Goal: Task Accomplishment & Management: Manage account settings

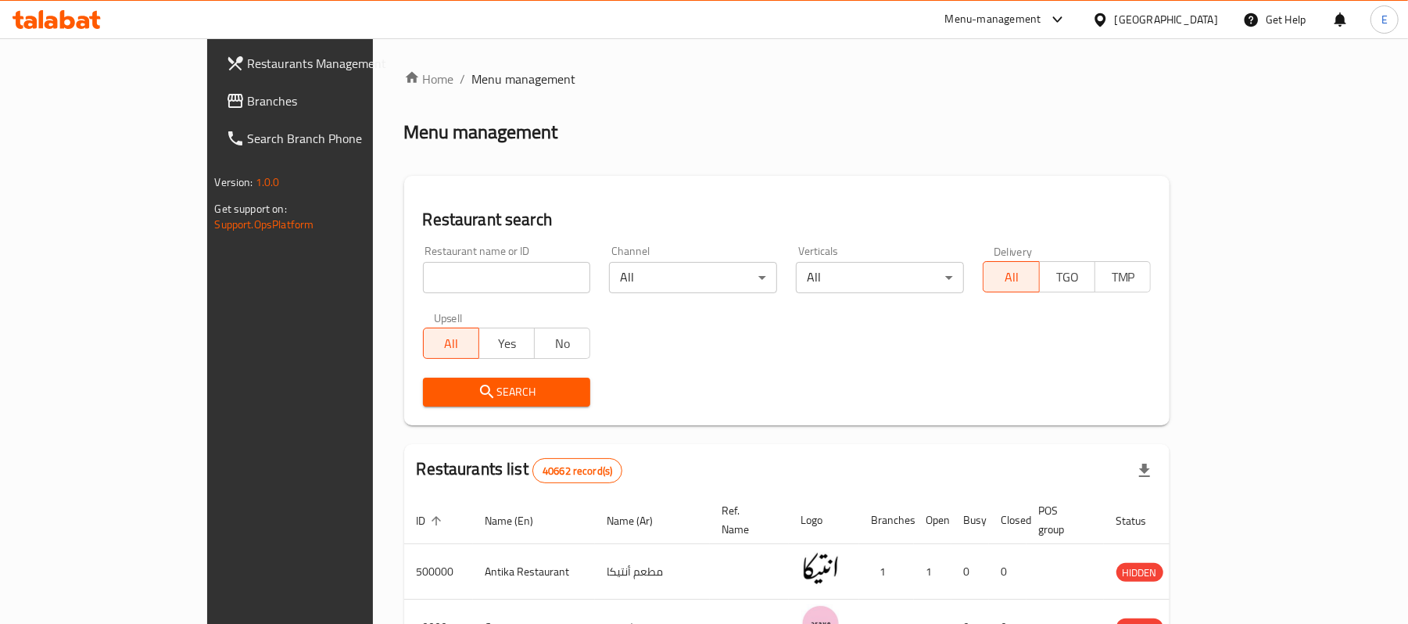
click at [458, 297] on div "Restaurant name or ID Restaurant name or ID" at bounding box center [507, 269] width 187 height 66
click at [451, 289] on input "search" at bounding box center [507, 277] width 168 height 31
paste input "701694"
type input "701694"
click button "Search" at bounding box center [507, 392] width 168 height 29
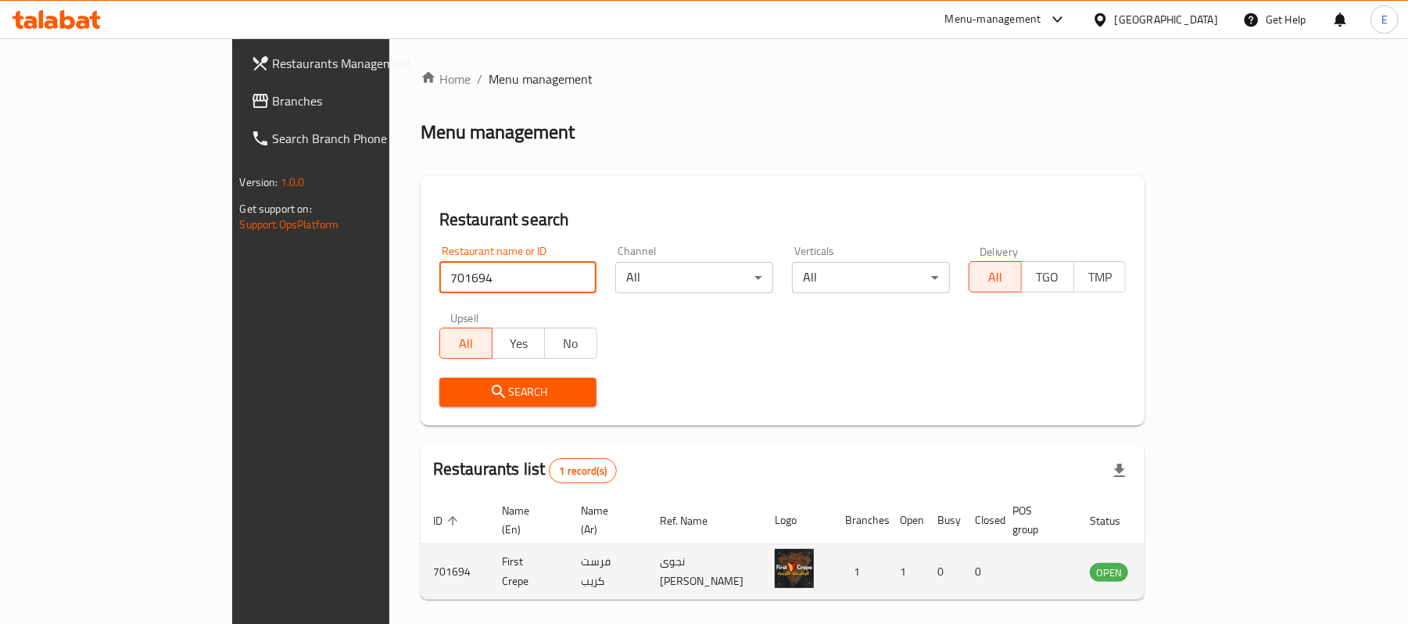
click at [1190, 566] on icon "enhanced table" at bounding box center [1181, 572] width 17 height 13
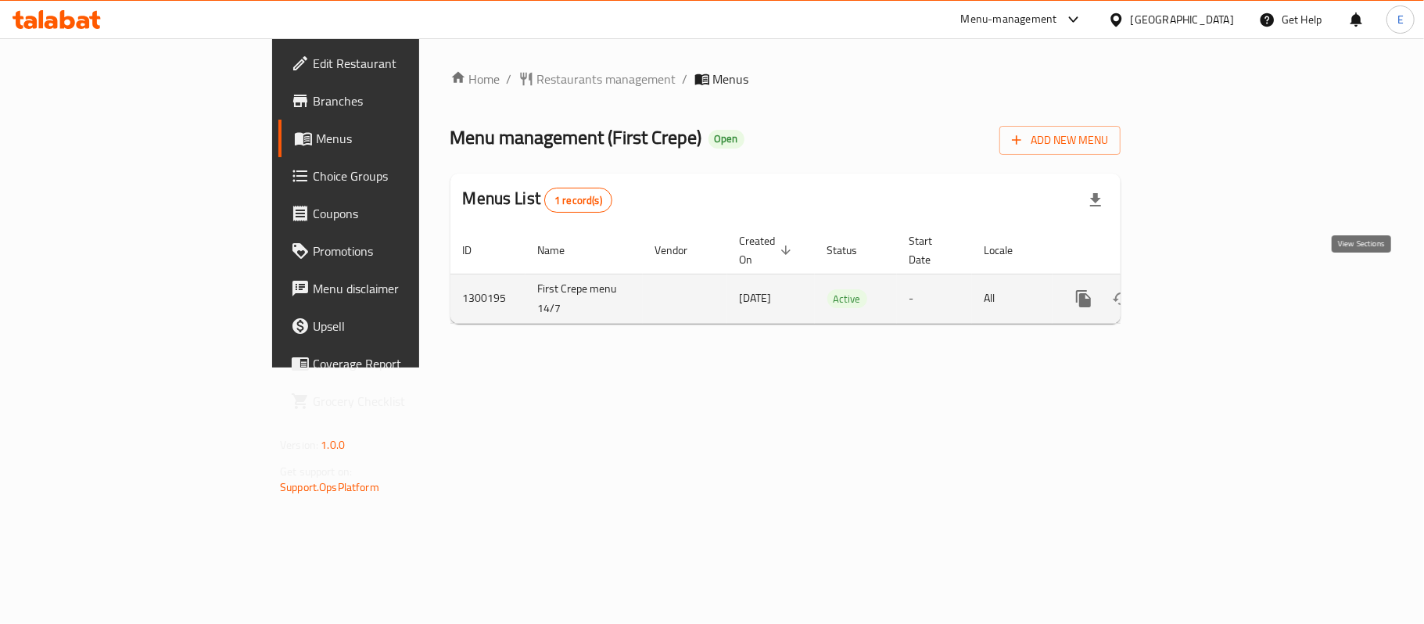
click at [1215, 292] on link "enhanced table" at bounding box center [1197, 299] width 38 height 38
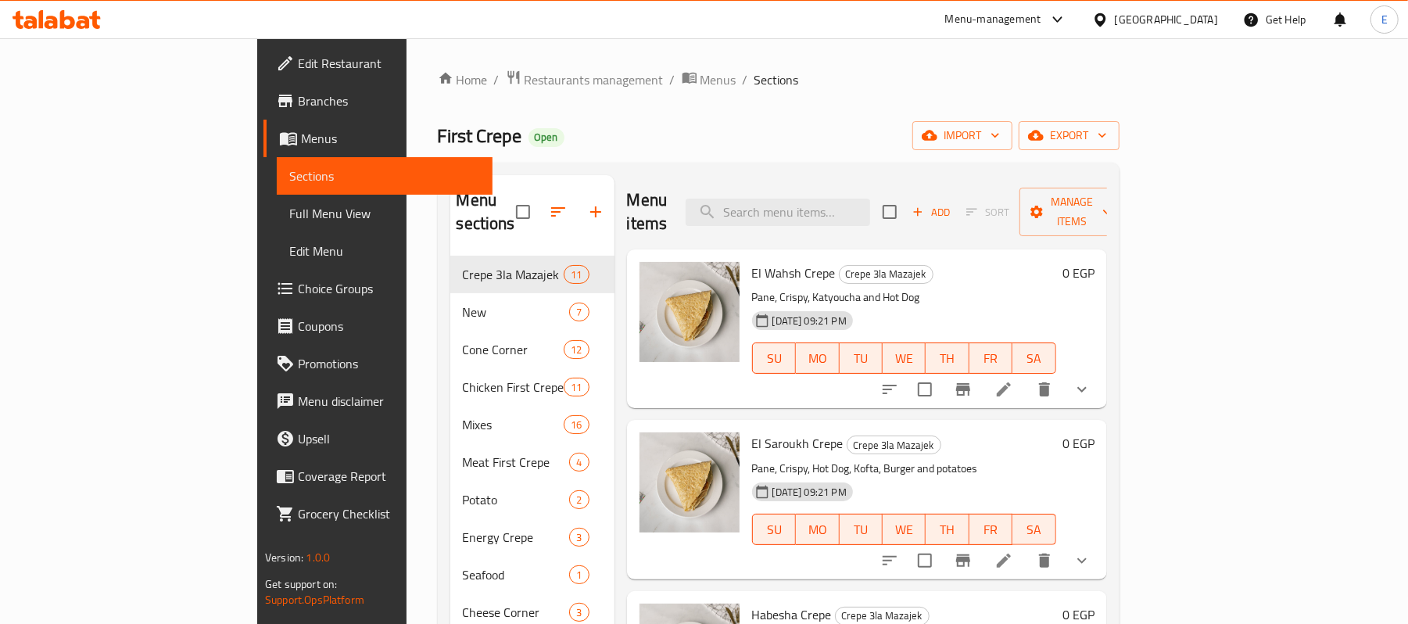
click at [1092, 380] on icon "show more" at bounding box center [1082, 389] width 19 height 19
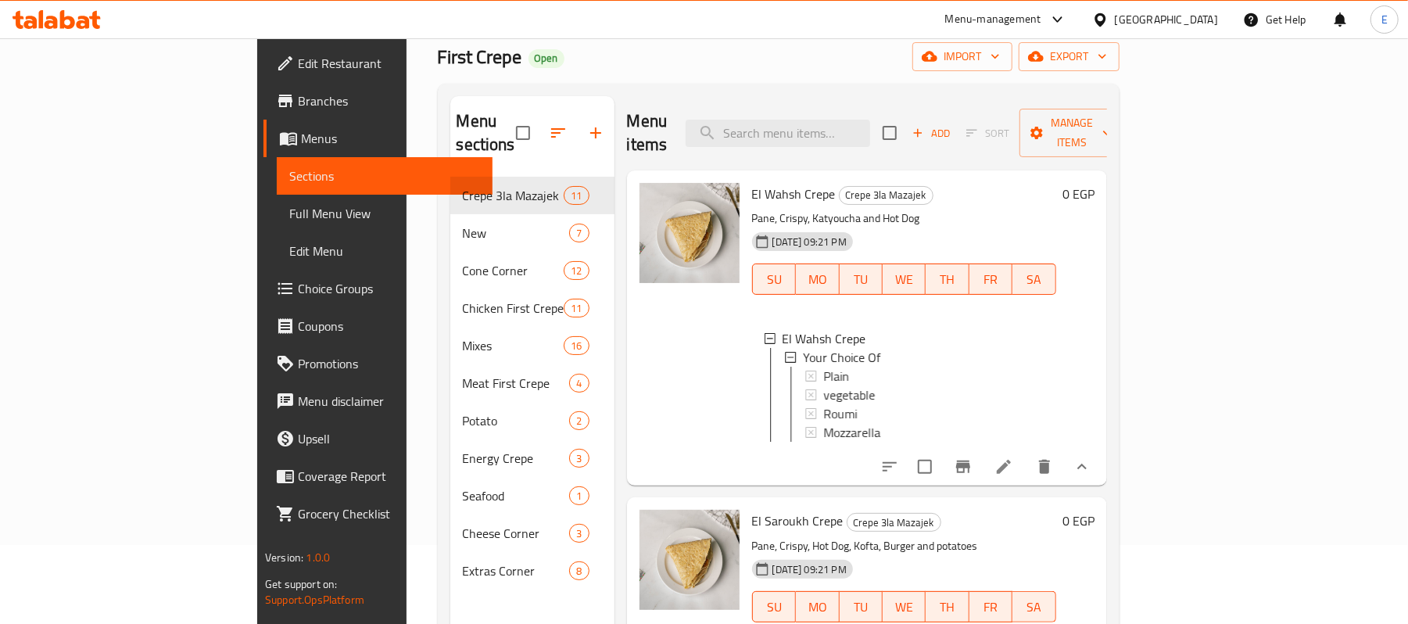
scroll to position [95, 0]
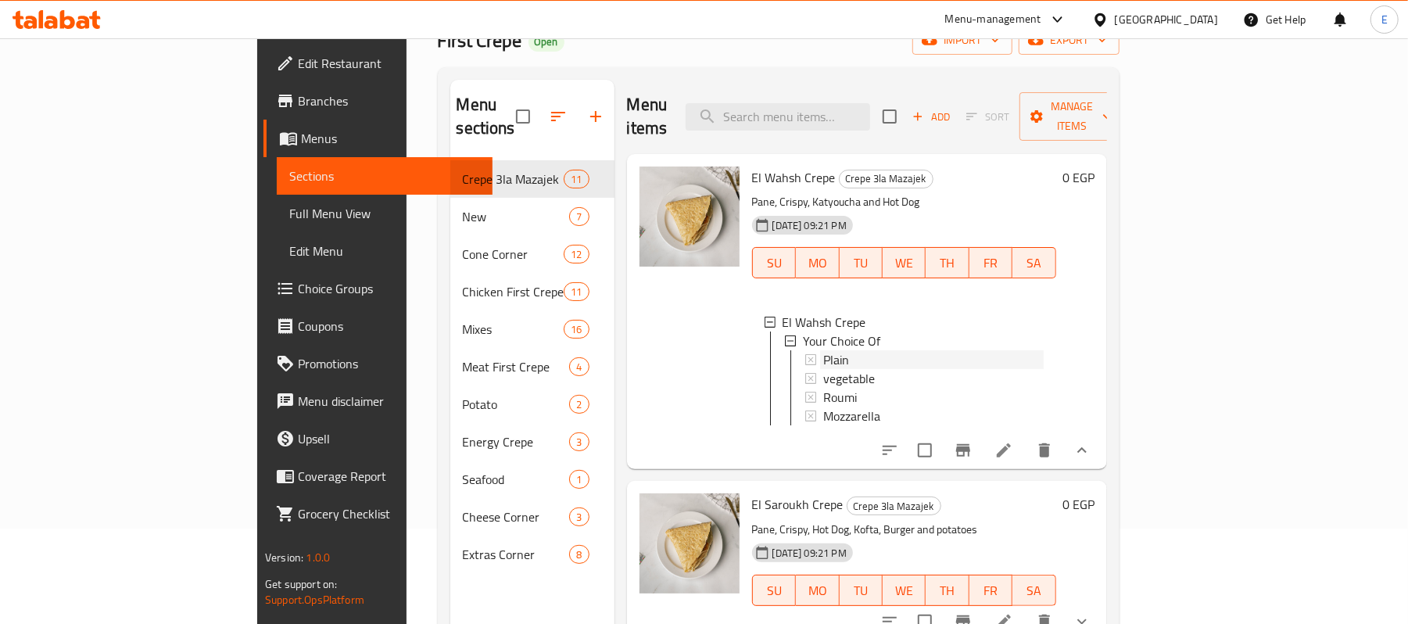
click at [876, 350] on div "Plain" at bounding box center [934, 359] width 221 height 19
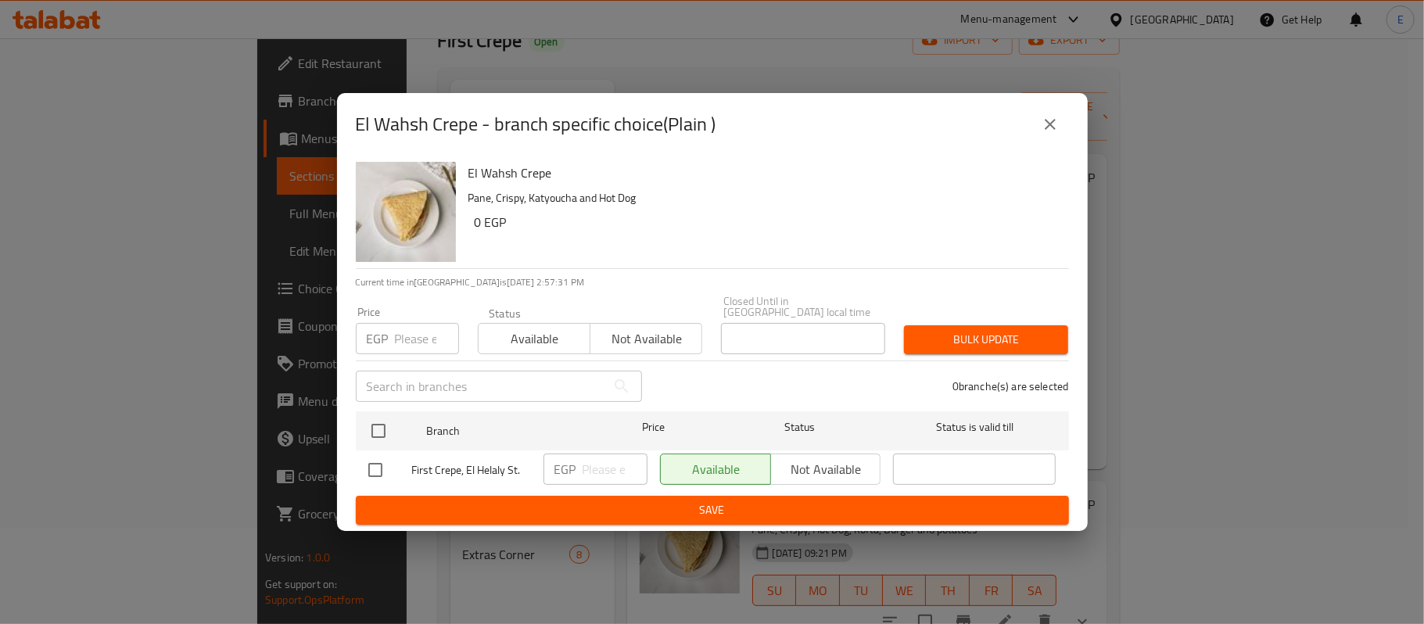
click at [1046, 122] on icon "close" at bounding box center [1050, 124] width 19 height 19
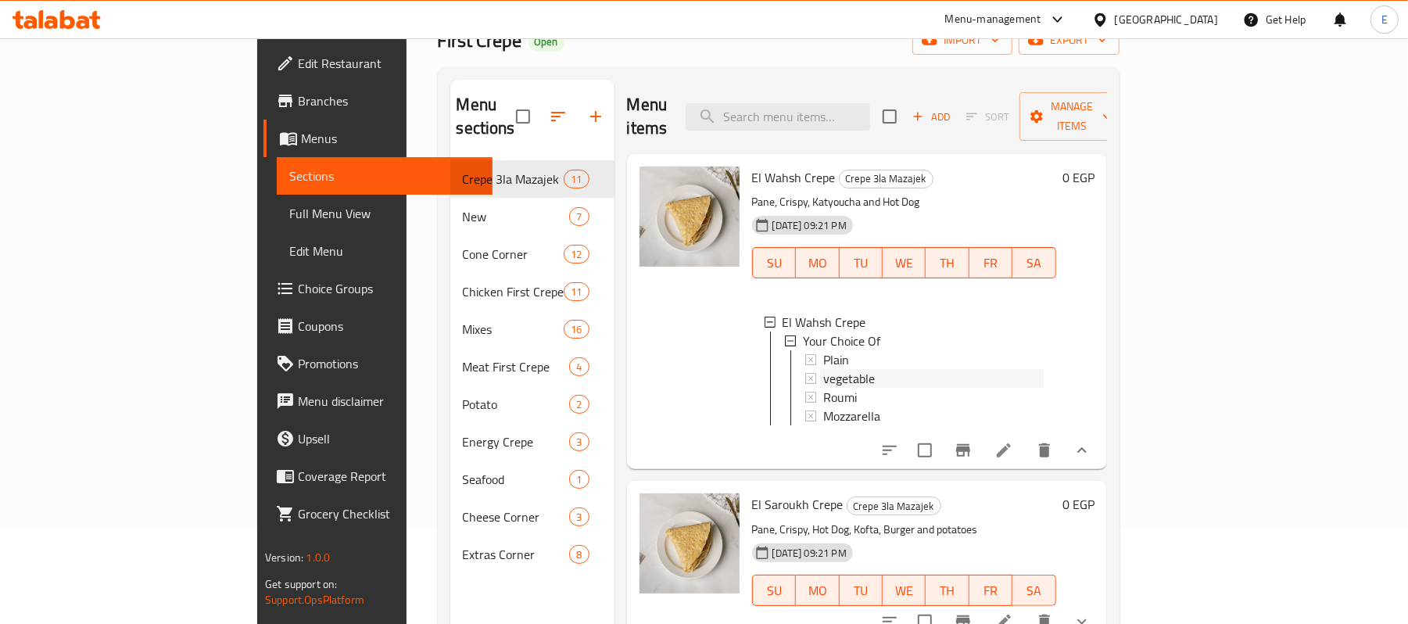
click at [907, 369] on div "vegetable" at bounding box center [934, 378] width 221 height 19
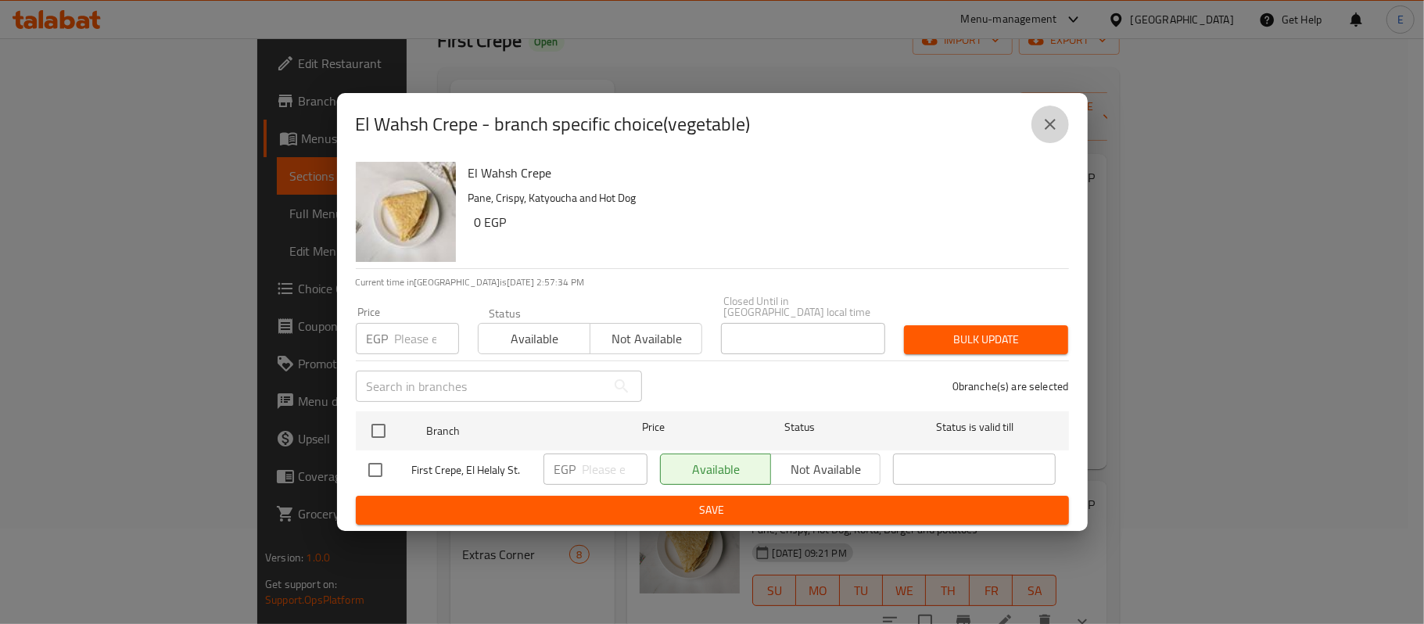
click at [1039, 128] on button "close" at bounding box center [1051, 125] width 38 height 38
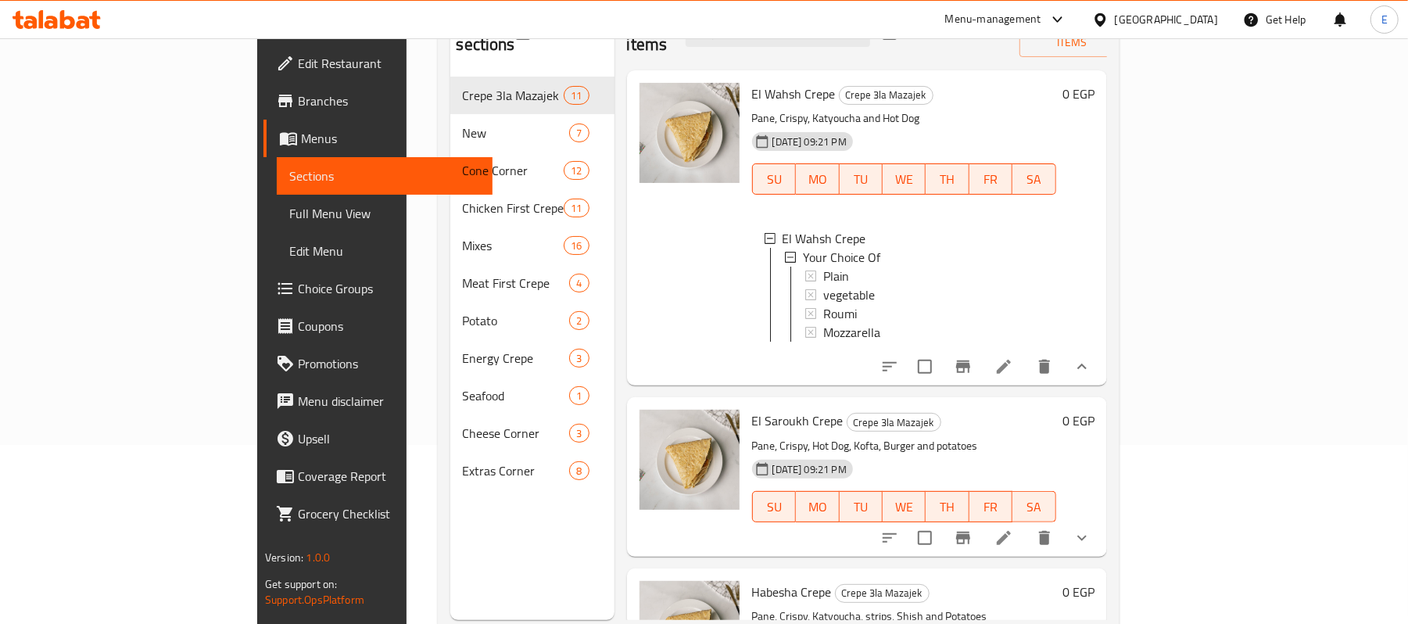
scroll to position [220, 0]
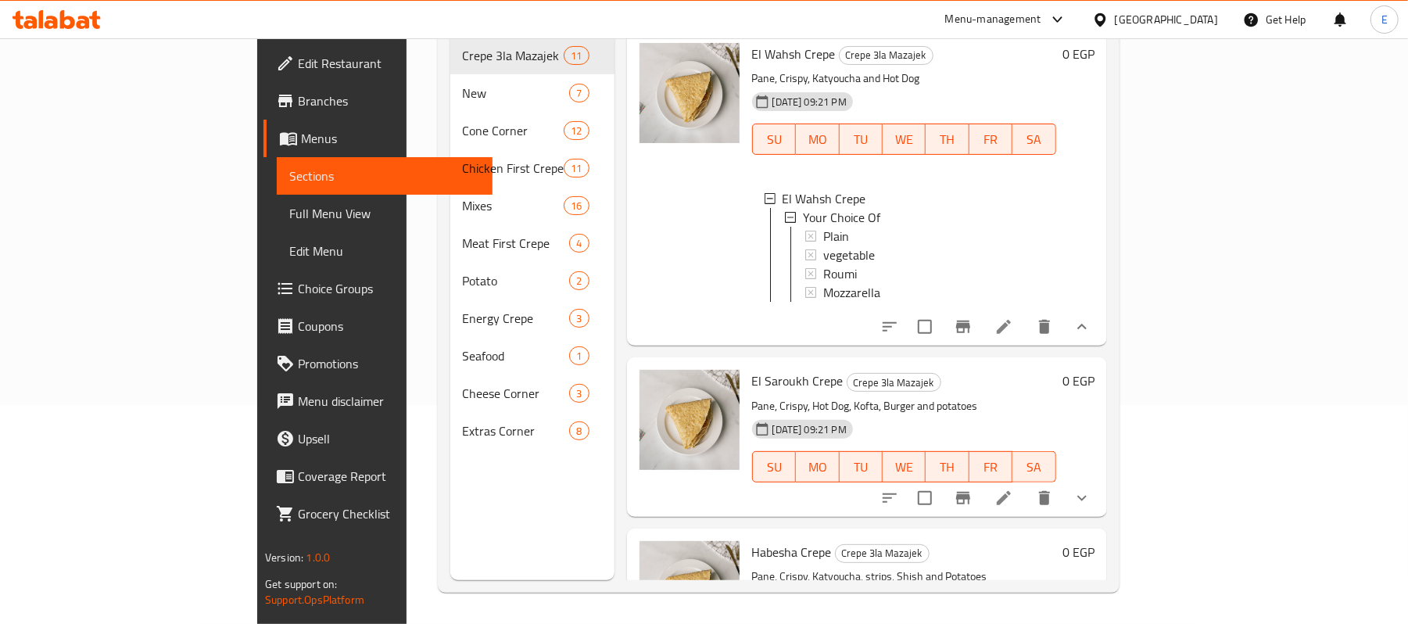
click at [1101, 504] on button "show more" at bounding box center [1083, 498] width 38 height 38
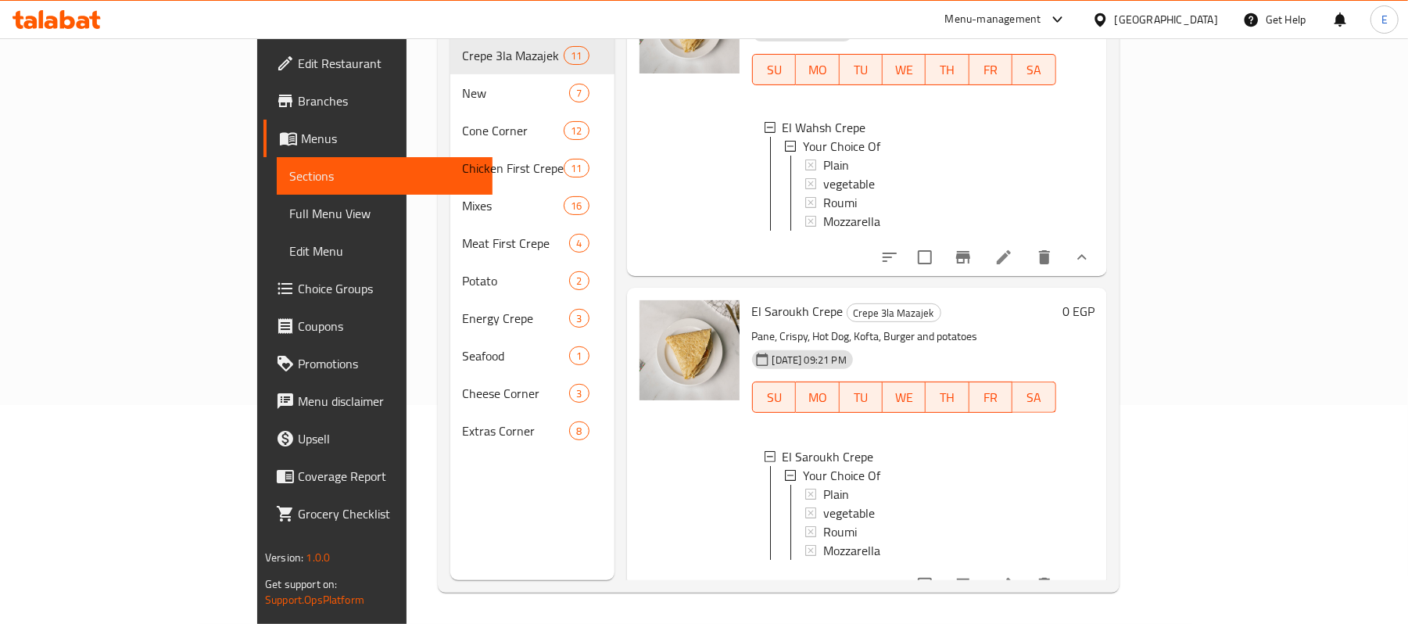
scroll to position [104, 0]
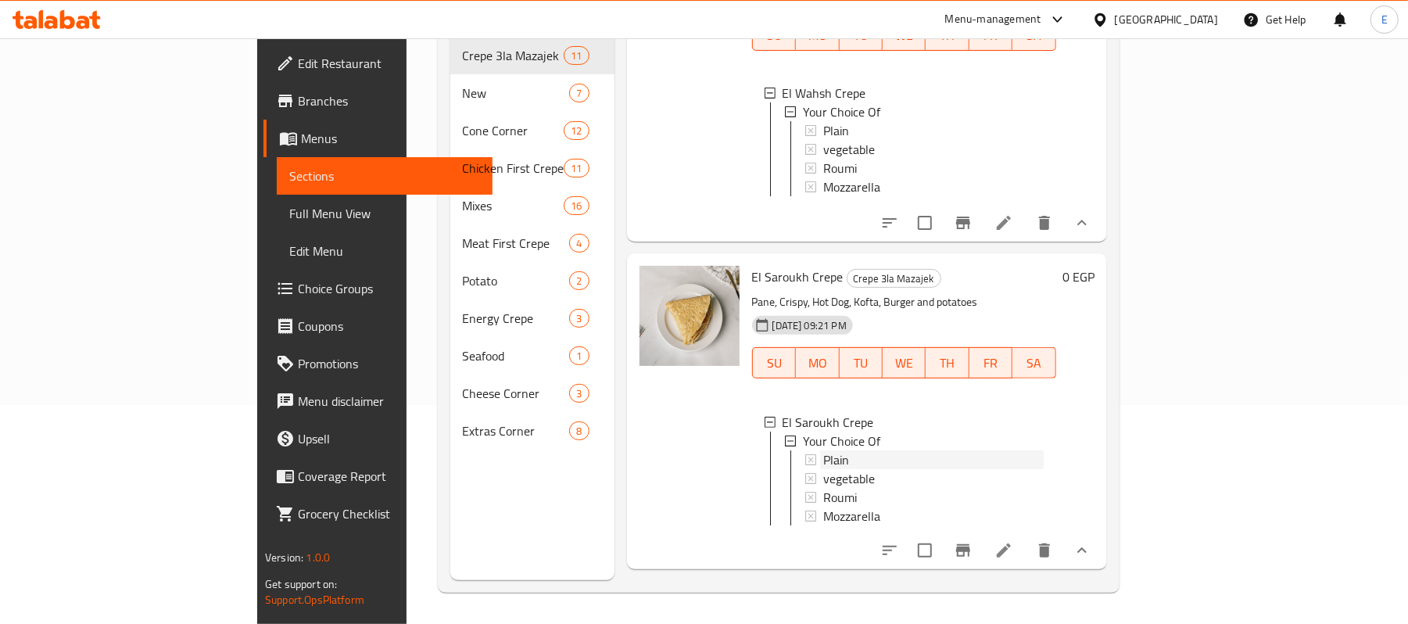
click at [824, 455] on div "Plain" at bounding box center [934, 459] width 221 height 19
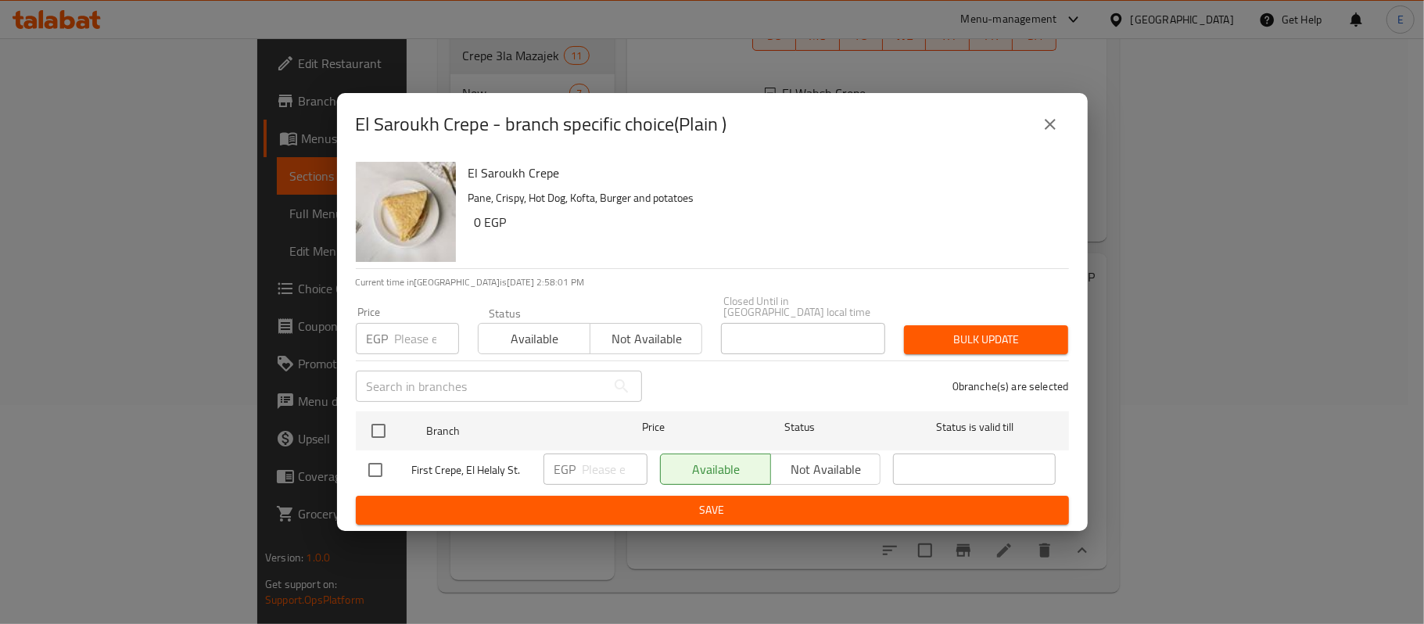
click at [1052, 134] on icon "close" at bounding box center [1050, 124] width 19 height 19
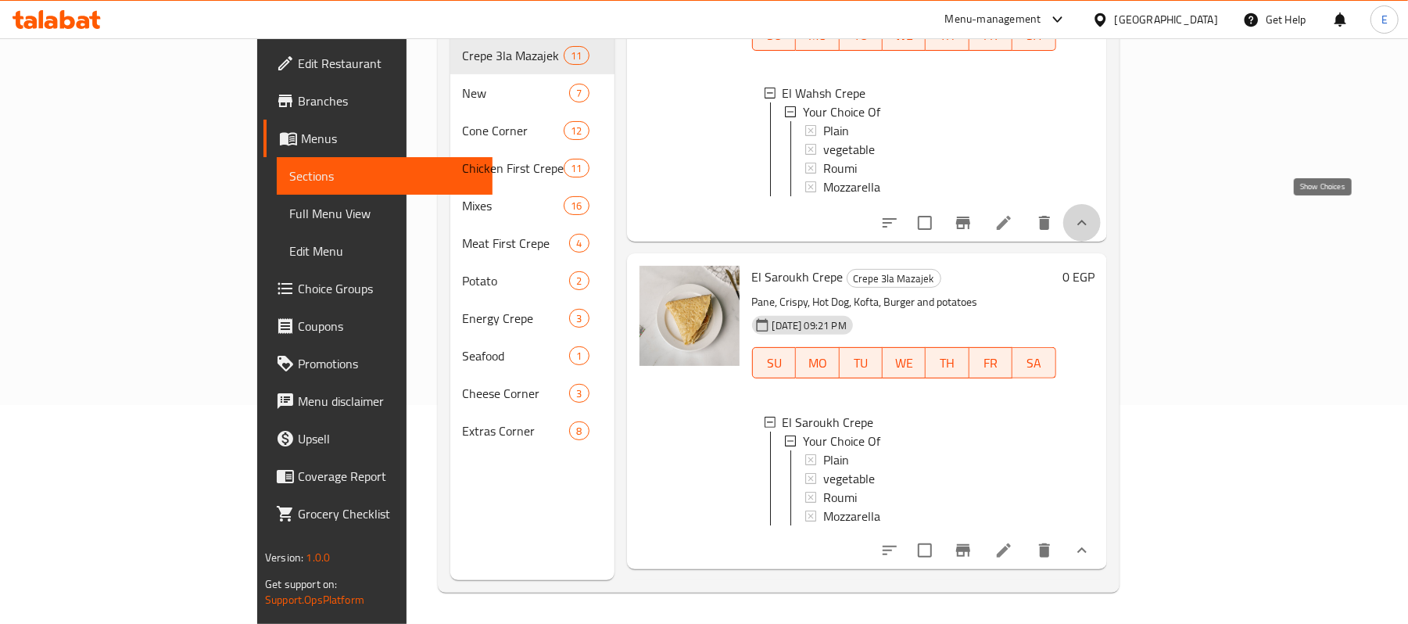
click at [1092, 220] on icon "show more" at bounding box center [1082, 223] width 19 height 19
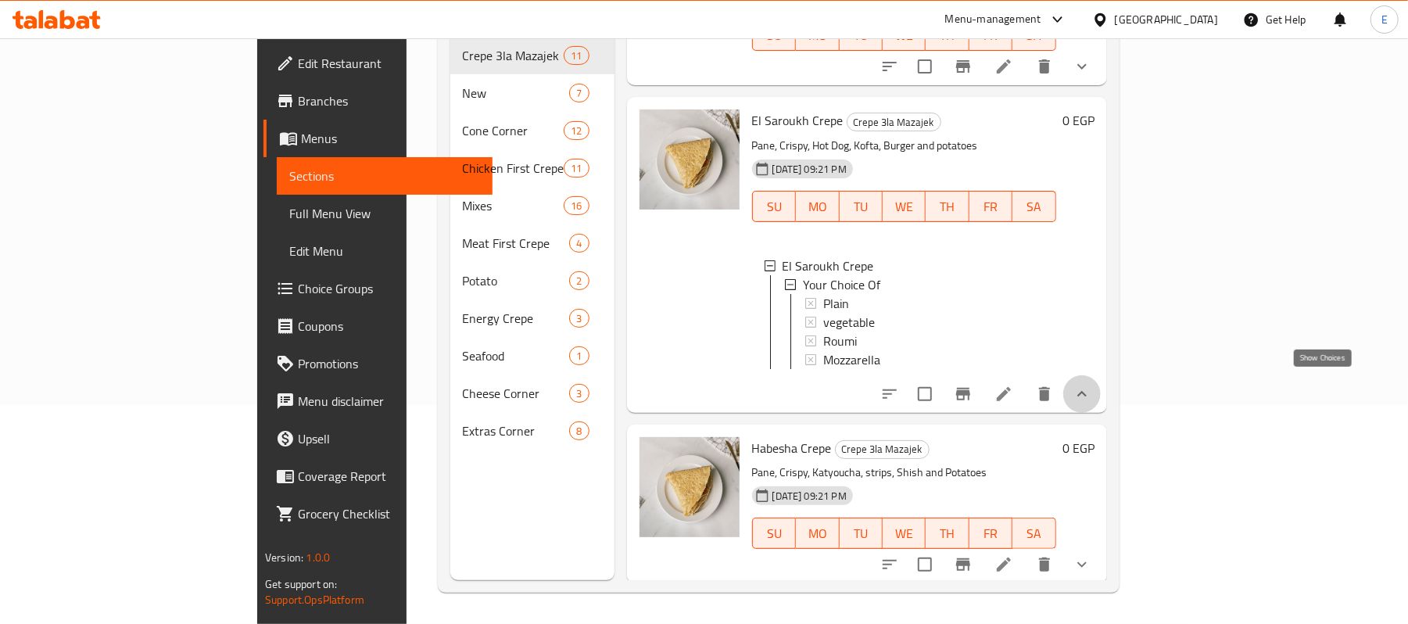
click at [1092, 385] on icon "show more" at bounding box center [1082, 394] width 19 height 19
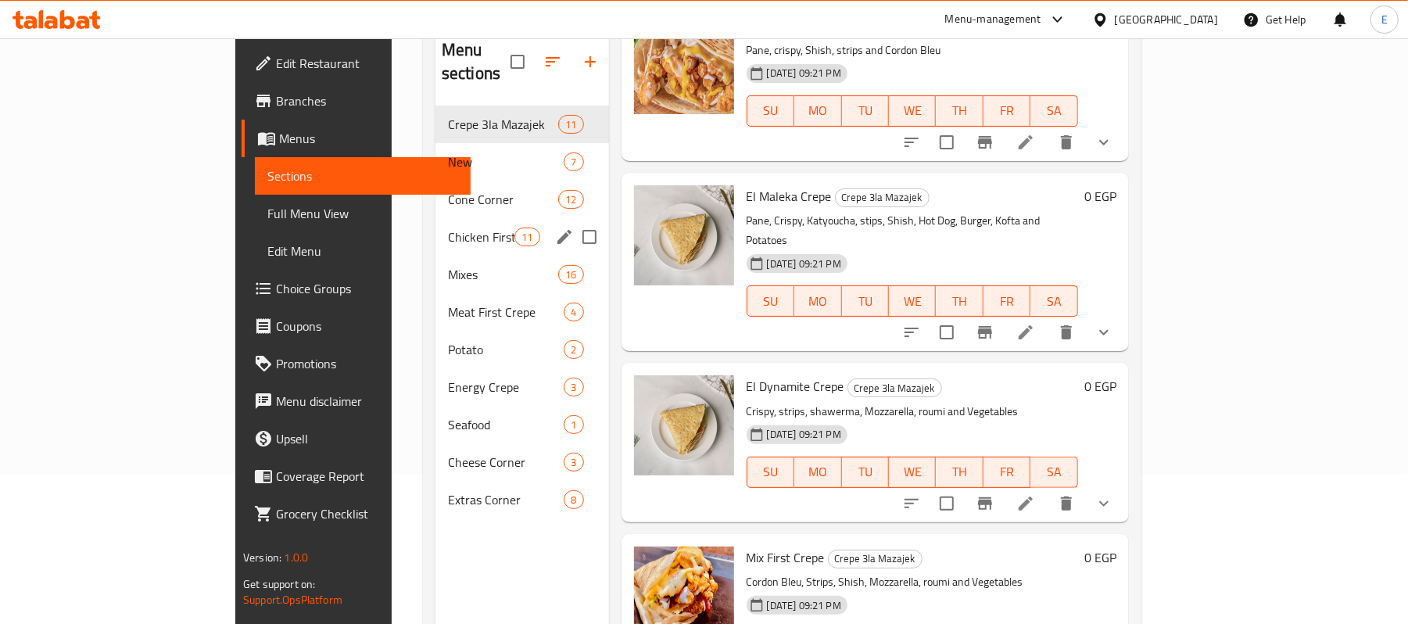
scroll to position [116, 0]
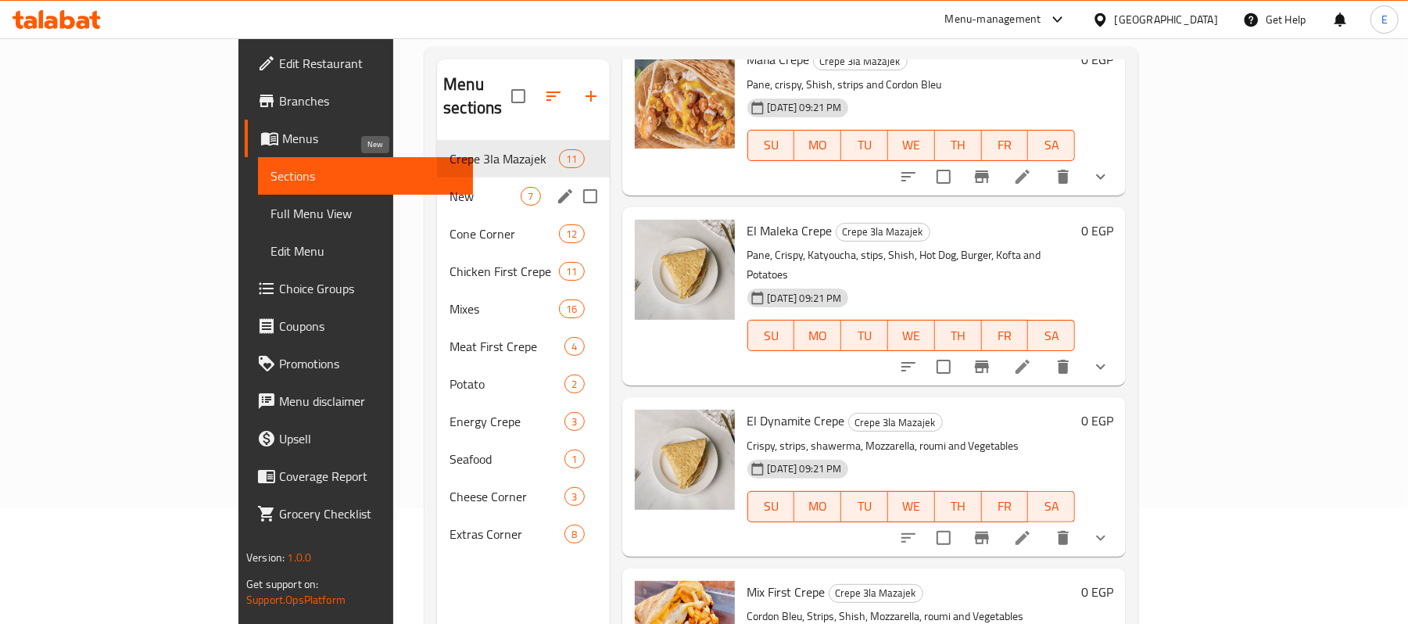
click at [450, 187] on span "New" at bounding box center [485, 196] width 71 height 19
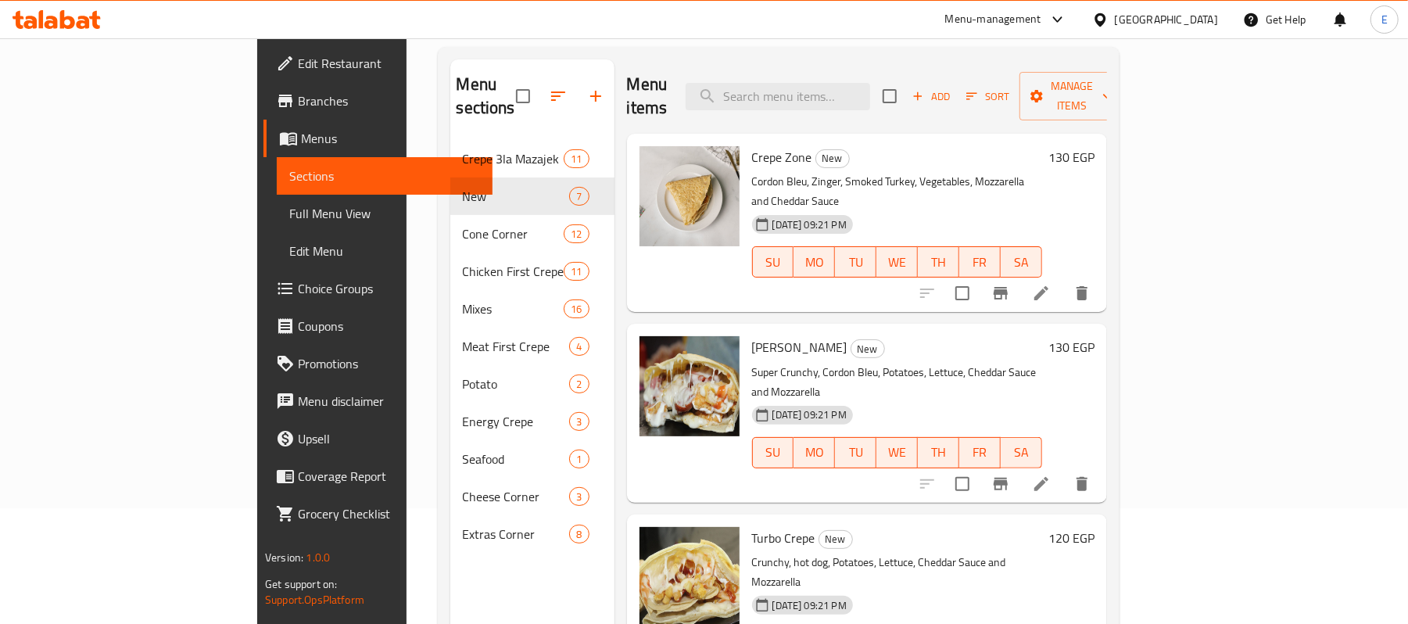
click at [1095, 146] on h6 "130 EGP" at bounding box center [1072, 157] width 46 height 22
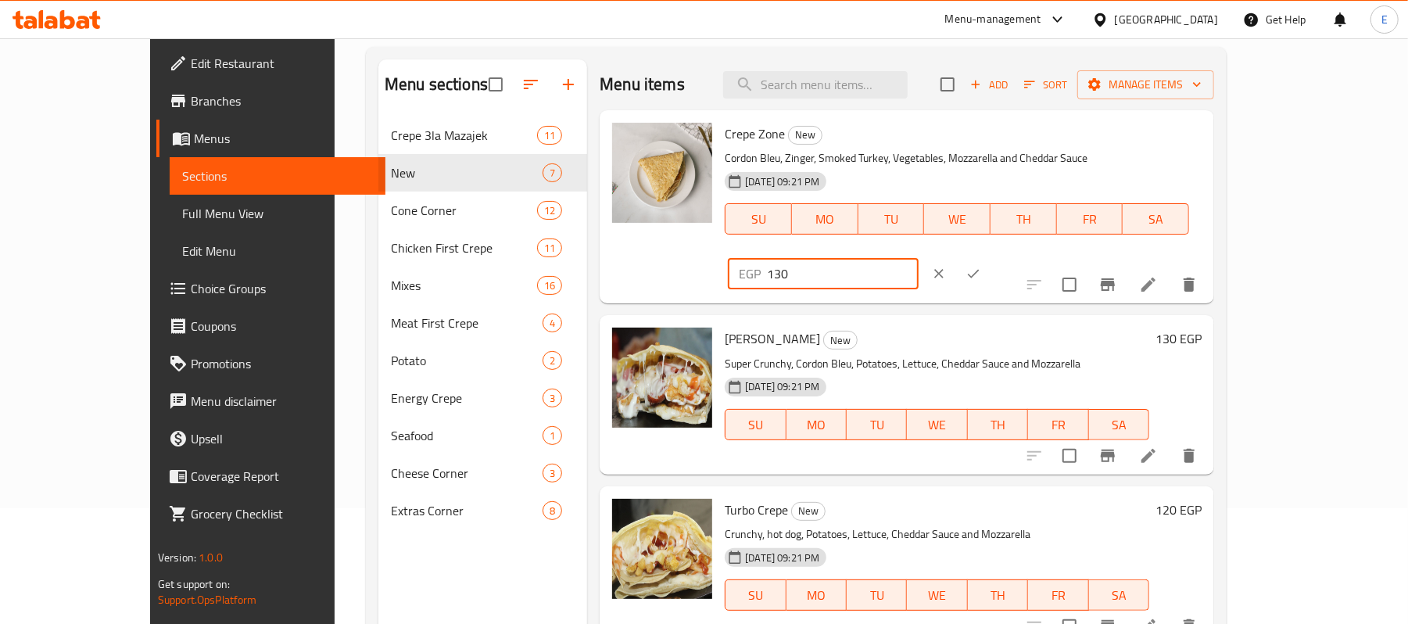
drag, startPoint x: 1134, startPoint y: 145, endPoint x: 1161, endPoint y: 158, distance: 30.4
click at [1014, 257] on div "EGP 130 ​" at bounding box center [869, 274] width 289 height 34
type input "135"
click at [981, 266] on icon "ok" at bounding box center [974, 274] width 16 height 16
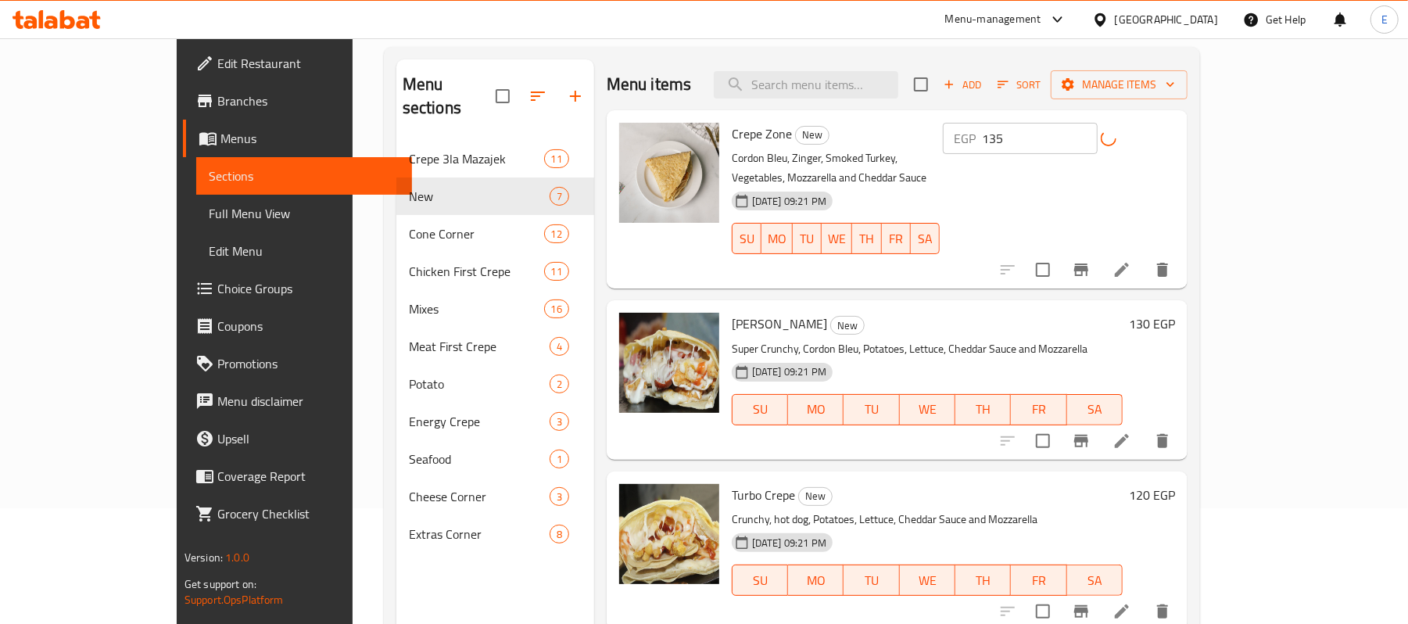
click at [1175, 313] on h6 "130 EGP" at bounding box center [1152, 324] width 46 height 22
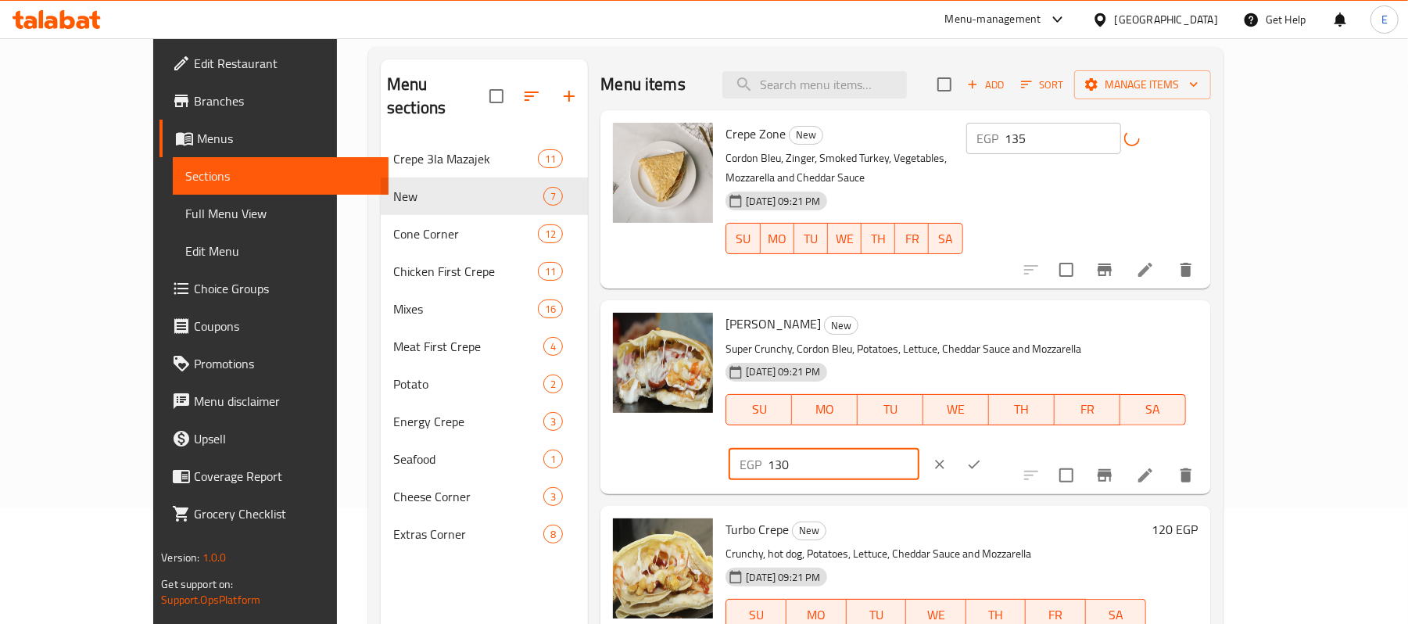
drag, startPoint x: 1136, startPoint y: 310, endPoint x: 1182, endPoint y: 332, distance: 51.1
click at [1014, 447] on div "EGP 130 ​" at bounding box center [870, 464] width 289 height 34
type input "135"
click at [992, 447] on button "ok" at bounding box center [974, 464] width 34 height 34
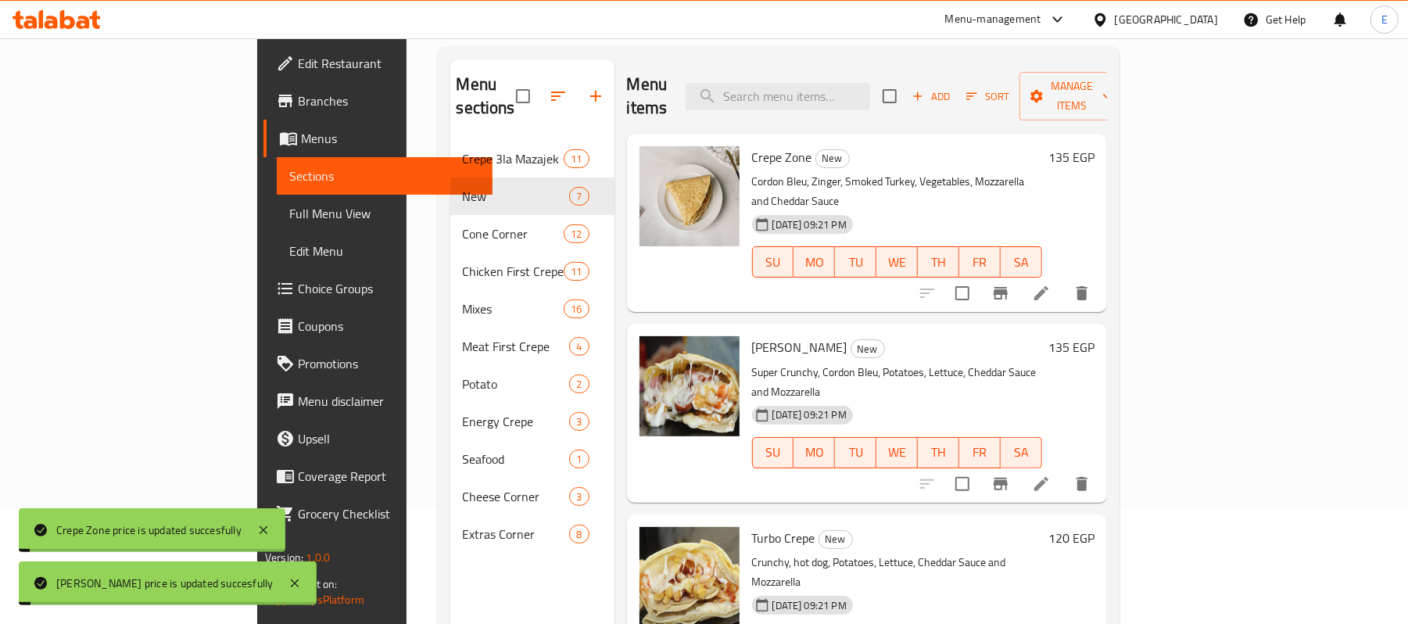
click at [1095, 527] on h6 "120 EGP" at bounding box center [1072, 538] width 46 height 22
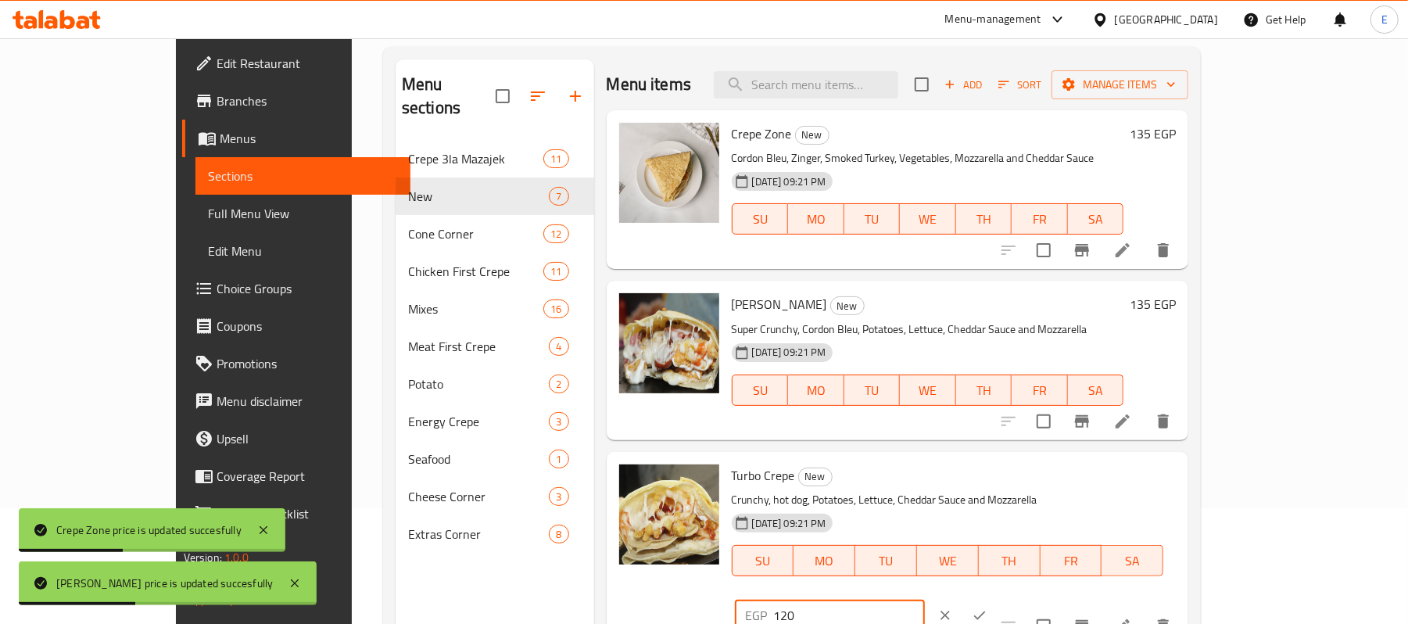
drag, startPoint x: 1134, startPoint y: 475, endPoint x: 1180, endPoint y: 495, distance: 50.1
click at [925, 600] on input "120" at bounding box center [849, 615] width 151 height 31
type input "125"
click at [988, 608] on icon "ok" at bounding box center [980, 616] width 16 height 16
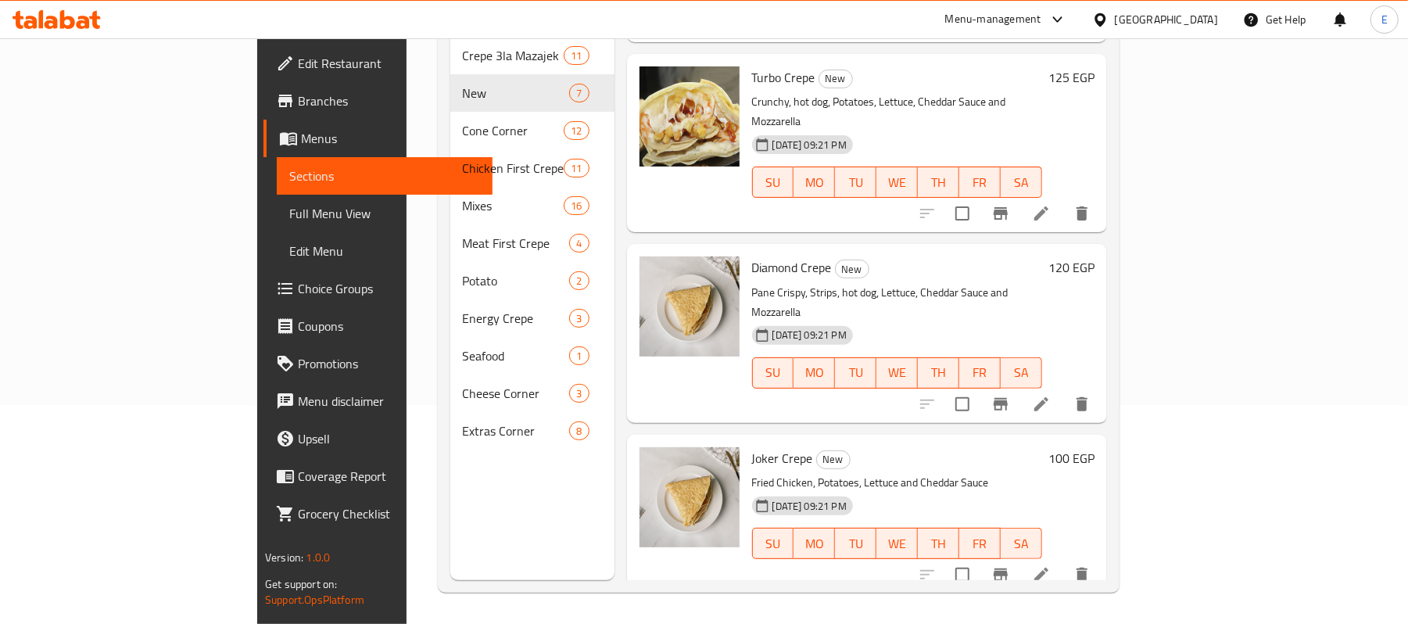
scroll to position [399, 0]
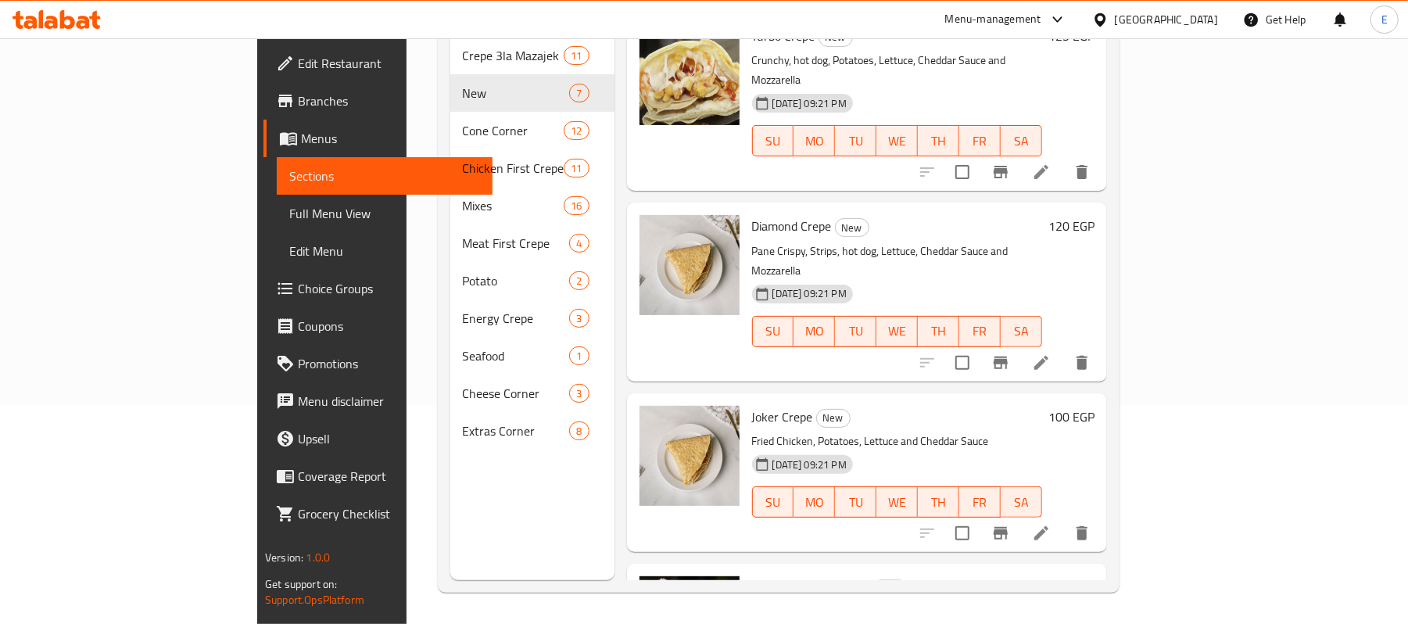
click at [1095, 215] on h6 "120 EGP" at bounding box center [1072, 226] width 46 height 22
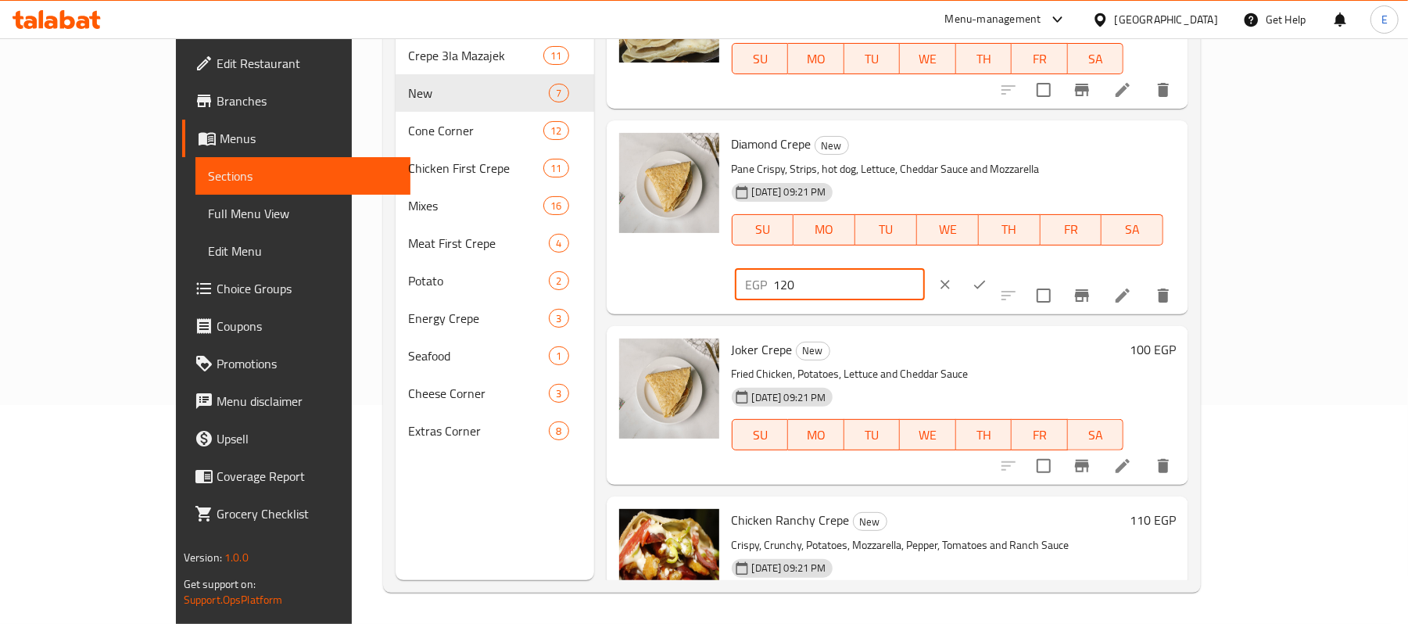
drag, startPoint x: 1137, startPoint y: 154, endPoint x: 1170, endPoint y: 176, distance: 39.5
click at [1021, 267] on div "EGP 120 ​" at bounding box center [876, 284] width 289 height 34
type input "125"
click at [986, 280] on icon "ok" at bounding box center [980, 284] width 12 height 9
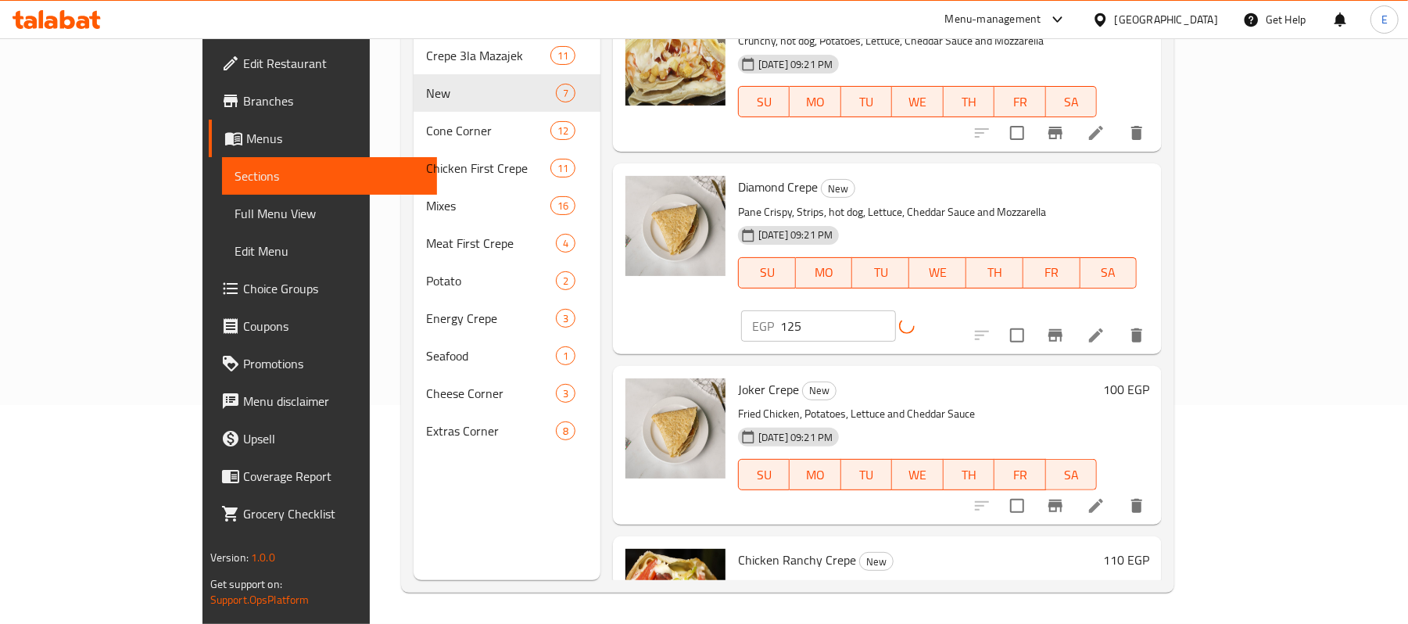
click at [1150, 379] on h6 "100 EGP" at bounding box center [1126, 390] width 46 height 22
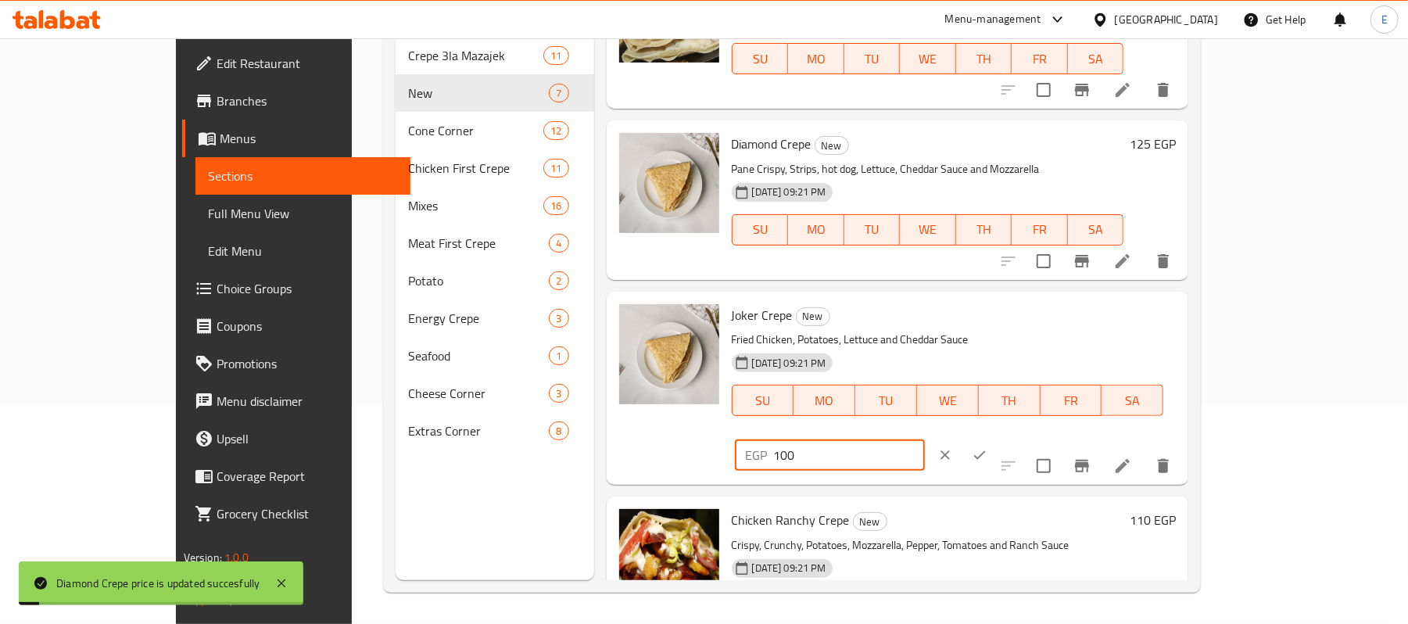
drag, startPoint x: 1136, startPoint y: 316, endPoint x: 1164, endPoint y: 325, distance: 29.7
click at [925, 440] on input "100" at bounding box center [849, 455] width 151 height 31
type input "105"
click at [988, 447] on icon "ok" at bounding box center [980, 455] width 16 height 16
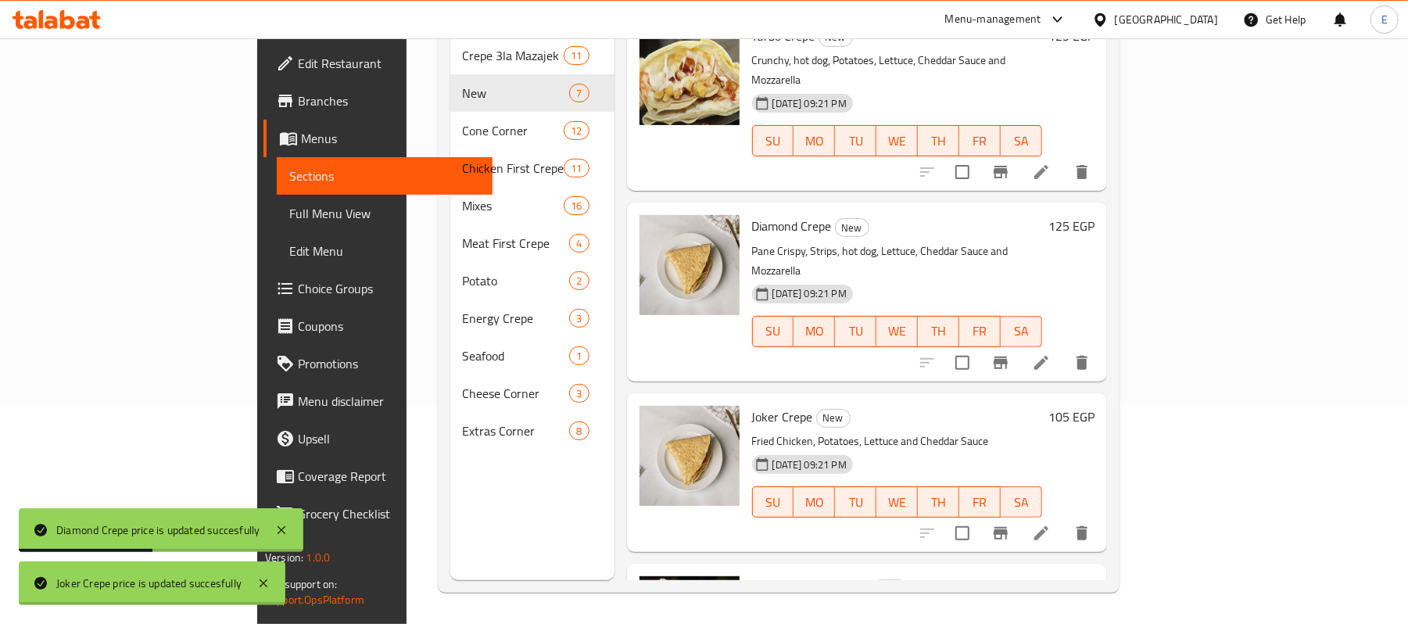
click at [1095, 576] on h6 "110 EGP" at bounding box center [1072, 587] width 46 height 22
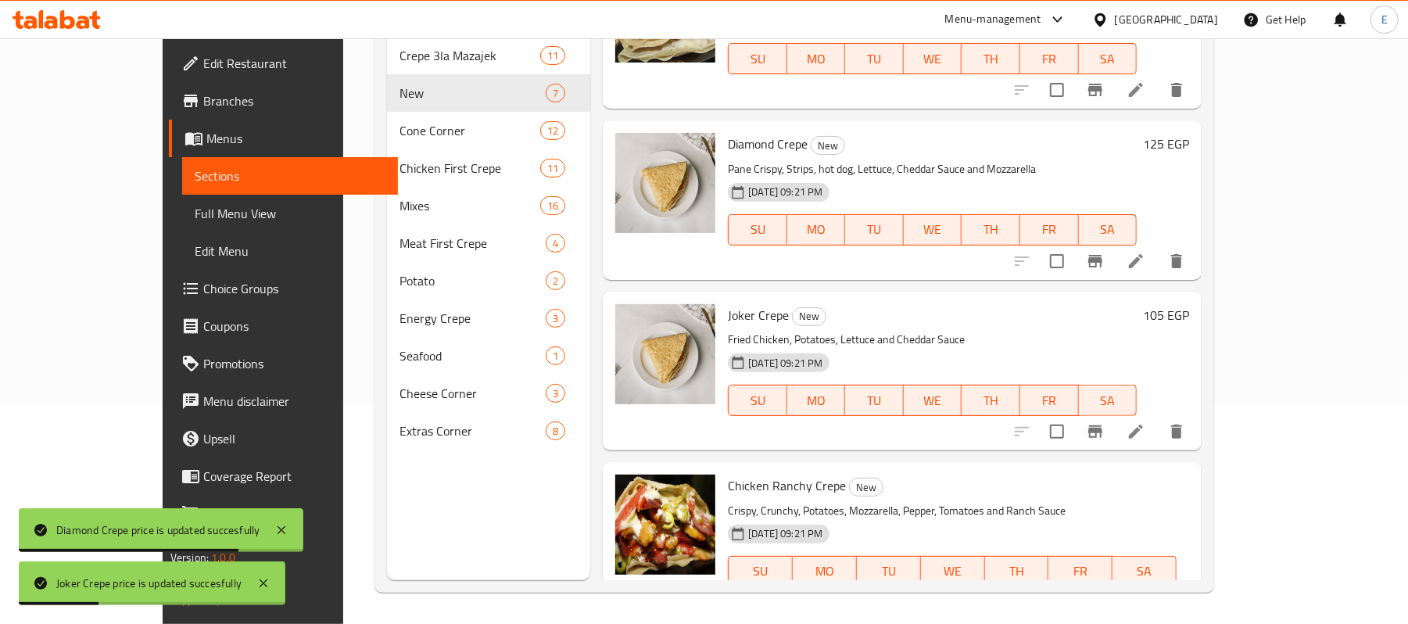
drag, startPoint x: 1136, startPoint y: 493, endPoint x: 1217, endPoint y: 468, distance: 84.4
click at [921, 611] on input "110" at bounding box center [845, 626] width 151 height 31
type input "115"
click at [985, 619] on icon "ok" at bounding box center [977, 627] width 16 height 16
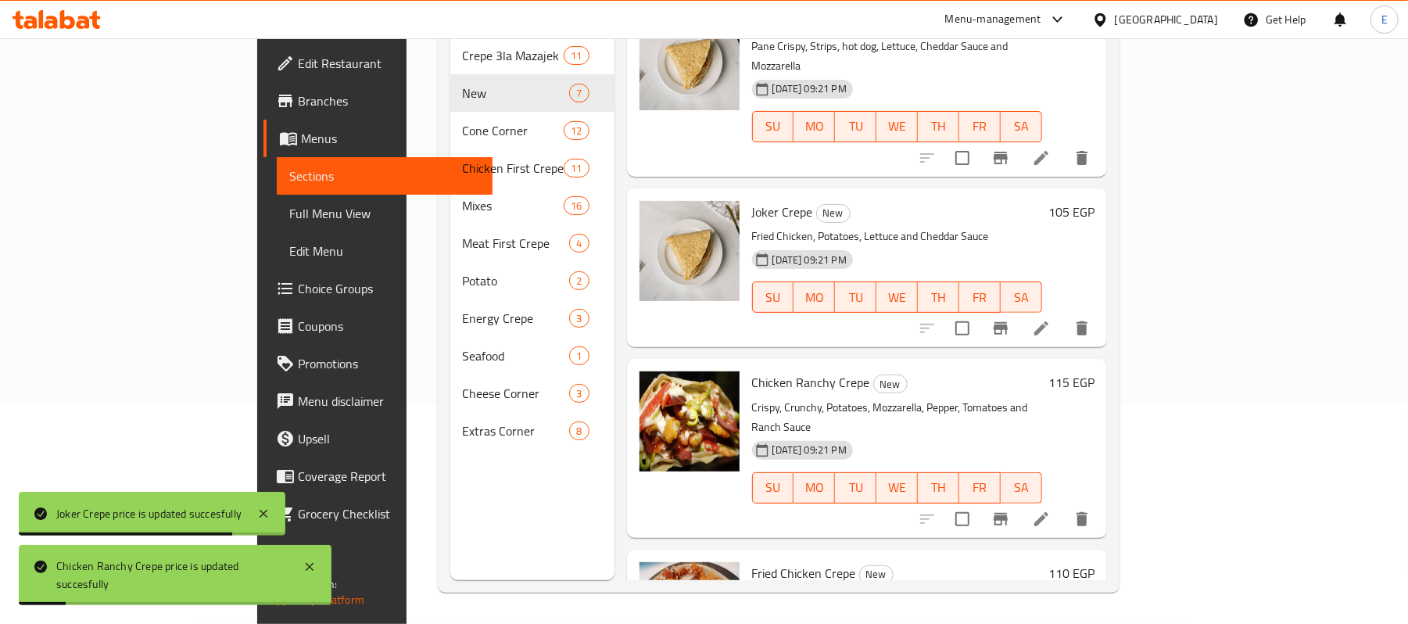
scroll to position [610, 0]
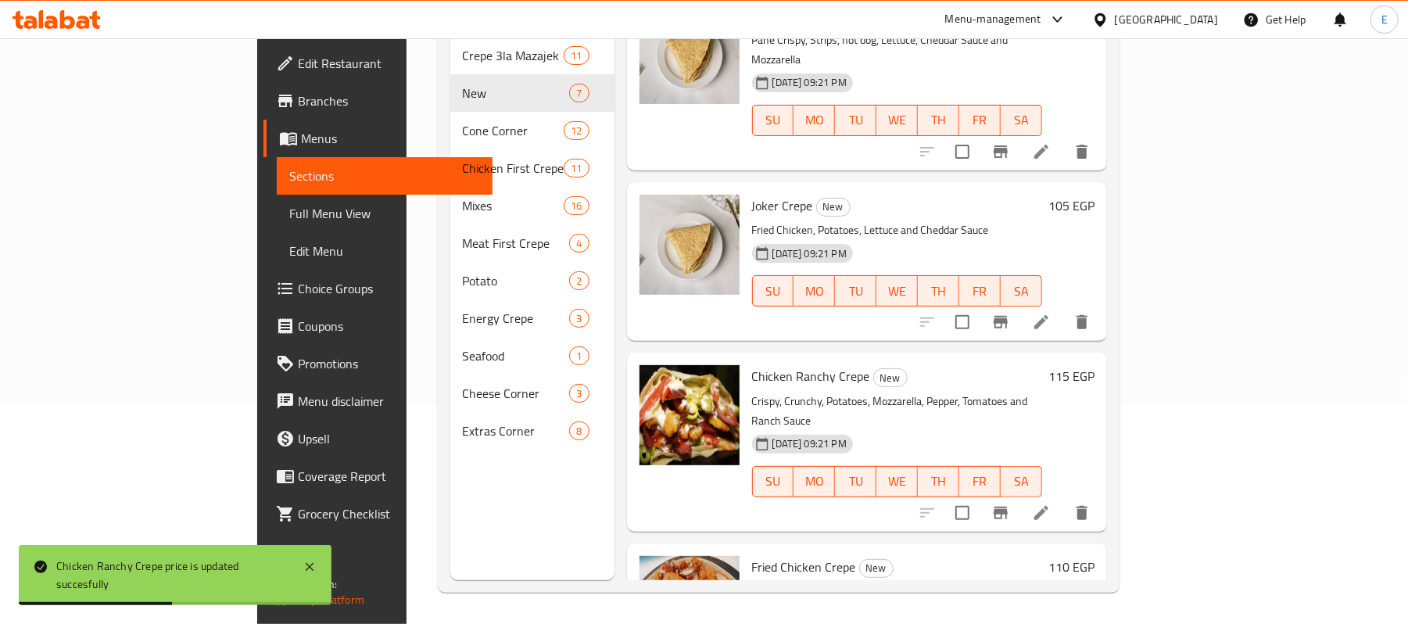
click at [1095, 556] on h6 "110 EGP" at bounding box center [1072, 567] width 46 height 22
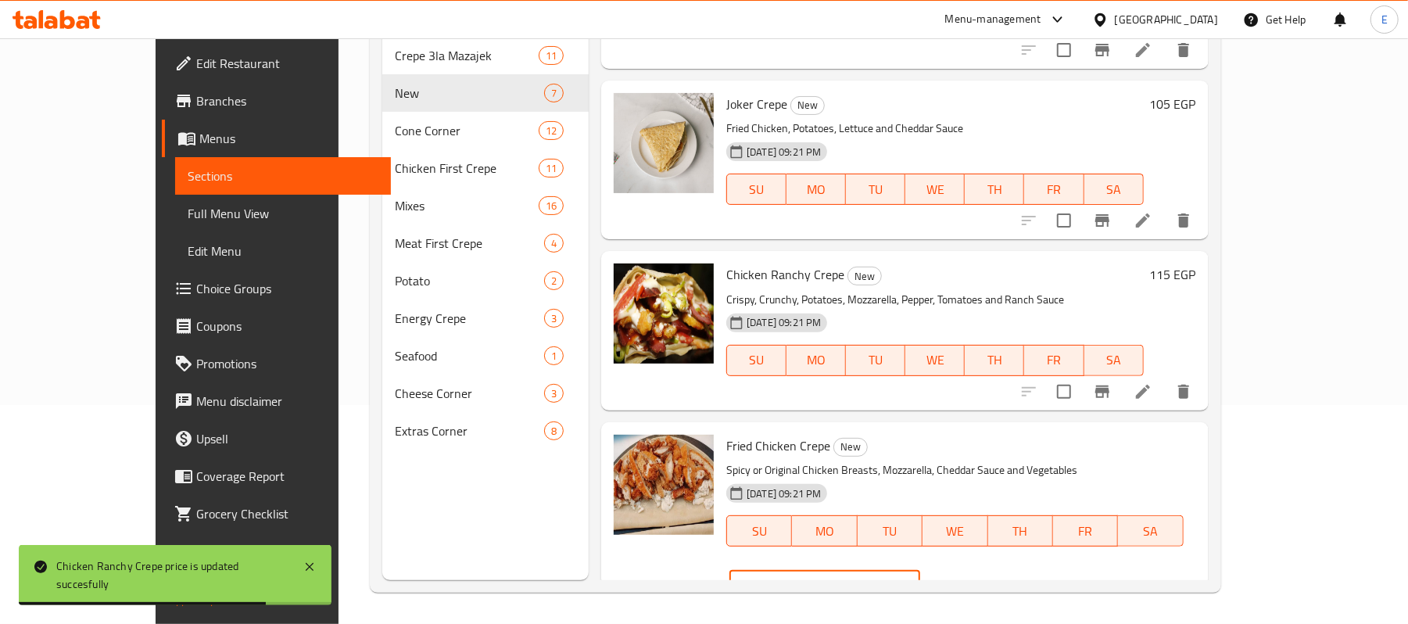
drag, startPoint x: 1136, startPoint y: 452, endPoint x: 1204, endPoint y: 445, distance: 69.2
click at [920, 570] on input "110" at bounding box center [844, 585] width 151 height 31
type input "115"
click at [983, 578] on icon "ok" at bounding box center [975, 586] width 16 height 16
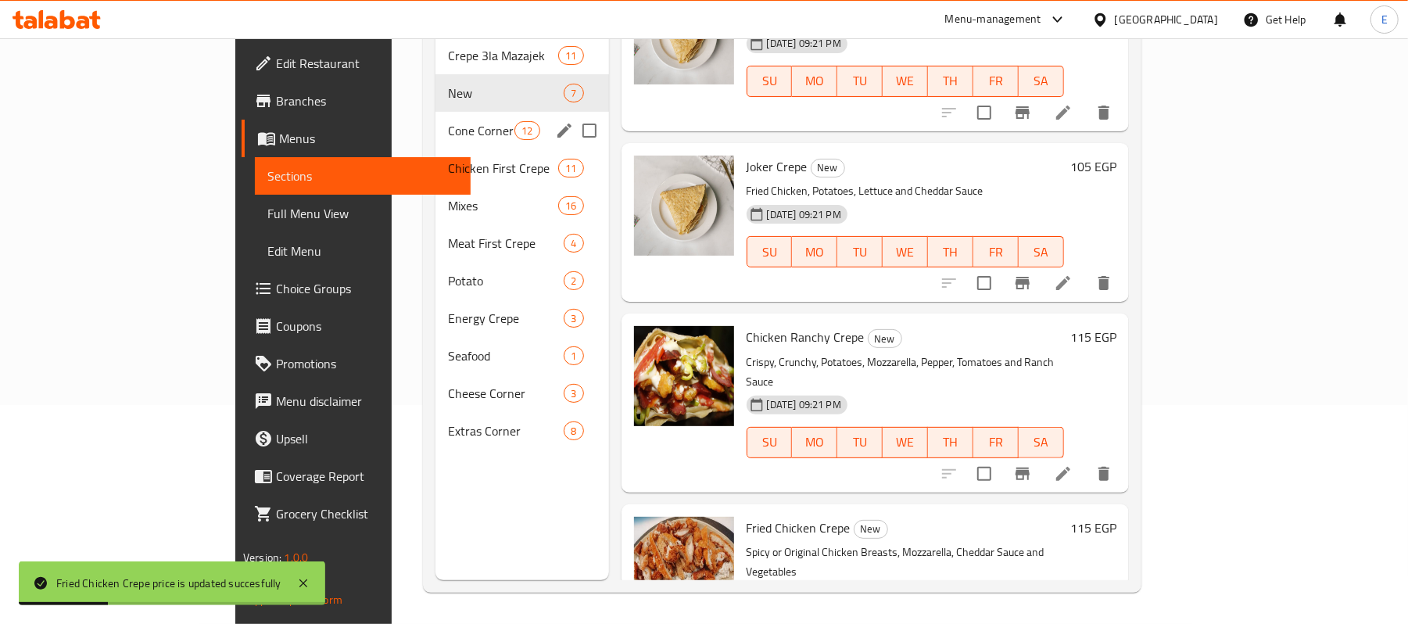
click at [436, 122] on div "Cone Corner 12" at bounding box center [523, 131] width 174 height 38
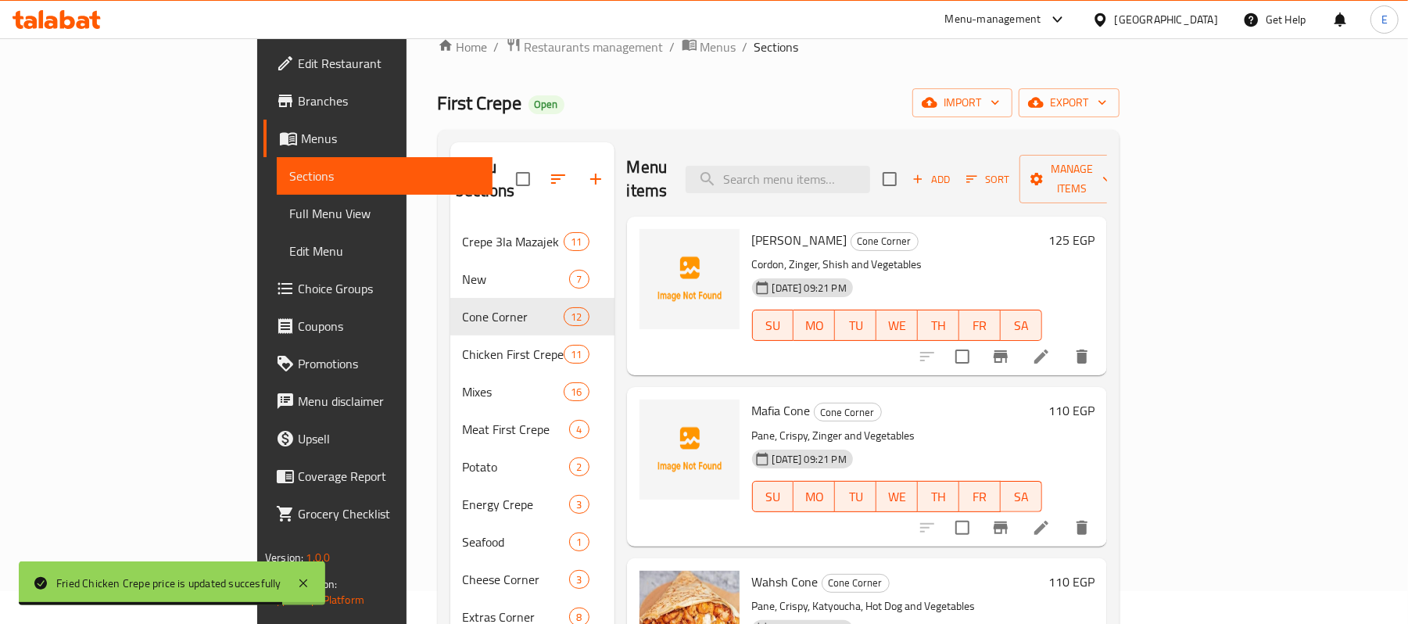
scroll to position [11, 0]
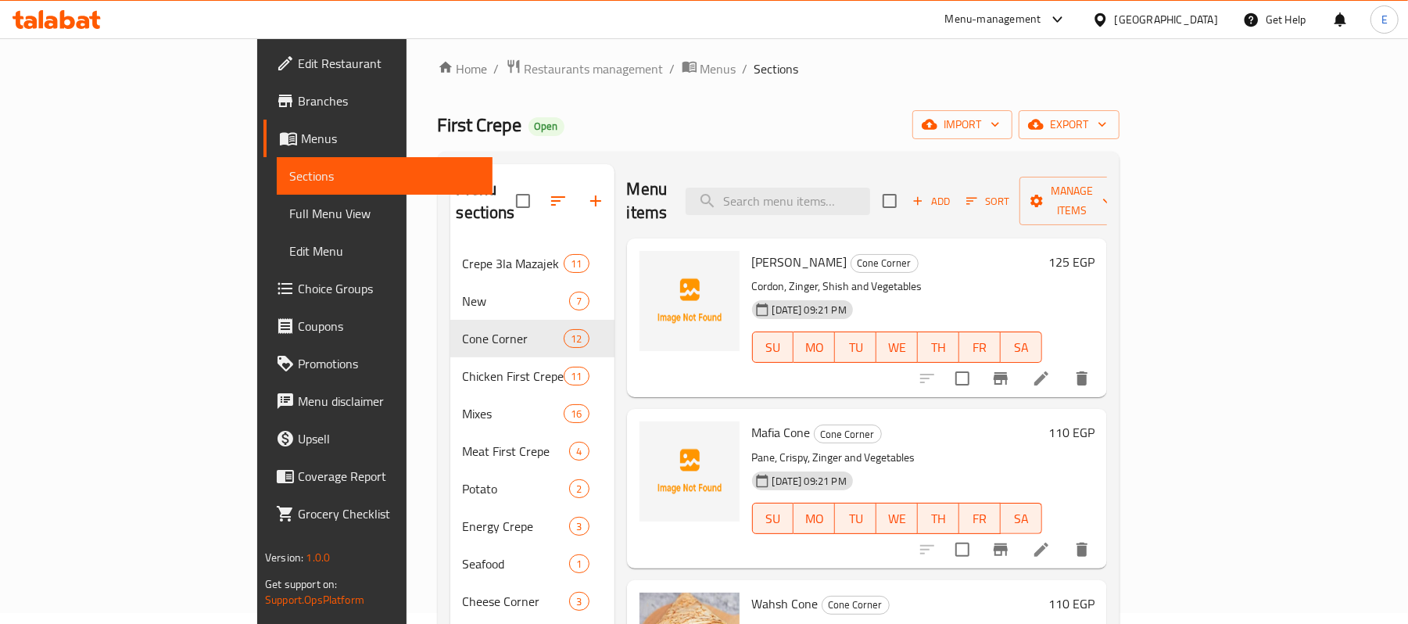
click at [1095, 251] on h6 "125 EGP" at bounding box center [1072, 262] width 46 height 22
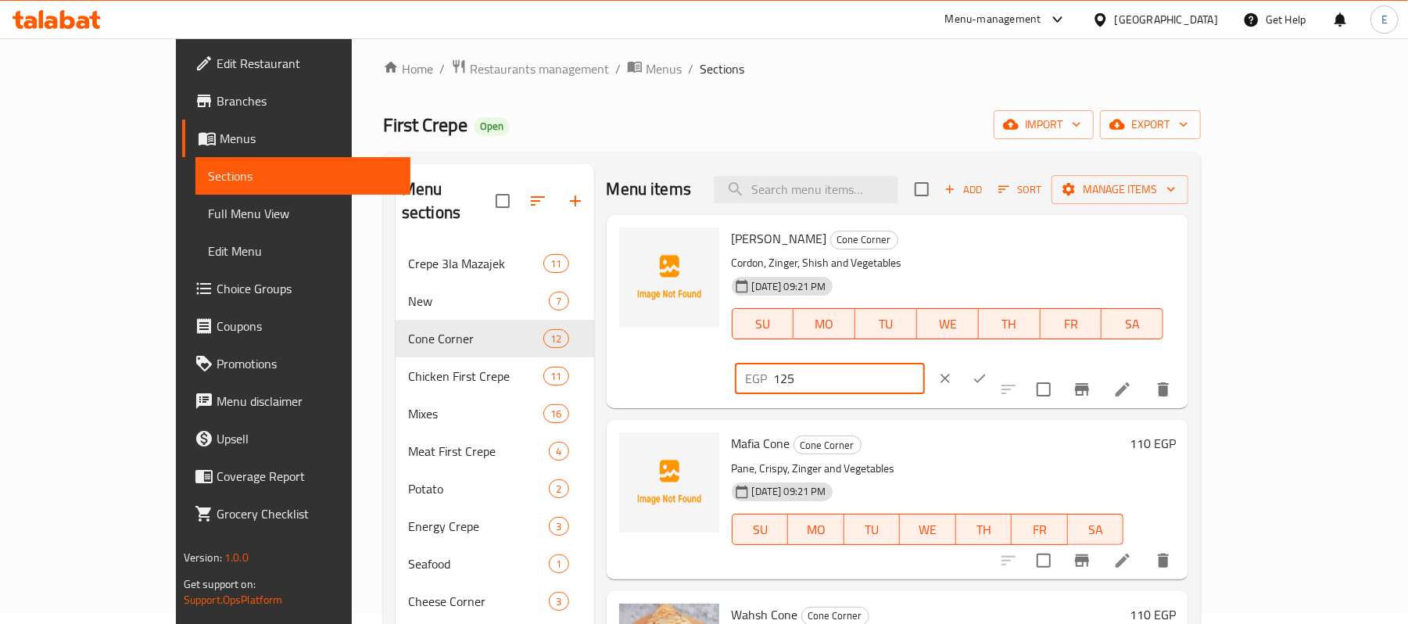
drag, startPoint x: 1125, startPoint y: 248, endPoint x: 1175, endPoint y: 242, distance: 50.4
click at [925, 363] on input "125" at bounding box center [849, 378] width 151 height 31
type input "130"
click at [997, 361] on button "ok" at bounding box center [980, 378] width 34 height 34
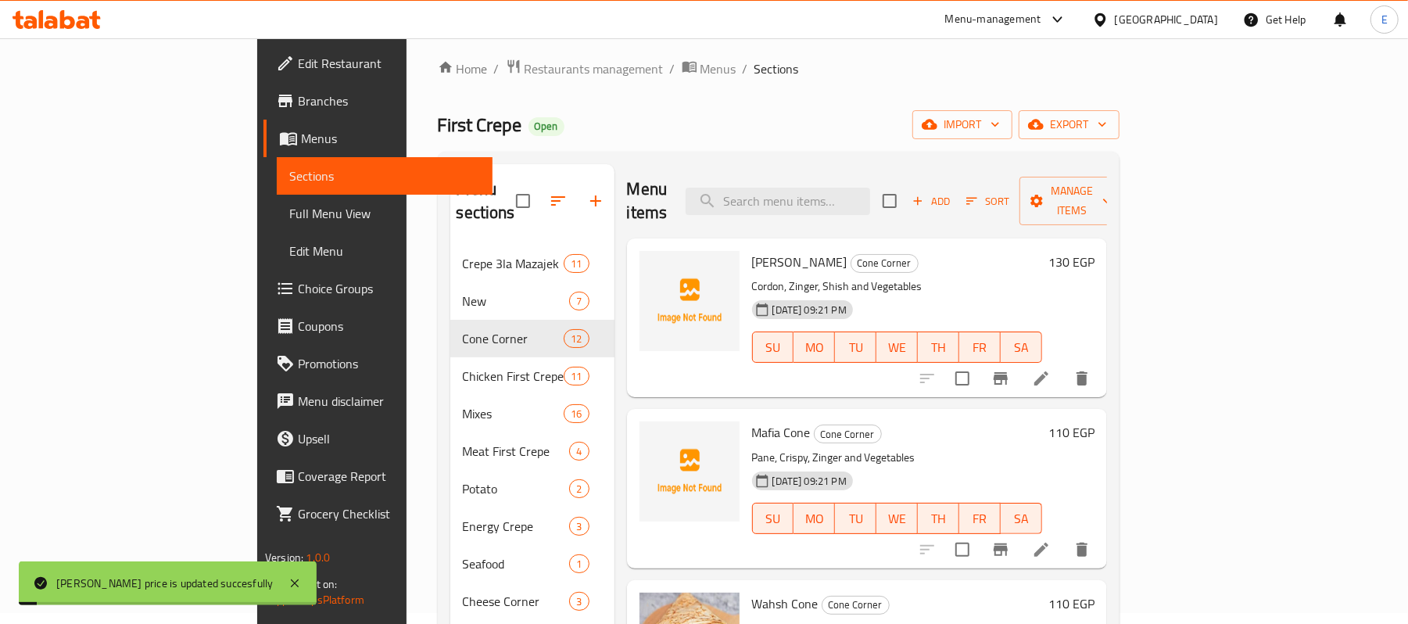
click at [1095, 422] on h6 "110 EGP" at bounding box center [1072, 433] width 46 height 22
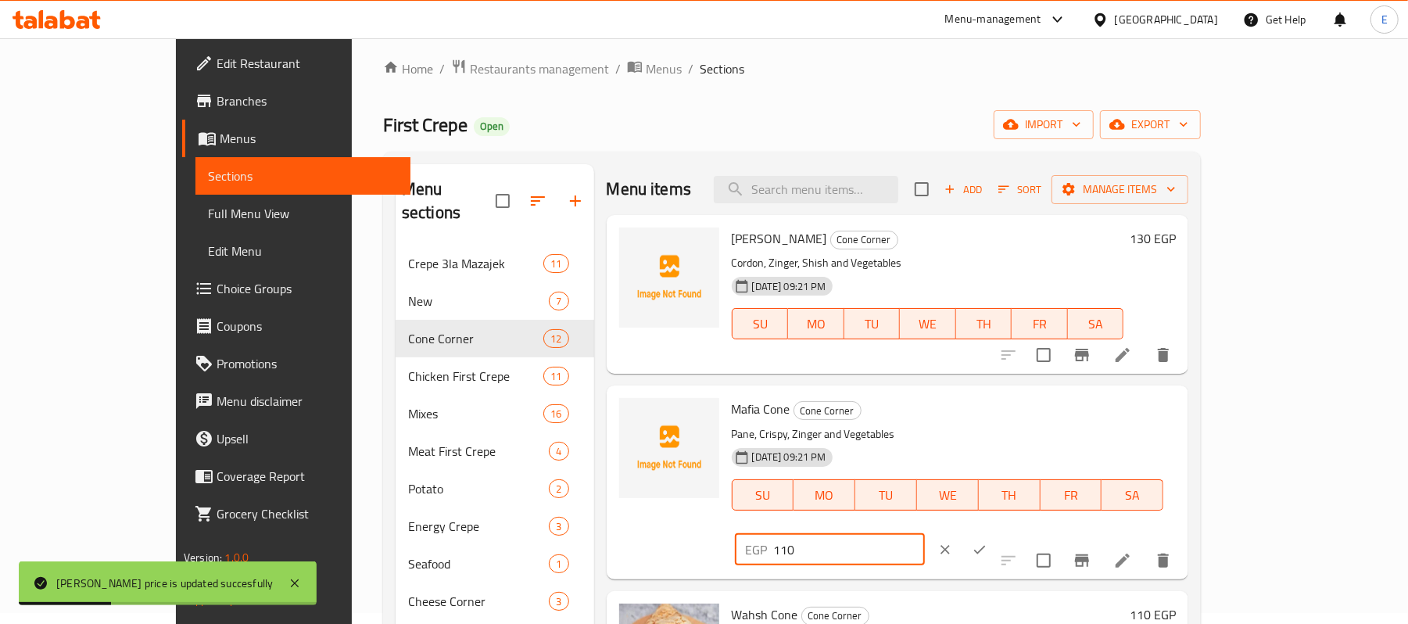
drag, startPoint x: 1134, startPoint y: 421, endPoint x: 1165, endPoint y: 433, distance: 33.7
click at [1021, 533] on div "EGP 110 ​" at bounding box center [876, 550] width 289 height 34
type input "115"
click at [988, 542] on icon "ok" at bounding box center [980, 550] width 16 height 16
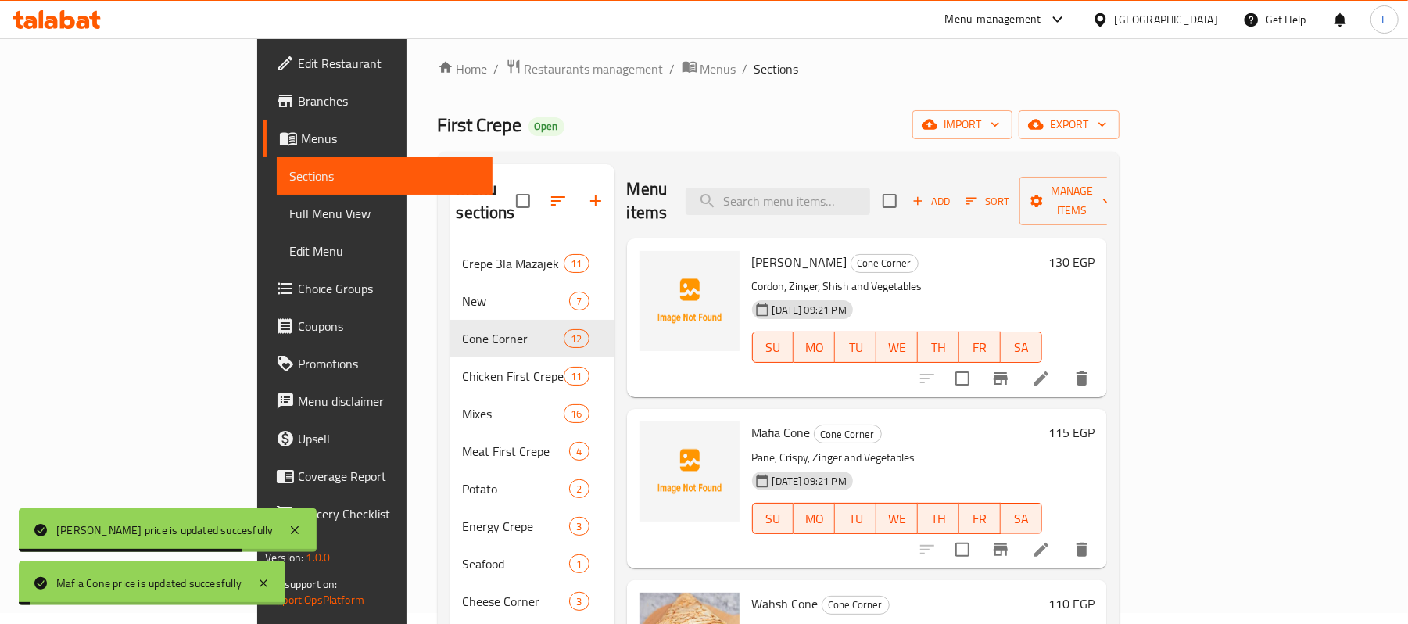
click at [1095, 593] on h6 "110 EGP" at bounding box center [1072, 604] width 46 height 22
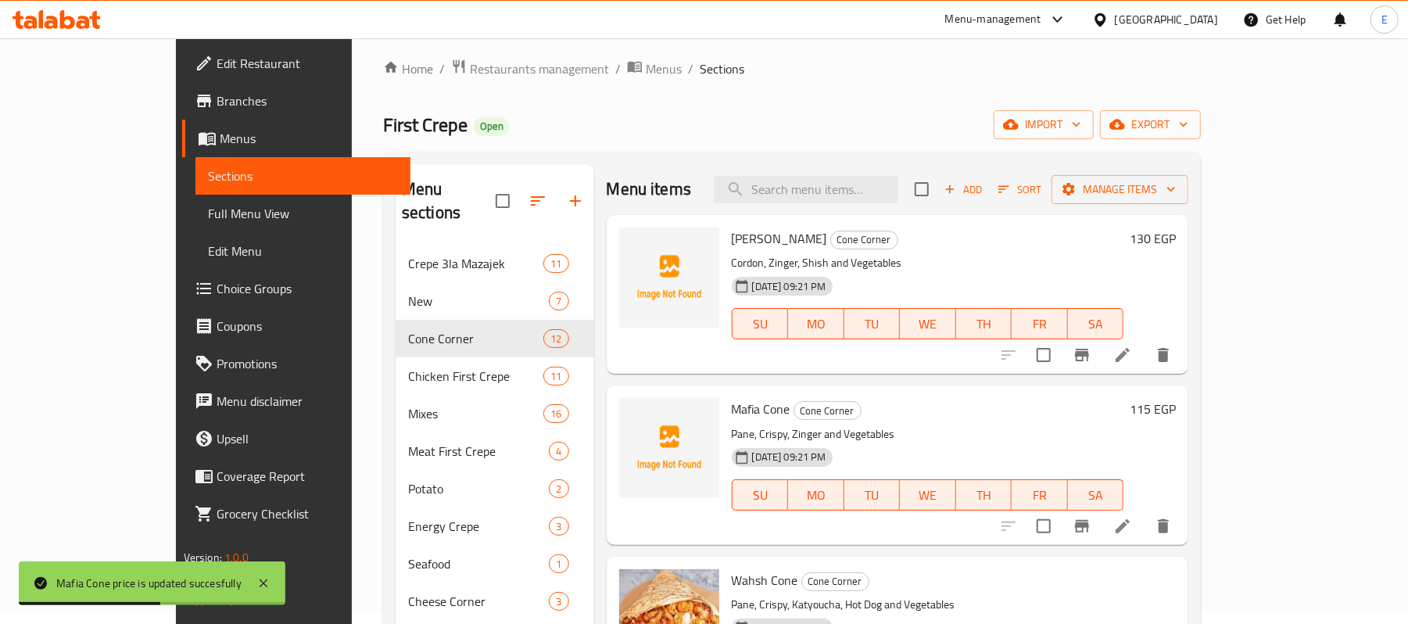
drag, startPoint x: 1140, startPoint y: 582, endPoint x: 1139, endPoint y: 590, distance: 7.9
type input "115"
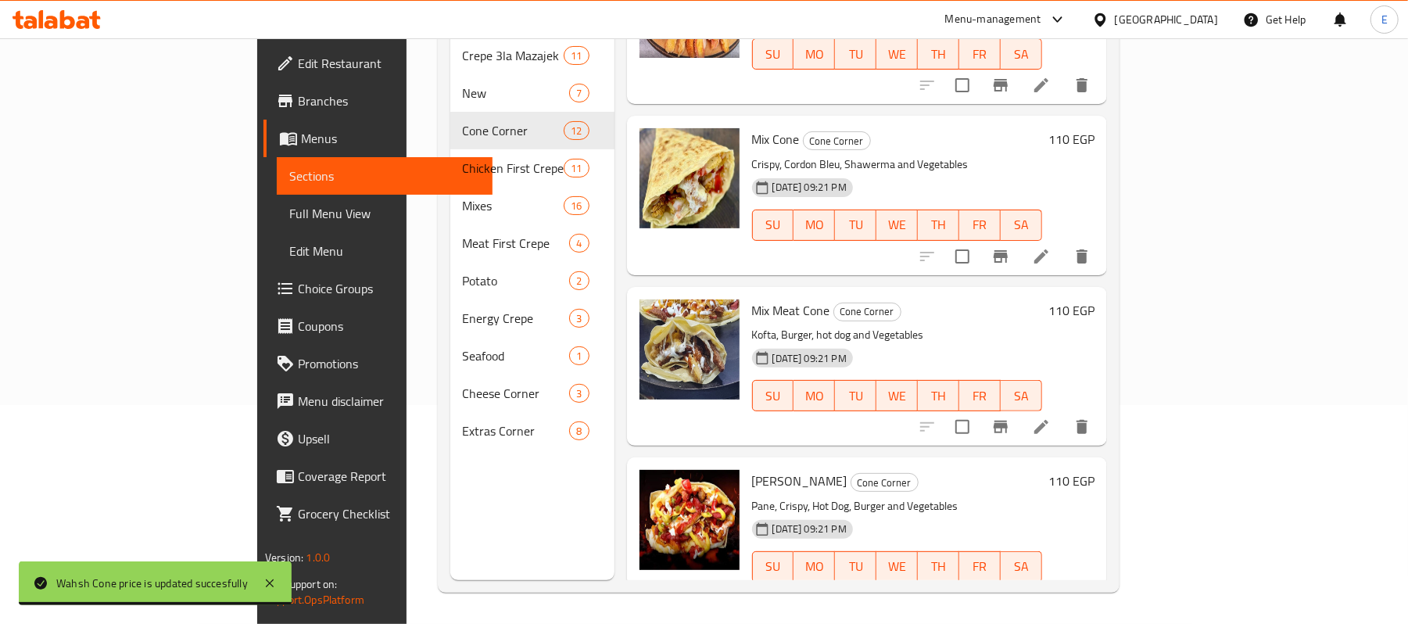
scroll to position [430, 0]
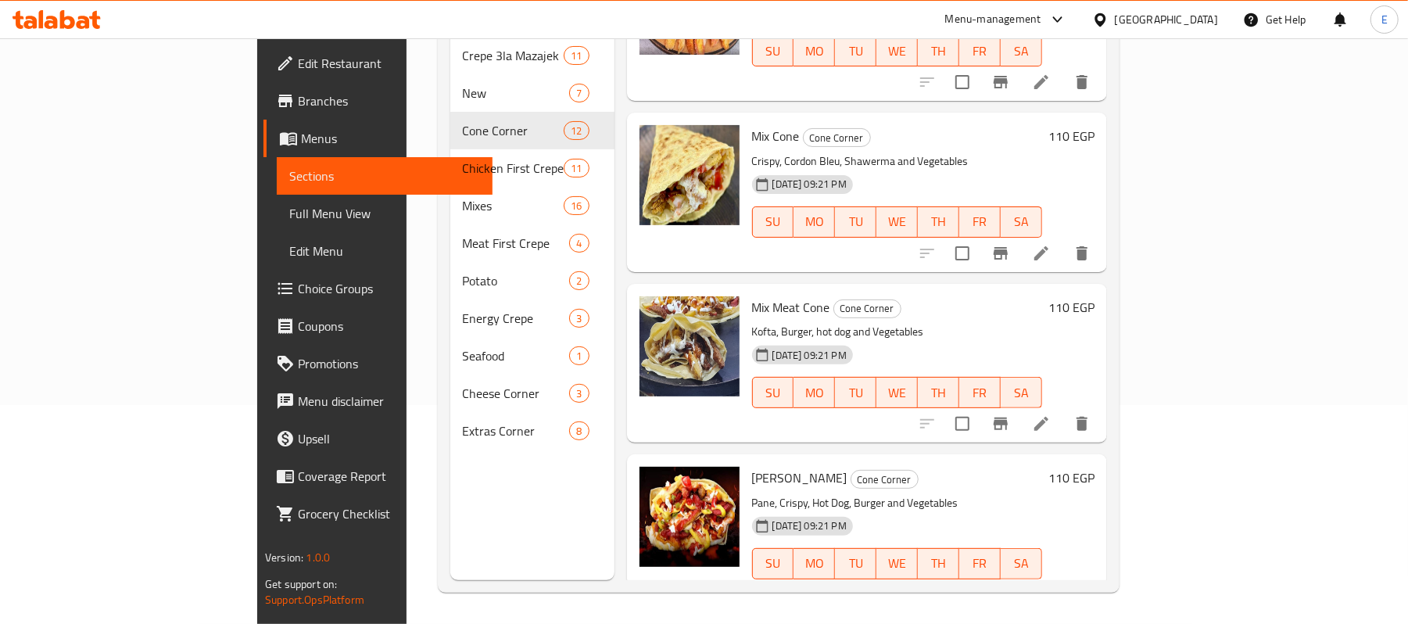
click at [1095, 125] on h6 "110 EGP" at bounding box center [1072, 136] width 46 height 22
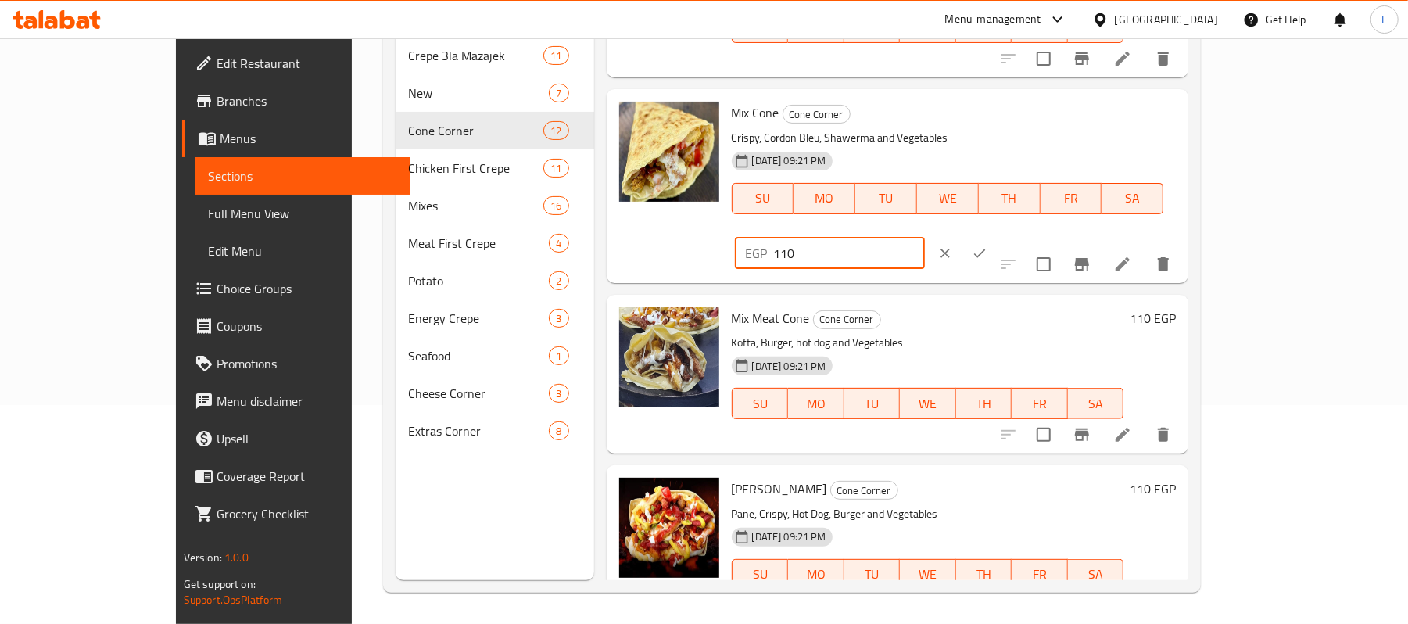
drag, startPoint x: 1139, startPoint y: 122, endPoint x: 1158, endPoint y: 125, distance: 19.8
click at [925, 238] on input "110" at bounding box center [849, 253] width 151 height 31
type input "115"
click at [988, 246] on icon "ok" at bounding box center [980, 254] width 16 height 16
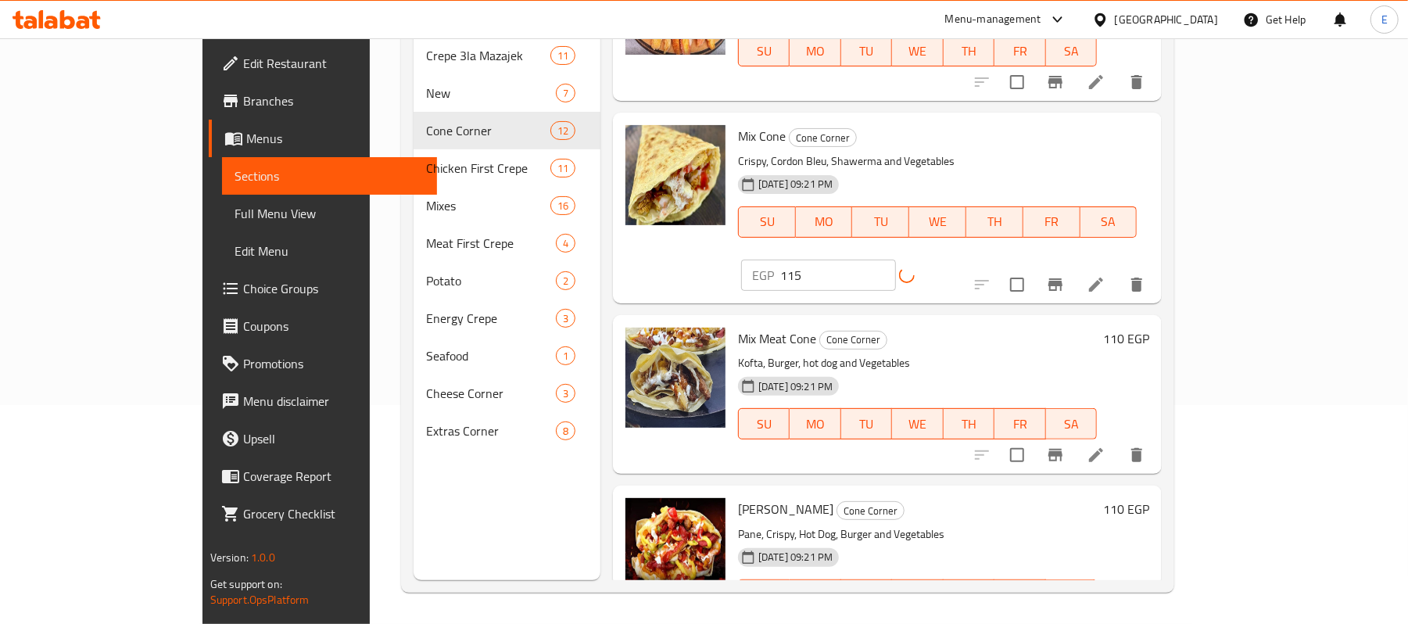
click at [1150, 328] on h6 "110 EGP" at bounding box center [1126, 339] width 46 height 22
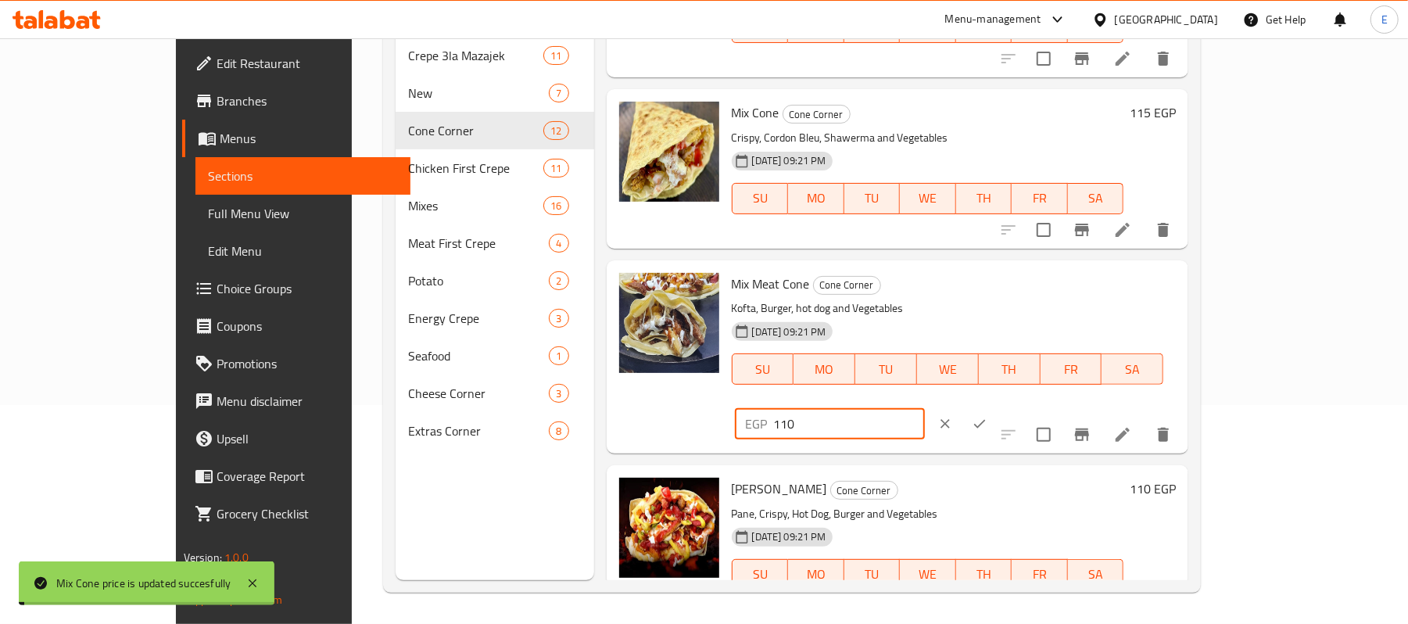
drag, startPoint x: 1136, startPoint y: 288, endPoint x: 1167, endPoint y: 296, distance: 32.2
click at [925, 408] on input "110" at bounding box center [849, 423] width 151 height 31
type input "115"
click at [988, 416] on icon "ok" at bounding box center [980, 424] width 16 height 16
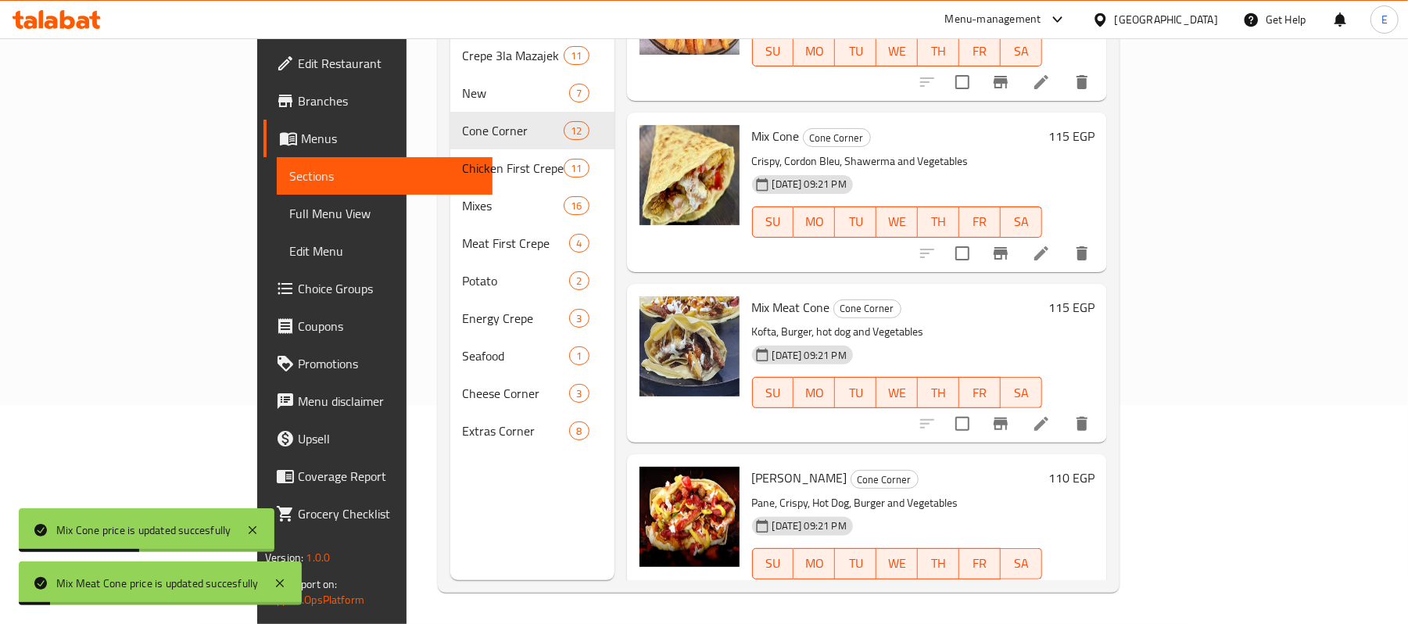
click at [1095, 467] on h6 "110 EGP" at bounding box center [1072, 478] width 46 height 22
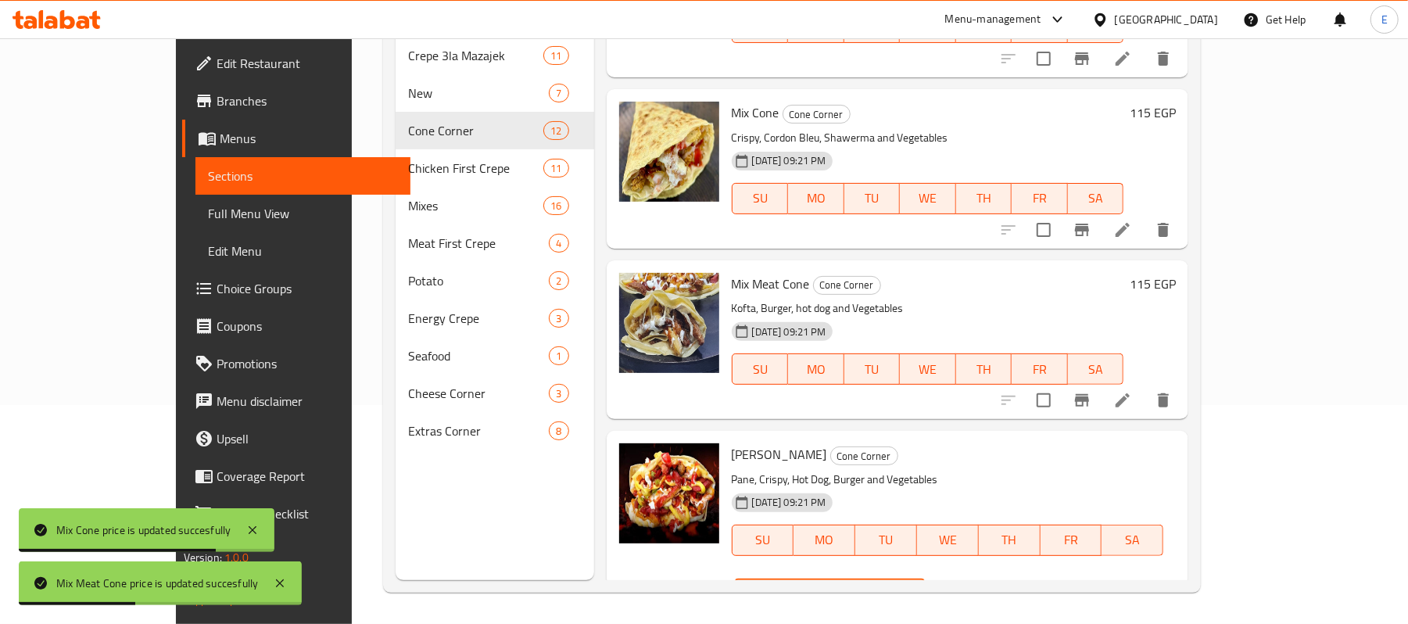
drag, startPoint x: 1137, startPoint y: 461, endPoint x: 1156, endPoint y: 466, distance: 19.6
click at [925, 580] on input "110" at bounding box center [849, 595] width 151 height 31
type input "115"
click at [988, 587] on icon "ok" at bounding box center [980, 595] width 16 height 16
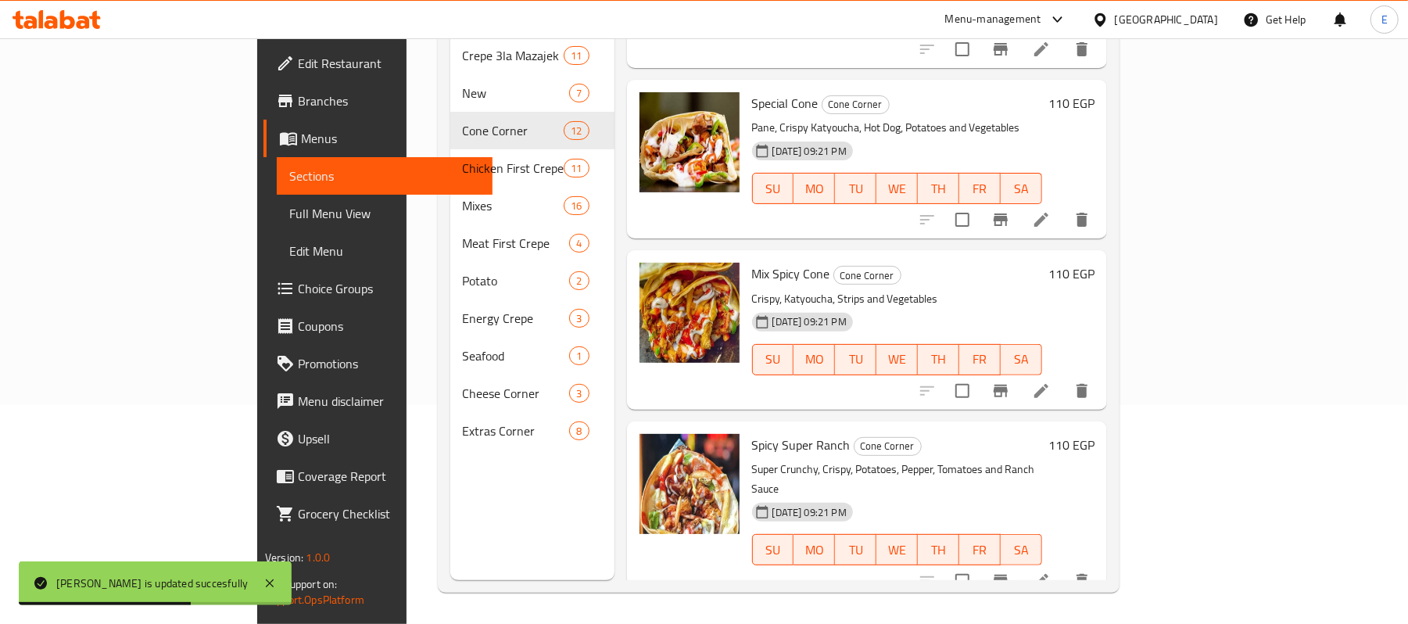
scroll to position [999, 0]
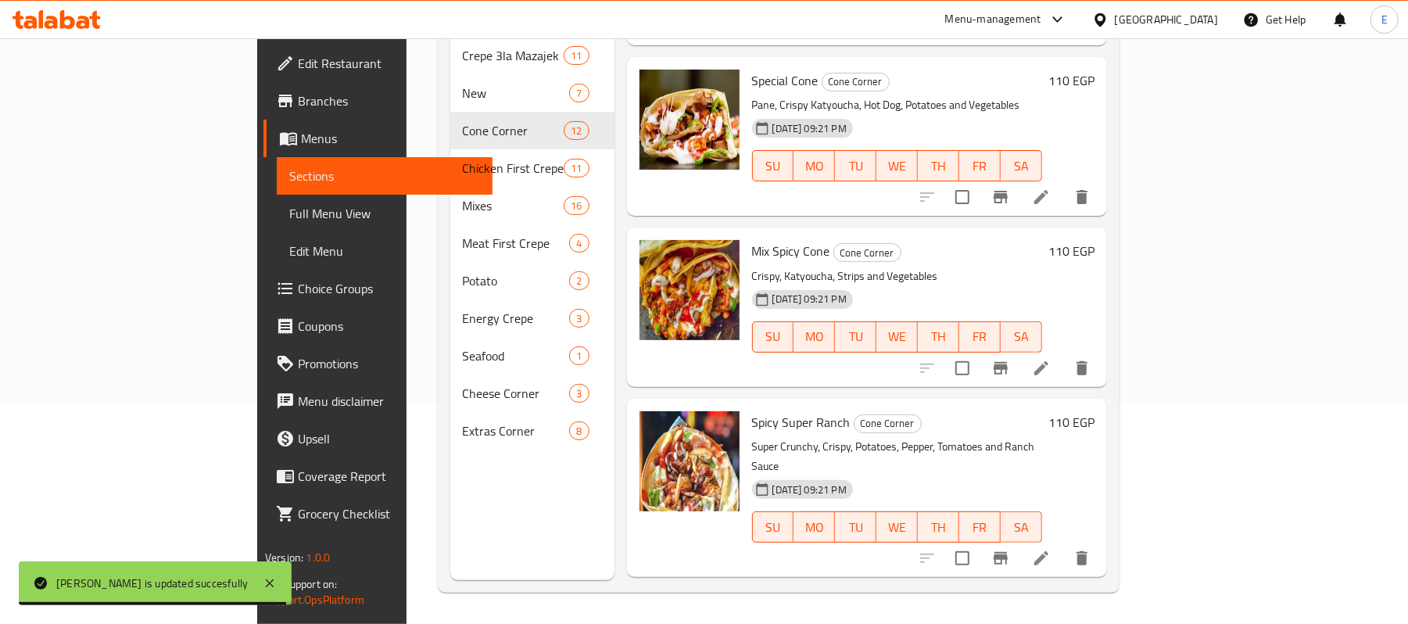
click at [1095, 70] on h6 "110 EGP" at bounding box center [1072, 81] width 46 height 22
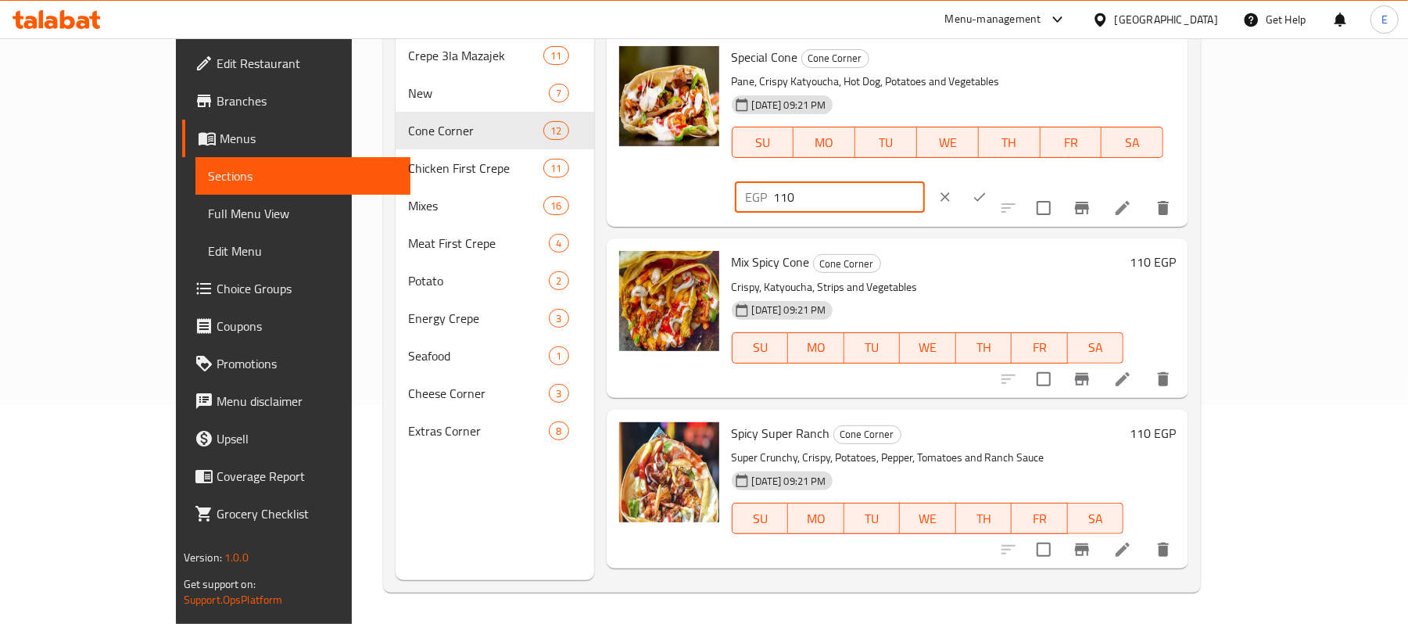
drag, startPoint x: 1142, startPoint y: 58, endPoint x: 1134, endPoint y: 73, distance: 16.8
click at [925, 181] on input "110" at bounding box center [849, 196] width 151 height 31
type input "115"
click at [988, 189] on icon "ok" at bounding box center [980, 197] width 16 height 16
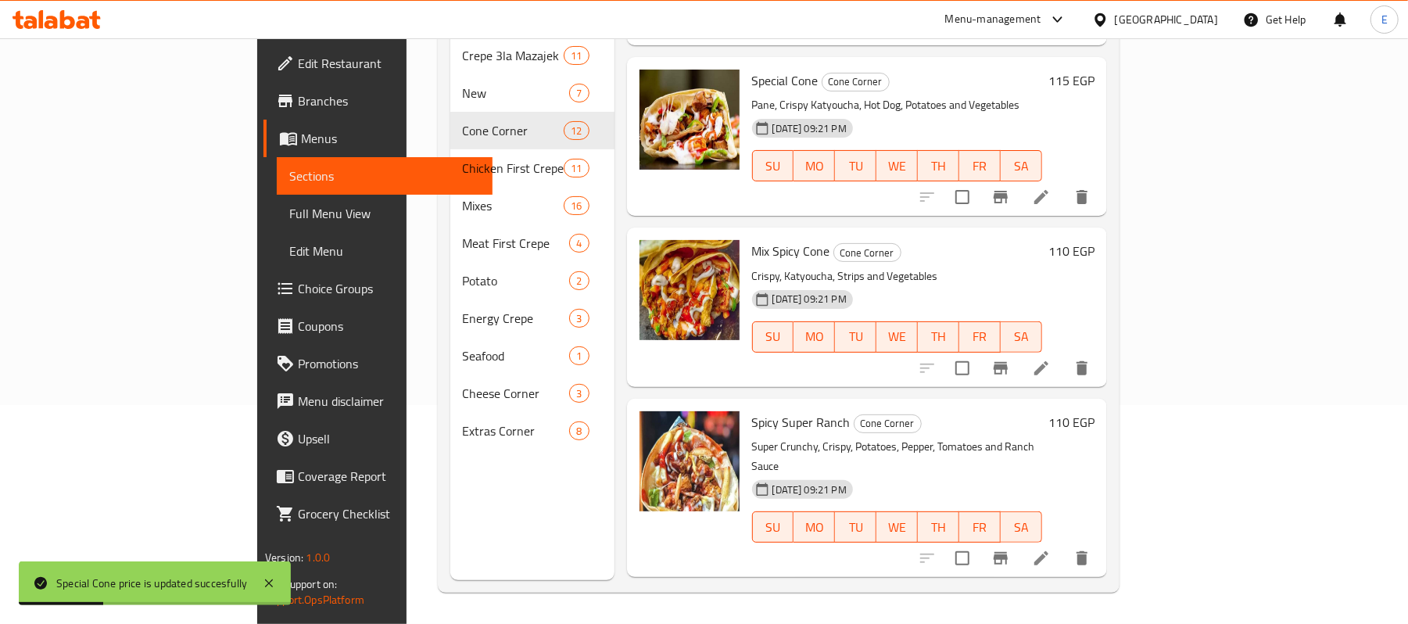
click at [1095, 240] on h6 "110 EGP" at bounding box center [1072, 251] width 46 height 22
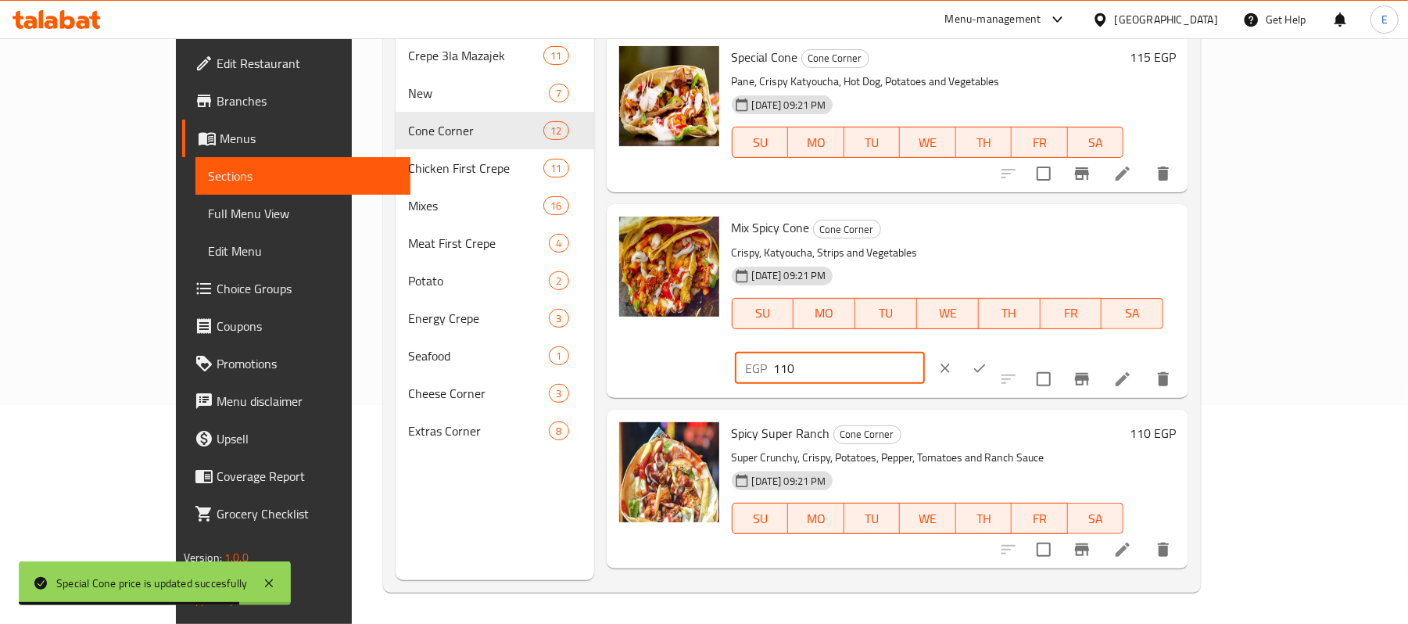
drag, startPoint x: 1139, startPoint y: 236, endPoint x: 1196, endPoint y: 257, distance: 60.9
click at [1021, 351] on div "EGP 110 ​" at bounding box center [876, 368] width 289 height 34
type input "115"
click at [988, 361] on icon "ok" at bounding box center [980, 369] width 16 height 16
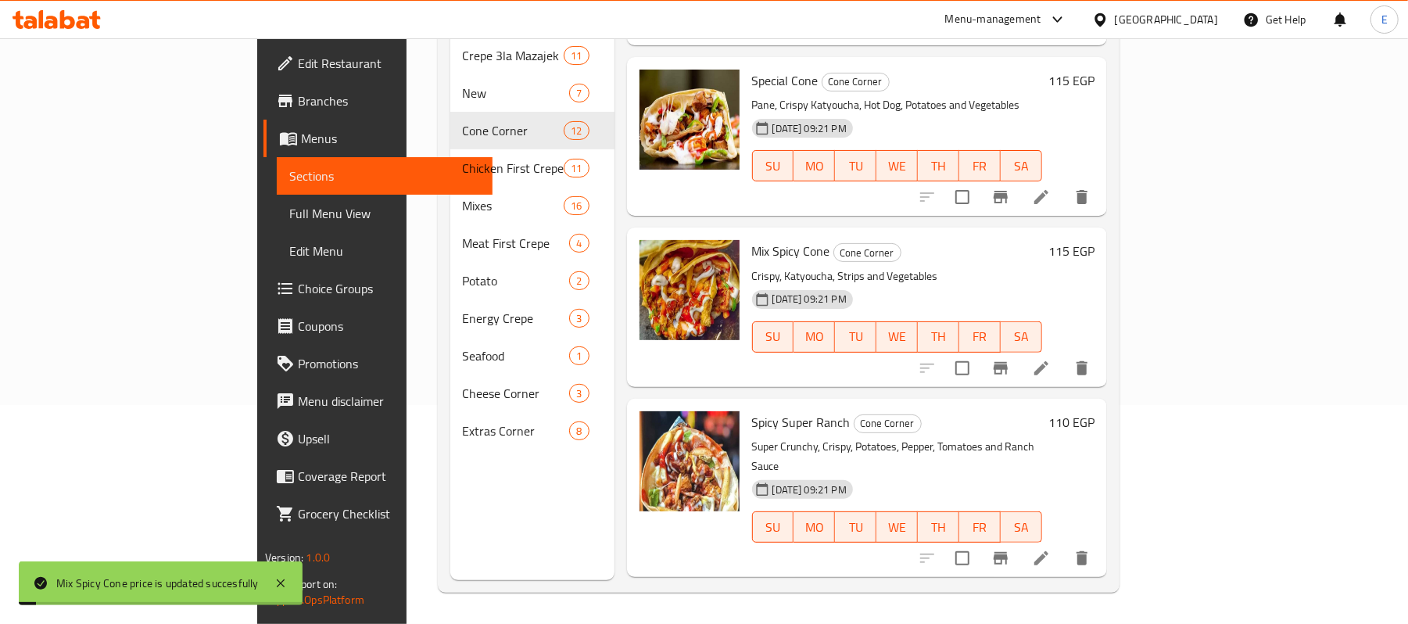
click at [1095, 411] on h6 "110 EGP" at bounding box center [1072, 422] width 46 height 22
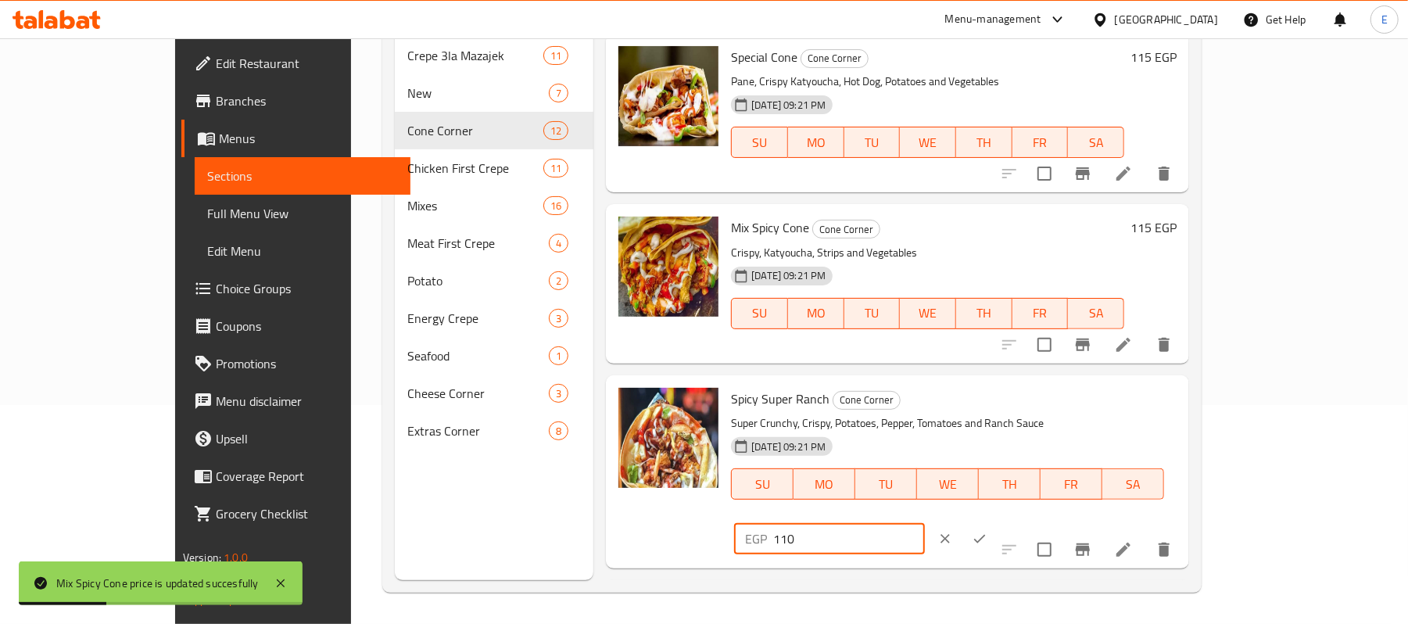
drag, startPoint x: 1137, startPoint y: 402, endPoint x: 1154, endPoint y: 407, distance: 17.8
click at [924, 523] on input "110" at bounding box center [848, 538] width 151 height 31
type input "115"
click at [988, 531] on icon "ok" at bounding box center [980, 539] width 16 height 16
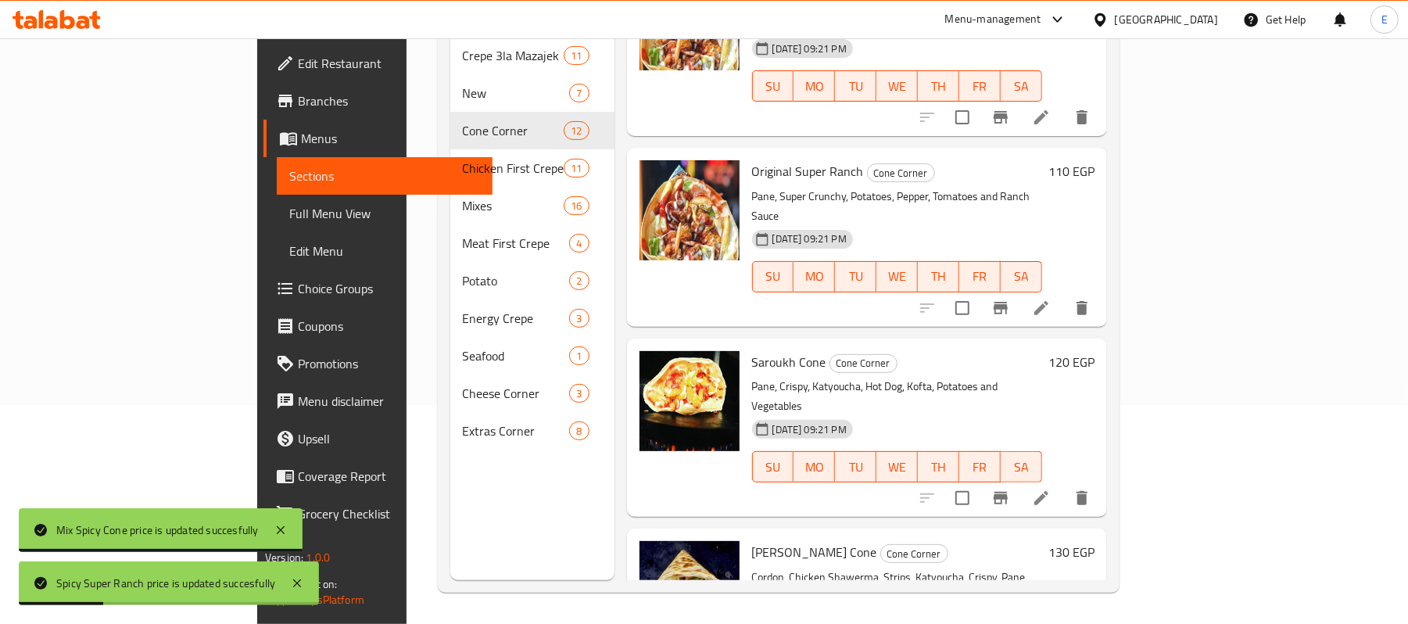
scroll to position [1465, 0]
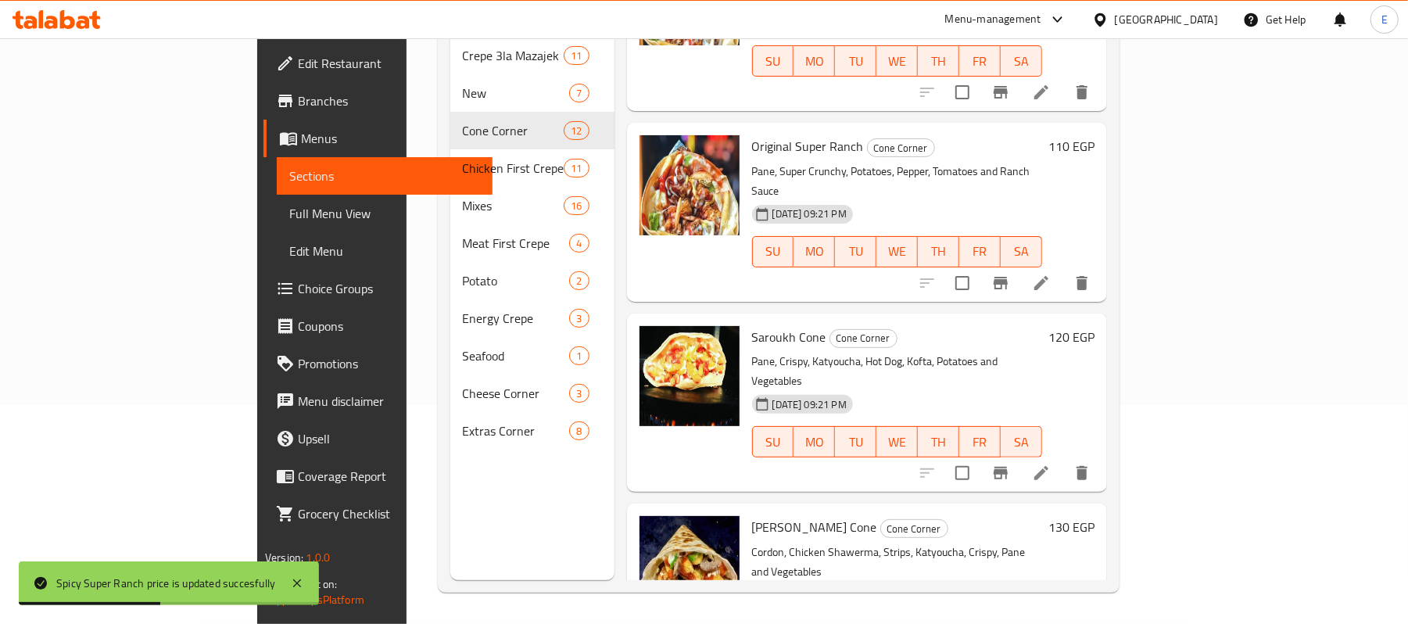
click at [1095, 135] on h6 "110 EGP" at bounding box center [1072, 146] width 46 height 22
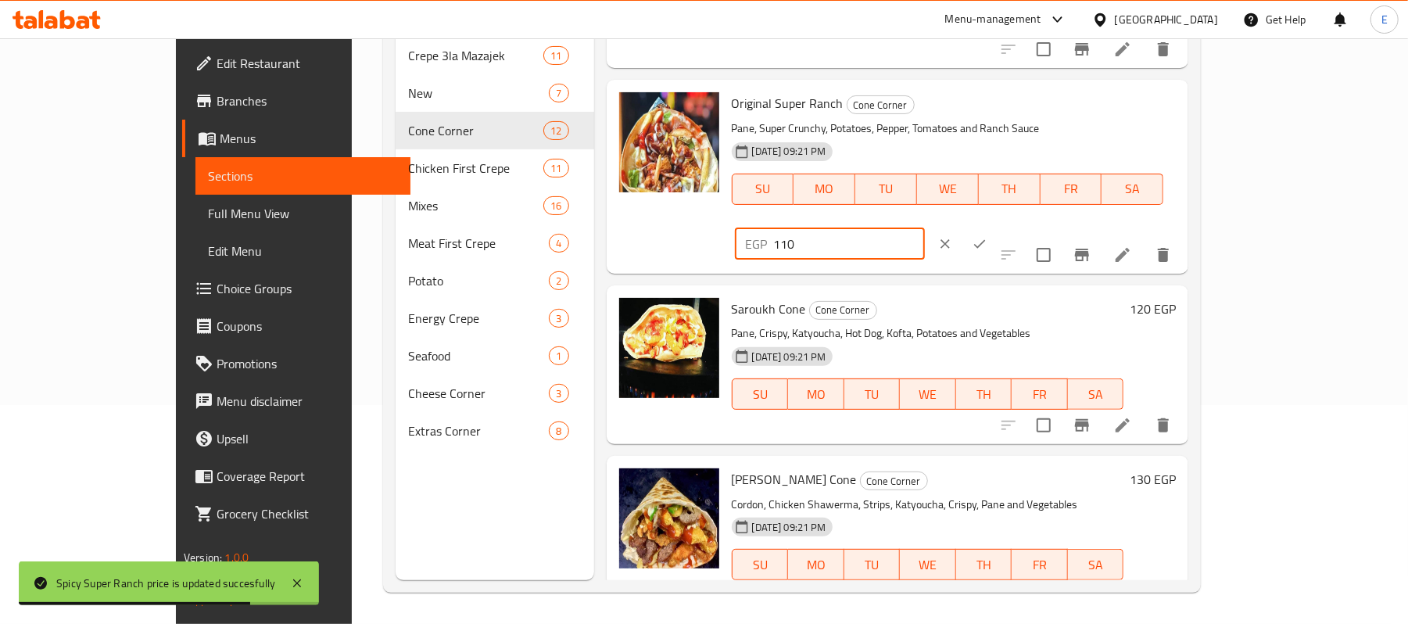
drag, startPoint x: 1133, startPoint y: 116, endPoint x: 1159, endPoint y: 132, distance: 30.6
click at [1021, 227] on div "EGP 110 ​" at bounding box center [876, 244] width 289 height 34
type input "115"
click at [988, 236] on icon "ok" at bounding box center [980, 244] width 16 height 16
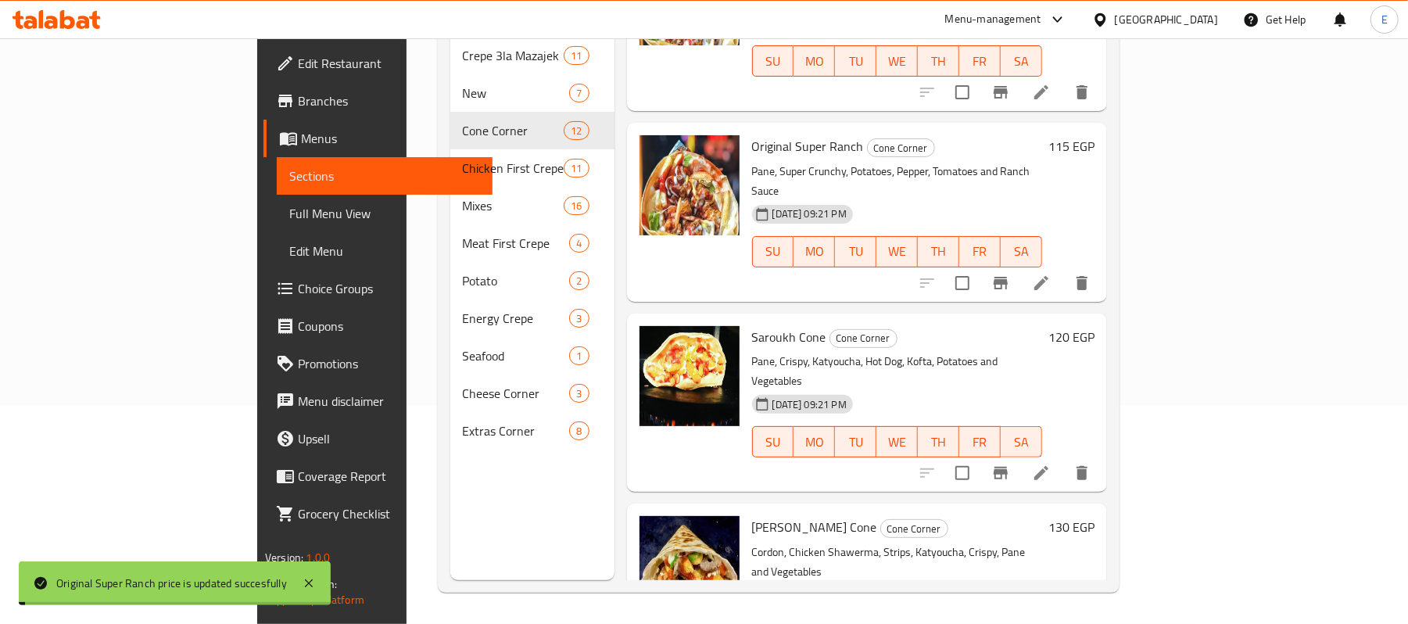
click at [1095, 326] on h6 "120 EGP" at bounding box center [1072, 337] width 46 height 22
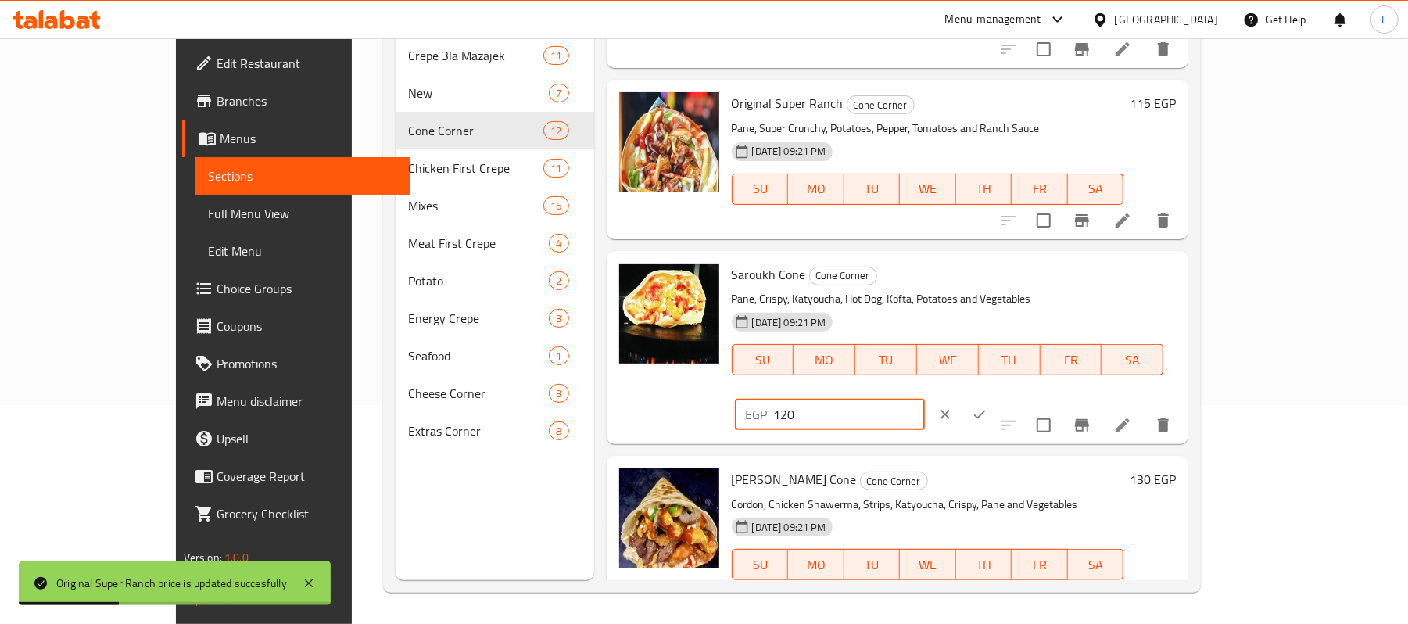
drag, startPoint x: 1137, startPoint y: 276, endPoint x: 1161, endPoint y: 291, distance: 27.8
click at [925, 399] on input "120" at bounding box center [849, 414] width 151 height 31
type input "125"
click at [988, 407] on icon "ok" at bounding box center [980, 415] width 16 height 16
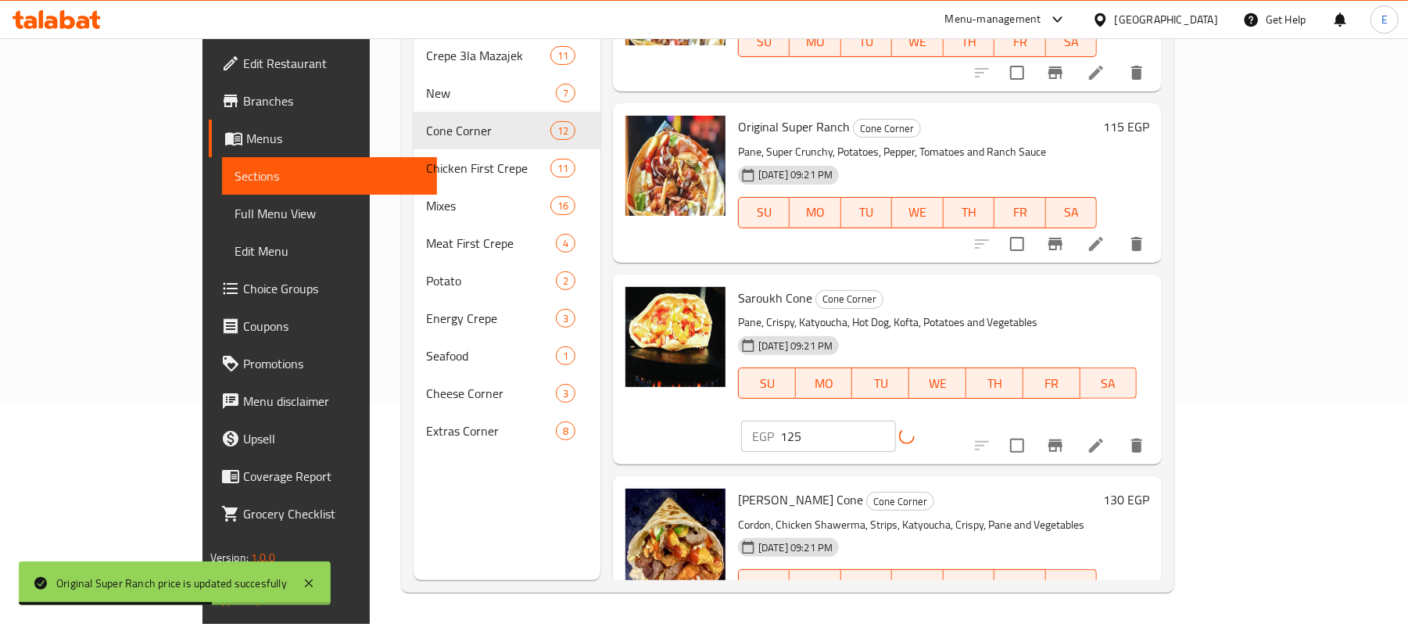
click at [1150, 489] on h6 "130 EGP" at bounding box center [1126, 500] width 46 height 22
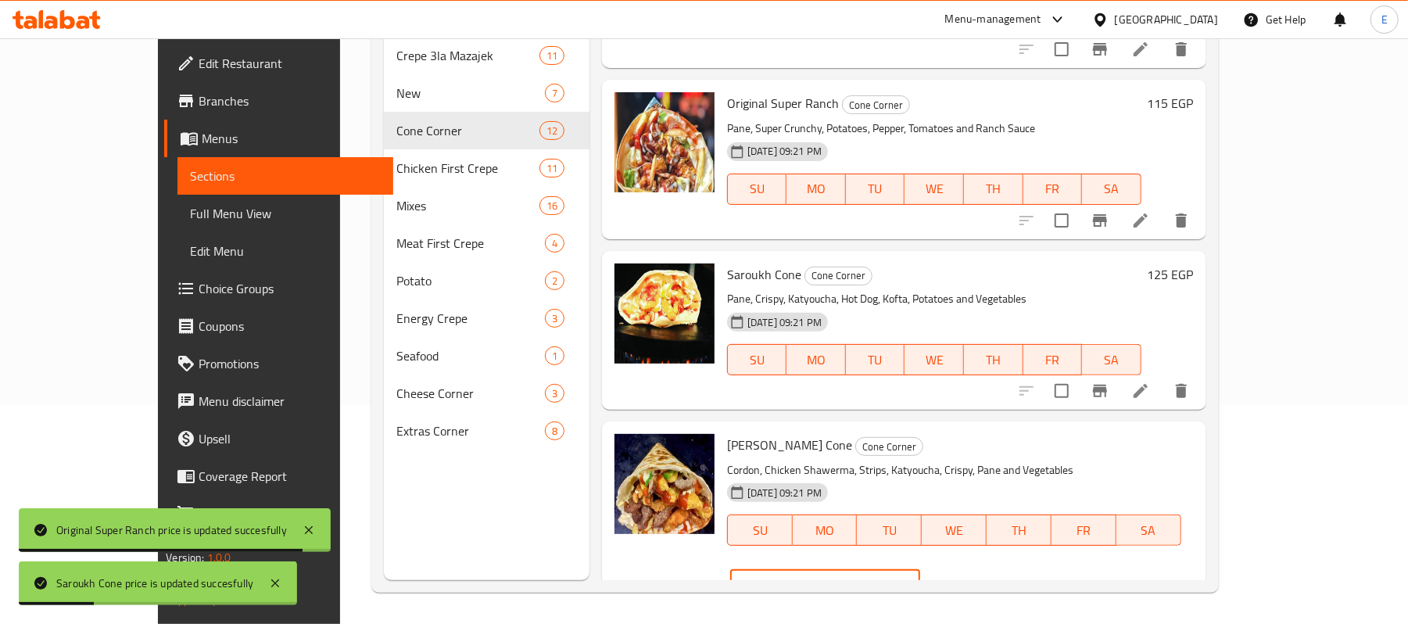
drag, startPoint x: 1133, startPoint y: 447, endPoint x: 1154, endPoint y: 451, distance: 21.5
click at [920, 569] on input "130" at bounding box center [845, 584] width 151 height 31
type input "135"
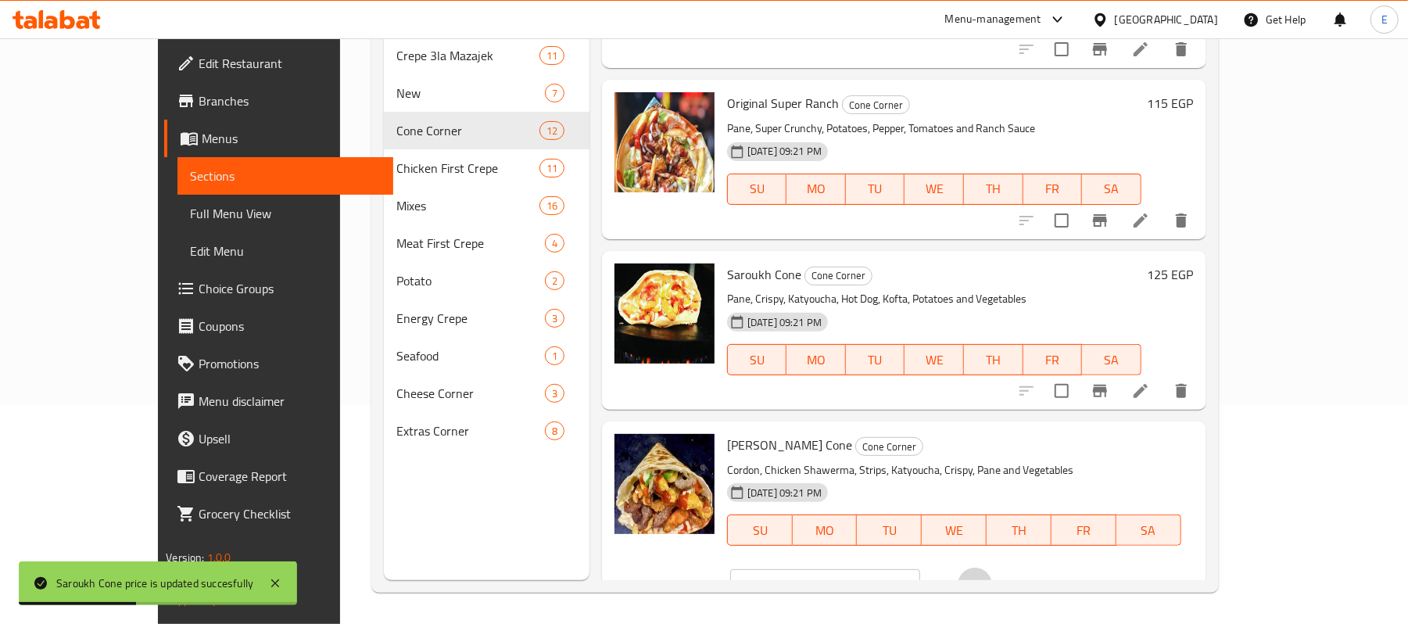
click at [981, 581] on icon "ok" at bounding box center [976, 585] width 12 height 9
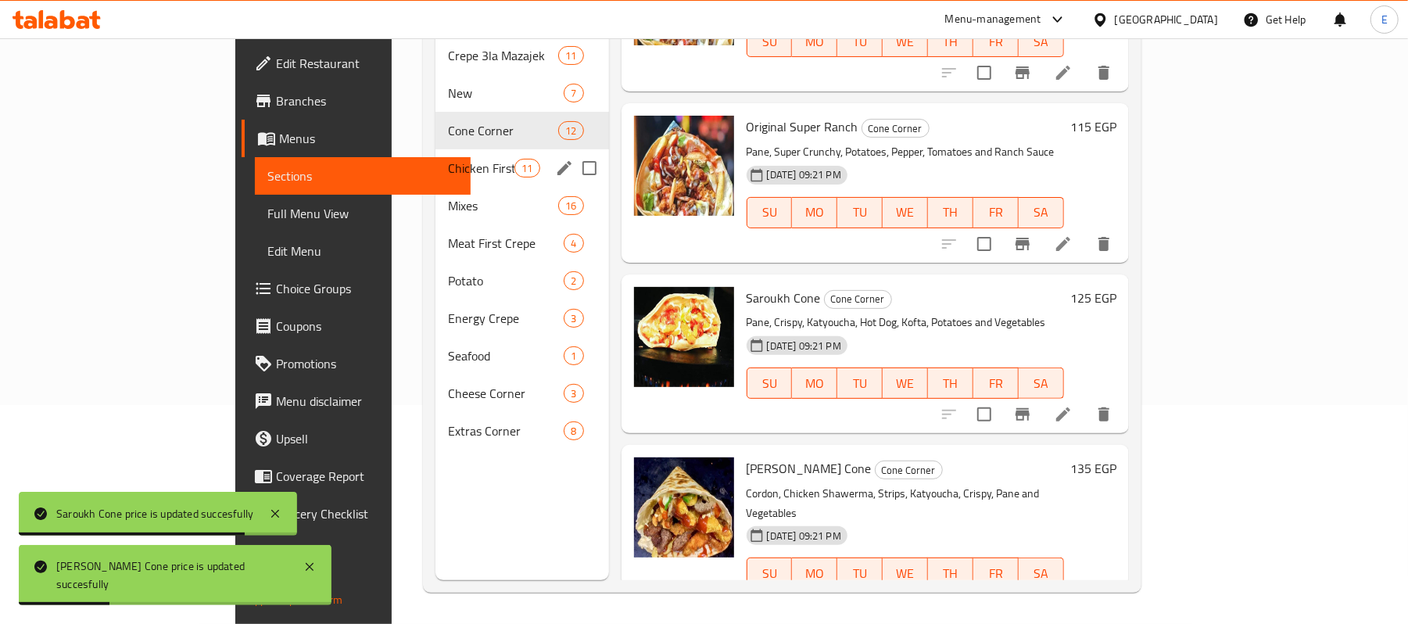
click at [436, 154] on div "Chicken First Crepe 11" at bounding box center [523, 168] width 174 height 38
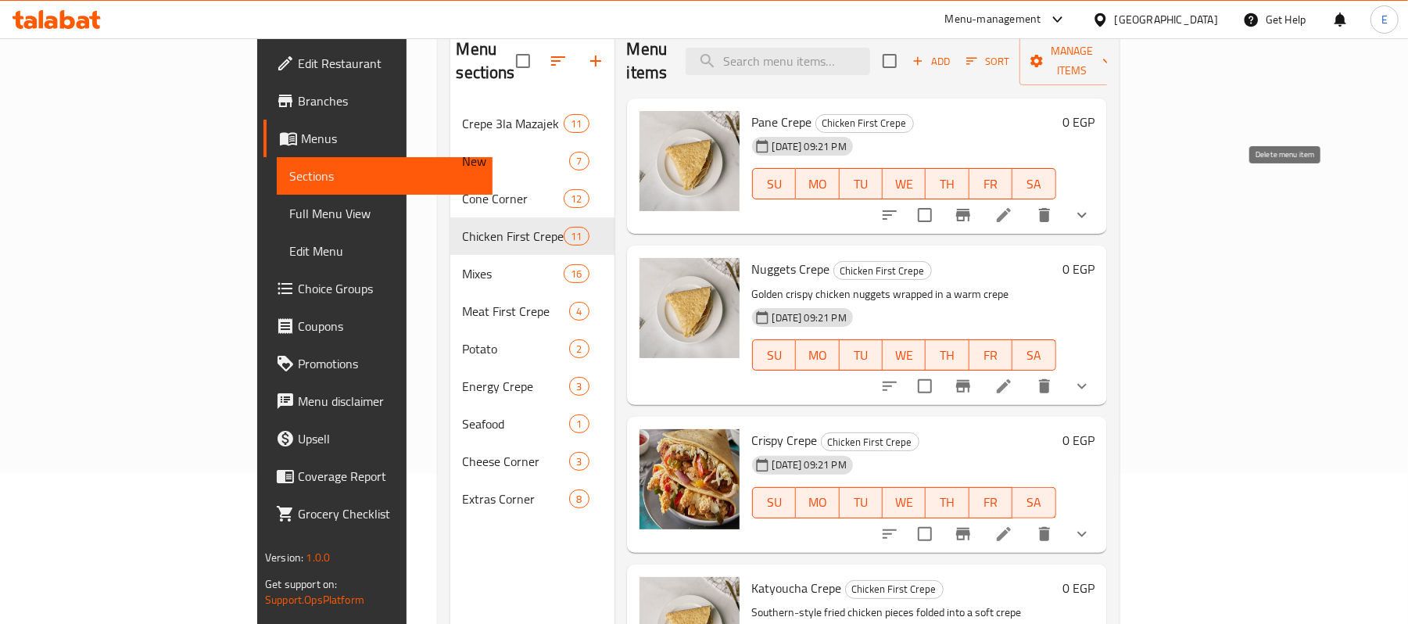
scroll to position [116, 0]
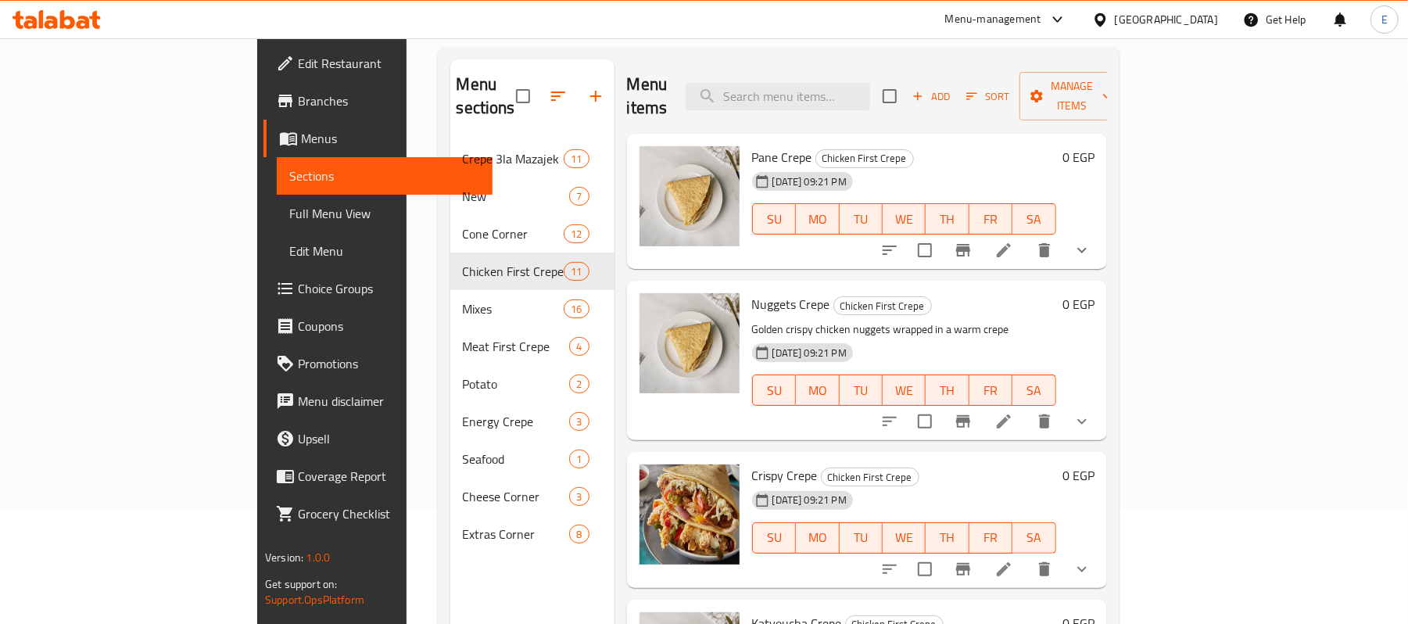
click at [1092, 241] on icon "show more" at bounding box center [1082, 250] width 19 height 19
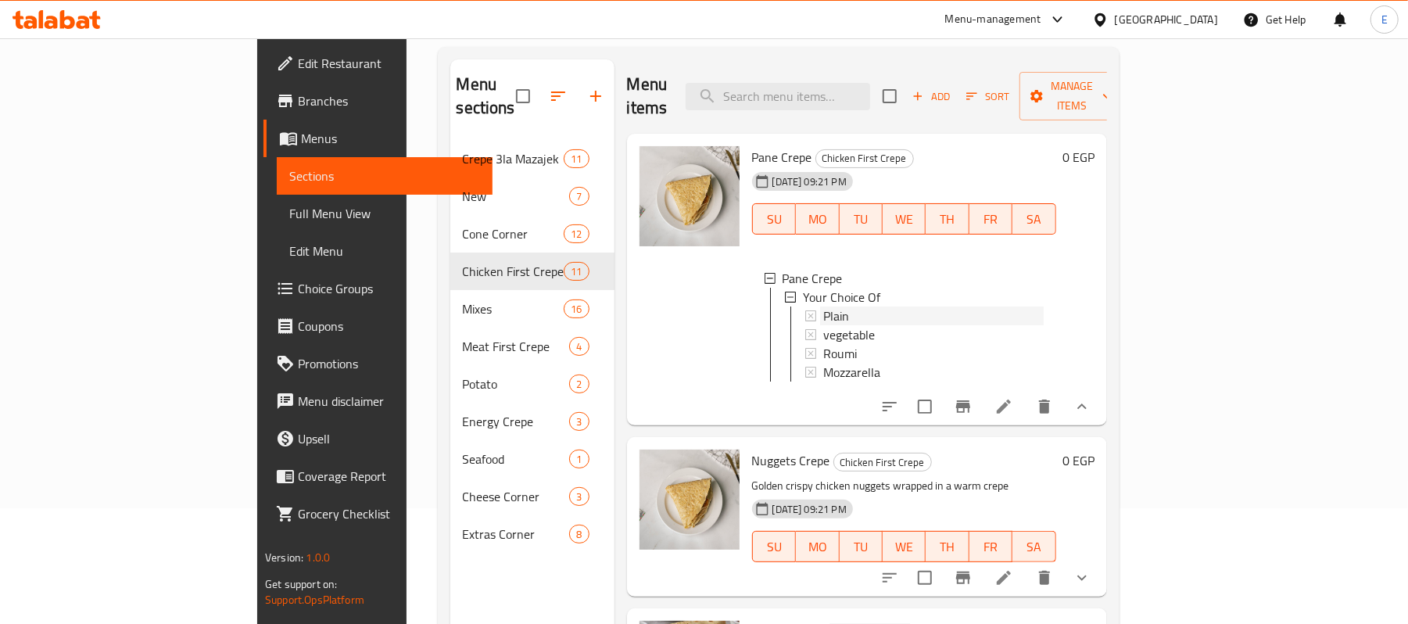
click at [948, 307] on div "Plain" at bounding box center [934, 316] width 221 height 19
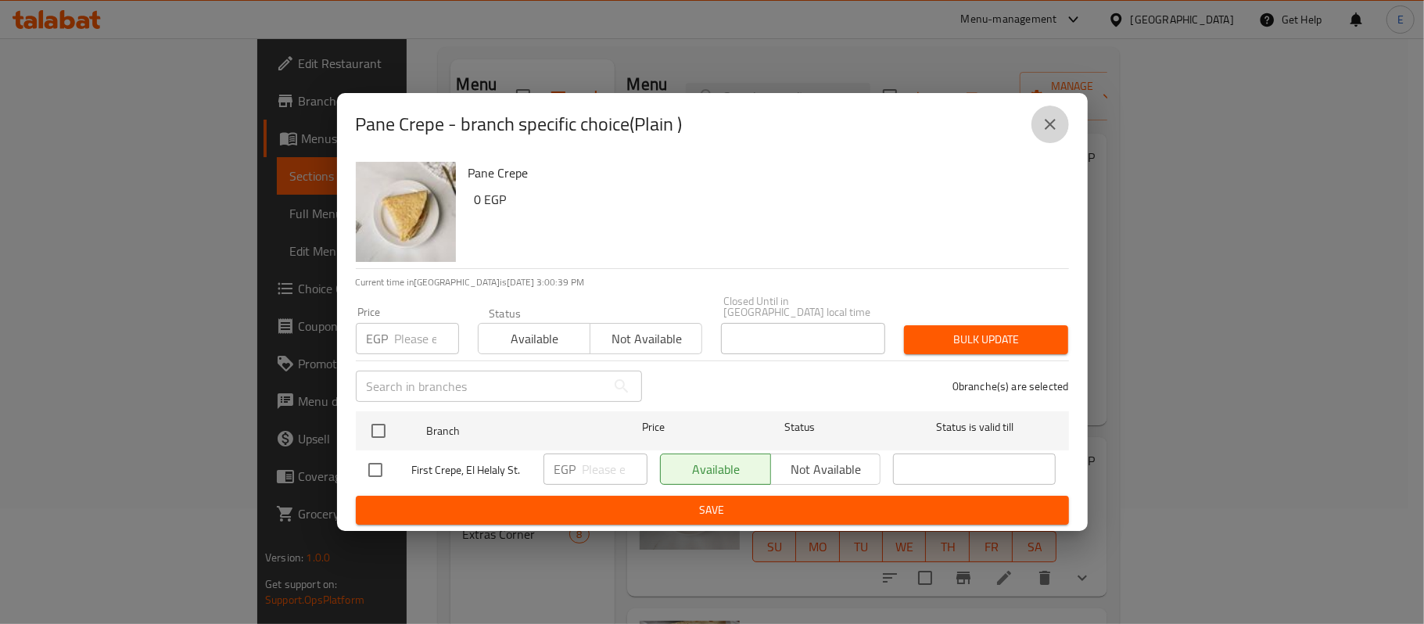
click at [1060, 119] on button "close" at bounding box center [1051, 125] width 38 height 38
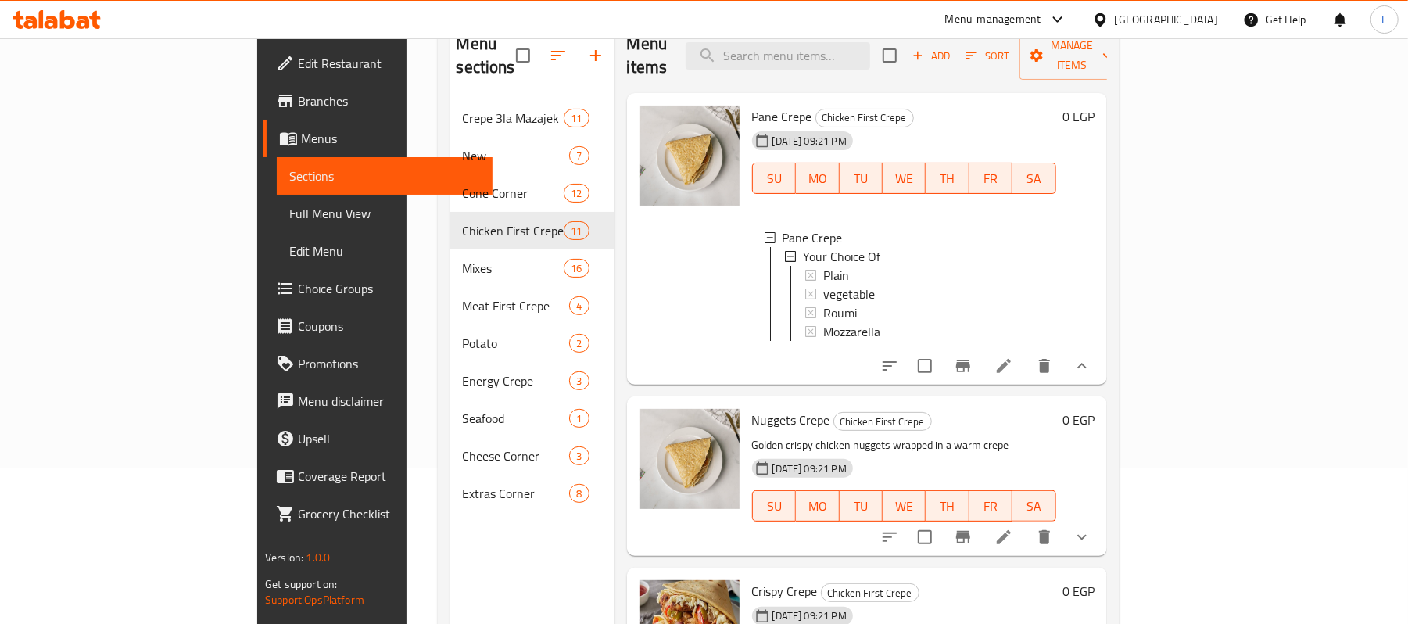
scroll to position [173, 0]
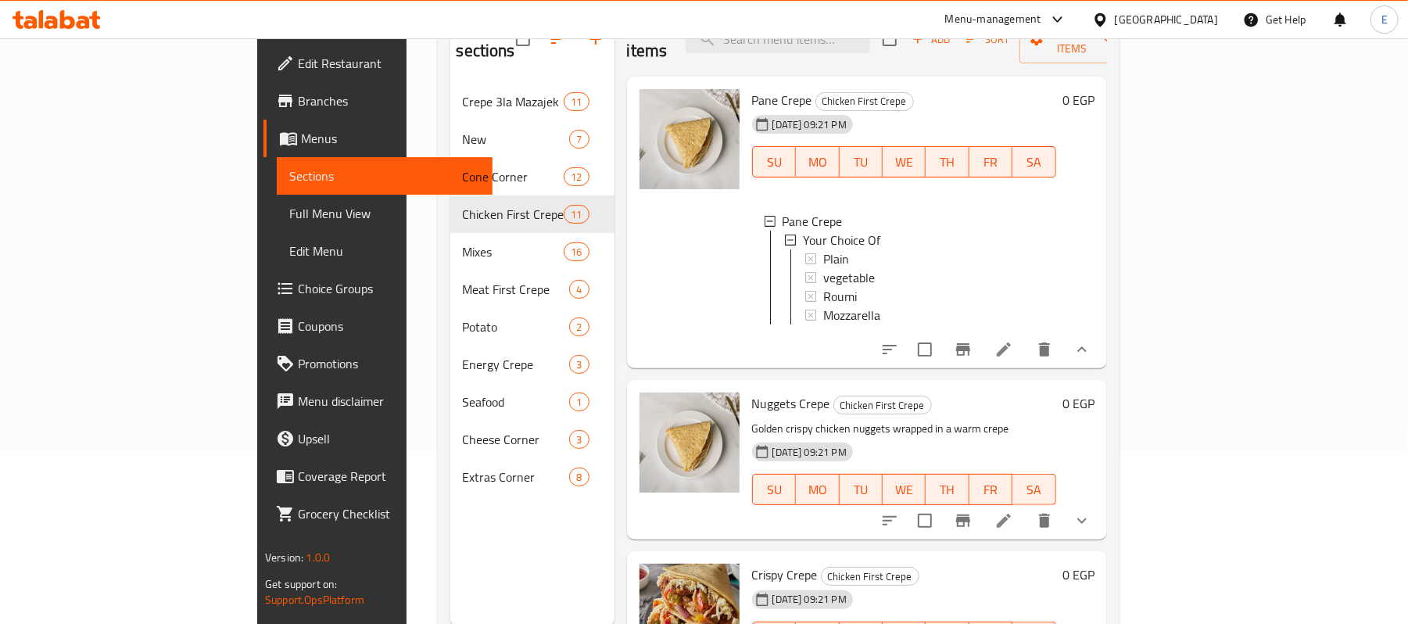
click at [1101, 357] on button "show more" at bounding box center [1083, 350] width 38 height 38
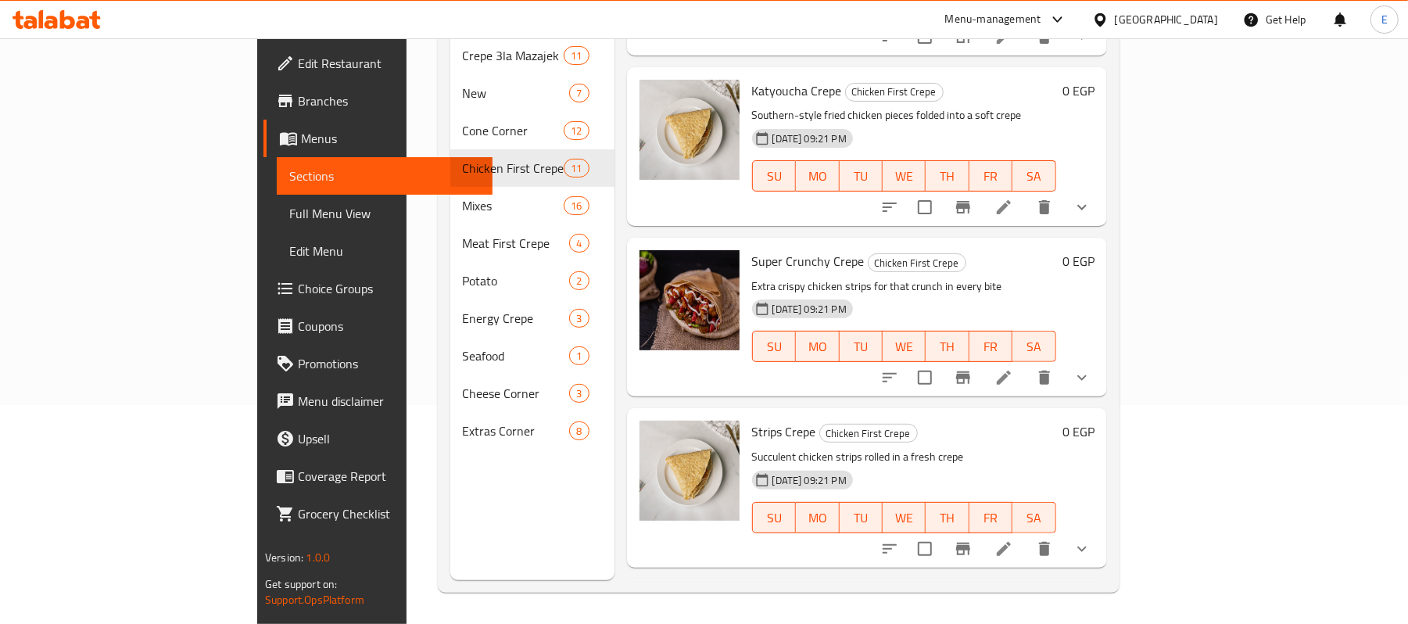
scroll to position [416, 0]
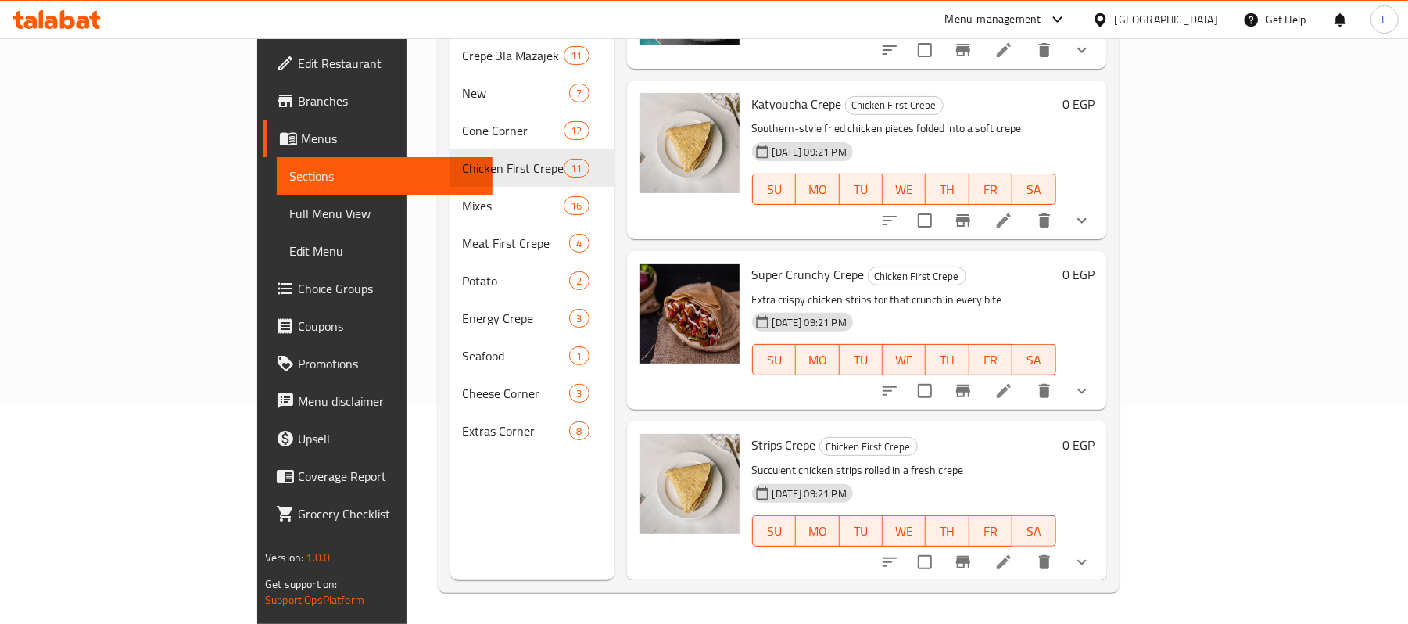
click at [752, 433] on span "Strips Crepe" at bounding box center [784, 444] width 64 height 23
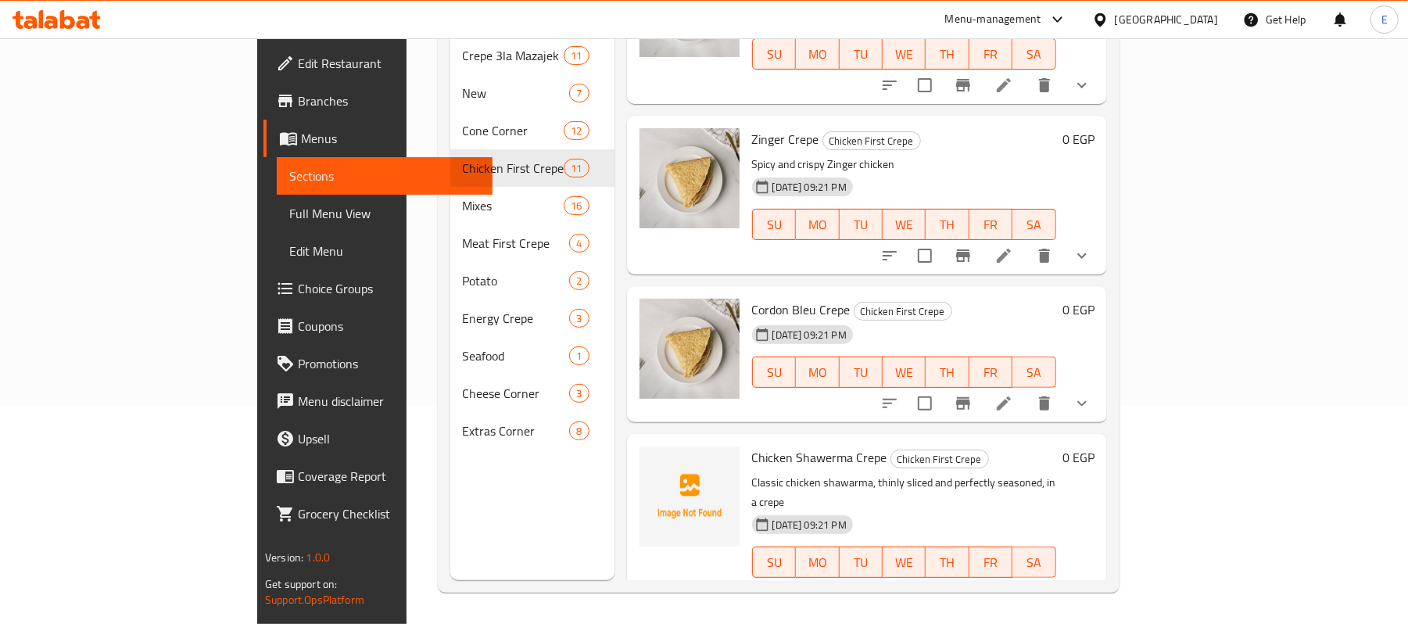
scroll to position [901, 0]
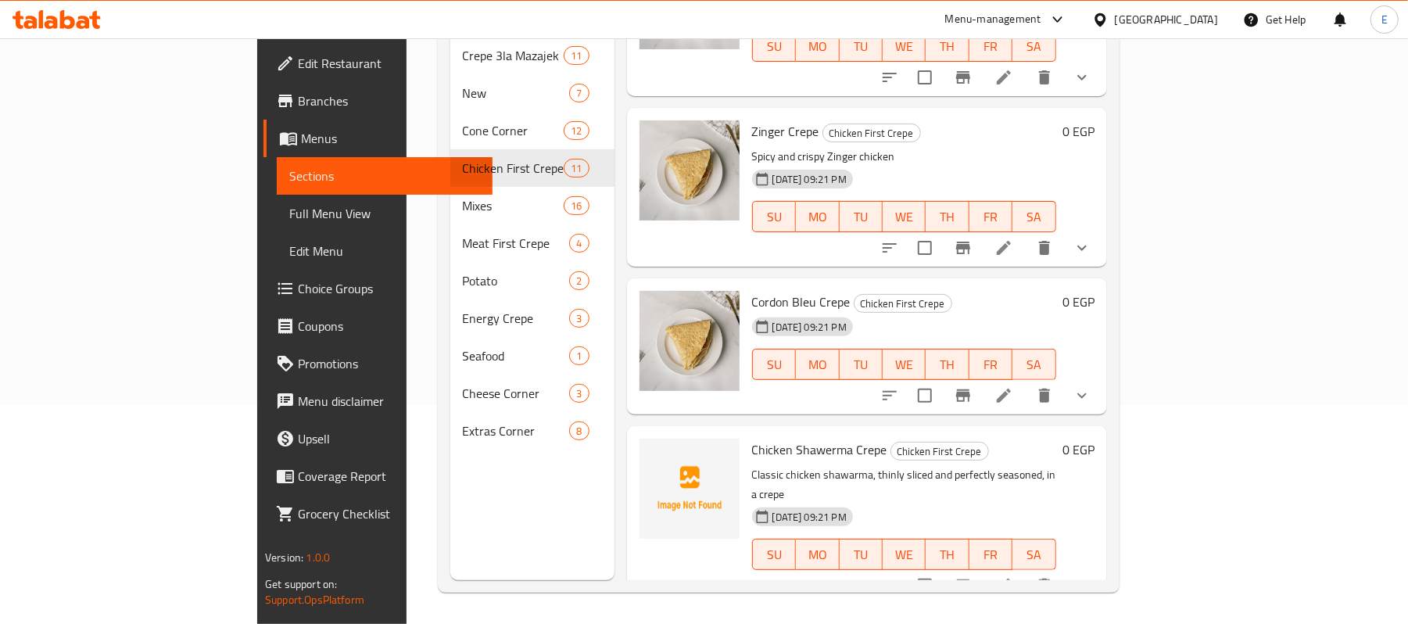
click at [774, 438] on span "Chicken Shawerma Crepe" at bounding box center [819, 449] width 135 height 23
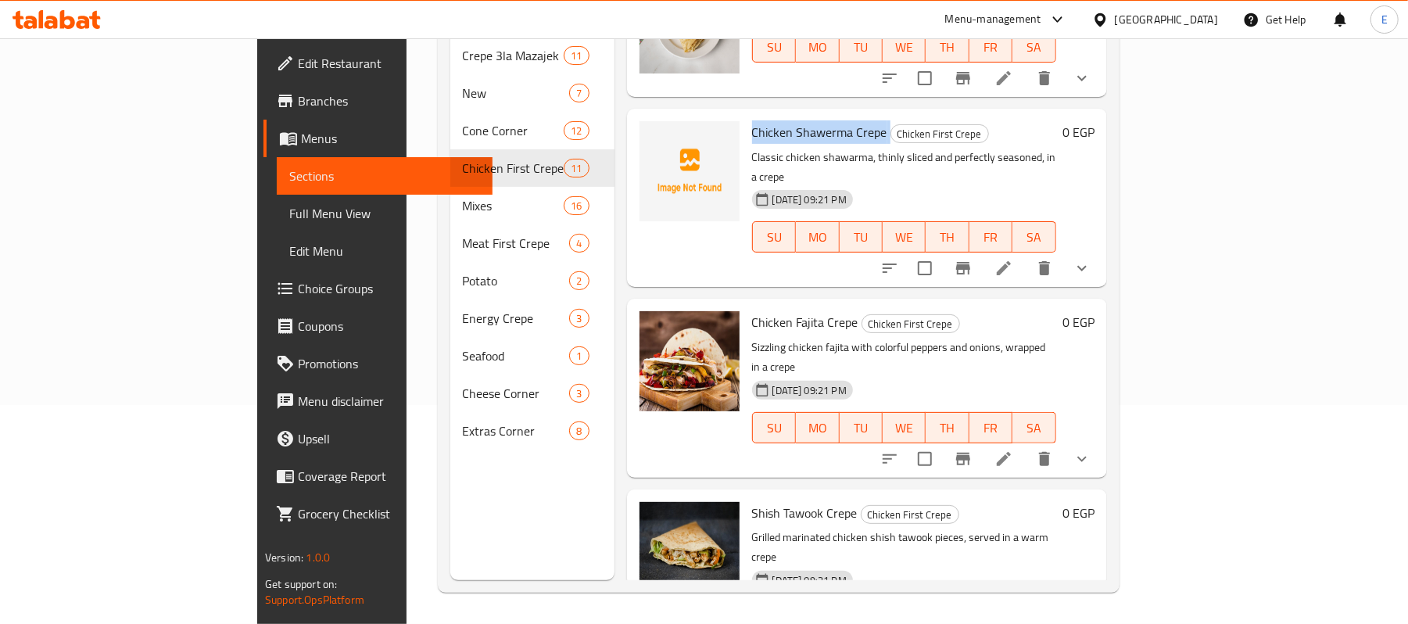
scroll to position [1223, 0]
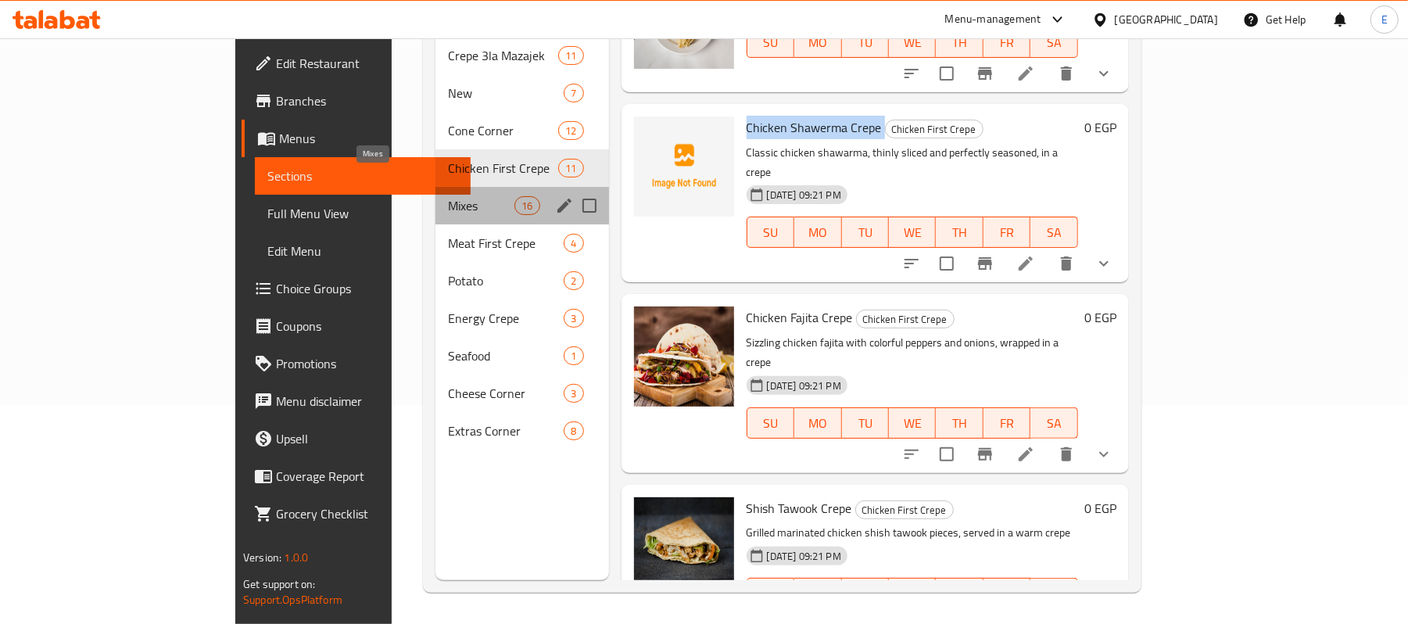
click at [448, 196] on span "Mixes" at bounding box center [481, 205] width 66 height 19
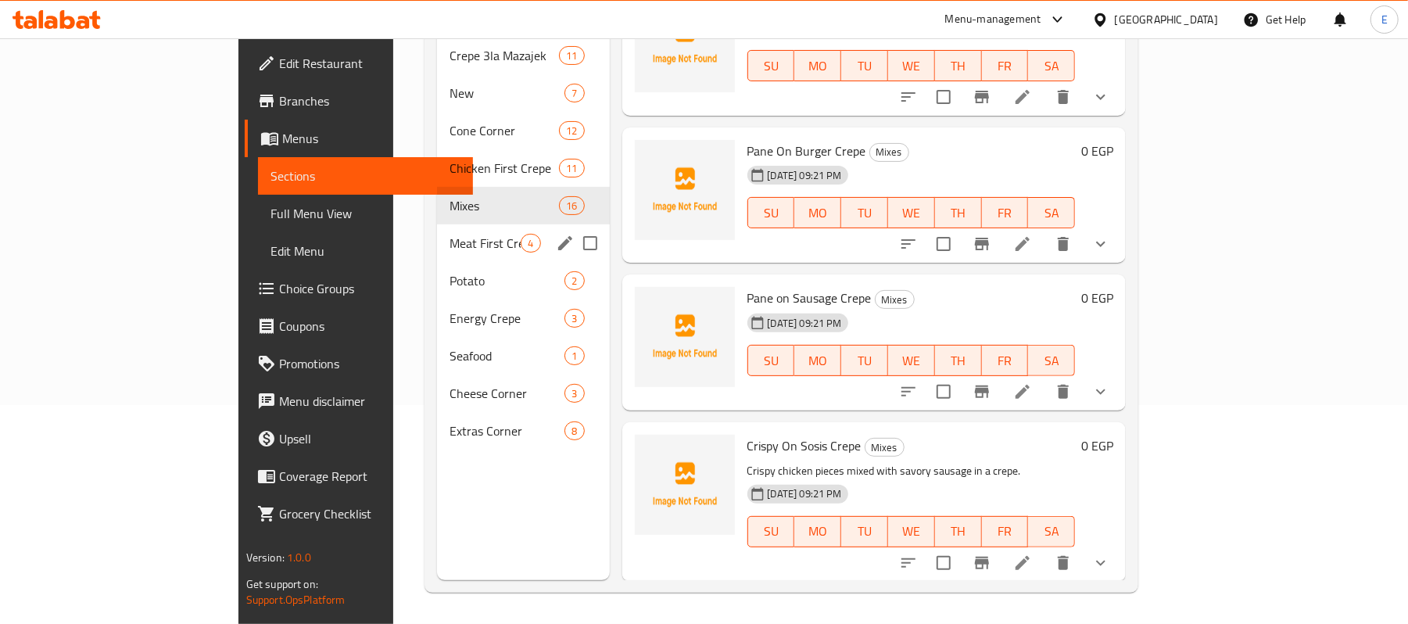
click at [437, 224] on div "Meat First Crepe 4" at bounding box center [523, 243] width 172 height 38
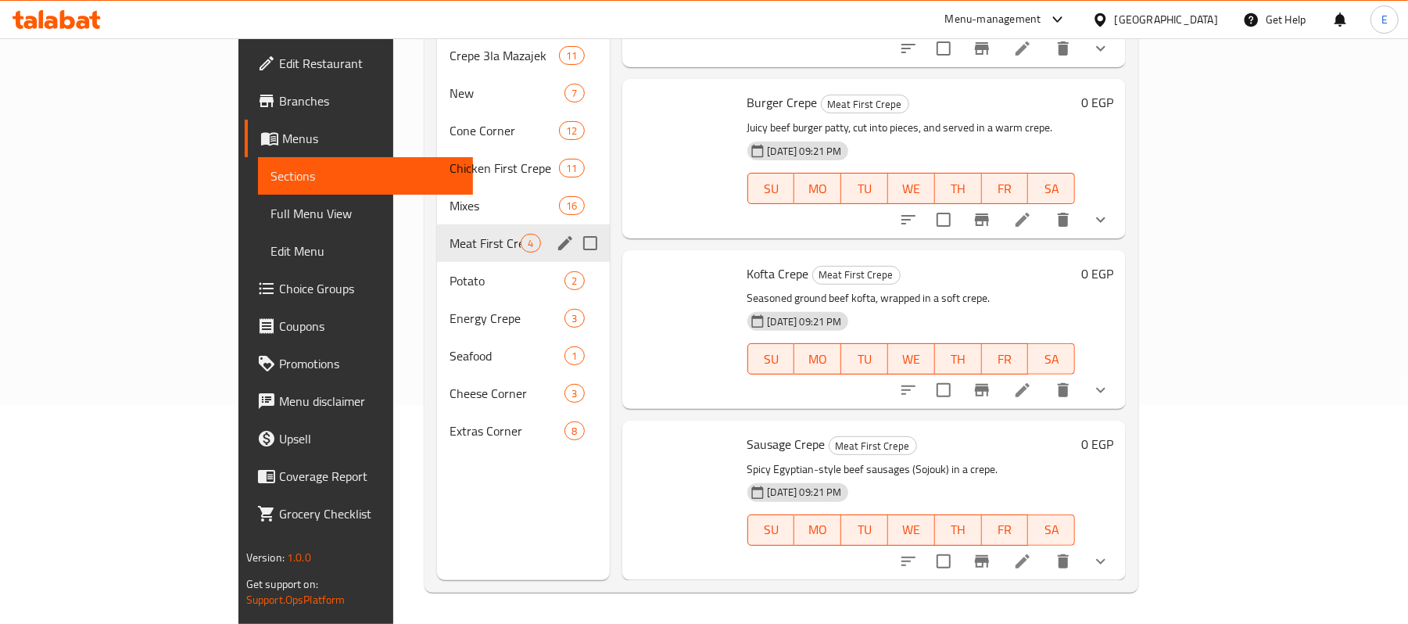
scroll to position [98, 0]
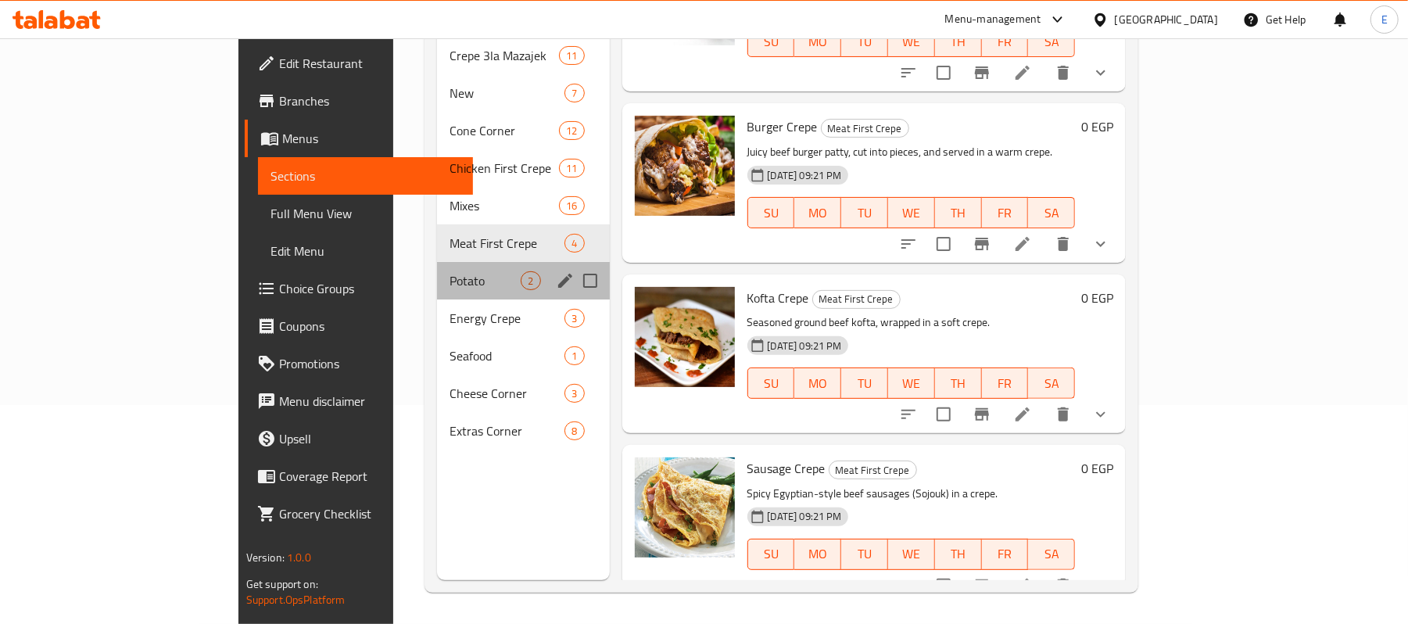
click at [437, 262] on div "Potato 2" at bounding box center [523, 281] width 172 height 38
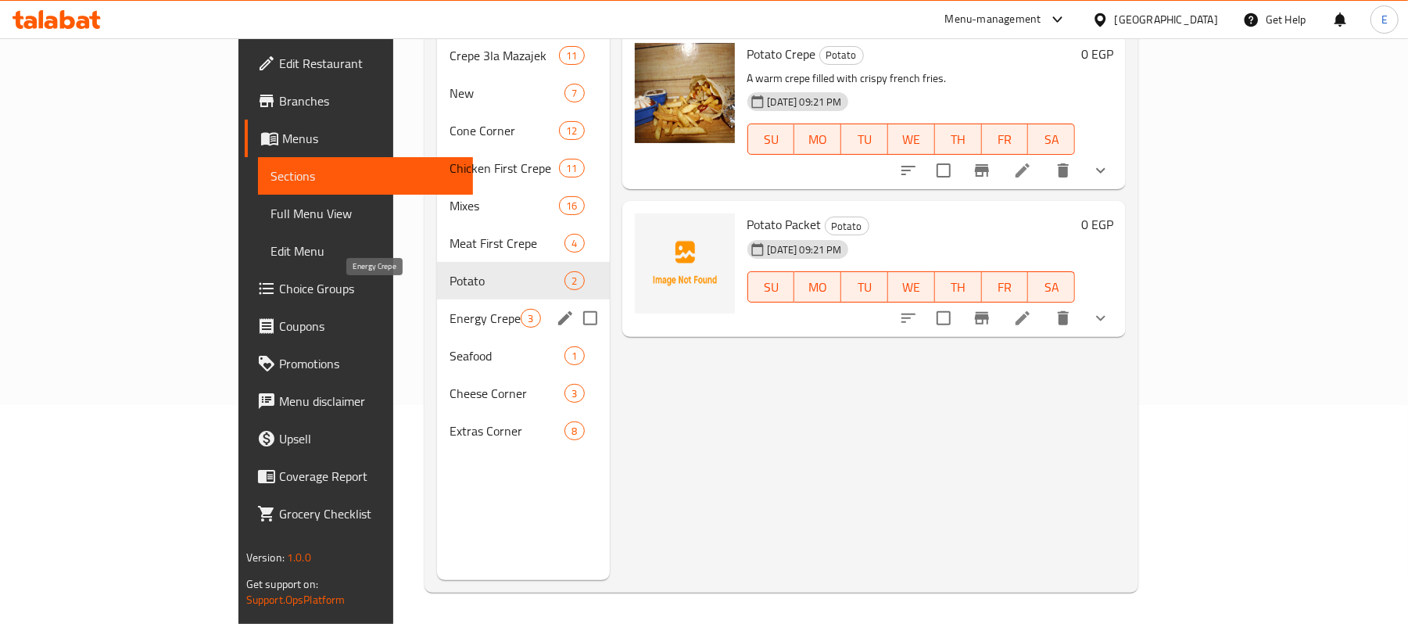
click at [450, 309] on span "Energy Crepe" at bounding box center [485, 318] width 71 height 19
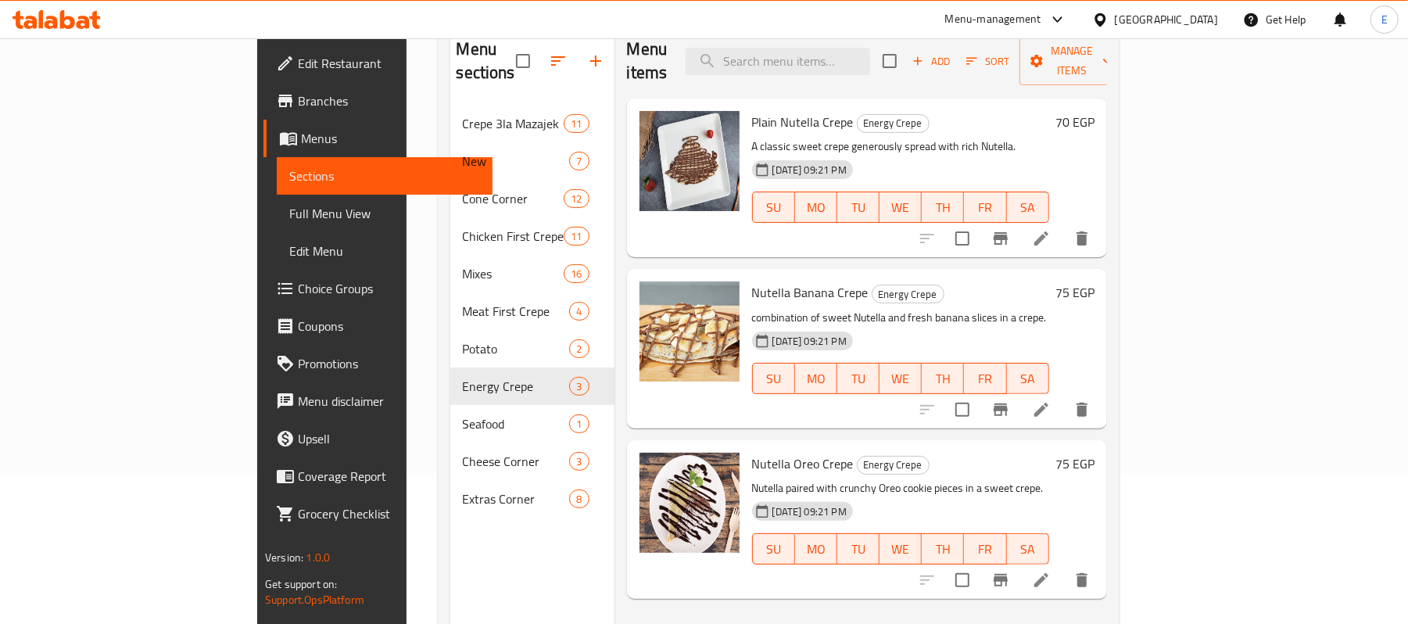
scroll to position [116, 0]
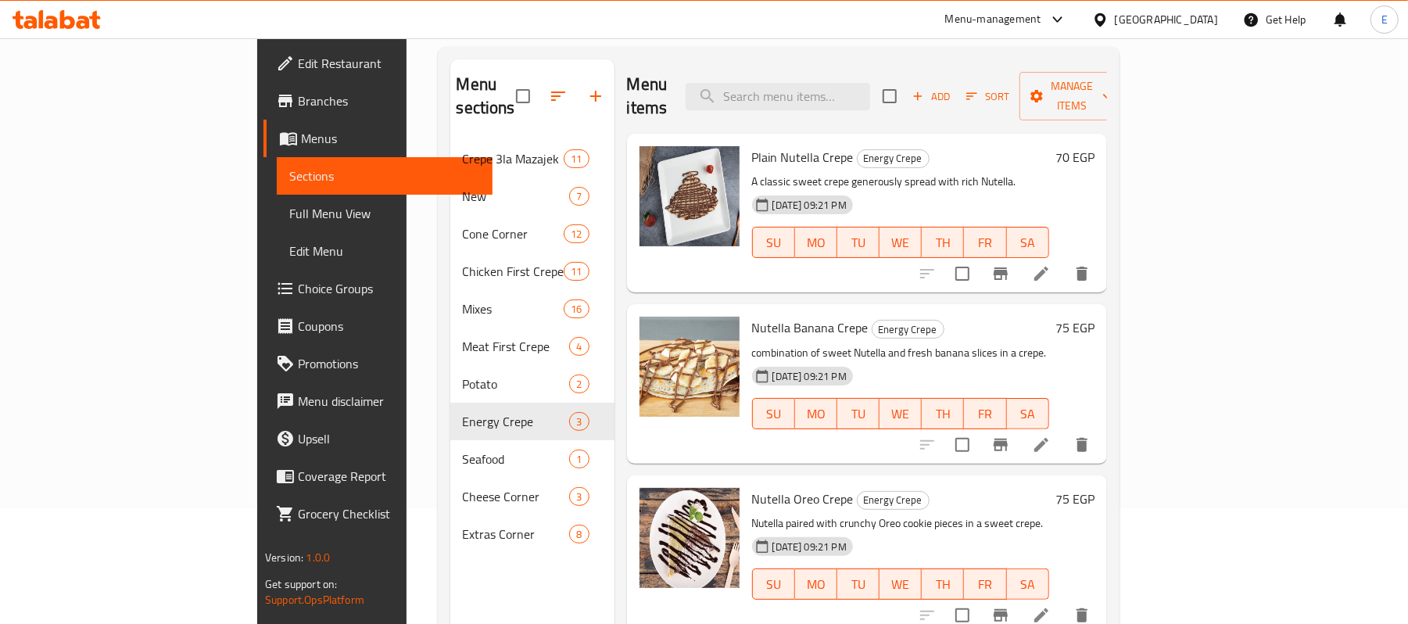
click at [1095, 146] on h6 "70 EGP" at bounding box center [1075, 157] width 39 height 22
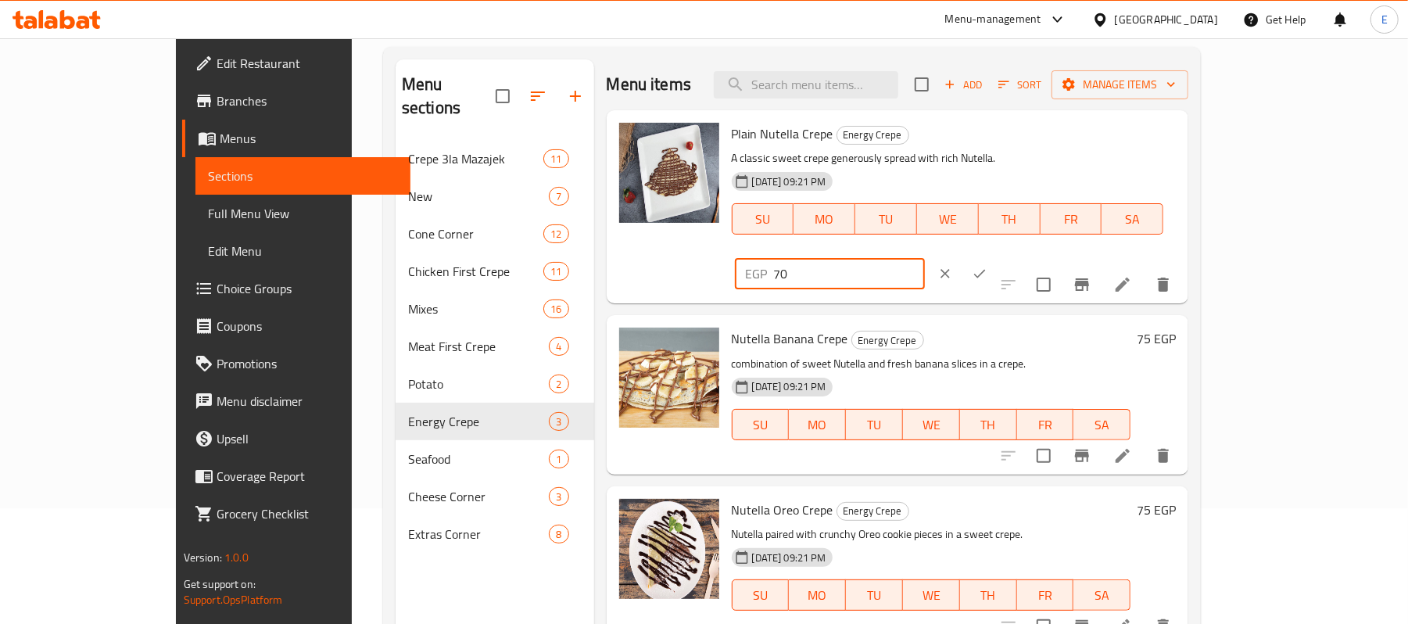
drag, startPoint x: 1152, startPoint y: 149, endPoint x: 1142, endPoint y: 149, distance: 10.2
click at [925, 258] on input "70" at bounding box center [849, 273] width 151 height 31
type input "75"
click at [997, 257] on button "ok" at bounding box center [980, 274] width 34 height 34
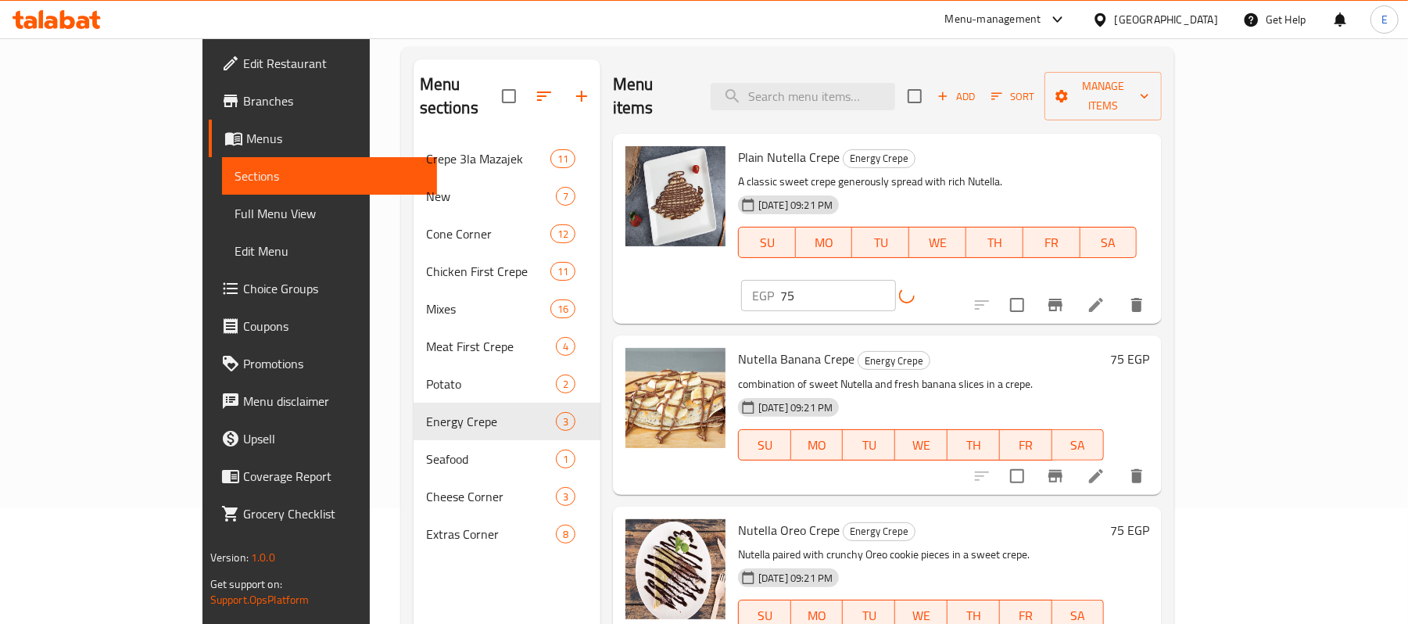
click at [1150, 348] on h6 "75 EGP" at bounding box center [1130, 359] width 39 height 22
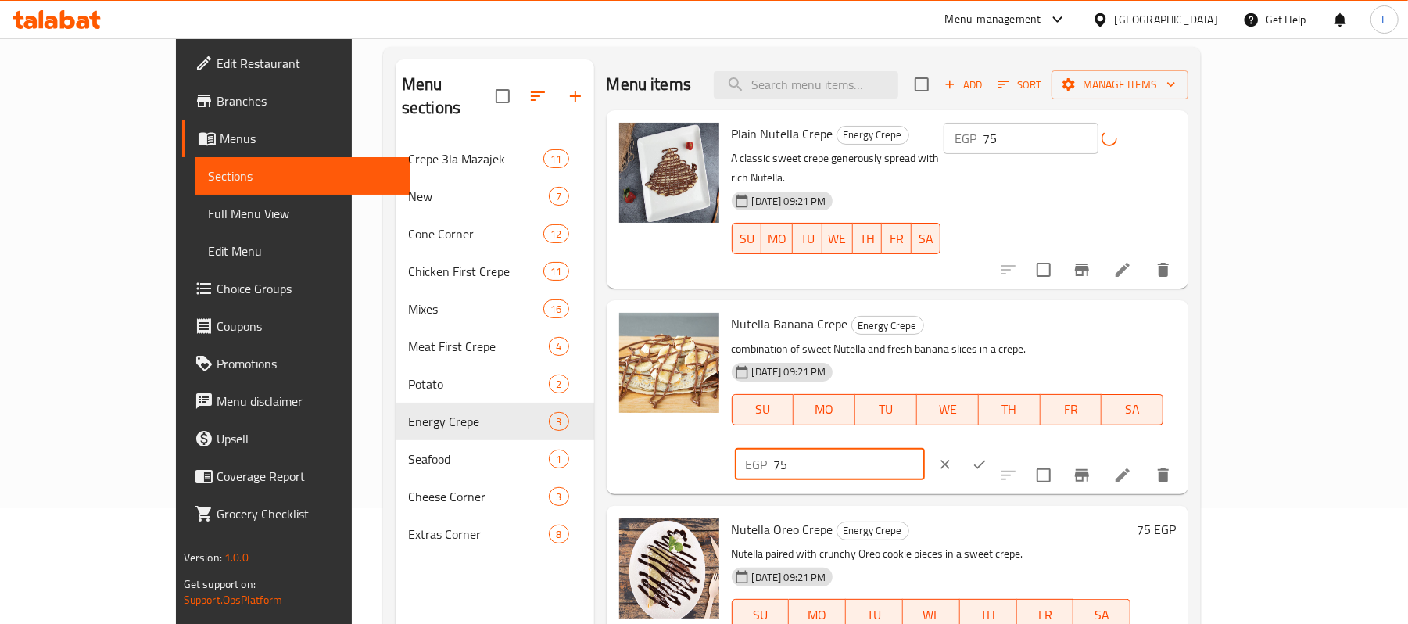
drag, startPoint x: 1200, startPoint y: 321, endPoint x: 1060, endPoint y: 307, distance: 139.9
click at [1061, 307] on div "Nutella Banana Crepe Energy Crepe combination of sweet Nutella and fresh banana…" at bounding box center [955, 397] width 458 height 181
type input "80"
click at [988, 457] on icon "ok" at bounding box center [980, 465] width 16 height 16
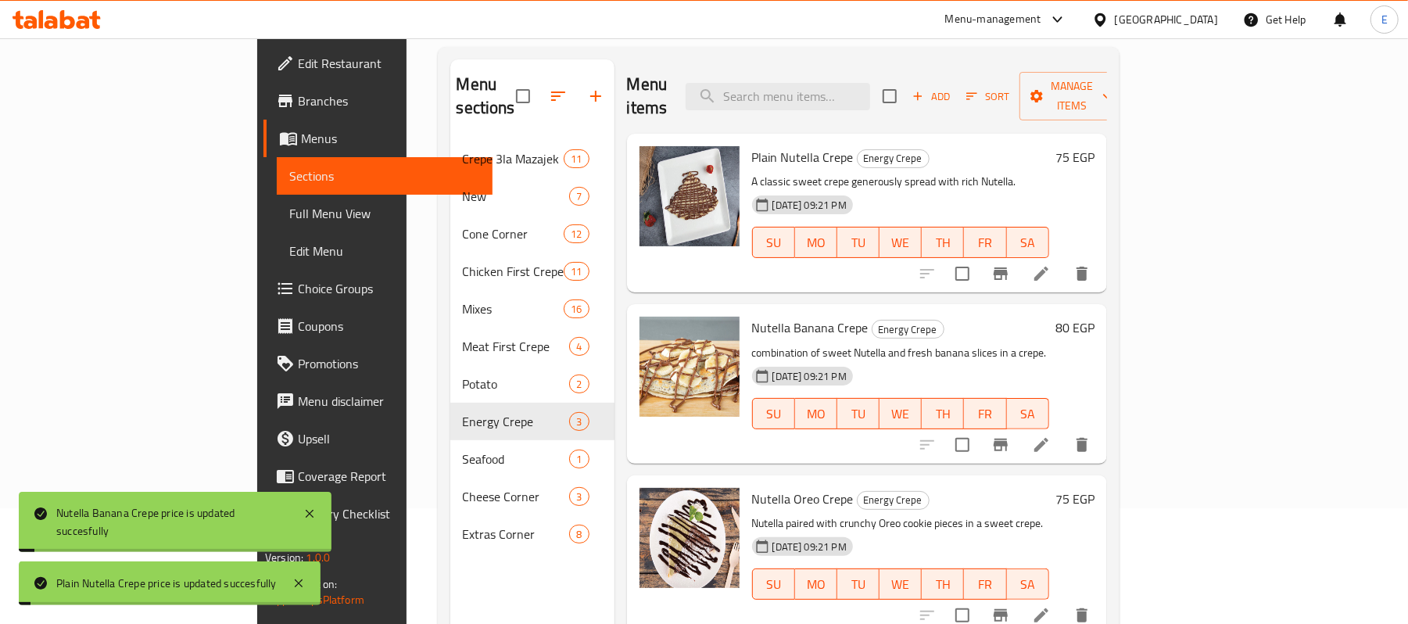
click at [1095, 488] on h6 "75 EGP" at bounding box center [1075, 499] width 39 height 22
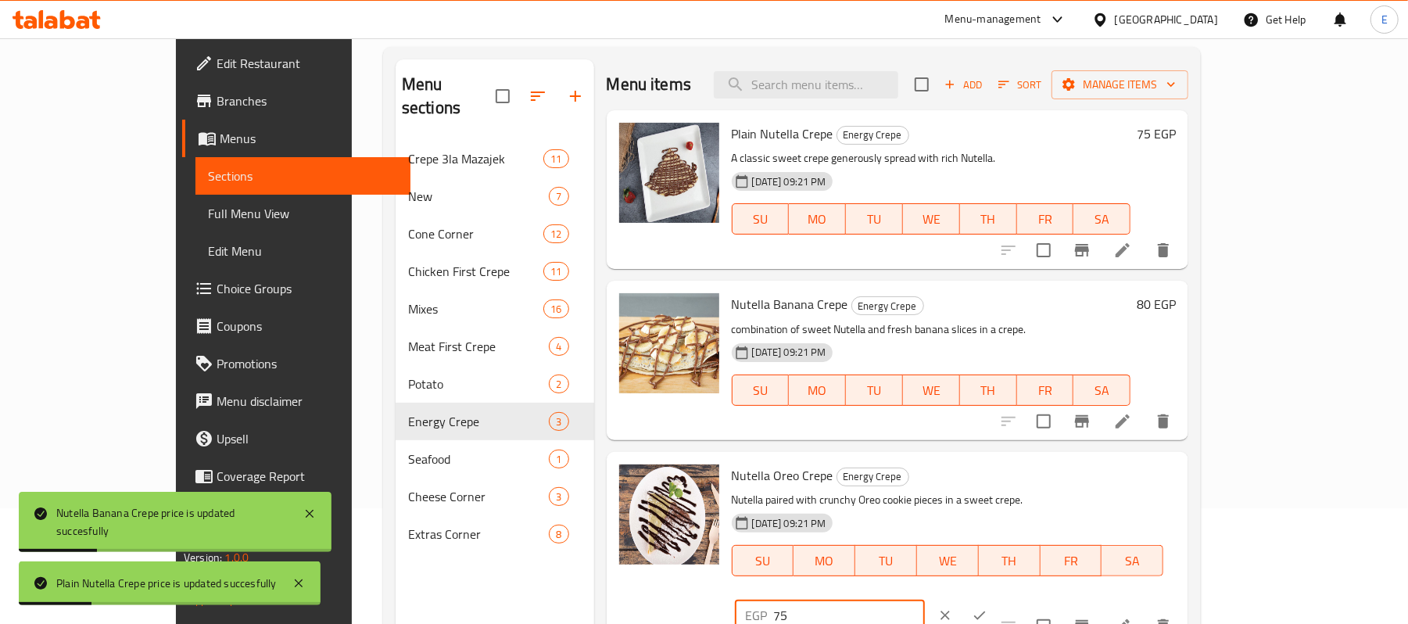
drag, startPoint x: 1215, startPoint y: 473, endPoint x: 1082, endPoint y: 492, distance: 133.5
click at [1082, 492] on div "Nutella Oreo Crepe Energy Crepe Nutella paired with crunchy Oreo cookie pieces …" at bounding box center [955, 548] width 458 height 181
type input "80"
click at [988, 608] on icon "ok" at bounding box center [980, 616] width 16 height 16
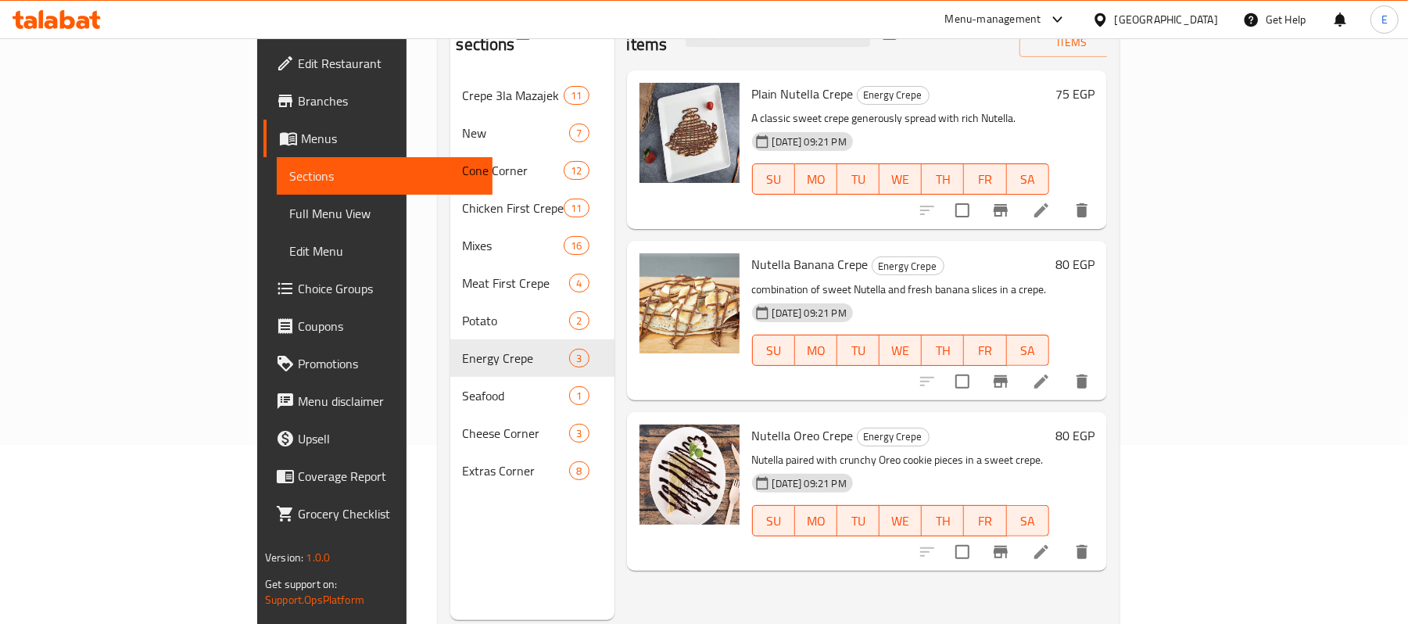
scroll to position [220, 0]
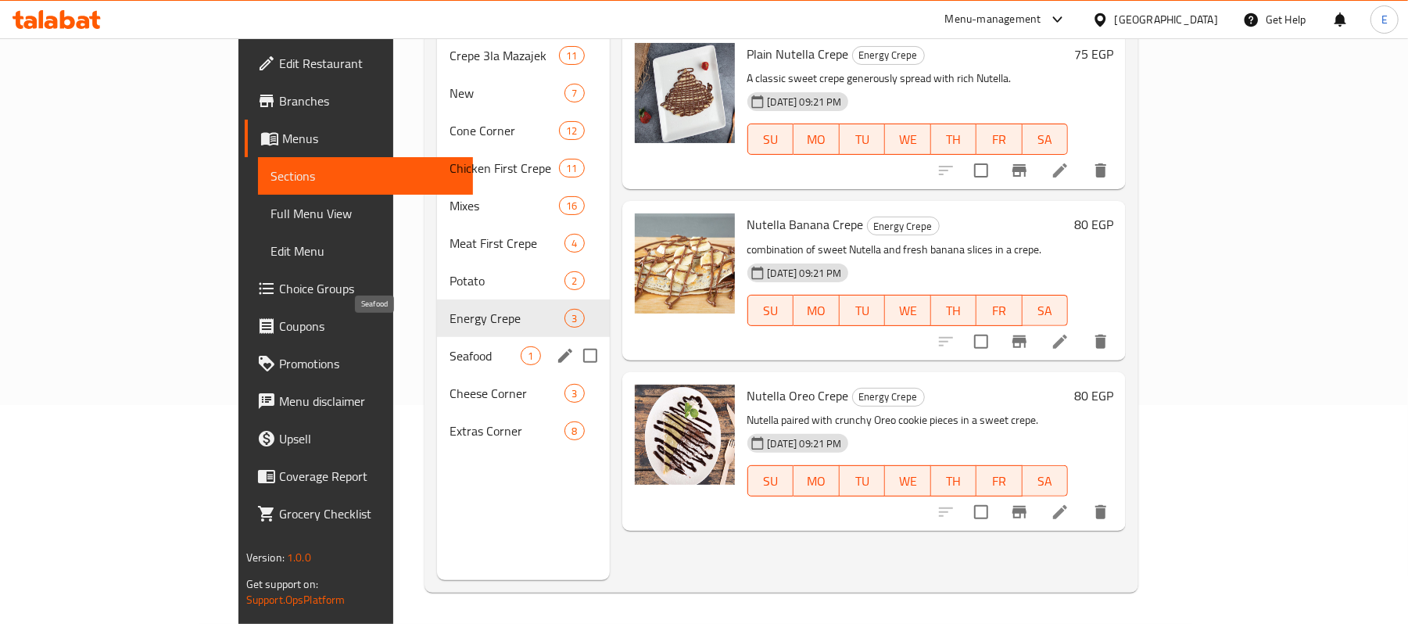
click at [450, 346] on span "Seafood" at bounding box center [485, 355] width 71 height 19
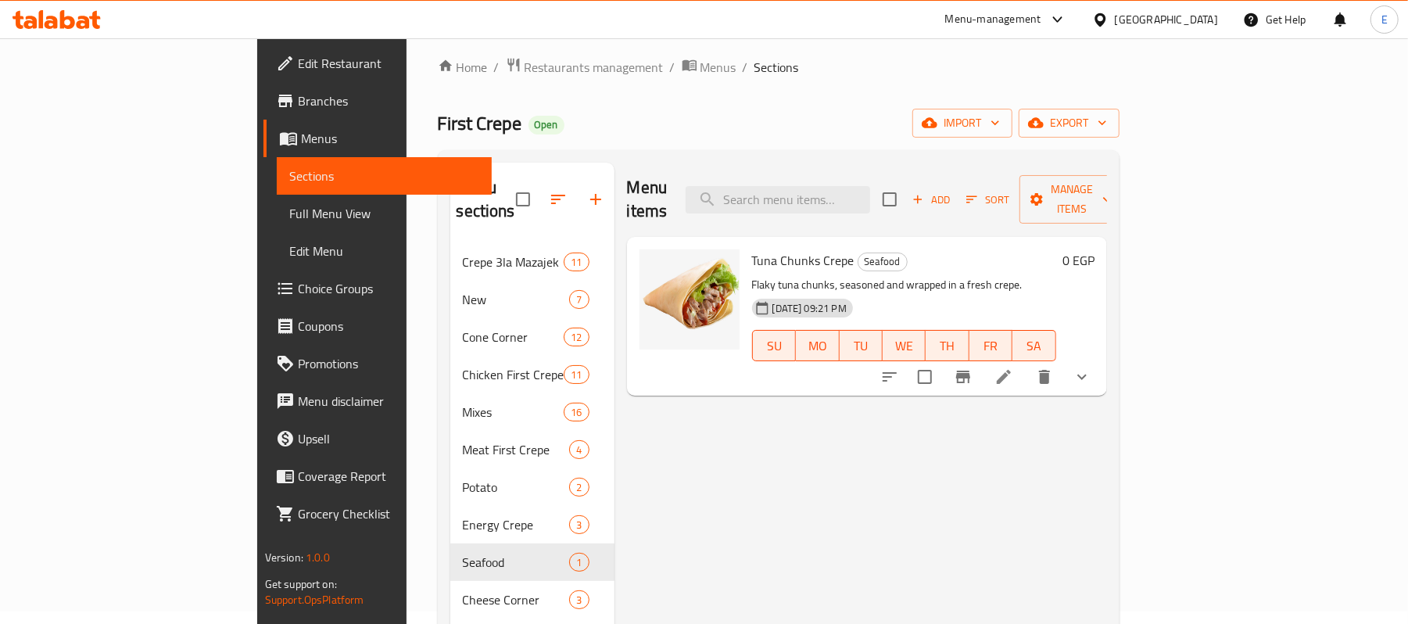
scroll to position [11, 0]
click at [1101, 360] on button "show more" at bounding box center [1083, 379] width 38 height 38
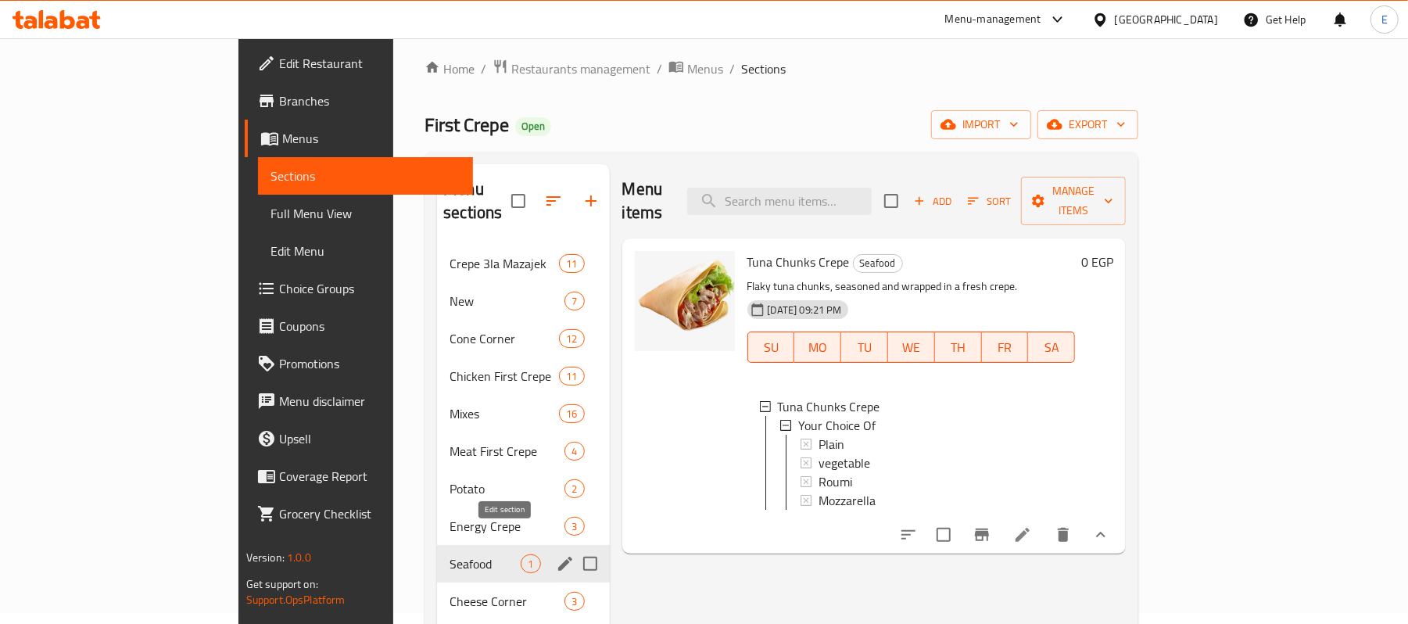
drag, startPoint x: 508, startPoint y: 539, endPoint x: 632, endPoint y: 604, distance: 140.3
click at [632, 604] on div "Menu items Add Sort Manage items Tuna Chunks Crepe Seafood Flaky tuna chunks, s…" at bounding box center [868, 476] width 517 height 624
drag, startPoint x: 504, startPoint y: 545, endPoint x: 723, endPoint y: 589, distance: 222.5
click at [723, 589] on div "Menu items Add Sort Manage items Tuna Chunks Crepe Seafood Flaky tuna chunks, s…" at bounding box center [868, 476] width 517 height 624
click at [450, 554] on span "Seafood" at bounding box center [485, 563] width 71 height 19
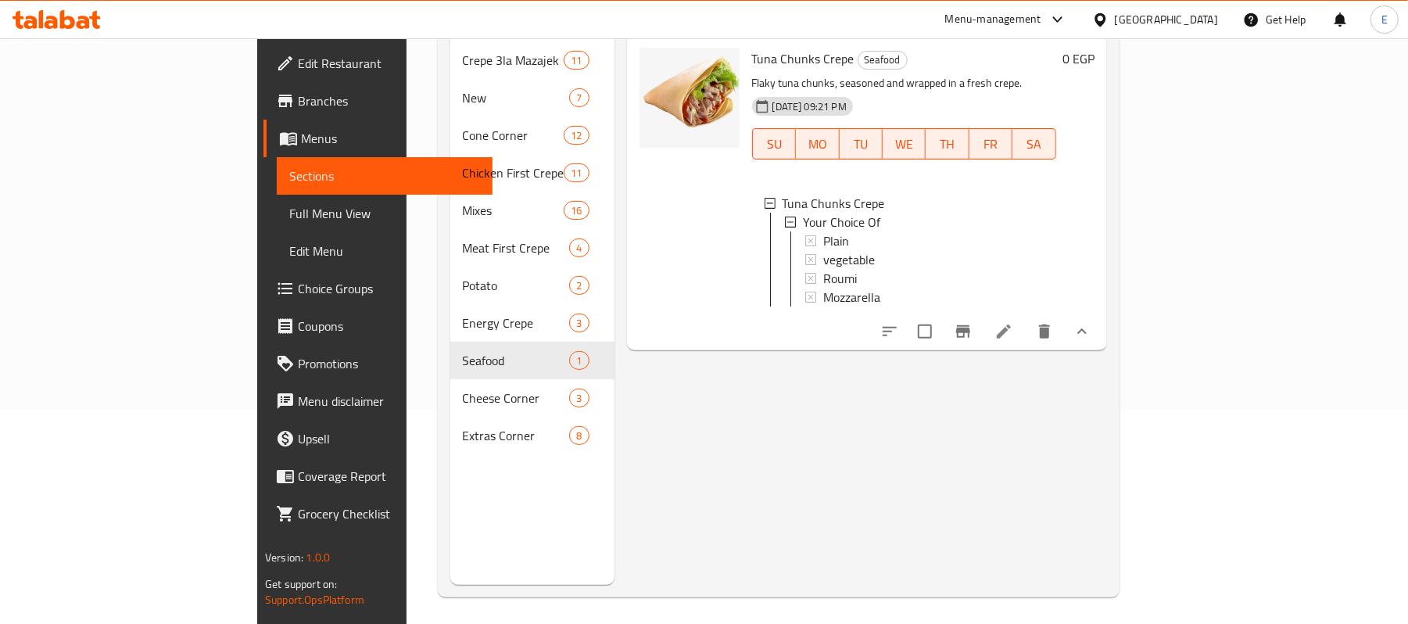
scroll to position [217, 0]
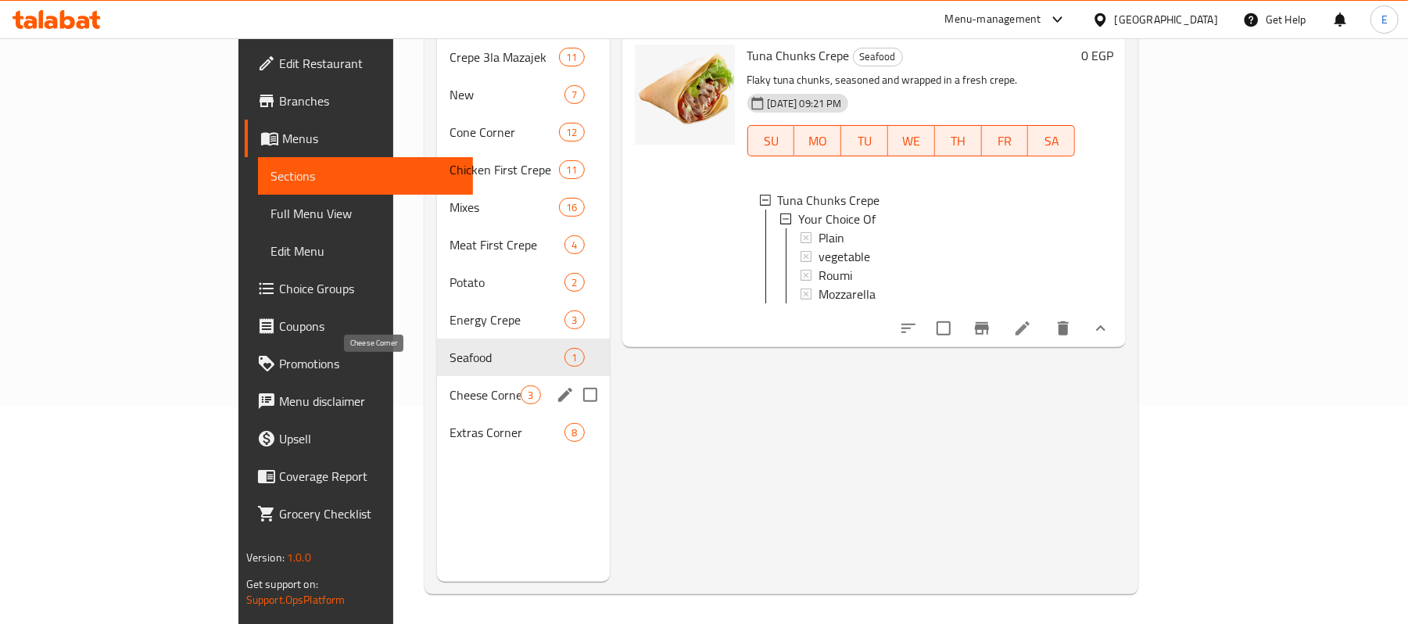
click at [450, 386] on span "Cheese Corner" at bounding box center [485, 395] width 71 height 19
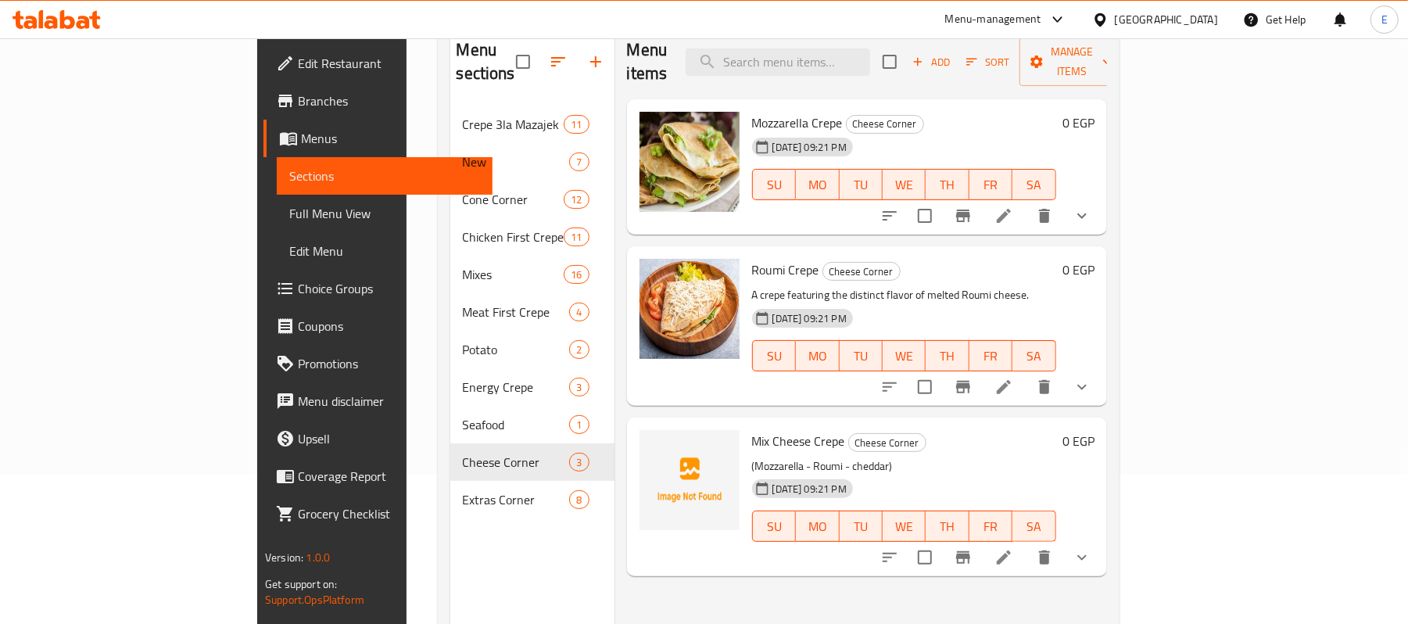
scroll to position [113, 0]
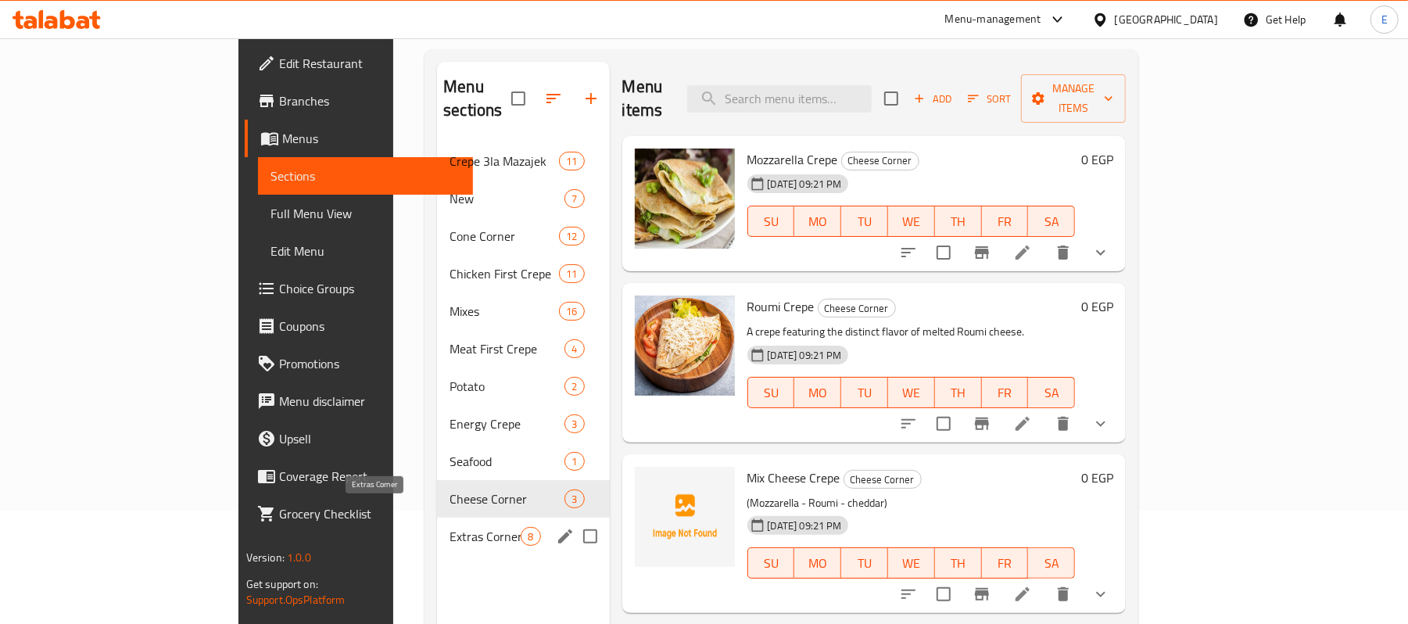
click at [450, 527] on span "Extras Corner" at bounding box center [485, 536] width 71 height 19
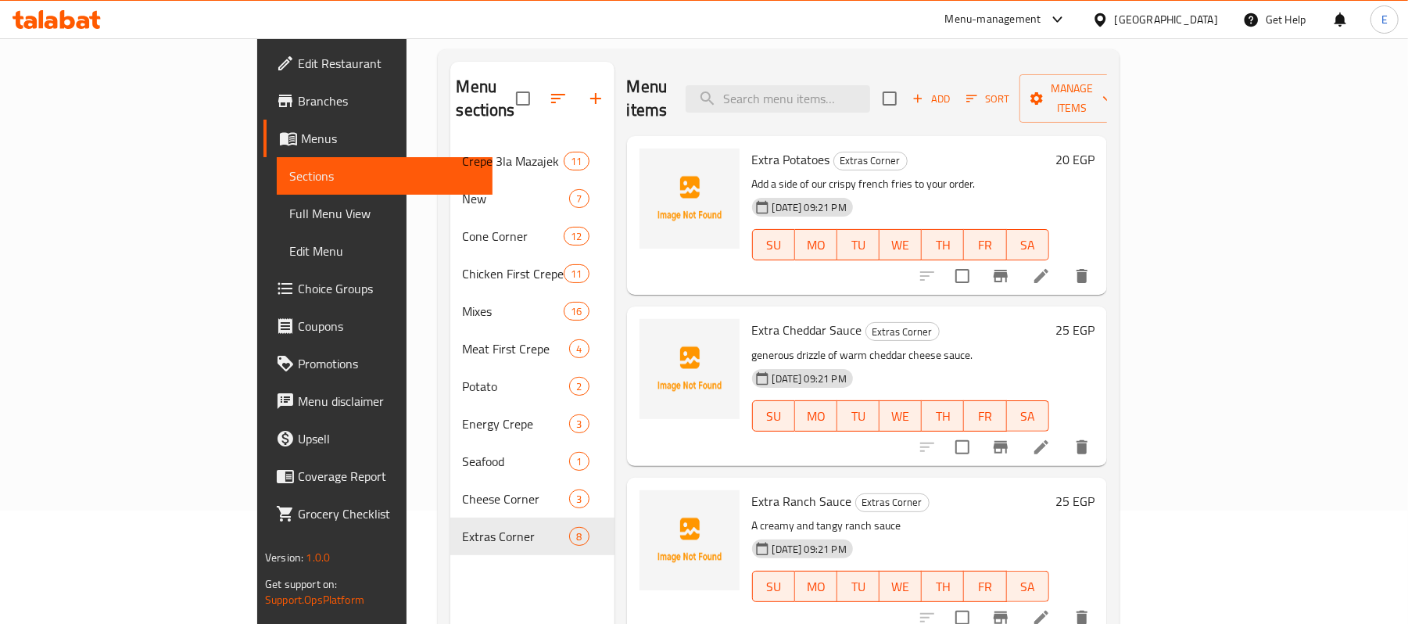
click at [1095, 149] on h6 "20 EGP" at bounding box center [1075, 160] width 39 height 22
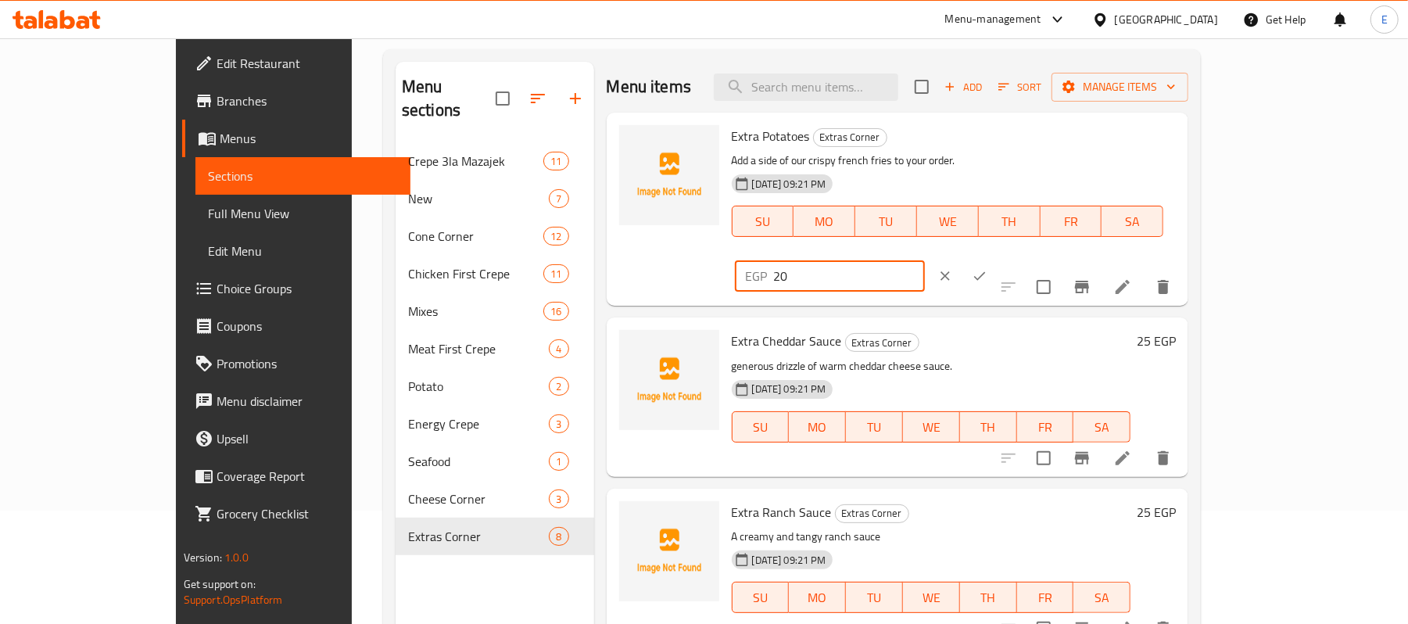
drag, startPoint x: 1134, startPoint y: 150, endPoint x: 1080, endPoint y: 142, distance: 54.6
click at [925, 260] on div "EGP 20 ​" at bounding box center [830, 275] width 190 height 31
type input "25"
click at [997, 259] on button "ok" at bounding box center [980, 276] width 34 height 34
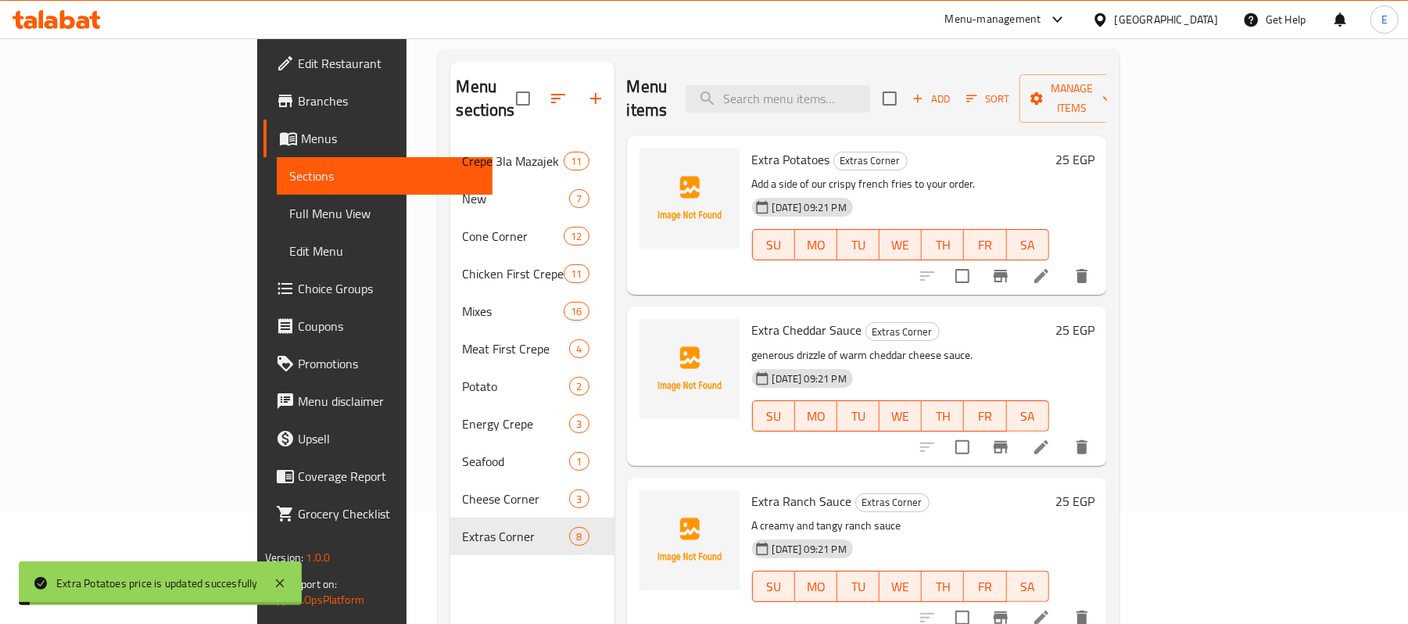
click at [1095, 319] on h6 "25 EGP" at bounding box center [1075, 330] width 39 height 22
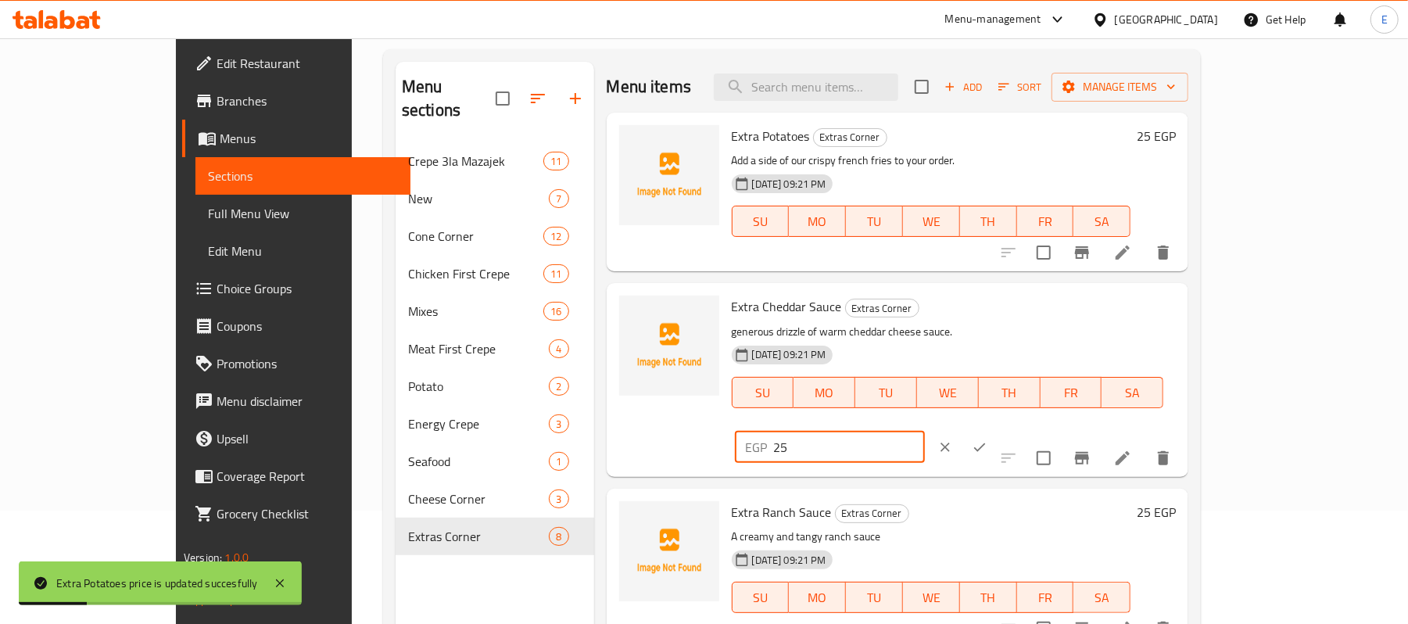
drag, startPoint x: 1161, startPoint y: 313, endPoint x: 1021, endPoint y: 314, distance: 140.8
click at [1021, 314] on div "Extra Cheddar Sauce Extras Corner generous drizzle of warm cheddar cheese sauce…" at bounding box center [955, 379] width 458 height 181
type input "30"
click at [997, 430] on button "ok" at bounding box center [980, 447] width 34 height 34
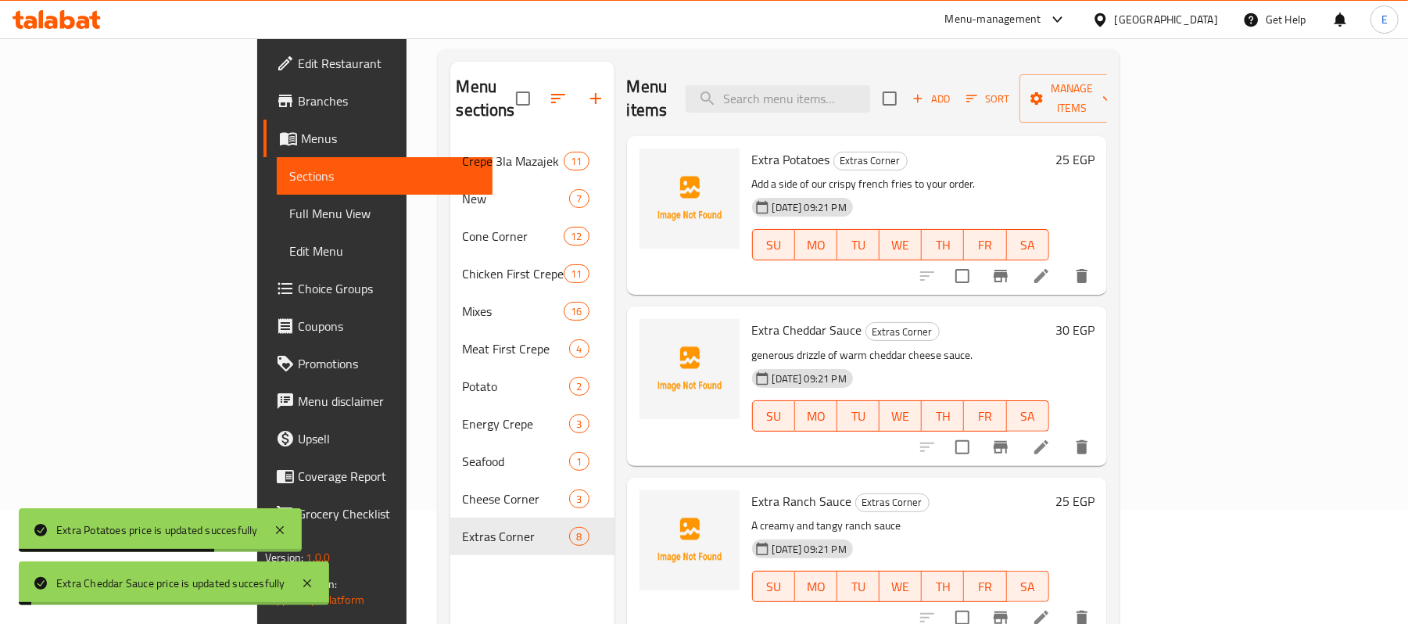
click at [1095, 490] on h6 "25 EGP" at bounding box center [1075, 501] width 39 height 22
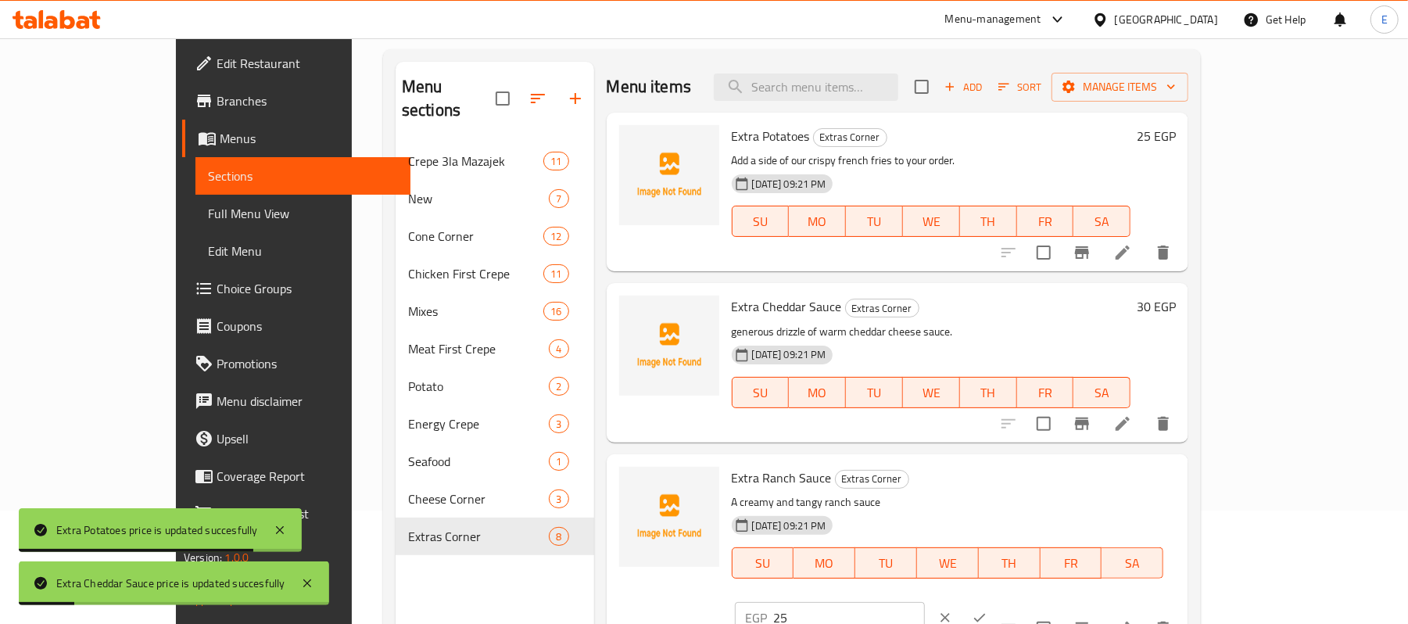
drag, startPoint x: 1158, startPoint y: 486, endPoint x: 1031, endPoint y: 476, distance: 127.9
click at [1031, 476] on div "Extra Ranch Sauce Extras Corner A creamy and tangy ranch sauce 14-07-2025 09:21…" at bounding box center [955, 551] width 458 height 181
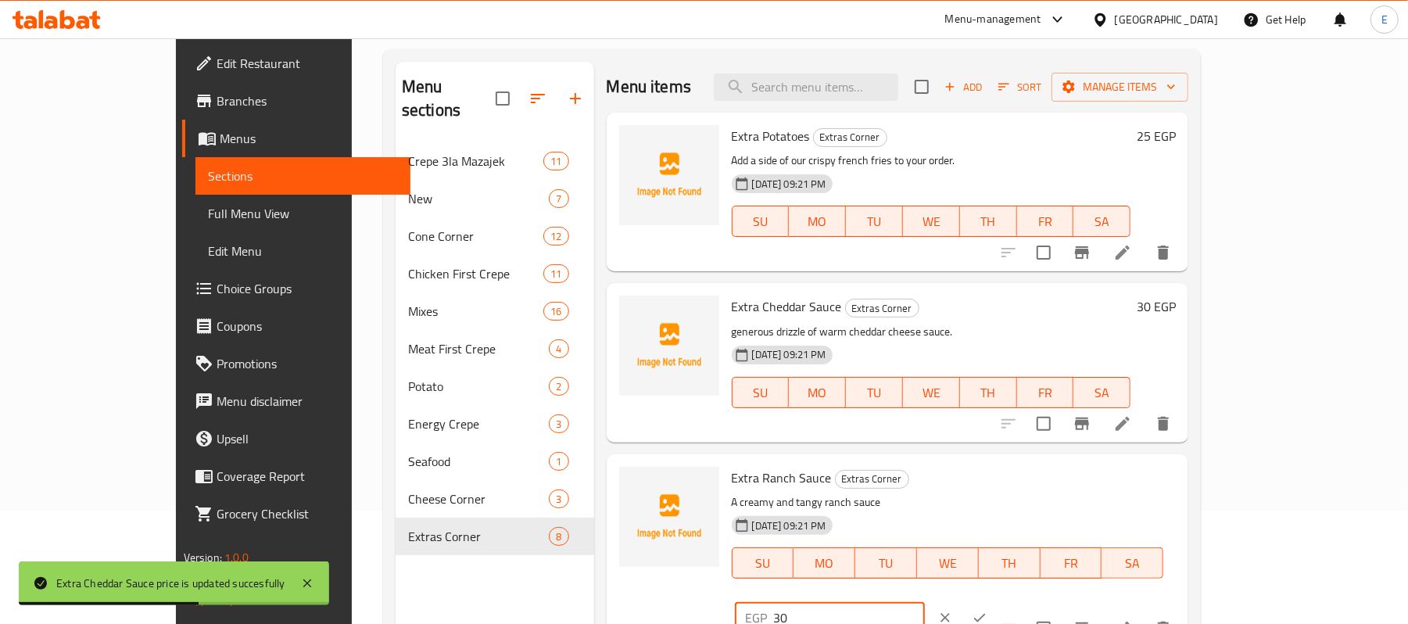
type input "30"
click at [988, 610] on icon "ok" at bounding box center [980, 618] width 16 height 16
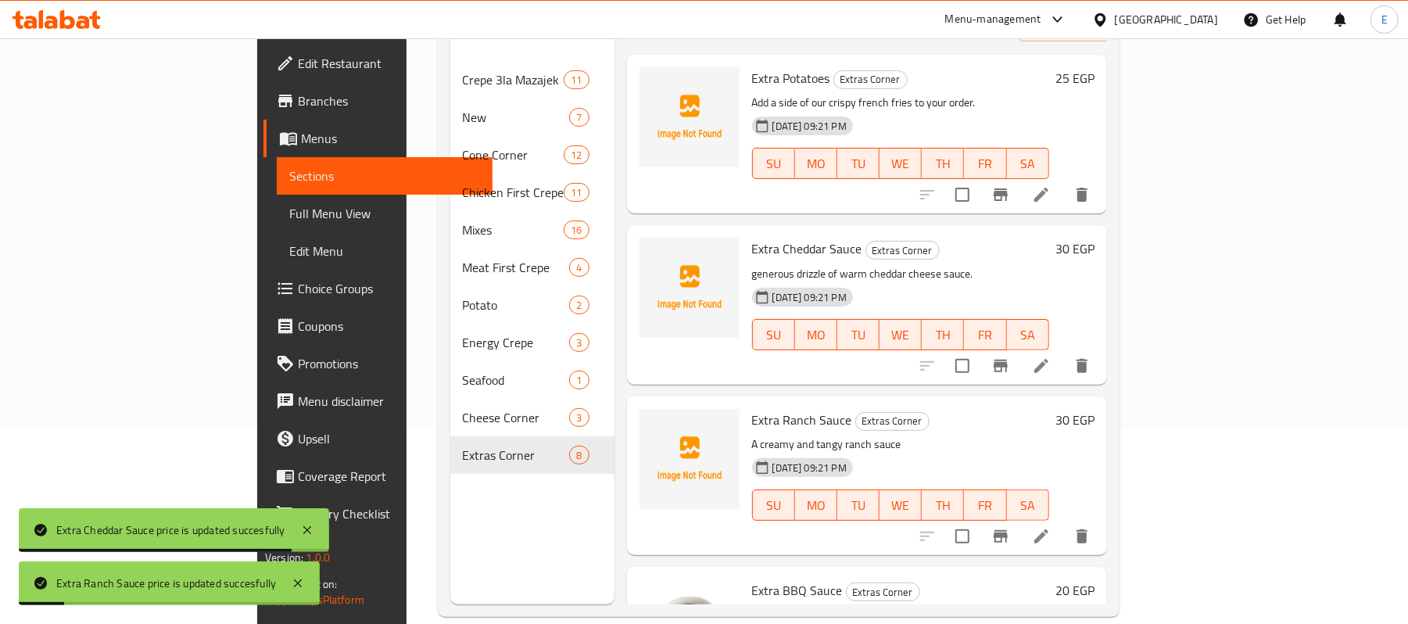
scroll to position [220, 0]
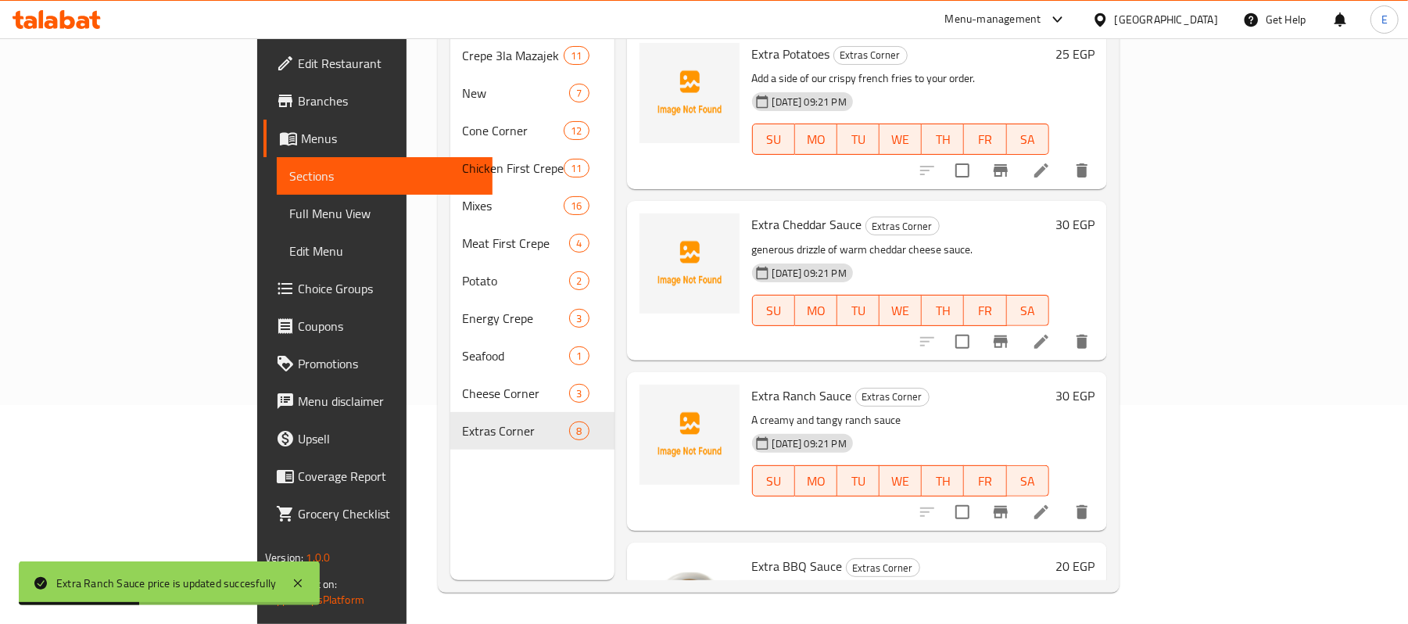
click at [762, 384] on span "Extra Ranch Sauce" at bounding box center [802, 395] width 100 height 23
click at [765, 384] on span "Extra Ranch Sauce" at bounding box center [802, 395] width 100 height 23
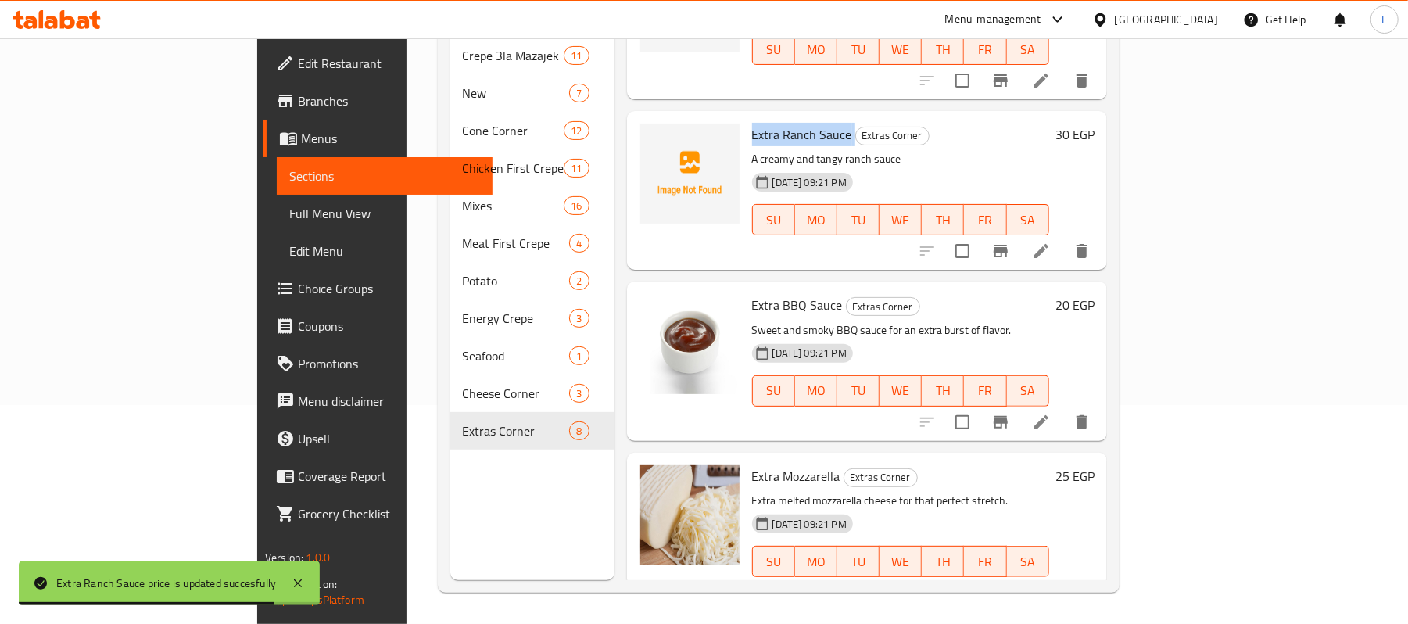
scroll to position [313, 0]
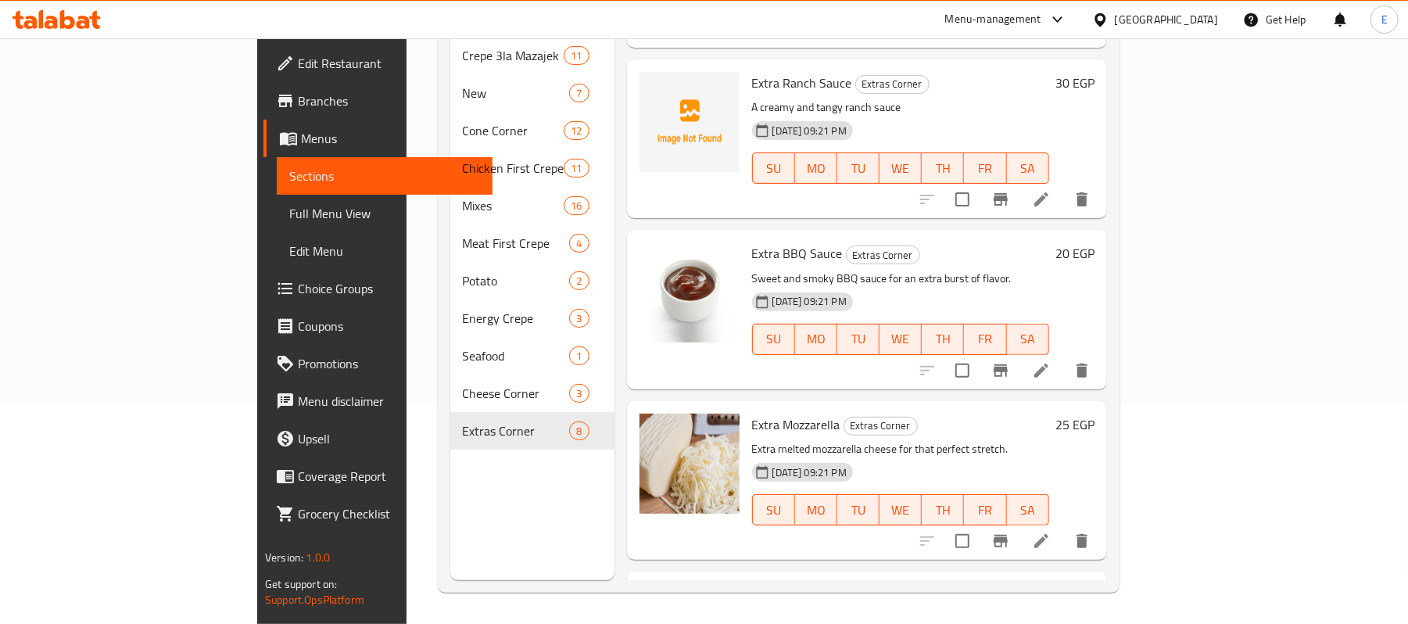
click at [1095, 242] on h6 "20 EGP" at bounding box center [1075, 253] width 39 height 22
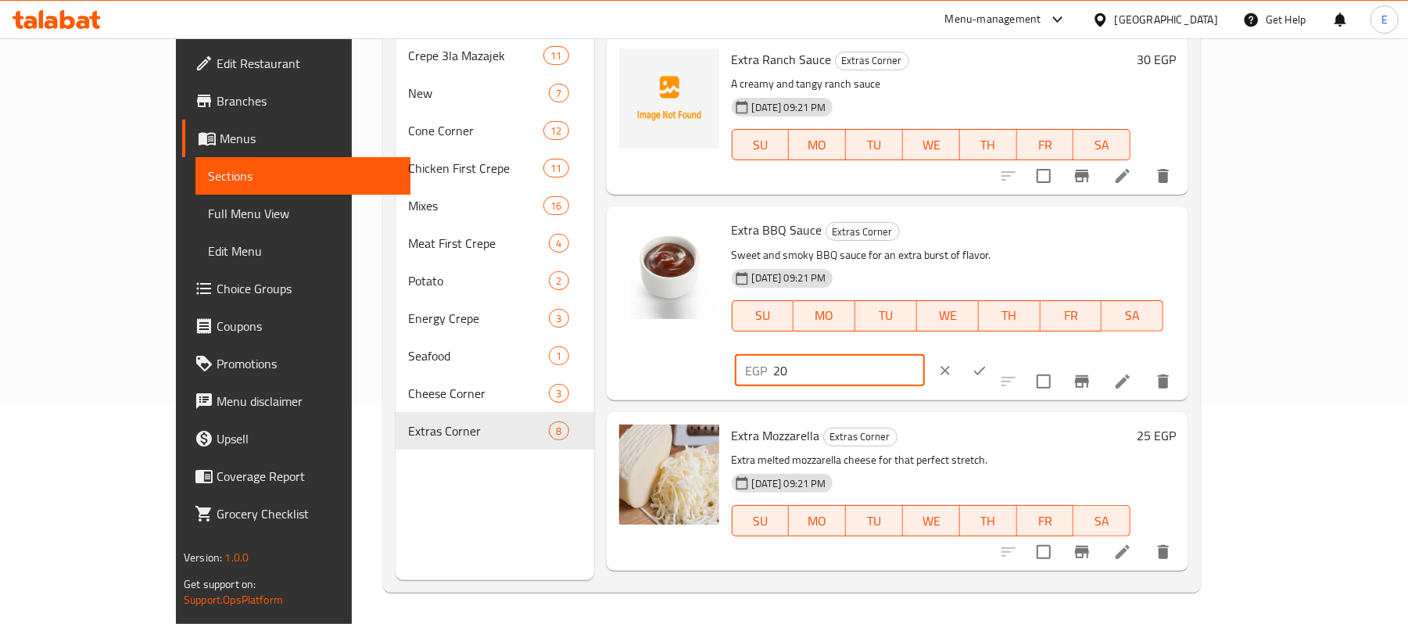
drag, startPoint x: 1174, startPoint y: 249, endPoint x: 1052, endPoint y: 269, distance: 123.7
click at [1052, 269] on div "Extra BBQ Sauce Extras Corner Sweet and smoky BBQ sauce for an extra burst of f…" at bounding box center [955, 303] width 458 height 181
type input "25"
drag, startPoint x: 1315, startPoint y: 232, endPoint x: 1315, endPoint y: 248, distance: 15.7
click at [997, 353] on button "ok" at bounding box center [980, 370] width 34 height 34
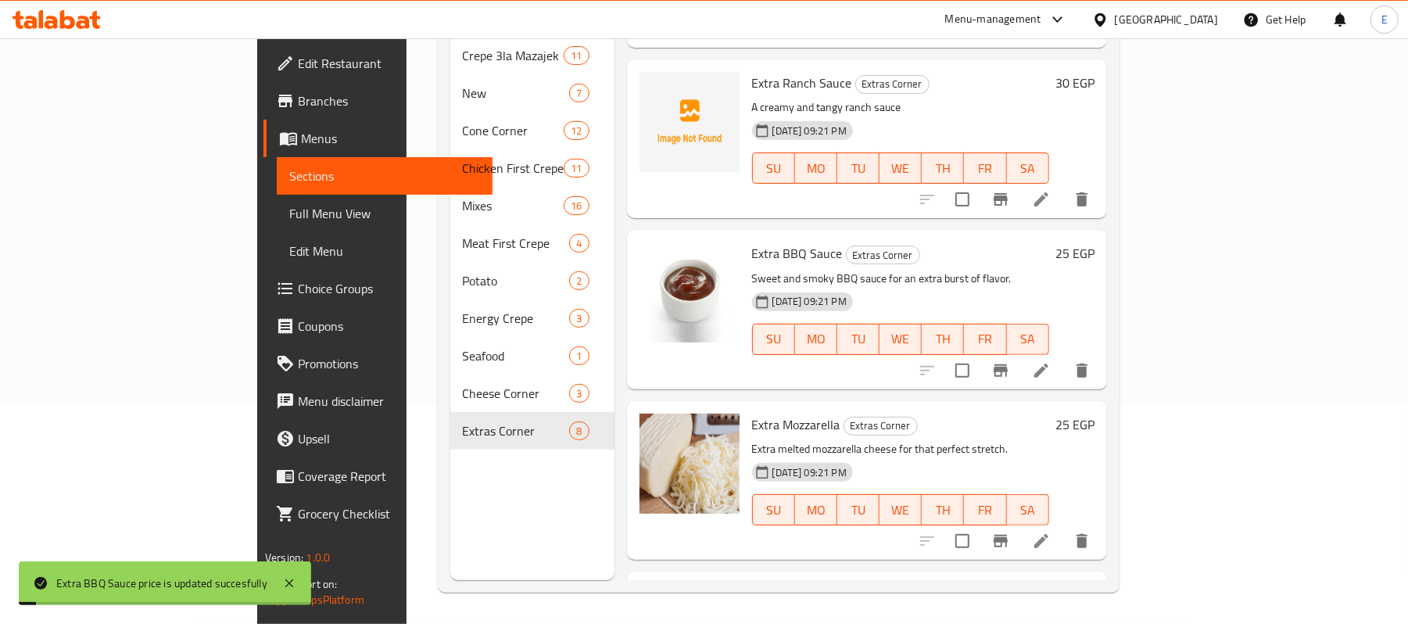
click at [1095, 414] on h6 "25 EGP" at bounding box center [1075, 425] width 39 height 22
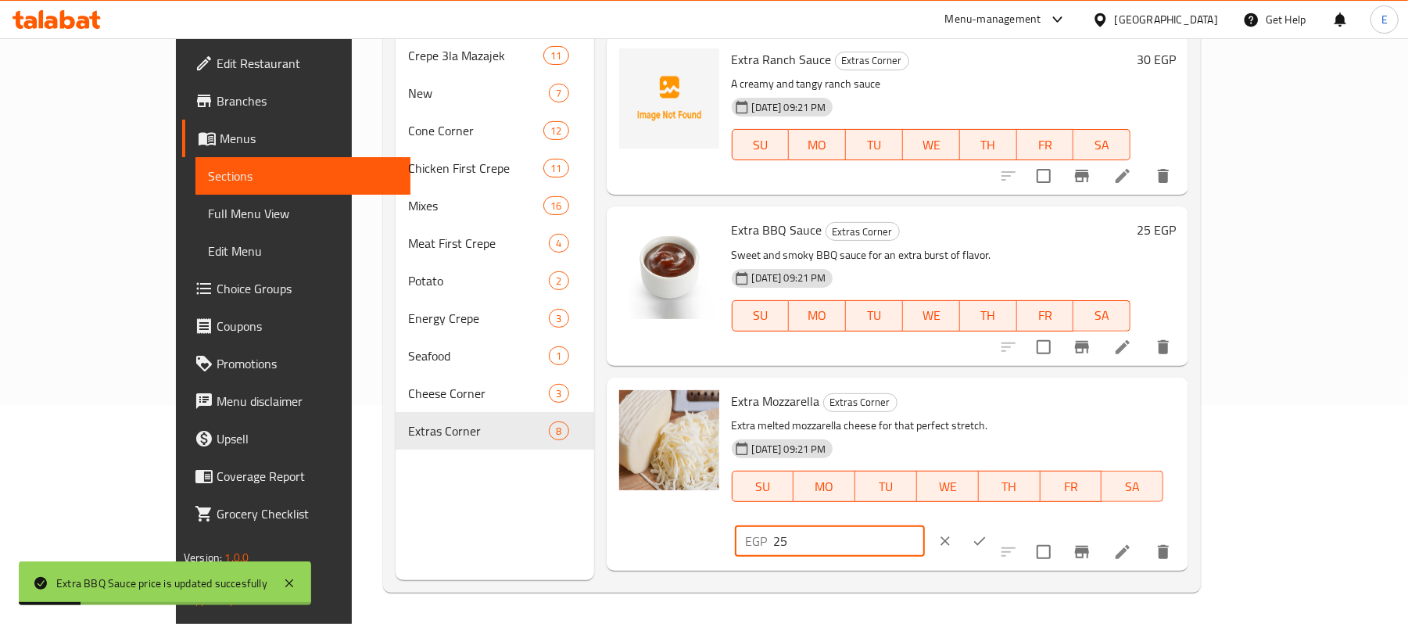
drag, startPoint x: 1168, startPoint y: 414, endPoint x: 1039, endPoint y: 455, distance: 135.3
click at [1043, 454] on div "Extra Mozzarella Extras Corner Extra melted mozzarella cheese for that perfect …" at bounding box center [955, 474] width 458 height 181
type input "30"
click at [988, 533] on icon "ok" at bounding box center [980, 541] width 16 height 16
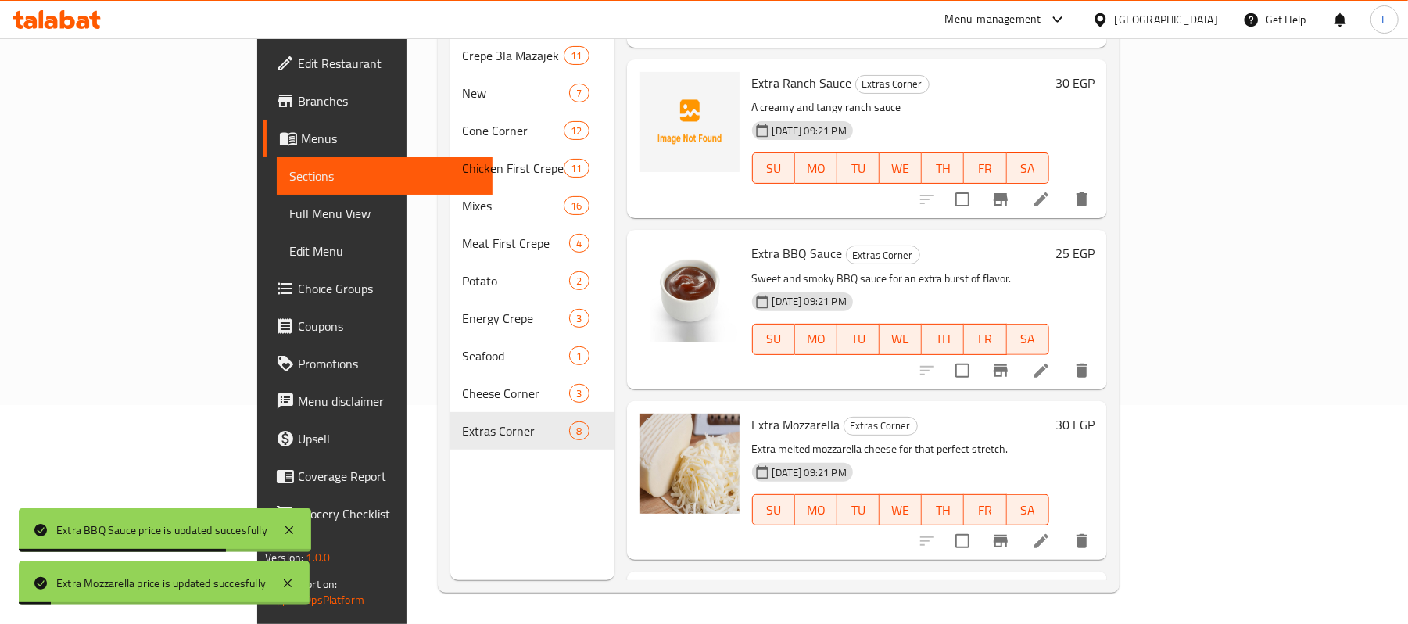
click at [1095, 584] on h6 "25 EGP" at bounding box center [1075, 595] width 39 height 22
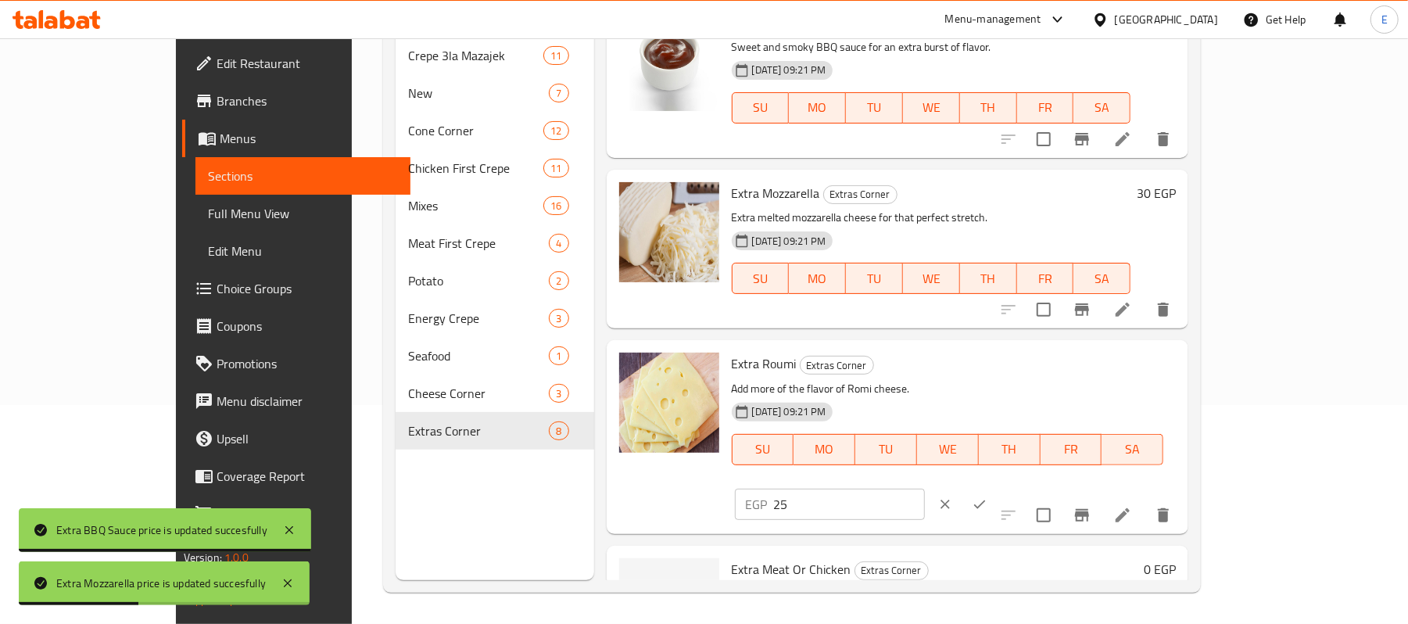
scroll to position [626, 0]
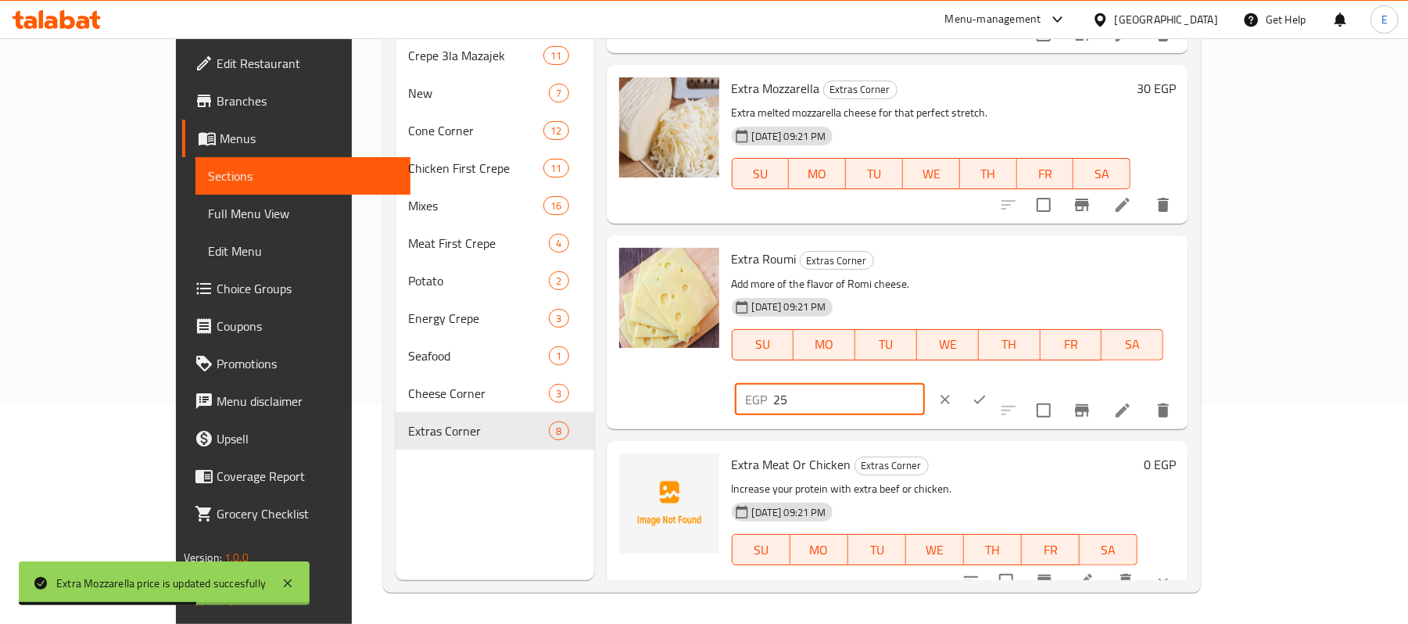
click at [925, 384] on input "25" at bounding box center [849, 399] width 151 height 31
type input "30"
click at [997, 382] on button "ok" at bounding box center [980, 399] width 34 height 34
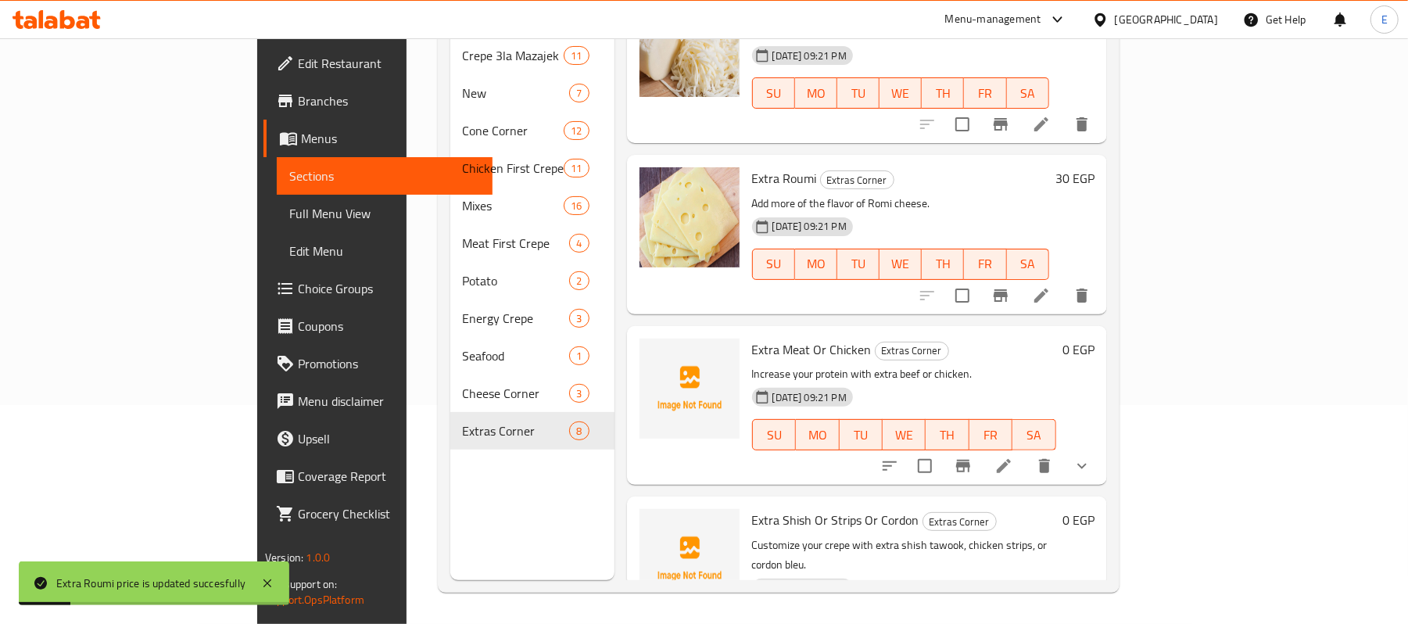
scroll to position [780, 0]
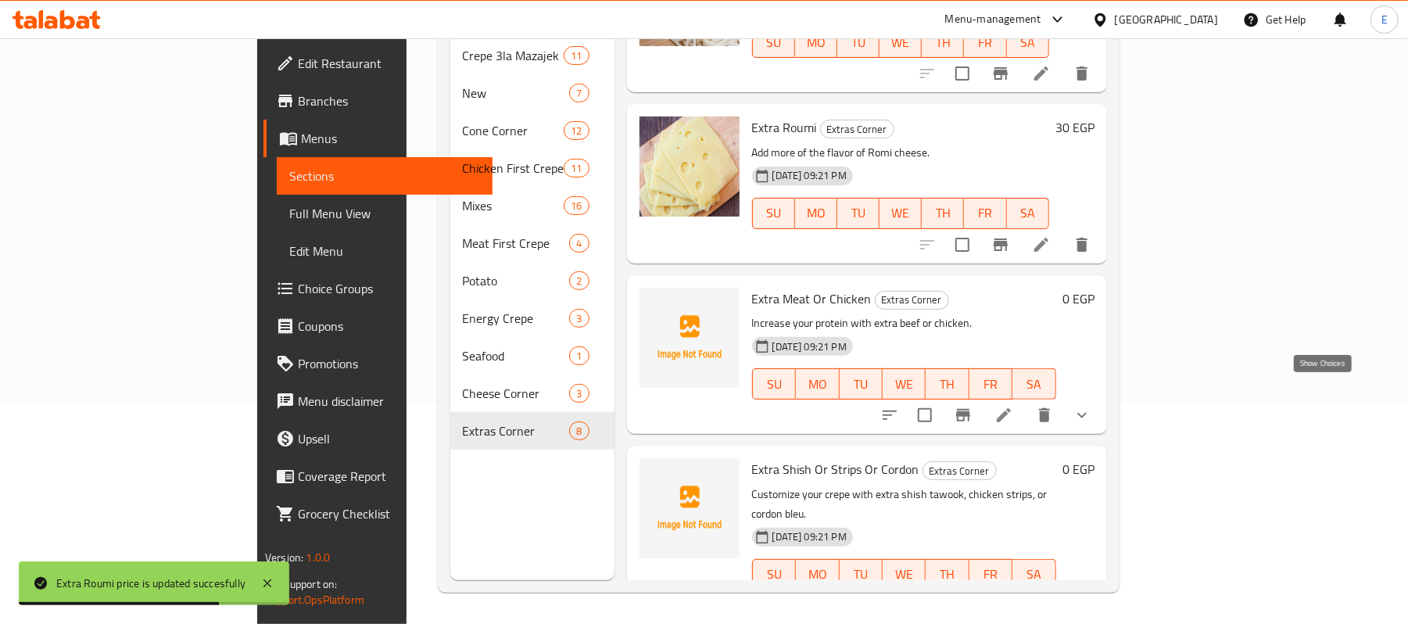
click at [1092, 406] on icon "show more" at bounding box center [1082, 415] width 19 height 19
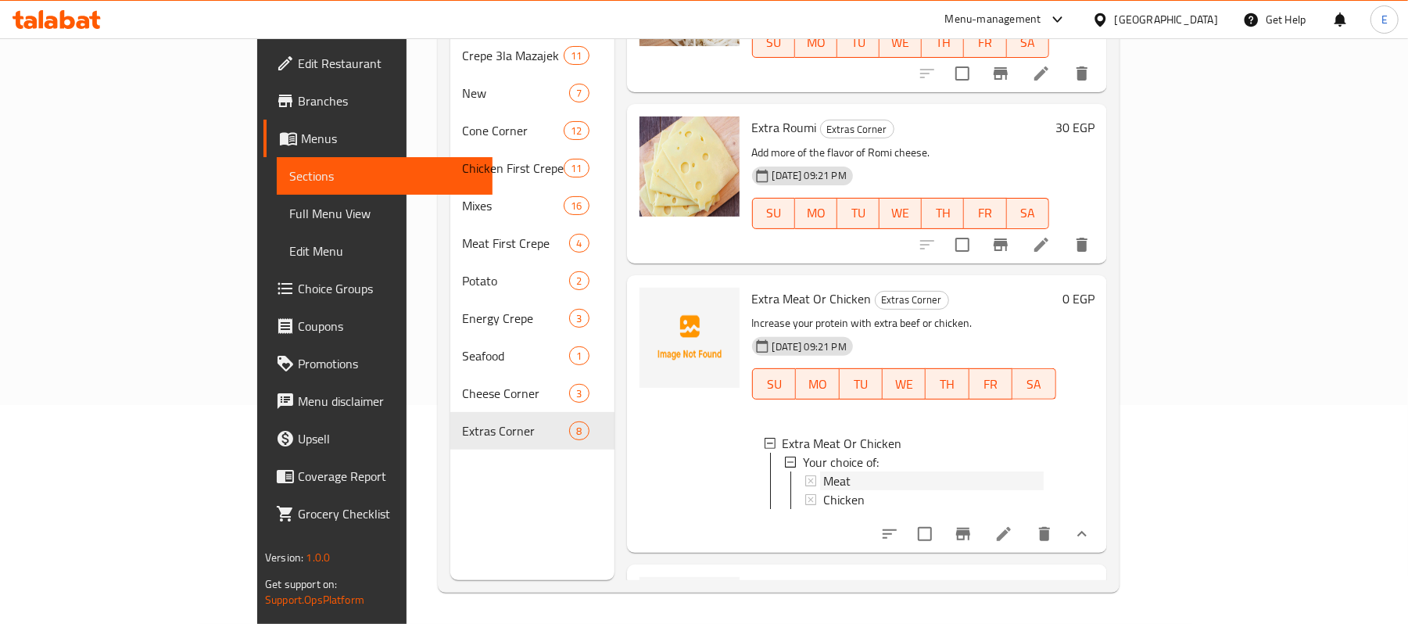
click at [877, 472] on div "Meat" at bounding box center [934, 481] width 221 height 19
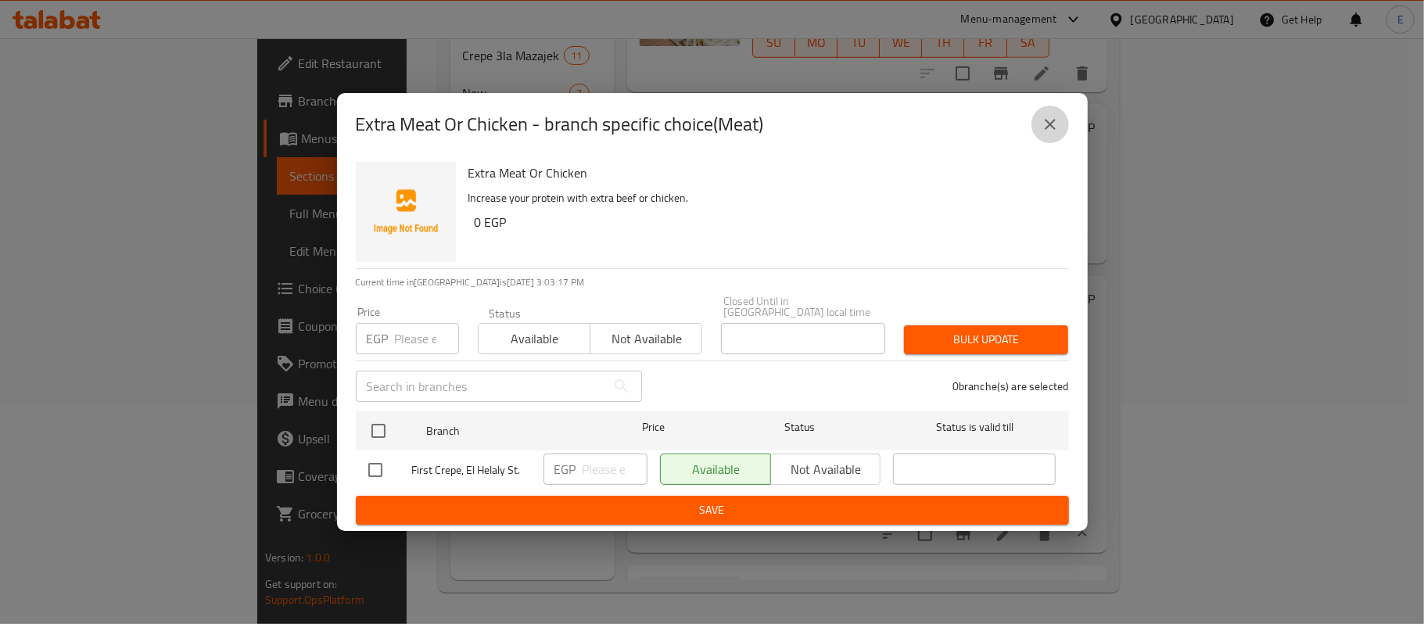
click at [1056, 143] on button "close" at bounding box center [1051, 125] width 38 height 38
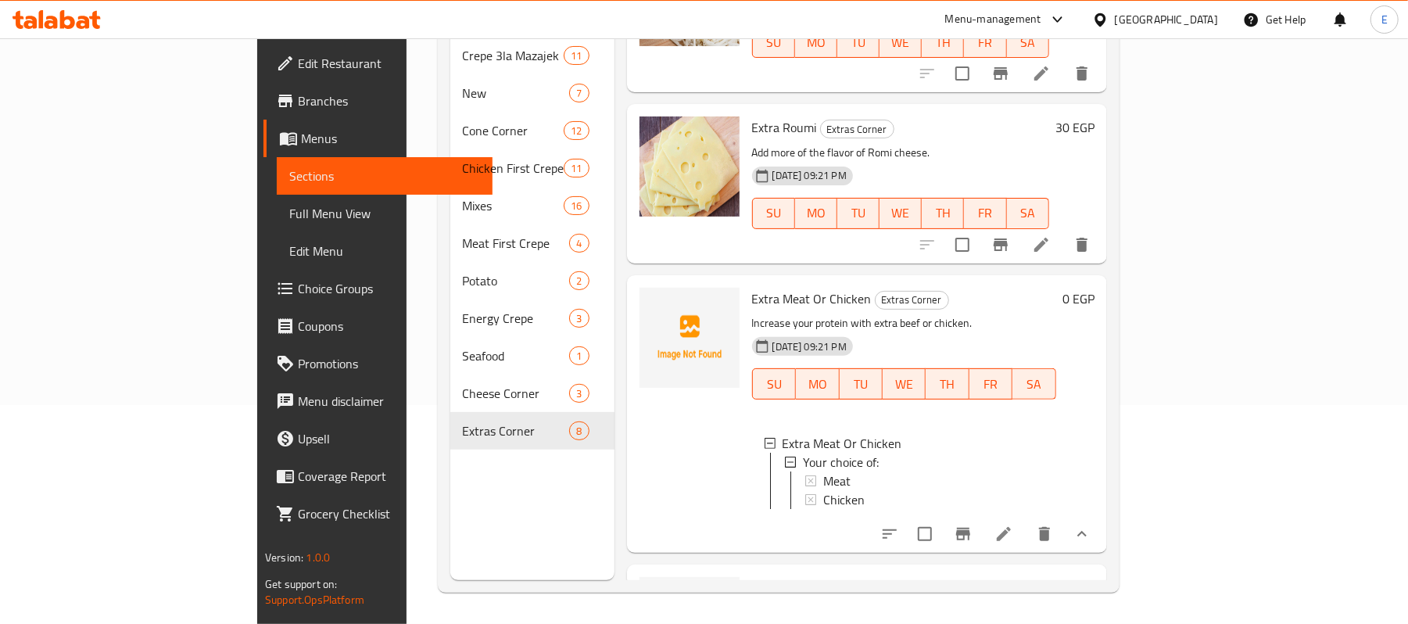
click at [1101, 515] on button "show more" at bounding box center [1083, 534] width 38 height 38
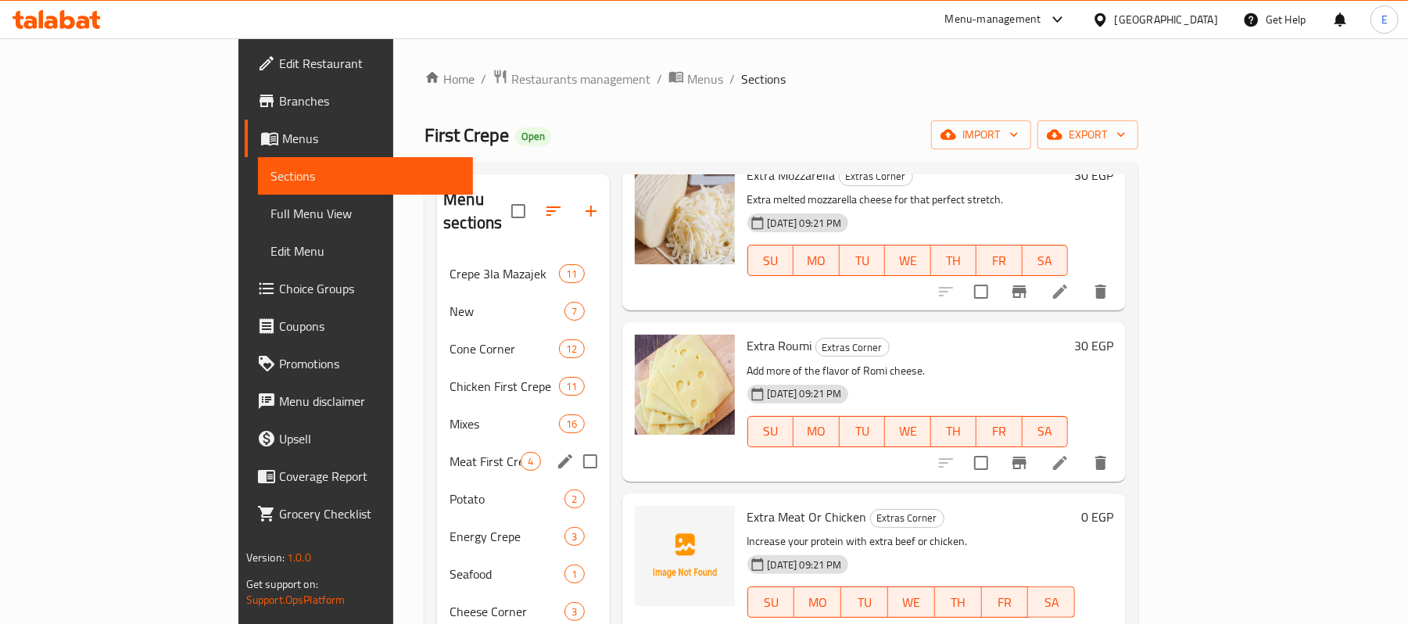
scroll to position [0, 0]
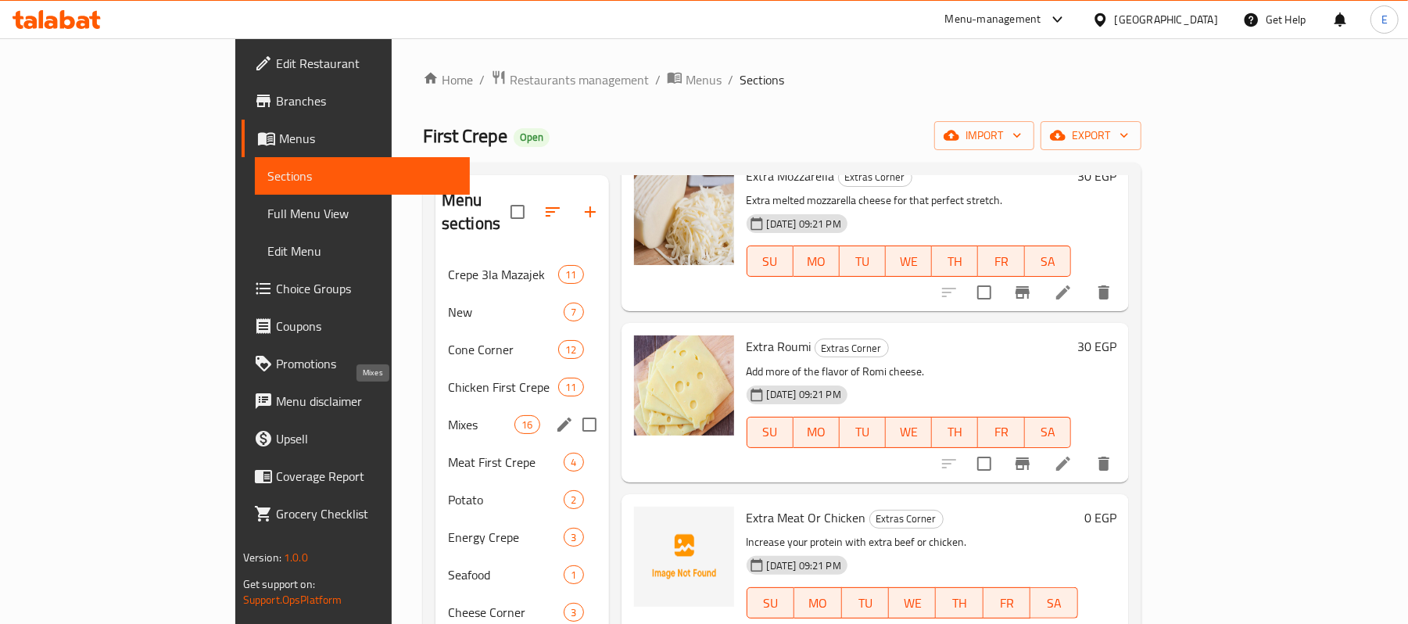
click at [448, 415] on span "Mixes" at bounding box center [481, 424] width 66 height 19
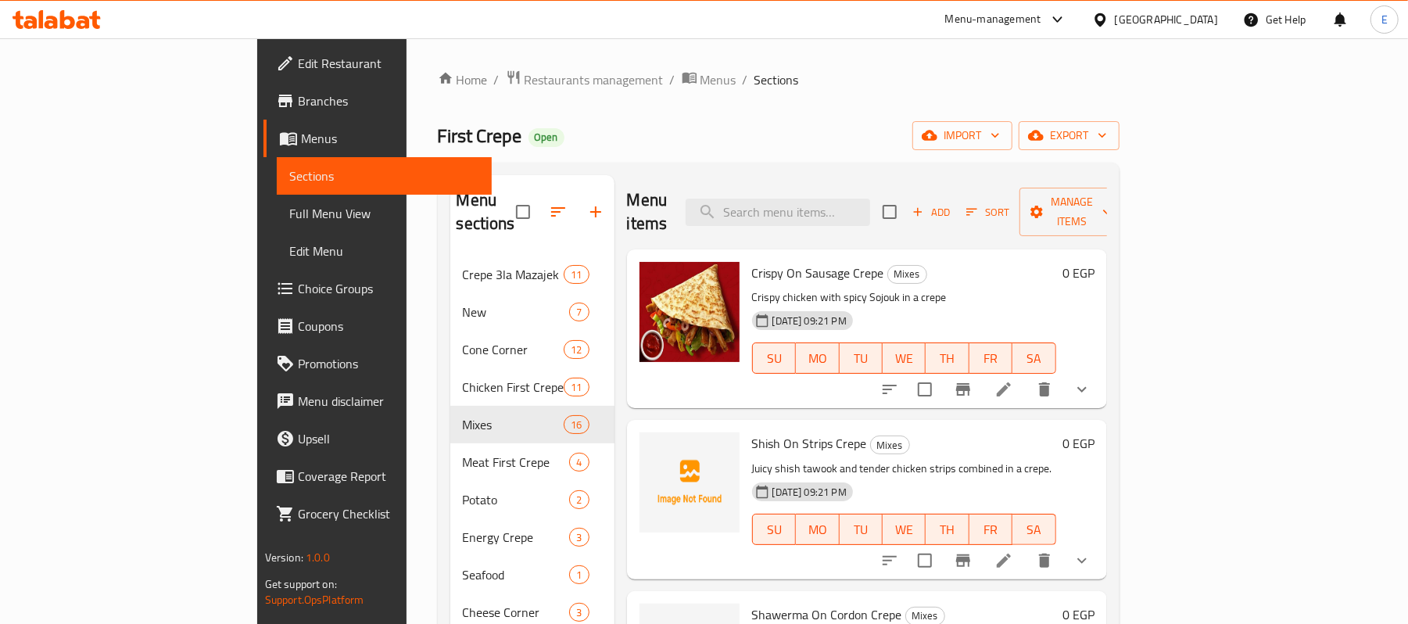
click at [1092, 380] on icon "show more" at bounding box center [1082, 389] width 19 height 19
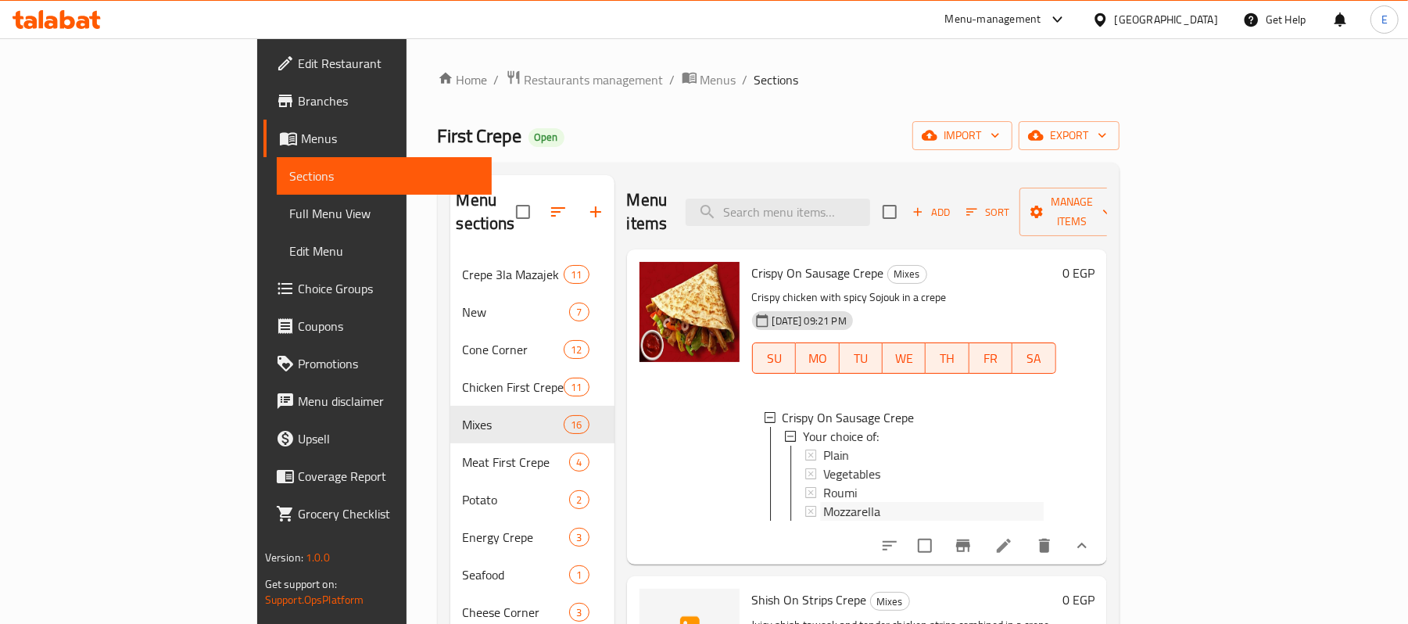
click at [932, 502] on div "Mozzarella" at bounding box center [934, 511] width 221 height 19
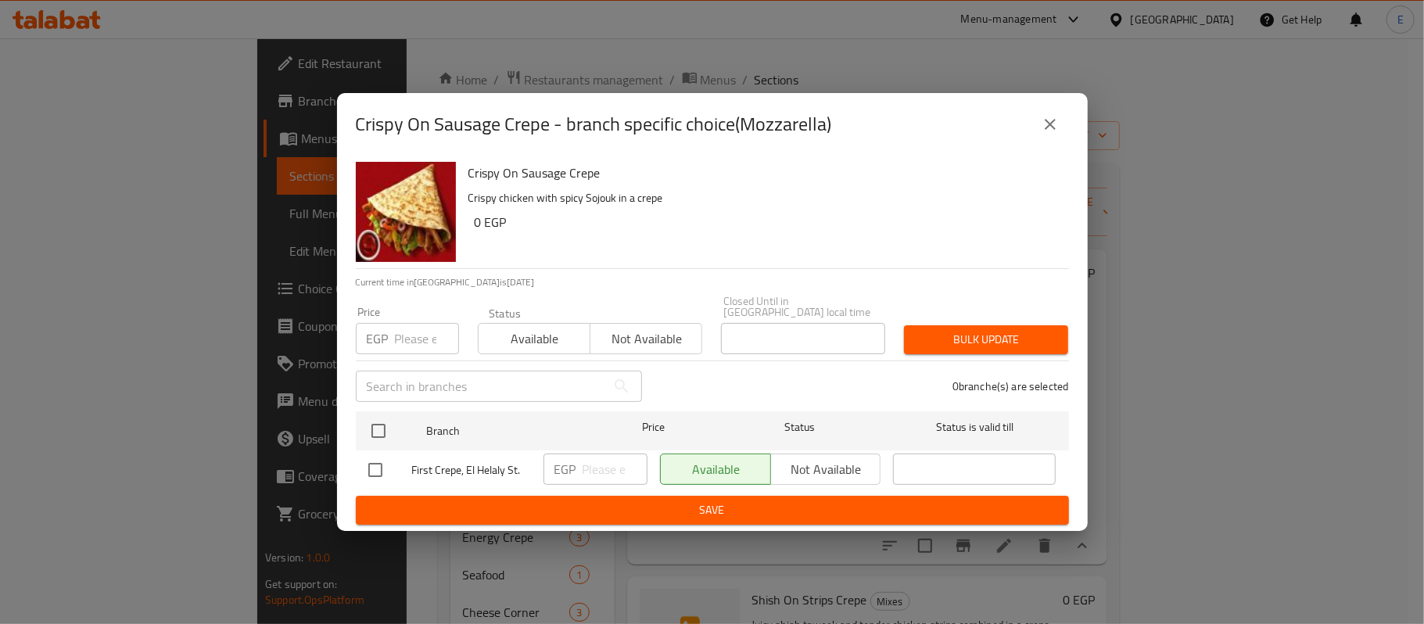
click at [1058, 139] on button "close" at bounding box center [1051, 125] width 38 height 38
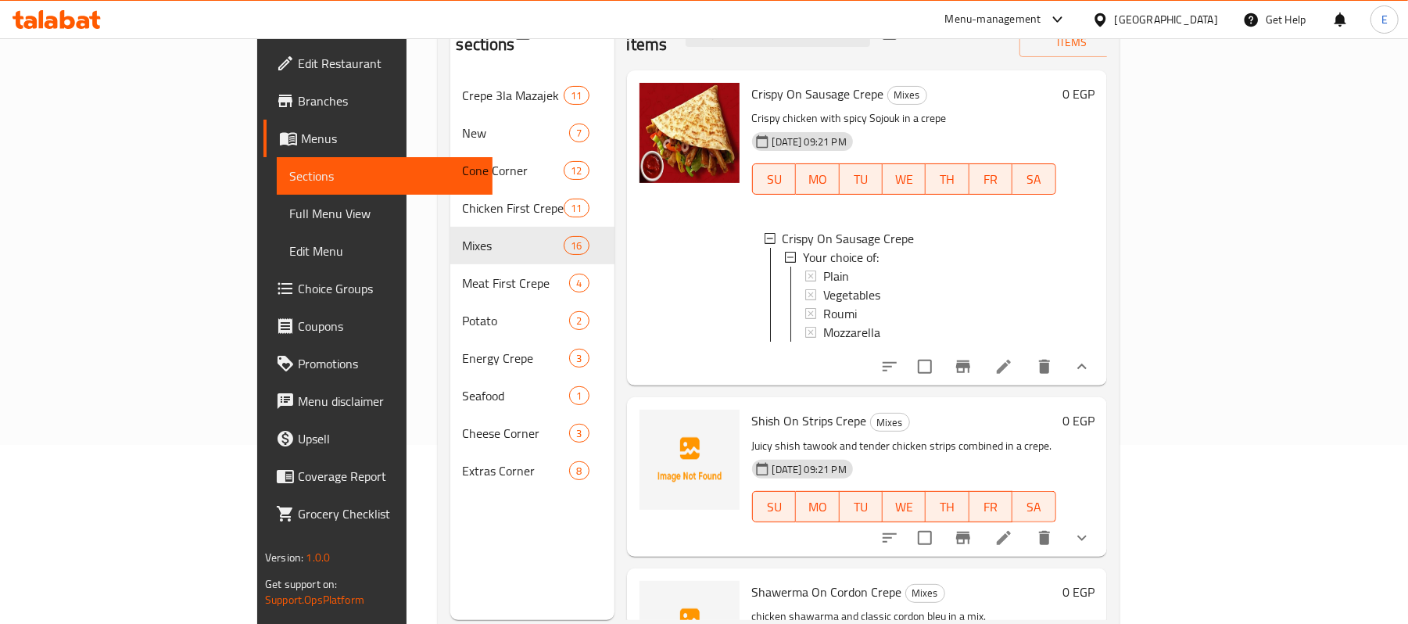
scroll to position [220, 0]
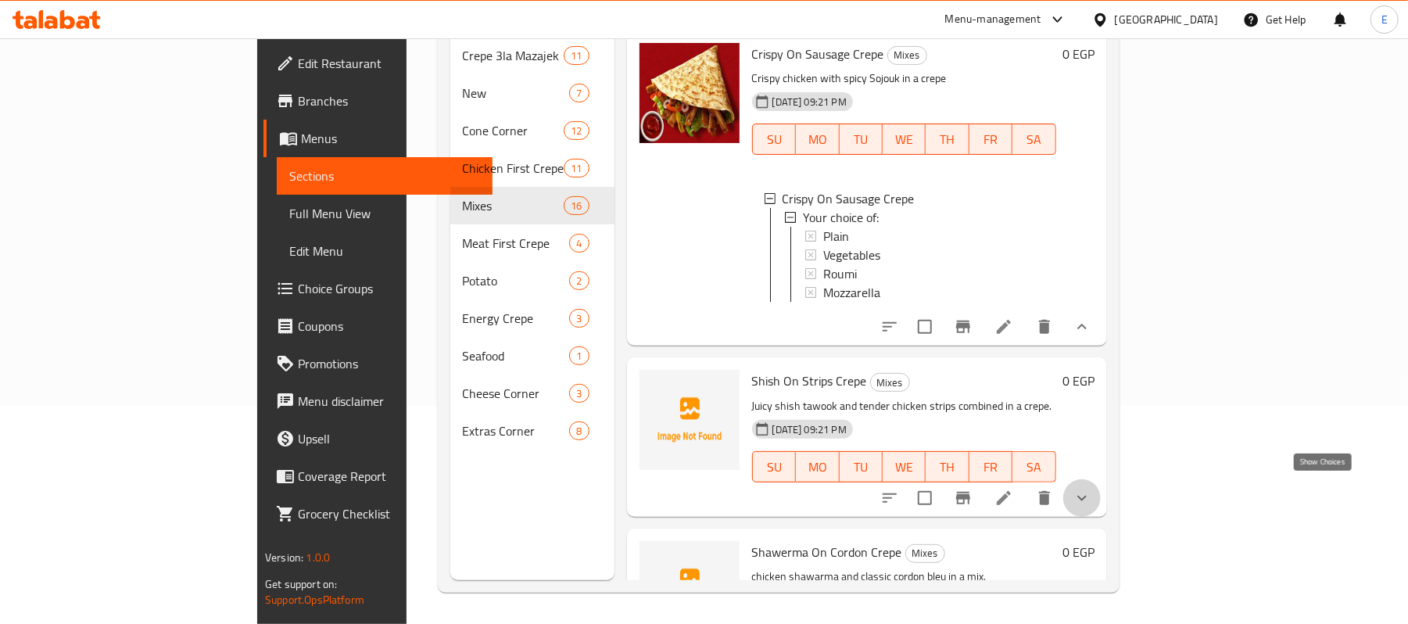
click at [1092, 489] on icon "show more" at bounding box center [1082, 498] width 19 height 19
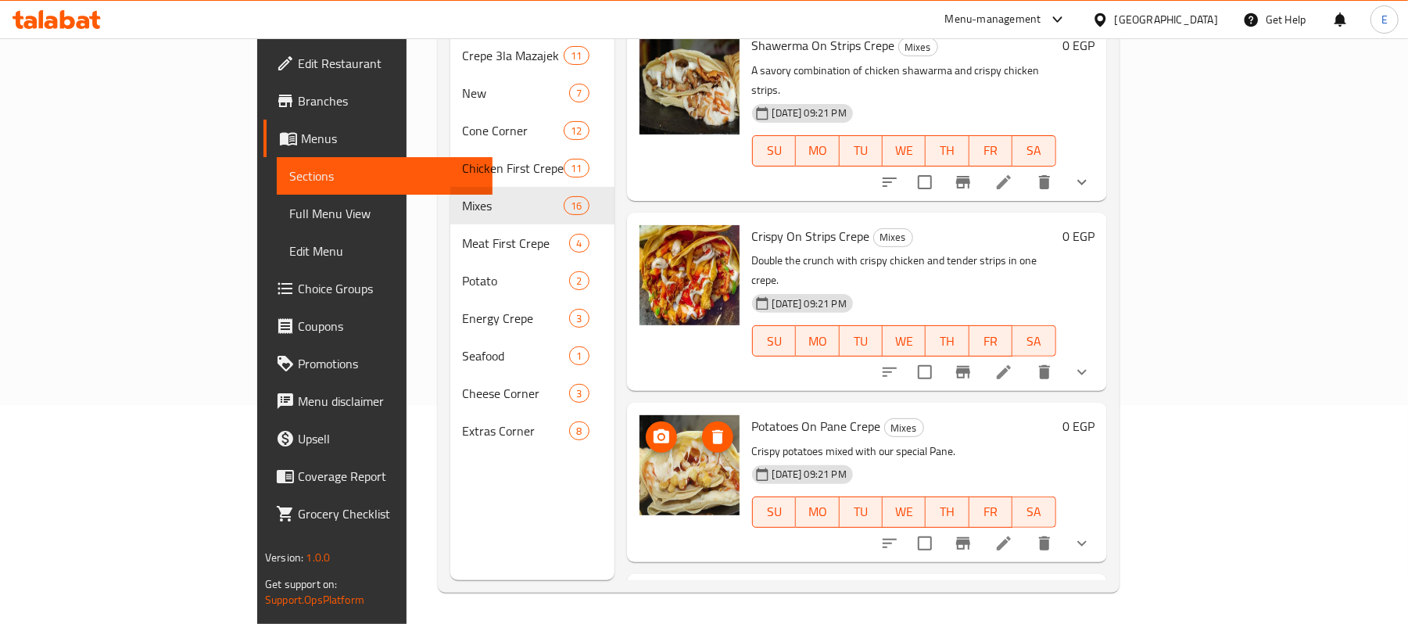
scroll to position [0, 0]
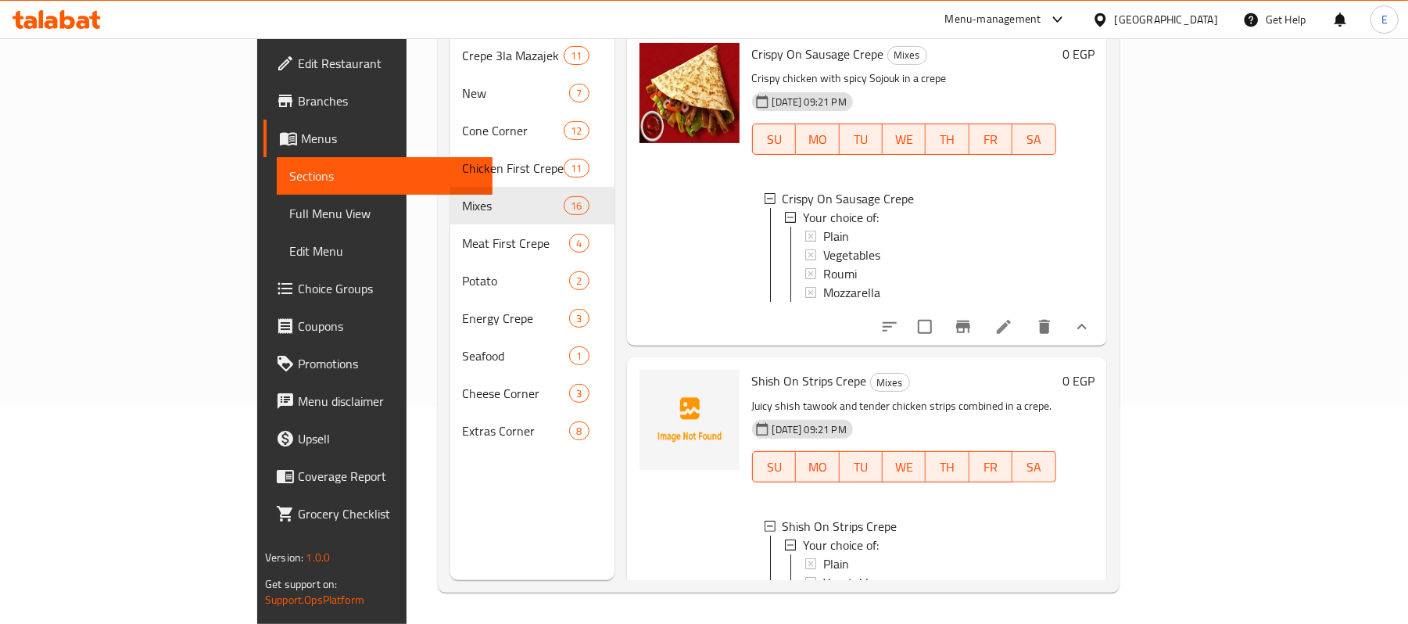
click at [1101, 308] on div at bounding box center [986, 327] width 230 height 38
click at [1101, 310] on button "show more" at bounding box center [1083, 327] width 38 height 38
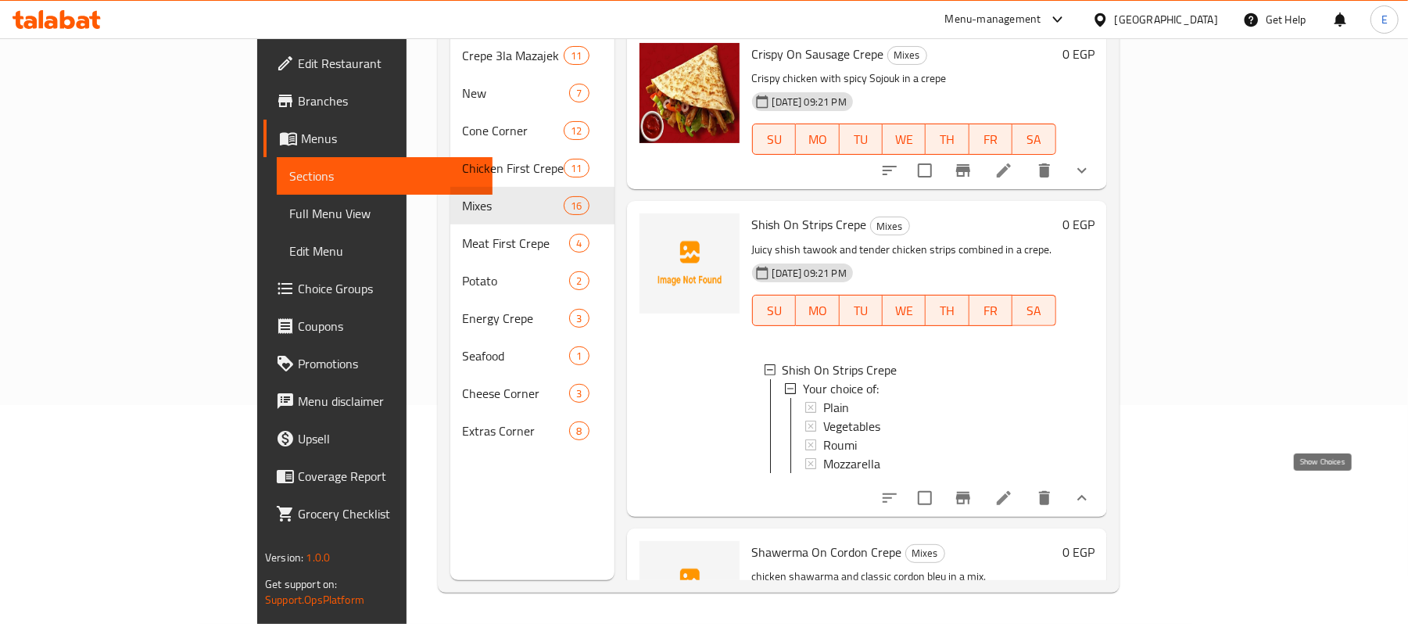
click at [1092, 489] on icon "show more" at bounding box center [1082, 498] width 19 height 19
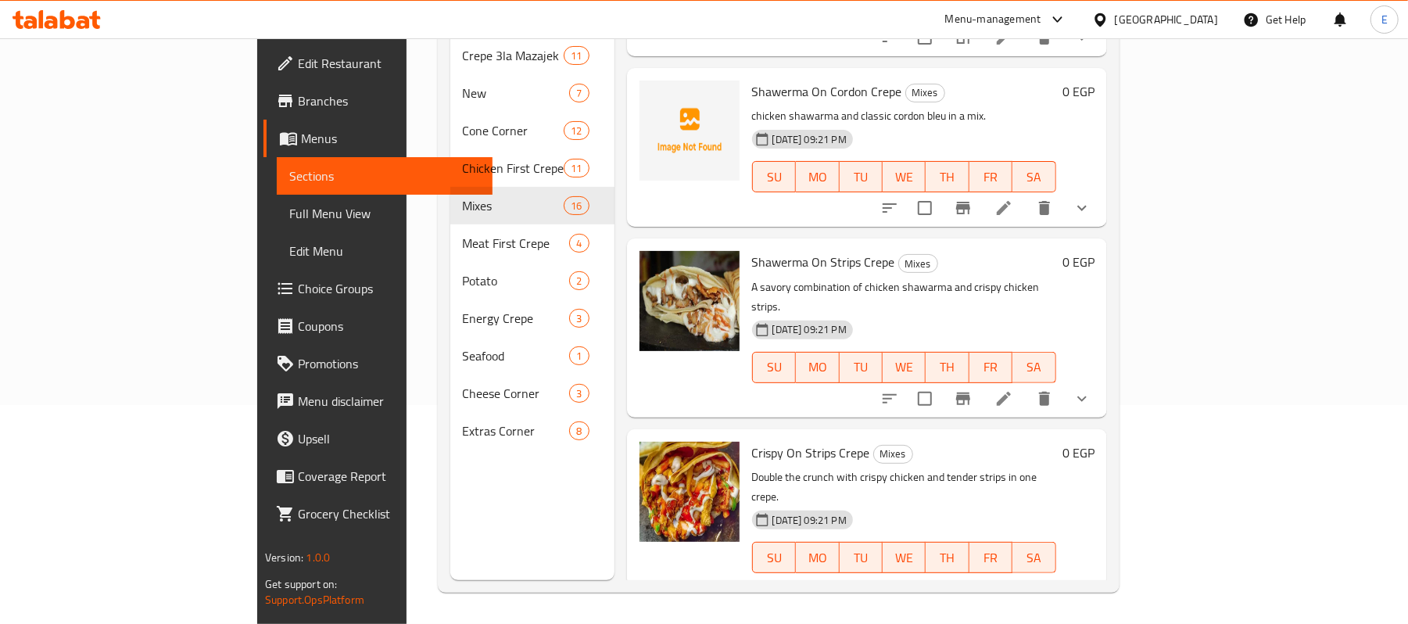
scroll to position [289, 0]
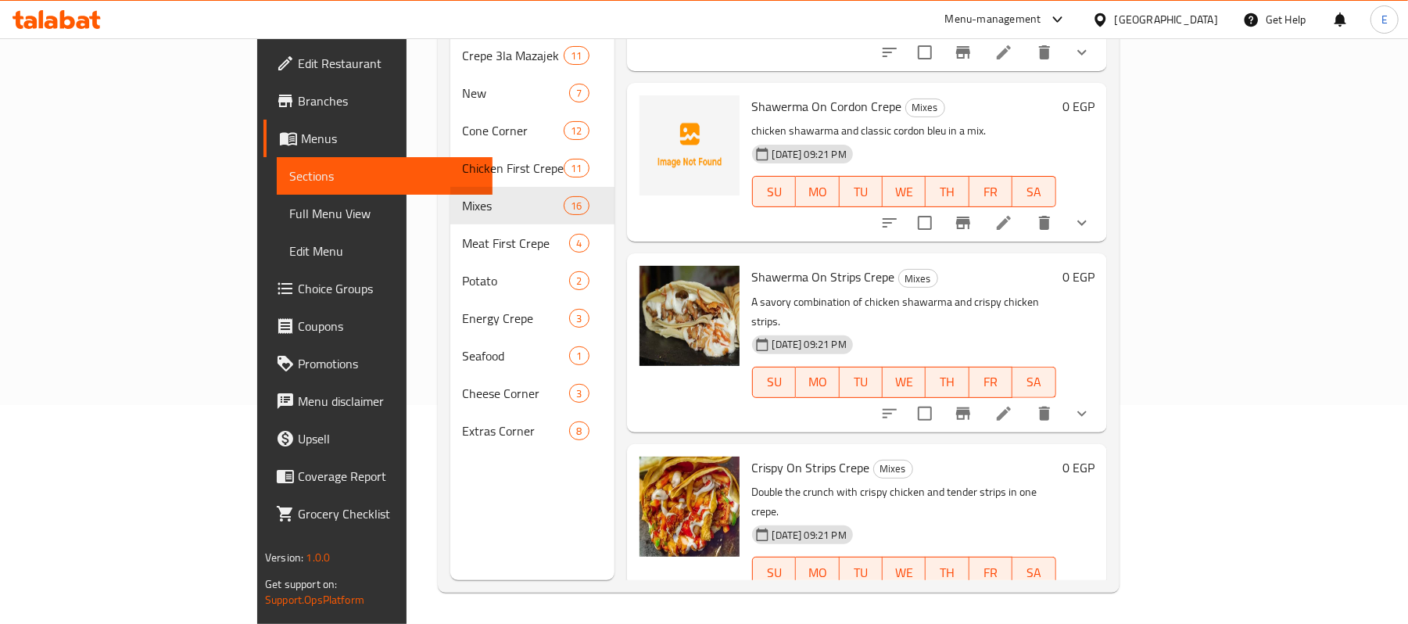
click at [752, 456] on span "Crispy On Strips Crepe" at bounding box center [811, 467] width 118 height 23
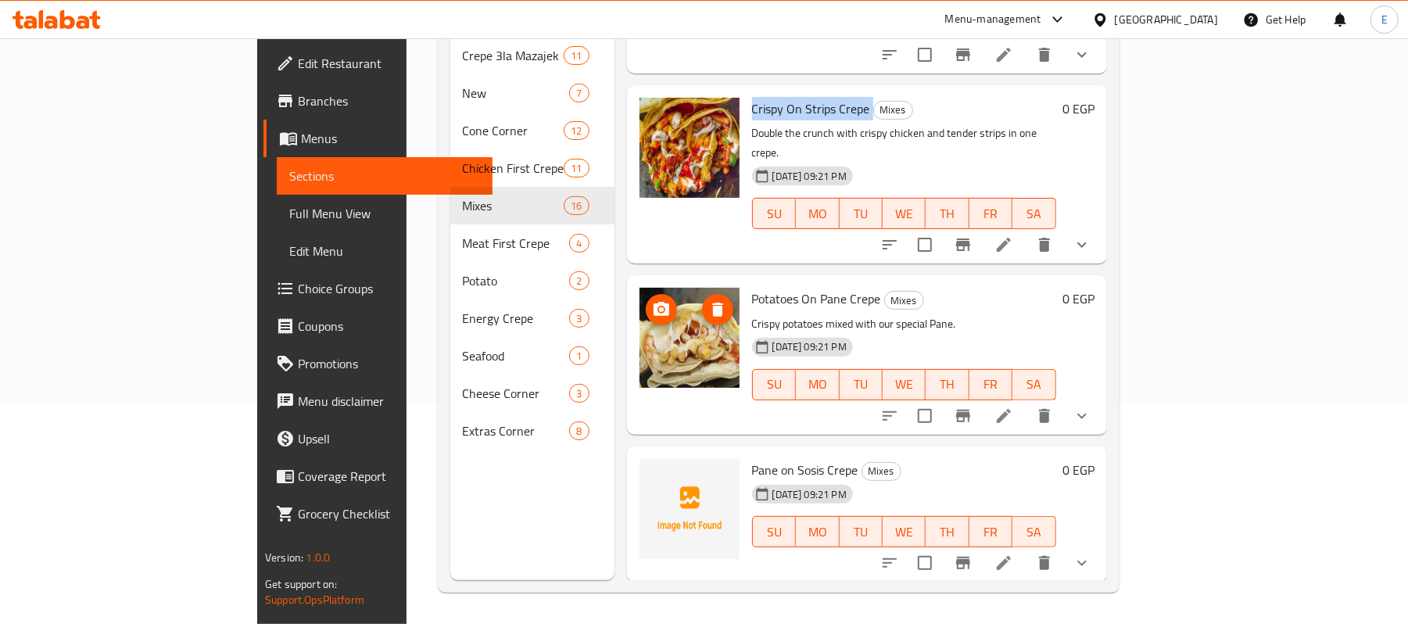
scroll to position [602, 0]
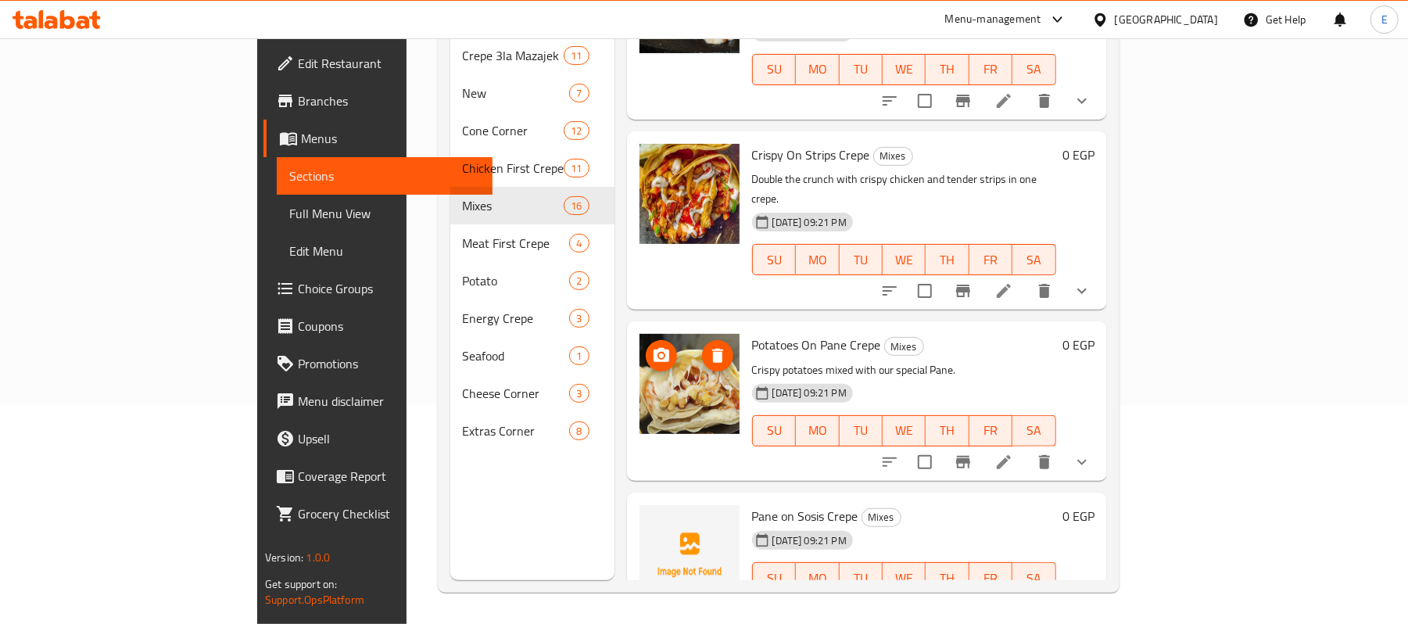
click at [770, 504] on span "Pane on Sosis Crepe" at bounding box center [805, 515] width 106 height 23
click at [774, 504] on span "Pane on Sosis Crepe" at bounding box center [805, 515] width 106 height 23
click at [770, 504] on span "Pane on Sosis Crepe" at bounding box center [805, 515] width 106 height 23
click at [776, 504] on span "Pane on Sosis Crepe" at bounding box center [805, 515] width 106 height 23
click at [777, 504] on span "Pane on Sosis Crepe" at bounding box center [805, 515] width 106 height 23
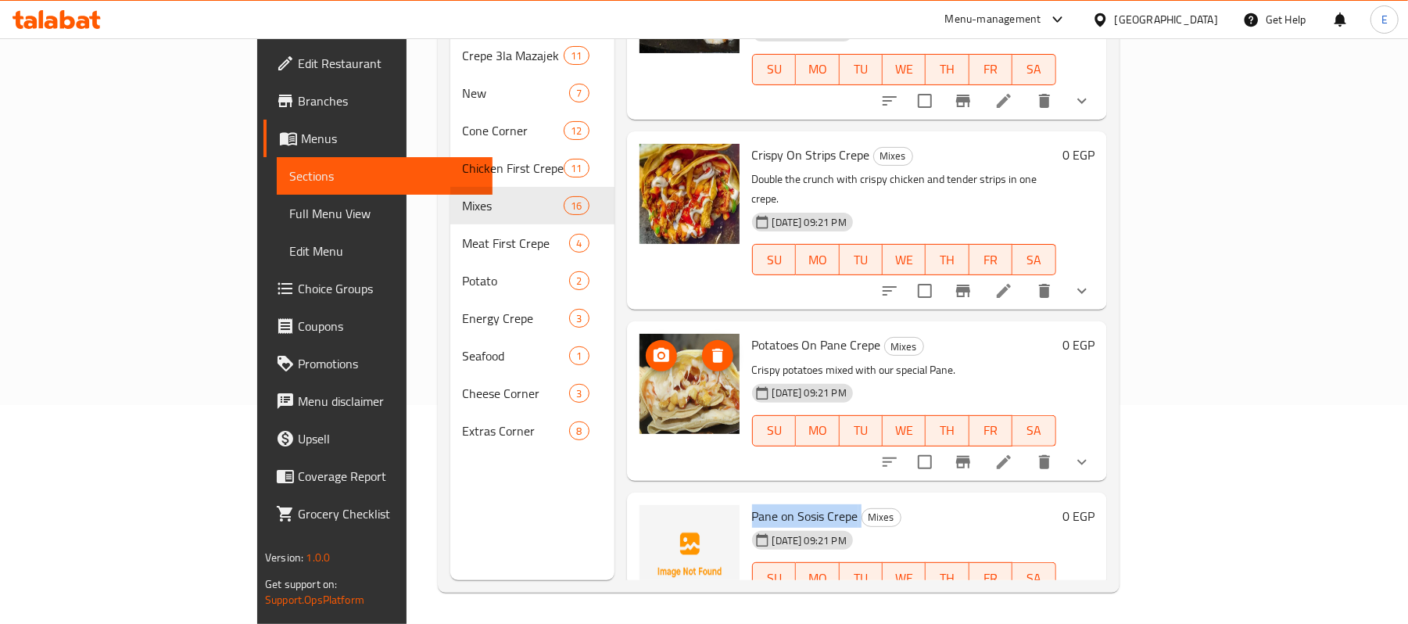
click at [777, 504] on span "Pane on Sosis Crepe" at bounding box center [805, 515] width 106 height 23
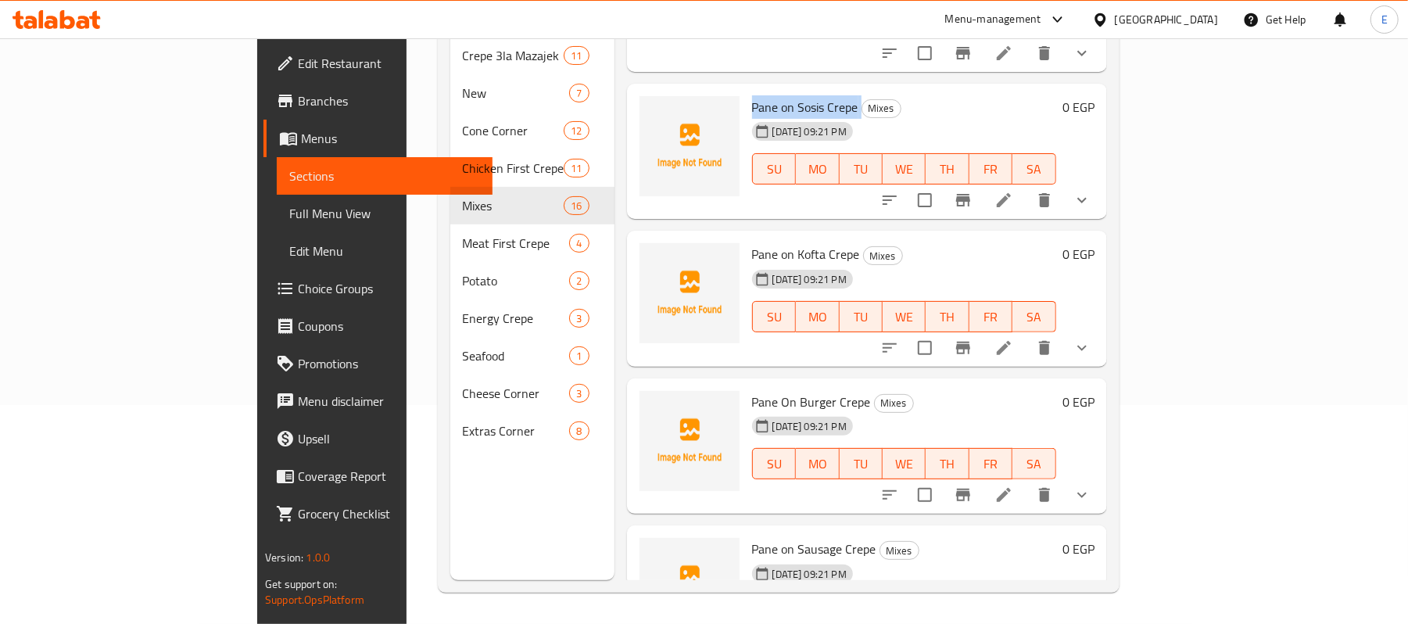
scroll to position [1064, 0]
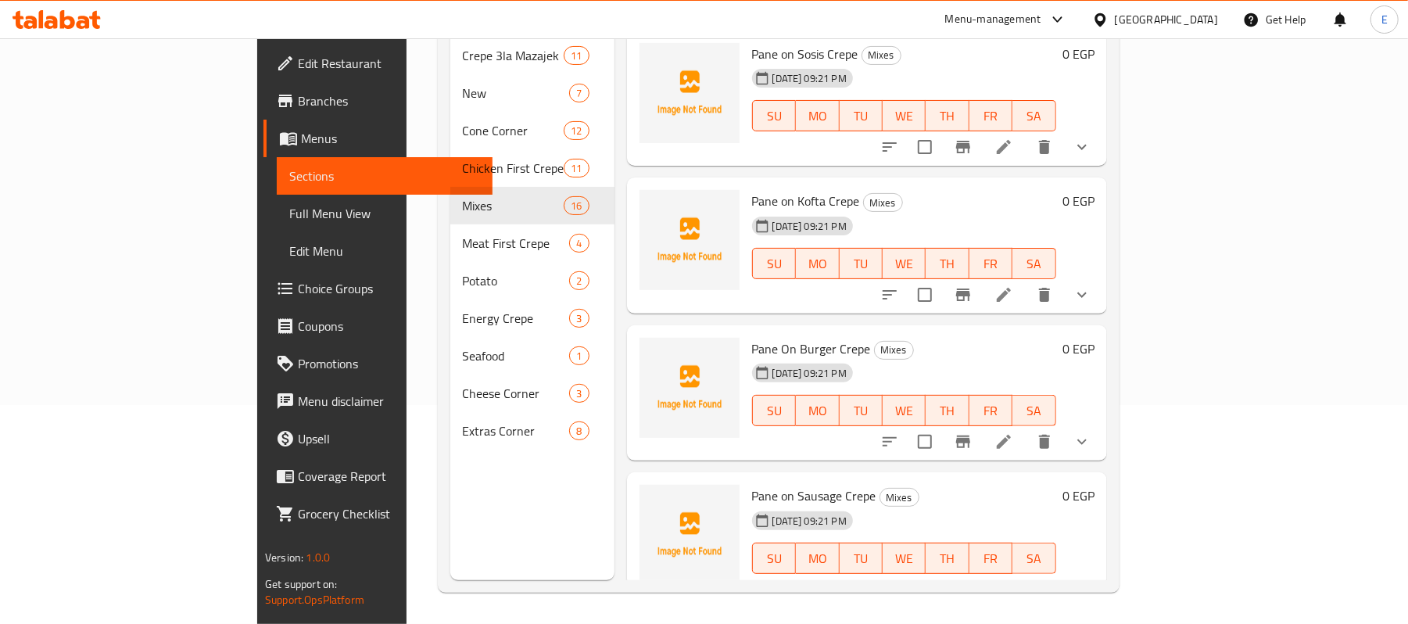
click at [752, 484] on span "Pane on Sausage Crepe" at bounding box center [814, 495] width 124 height 23
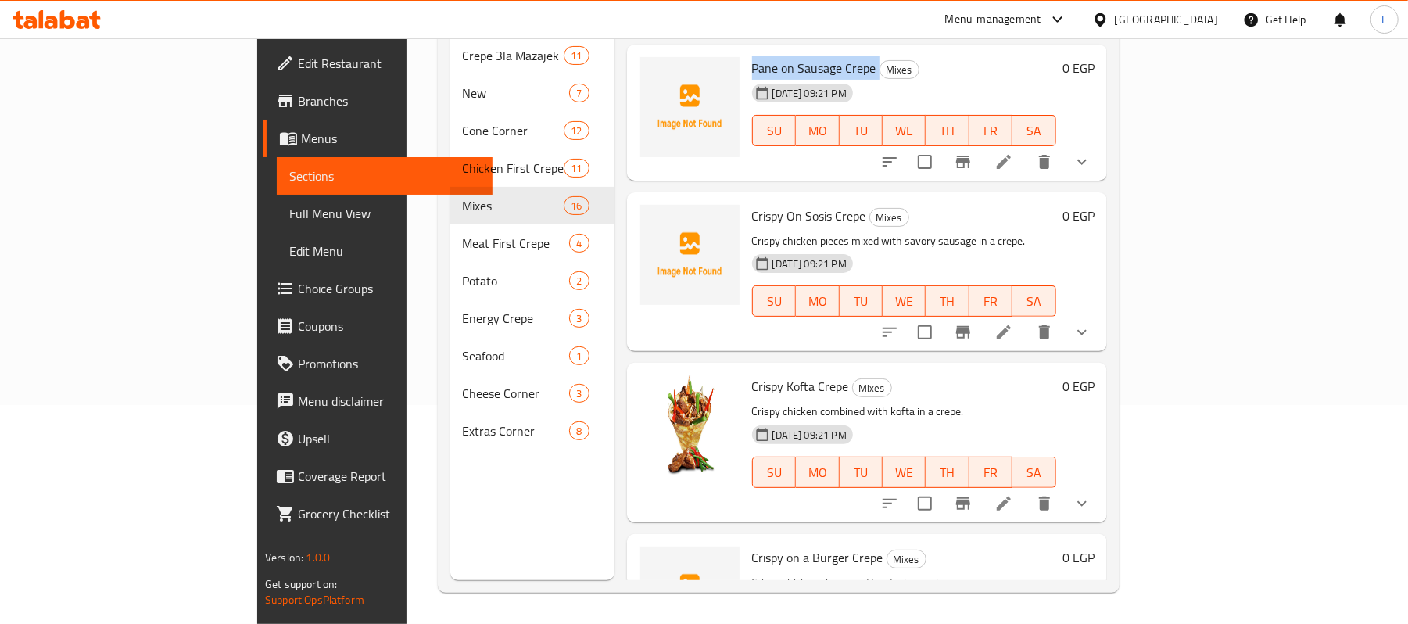
scroll to position [1506, 0]
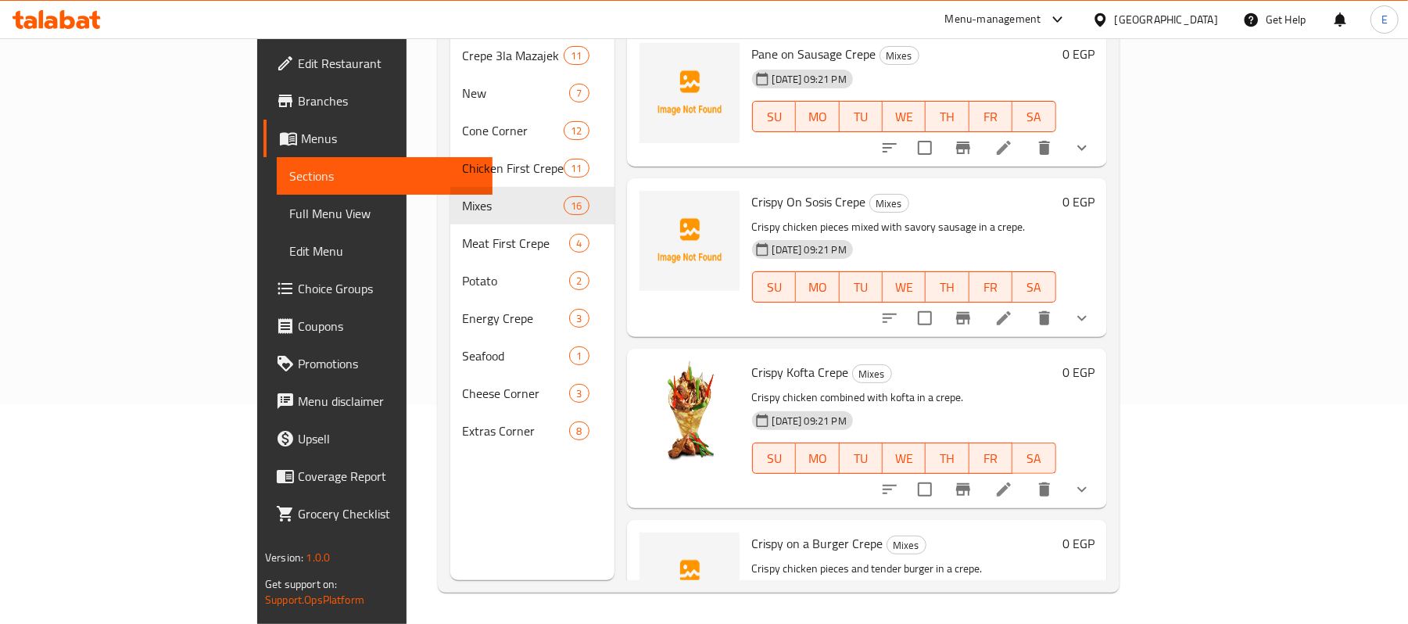
click at [774, 361] on span "Crispy Kofta Crepe" at bounding box center [800, 372] width 97 height 23
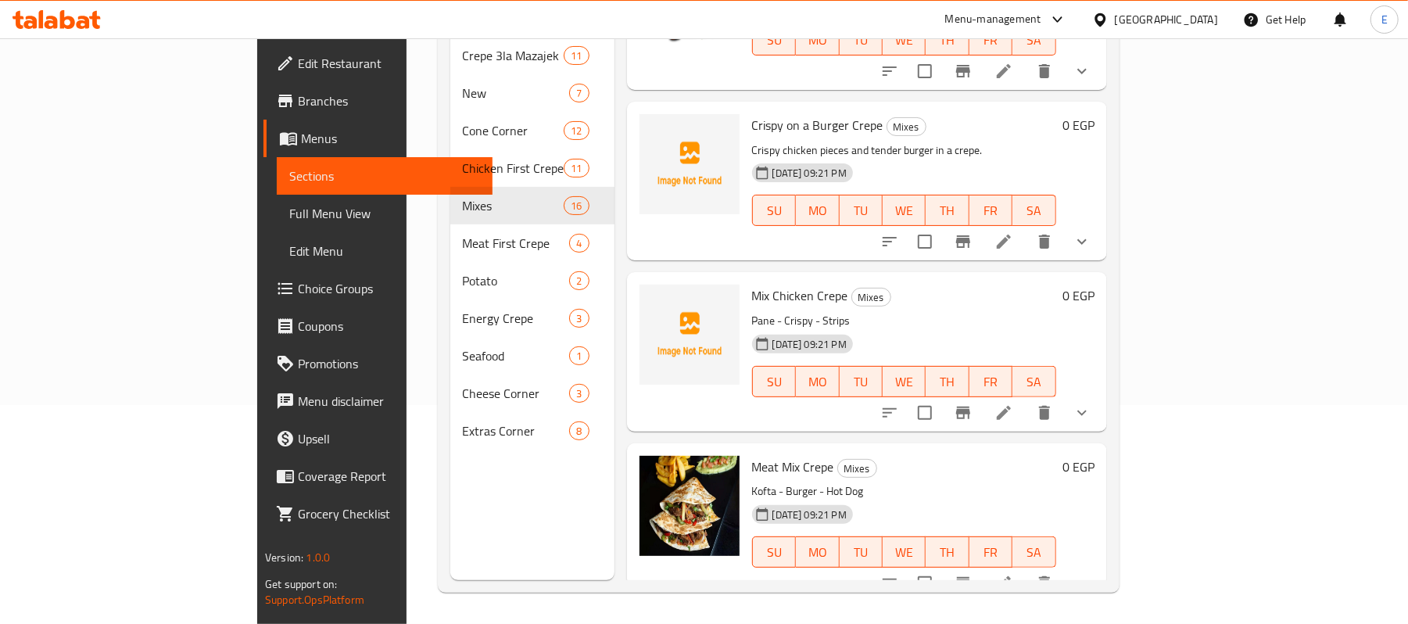
scroll to position [1929, 0]
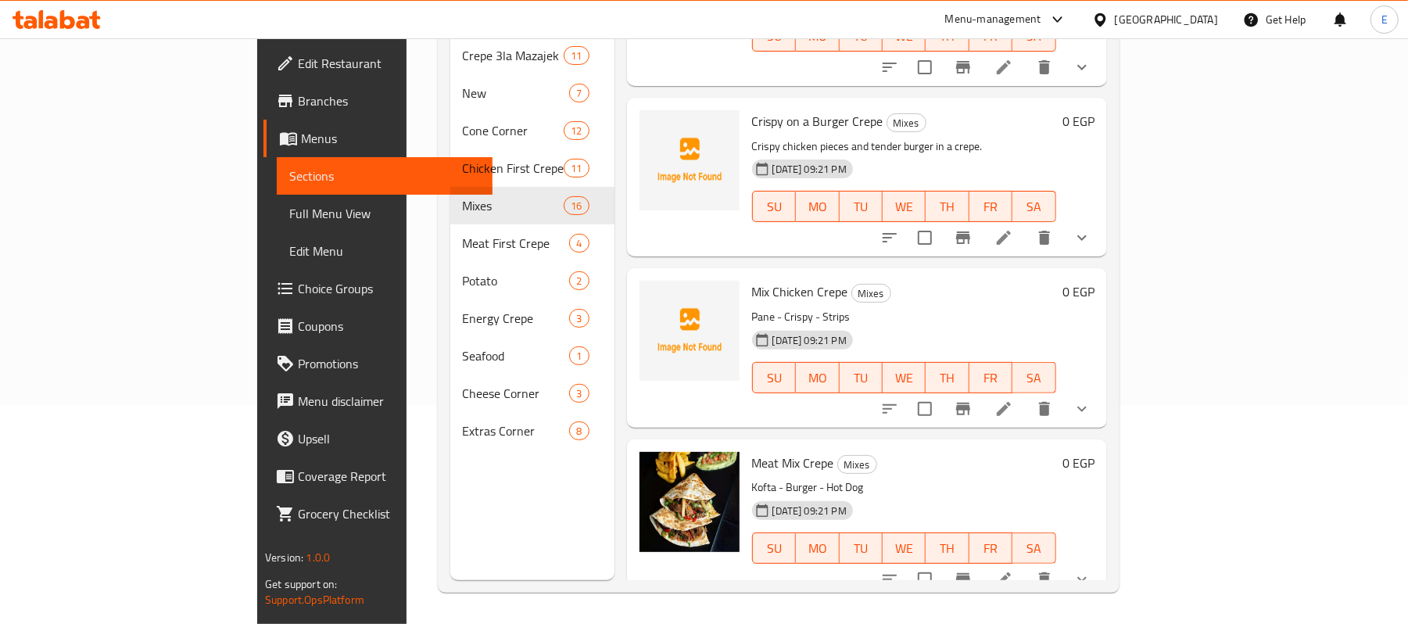
click at [752, 451] on span "Meat Mix Crepe" at bounding box center [793, 462] width 82 height 23
drag, startPoint x: 726, startPoint y: 398, endPoint x: 743, endPoint y: 385, distance: 21.7
click at [752, 451] on span "Meat Mix Crepe" at bounding box center [793, 462] width 82 height 23
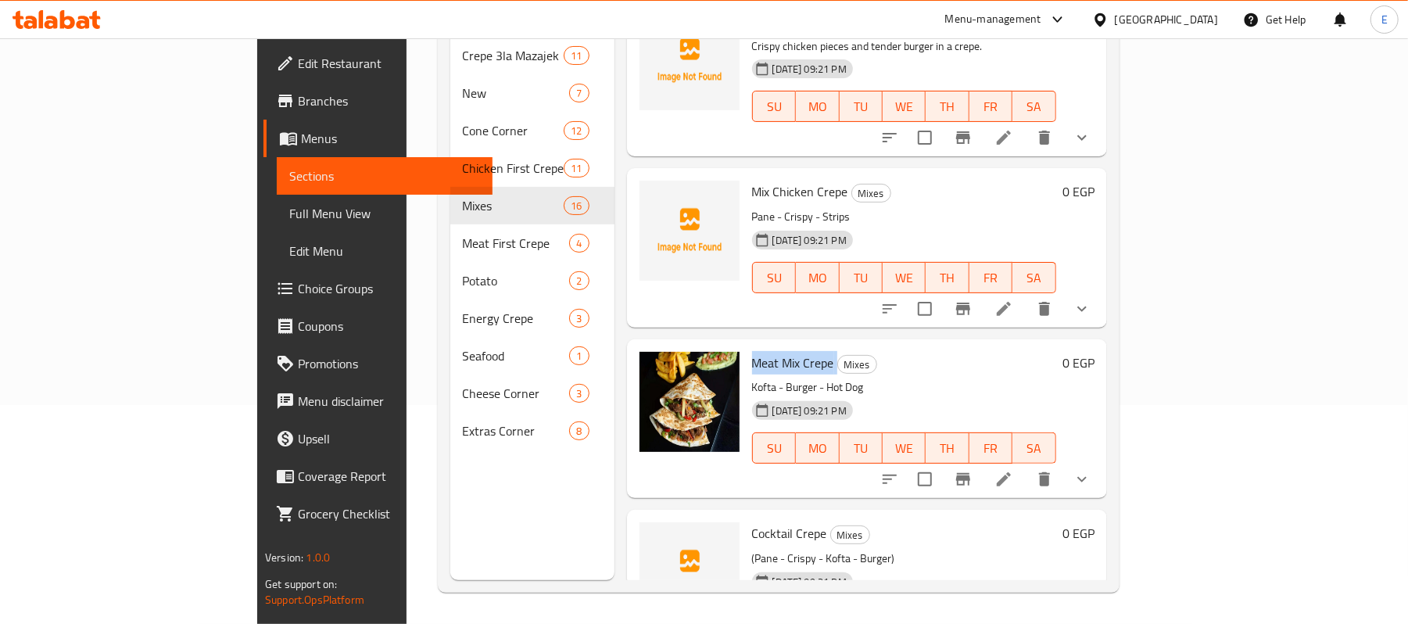
scroll to position [2054, 0]
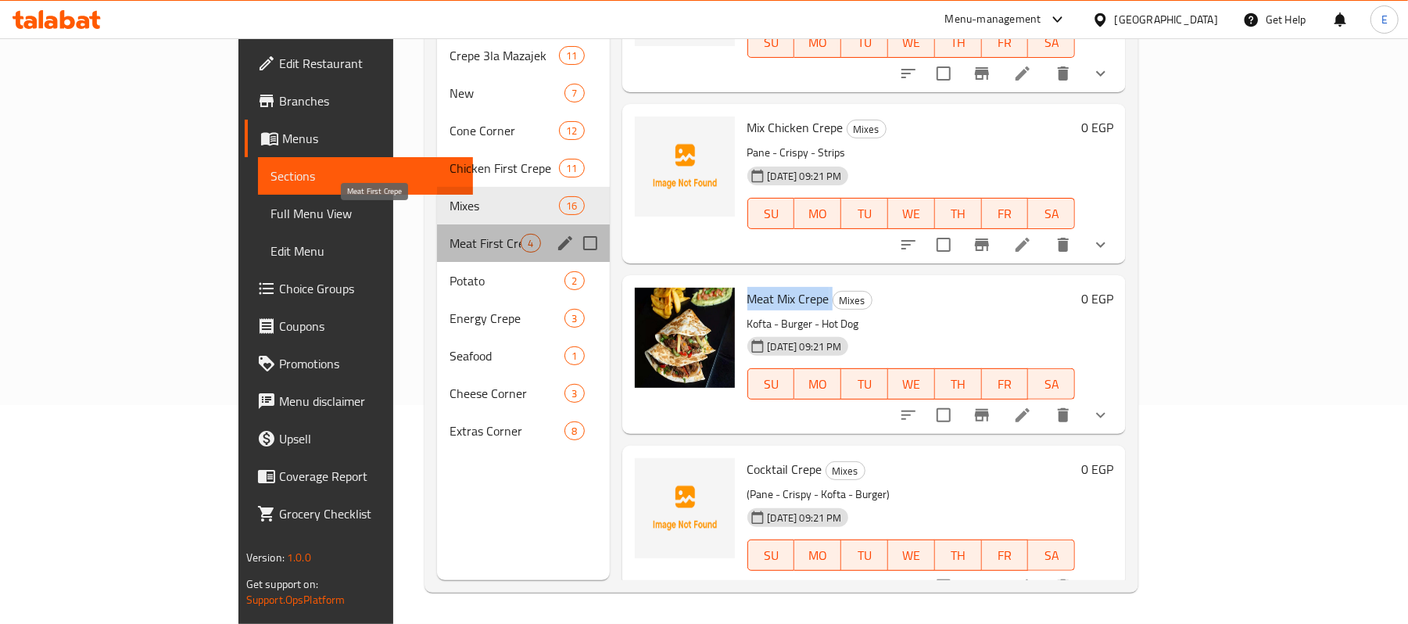
click at [450, 234] on span "Meat First Crepe" at bounding box center [485, 243] width 71 height 19
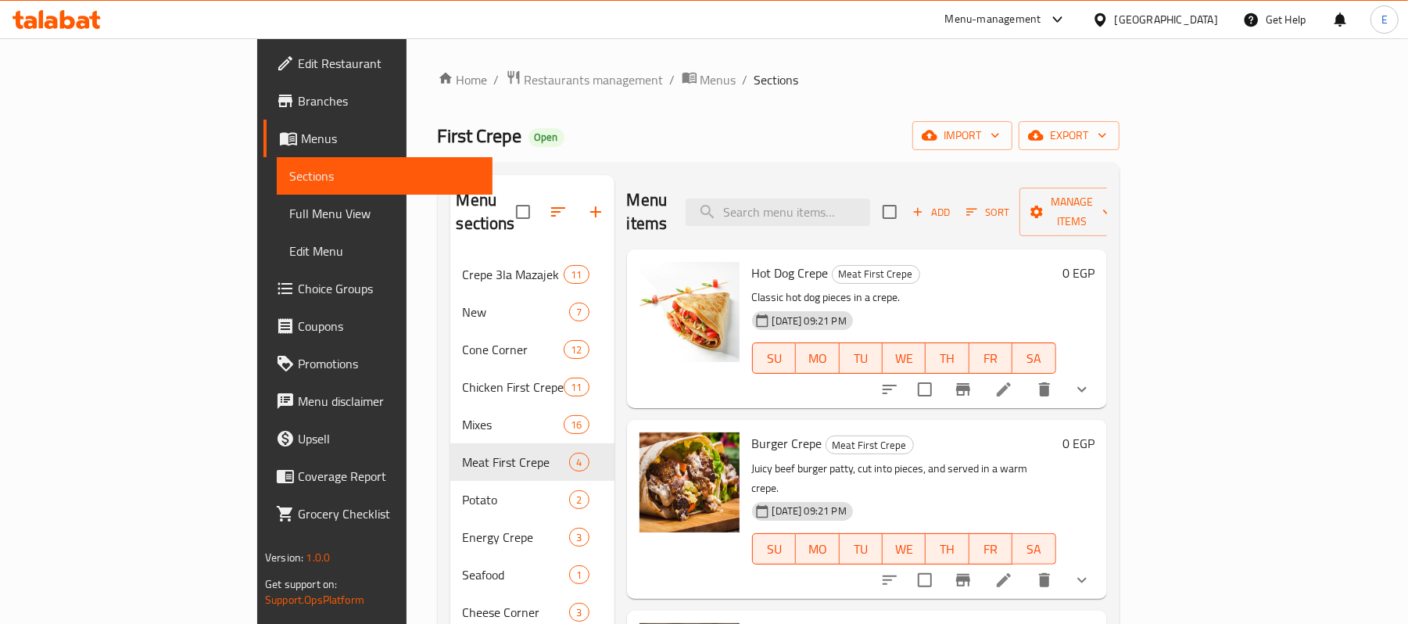
click at [752, 432] on span "Burger Crepe" at bounding box center [787, 443] width 70 height 23
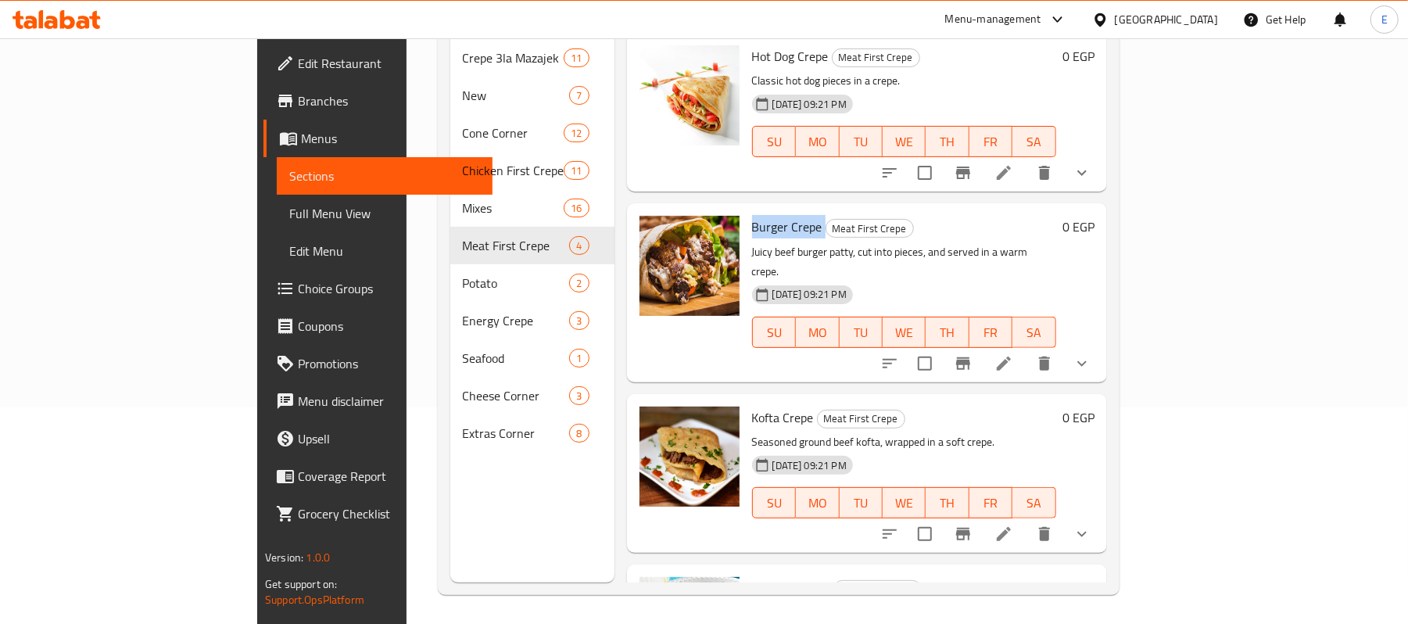
scroll to position [220, 0]
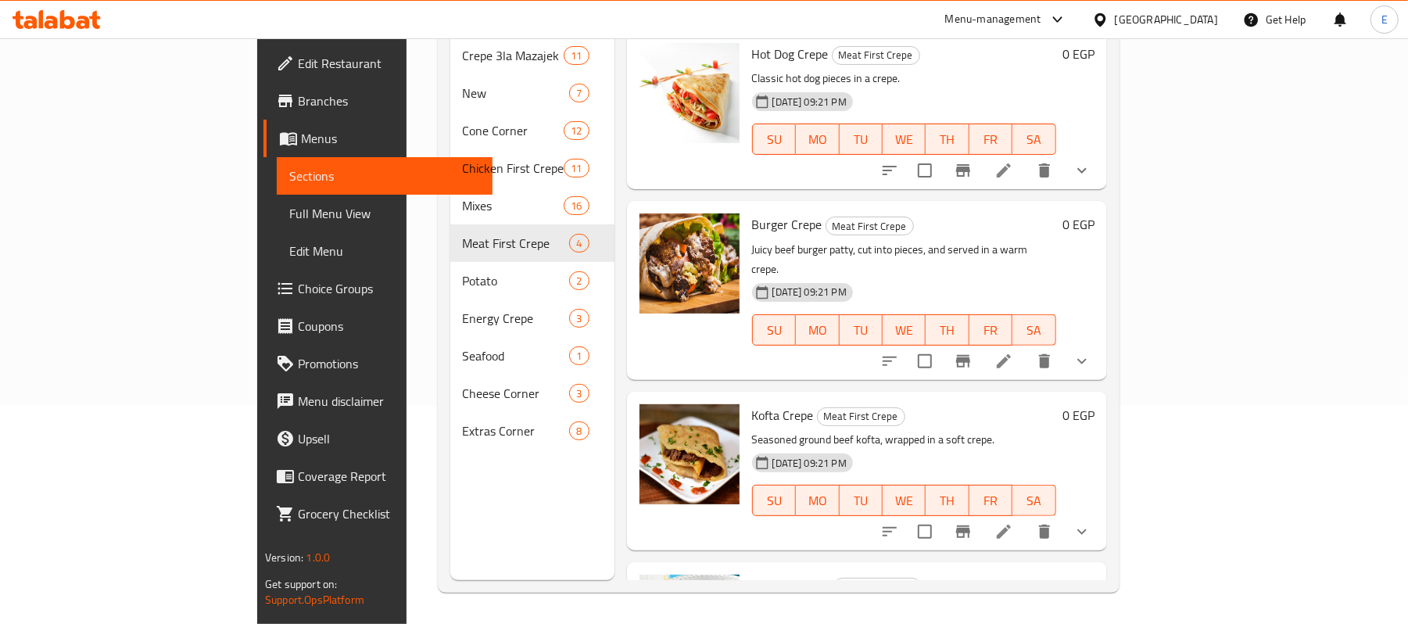
click at [752, 404] on span "Kofta Crepe" at bounding box center [783, 415] width 62 height 23
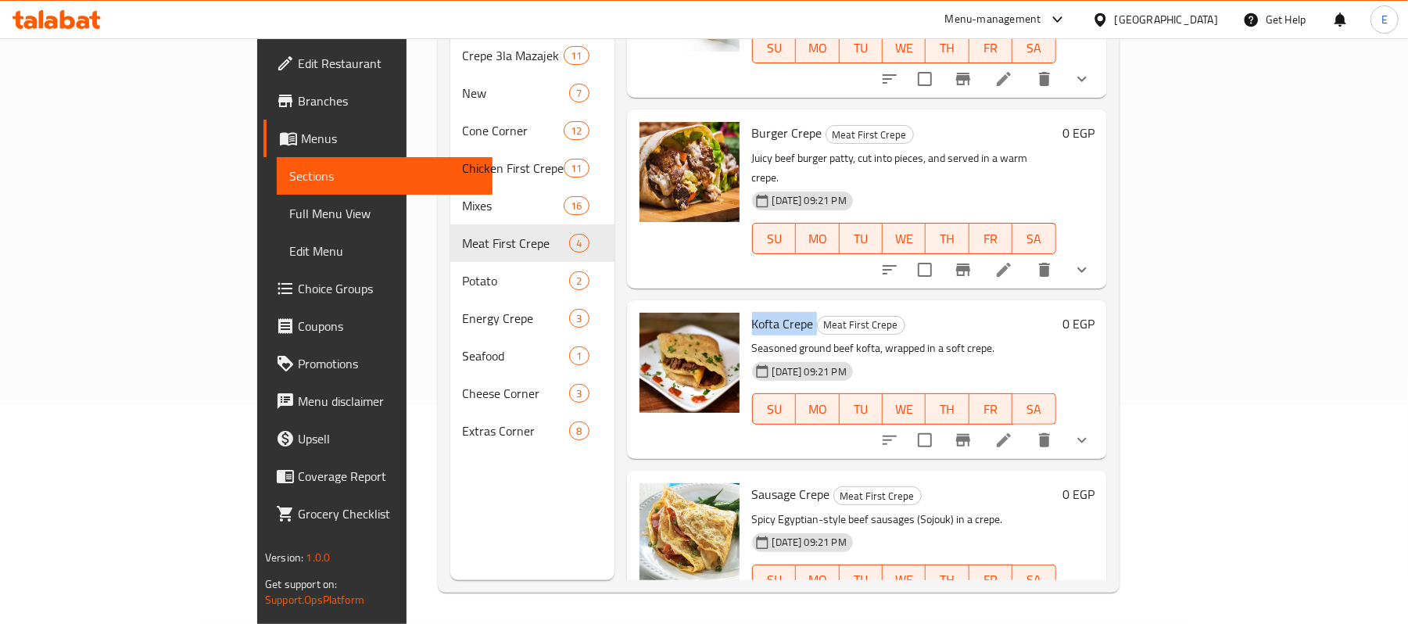
scroll to position [98, 0]
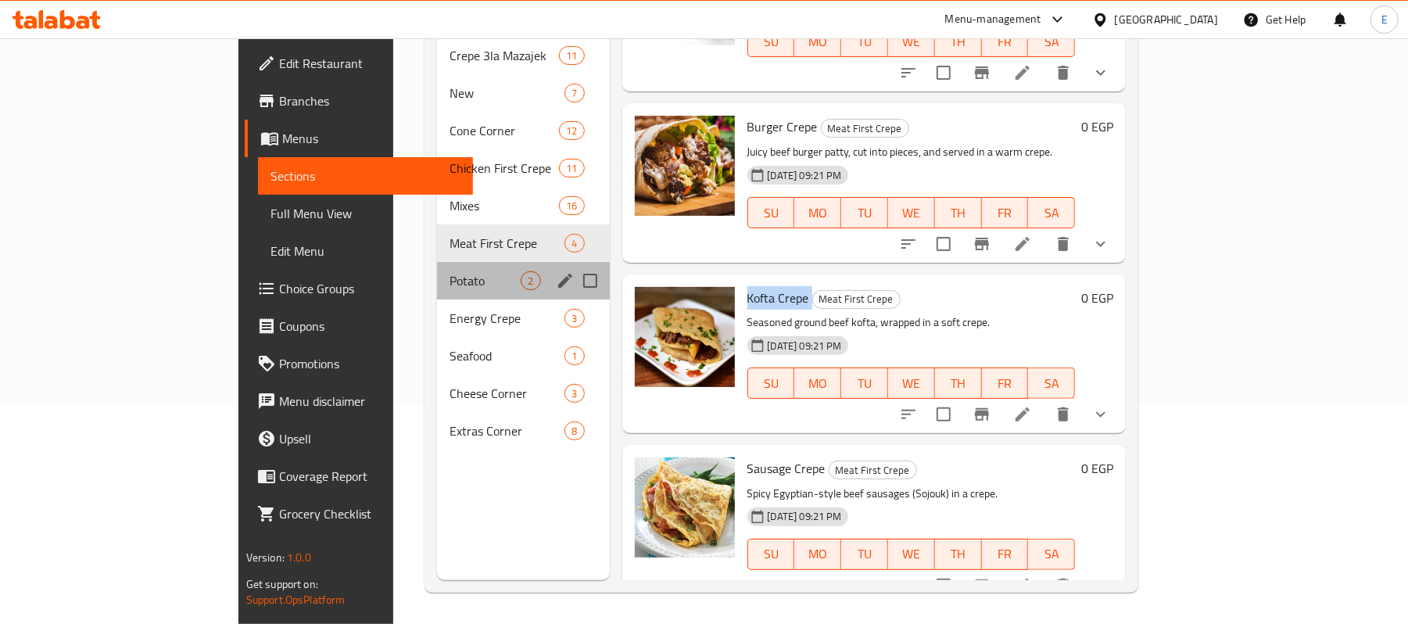
click at [437, 262] on div "Potato 2" at bounding box center [523, 281] width 172 height 38
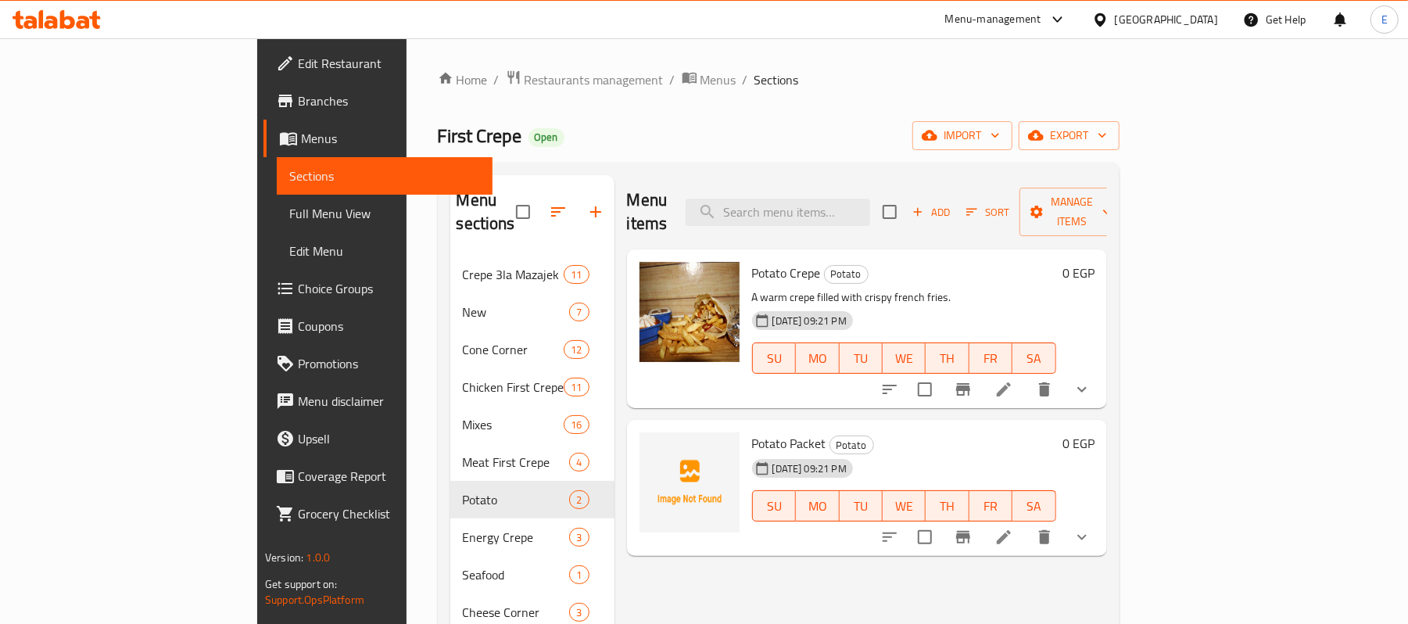
click at [438, 92] on div "Home / Restaurants management / Menus / Sections First Crepe Open import export…" at bounding box center [779, 441] width 682 height 742
click at [525, 88] on span "Restaurants management" at bounding box center [594, 79] width 139 height 19
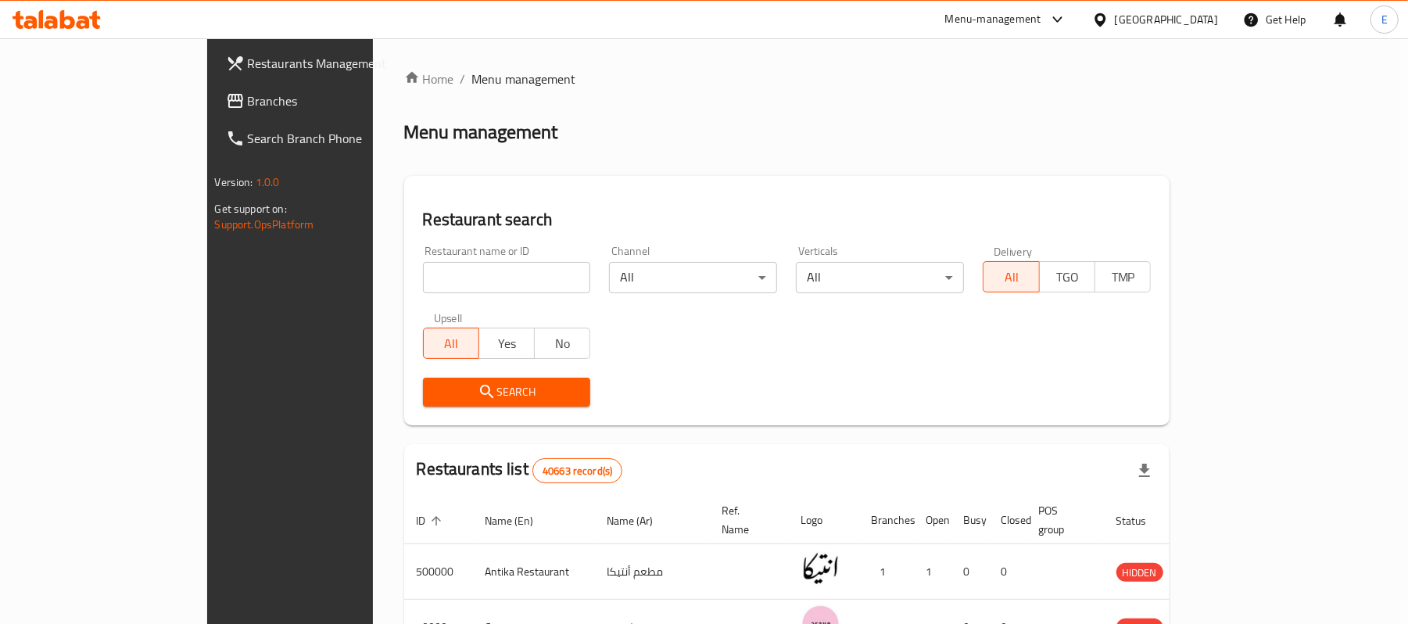
click at [1042, 16] on div "Menu-management" at bounding box center [994, 19] width 96 height 19
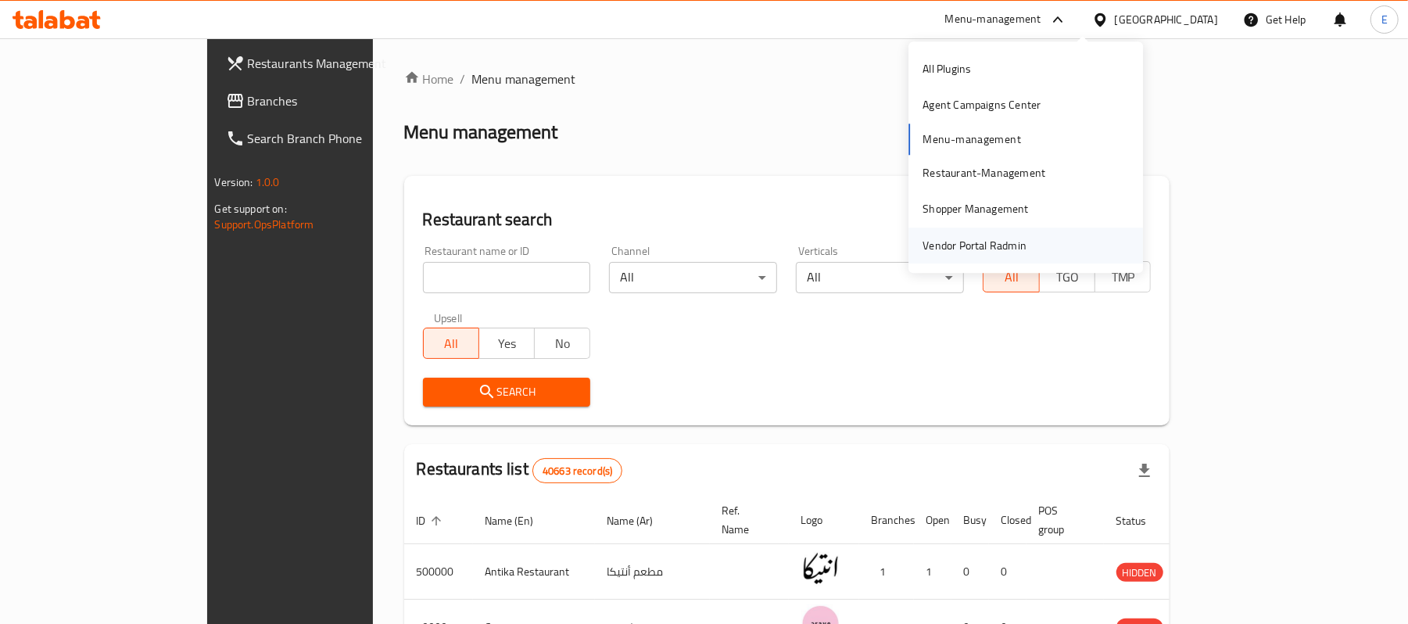
click at [1009, 233] on div "Vendor Portal Radmin" at bounding box center [974, 246] width 129 height 36
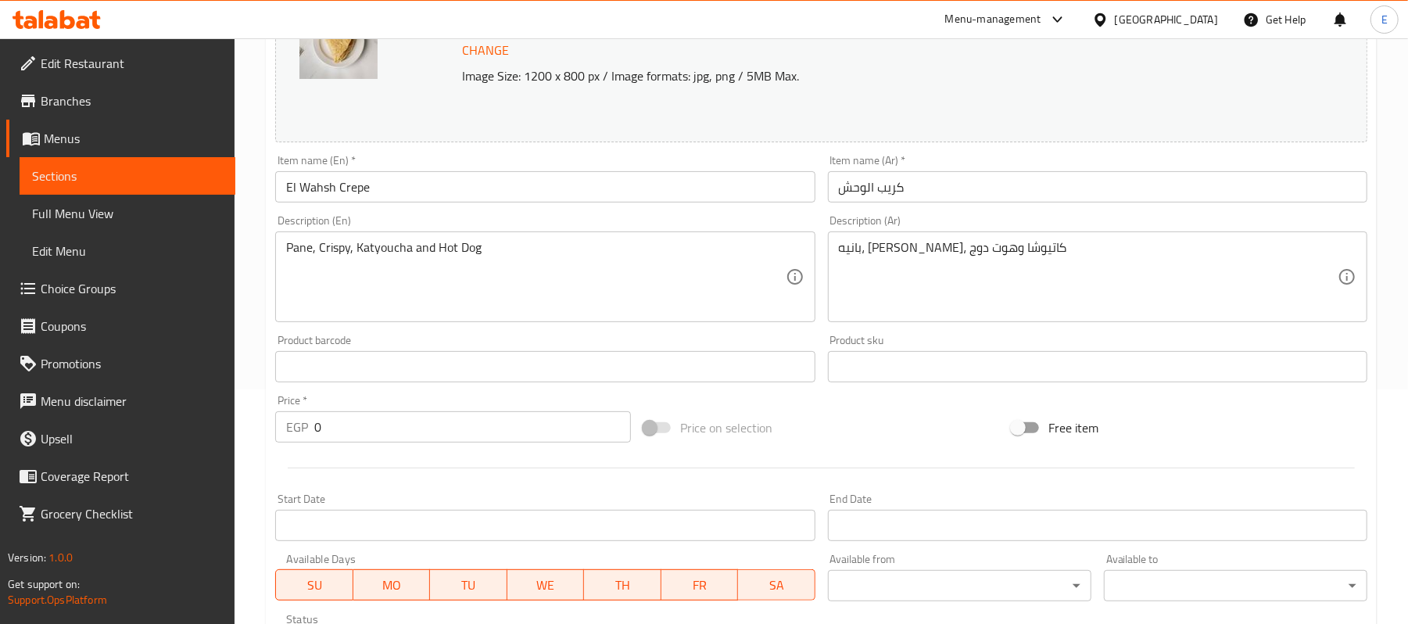
scroll to position [626, 0]
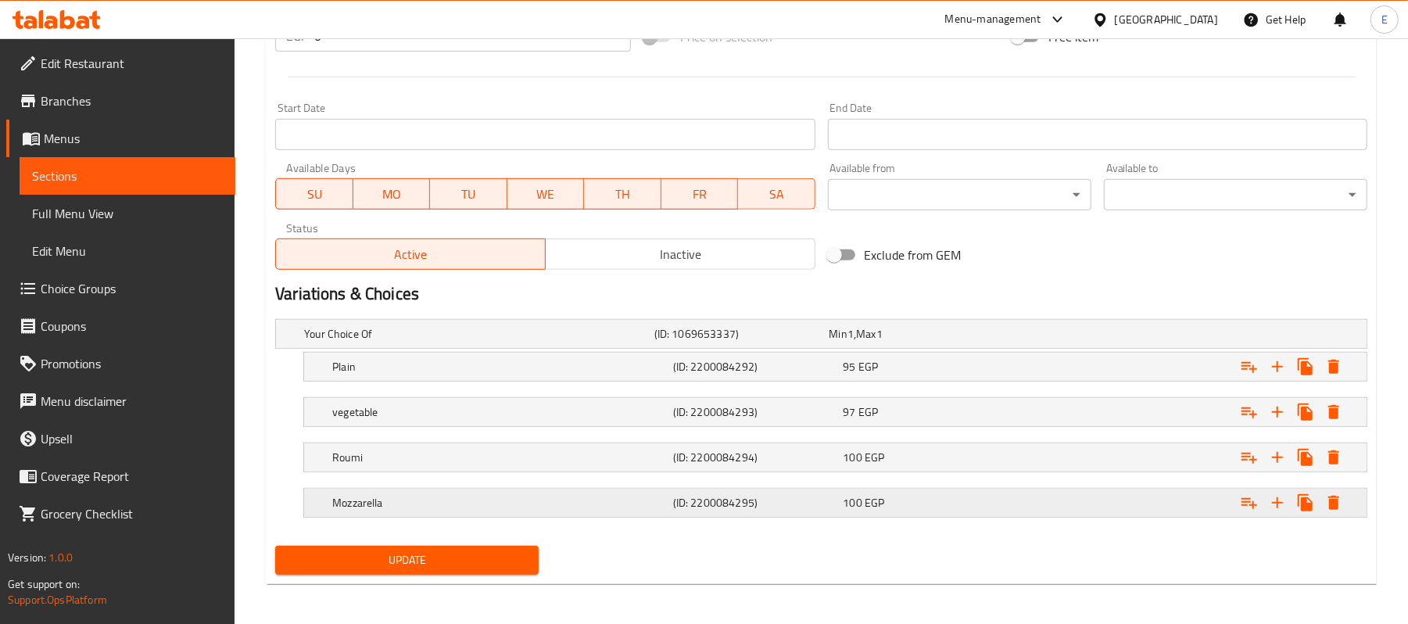
click at [999, 342] on div "100 EGP" at bounding box center [914, 334] width 169 height 16
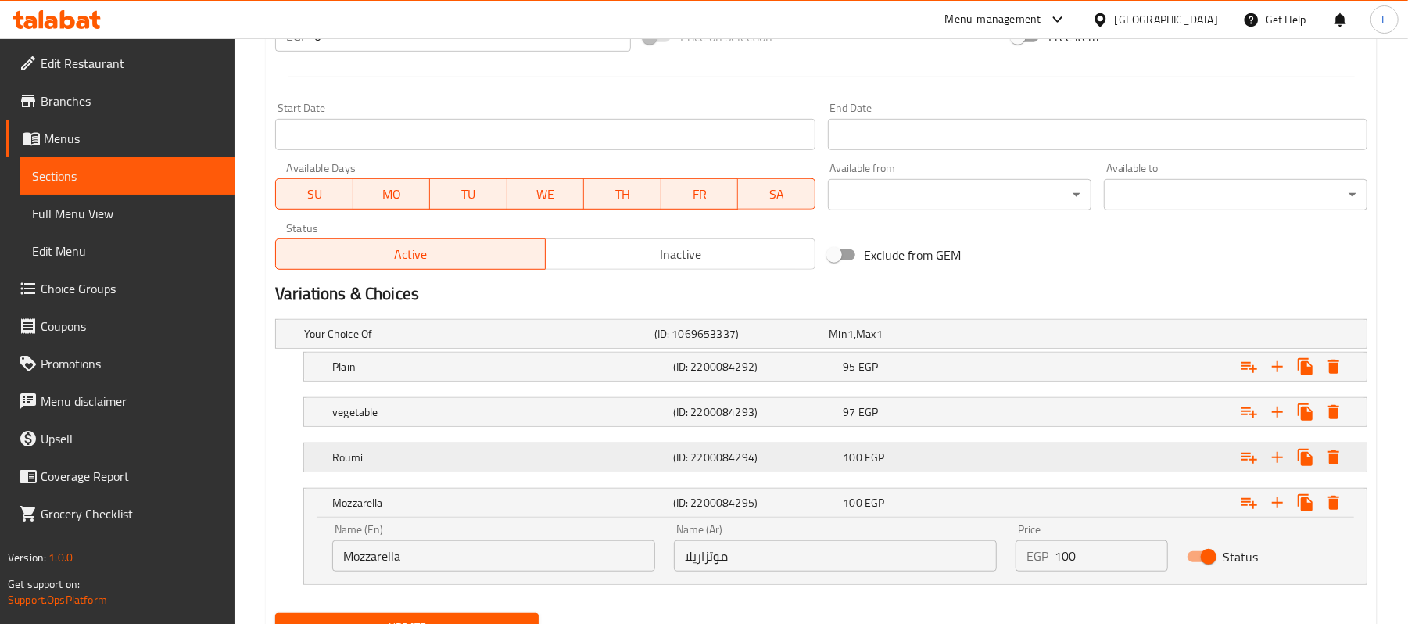
click at [971, 342] on div "100 EGP" at bounding box center [914, 334] width 169 height 16
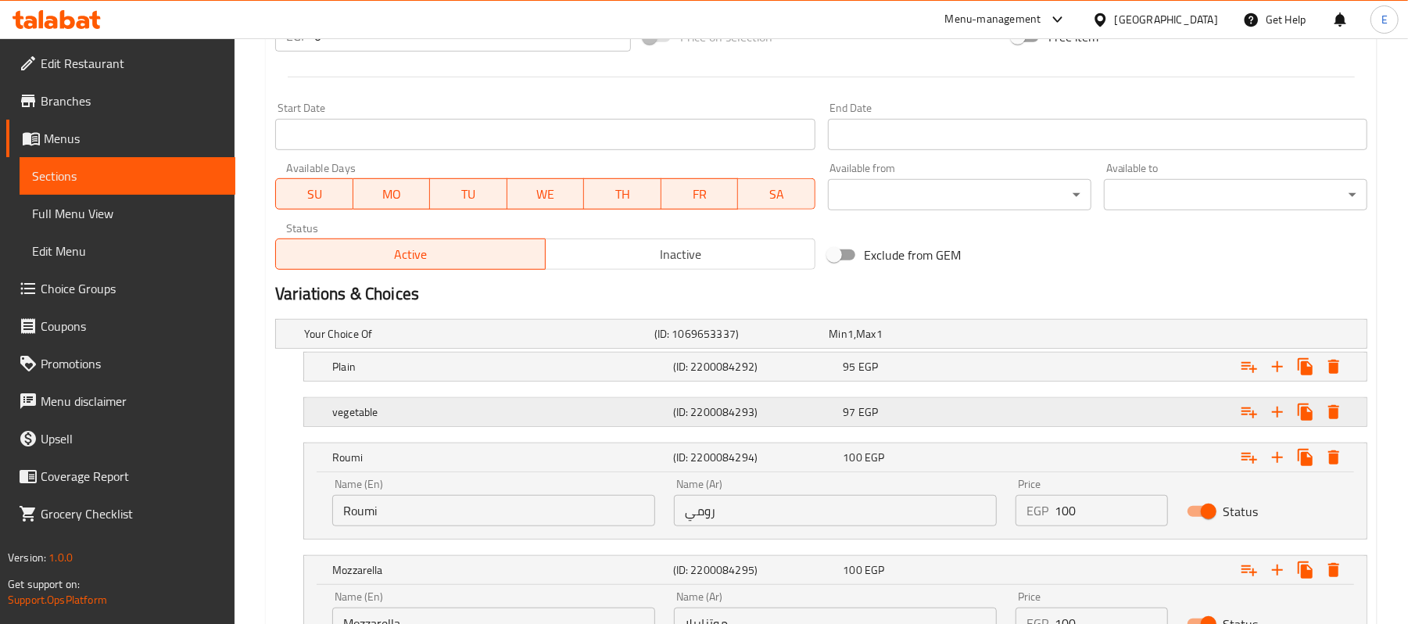
click at [964, 342] on div "97 EGP" at bounding box center [914, 334] width 169 height 16
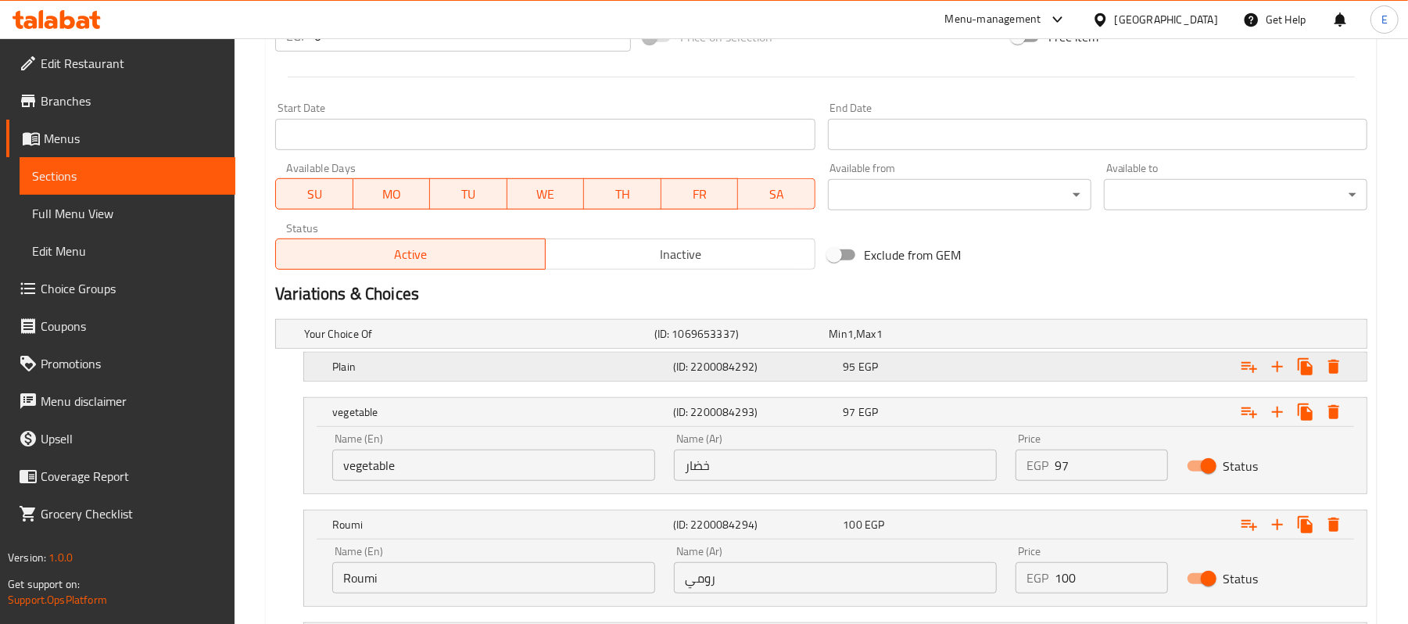
click at [958, 342] on div "95 EGP" at bounding box center [914, 334] width 169 height 16
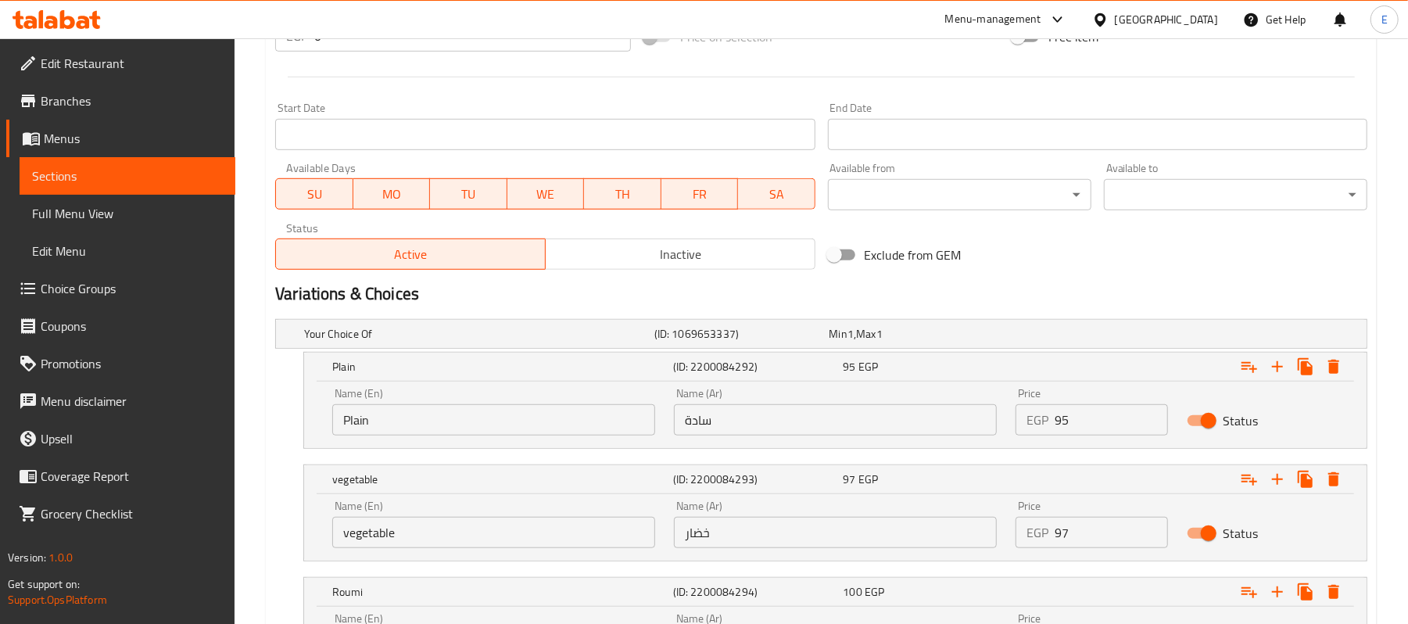
click at [1100, 430] on input "95" at bounding box center [1111, 419] width 113 height 31
type input "100"
click at [1078, 291] on h2 "Variations & Choices" at bounding box center [821, 293] width 1093 height 23
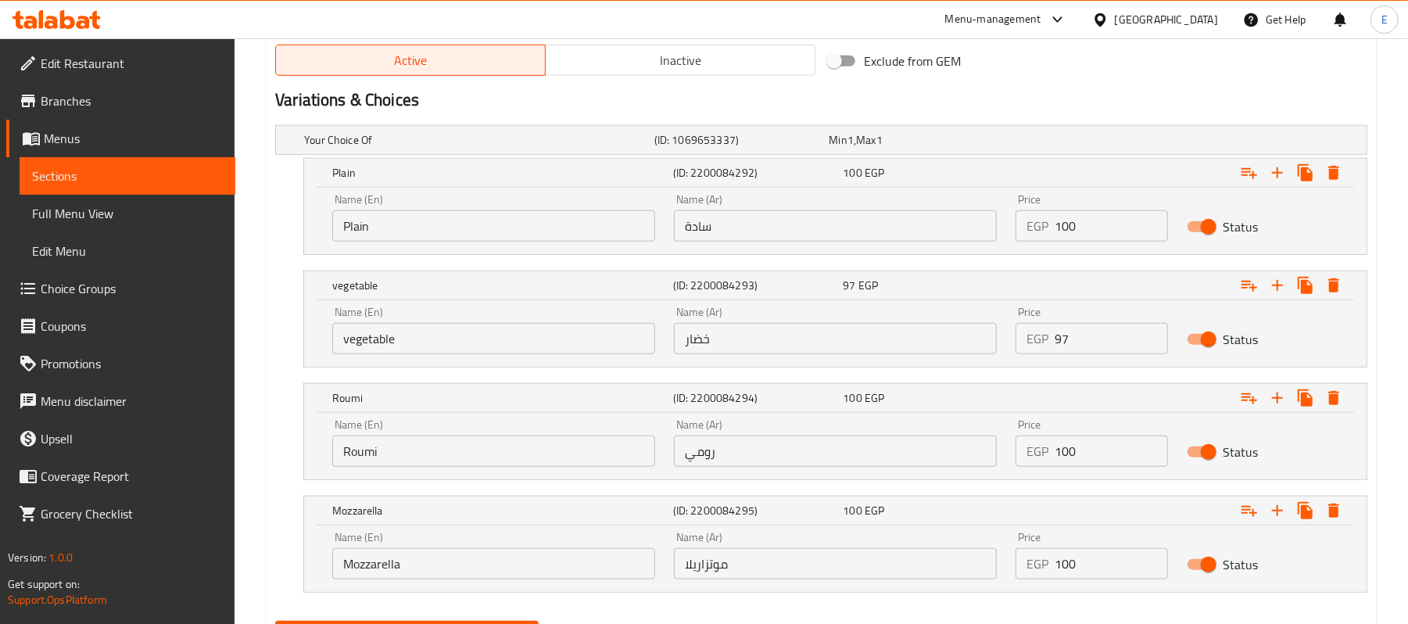
scroll to position [901, 0]
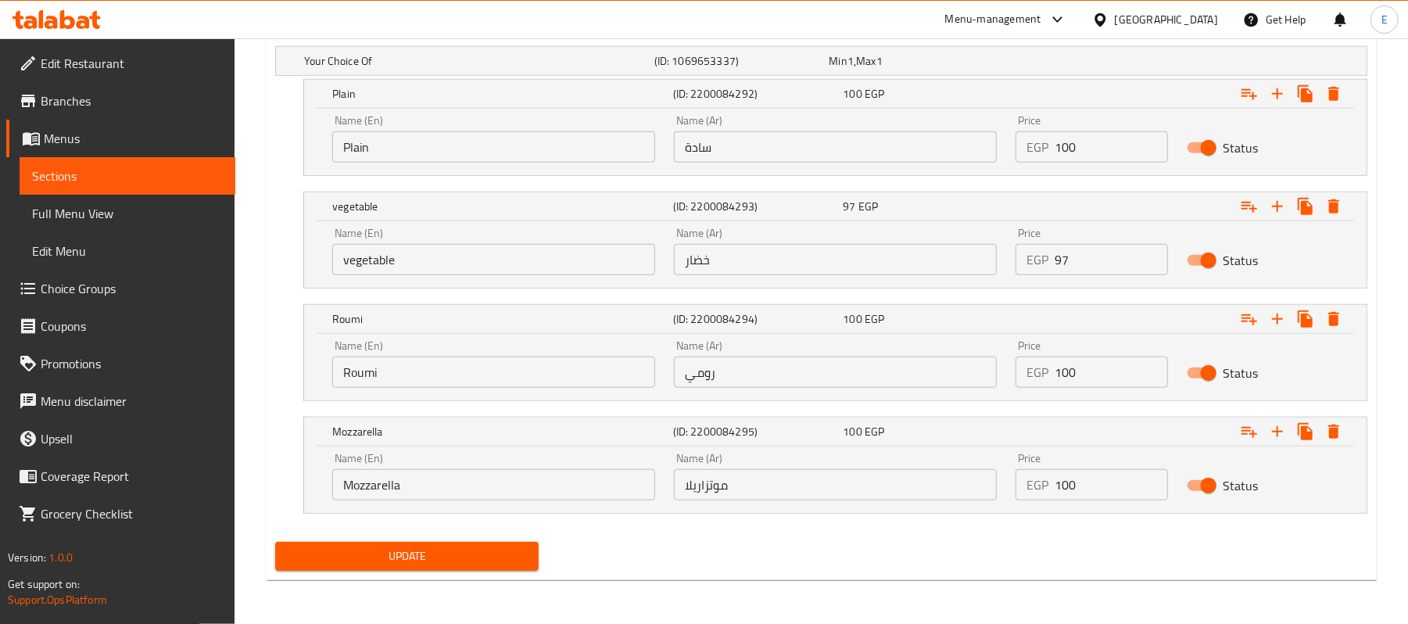
click at [1064, 264] on input "97" at bounding box center [1111, 259] width 113 height 31
type input "102"
drag, startPoint x: 1068, startPoint y: 373, endPoint x: 1095, endPoint y: 376, distance: 27.6
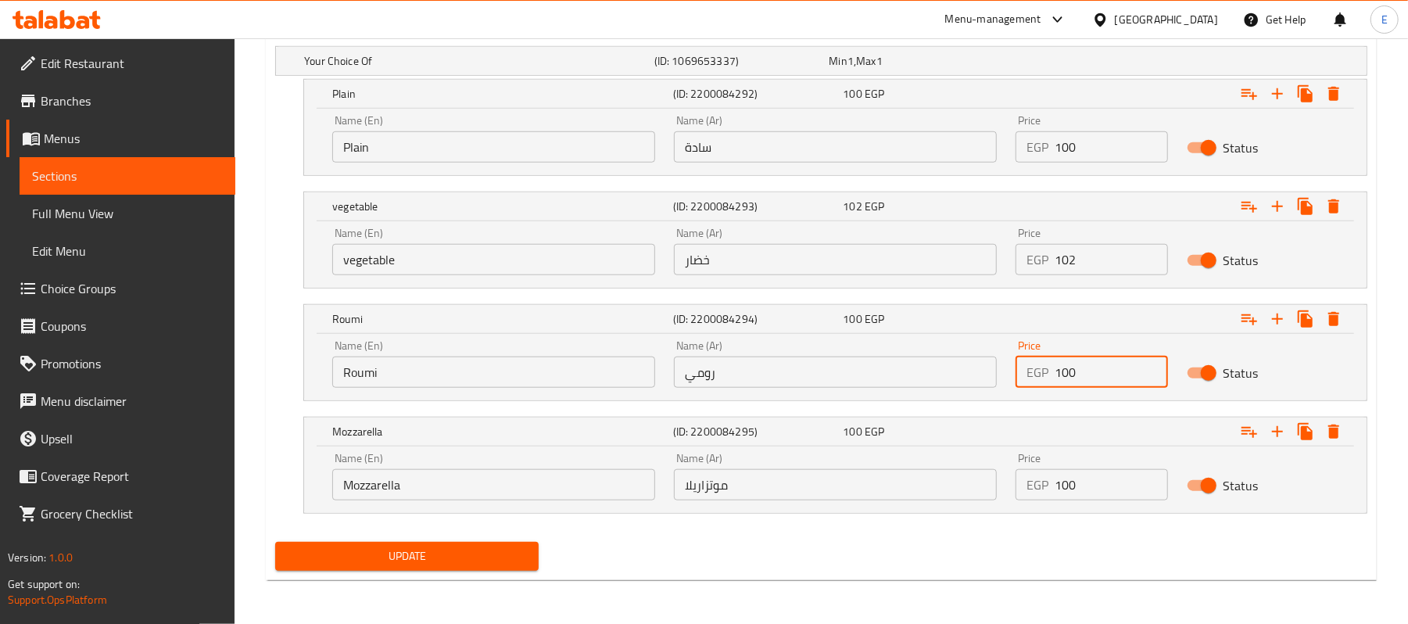
click at [1095, 376] on input "100" at bounding box center [1111, 372] width 113 height 31
type input "105"
drag, startPoint x: 1068, startPoint y: 492, endPoint x: 1095, endPoint y: 492, distance: 26.6
click at [1095, 492] on input "100" at bounding box center [1111, 484] width 113 height 31
type input "105"
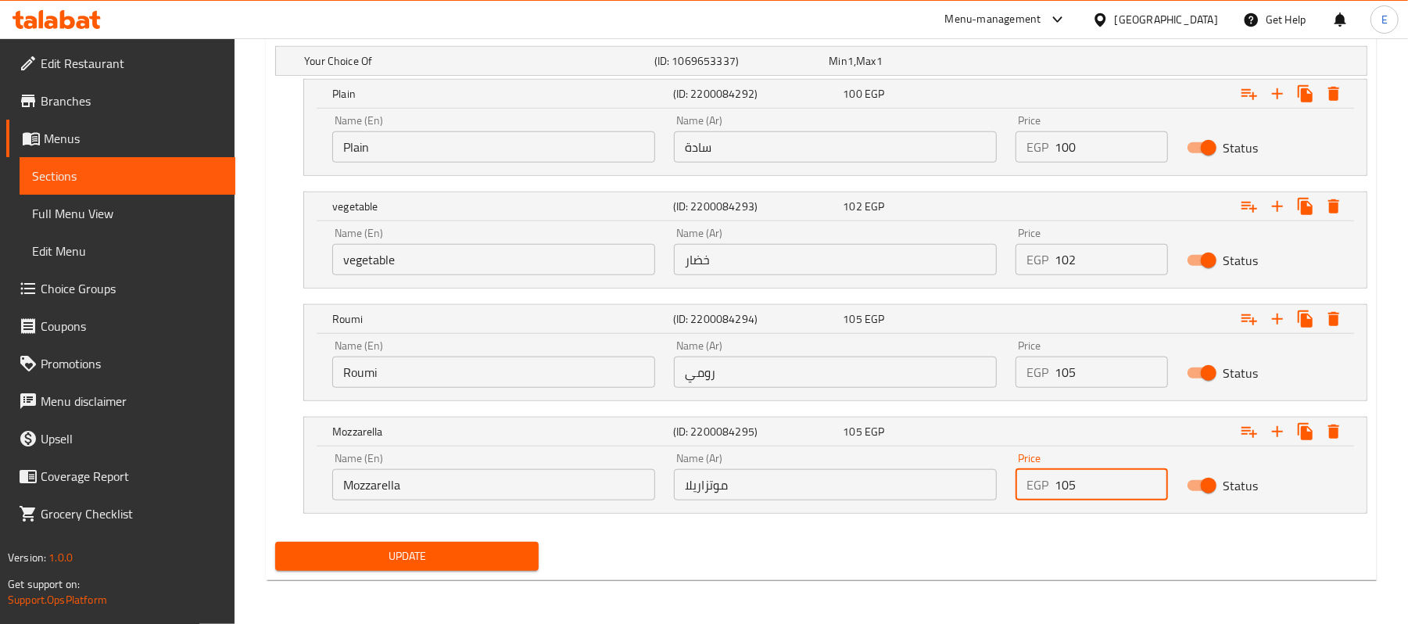
click at [502, 542] on button "Update" at bounding box center [407, 556] width 264 height 29
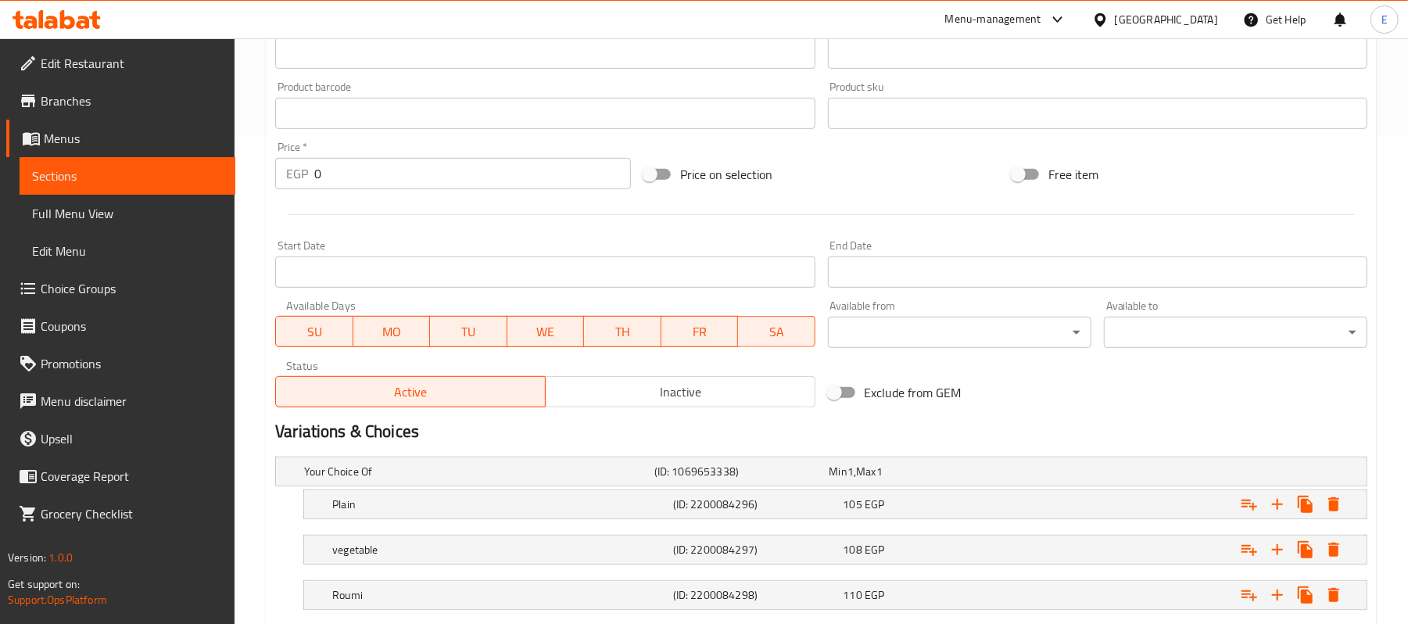
scroll to position [632, 0]
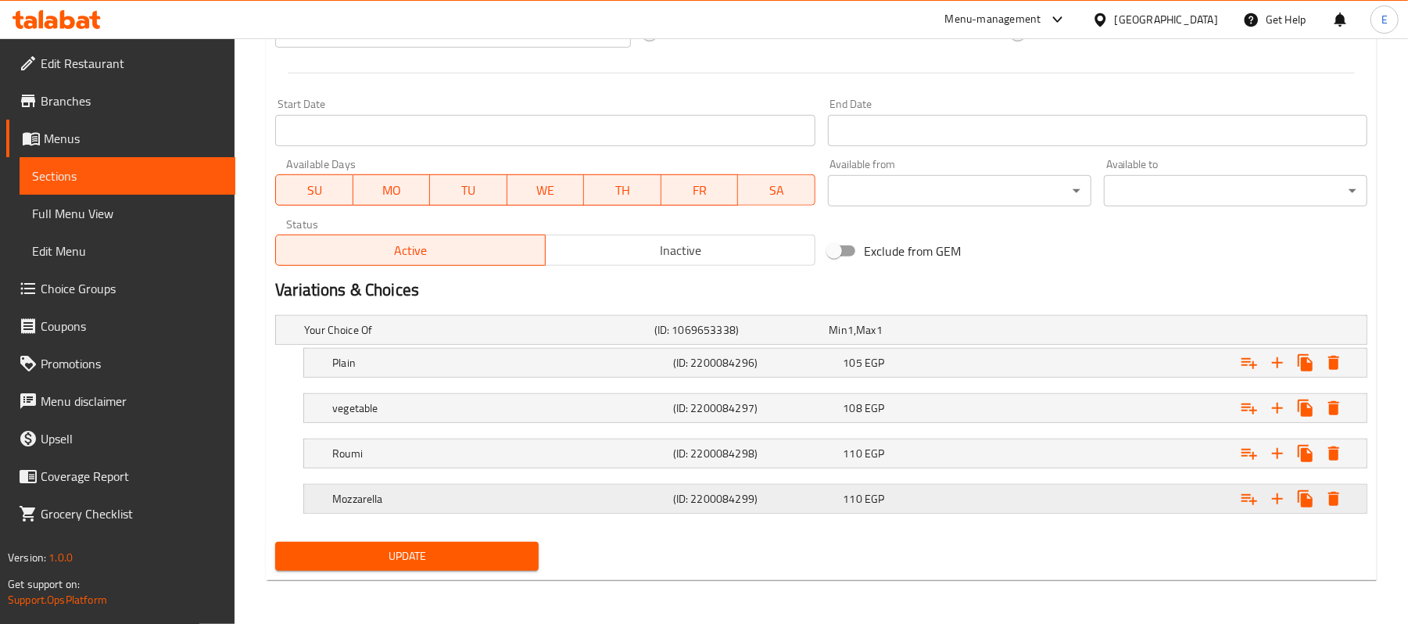
click at [737, 338] on h5 "(ID: 2200084299)" at bounding box center [739, 330] width 169 height 16
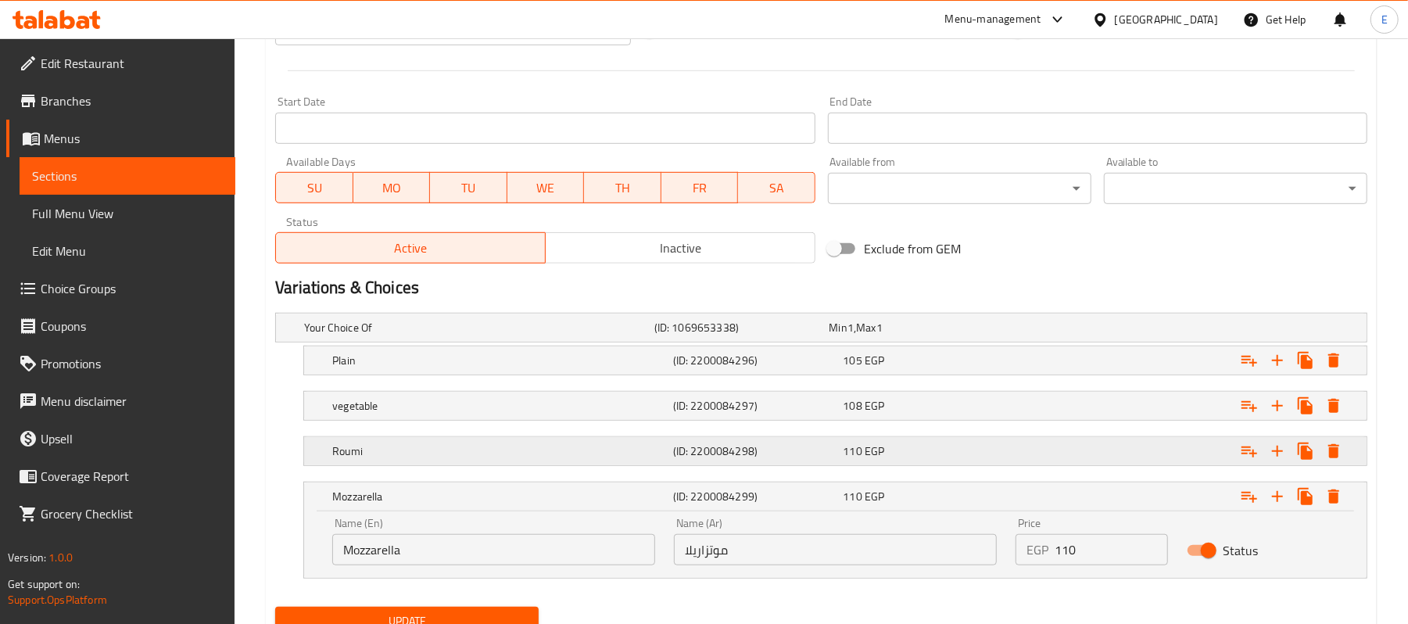
click at [762, 336] on h5 "(ID: 2200084298)" at bounding box center [739, 328] width 169 height 16
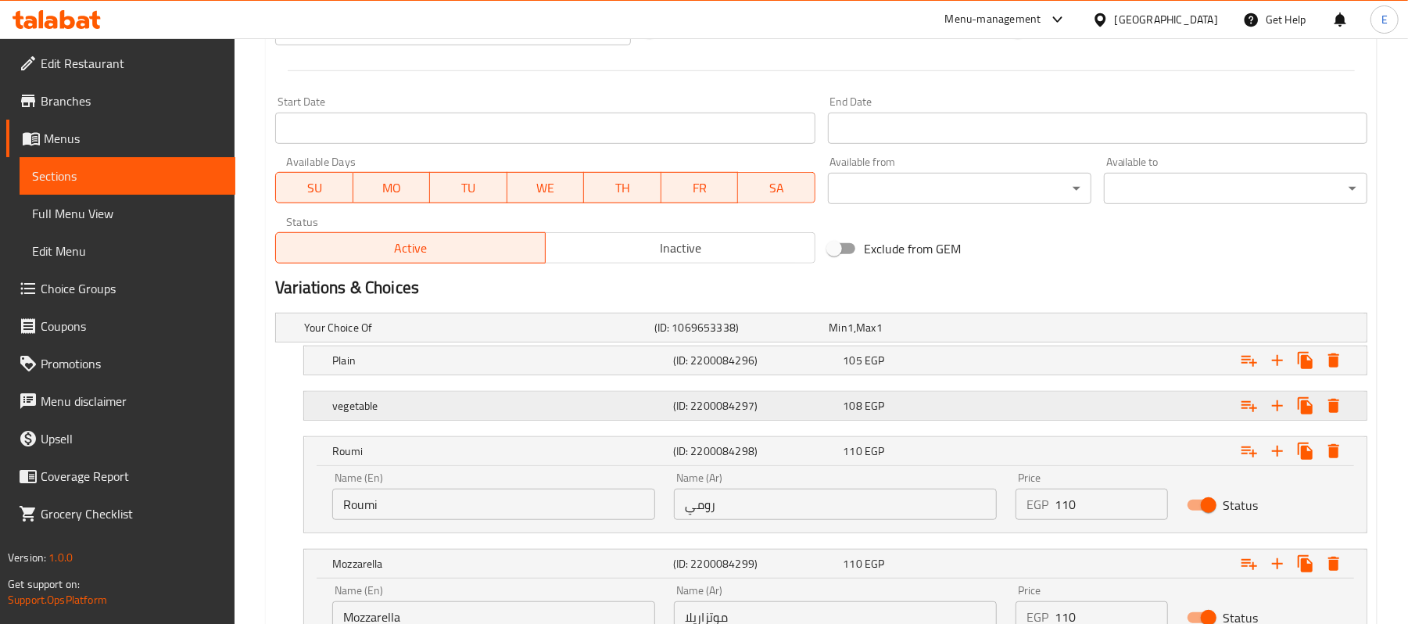
click at [782, 345] on div "vegetable (ID: 2200084297) 108 EGP" at bounding box center [826, 327] width 1050 height 34
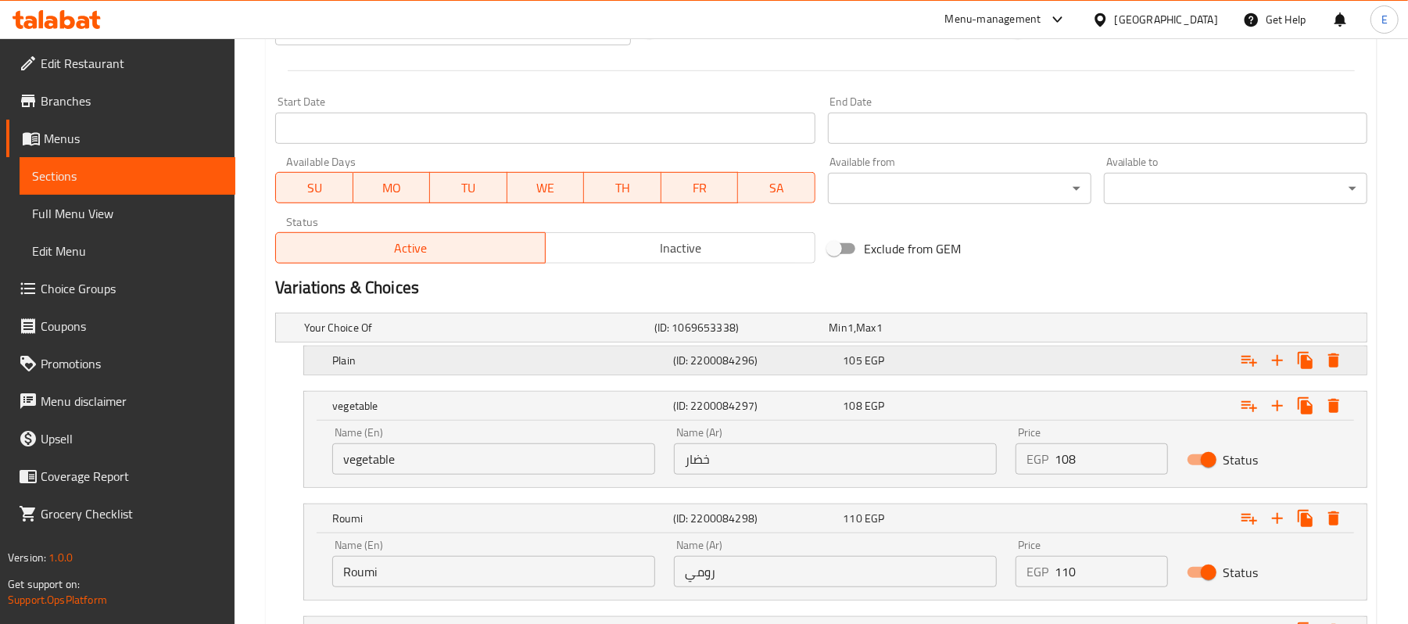
click at [792, 336] on h5 "(ID: 2200084296)" at bounding box center [739, 328] width 169 height 16
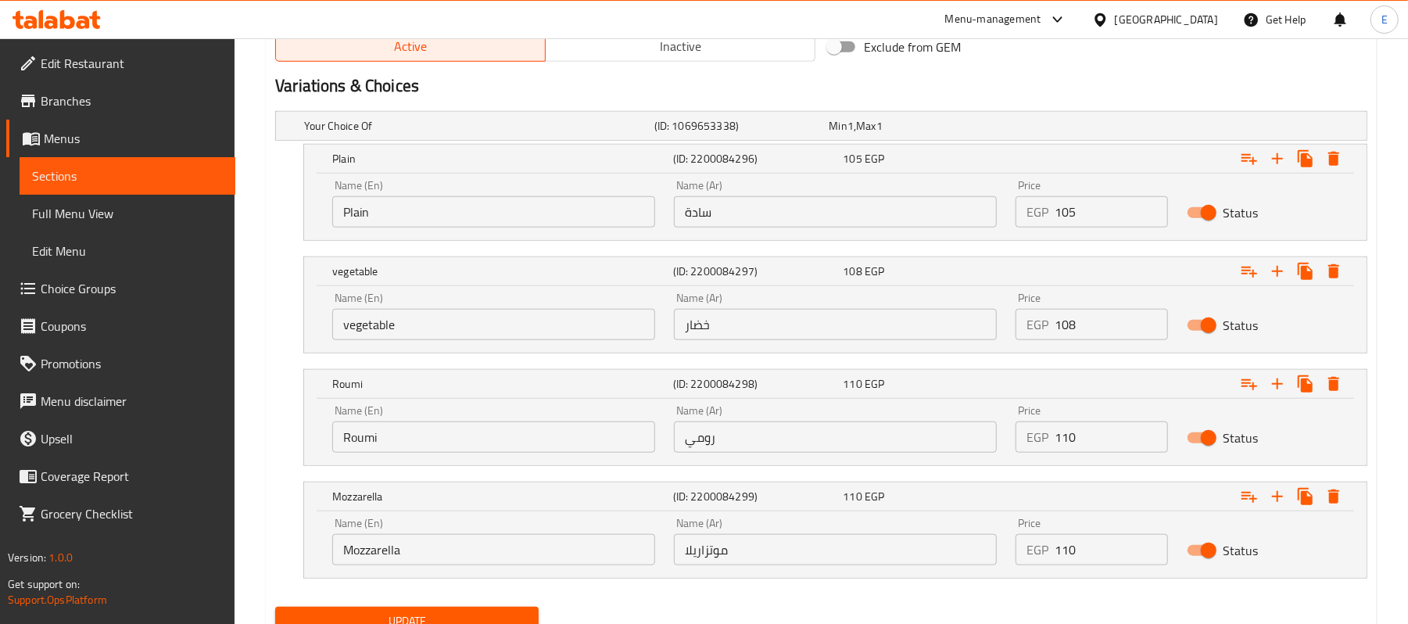
scroll to position [840, 0]
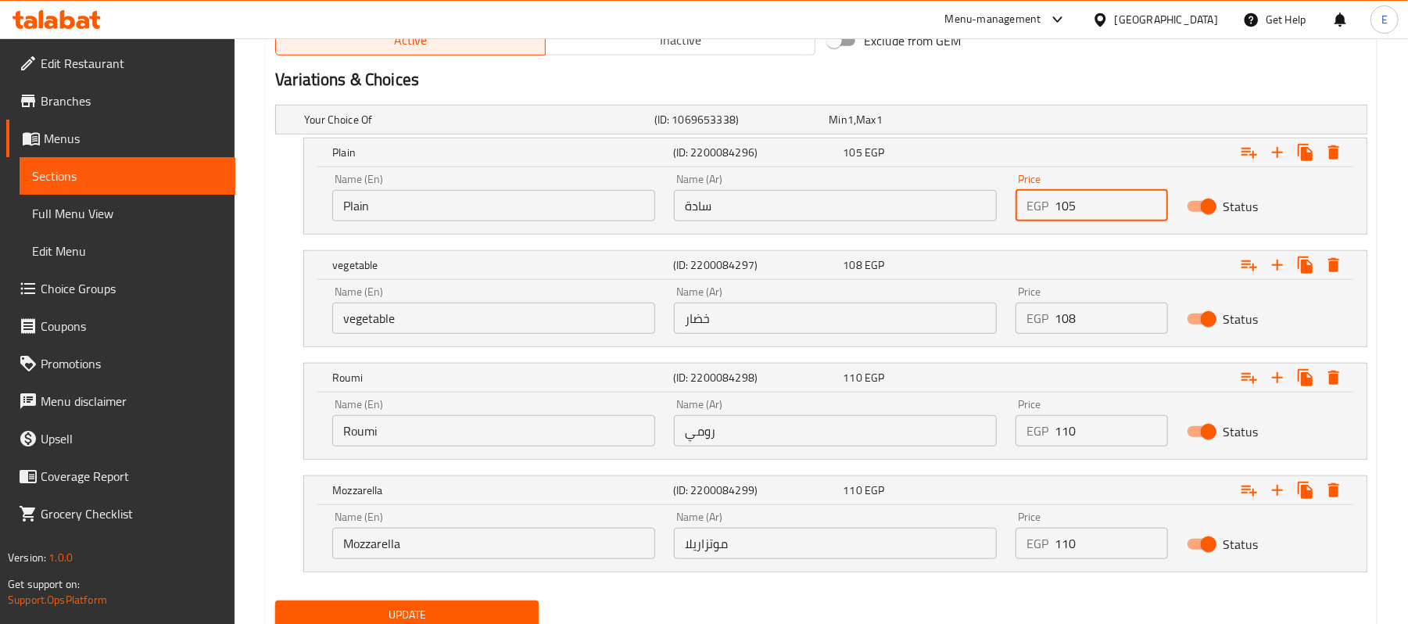
drag, startPoint x: 1061, startPoint y: 210, endPoint x: 1115, endPoint y: 221, distance: 54.9
click at [1115, 221] on input "105" at bounding box center [1111, 205] width 113 height 31
type input "110"
click at [1103, 323] on input "108" at bounding box center [1111, 318] width 113 height 31
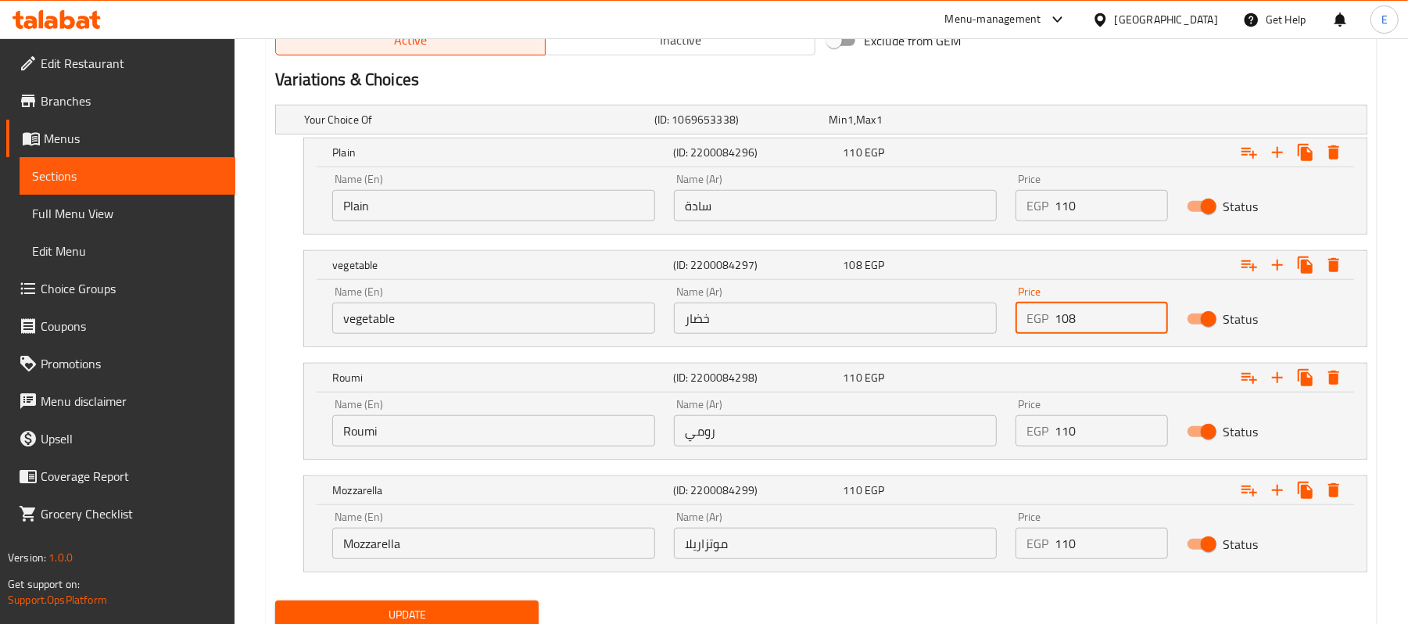
click at [1103, 323] on input "108" at bounding box center [1111, 318] width 113 height 31
drag, startPoint x: 1060, startPoint y: 318, endPoint x: 1102, endPoint y: 342, distance: 48.0
click at [1102, 342] on div "Price EGP 108 Price" at bounding box center [1092, 310] width 170 height 66
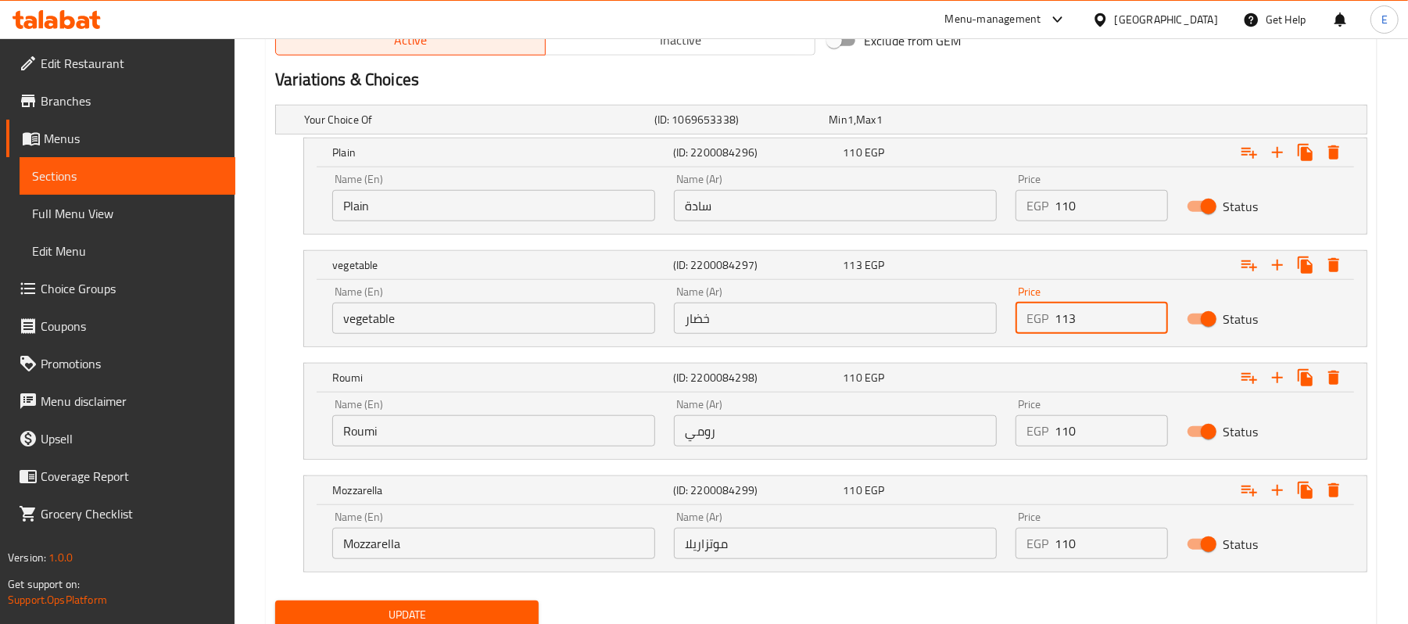
type input "113"
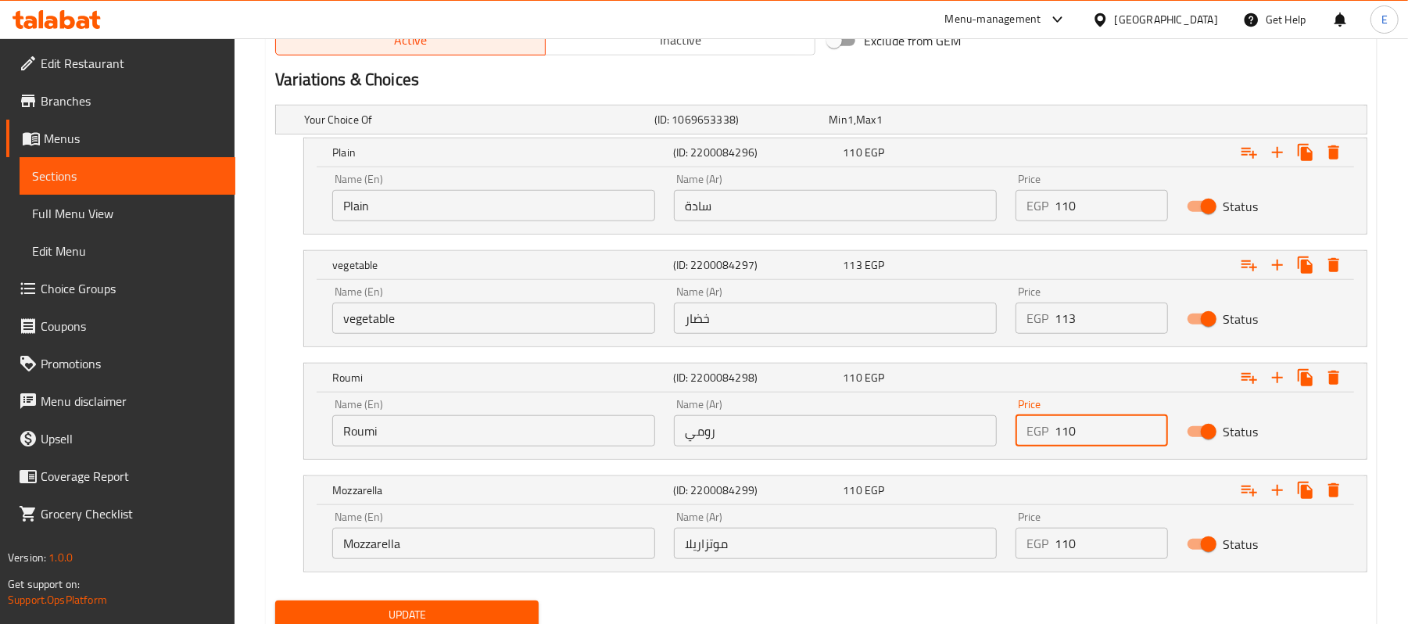
drag, startPoint x: 1067, startPoint y: 425, endPoint x: 1093, endPoint y: 446, distance: 32.9
click at [1093, 446] on input "110" at bounding box center [1111, 430] width 113 height 31
type input "115"
drag, startPoint x: 1068, startPoint y: 535, endPoint x: 1083, endPoint y: 545, distance: 18.7
click at [1083, 545] on input "110" at bounding box center [1111, 543] width 113 height 31
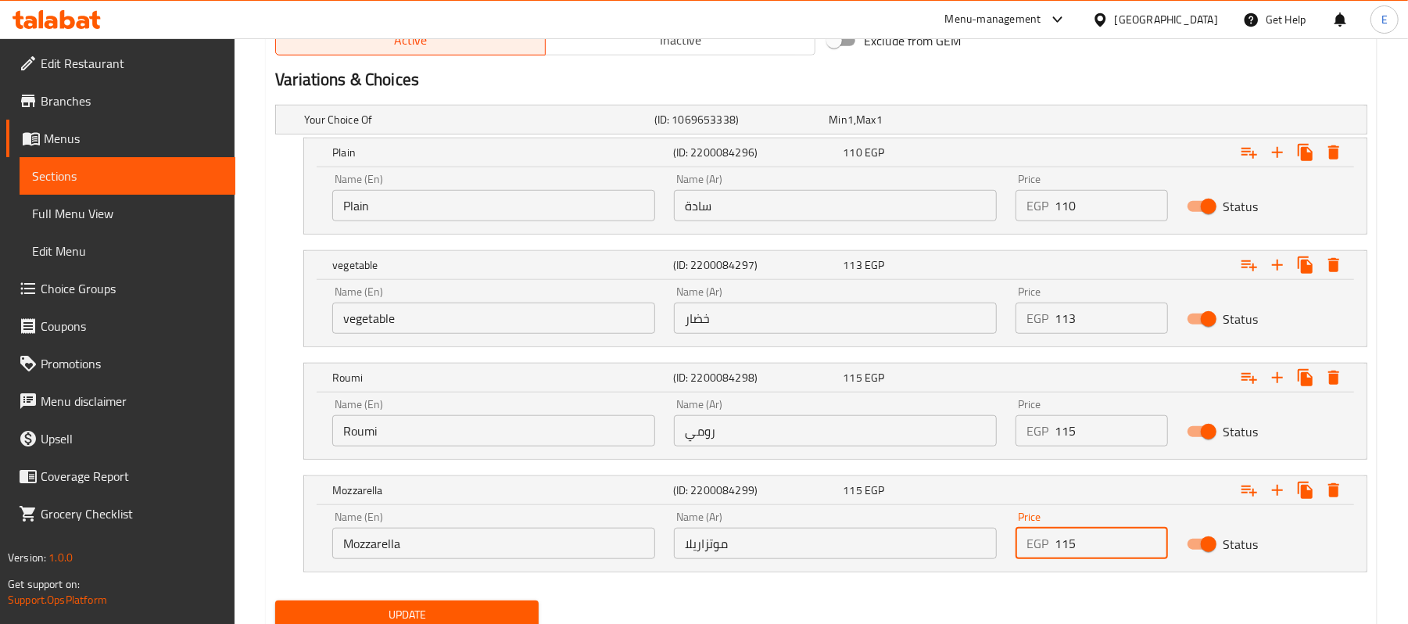
type input "115"
click at [486, 621] on span "Update" at bounding box center [407, 615] width 239 height 20
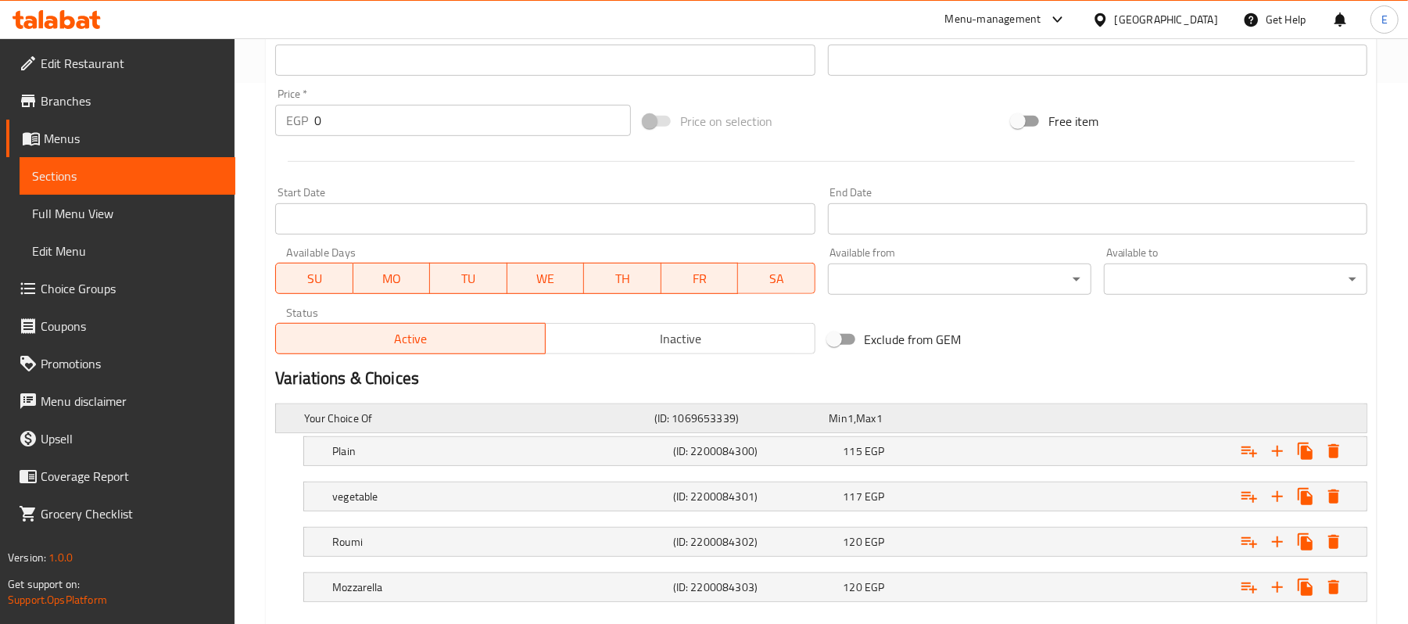
scroll to position [632, 0]
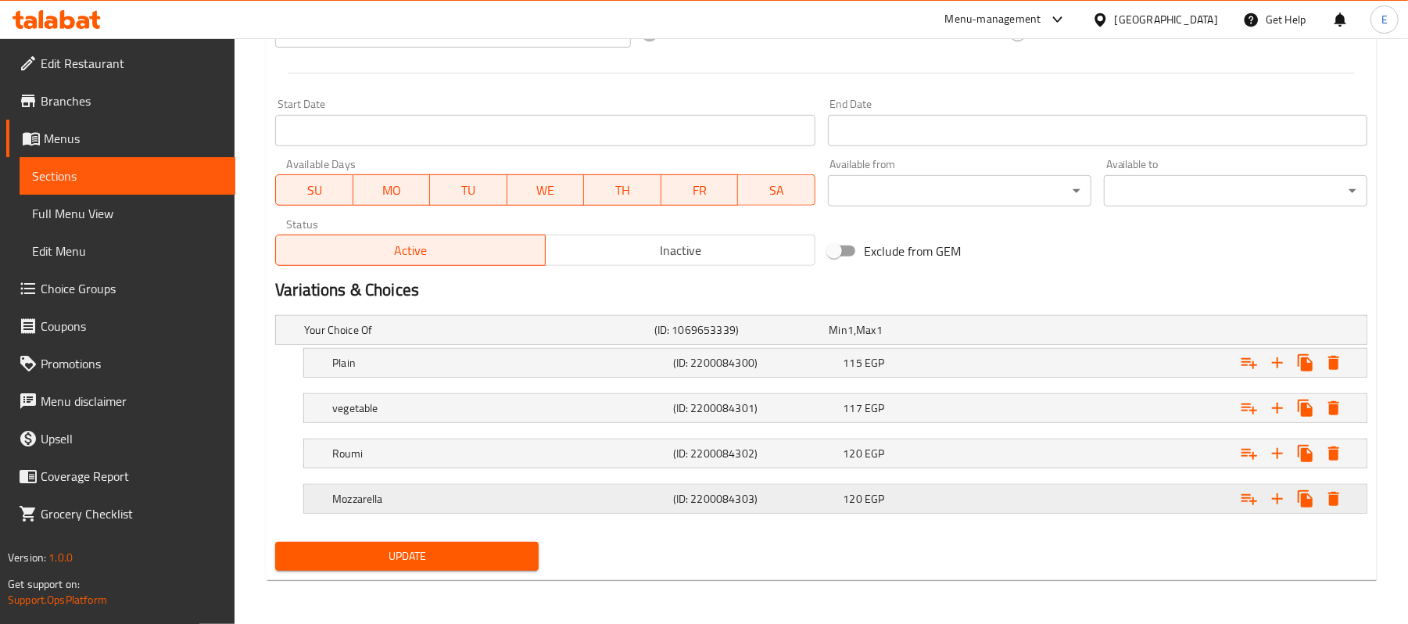
click at [690, 338] on h5 "(ID: 2200084303)" at bounding box center [739, 330] width 169 height 16
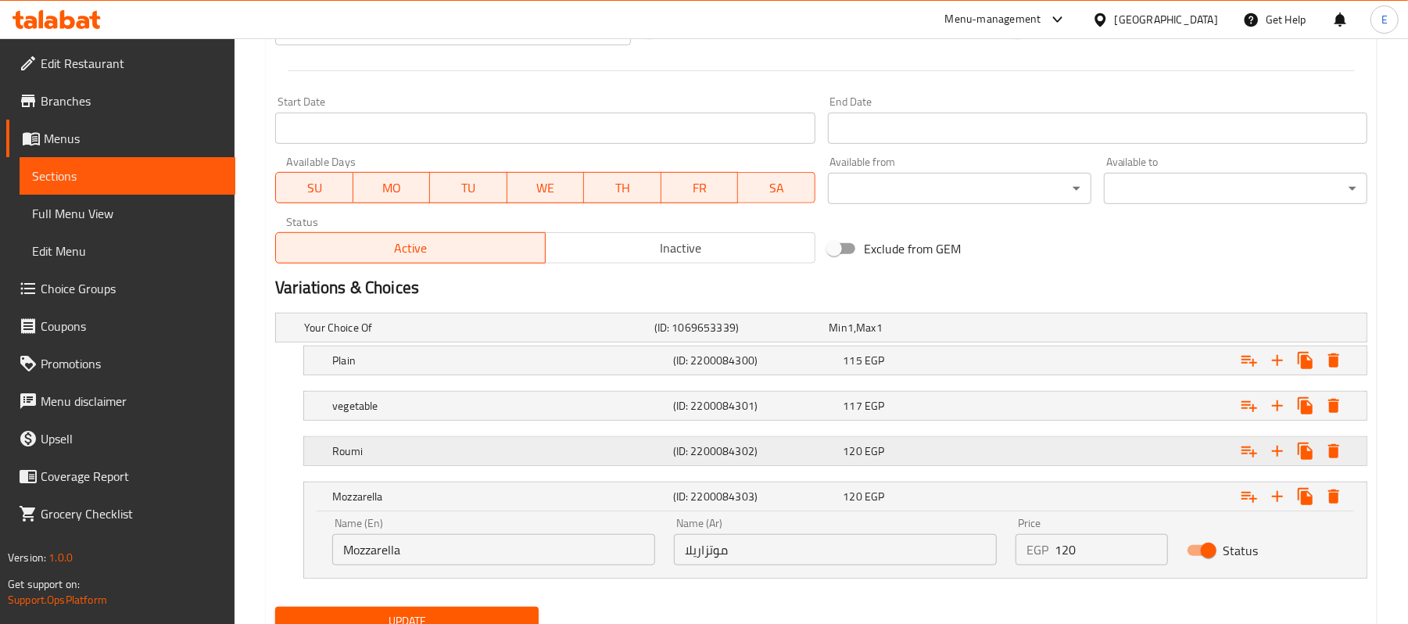
click at [694, 336] on h5 "(ID: 2200084302)" at bounding box center [739, 328] width 169 height 16
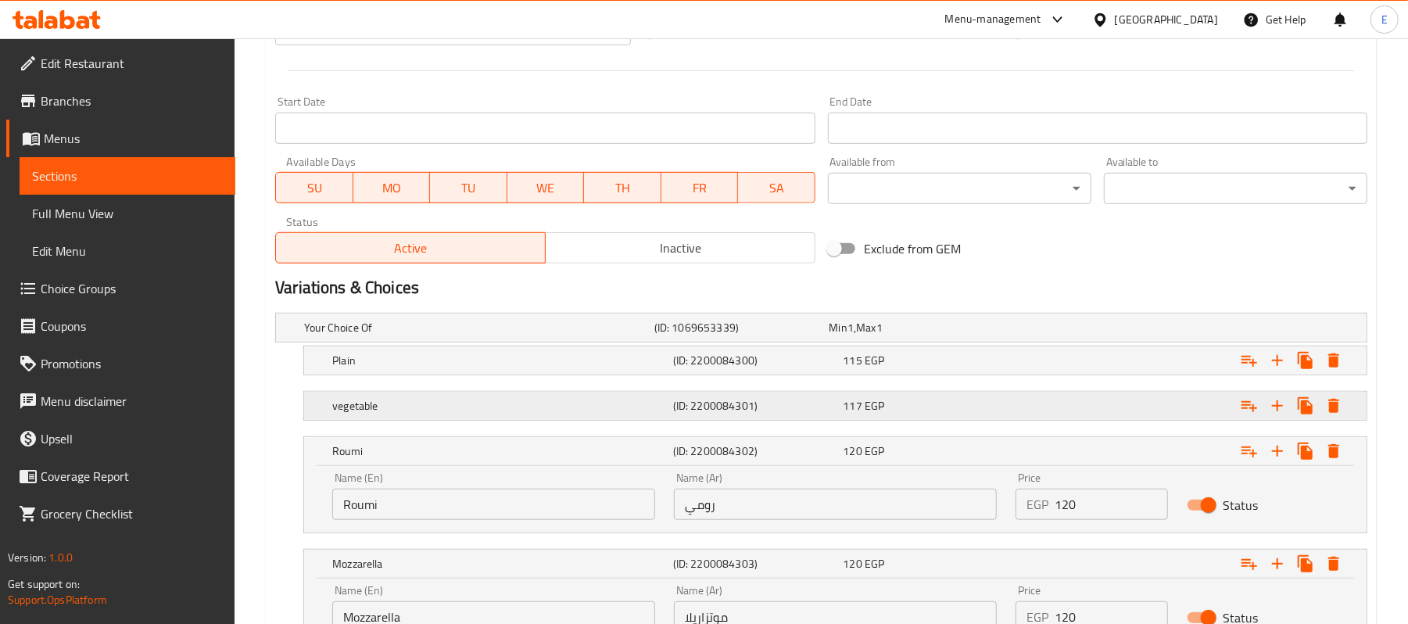
click at [696, 336] on h5 "(ID: 2200084301)" at bounding box center [739, 328] width 169 height 16
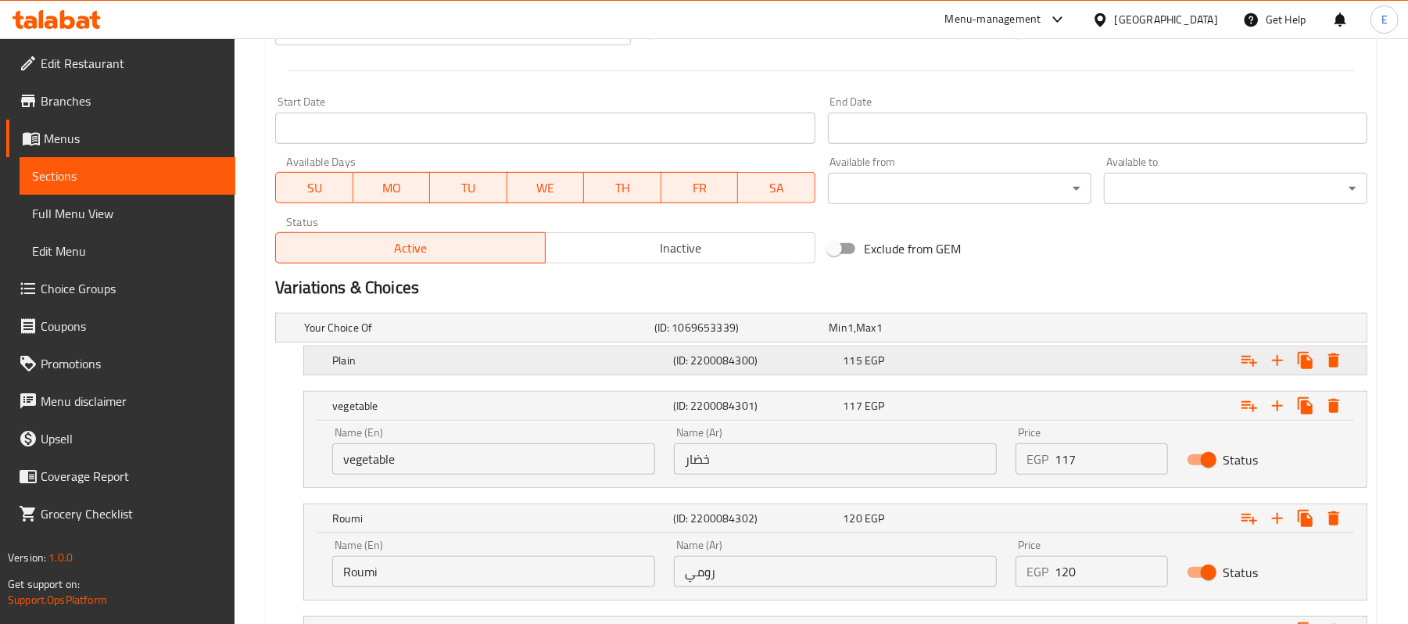
click at [723, 339] on div "(ID: 2200084300)" at bounding box center [738, 328] width 175 height 22
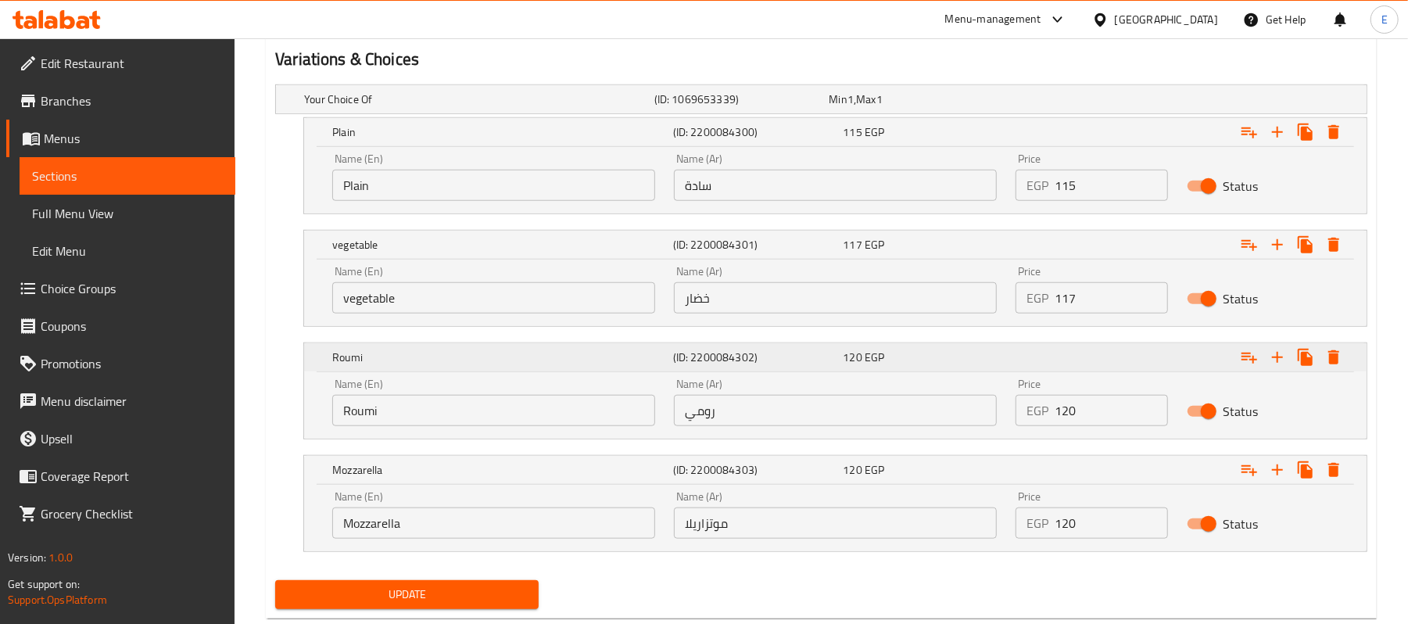
scroll to position [901, 0]
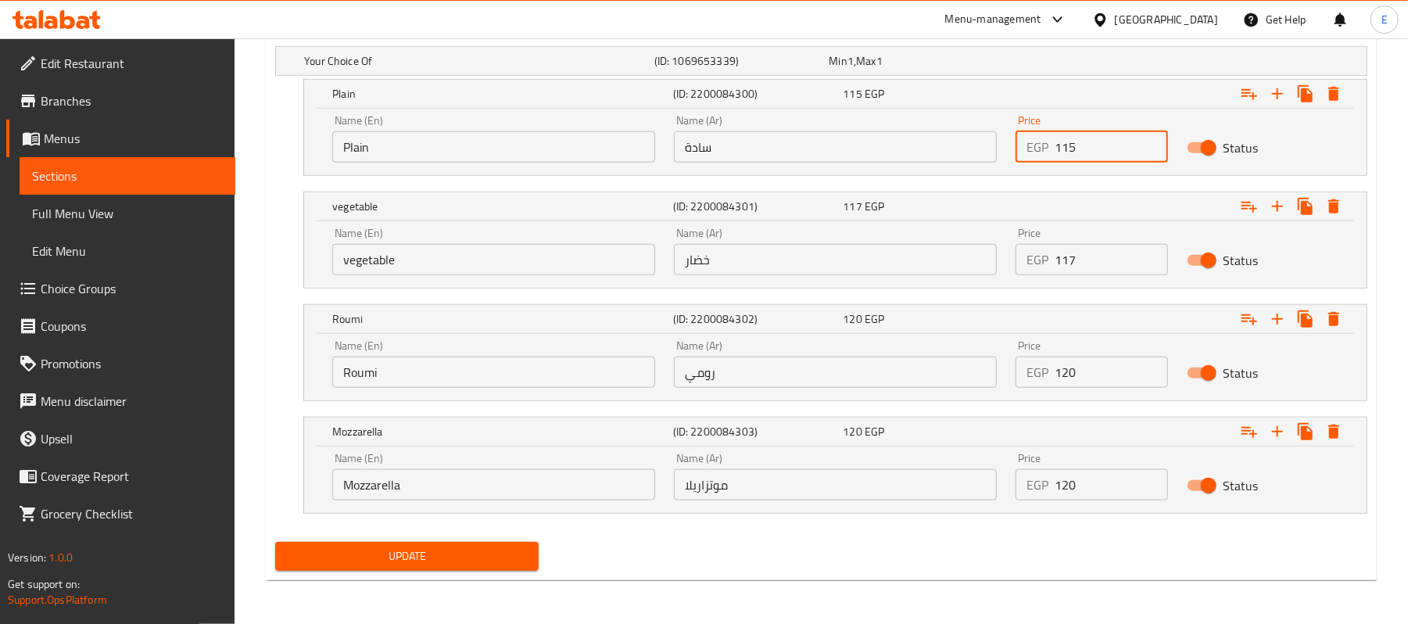
drag, startPoint x: 1062, startPoint y: 147, endPoint x: 1109, endPoint y: 172, distance: 53.2
click at [1109, 172] on div "Name (En) Plain Name (En) Name (Ar) سادة Name (Ar) Price EGP 115 Price Status" at bounding box center [835, 142] width 1063 height 66
type input "120"
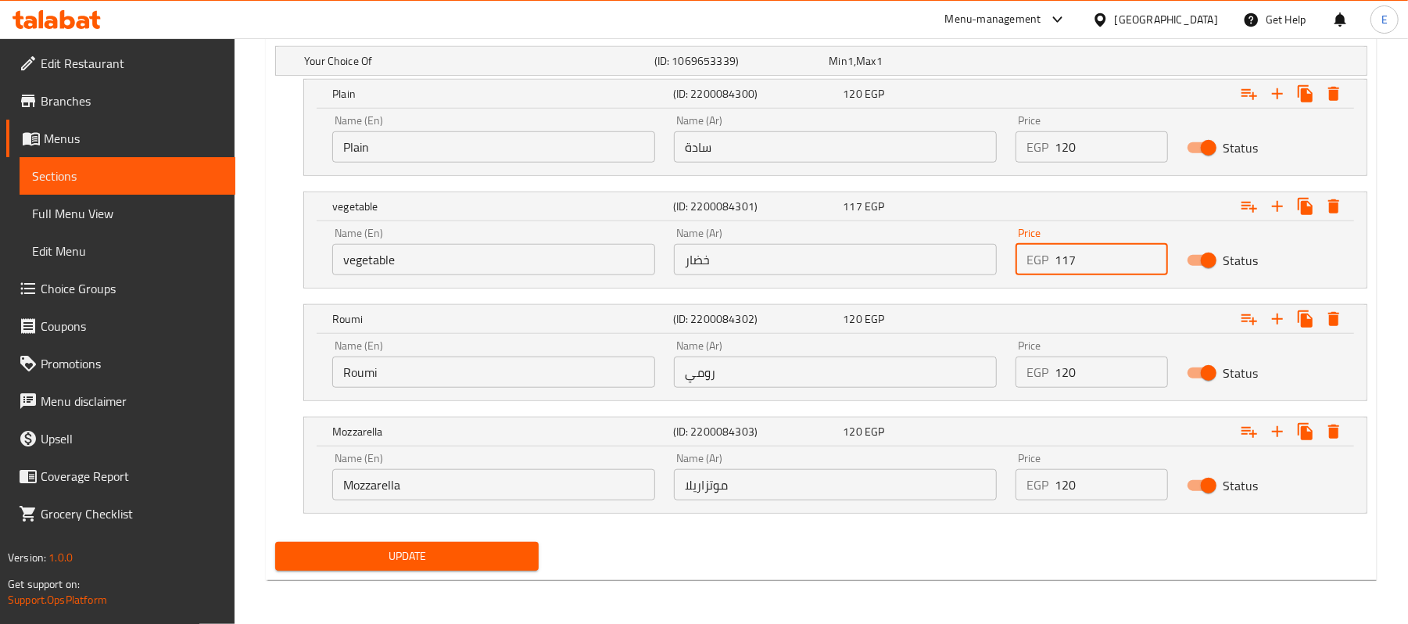
drag, startPoint x: 1060, startPoint y: 264, endPoint x: 1096, endPoint y: 272, distance: 36.8
click at [1096, 272] on input "117" at bounding box center [1111, 259] width 113 height 31
type input "122"
drag, startPoint x: 1068, startPoint y: 364, endPoint x: 1093, endPoint y: 380, distance: 29.5
click at [1093, 380] on input "120" at bounding box center [1111, 372] width 113 height 31
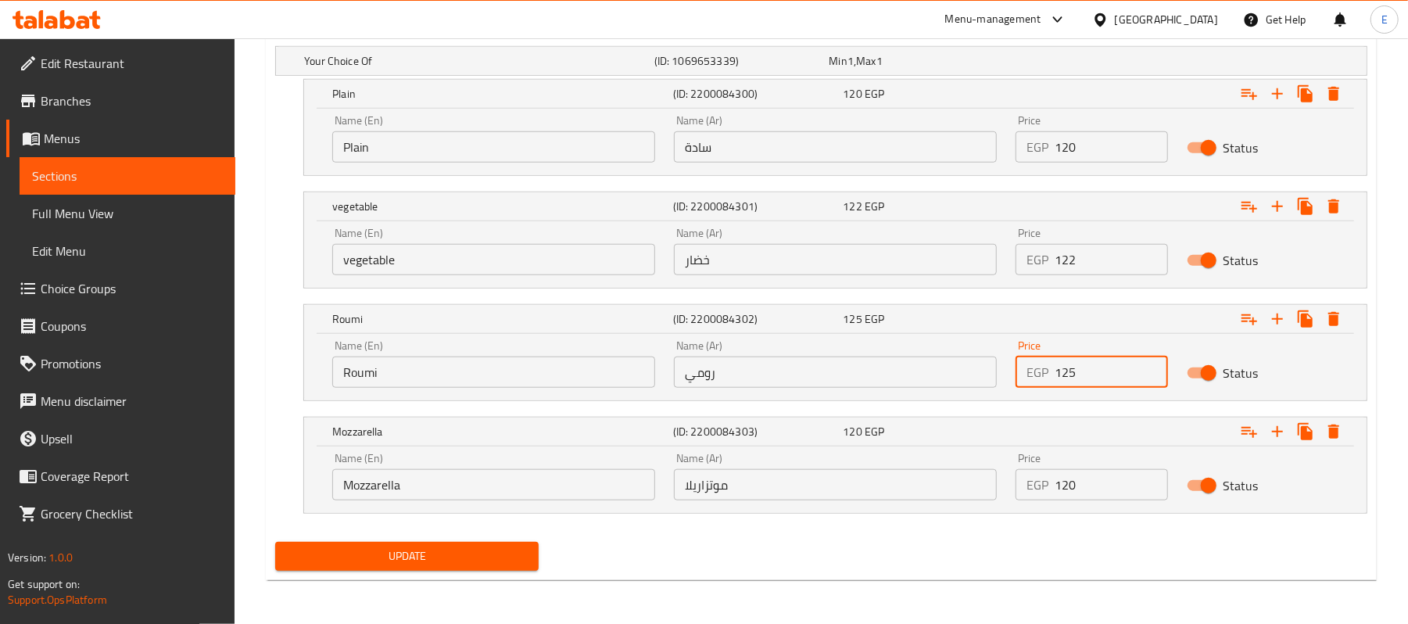
type input "125"
drag, startPoint x: 1074, startPoint y: 489, endPoint x: 1093, endPoint y: 502, distance: 23.0
click at [1093, 502] on div "Price EGP 120 Price" at bounding box center [1092, 476] width 170 height 66
type input "125"
click at [501, 569] on button "Update" at bounding box center [407, 556] width 264 height 29
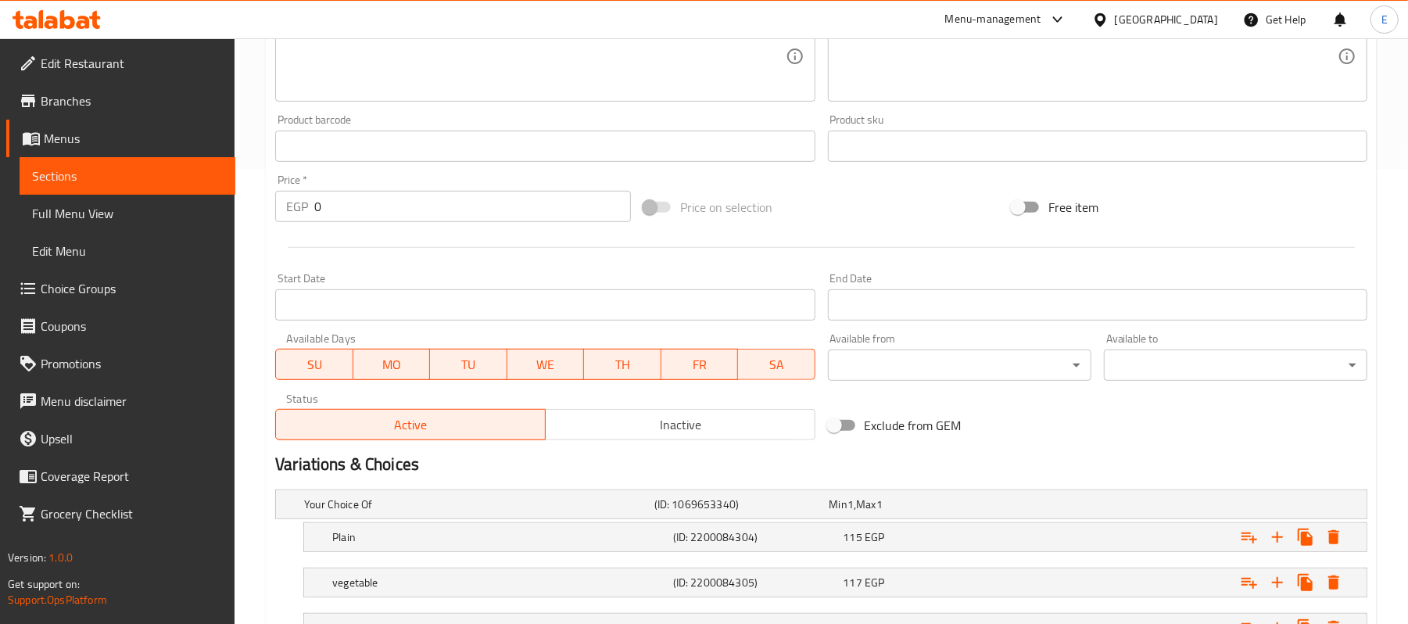
scroll to position [632, 0]
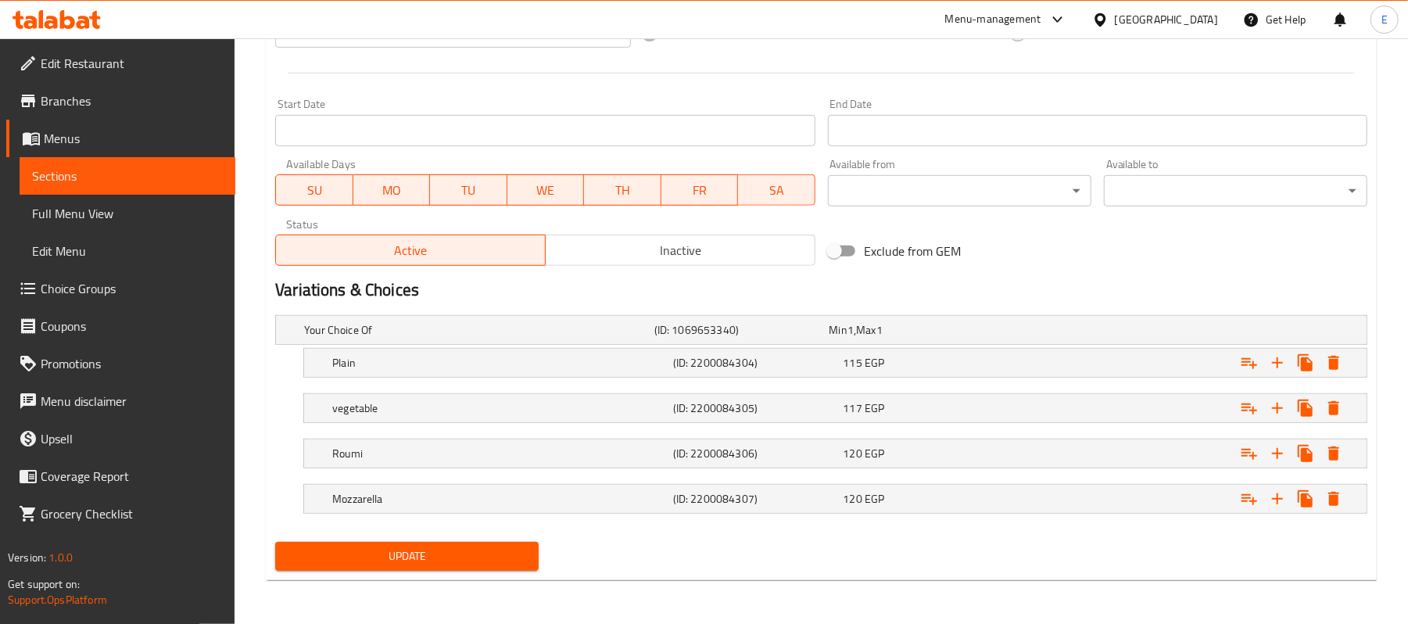
drag, startPoint x: 859, startPoint y: 488, endPoint x: 863, endPoint y: 479, distance: 9.8
click at [848, 340] on span "120" at bounding box center [839, 330] width 18 height 20
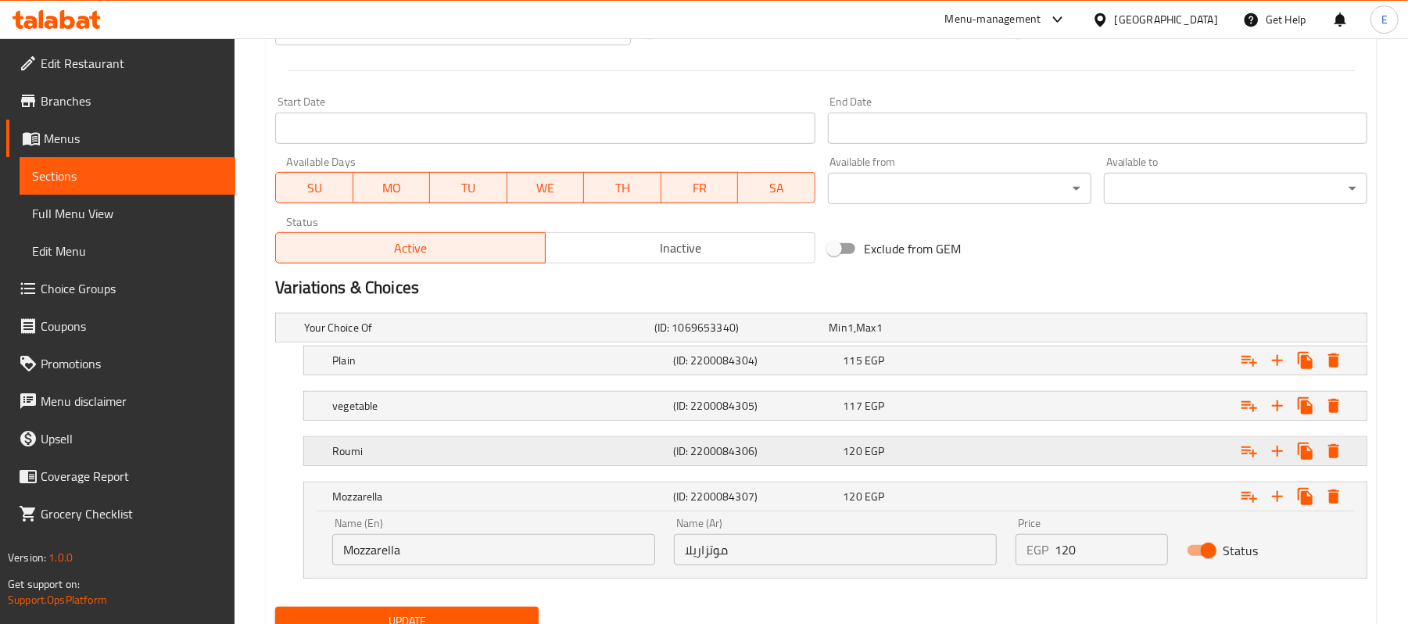
click at [892, 336] on div "120 EGP" at bounding box center [914, 328] width 169 height 16
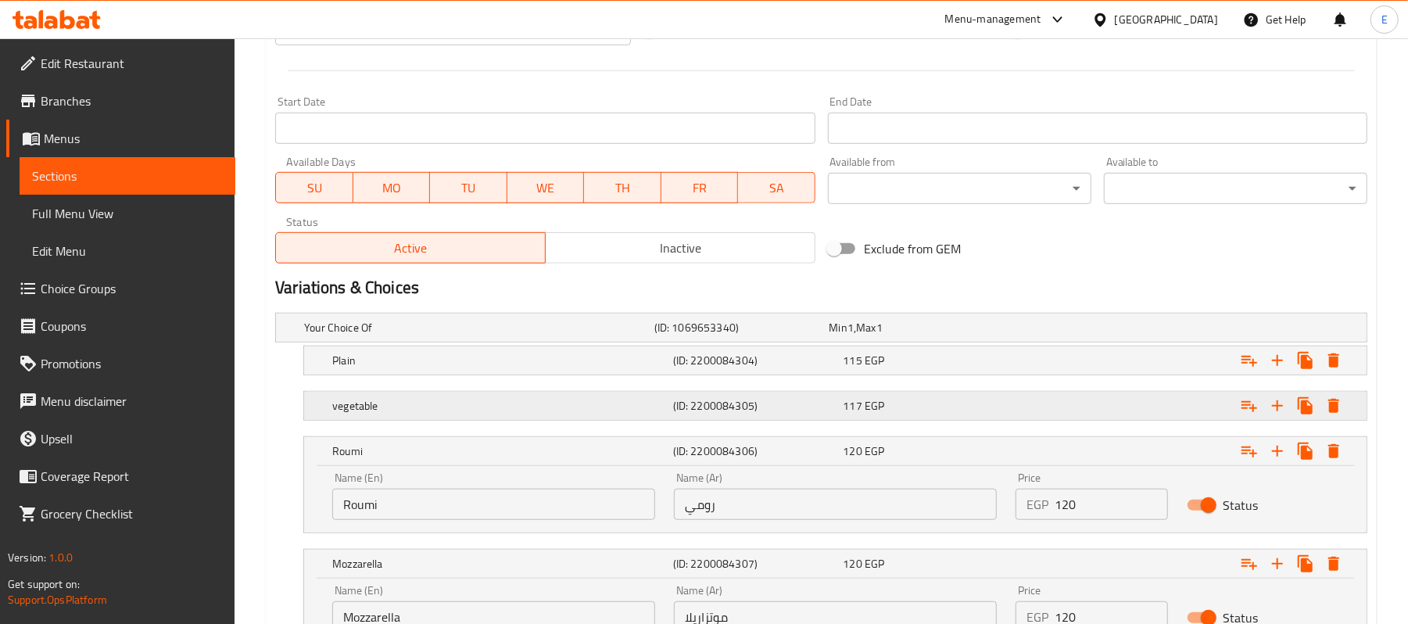
click at [902, 336] on div "117 EGP" at bounding box center [914, 328] width 169 height 16
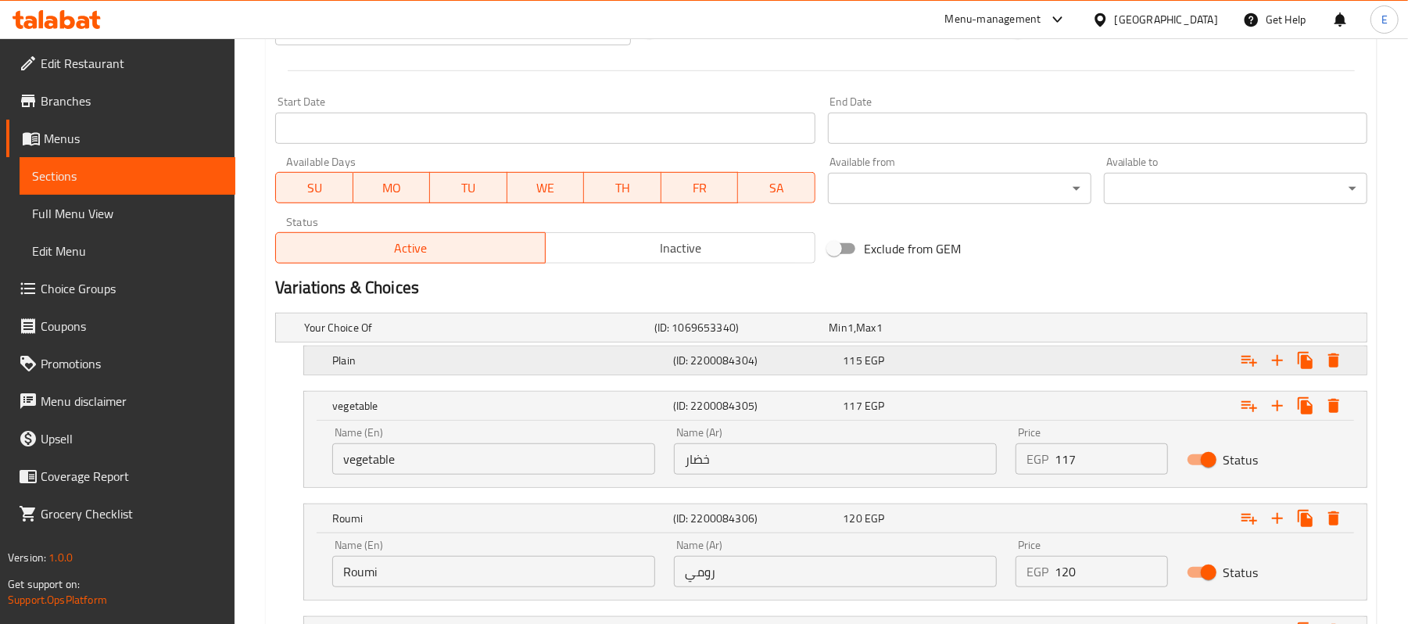
click at [917, 339] on div "115 EGP" at bounding box center [914, 328] width 175 height 22
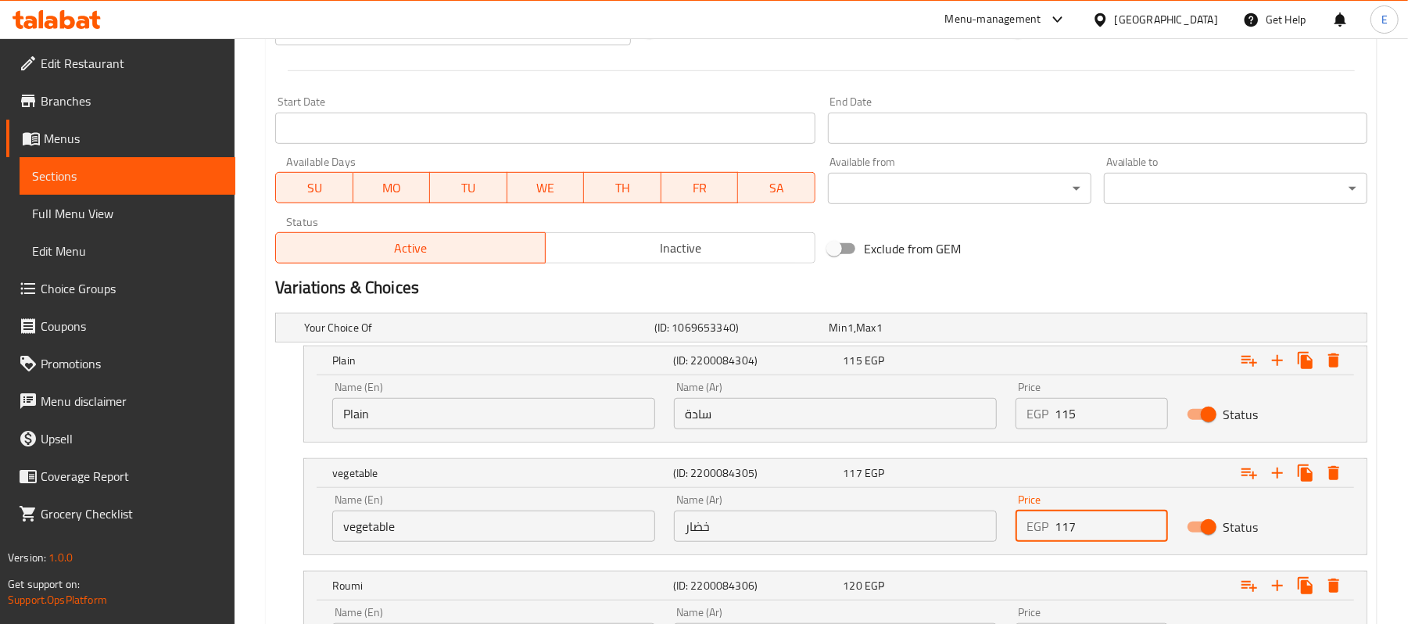
drag, startPoint x: 1071, startPoint y: 529, endPoint x: 1164, endPoint y: 551, distance: 96.5
click at [1164, 551] on div "Price EGP 117 Price" at bounding box center [1092, 518] width 170 height 66
type input "122"
drag, startPoint x: 1060, startPoint y: 410, endPoint x: 1109, endPoint y: 424, distance: 50.5
click at [1109, 424] on input "115" at bounding box center [1111, 413] width 113 height 31
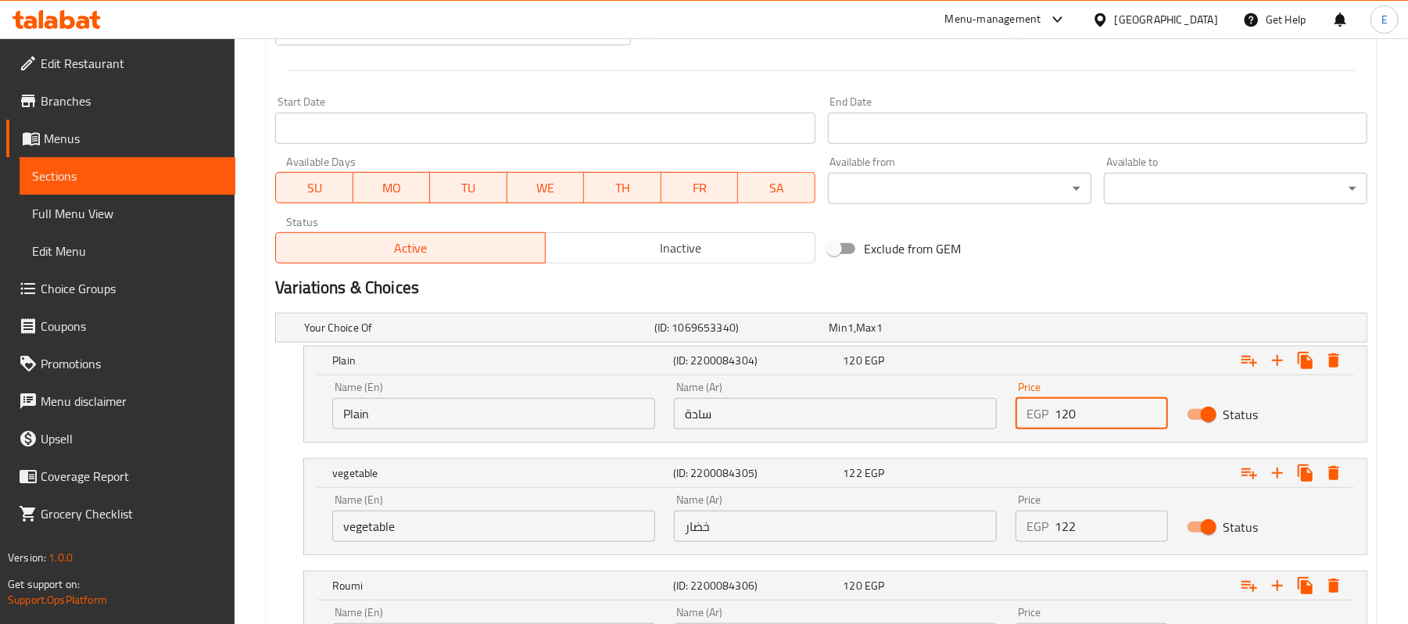
type input "120"
click at [1140, 289] on h2 "Variations & Choices" at bounding box center [821, 287] width 1093 height 23
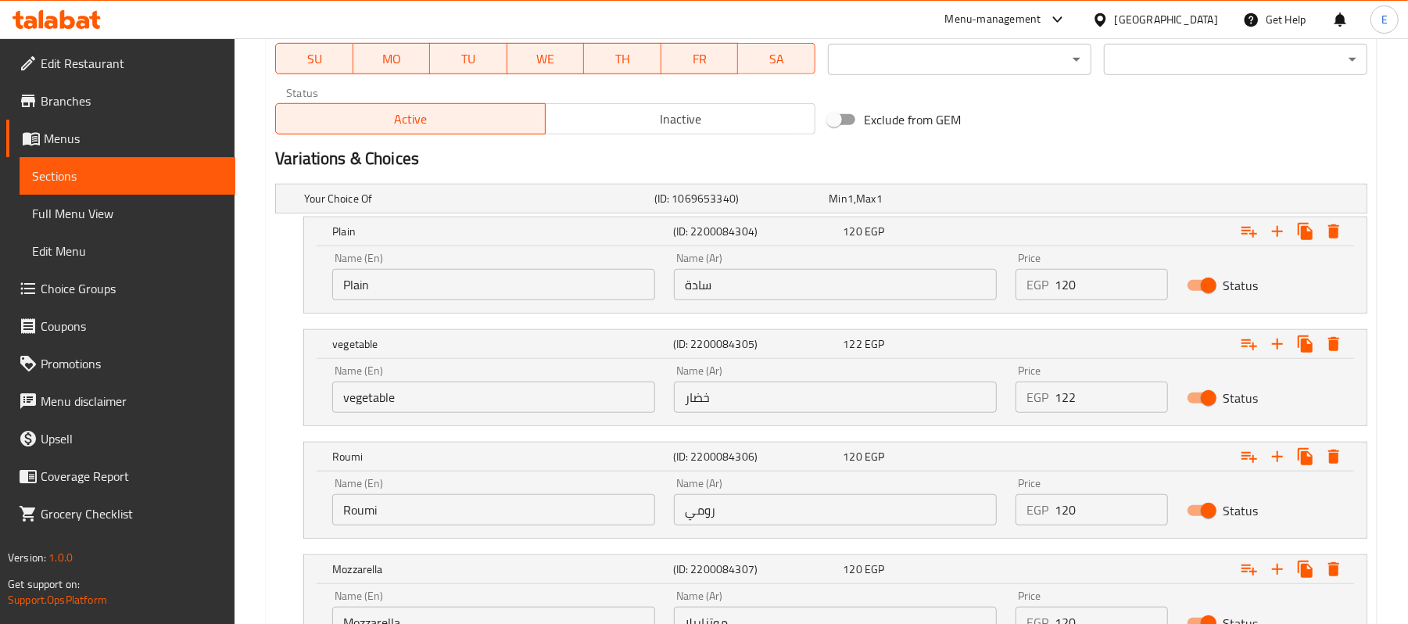
scroll to position [901, 0]
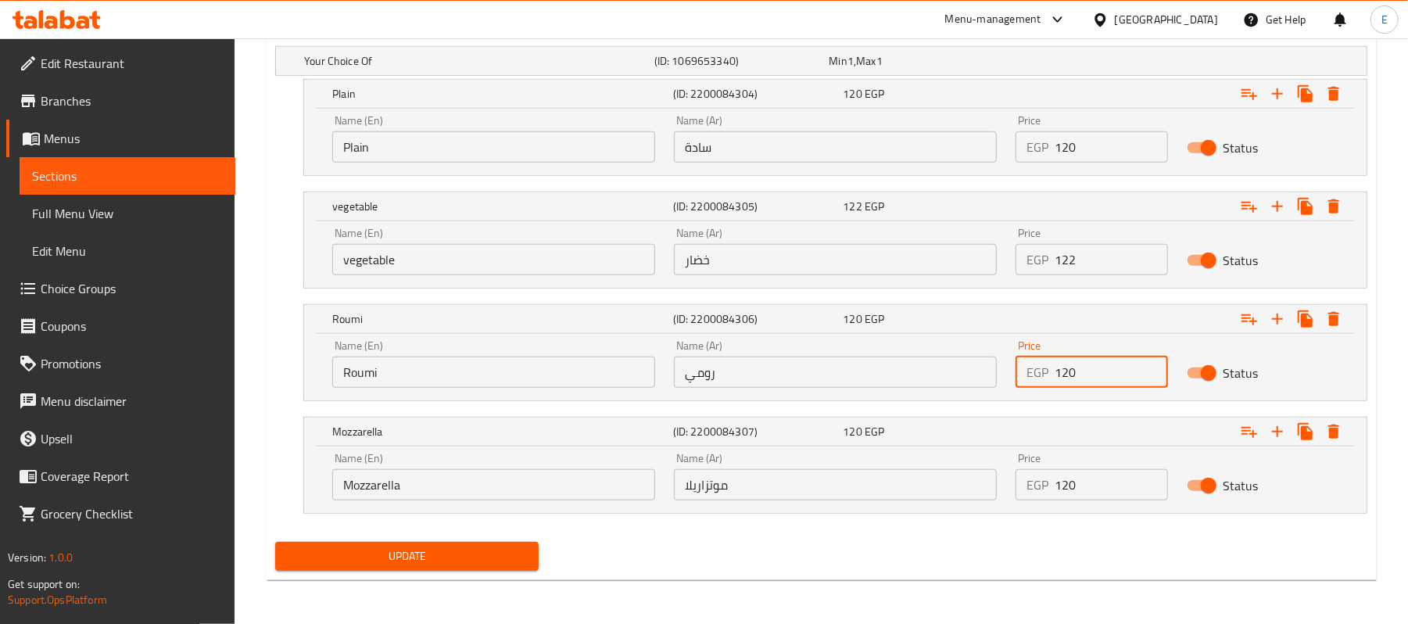
drag, startPoint x: 1071, startPoint y: 367, endPoint x: 1096, endPoint y: 377, distance: 27.0
click at [1096, 377] on input "120" at bounding box center [1111, 372] width 113 height 31
type input "125"
drag, startPoint x: 1071, startPoint y: 477, endPoint x: 1099, endPoint y: 485, distance: 29.2
click at [1099, 485] on input "120" at bounding box center [1111, 484] width 113 height 31
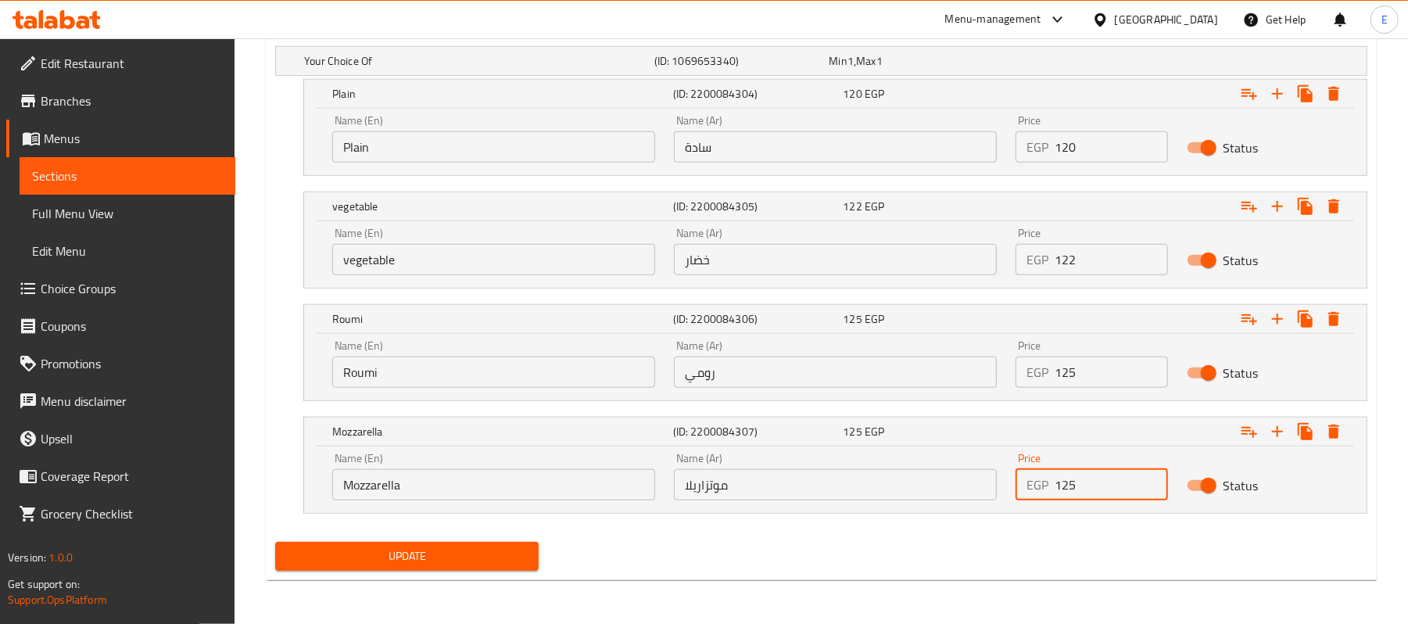
type input "125"
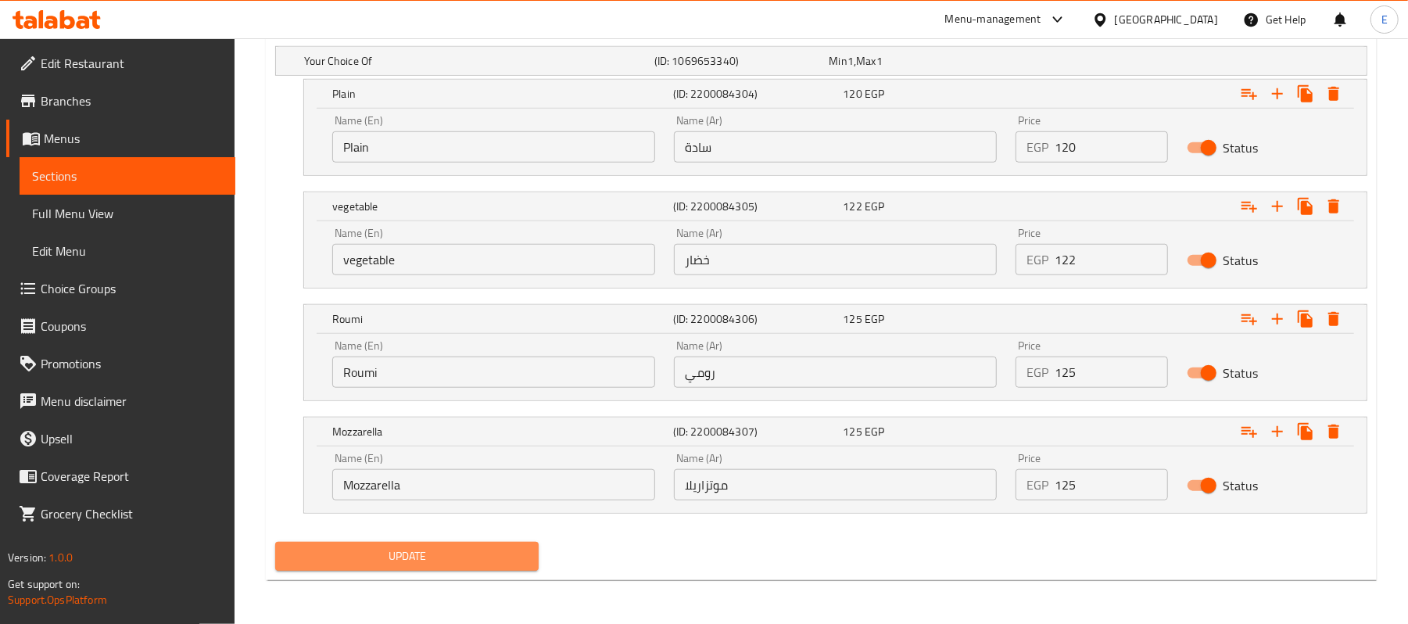
click at [470, 570] on button "Update" at bounding box center [407, 556] width 264 height 29
click at [432, 565] on span "Update" at bounding box center [407, 557] width 239 height 20
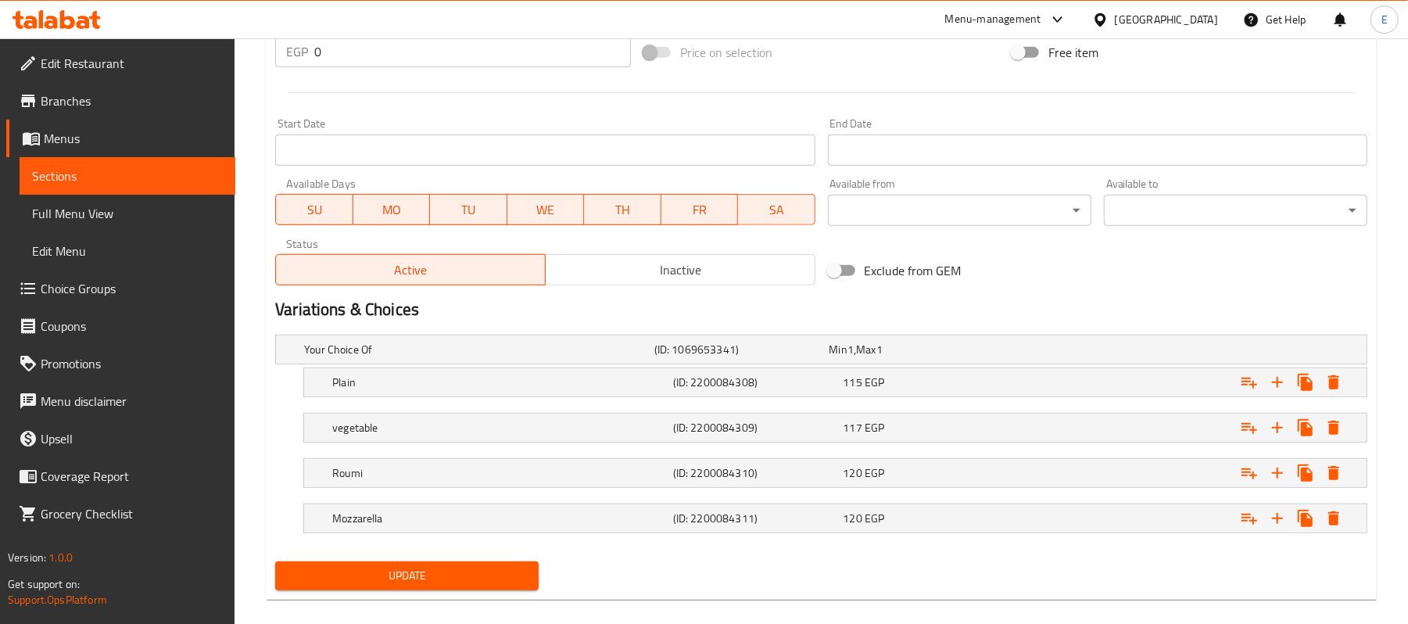
scroll to position [632, 0]
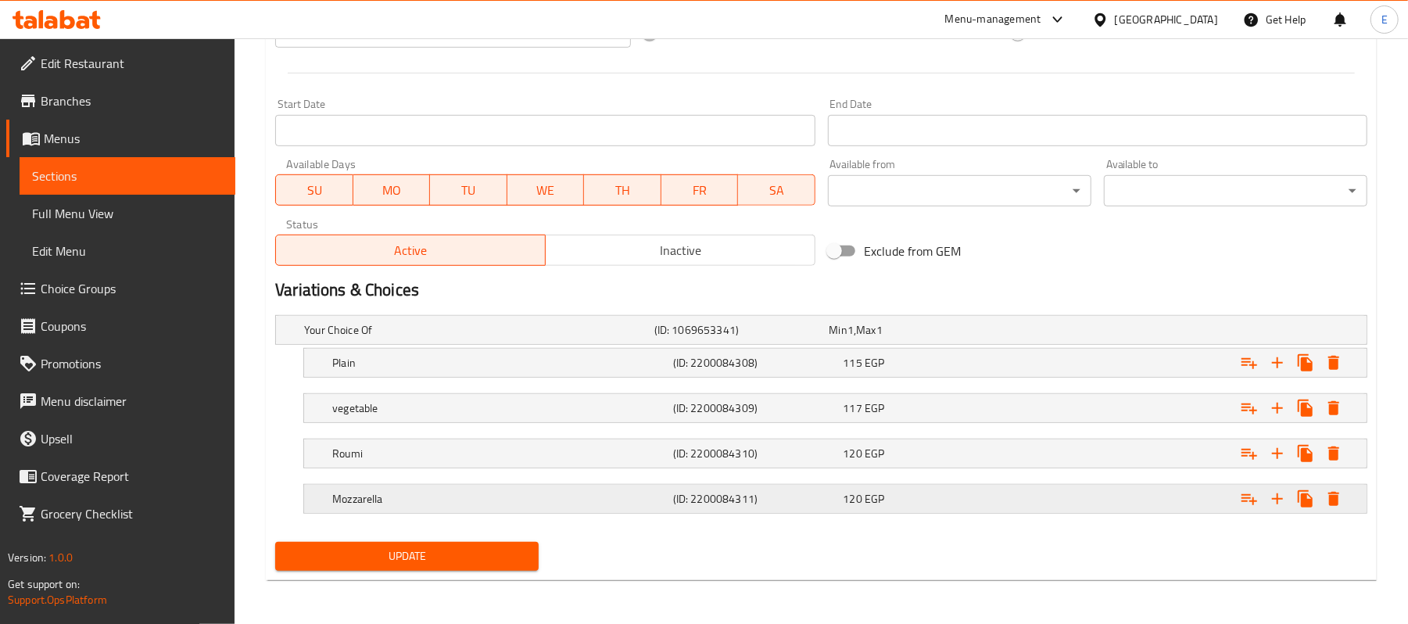
click at [885, 338] on div "120 EGP" at bounding box center [914, 330] width 169 height 16
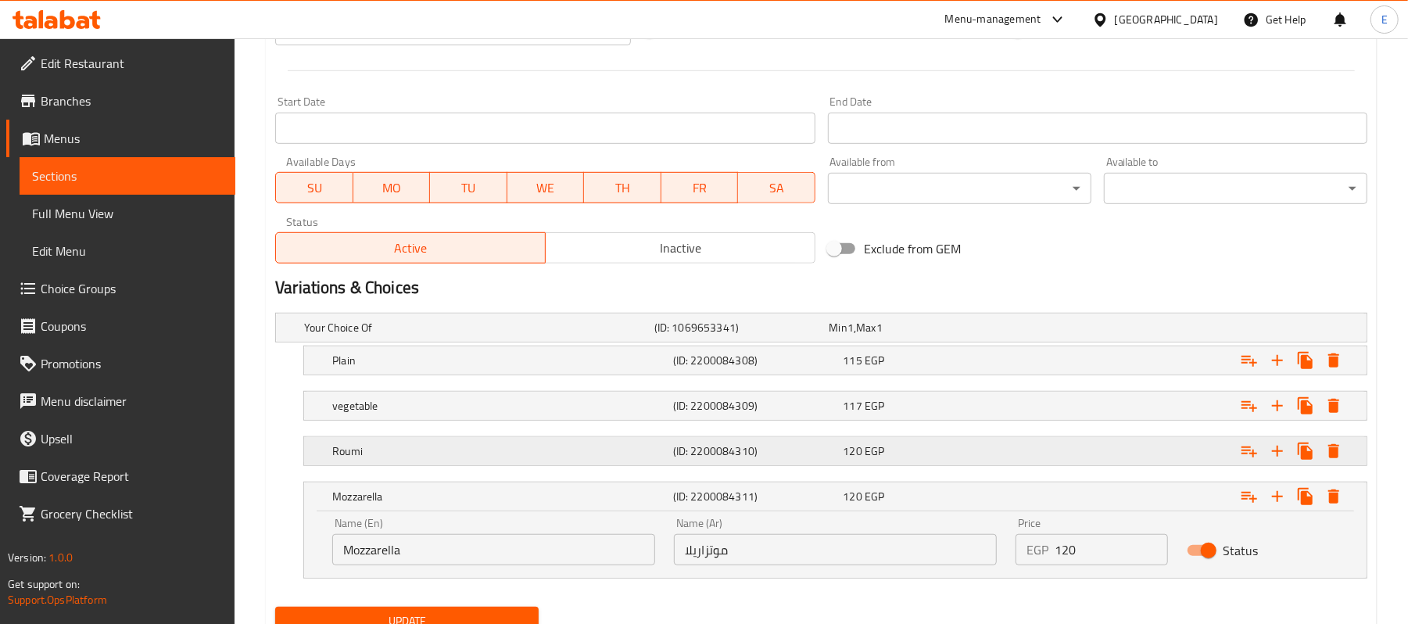
click at [893, 336] on div "120 EGP" at bounding box center [914, 328] width 169 height 16
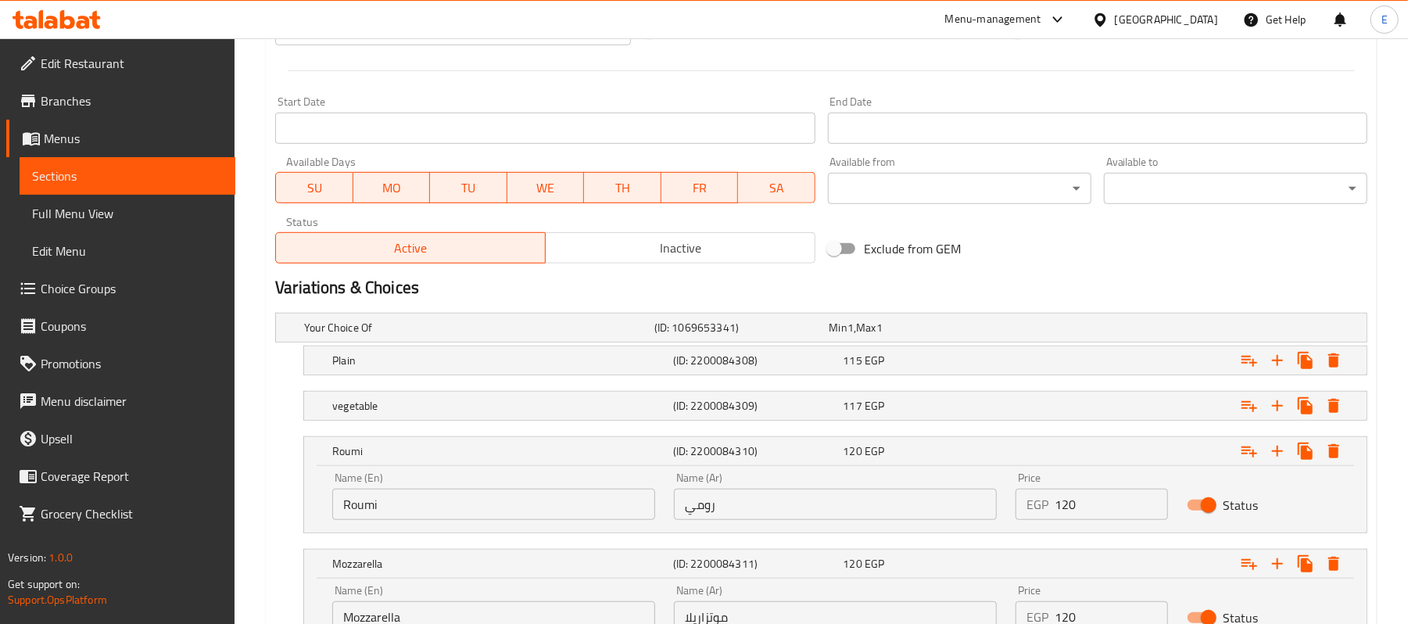
click at [899, 426] on nav at bounding box center [821, 430] width 1093 height 13
click at [901, 336] on div "117 EGP" at bounding box center [914, 328] width 169 height 16
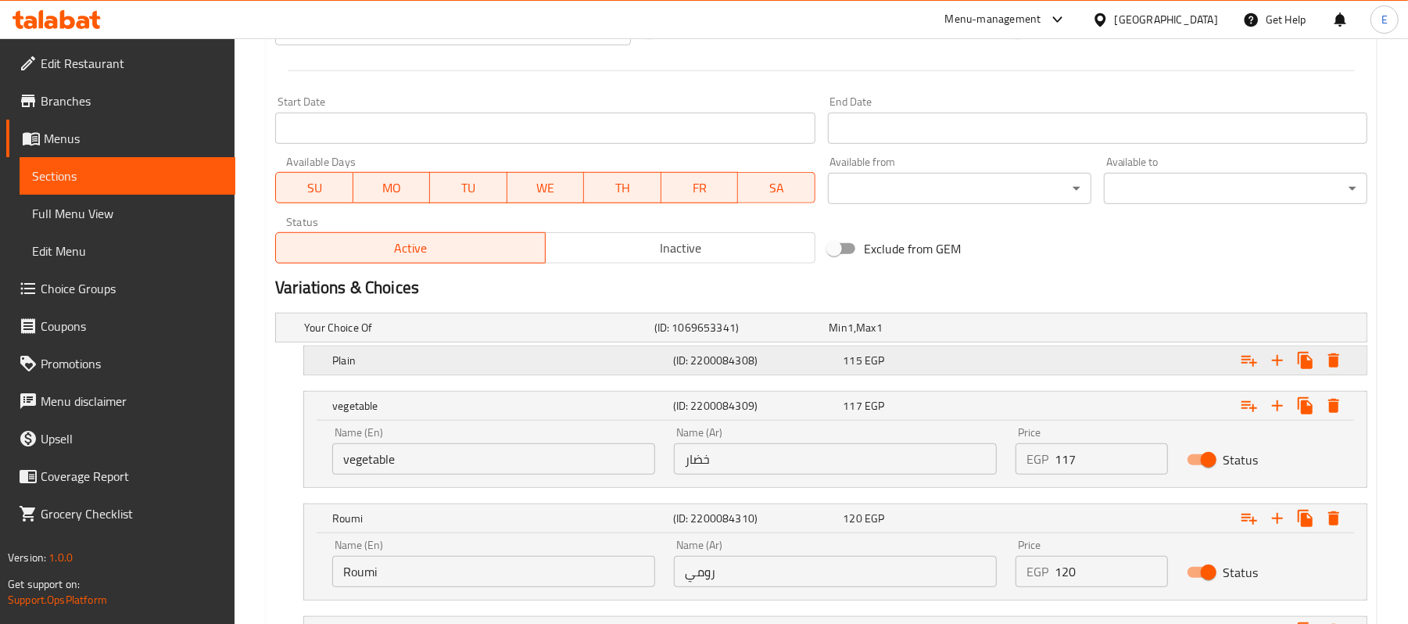
click at [915, 339] on div "115 EGP" at bounding box center [914, 328] width 175 height 22
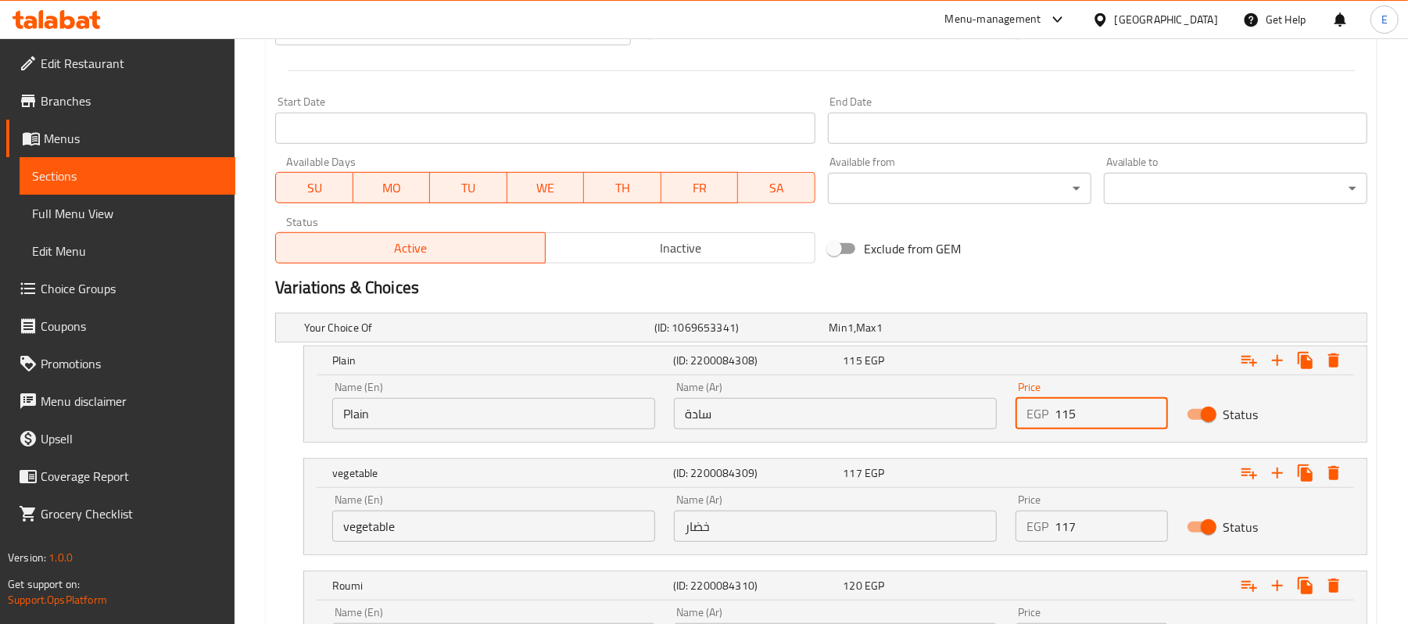
drag, startPoint x: 1108, startPoint y: 422, endPoint x: 1060, endPoint y: 419, distance: 47.8
click at [1060, 419] on input "115" at bounding box center [1111, 413] width 113 height 31
type input "120"
click at [1109, 269] on div "Exclude from GEM" at bounding box center [1006, 249] width 368 height 42
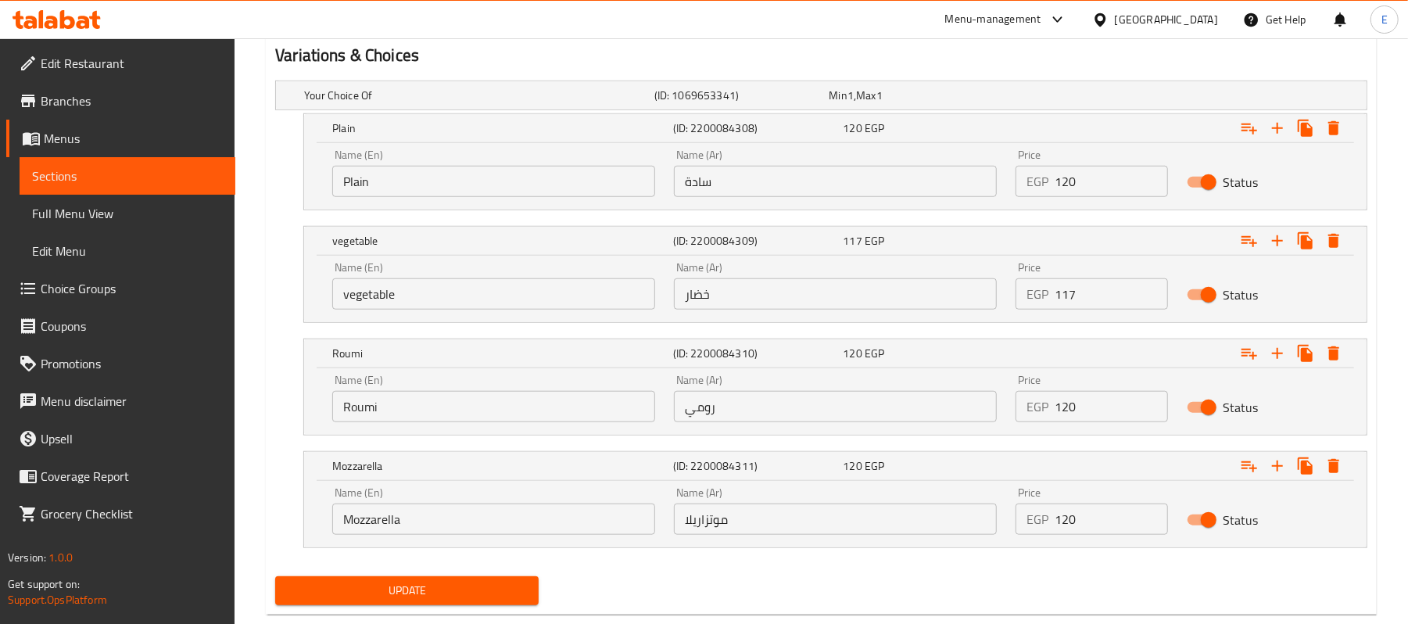
scroll to position [901, 0]
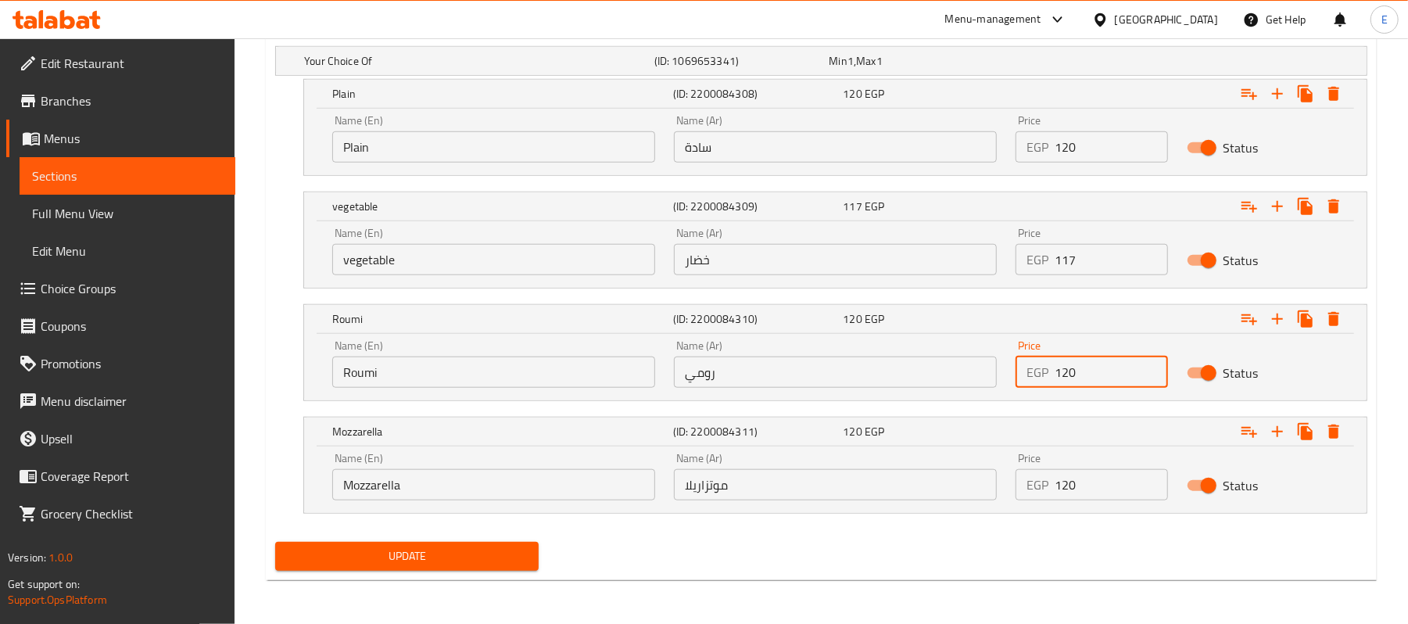
drag, startPoint x: 1064, startPoint y: 374, endPoint x: 1095, endPoint y: 386, distance: 33.4
click at [1095, 386] on input "120" at bounding box center [1111, 372] width 113 height 31
type input "125"
click at [1084, 483] on input "120" at bounding box center [1111, 484] width 113 height 31
drag, startPoint x: 1068, startPoint y: 486, endPoint x: 1092, endPoint y: 491, distance: 23.9
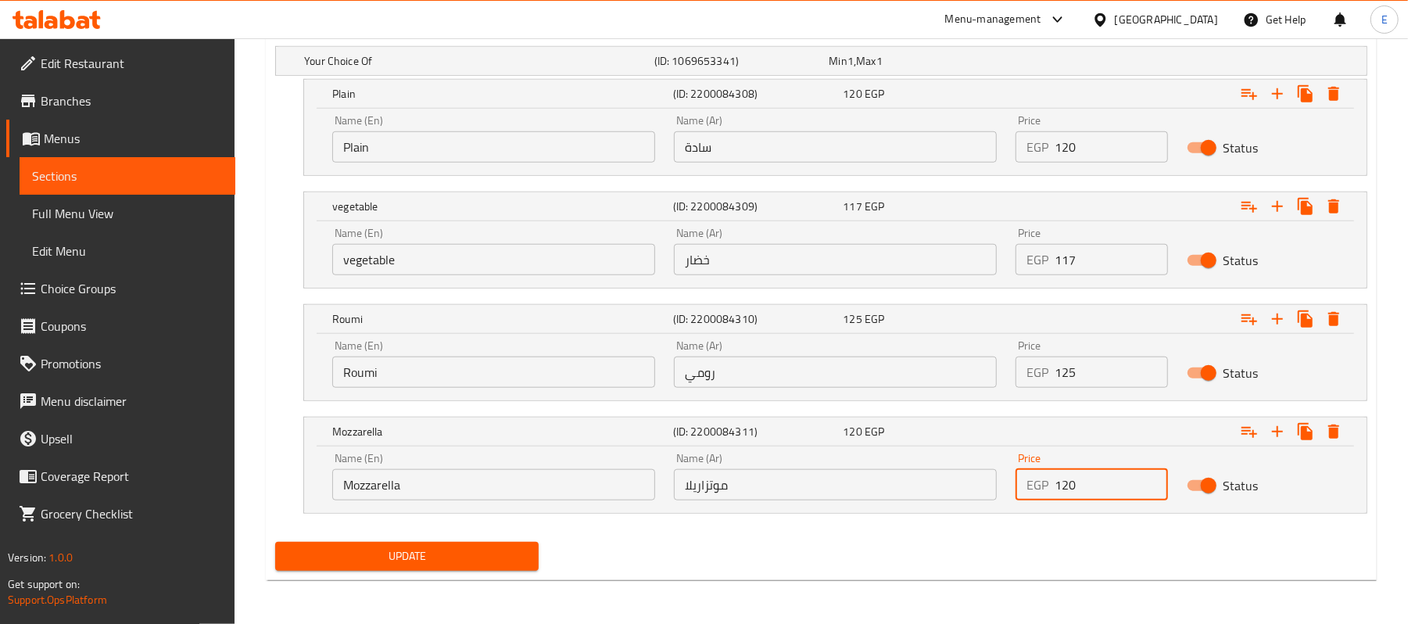
click at [1092, 491] on input "120" at bounding box center [1111, 484] width 113 height 31
type input "125"
drag, startPoint x: 1064, startPoint y: 264, endPoint x: 1098, endPoint y: 269, distance: 34.0
click at [1098, 269] on input "117" at bounding box center [1111, 259] width 113 height 31
type input "122"
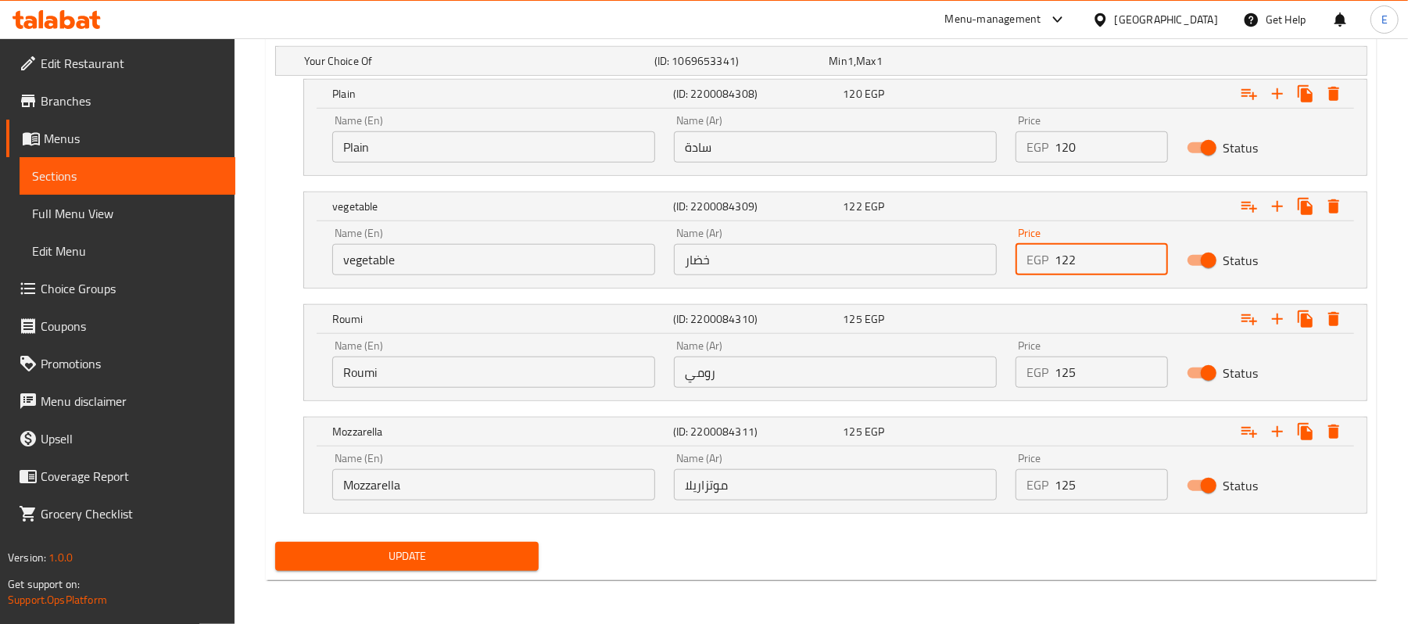
click at [442, 552] on span "Update" at bounding box center [407, 557] width 239 height 20
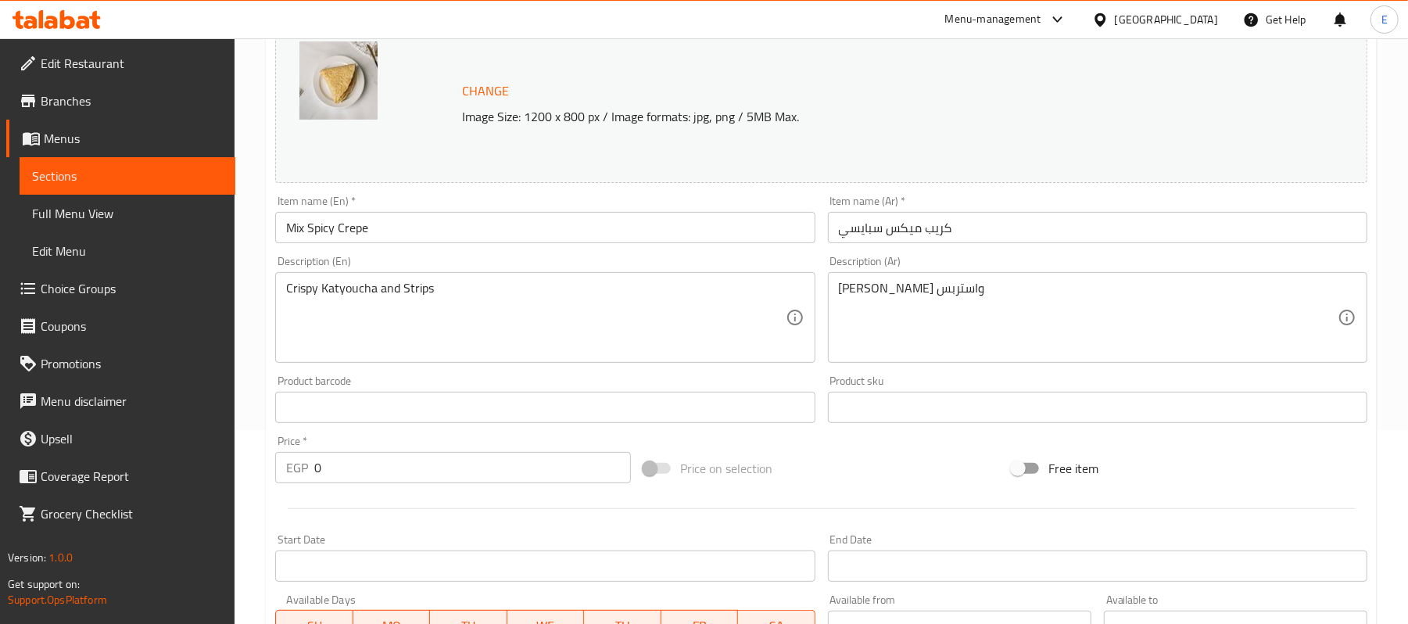
scroll to position [632, 0]
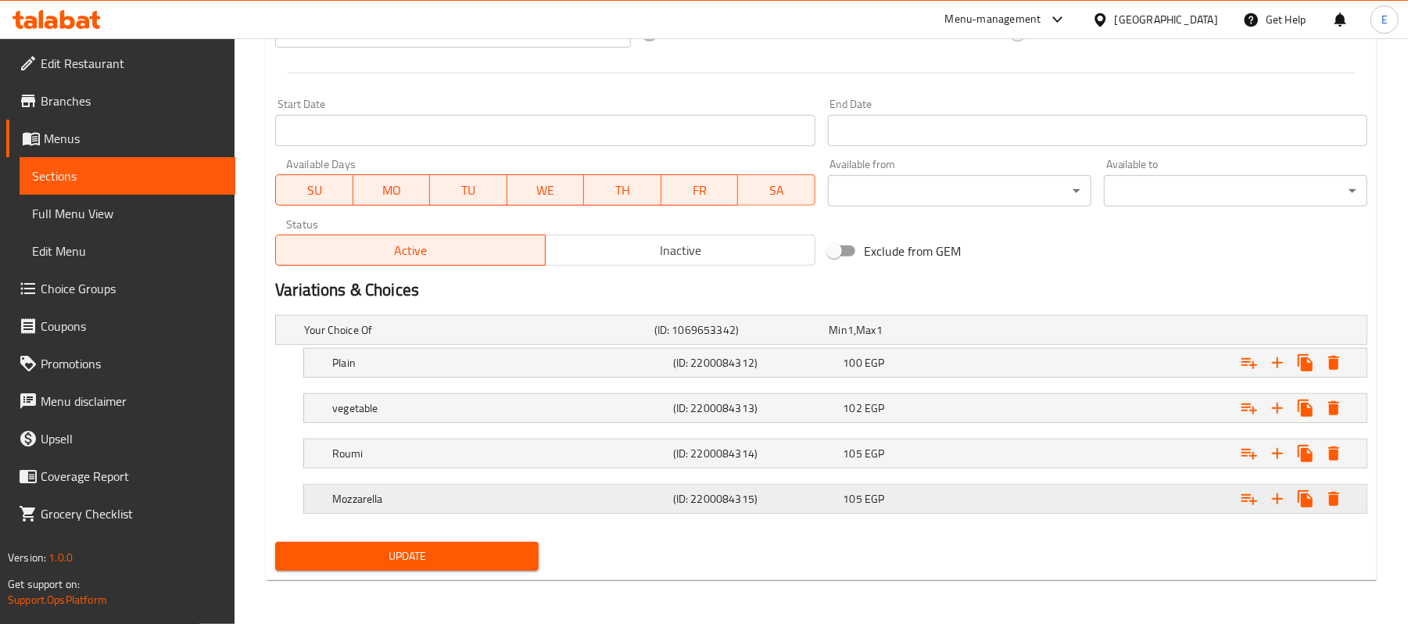
click at [890, 341] on div "105 EGP" at bounding box center [914, 330] width 175 height 22
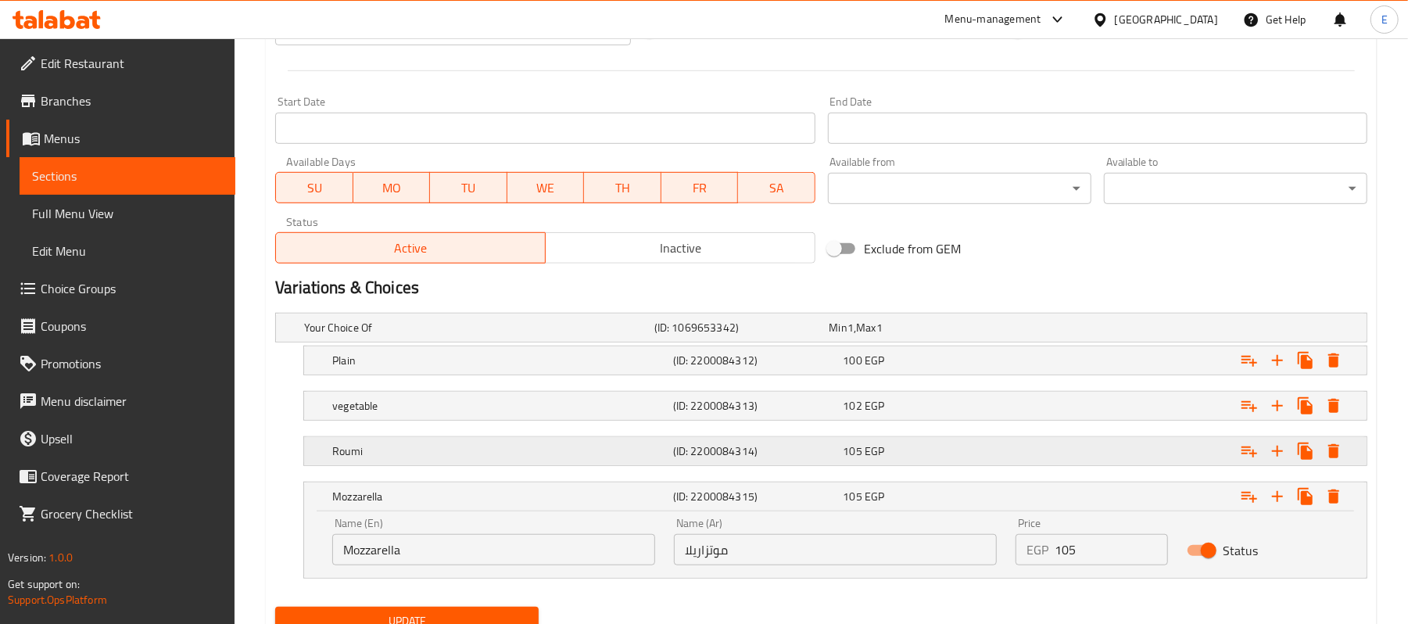
click at [911, 336] on div "105 EGP" at bounding box center [914, 328] width 169 height 16
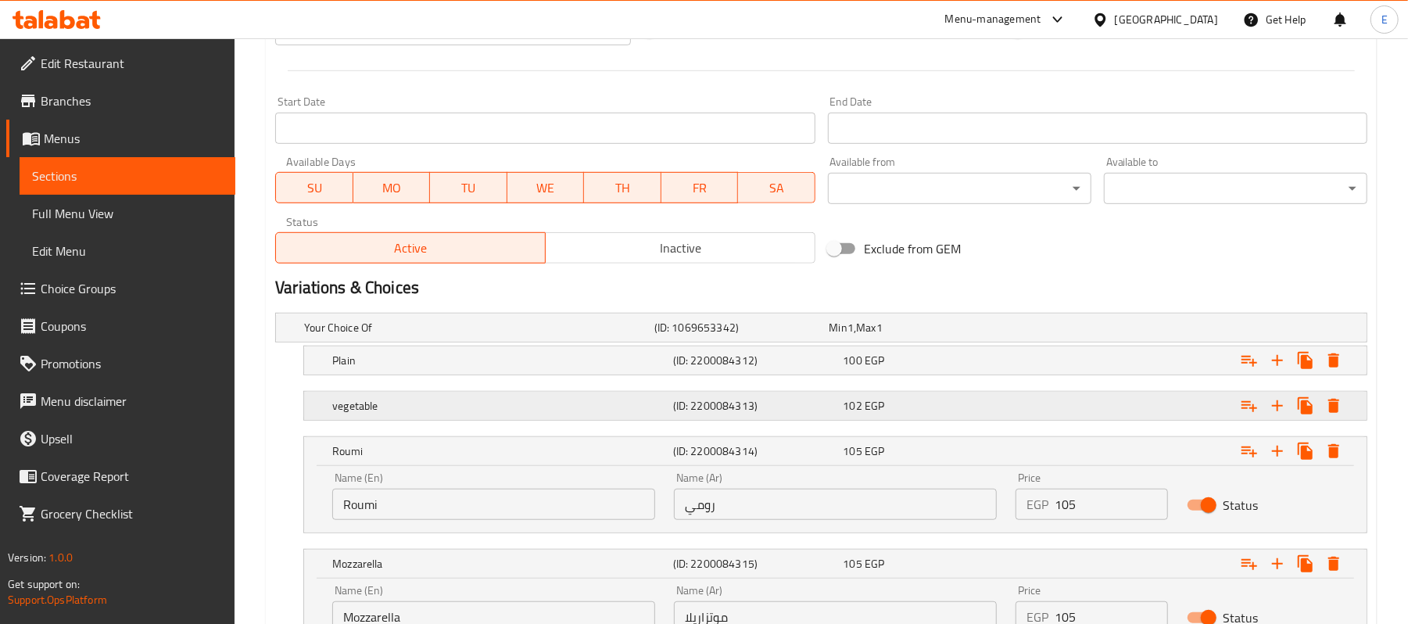
drag, startPoint x: 926, startPoint y: 405, endPoint x: 987, endPoint y: 404, distance: 61.0
click at [926, 336] on div "102 EGP" at bounding box center [914, 328] width 169 height 16
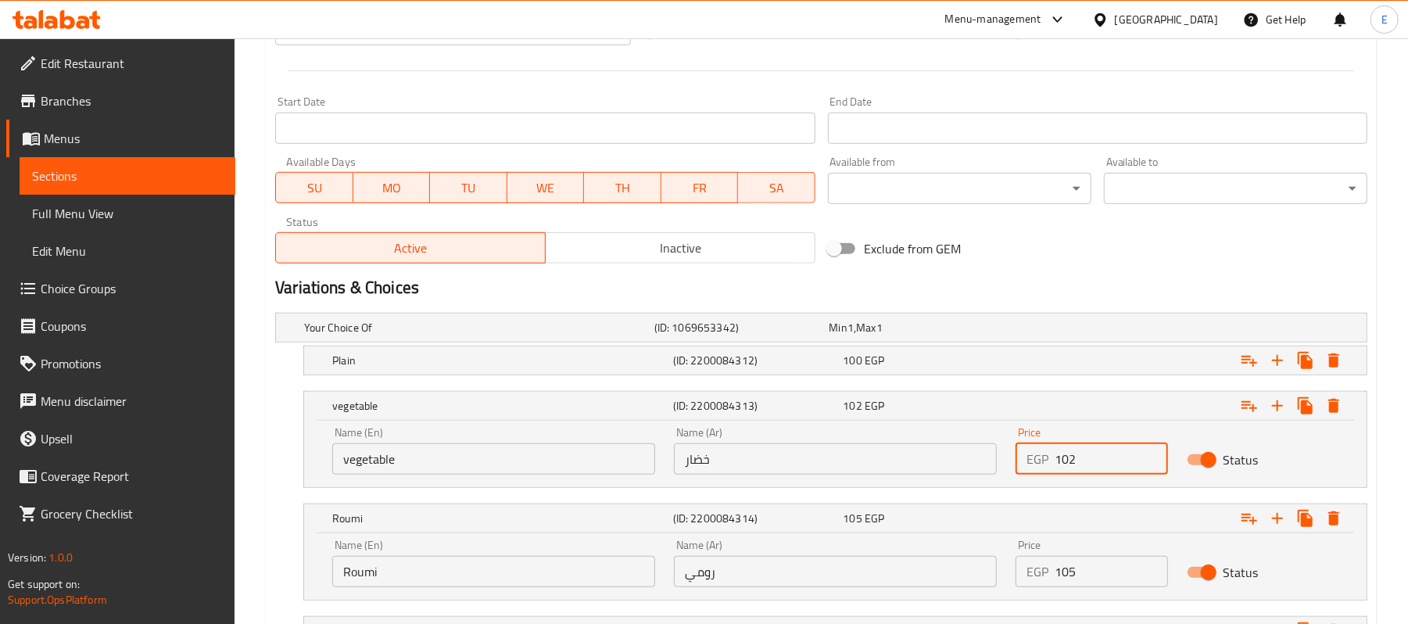
drag, startPoint x: 1078, startPoint y: 461, endPoint x: 1111, endPoint y: 483, distance: 40.1
click at [1111, 483] on div "Price EGP 102 Price" at bounding box center [1092, 451] width 170 height 66
type input "107"
click at [954, 336] on div "100 EGP" at bounding box center [914, 328] width 169 height 16
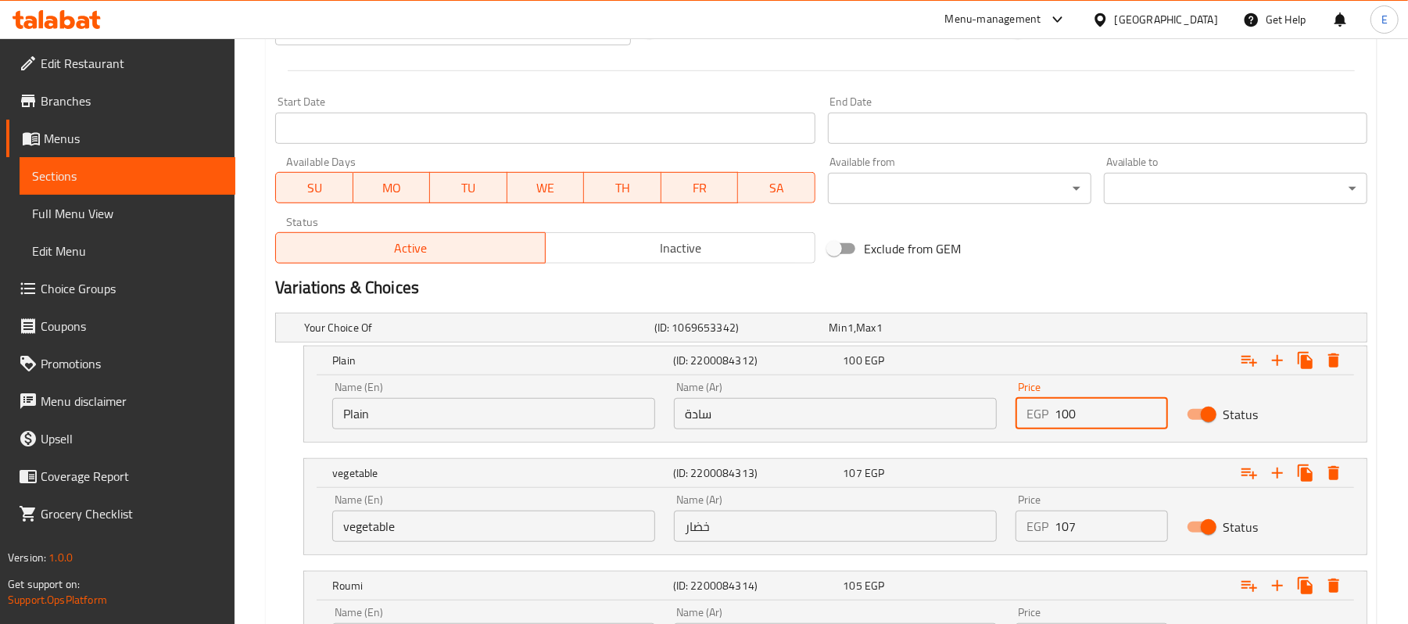
drag, startPoint x: 1070, startPoint y: 414, endPoint x: 1098, endPoint y: 433, distance: 33.8
click at [1098, 433] on div "Price EGP 100 Price" at bounding box center [1092, 405] width 170 height 66
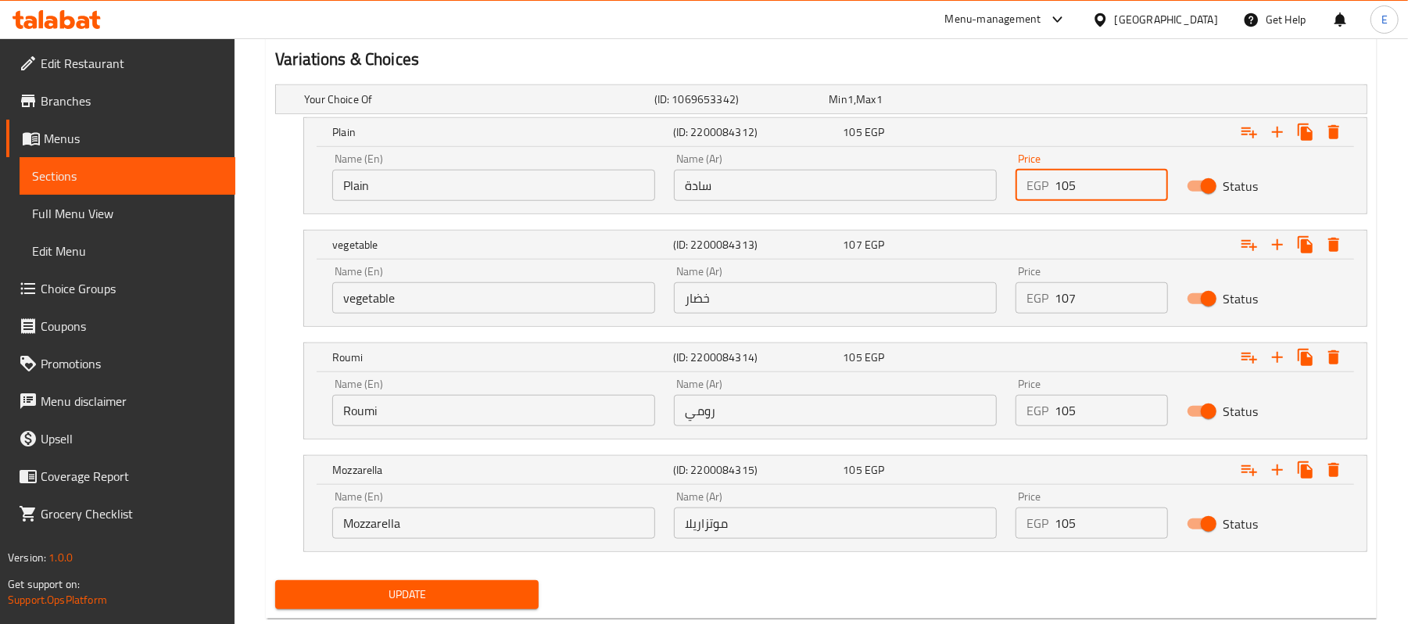
scroll to position [901, 0]
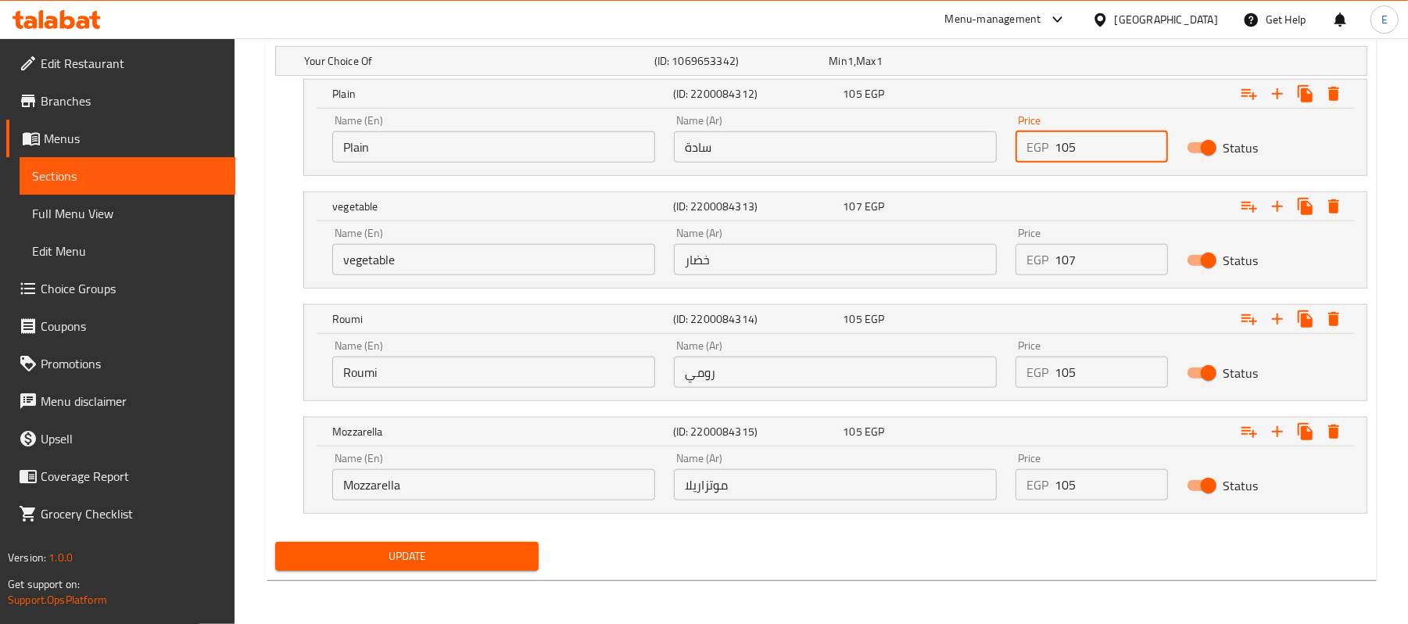
type input "105"
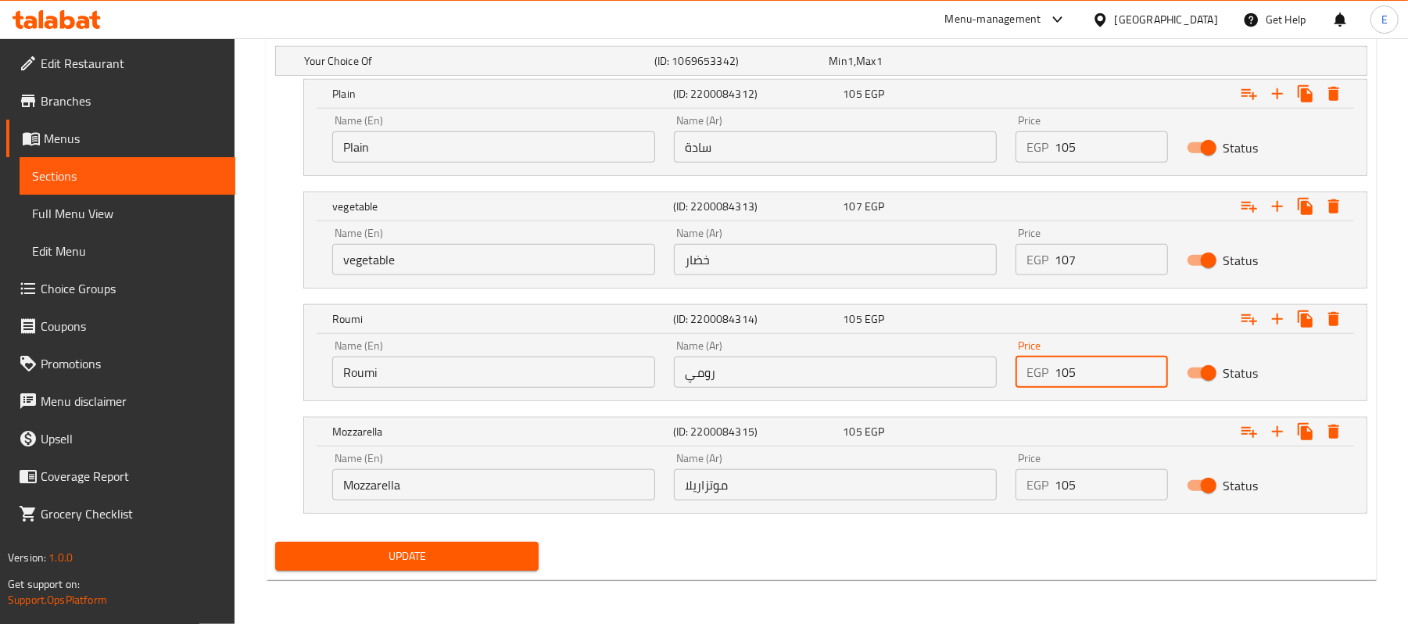
drag, startPoint x: 1062, startPoint y: 370, endPoint x: 1099, endPoint y: 385, distance: 39.6
click at [1099, 385] on input "105" at bounding box center [1111, 372] width 113 height 31
type input "110"
click at [1065, 480] on input "105" at bounding box center [1111, 484] width 113 height 31
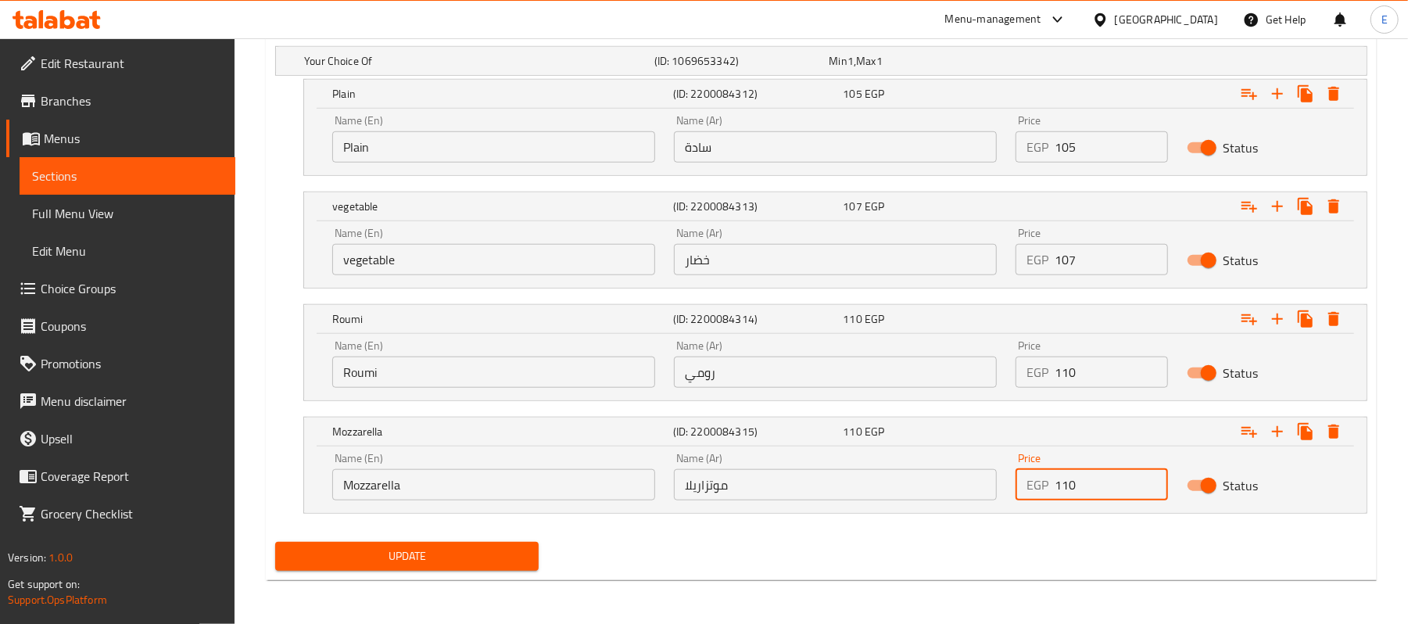
type input "110"
click at [507, 546] on button "Update" at bounding box center [407, 556] width 264 height 29
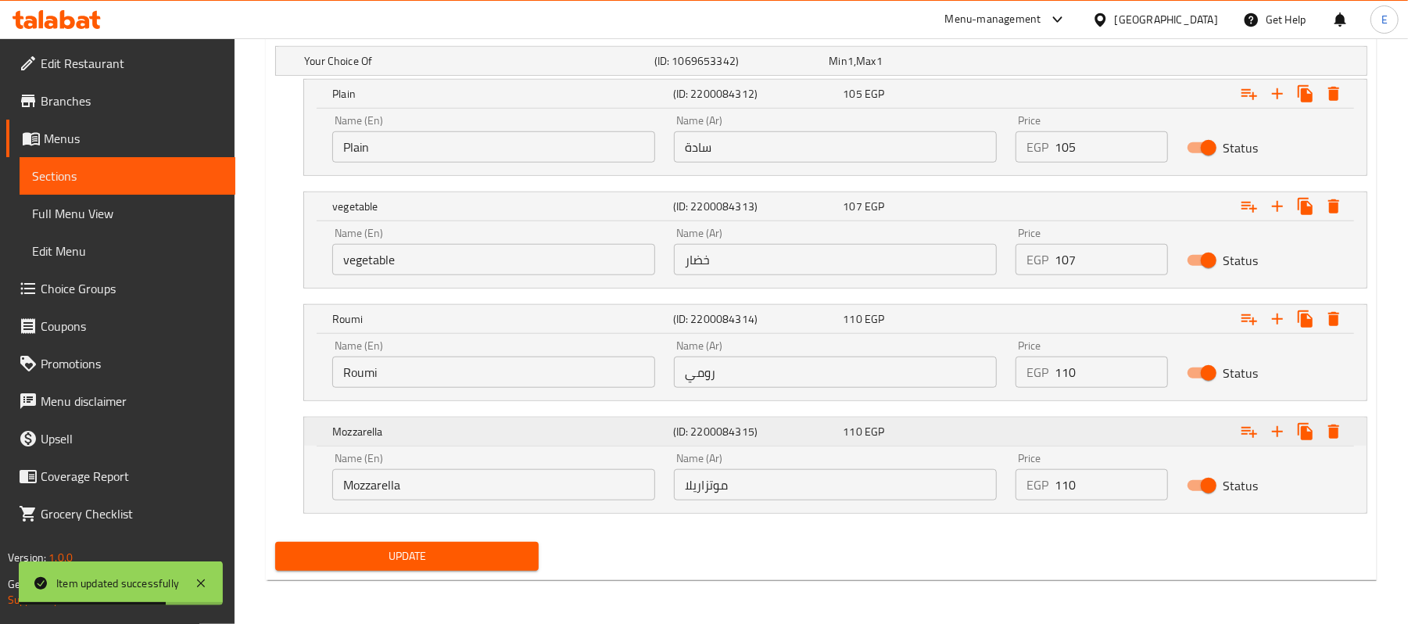
click at [346, 105] on div "Mozzarella" at bounding box center [499, 94] width 341 height 22
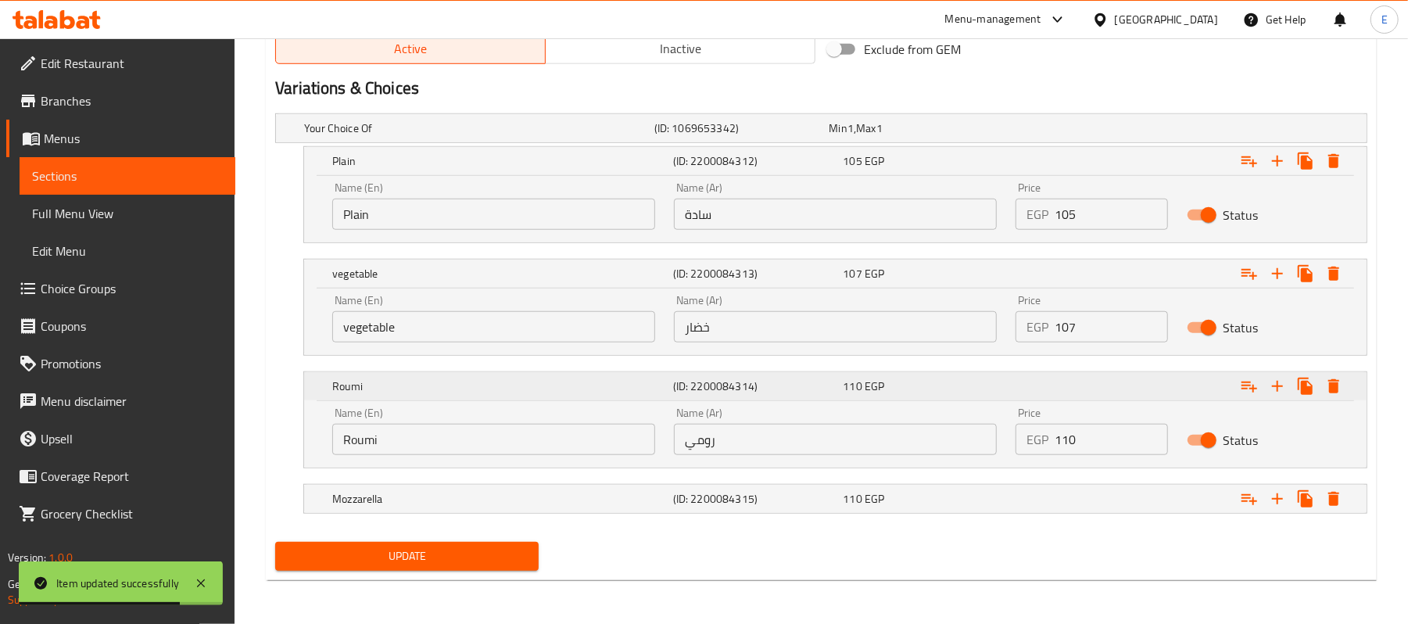
click at [360, 169] on h5 "Roumi" at bounding box center [499, 161] width 335 height 16
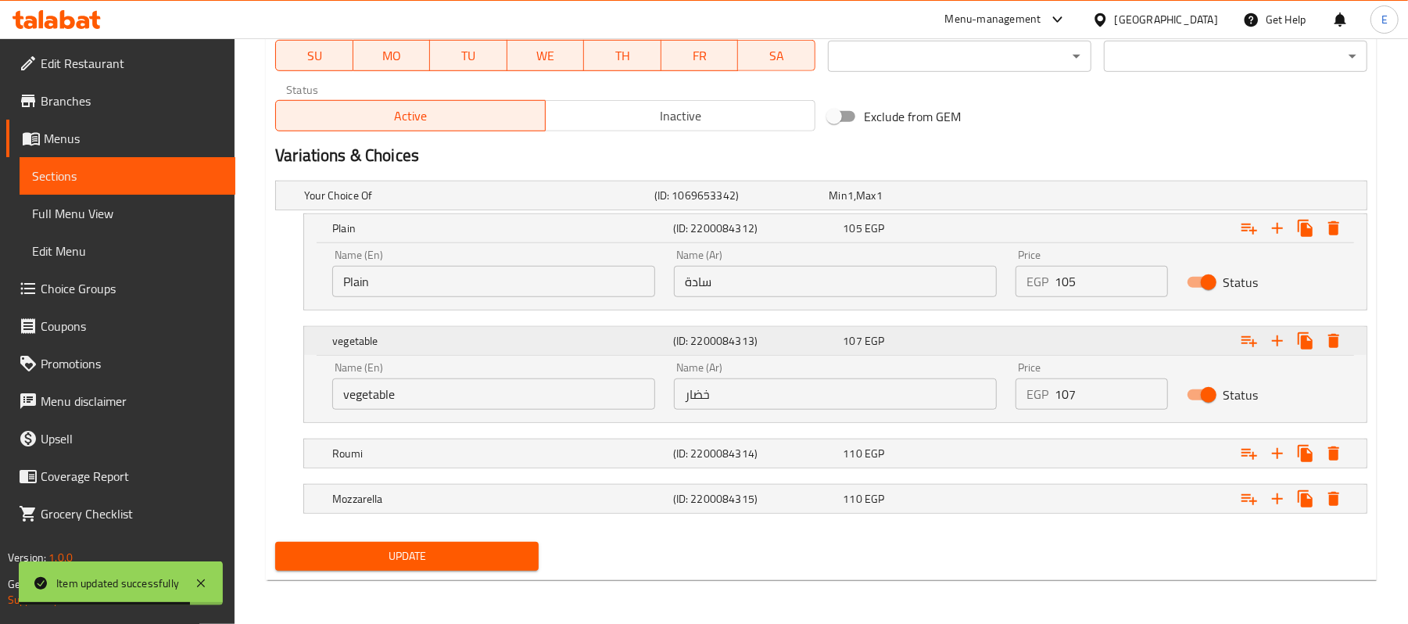
click at [373, 236] on h5 "vegetable" at bounding box center [499, 229] width 335 height 16
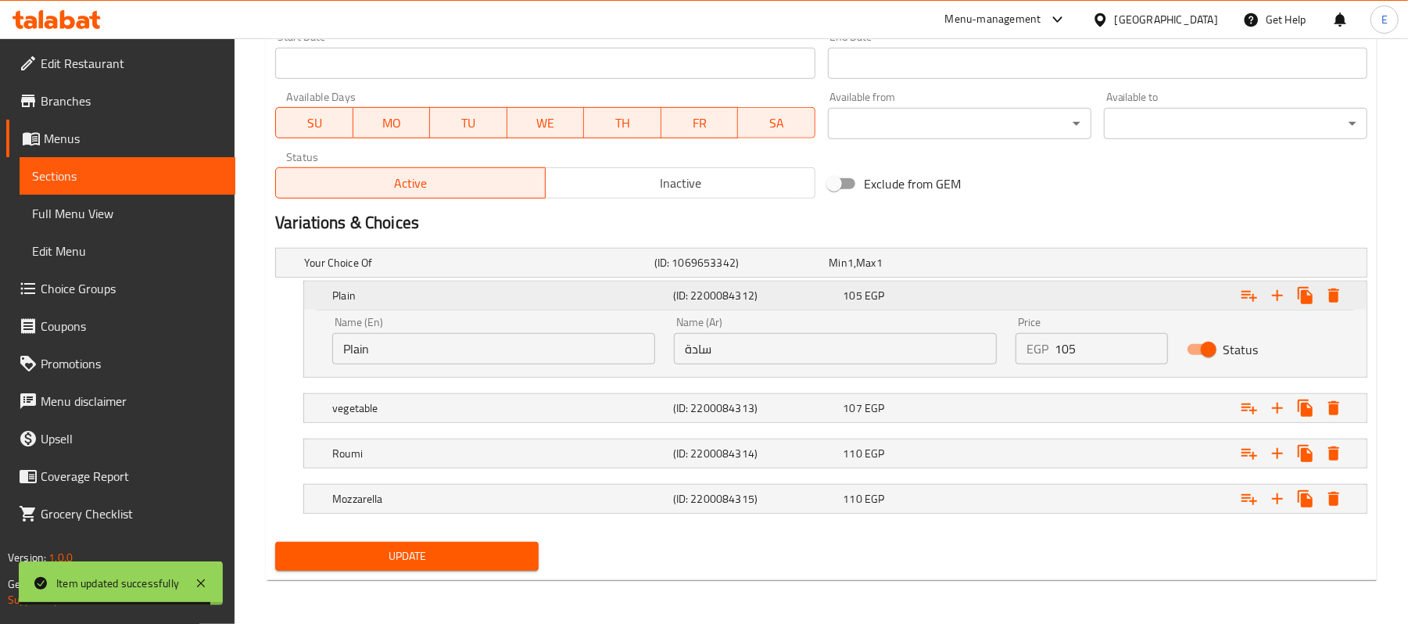
click at [379, 296] on h5 "Plain" at bounding box center [499, 296] width 335 height 16
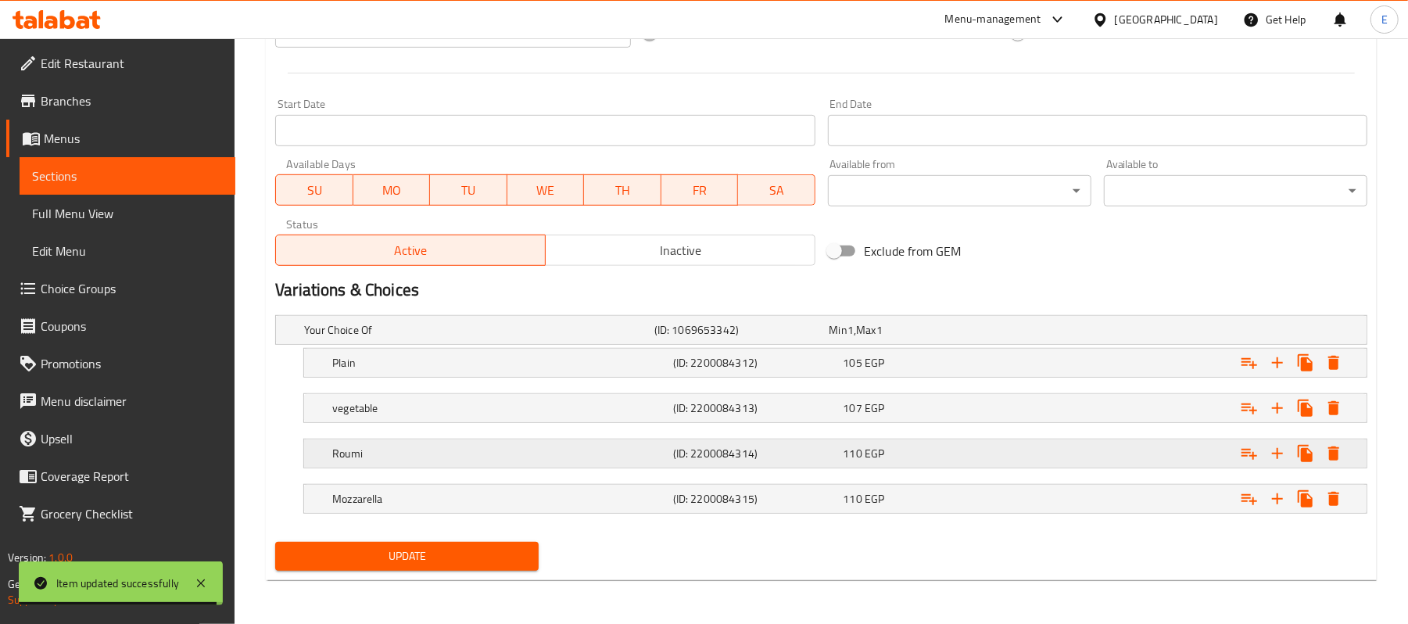
scroll to position [632, 0]
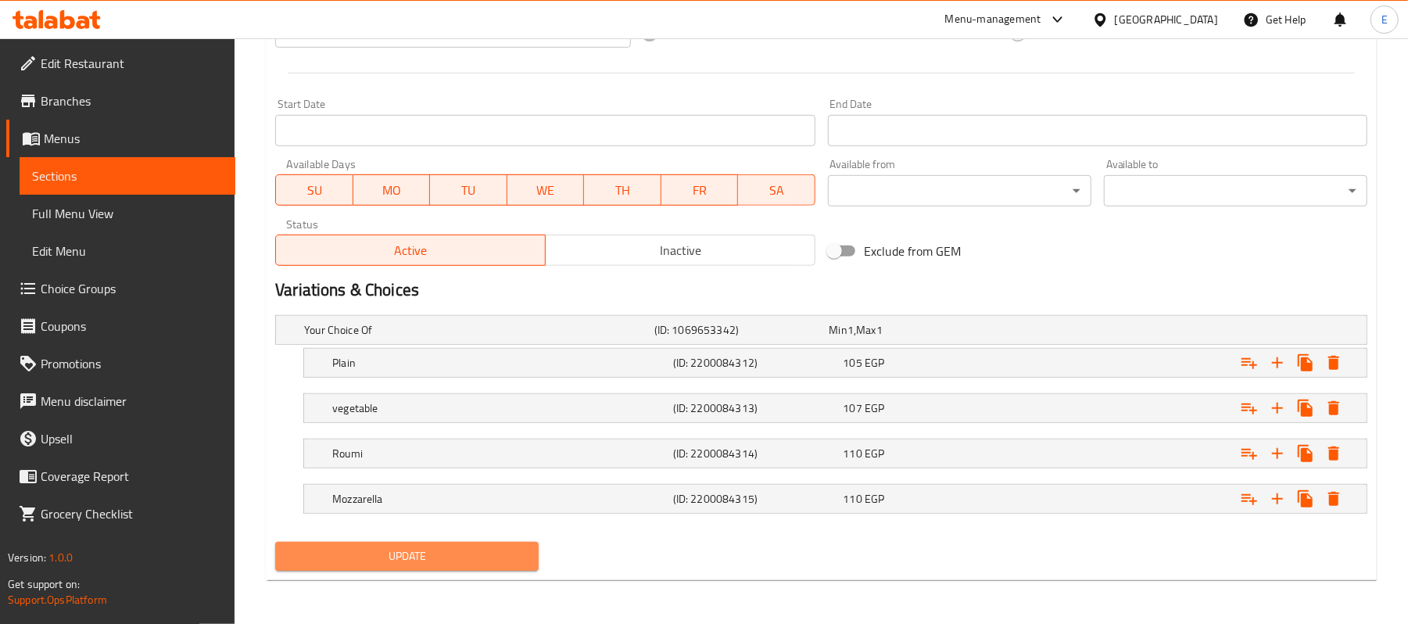
click at [352, 551] on span "Update" at bounding box center [407, 557] width 239 height 20
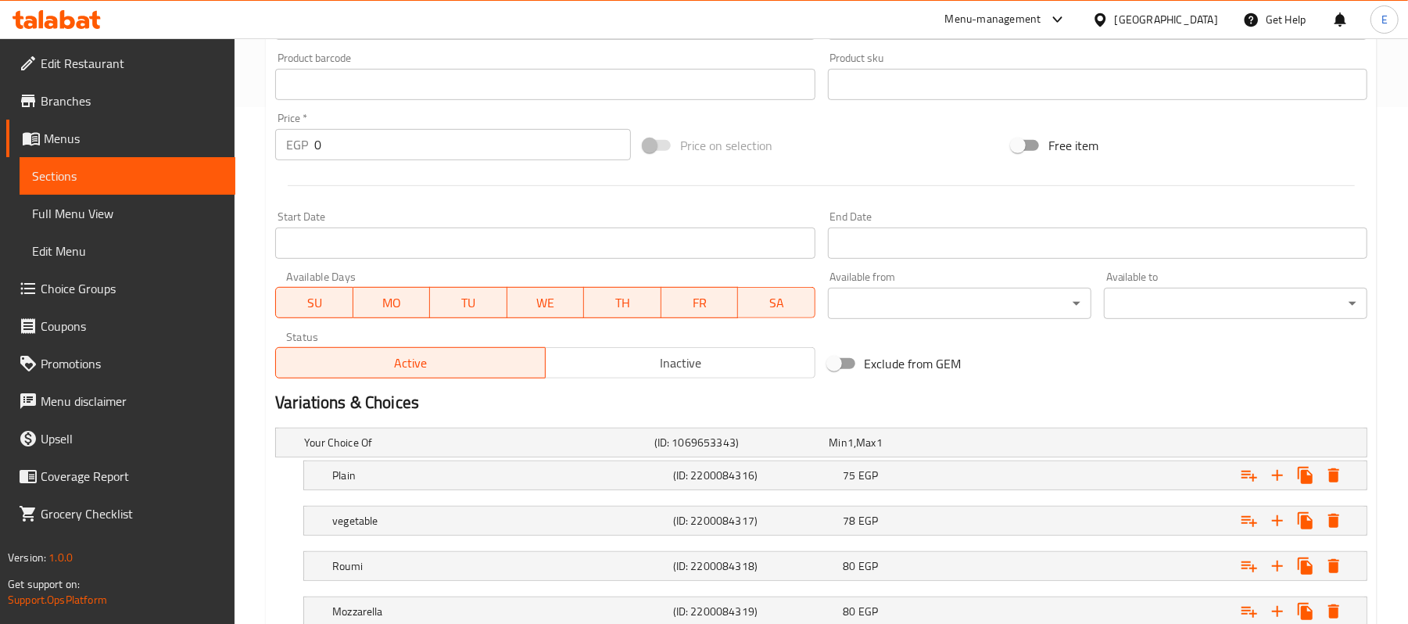
scroll to position [632, 0]
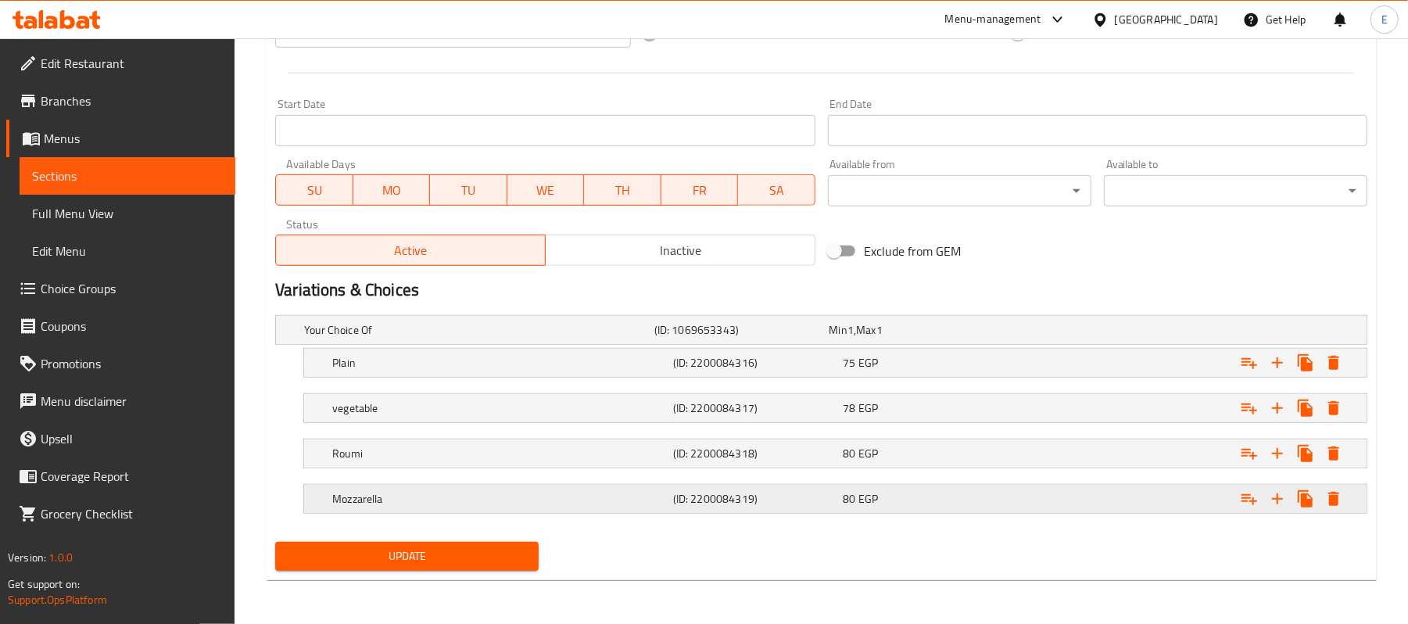
click at [986, 338] on div "80 EGP" at bounding box center [914, 330] width 169 height 16
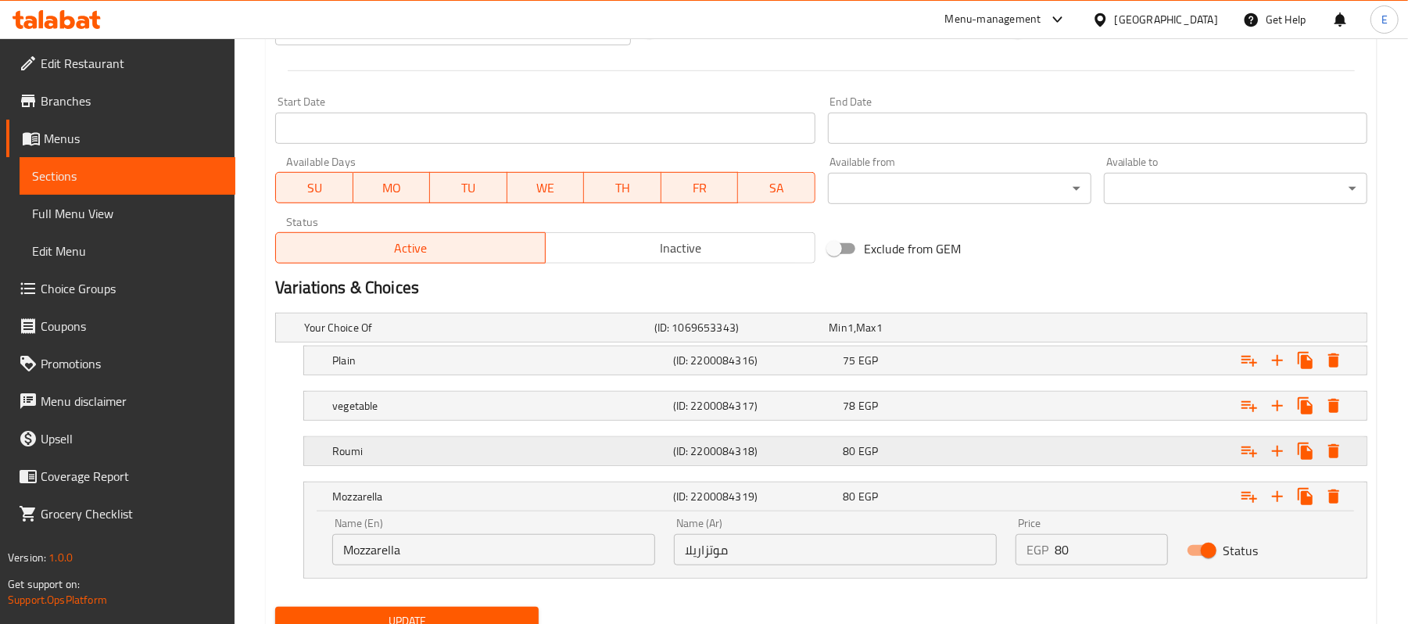
click at [986, 336] on div "80 EGP" at bounding box center [914, 328] width 169 height 16
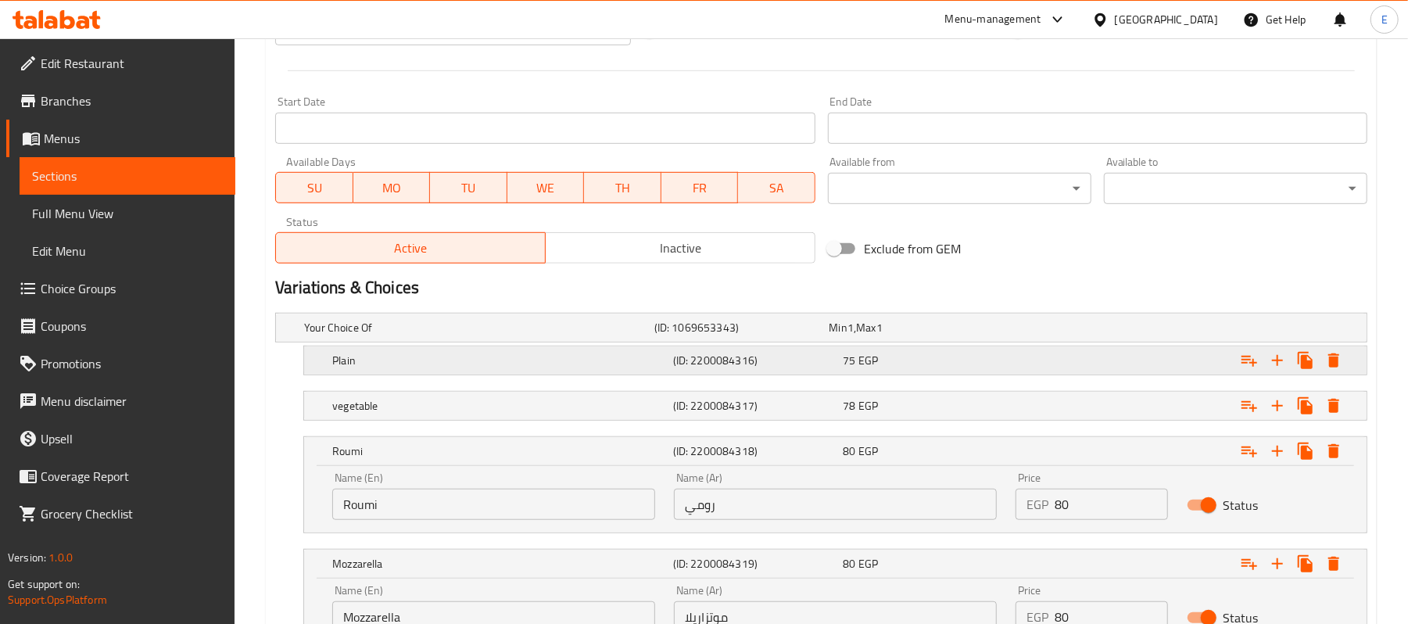
click at [980, 336] on div "75 EGP" at bounding box center [914, 328] width 169 height 16
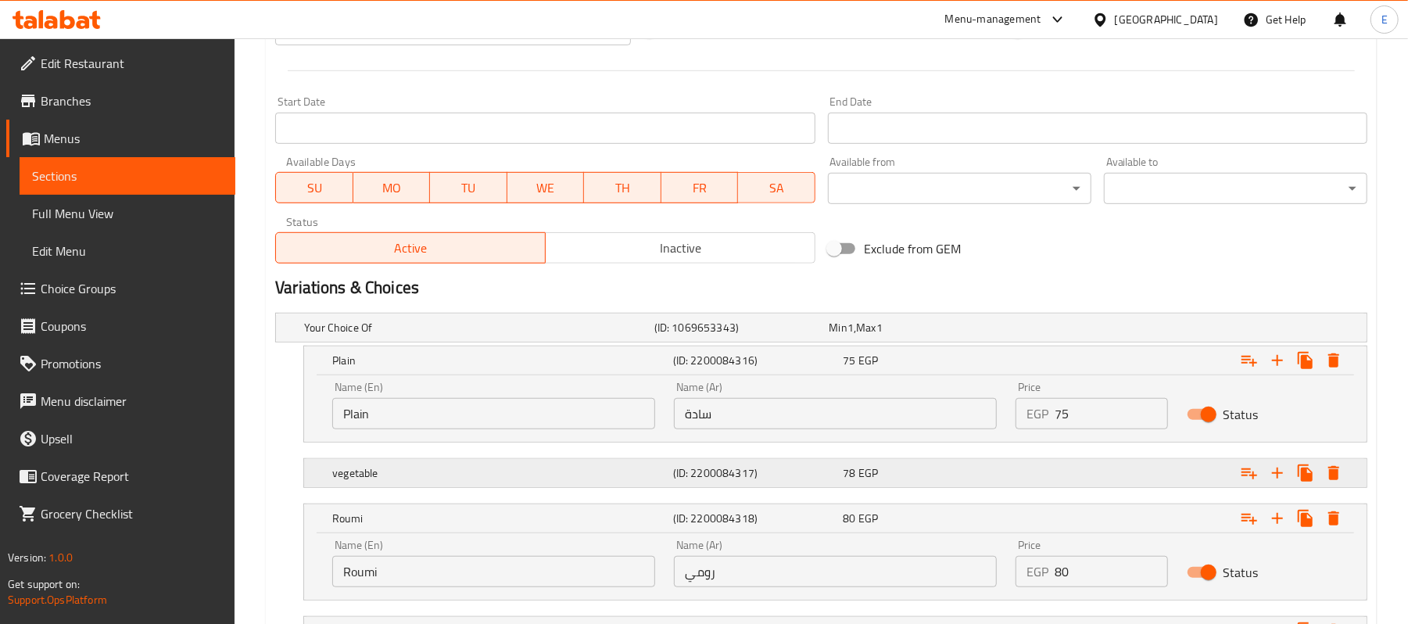
click at [973, 336] on div "78 EGP" at bounding box center [914, 328] width 169 height 16
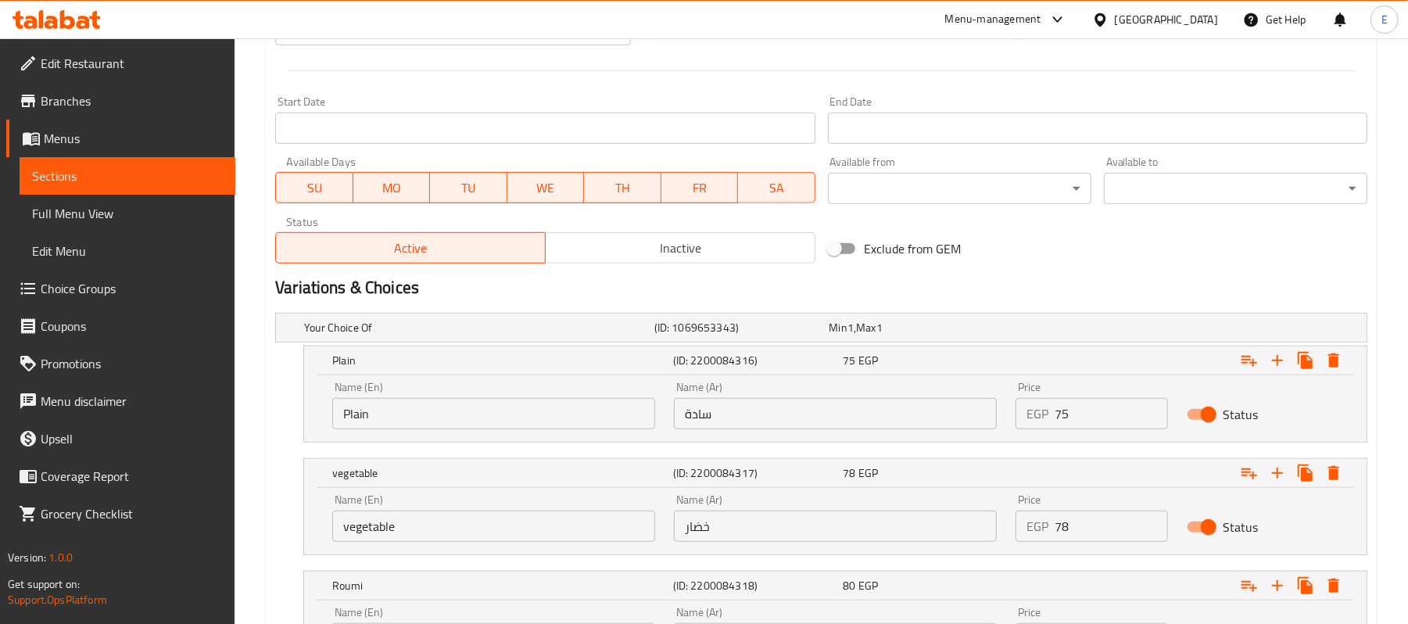
click at [1093, 411] on input "75" at bounding box center [1111, 413] width 113 height 31
click at [1093, 408] on input "75" at bounding box center [1111, 413] width 113 height 31
click at [1080, 422] on input "7580" at bounding box center [1111, 413] width 113 height 31
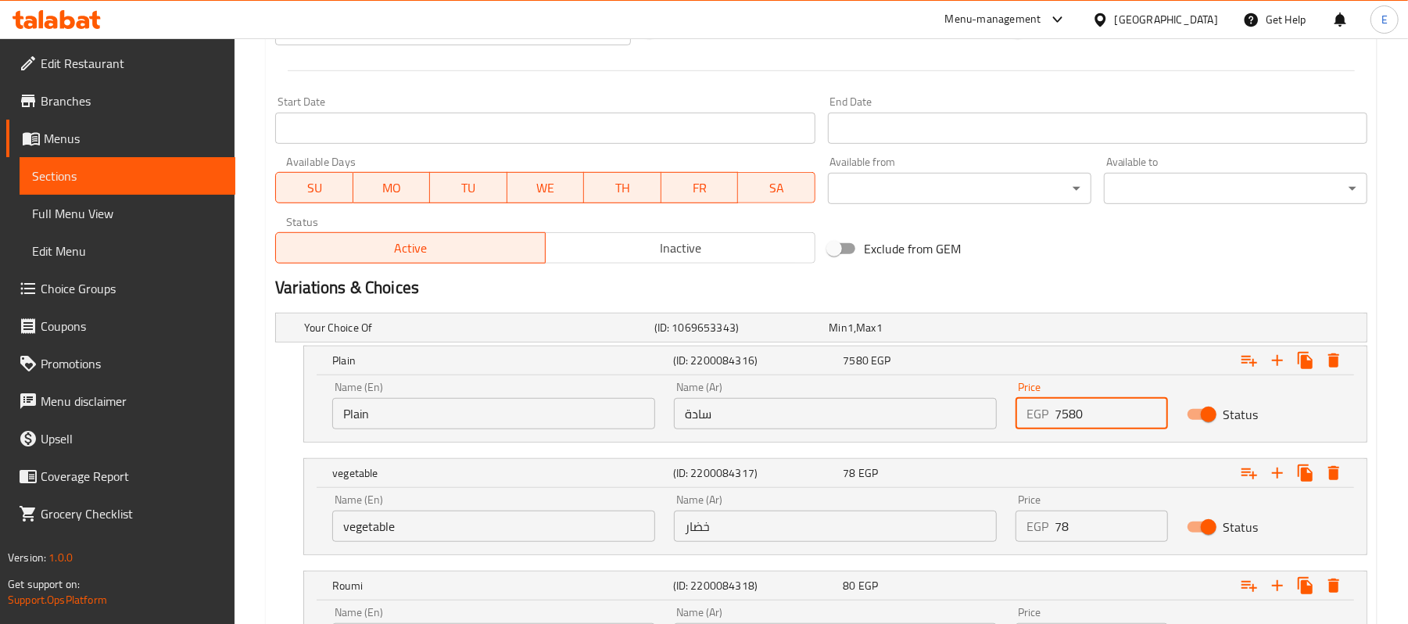
click at [1080, 422] on input "7580" at bounding box center [1111, 413] width 113 height 31
type input "80"
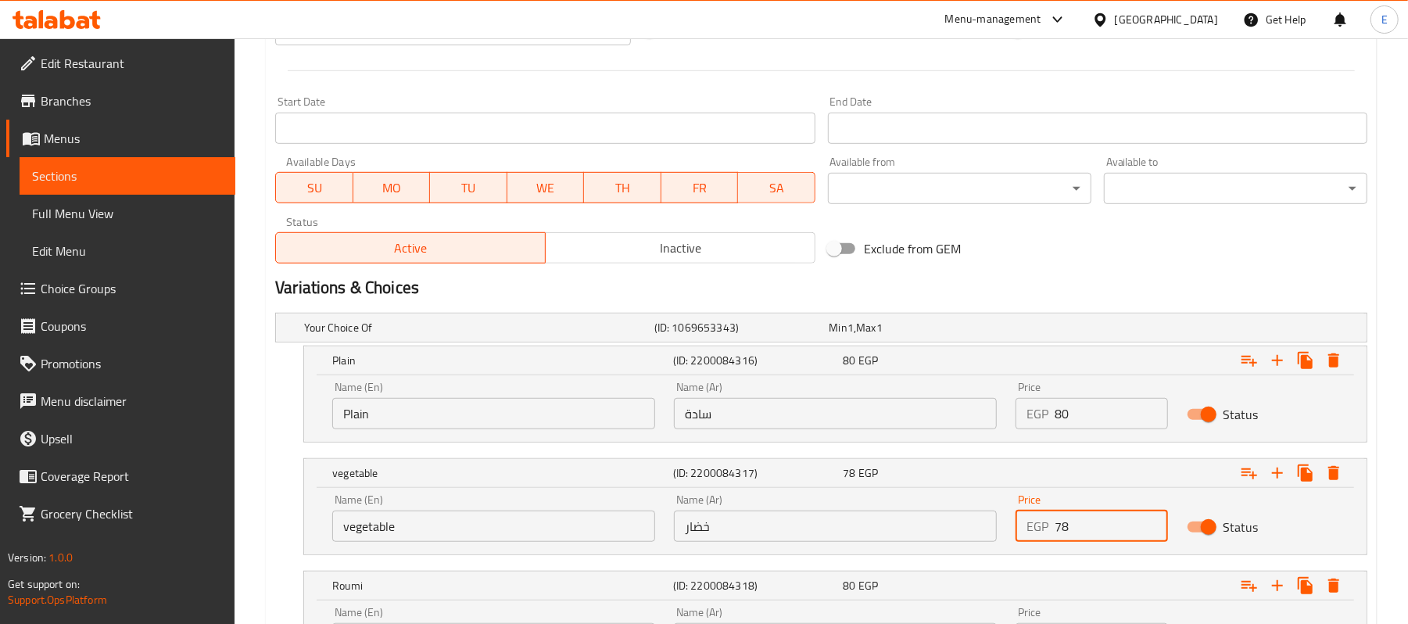
drag, startPoint x: 1068, startPoint y: 533, endPoint x: 1104, endPoint y: 548, distance: 39.2
click at [1104, 548] on div "Price EGP 78 Price" at bounding box center [1092, 518] width 170 height 66
type input "83"
click at [1172, 247] on div "Exclude from GEM" at bounding box center [1006, 249] width 368 height 42
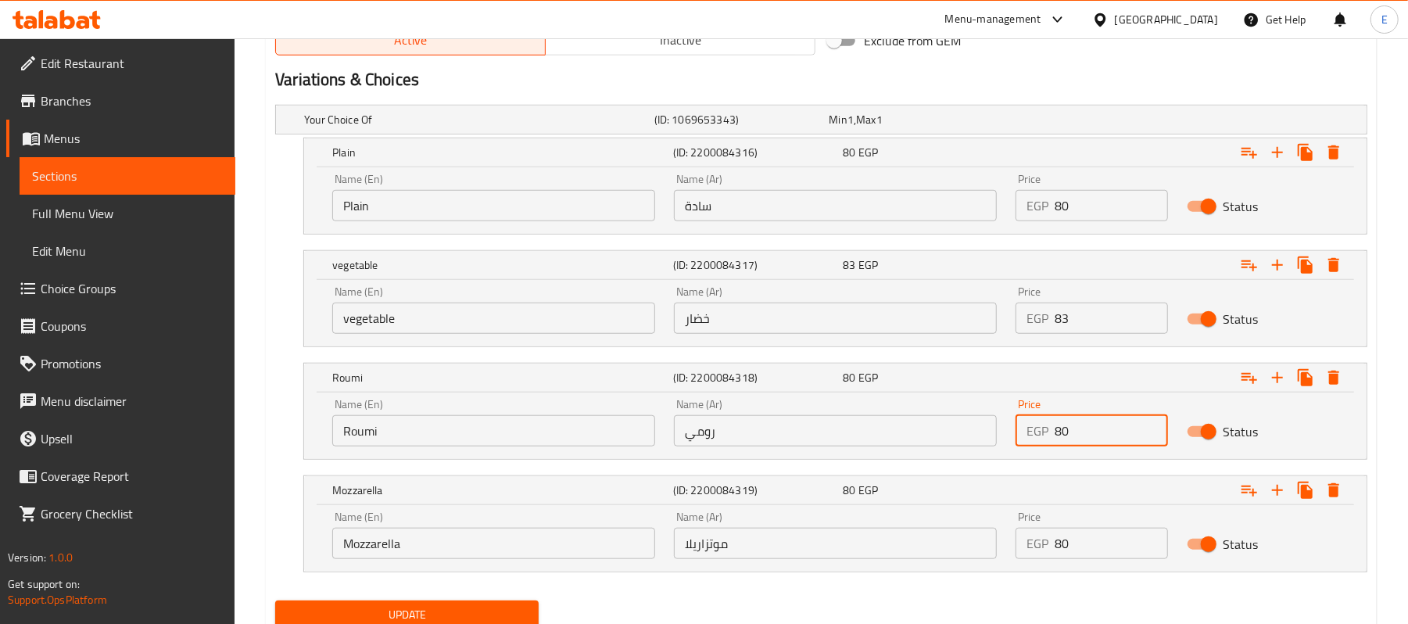
drag, startPoint x: 1068, startPoint y: 429, endPoint x: 1059, endPoint y: 432, distance: 9.2
click at [1059, 432] on input "80" at bounding box center [1111, 430] width 113 height 31
type input "85"
drag, startPoint x: 1061, startPoint y: 546, endPoint x: 1084, endPoint y: 558, distance: 25.9
click at [1084, 558] on input "80" at bounding box center [1111, 543] width 113 height 31
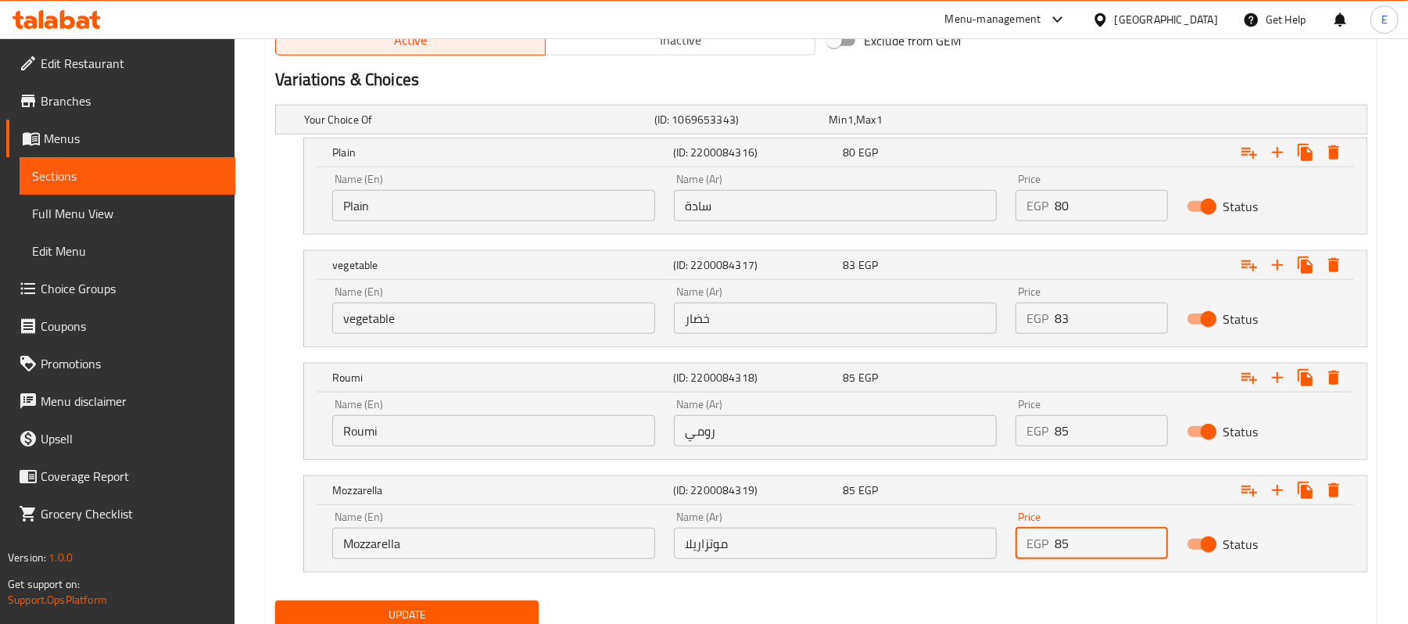
type input "85"
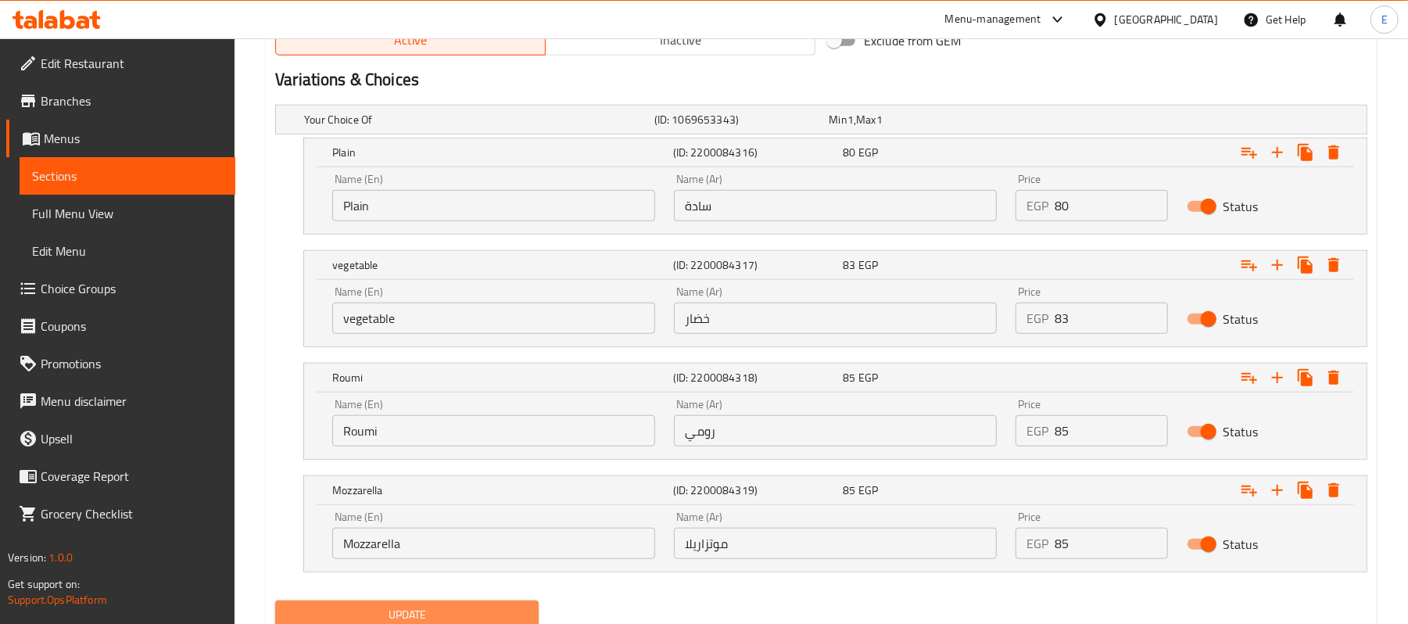
click at [516, 605] on button "Update" at bounding box center [407, 615] width 264 height 29
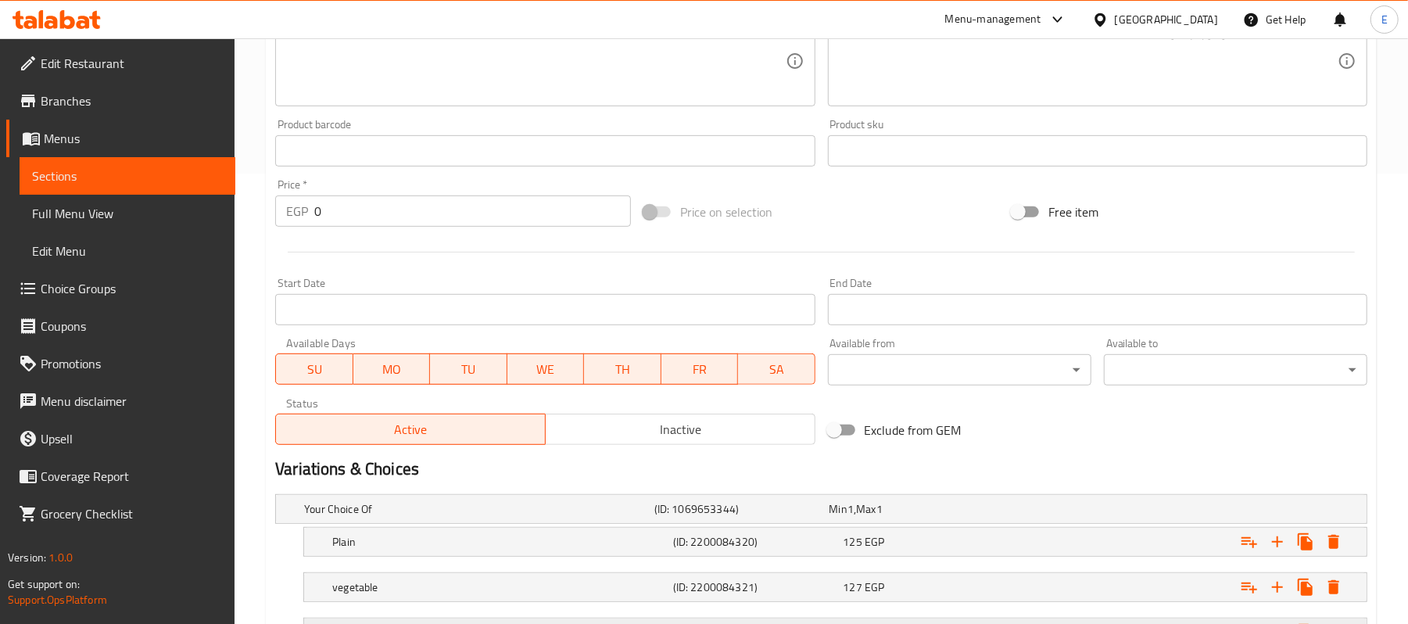
scroll to position [632, 0]
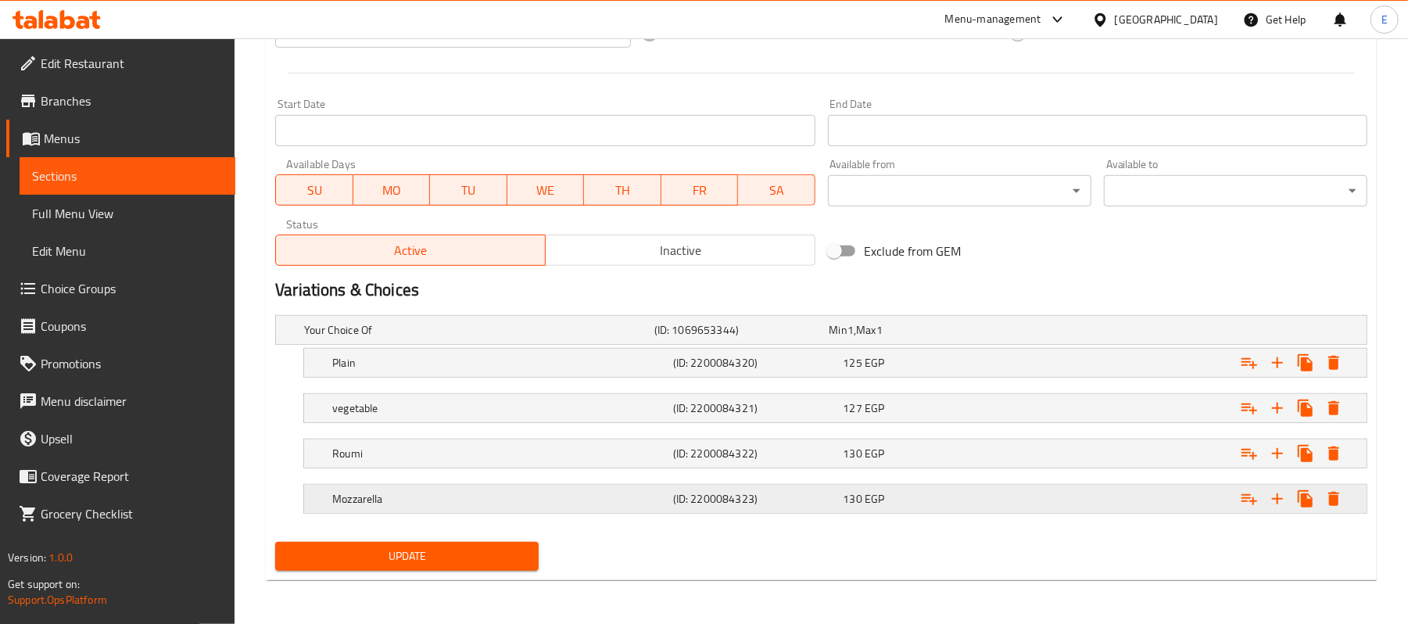
click at [978, 338] on div "130 EGP" at bounding box center [914, 330] width 169 height 16
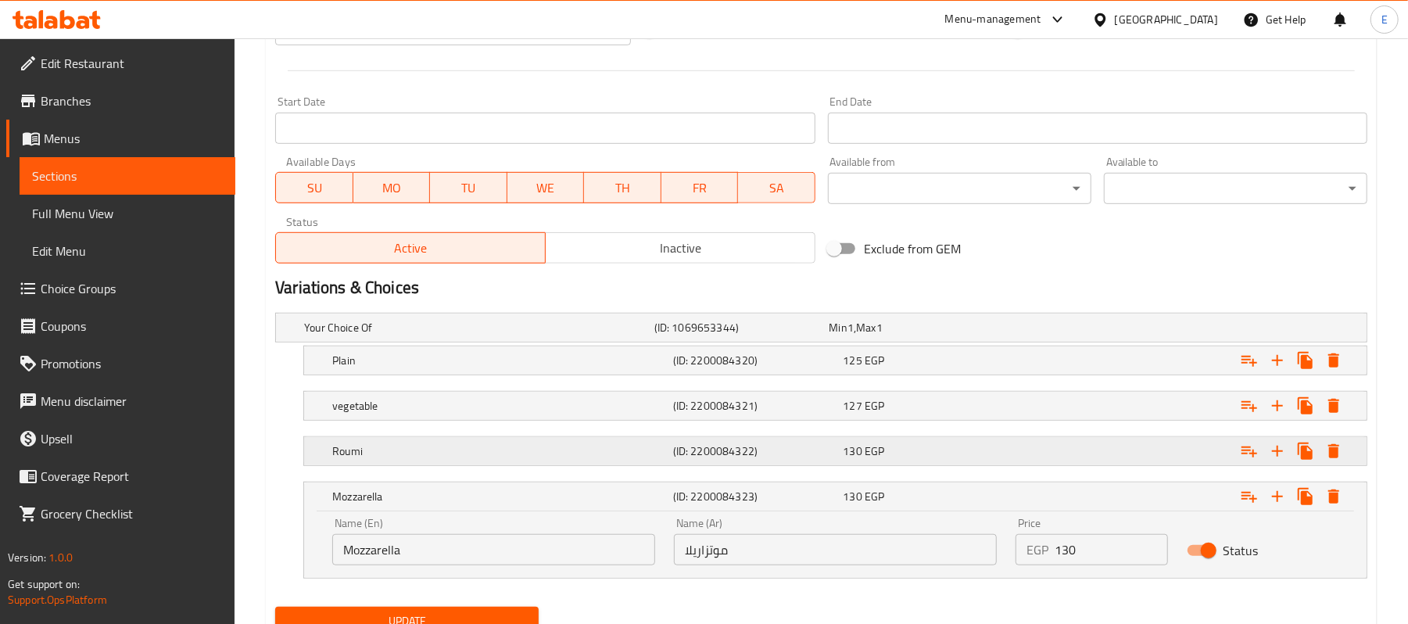
click at [964, 336] on div "130 EGP" at bounding box center [914, 328] width 169 height 16
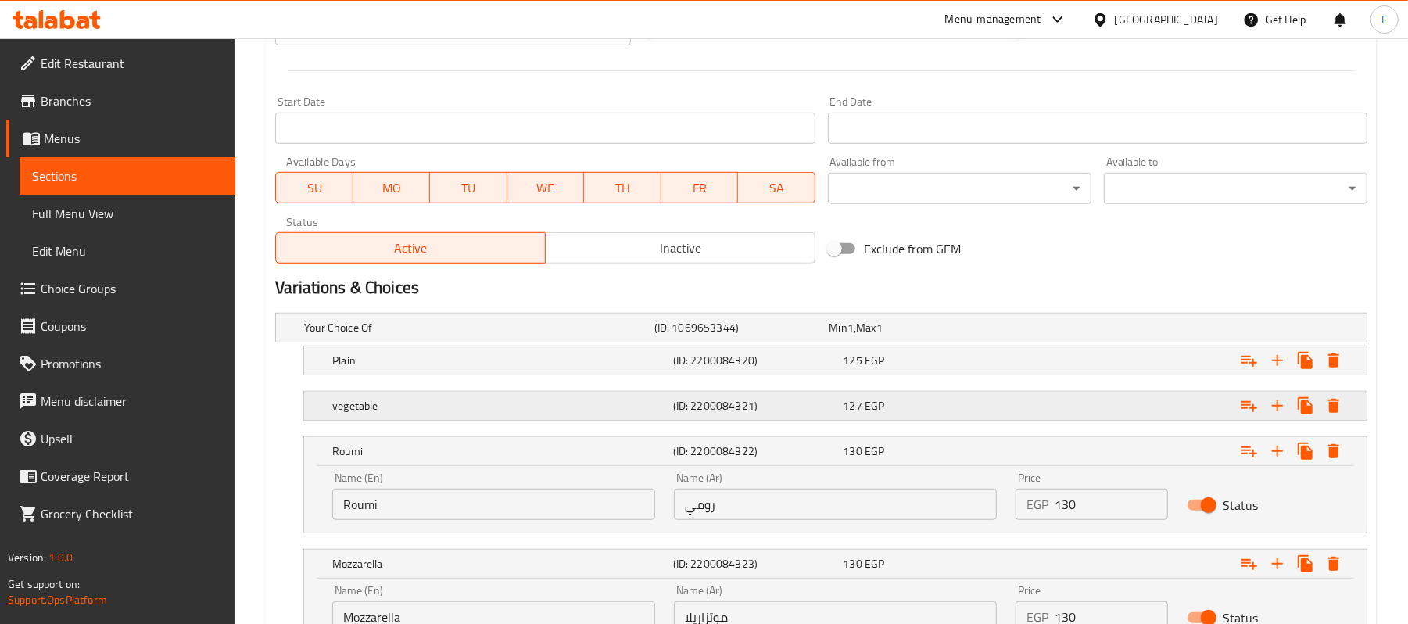
click at [948, 336] on div "127 EGP" at bounding box center [914, 328] width 169 height 16
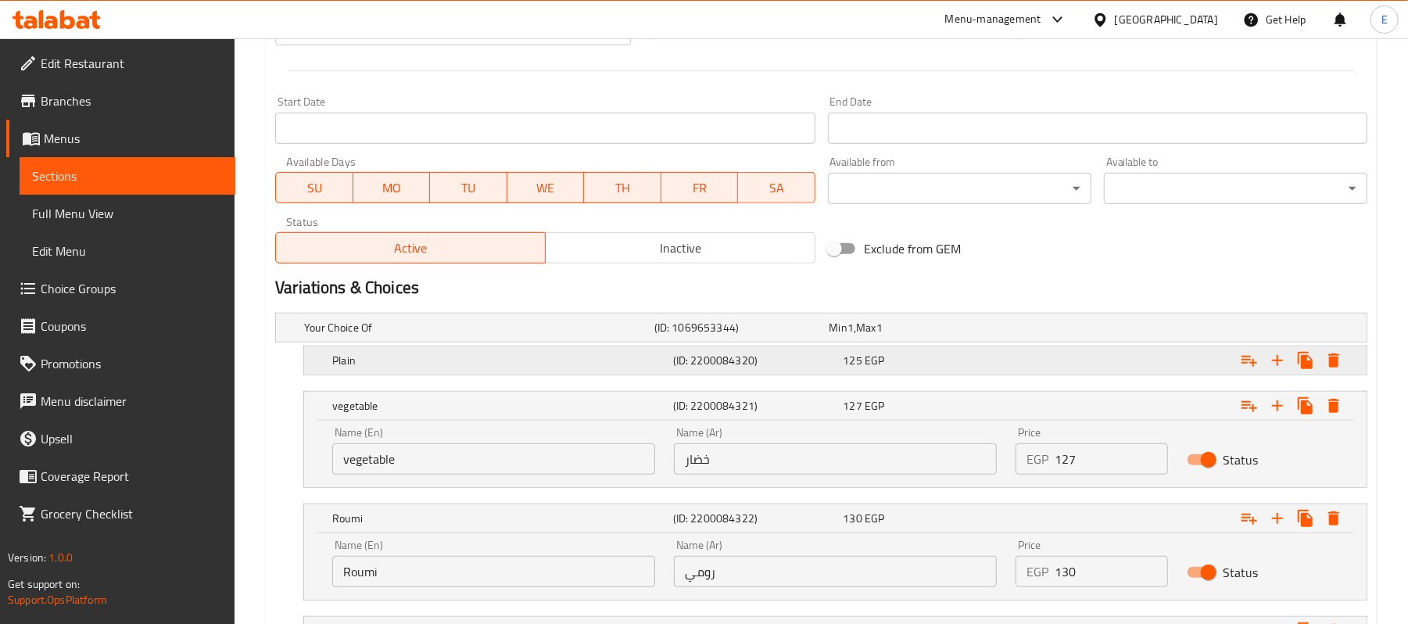
click at [938, 339] on div "125 EGP" at bounding box center [914, 328] width 175 height 22
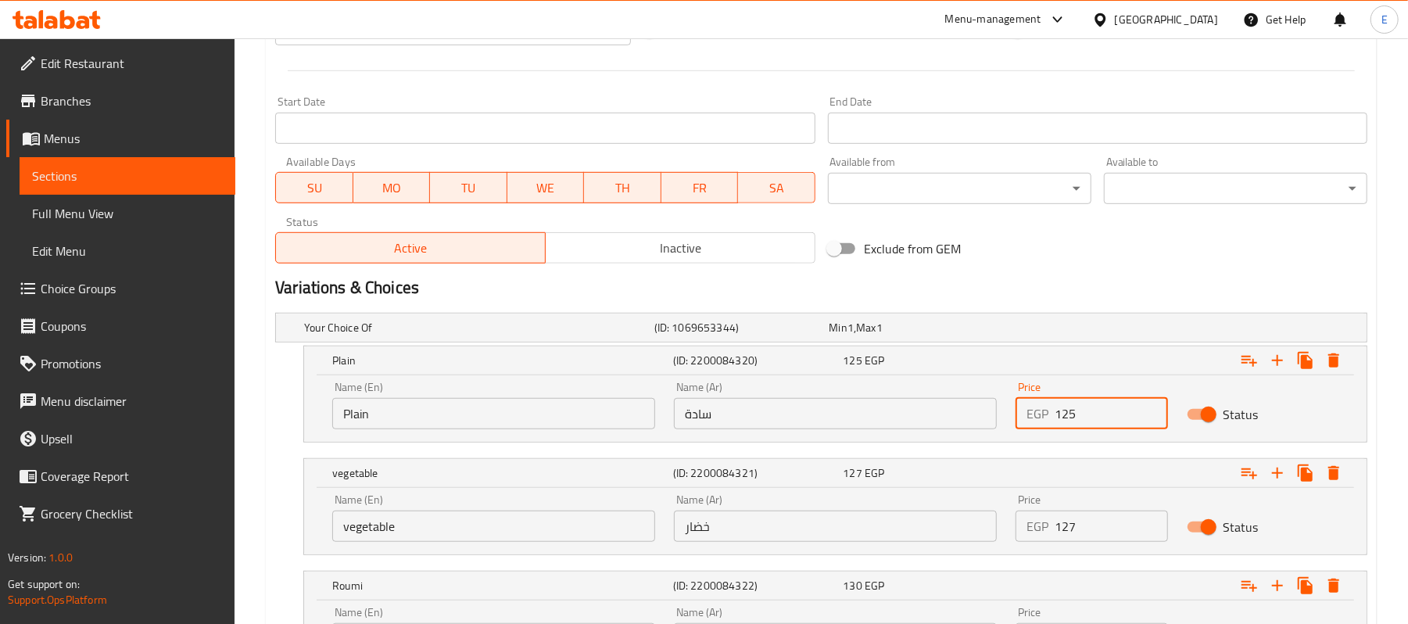
drag, startPoint x: 1062, startPoint y: 413, endPoint x: 1136, endPoint y: 419, distance: 74.6
click at [1136, 419] on input "125" at bounding box center [1111, 413] width 113 height 31
type input "130"
click at [1107, 277] on h2 "Variations & Choices" at bounding box center [821, 287] width 1093 height 23
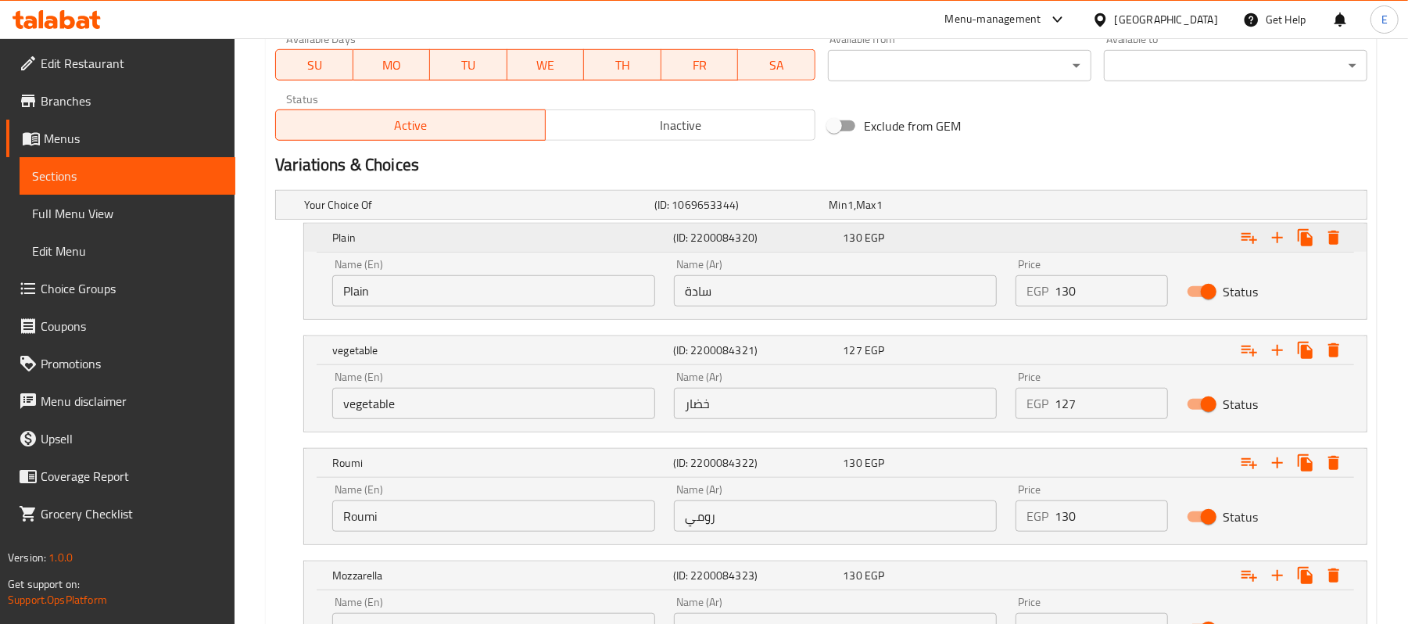
scroll to position [901, 0]
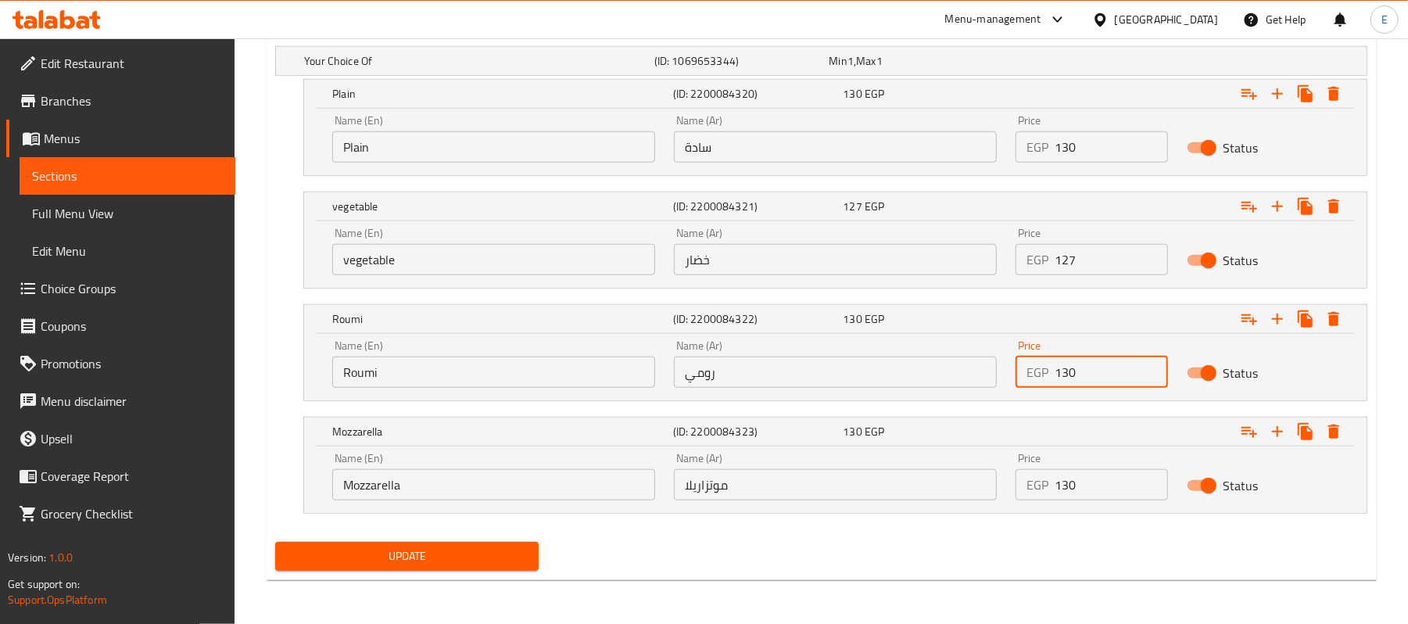
drag, startPoint x: 1076, startPoint y: 374, endPoint x: 1068, endPoint y: 376, distance: 8.9
click at [1068, 376] on input "130" at bounding box center [1111, 372] width 113 height 31
type input "135"
drag, startPoint x: 1071, startPoint y: 479, endPoint x: 1096, endPoint y: 490, distance: 27.7
click at [1096, 490] on input "130" at bounding box center [1111, 484] width 113 height 31
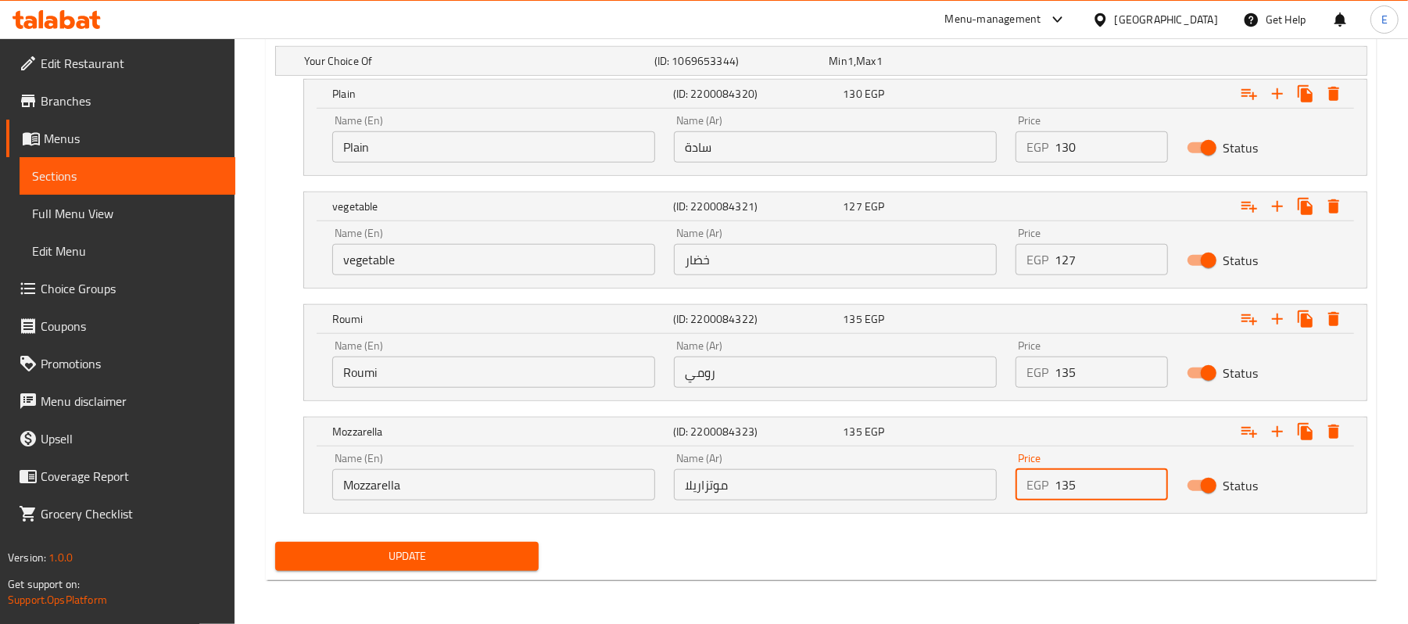
type input "135"
click at [1074, 252] on input "127" at bounding box center [1111, 259] width 113 height 31
click at [1074, 253] on input "127" at bounding box center [1111, 259] width 113 height 31
type input "132"
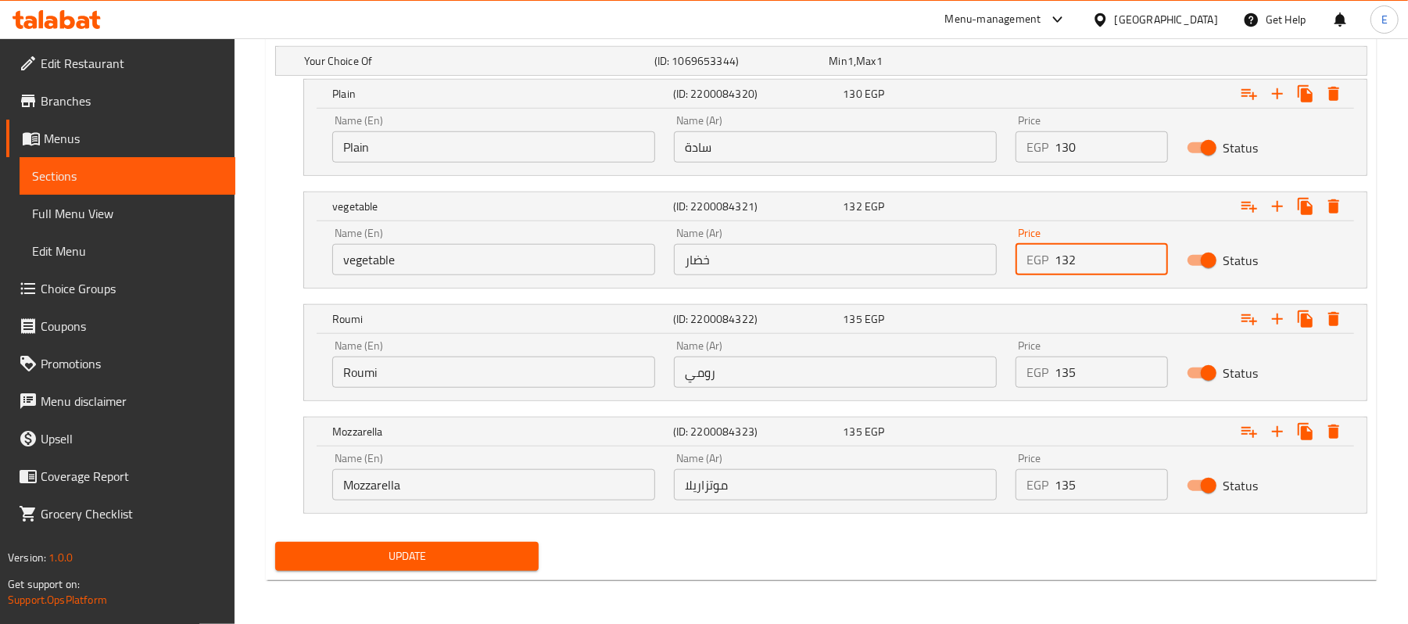
click at [398, 560] on span "Update" at bounding box center [407, 557] width 239 height 20
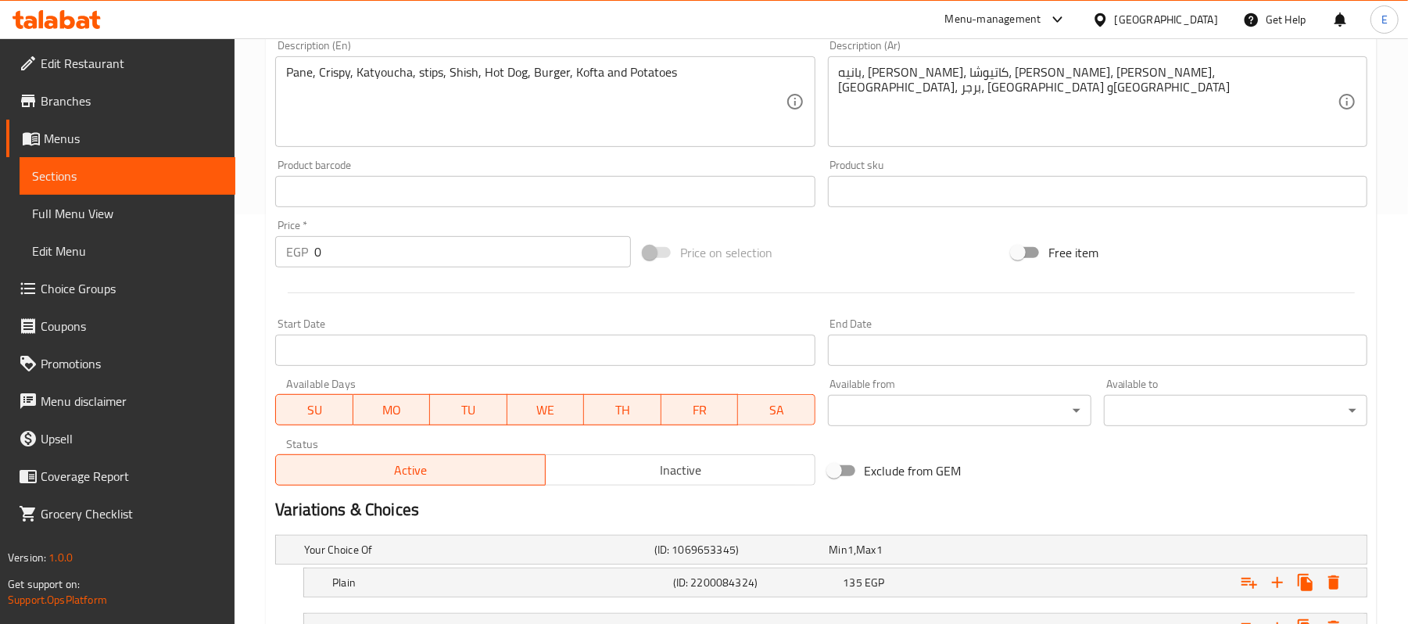
scroll to position [632, 0]
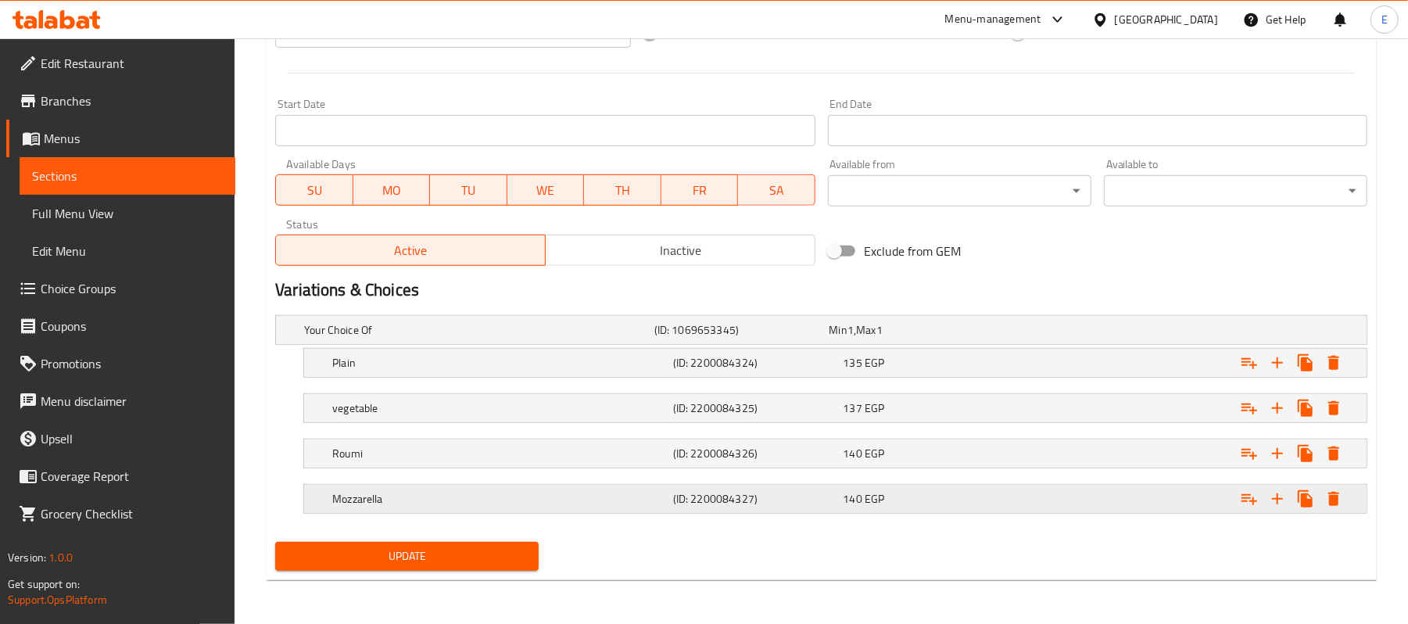
click at [1071, 333] on div "Expand" at bounding box center [1176, 330] width 350 height 6
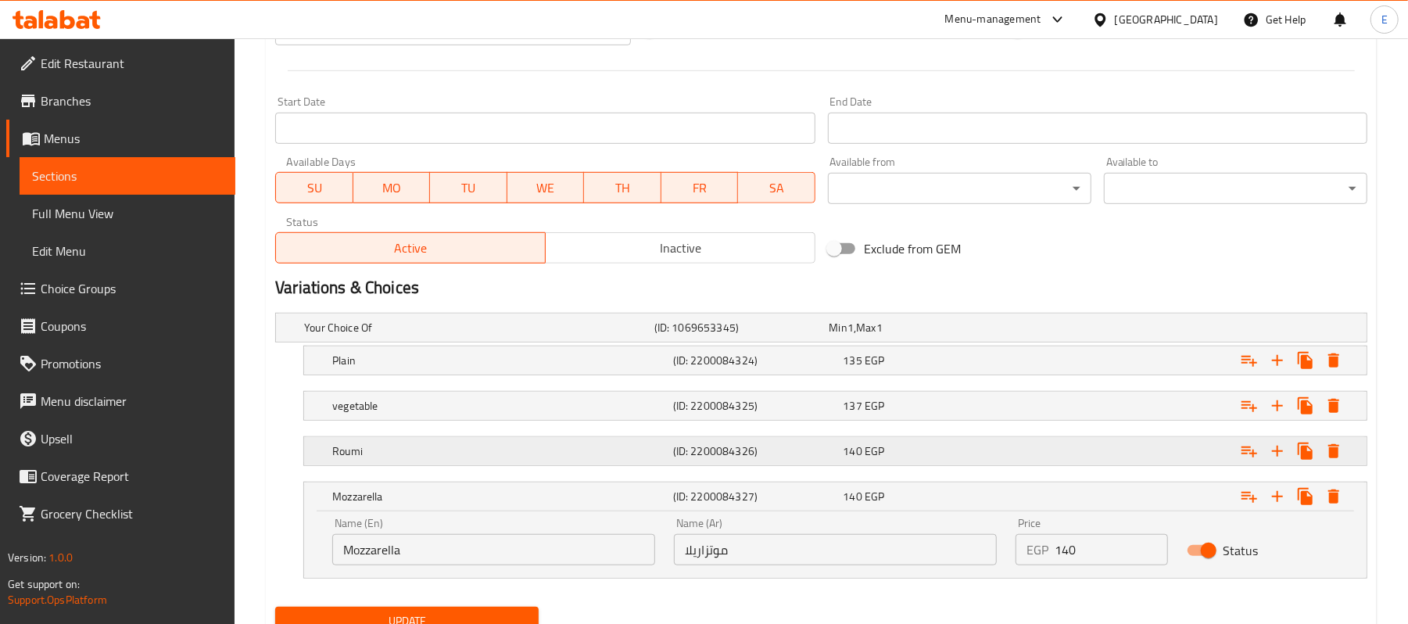
click at [1058, 331] on div "Expand" at bounding box center [1176, 328] width 350 height 6
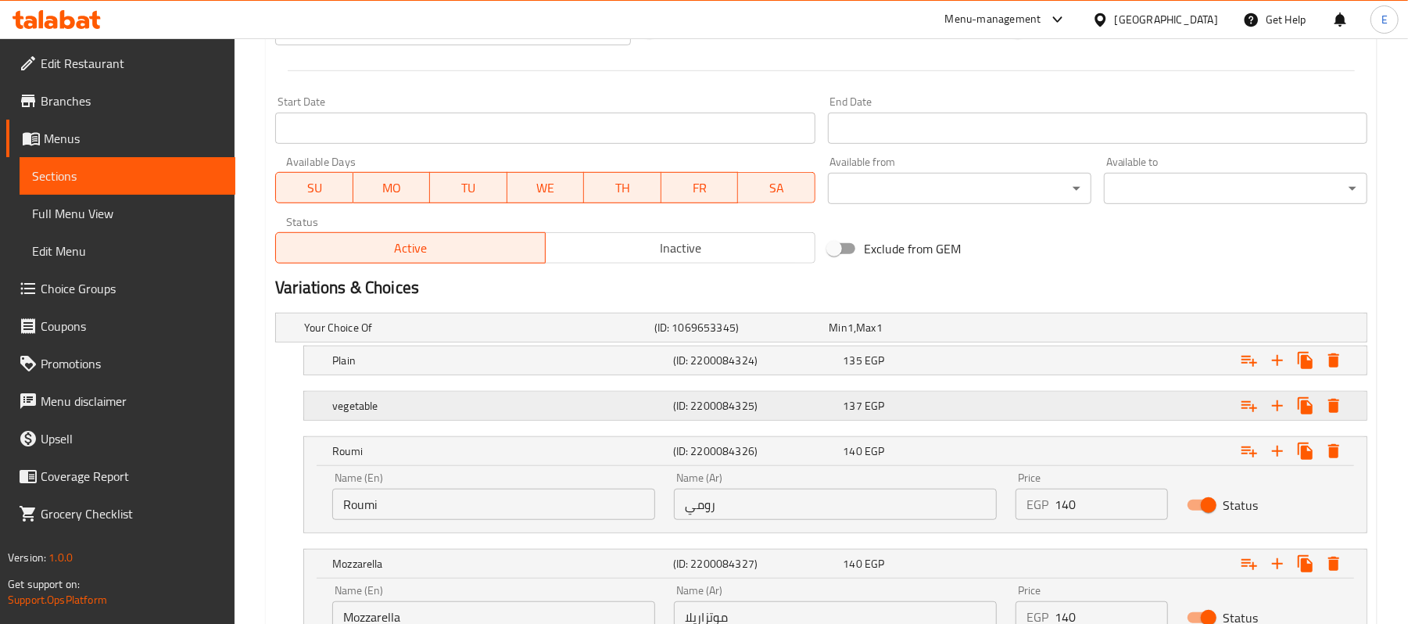
click at [1042, 331] on div "Expand" at bounding box center [1176, 328] width 350 height 6
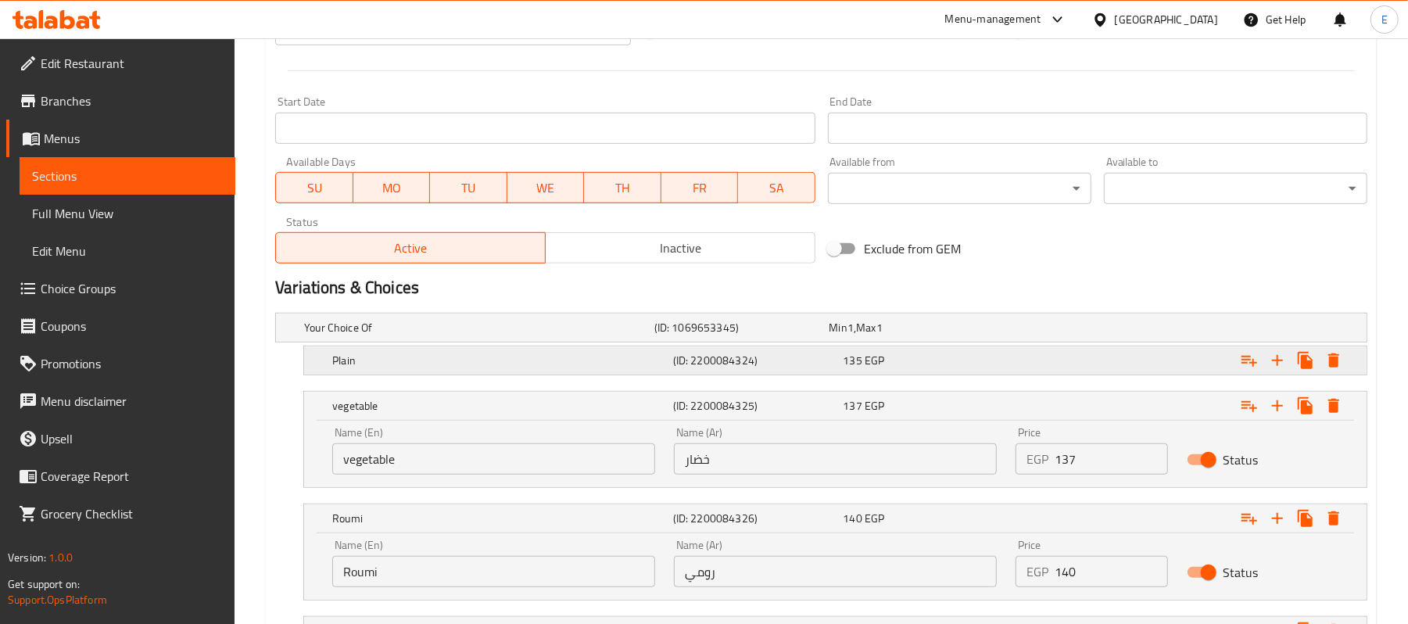
click at [1042, 331] on div "Expand" at bounding box center [1176, 328] width 350 height 6
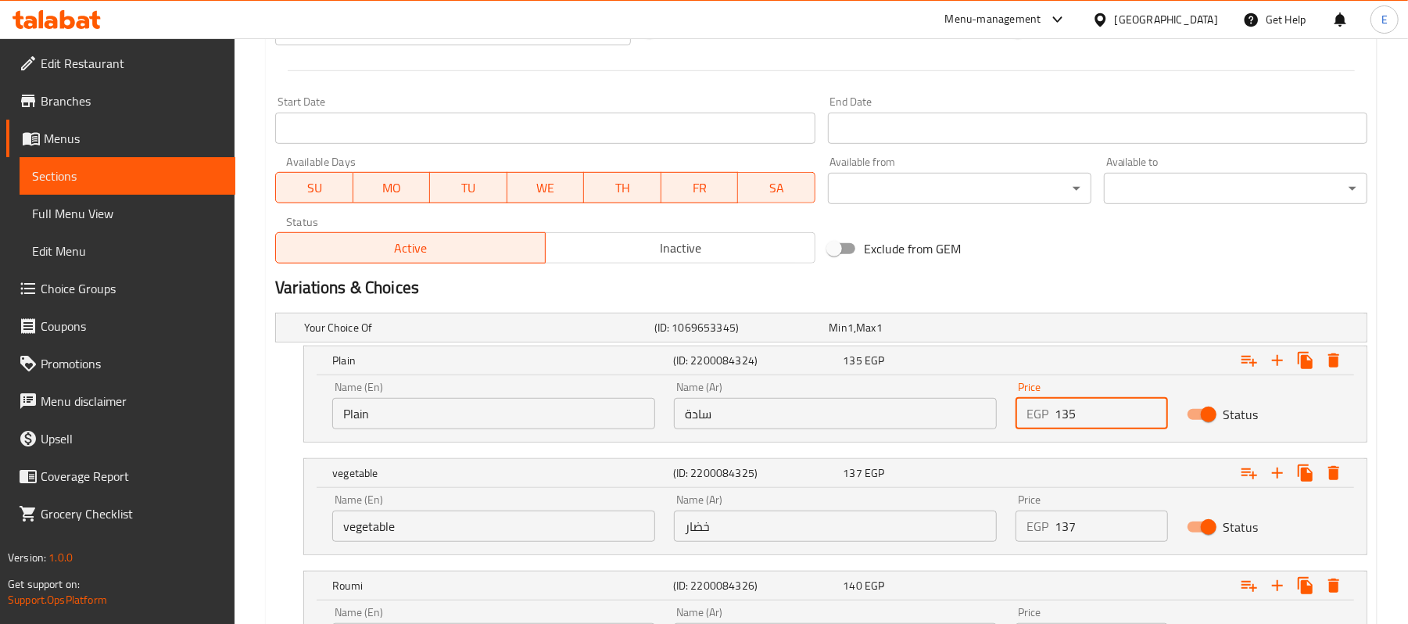
drag, startPoint x: 1096, startPoint y: 407, endPoint x: 1042, endPoint y: 413, distance: 53.5
click at [1042, 413] on div "EGP 135 Price" at bounding box center [1092, 413] width 152 height 31
type input "140"
click at [1123, 270] on div "Exclude from GEM" at bounding box center [1006, 249] width 368 height 42
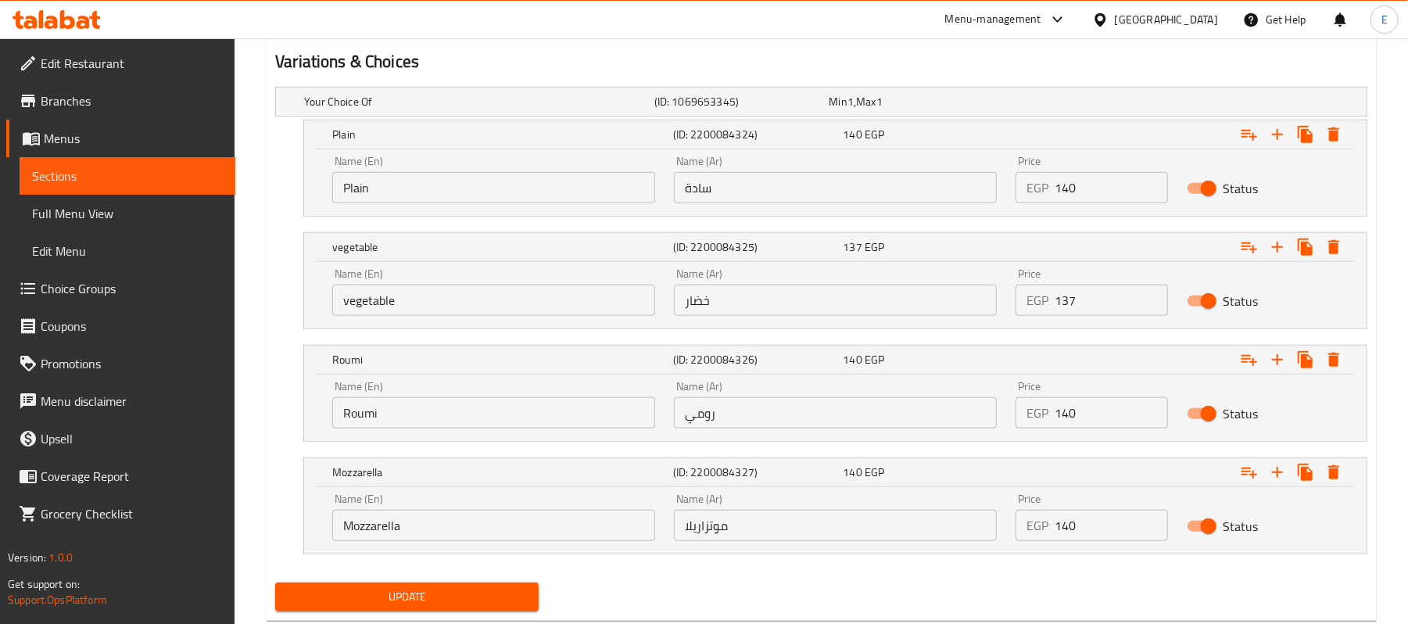
scroll to position [901, 0]
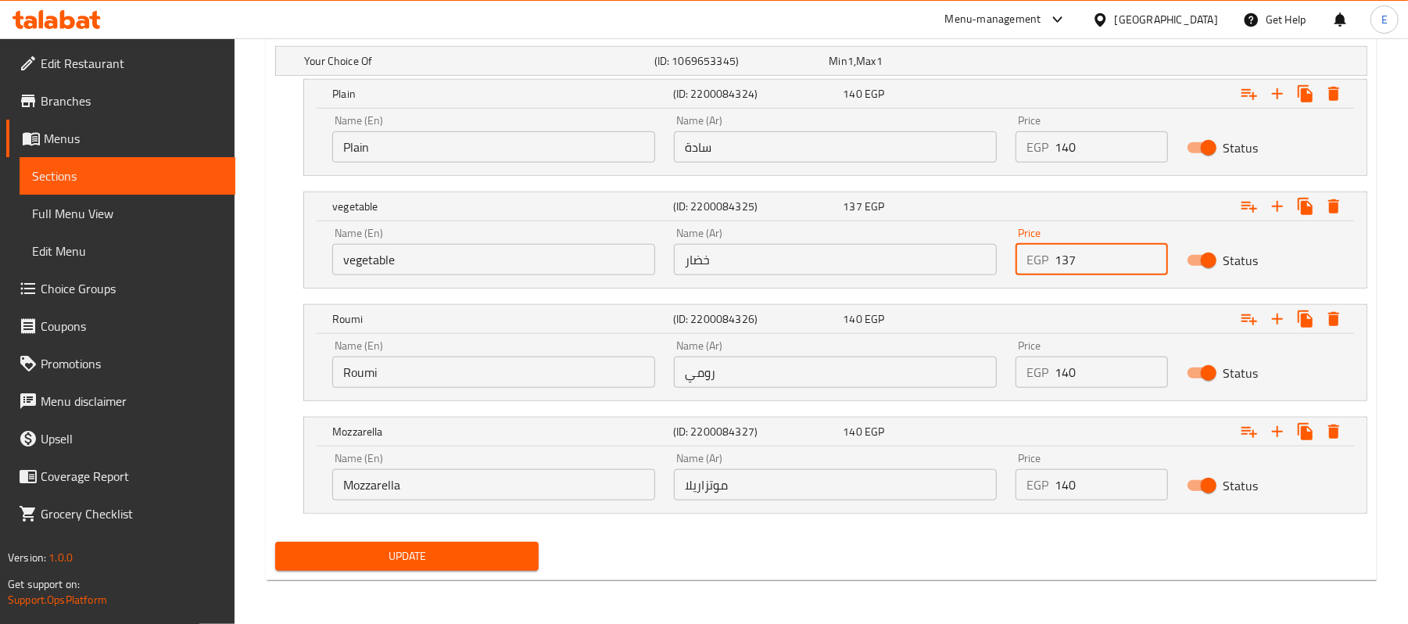
drag, startPoint x: 1059, startPoint y: 254, endPoint x: 1105, endPoint y: 260, distance: 46.6
click at [1105, 260] on input "137" at bounding box center [1111, 259] width 113 height 31
type input "142"
drag, startPoint x: 1071, startPoint y: 382, endPoint x: 1109, endPoint y: 393, distance: 39.9
click at [1109, 393] on div "Price EGP 140 Price" at bounding box center [1092, 364] width 170 height 66
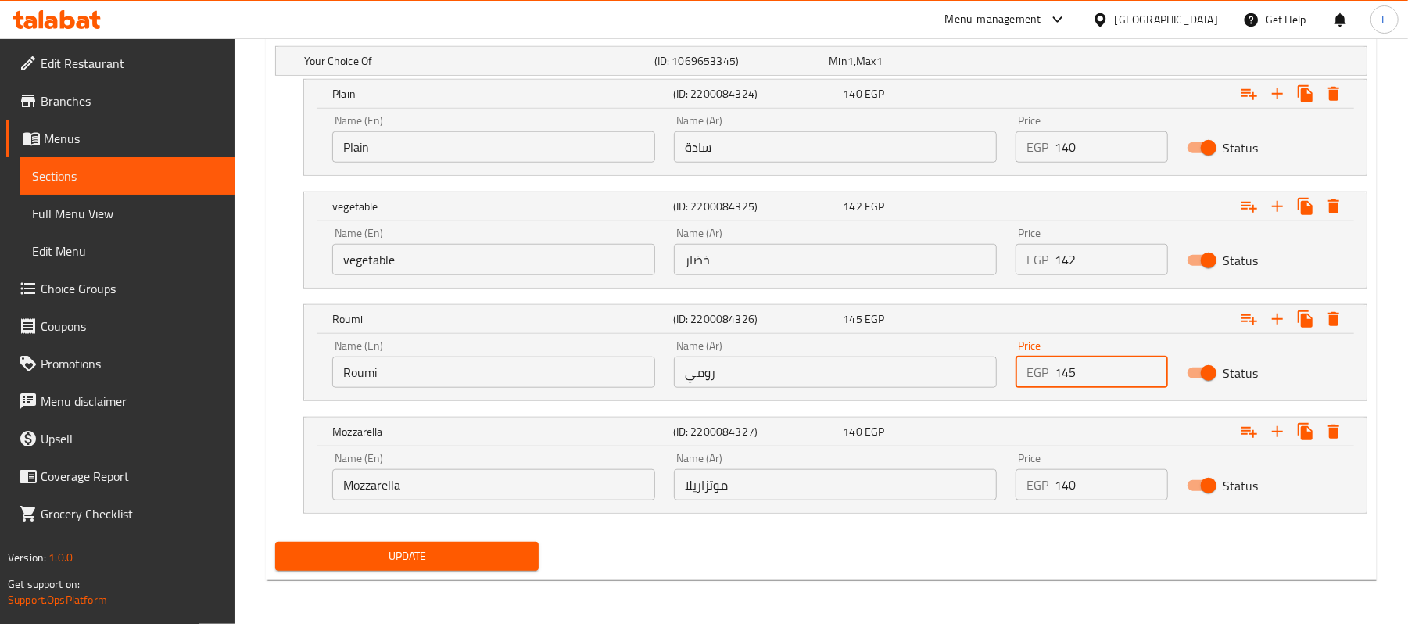
type input "145"
drag, startPoint x: 1068, startPoint y: 483, endPoint x: 1101, endPoint y: 490, distance: 33.4
click at [1100, 490] on input "140" at bounding box center [1111, 484] width 113 height 31
type input "145"
click at [501, 555] on span "Update" at bounding box center [407, 557] width 239 height 20
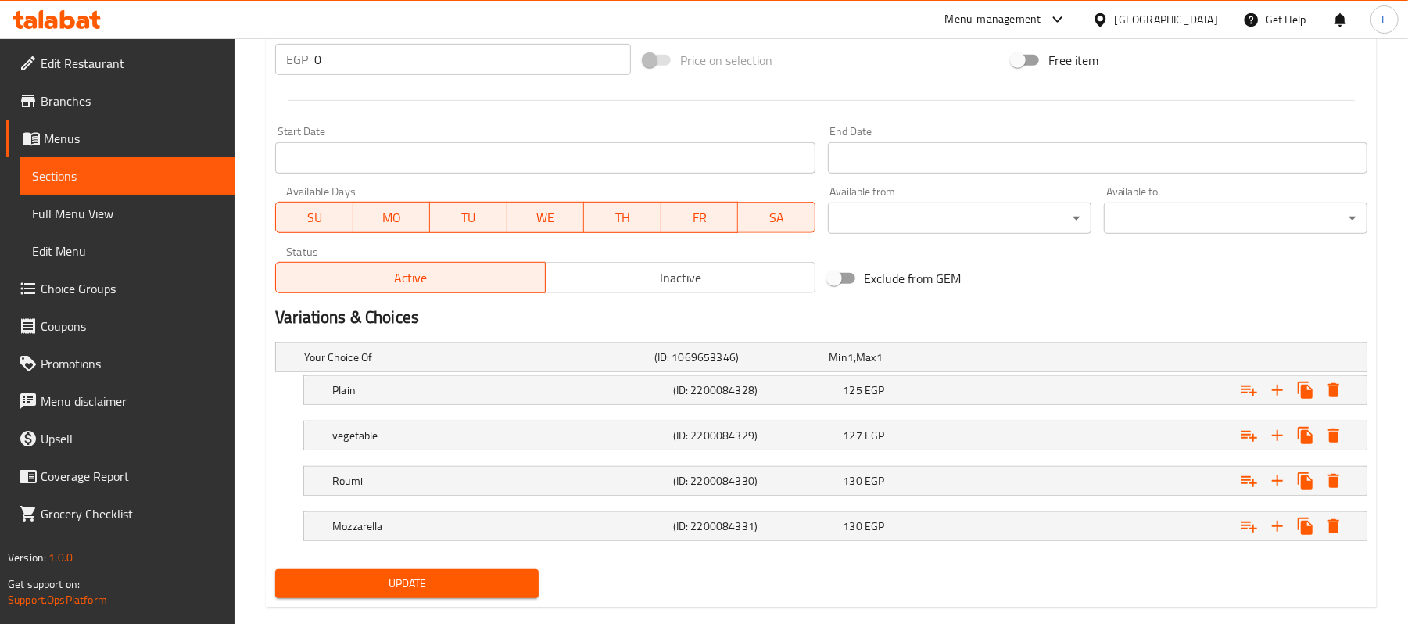
scroll to position [632, 0]
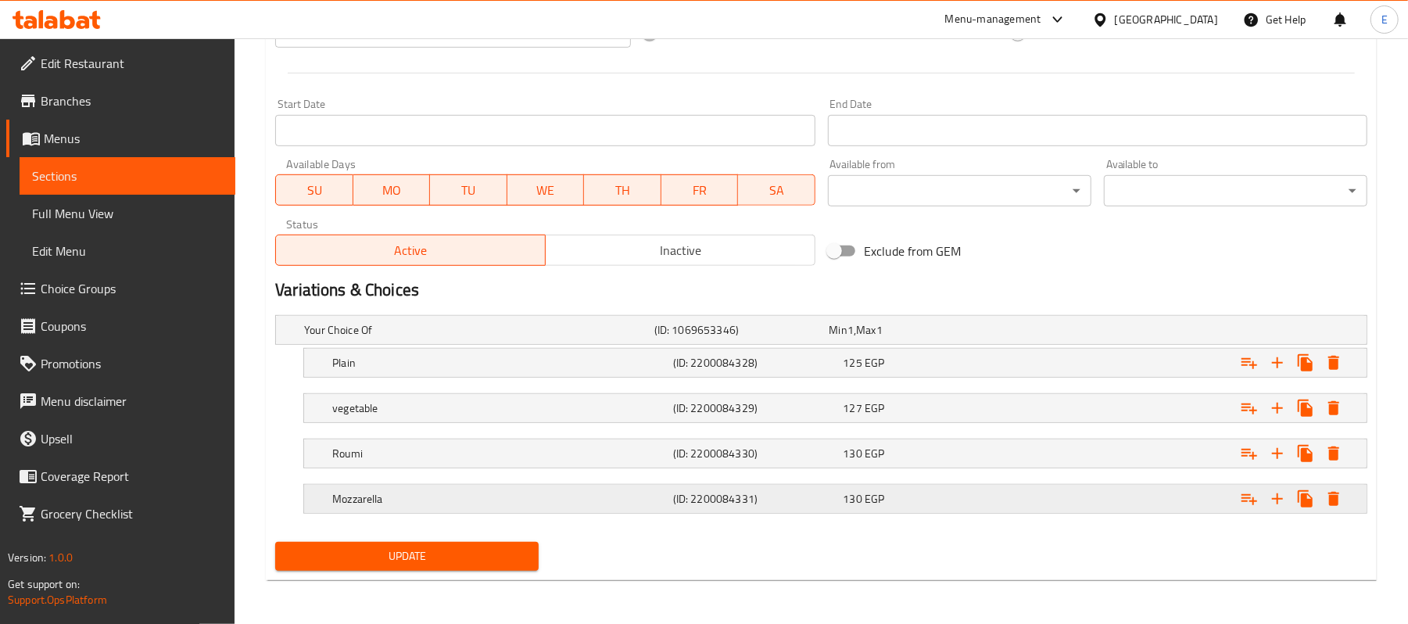
click at [936, 338] on div "130 EGP" at bounding box center [914, 330] width 169 height 16
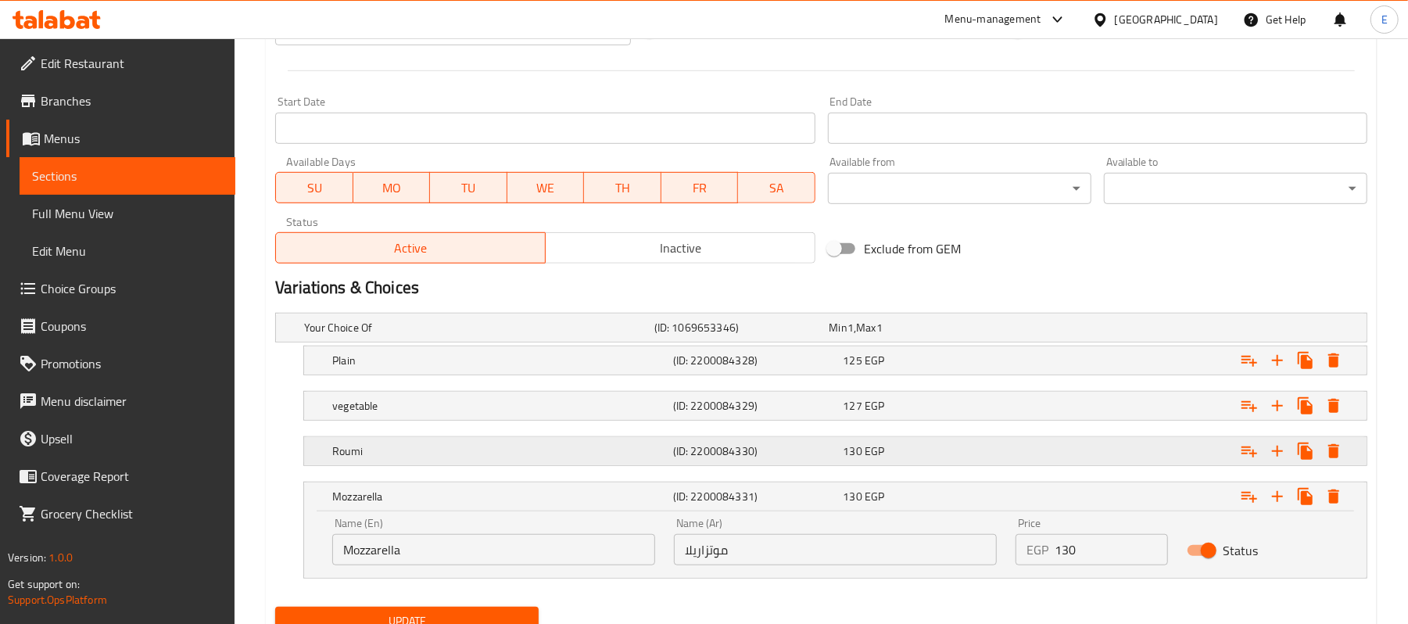
click at [952, 336] on div "130 EGP" at bounding box center [914, 328] width 169 height 16
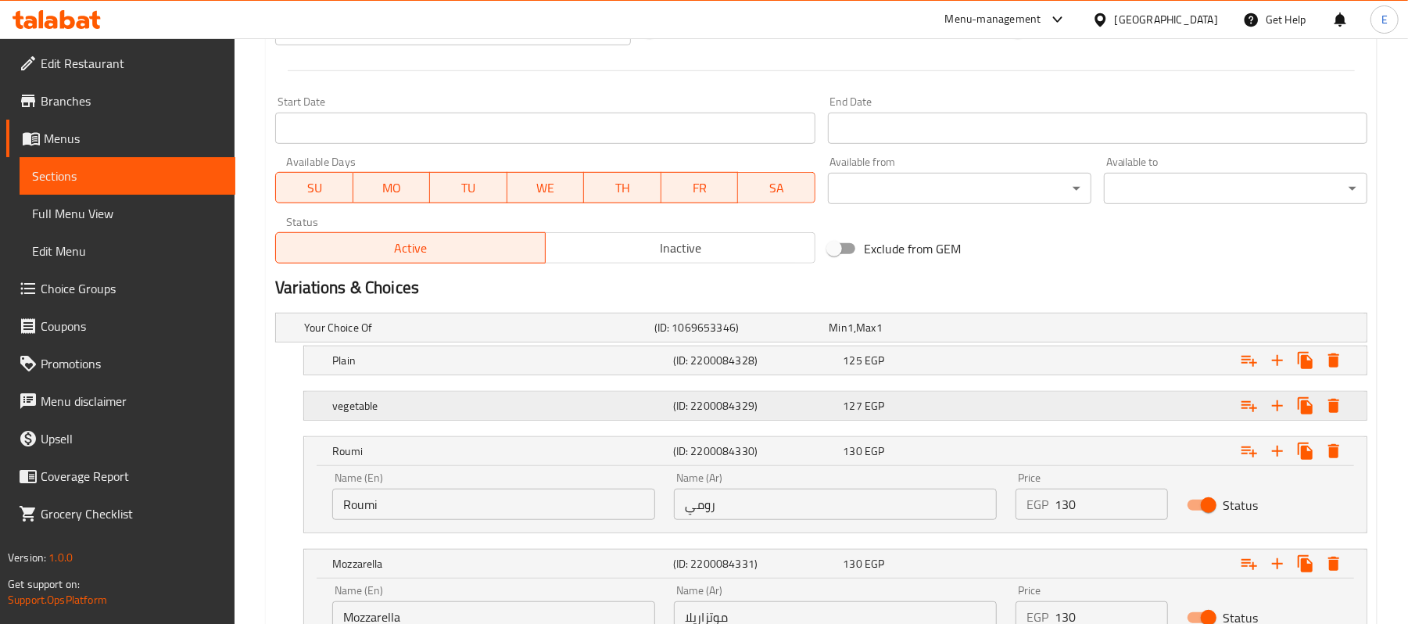
click at [952, 336] on div "127 EGP" at bounding box center [914, 328] width 169 height 16
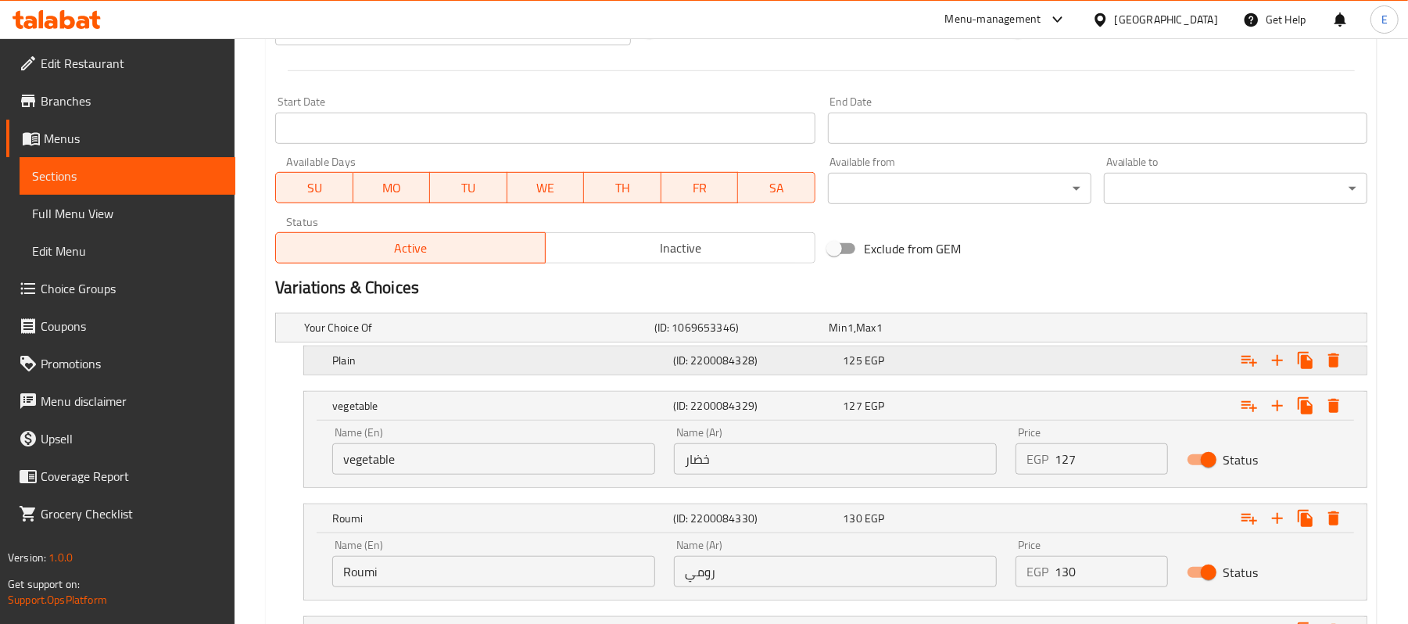
click at [957, 336] on div "125 EGP" at bounding box center [914, 328] width 169 height 16
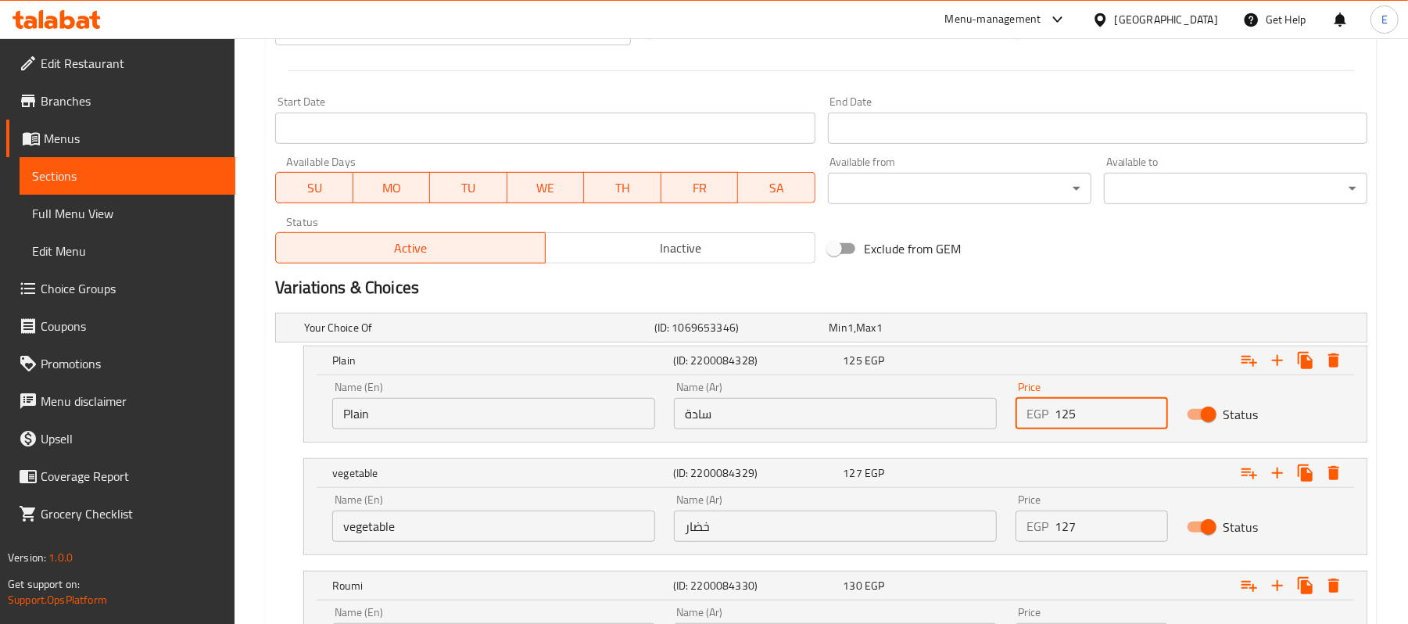
drag, startPoint x: 1064, startPoint y: 416, endPoint x: 1261, endPoint y: 418, distance: 197.9
click at [1261, 418] on div "Name (En) Plain Name (En) Name (Ar) سادة Name (Ar) Price EGP 125 Price Status" at bounding box center [835, 405] width 1025 height 66
type input "130"
click at [1186, 264] on div "Exclude from GEM" at bounding box center [1006, 249] width 368 height 42
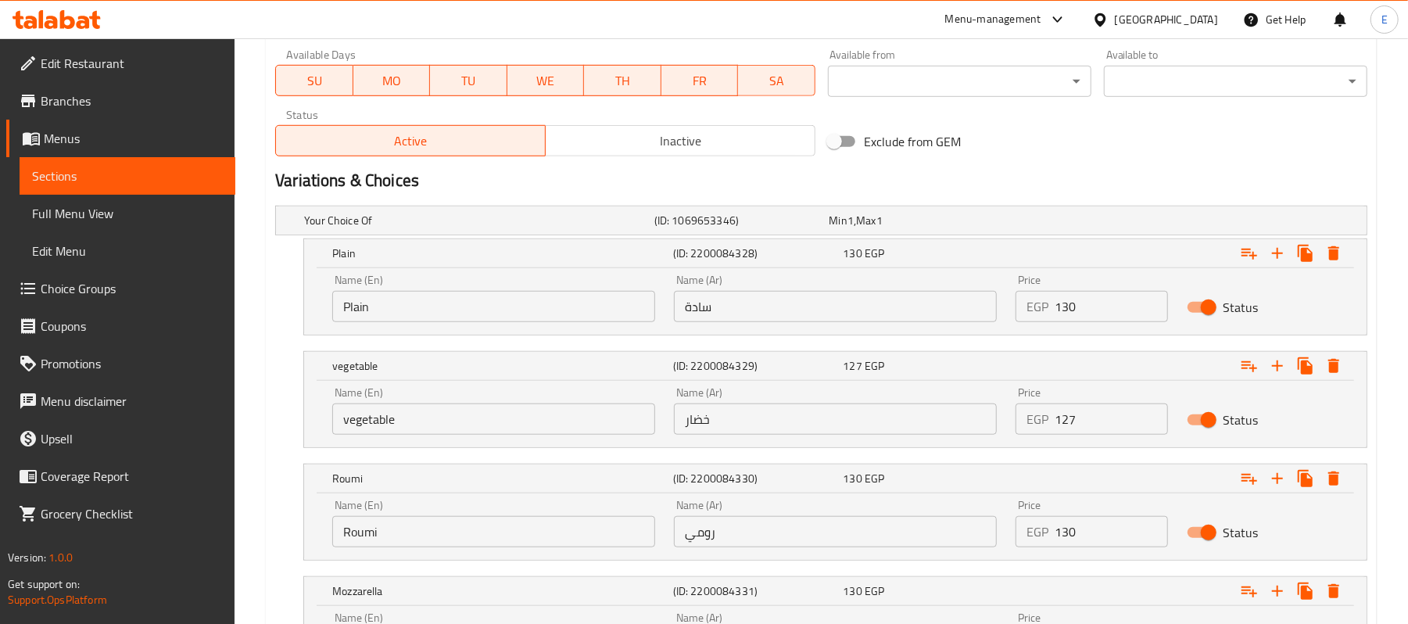
scroll to position [901, 0]
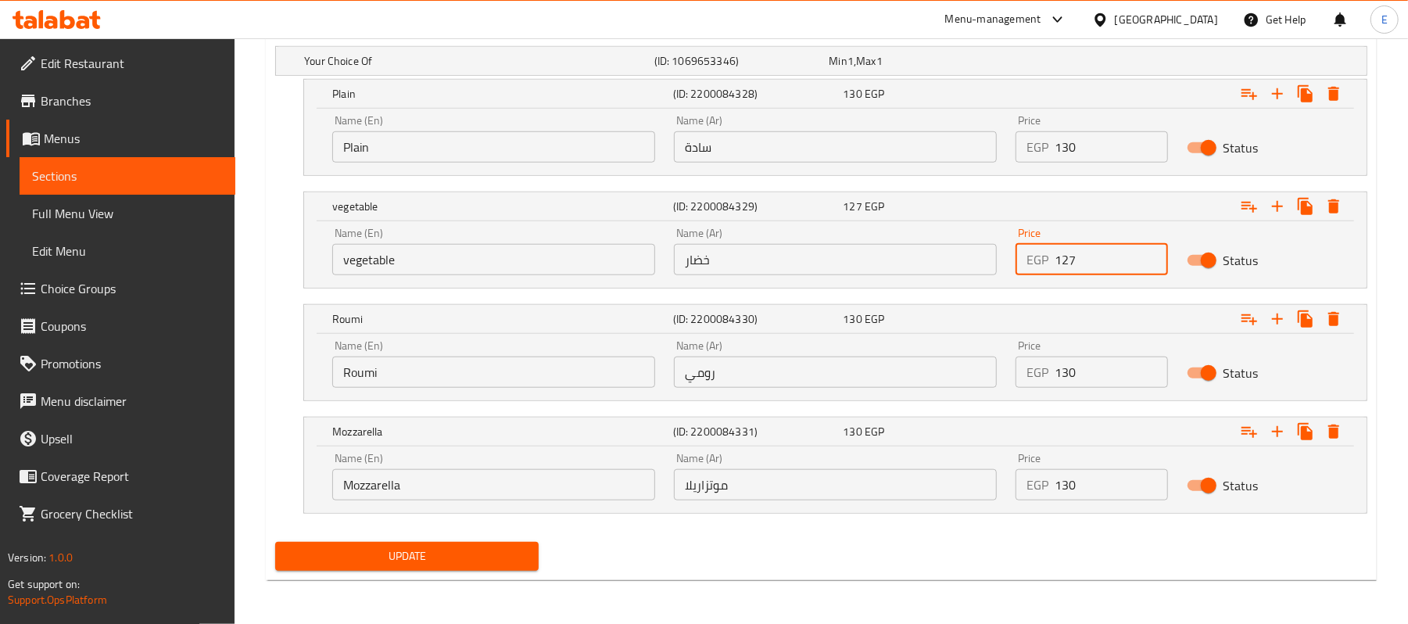
drag, startPoint x: 1060, startPoint y: 258, endPoint x: 1111, endPoint y: 258, distance: 50.1
click at [1111, 258] on input "127" at bounding box center [1111, 259] width 113 height 31
type input "132"
drag, startPoint x: 1068, startPoint y: 377, endPoint x: 1093, endPoint y: 377, distance: 25.0
click at [1093, 377] on input "130" at bounding box center [1111, 372] width 113 height 31
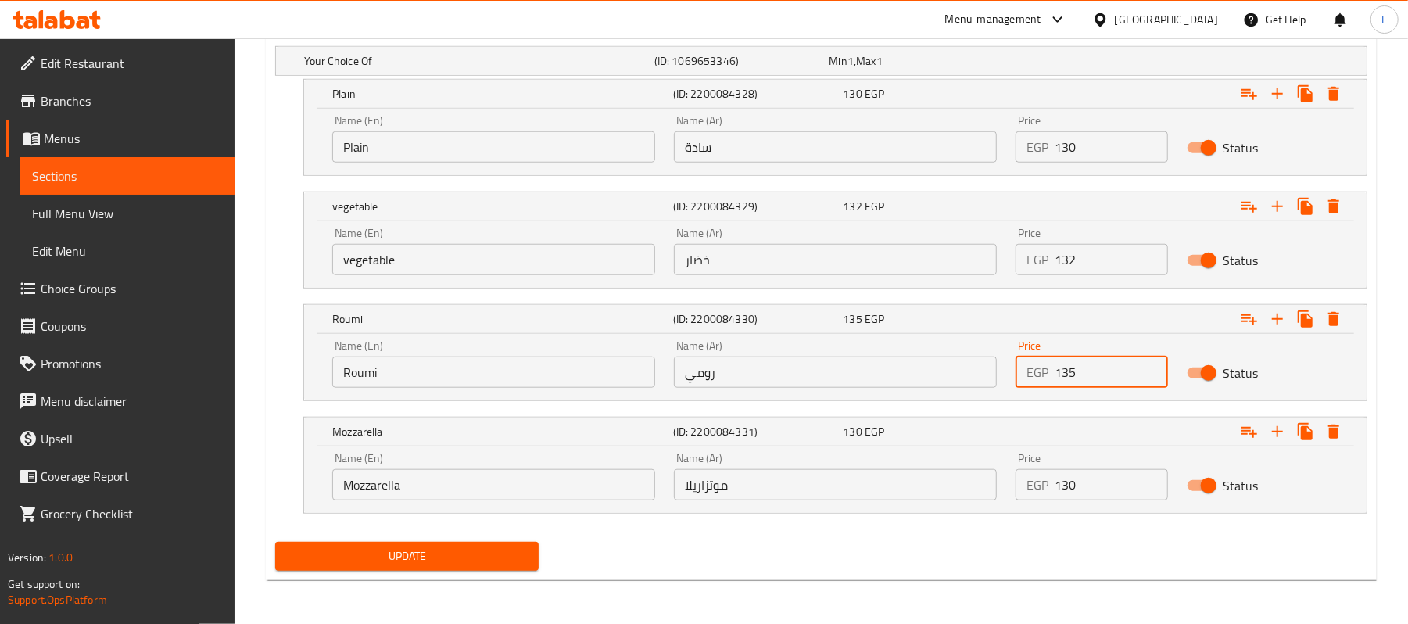
type input "135"
drag, startPoint x: 1068, startPoint y: 473, endPoint x: 1089, endPoint y: 475, distance: 20.5
click at [1089, 475] on input "130" at bounding box center [1111, 484] width 113 height 31
type input "135"
click at [460, 545] on button "Update" at bounding box center [407, 556] width 264 height 29
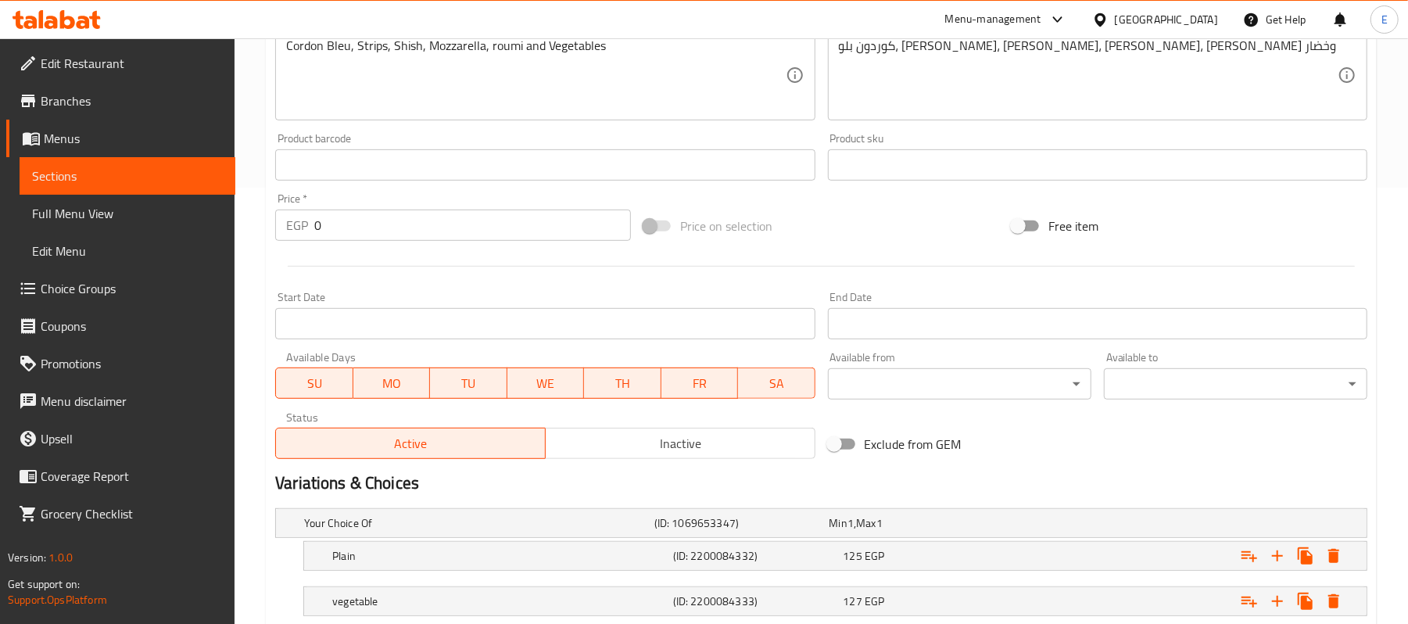
scroll to position [632, 0]
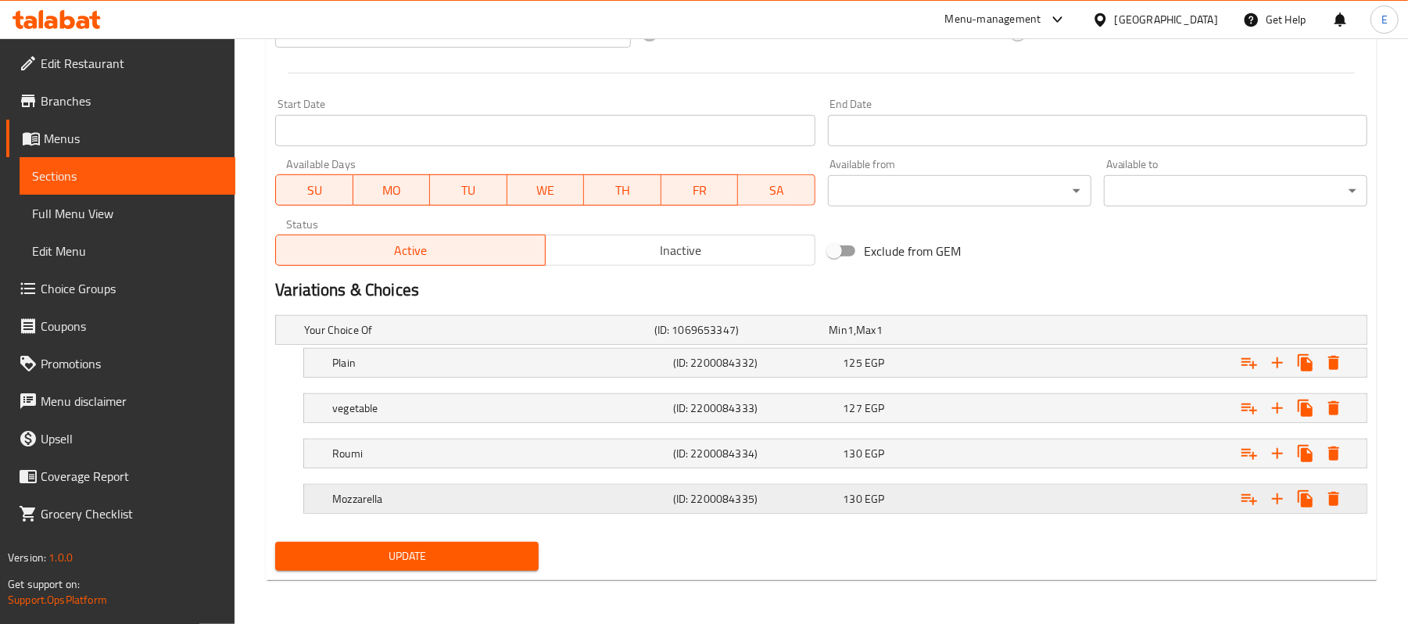
click at [980, 341] on div "130 EGP" at bounding box center [914, 330] width 175 height 22
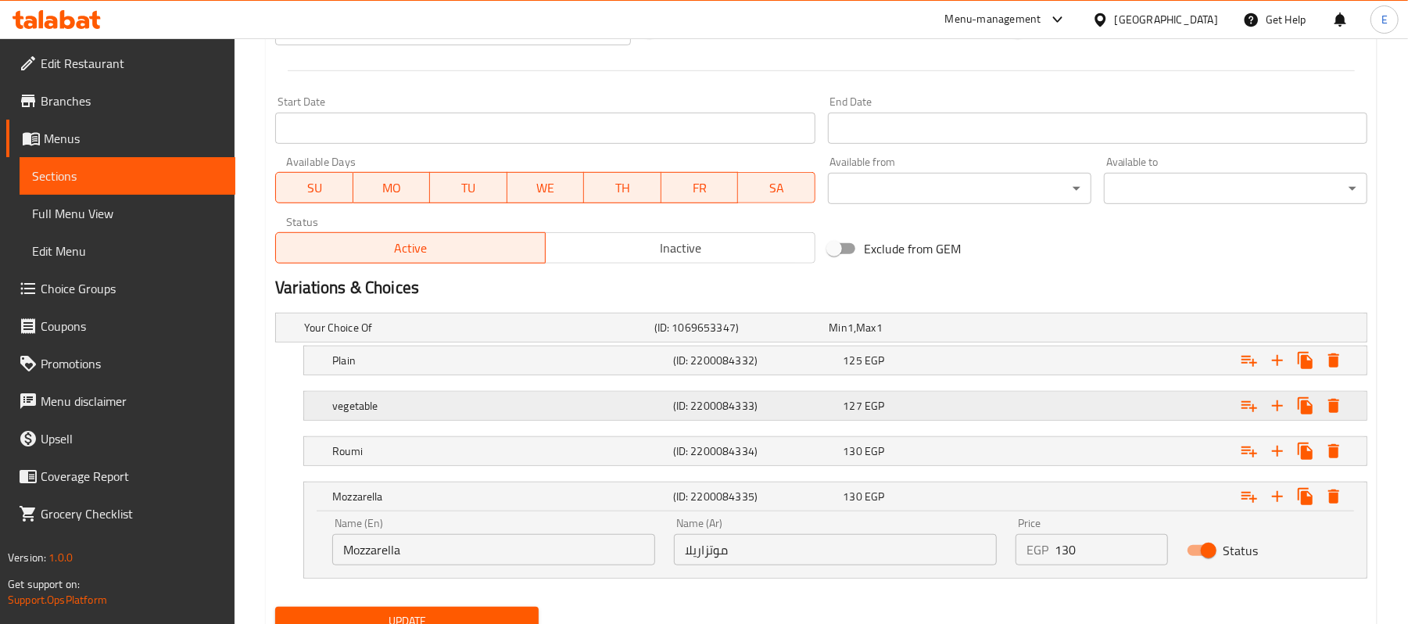
click at [957, 336] on div "127 EGP" at bounding box center [914, 328] width 169 height 16
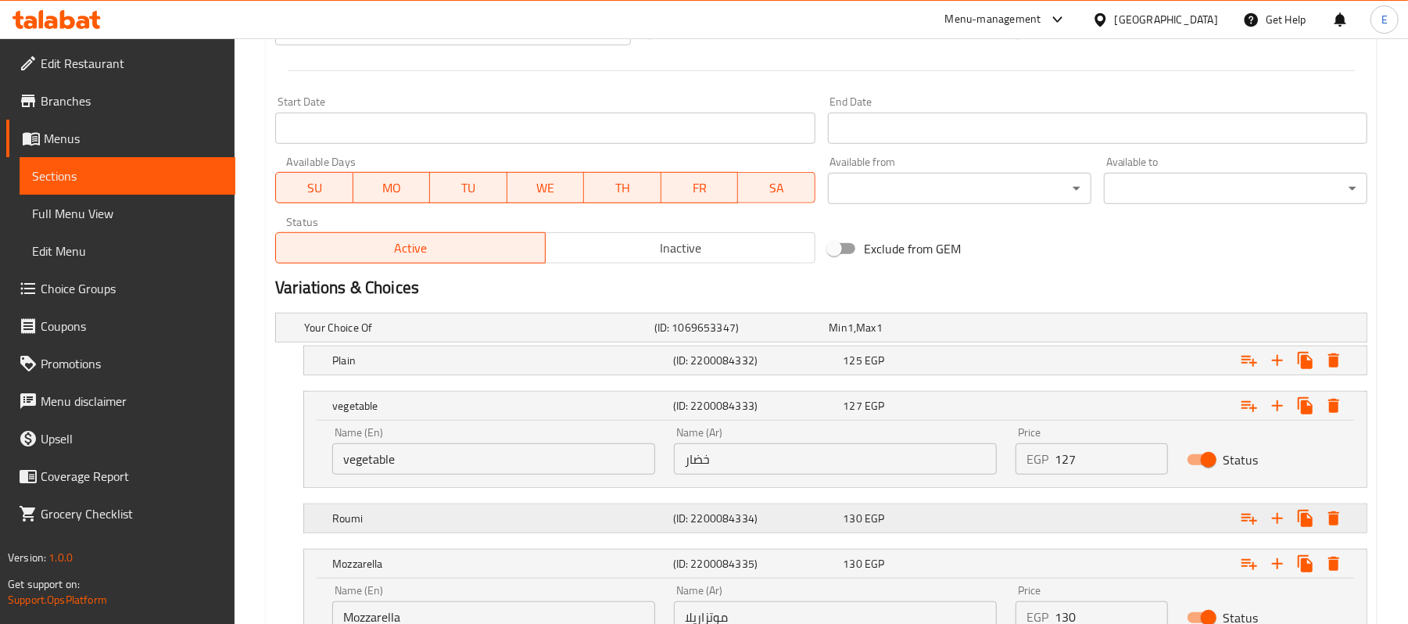
click at [945, 336] on div "130 EGP" at bounding box center [914, 328] width 169 height 16
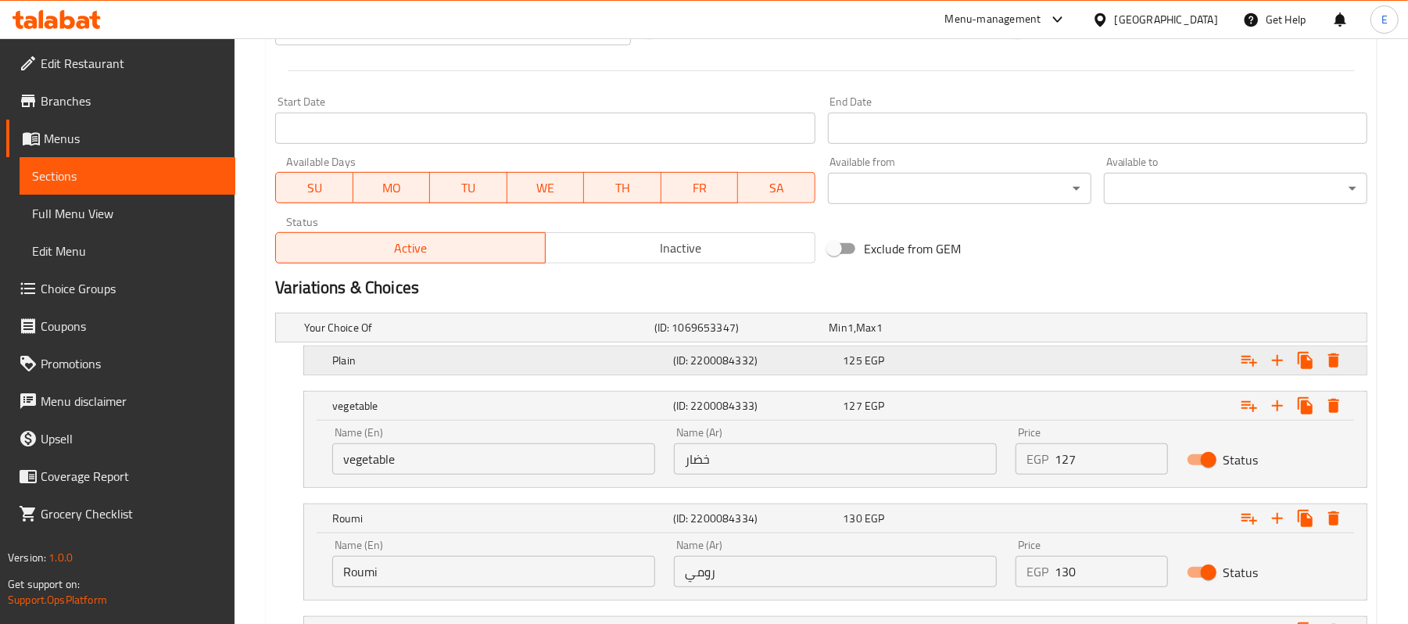
click at [921, 336] on div "125 EGP" at bounding box center [914, 328] width 169 height 16
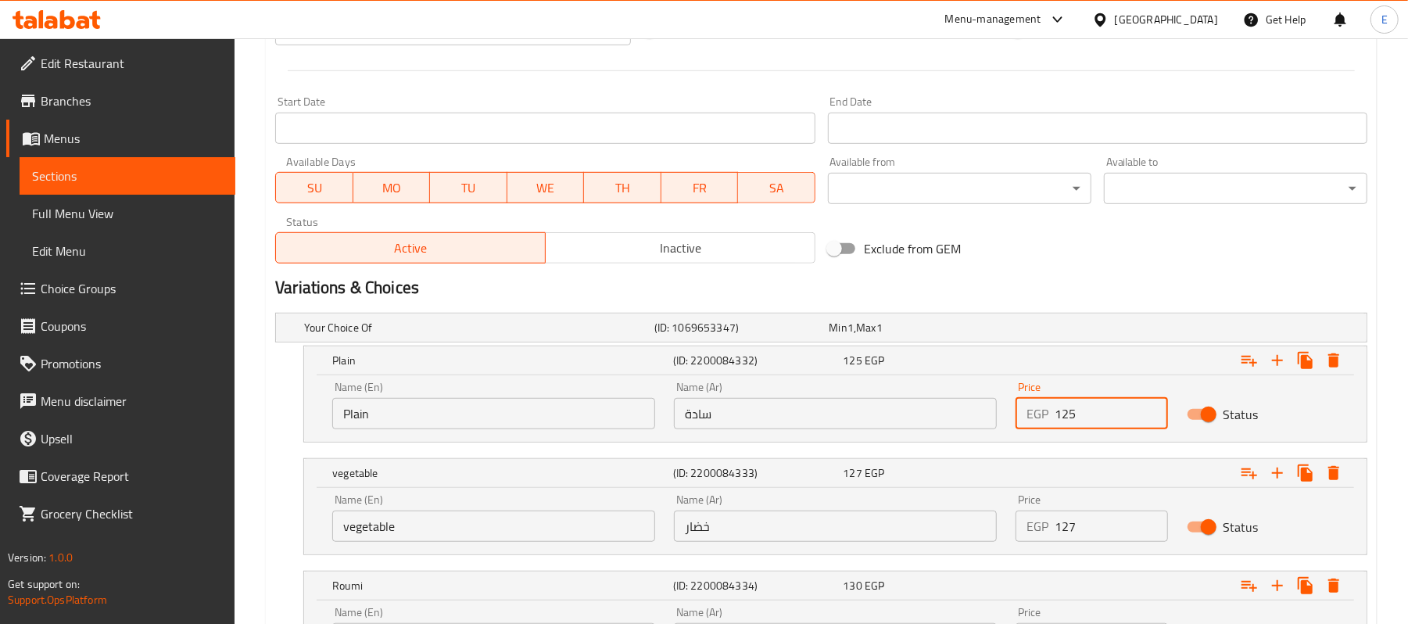
drag, startPoint x: 1058, startPoint y: 408, endPoint x: 1143, endPoint y: 441, distance: 90.6
click at [1143, 441] on div "Name (En) Plain Name (En) Name (Ar) سادة Name (Ar) Price EGP 125 Price Status" at bounding box center [835, 408] width 1063 height 66
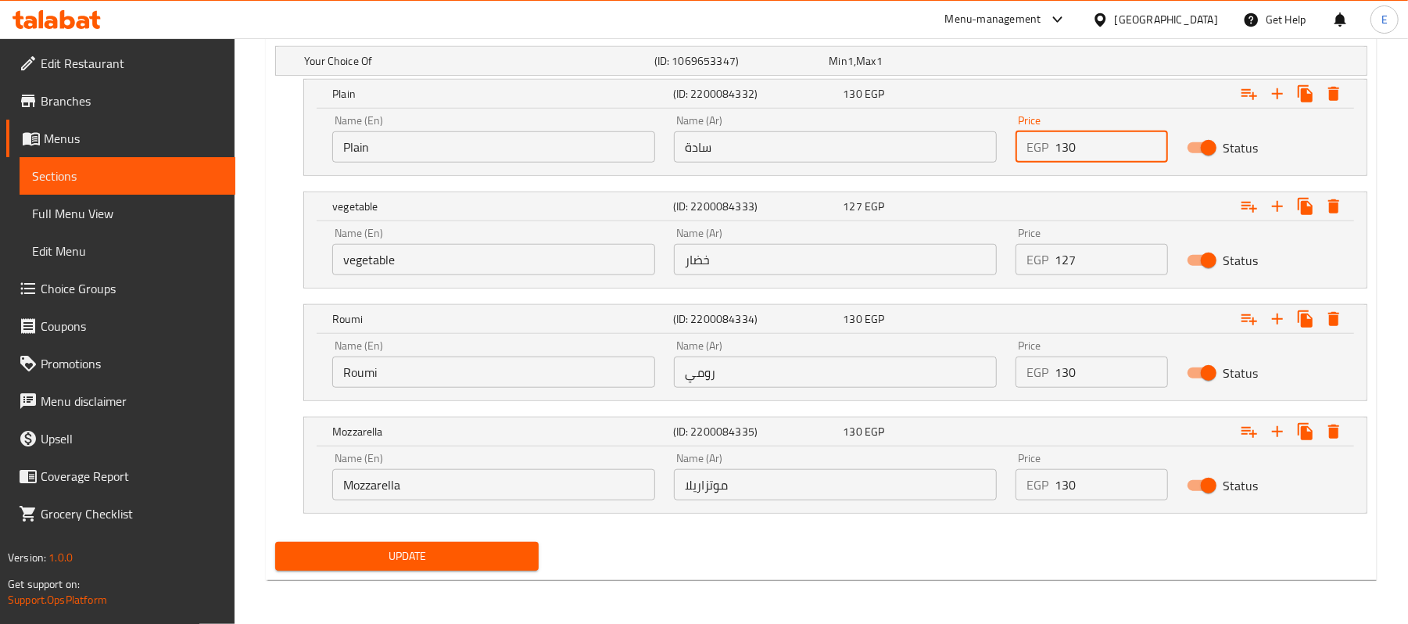
type input "130"
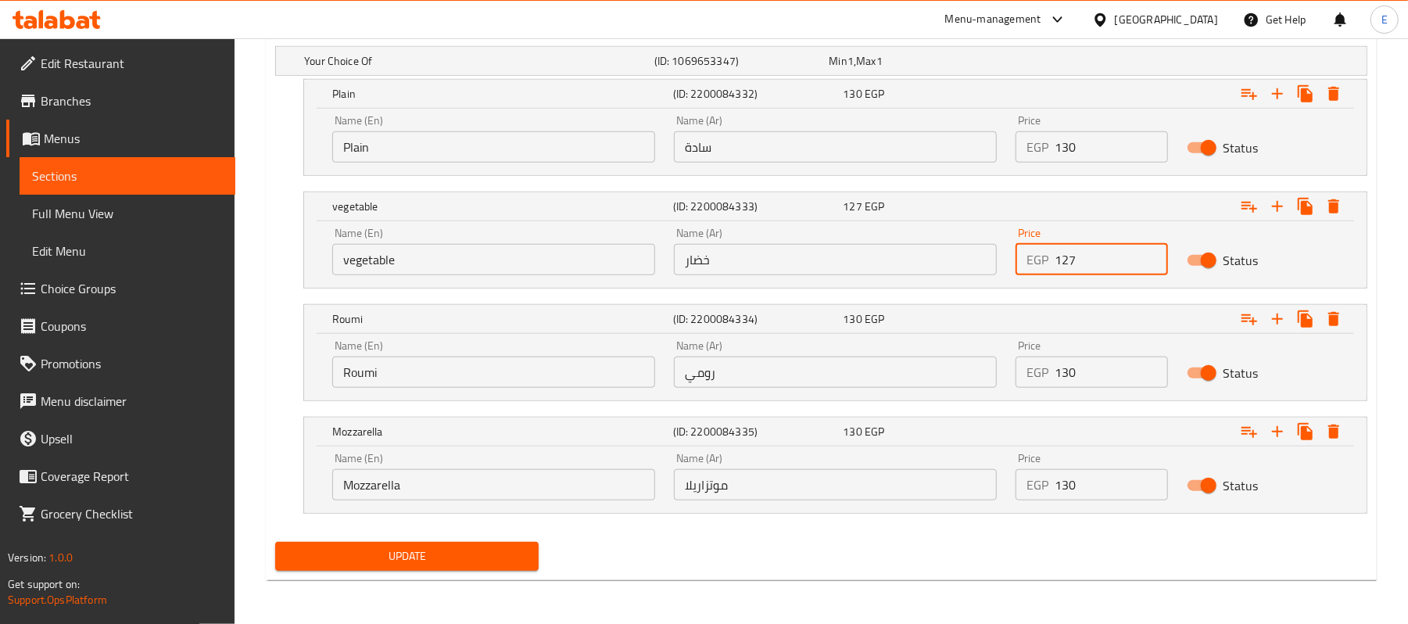
drag, startPoint x: 1059, startPoint y: 254, endPoint x: 1176, endPoint y: 292, distance: 123.4
click at [1174, 292] on div "Your Choice Of (ID: 1069653347) Min 1 , Max 1 Name (En) Your Choice Of Name (En…" at bounding box center [821, 288] width 1105 height 496
type input "132"
drag, startPoint x: 1074, startPoint y: 376, endPoint x: 1105, endPoint y: 388, distance: 33.4
click at [1104, 388] on input "130" at bounding box center [1111, 372] width 113 height 31
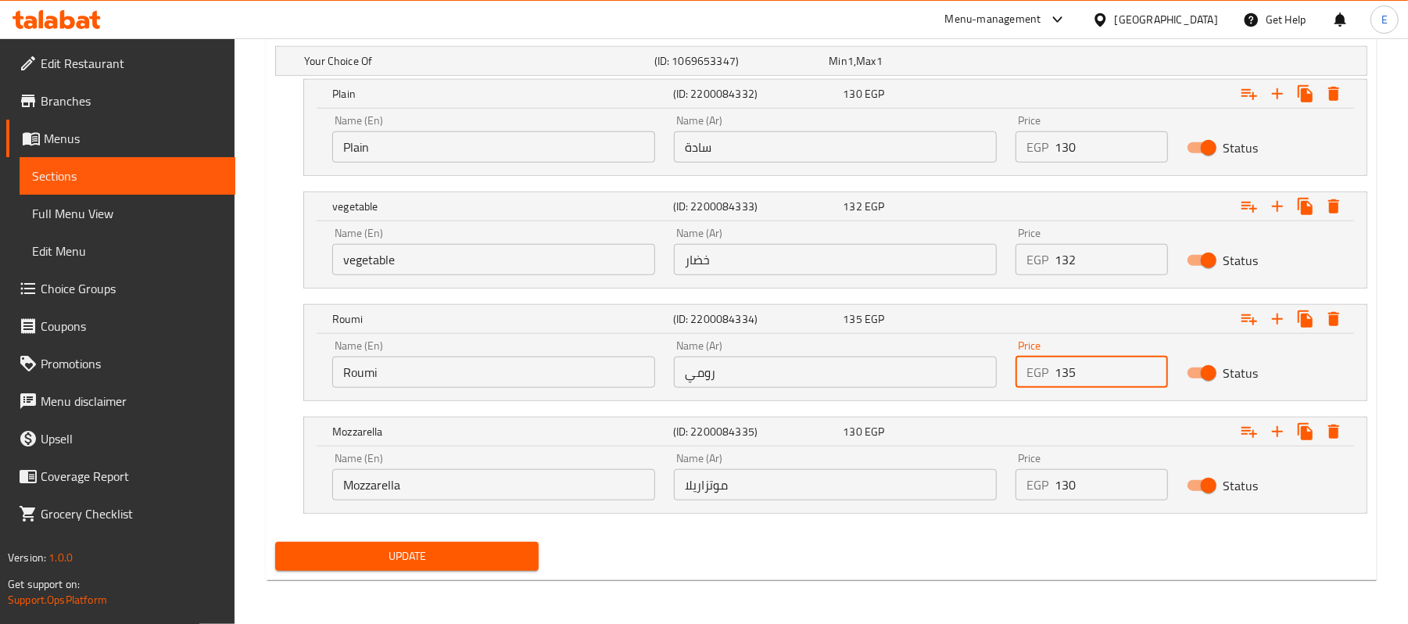
type input "135"
drag, startPoint x: 1070, startPoint y: 491, endPoint x: 1093, endPoint y: 493, distance: 23.5
click at [1093, 493] on input "130" at bounding box center [1111, 484] width 113 height 31
type input "135"
click at [343, 554] on span "Update" at bounding box center [407, 557] width 239 height 20
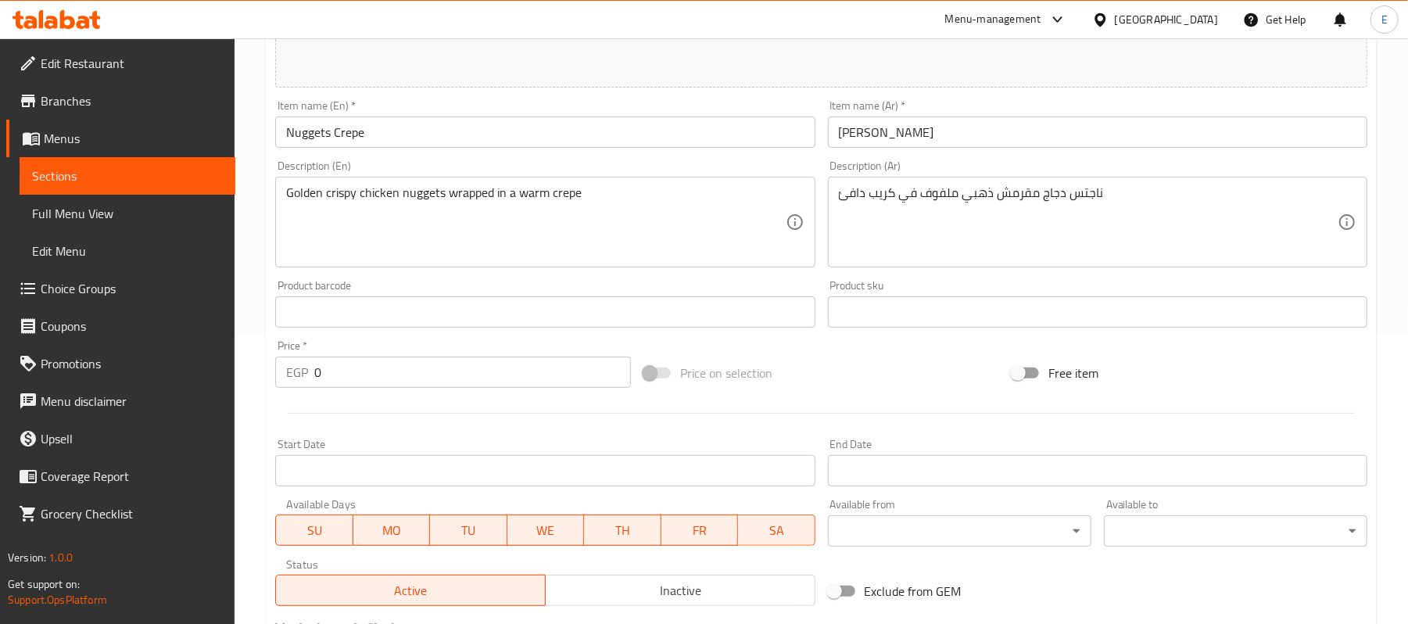
scroll to position [632, 0]
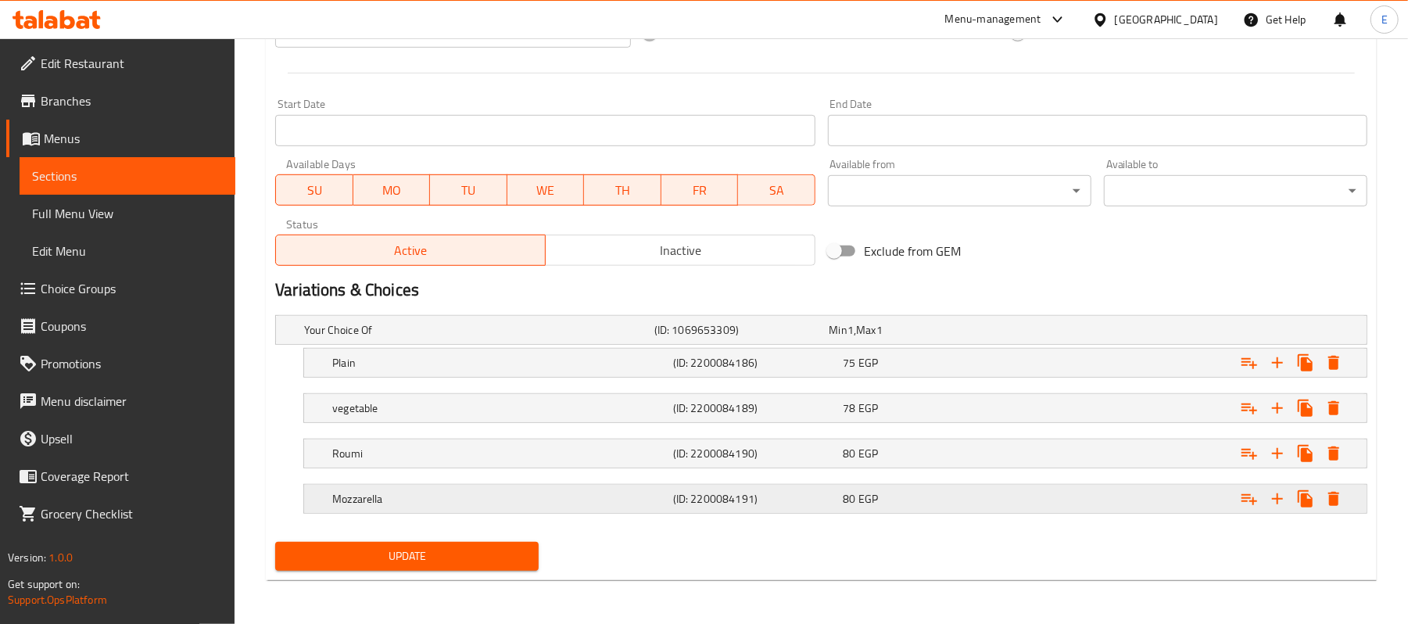
click at [924, 338] on div "80 EGP" at bounding box center [914, 330] width 169 height 16
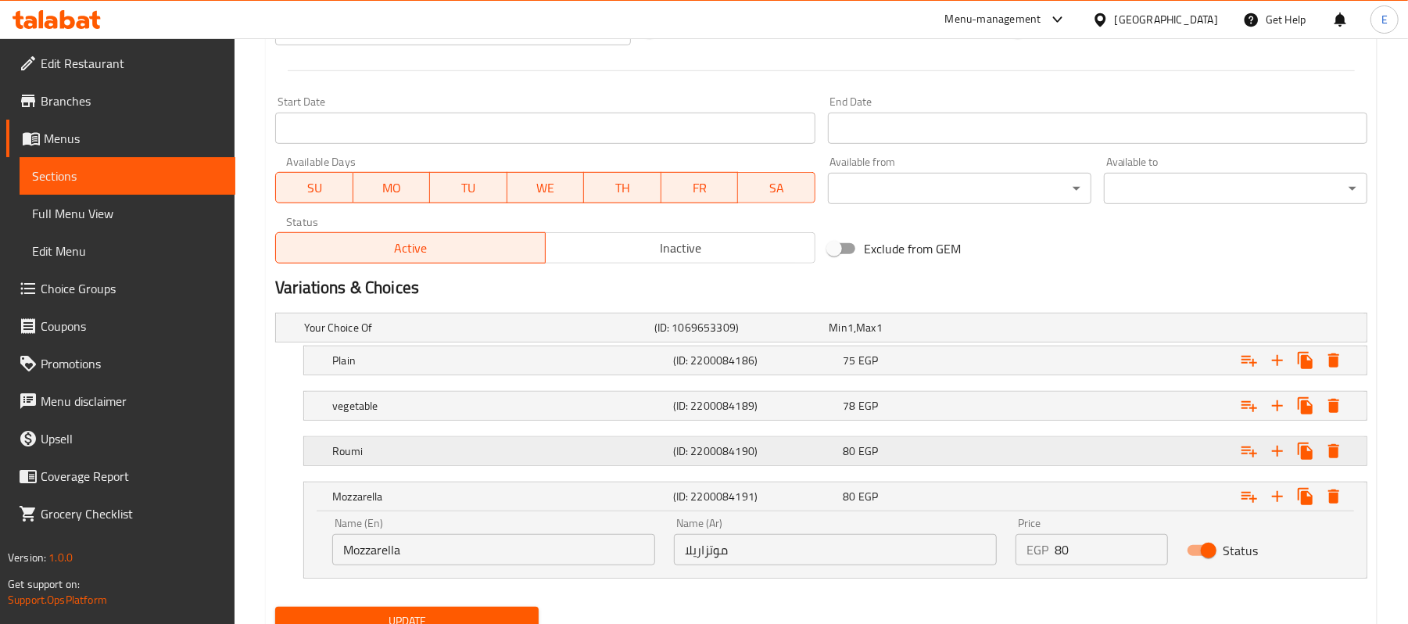
click at [924, 336] on div "80 EGP" at bounding box center [914, 328] width 169 height 16
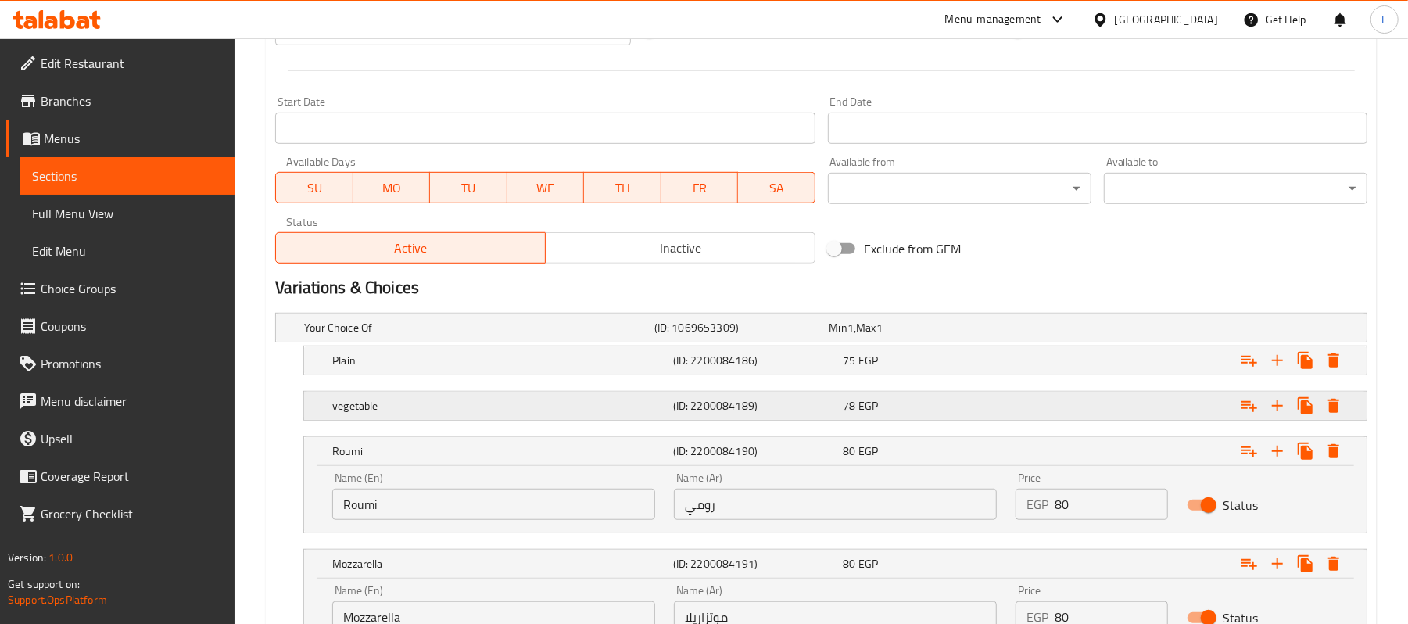
click at [920, 336] on div "78 EGP" at bounding box center [914, 328] width 169 height 16
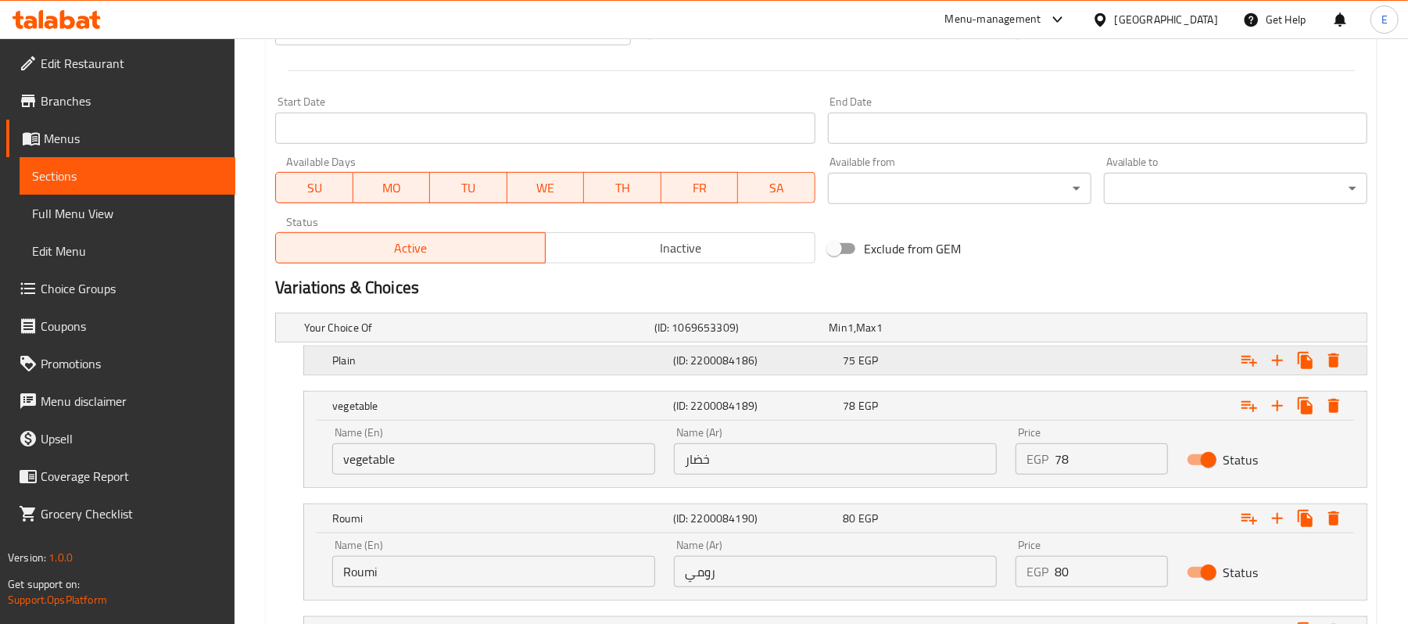
click at [920, 336] on div "75 EGP" at bounding box center [914, 328] width 169 height 16
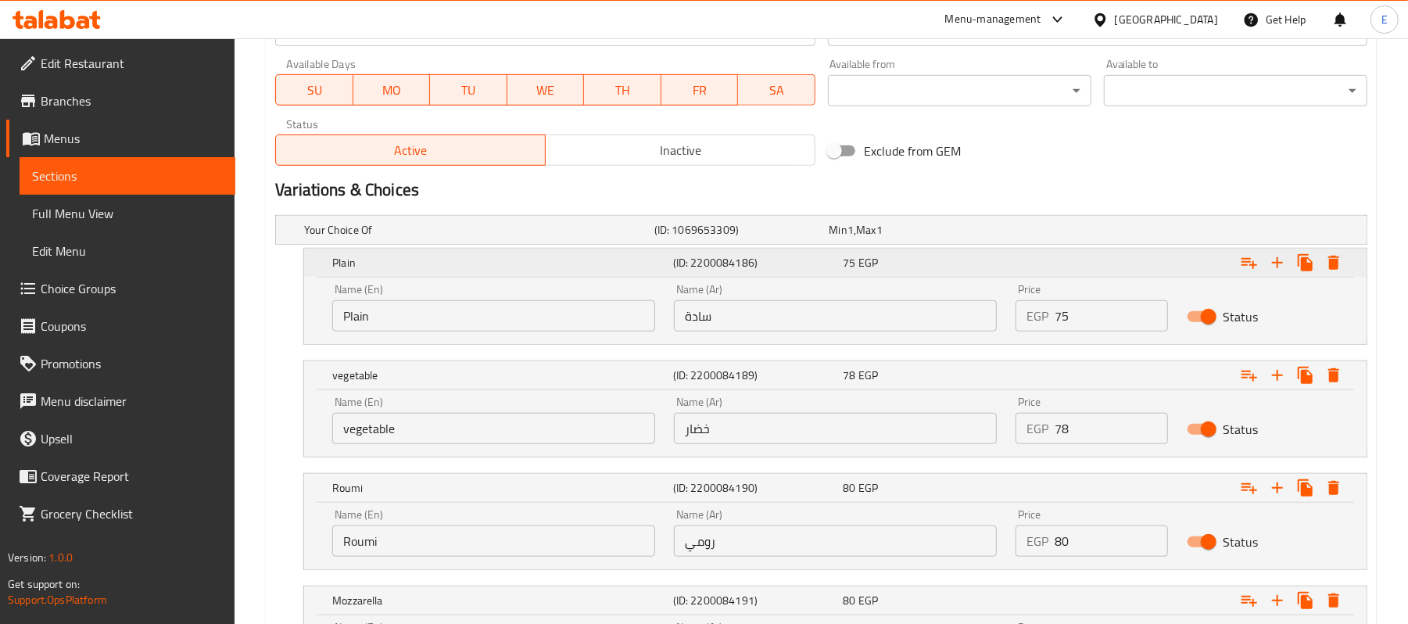
scroll to position [901, 0]
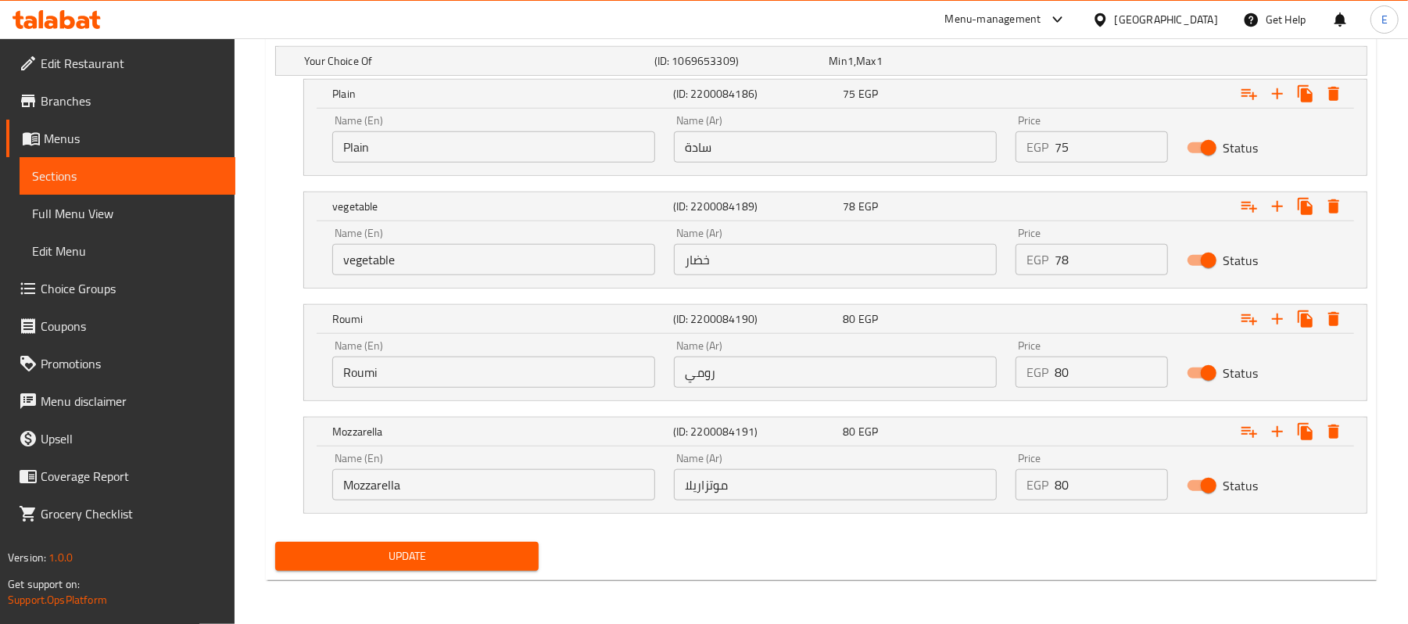
click at [1055, 152] on input "75" at bounding box center [1111, 146] width 113 height 31
type input "80"
click at [1064, 248] on input "78" at bounding box center [1111, 259] width 113 height 31
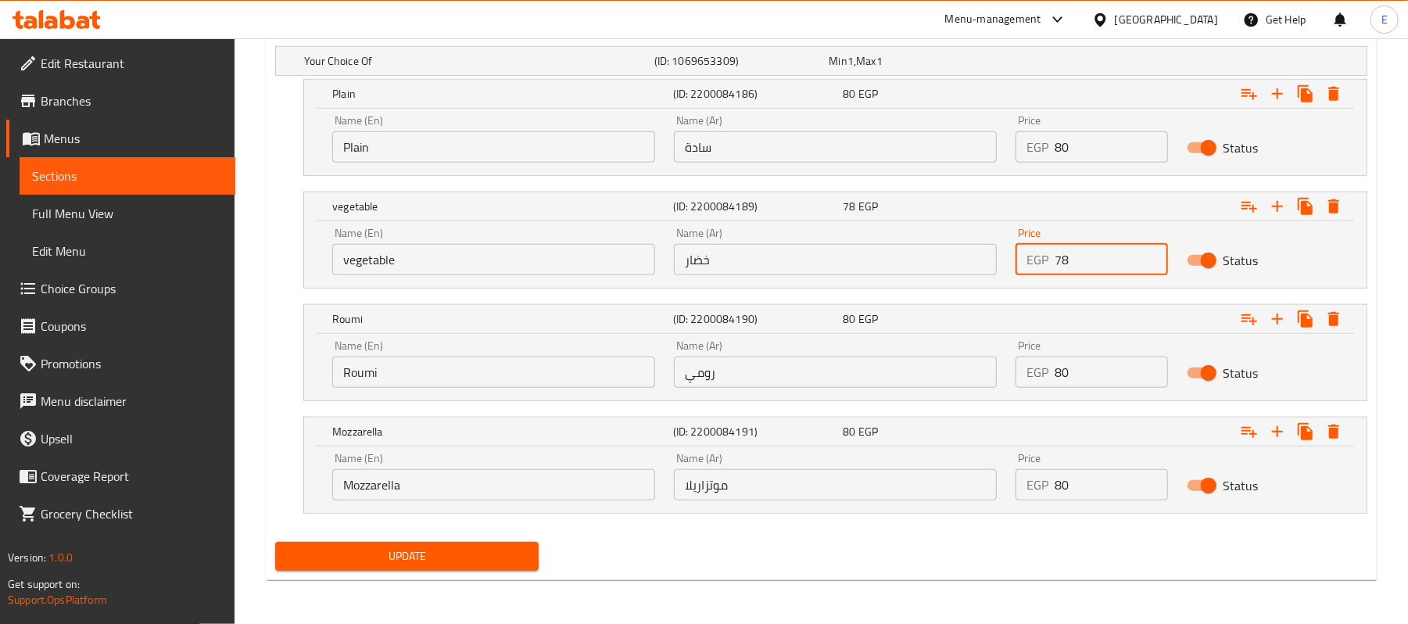
click at [1064, 248] on input "78" at bounding box center [1111, 259] width 113 height 31
type input "83"
click at [1060, 369] on input "80" at bounding box center [1111, 372] width 113 height 31
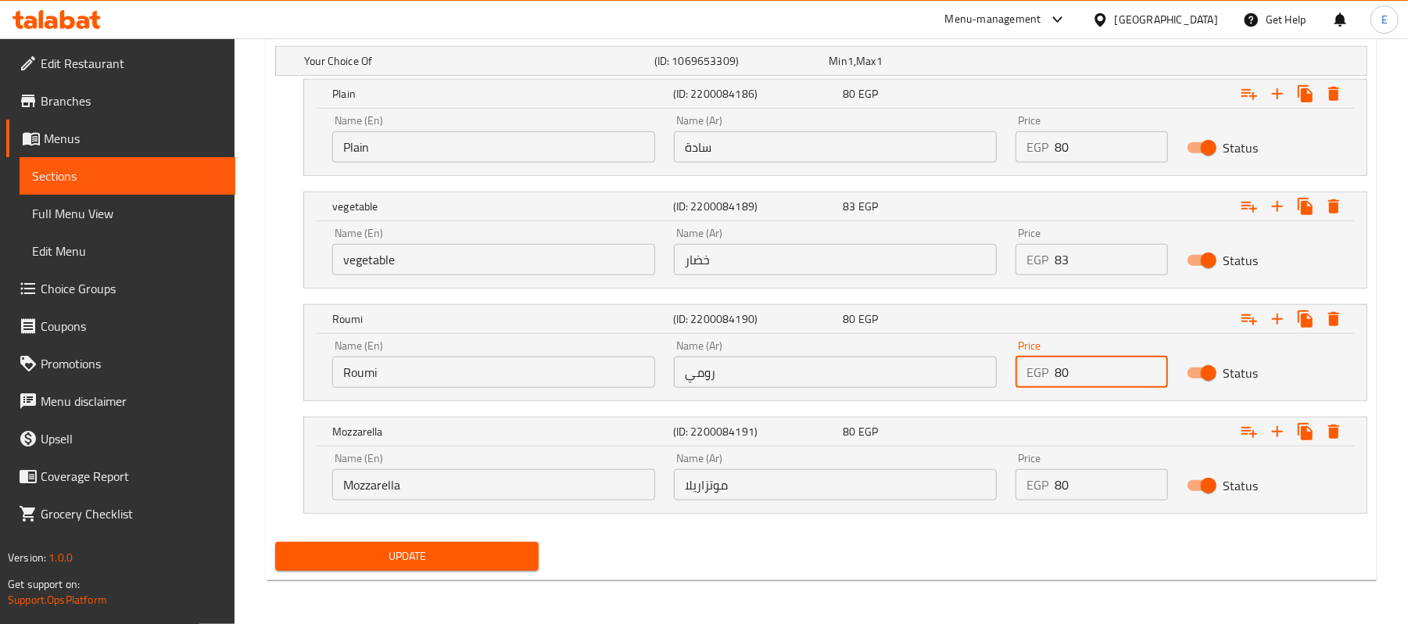
type input "5"
type input "85"
drag, startPoint x: 1068, startPoint y: 482, endPoint x: 1098, endPoint y: 495, distance: 32.6
click at [1098, 495] on input "80" at bounding box center [1111, 484] width 113 height 31
type input "85"
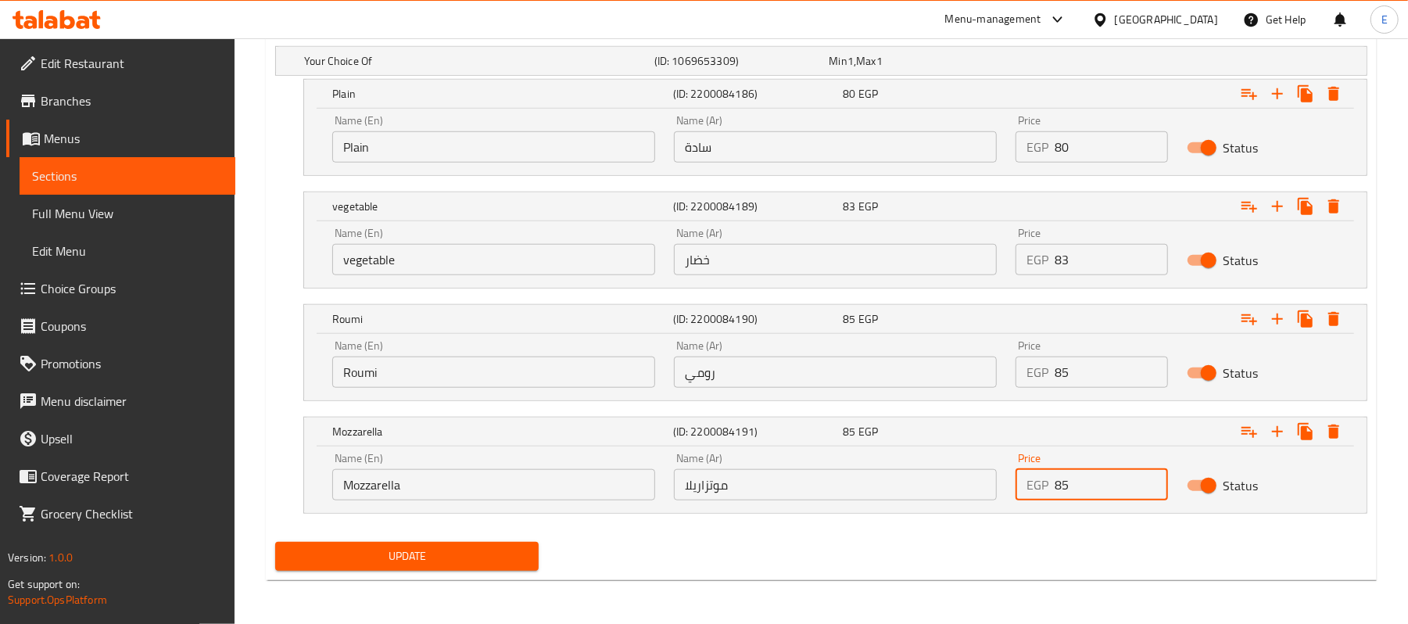
click at [433, 567] on button "Update" at bounding box center [407, 556] width 264 height 29
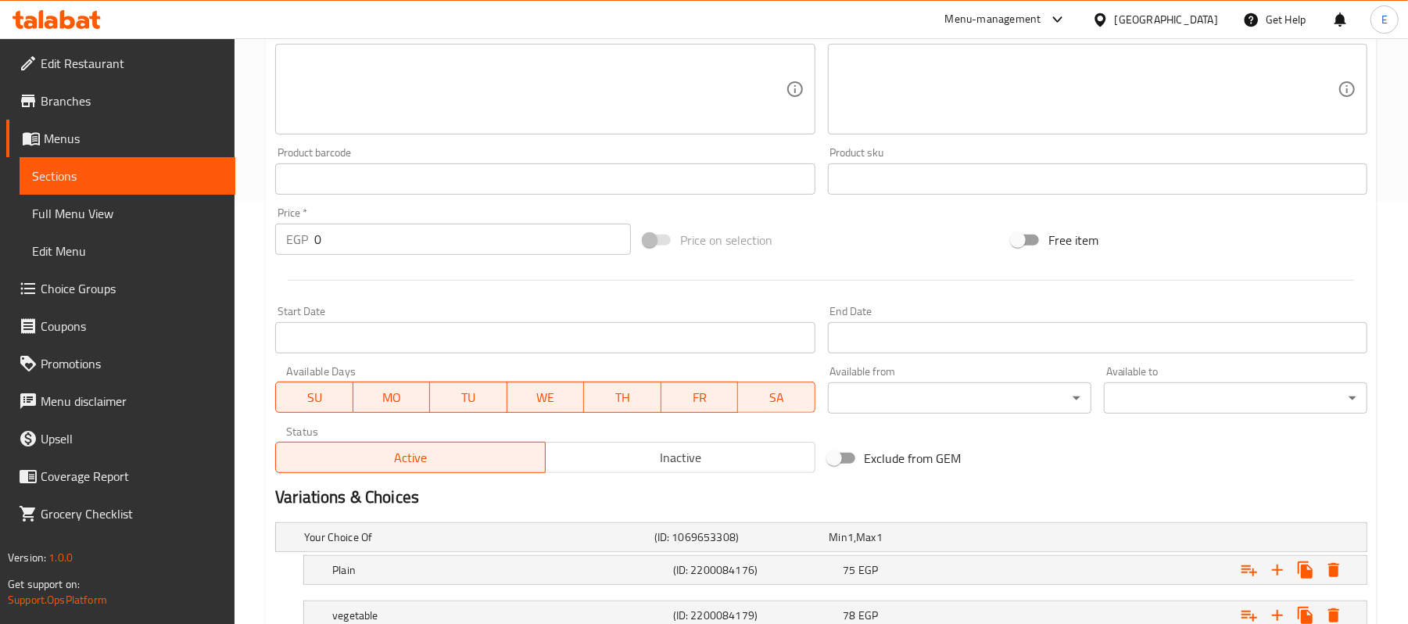
scroll to position [632, 0]
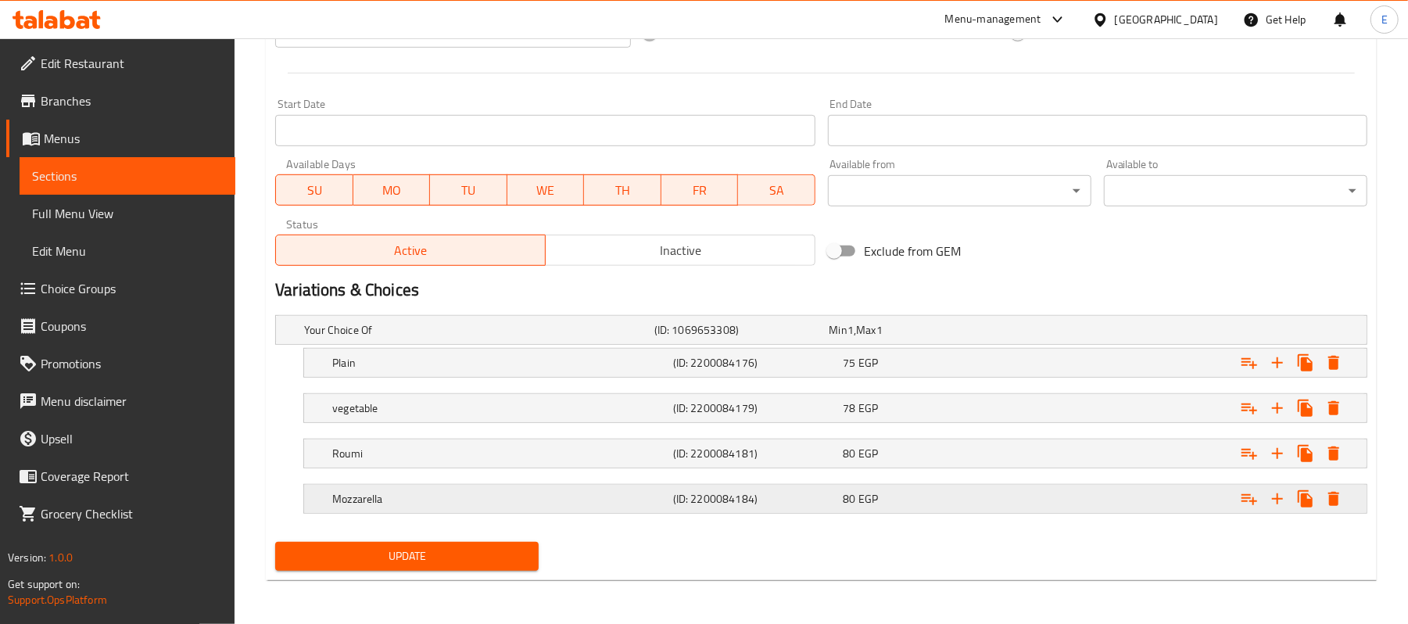
click at [989, 338] on div "80 EGP" at bounding box center [914, 330] width 169 height 16
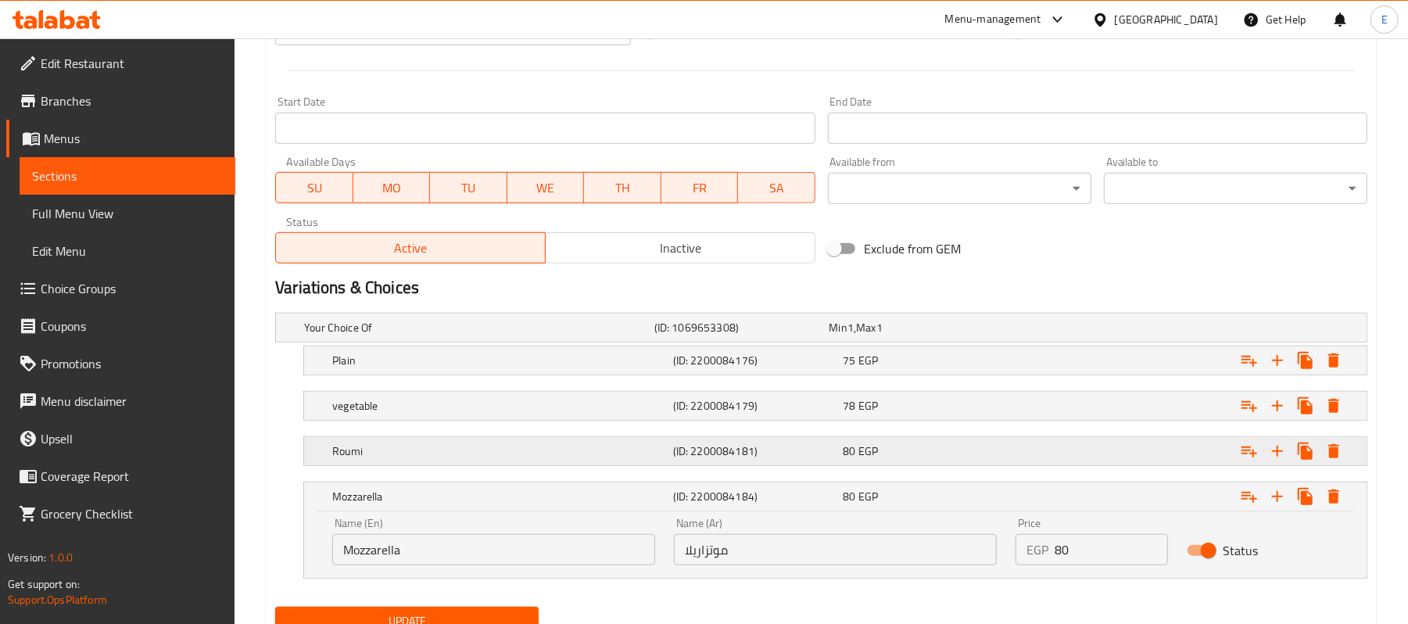
click at [982, 339] on div "80 EGP" at bounding box center [914, 328] width 175 height 22
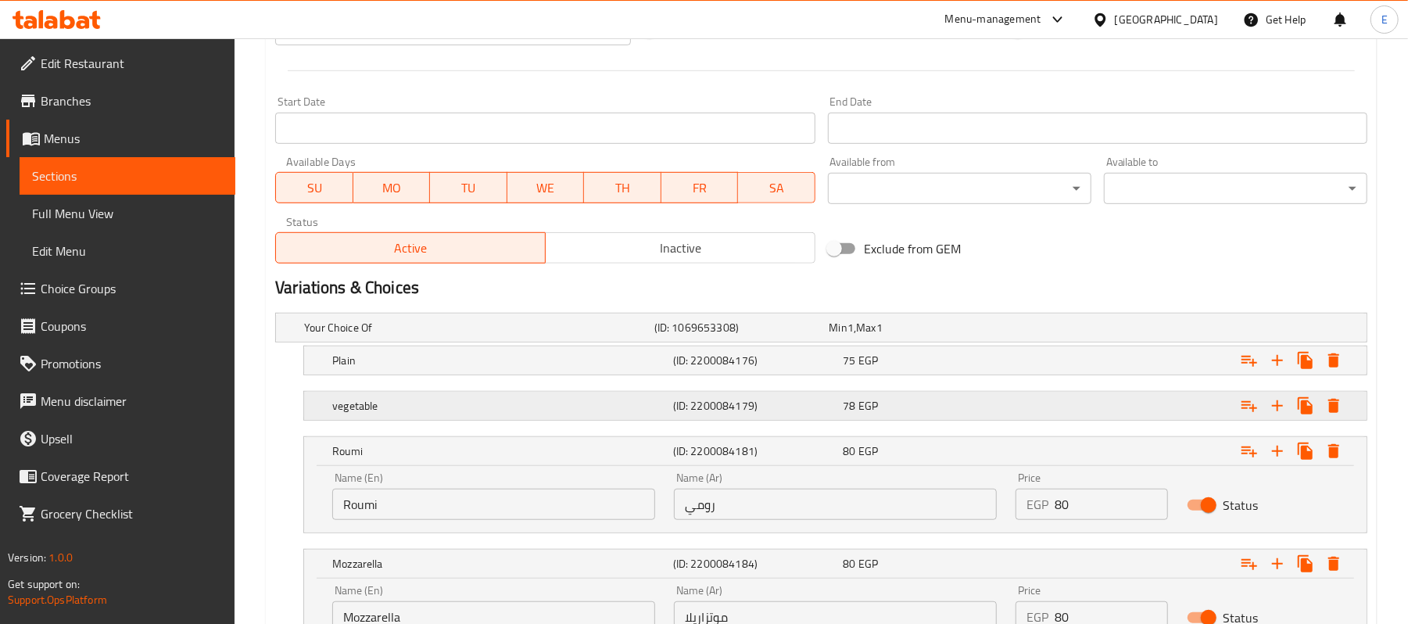
click at [961, 336] on div "78 EGP" at bounding box center [914, 328] width 169 height 16
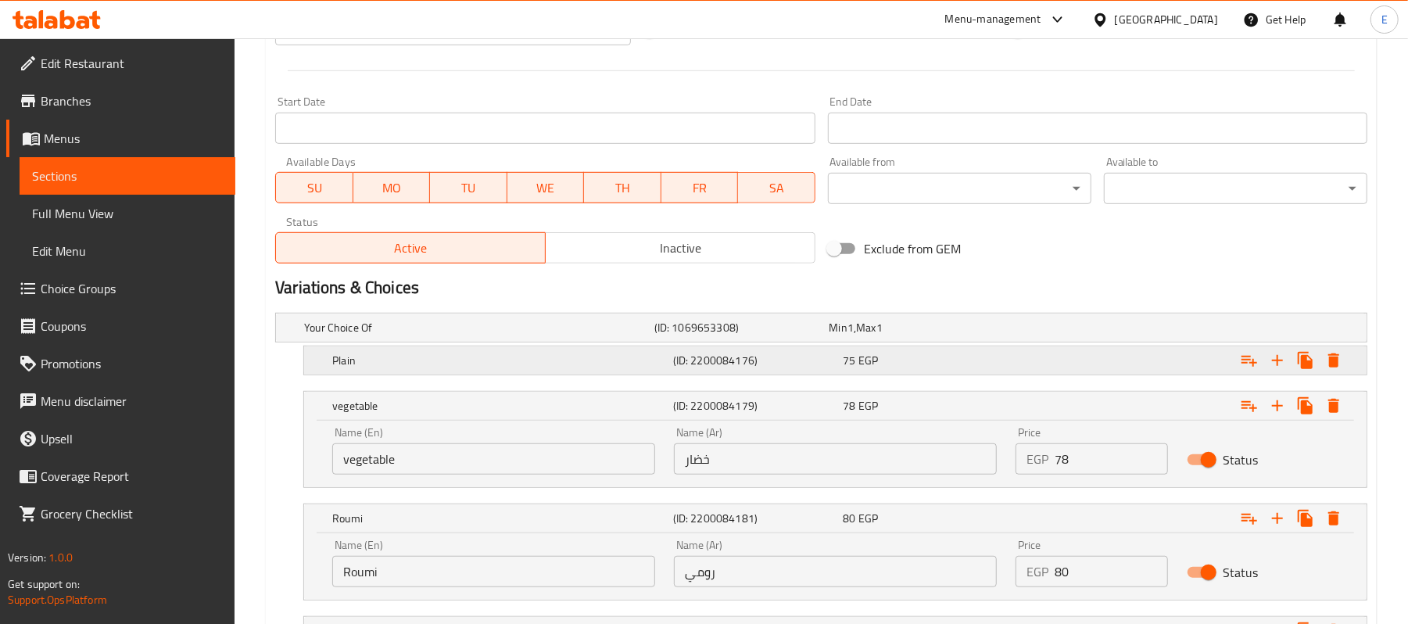
click at [959, 345] on div "Plain (ID: 2200084176) 75 EGP" at bounding box center [826, 327] width 1050 height 34
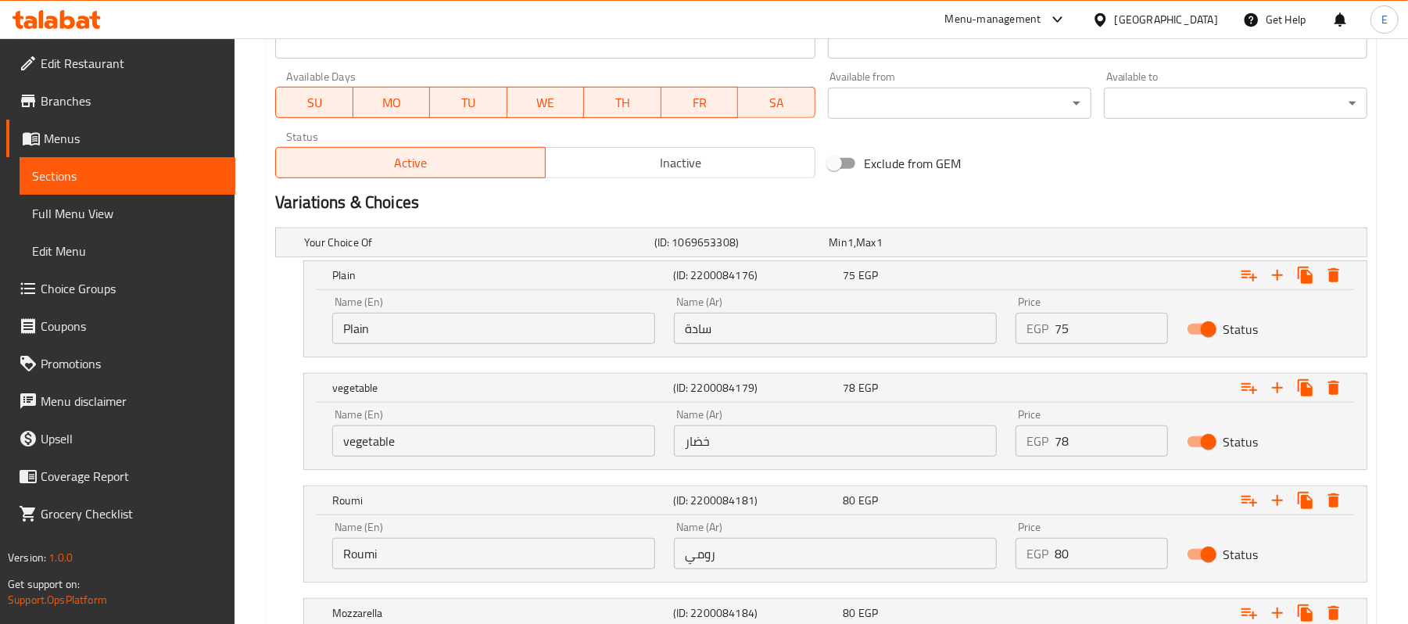
scroll to position [901, 0]
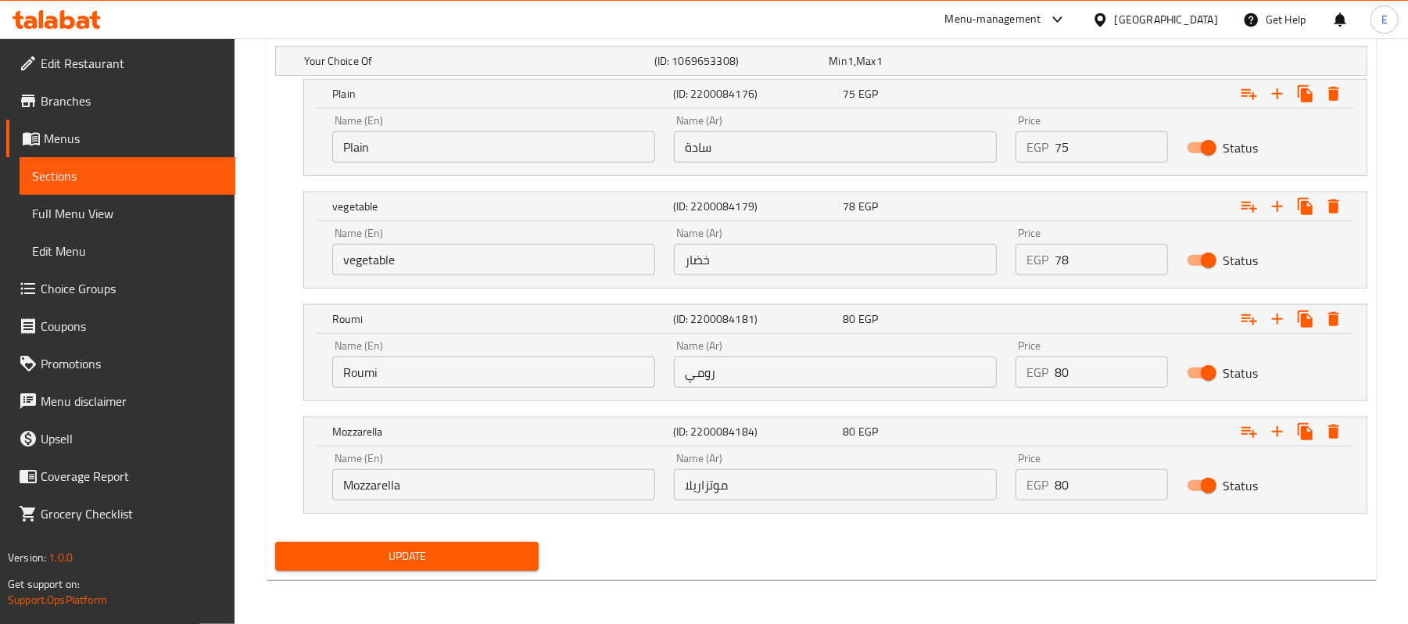
click at [1061, 148] on input "75" at bounding box center [1111, 146] width 113 height 31
type input "80"
click at [1064, 260] on input "78" at bounding box center [1111, 259] width 113 height 31
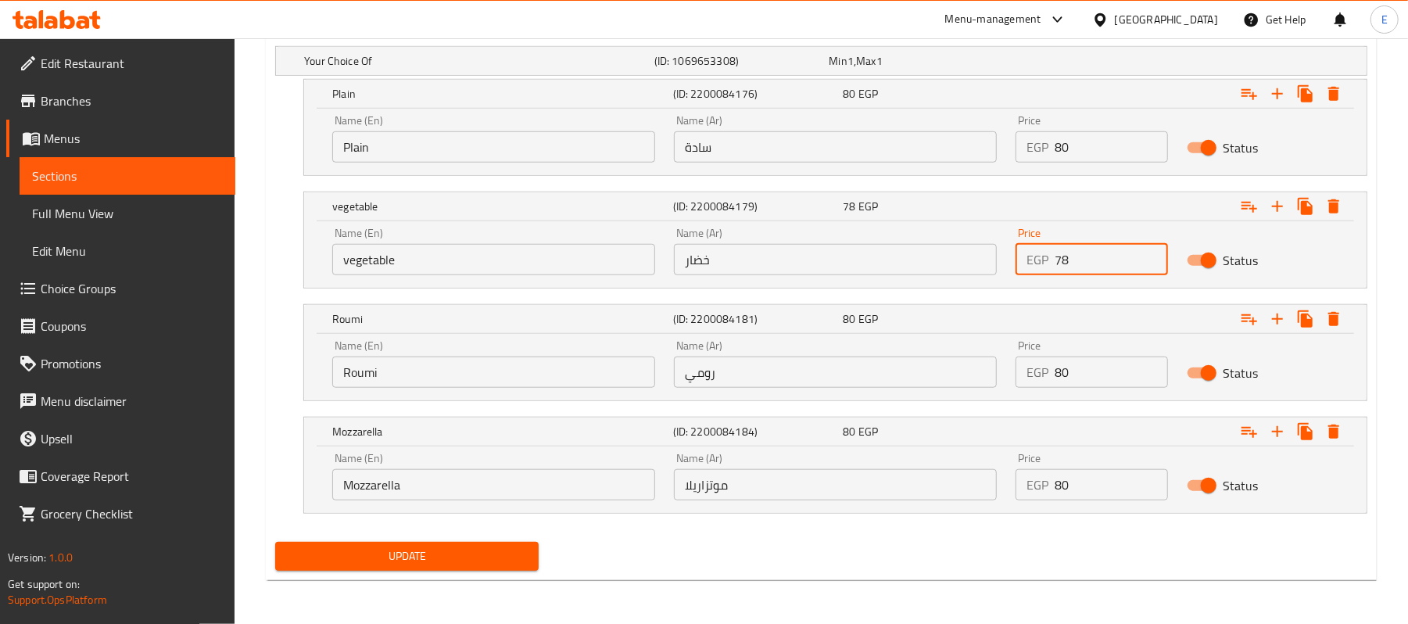
click at [1064, 260] on input "78" at bounding box center [1111, 259] width 113 height 31
type input "83"
drag, startPoint x: 1060, startPoint y: 366, endPoint x: 1189, endPoint y: 400, distance: 132.8
click at [1186, 400] on div "Name (En) Roumi Name (En) Name (Ar) رومي Name (Ar) Price EGP 80 Price Status" at bounding box center [835, 367] width 1063 height 66
type input "85"
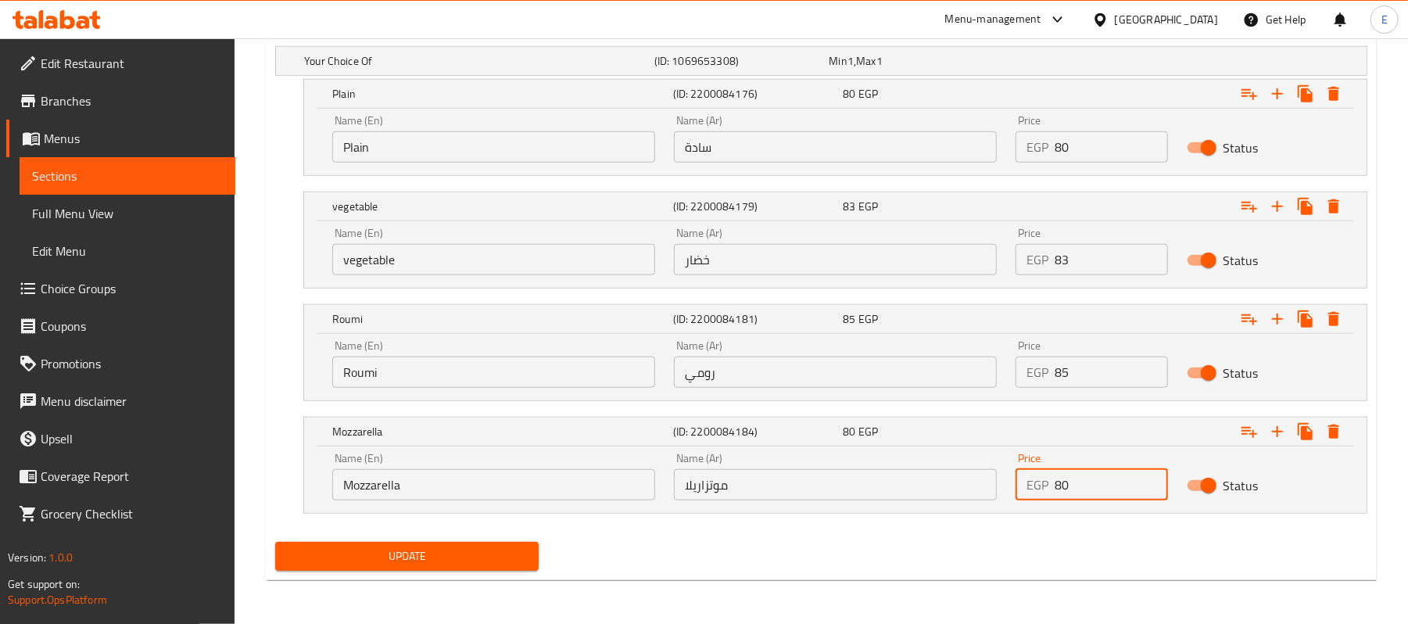
drag, startPoint x: 1068, startPoint y: 491, endPoint x: 1059, endPoint y: 491, distance: 8.6
click at [1059, 491] on input "80" at bounding box center [1111, 484] width 113 height 31
type input "85"
click at [383, 548] on span "Update" at bounding box center [407, 557] width 239 height 20
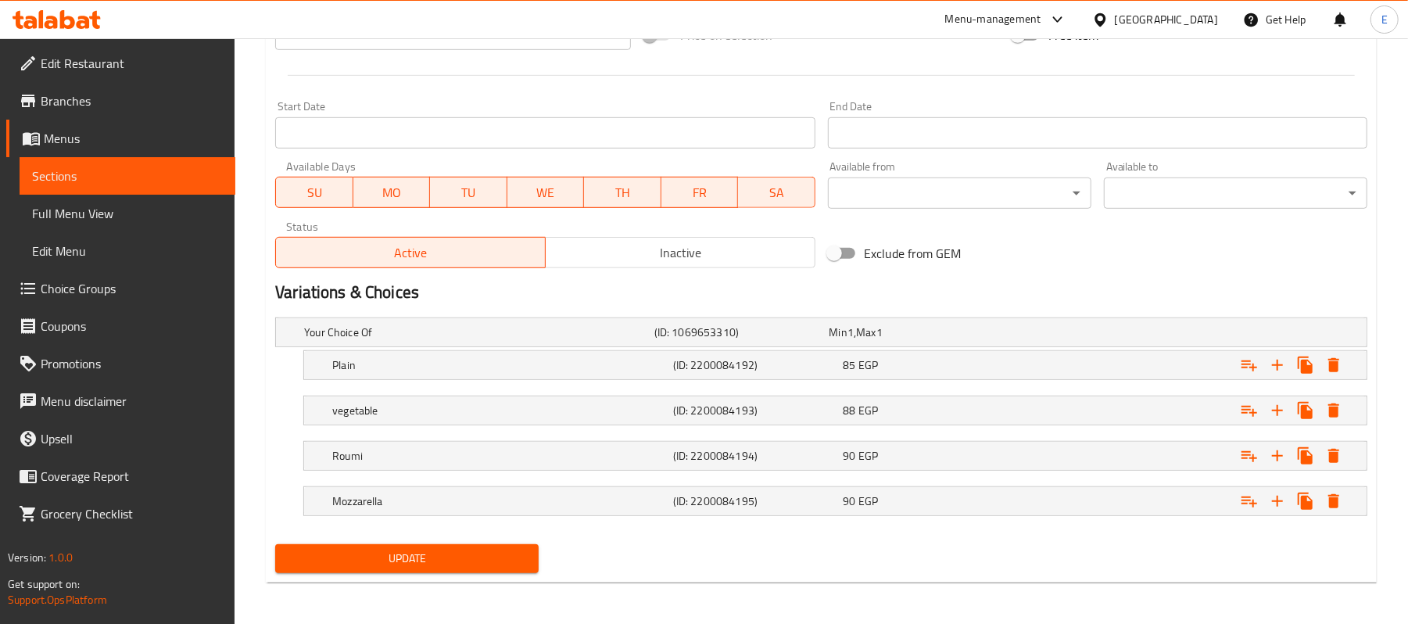
scroll to position [632, 0]
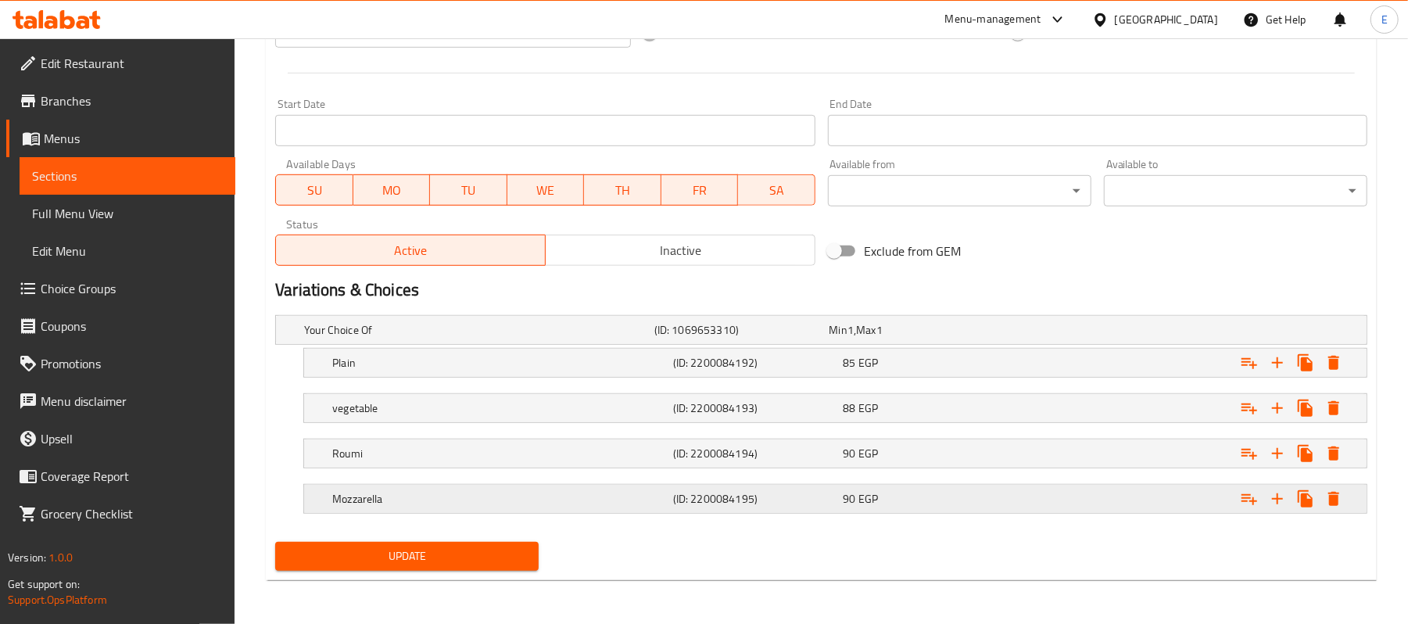
click at [848, 340] on span "90" at bounding box center [839, 330] width 18 height 20
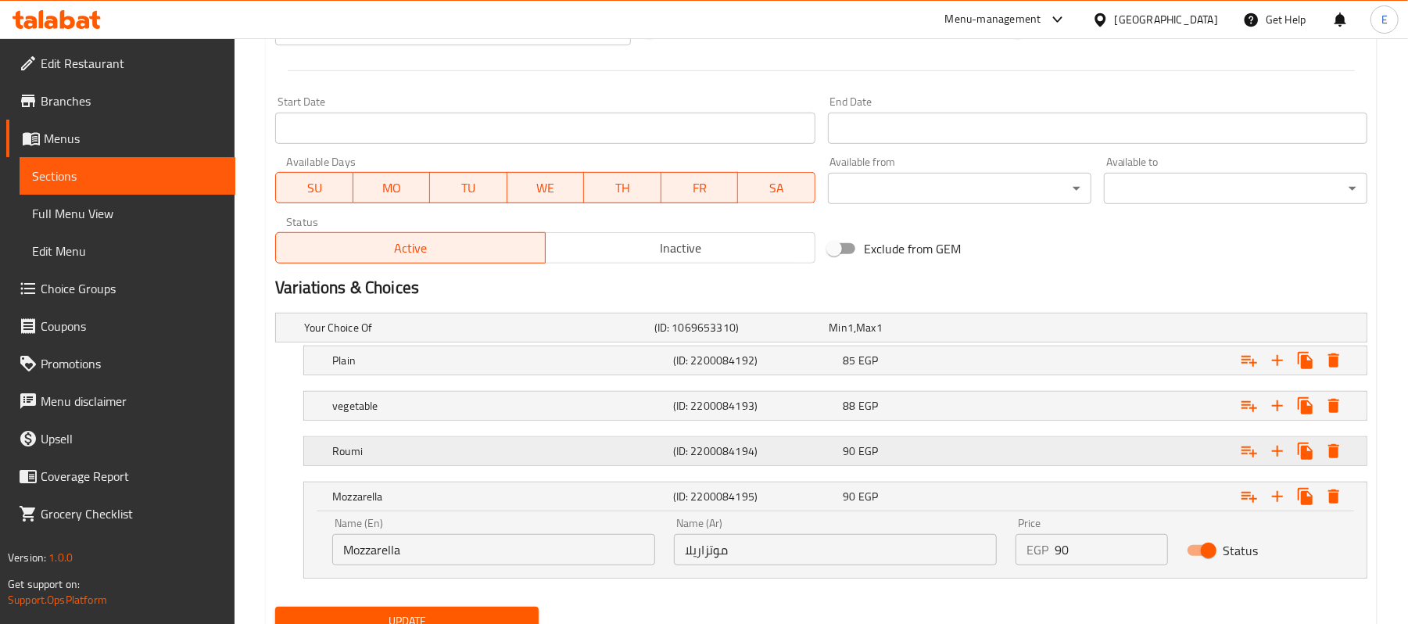
click at [848, 338] on span "90" at bounding box center [839, 328] width 18 height 20
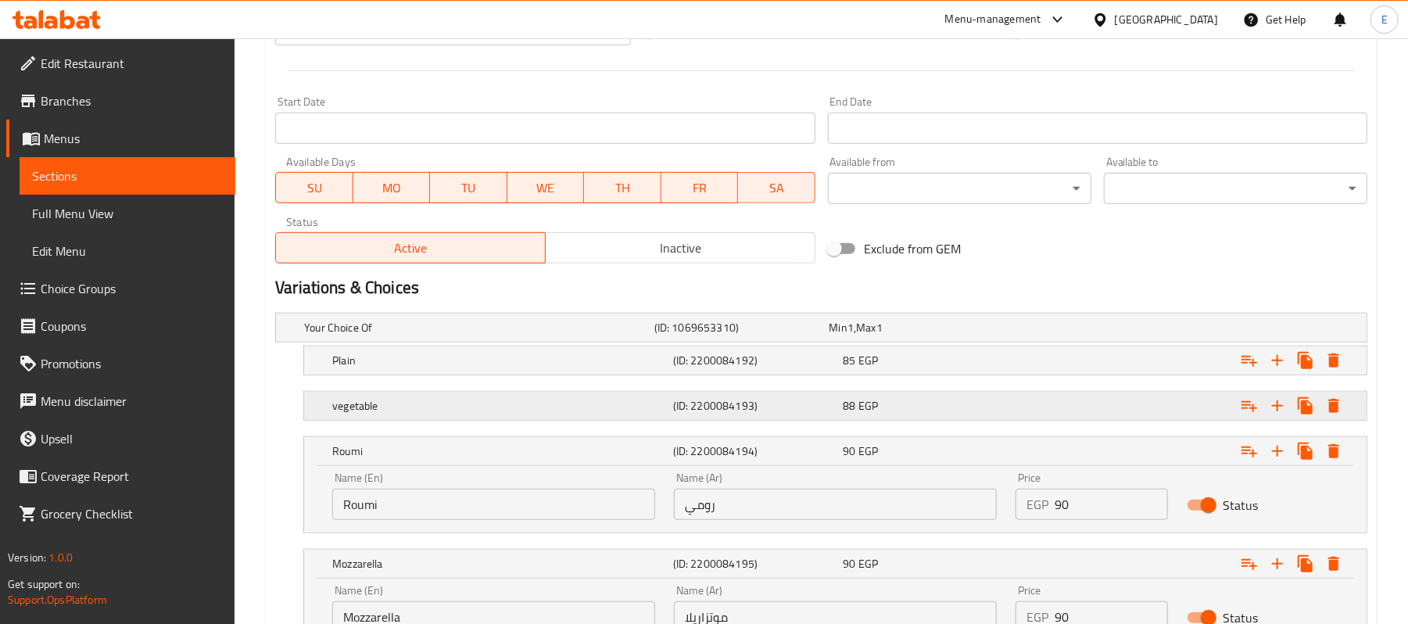
click at [849, 345] on div "vegetable (ID: 2200084193) 88 EGP" at bounding box center [826, 327] width 1050 height 34
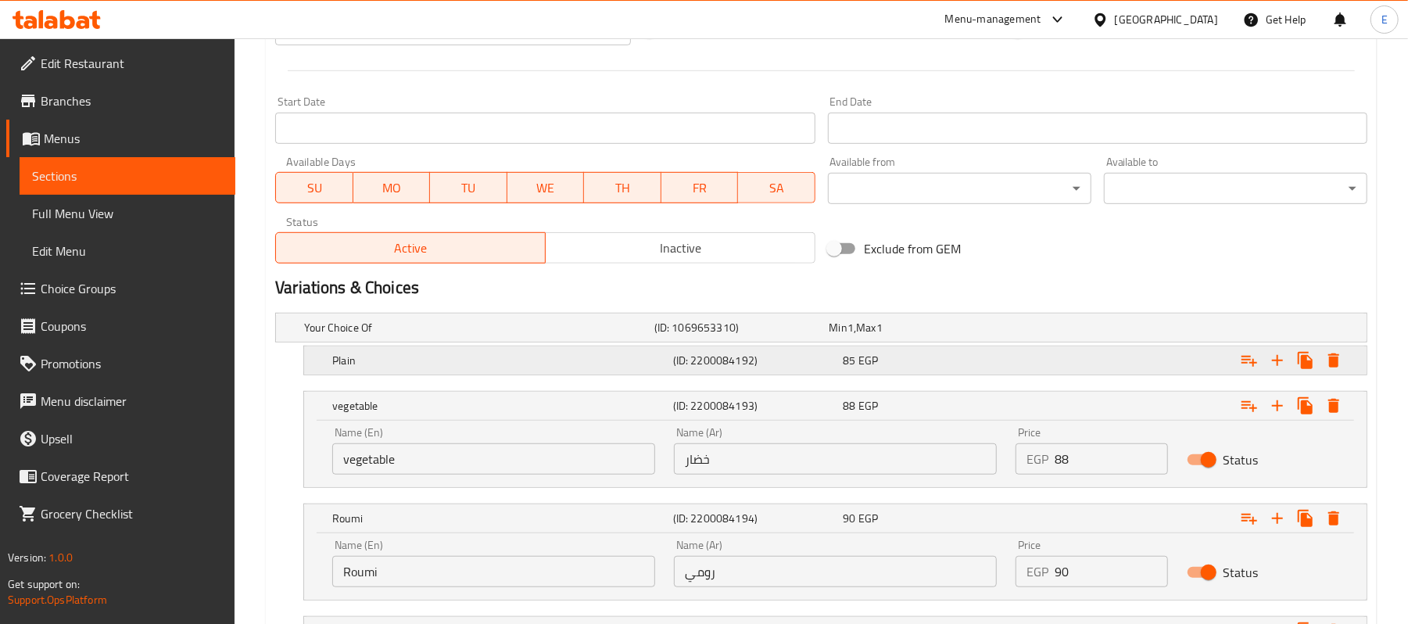
click at [851, 345] on div "Plain (ID: 2200084192) 85 EGP" at bounding box center [826, 327] width 1050 height 34
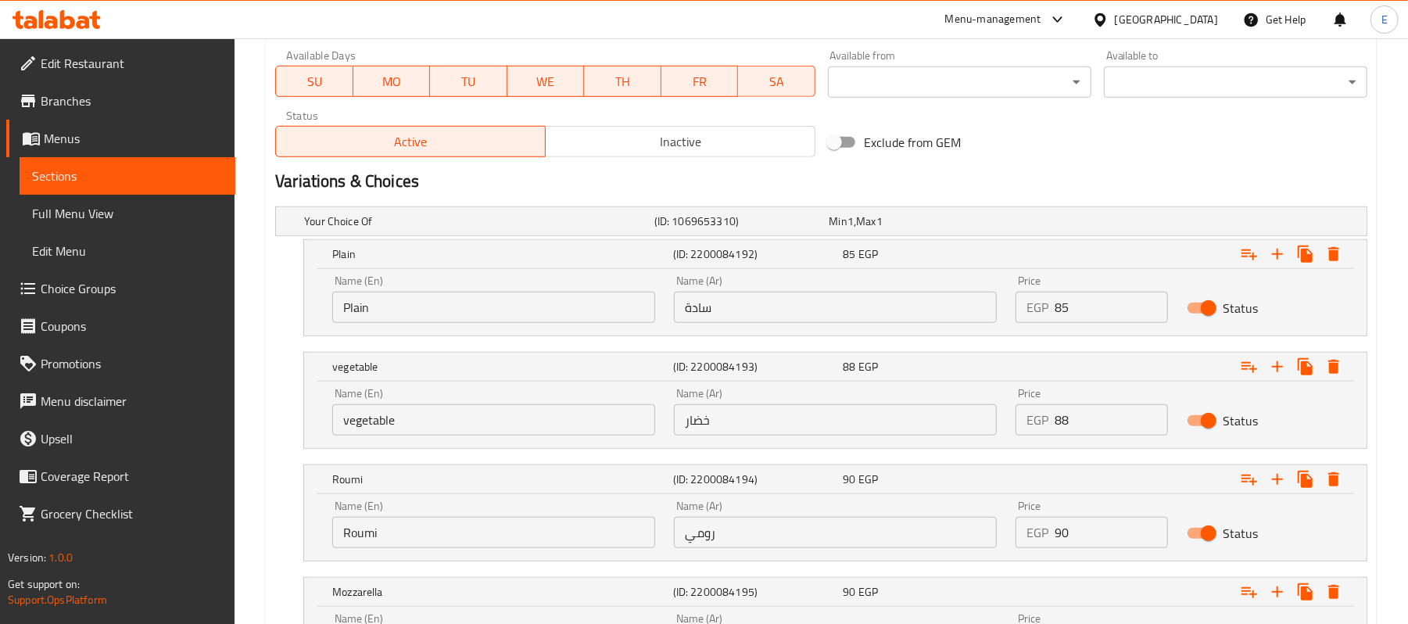
scroll to position [901, 0]
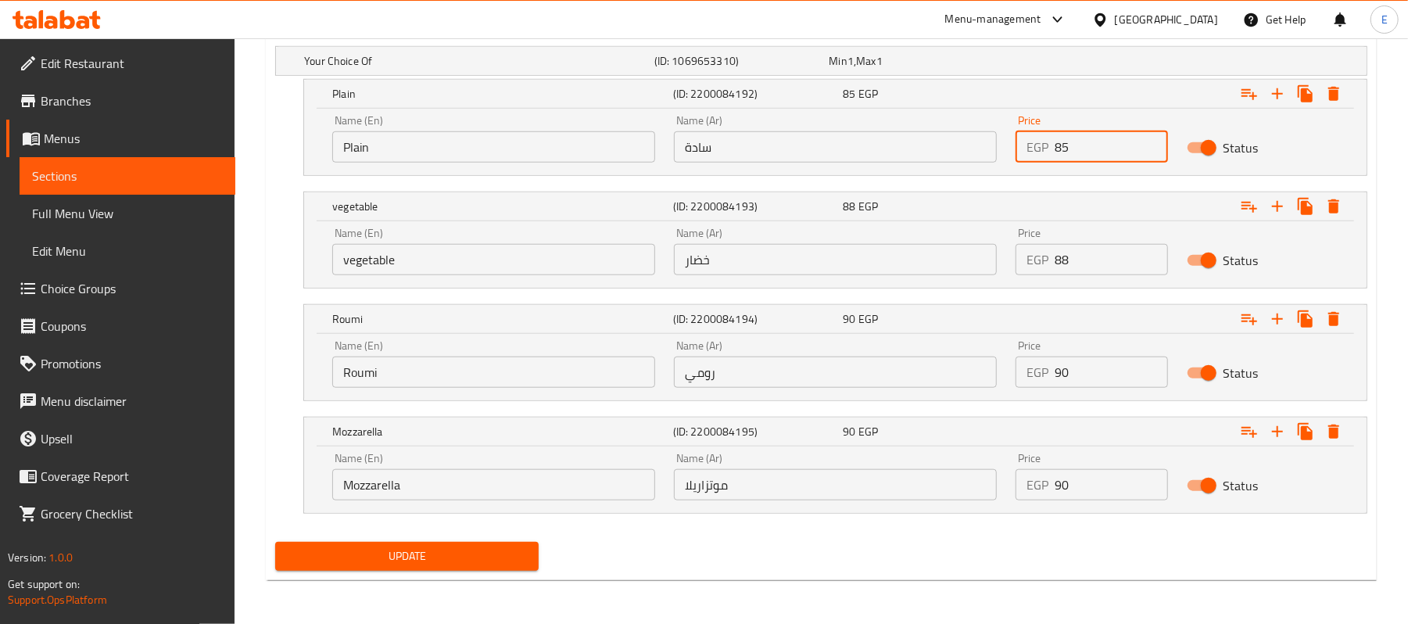
click at [1062, 151] on input "85" at bounding box center [1111, 146] width 113 height 31
type input "90"
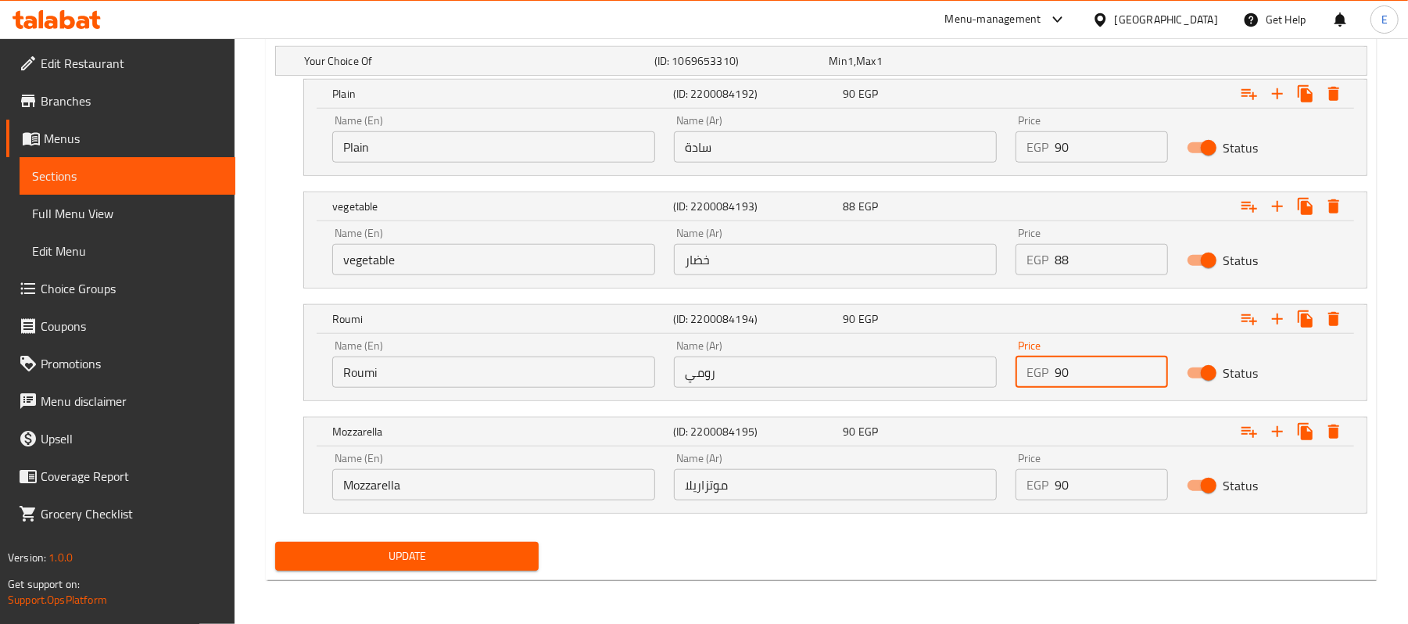
drag, startPoint x: 1068, startPoint y: 377, endPoint x: 1096, endPoint y: 394, distance: 32.3
click at [1092, 392] on div "Price EGP 90 Price" at bounding box center [1092, 364] width 170 height 66
type input "95"
drag, startPoint x: 1070, startPoint y: 496, endPoint x: 1082, endPoint y: 497, distance: 12.6
click at [1079, 497] on input "90" at bounding box center [1111, 484] width 113 height 31
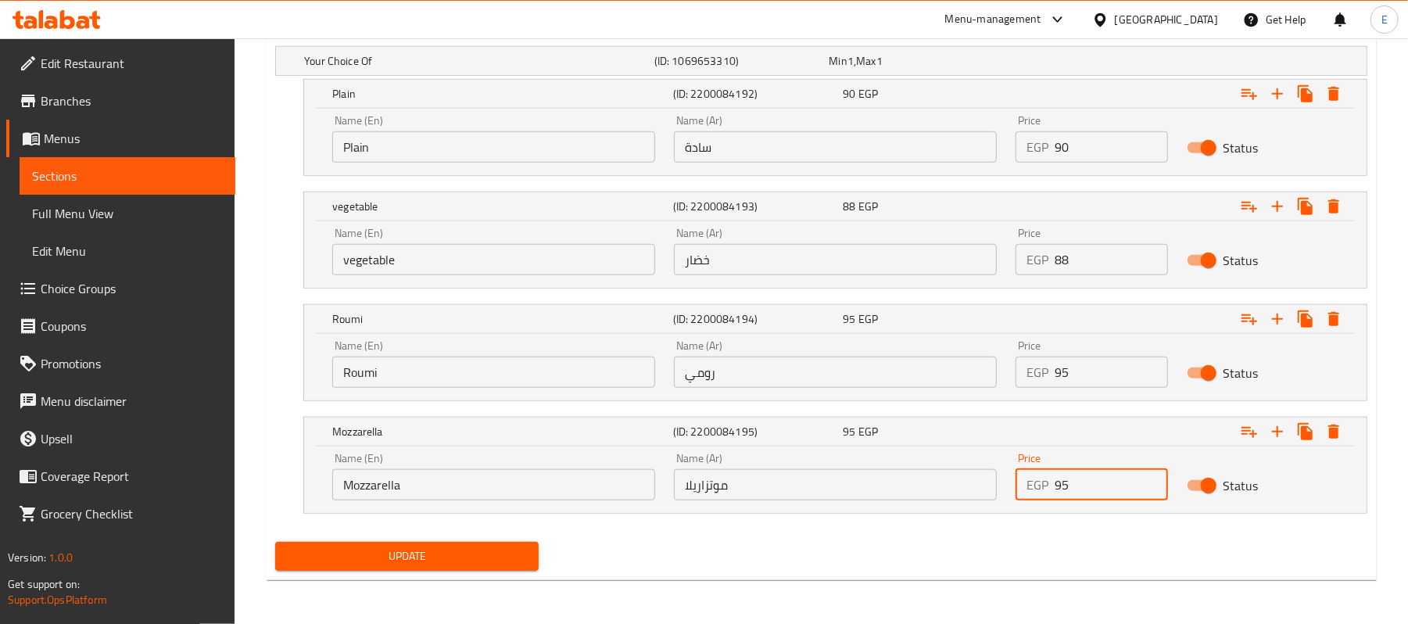
type input "95"
click at [1064, 260] on input "88" at bounding box center [1111, 259] width 113 height 31
type input "93"
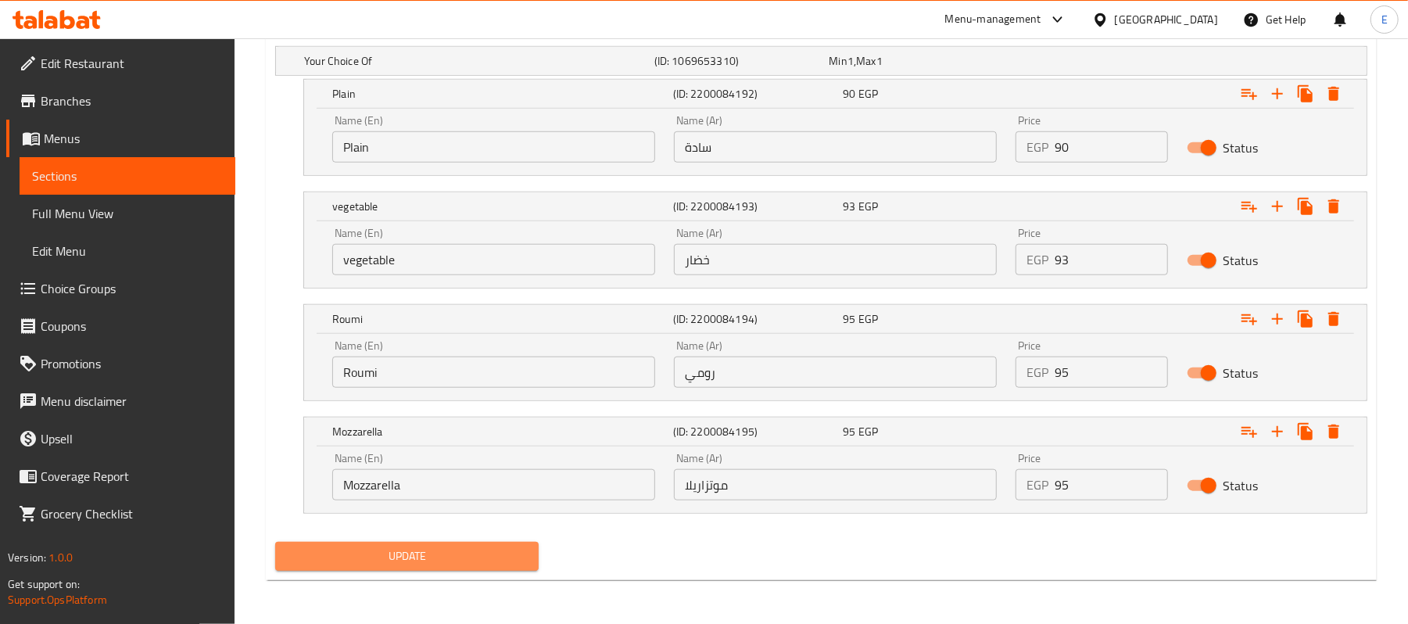
click at [480, 568] on button "Update" at bounding box center [407, 556] width 264 height 29
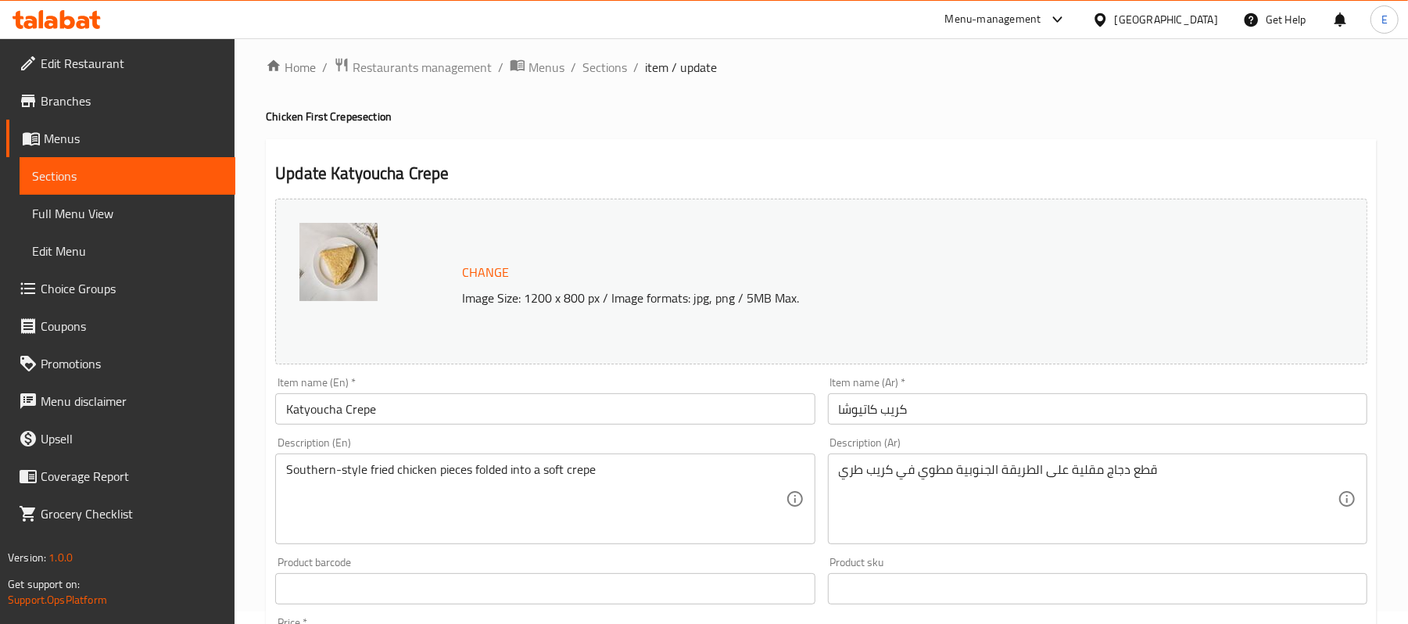
scroll to position [632, 0]
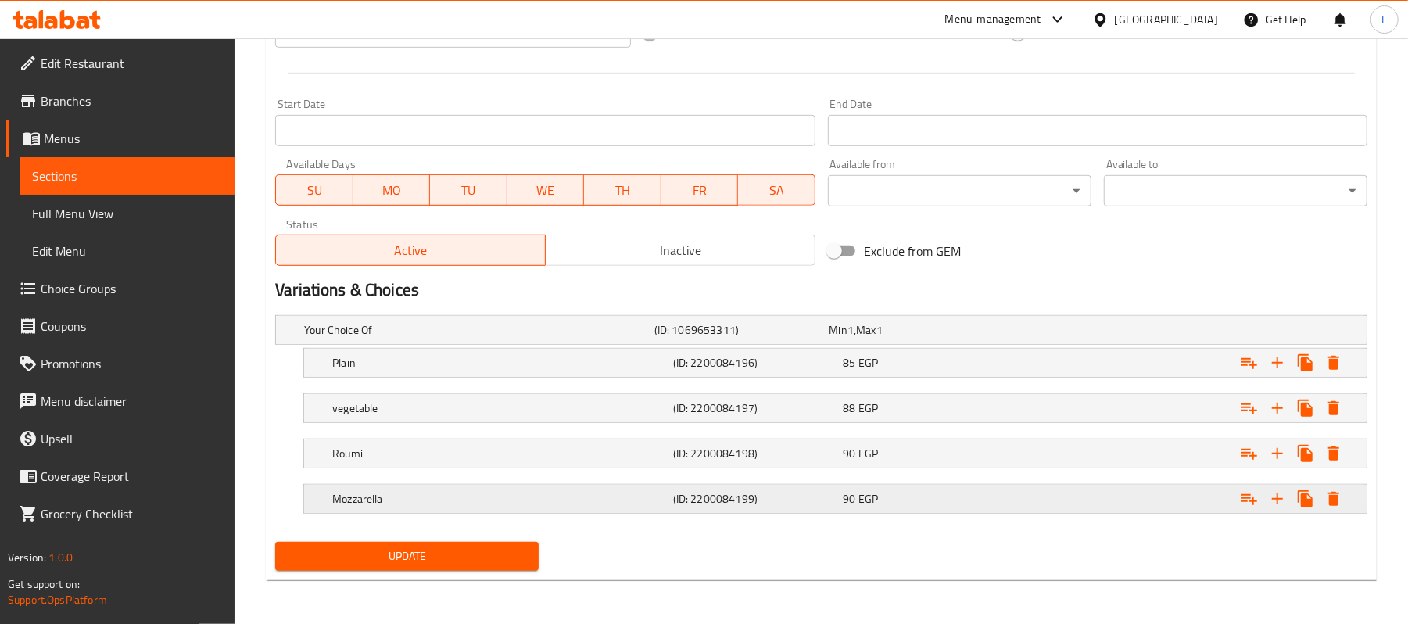
click at [989, 338] on div "90 EGP" at bounding box center [914, 330] width 169 height 16
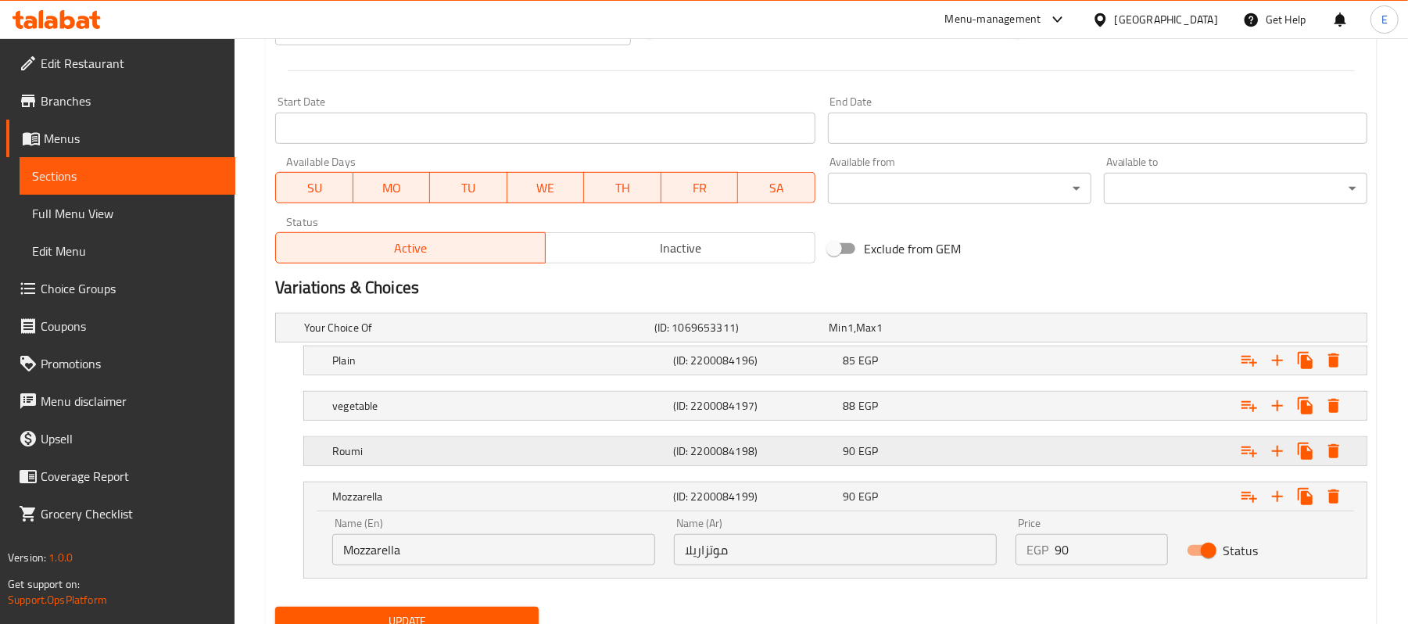
click at [946, 336] on div "90 EGP" at bounding box center [914, 328] width 169 height 16
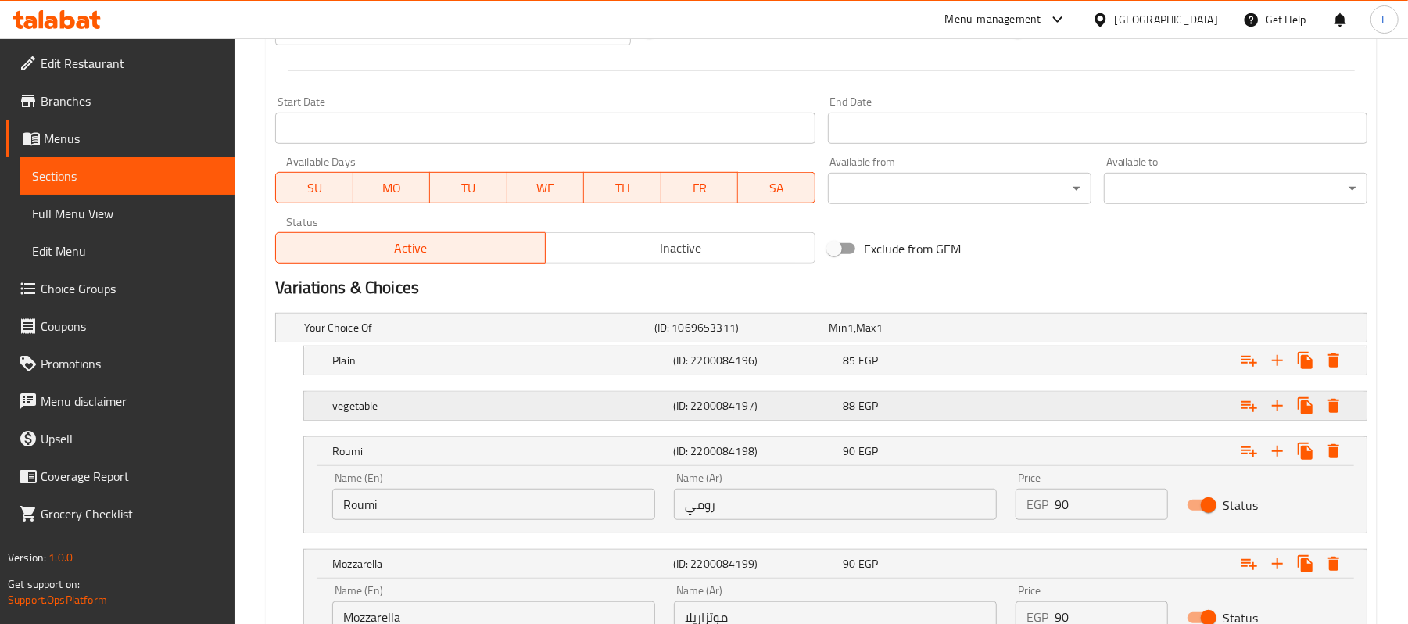
click at [920, 336] on div "88 EGP" at bounding box center [914, 328] width 169 height 16
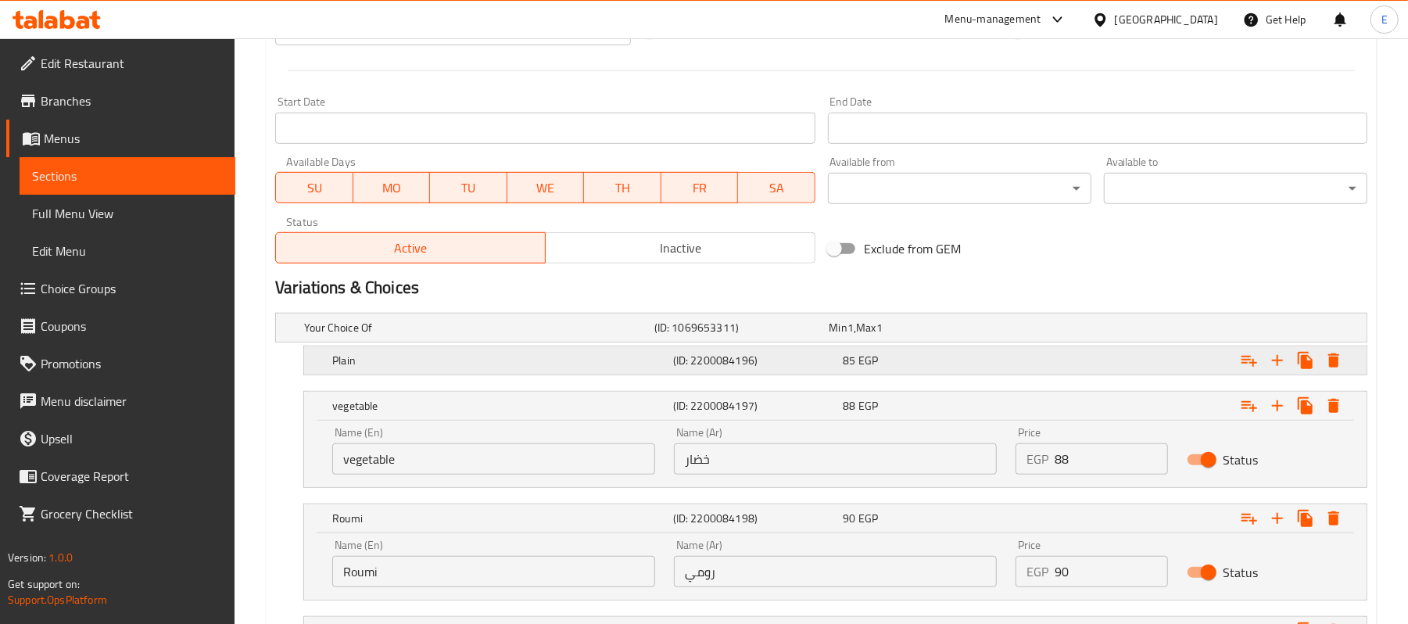
click at [899, 345] on div "Plain (ID: 2200084196) 85 EGP" at bounding box center [826, 327] width 1050 height 34
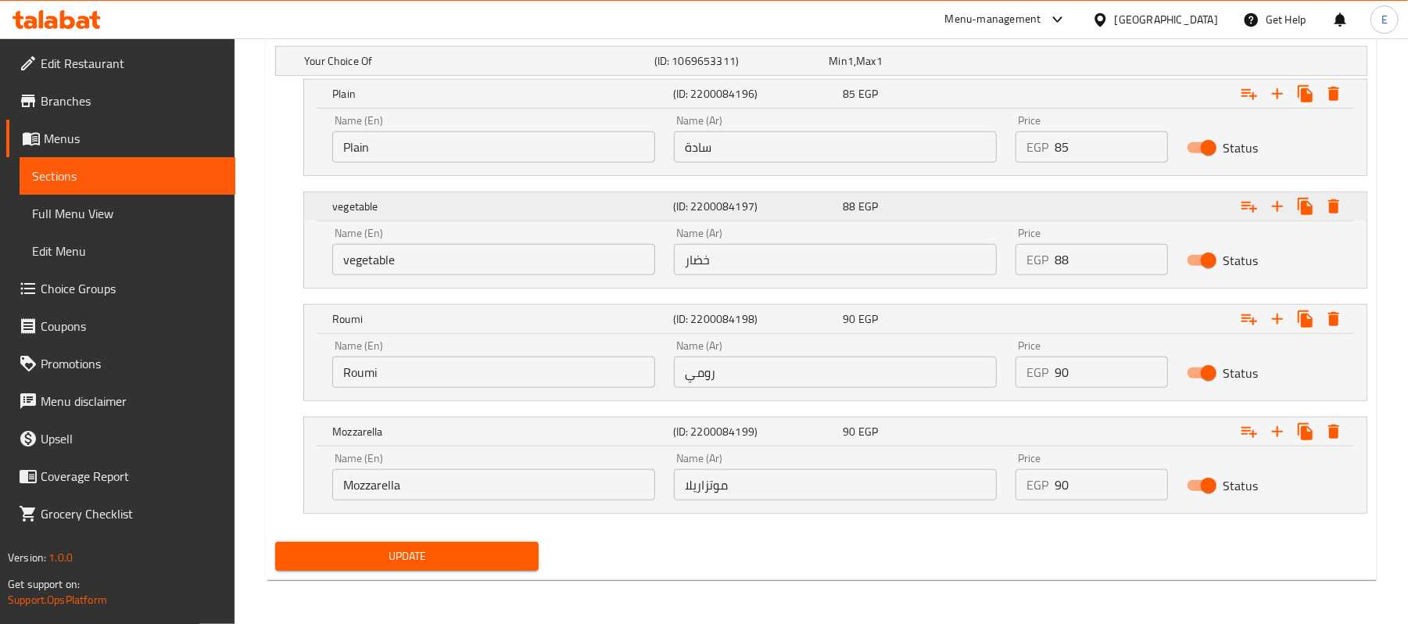
scroll to position [901, 0]
click at [1059, 156] on input "85" at bounding box center [1111, 146] width 113 height 31
type input "90"
click at [1060, 253] on input "88" at bounding box center [1111, 259] width 113 height 31
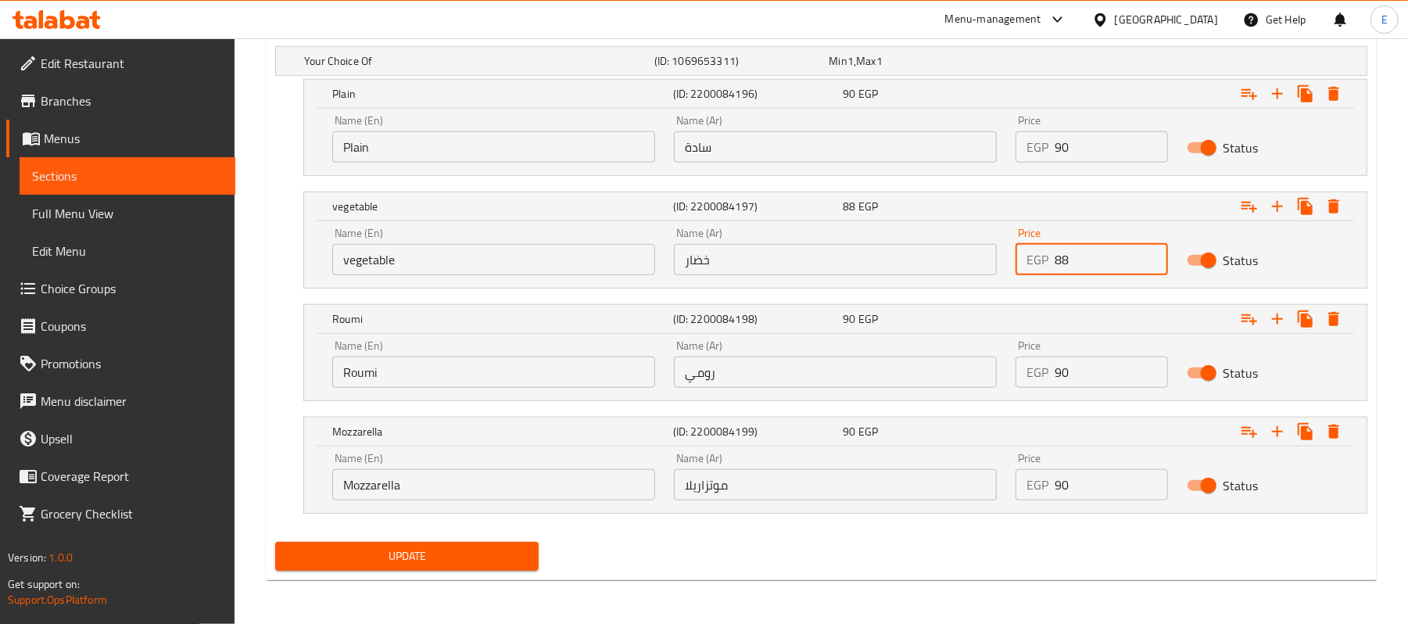
click at [1060, 253] on input "88" at bounding box center [1111, 259] width 113 height 31
type input "93"
drag, startPoint x: 1061, startPoint y: 379, endPoint x: 1082, endPoint y: 388, distance: 22.8
click at [1080, 388] on input "90" at bounding box center [1111, 372] width 113 height 31
type input "95"
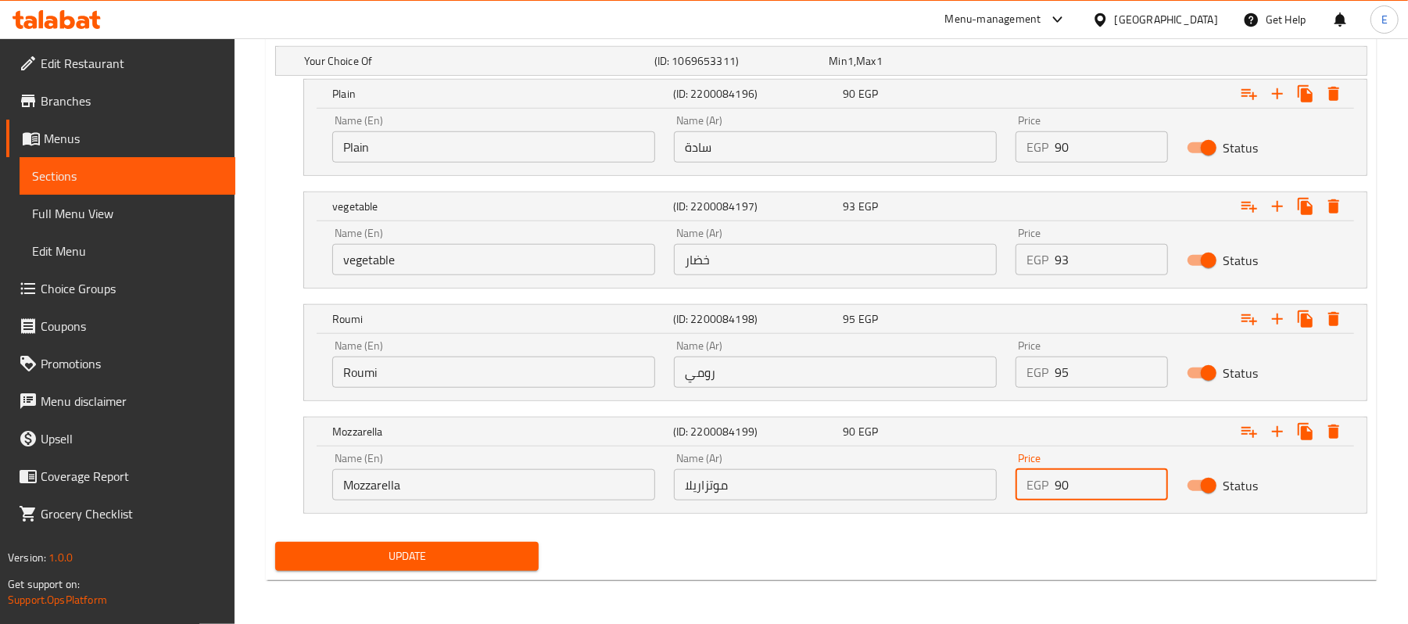
drag, startPoint x: 1062, startPoint y: 475, endPoint x: 1084, endPoint y: 492, distance: 27.4
click at [1084, 492] on input "90" at bounding box center [1111, 484] width 113 height 31
type input "95"
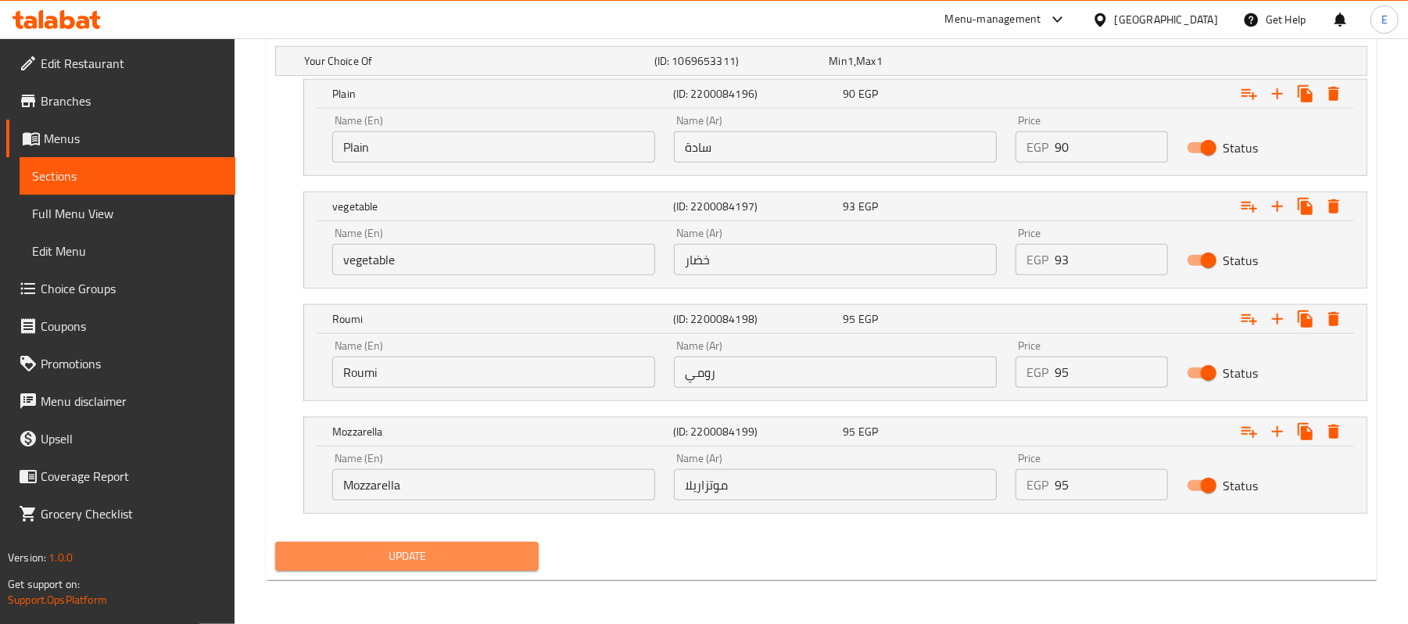
click at [368, 554] on span "Update" at bounding box center [407, 557] width 239 height 20
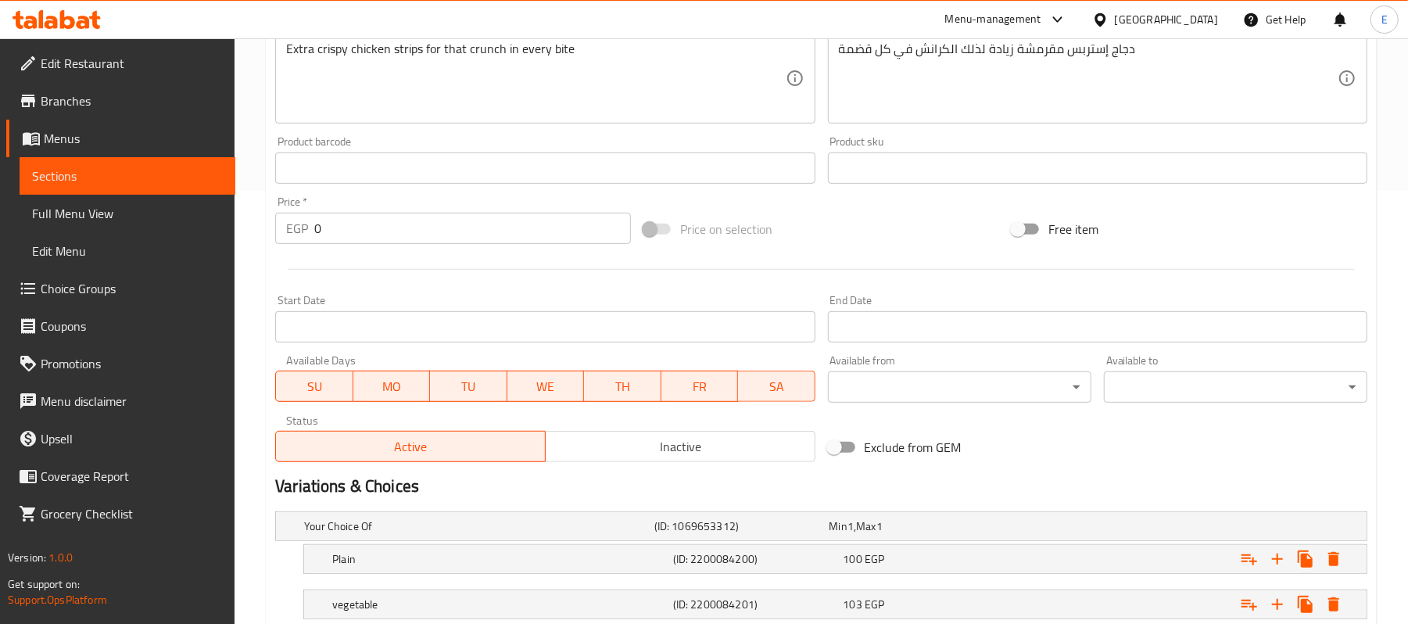
scroll to position [632, 0]
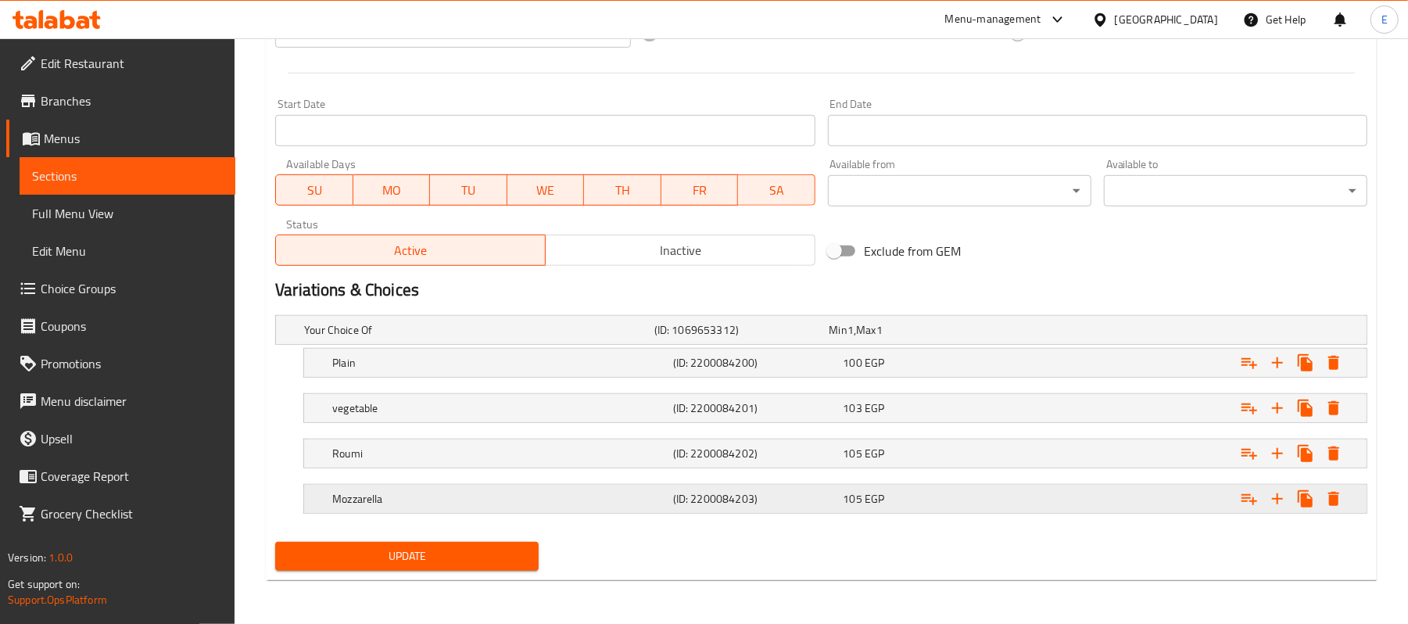
click at [824, 338] on h5 "(ID: 2200084203)" at bounding box center [739, 330] width 169 height 16
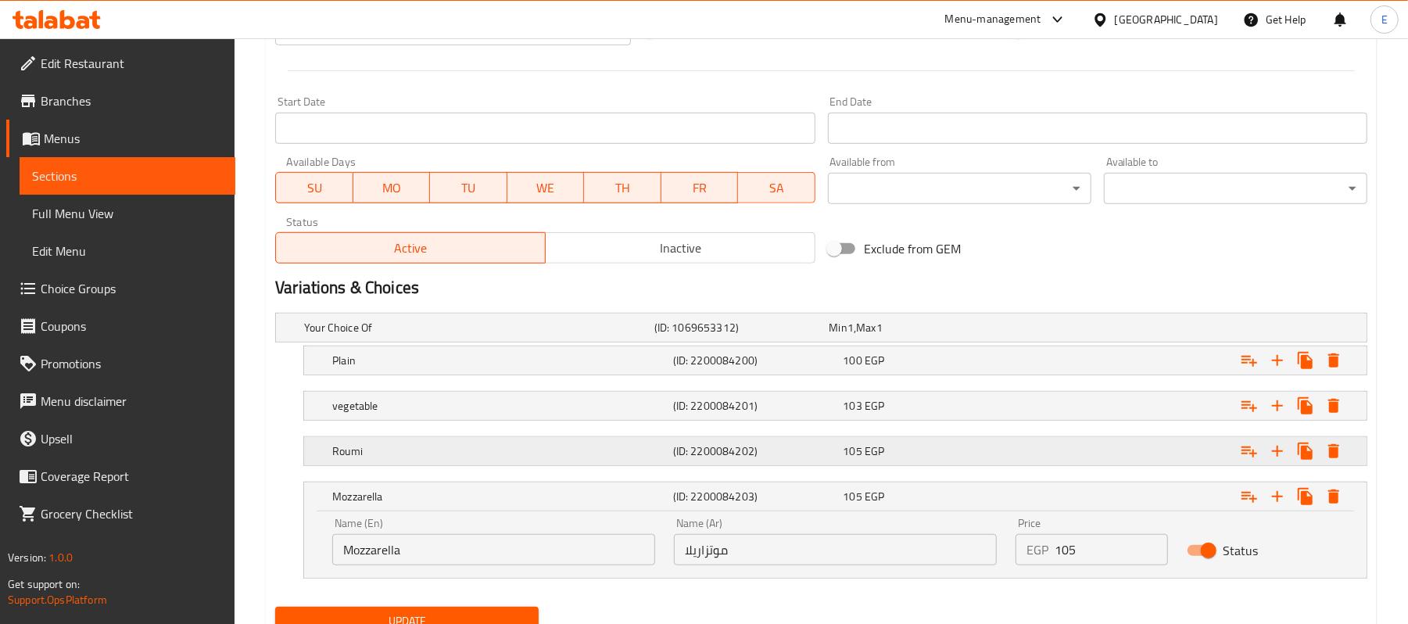
click at [831, 345] on div "Roumi (ID: 2200084202) 105 EGP" at bounding box center [826, 327] width 1050 height 34
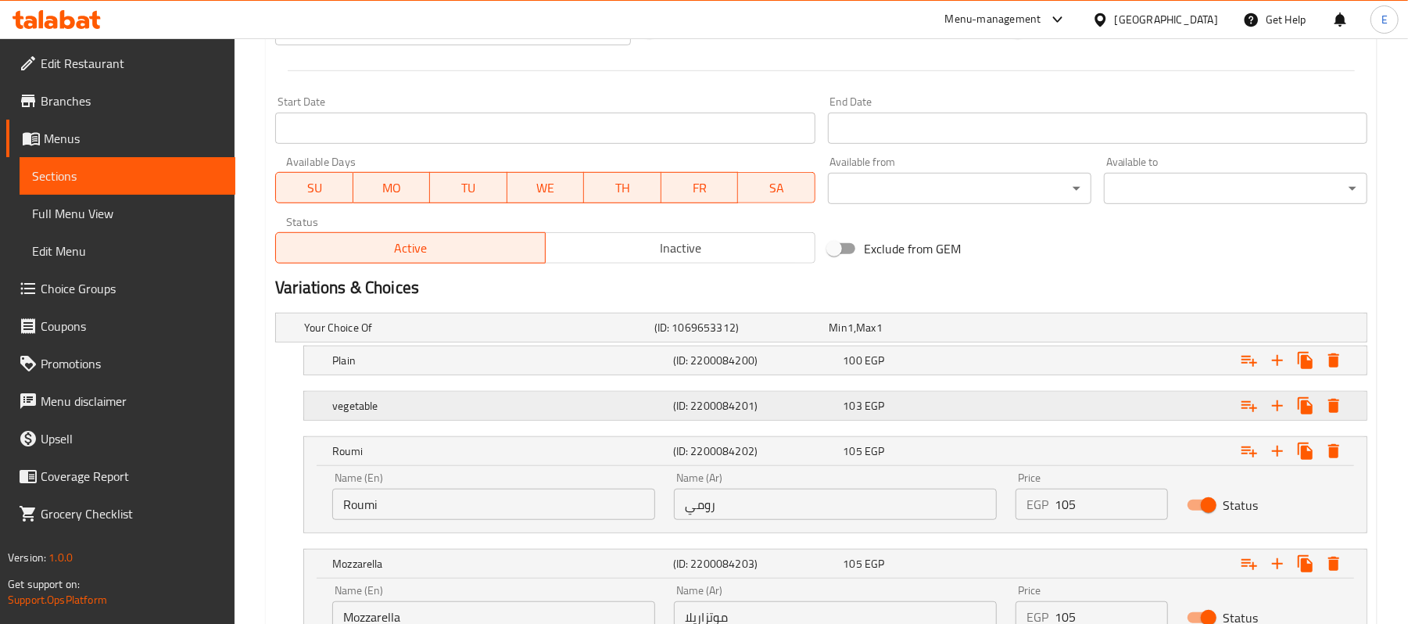
click at [827, 339] on div "(ID: 2200084201)" at bounding box center [738, 328] width 175 height 22
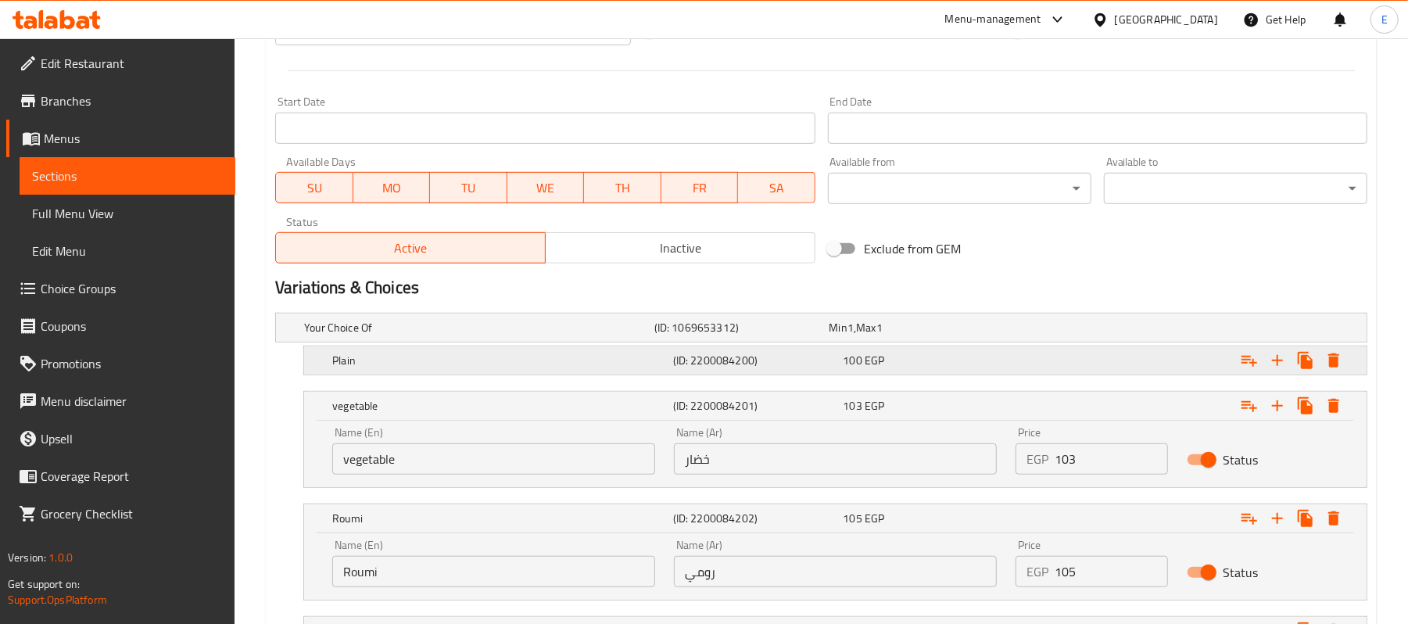
click at [846, 338] on span "100" at bounding box center [839, 328] width 18 height 20
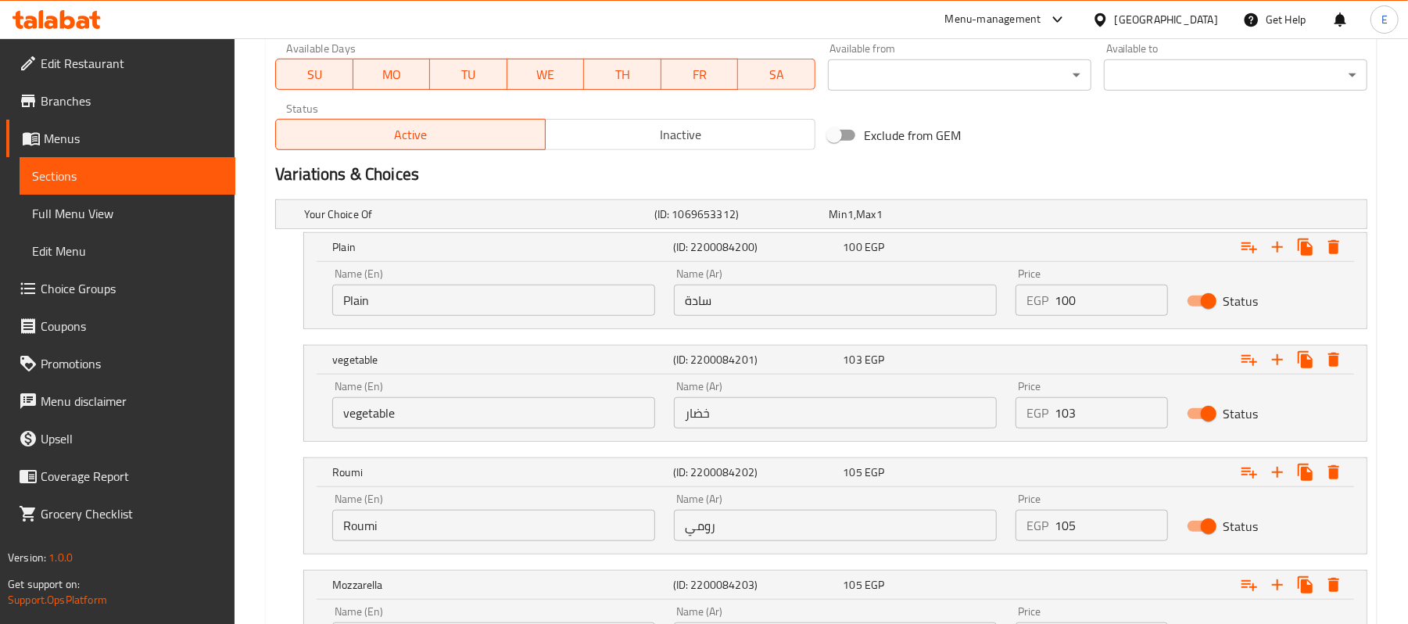
scroll to position [901, 0]
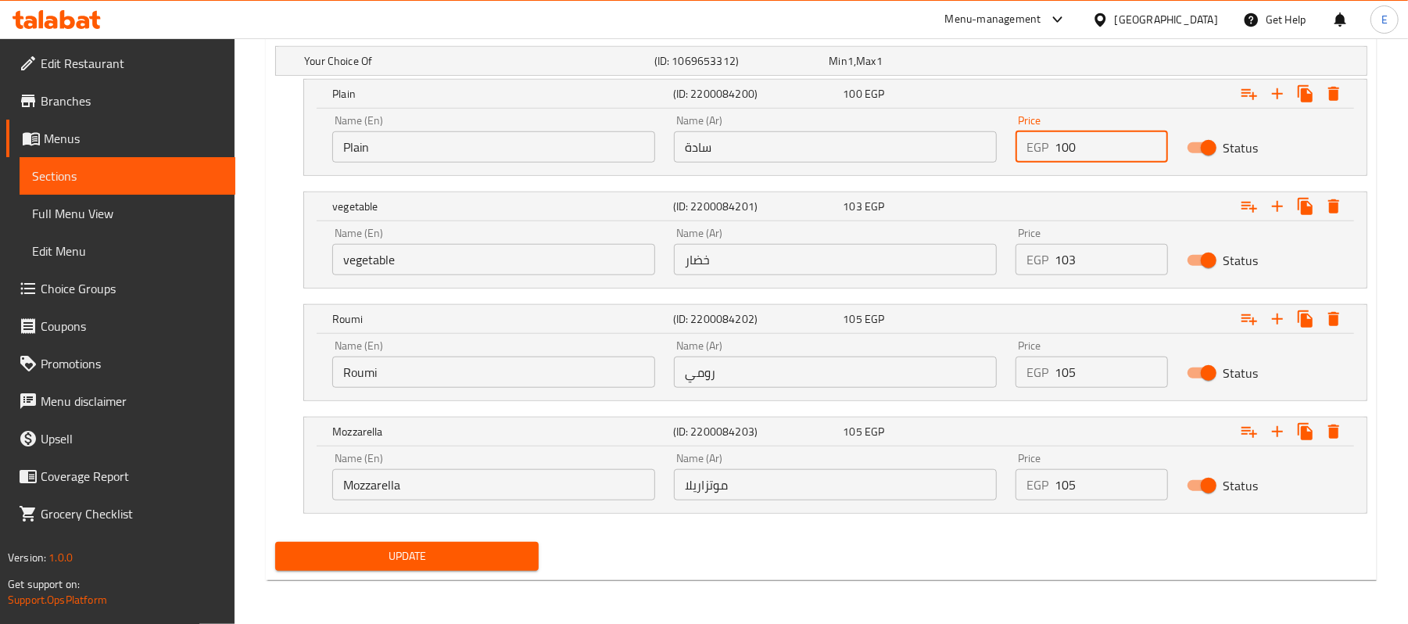
drag, startPoint x: 1071, startPoint y: 133, endPoint x: 1087, endPoint y: 142, distance: 18.9
click at [1087, 142] on input "100" at bounding box center [1111, 146] width 113 height 31
type input "105"
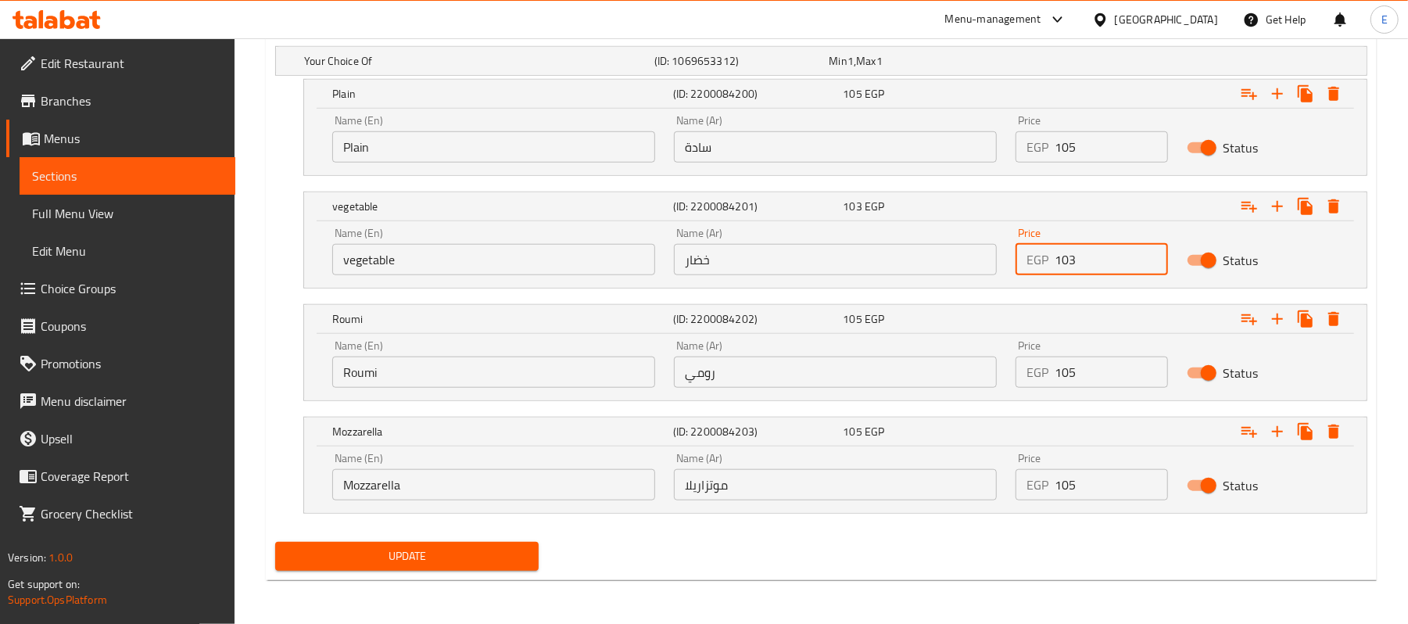
click at [1076, 258] on input "103" at bounding box center [1111, 259] width 113 height 31
type input "108"
drag, startPoint x: 1064, startPoint y: 371, endPoint x: 1109, endPoint y: 386, distance: 47.2
click at [1109, 386] on input "105" at bounding box center [1111, 372] width 113 height 31
type input "110"
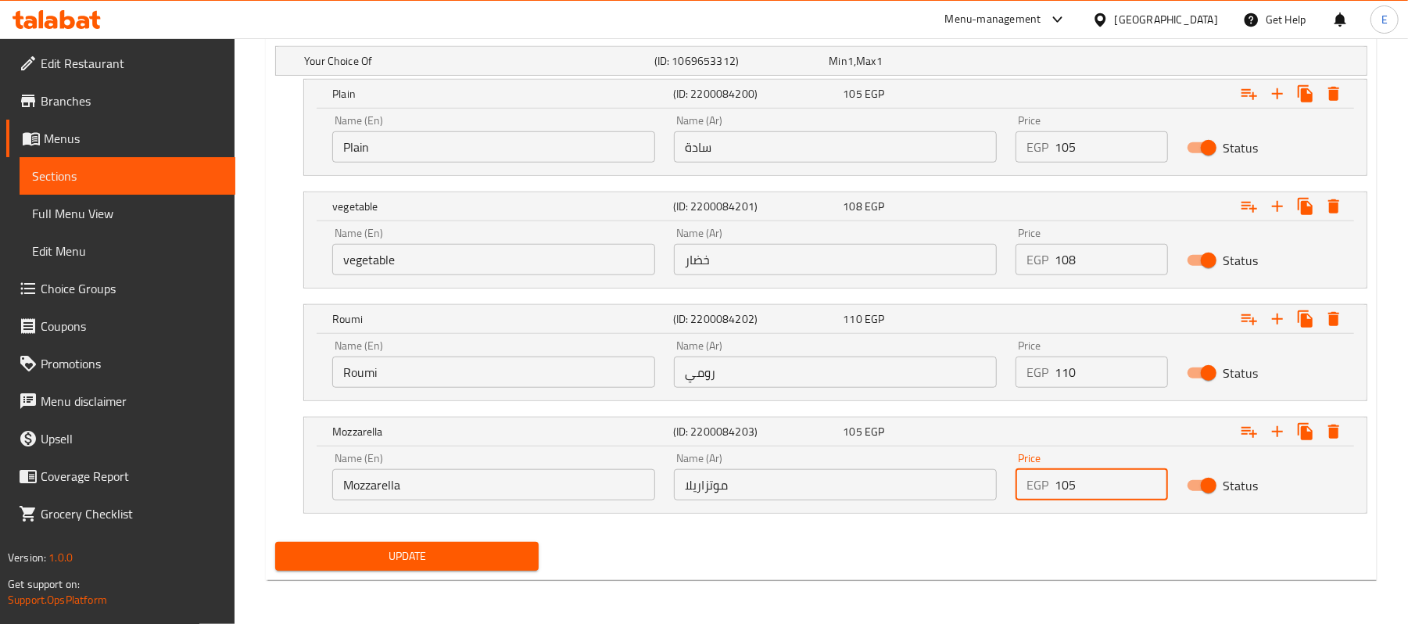
drag, startPoint x: 1059, startPoint y: 485, endPoint x: 1125, endPoint y: 485, distance: 65.7
click at [1125, 485] on input "105" at bounding box center [1111, 484] width 113 height 31
type input "110"
click at [497, 551] on span "Update" at bounding box center [407, 557] width 239 height 20
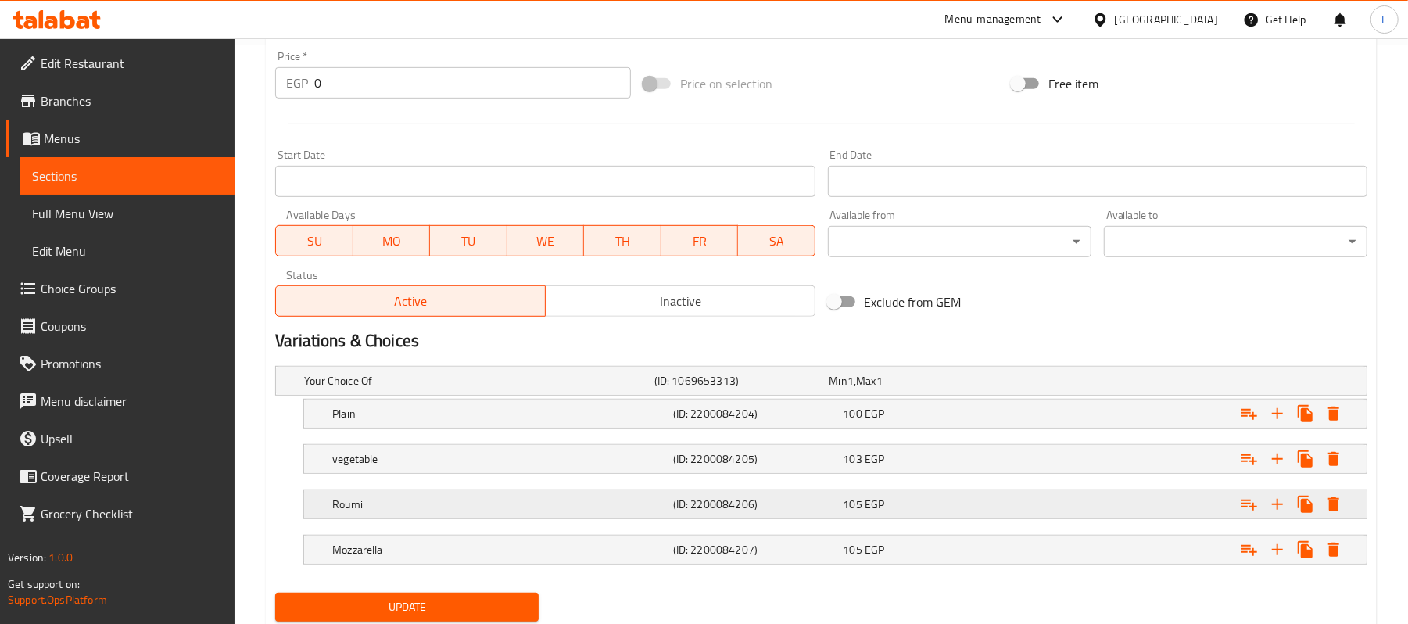
scroll to position [632, 0]
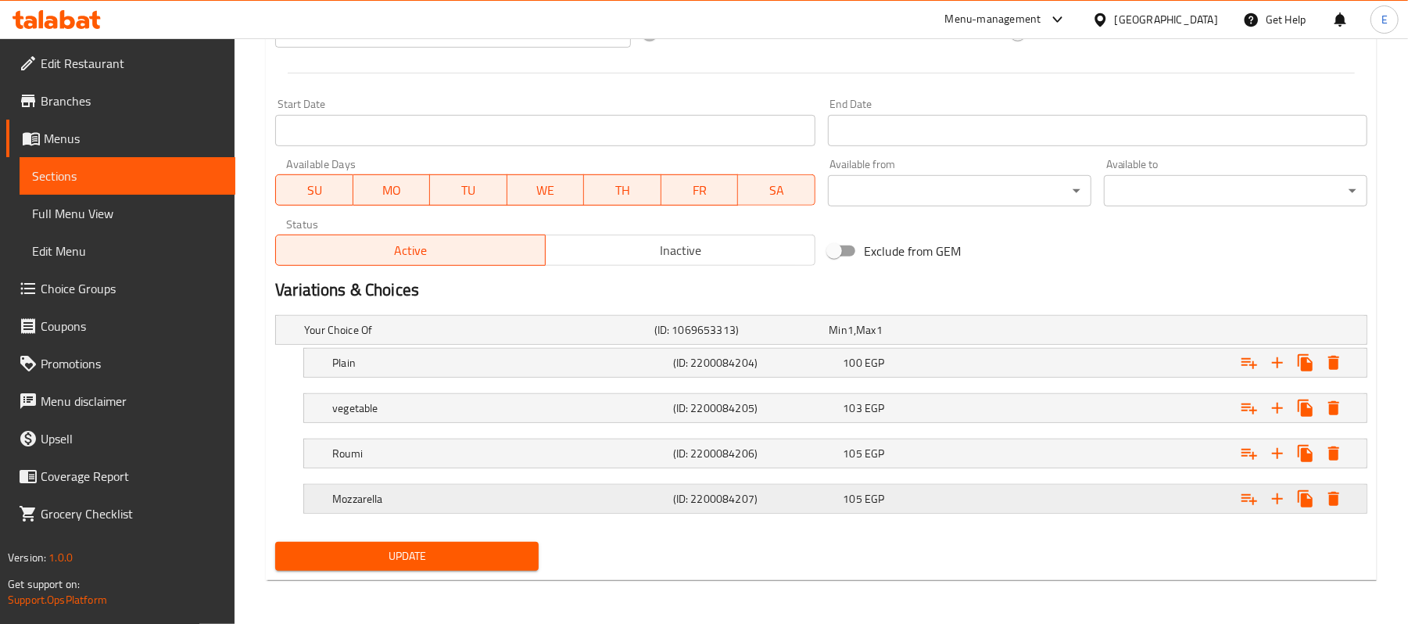
click at [931, 341] on div "105 EGP" at bounding box center [914, 330] width 175 height 22
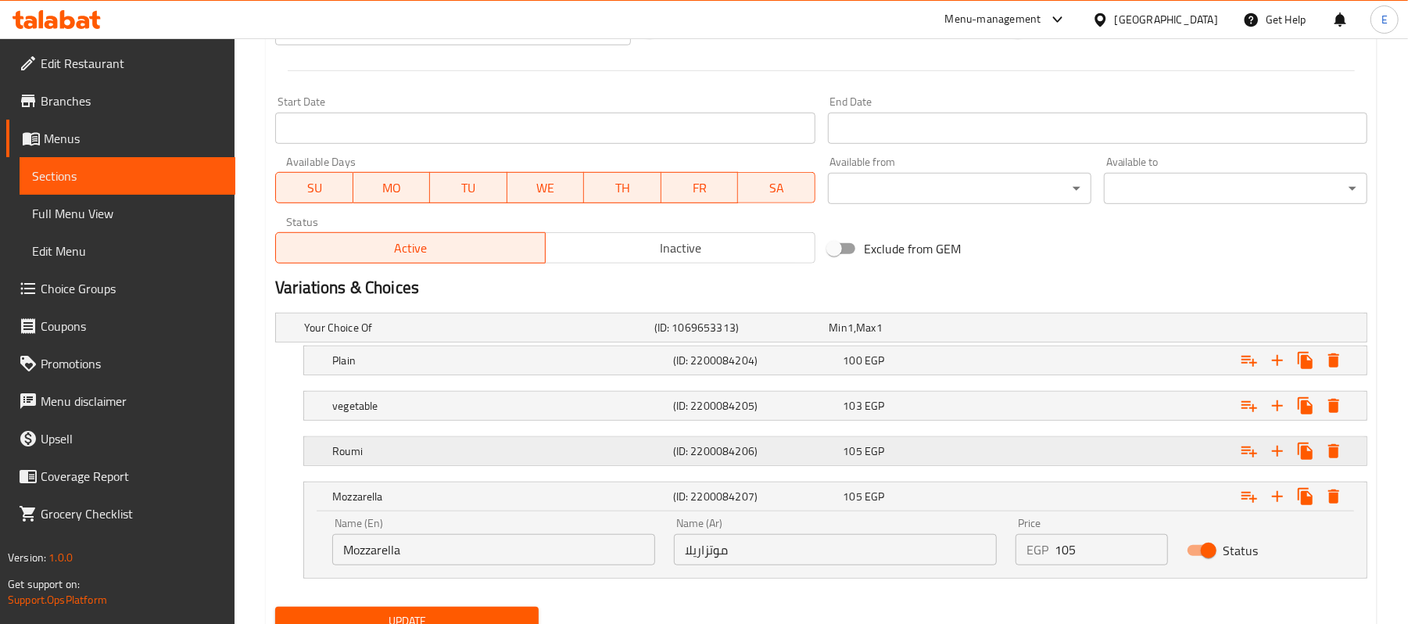
click at [924, 339] on div "105 EGP" at bounding box center [914, 328] width 175 height 22
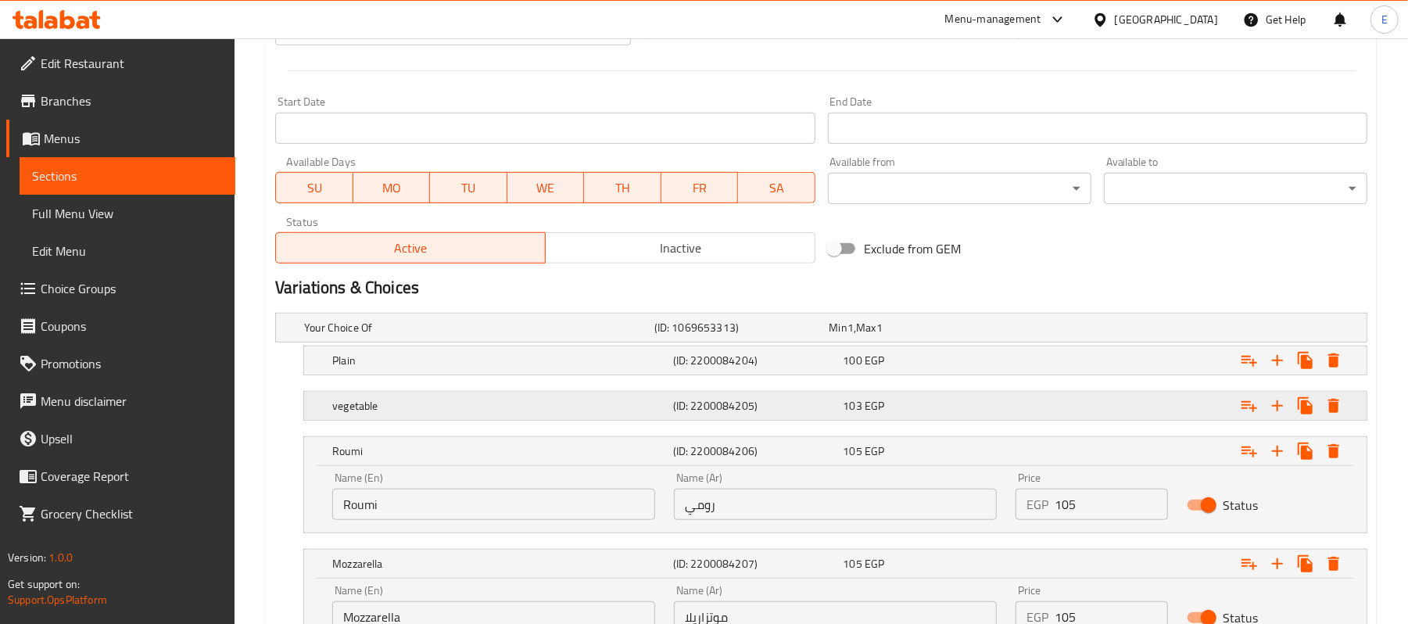
click at [918, 345] on div "vegetable (ID: 2200084205) 103 EGP" at bounding box center [826, 327] width 1050 height 34
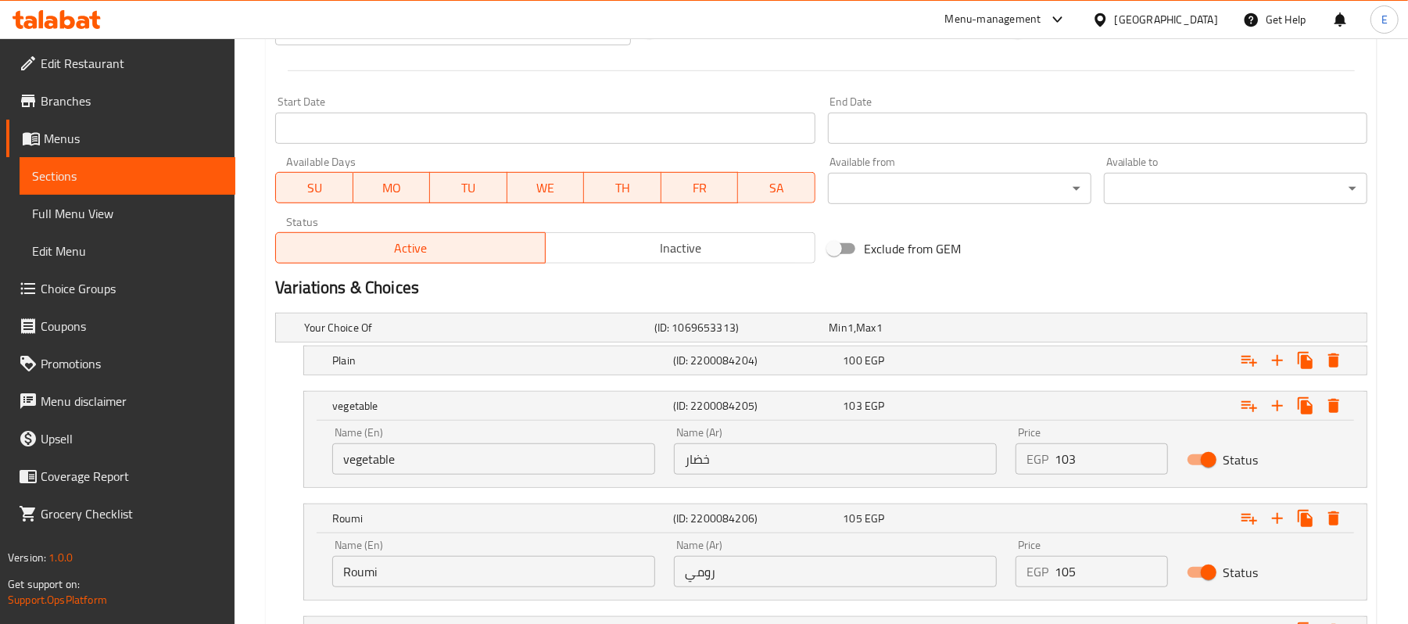
click at [911, 379] on nav at bounding box center [821, 385] width 1093 height 13
click at [908, 336] on div "100 EGP" at bounding box center [914, 328] width 169 height 16
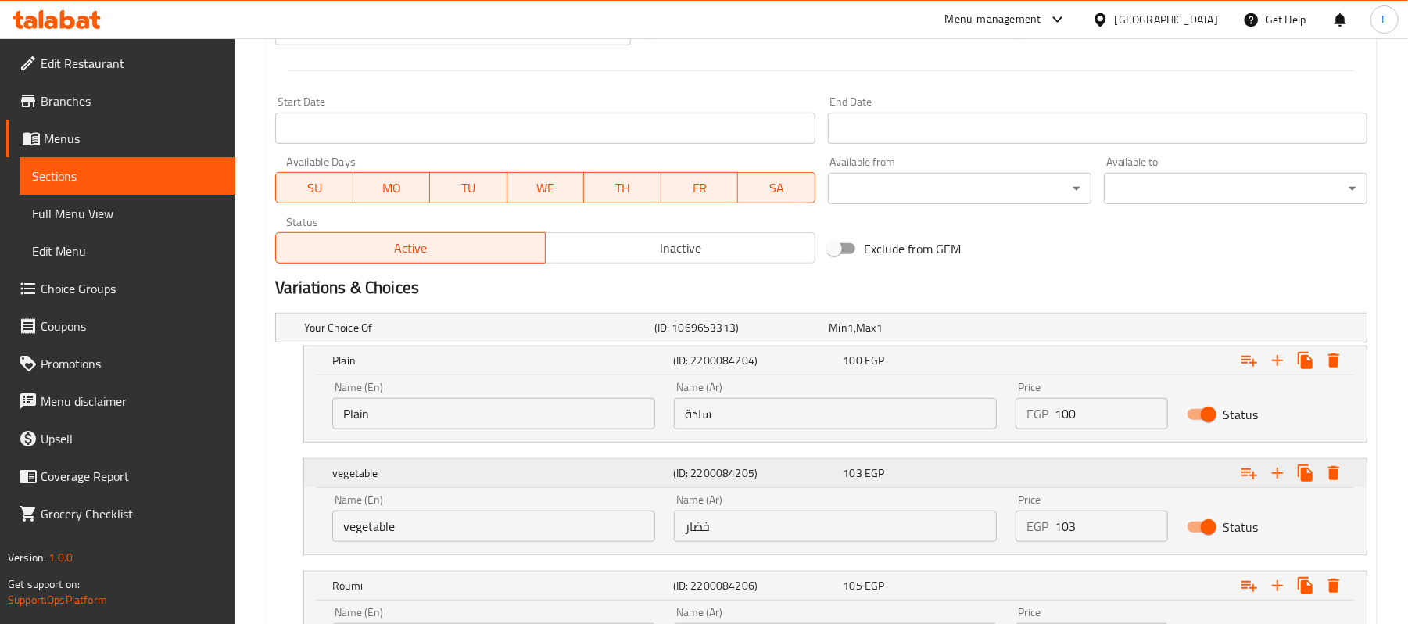
scroll to position [901, 0]
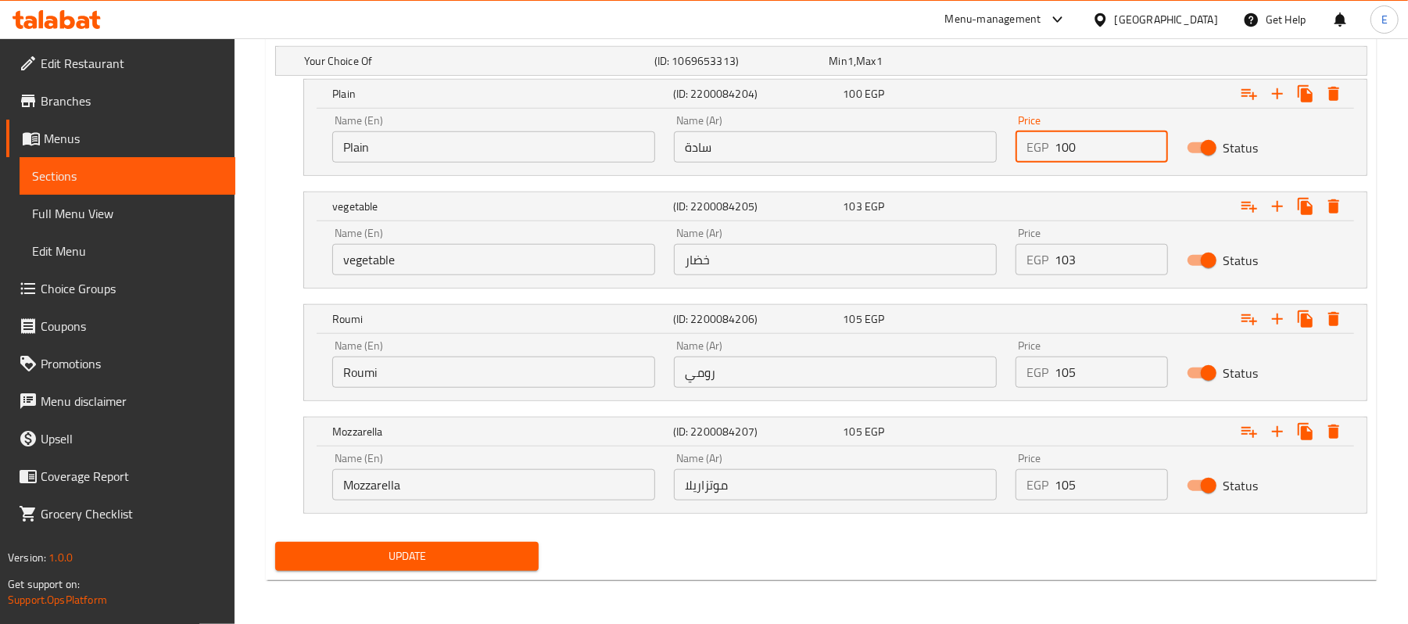
drag, startPoint x: 1065, startPoint y: 145, endPoint x: 1108, endPoint y: 169, distance: 49.0
click at [1108, 169] on div "Price EGP 100 Price" at bounding box center [1092, 139] width 170 height 66
type input "105"
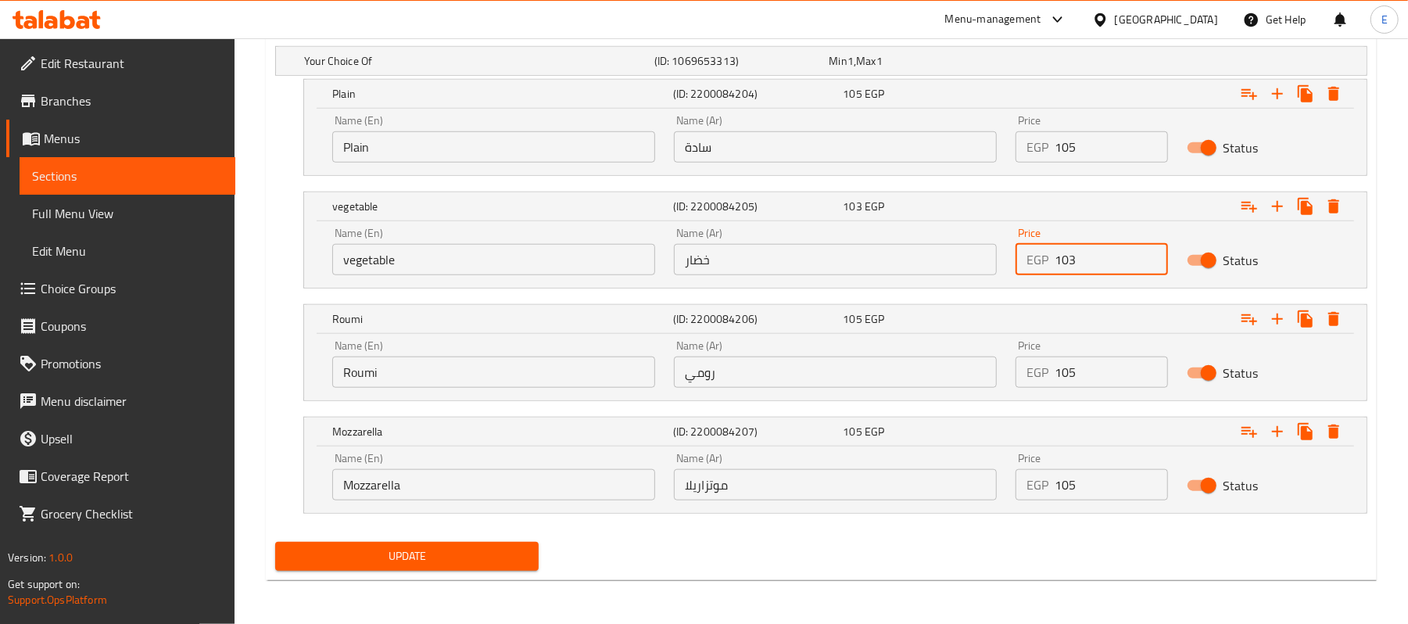
drag, startPoint x: 1065, startPoint y: 258, endPoint x: 1098, endPoint y: 264, distance: 33.4
click at [1096, 264] on input "103" at bounding box center [1111, 259] width 113 height 31
type input "108"
drag, startPoint x: 1064, startPoint y: 371, endPoint x: 1111, endPoint y: 379, distance: 47.7
click at [1111, 379] on input "105" at bounding box center [1111, 372] width 113 height 31
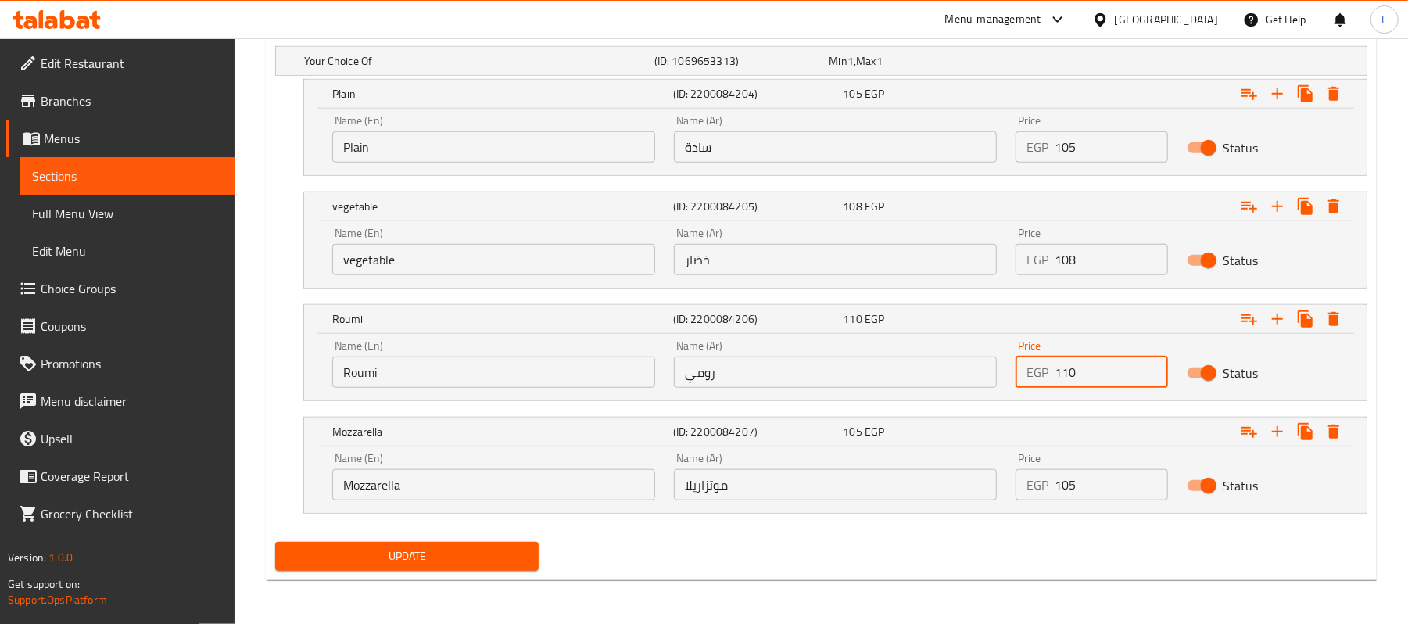
type input "110"
drag, startPoint x: 1064, startPoint y: 486, endPoint x: 1114, endPoint y: 492, distance: 51.1
click at [1114, 492] on input "105" at bounding box center [1111, 484] width 113 height 31
type input "110"
click at [368, 541] on div "Update" at bounding box center [407, 556] width 276 height 41
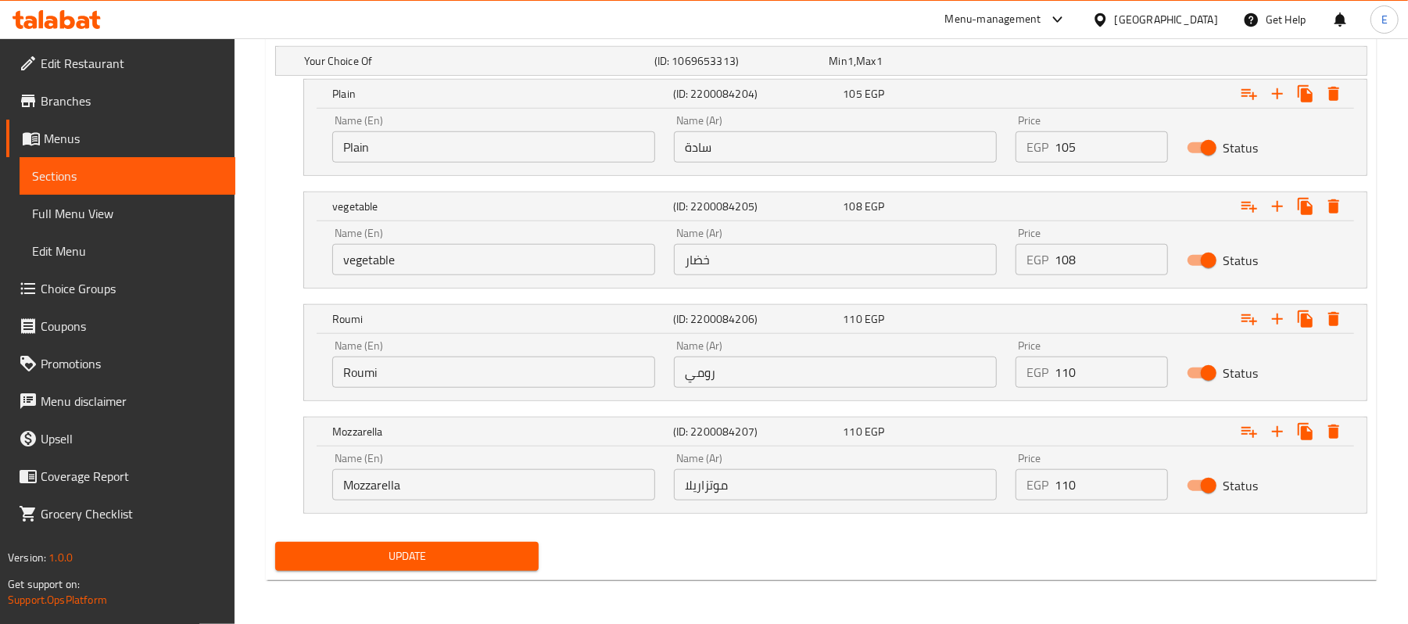
click at [375, 557] on span "Update" at bounding box center [407, 557] width 239 height 20
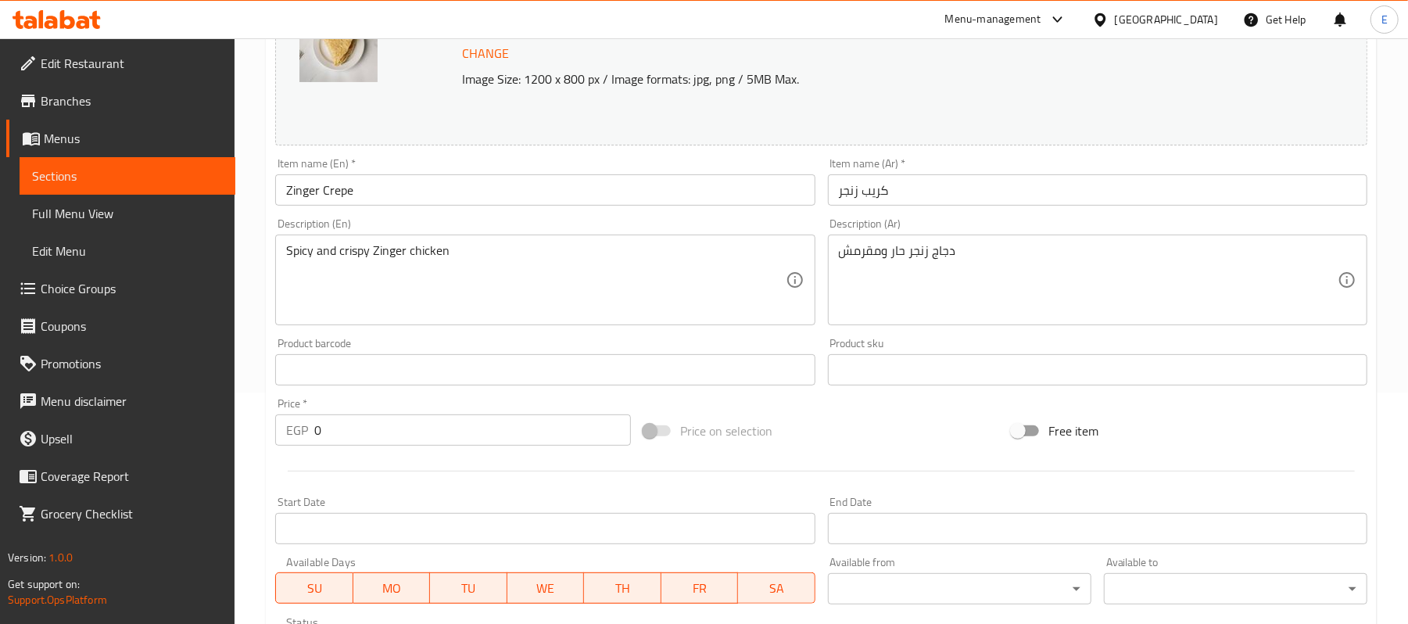
scroll to position [632, 0]
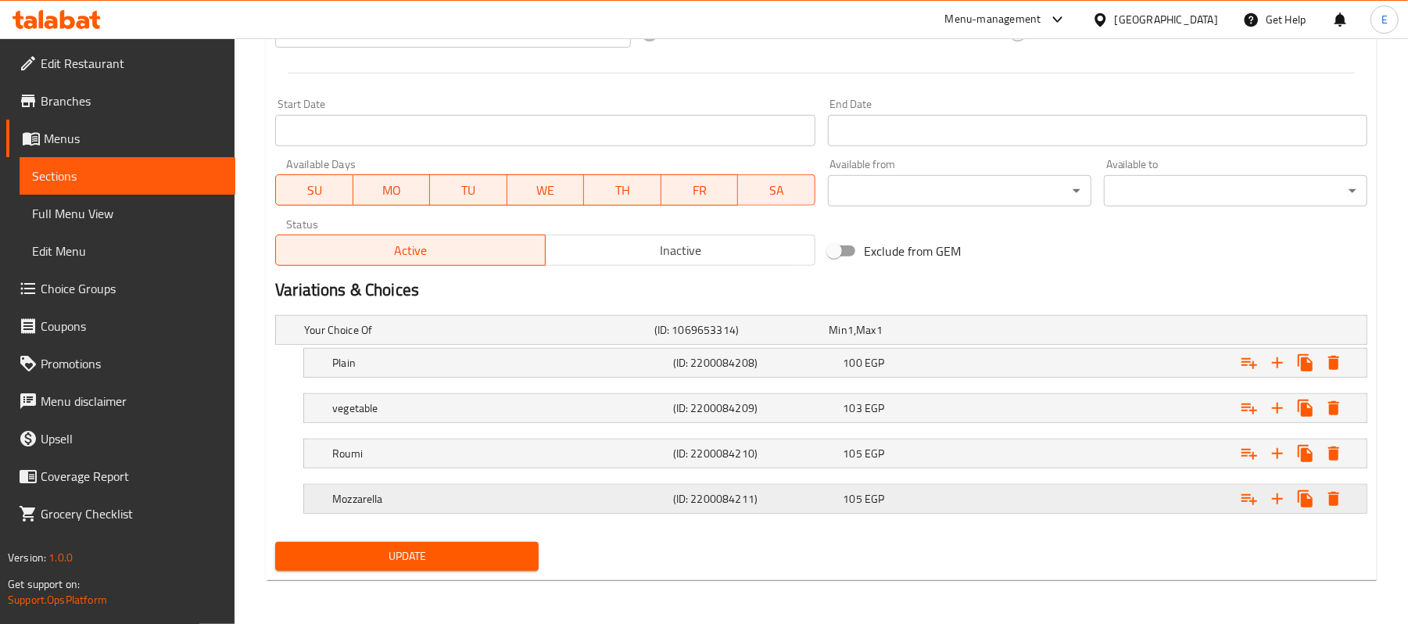
click at [854, 340] on span "EGP" at bounding box center [851, 330] width 6 height 20
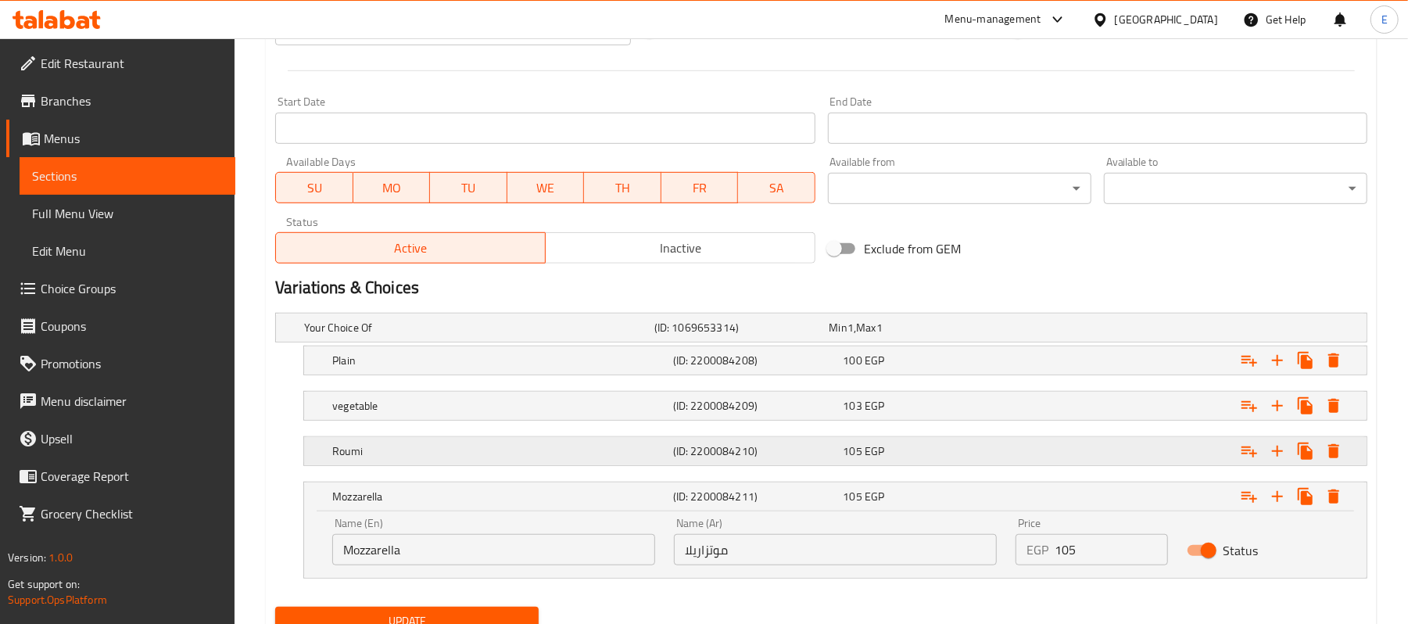
click at [888, 336] on div "105 EGP" at bounding box center [914, 328] width 169 height 16
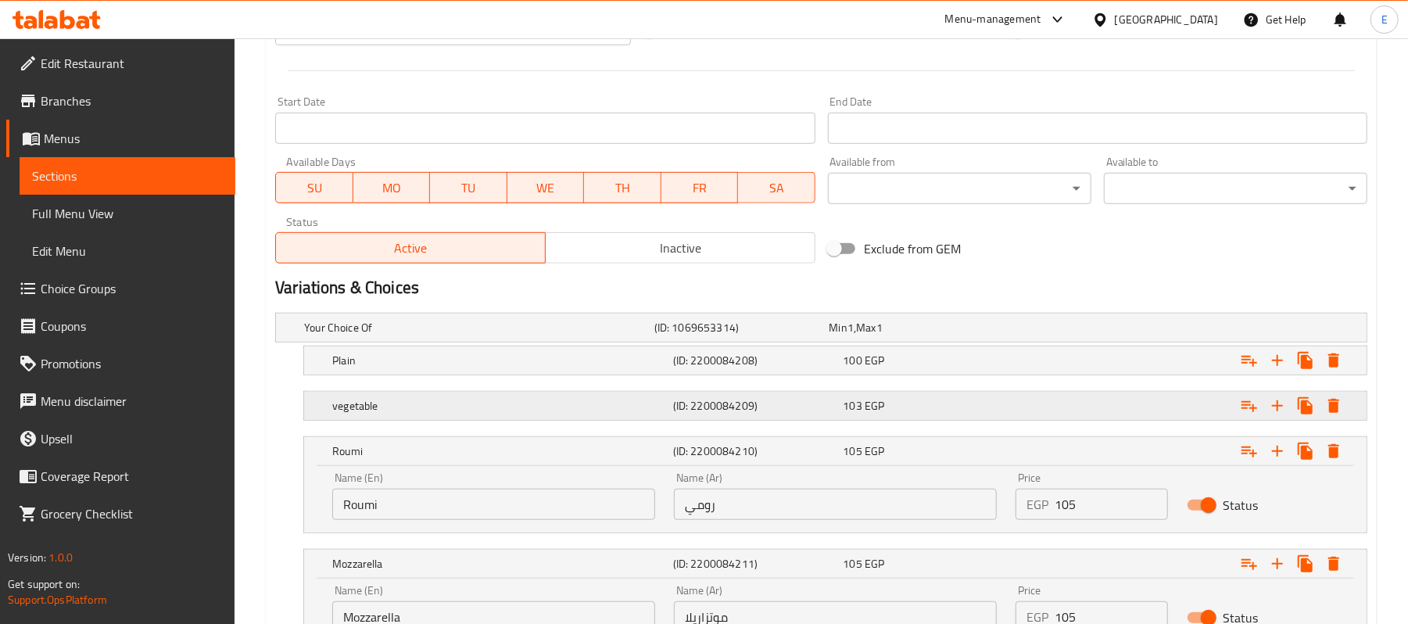
click at [899, 336] on div "103 EGP" at bounding box center [914, 328] width 169 height 16
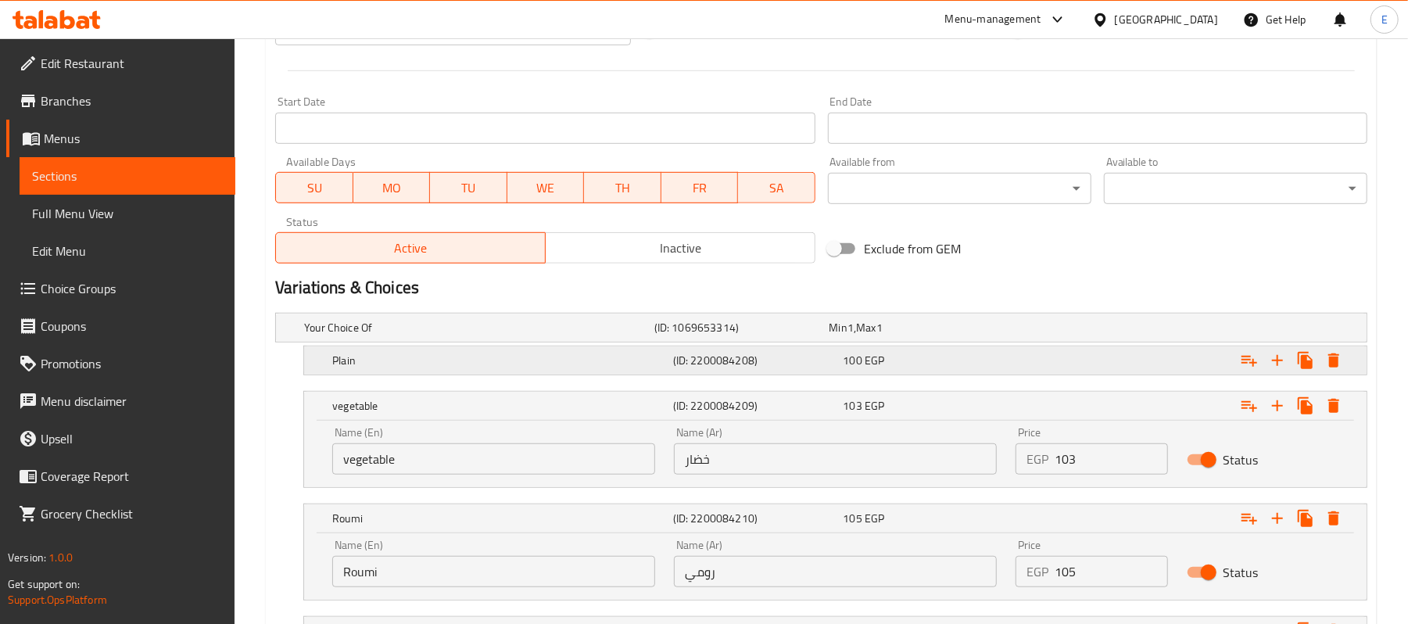
click at [909, 345] on div "Plain (ID: 2200084208) 100 EGP" at bounding box center [826, 327] width 1050 height 34
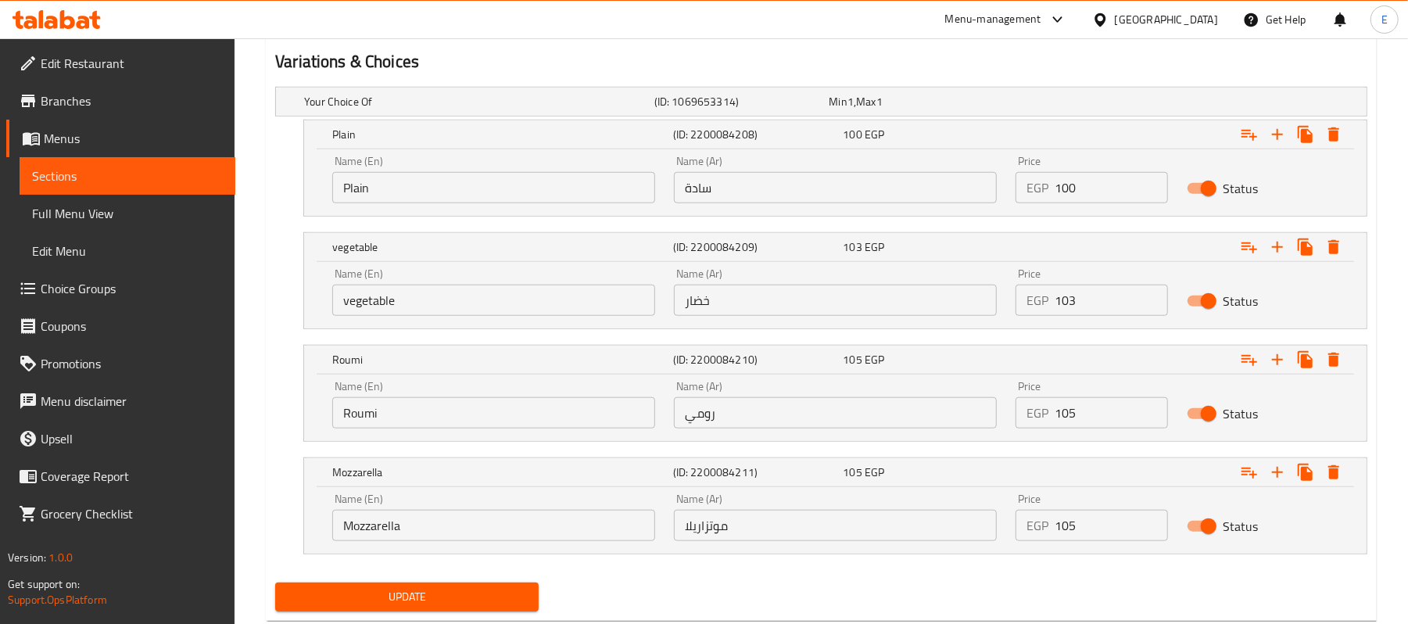
scroll to position [901, 0]
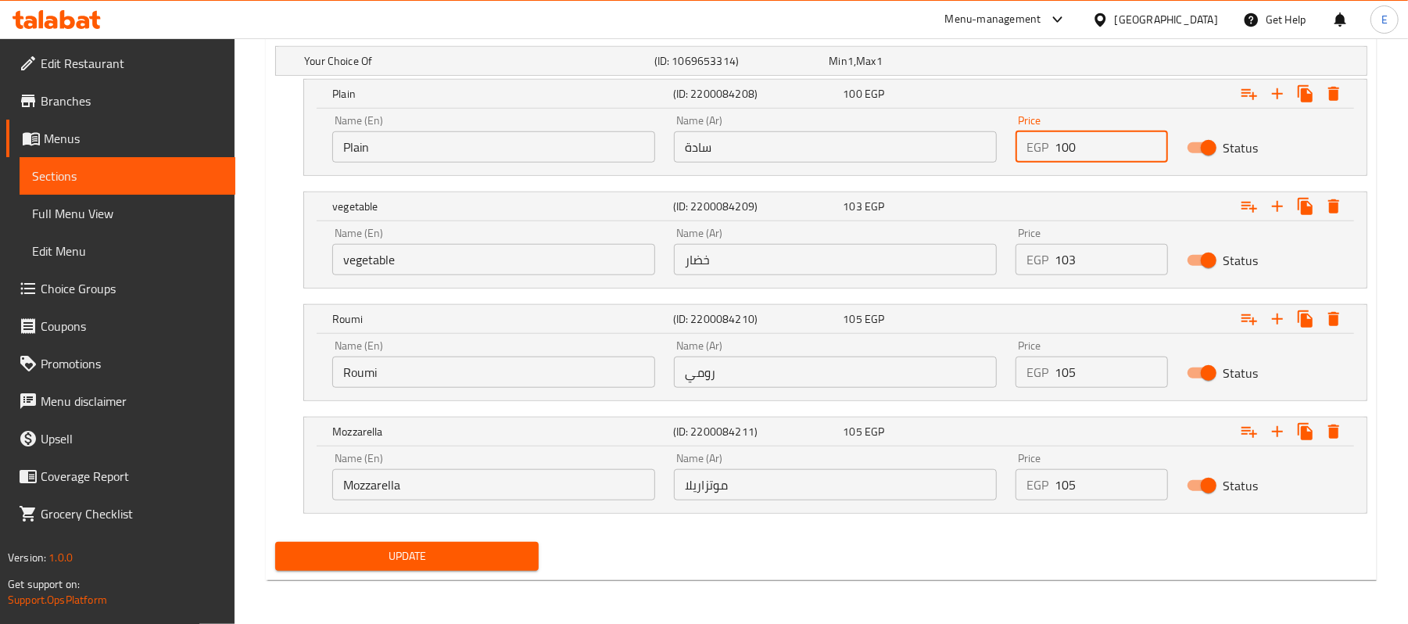
click at [1071, 155] on input "100" at bounding box center [1111, 146] width 113 height 31
type input "105"
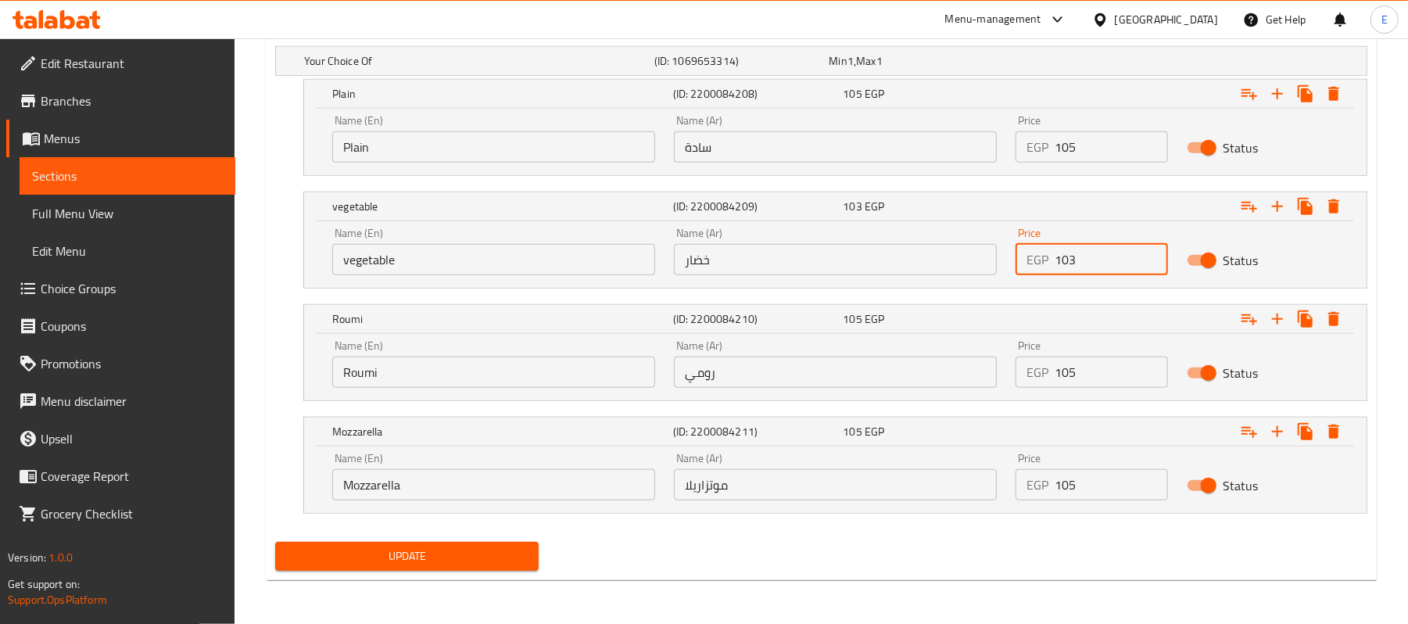
drag, startPoint x: 1081, startPoint y: 261, endPoint x: 1095, endPoint y: 261, distance: 14.1
click at [1095, 261] on input "103" at bounding box center [1111, 259] width 113 height 31
type input "108"
drag, startPoint x: 1071, startPoint y: 371, endPoint x: 1106, endPoint y: 373, distance: 35.3
click at [1109, 373] on input "105" at bounding box center [1111, 372] width 113 height 31
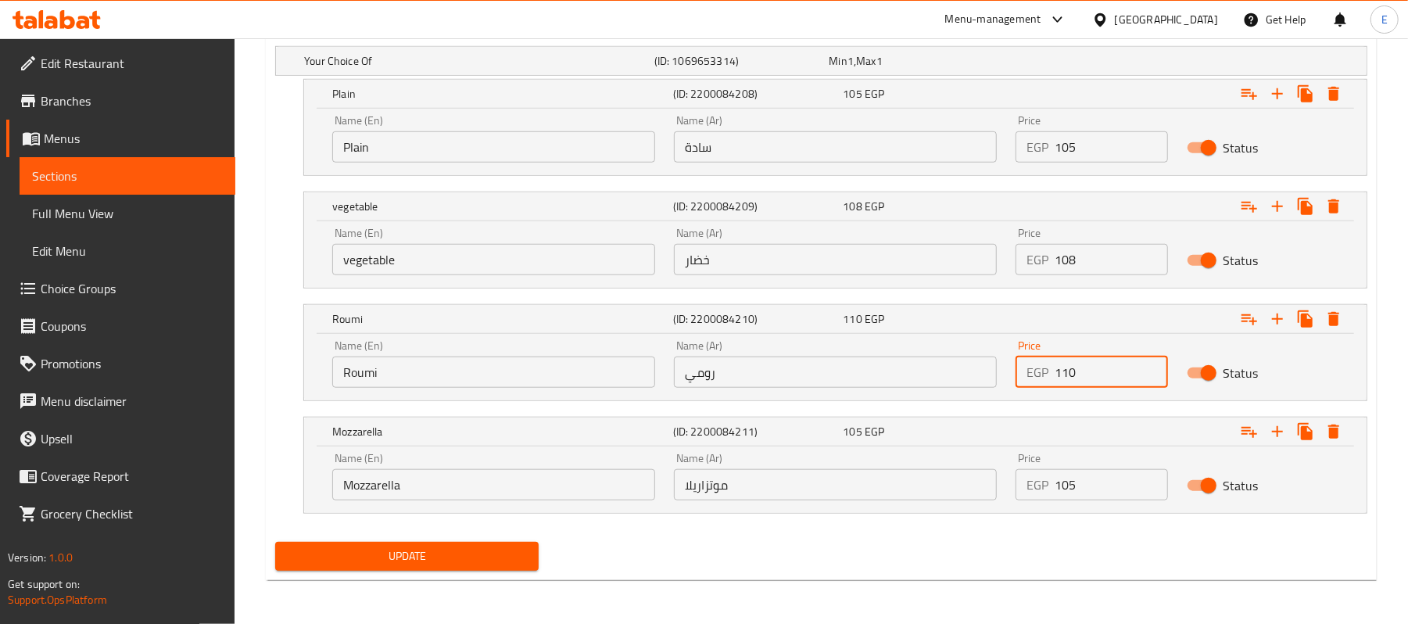
type input "110"
drag, startPoint x: 1062, startPoint y: 489, endPoint x: 1093, endPoint y: 491, distance: 30.6
click at [1093, 491] on input "105" at bounding box center [1111, 484] width 113 height 31
type input "110"
click at [486, 551] on span "Update" at bounding box center [407, 557] width 239 height 20
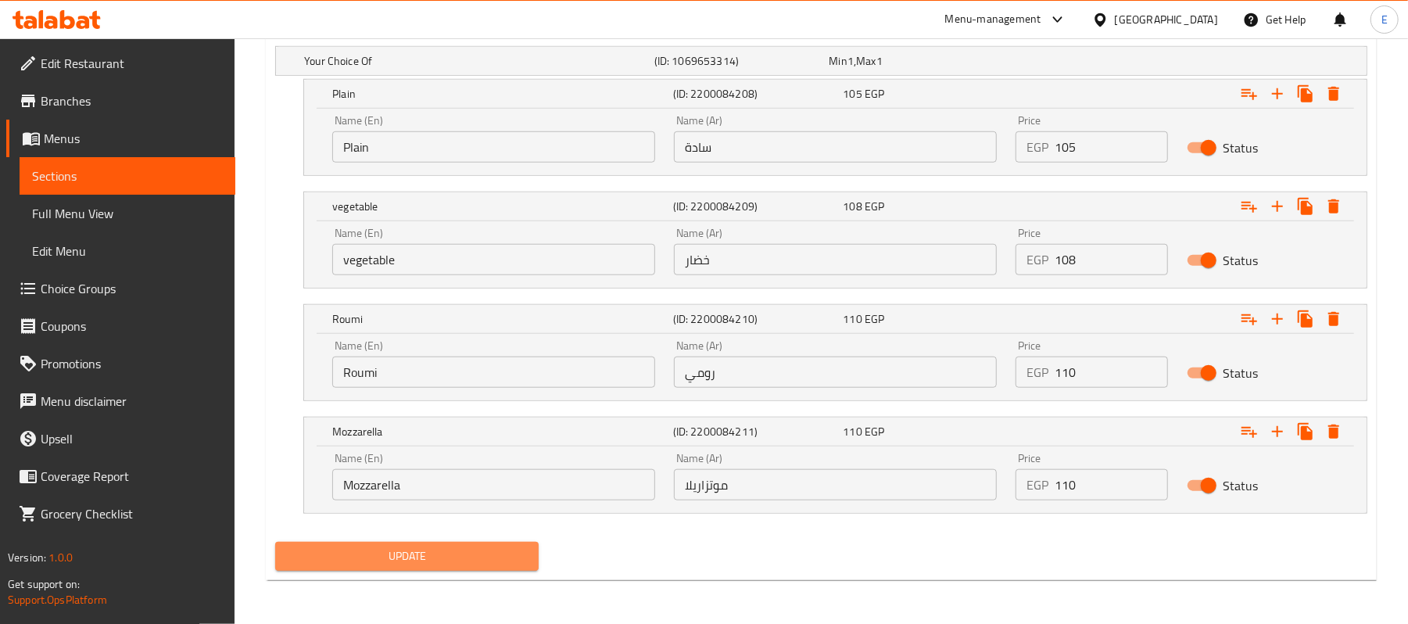
click at [460, 568] on button "Update" at bounding box center [407, 556] width 264 height 29
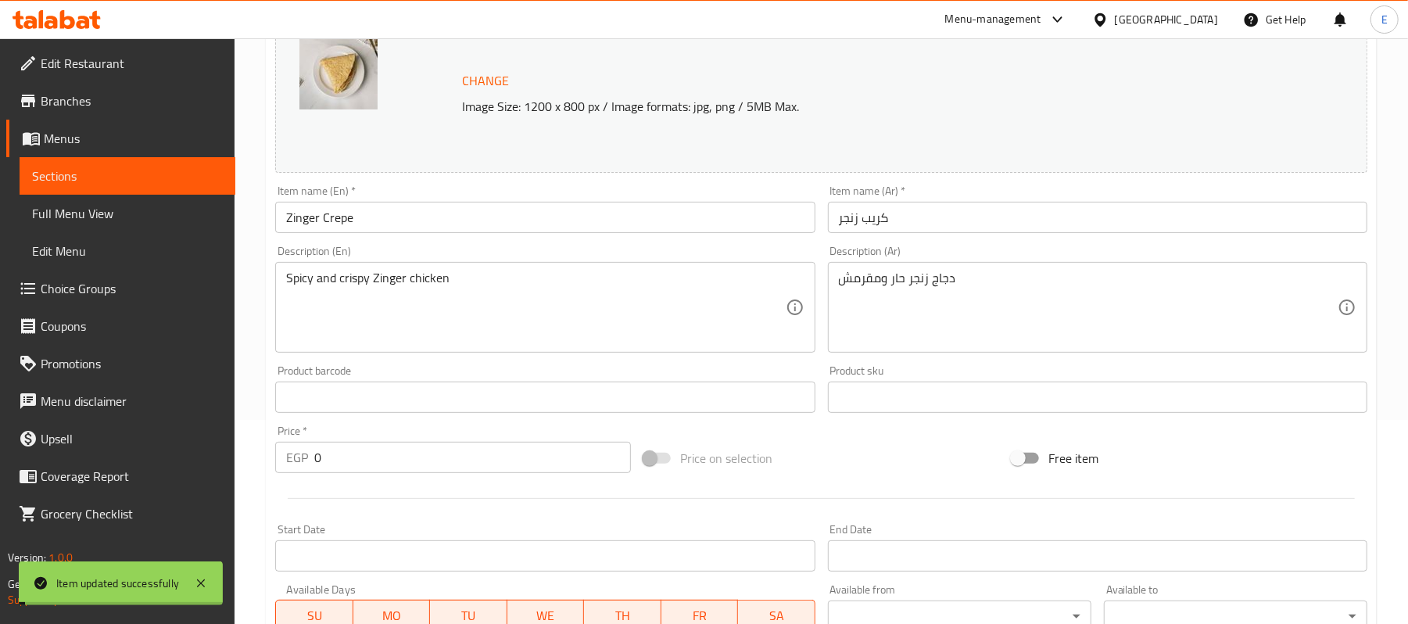
scroll to position [170, 0]
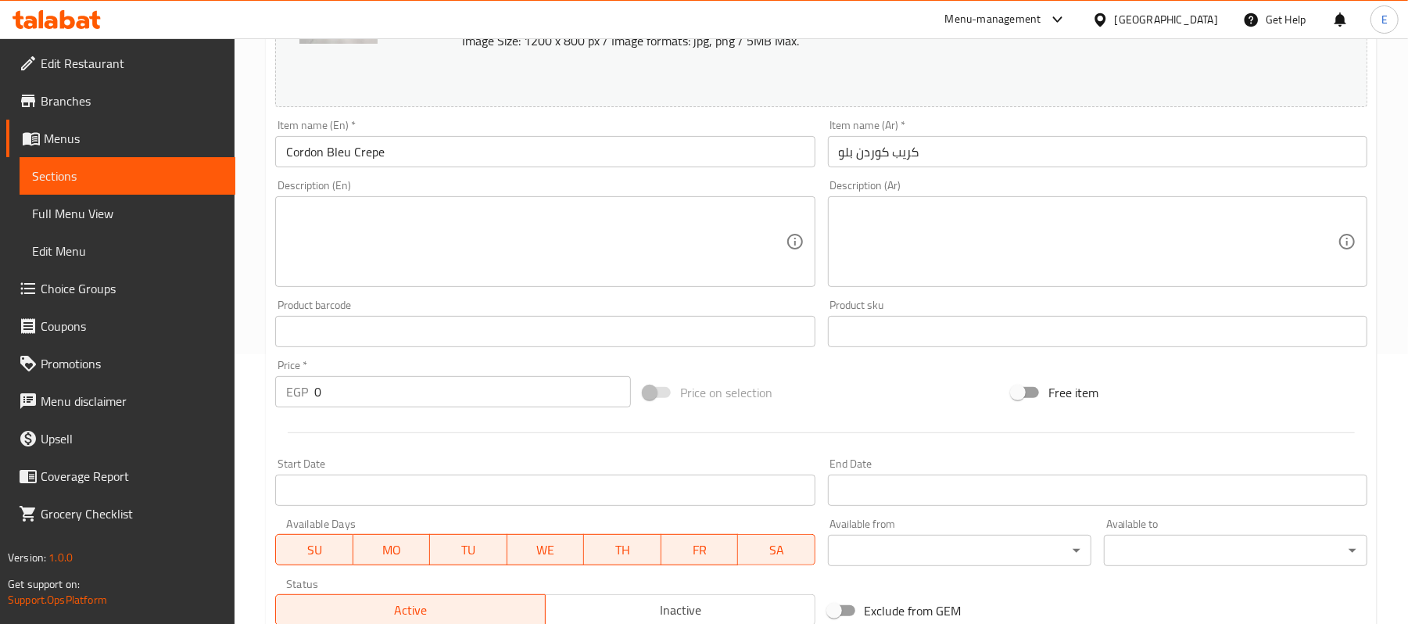
scroll to position [632, 0]
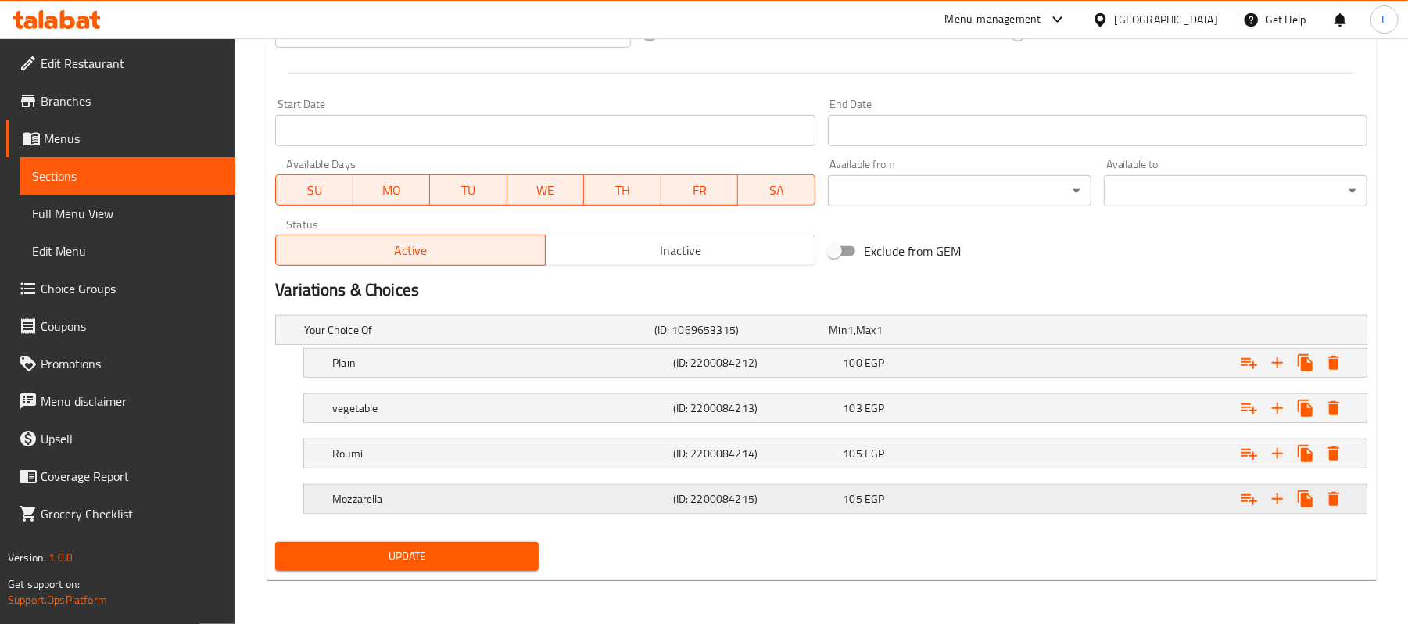
click at [887, 338] on div "105 EGP" at bounding box center [914, 330] width 169 height 16
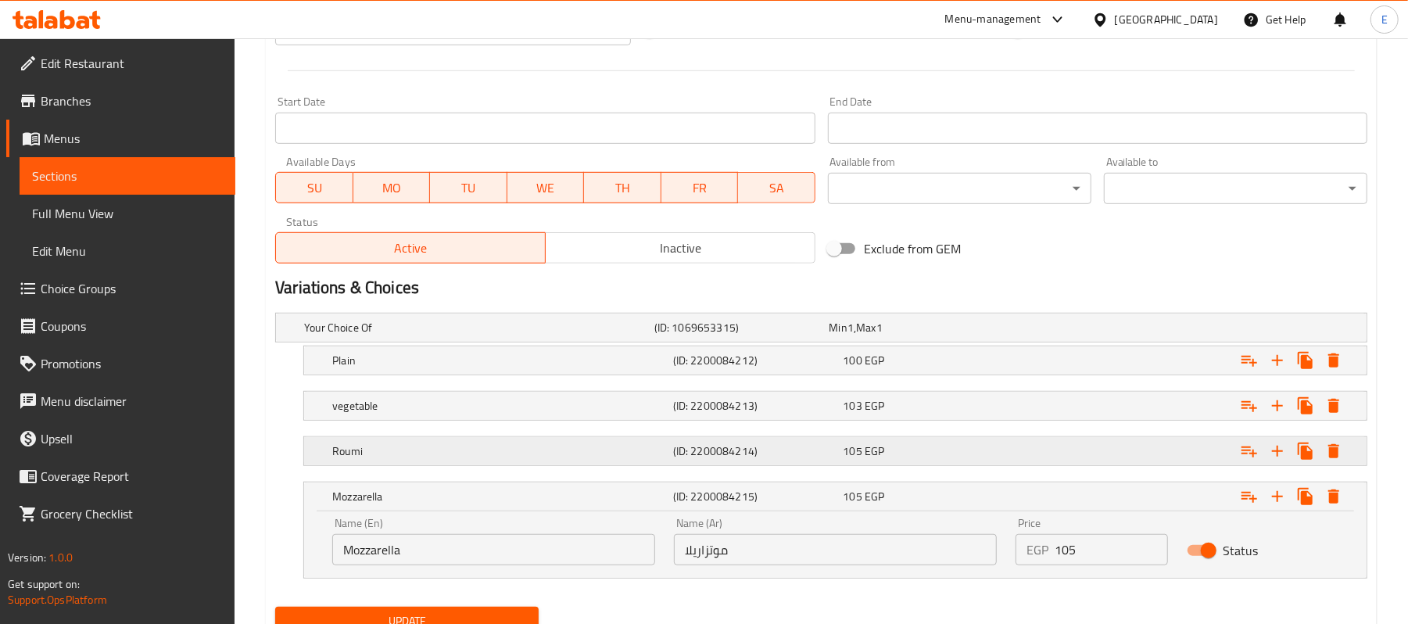
click at [854, 338] on span "EGP" at bounding box center [851, 328] width 6 height 20
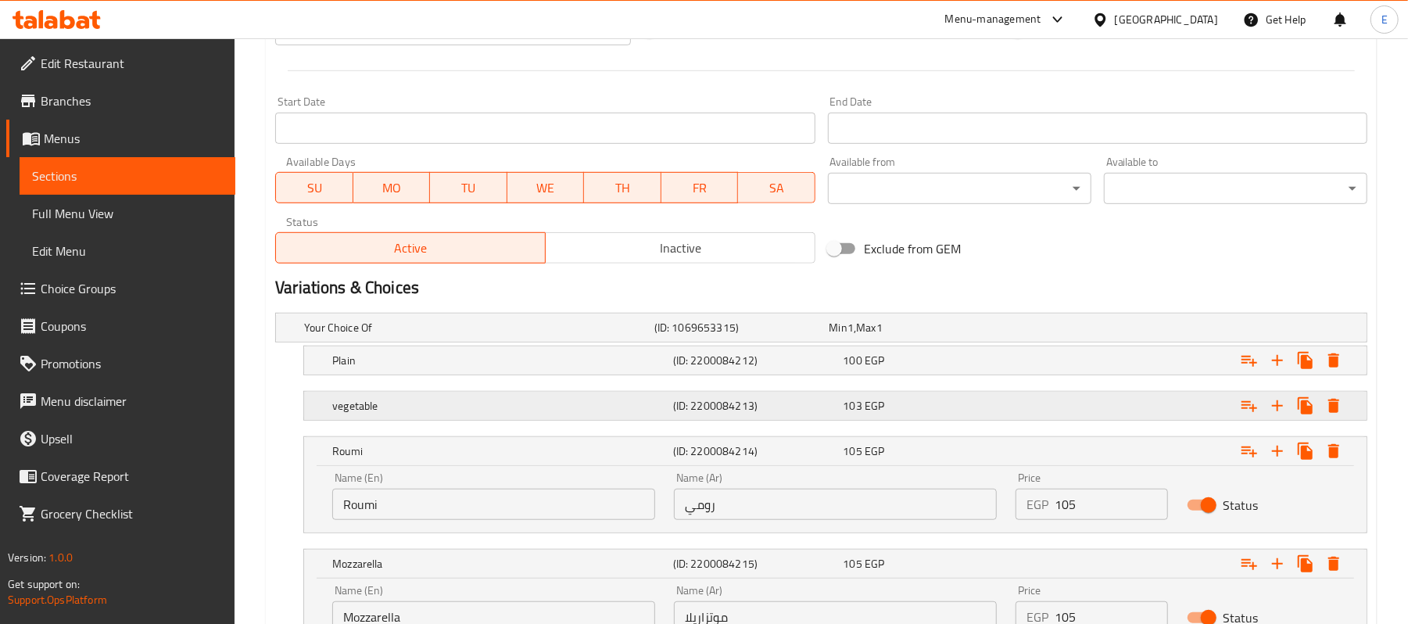
click at [854, 338] on span "EGP" at bounding box center [851, 328] width 6 height 20
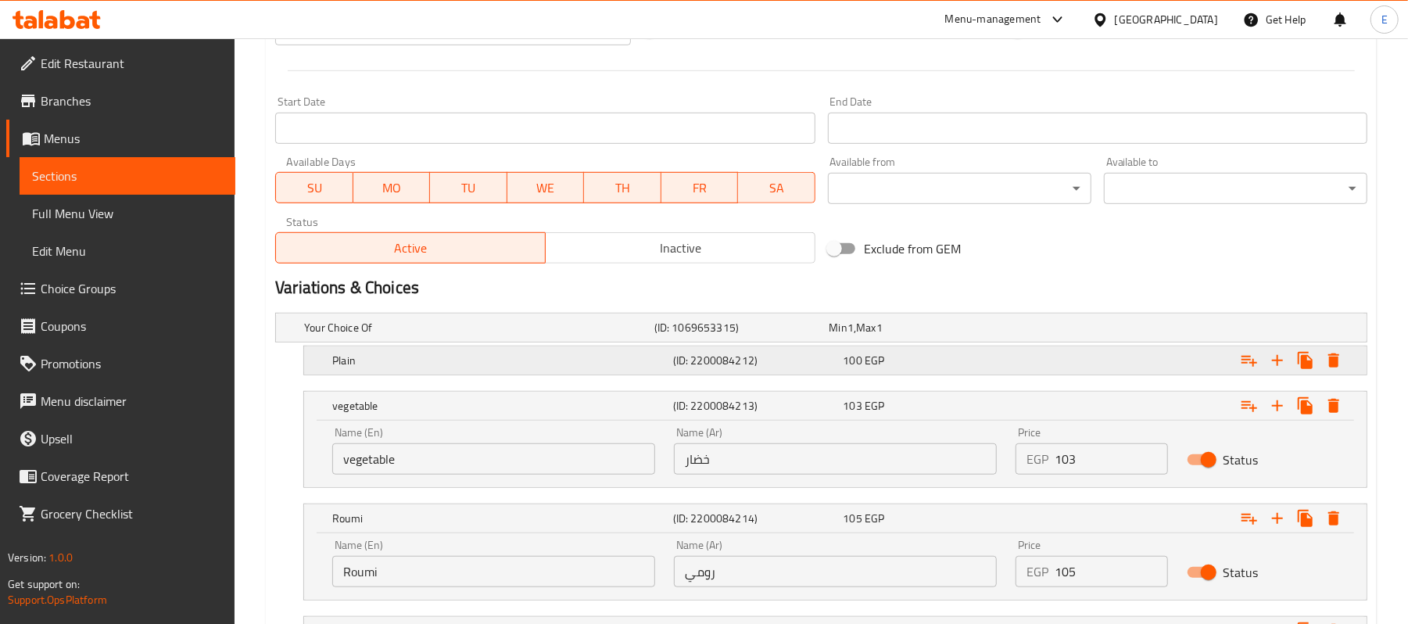
click at [888, 345] on div "Plain (ID: 2200084212) 100 EGP" at bounding box center [826, 327] width 1050 height 34
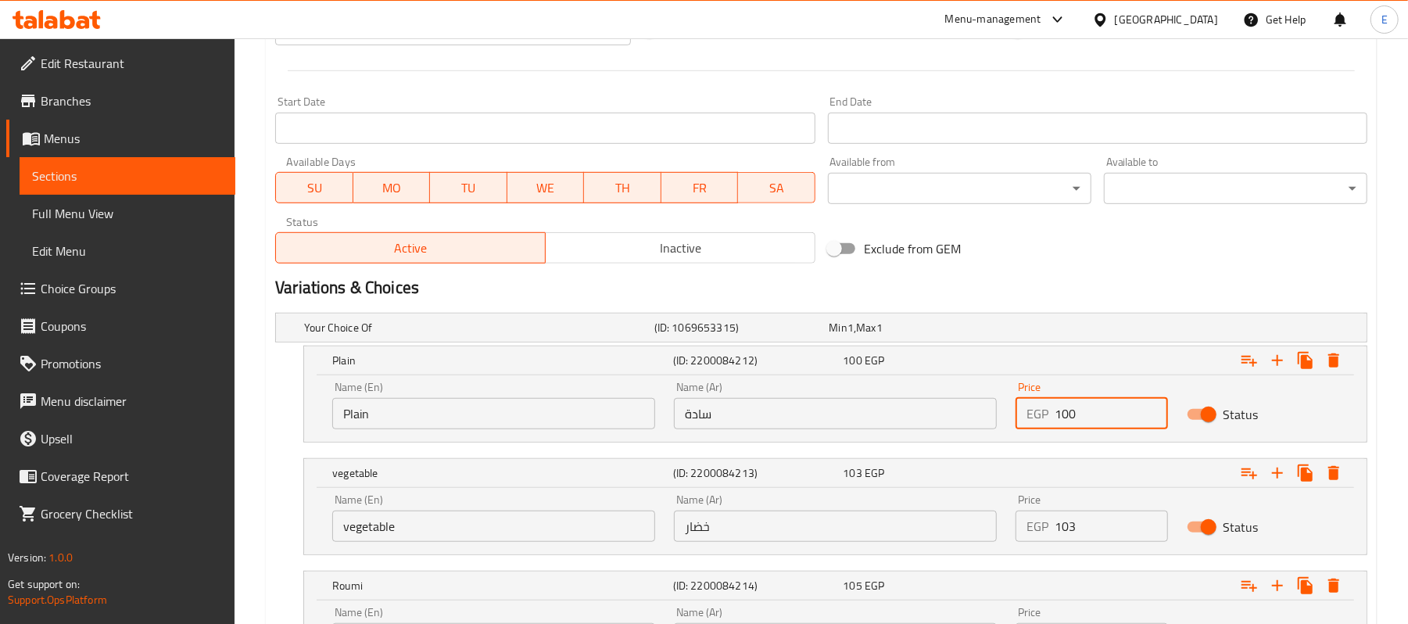
drag, startPoint x: 1068, startPoint y: 411, endPoint x: 1084, endPoint y: 423, distance: 19.6
click at [1084, 423] on input "100" at bounding box center [1111, 413] width 113 height 31
type input "105"
click at [1118, 292] on h2 "Variations & Choices" at bounding box center [821, 287] width 1093 height 23
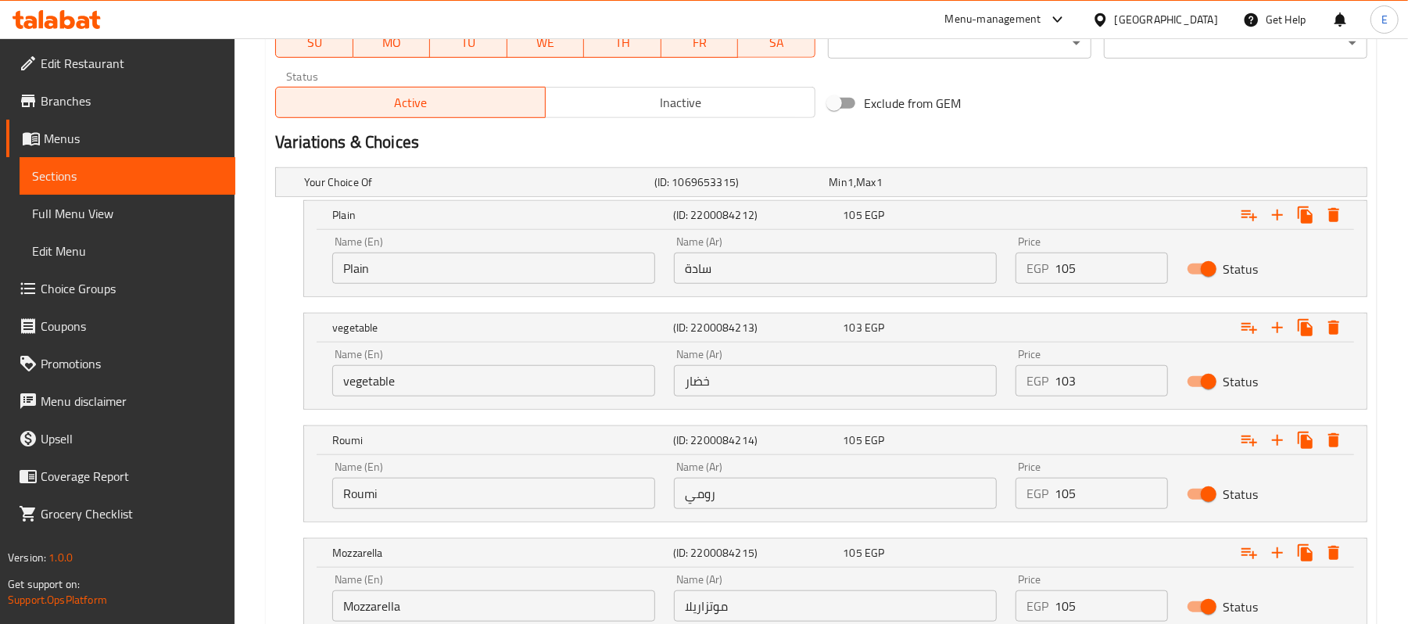
scroll to position [901, 0]
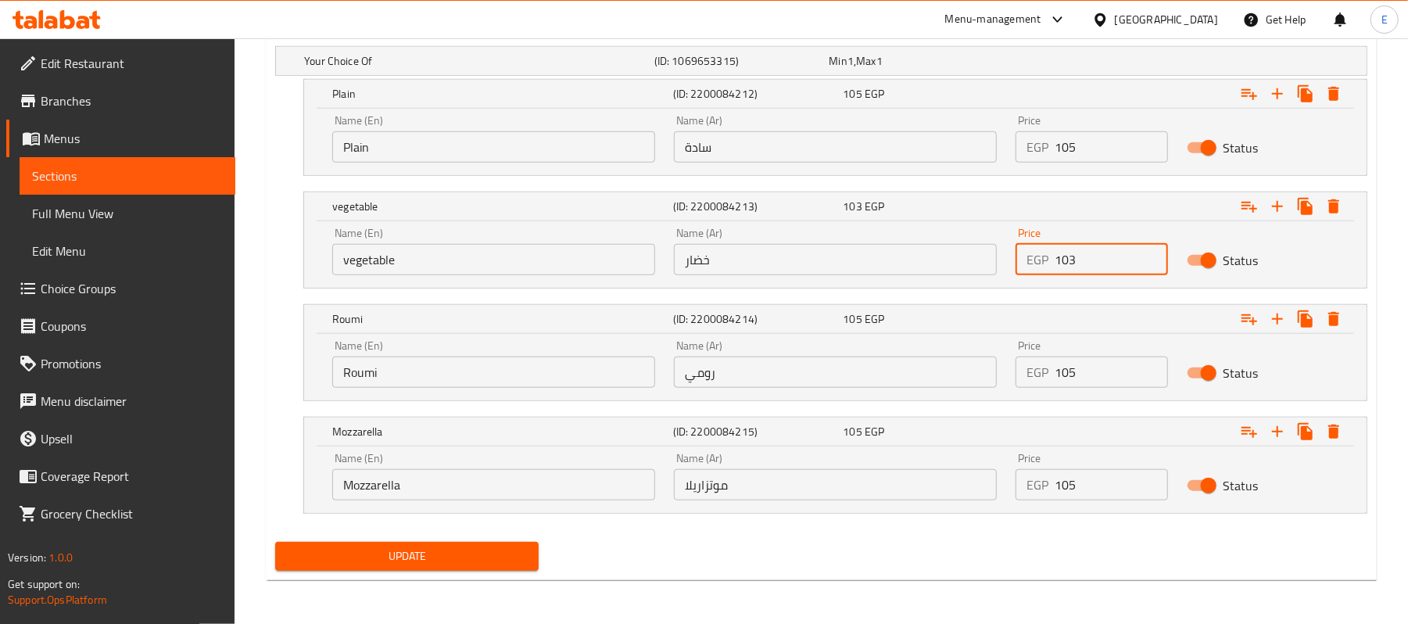
drag, startPoint x: 1064, startPoint y: 261, endPoint x: 1102, endPoint y: 285, distance: 45.3
click at [1102, 285] on div "Name (En) vegetable Name (En) Name (Ar) خضار Name (Ar) Price EGP 103 Price Stat…" at bounding box center [835, 254] width 1063 height 66
type input "108"
drag, startPoint x: 1061, startPoint y: 364, endPoint x: 1102, endPoint y: 382, distance: 44.2
click at [1102, 382] on input "105" at bounding box center [1111, 372] width 113 height 31
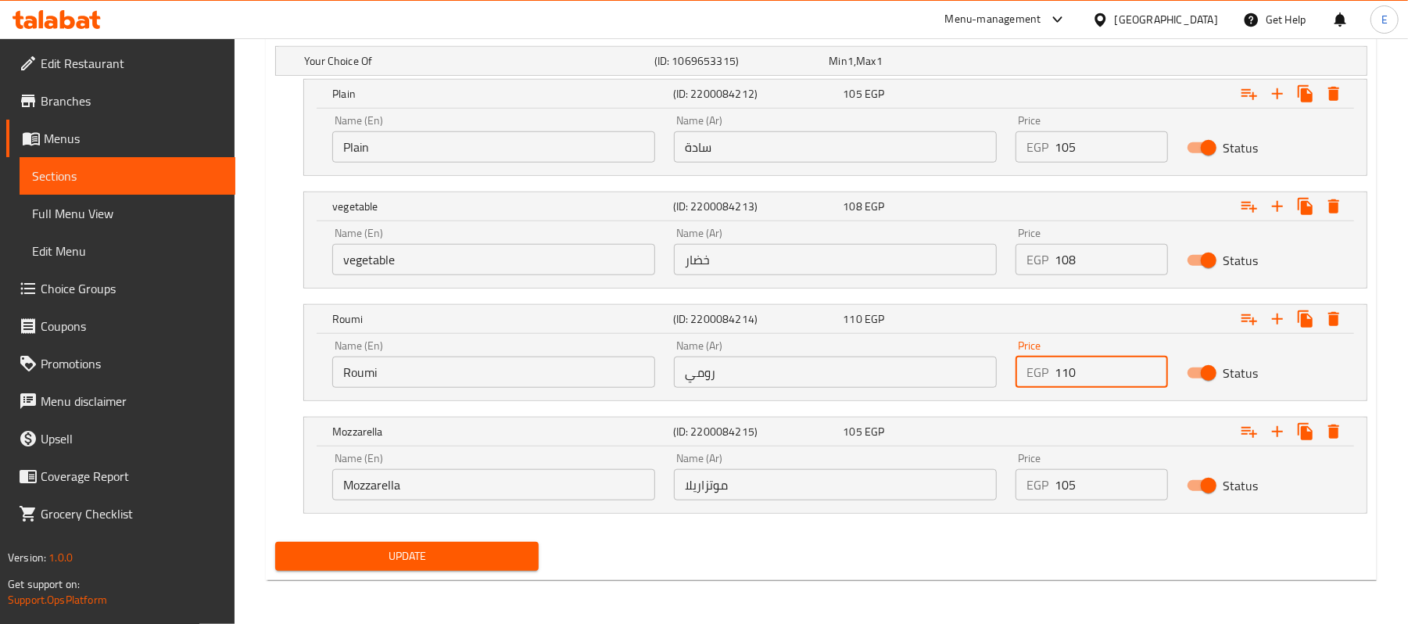
type input "110"
drag, startPoint x: 1064, startPoint y: 494, endPoint x: 1127, endPoint y: 504, distance: 64.2
click at [1127, 504] on div "Price EGP 105 Price" at bounding box center [1092, 476] width 170 height 66
type input "110"
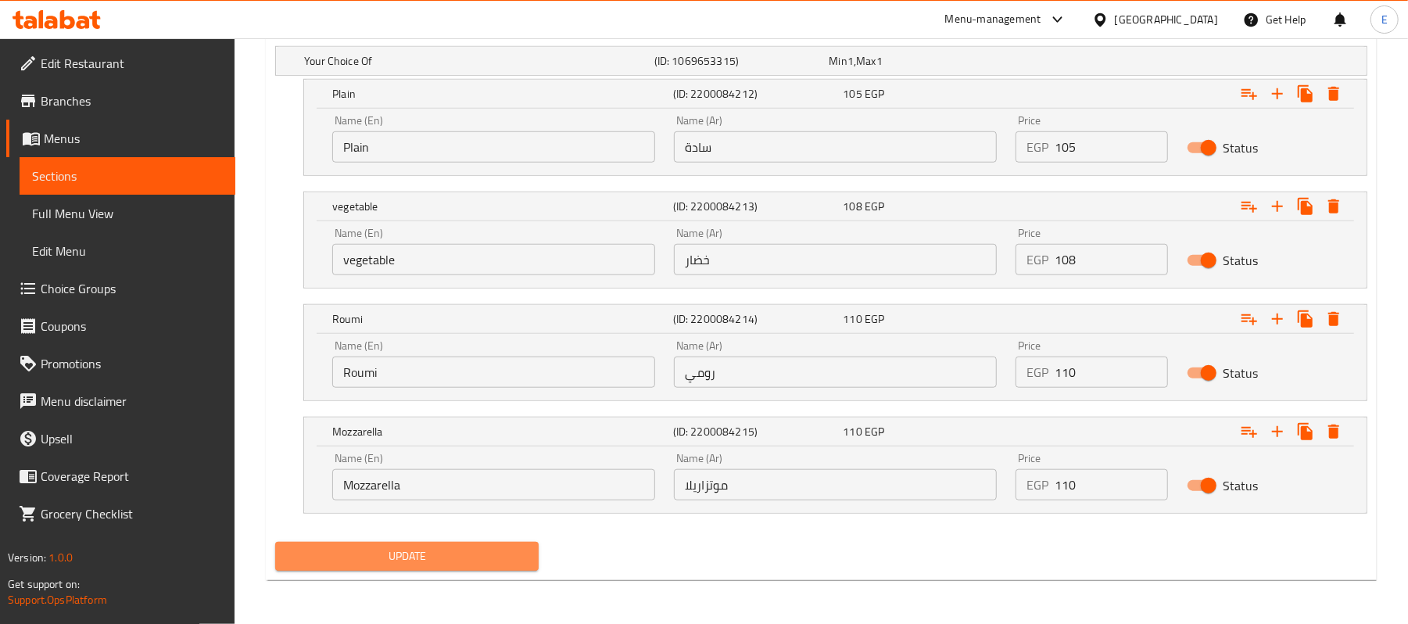
click at [476, 547] on span "Update" at bounding box center [407, 557] width 239 height 20
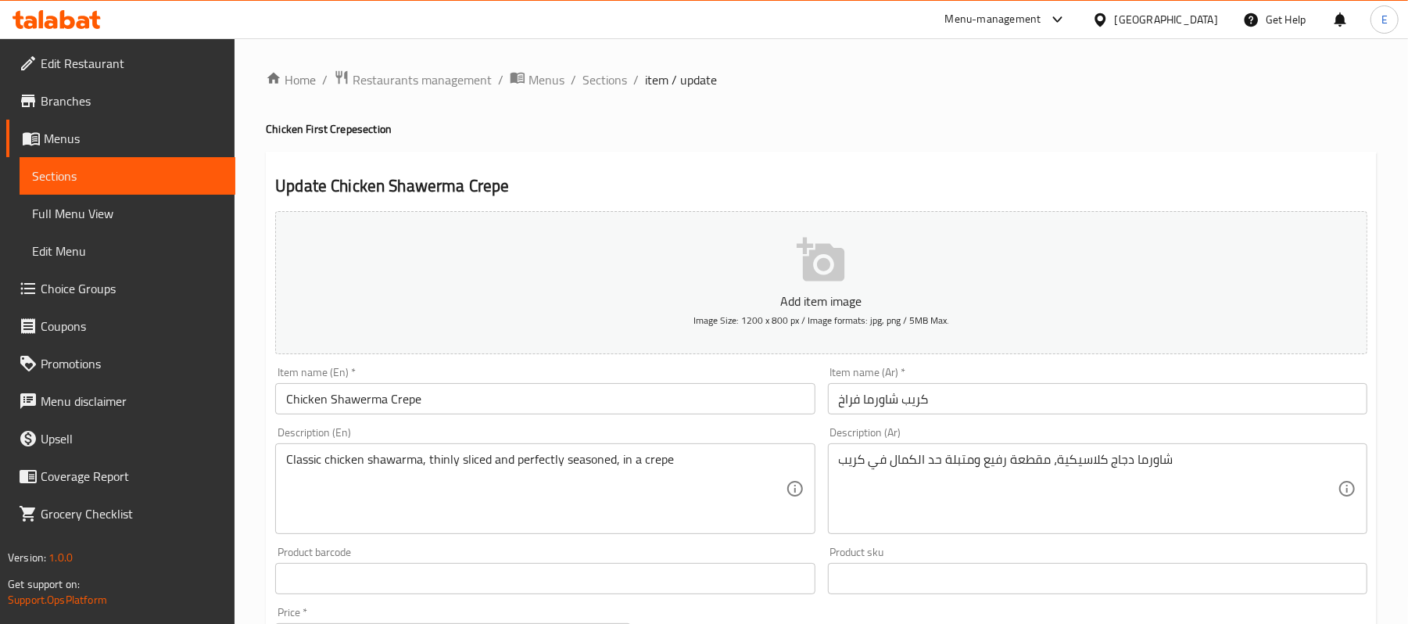
scroll to position [610, 0]
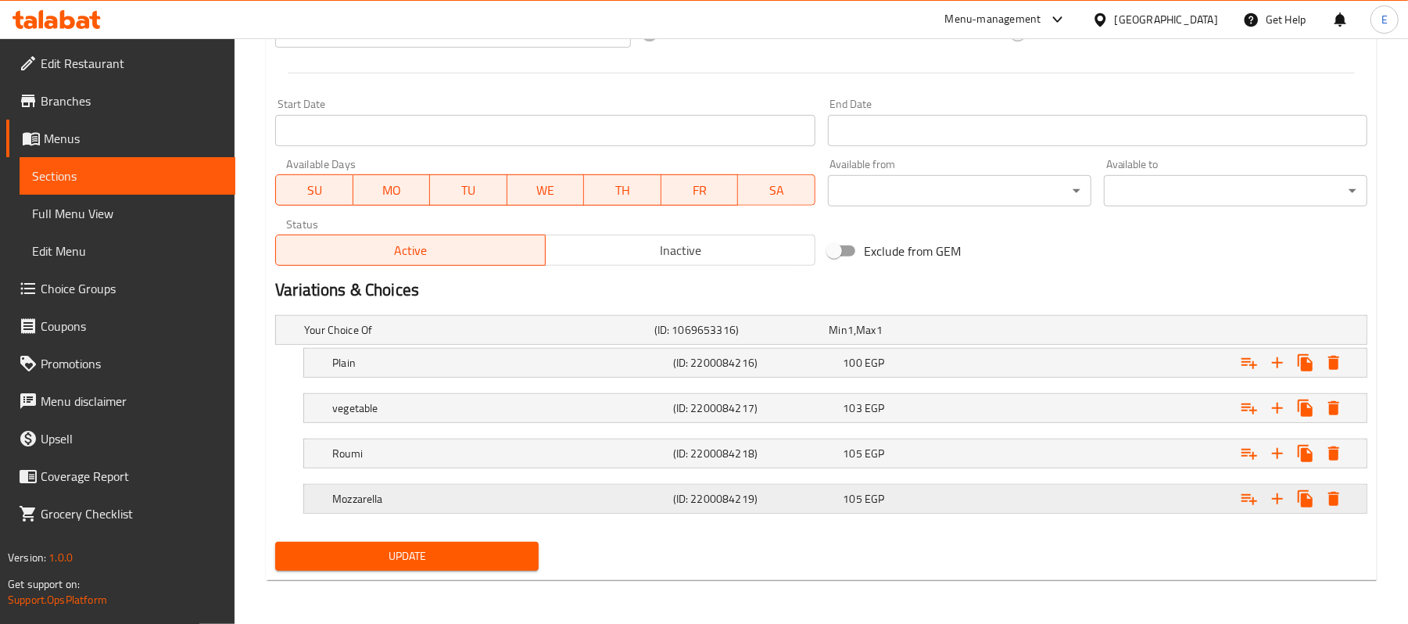
click at [854, 340] on span "EGP" at bounding box center [851, 330] width 6 height 20
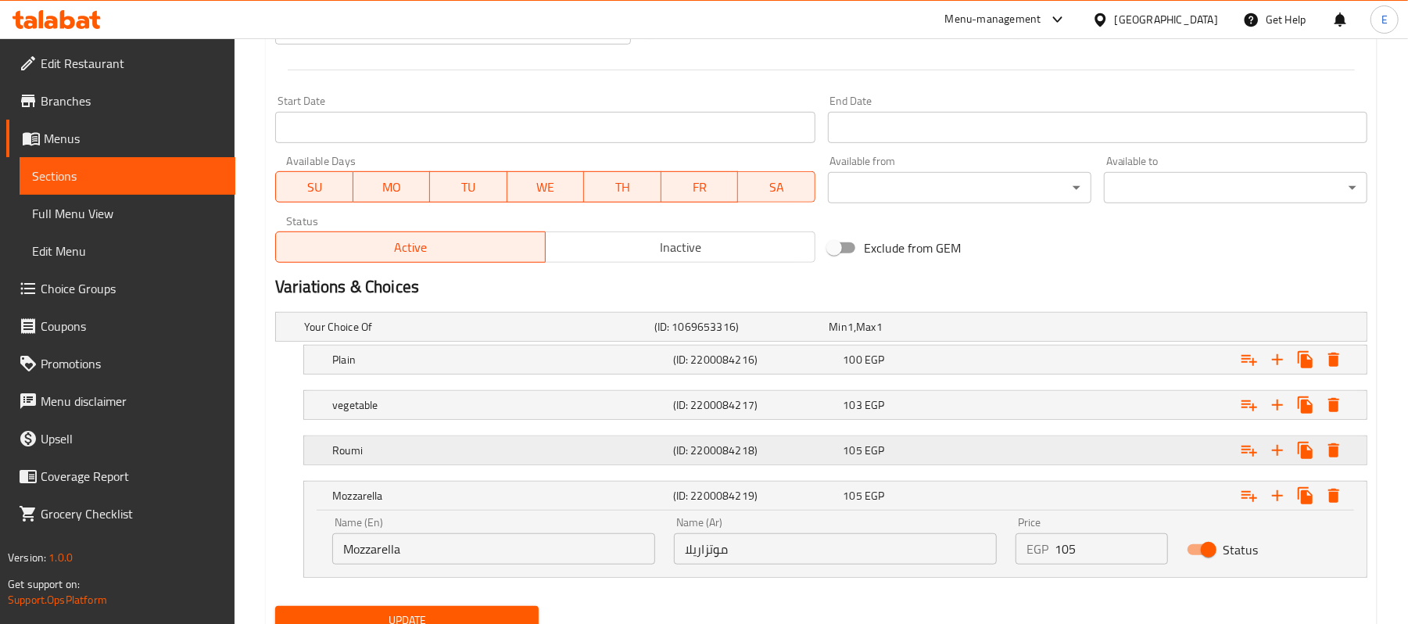
click at [889, 335] on div "105 EGP" at bounding box center [914, 327] width 169 height 16
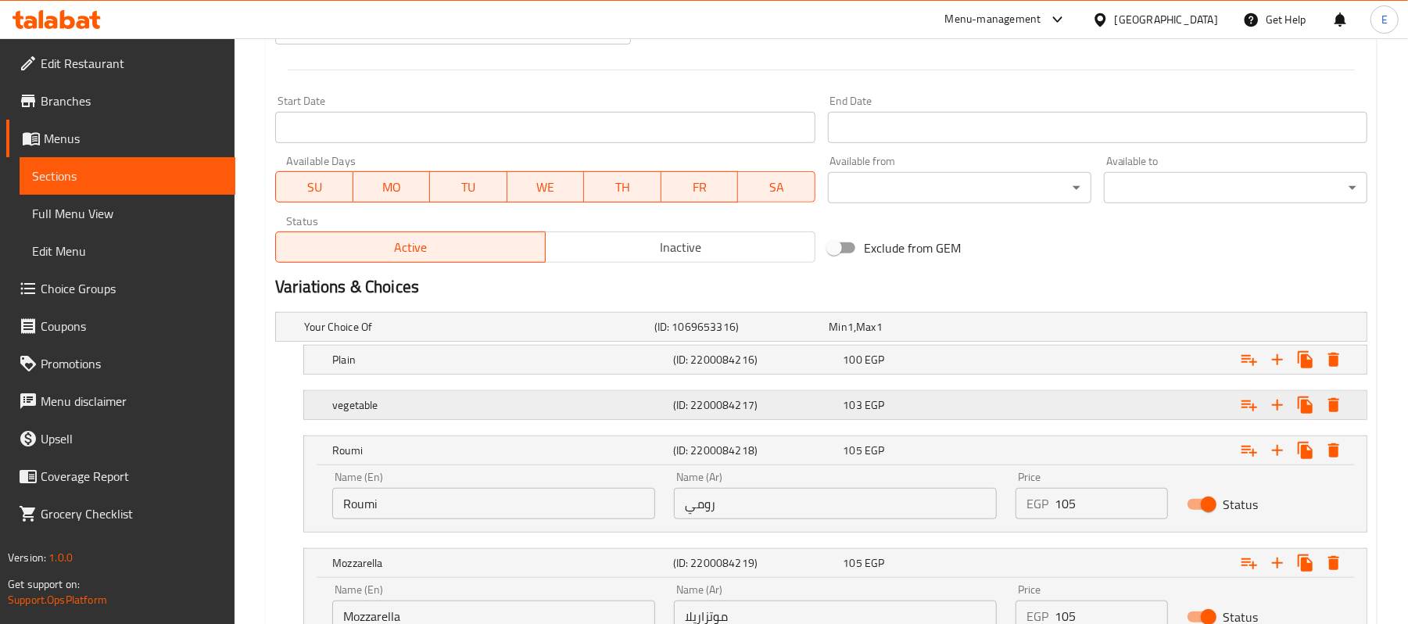
click at [898, 335] on div "103 EGP" at bounding box center [914, 327] width 169 height 16
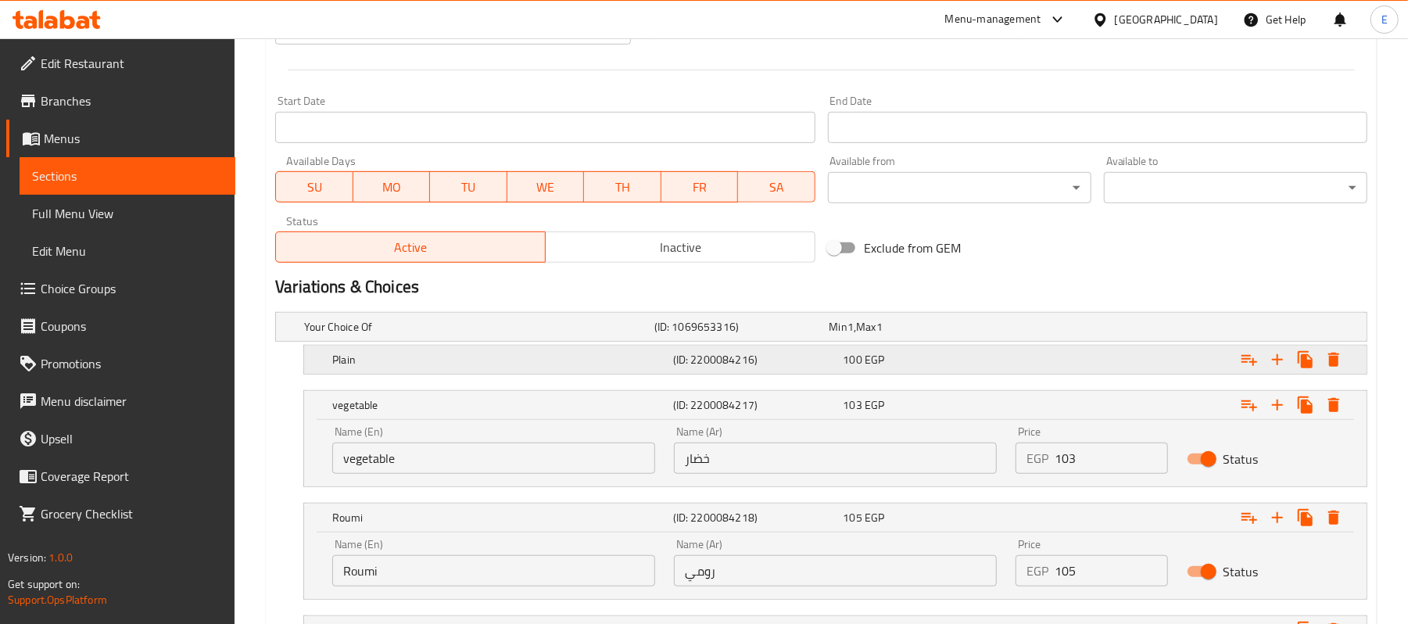
click at [902, 335] on div "100 EGP" at bounding box center [914, 327] width 169 height 16
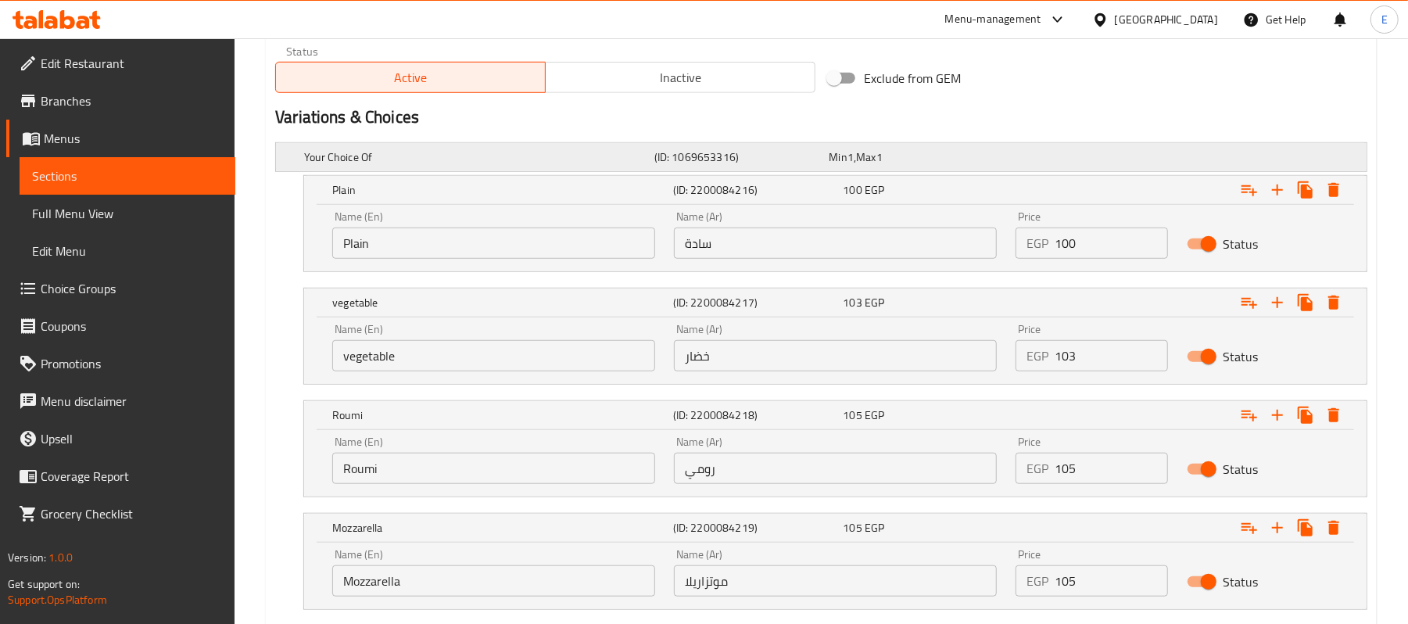
scroll to position [879, 0]
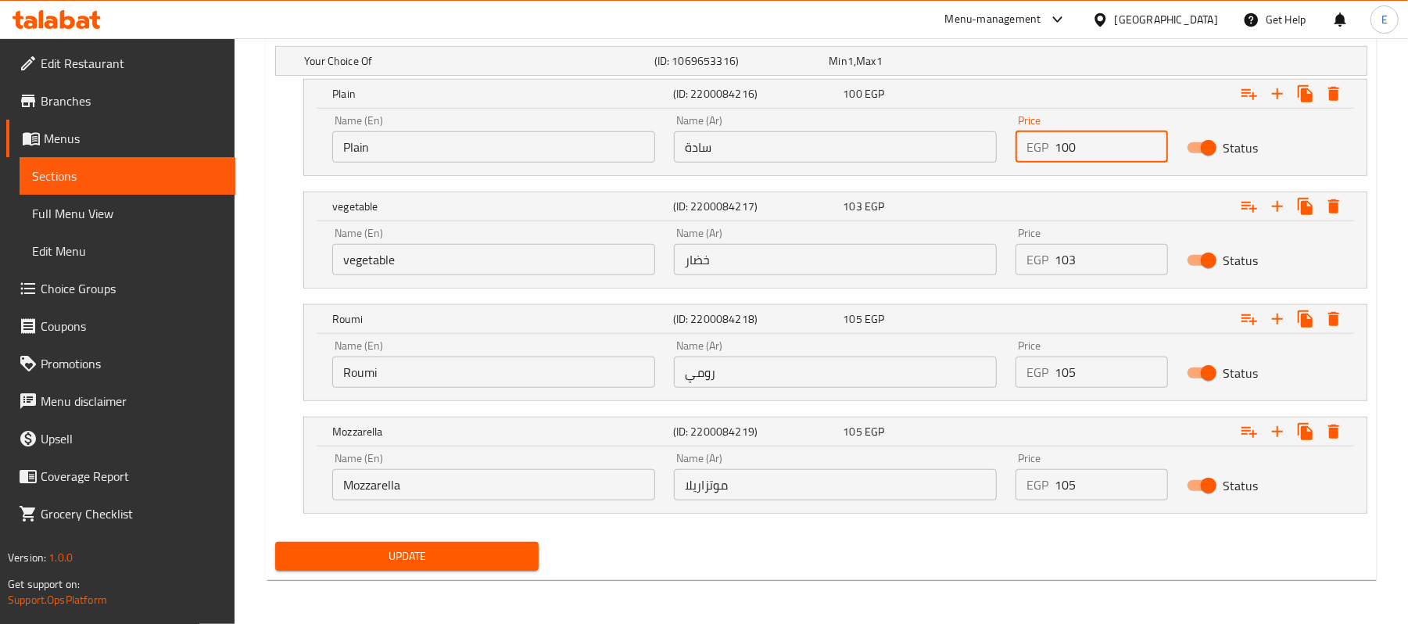
drag, startPoint x: 1064, startPoint y: 145, endPoint x: 1103, endPoint y: 167, distance: 44.4
click at [1103, 167] on div "Price EGP 100 Price" at bounding box center [1092, 139] width 170 height 66
type input "105"
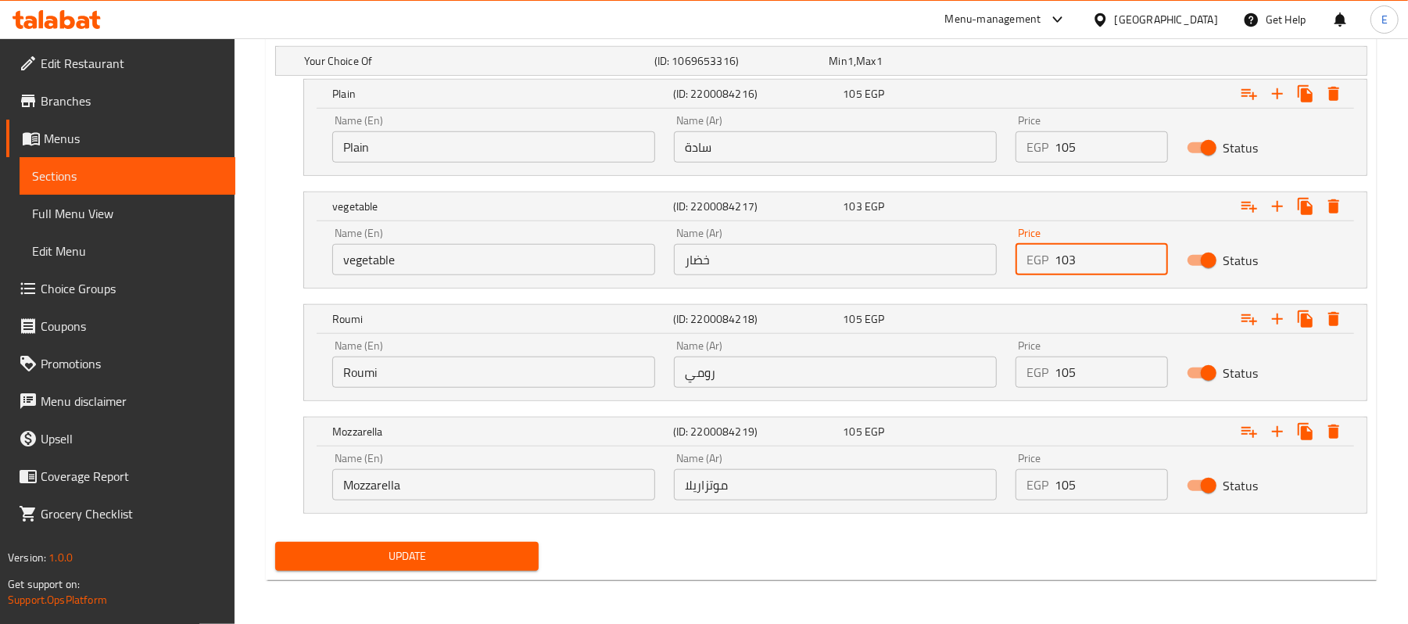
drag, startPoint x: 1080, startPoint y: 267, endPoint x: 1099, endPoint y: 282, distance: 23.5
click at [1099, 282] on div "Price EGP 103 Price" at bounding box center [1092, 251] width 170 height 66
type input "105"
drag, startPoint x: 1079, startPoint y: 385, endPoint x: 1102, endPoint y: 394, distance: 24.5
click at [1102, 394] on div "Price EGP 105 Price" at bounding box center [1092, 364] width 170 height 66
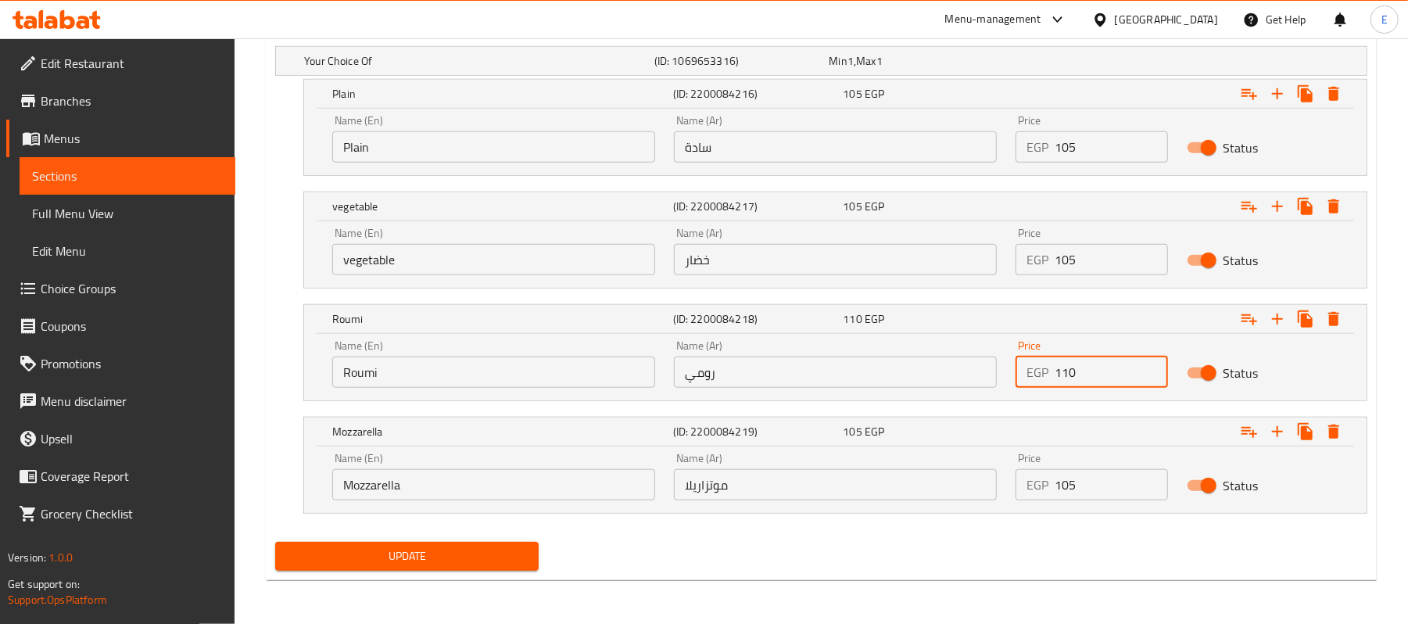
type input "110"
drag, startPoint x: 1064, startPoint y: 480, endPoint x: 1079, endPoint y: 492, distance: 18.9
click at [1079, 492] on input "105" at bounding box center [1111, 484] width 113 height 31
type input "110"
click at [389, 541] on div "Update" at bounding box center [407, 556] width 276 height 41
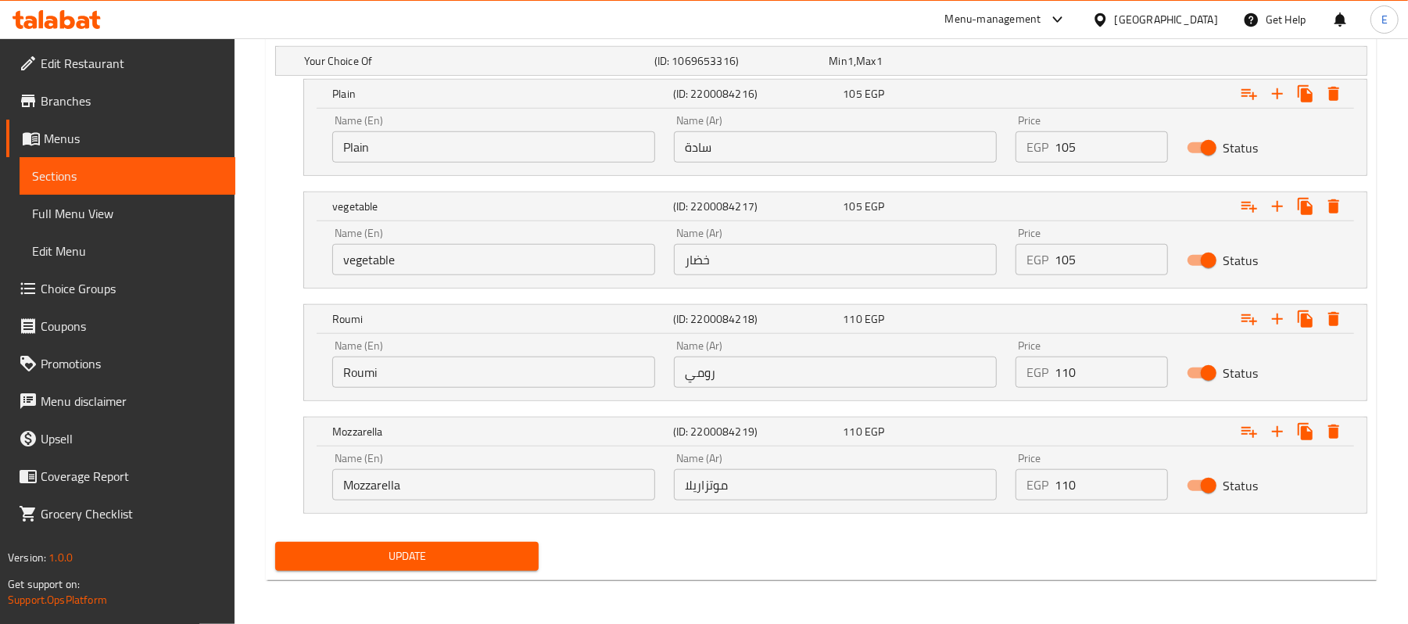
click at [405, 549] on span "Update" at bounding box center [407, 557] width 239 height 20
click at [491, 573] on div "Update" at bounding box center [407, 556] width 276 height 41
click at [495, 572] on div "Update" at bounding box center [407, 556] width 276 height 41
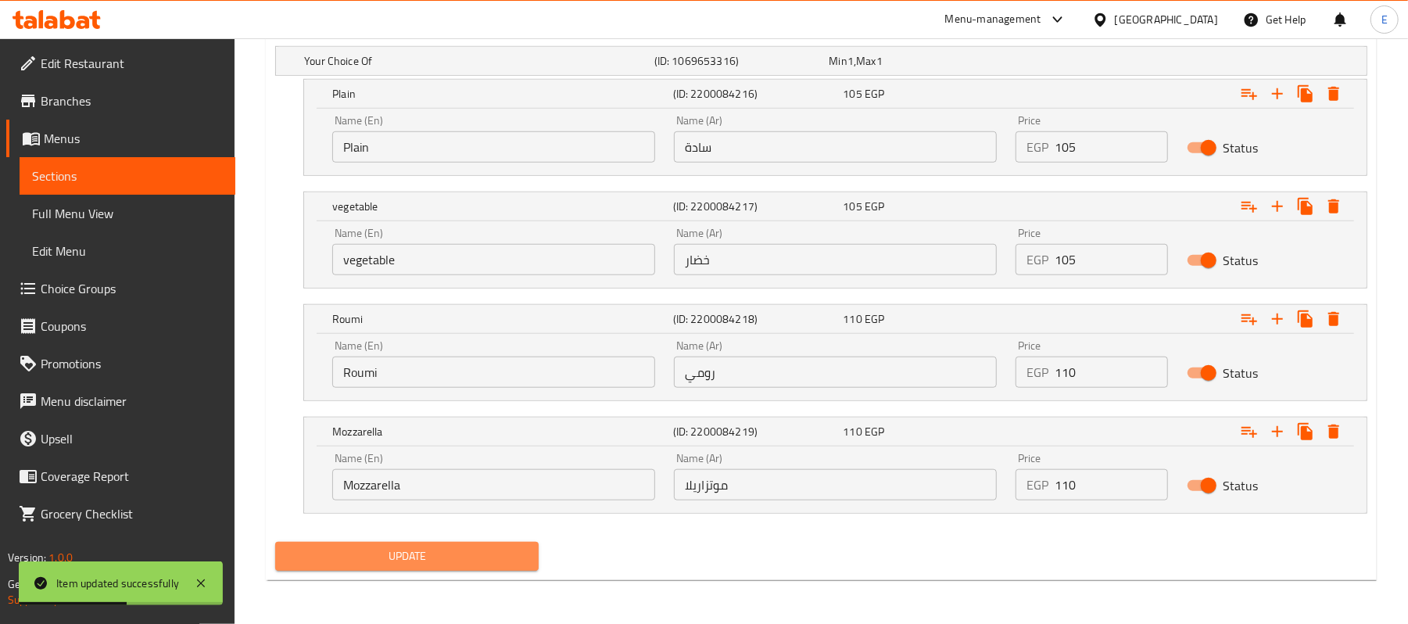
click at [514, 555] on span "Update" at bounding box center [407, 557] width 239 height 20
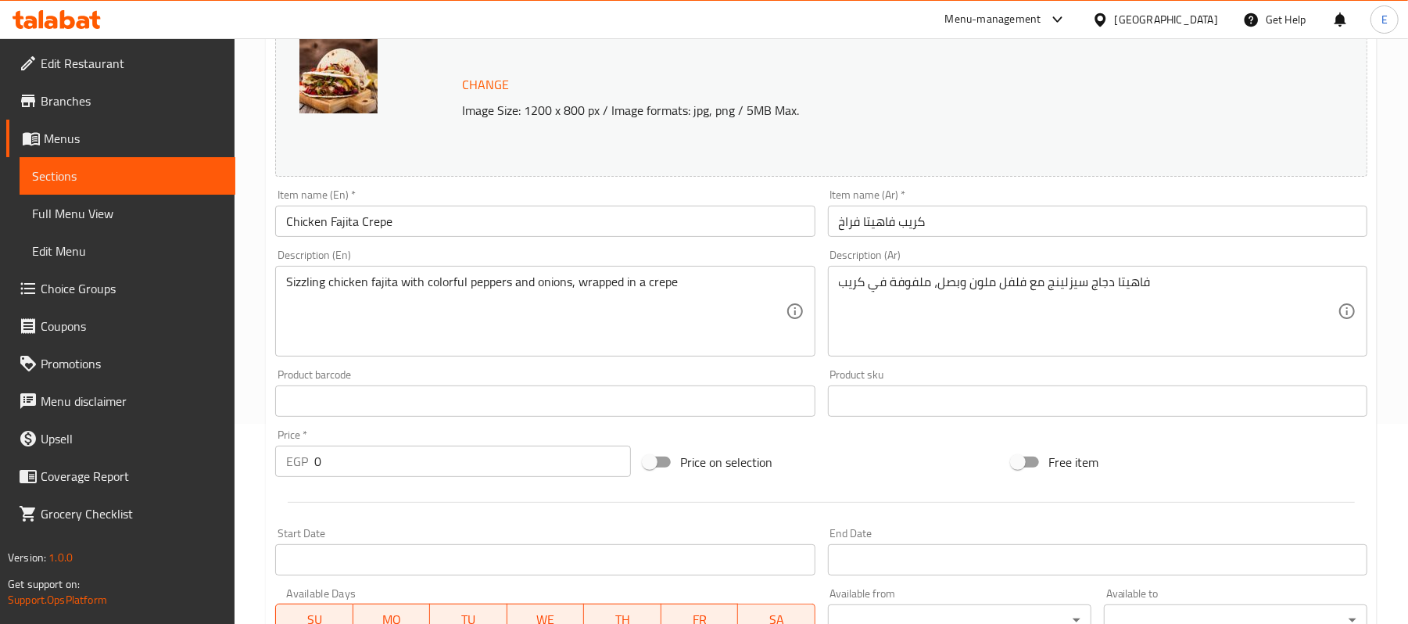
scroll to position [632, 0]
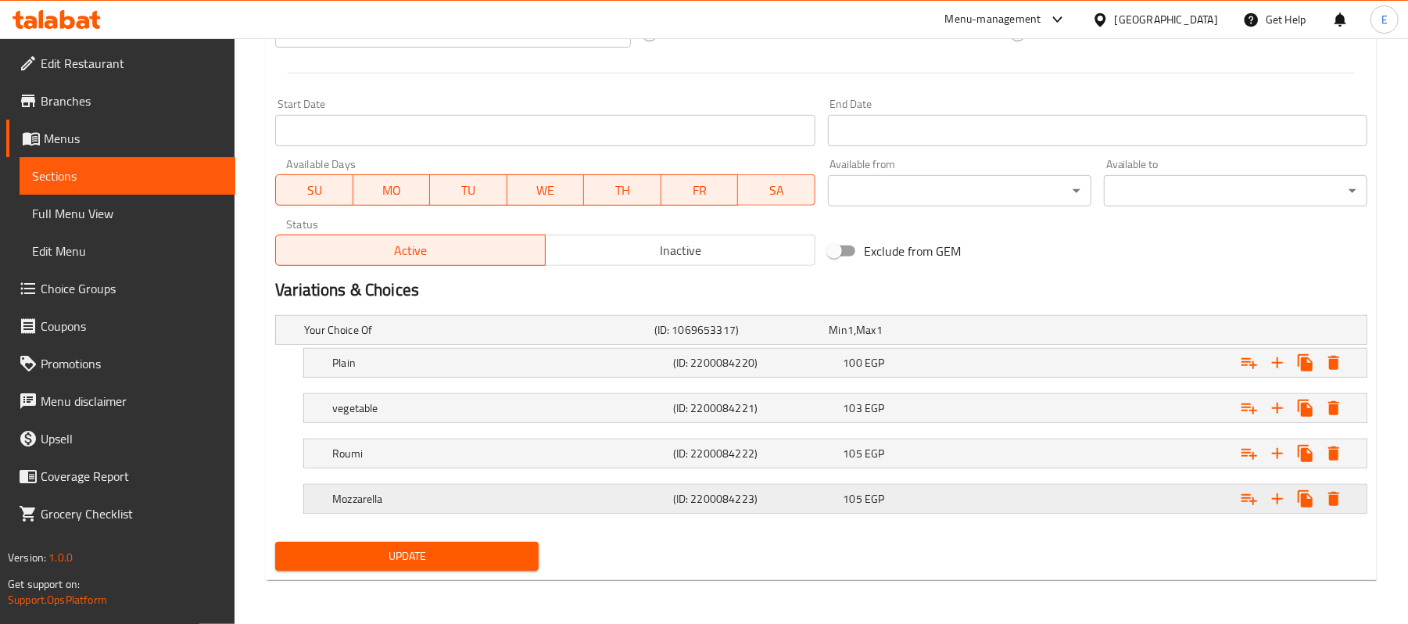
click at [854, 340] on span "EGP" at bounding box center [851, 330] width 6 height 20
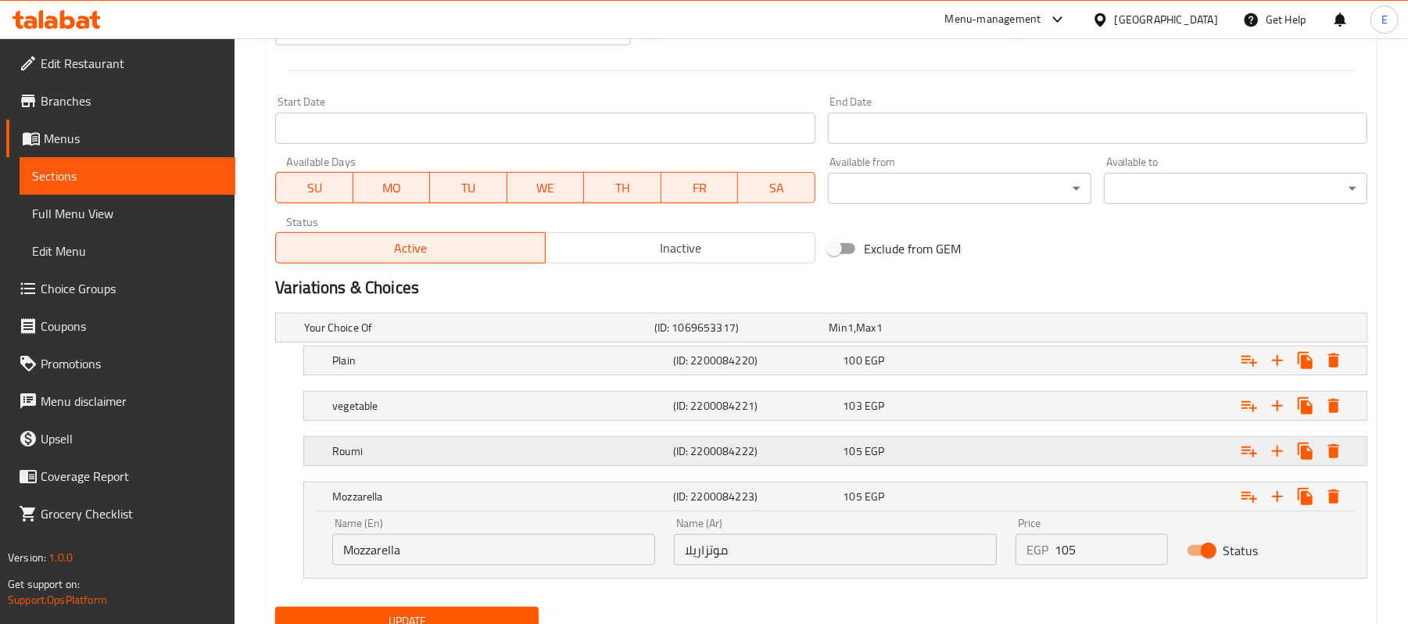
click at [911, 336] on div "105 EGP" at bounding box center [914, 328] width 169 height 16
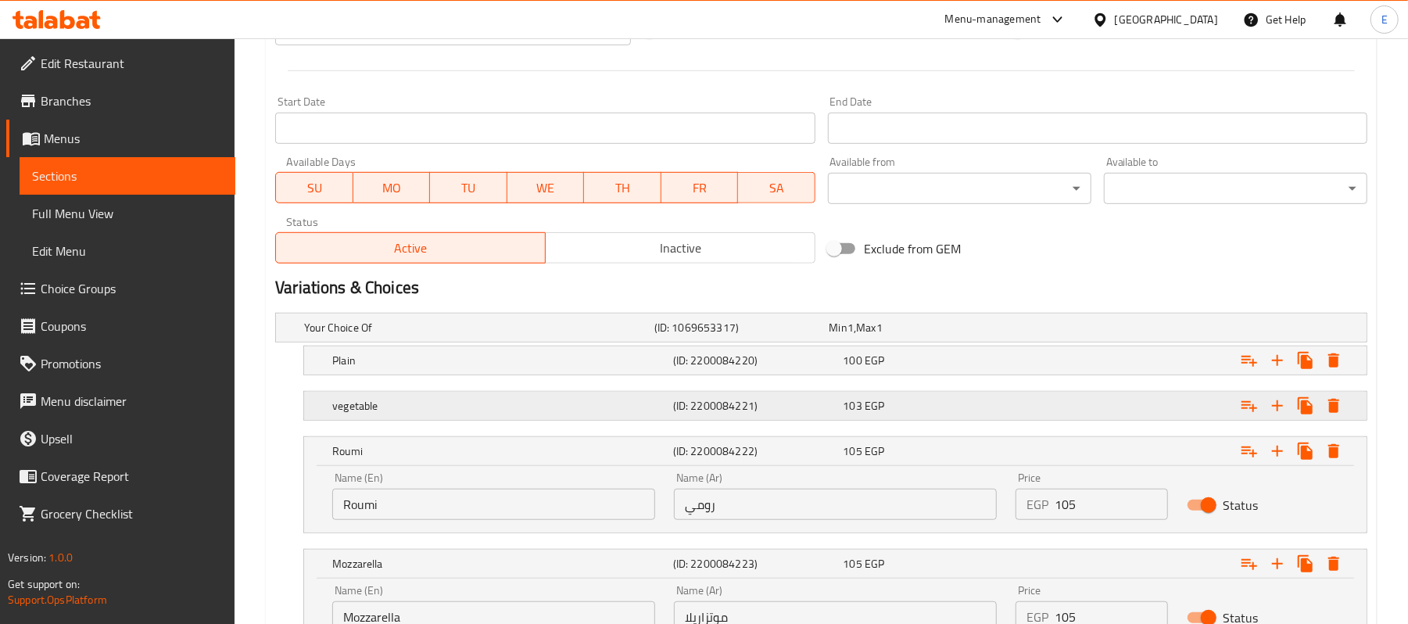
click at [904, 345] on div "vegetable (ID: 2200084221) 103 EGP" at bounding box center [826, 327] width 1050 height 34
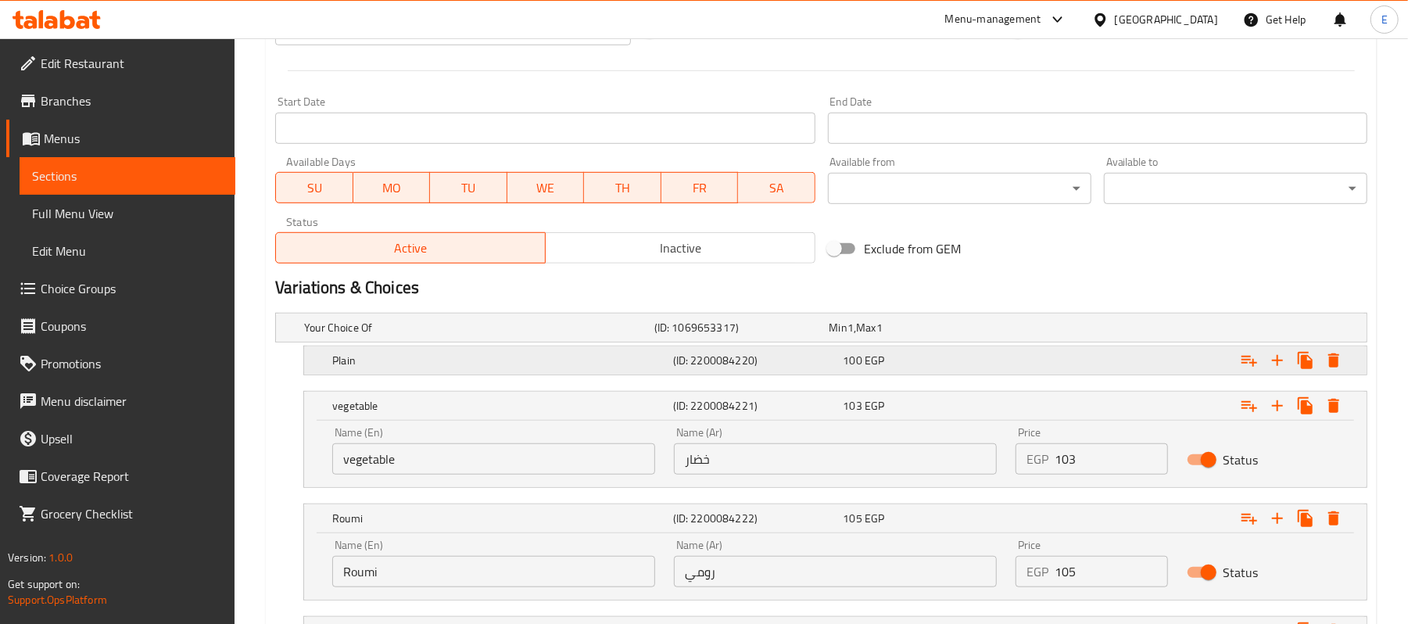
click at [908, 336] on div "100 EGP" at bounding box center [914, 328] width 169 height 16
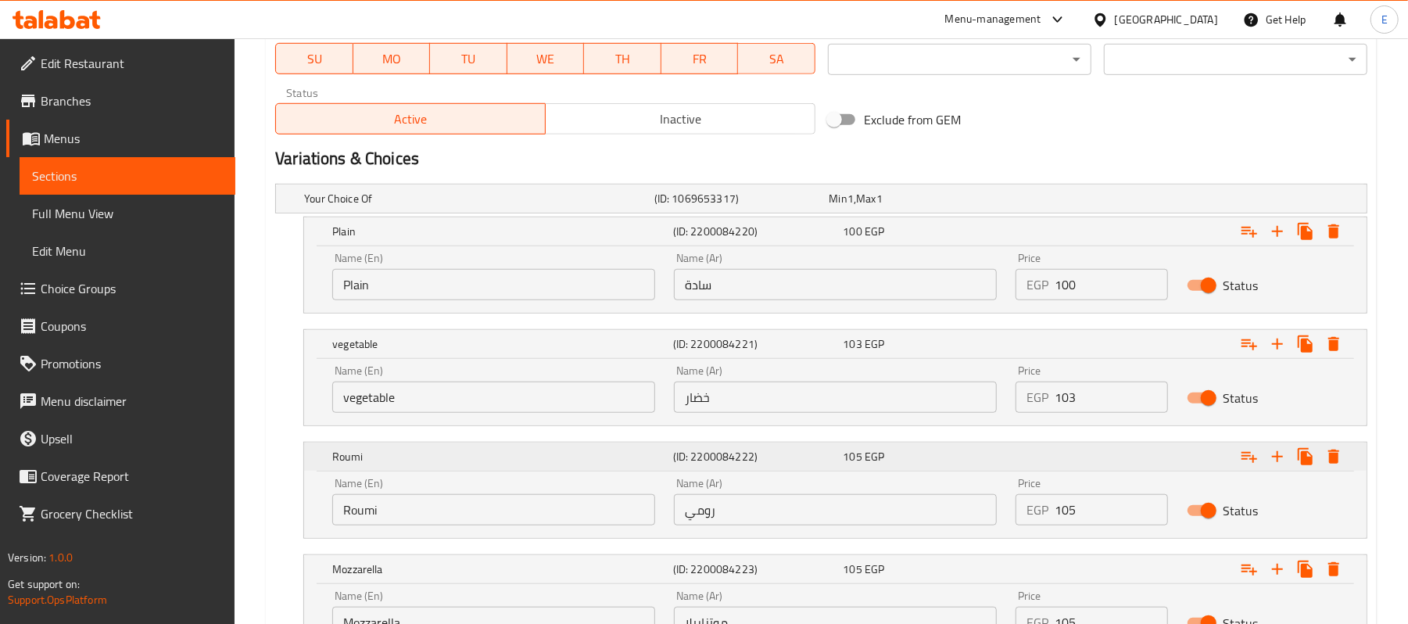
scroll to position [901, 0]
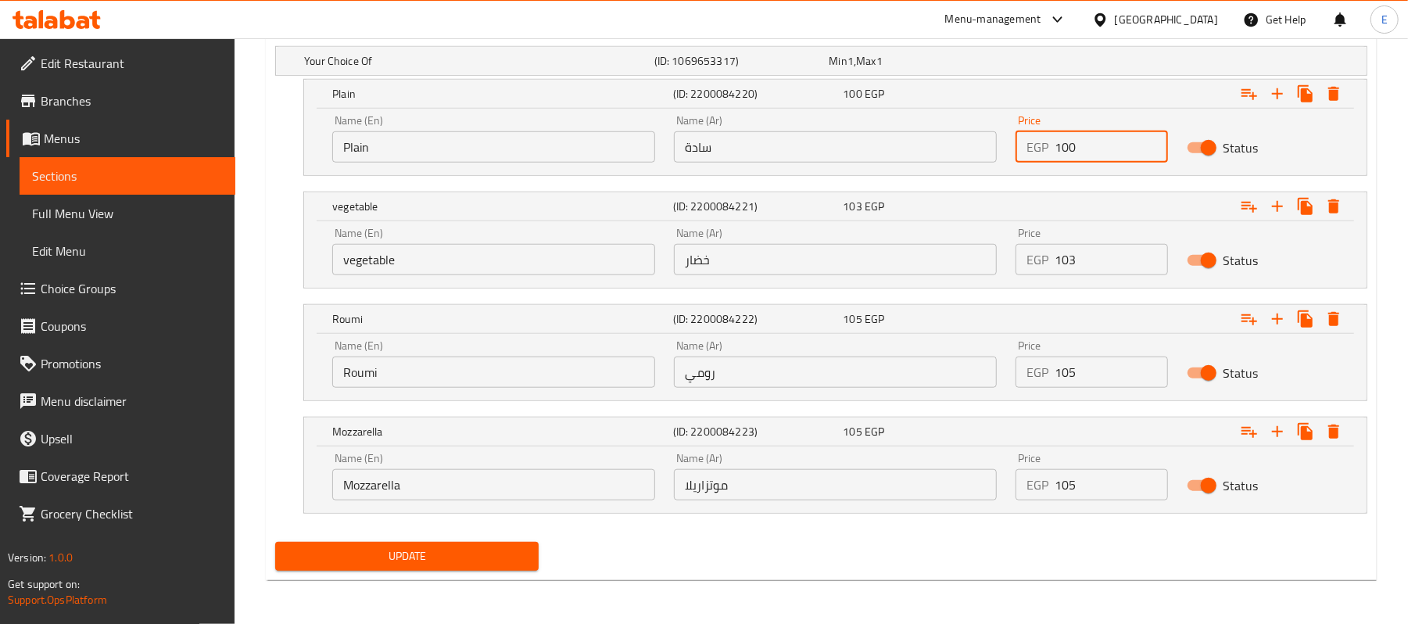
drag, startPoint x: 1068, startPoint y: 151, endPoint x: 1096, endPoint y: 170, distance: 34.3
click at [1096, 170] on div "Price EGP 100 Price" at bounding box center [1092, 139] width 170 height 66
type input "105"
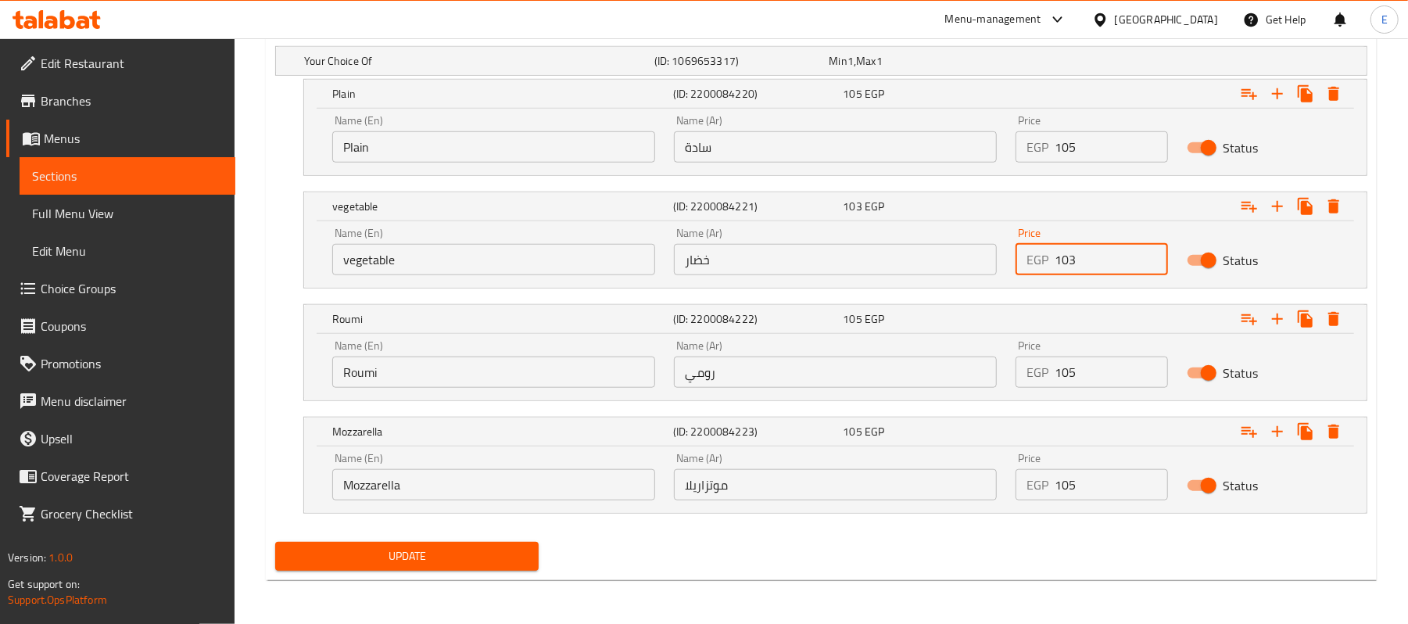
drag, startPoint x: 1067, startPoint y: 266, endPoint x: 1086, endPoint y: 279, distance: 23.6
click at [1086, 279] on div "Price EGP 103 Price" at bounding box center [1092, 251] width 170 height 66
type input "108"
drag, startPoint x: 1068, startPoint y: 375, endPoint x: 1093, endPoint y: 393, distance: 31.0
click at [1093, 393] on div "Price EGP 105 Price" at bounding box center [1092, 364] width 170 height 66
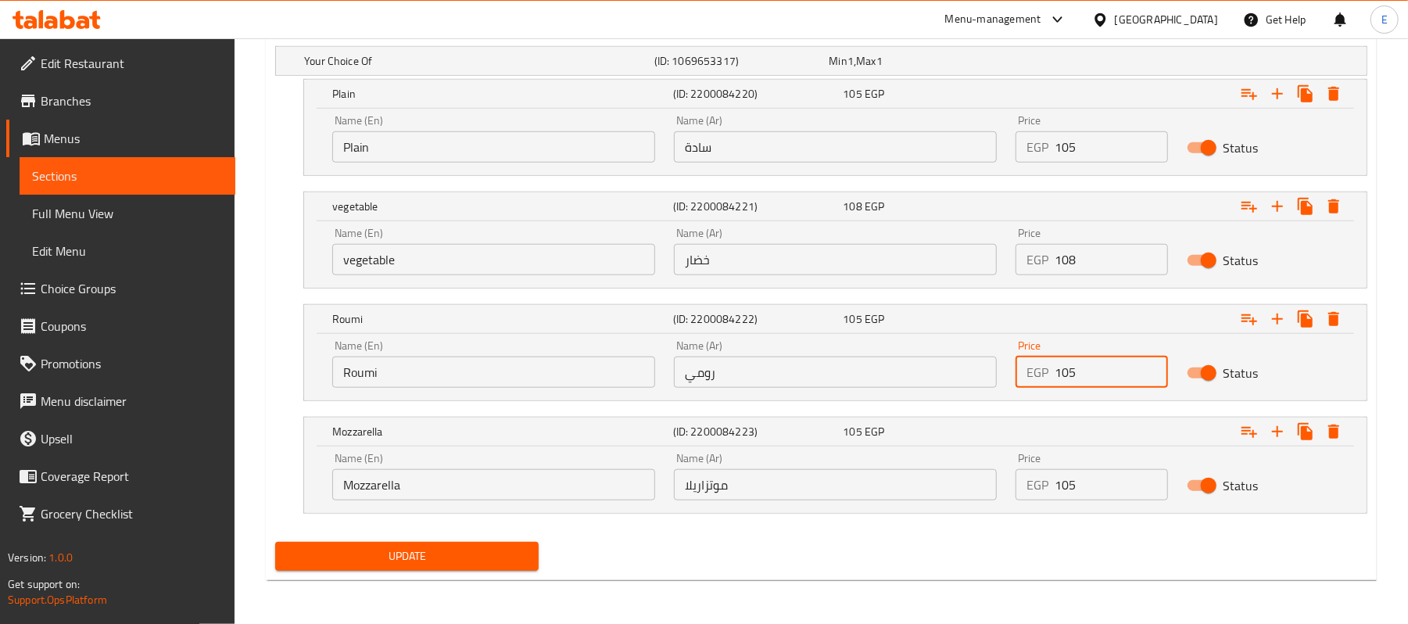
click at [1068, 374] on input "105" at bounding box center [1111, 372] width 113 height 31
drag, startPoint x: 1064, startPoint y: 370, endPoint x: 1086, endPoint y: 380, distance: 24.1
click at [1086, 380] on input "105" at bounding box center [1111, 372] width 113 height 31
type input "110"
click at [1086, 479] on input "105" at bounding box center [1111, 484] width 113 height 31
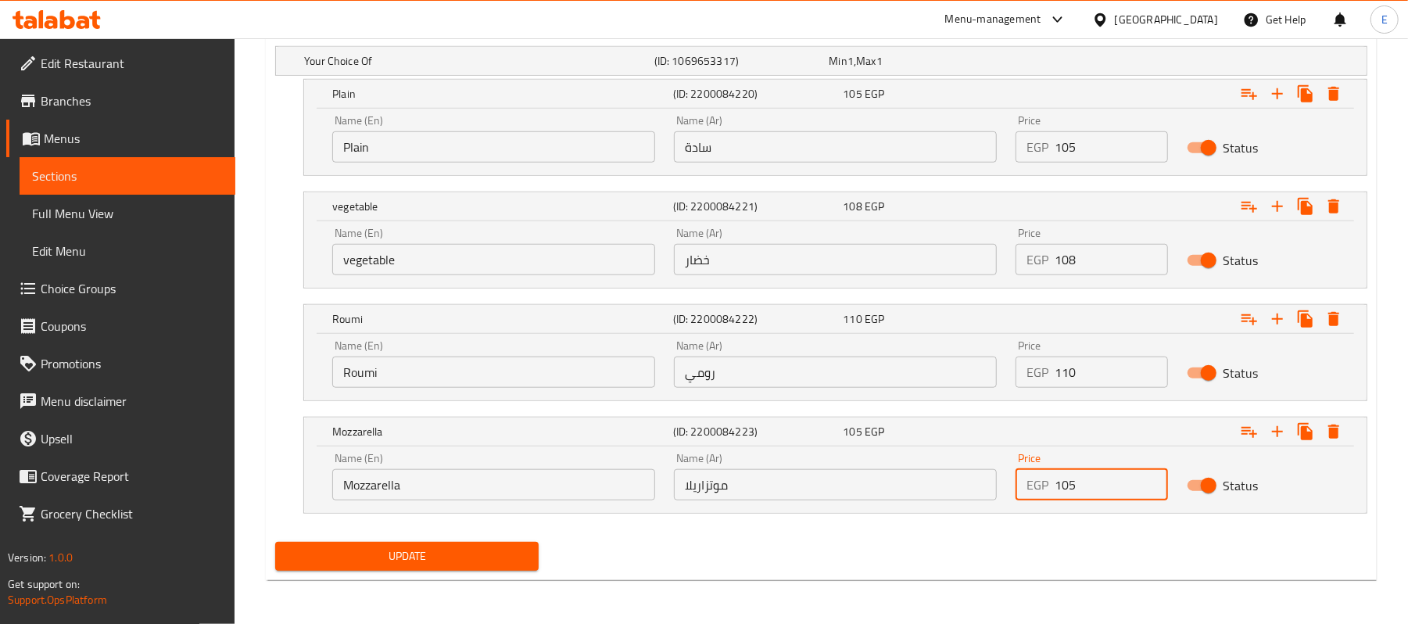
drag, startPoint x: 1065, startPoint y: 482, endPoint x: 1090, endPoint y: 483, distance: 25.1
click at [1090, 483] on input "105" at bounding box center [1111, 484] width 113 height 31
type input "110"
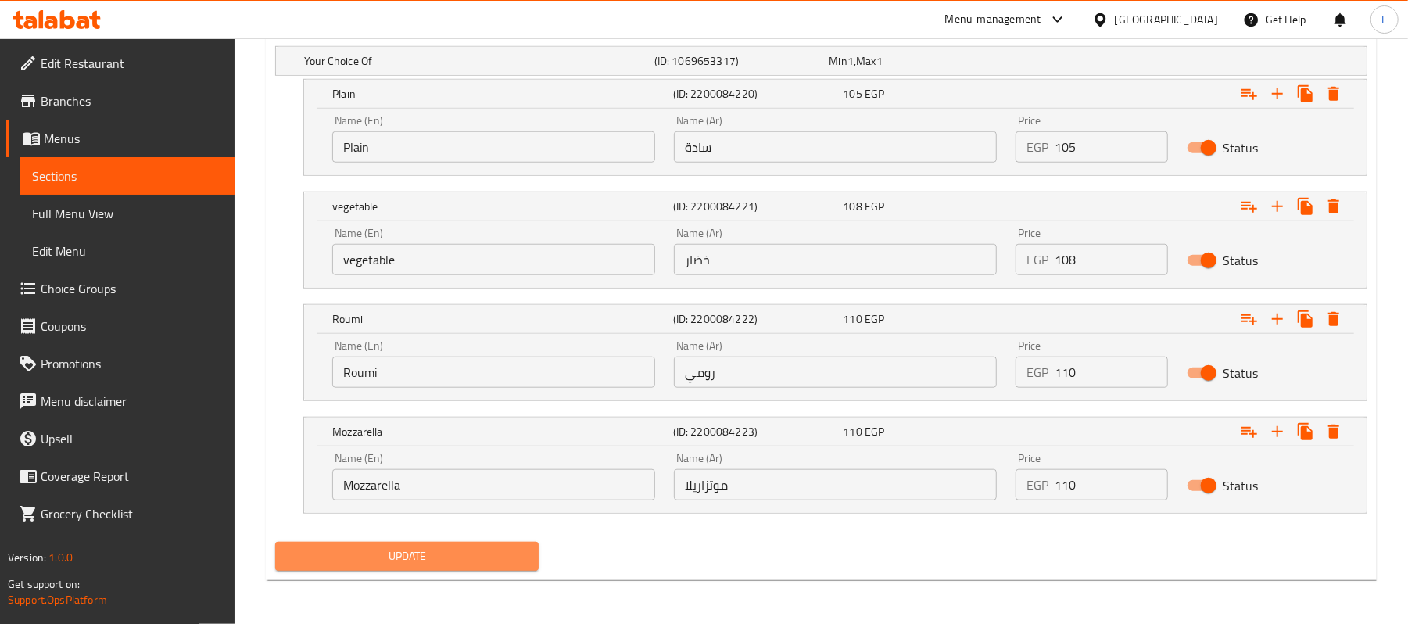
click at [489, 548] on span "Update" at bounding box center [407, 557] width 239 height 20
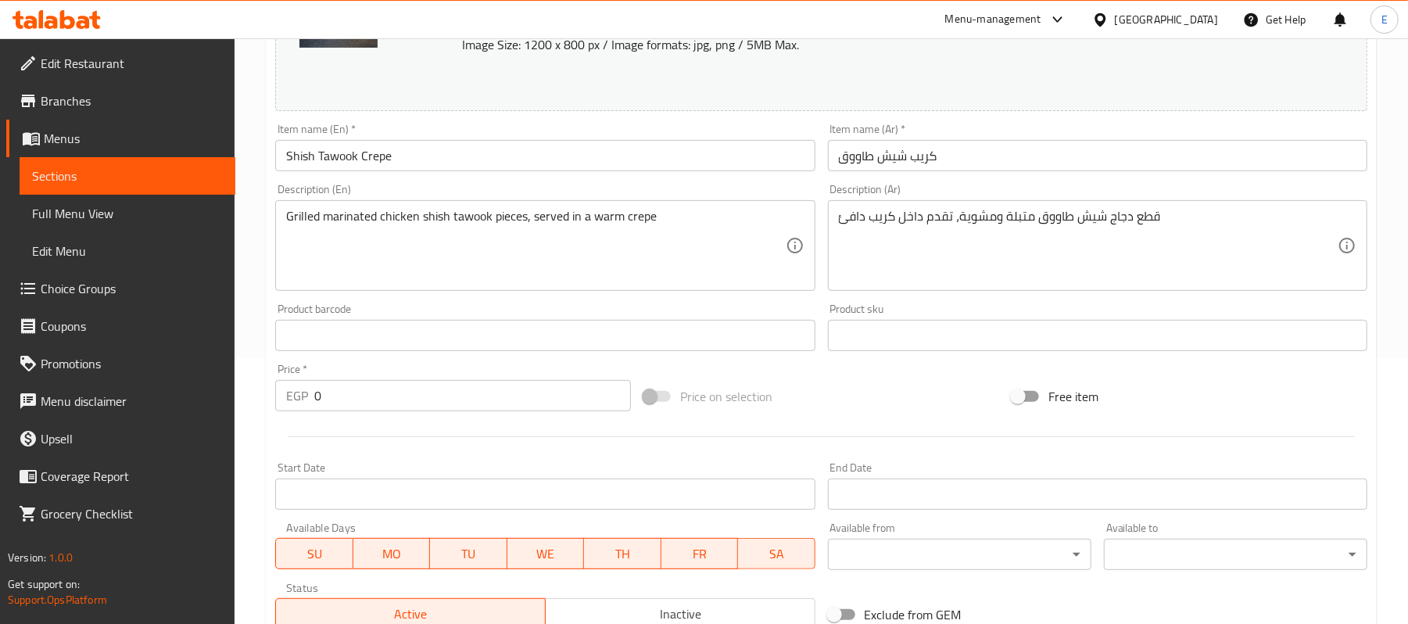
scroll to position [632, 0]
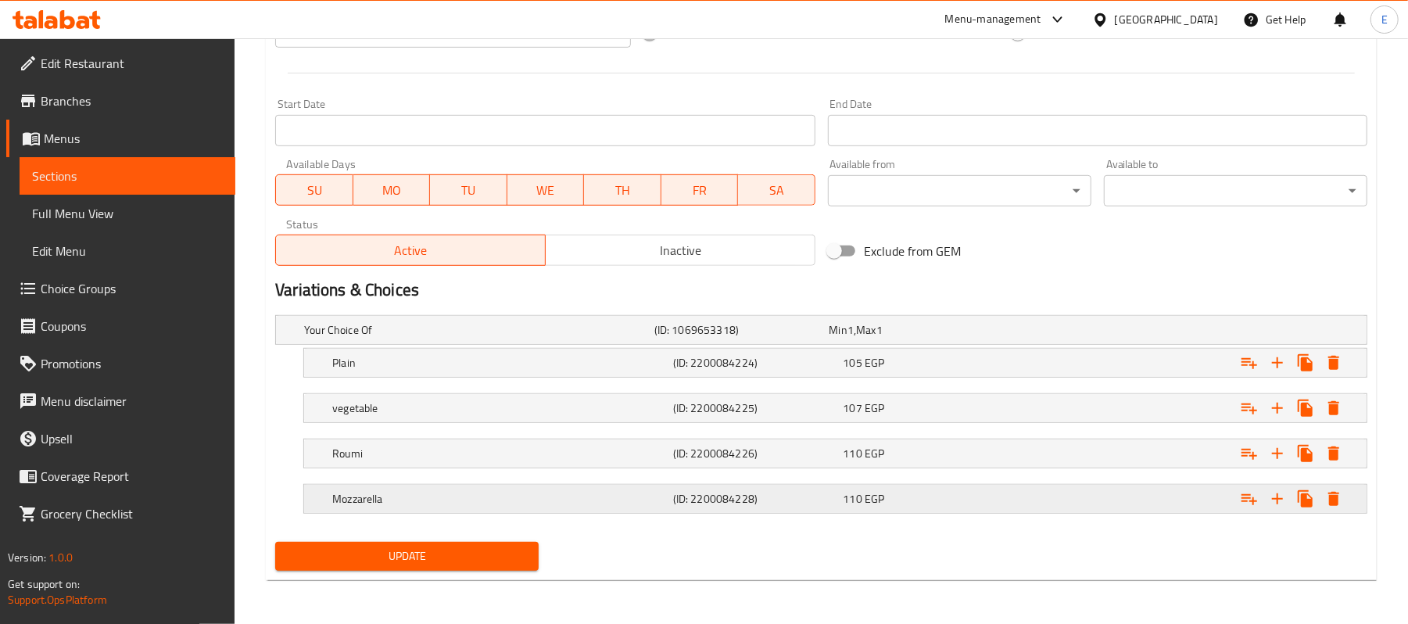
click at [862, 338] on div "110 EGP" at bounding box center [914, 330] width 169 height 16
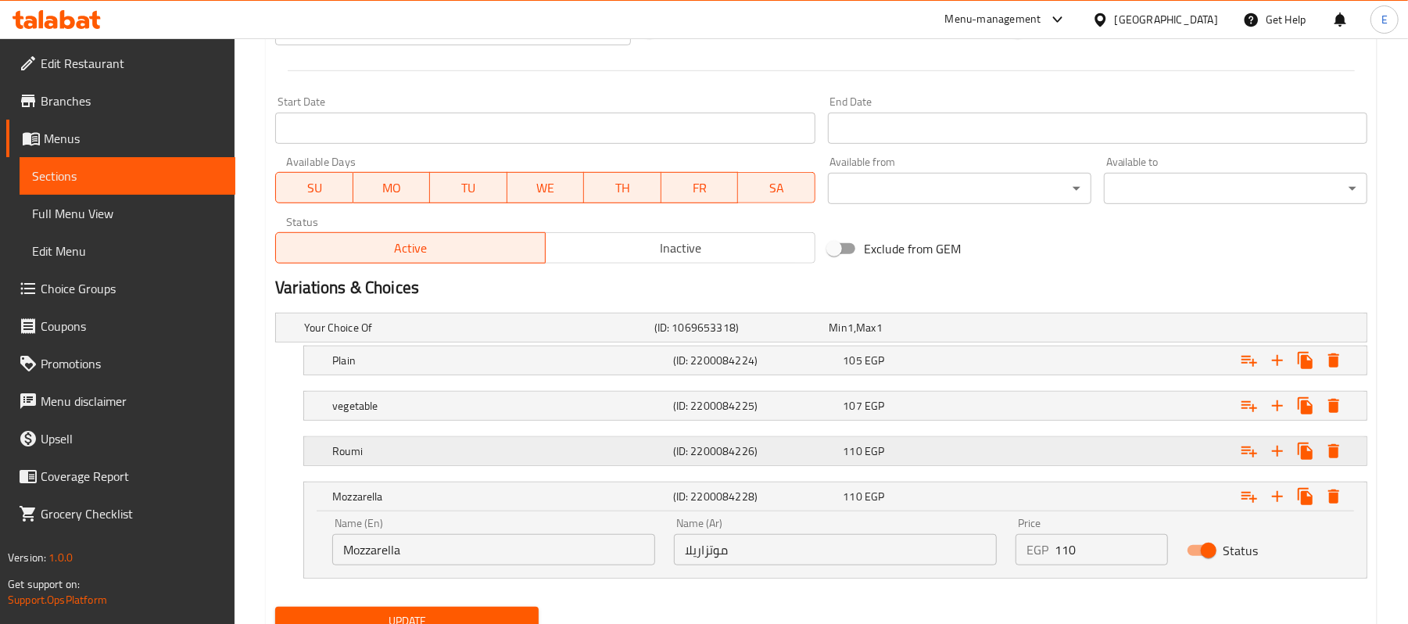
click at [854, 338] on span "EGP" at bounding box center [851, 328] width 6 height 20
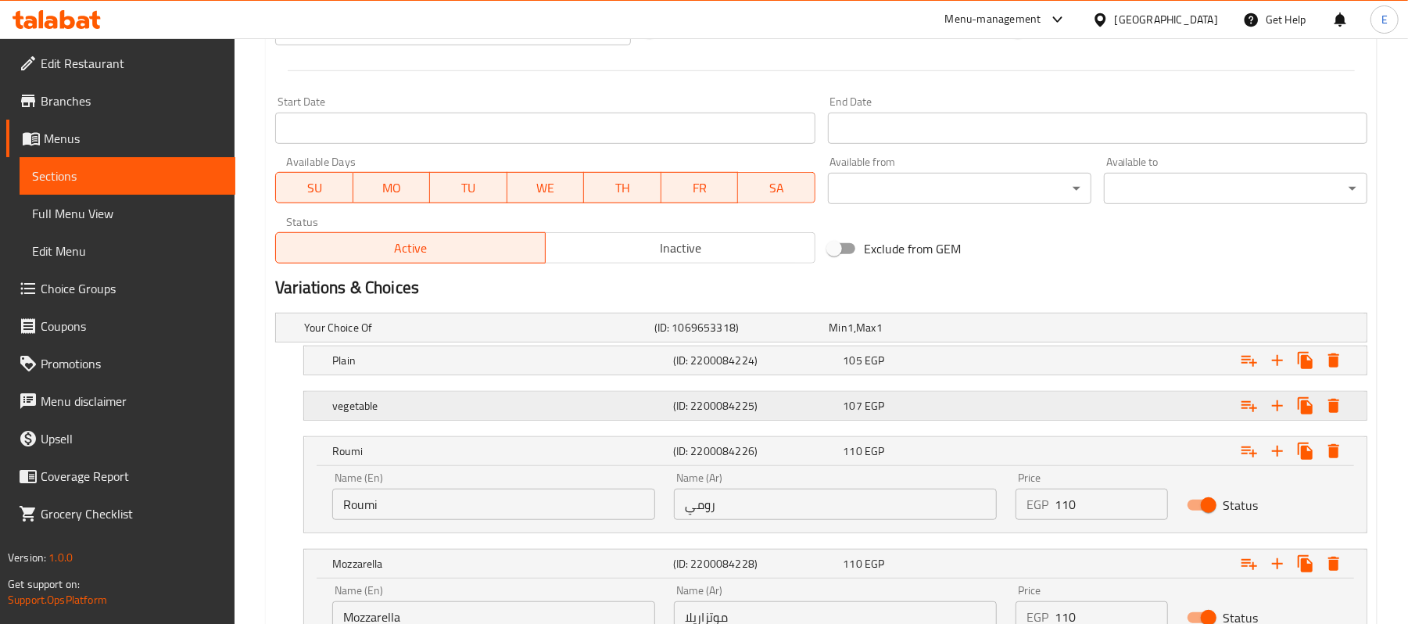
click at [854, 338] on span "EGP" at bounding box center [851, 328] width 6 height 20
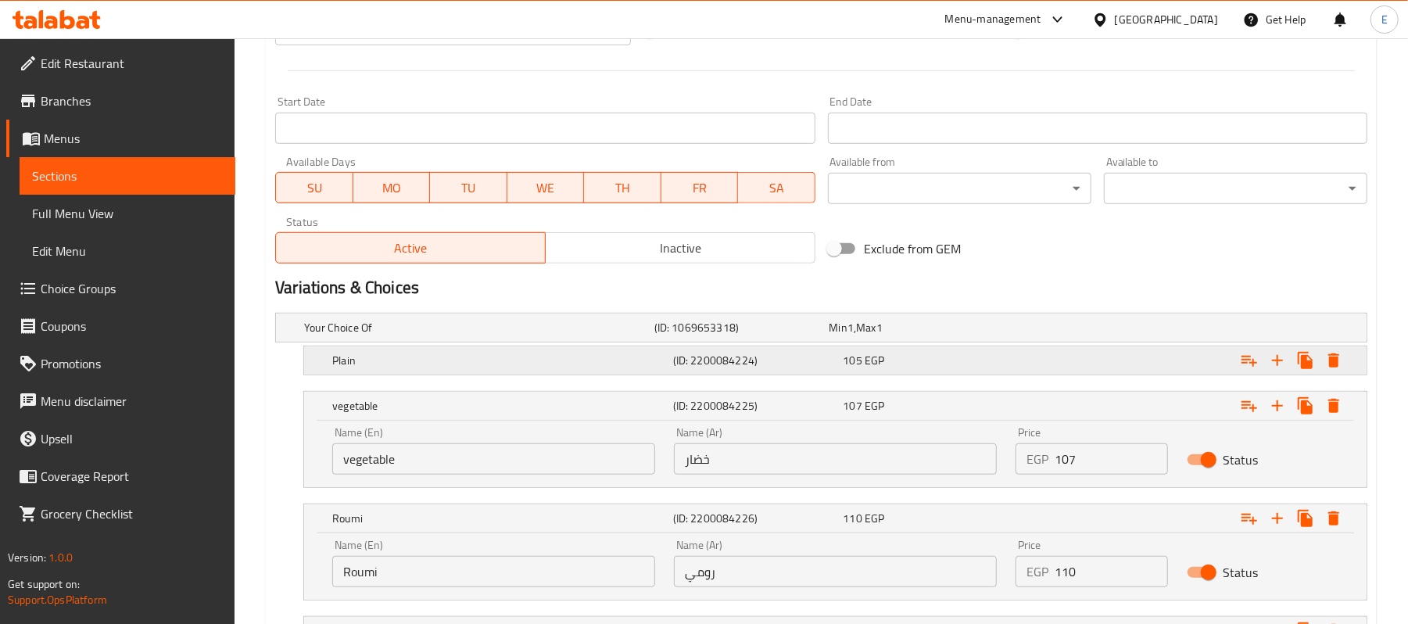
click at [887, 336] on div "105 EGP" at bounding box center [914, 328] width 169 height 16
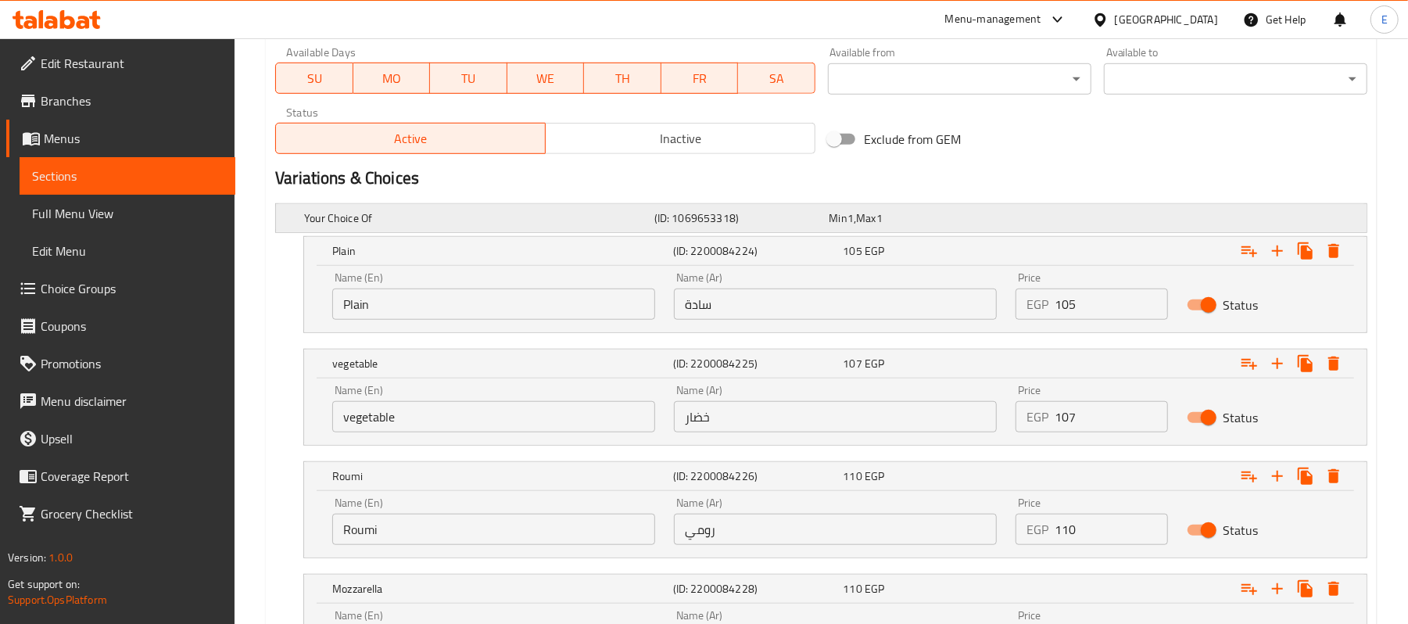
scroll to position [901, 0]
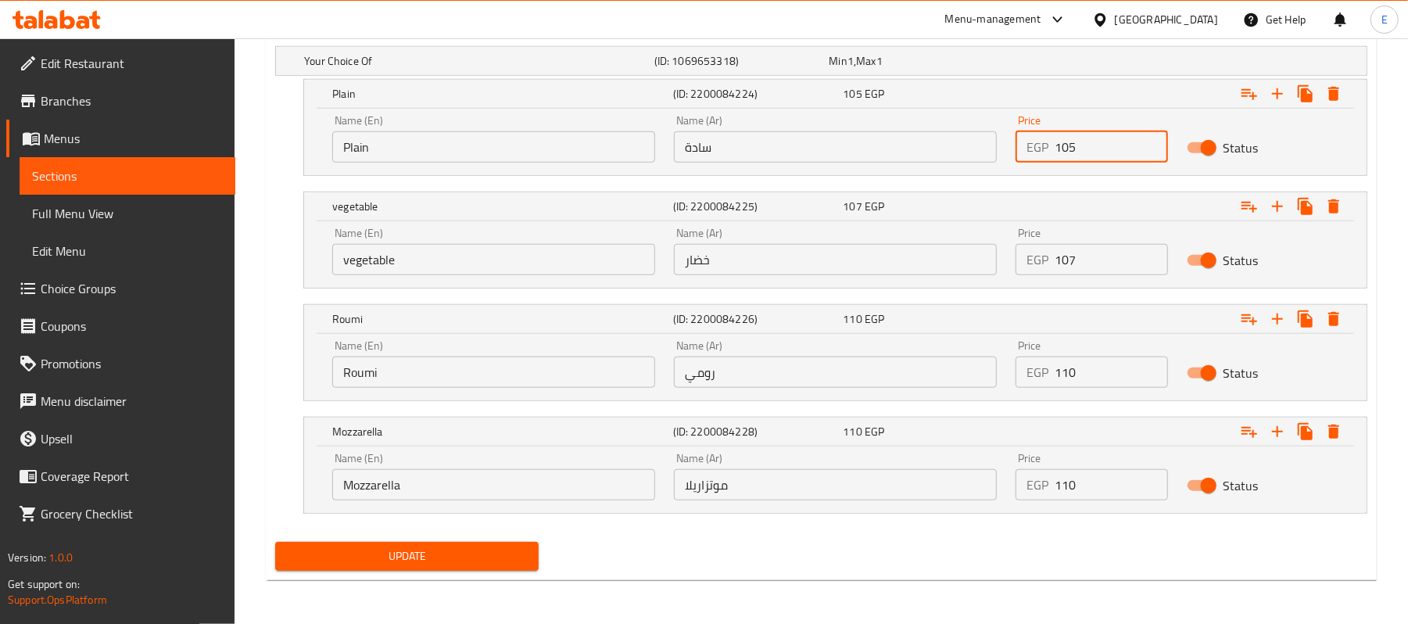
drag, startPoint x: 1058, startPoint y: 148, endPoint x: 1096, endPoint y: 139, distance: 39.3
click at [1096, 139] on input "105" at bounding box center [1111, 146] width 113 height 31
click at [1079, 147] on input "105" at bounding box center [1111, 146] width 113 height 31
drag, startPoint x: 1062, startPoint y: 150, endPoint x: 1089, endPoint y: 150, distance: 27.4
click at [1089, 150] on input "105" at bounding box center [1111, 146] width 113 height 31
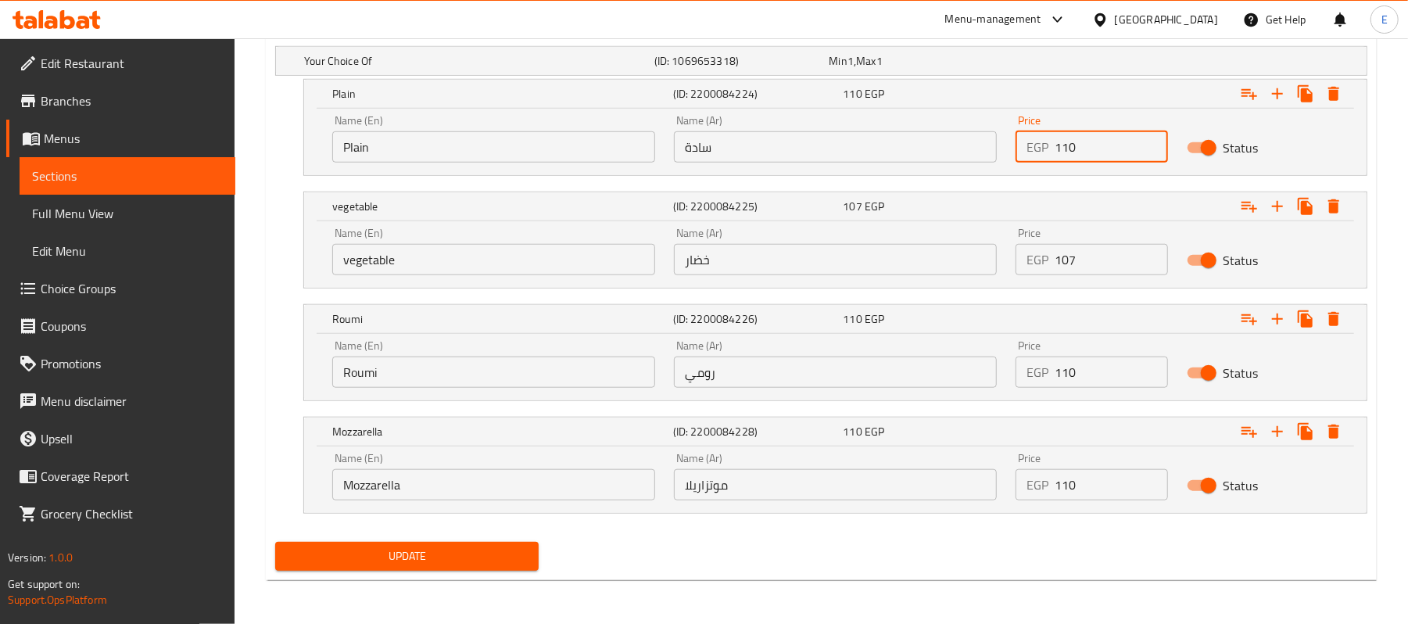
type input "110"
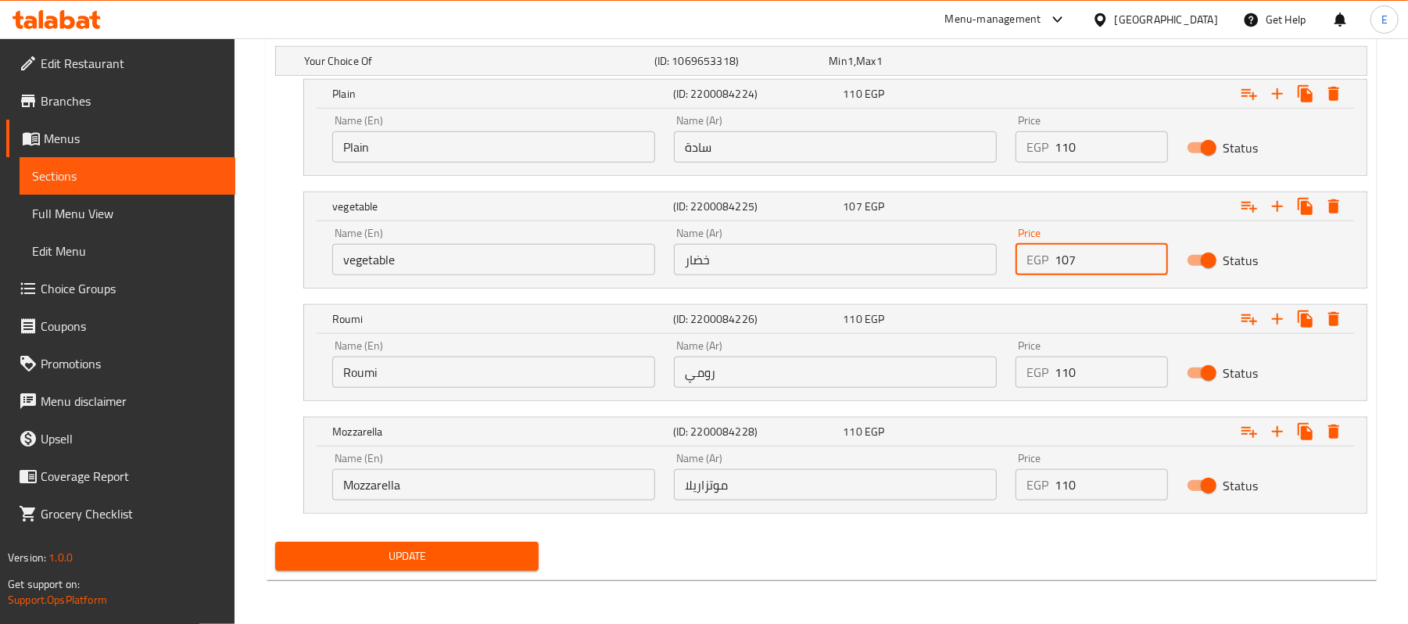
drag, startPoint x: 1071, startPoint y: 258, endPoint x: 1099, endPoint y: 282, distance: 36.6
click at [1099, 282] on div "Price EGP 107 Price" at bounding box center [1092, 251] width 170 height 66
click at [1068, 258] on input "107" at bounding box center [1111, 259] width 113 height 31
drag, startPoint x: 1064, startPoint y: 263, endPoint x: 1093, endPoint y: 283, distance: 34.7
click at [1093, 283] on div "Price EGP 107 Price" at bounding box center [1092, 251] width 170 height 66
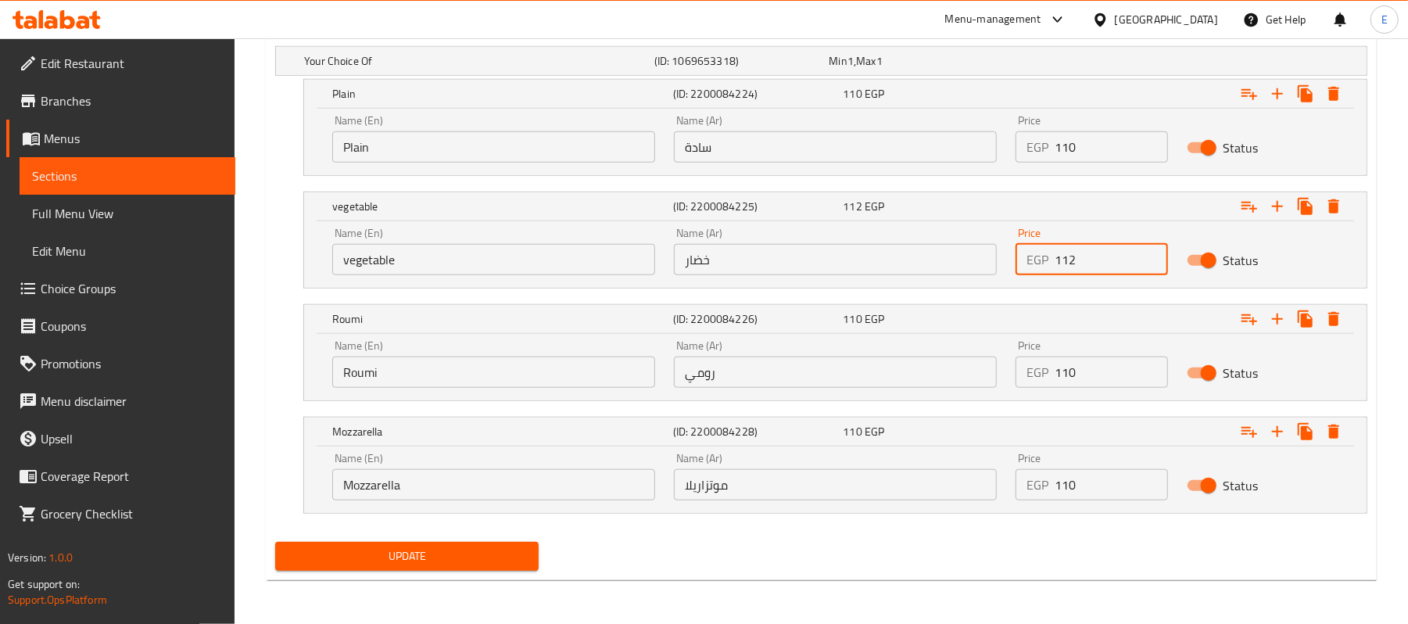
type input "112"
click at [1077, 374] on input "110" at bounding box center [1111, 372] width 113 height 31
type input "115"
drag, startPoint x: 1068, startPoint y: 482, endPoint x: 1089, endPoint y: 491, distance: 23.1
click at [1089, 491] on input "110" at bounding box center [1111, 484] width 113 height 31
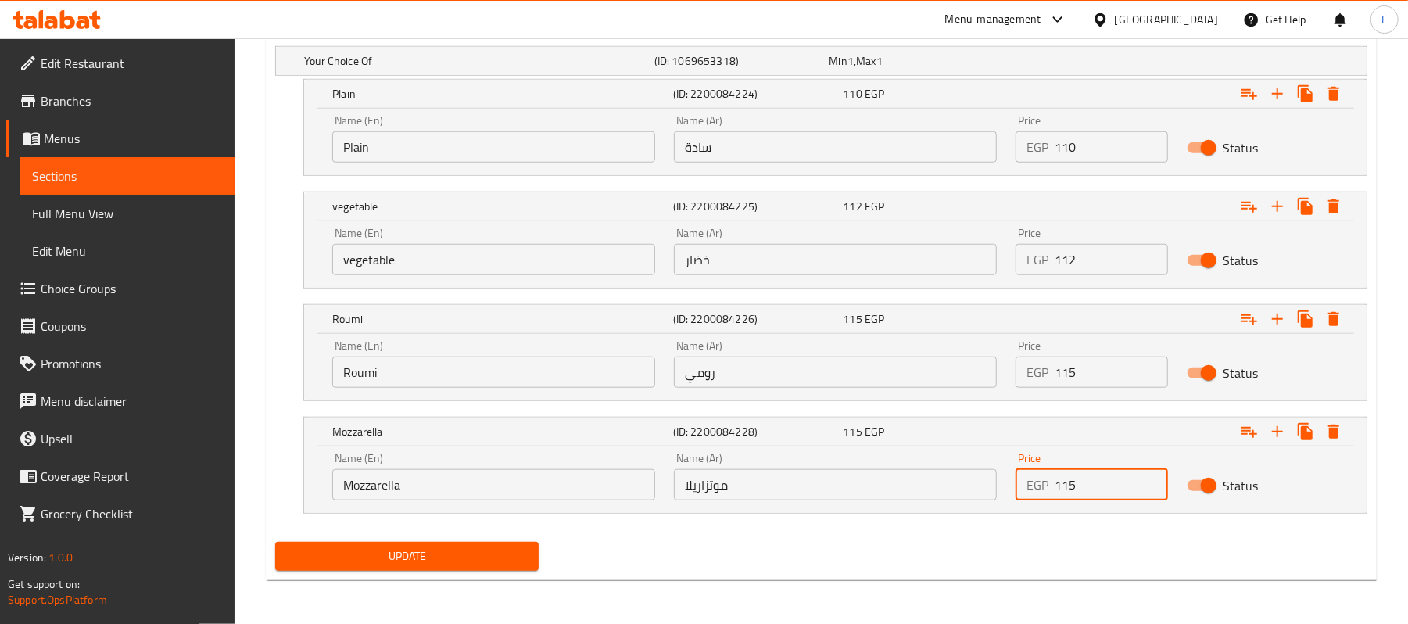
type input "115"
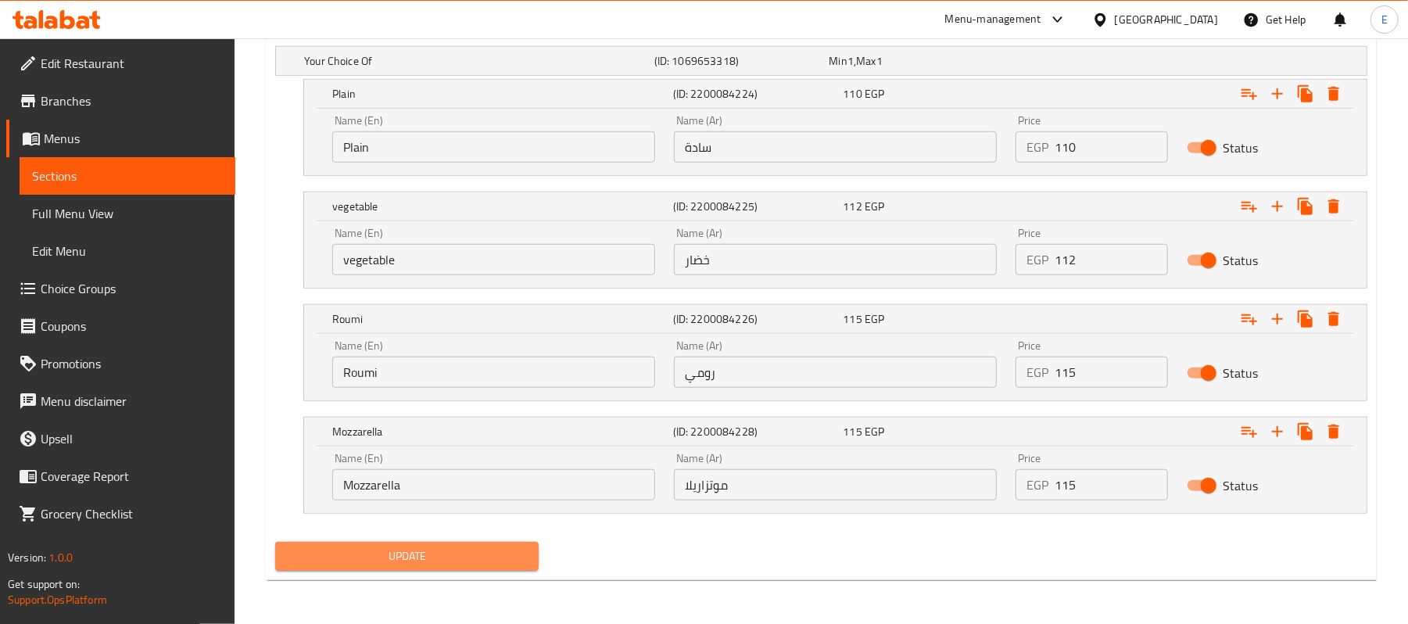
click at [460, 543] on button "Update" at bounding box center [407, 556] width 264 height 29
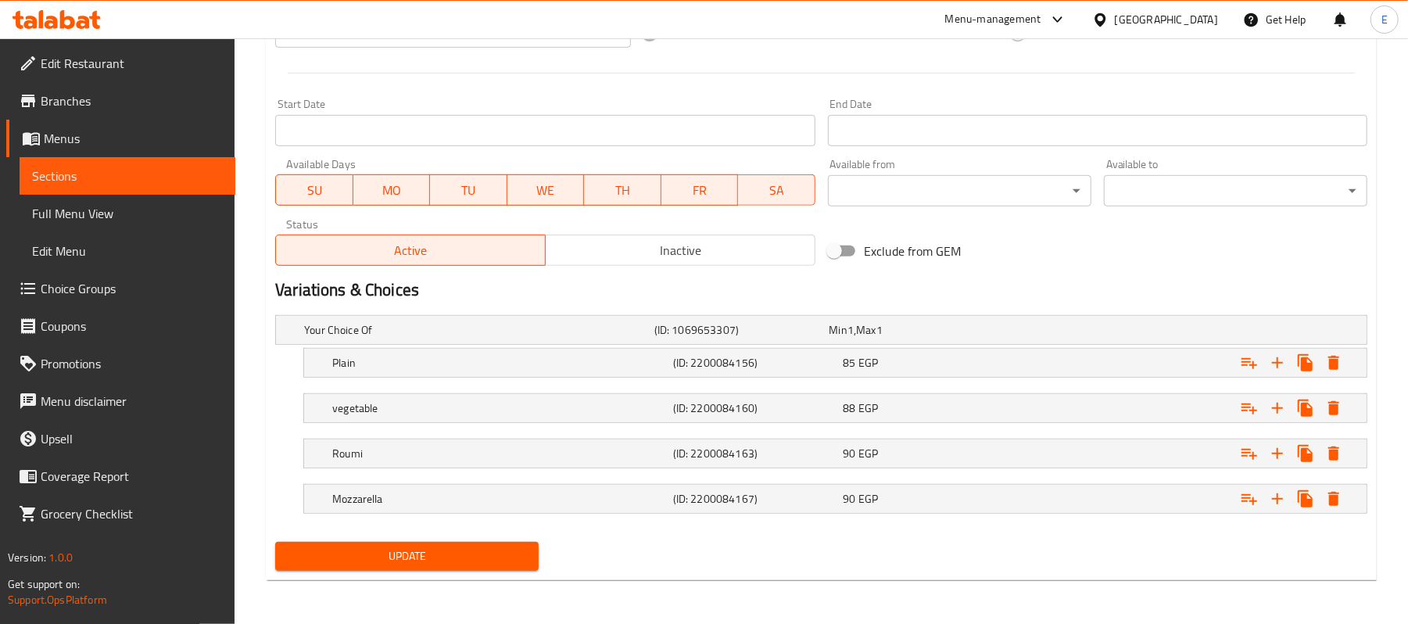
scroll to position [632, 0]
click at [906, 338] on div "90 EGP" at bounding box center [914, 330] width 169 height 16
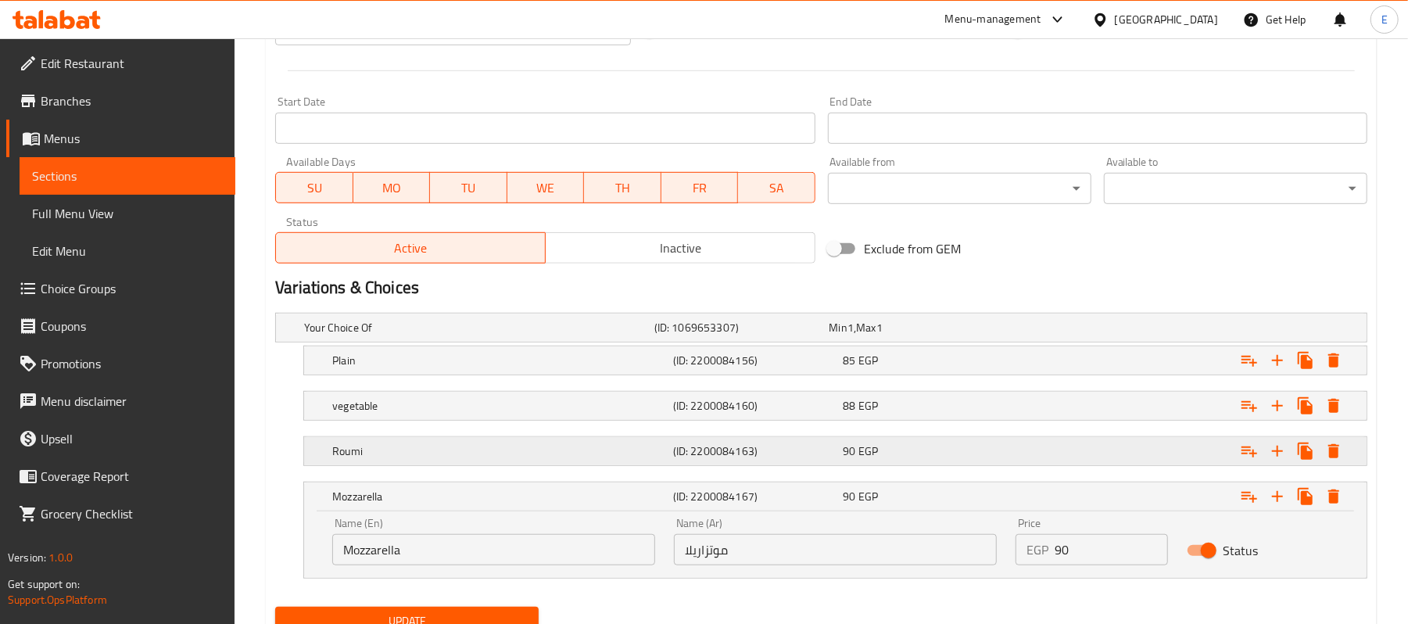
click at [907, 336] on div "90 EGP" at bounding box center [914, 328] width 169 height 16
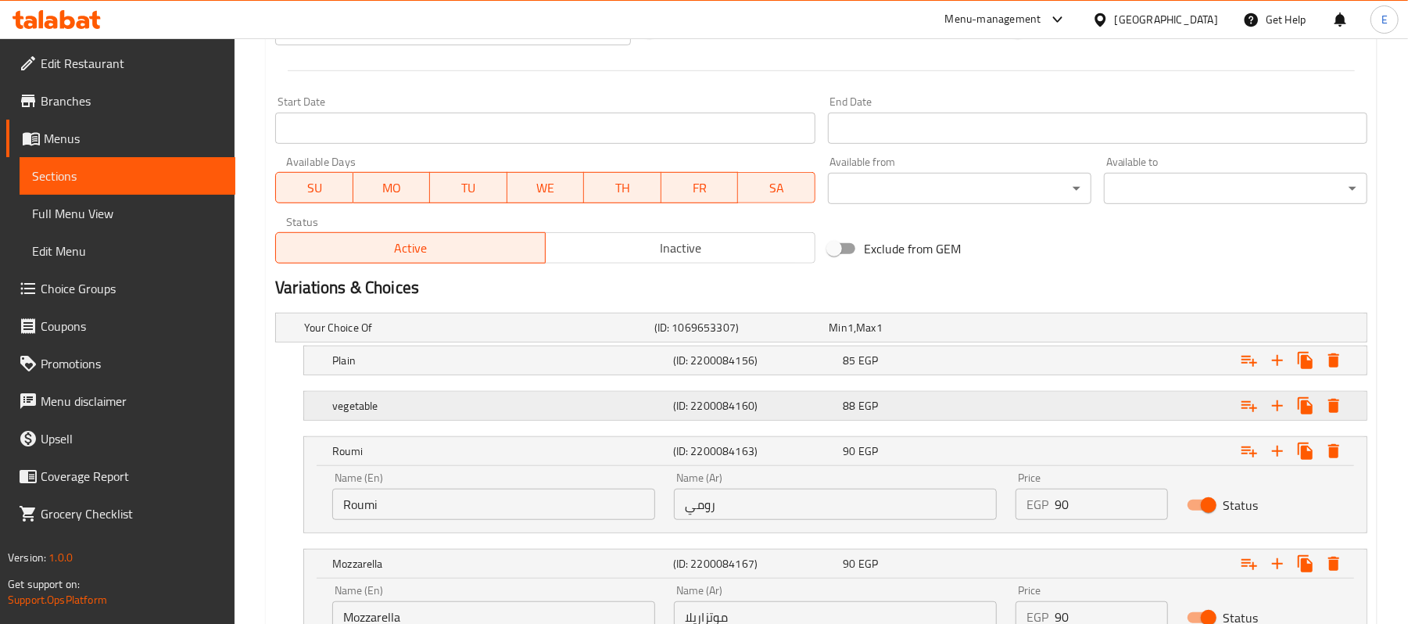
click at [917, 345] on div "vegetable (ID: 2200084160) 88 EGP" at bounding box center [826, 327] width 1050 height 34
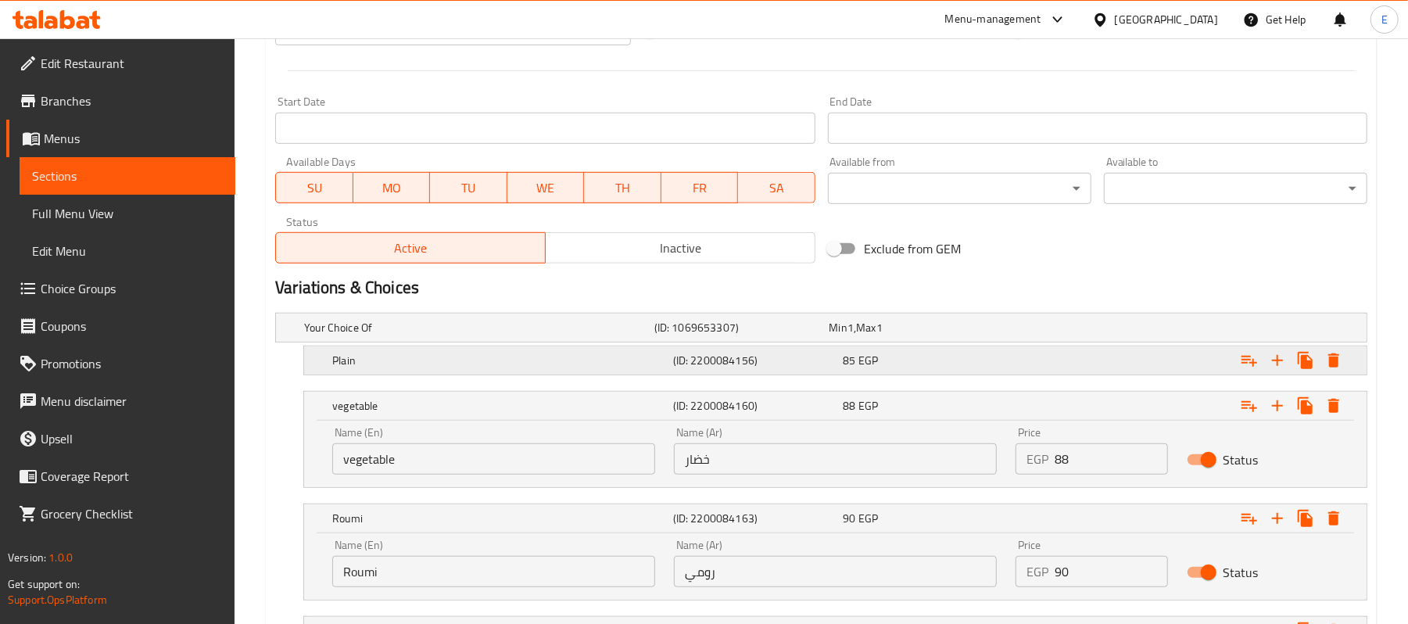
click at [998, 336] on div "85 EGP" at bounding box center [914, 328] width 169 height 16
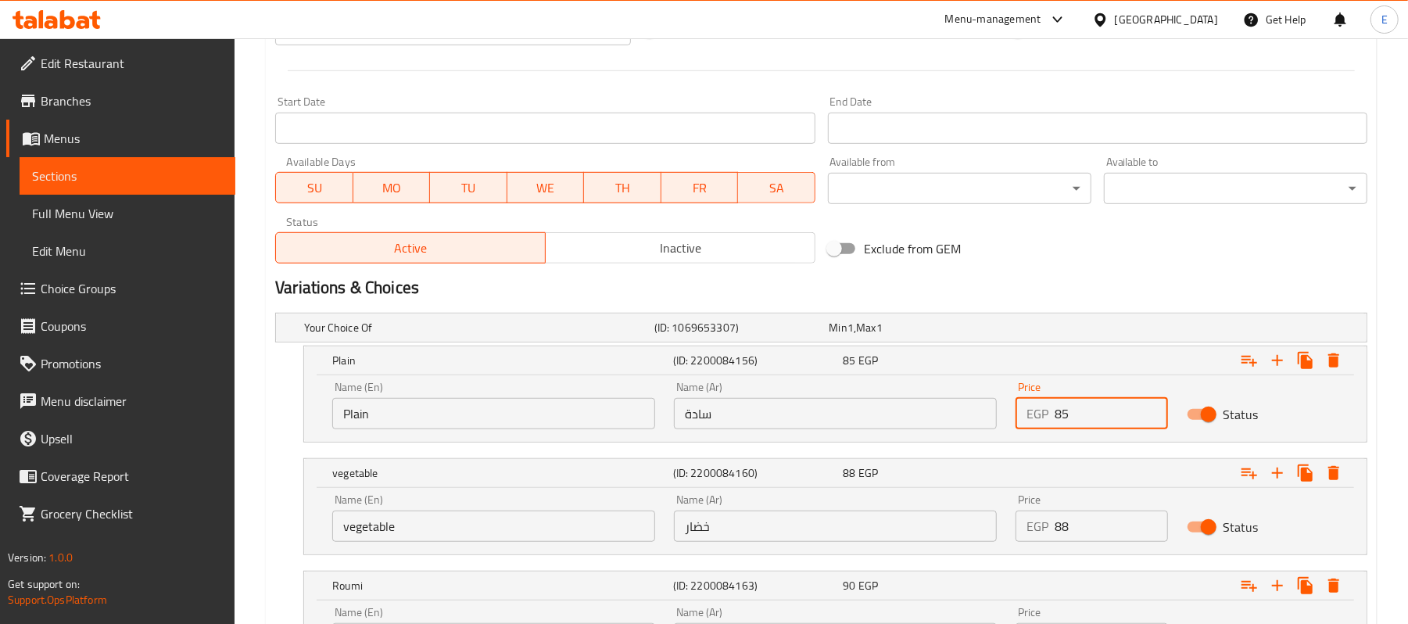
drag, startPoint x: 1068, startPoint y: 416, endPoint x: 1042, endPoint y: 420, distance: 26.1
click at [1042, 420] on div "EGP 85 Price" at bounding box center [1092, 413] width 152 height 31
type input "90"
click at [1089, 282] on h2 "Variations & Choices" at bounding box center [821, 287] width 1093 height 23
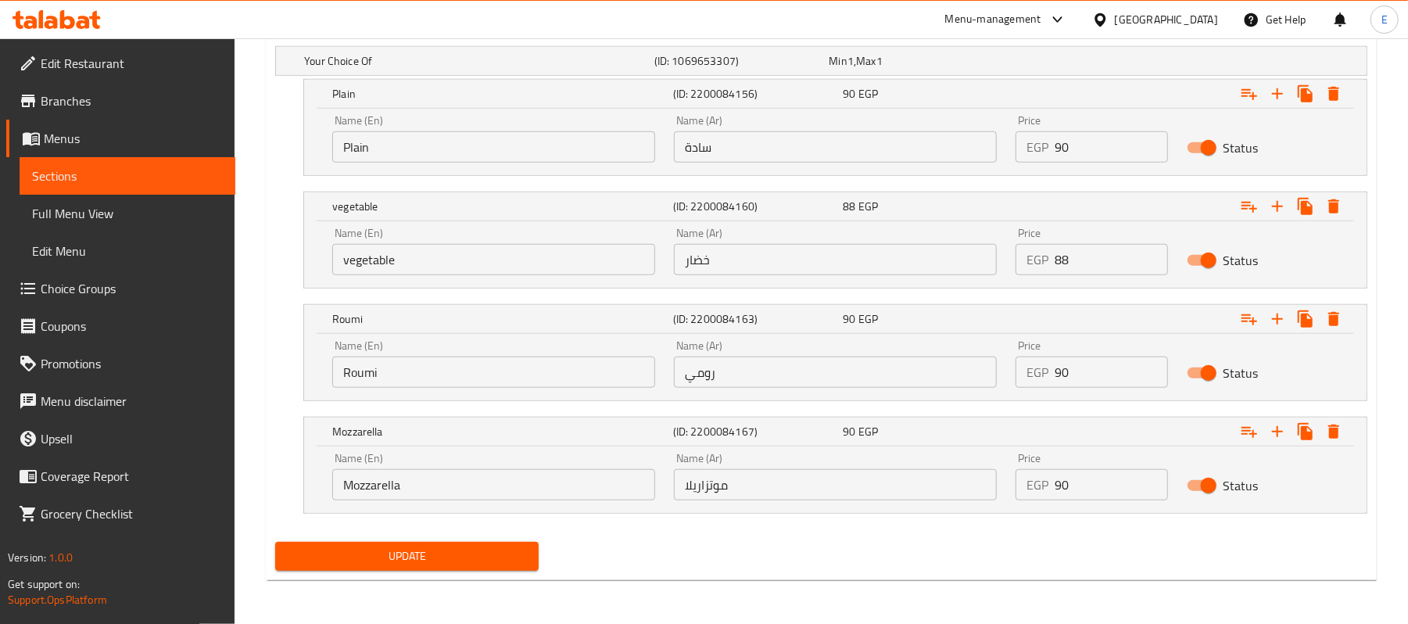
scroll to position [901, 0]
click at [1107, 263] on input "88" at bounding box center [1111, 259] width 113 height 31
type input "93"
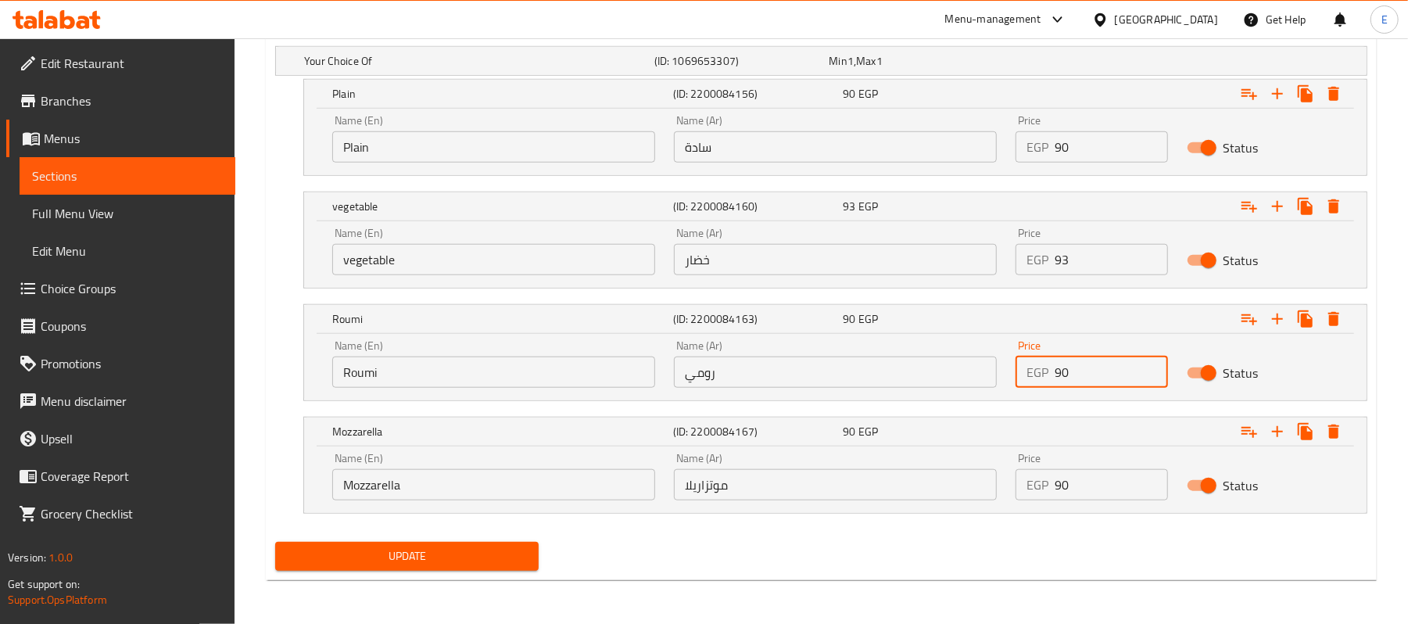
drag, startPoint x: 1064, startPoint y: 374, endPoint x: 1082, endPoint y: 388, distance: 23.5
click at [1082, 388] on input "90" at bounding box center [1111, 372] width 113 height 31
type input "95"
drag, startPoint x: 1064, startPoint y: 489, endPoint x: 1070, endPoint y: 494, distance: 8.3
click at [1071, 492] on input "90" at bounding box center [1111, 484] width 113 height 31
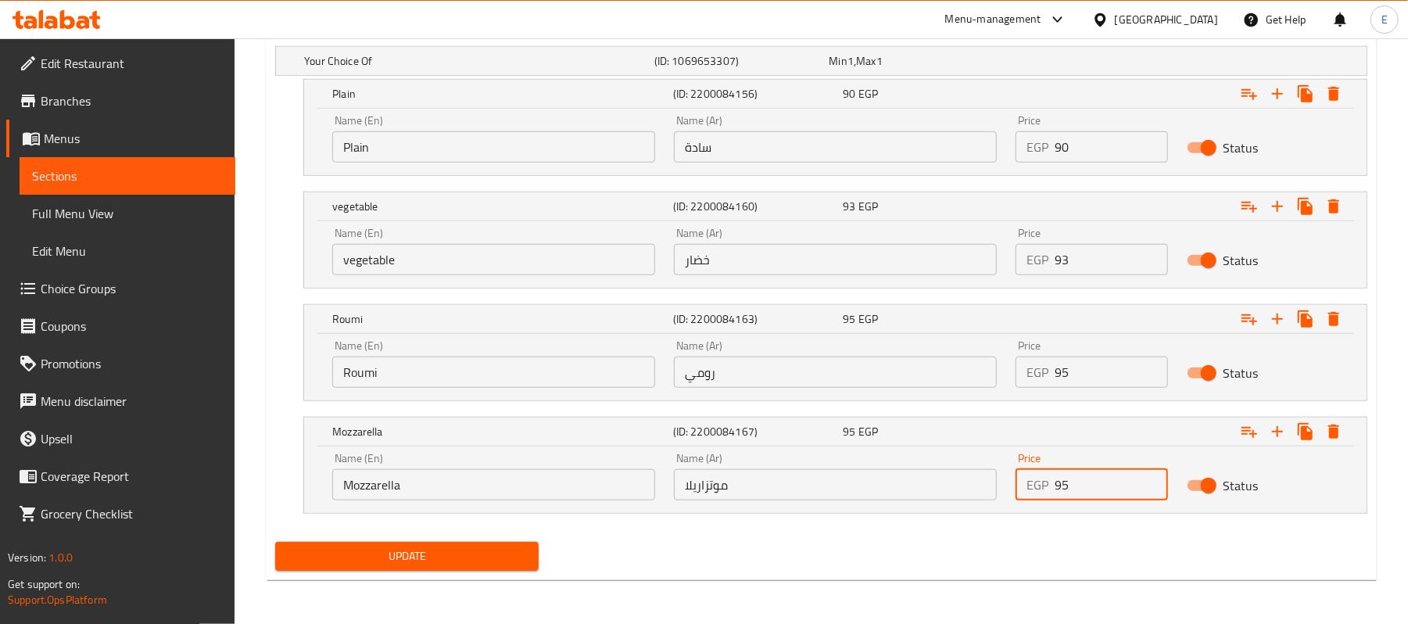
type input "95"
click at [339, 549] on span "Update" at bounding box center [407, 557] width 239 height 20
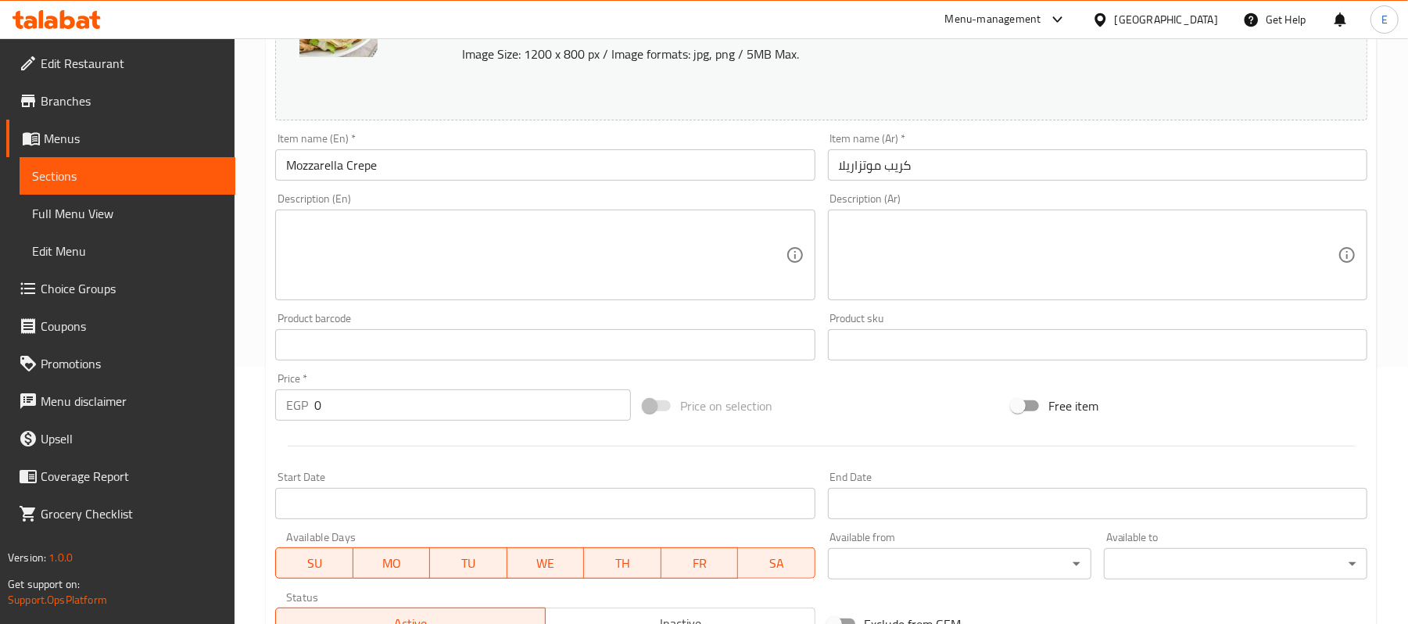
scroll to position [540, 0]
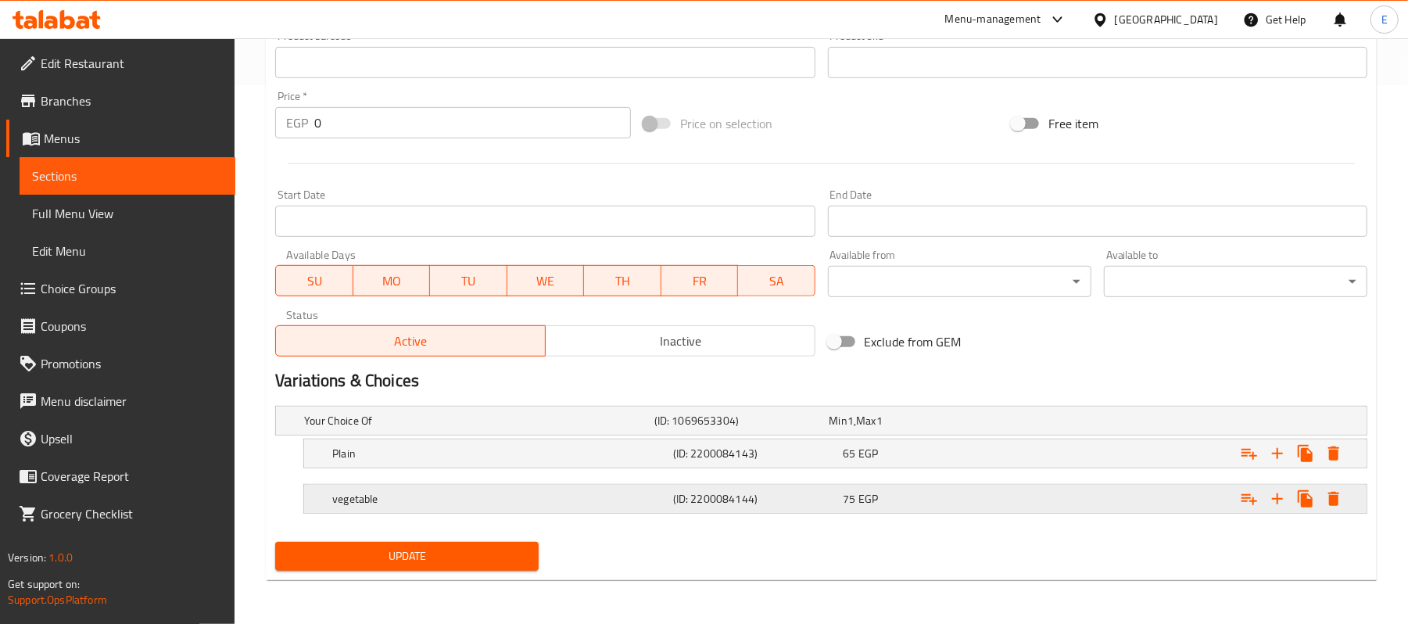
click at [946, 429] on div "75 EGP" at bounding box center [914, 421] width 169 height 16
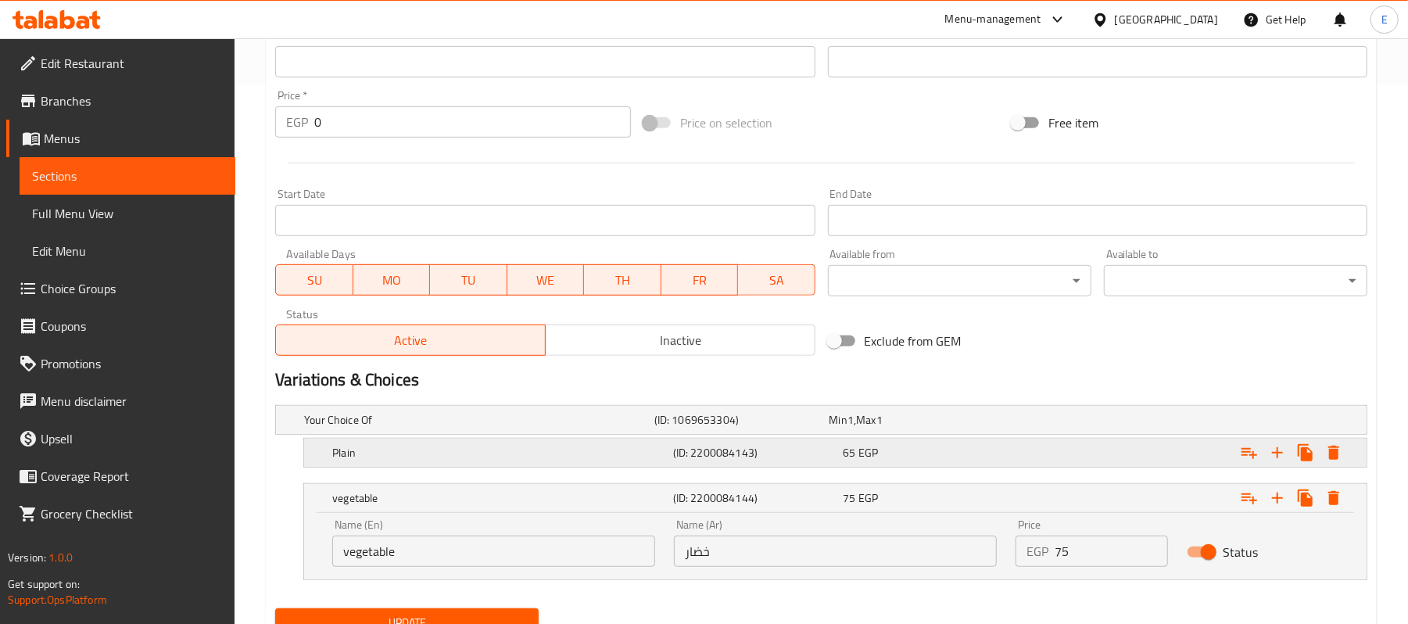
click at [924, 428] on div "65 EGP" at bounding box center [914, 420] width 169 height 16
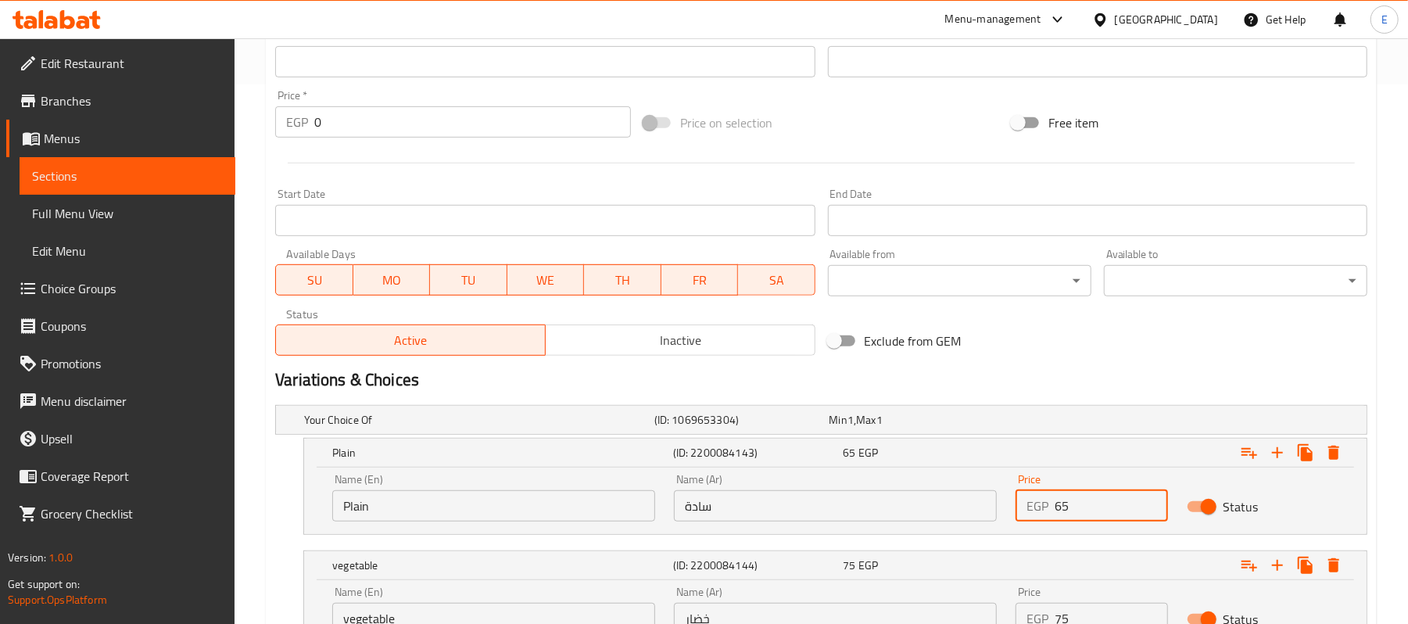
drag, startPoint x: 1082, startPoint y: 502, endPoint x: 980, endPoint y: 505, distance: 102.5
click at [980, 505] on div "Name (En) Plain Name (En) Name (Ar) سادة Name (Ar) Price EGP 65 Price Status" at bounding box center [835, 498] width 1025 height 66
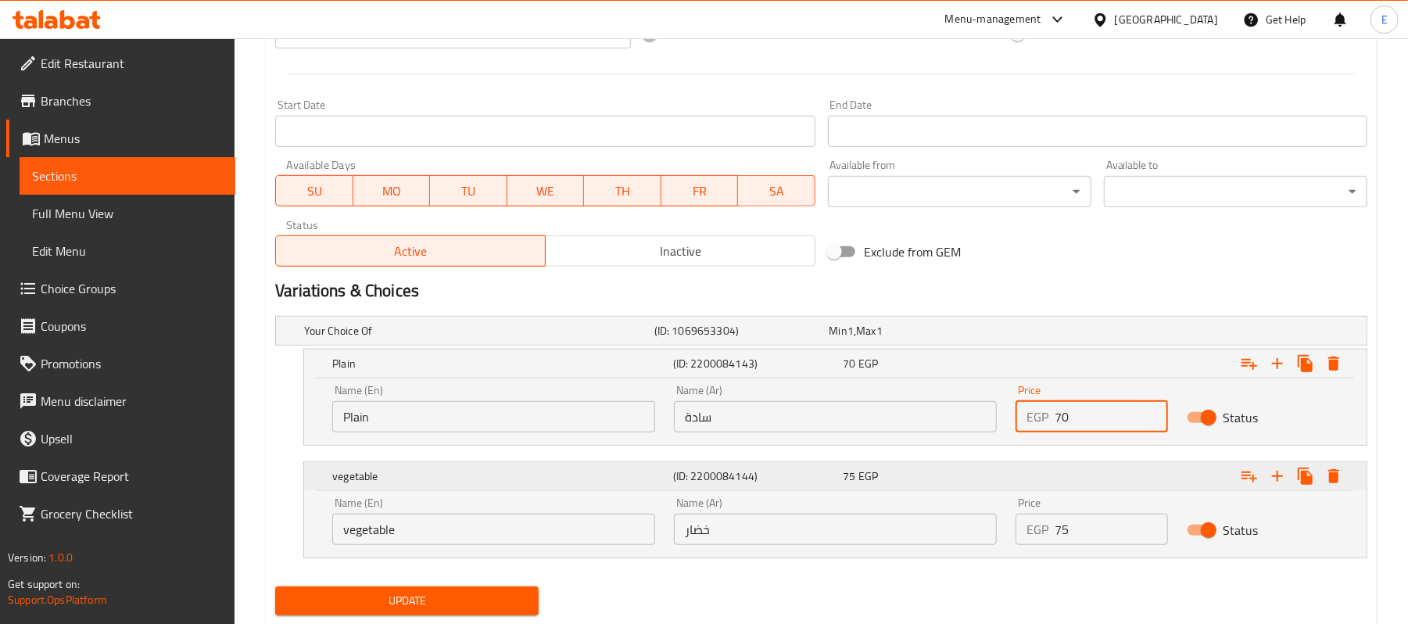
scroll to position [674, 0]
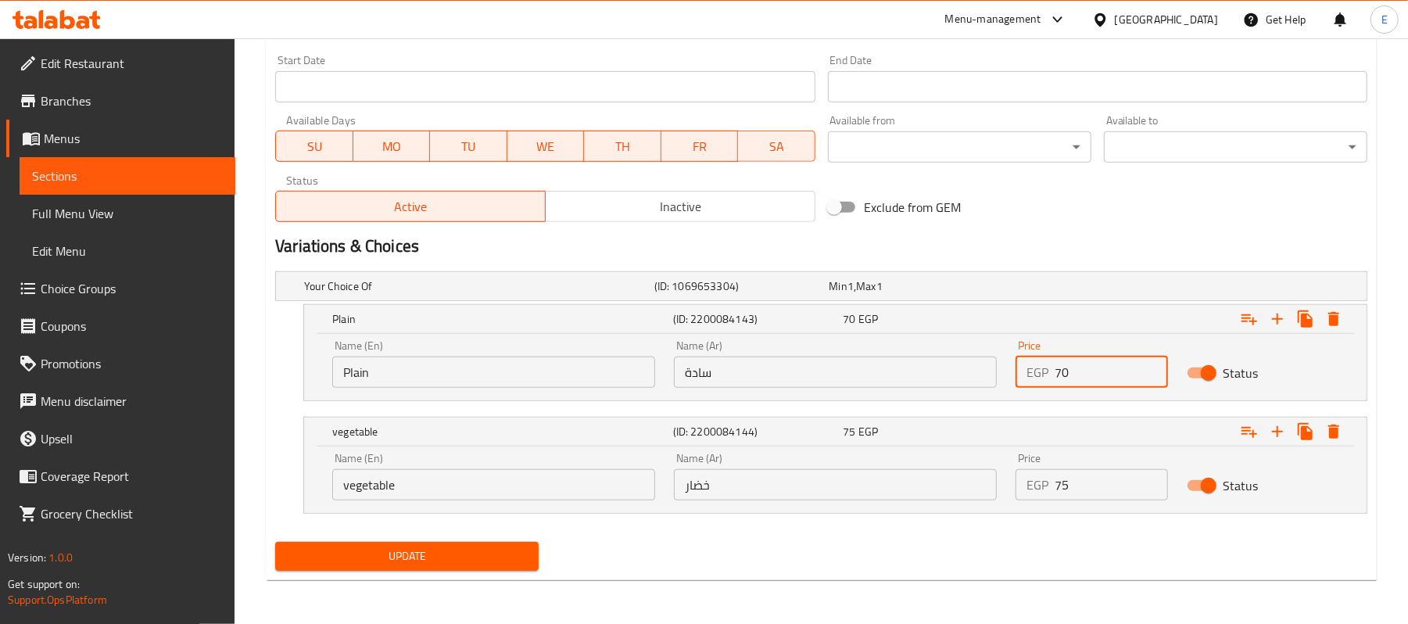
type input "70"
click at [1086, 490] on input "75" at bounding box center [1111, 484] width 113 height 31
type input "80"
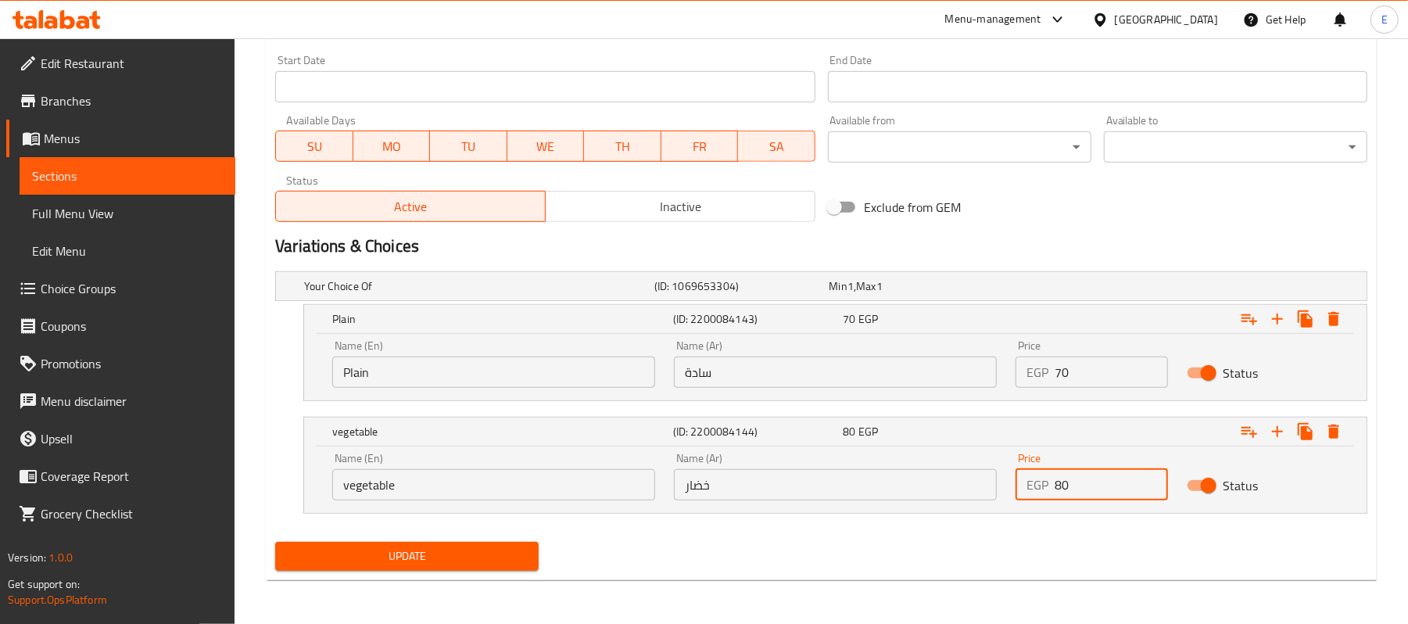
click at [420, 561] on span "Update" at bounding box center [407, 557] width 239 height 20
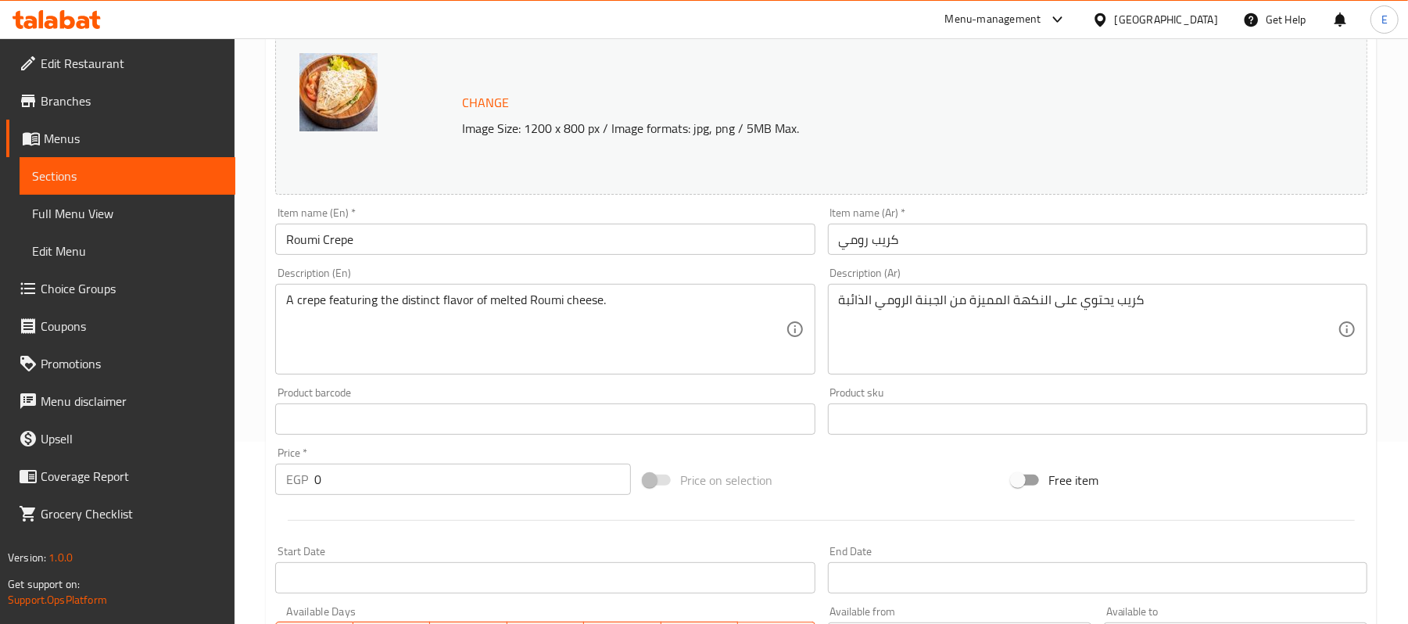
scroll to position [540, 0]
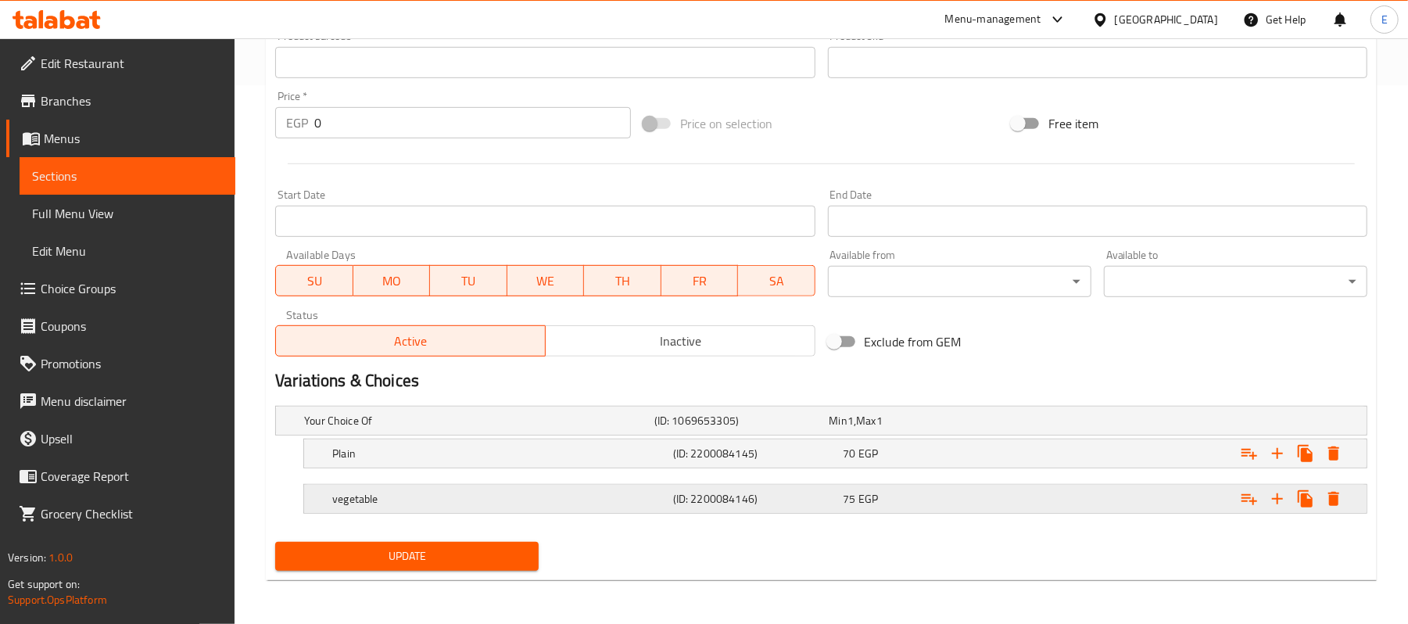
drag, startPoint x: 887, startPoint y: 496, endPoint x: 884, endPoint y: 482, distance: 14.4
click at [886, 429] on div "75 EGP" at bounding box center [914, 421] width 169 height 16
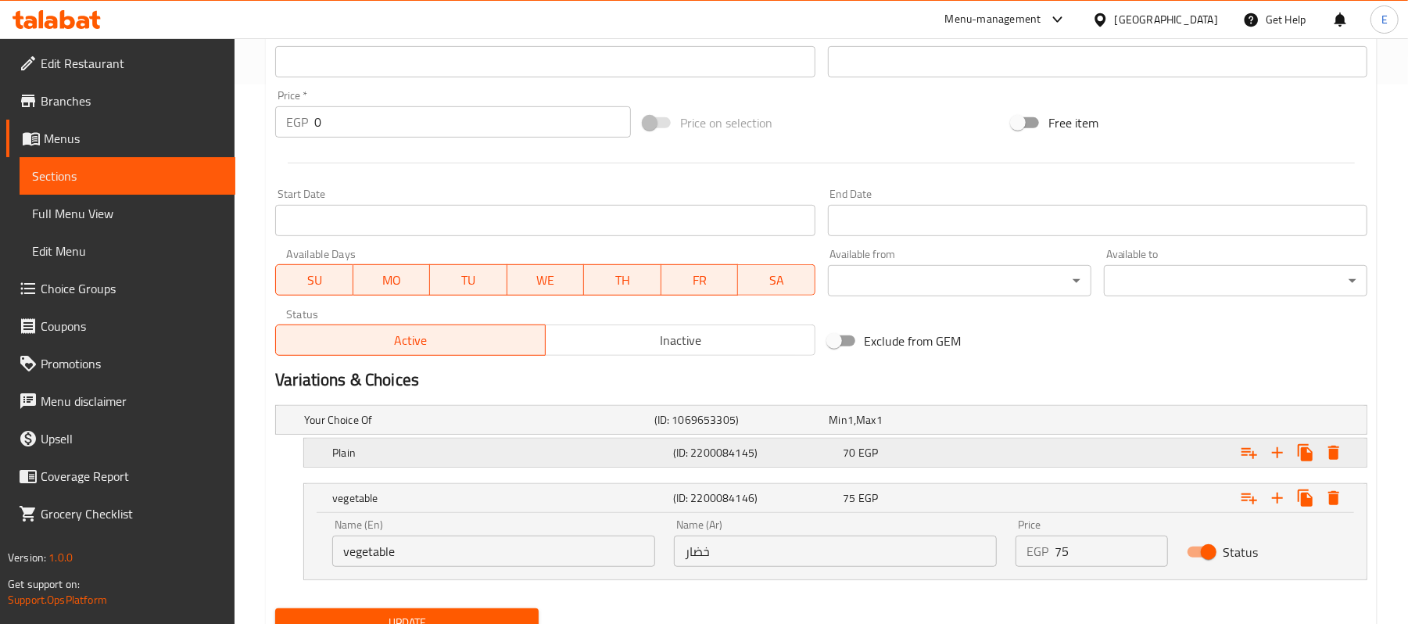
click at [881, 428] on div "70 EGP" at bounding box center [914, 420] width 169 height 16
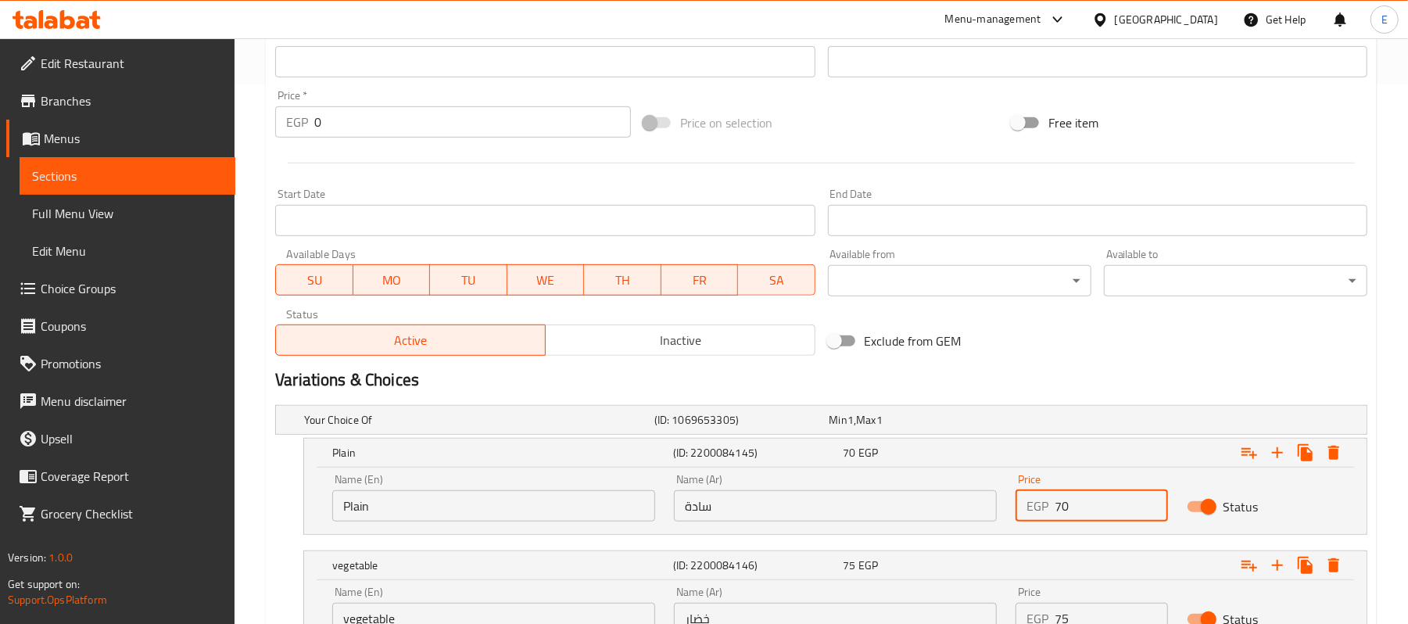
drag, startPoint x: 1064, startPoint y: 497, endPoint x: 1086, endPoint y: 502, distance: 21.6
click at [1086, 502] on input "70" at bounding box center [1111, 505] width 113 height 31
type input "75"
click at [1114, 379] on h2 "Variations & Choices" at bounding box center [821, 379] width 1093 height 23
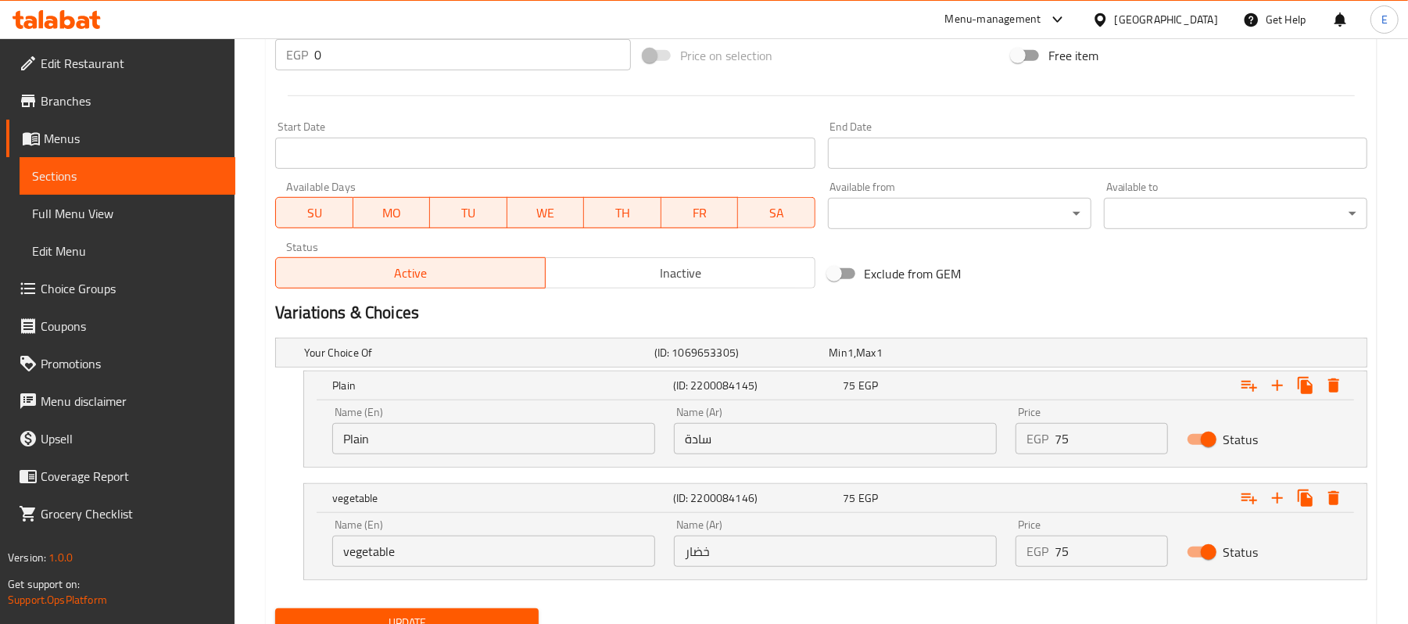
scroll to position [674, 0]
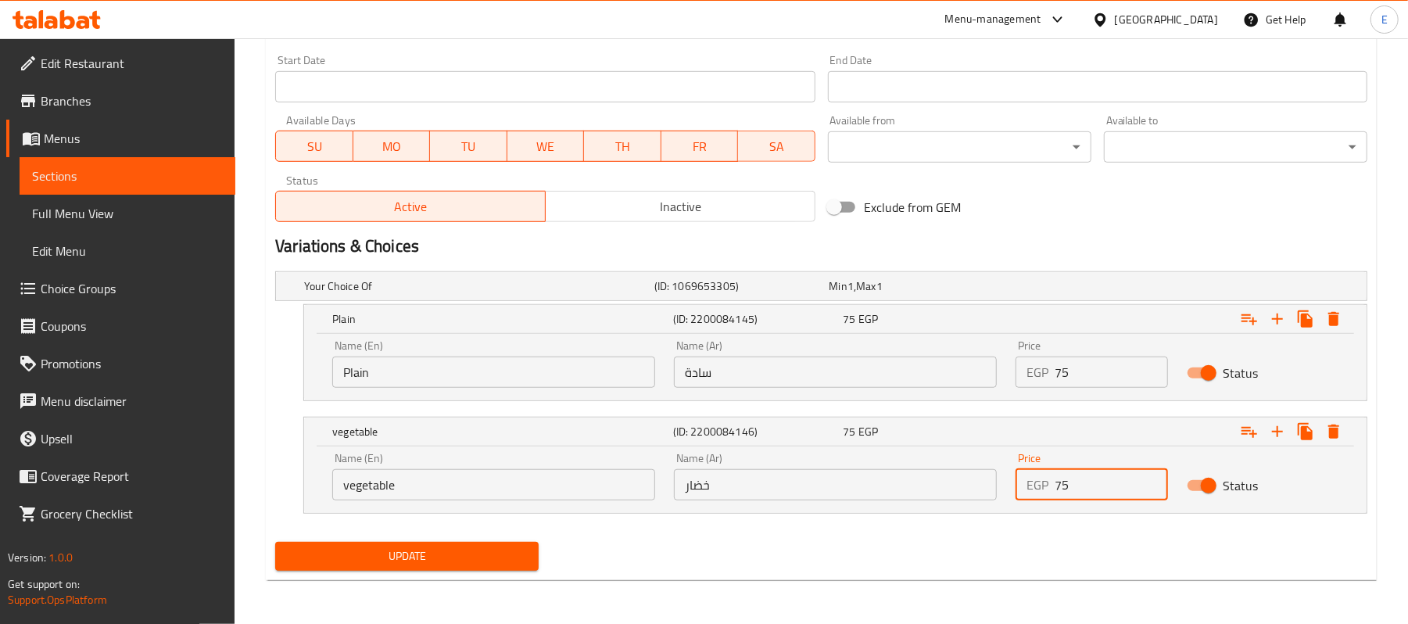
click at [1064, 486] on input "75" at bounding box center [1111, 484] width 113 height 31
type input "80"
click at [393, 560] on span "Update" at bounding box center [407, 557] width 239 height 20
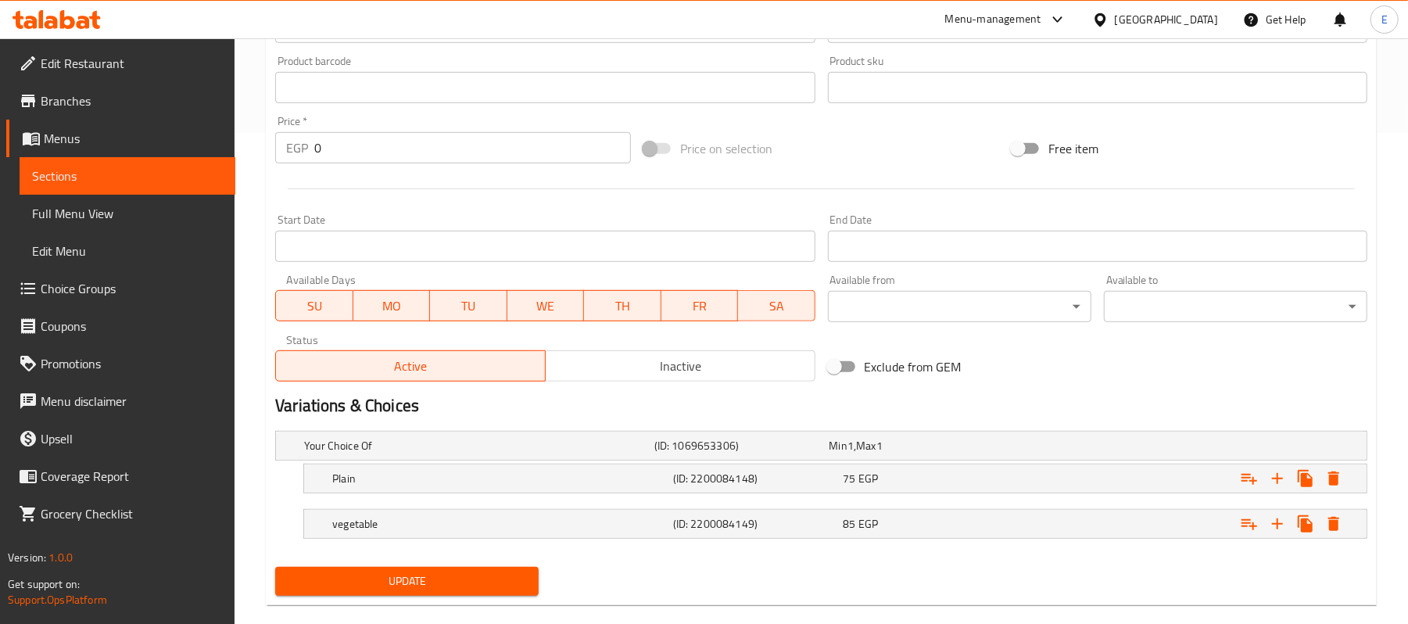
scroll to position [518, 0]
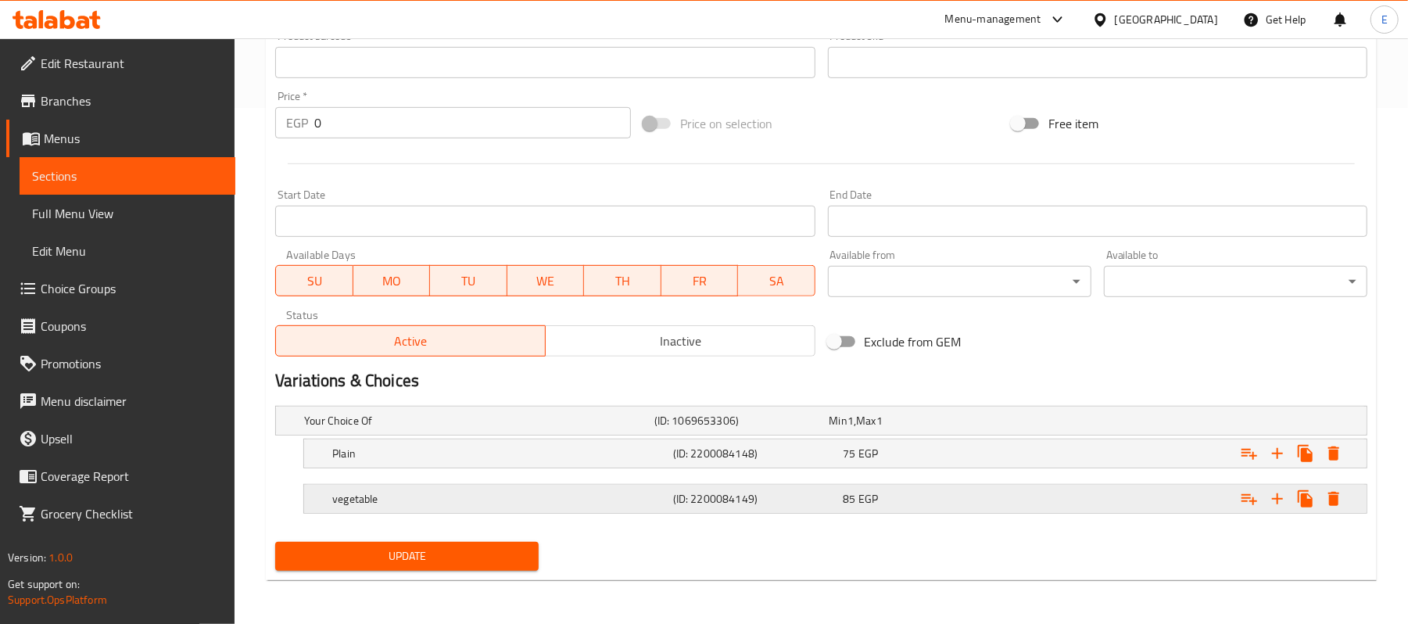
click at [840, 432] on div "85 EGP" at bounding box center [914, 421] width 175 height 22
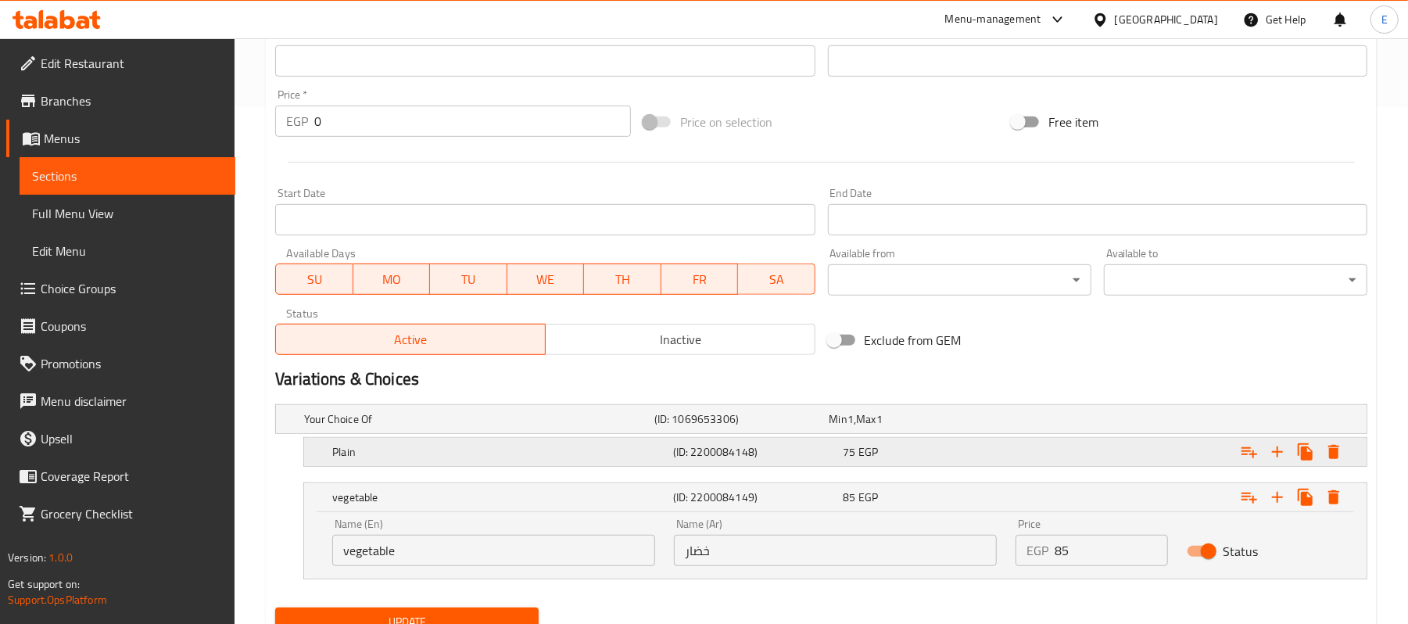
click at [857, 427] on div "75 EGP" at bounding box center [914, 419] width 169 height 16
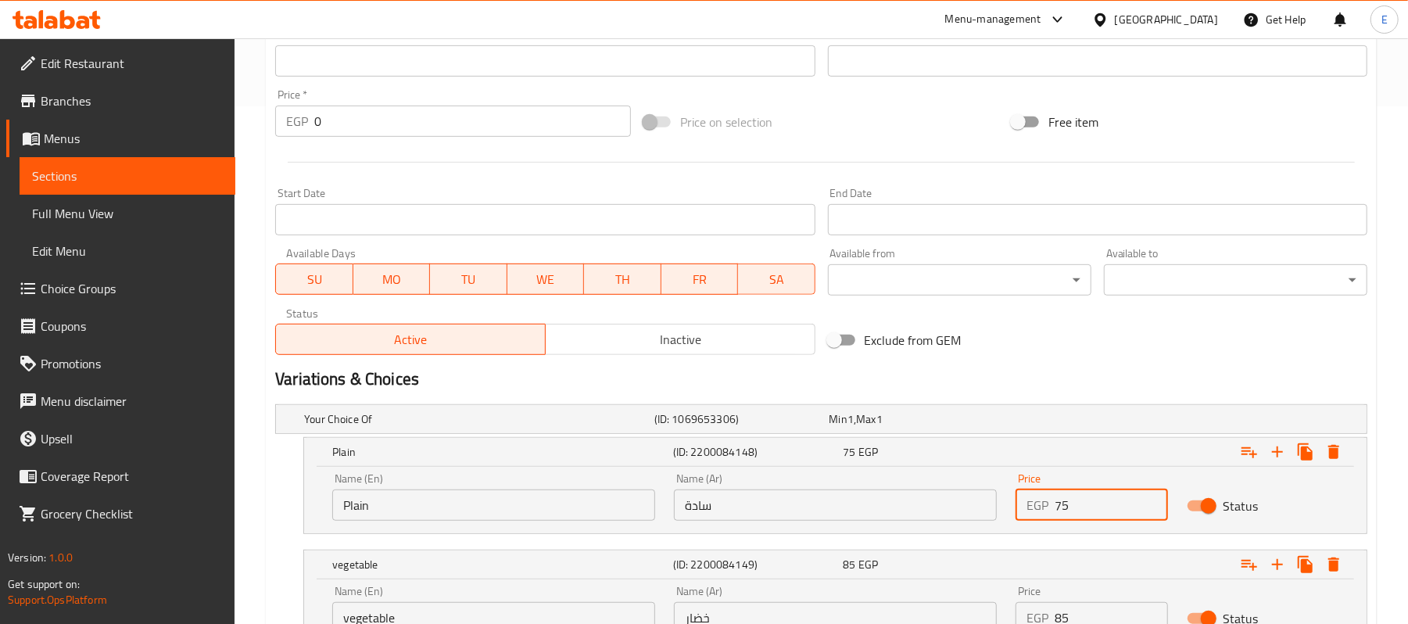
drag, startPoint x: 1112, startPoint y: 501, endPoint x: 961, endPoint y: 508, distance: 151.1
click at [961, 508] on div "Name (En) Plain Name (En) Name (Ar) سادة Name (Ar) Price EGP 75 Price Status" at bounding box center [835, 497] width 1025 height 66
type input "80"
click at [1035, 327] on div "Exclude from GEM" at bounding box center [1006, 340] width 368 height 42
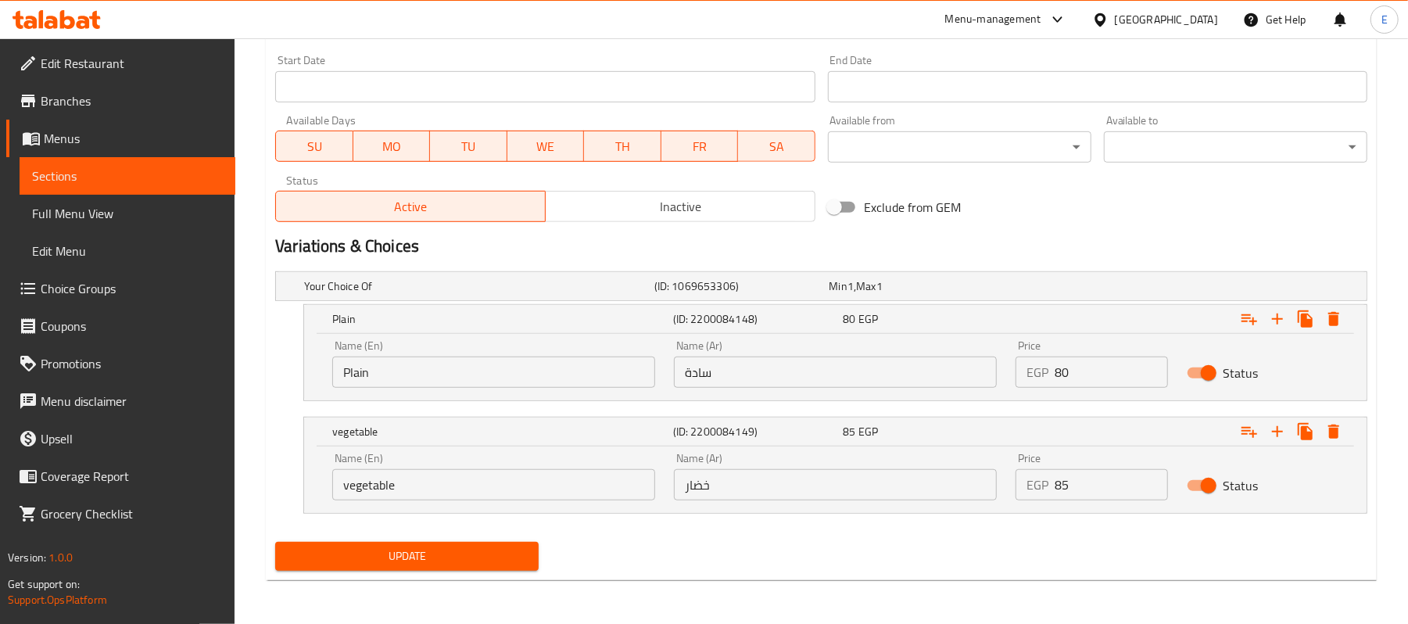
scroll to position [652, 0]
click at [1061, 482] on input "85" at bounding box center [1111, 484] width 113 height 31
type input "90"
click at [454, 547] on span "Update" at bounding box center [407, 557] width 239 height 20
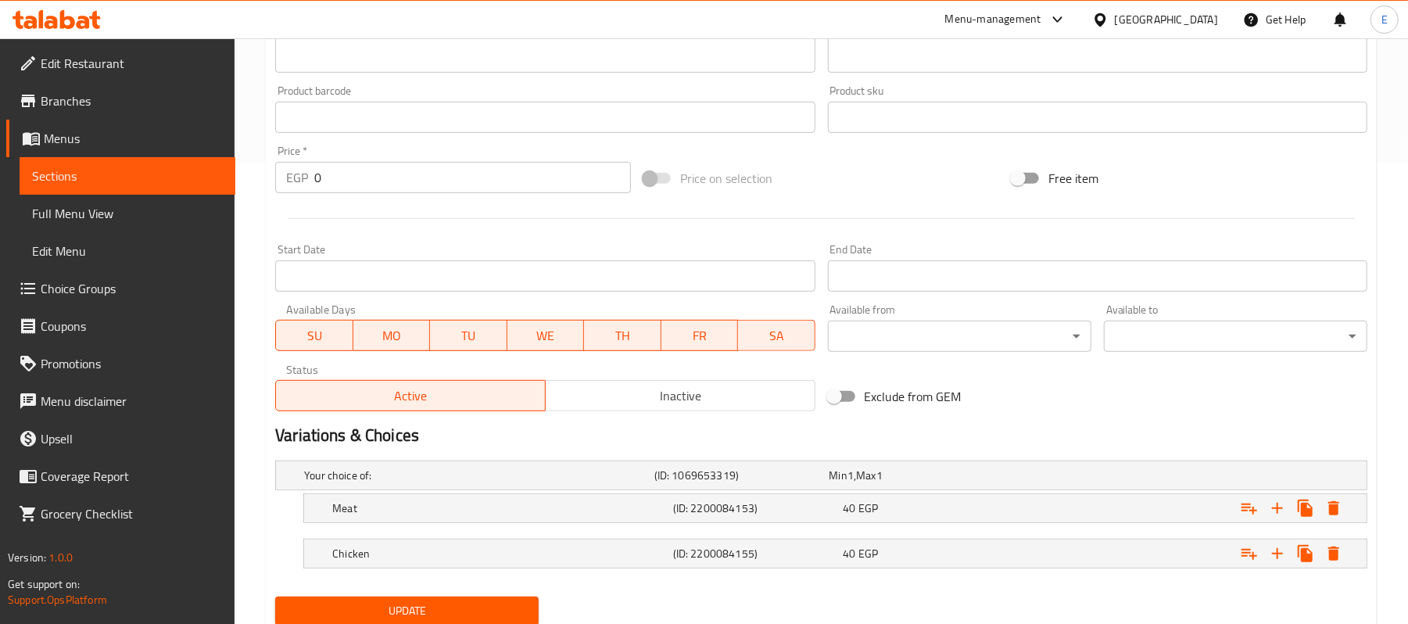
scroll to position [518, 0]
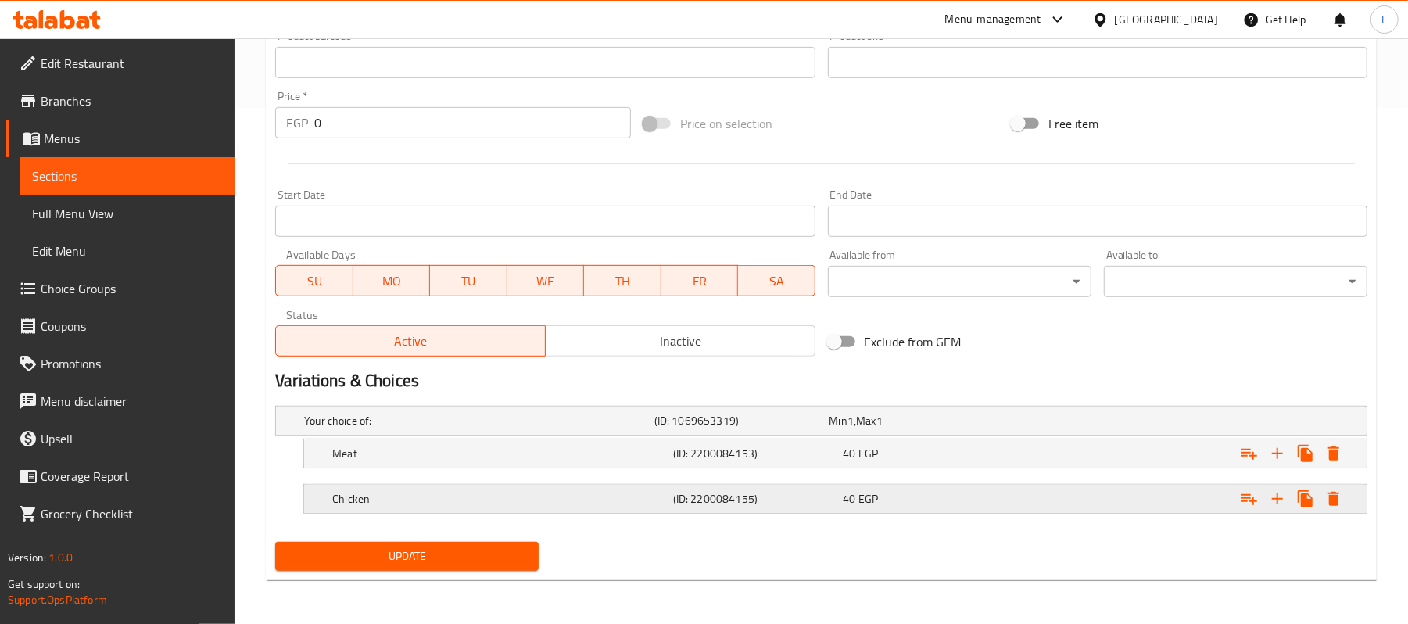
click at [901, 429] on div "40 EGP" at bounding box center [914, 421] width 169 height 16
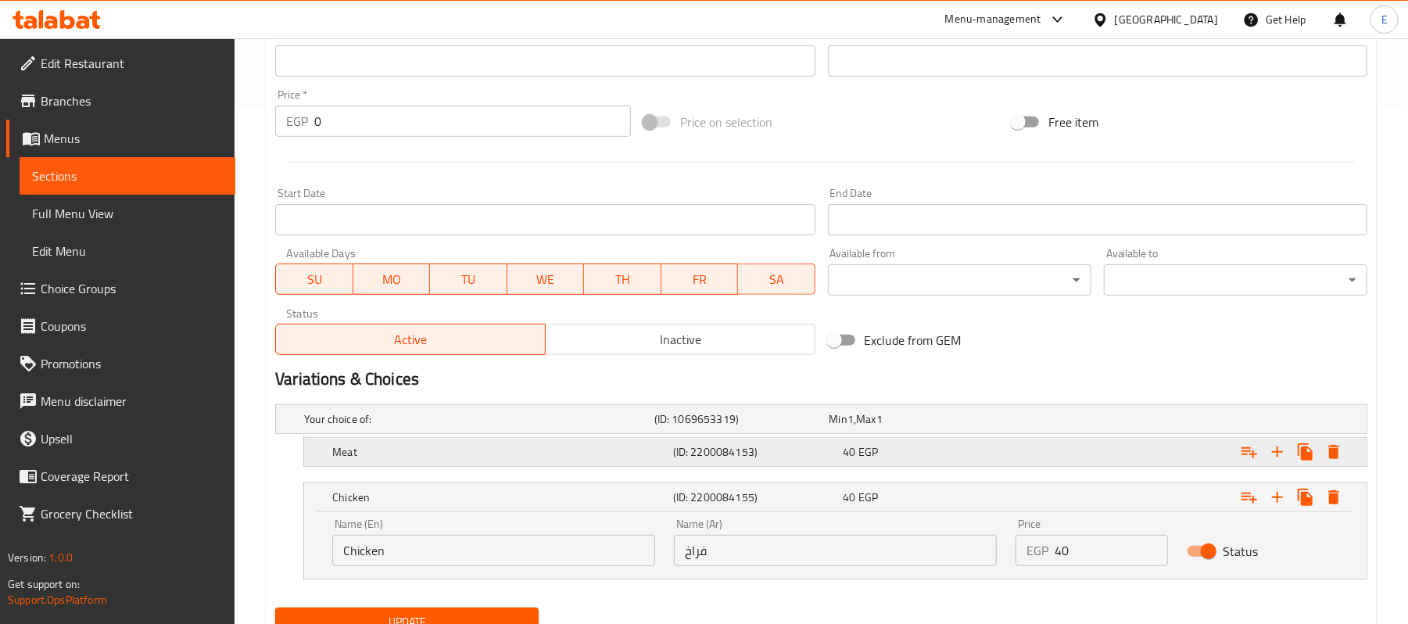
click at [902, 427] on div "40 EGP" at bounding box center [914, 419] width 169 height 16
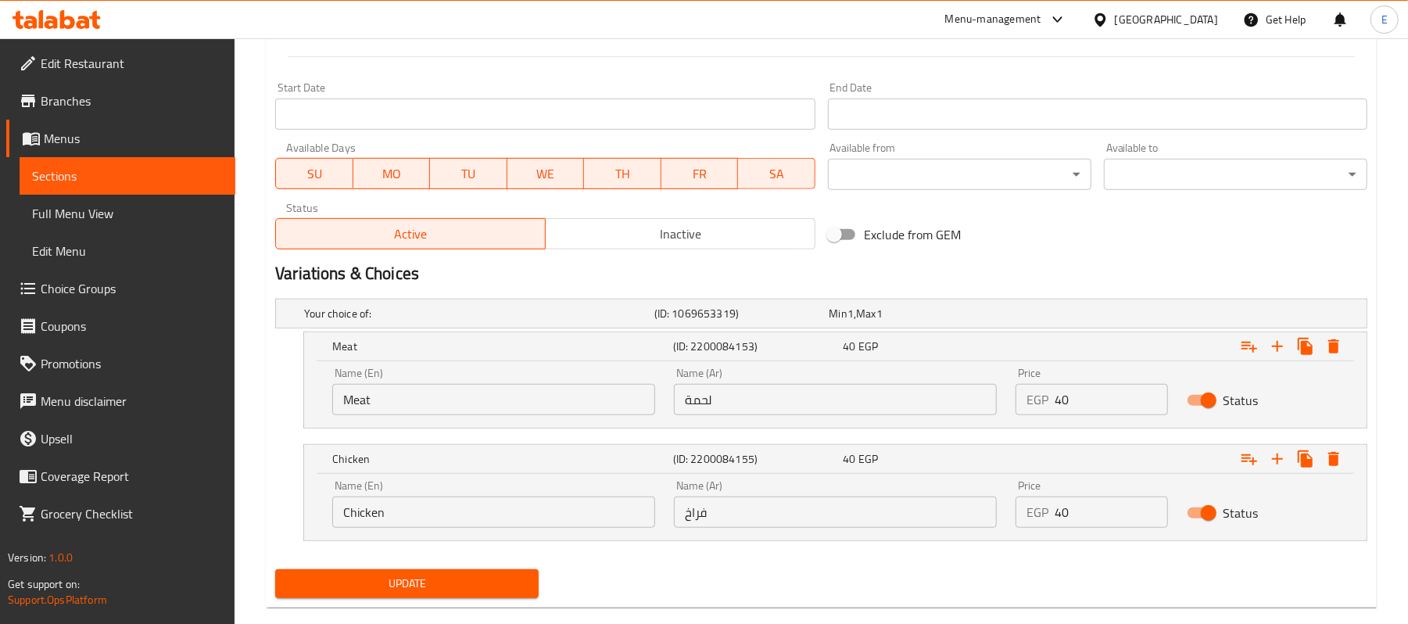
scroll to position [652, 0]
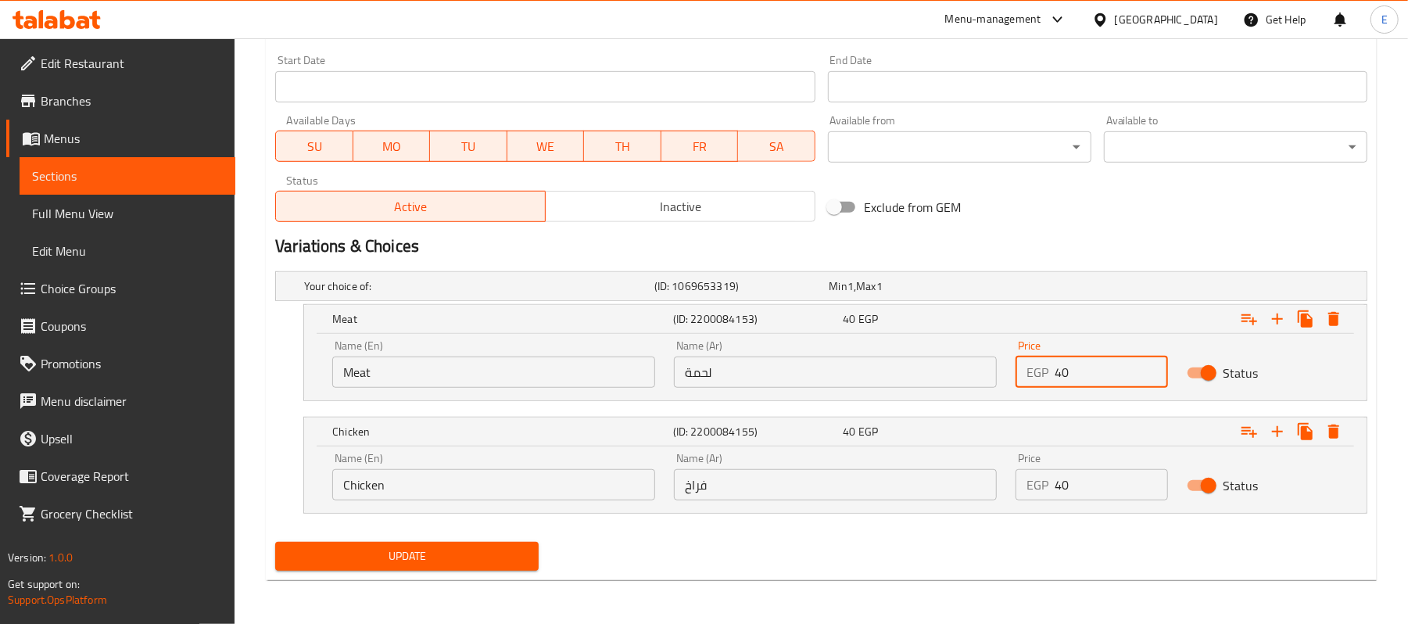
drag, startPoint x: 1076, startPoint y: 364, endPoint x: 1064, endPoint y: 364, distance: 12.5
click at [1064, 364] on input "40" at bounding box center [1111, 372] width 113 height 31
type input "45"
drag, startPoint x: 1073, startPoint y: 483, endPoint x: 1061, endPoint y: 483, distance: 11.8
click at [1061, 483] on input "40" at bounding box center [1111, 484] width 113 height 31
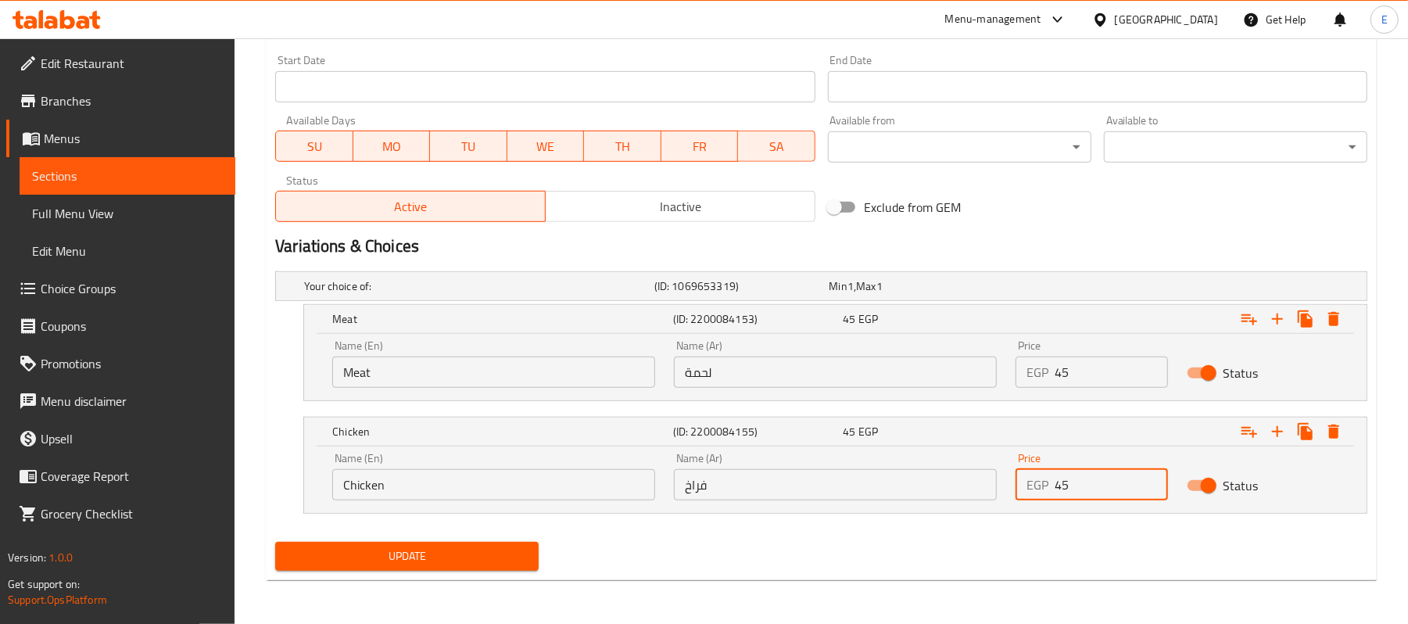
type input "45"
click at [432, 561] on span "Update" at bounding box center [407, 557] width 239 height 20
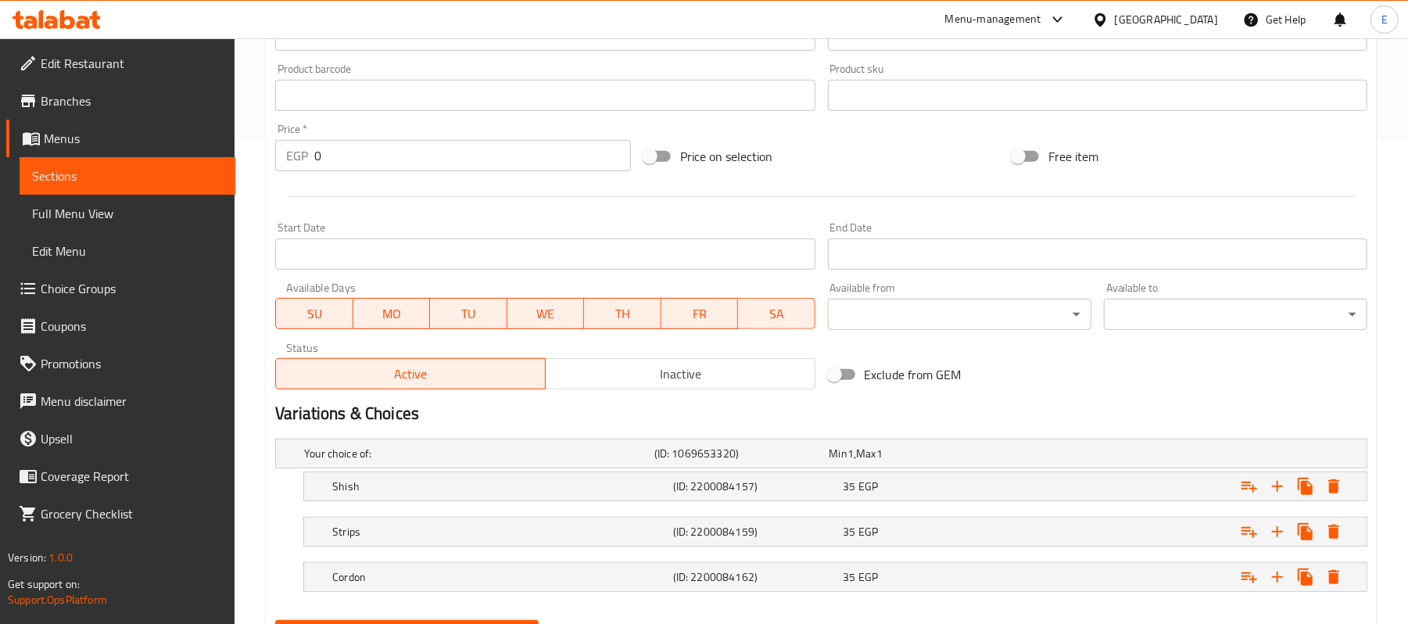
scroll to position [564, 0]
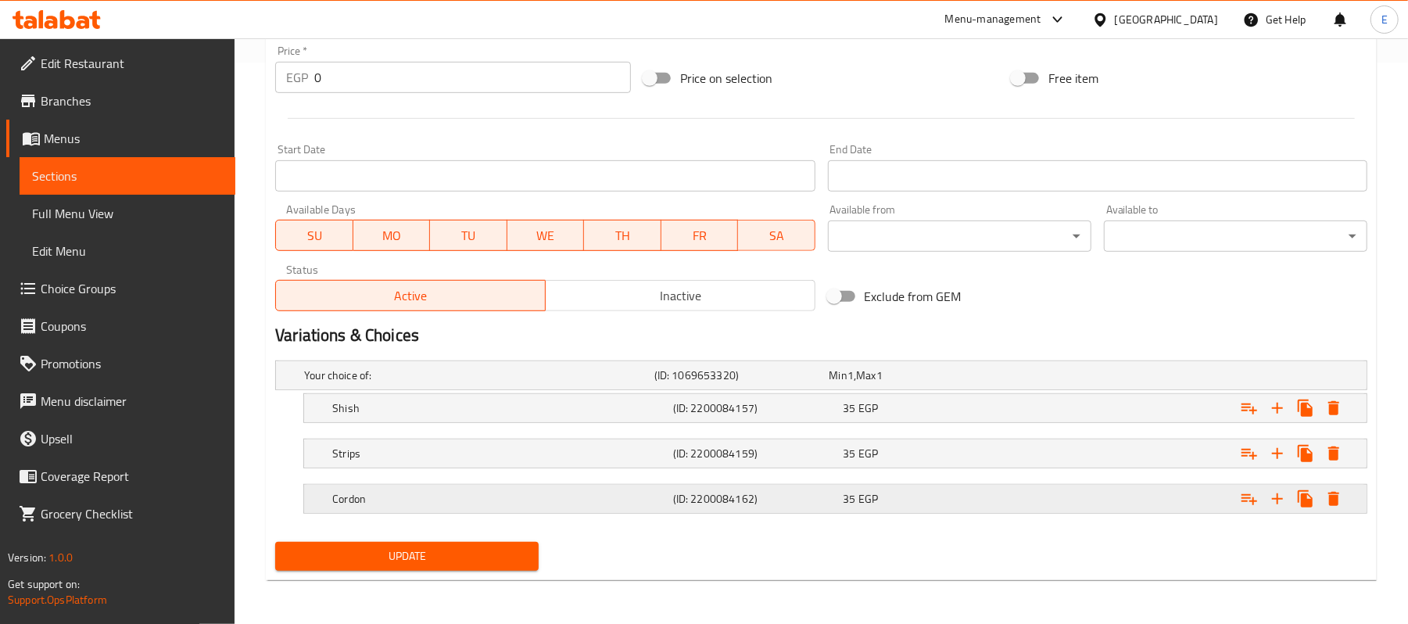
click at [885, 383] on div "35 EGP" at bounding box center [914, 376] width 169 height 16
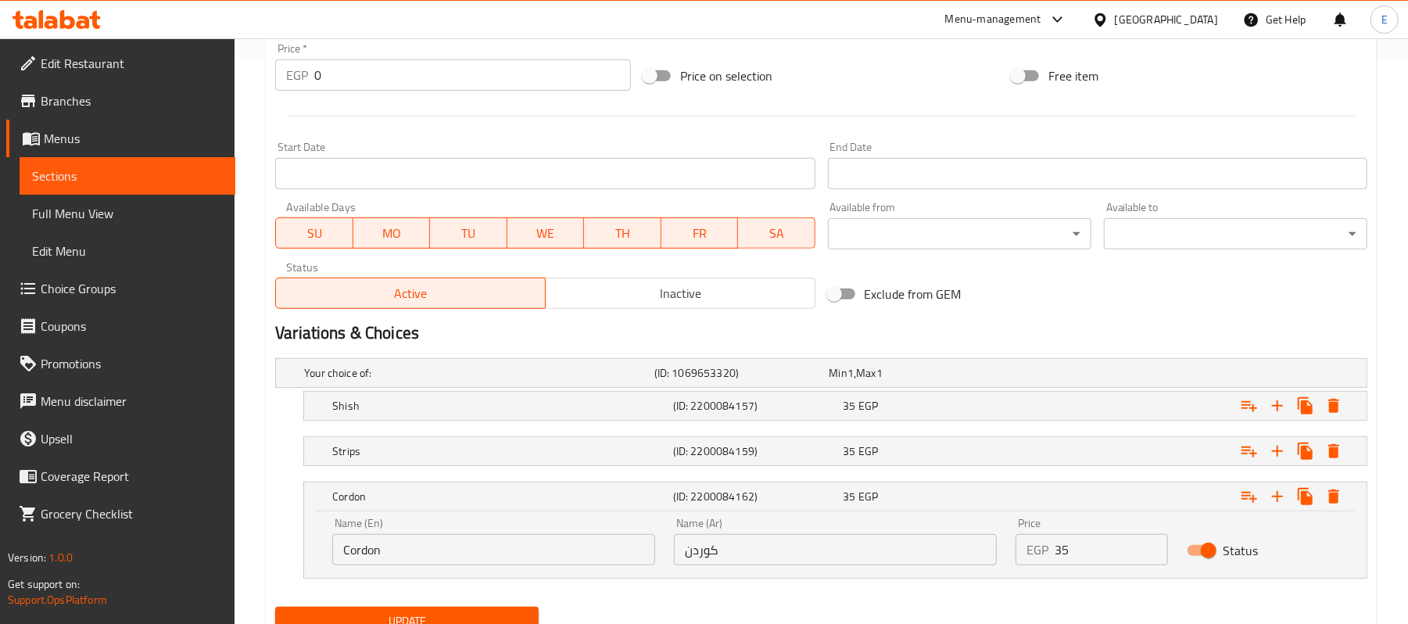
click at [877, 433] on nav at bounding box center [821, 430] width 1093 height 13
click at [880, 384] on div "35 EGP" at bounding box center [914, 373] width 175 height 22
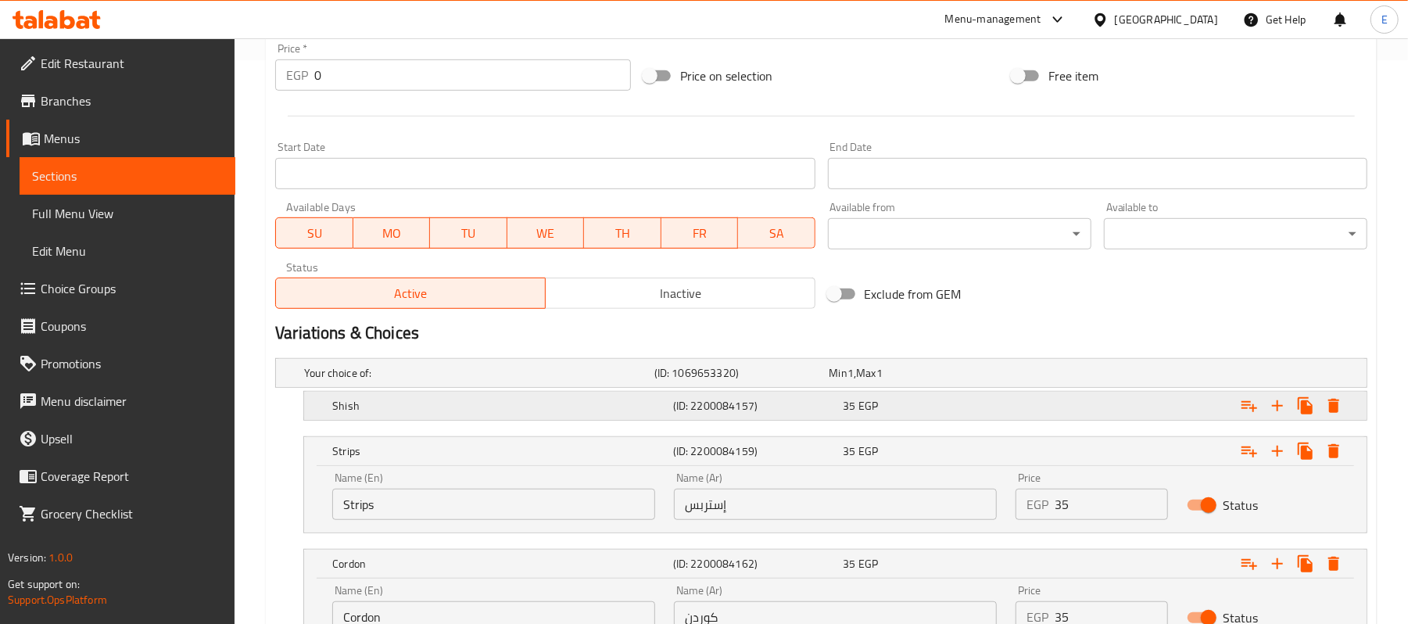
click at [895, 381] on div "35 EGP" at bounding box center [914, 373] width 169 height 16
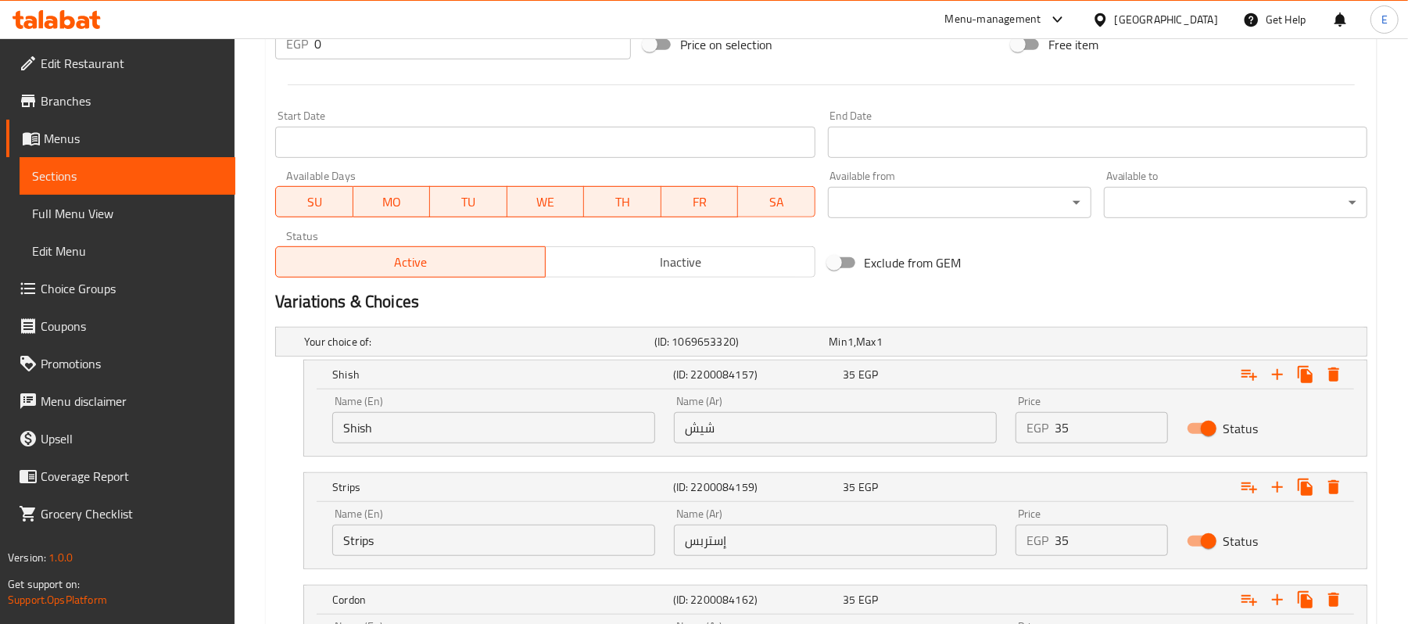
scroll to position [765, 0]
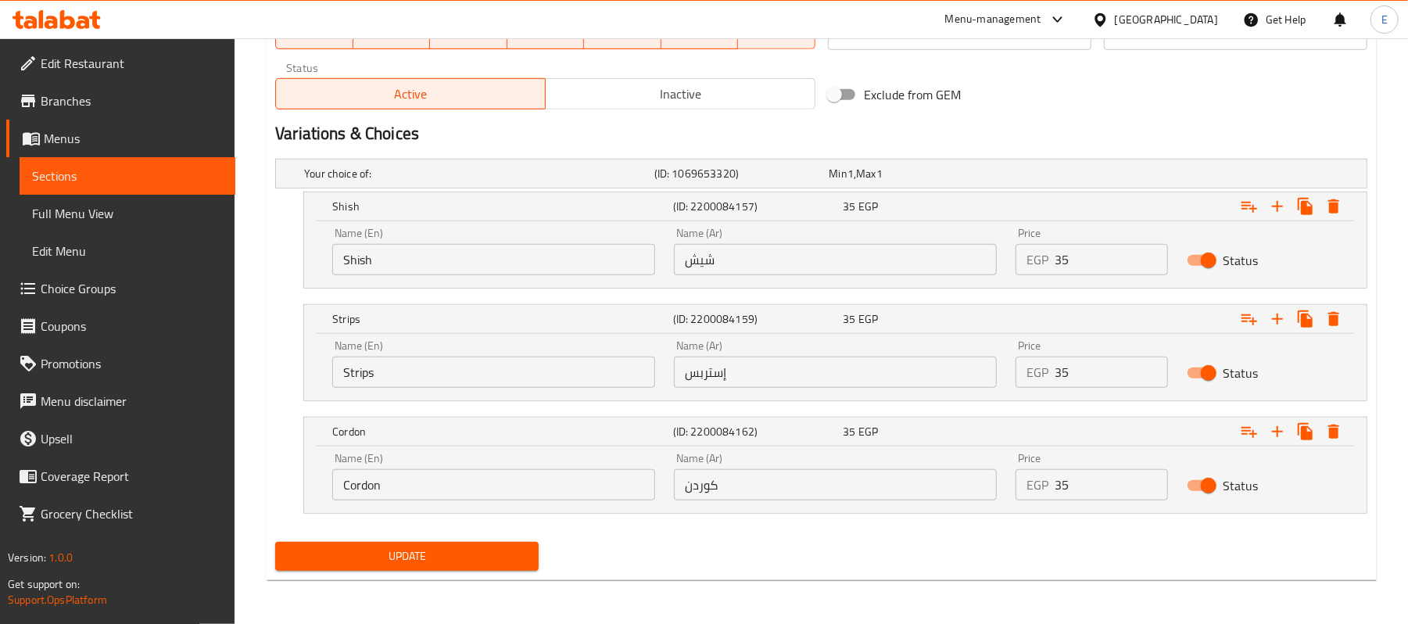
click at [1059, 264] on input "35" at bounding box center [1111, 259] width 113 height 31
type input "40"
click at [1089, 369] on input "35" at bounding box center [1111, 372] width 113 height 31
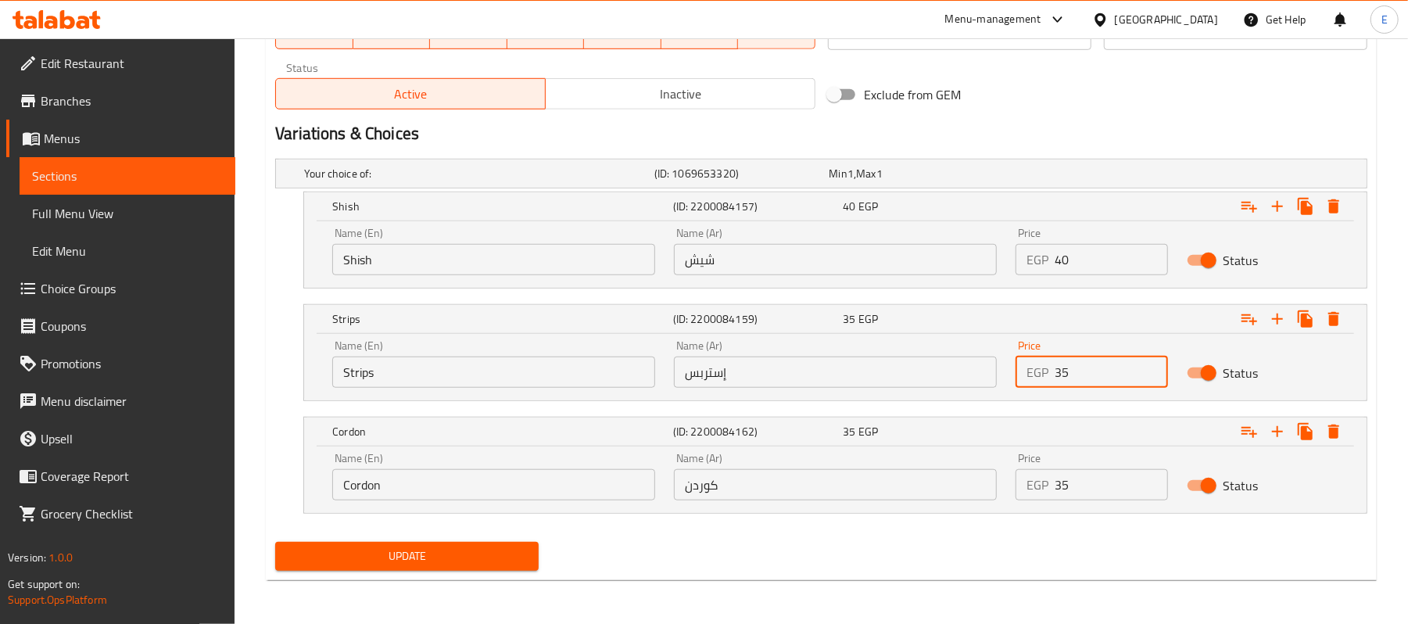
click at [1089, 368] on input "35" at bounding box center [1111, 372] width 113 height 31
click at [1086, 366] on input "35" at bounding box center [1111, 372] width 113 height 31
click at [1086, 358] on input "35" at bounding box center [1111, 372] width 113 height 31
click at [1087, 373] on input "35" at bounding box center [1111, 372] width 113 height 31
click at [1089, 370] on input "35" at bounding box center [1111, 372] width 113 height 31
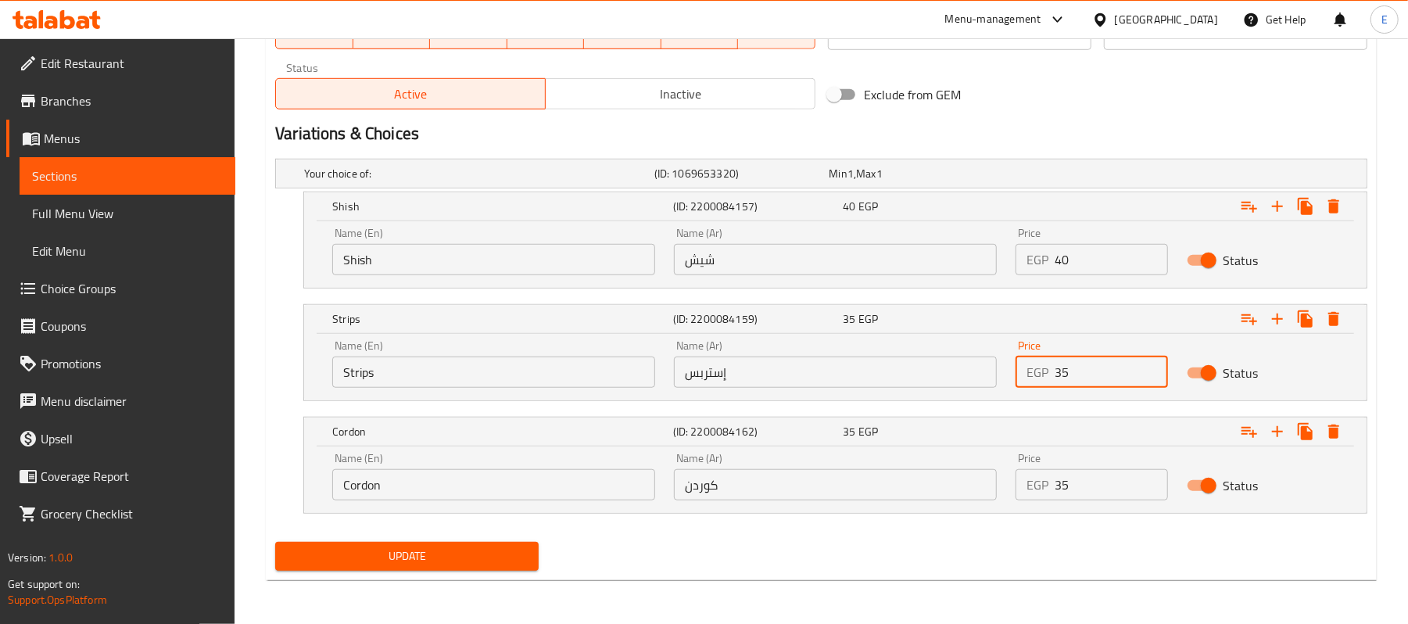
click at [1089, 370] on input "35" at bounding box center [1111, 372] width 113 height 31
click at [1089, 372] on input "35" at bounding box center [1111, 372] width 113 height 31
type input "40"
click at [1060, 483] on input "35" at bounding box center [1111, 484] width 113 height 31
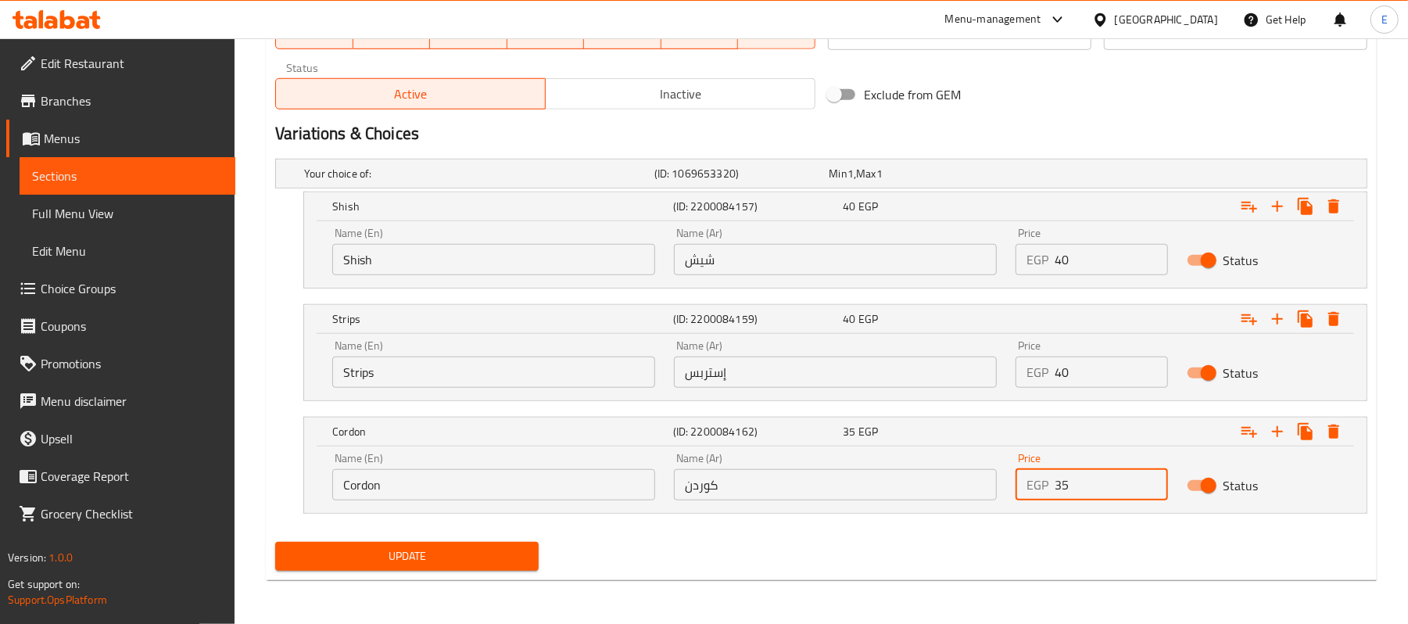
click at [1060, 483] on input "35" at bounding box center [1111, 484] width 113 height 31
type input "40"
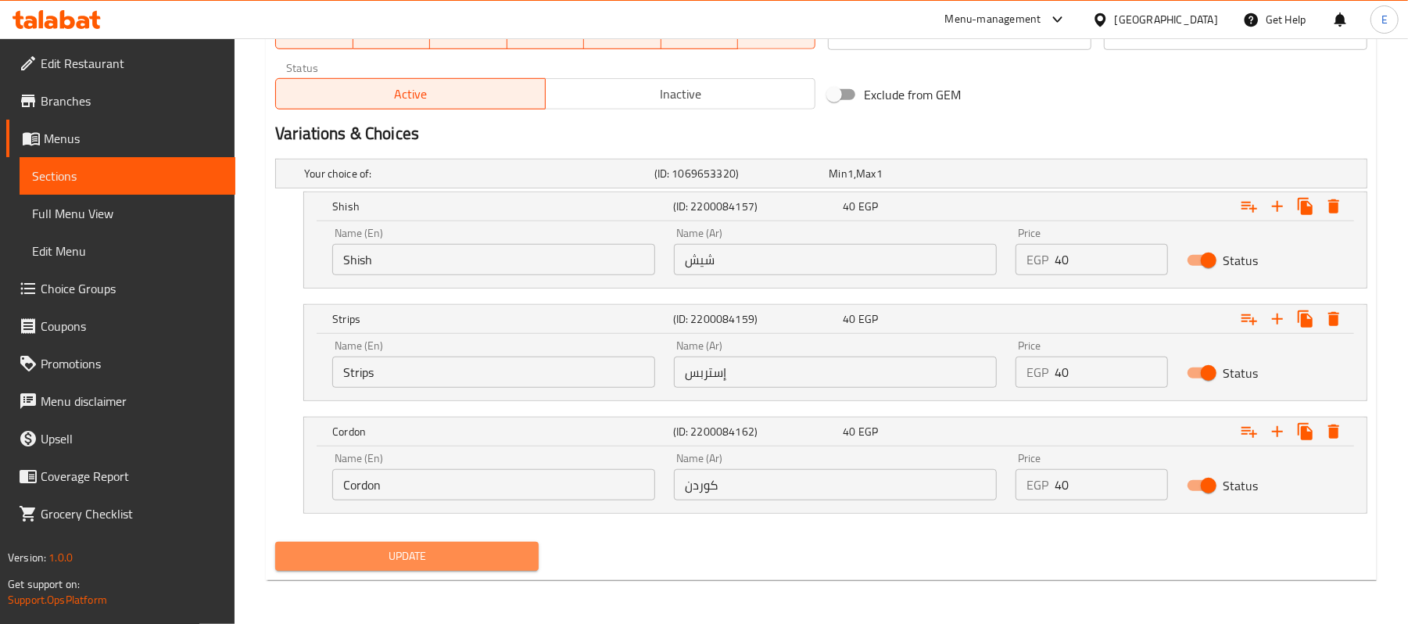
drag, startPoint x: 480, startPoint y: 563, endPoint x: 492, endPoint y: 561, distance: 12.0
click at [488, 564] on span "Update" at bounding box center [407, 557] width 239 height 20
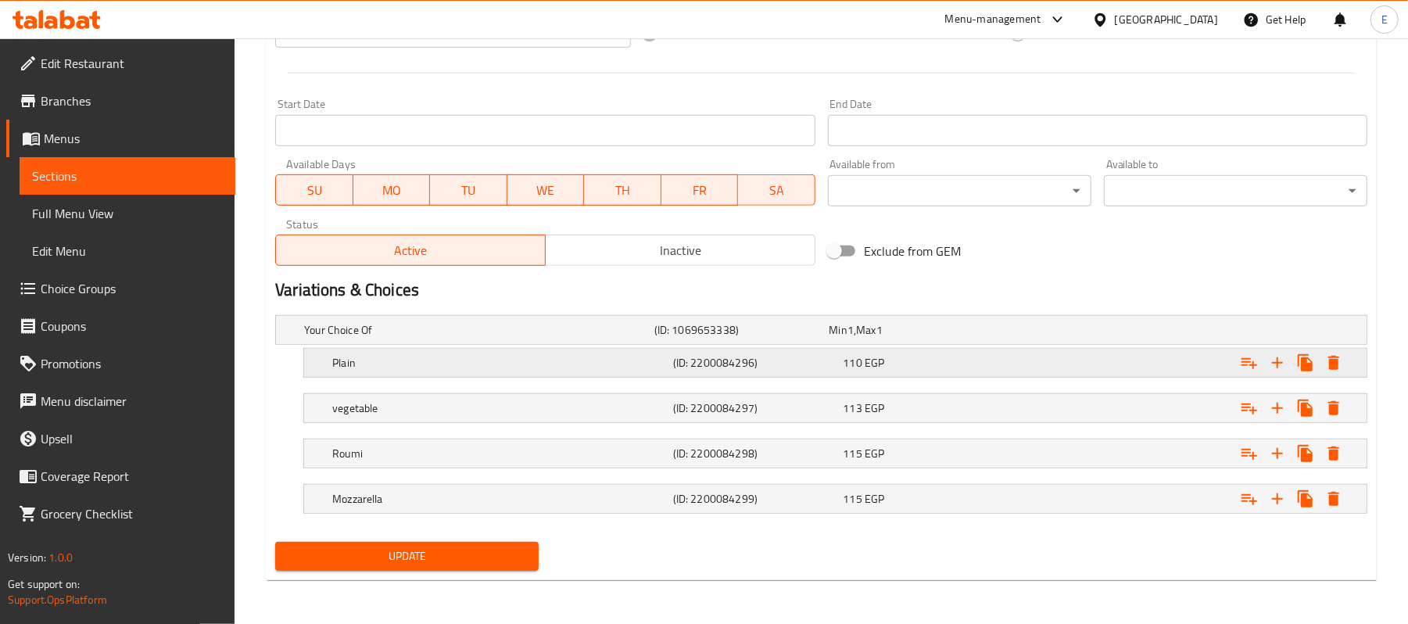
scroll to position [632, 0]
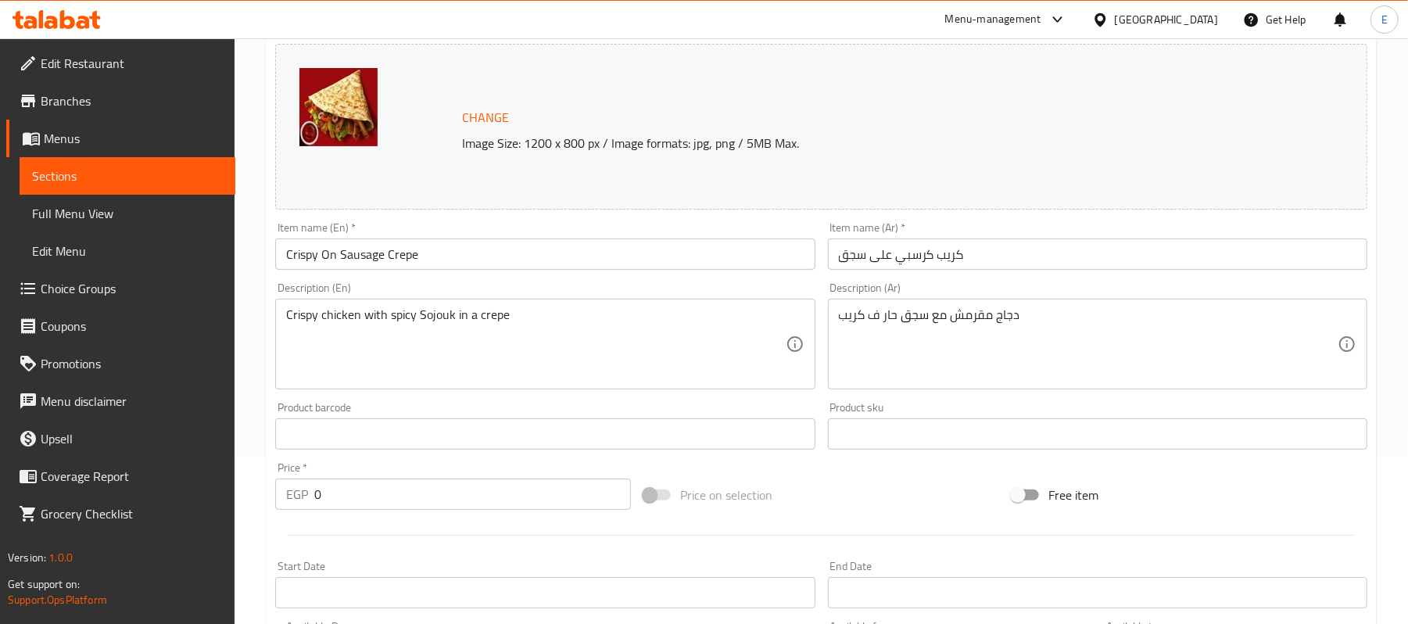
scroll to position [632, 0]
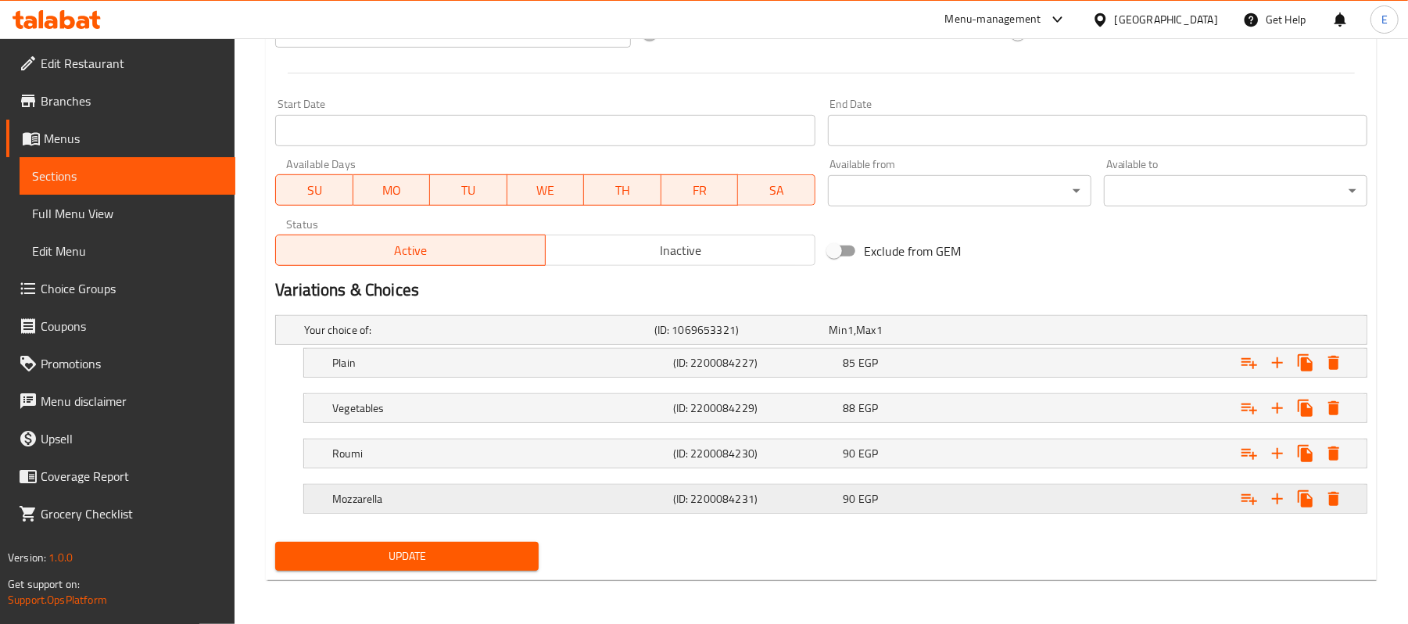
click at [848, 340] on span "90" at bounding box center [839, 330] width 18 height 20
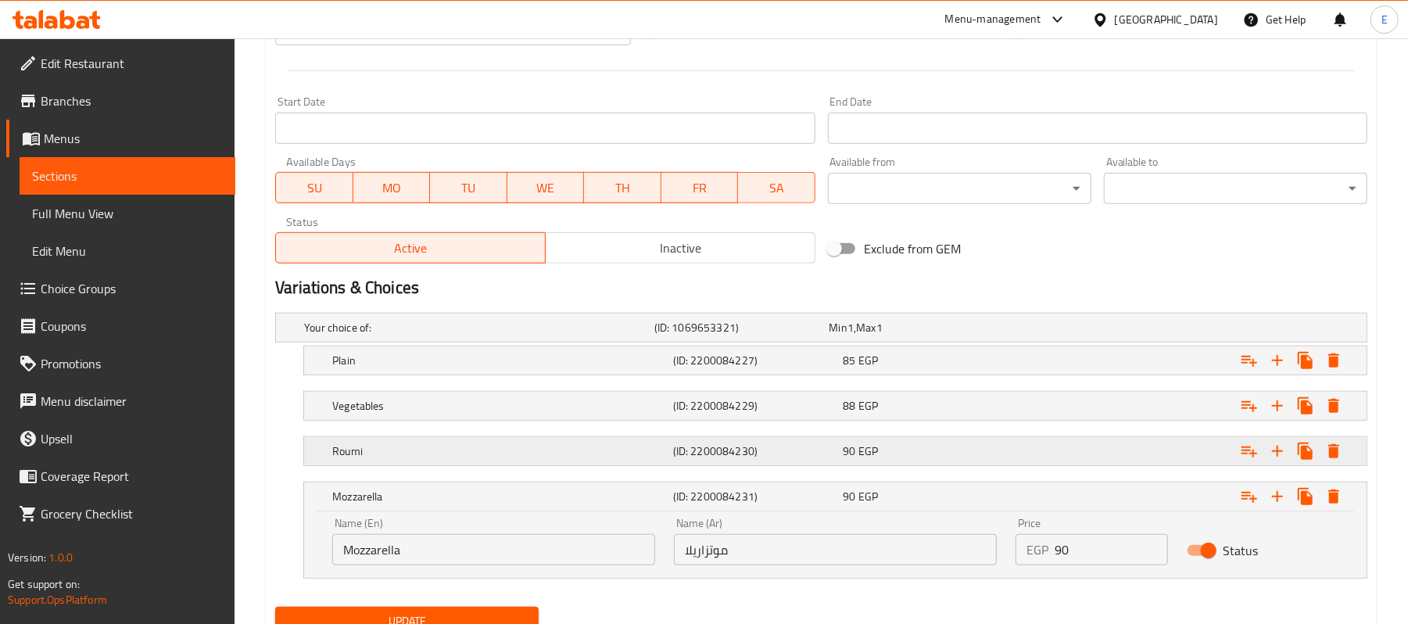
click at [854, 338] on span "EGP" at bounding box center [851, 328] width 6 height 20
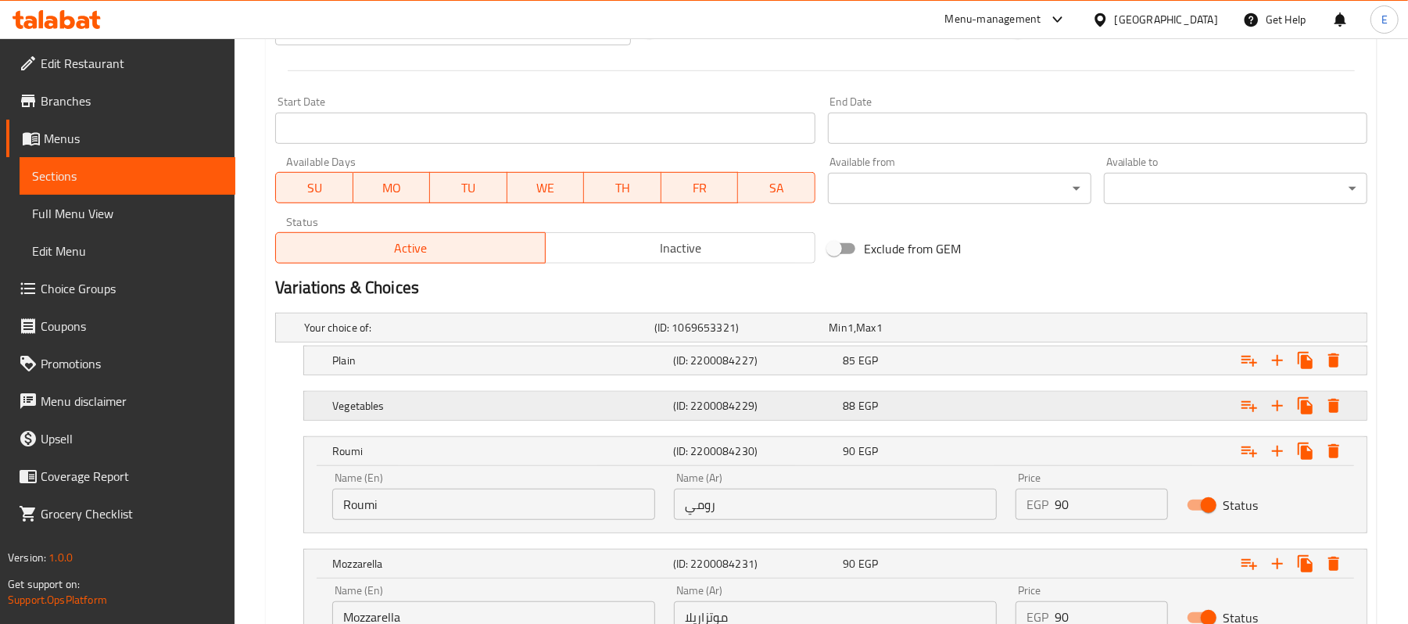
click at [854, 338] on span "EGP" at bounding box center [851, 328] width 6 height 20
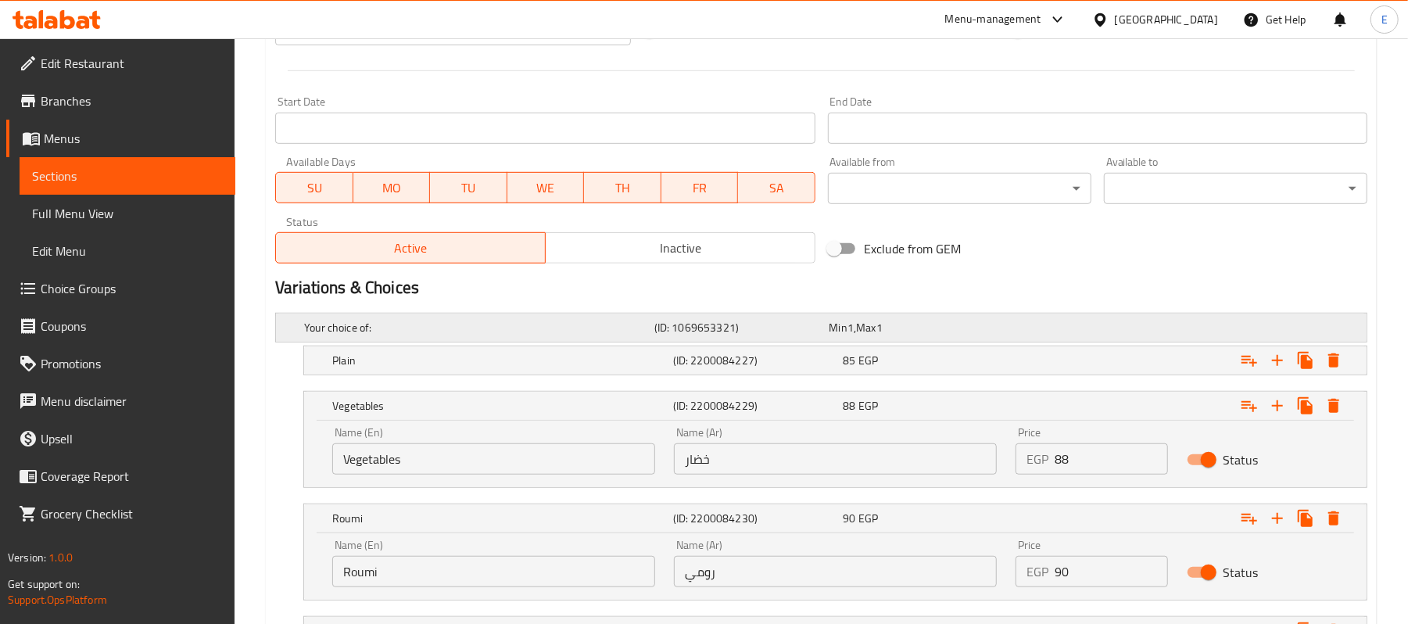
click at [874, 341] on div "Your choice of: (ID: 1069653321) Min 1 , Max 1" at bounding box center [826, 327] width 1050 height 34
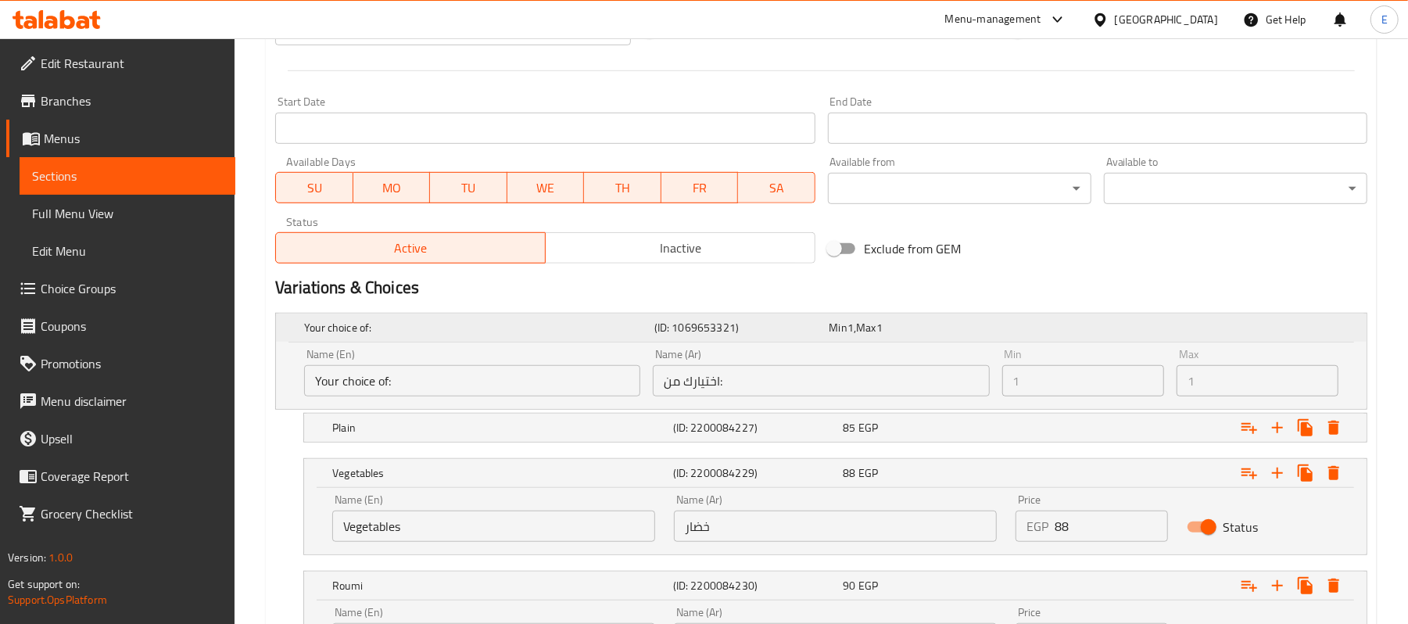
click at [876, 329] on span "Max" at bounding box center [866, 328] width 20 height 20
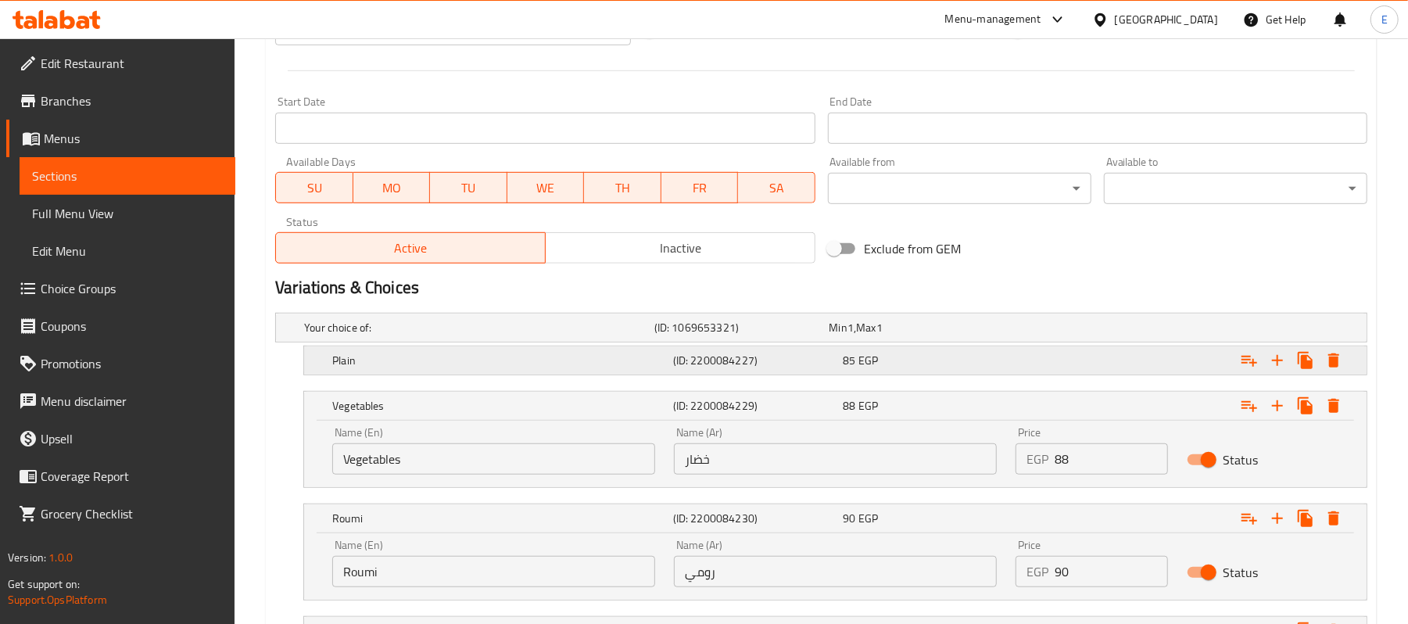
click at [888, 336] on div "85 EGP" at bounding box center [914, 328] width 169 height 16
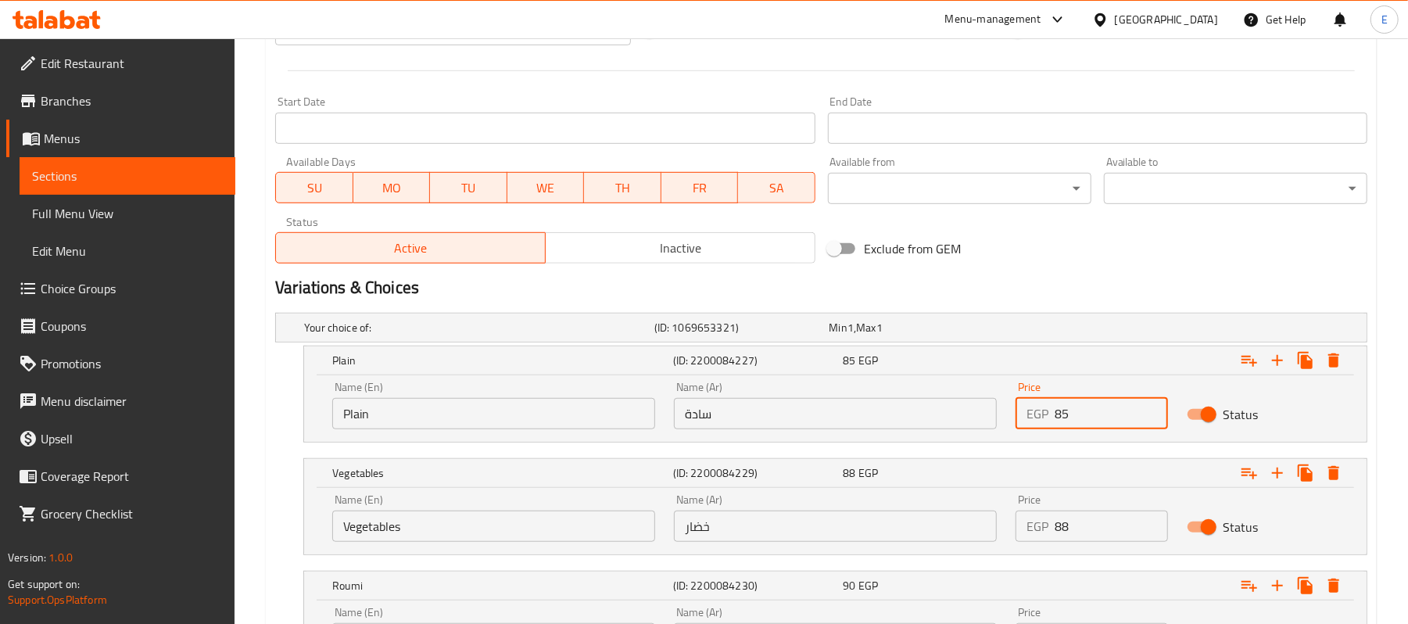
drag, startPoint x: 1090, startPoint y: 417, endPoint x: 968, endPoint y: 435, distance: 123.3
click at [973, 435] on div "Name (En) Plain Name (En) Name (Ar) سادة Name (Ar) Price EGP 85 Price Status" at bounding box center [835, 405] width 1025 height 66
type input "90"
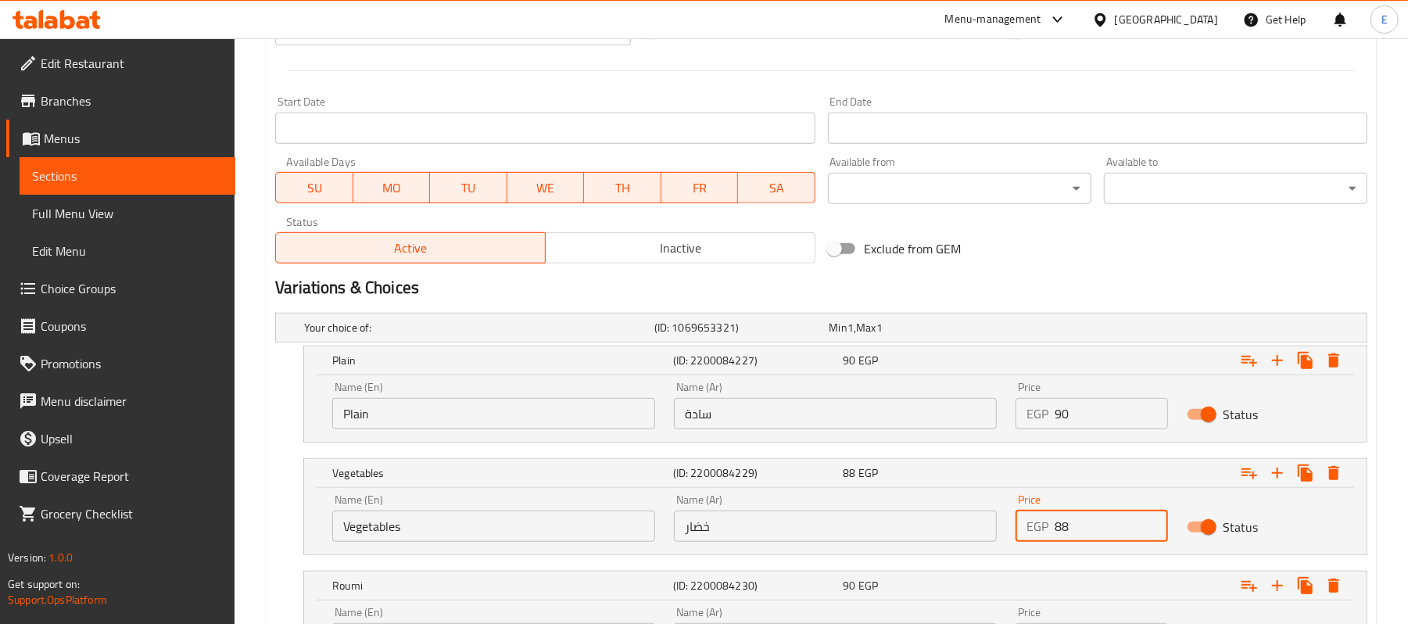
drag, startPoint x: 1076, startPoint y: 521, endPoint x: 1021, endPoint y: 543, distance: 59.0
click at [1021, 542] on div "EGP 88 Price" at bounding box center [1092, 526] width 152 height 31
type input "93"
click at [1118, 286] on h2 "Variations & Choices" at bounding box center [821, 287] width 1093 height 23
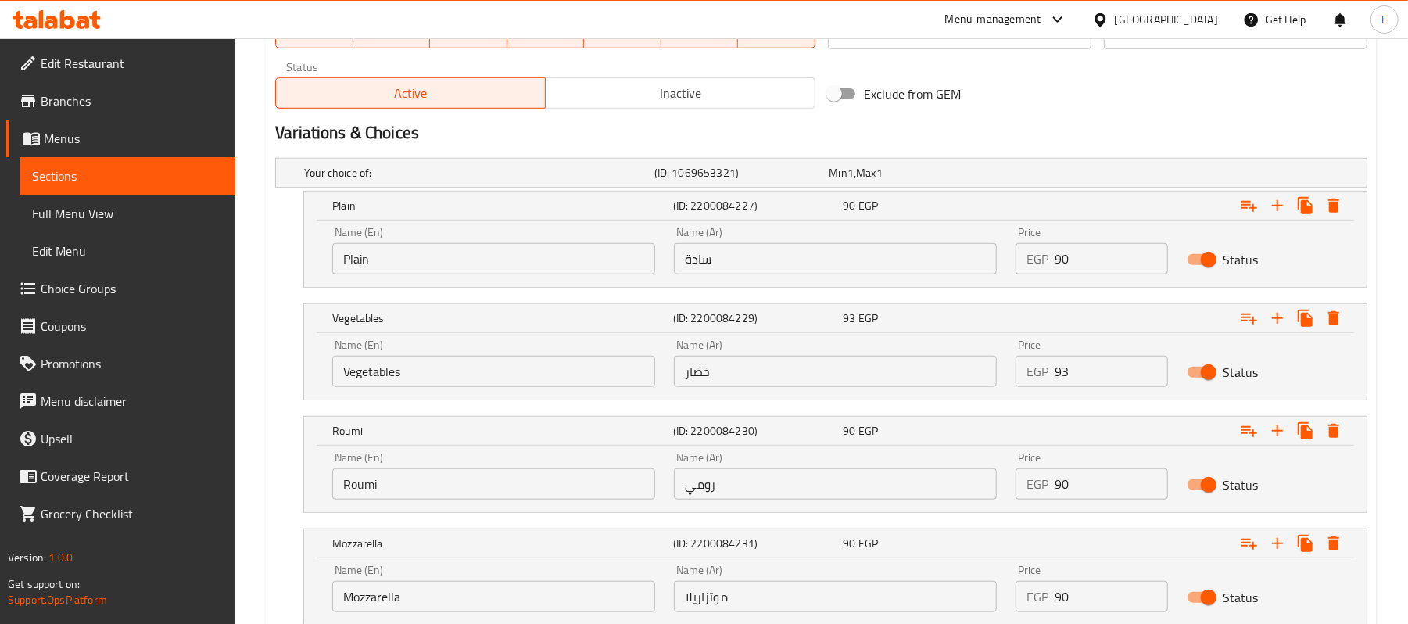
scroll to position [901, 0]
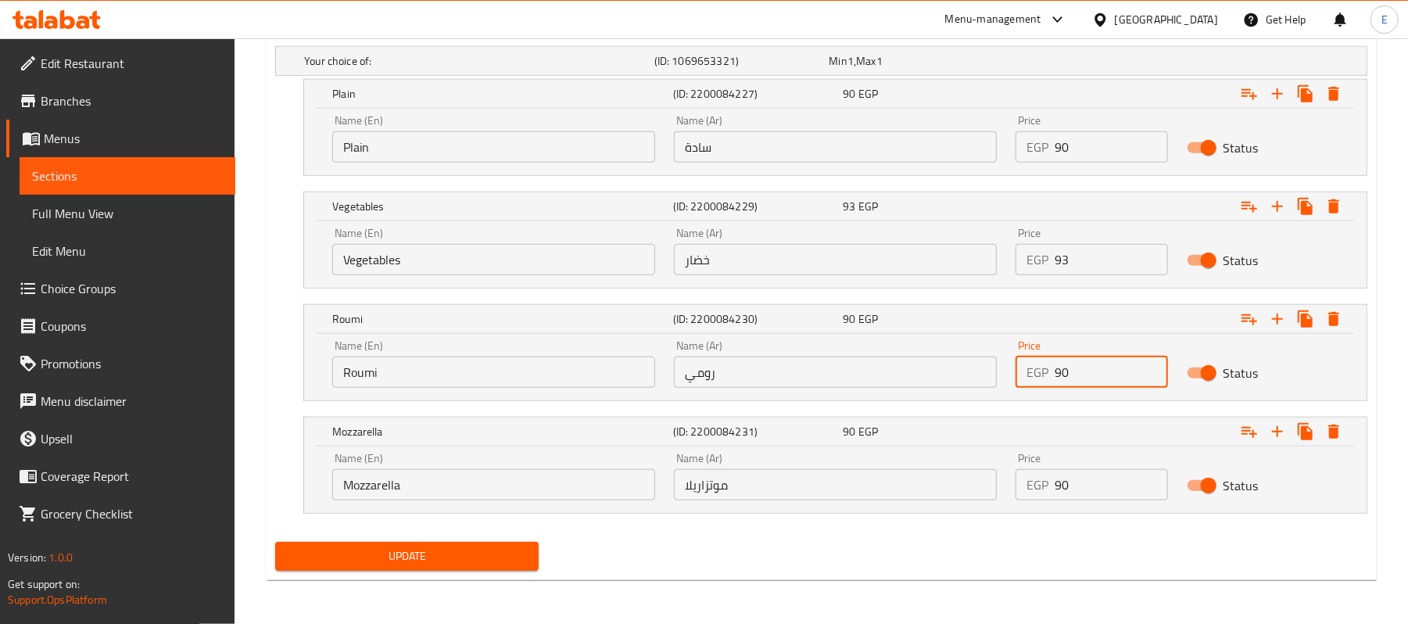
click at [1064, 382] on input "90" at bounding box center [1111, 372] width 113 height 31
type input "95"
drag, startPoint x: 1065, startPoint y: 483, endPoint x: 1061, endPoint y: 497, distance: 14.6
click at [1061, 497] on input "90" at bounding box center [1111, 484] width 113 height 31
type input "95"
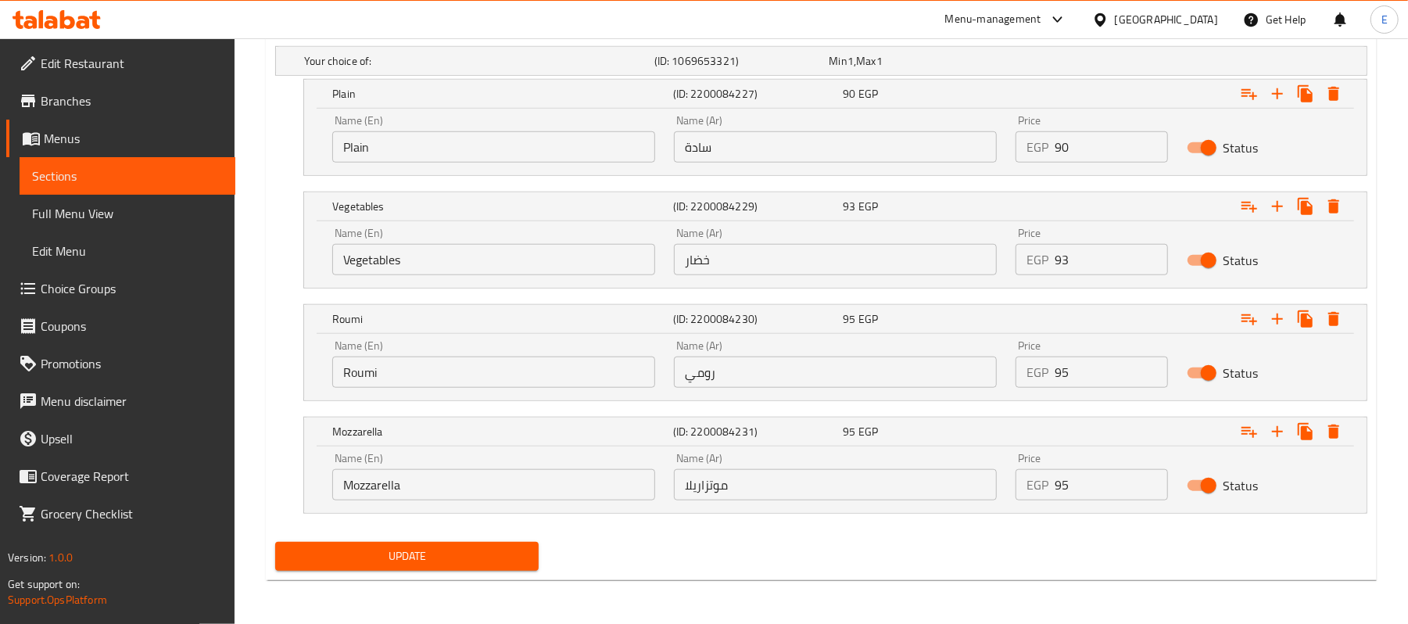
click at [445, 576] on div "Update" at bounding box center [407, 556] width 276 height 41
click at [439, 554] on span "Update" at bounding box center [407, 557] width 239 height 20
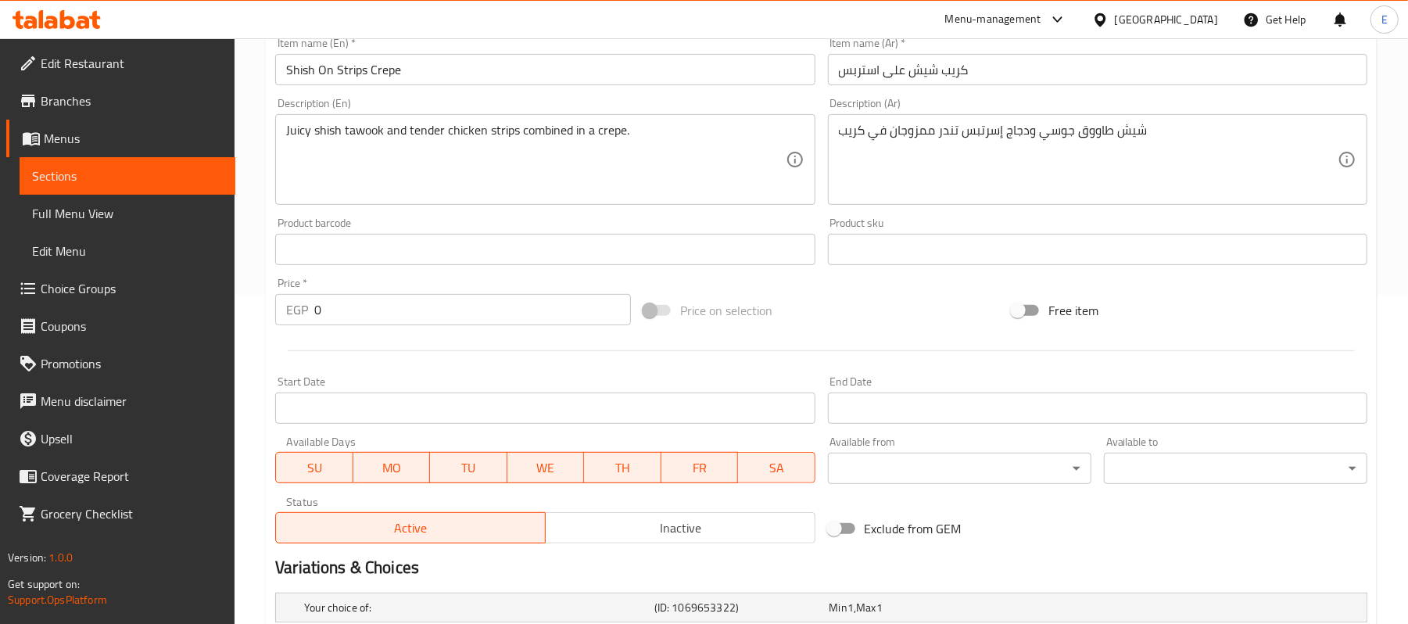
scroll to position [610, 0]
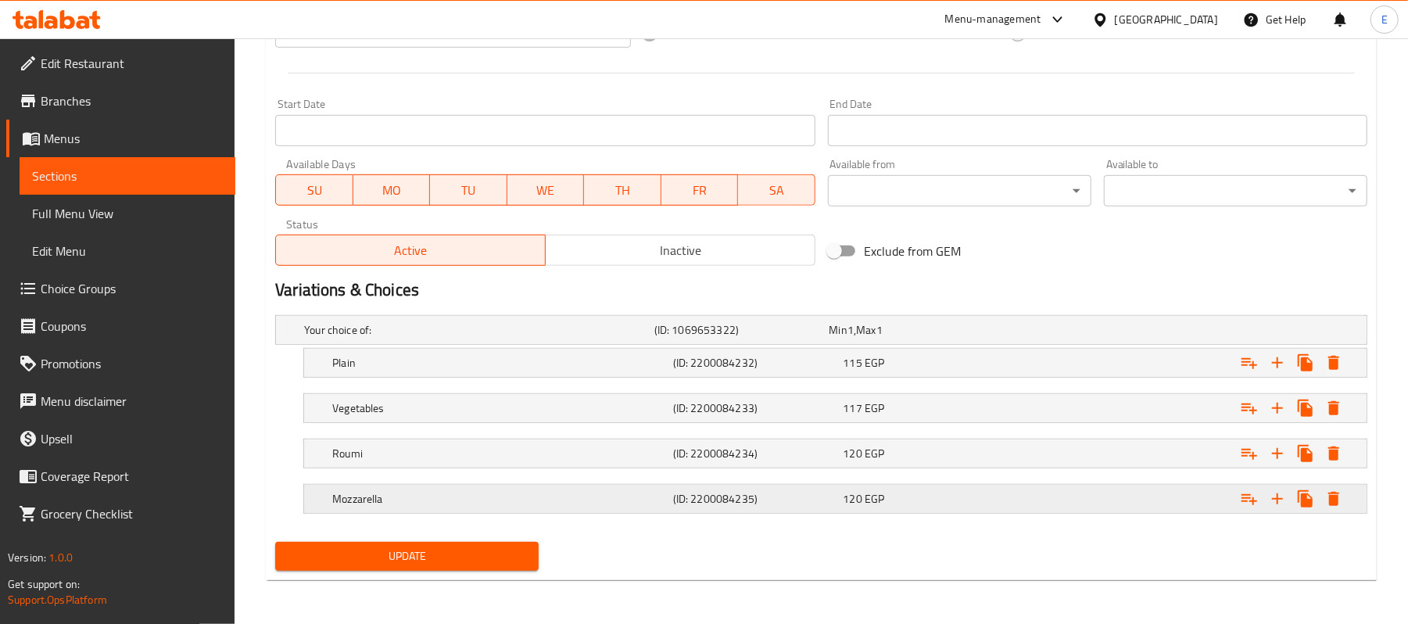
click at [902, 338] on div "120 EGP" at bounding box center [914, 330] width 169 height 16
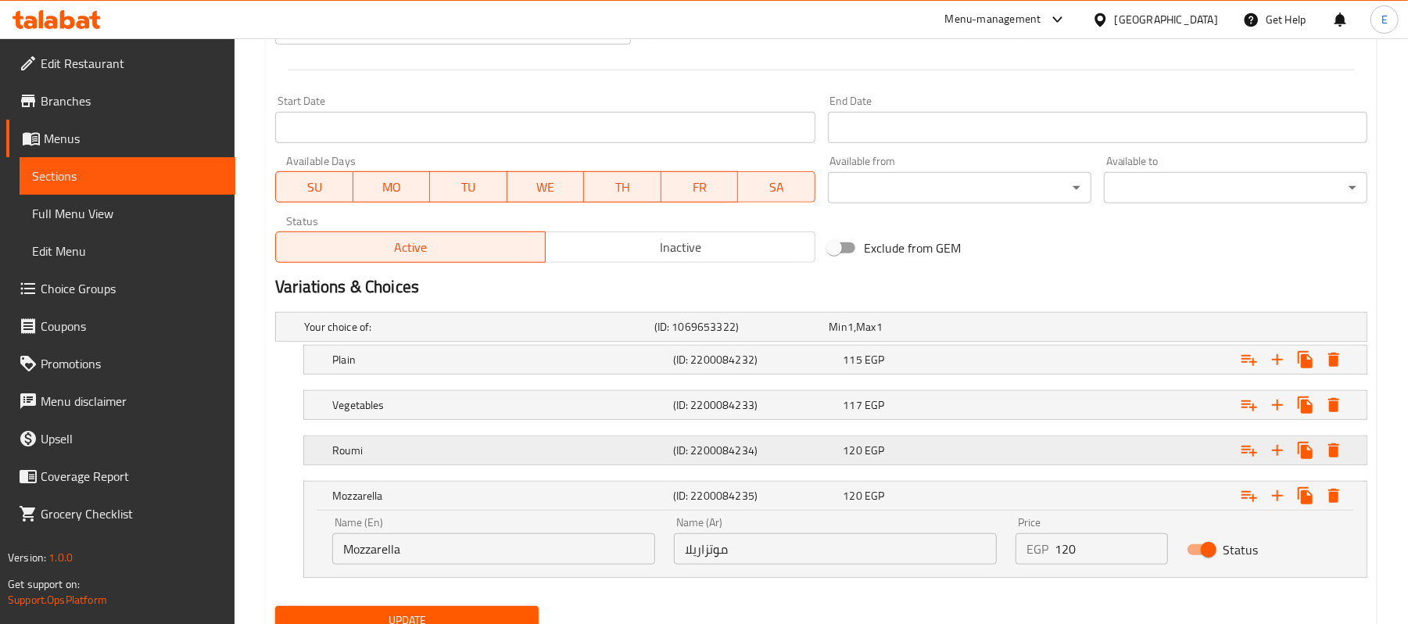
click at [901, 335] on div "120 EGP" at bounding box center [914, 327] width 169 height 16
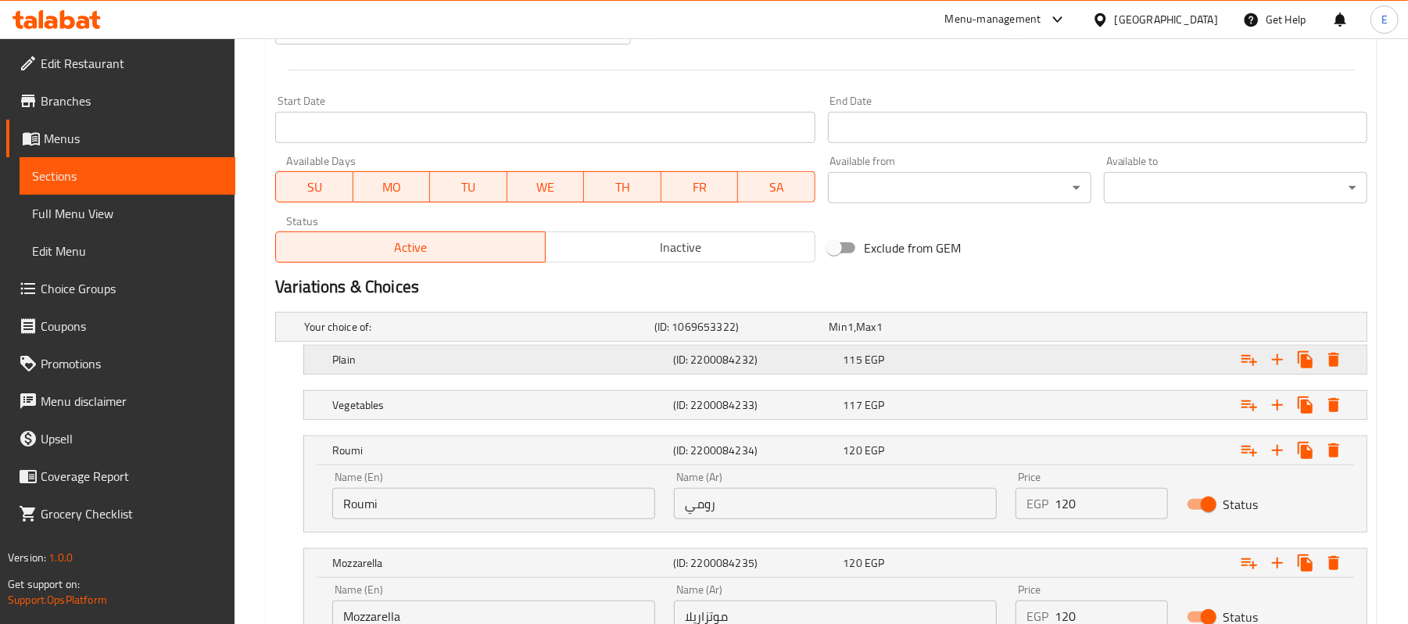
click at [896, 335] on div "115 EGP" at bounding box center [914, 327] width 169 height 16
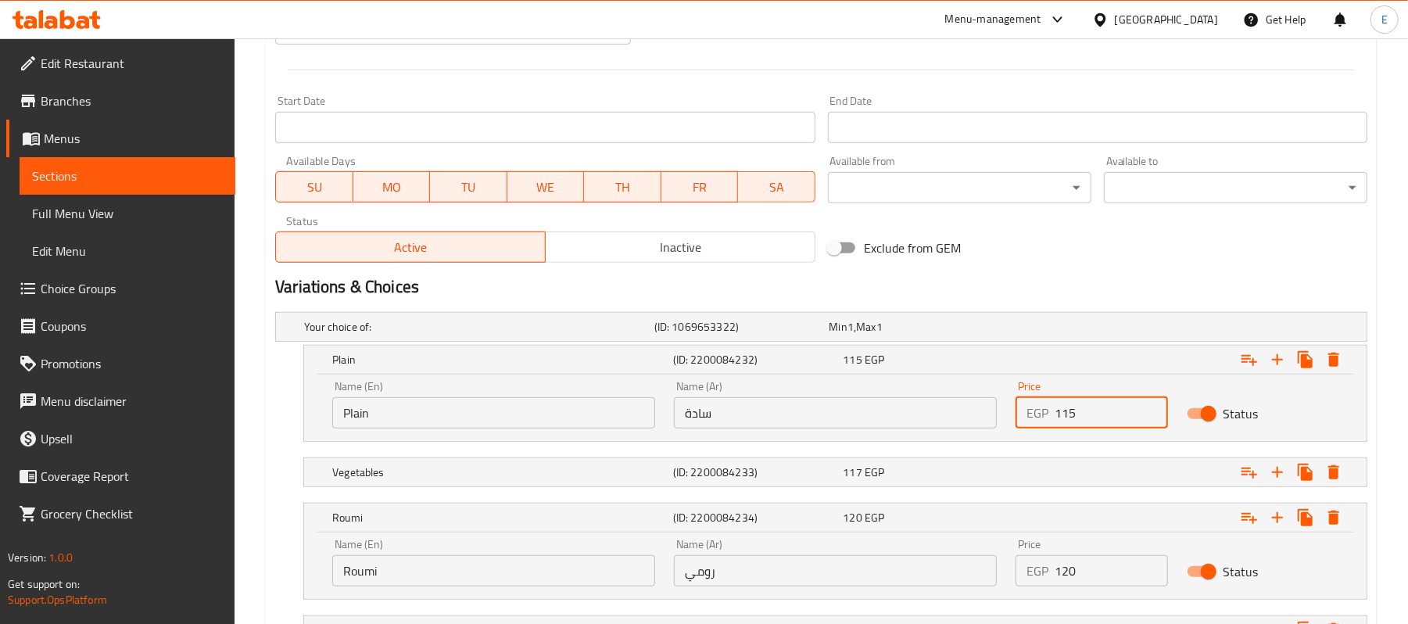
drag, startPoint x: 1064, startPoint y: 413, endPoint x: 1154, endPoint y: 436, distance: 93.5
click at [1154, 436] on div "Price EGP 115 Price" at bounding box center [1092, 404] width 170 height 66
type input "120"
drag, startPoint x: 1065, startPoint y: 571, endPoint x: 1111, endPoint y: 585, distance: 48.2
click at [1107, 586] on input "120" at bounding box center [1111, 570] width 113 height 31
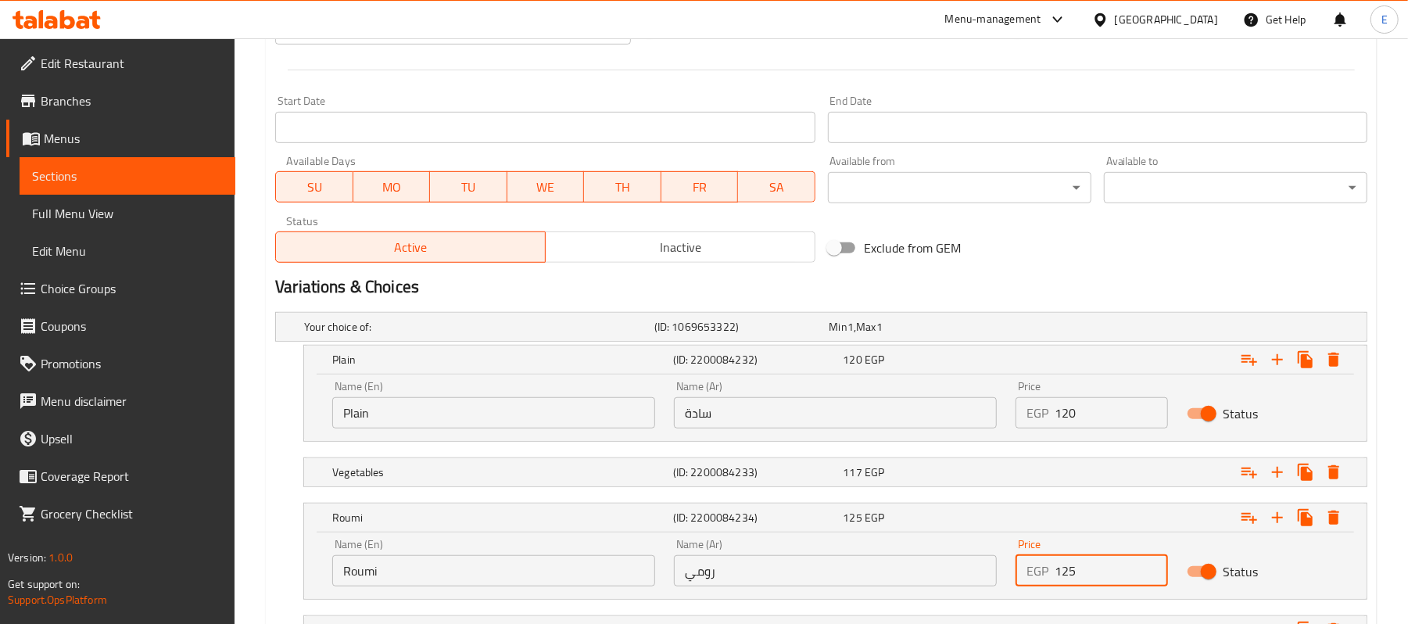
type input "125"
click at [1058, 267] on div "Exclude from GEM" at bounding box center [1006, 248] width 368 height 42
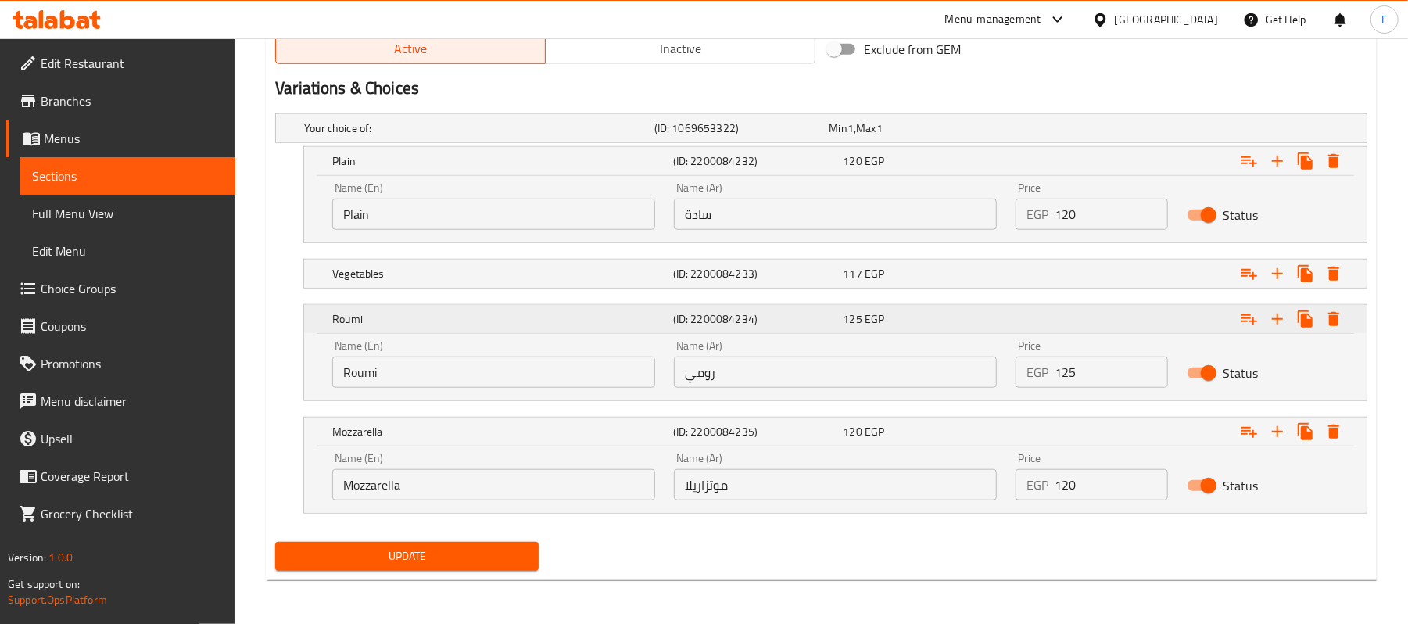
scroll to position [811, 0]
drag, startPoint x: 1068, startPoint y: 493, endPoint x: 1105, endPoint y: 516, distance: 44.3
click at [1105, 516] on div "Your choice of: (ID: 1069653322) Min 1 , Max 1 Name (En) Your choice of: Name (…" at bounding box center [821, 321] width 1105 height 429
type input "125"
click at [1021, 131] on div "Expand" at bounding box center [1176, 128] width 350 height 6
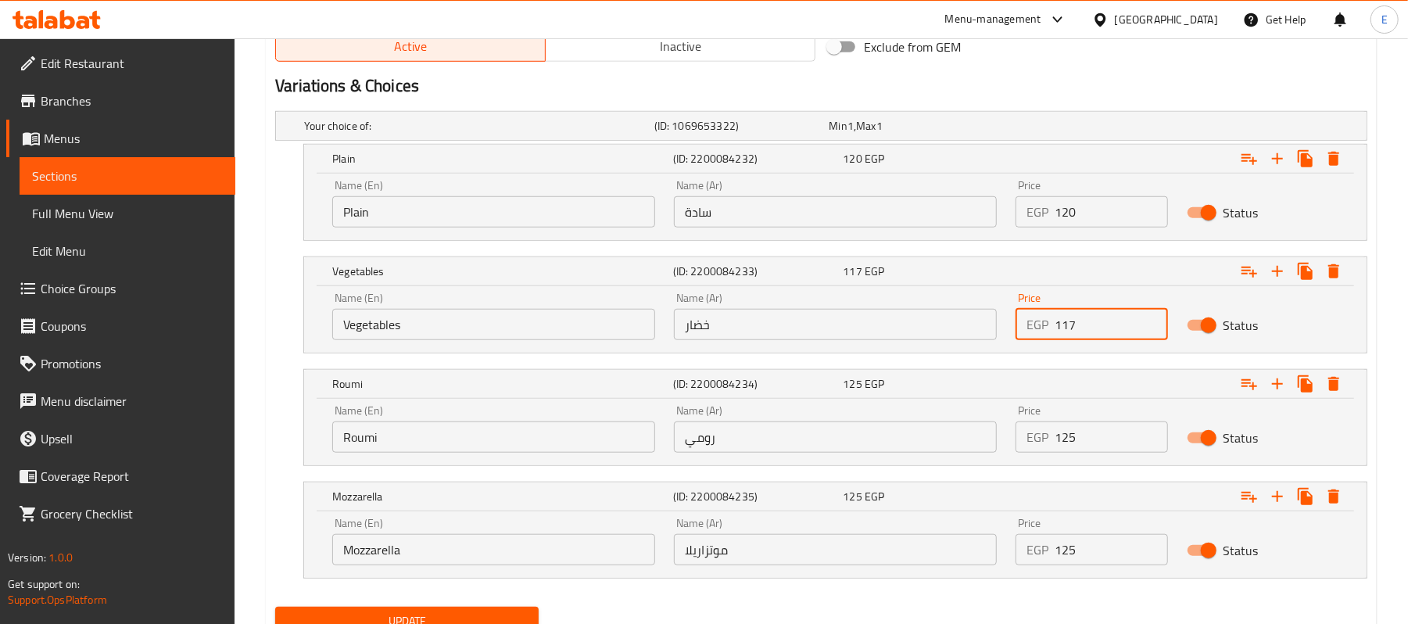
drag, startPoint x: 1065, startPoint y: 325, endPoint x: 1103, endPoint y: 338, distance: 39.6
click at [1103, 338] on input "117" at bounding box center [1111, 324] width 113 height 31
drag, startPoint x: 1071, startPoint y: 323, endPoint x: 1064, endPoint y: 329, distance: 9.4
click at [1064, 329] on input "1122" at bounding box center [1111, 324] width 113 height 31
type input "122"
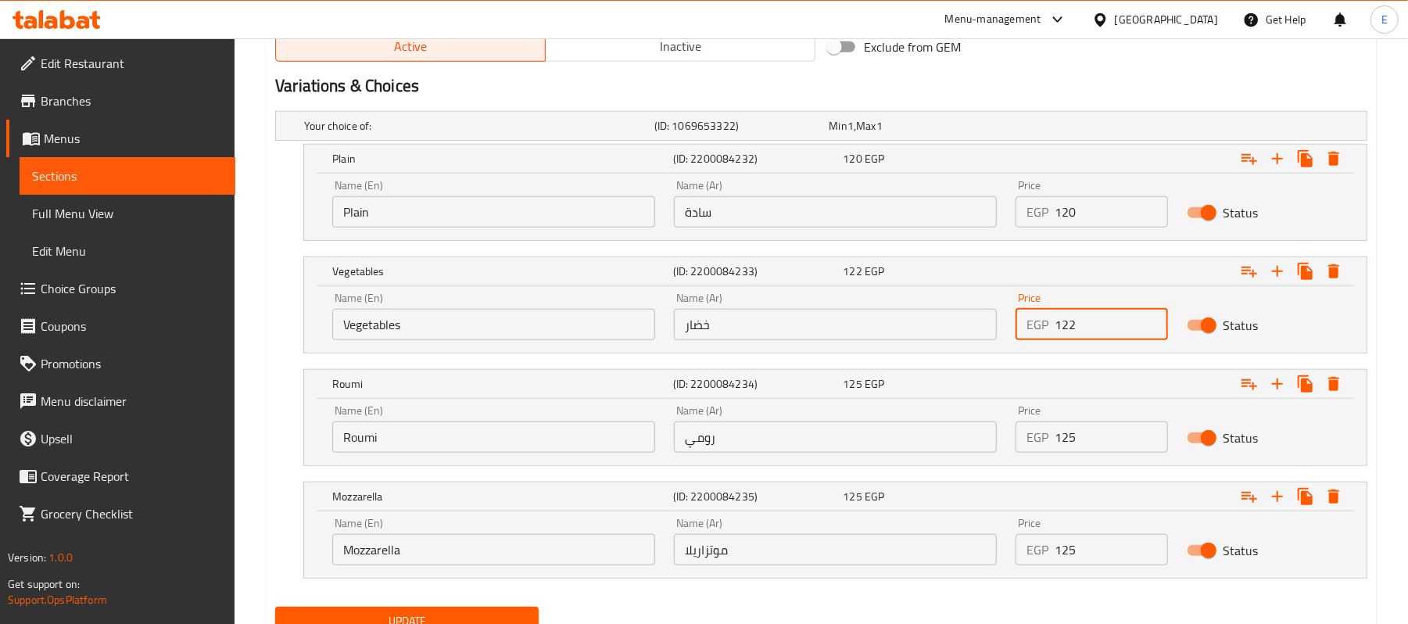
click at [469, 612] on button "Update" at bounding box center [407, 621] width 264 height 29
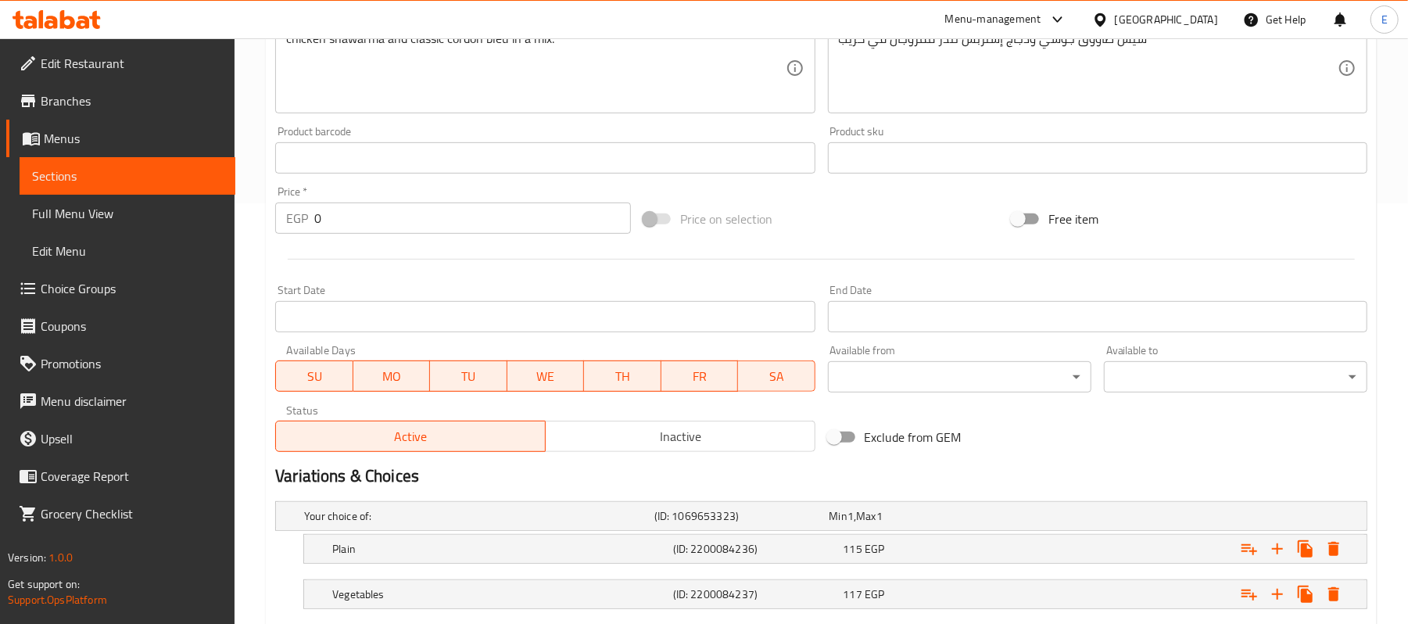
scroll to position [610, 0]
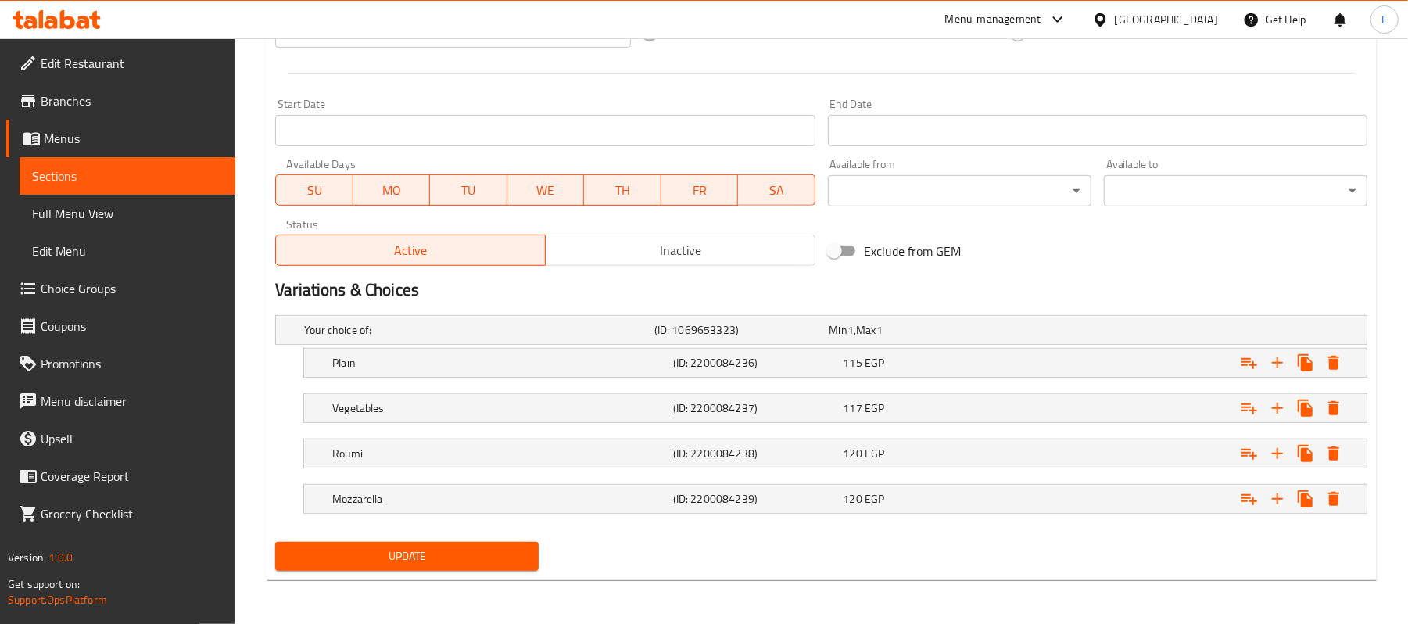
drag, startPoint x: 848, startPoint y: 492, endPoint x: 848, endPoint y: 479, distance: 12.5
click at [848, 340] on span "120" at bounding box center [839, 330] width 18 height 20
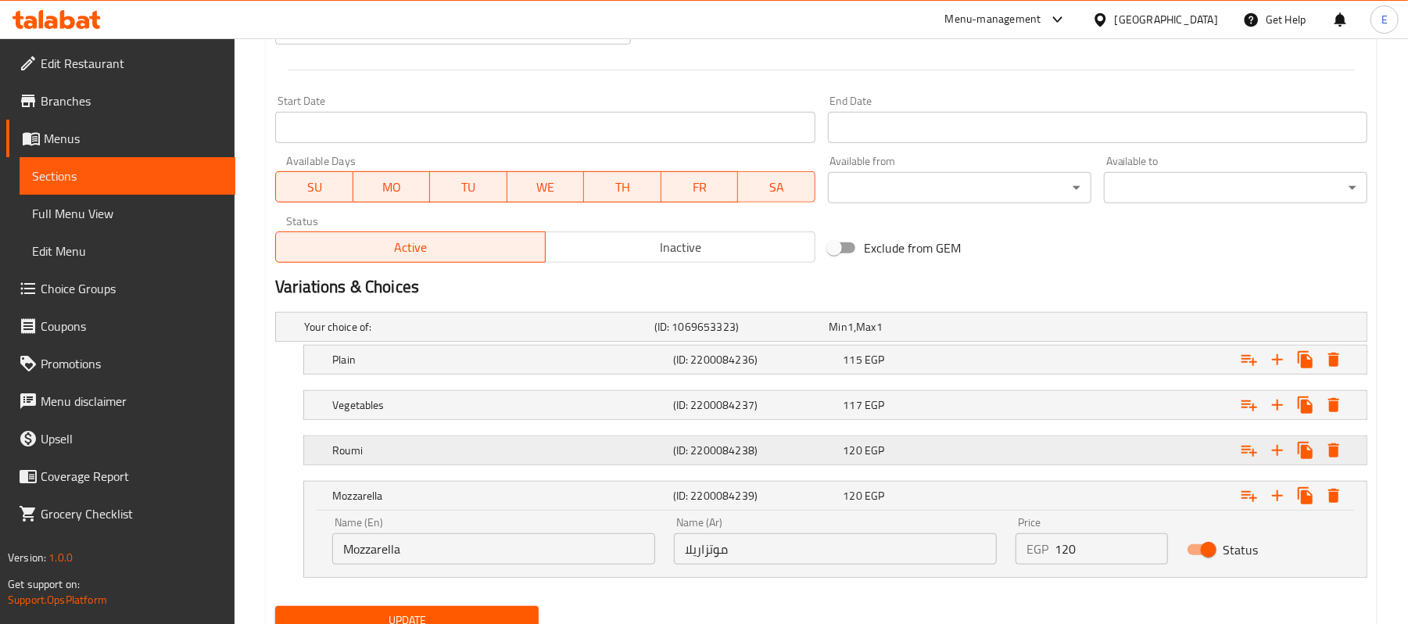
click at [845, 337] on span "120" at bounding box center [839, 327] width 18 height 20
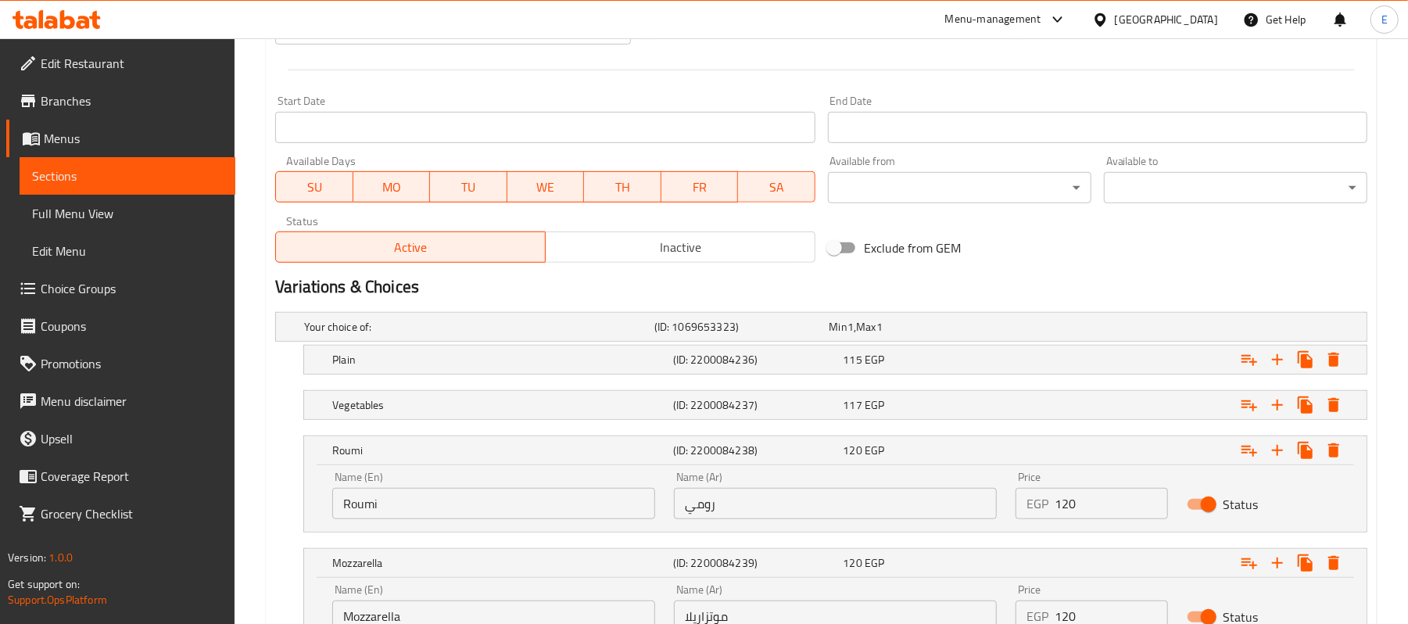
click at [842, 429] on nav at bounding box center [821, 429] width 1093 height 13
click at [848, 337] on span "117" at bounding box center [839, 327] width 18 height 20
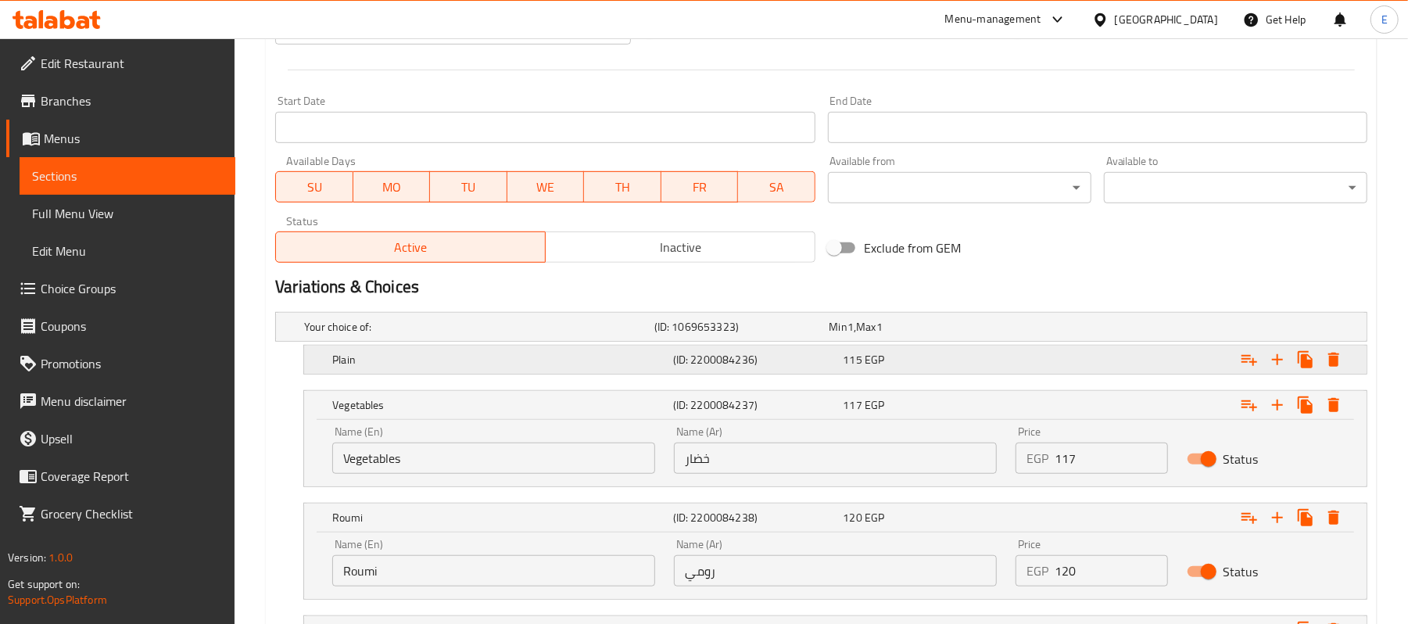
click at [861, 344] on div "Plain (ID: 2200084236) 115 EGP" at bounding box center [826, 327] width 1050 height 34
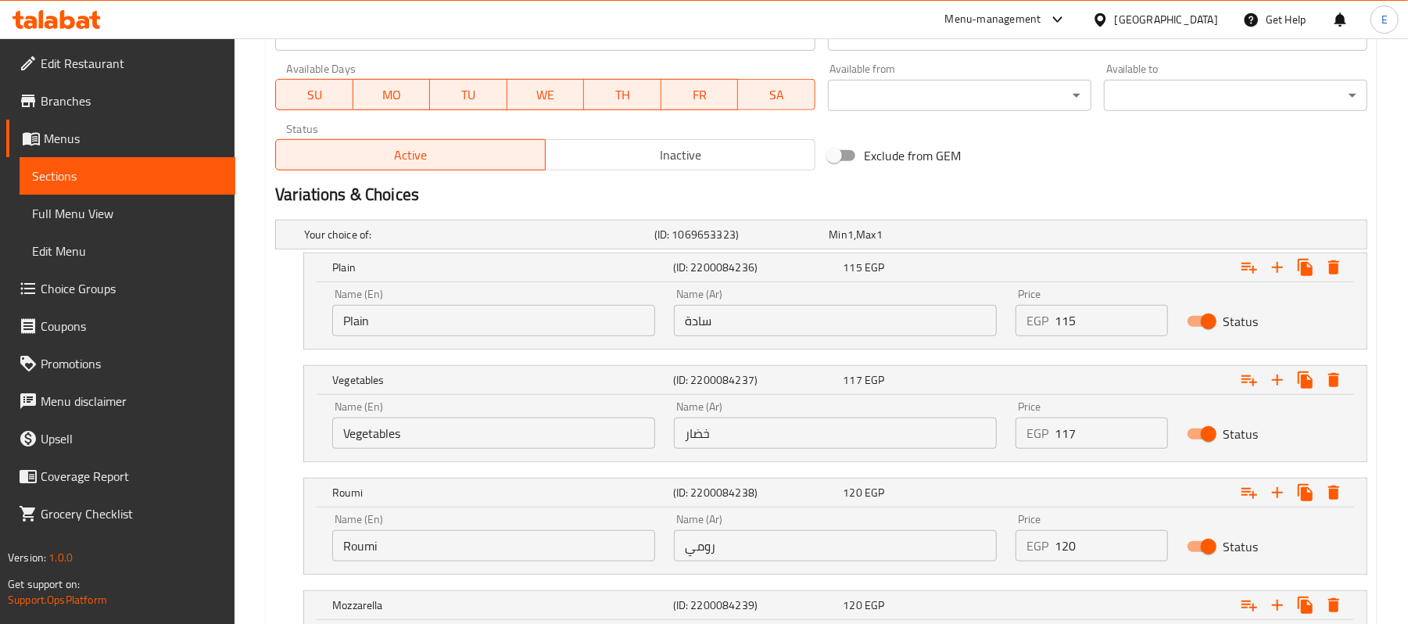
scroll to position [879, 0]
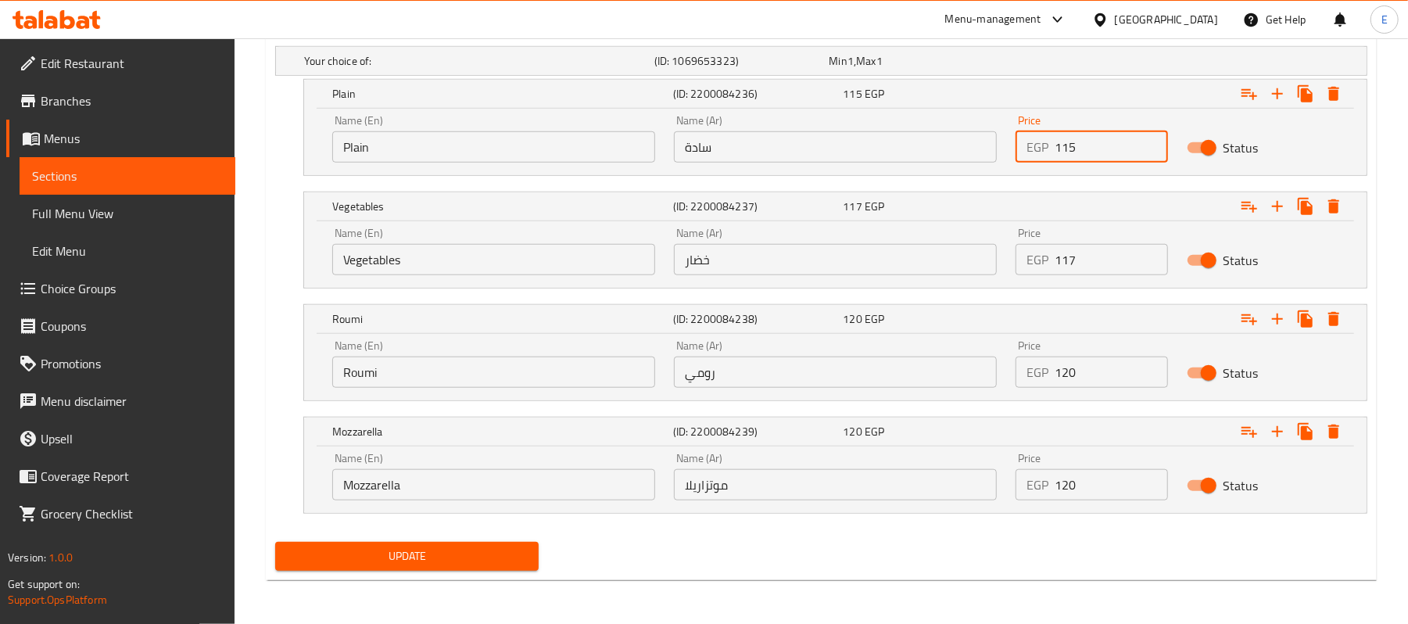
drag, startPoint x: 1064, startPoint y: 148, endPoint x: 1108, endPoint y: 161, distance: 46.5
click at [1108, 161] on div "Price EGP 115 Price" at bounding box center [1092, 139] width 170 height 66
type input "120"
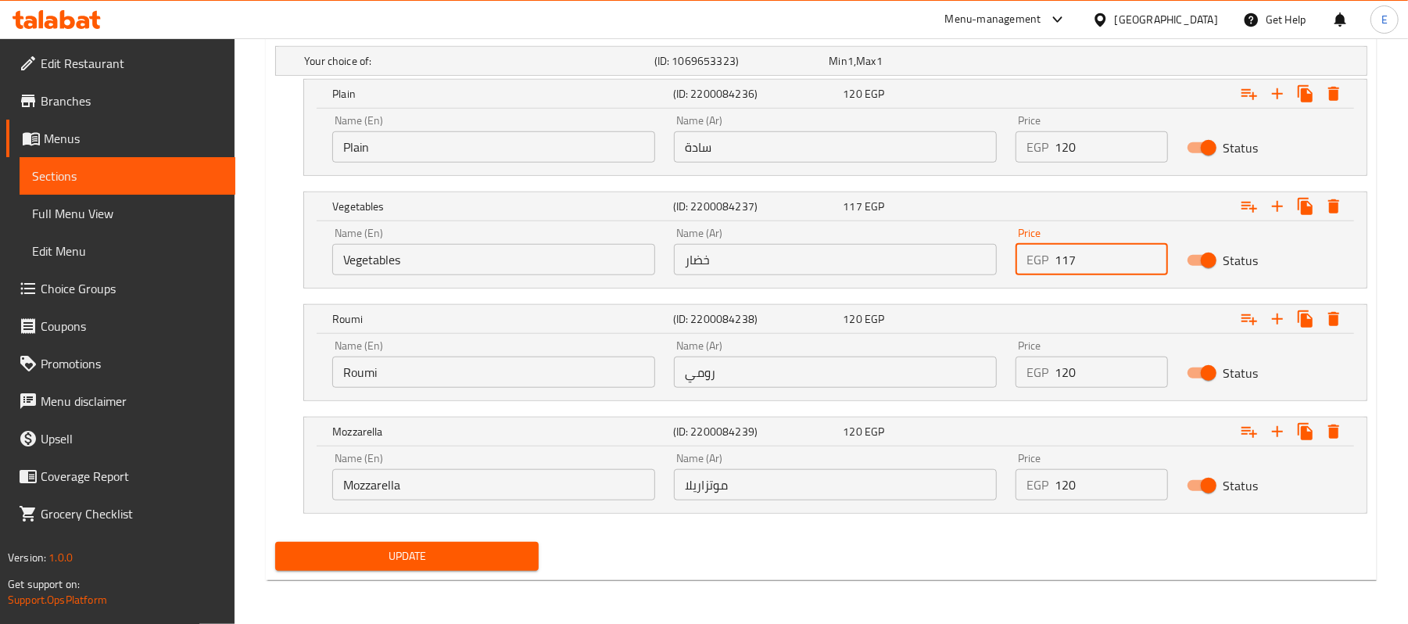
click at [1073, 257] on input "117" at bounding box center [1111, 259] width 113 height 31
drag, startPoint x: 1062, startPoint y: 261, endPoint x: 1162, endPoint y: 289, distance: 103.8
click at [1146, 285] on div "Name (En) Vegetables Name (En) Name (Ar) خضار Name (Ar) Price EGP 117 Price Sta…" at bounding box center [835, 254] width 1063 height 66
type input "122"
drag, startPoint x: 1071, startPoint y: 371, endPoint x: 1084, endPoint y: 377, distance: 14.7
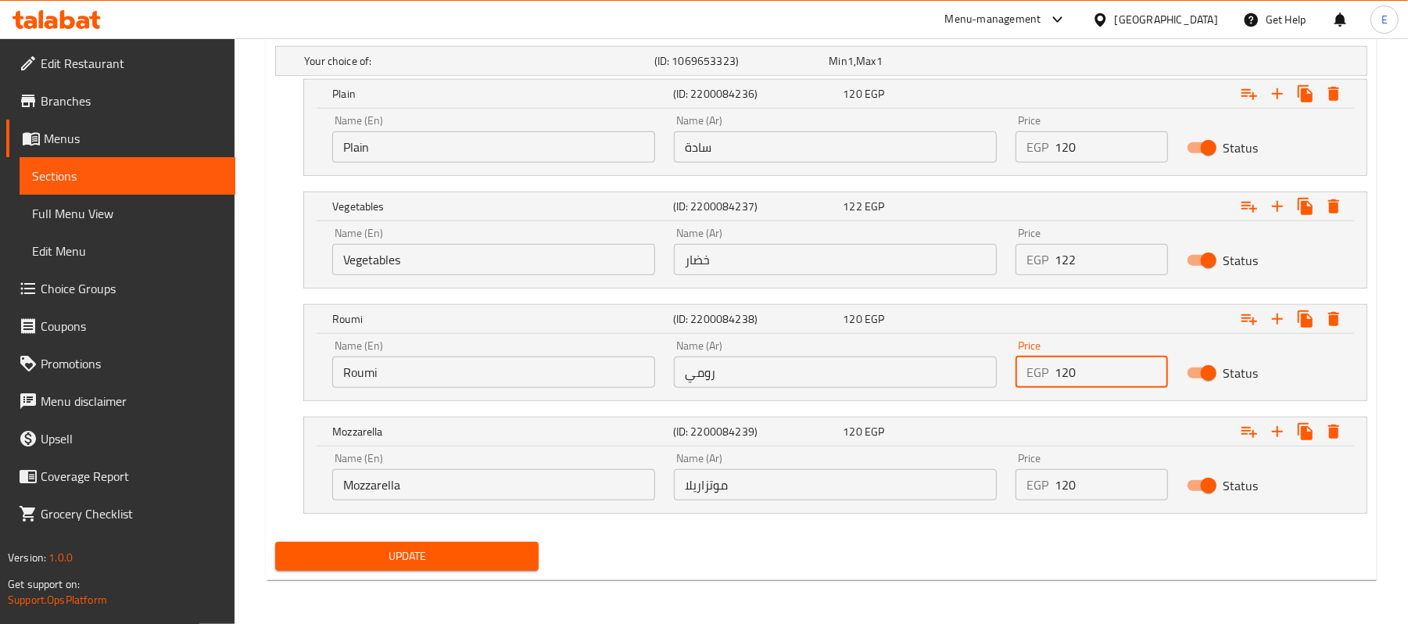
click at [1084, 377] on input "120" at bounding box center [1111, 372] width 113 height 31
type input "125"
drag, startPoint x: 1070, startPoint y: 489, endPoint x: 1089, endPoint y: 494, distance: 19.6
click at [1089, 494] on input "120" at bounding box center [1111, 484] width 113 height 31
type input "125"
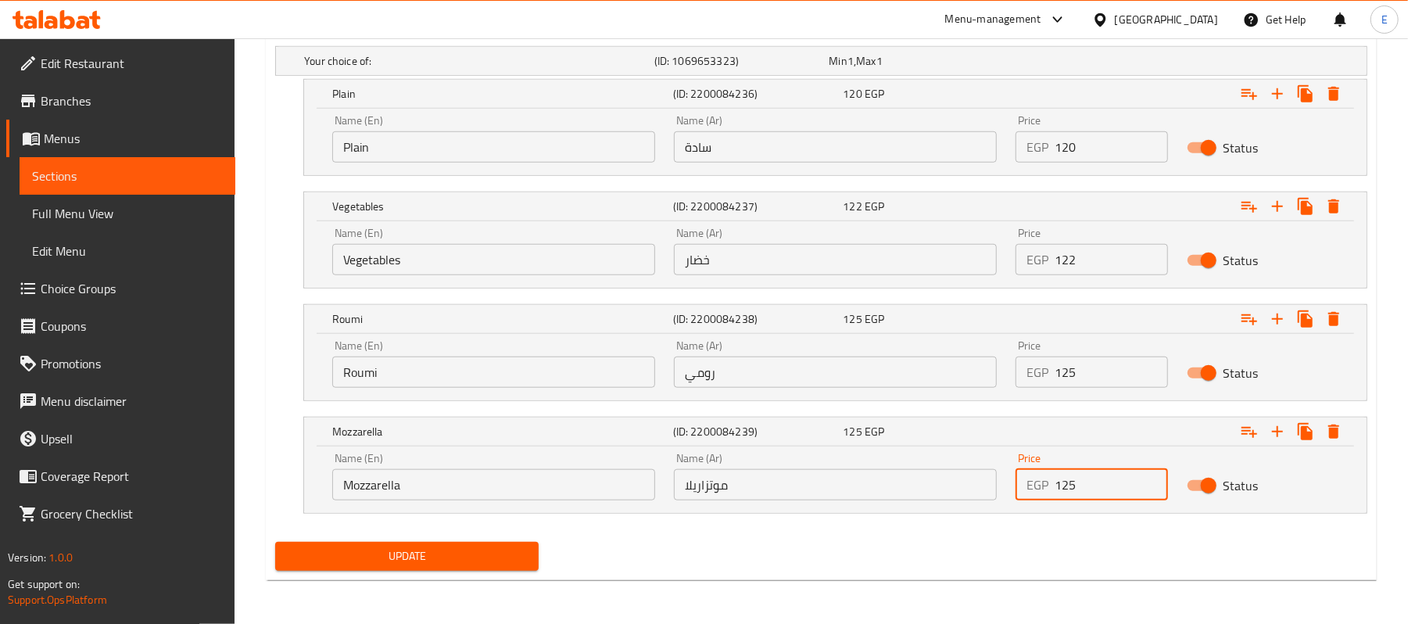
click at [496, 545] on button "Update" at bounding box center [407, 556] width 264 height 29
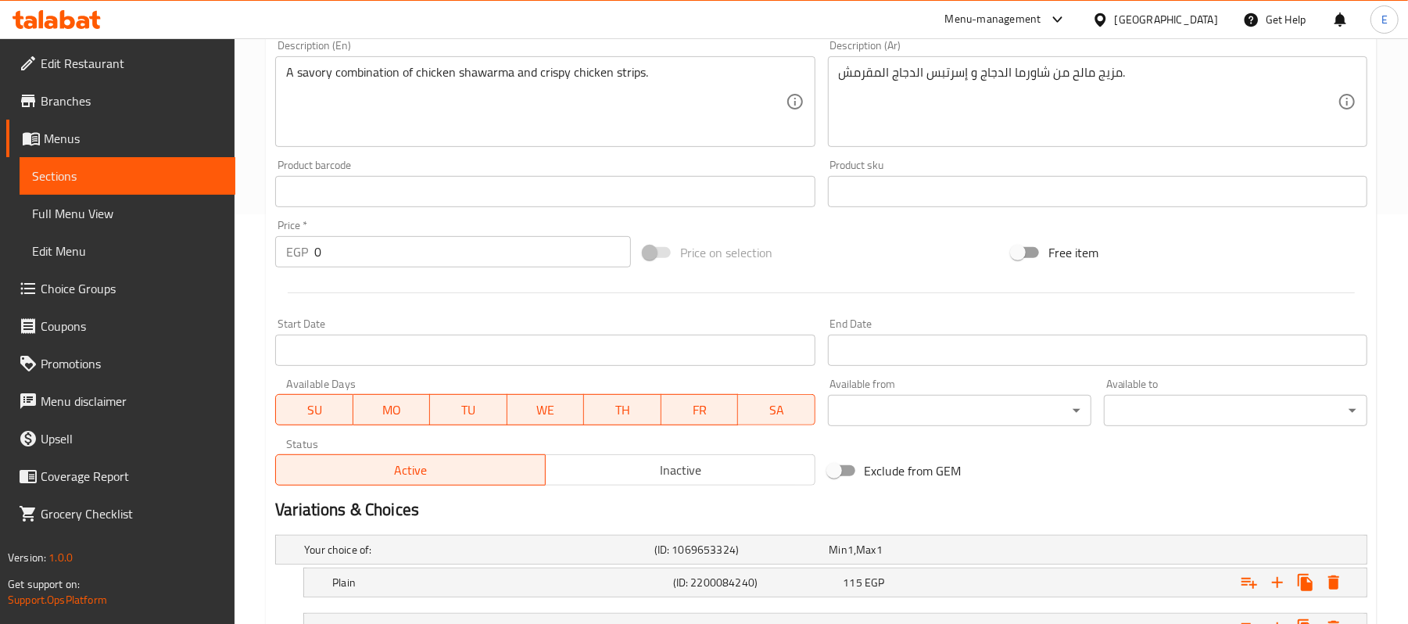
scroll to position [632, 0]
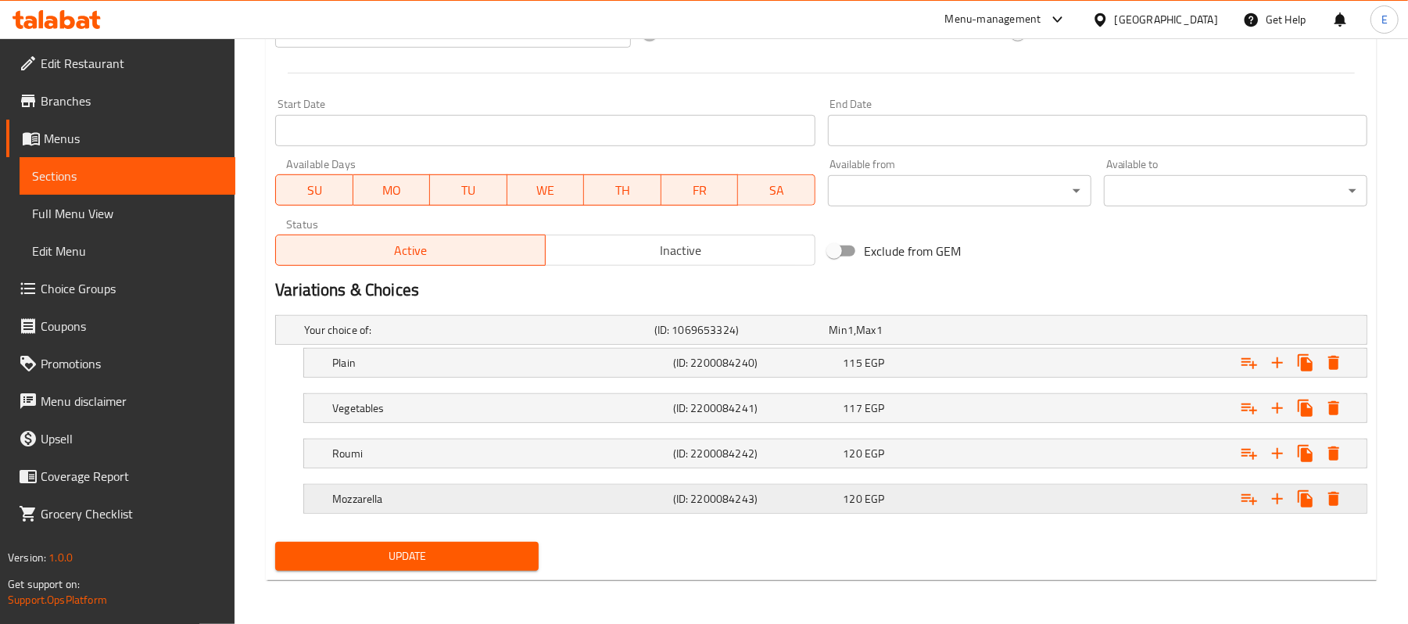
click at [928, 347] on div "Mozzarella (ID: 2200084243) 120 EGP" at bounding box center [826, 330] width 1050 height 34
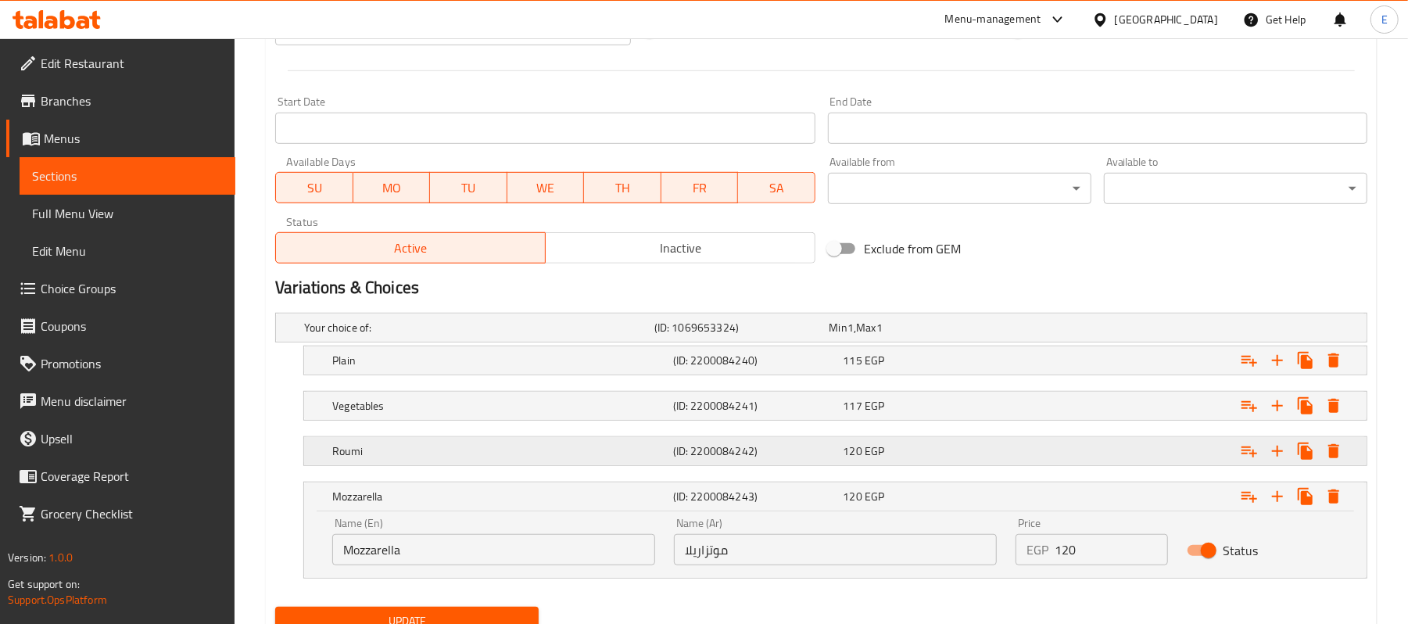
click at [931, 336] on div "120 EGP" at bounding box center [914, 328] width 169 height 16
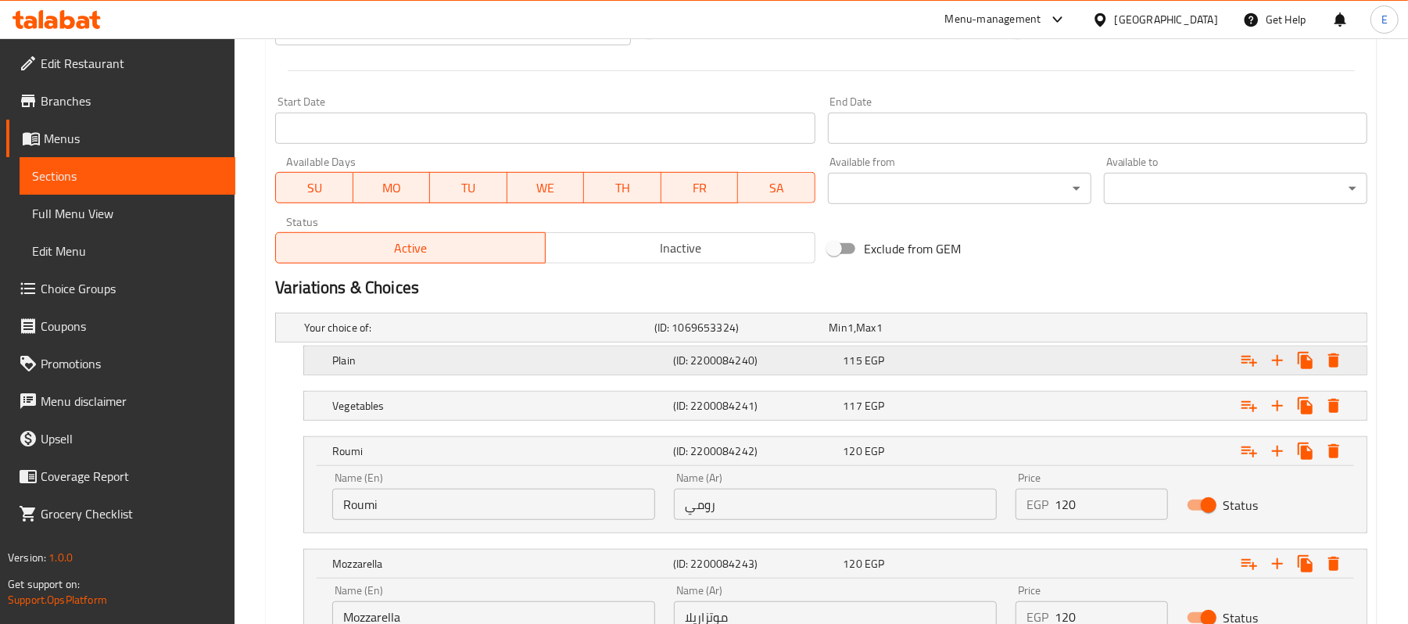
click at [931, 336] on div "115 EGP" at bounding box center [914, 328] width 169 height 16
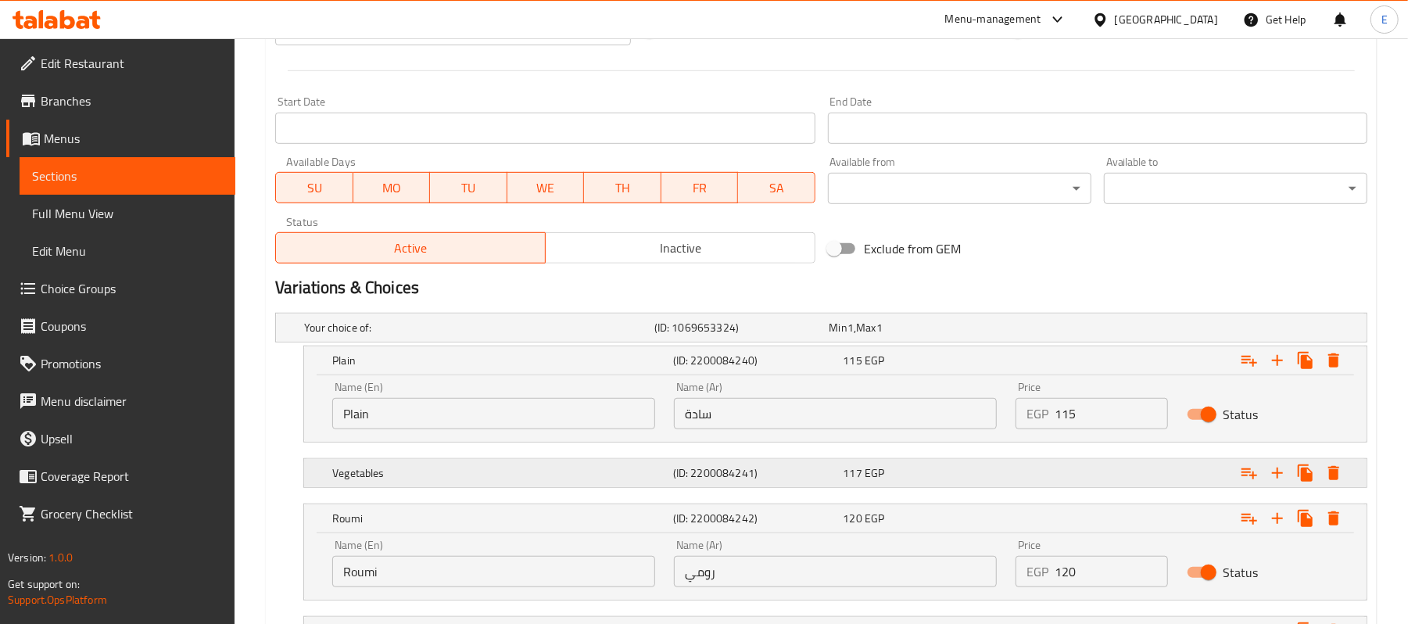
click at [952, 336] on div "117 EGP" at bounding box center [914, 328] width 169 height 16
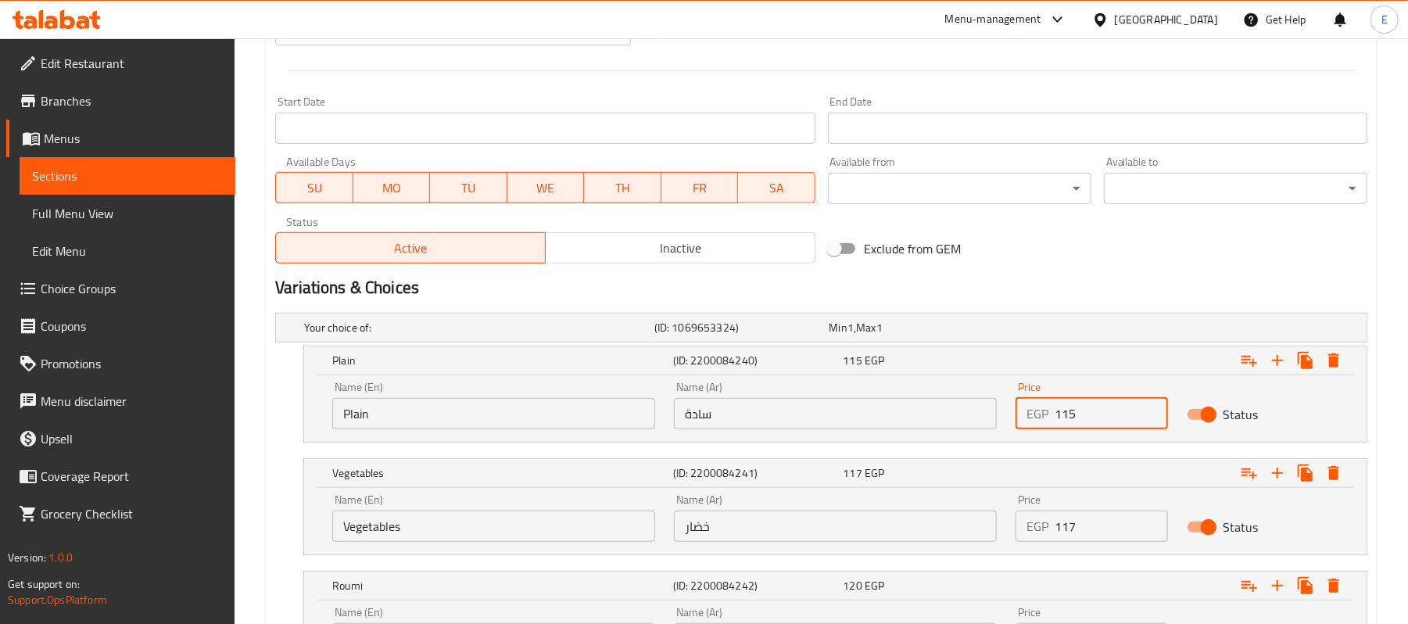
drag, startPoint x: 1062, startPoint y: 418, endPoint x: 1114, endPoint y: 423, distance: 51.9
click at [1114, 423] on input "115" at bounding box center [1111, 413] width 113 height 31
type input "120"
click at [1098, 295] on h2 "Variations & Choices" at bounding box center [821, 287] width 1093 height 23
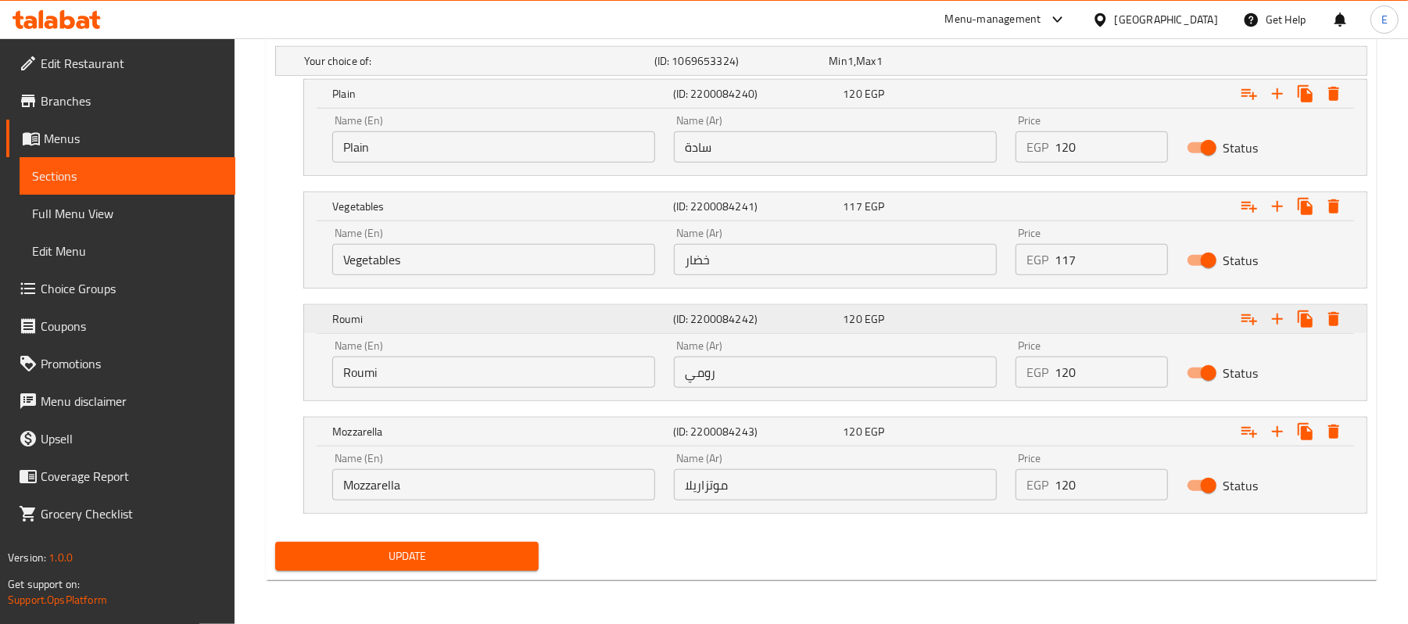
scroll to position [901, 0]
drag, startPoint x: 1062, startPoint y: 270, endPoint x: 1111, endPoint y: 273, distance: 48.6
click at [1111, 273] on input "117" at bounding box center [1111, 259] width 113 height 31
type input "122"
drag, startPoint x: 1071, startPoint y: 380, endPoint x: 1132, endPoint y: 407, distance: 66.9
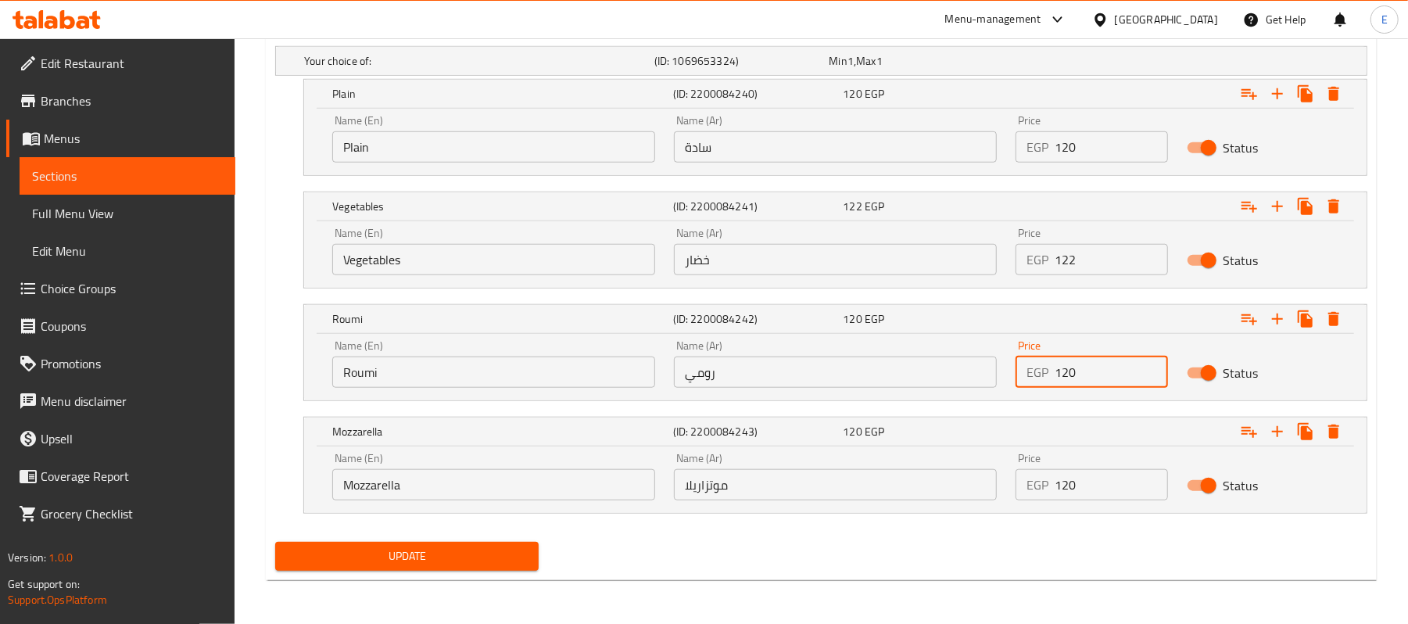
click at [1132, 407] on div "Your choice of: (ID: 1069653324) Min 1 , Max 1 Name (En) Your choice of: Name (…" at bounding box center [821, 288] width 1105 height 496
type input "125"
drag, startPoint x: 1070, startPoint y: 488, endPoint x: 1147, endPoint y: 529, distance: 86.8
click at [1152, 523] on div "Your choice of: (ID: 1069653324) Min 1 , Max 1 Name (En) Your choice of: Name (…" at bounding box center [821, 288] width 1105 height 496
type input "125"
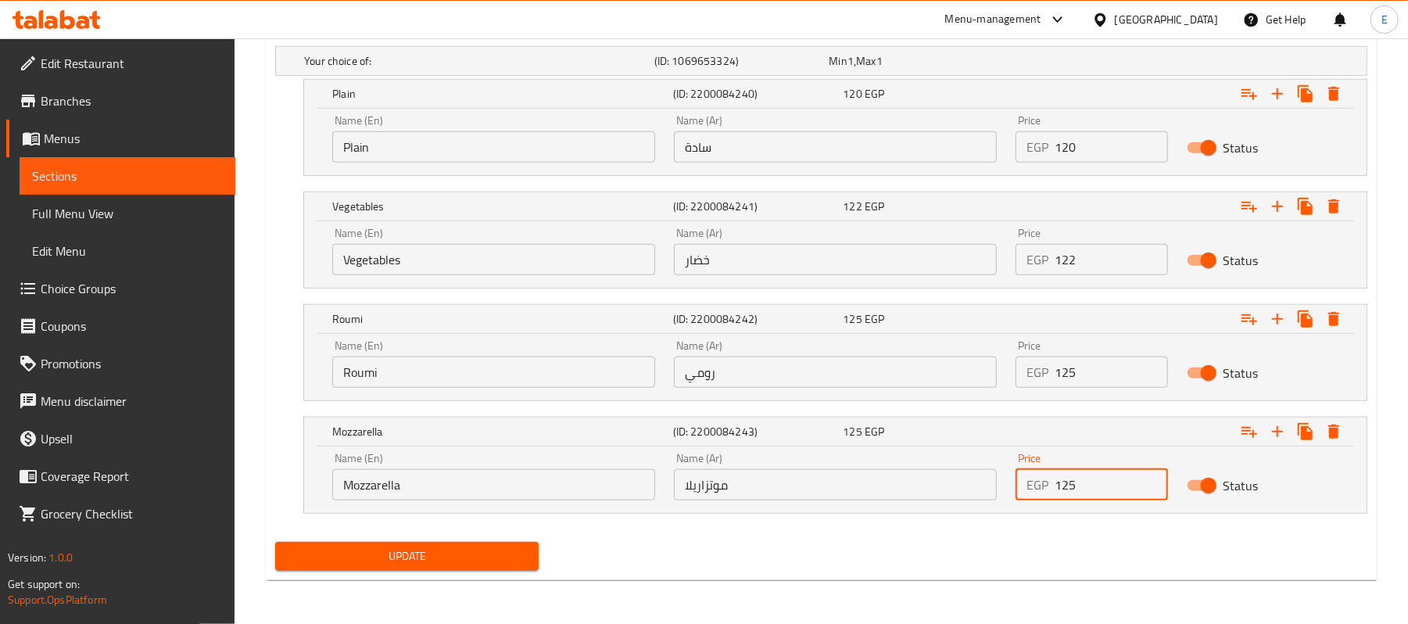
click at [477, 549] on span "Update" at bounding box center [407, 557] width 239 height 20
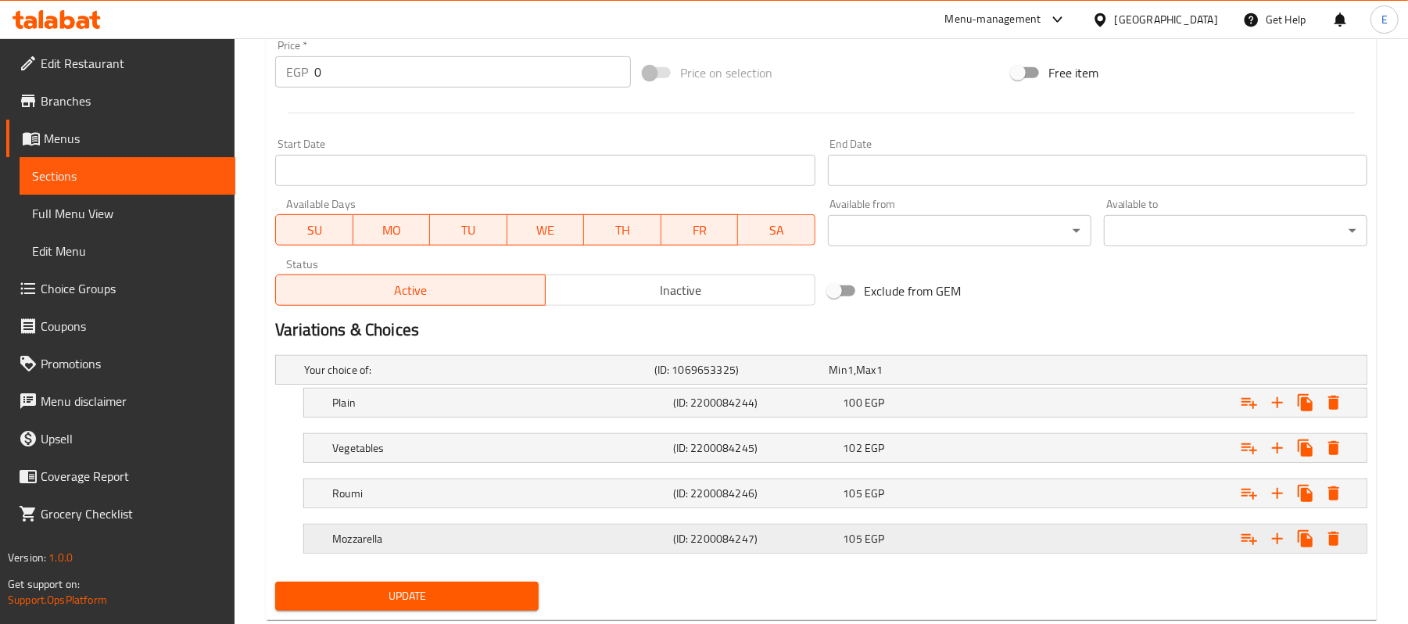
scroll to position [632, 0]
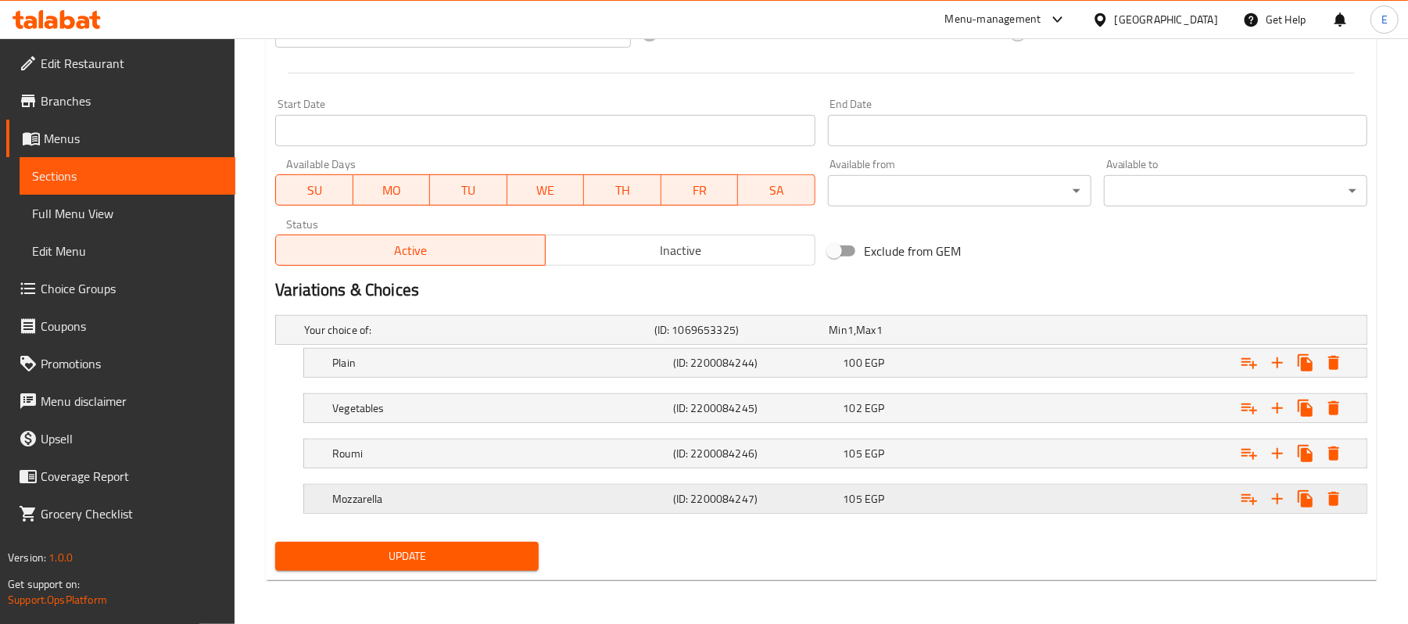
click at [920, 338] on div "105 EGP" at bounding box center [914, 330] width 169 height 16
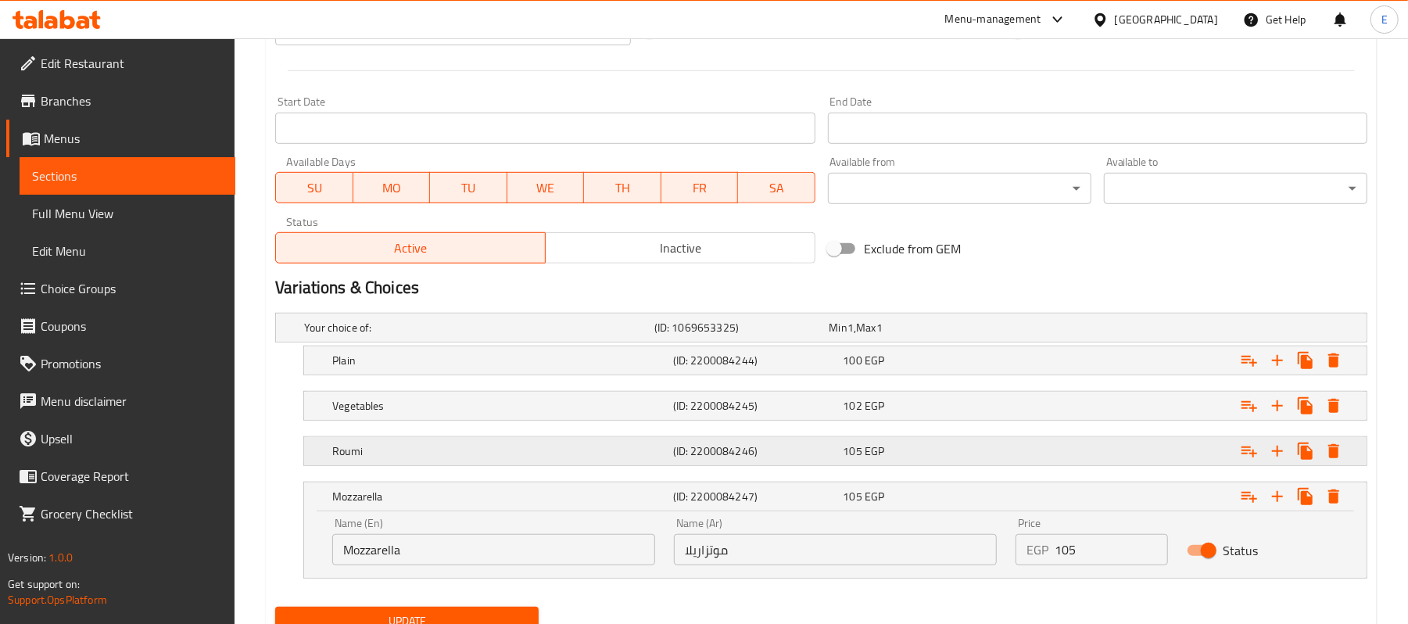
click at [921, 336] on div "105 EGP" at bounding box center [914, 328] width 169 height 16
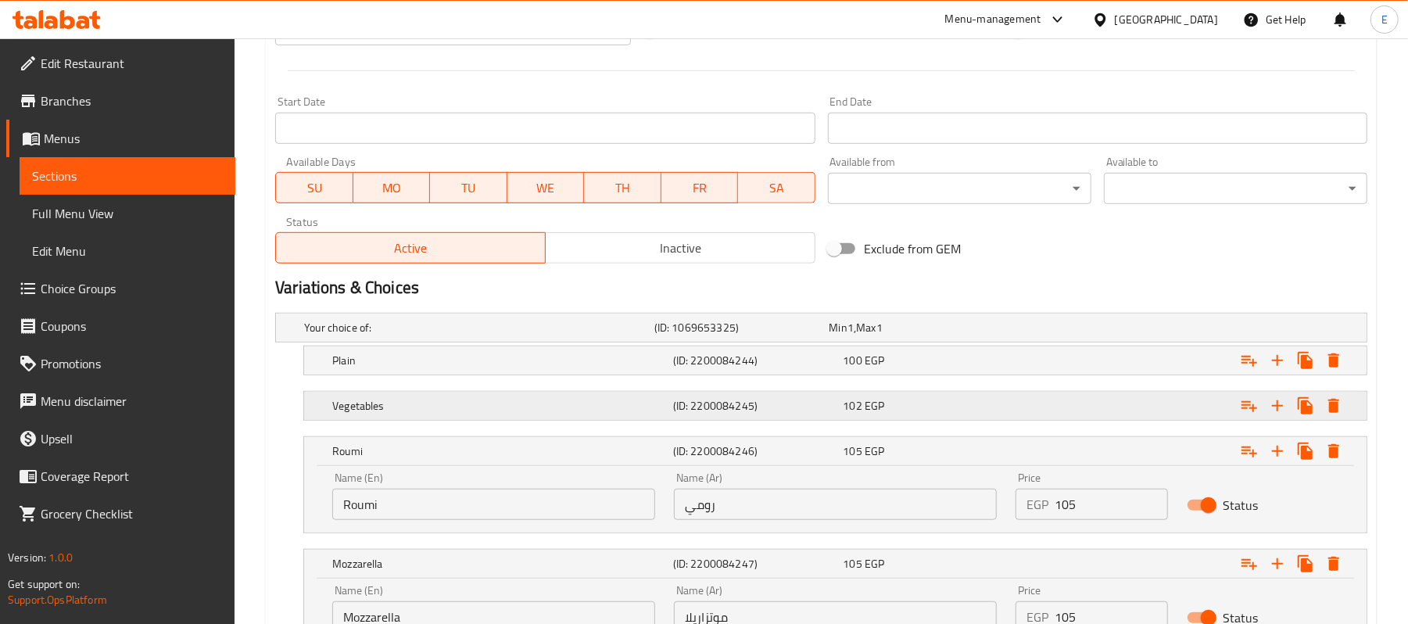
click at [924, 345] on div "Vegetables (ID: 2200084245) 102 EGP" at bounding box center [826, 327] width 1050 height 34
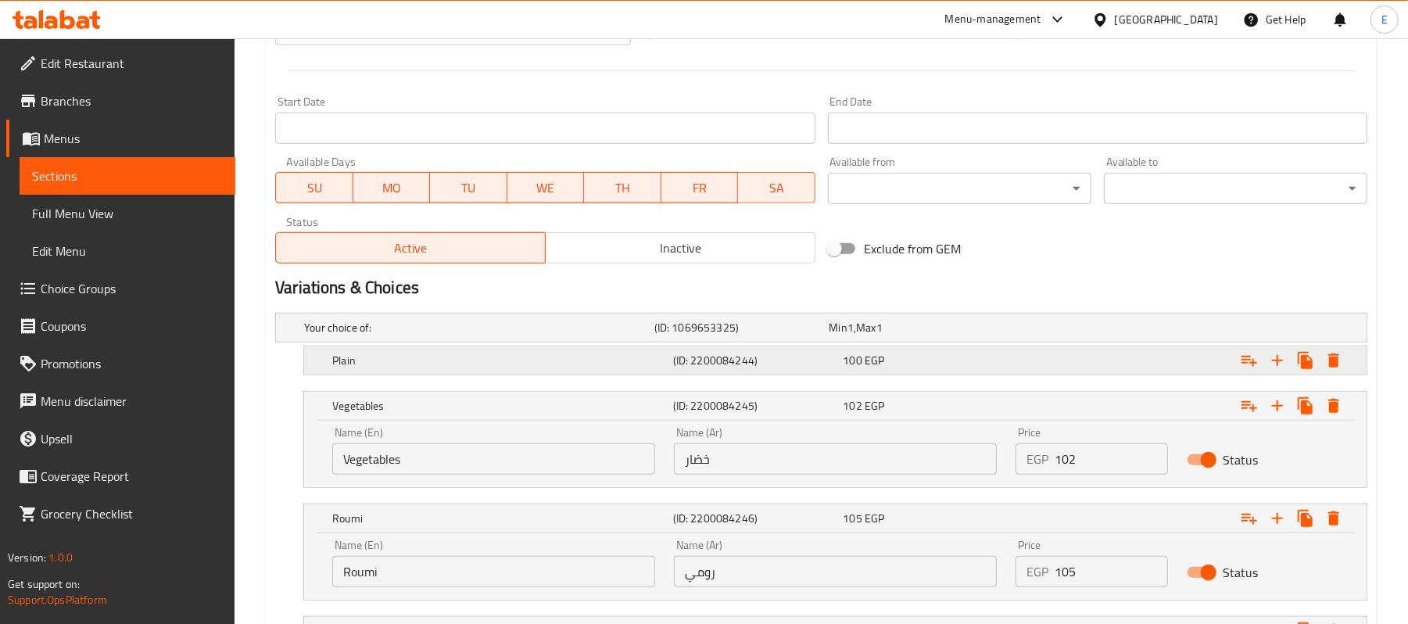
click at [939, 336] on div "100 EGP" at bounding box center [914, 328] width 169 height 16
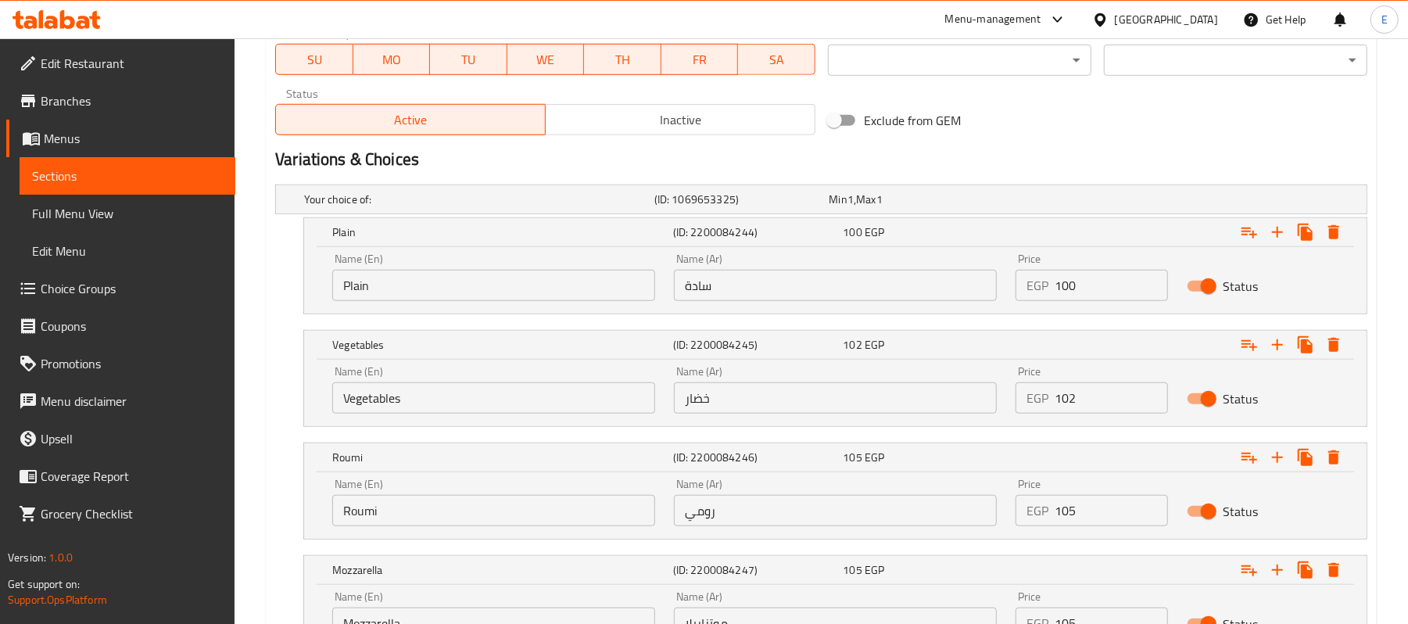
scroll to position [901, 0]
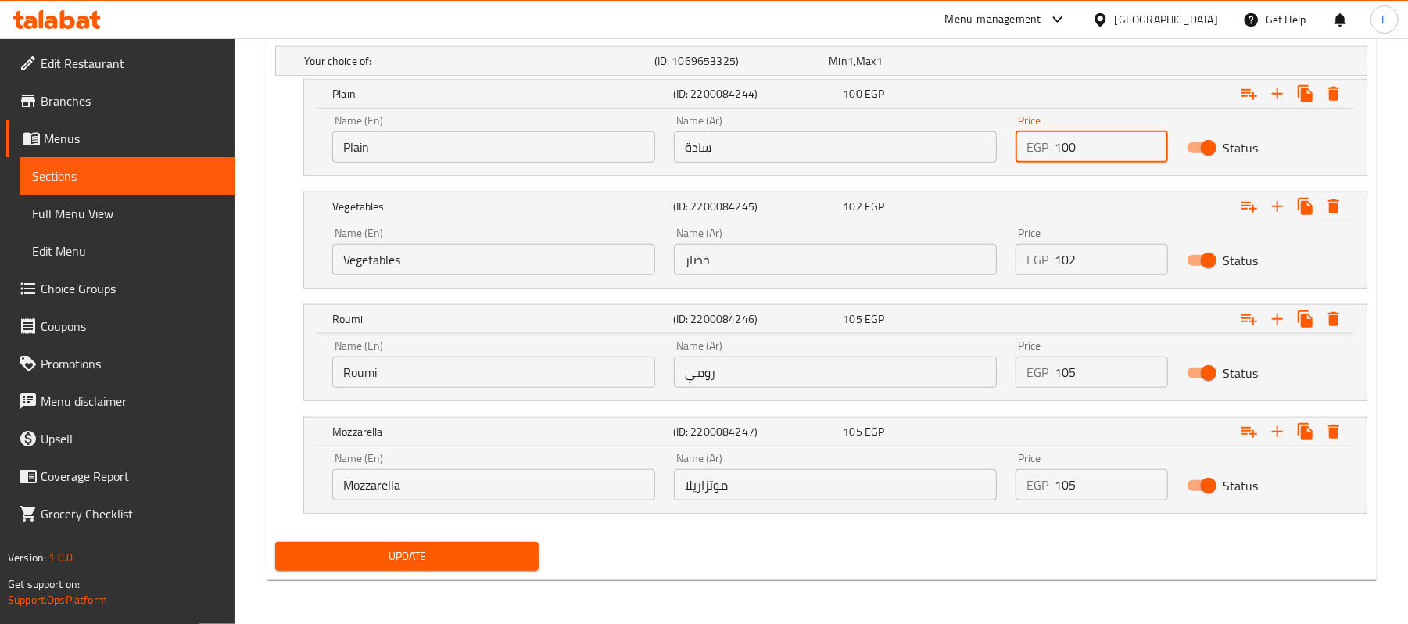
drag, startPoint x: 1071, startPoint y: 154, endPoint x: 1095, endPoint y: 154, distance: 24.2
click at [1095, 154] on input "100" at bounding box center [1111, 146] width 113 height 31
type input "105"
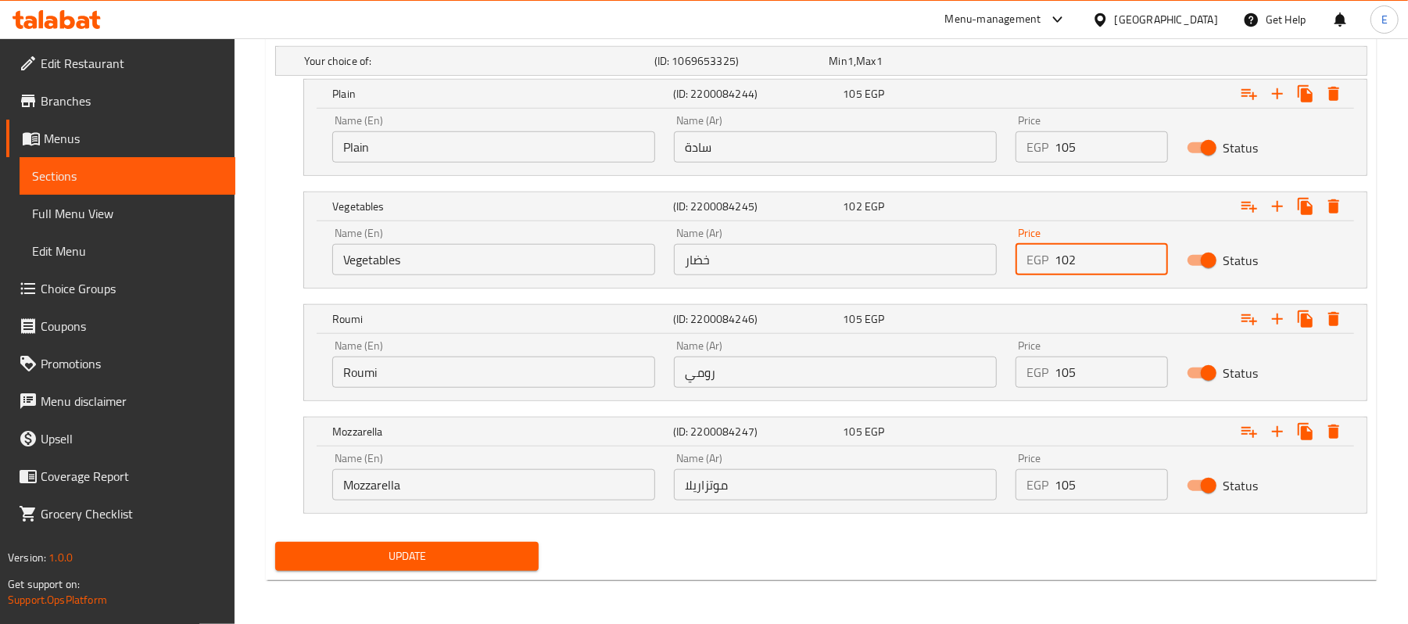
drag, startPoint x: 1070, startPoint y: 252, endPoint x: 1086, endPoint y: 258, distance: 17.6
click at [1086, 258] on input "102" at bounding box center [1111, 259] width 113 height 31
type input "107"
drag, startPoint x: 1060, startPoint y: 375, endPoint x: 1109, endPoint y: 366, distance: 49.4
click at [1109, 366] on input "105" at bounding box center [1111, 372] width 113 height 31
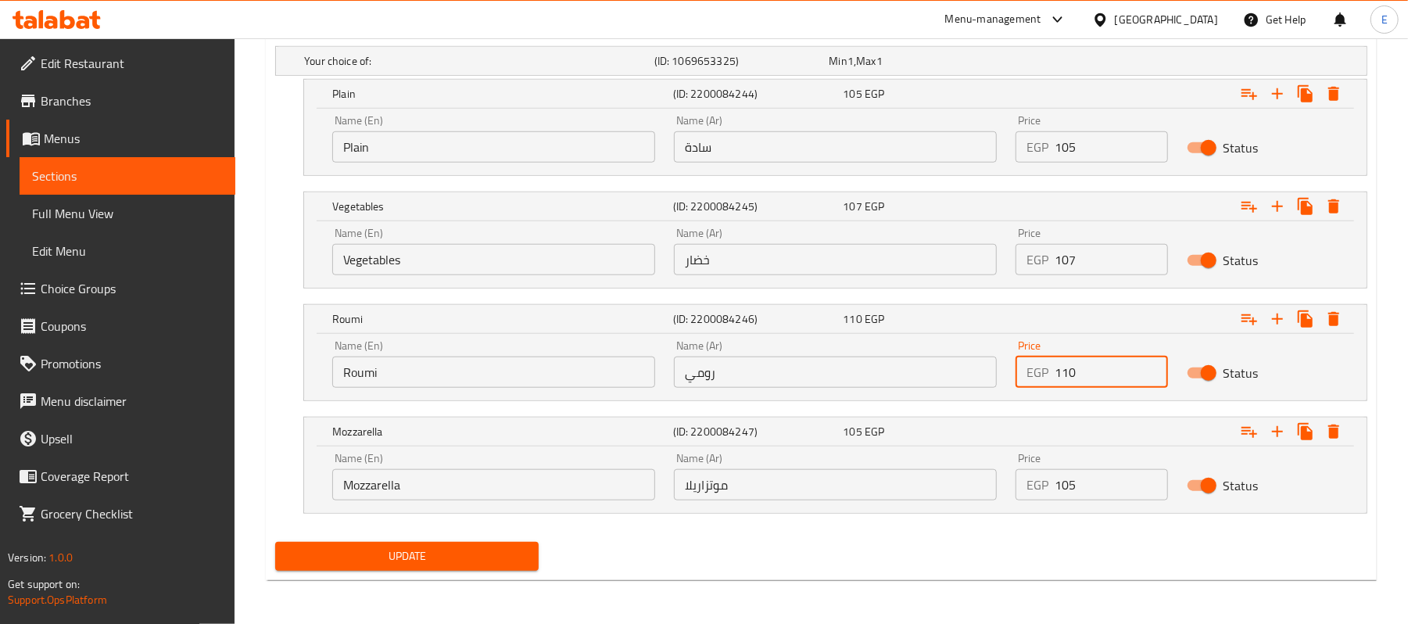
type input "110"
drag, startPoint x: 1059, startPoint y: 492, endPoint x: 1134, endPoint y: 493, distance: 75.1
click at [1134, 493] on input "105" at bounding box center [1111, 484] width 113 height 31
type input "110"
click at [450, 543] on button "Update" at bounding box center [407, 556] width 264 height 29
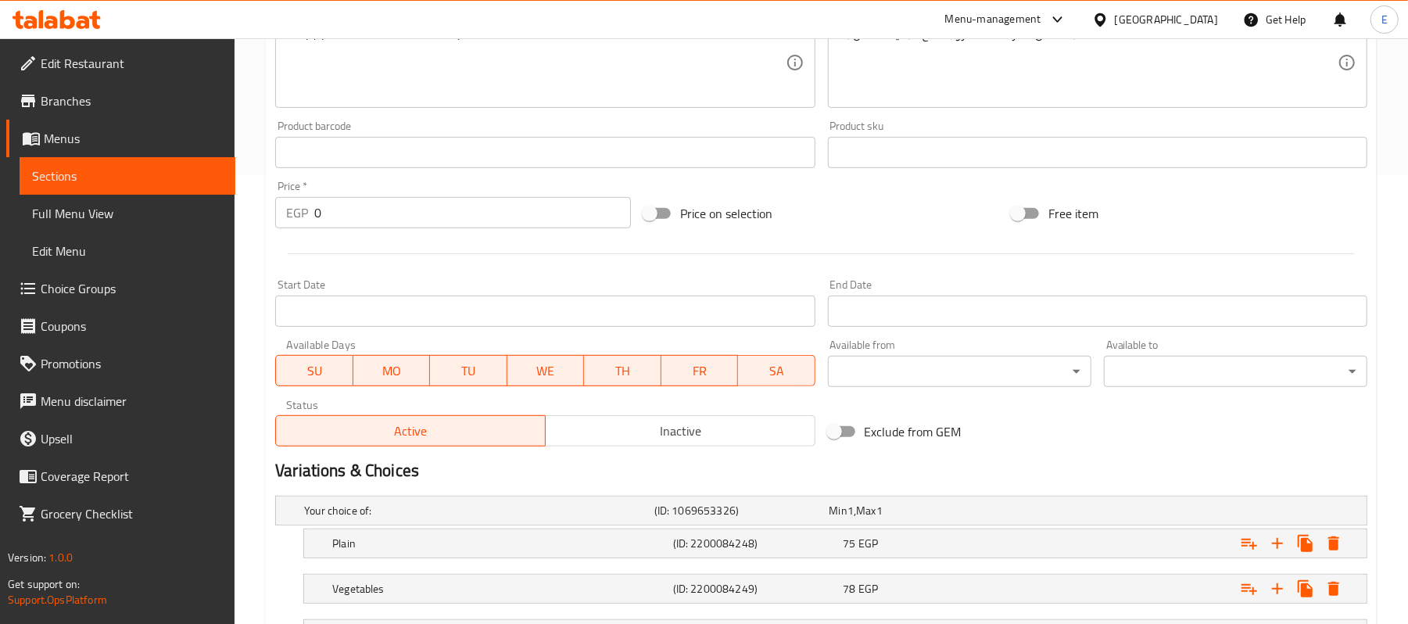
scroll to position [632, 0]
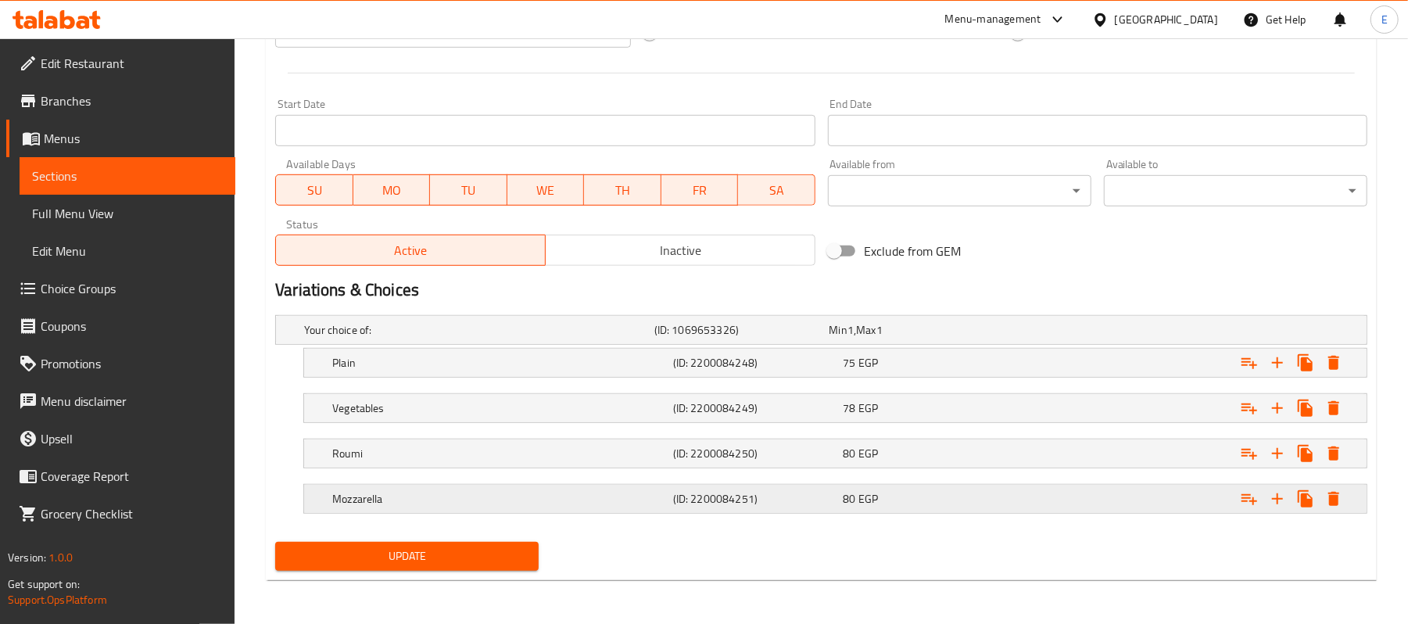
click at [902, 341] on div "80 EGP" at bounding box center [914, 330] width 175 height 22
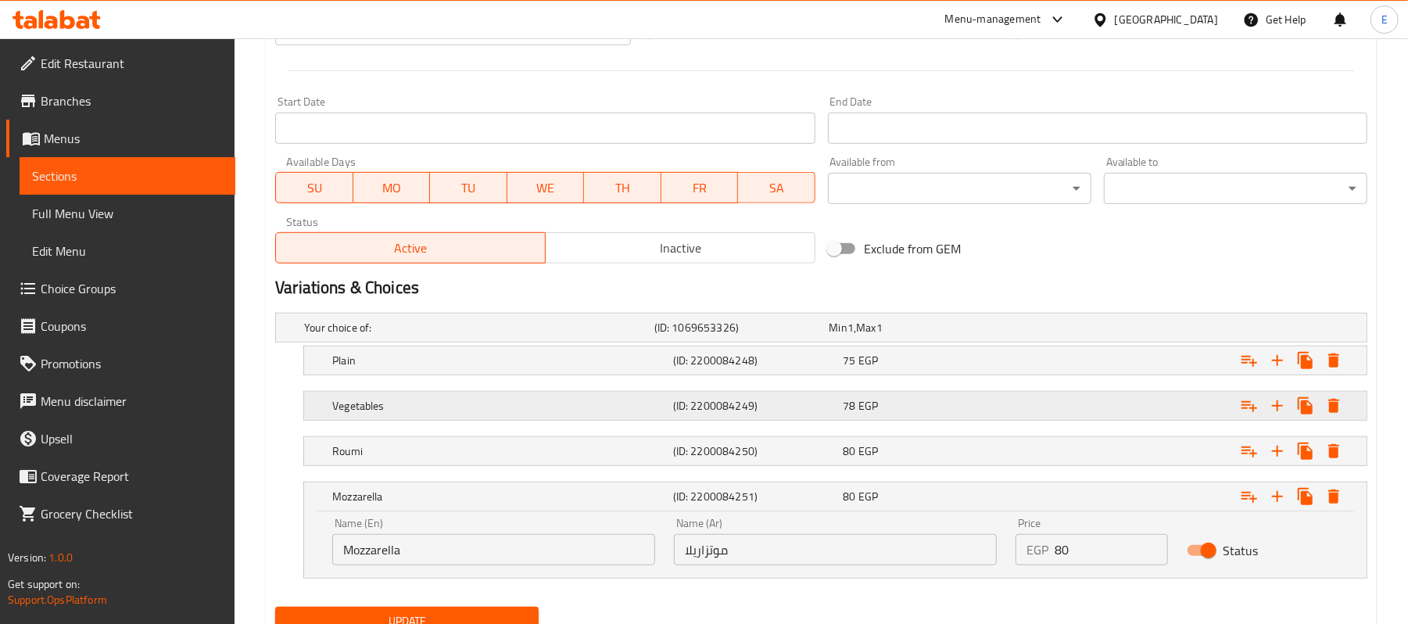
click at [902, 345] on div "Vegetables (ID: 2200084249) 78 EGP" at bounding box center [826, 327] width 1050 height 34
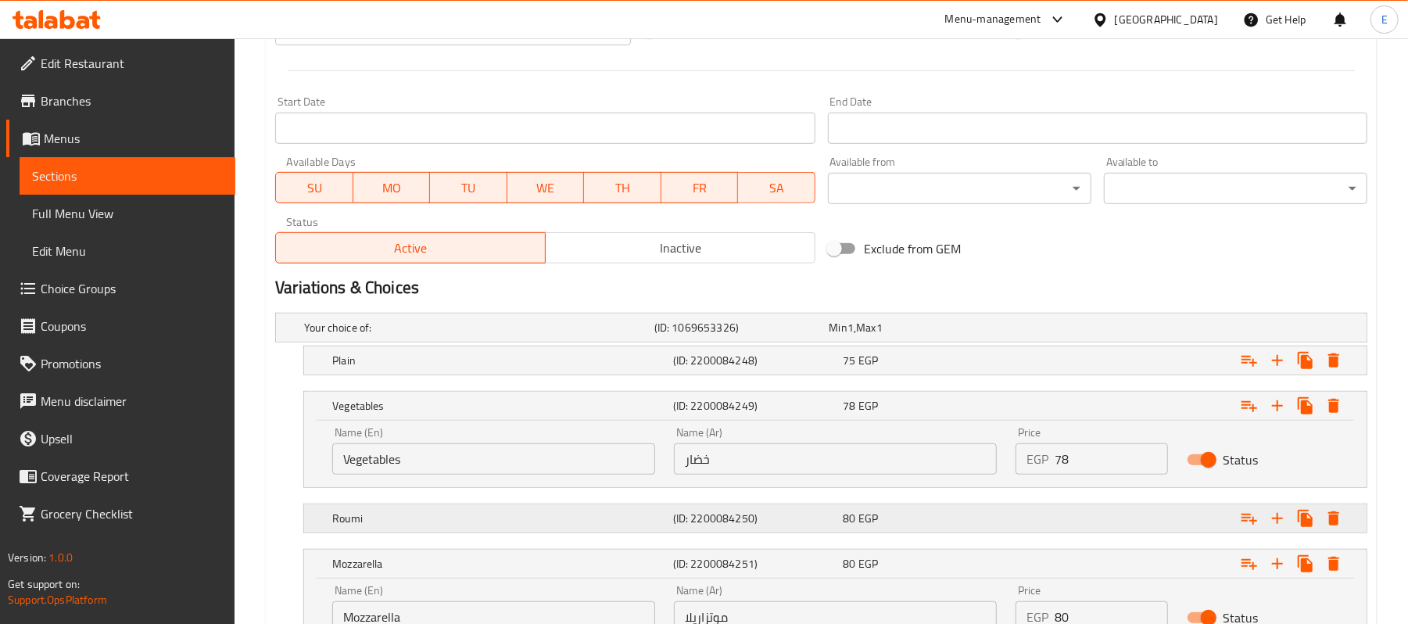
click at [905, 336] on div "80 EGP" at bounding box center [914, 328] width 169 height 16
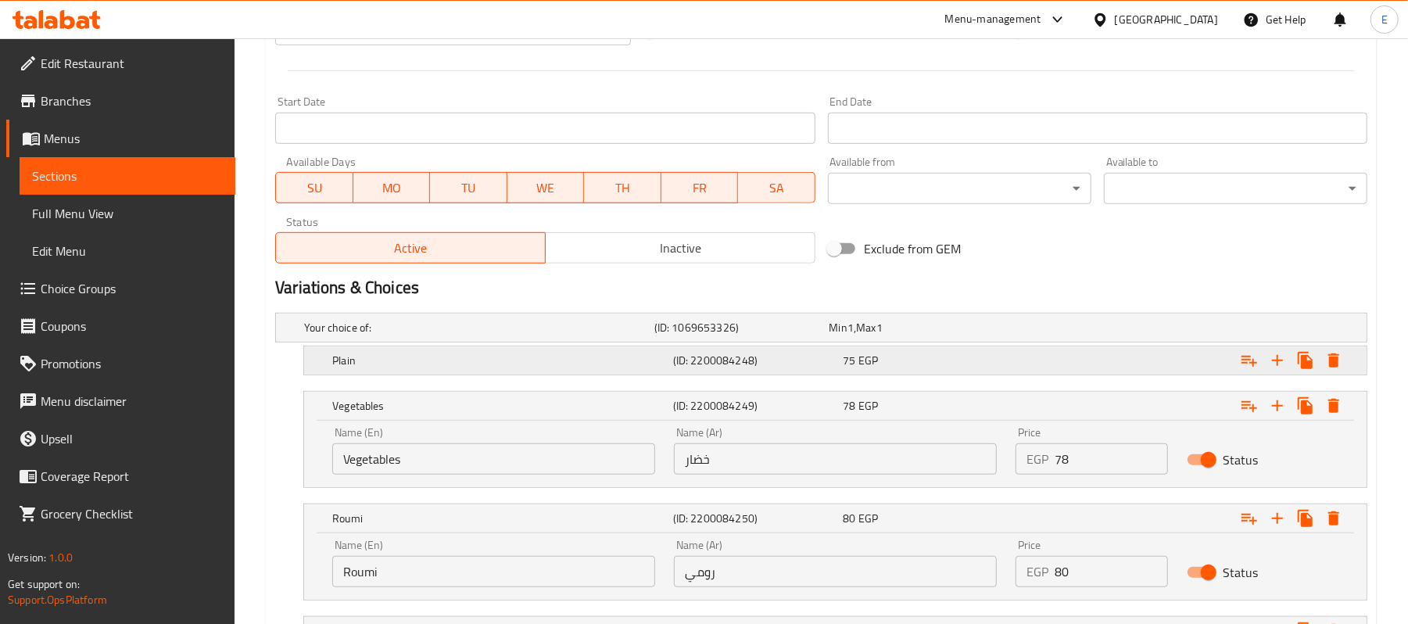
click at [908, 345] on div "Plain (ID: 2200084248) 75 EGP" at bounding box center [826, 327] width 1050 height 34
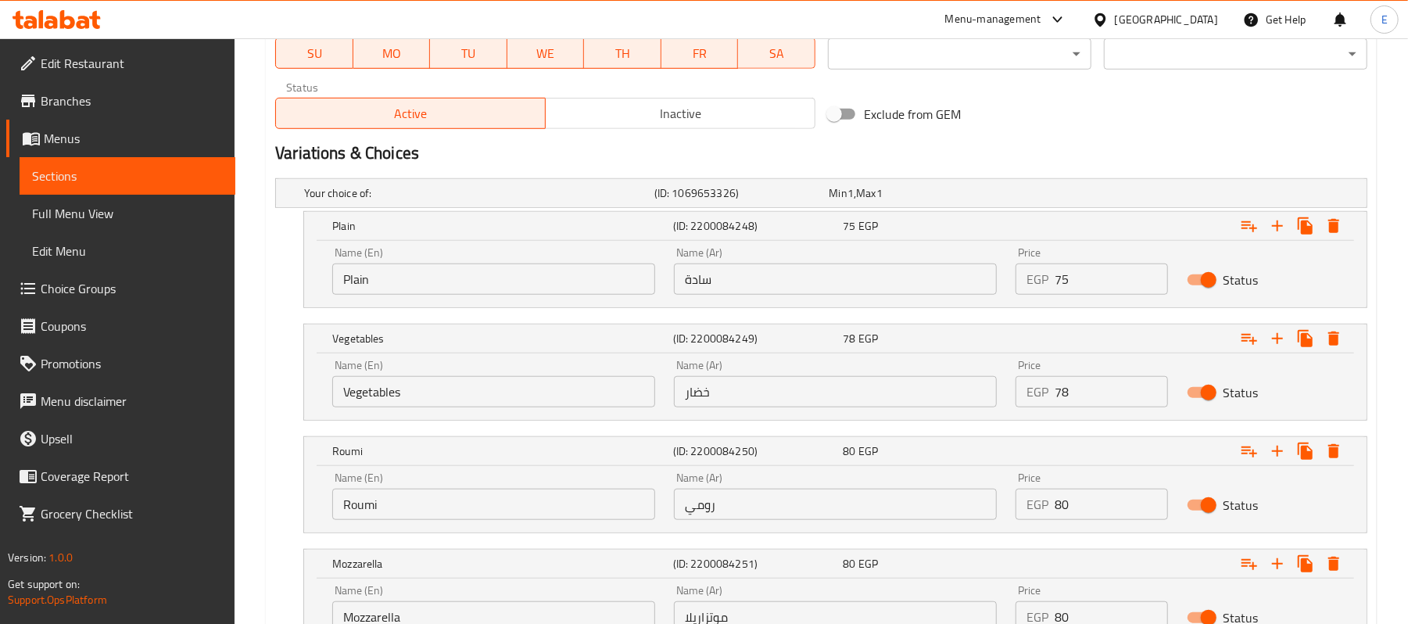
scroll to position [901, 0]
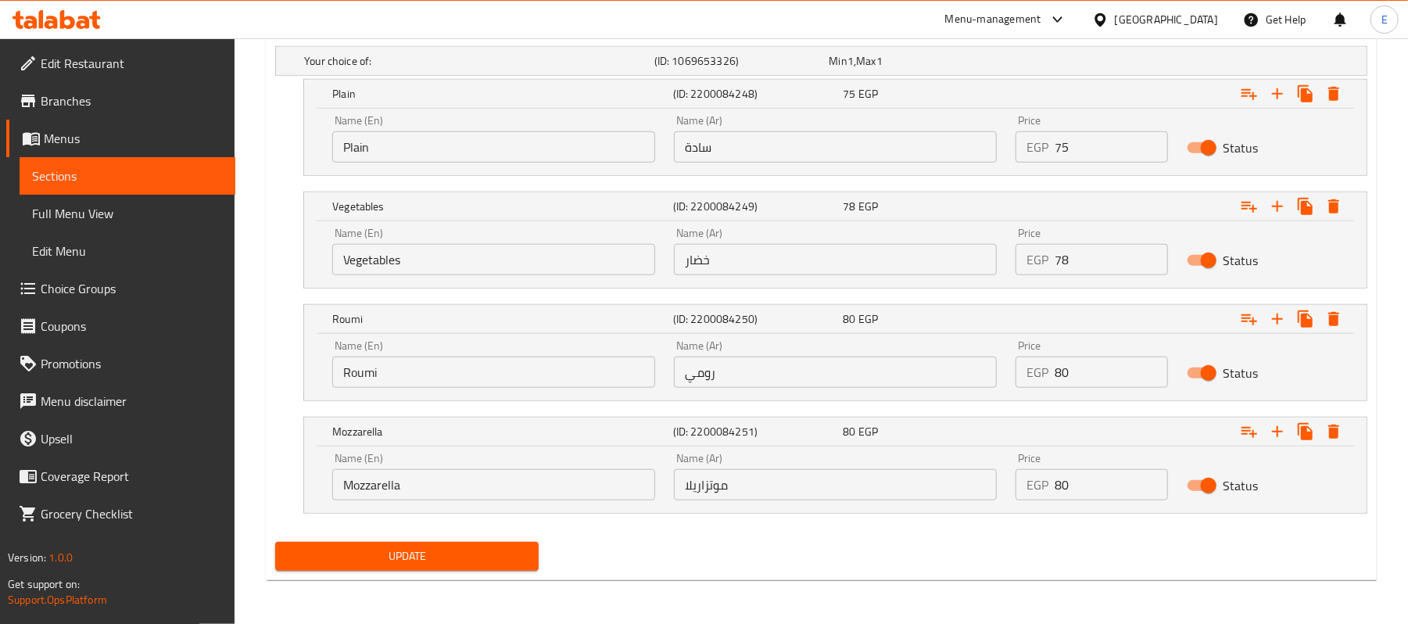
click at [1065, 154] on input "75" at bounding box center [1111, 146] width 113 height 31
type input "80"
drag, startPoint x: 1056, startPoint y: 260, endPoint x: 1120, endPoint y: 267, distance: 64.5
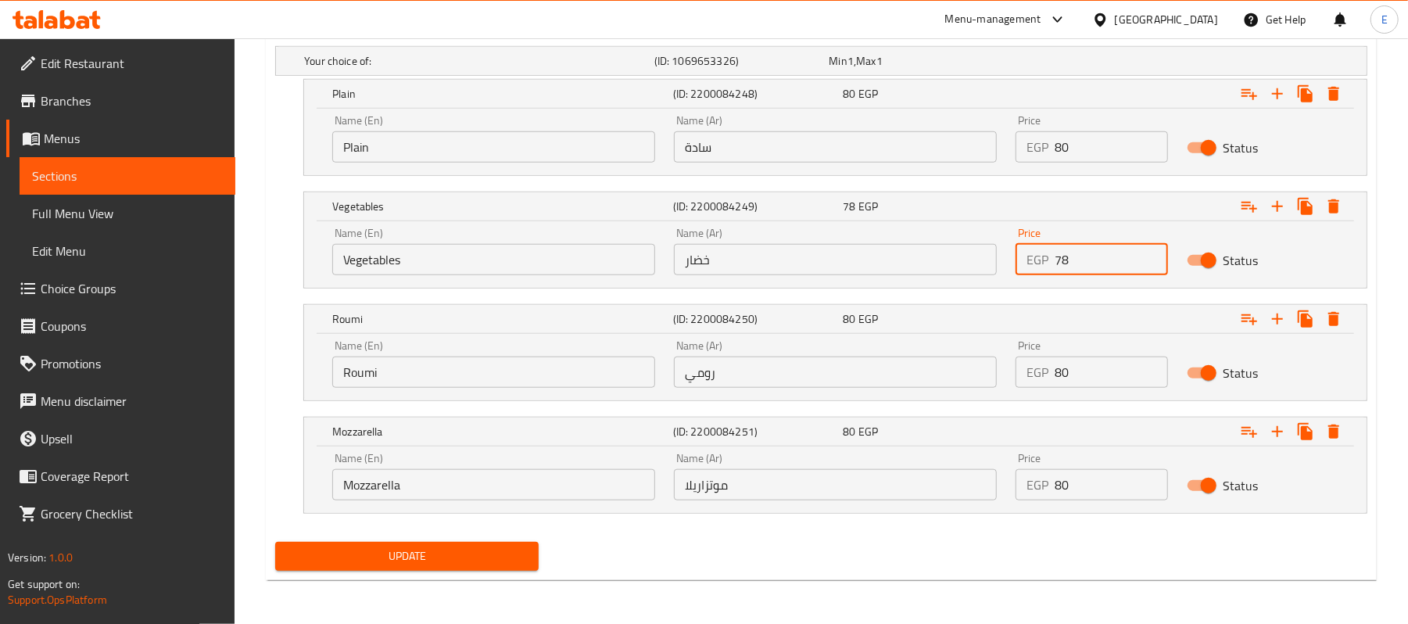
click at [1120, 267] on input "78" at bounding box center [1111, 259] width 113 height 31
type input "83"
drag, startPoint x: 1065, startPoint y: 379, endPoint x: 1059, endPoint y: 389, distance: 11.9
click at [1059, 389] on div "Price EGP 80 Price" at bounding box center [1092, 364] width 170 height 66
type input "85"
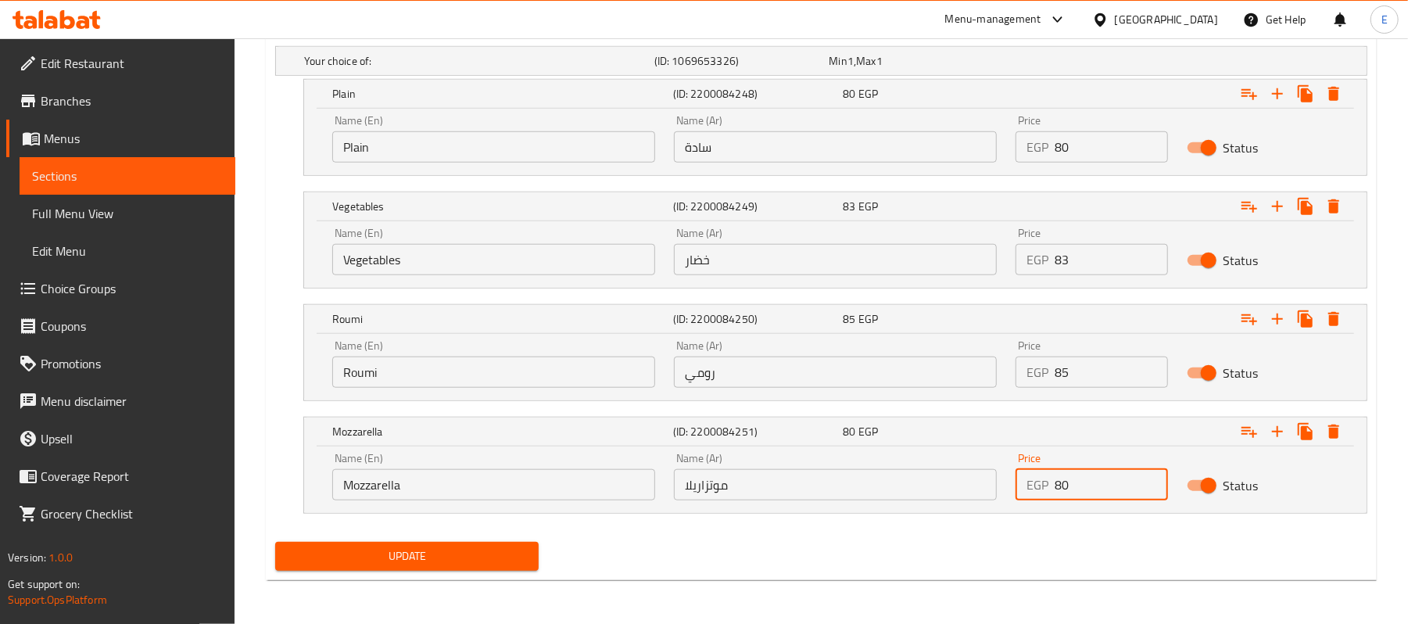
click at [1064, 486] on input "80" at bounding box center [1111, 484] width 113 height 31
type input "85"
click at [407, 552] on span "Update" at bounding box center [407, 557] width 239 height 20
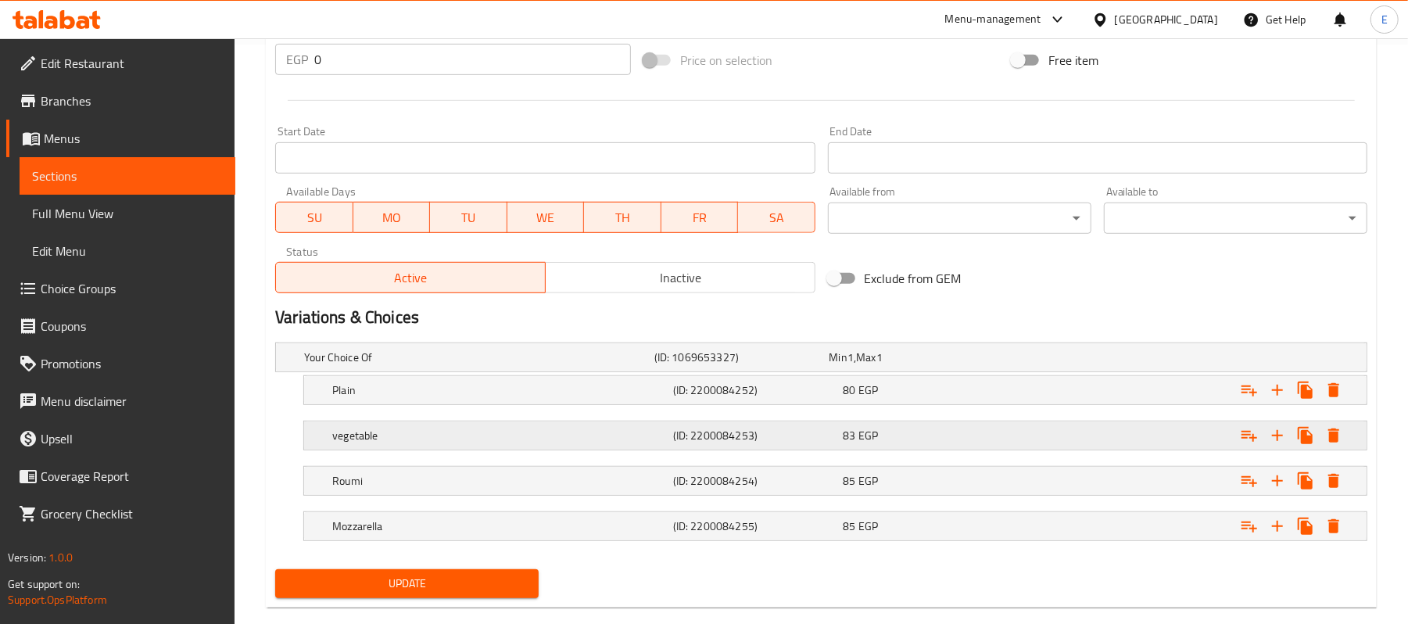
scroll to position [610, 0]
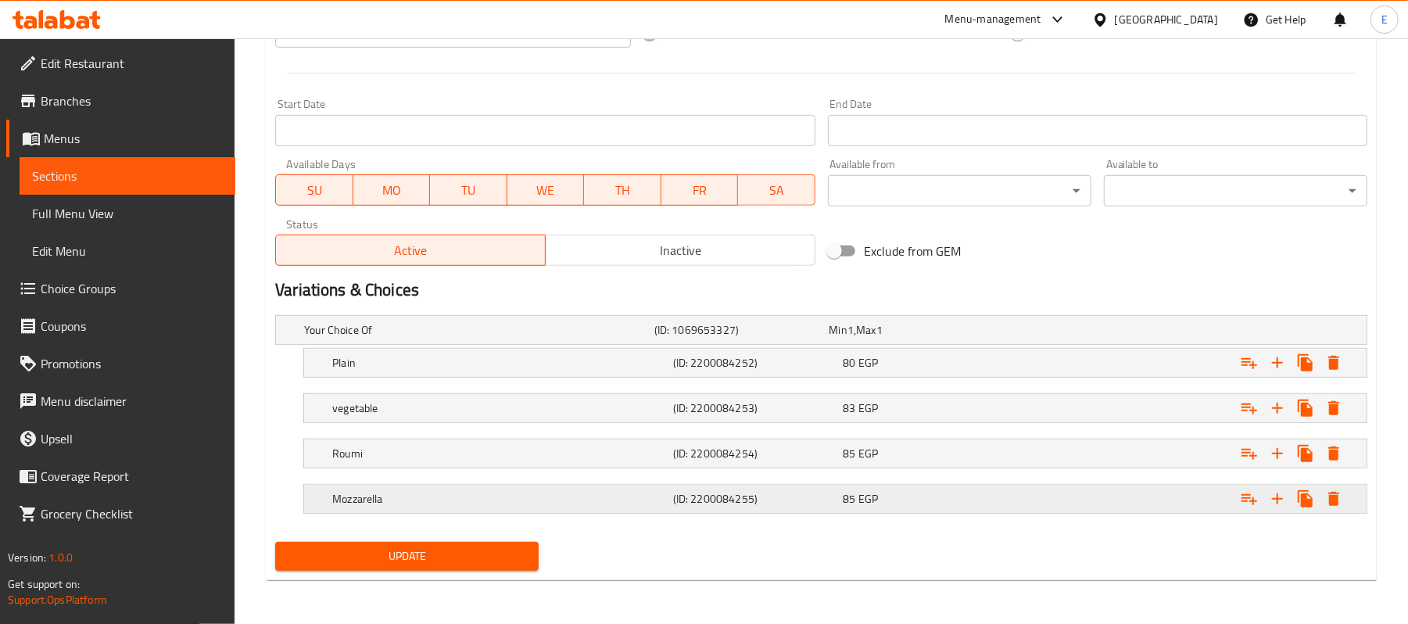
click at [907, 338] on div "85 EGP" at bounding box center [914, 330] width 169 height 16
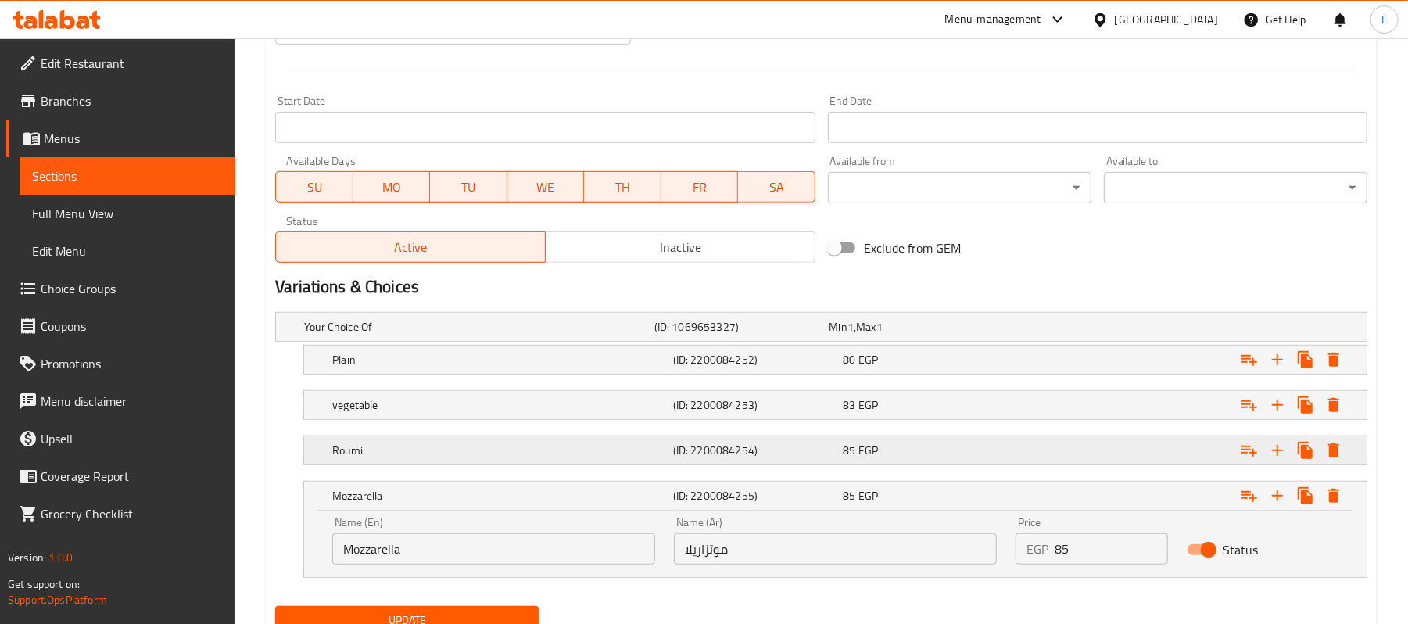
click at [911, 335] on div "85 EGP" at bounding box center [914, 327] width 169 height 16
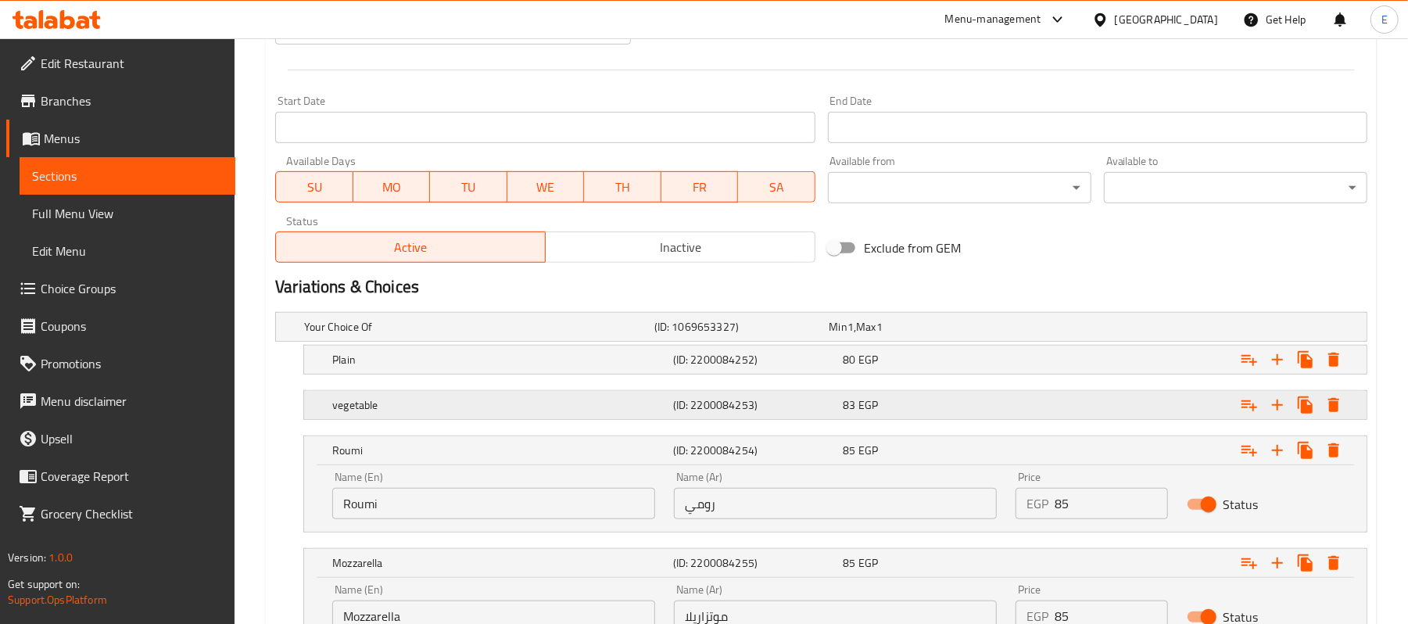
click at [911, 338] on div "83 EGP" at bounding box center [914, 327] width 175 height 22
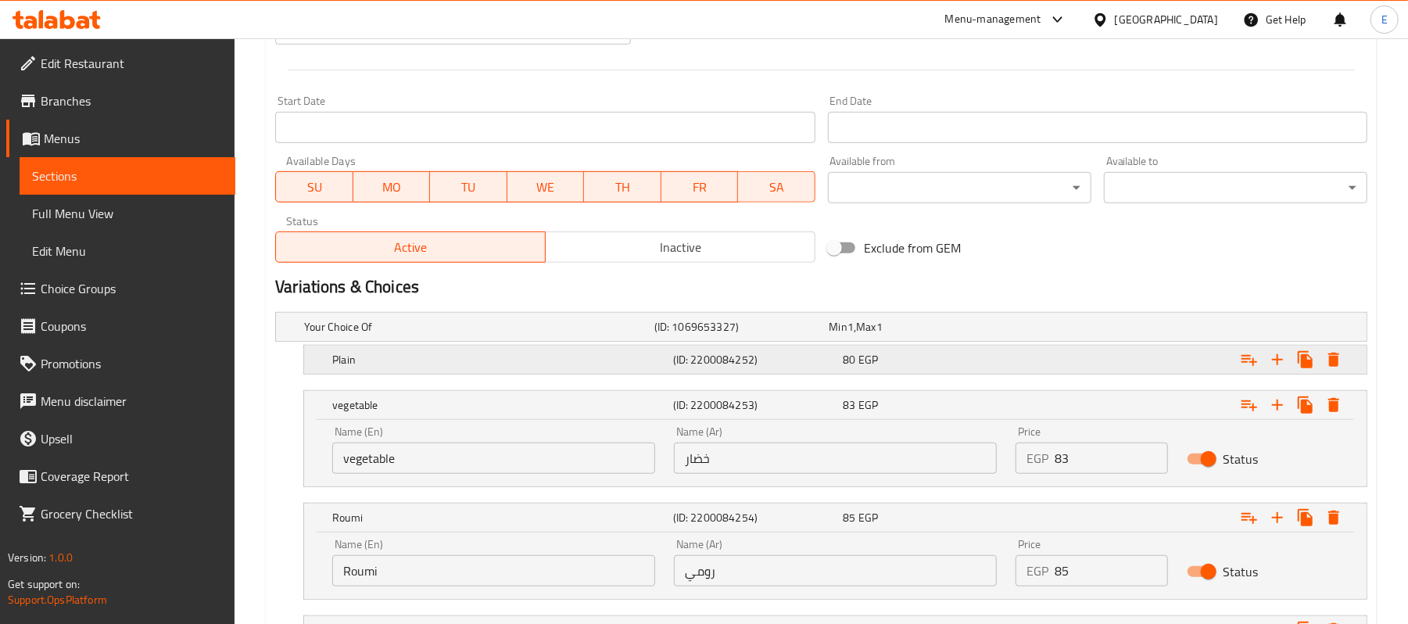
click at [915, 335] on div "80 EGP" at bounding box center [914, 327] width 169 height 16
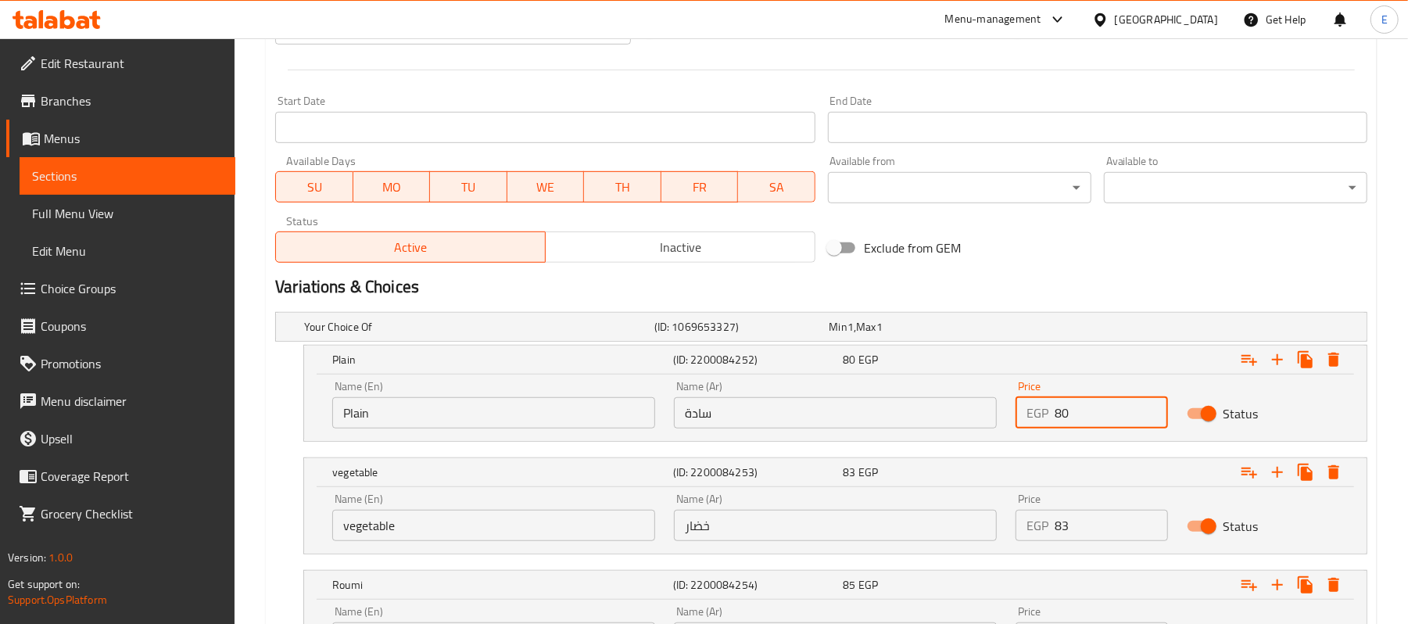
drag, startPoint x: 1062, startPoint y: 411, endPoint x: 1084, endPoint y: 411, distance: 21.9
click at [1084, 411] on input "80" at bounding box center [1111, 412] width 113 height 31
type input "85"
click at [1136, 253] on div "Exclude from GEM" at bounding box center [1006, 248] width 368 height 42
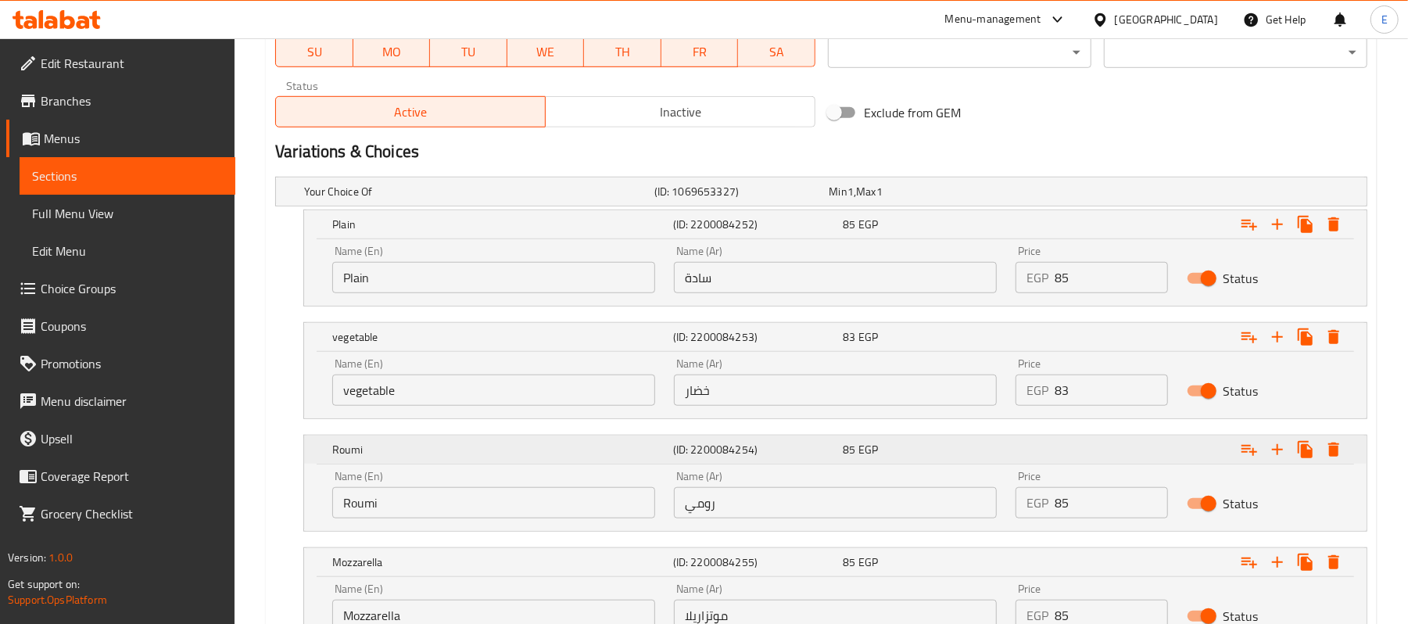
scroll to position [879, 0]
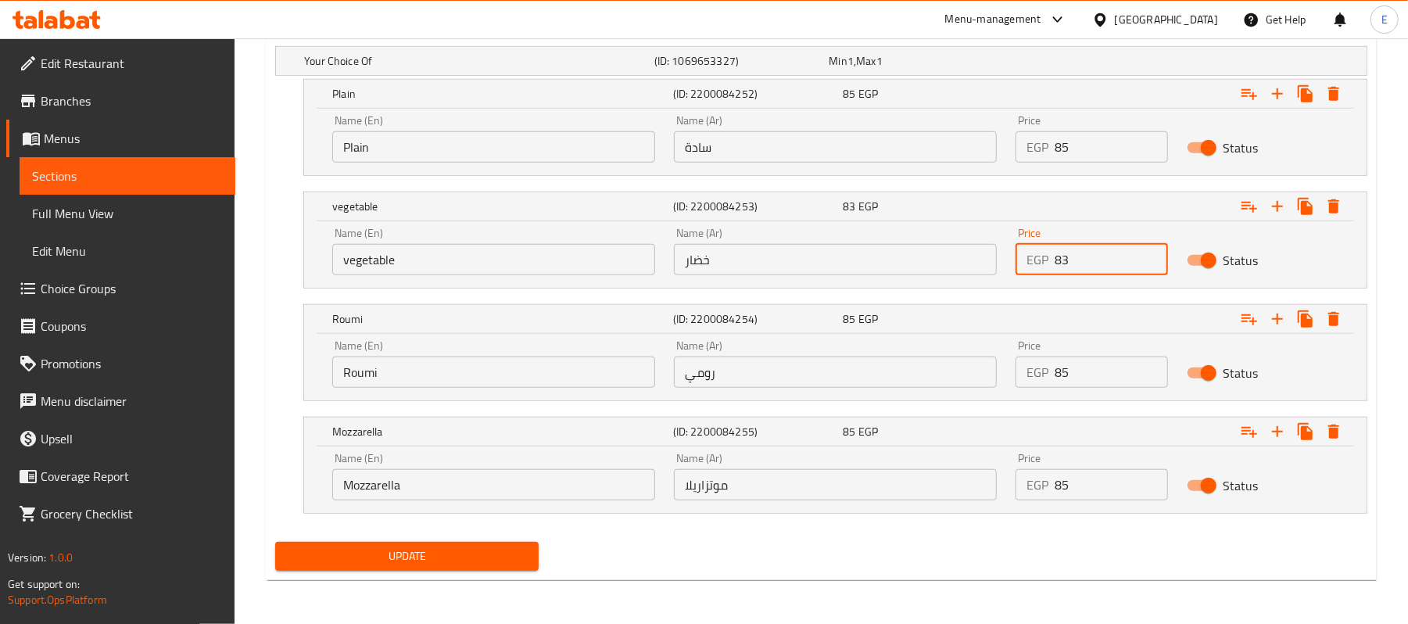
drag, startPoint x: 1061, startPoint y: 258, endPoint x: 1082, endPoint y: 264, distance: 22.0
click at [1082, 264] on input "83" at bounding box center [1111, 259] width 113 height 31
type input "88"
drag, startPoint x: 1060, startPoint y: 377, endPoint x: 1076, endPoint y: 373, distance: 16.1
click at [1076, 373] on input "85" at bounding box center [1111, 372] width 113 height 31
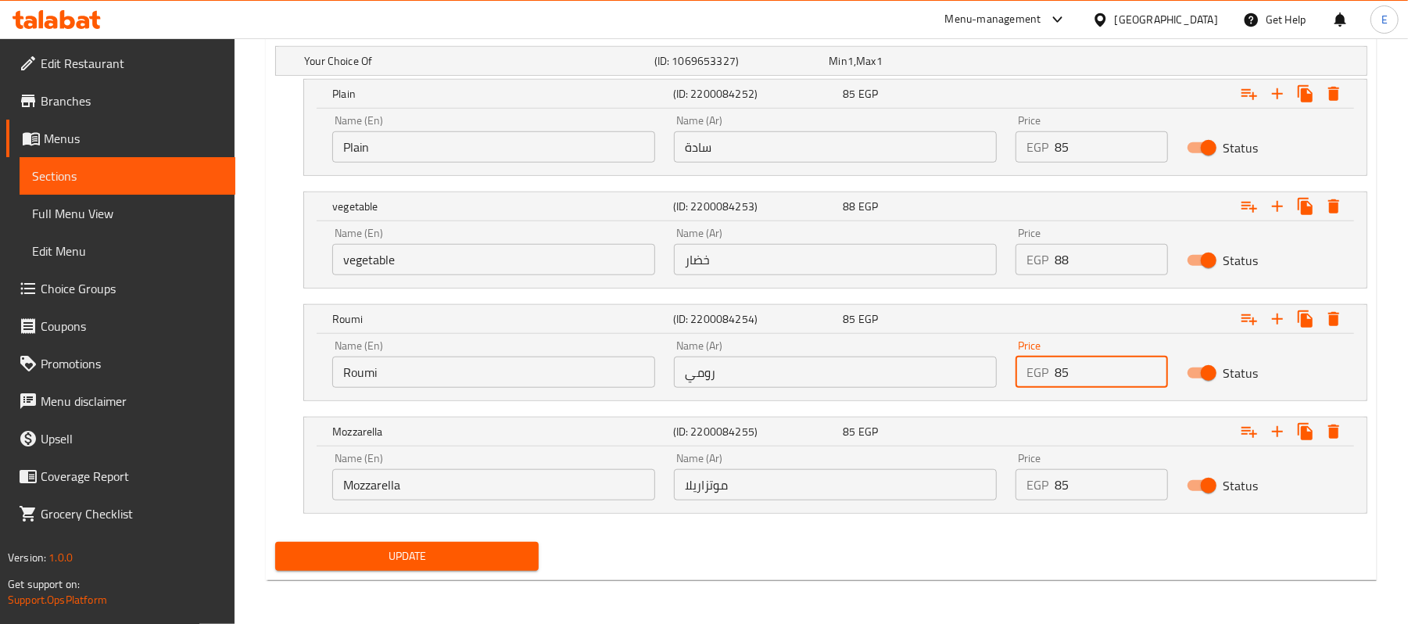
click at [1070, 375] on input "85" at bounding box center [1111, 372] width 113 height 31
type input "90"
click at [1105, 496] on input "85" at bounding box center [1111, 484] width 113 height 31
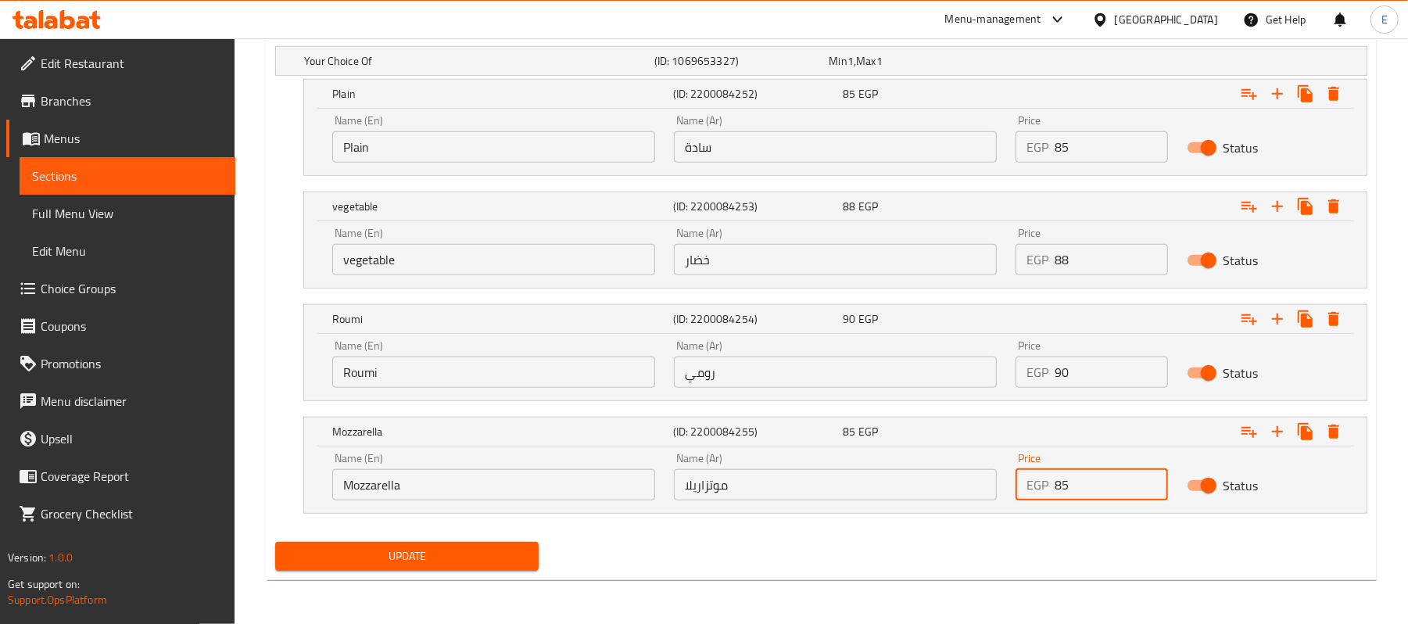
click at [1105, 496] on input "85" at bounding box center [1111, 484] width 113 height 31
type input "90"
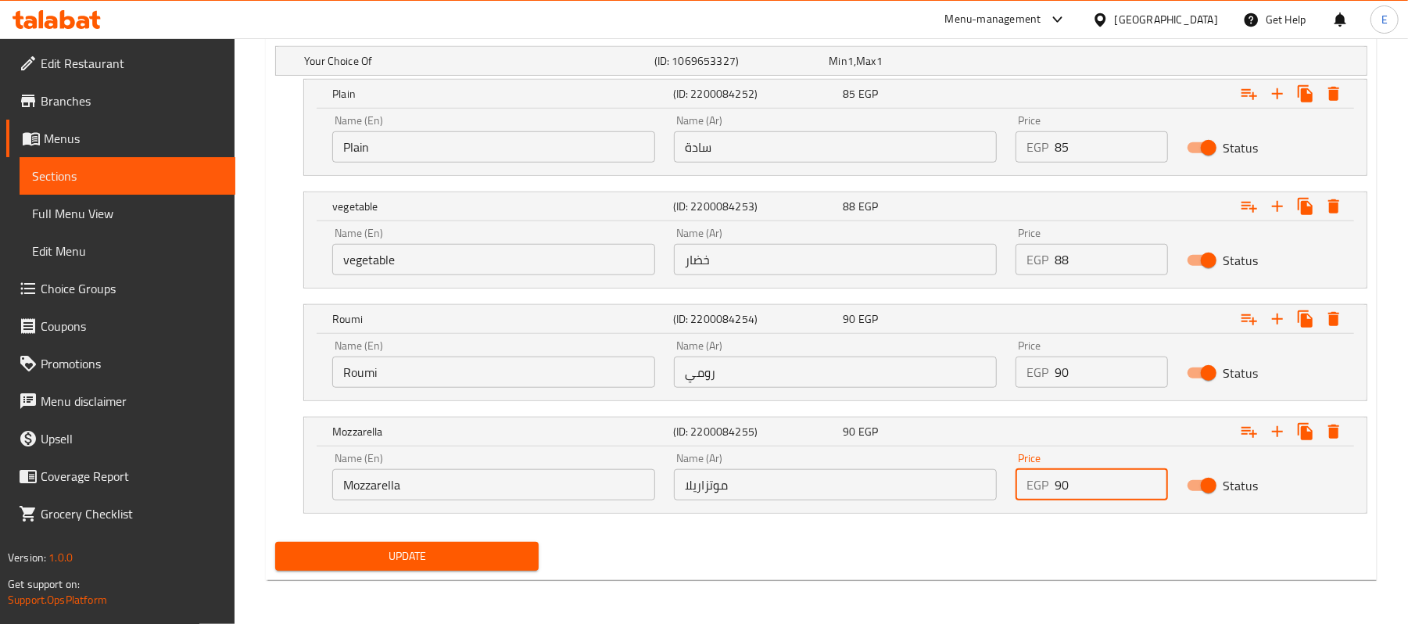
click at [479, 569] on button "Update" at bounding box center [407, 556] width 264 height 29
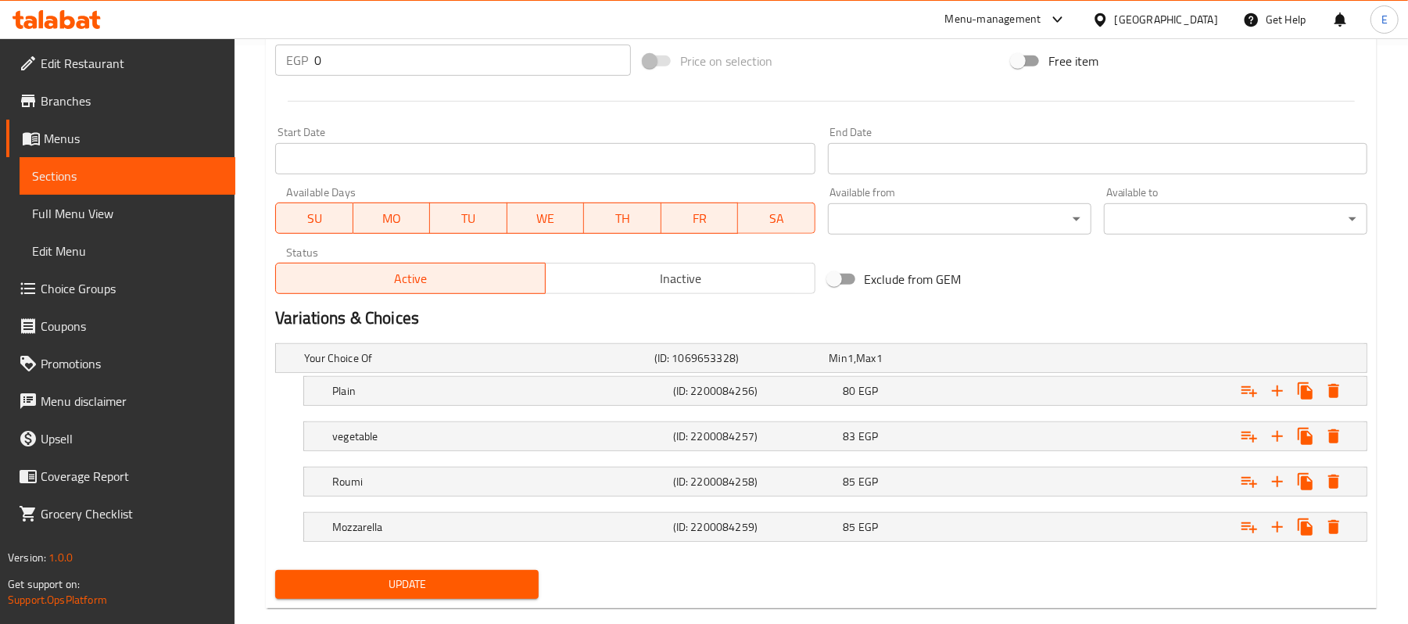
scroll to position [610, 0]
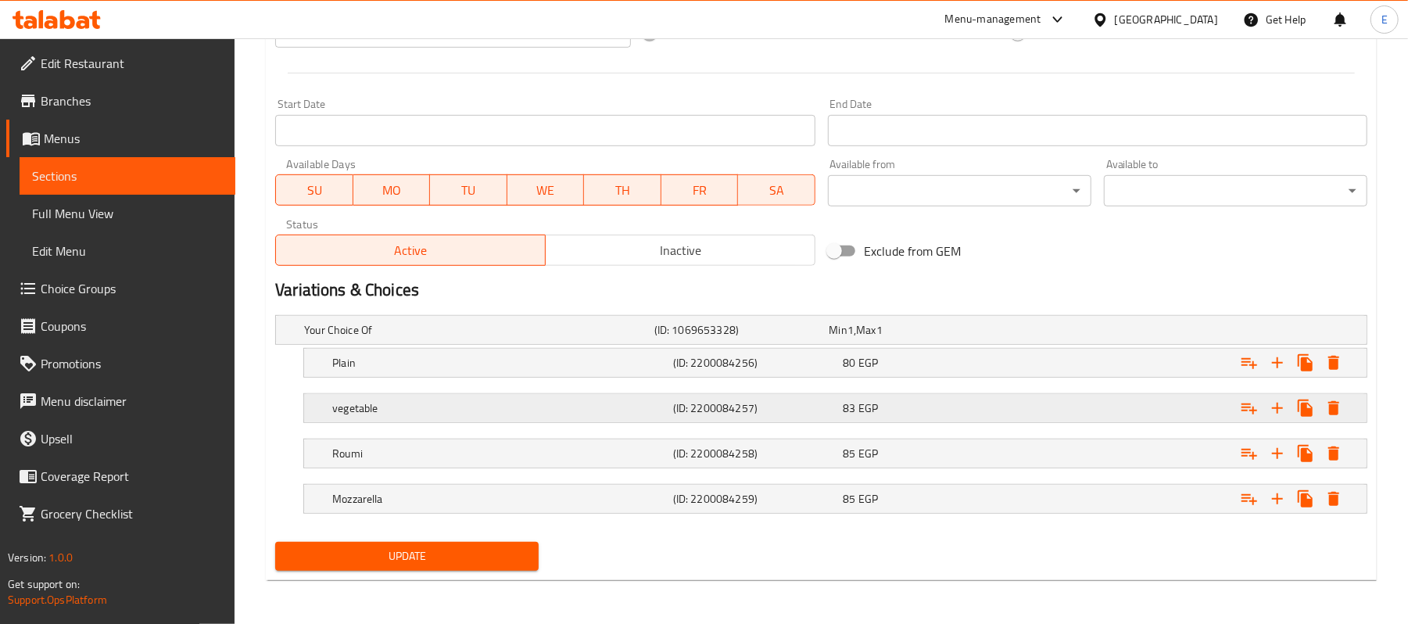
click at [827, 341] on div "(ID: 2200084257)" at bounding box center [738, 330] width 175 height 22
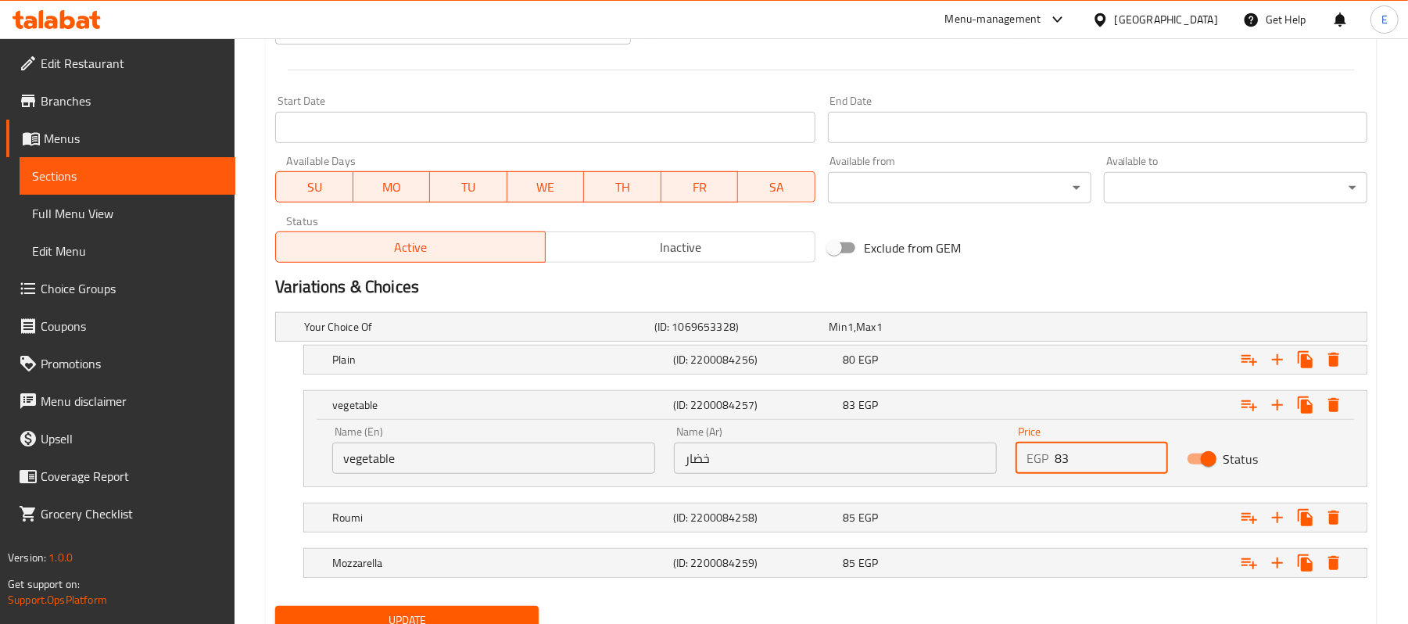
drag, startPoint x: 1064, startPoint y: 461, endPoint x: 1092, endPoint y: 472, distance: 29.5
click at [1092, 472] on input "83" at bounding box center [1111, 458] width 113 height 31
type input "88"
click at [885, 344] on div "Plain (ID: 2200084256) 80 EGP" at bounding box center [826, 327] width 1050 height 34
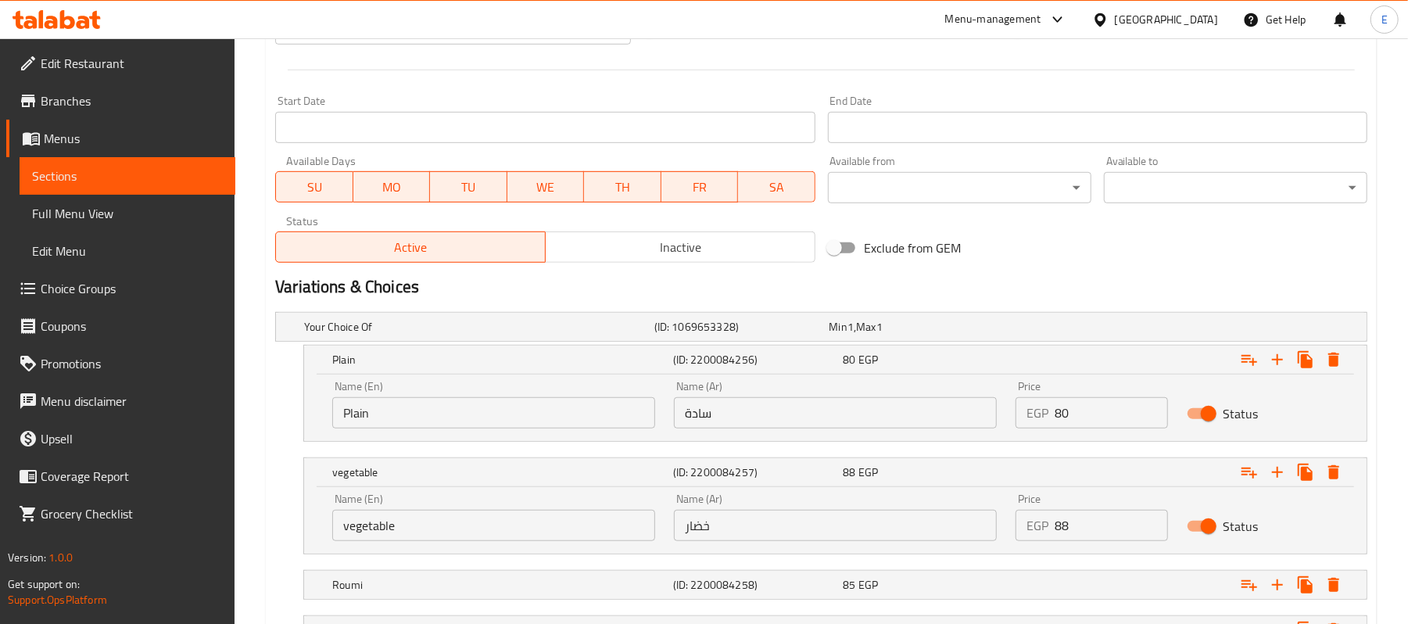
click at [1070, 411] on input "80" at bounding box center [1111, 412] width 113 height 31
drag, startPoint x: 1064, startPoint y: 417, endPoint x: 1118, endPoint y: 404, distance: 56.3
click at [1117, 404] on input "80" at bounding box center [1111, 412] width 113 height 31
type input "85"
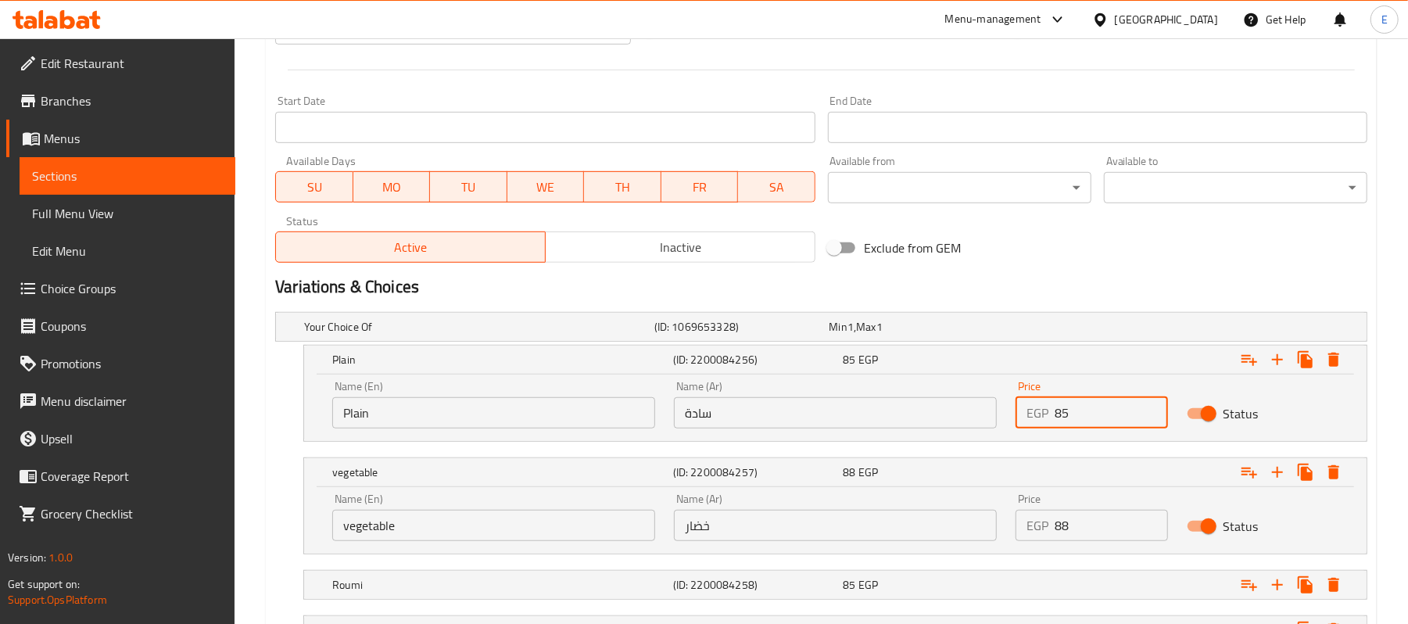
click at [1098, 282] on h2 "Variations & Choices" at bounding box center [821, 286] width 1093 height 23
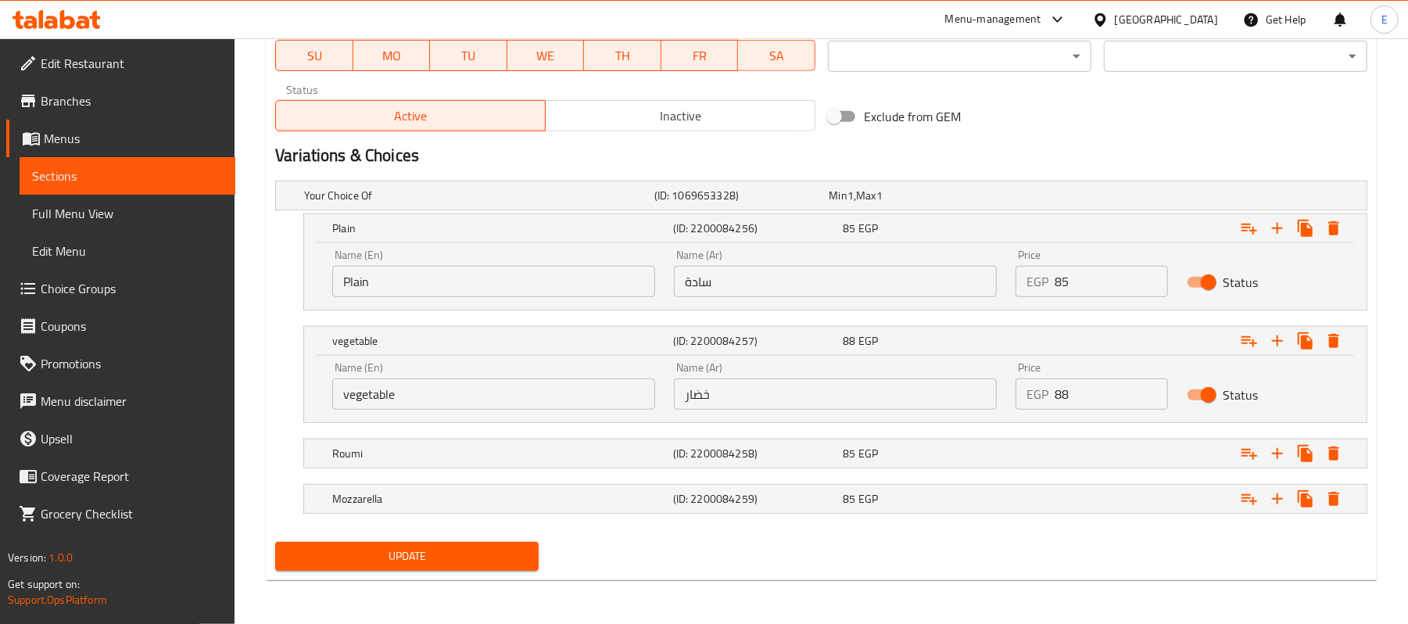
scroll to position [745, 0]
click at [1039, 199] on div "Expand" at bounding box center [1176, 195] width 350 height 6
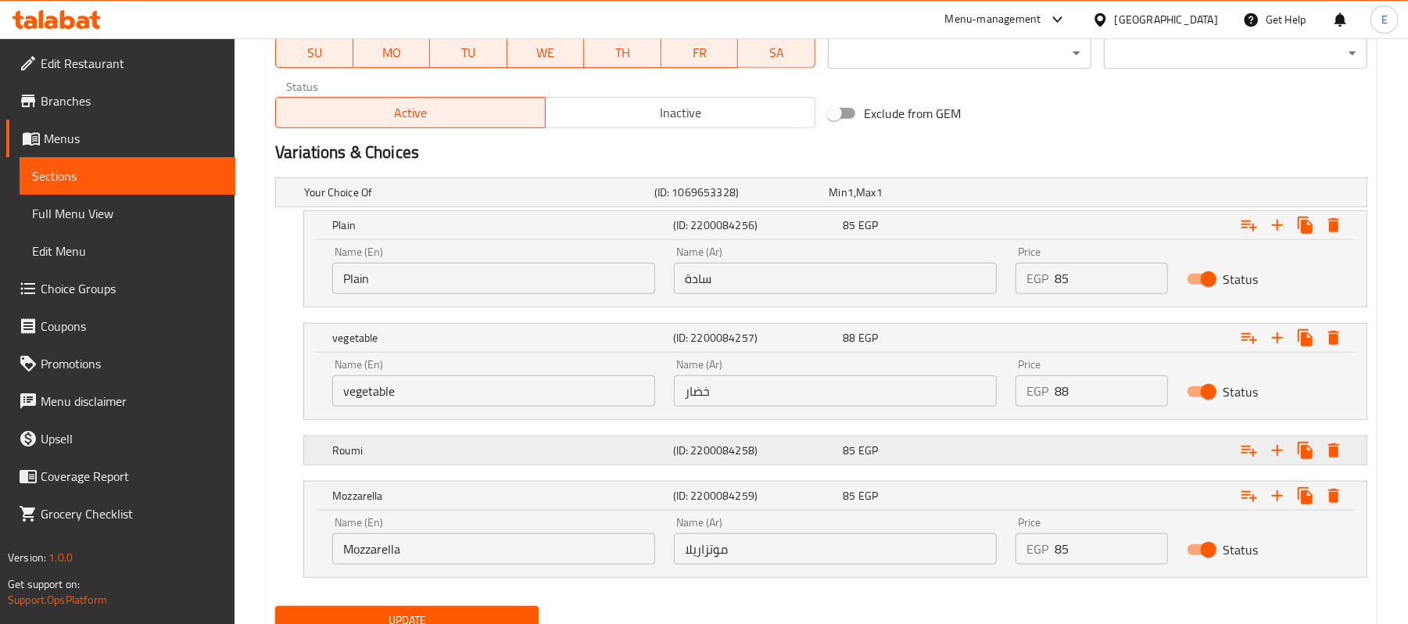
click at [1039, 196] on div "Expand" at bounding box center [1176, 192] width 350 height 6
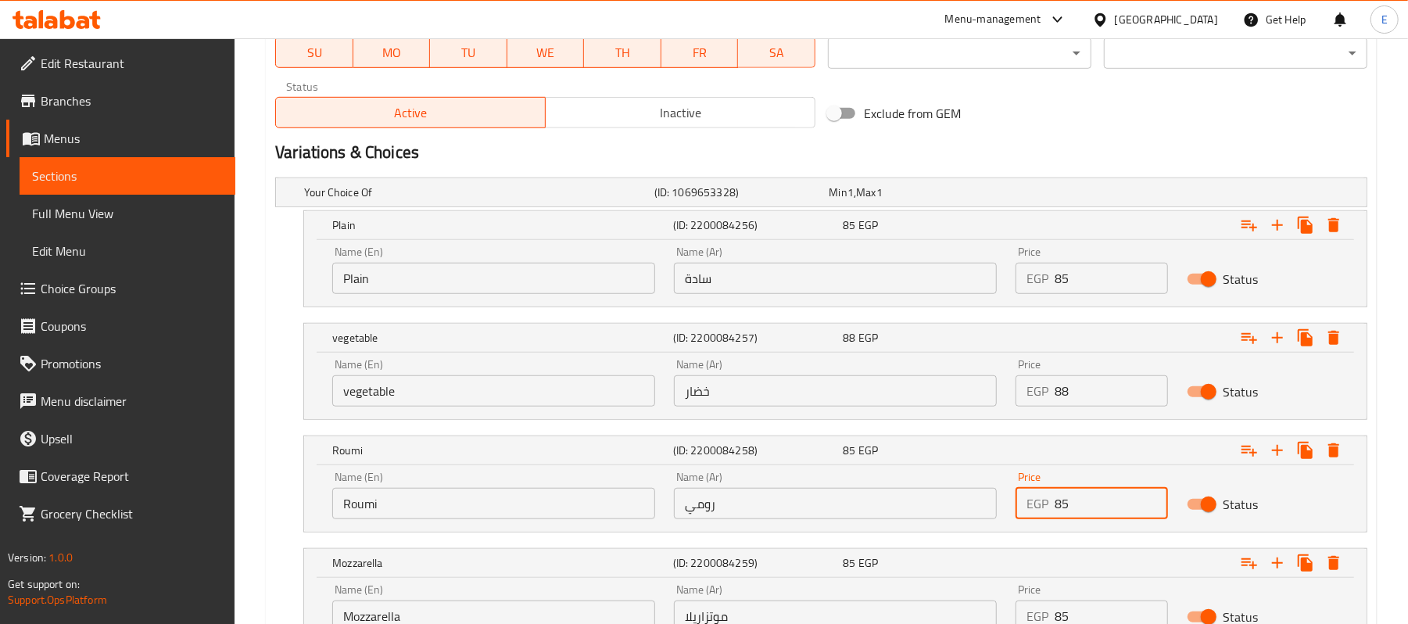
click at [1080, 505] on input "85" at bounding box center [1111, 503] width 113 height 31
click at [1080, 504] on input "85" at bounding box center [1111, 503] width 113 height 31
type input "90"
click at [1075, 612] on input "85" at bounding box center [1111, 616] width 113 height 31
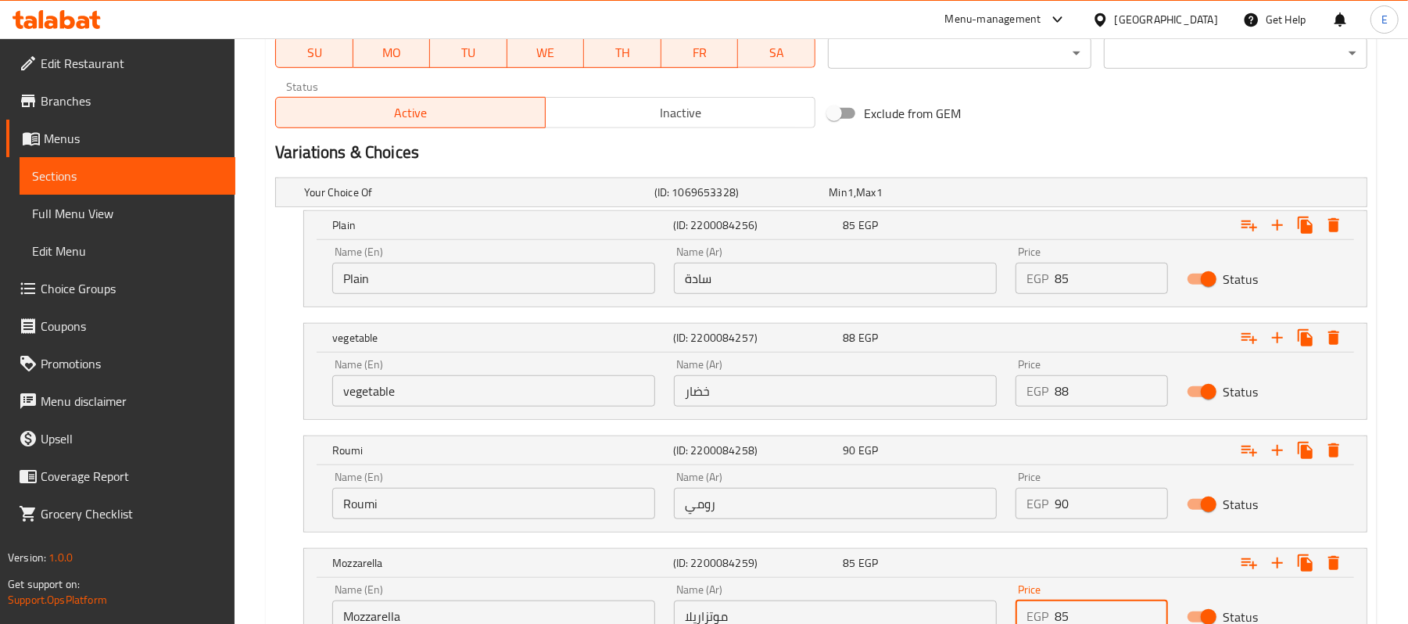
click at [1075, 612] on input "85" at bounding box center [1111, 616] width 113 height 31
type input "0"
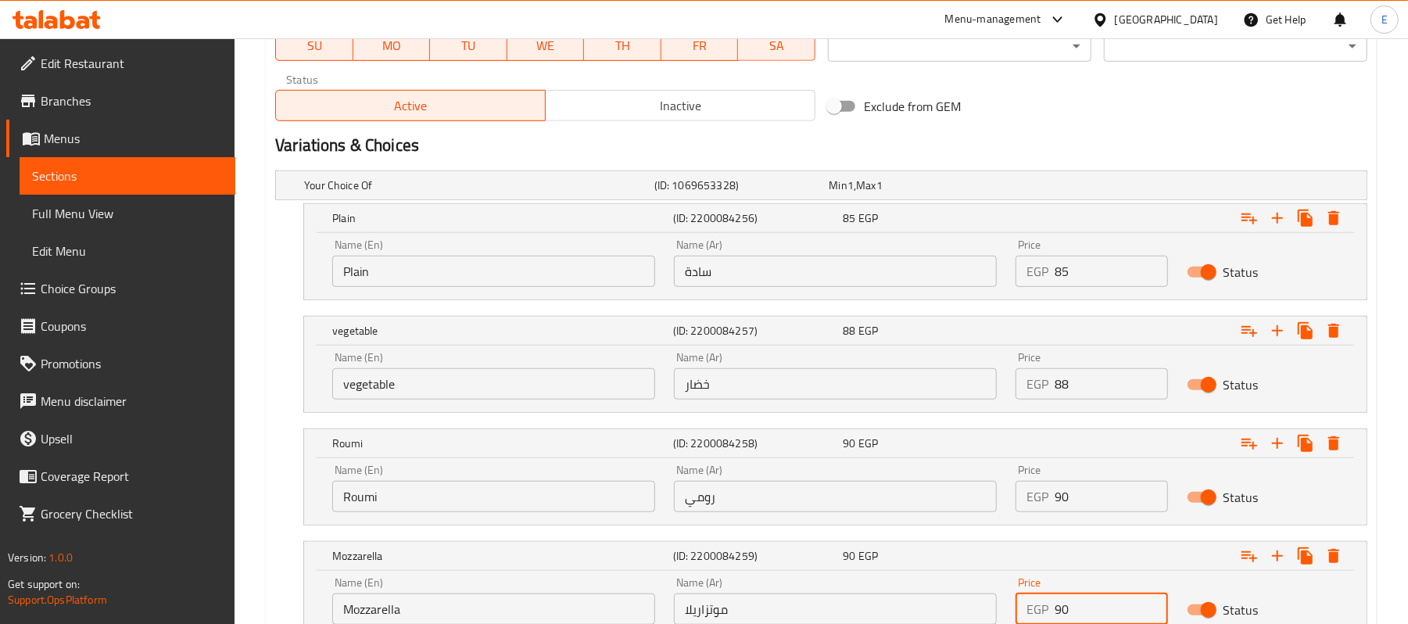
type input "90"
click at [1031, 131] on div "Variations & Choices" at bounding box center [821, 145] width 1105 height 36
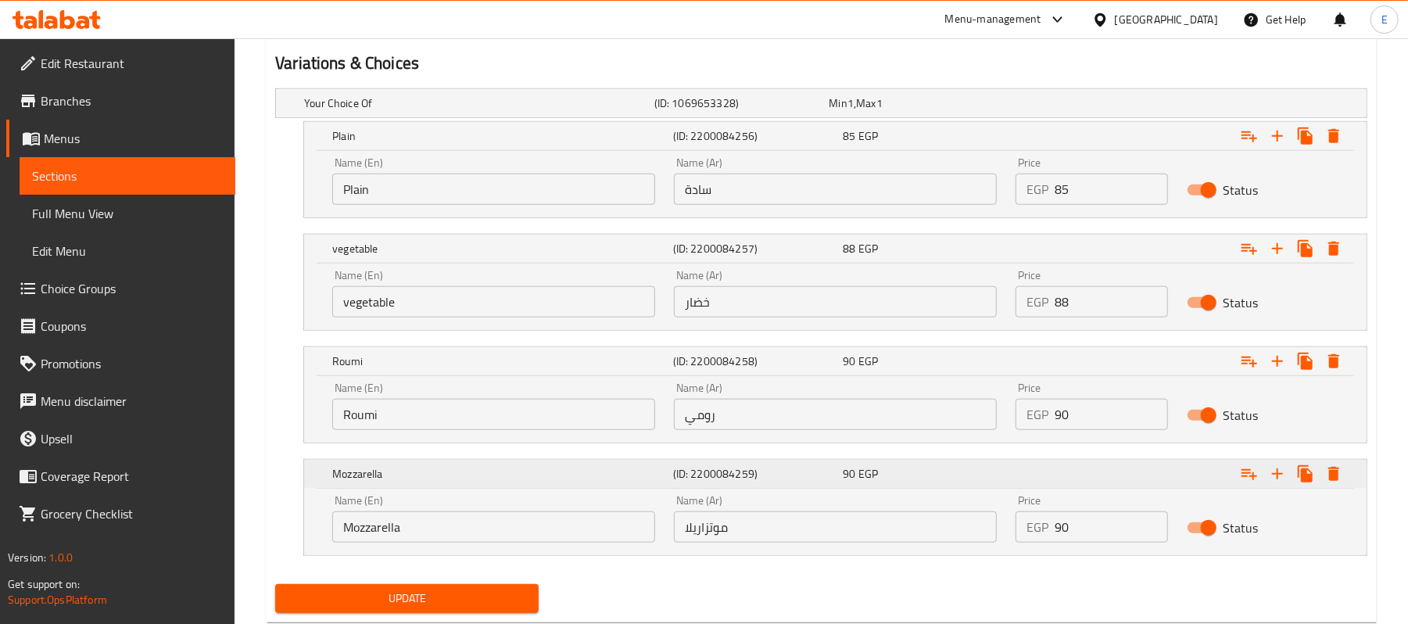
scroll to position [879, 0]
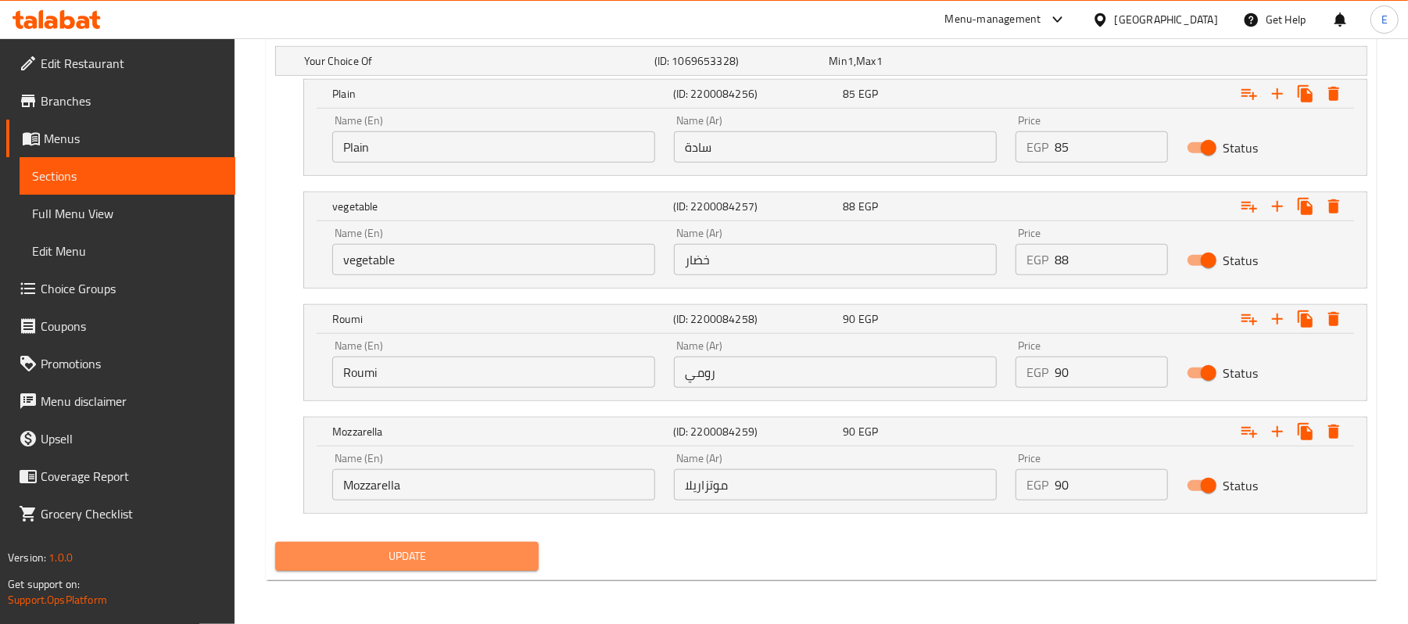
drag, startPoint x: 472, startPoint y: 552, endPoint x: 461, endPoint y: 545, distance: 13.7
click at [467, 552] on span "Update" at bounding box center [407, 557] width 239 height 20
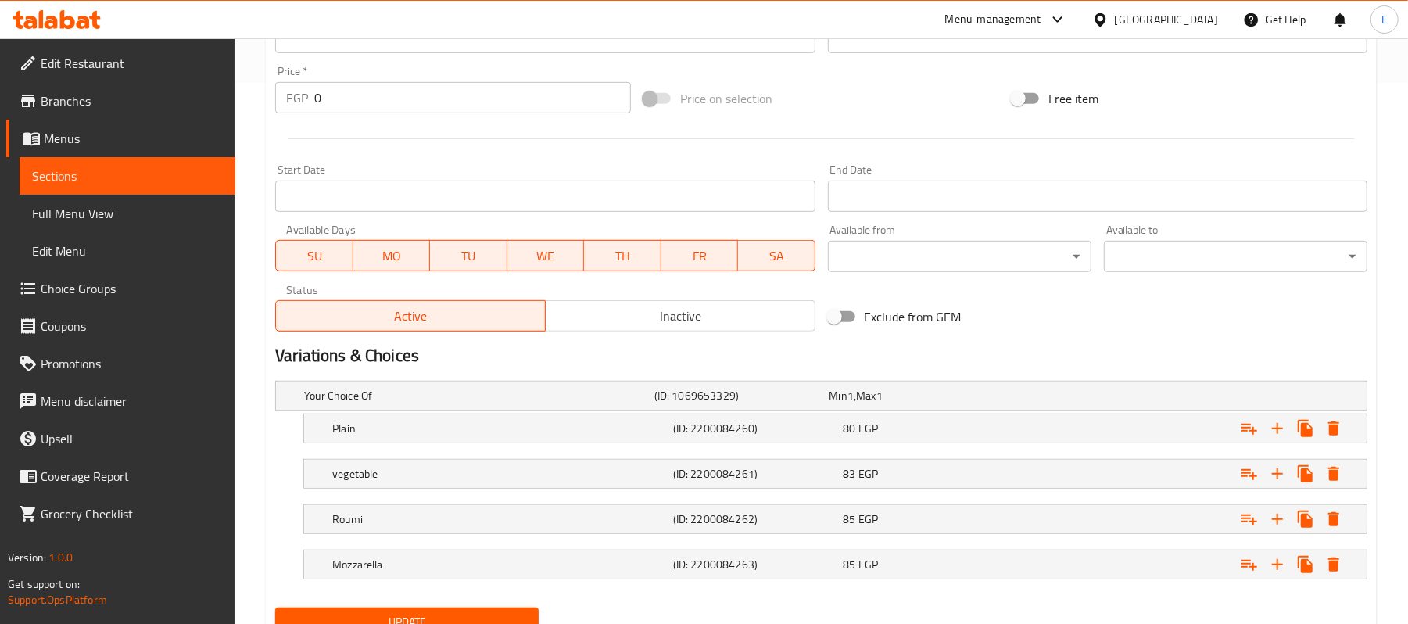
scroll to position [610, 0]
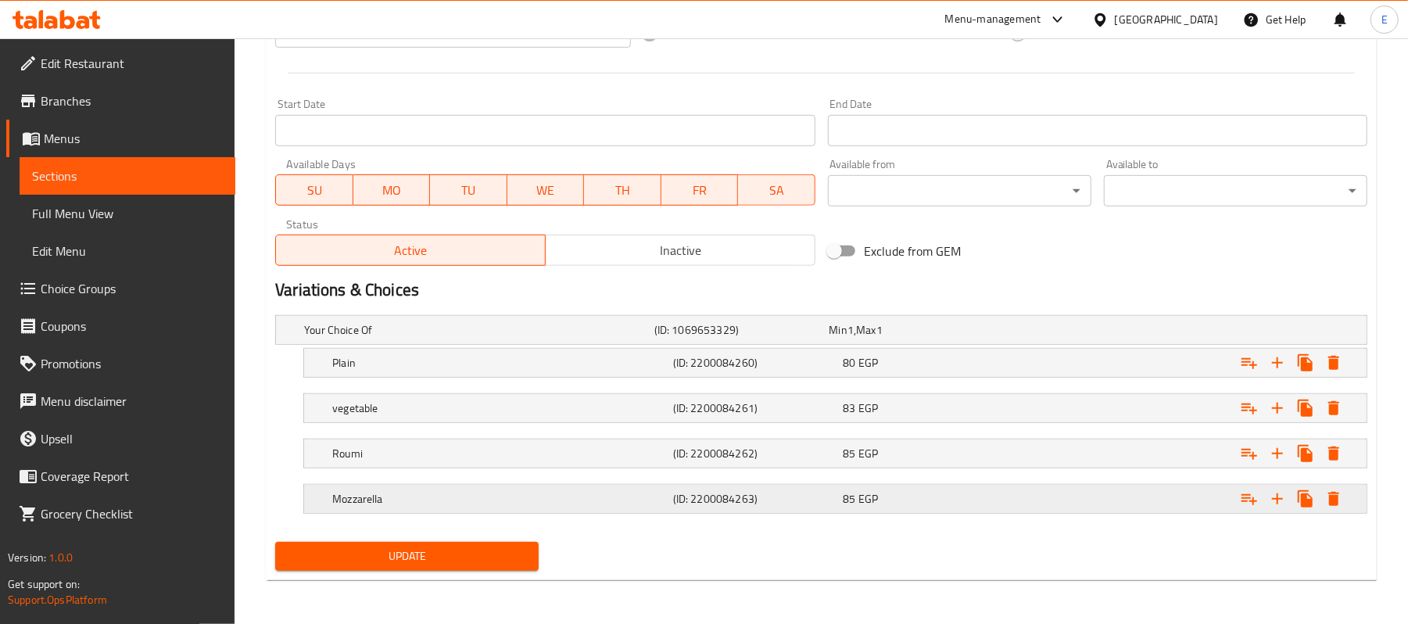
click at [877, 338] on div "85 EGP" at bounding box center [914, 330] width 169 height 16
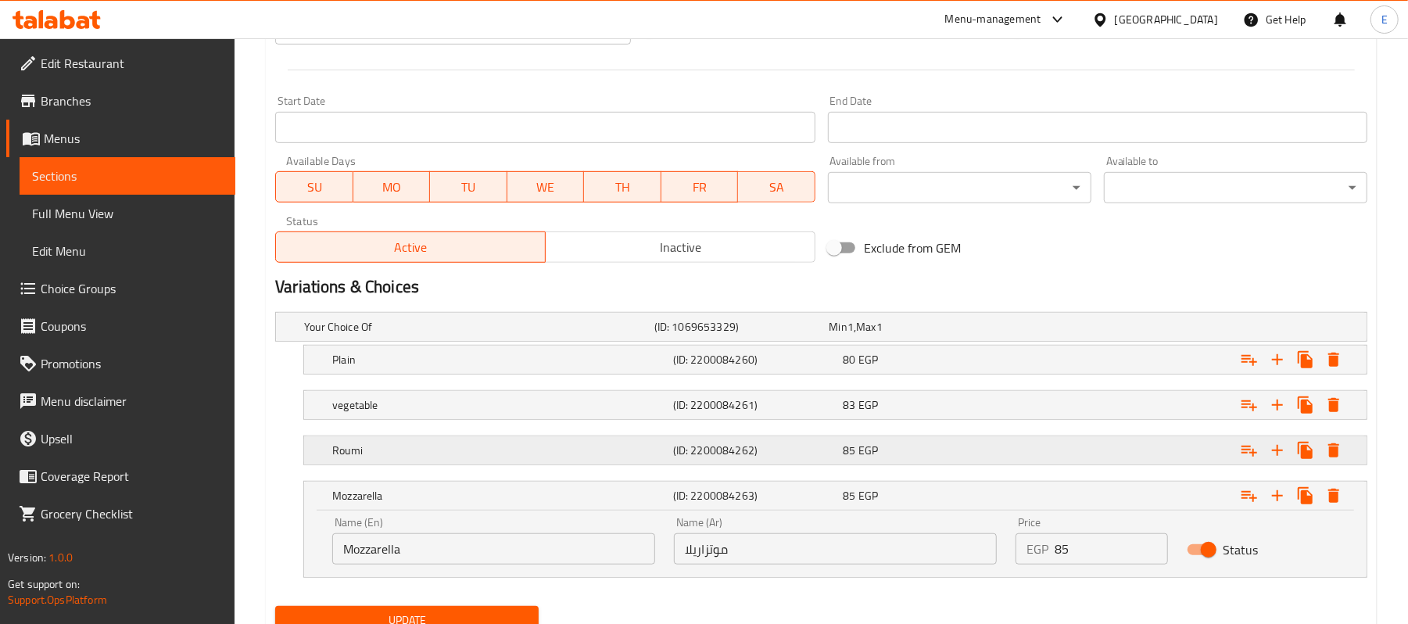
click at [854, 337] on span "EGP" at bounding box center [851, 327] width 6 height 20
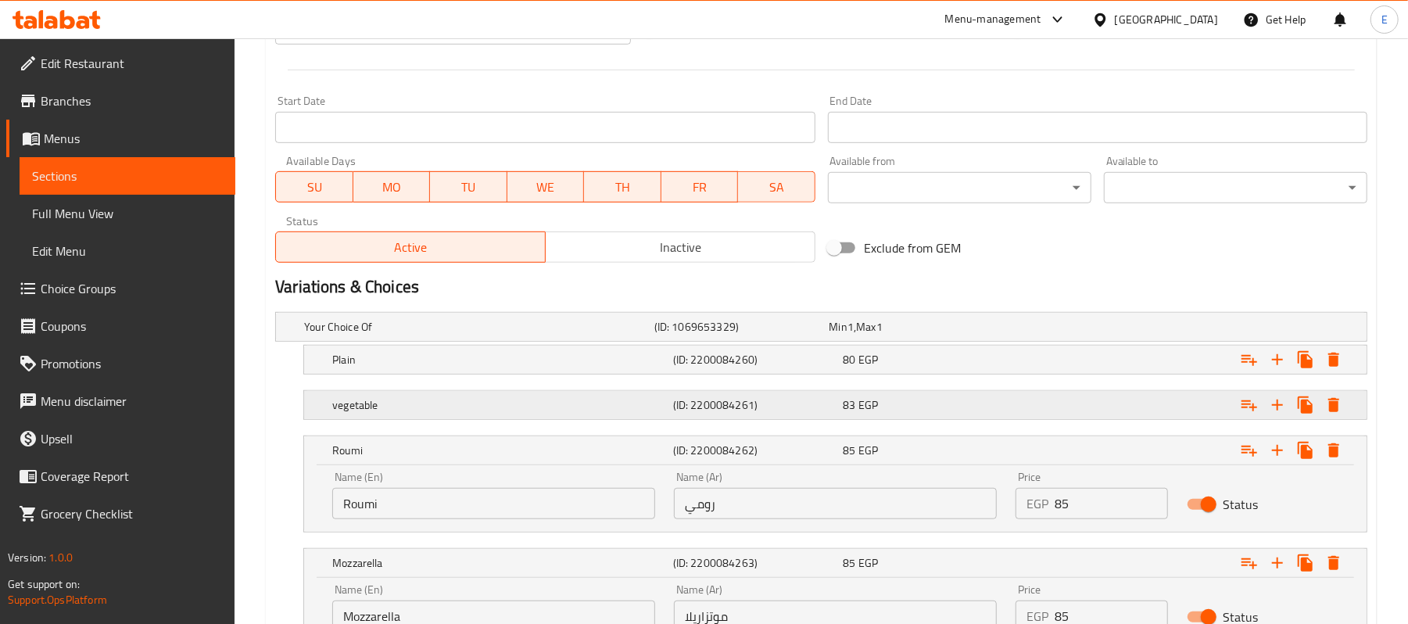
click at [892, 335] on div "83 EGP" at bounding box center [914, 327] width 169 height 16
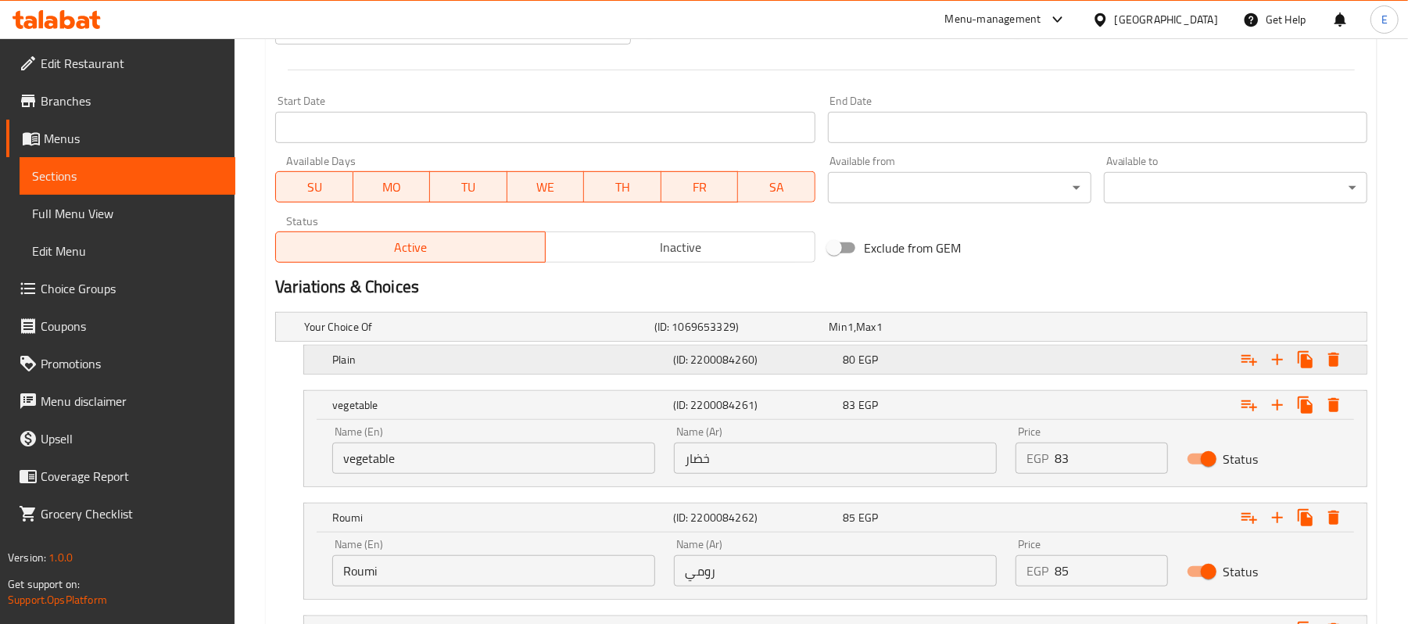
click at [892, 335] on div "80 EGP" at bounding box center [914, 327] width 169 height 16
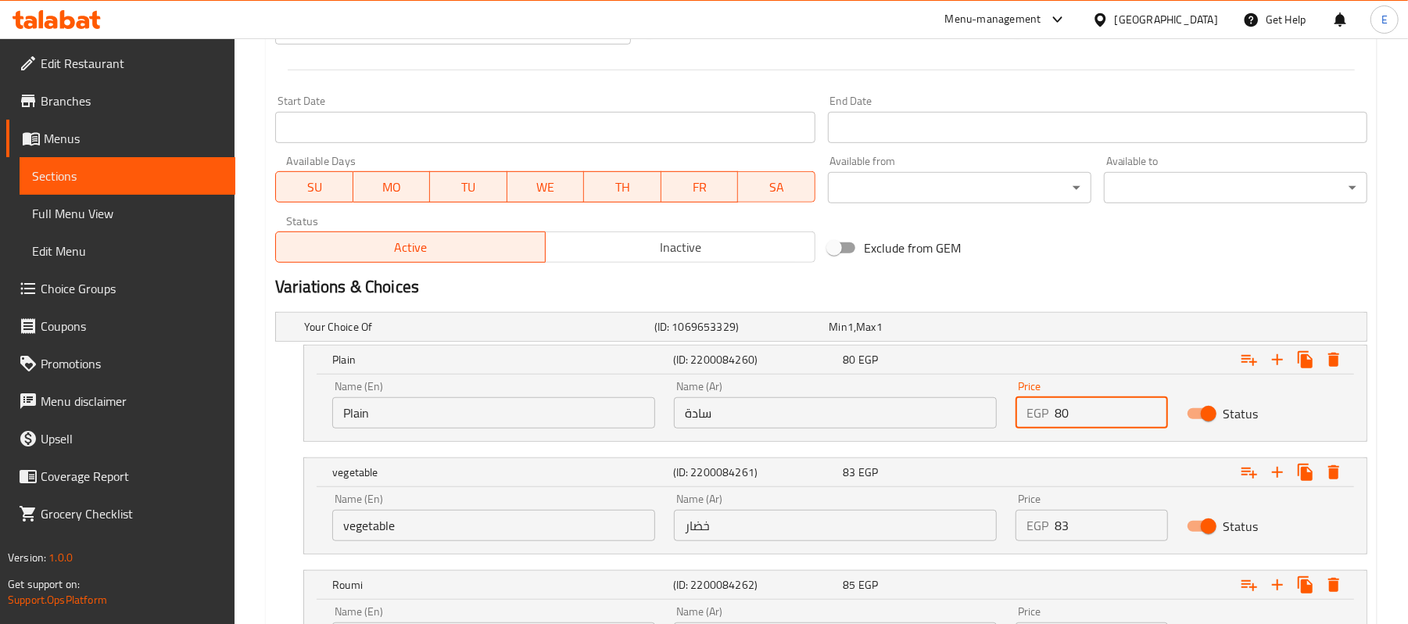
drag, startPoint x: 1062, startPoint y: 404, endPoint x: 1089, endPoint y: 423, distance: 33.6
click at [1089, 423] on input "80" at bounding box center [1111, 412] width 113 height 31
type input "85"
click at [1092, 280] on h2 "Variations & Choices" at bounding box center [821, 286] width 1093 height 23
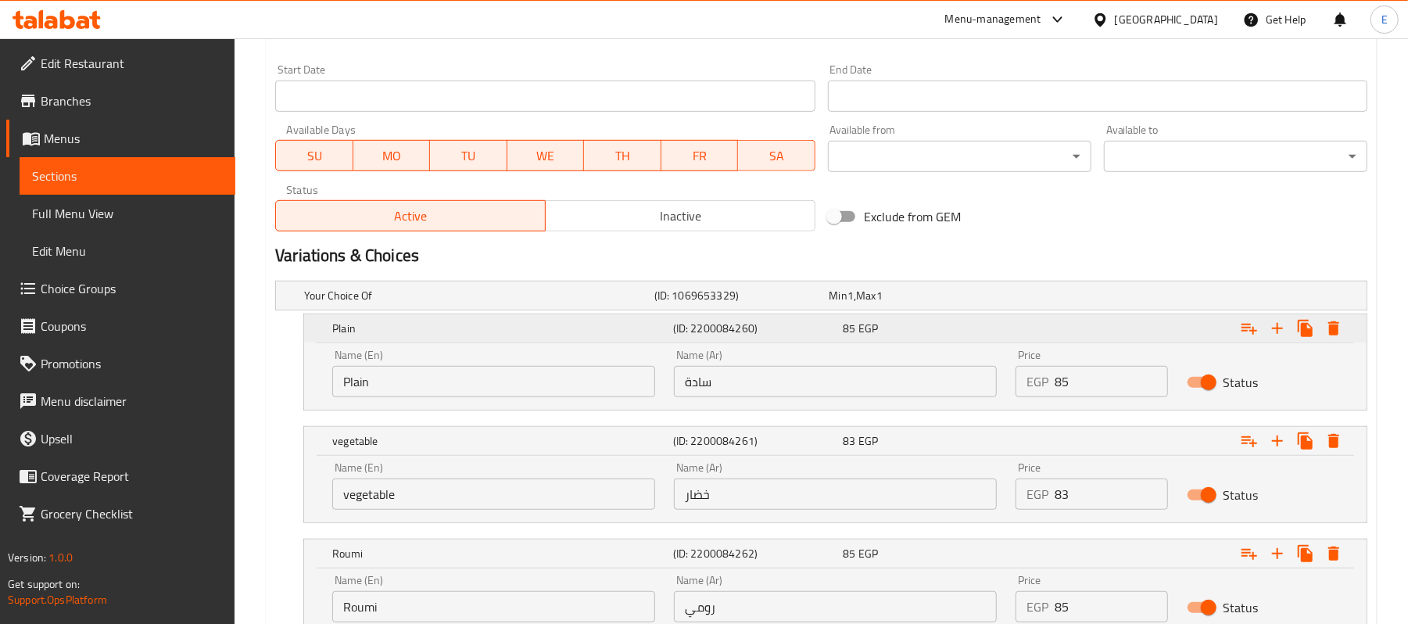
scroll to position [879, 0]
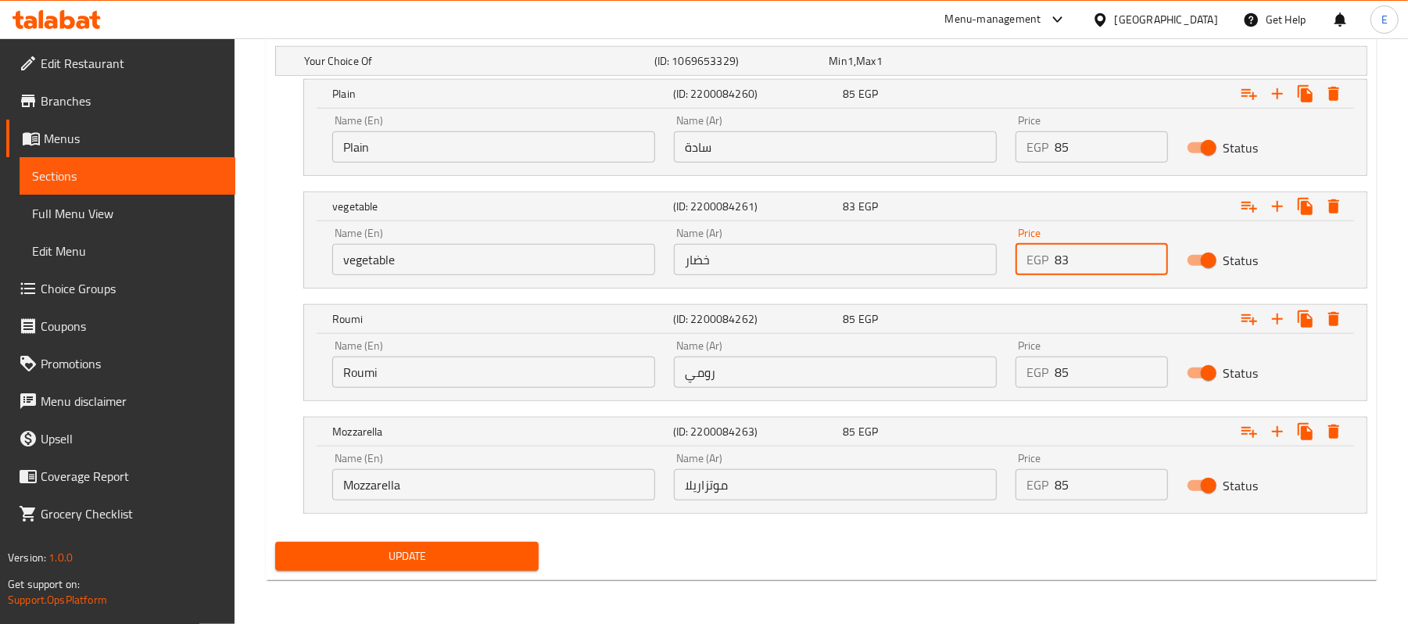
drag, startPoint x: 1062, startPoint y: 260, endPoint x: 1087, endPoint y: 272, distance: 27.6
click at [1087, 272] on input "83" at bounding box center [1111, 259] width 113 height 31
type input "88"
click at [1062, 376] on input "85" at bounding box center [1111, 372] width 113 height 31
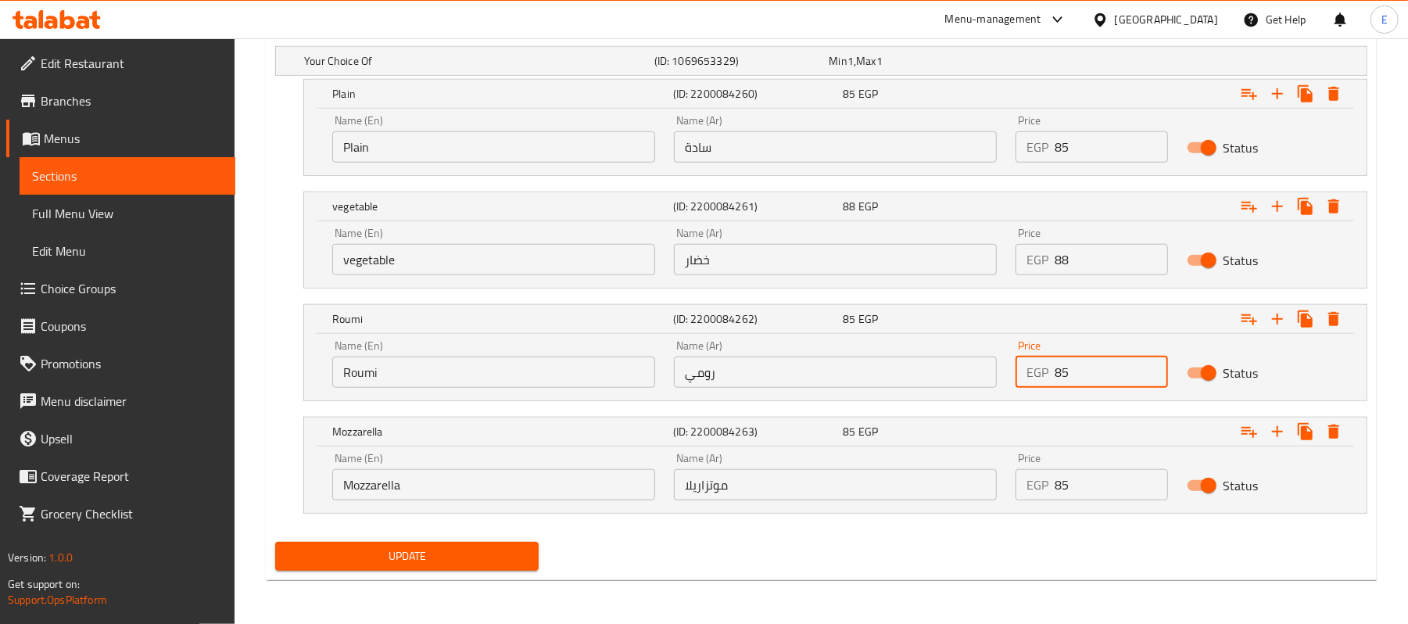
click at [1062, 376] on input "85" at bounding box center [1111, 372] width 113 height 31
type input "90"
click at [1062, 483] on input "85" at bounding box center [1111, 484] width 113 height 31
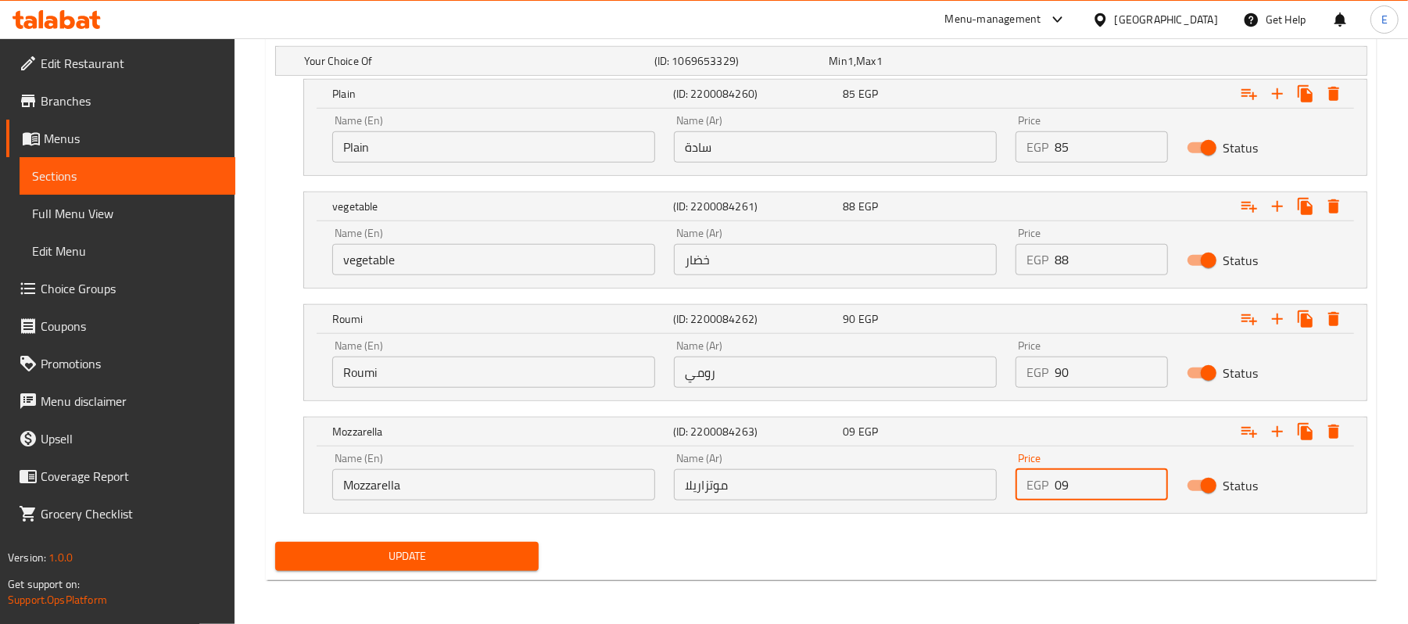
click at [1058, 483] on input "09" at bounding box center [1111, 484] width 113 height 31
type input "90"
click at [392, 567] on button "Update" at bounding box center [407, 556] width 264 height 29
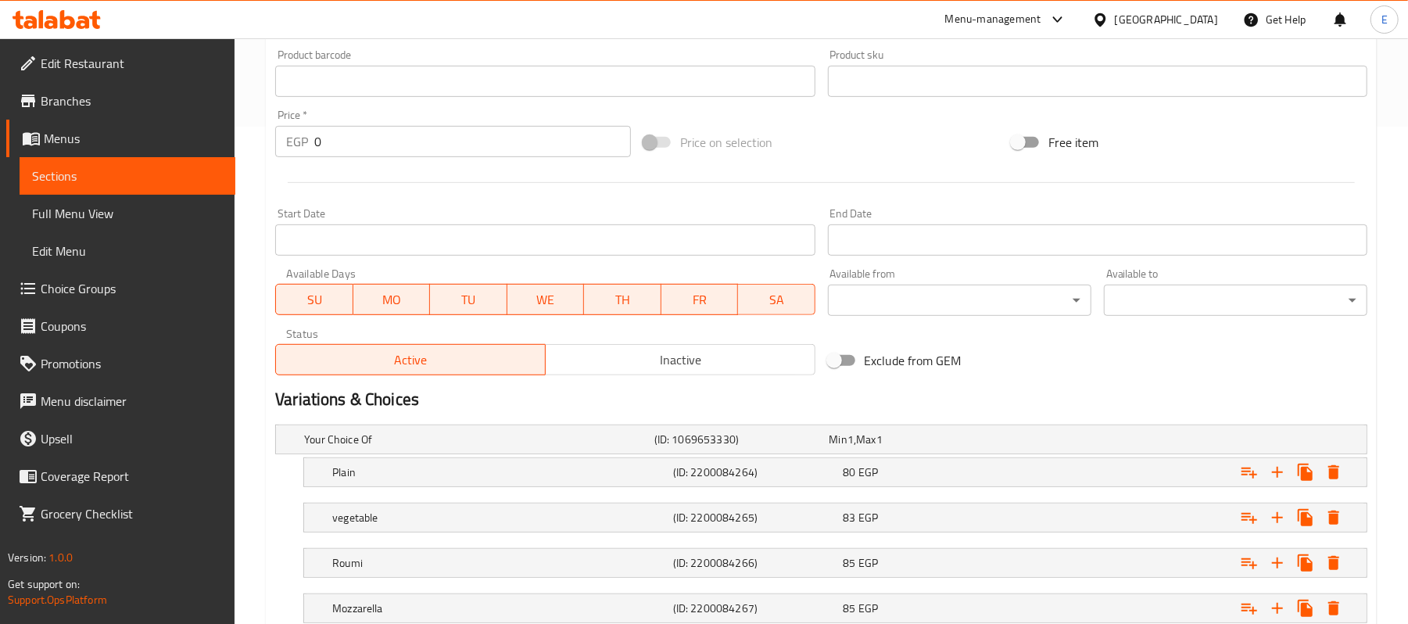
scroll to position [610, 0]
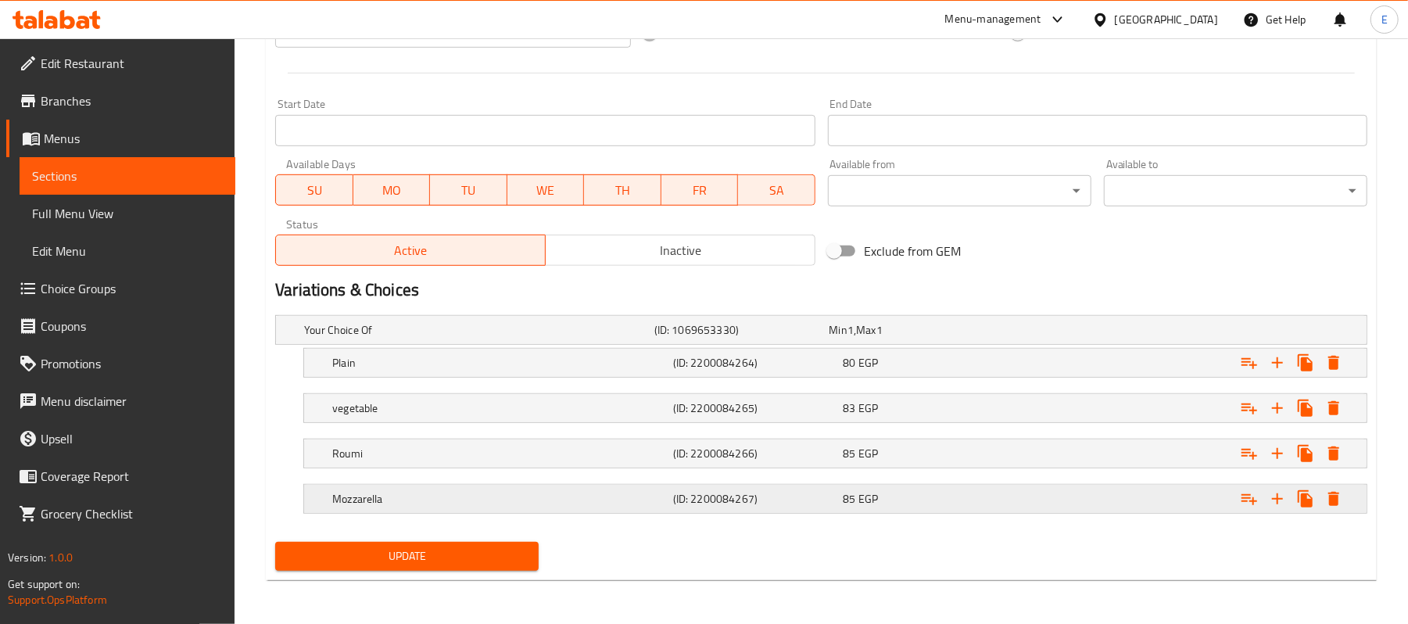
click at [854, 340] on span "EGP" at bounding box center [851, 330] width 6 height 20
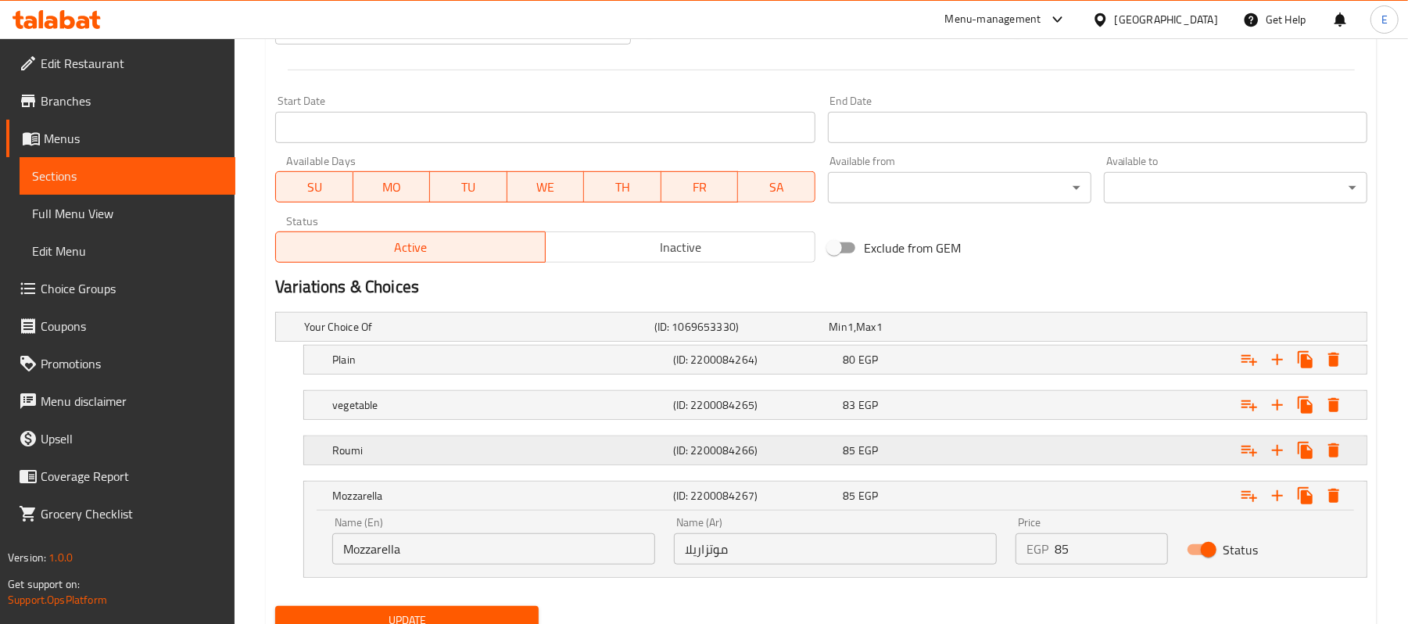
click at [854, 337] on span "EGP" at bounding box center [851, 327] width 6 height 20
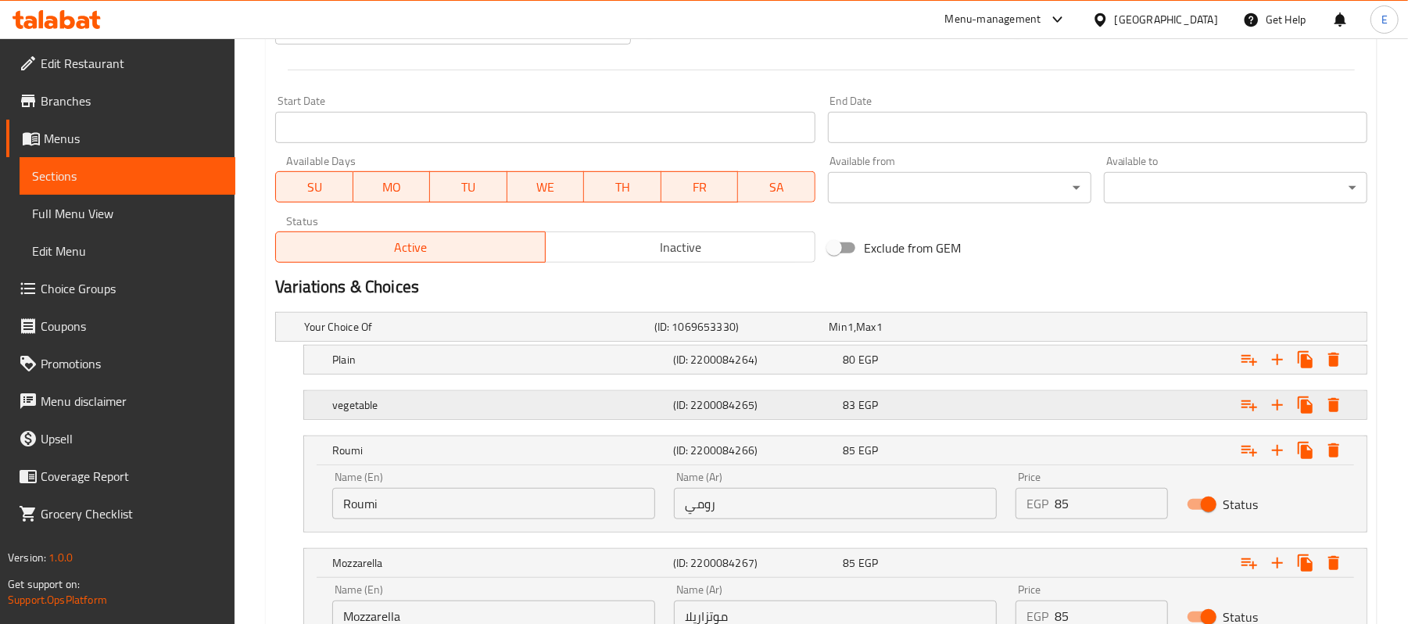
click at [854, 337] on span "EGP" at bounding box center [851, 327] width 6 height 20
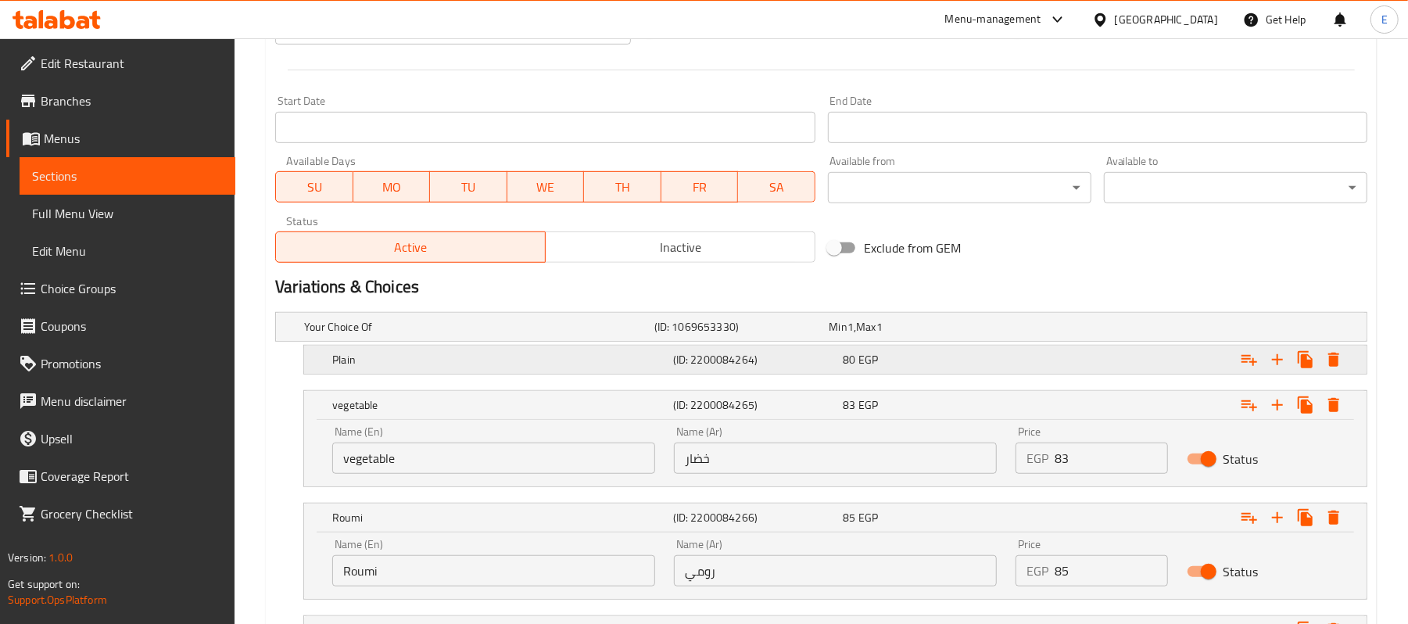
click at [883, 335] on div "80 EGP" at bounding box center [914, 327] width 169 height 16
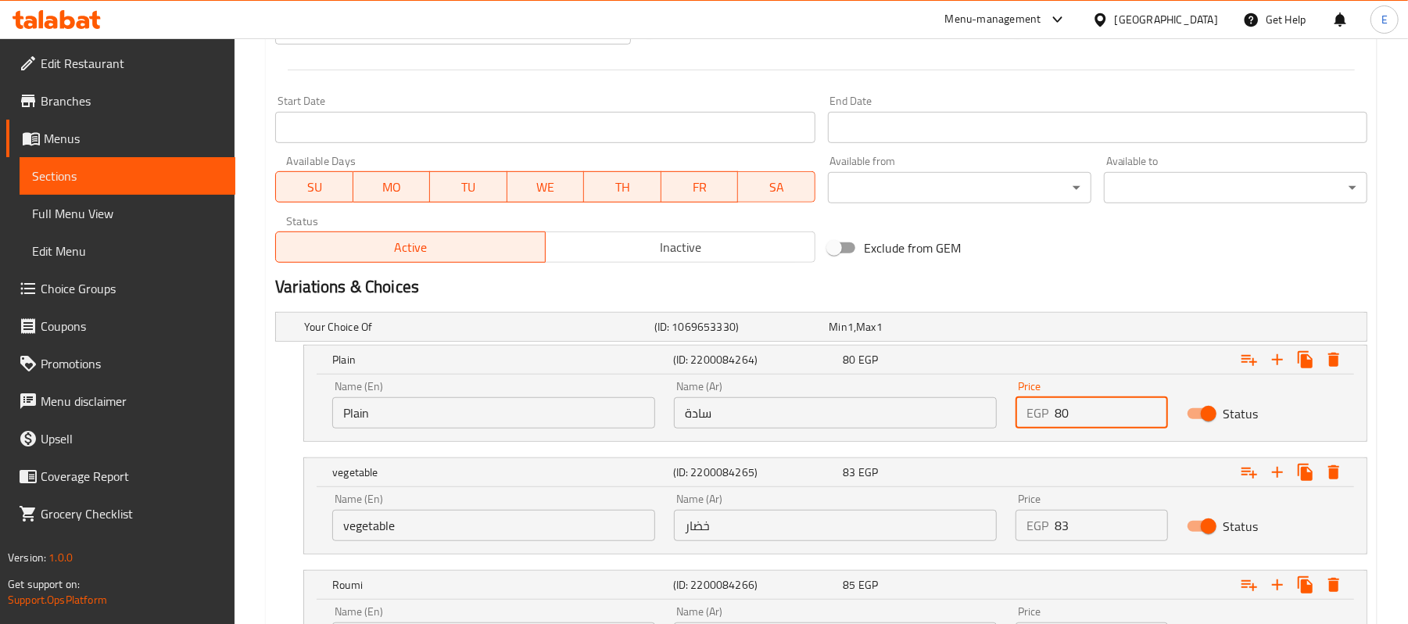
drag, startPoint x: 1062, startPoint y: 407, endPoint x: 1086, endPoint y: 424, distance: 28.6
click at [1086, 424] on input "80" at bounding box center [1111, 412] width 113 height 31
type input "85"
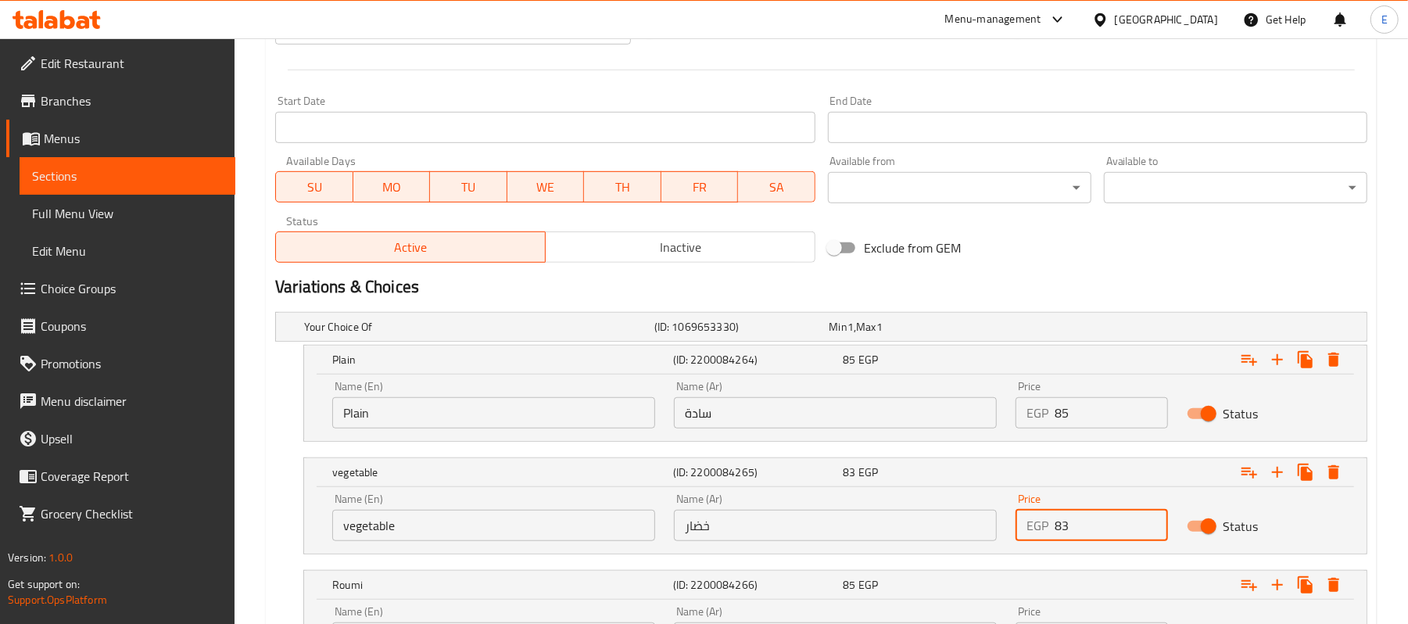
drag, startPoint x: 1073, startPoint y: 538, endPoint x: 1092, endPoint y: 547, distance: 21.0
click at [1092, 547] on div "Price EGP 83 Price" at bounding box center [1092, 517] width 170 height 66
type input "88"
click at [1143, 275] on div "Variations & Choices" at bounding box center [821, 287] width 1105 height 36
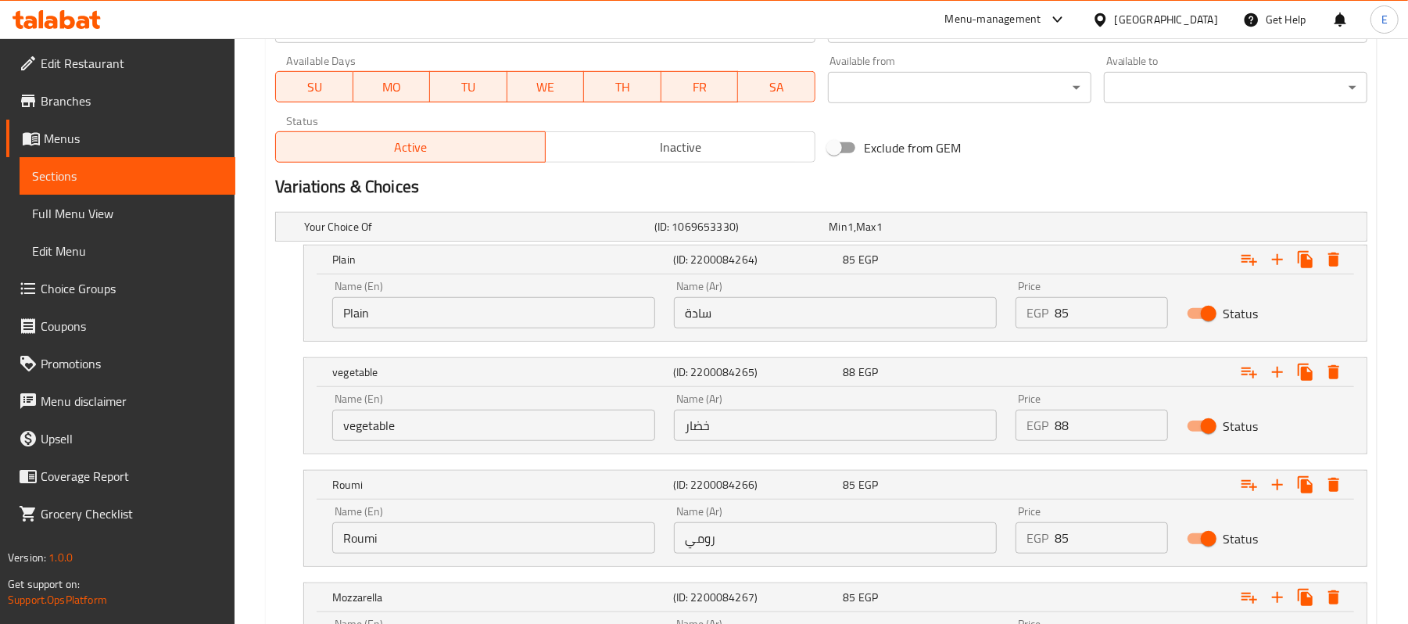
scroll to position [879, 0]
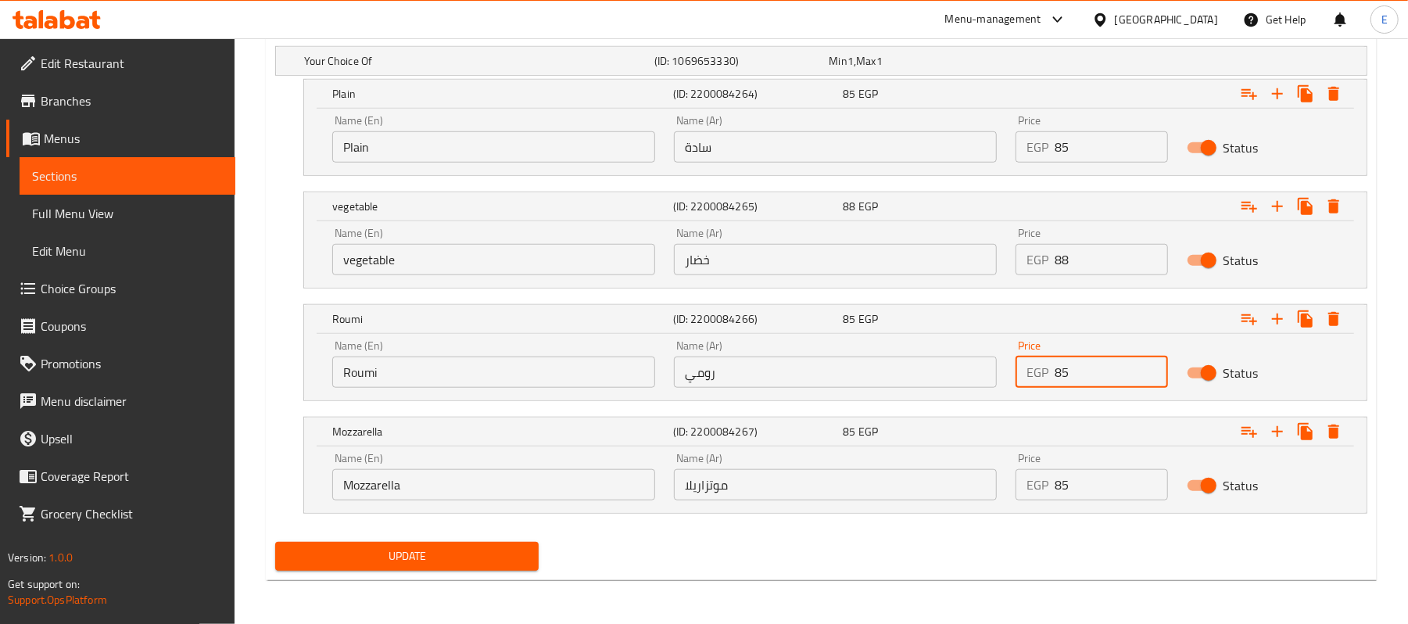
drag, startPoint x: 1061, startPoint y: 376, endPoint x: 1084, endPoint y: 392, distance: 27.6
click at [1084, 392] on div "Price EGP 85 Price" at bounding box center [1092, 364] width 170 height 66
click at [1070, 374] on input "85" at bounding box center [1111, 372] width 113 height 31
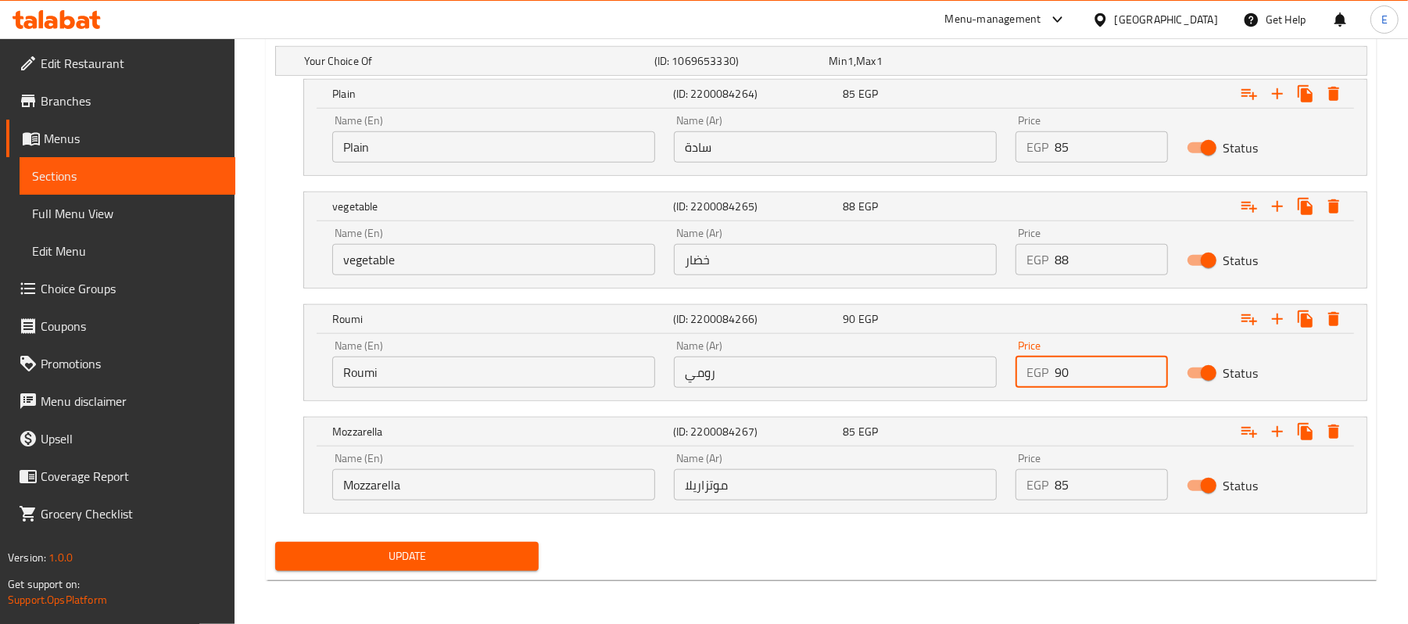
type input "90"
click at [1070, 472] on input "85" at bounding box center [1111, 484] width 113 height 31
type input "90"
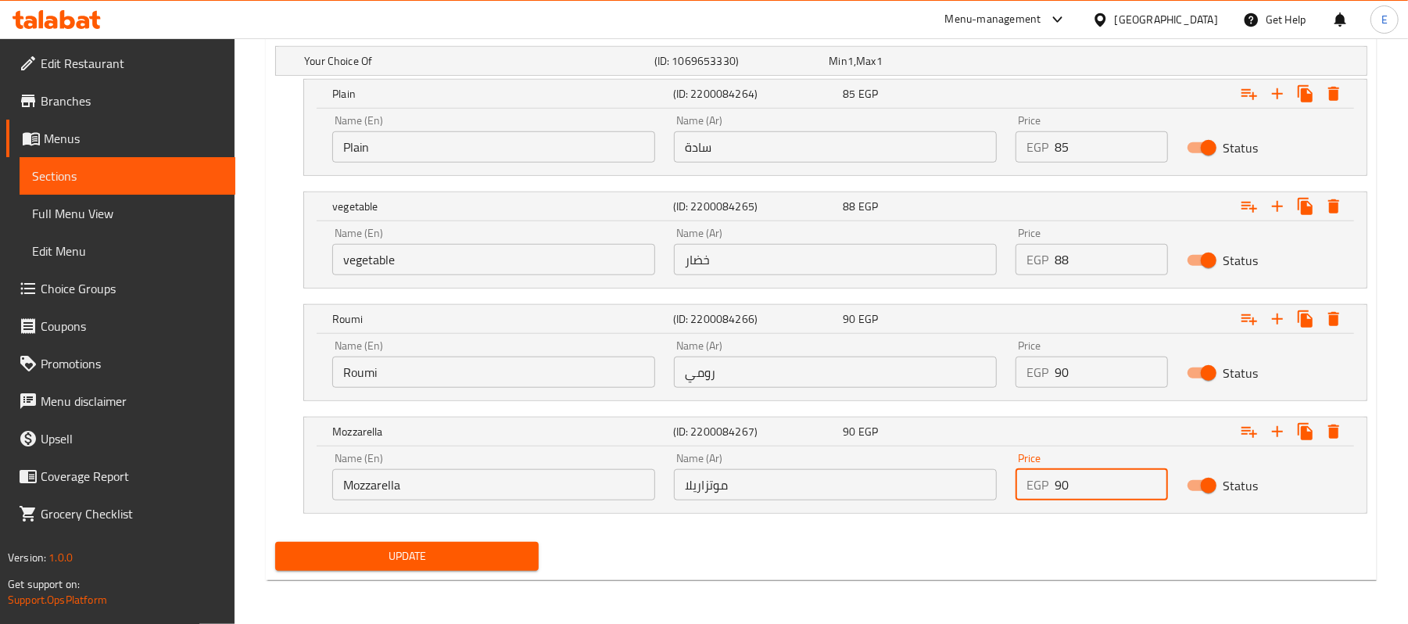
click at [477, 558] on span "Update" at bounding box center [407, 557] width 239 height 20
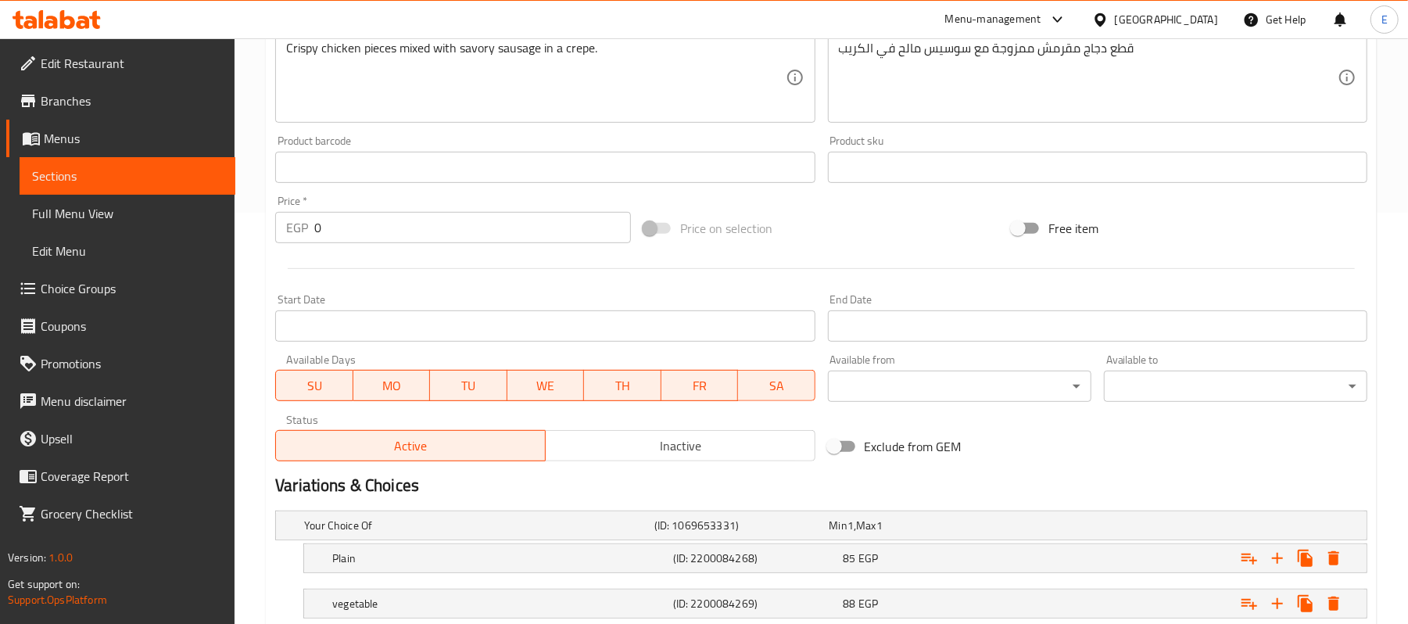
scroll to position [610, 0]
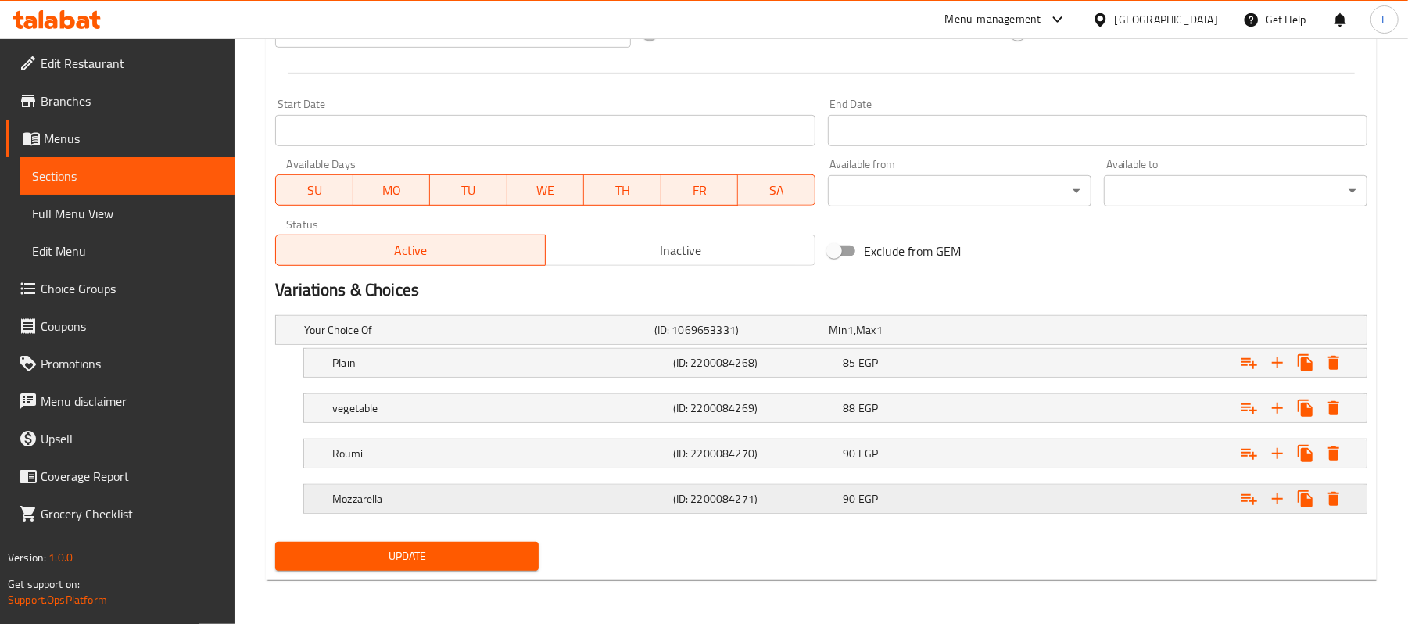
click at [854, 340] on span "EGP" at bounding box center [851, 330] width 6 height 20
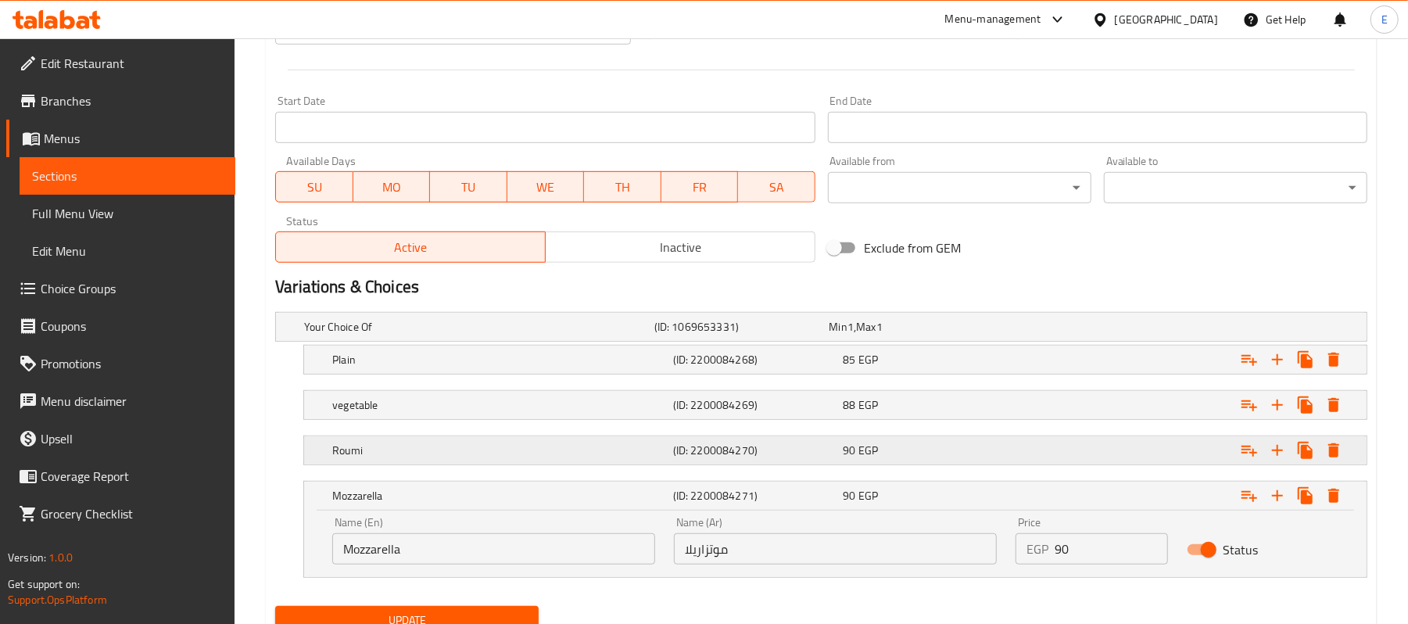
click at [854, 337] on span "EGP" at bounding box center [851, 327] width 6 height 20
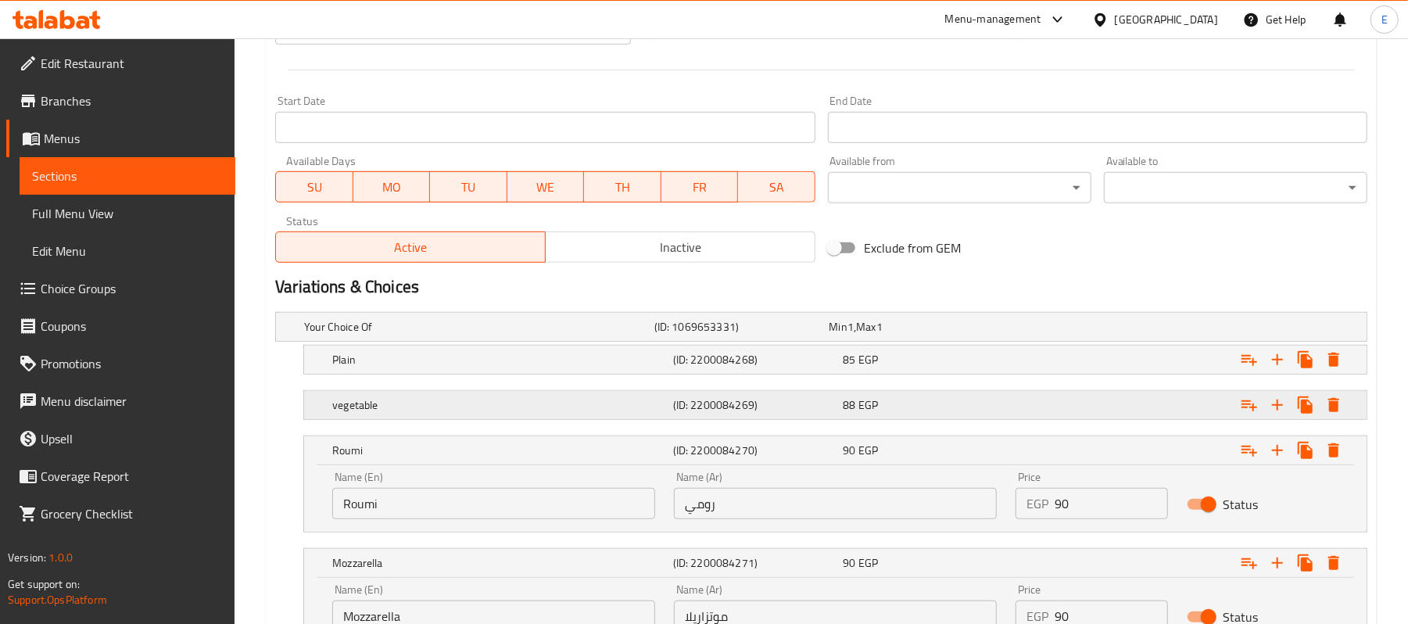
click at [899, 335] on div "88 EGP" at bounding box center [914, 327] width 169 height 16
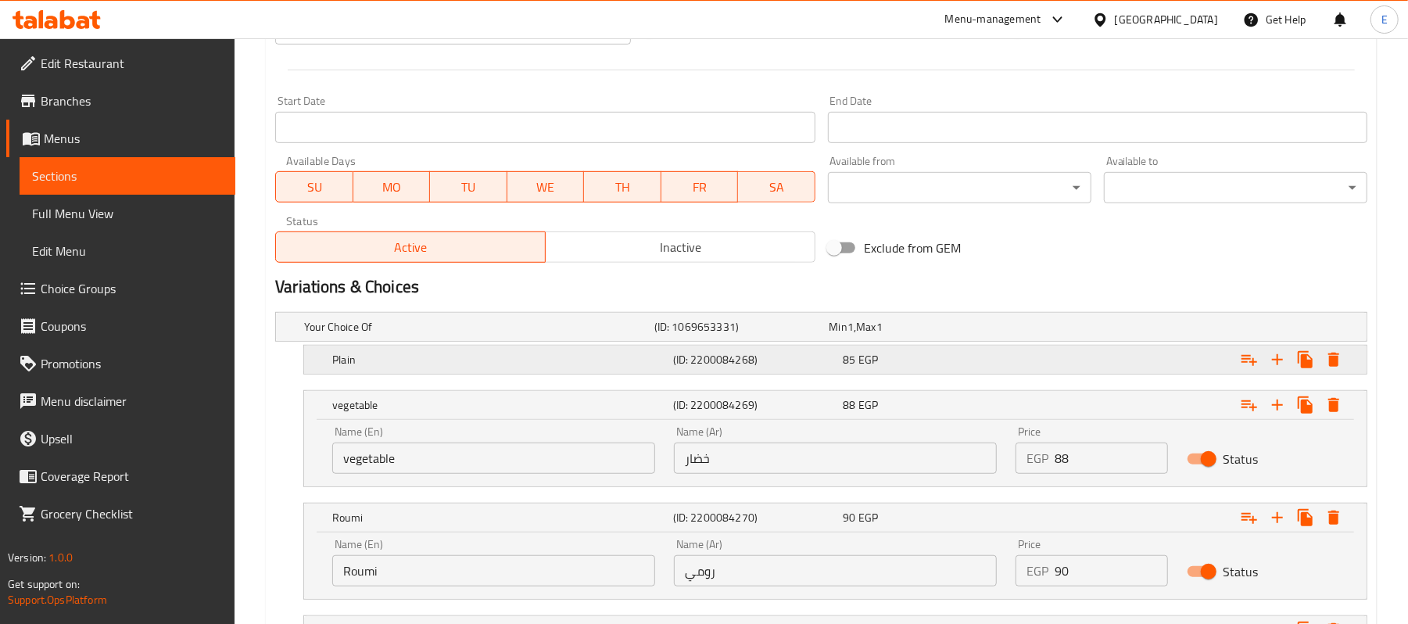
click at [907, 335] on div "85 EGP" at bounding box center [914, 327] width 169 height 16
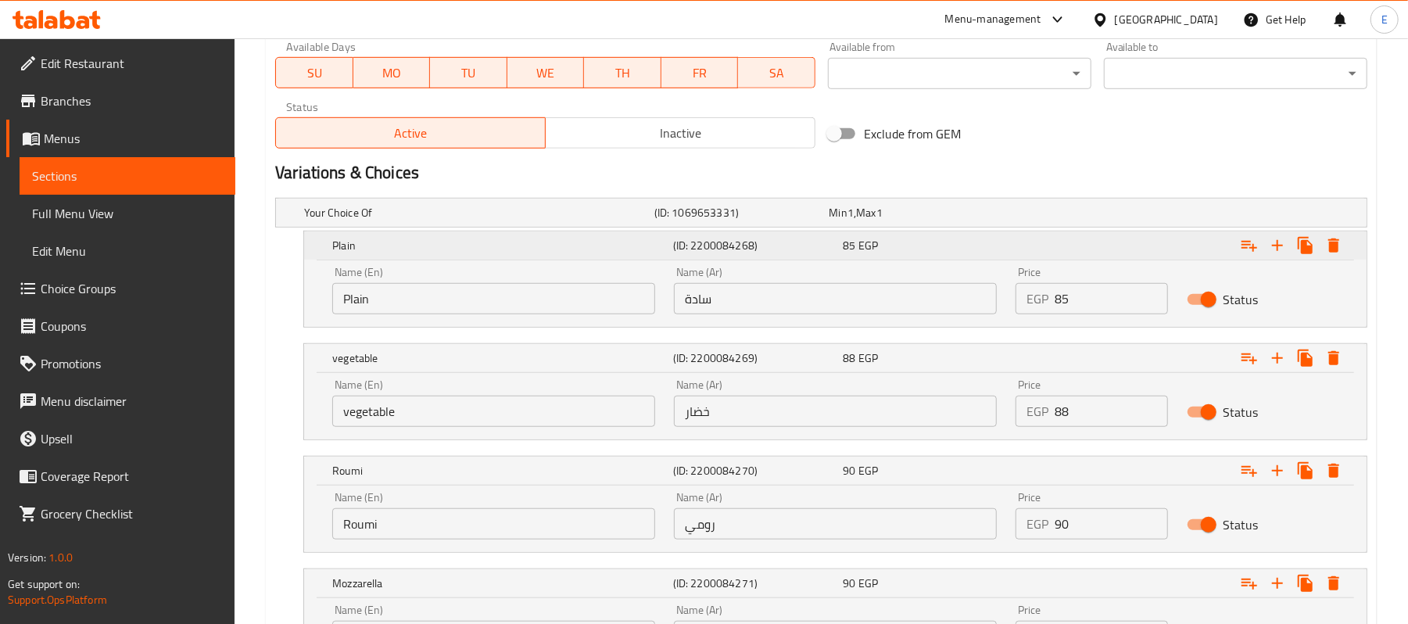
scroll to position [879, 0]
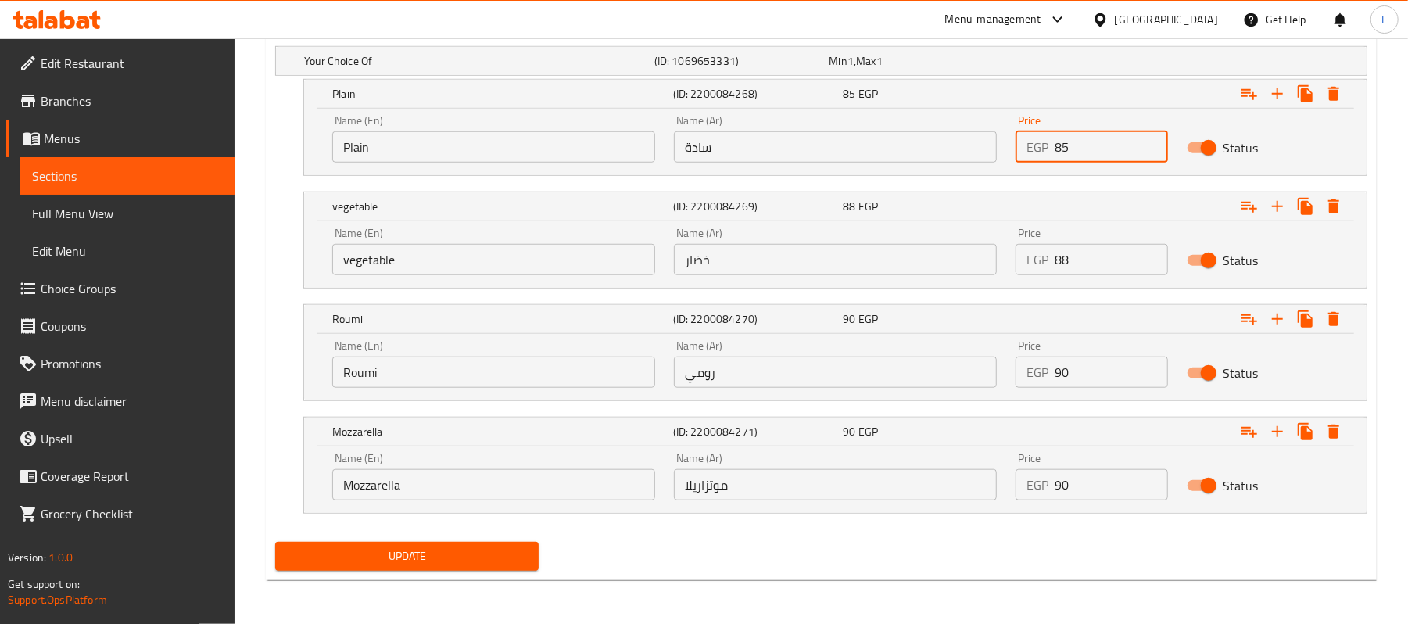
click at [1065, 148] on input "85" at bounding box center [1111, 146] width 113 height 31
type input "90"
click at [1059, 263] on input "88" at bounding box center [1111, 259] width 113 height 31
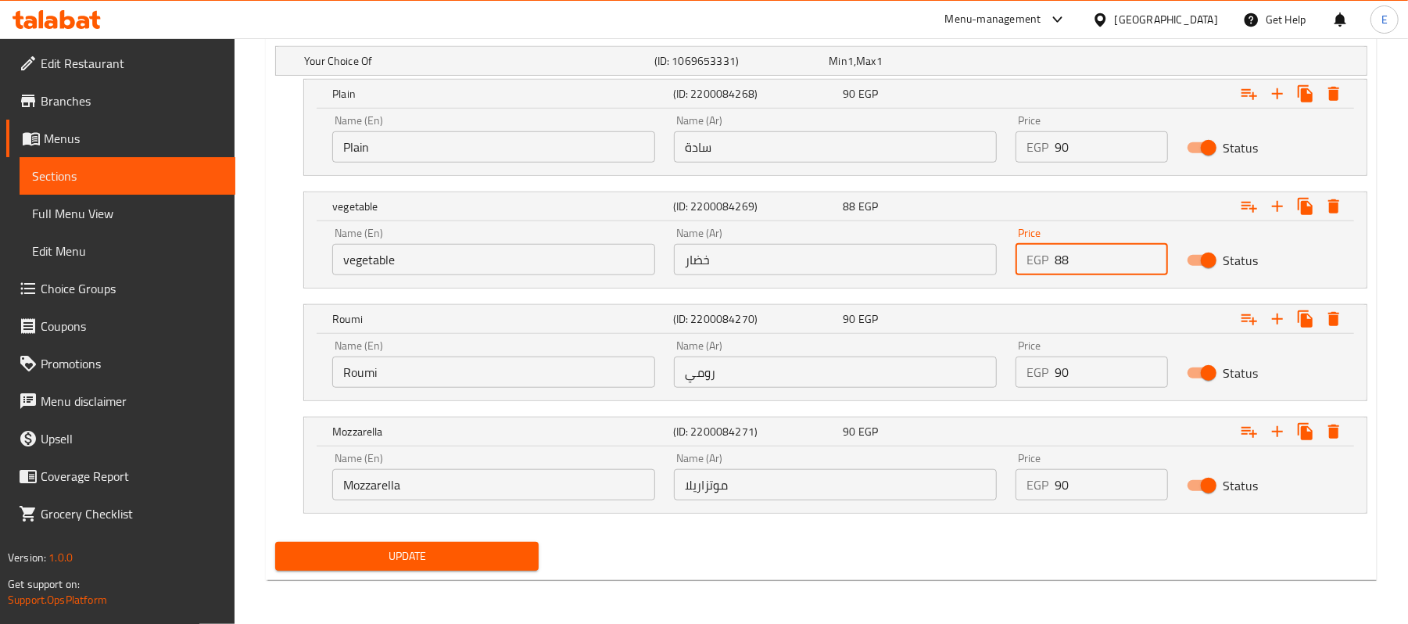
click at [1059, 263] on input "88" at bounding box center [1111, 259] width 113 height 31
type input "93"
drag, startPoint x: 1064, startPoint y: 371, endPoint x: 1084, endPoint y: 376, distance: 20.3
click at [1071, 372] on input "90" at bounding box center [1111, 372] width 113 height 31
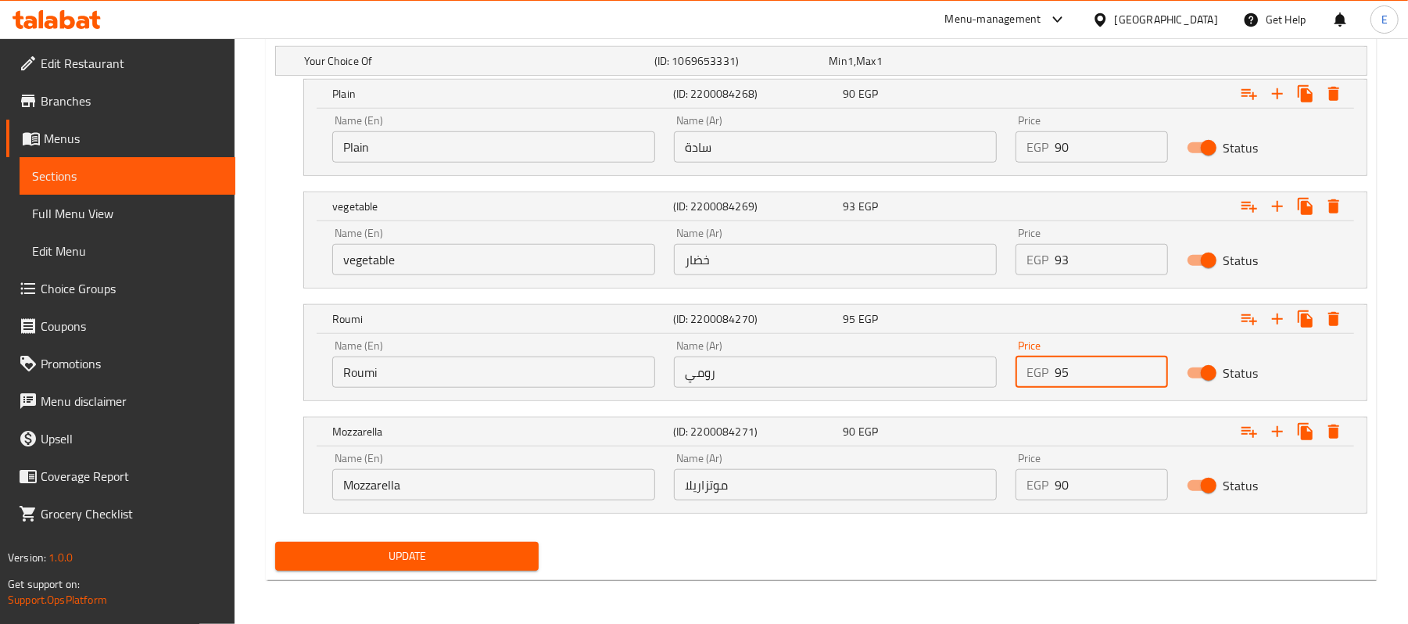
type input "95"
drag, startPoint x: 1064, startPoint y: 473, endPoint x: 1073, endPoint y: 476, distance: 9.9
click at [1073, 476] on input "90" at bounding box center [1111, 484] width 113 height 31
type input "95"
click at [499, 554] on span "Update" at bounding box center [407, 557] width 239 height 20
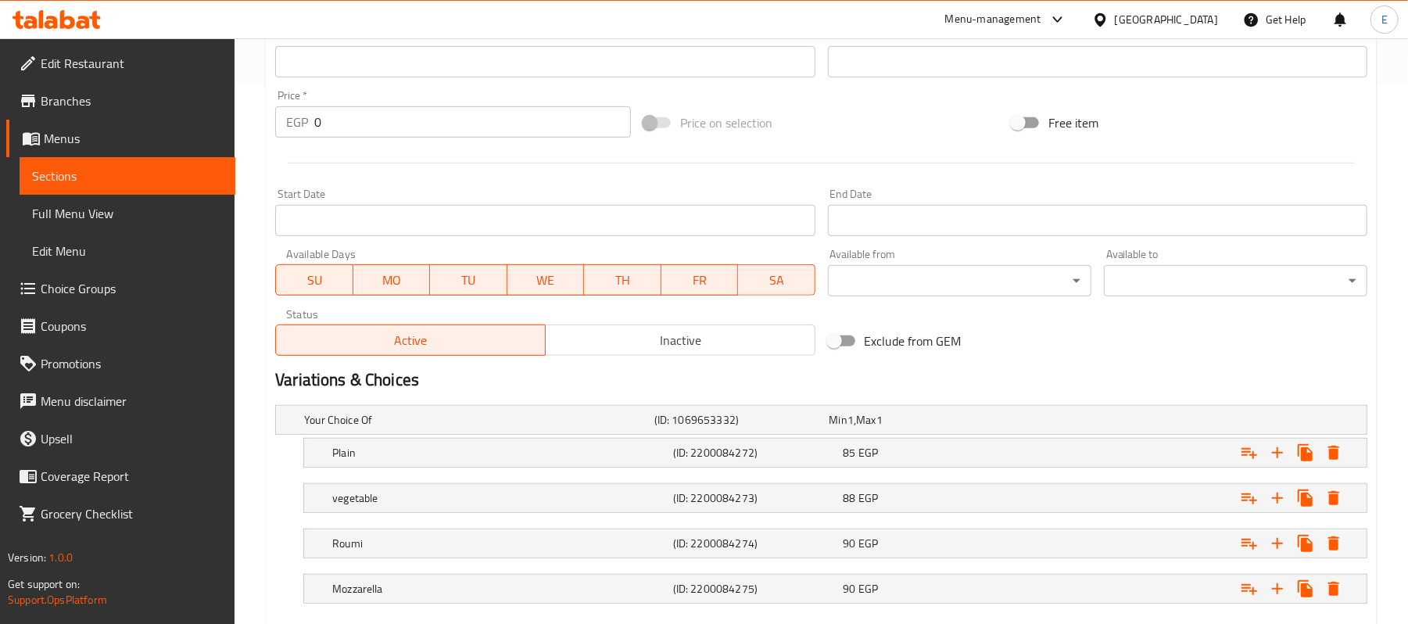
scroll to position [632, 0]
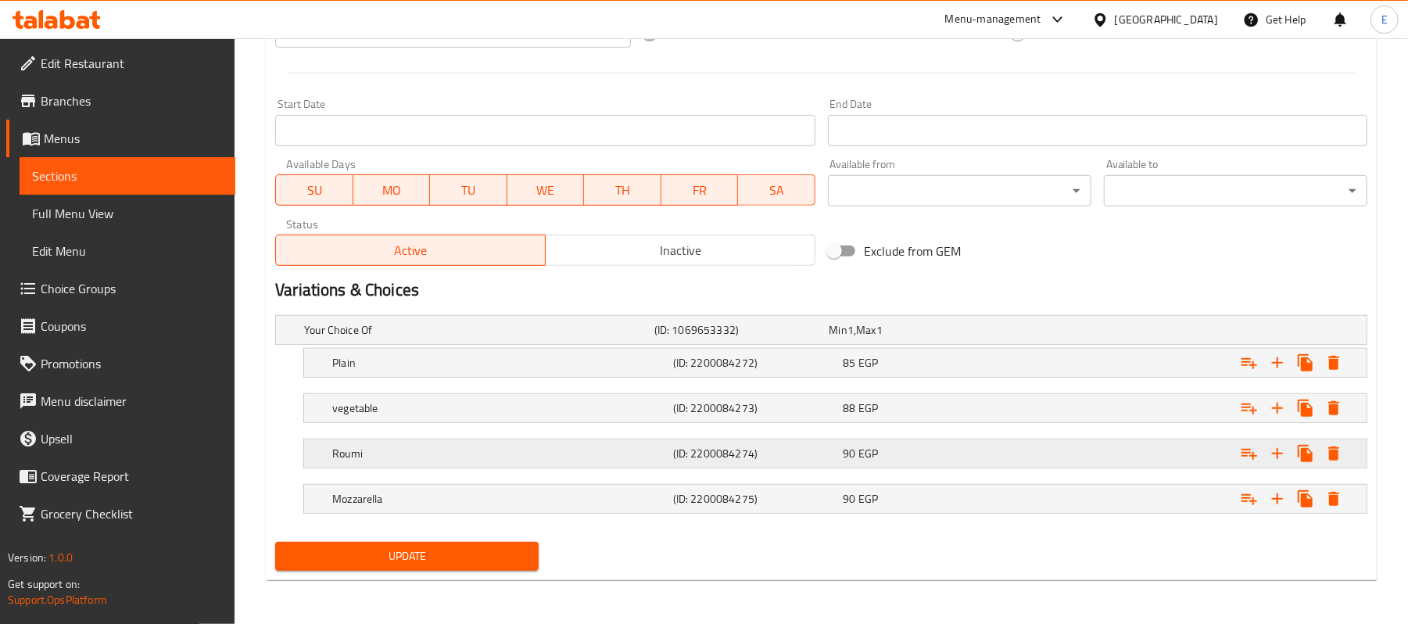
drag, startPoint x: 812, startPoint y: 504, endPoint x: 827, endPoint y: 470, distance: 36.8
click at [813, 338] on h5 "(ID: 2200084275)" at bounding box center [739, 330] width 169 height 16
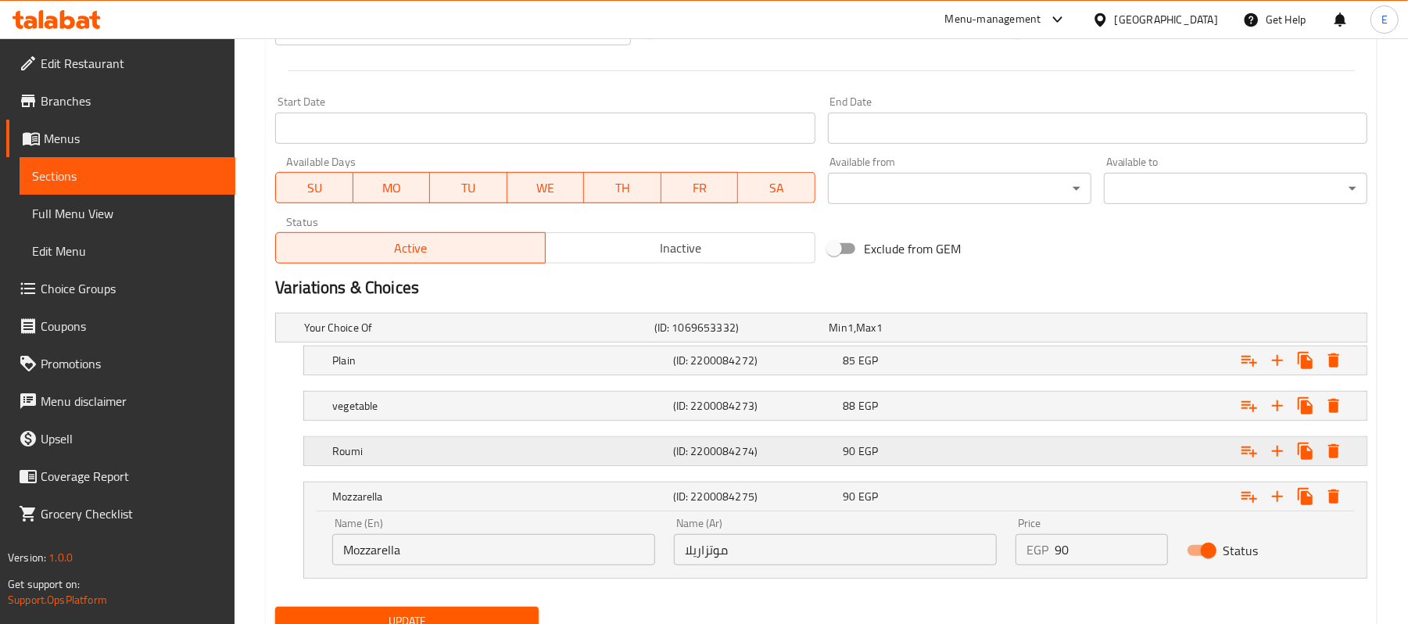
click at [848, 338] on span "90" at bounding box center [839, 328] width 18 height 20
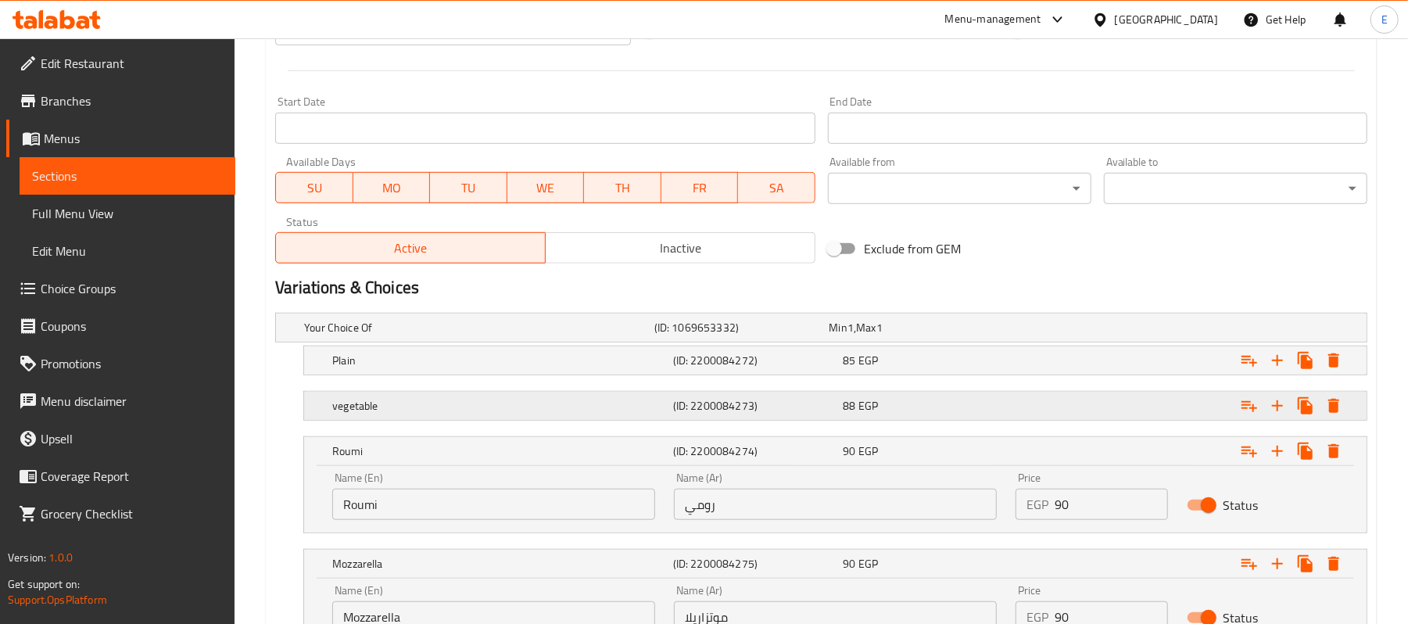
click at [876, 345] on div "vegetable (ID: 2200084273) 88 EGP" at bounding box center [826, 327] width 1050 height 34
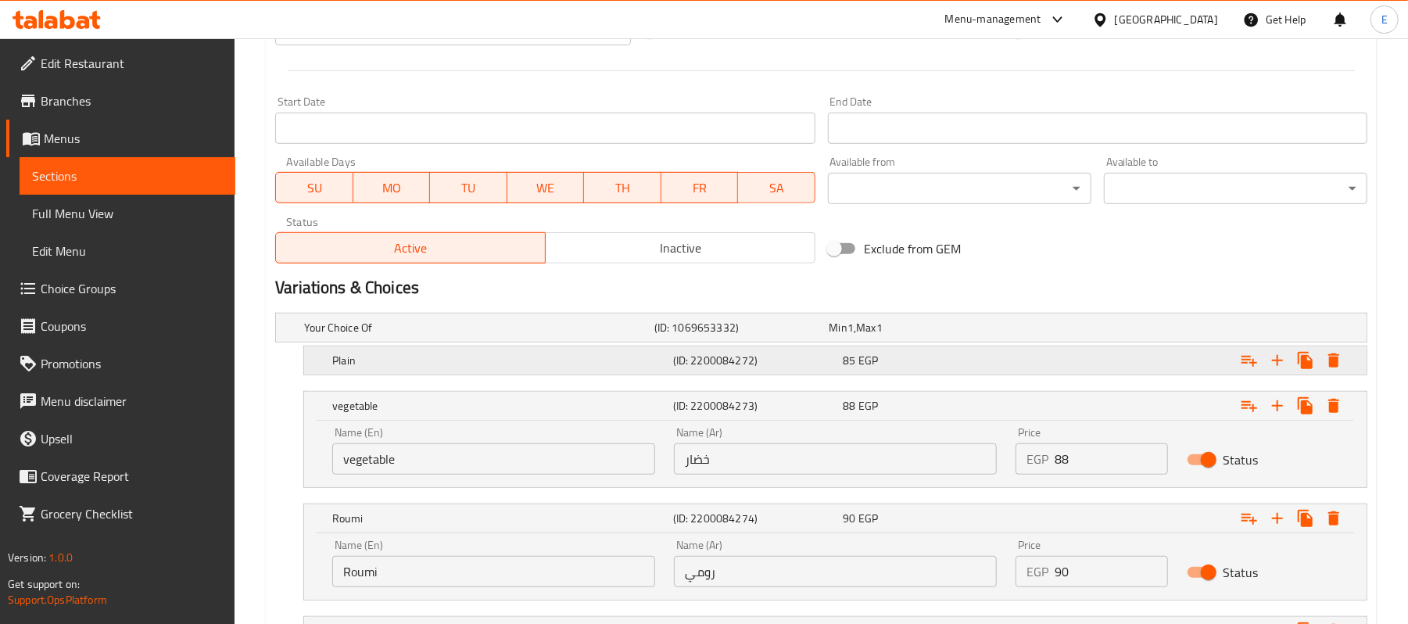
click at [935, 336] on div "85 EGP" at bounding box center [914, 328] width 169 height 16
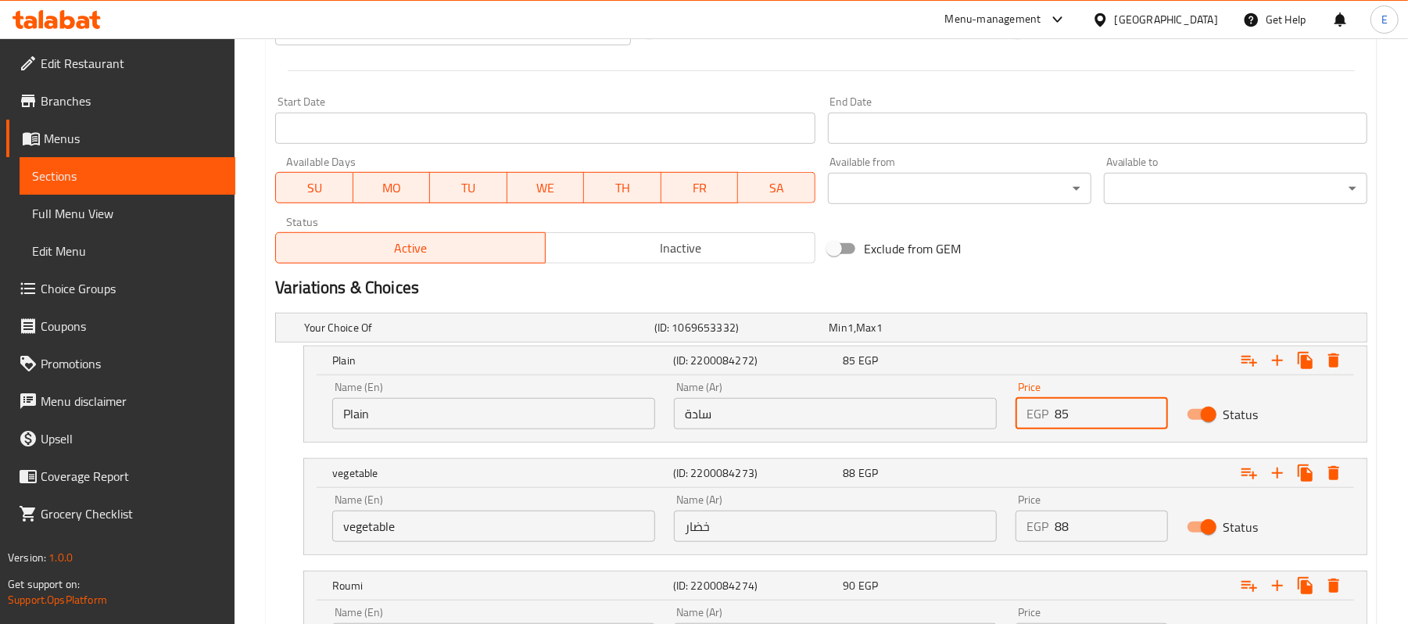
click at [1078, 411] on input "85" at bounding box center [1111, 413] width 113 height 31
type input "90"
click at [1061, 529] on input "88" at bounding box center [1111, 526] width 113 height 31
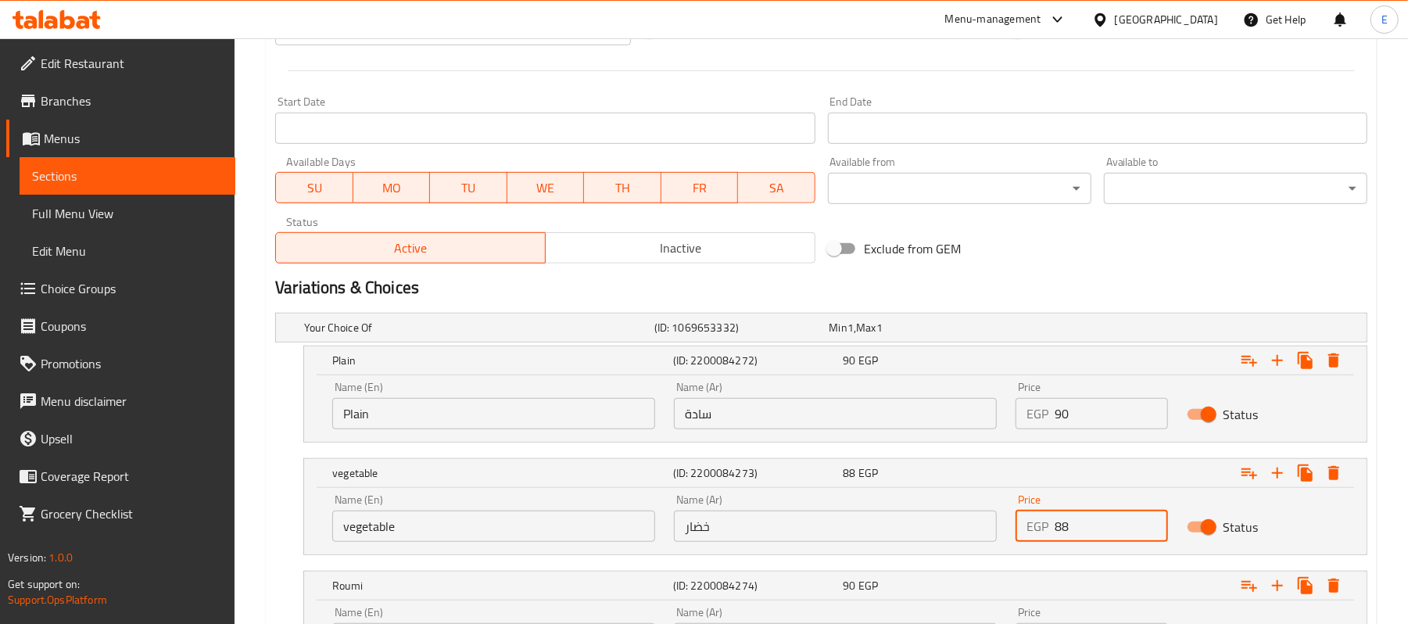
click at [1061, 529] on input "88" at bounding box center [1111, 526] width 113 height 31
click at [1062, 529] on input "88" at bounding box center [1111, 526] width 113 height 31
type input "93"
click at [1132, 285] on h2 "Variations & Choices" at bounding box center [821, 287] width 1093 height 23
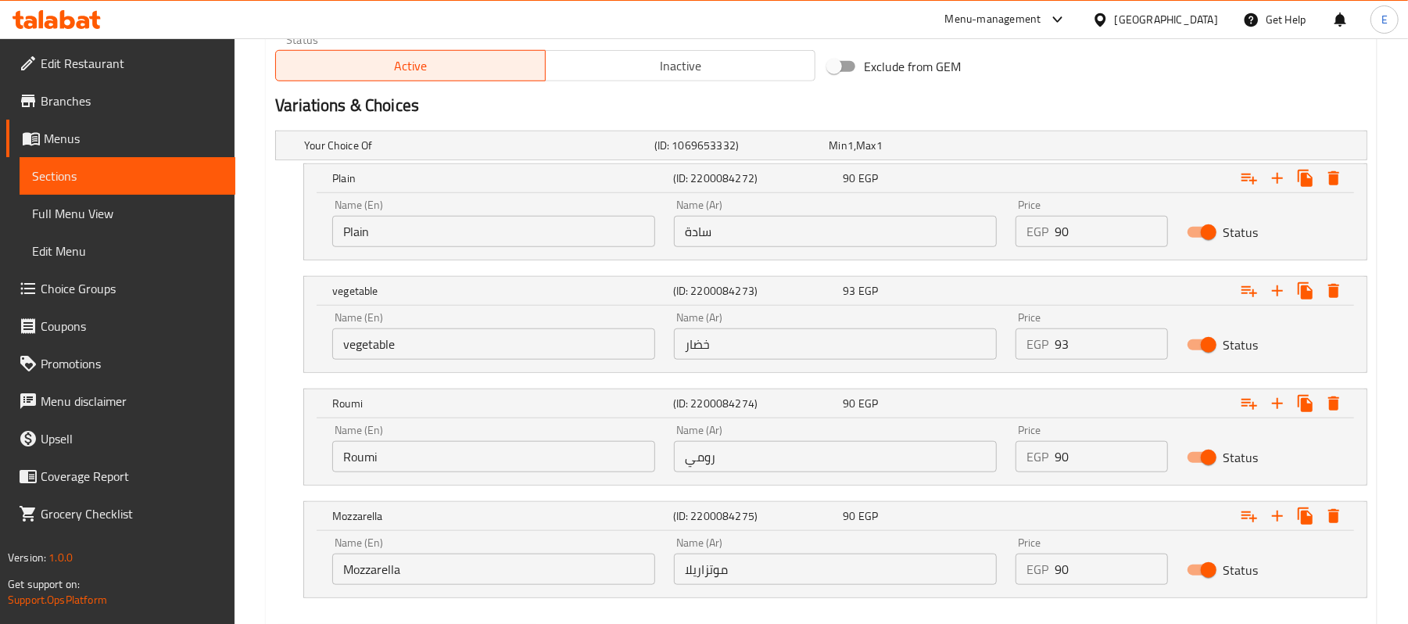
scroll to position [901, 0]
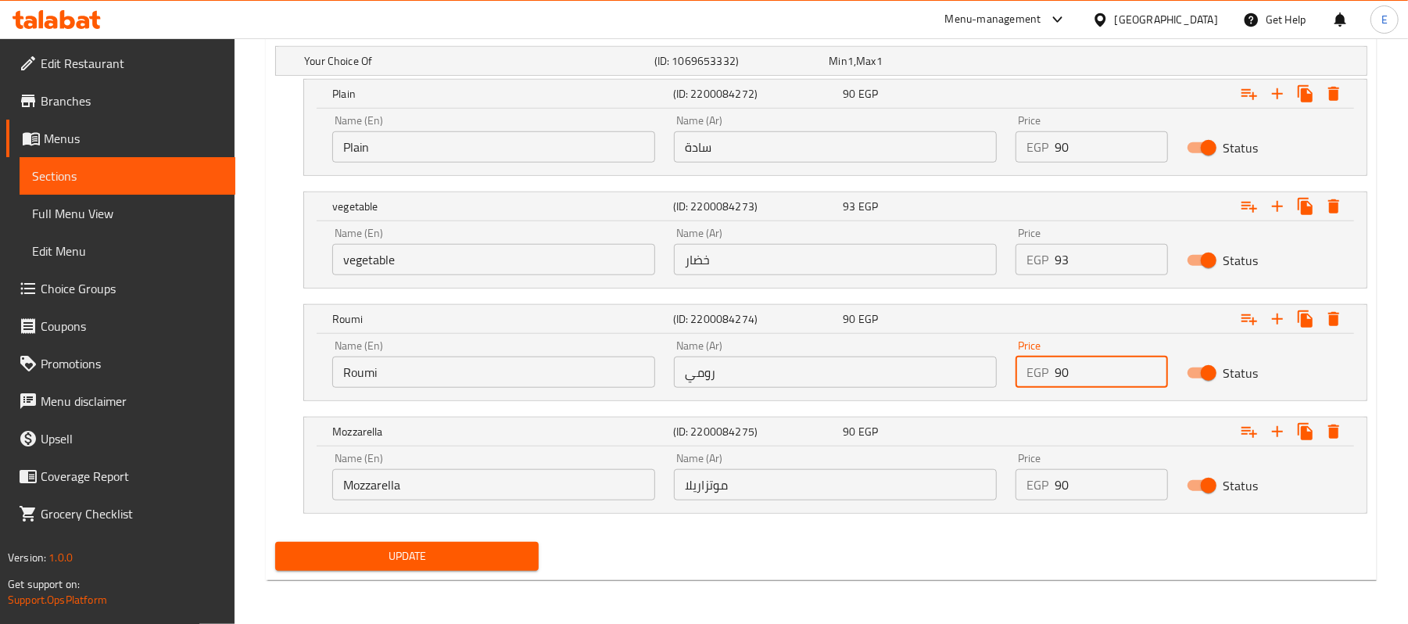
drag, startPoint x: 1064, startPoint y: 371, endPoint x: 1084, endPoint y: 379, distance: 21.8
click at [1084, 379] on input "90" at bounding box center [1111, 372] width 113 height 31
type input "95"
drag, startPoint x: 1060, startPoint y: 485, endPoint x: 1081, endPoint y: 491, distance: 21.3
click at [1081, 491] on input "90" at bounding box center [1111, 484] width 113 height 31
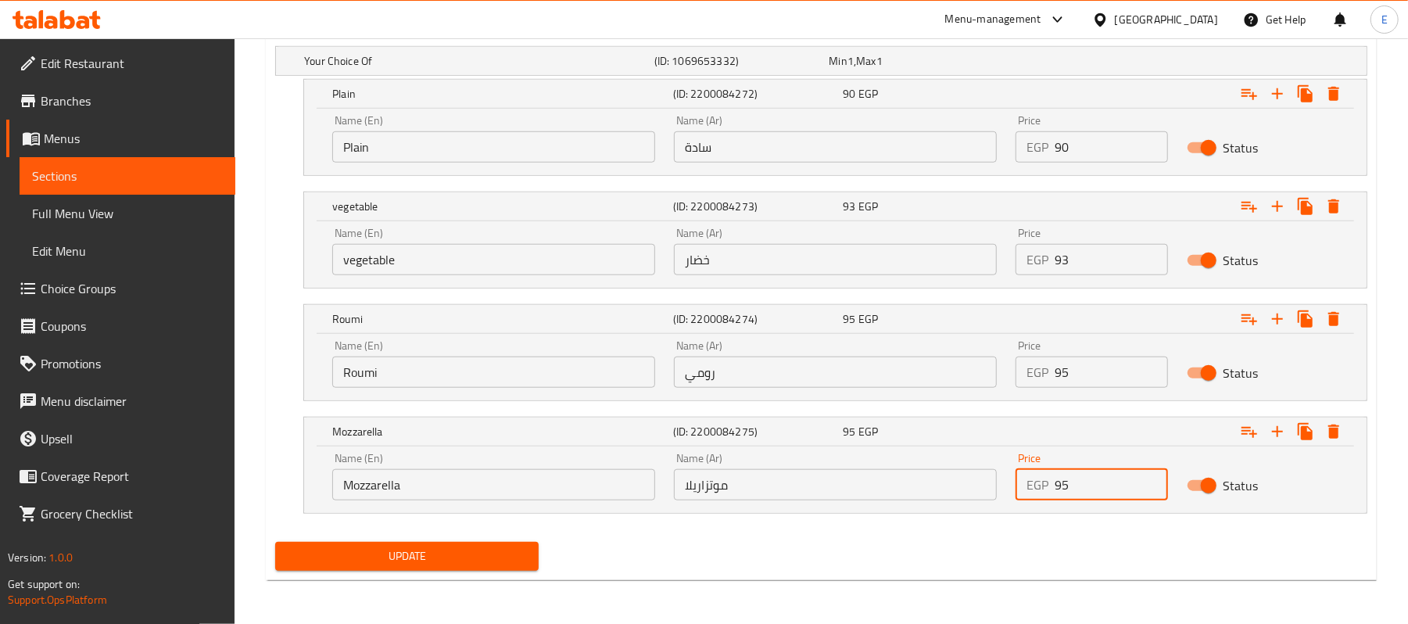
type input "95"
click at [439, 551] on span "Update" at bounding box center [407, 557] width 239 height 20
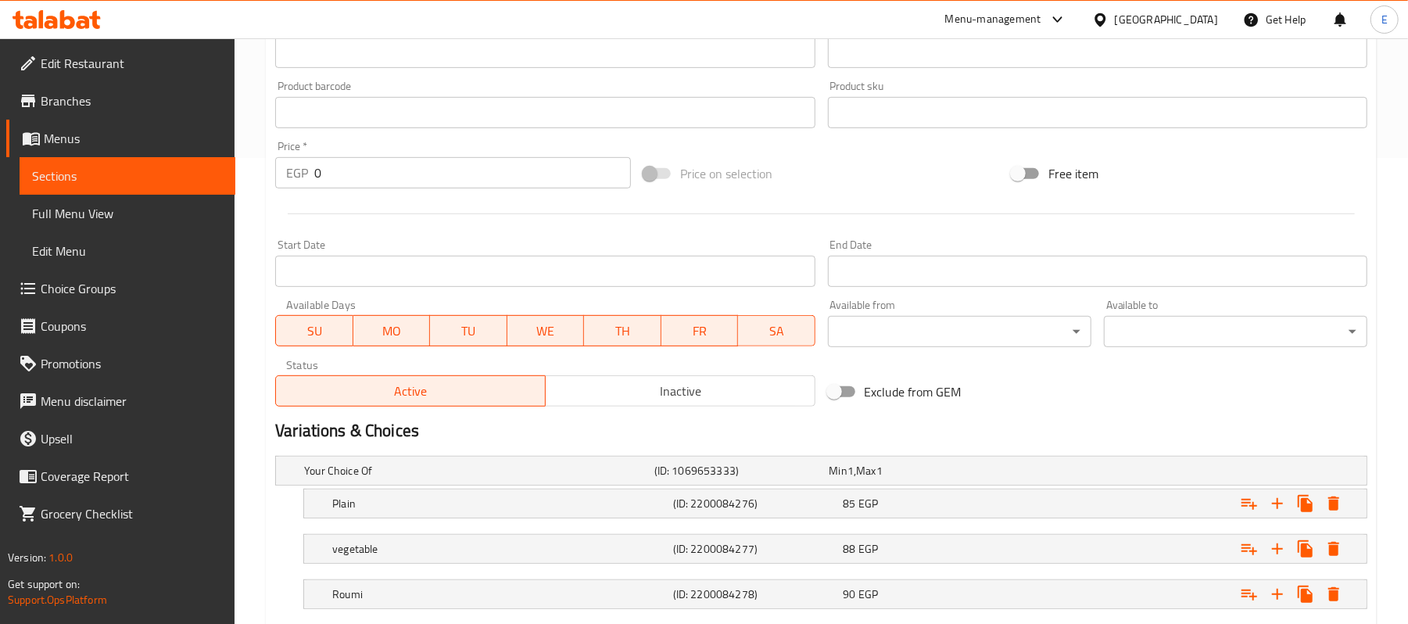
scroll to position [610, 0]
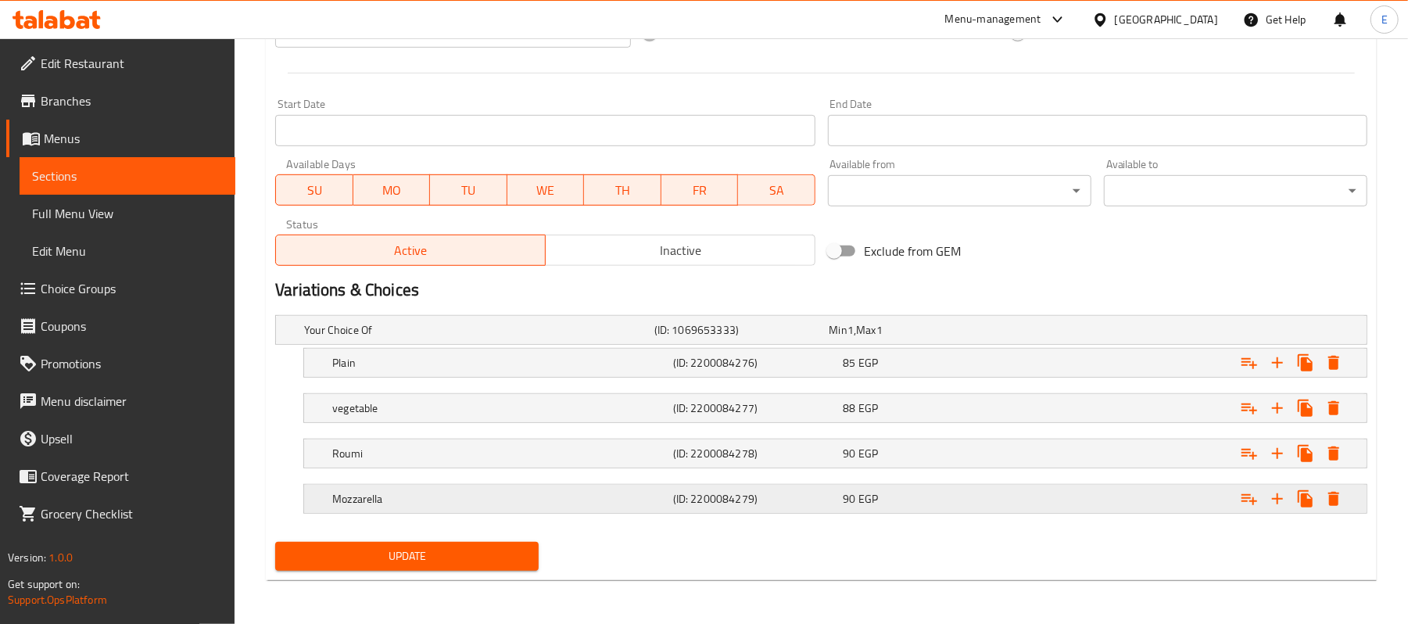
click at [899, 338] on div "90 EGP" at bounding box center [914, 330] width 169 height 16
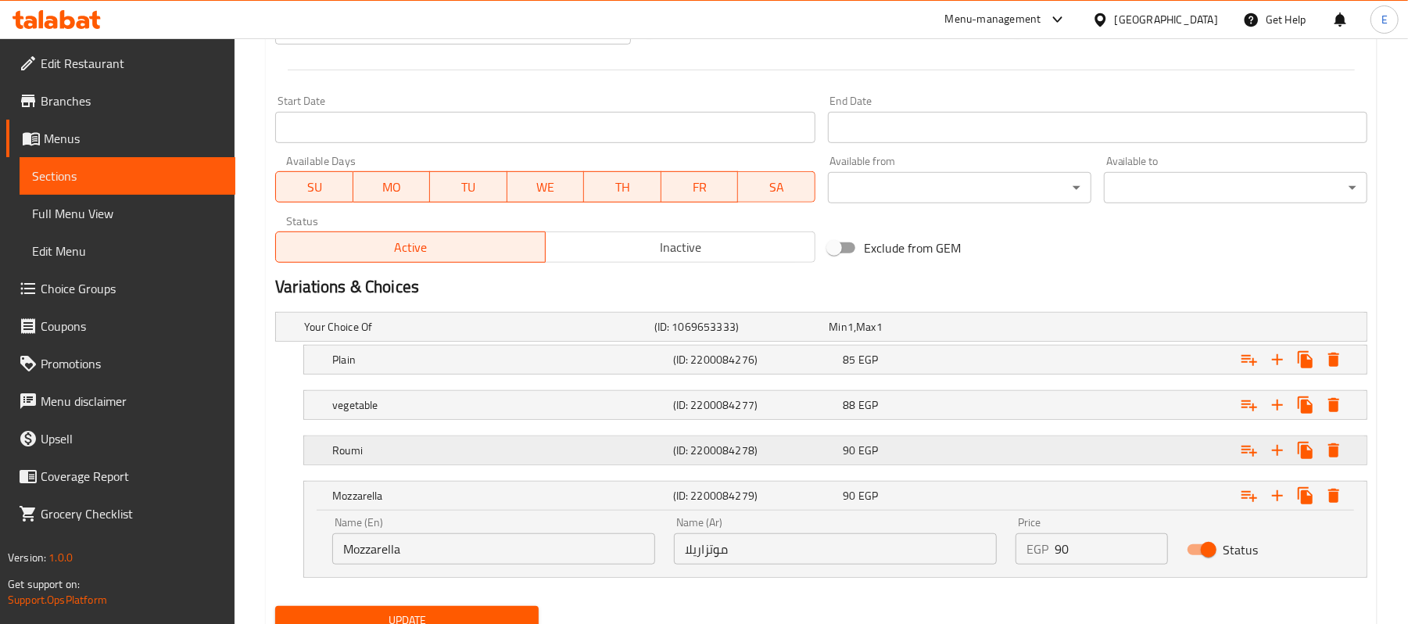
click at [924, 335] on div "90 EGP" at bounding box center [914, 327] width 169 height 16
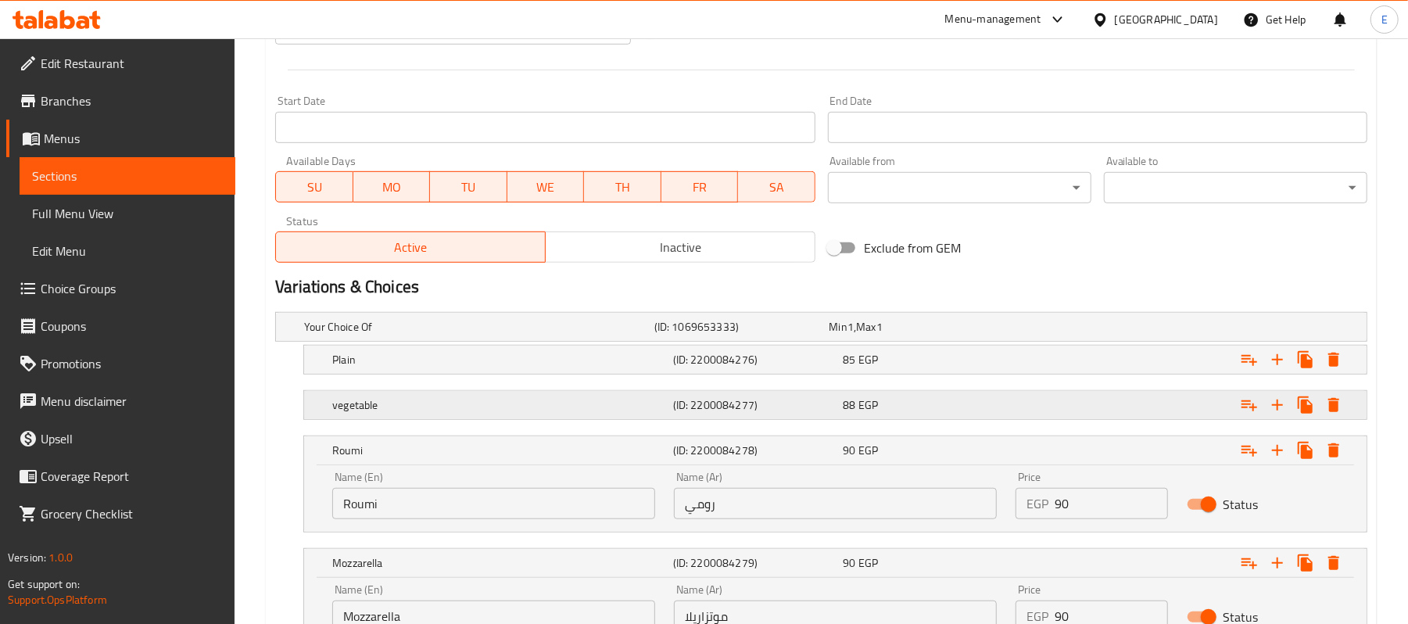
click at [949, 335] on div "88 EGP" at bounding box center [914, 327] width 169 height 16
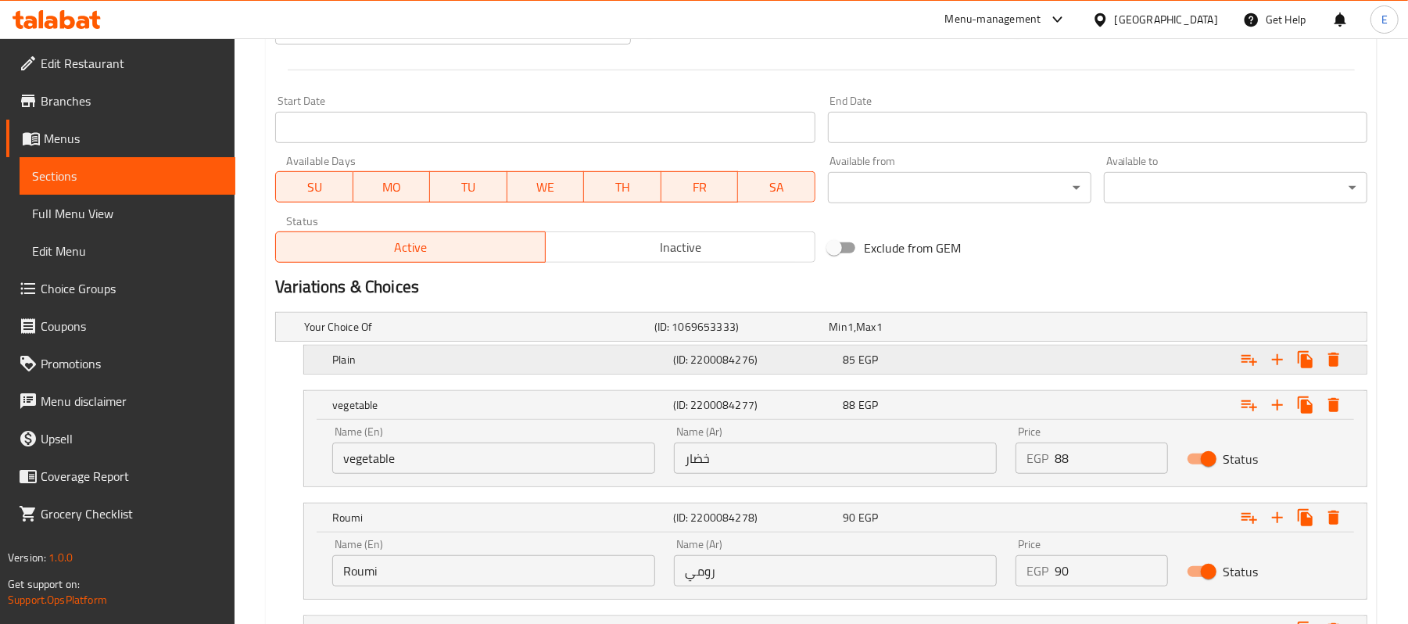
click at [962, 338] on div "85 EGP" at bounding box center [914, 327] width 175 height 22
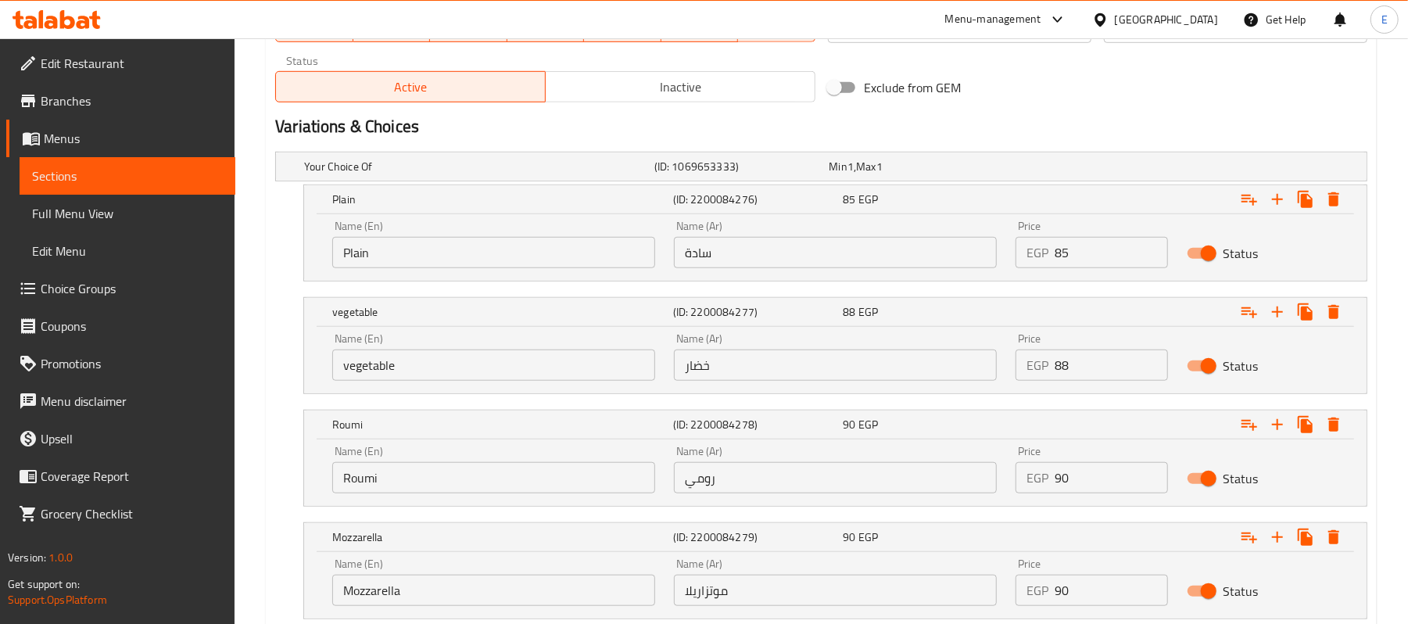
scroll to position [879, 0]
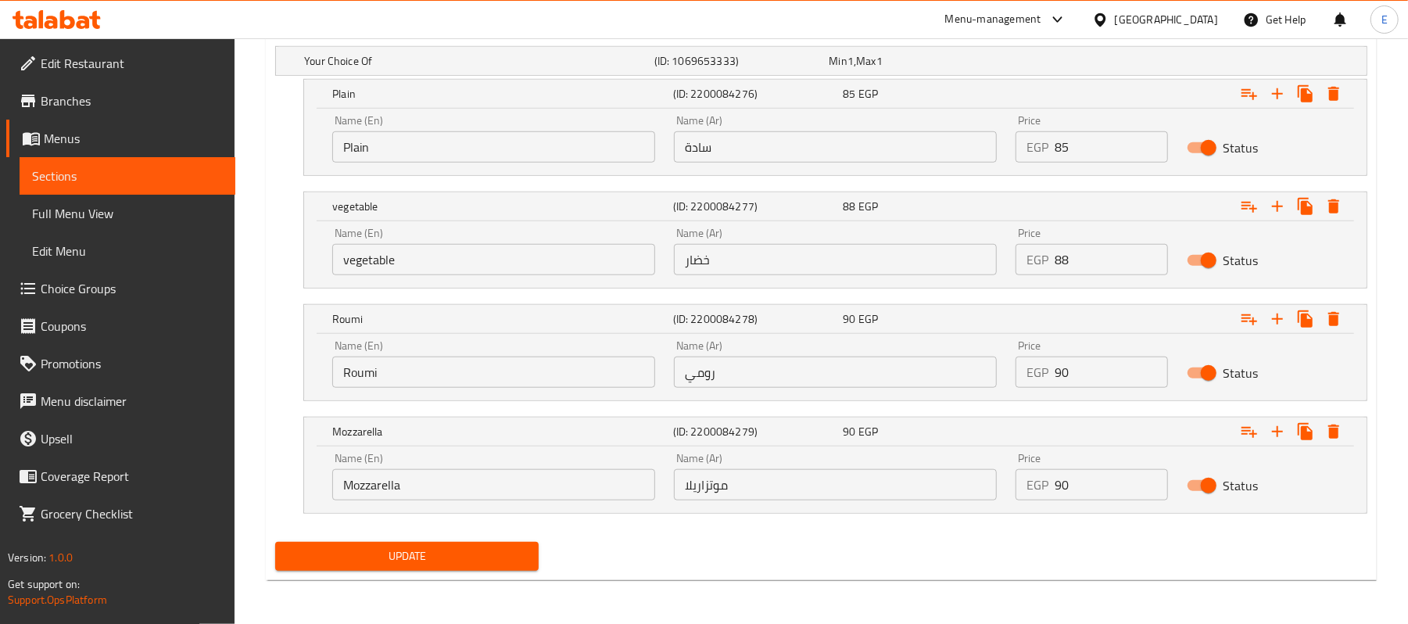
click at [1109, 150] on input "85" at bounding box center [1111, 146] width 113 height 31
type input "90"
click at [1057, 267] on input "88" at bounding box center [1111, 259] width 113 height 31
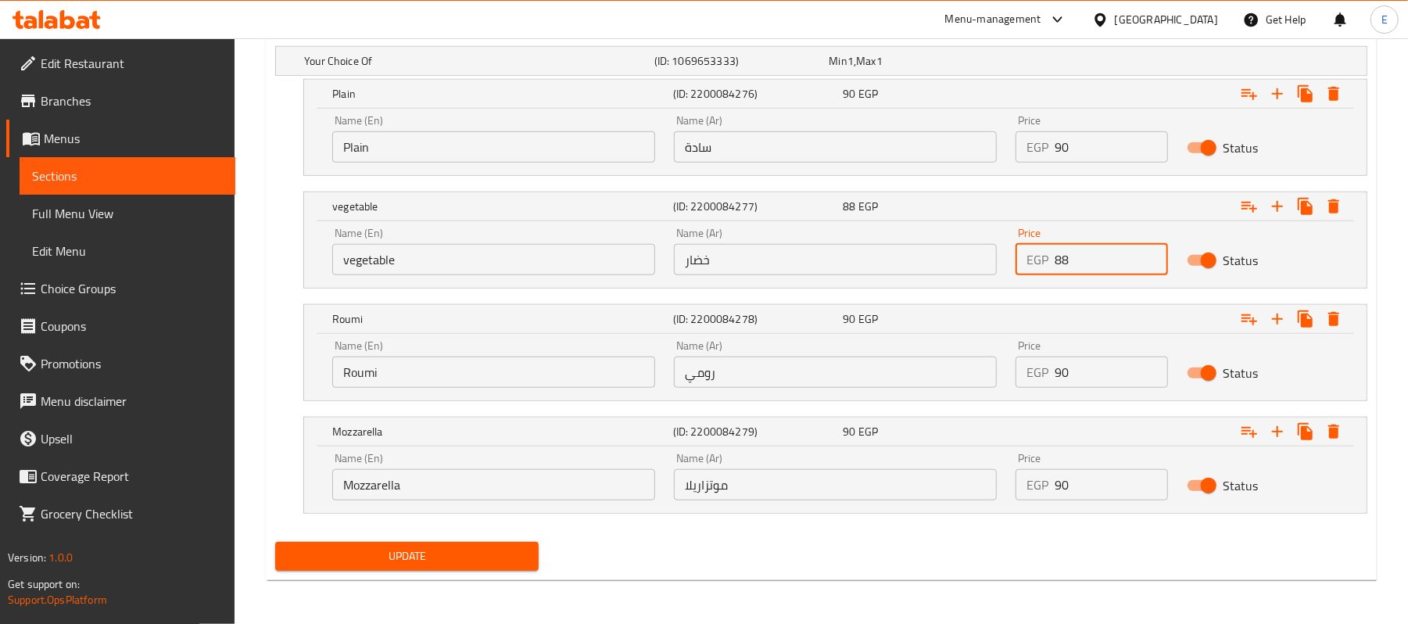
click at [1057, 267] on input "88" at bounding box center [1111, 259] width 113 height 31
type input "93"
drag, startPoint x: 1064, startPoint y: 375, endPoint x: 1082, endPoint y: 383, distance: 20.3
click at [1082, 383] on input "90" at bounding box center [1111, 372] width 113 height 31
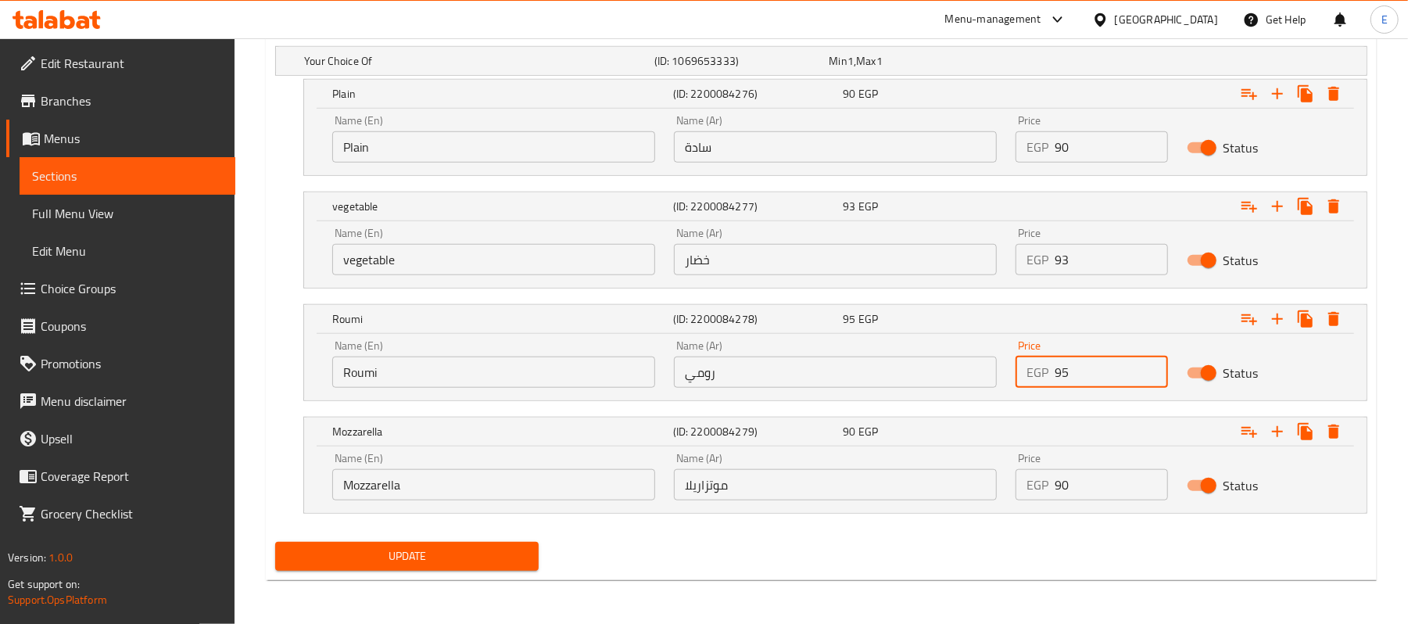
type input "95"
drag, startPoint x: 1062, startPoint y: 483, endPoint x: 1078, endPoint y: 488, distance: 16.3
click at [1078, 488] on input "90" at bounding box center [1111, 484] width 113 height 31
type input "95"
click at [458, 558] on span "Update" at bounding box center [407, 557] width 239 height 20
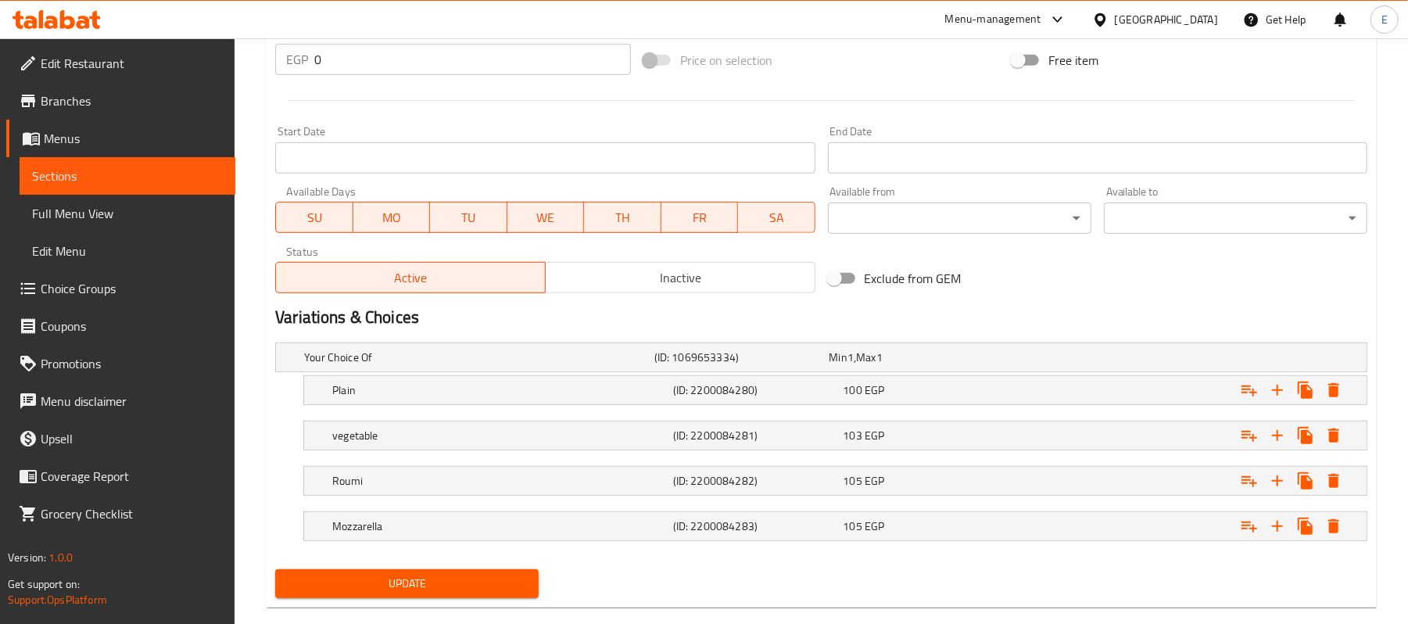
scroll to position [610, 0]
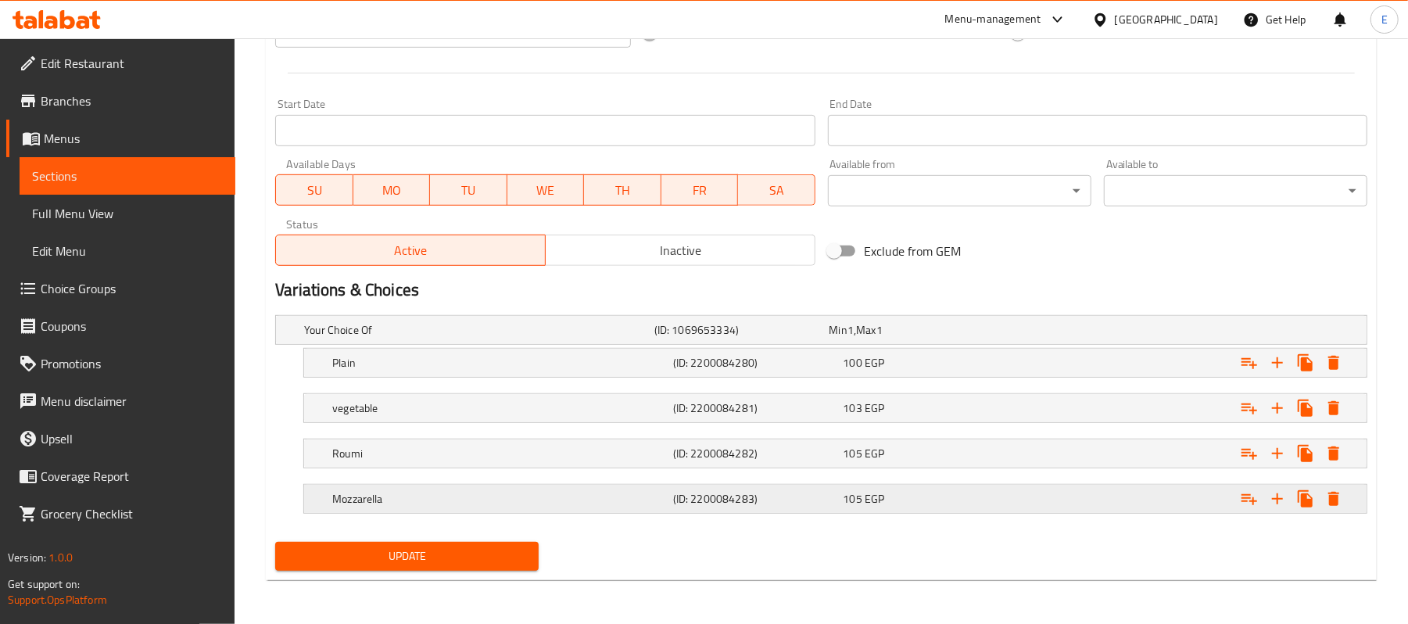
click at [917, 338] on div "105 EGP" at bounding box center [914, 330] width 169 height 16
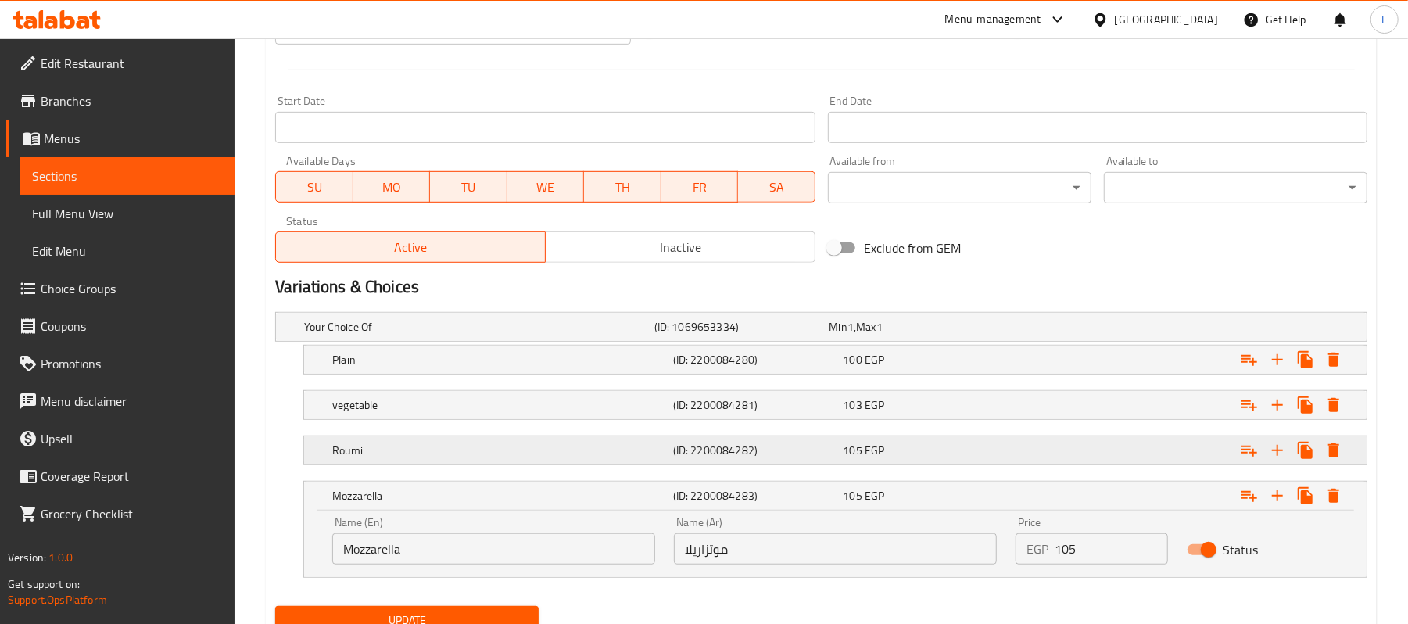
click at [918, 344] on div "Roumi (ID: 2200084282) 105 EGP" at bounding box center [826, 327] width 1050 height 34
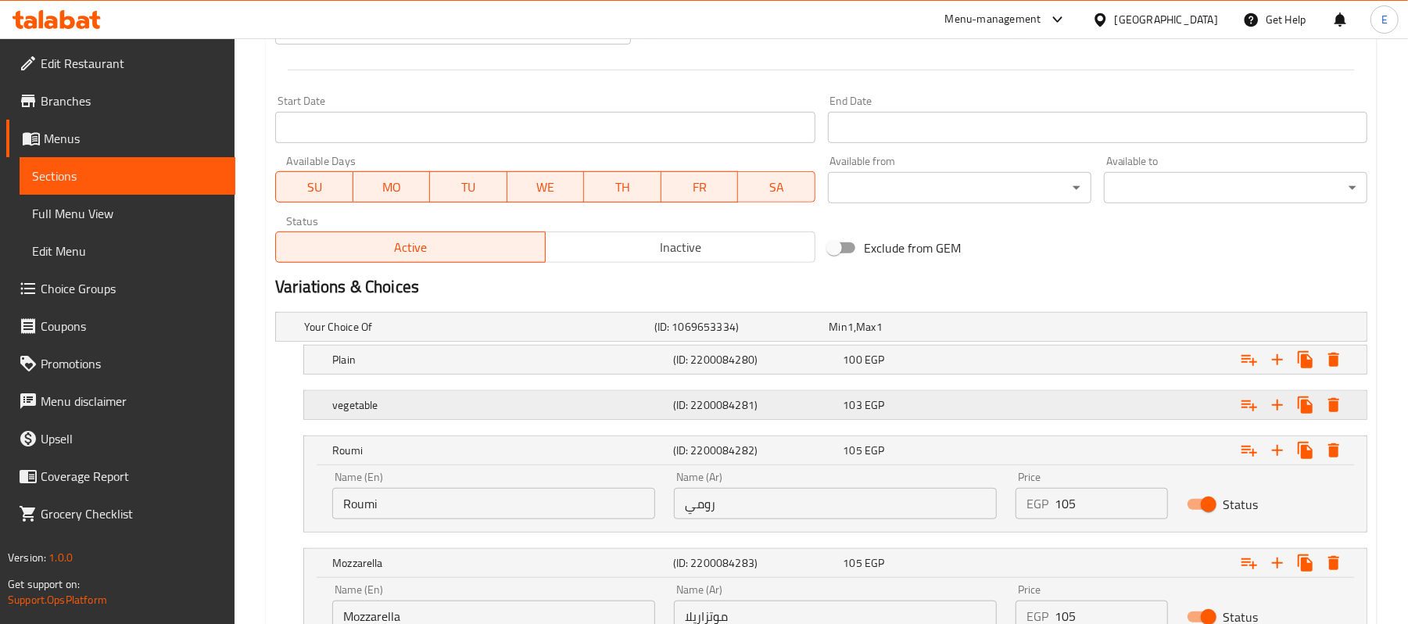
click at [931, 335] on div "103 EGP" at bounding box center [914, 327] width 169 height 16
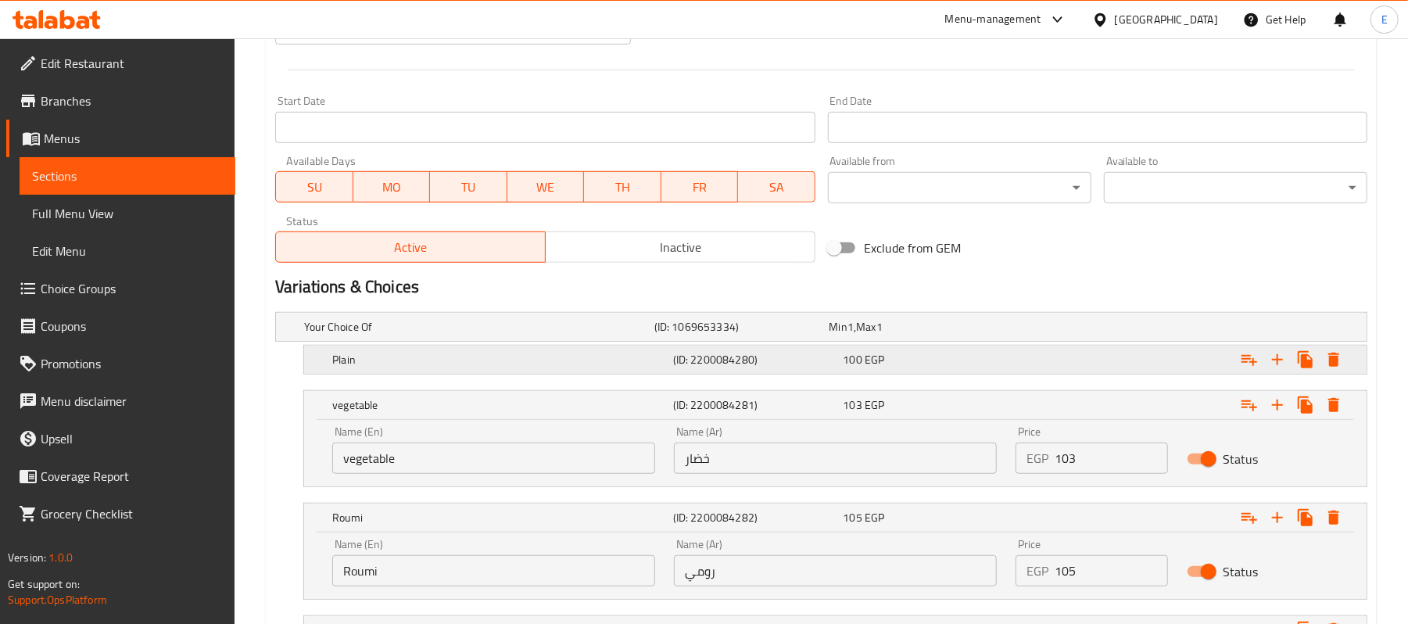
click at [940, 335] on div "100 EGP" at bounding box center [914, 327] width 169 height 16
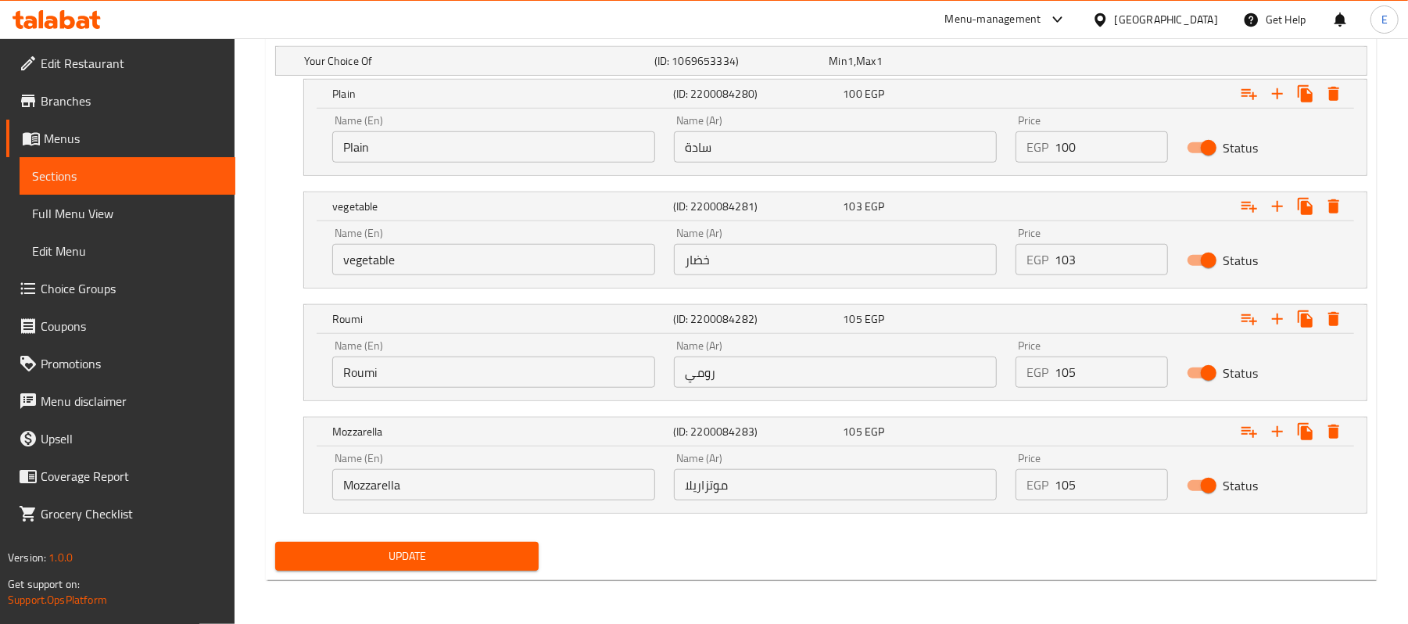
scroll to position [879, 0]
click at [1061, 479] on input "105" at bounding box center [1111, 484] width 113 height 31
click at [1061, 480] on input "105" at bounding box center [1111, 484] width 113 height 31
click at [1056, 493] on input "10" at bounding box center [1111, 484] width 113 height 31
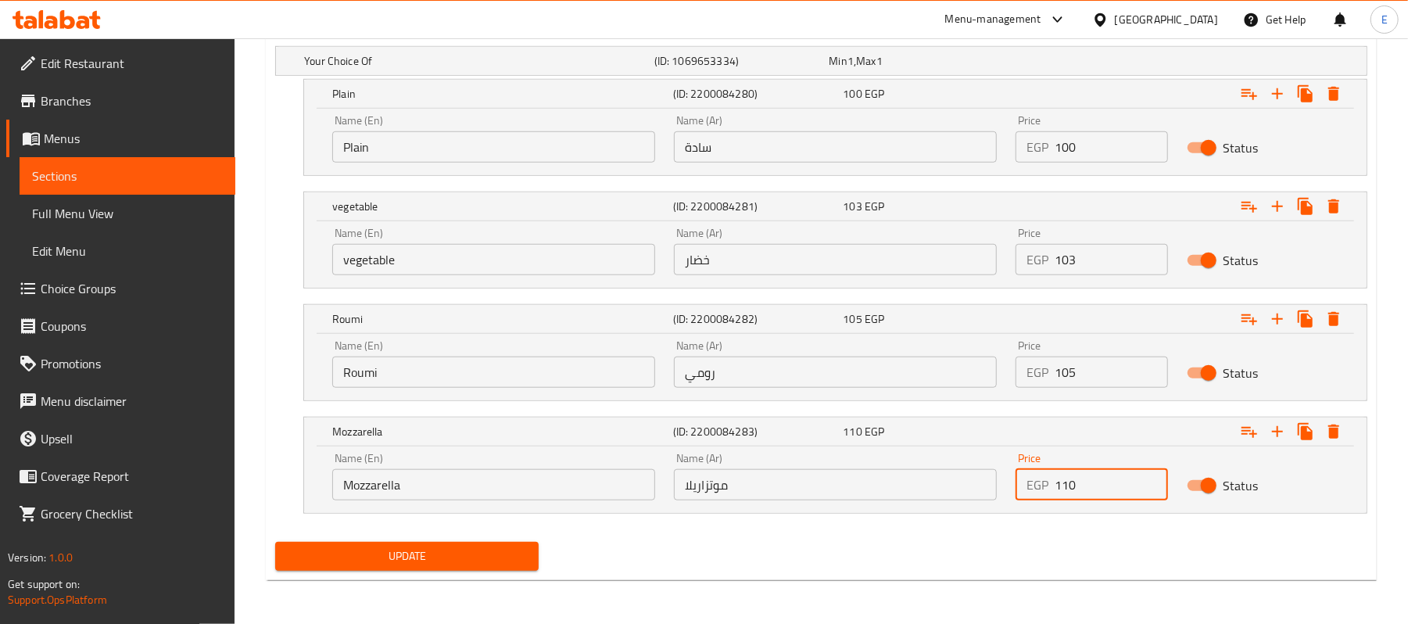
type input "110"
drag, startPoint x: 1064, startPoint y: 374, endPoint x: 1114, endPoint y: 370, distance: 51.0
click at [1114, 370] on input "105" at bounding box center [1111, 372] width 113 height 31
type input "110"
drag, startPoint x: 1070, startPoint y: 260, endPoint x: 1093, endPoint y: 267, distance: 24.7
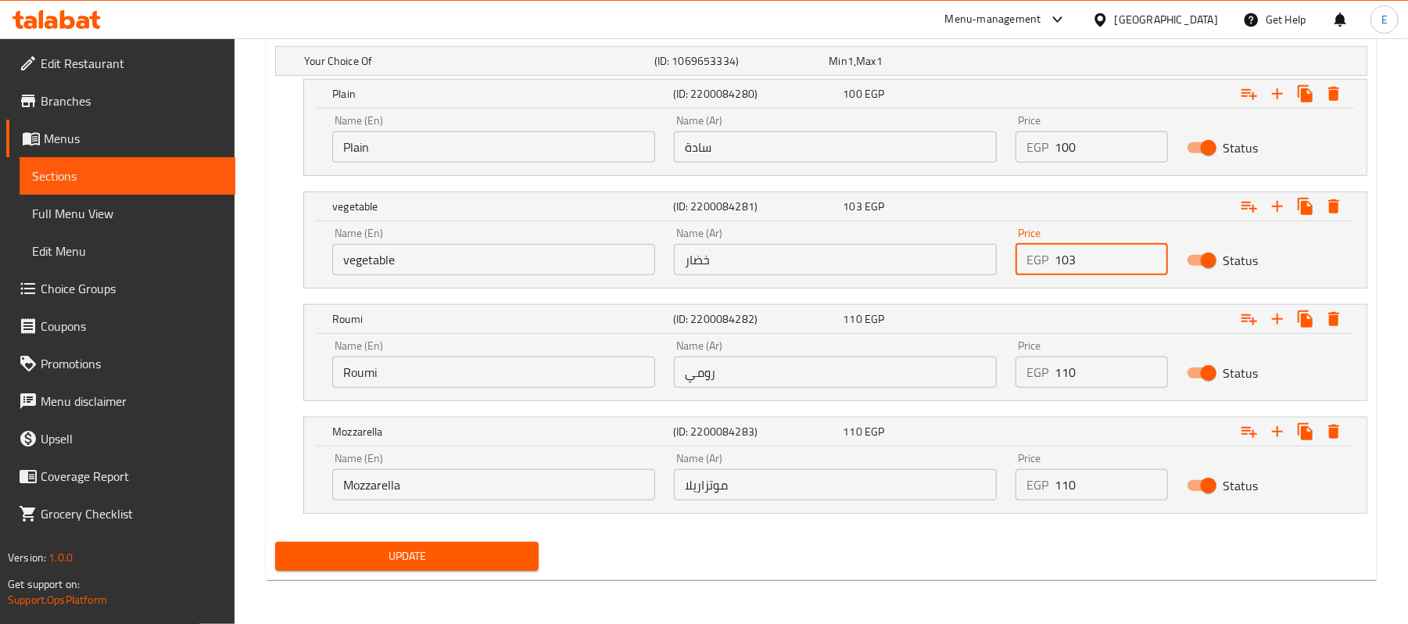
click at [1093, 267] on input "103" at bounding box center [1111, 259] width 113 height 31
type input "108"
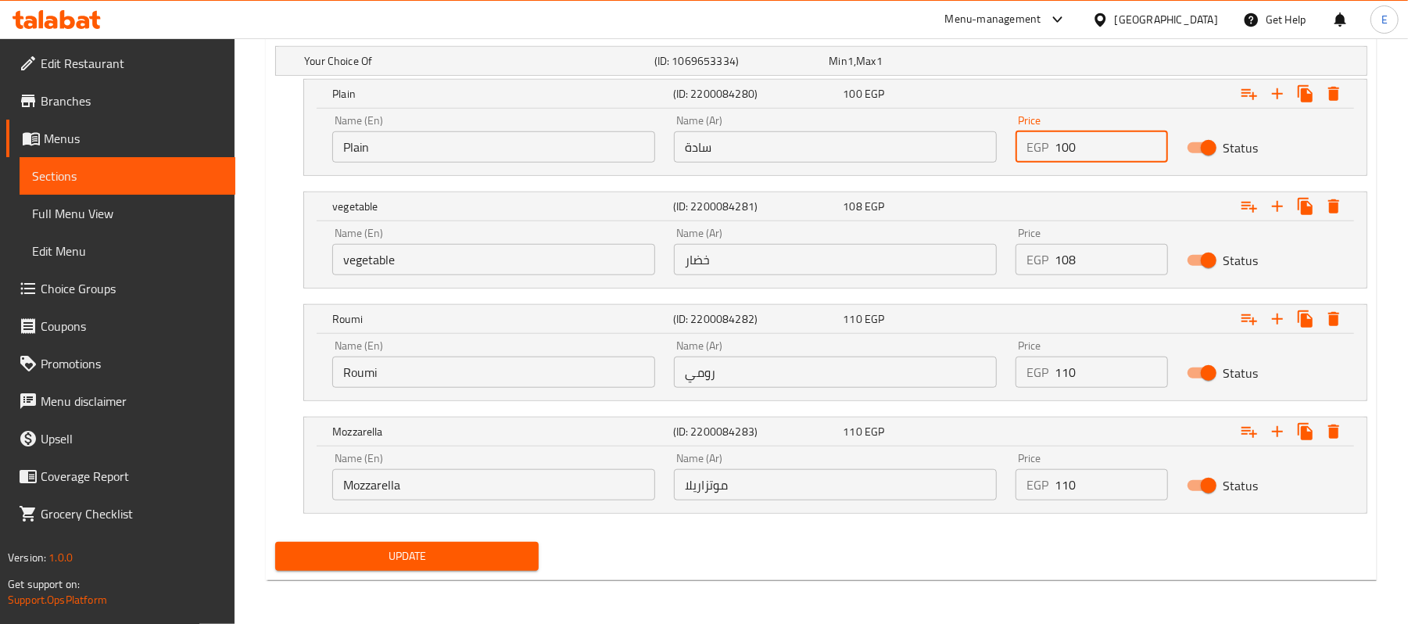
drag, startPoint x: 1071, startPoint y: 142, endPoint x: 1104, endPoint y: 153, distance: 35.4
click at [1104, 153] on input "100" at bounding box center [1111, 146] width 113 height 31
type input "105"
click at [472, 554] on span "Update" at bounding box center [407, 557] width 239 height 20
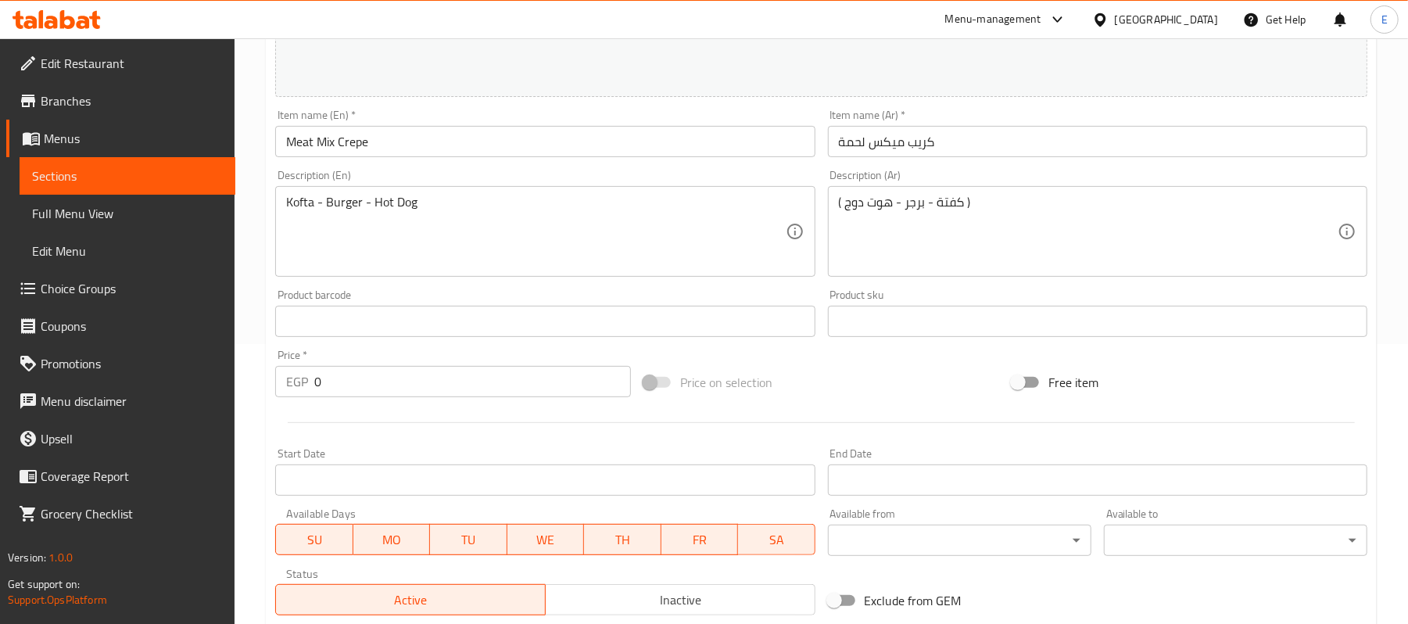
scroll to position [632, 0]
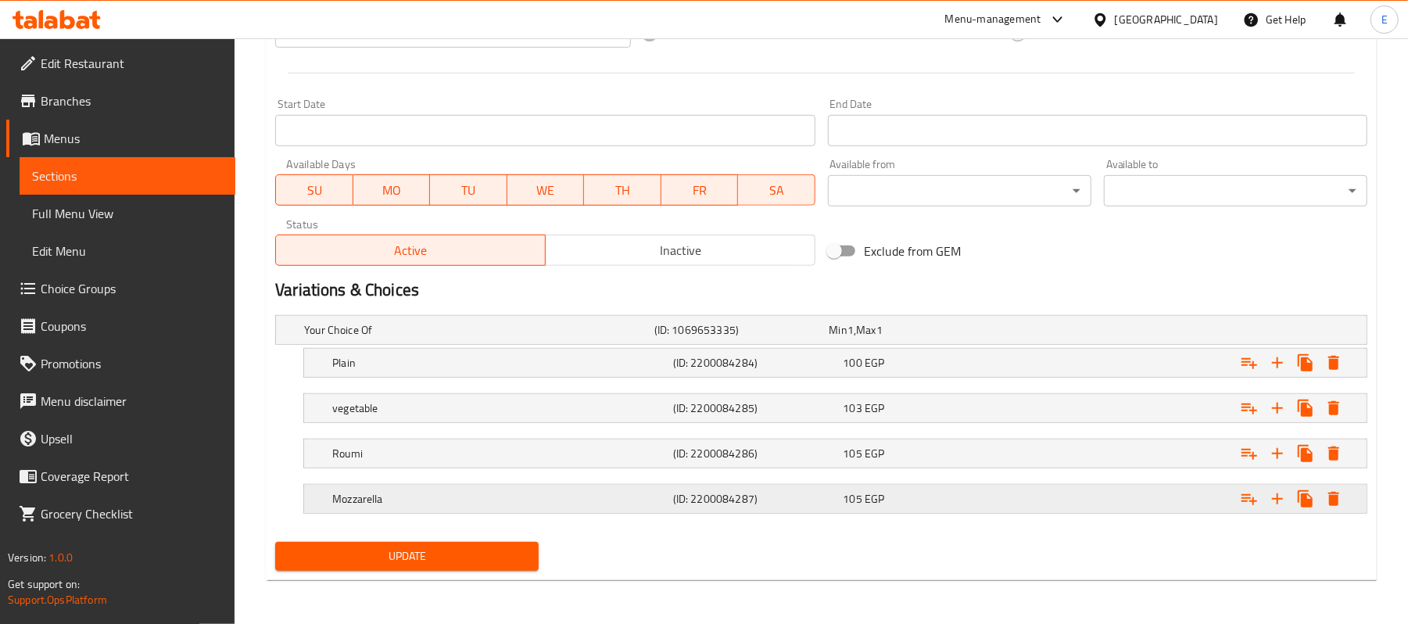
click at [854, 340] on span "EGP" at bounding box center [851, 330] width 6 height 20
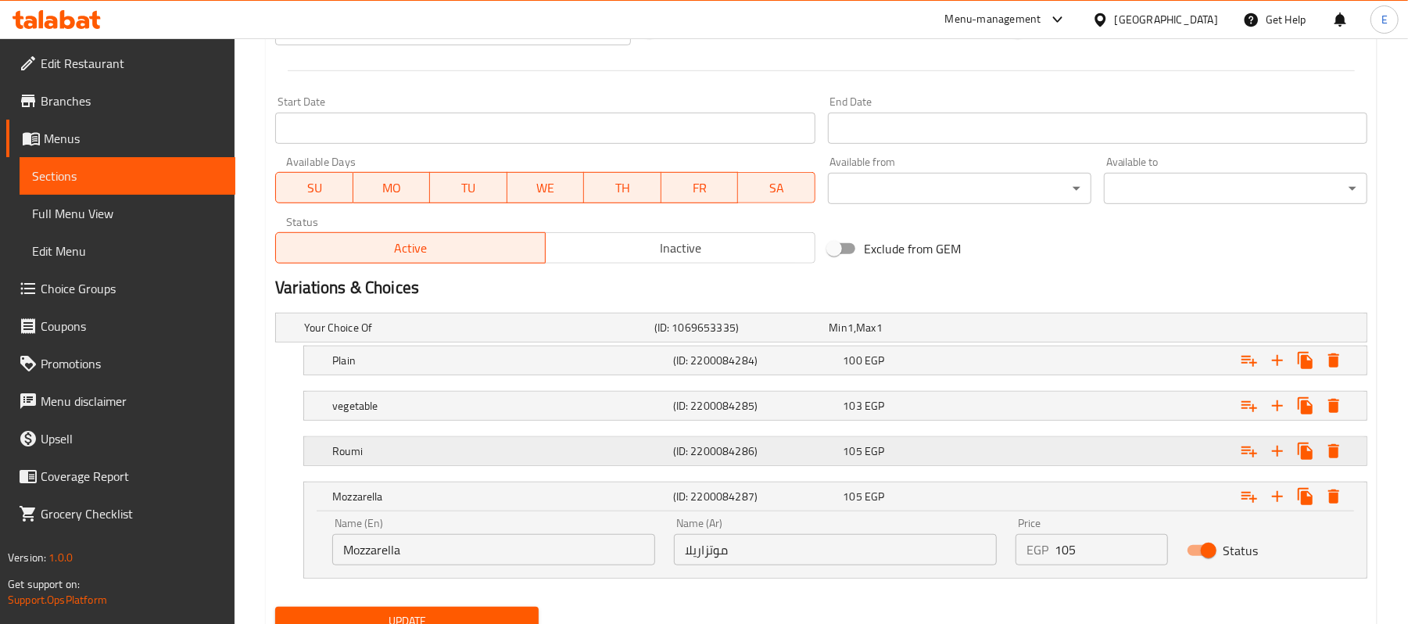
click at [848, 338] on span "105" at bounding box center [839, 328] width 18 height 20
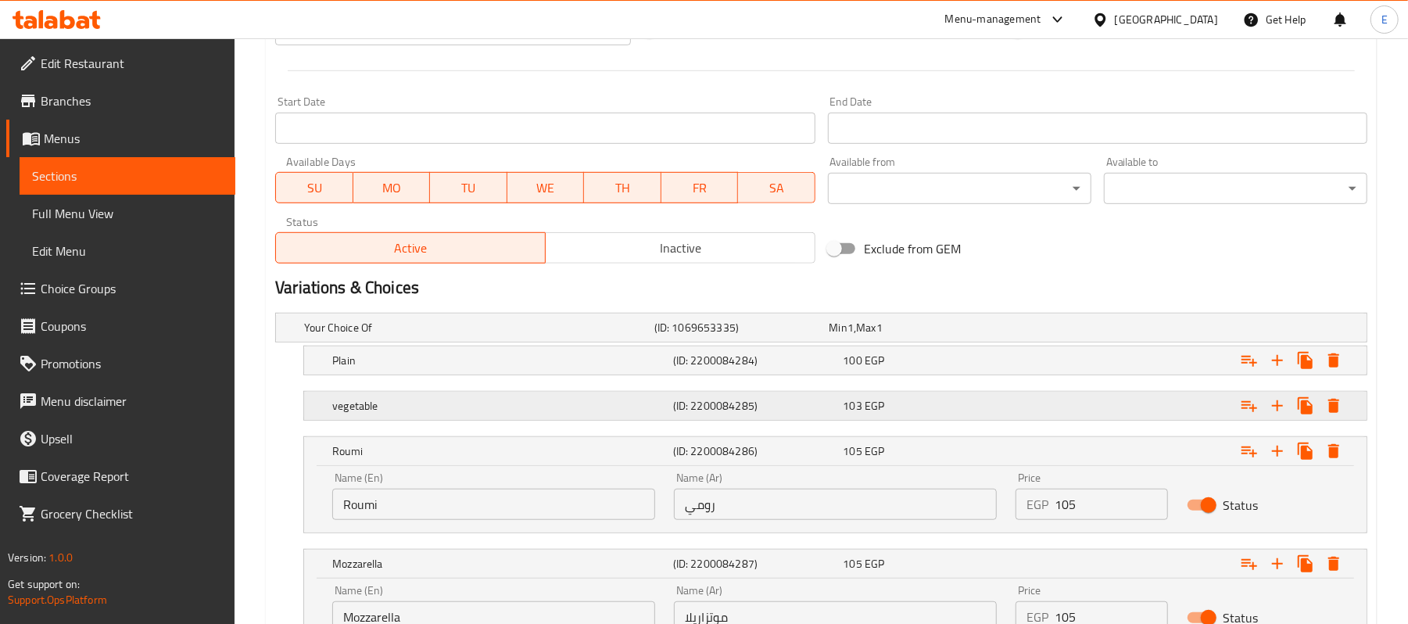
click at [854, 338] on span "EGP" at bounding box center [851, 328] width 6 height 20
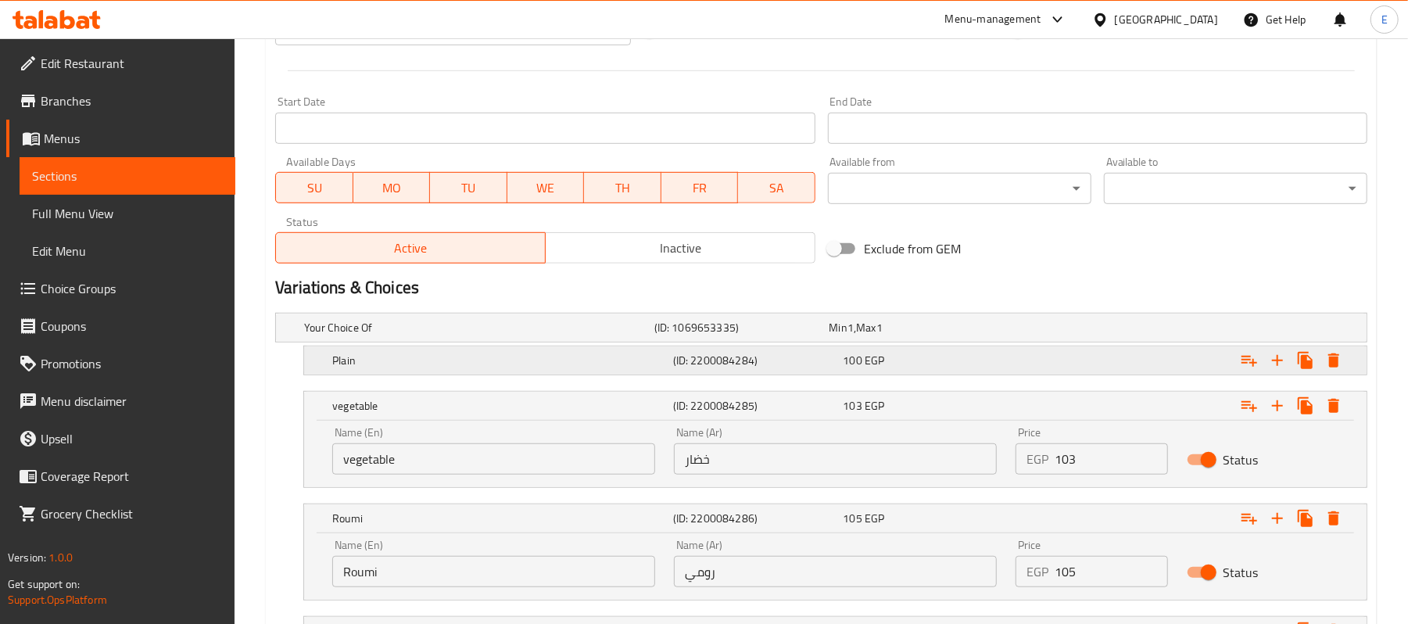
click at [854, 338] on span "EGP" at bounding box center [851, 328] width 6 height 20
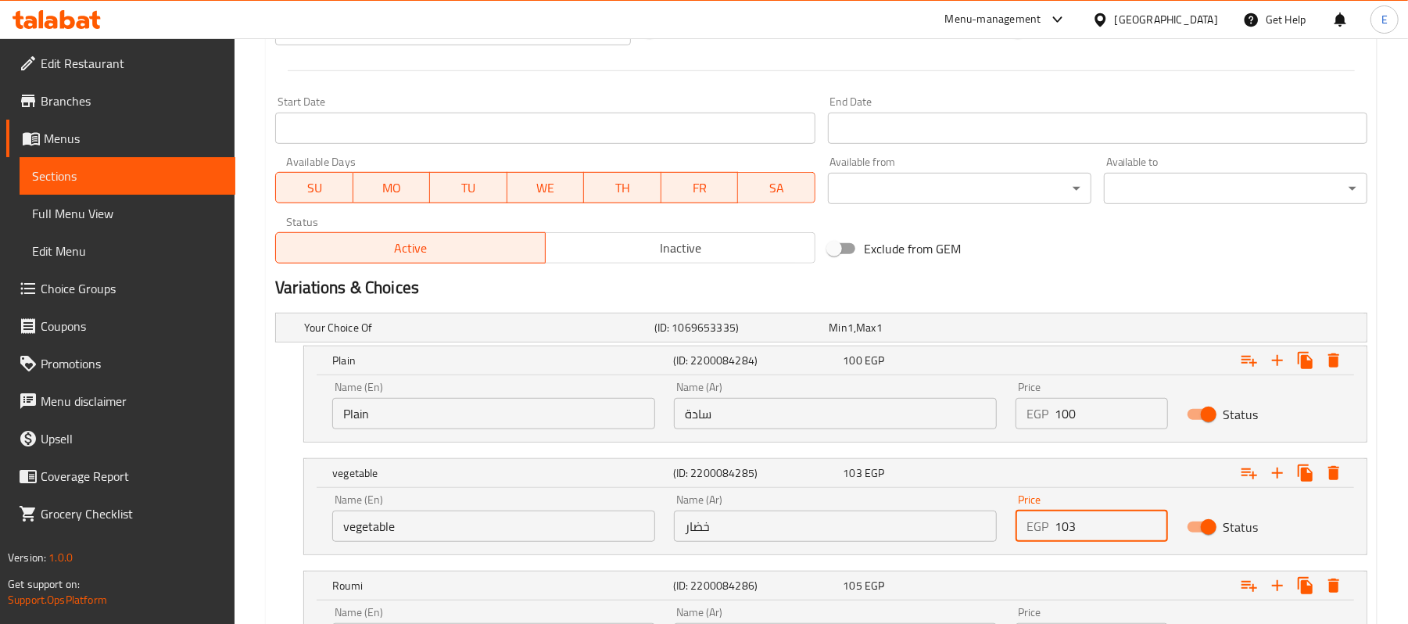
drag, startPoint x: 1071, startPoint y: 527, endPoint x: 1106, endPoint y: 535, distance: 35.3
click at [1106, 535] on input "103" at bounding box center [1111, 526] width 113 height 31
type input "108"
drag, startPoint x: 1071, startPoint y: 413, endPoint x: 1099, endPoint y: 414, distance: 27.4
click at [1082, 411] on input "100" at bounding box center [1111, 413] width 113 height 31
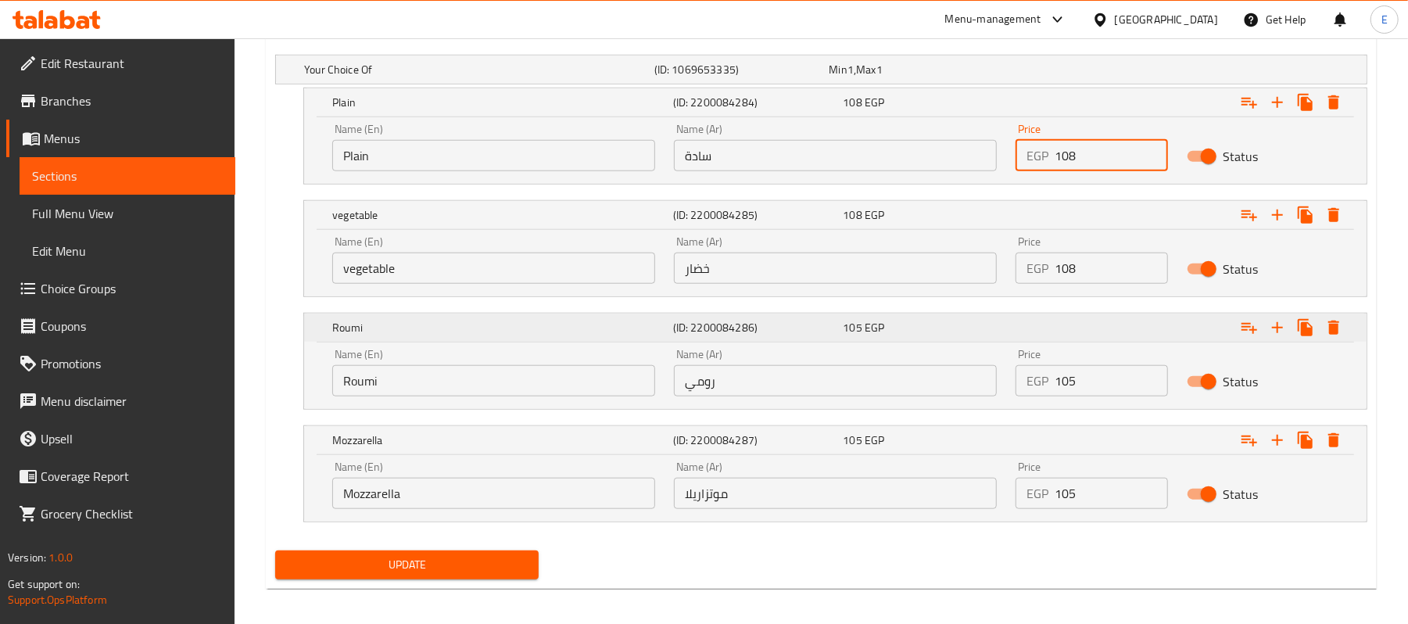
scroll to position [901, 0]
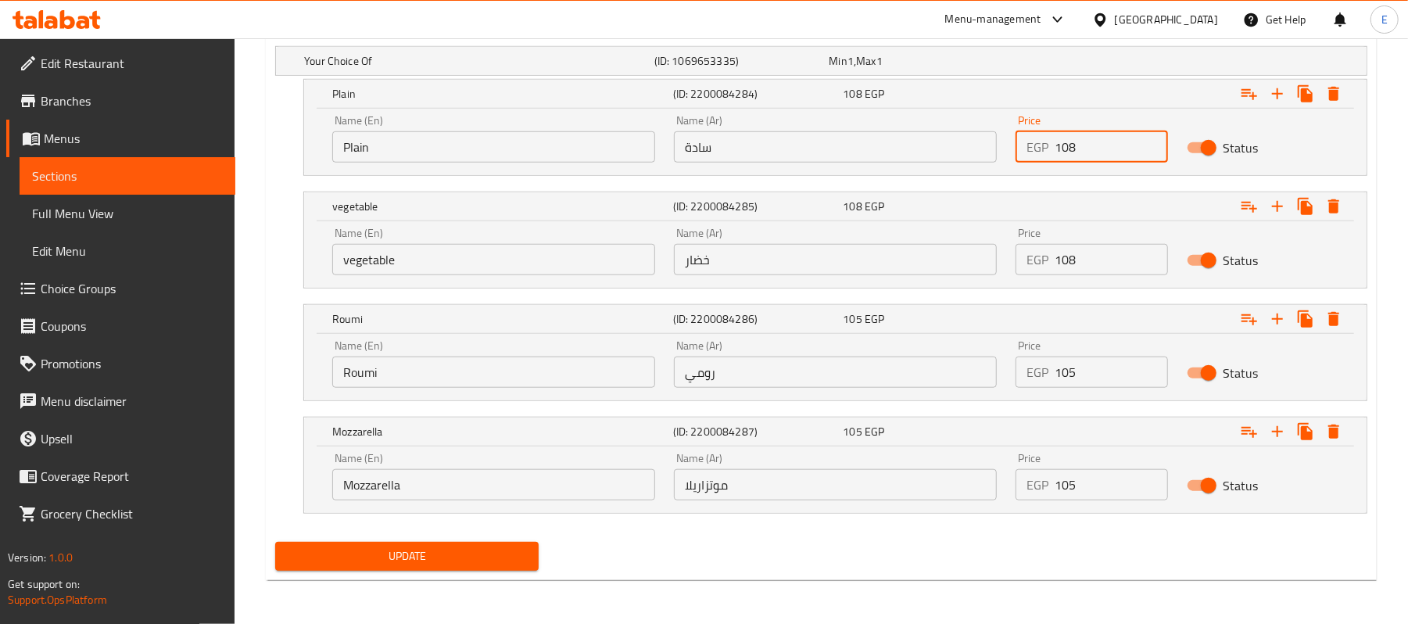
drag, startPoint x: 1067, startPoint y: 141, endPoint x: 1089, endPoint y: 156, distance: 26.9
click at [1089, 156] on input "108" at bounding box center [1111, 146] width 113 height 31
type input "105"
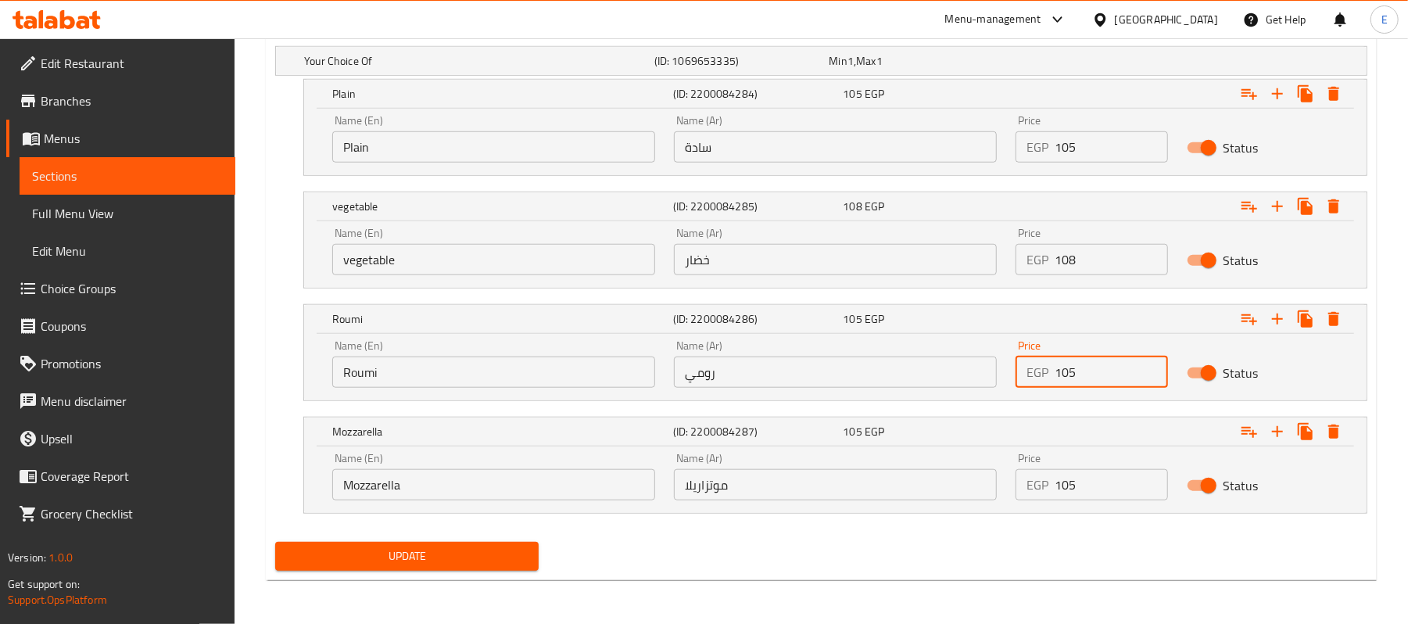
drag, startPoint x: 1059, startPoint y: 370, endPoint x: 1121, endPoint y: 392, distance: 65.5
click at [1118, 392] on div "Price EGP 105 Price" at bounding box center [1092, 364] width 170 height 66
type input "110"
drag, startPoint x: 1059, startPoint y: 495, endPoint x: 1123, endPoint y: 493, distance: 64.2
click at [1121, 493] on input "105" at bounding box center [1111, 484] width 113 height 31
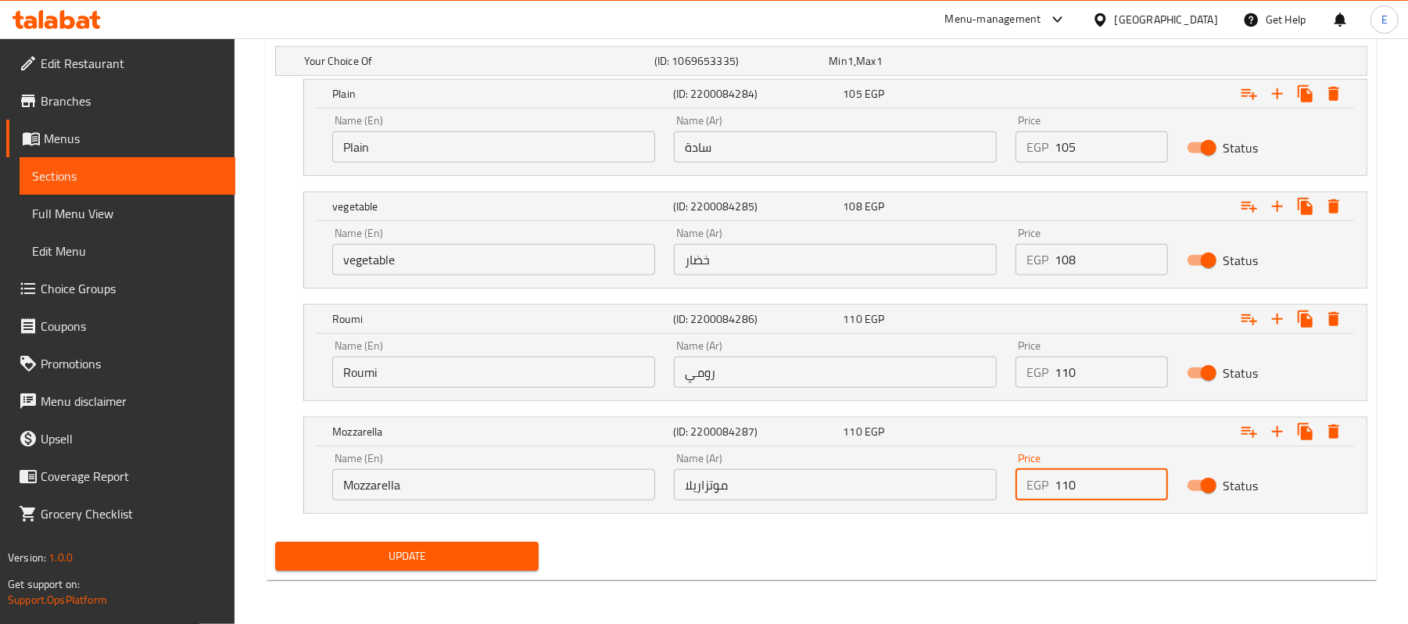
type input "110"
click at [471, 555] on span "Update" at bounding box center [407, 557] width 239 height 20
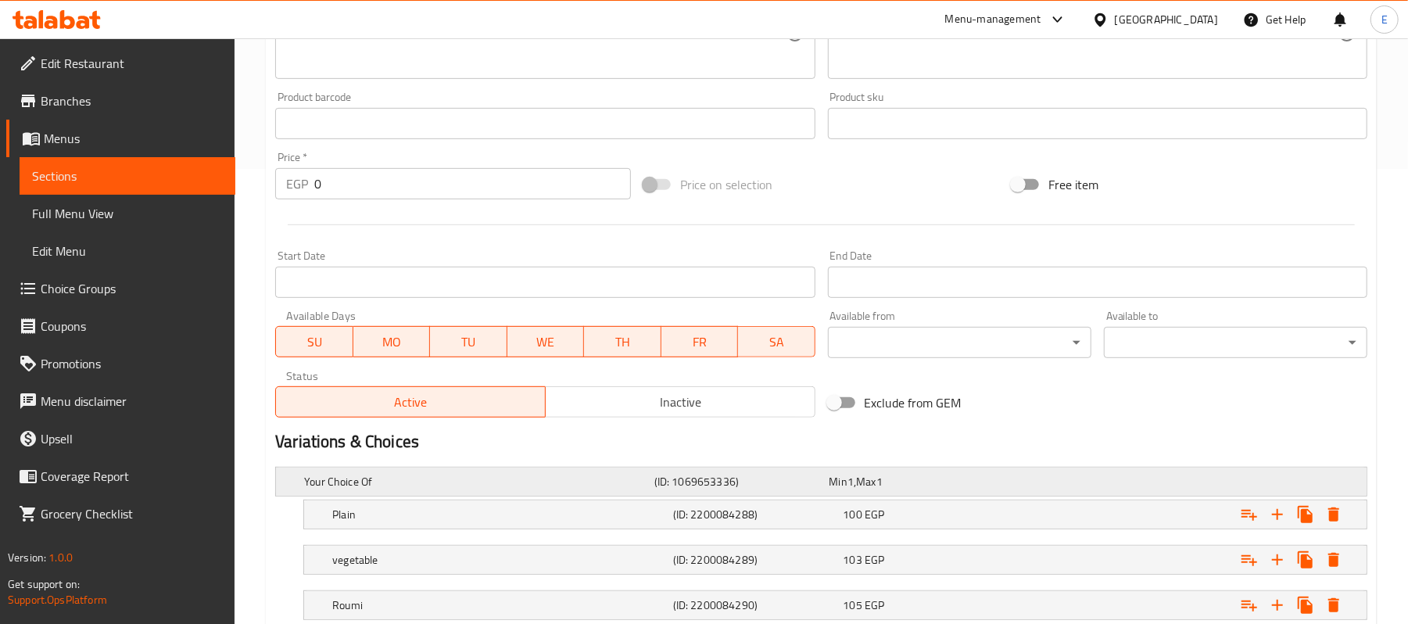
scroll to position [610, 0]
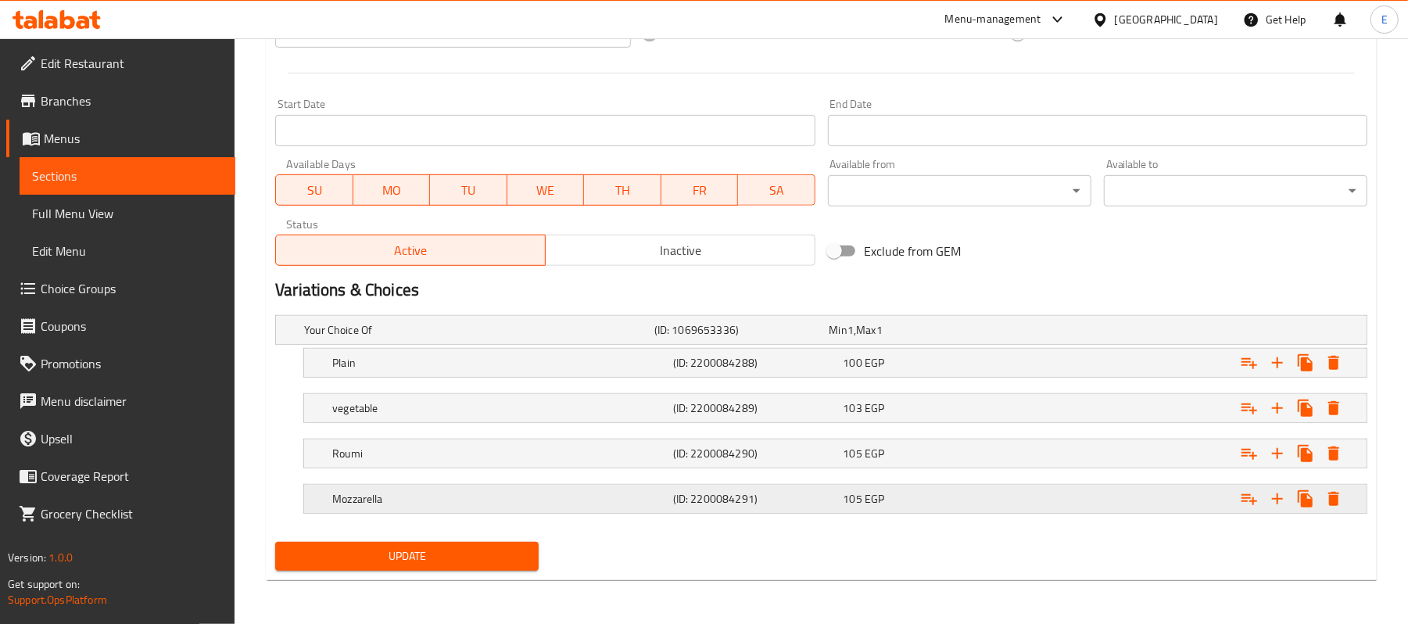
click at [921, 338] on div "105 EGP" at bounding box center [914, 330] width 169 height 16
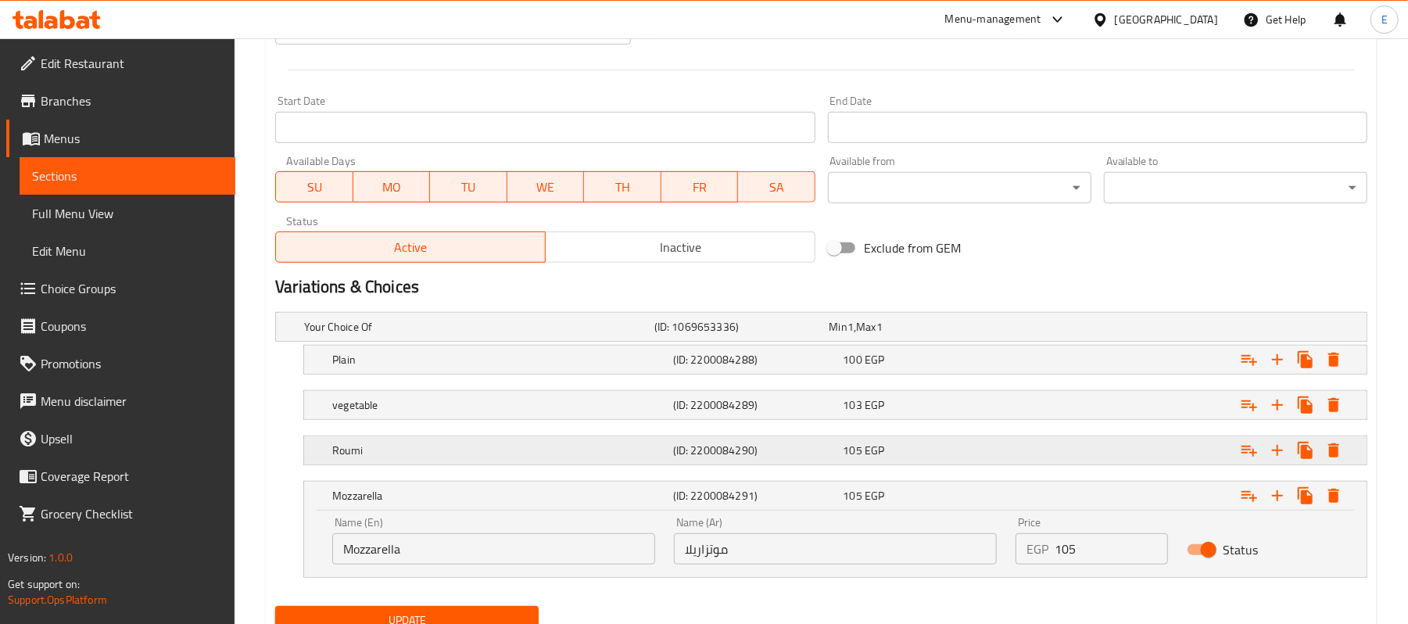
click at [924, 344] on div "Roumi (ID: 2200084290) 105 EGP" at bounding box center [826, 327] width 1050 height 34
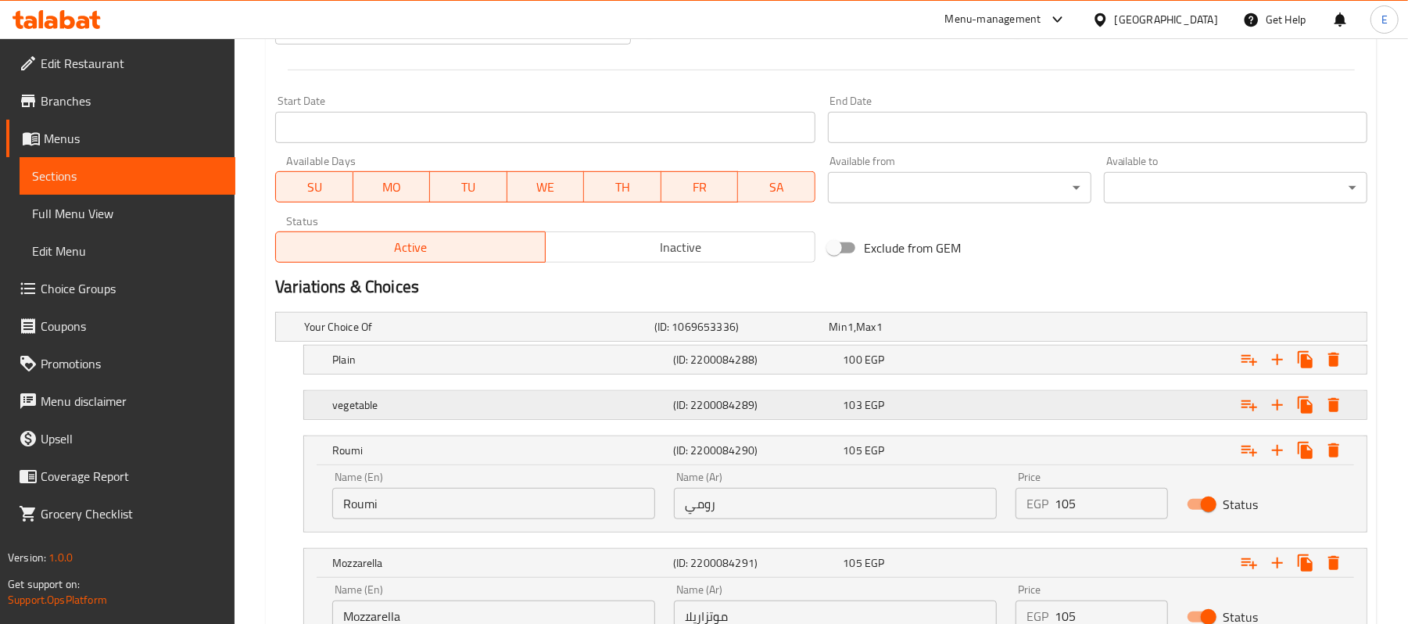
click at [927, 335] on div "103 EGP" at bounding box center [914, 327] width 169 height 16
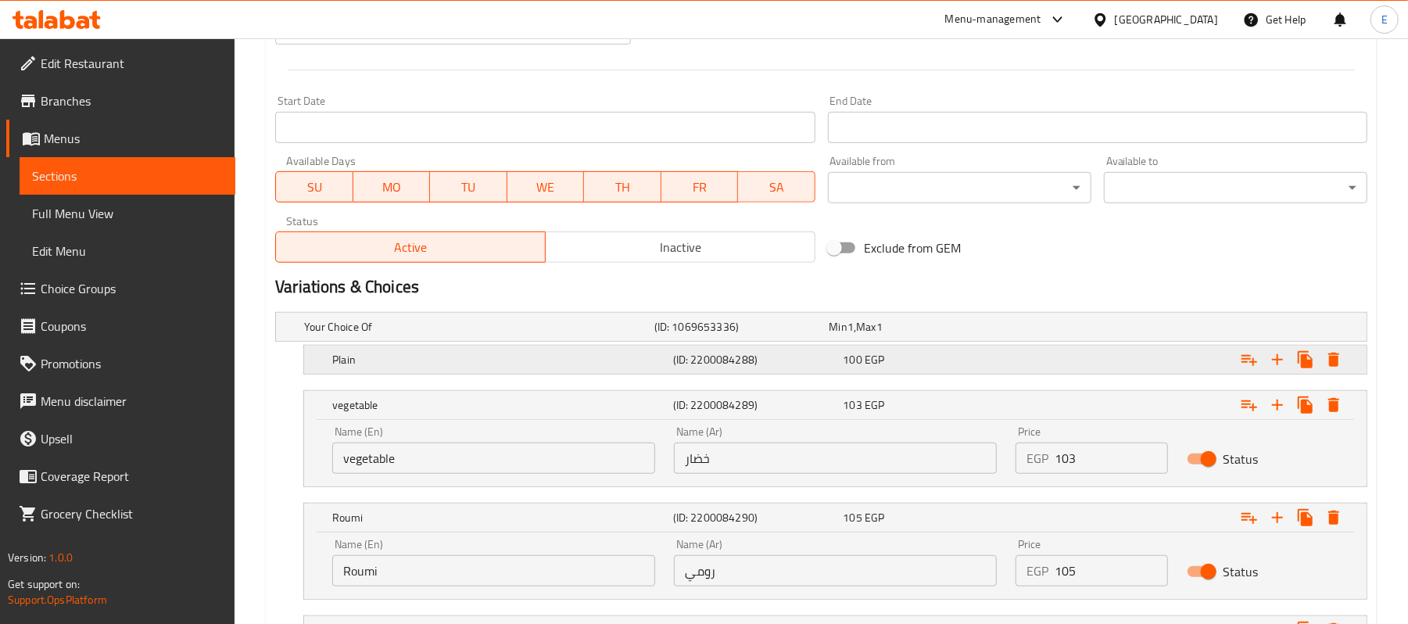
click at [930, 335] on div "100 EGP" at bounding box center [914, 327] width 169 height 16
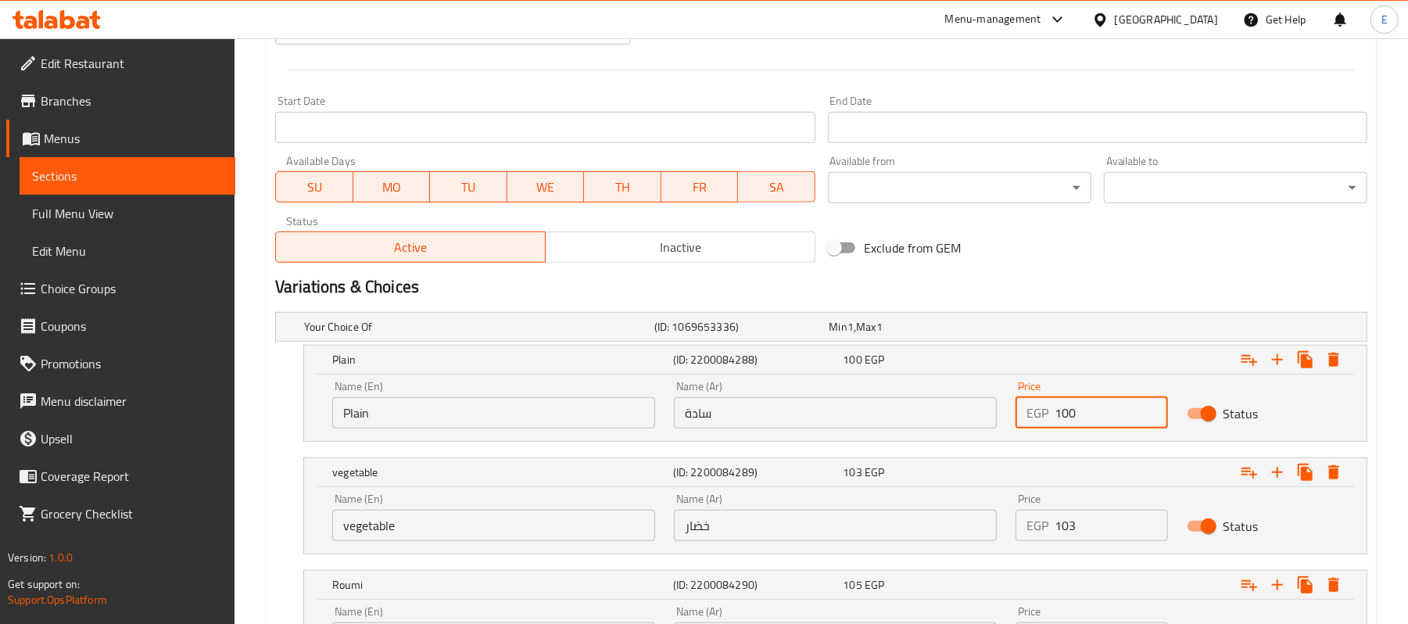
drag, startPoint x: 1071, startPoint y: 413, endPoint x: 1114, endPoint y: 422, distance: 44.8
click at [1114, 422] on input "100" at bounding box center [1111, 412] width 113 height 31
type input "105"
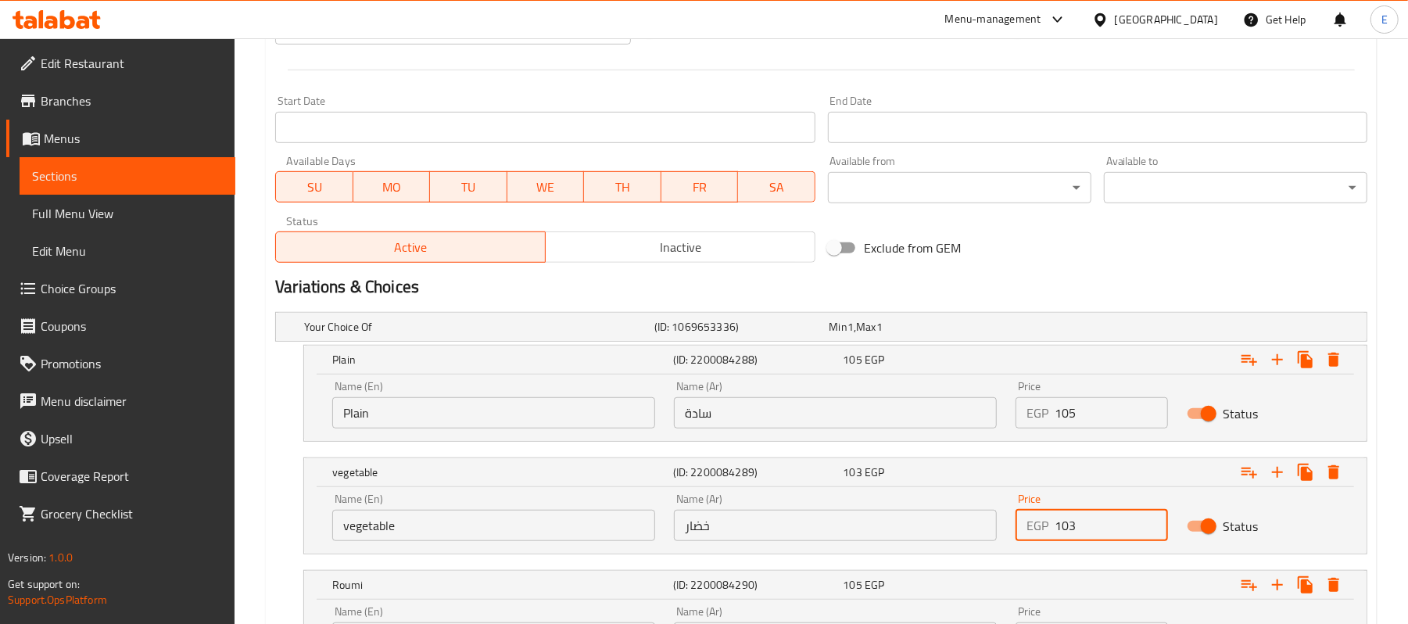
drag, startPoint x: 1071, startPoint y: 530, endPoint x: 1104, endPoint y: 523, distance: 34.4
click at [1104, 523] on input "103" at bounding box center [1111, 525] width 113 height 31
type input "108"
click at [1115, 269] on div "Exclude from GEM" at bounding box center [1006, 248] width 368 height 42
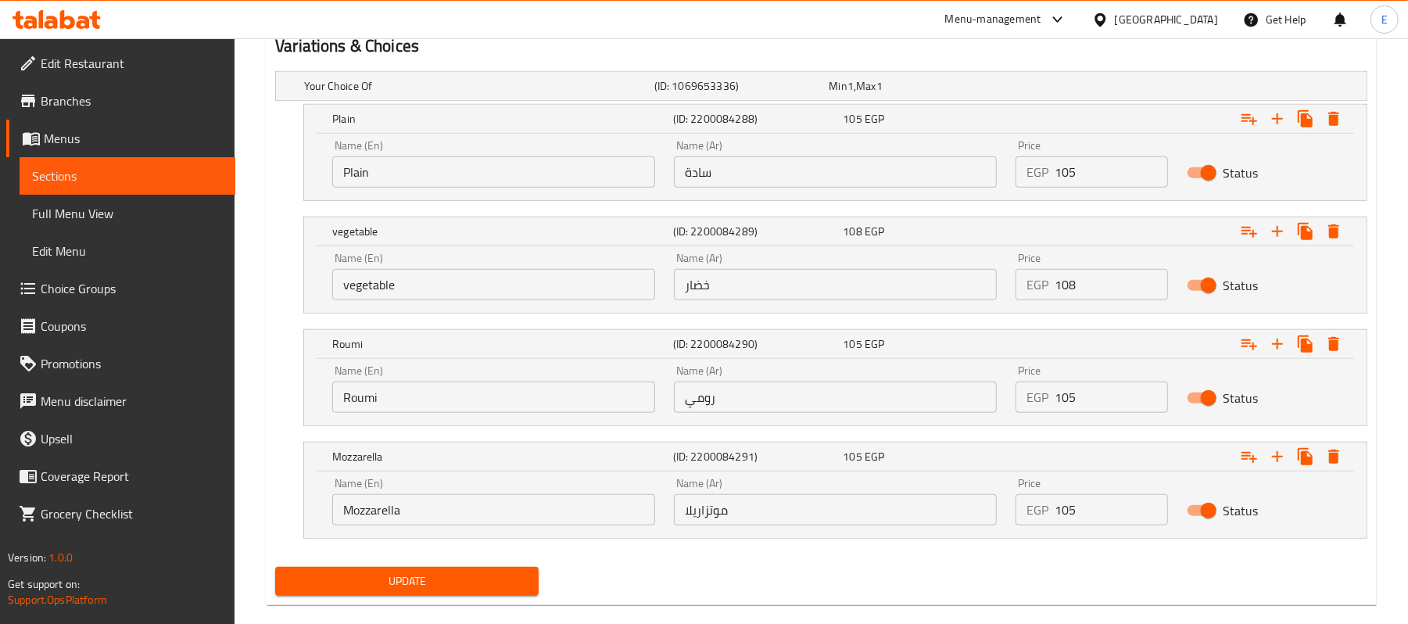
scroll to position [879, 0]
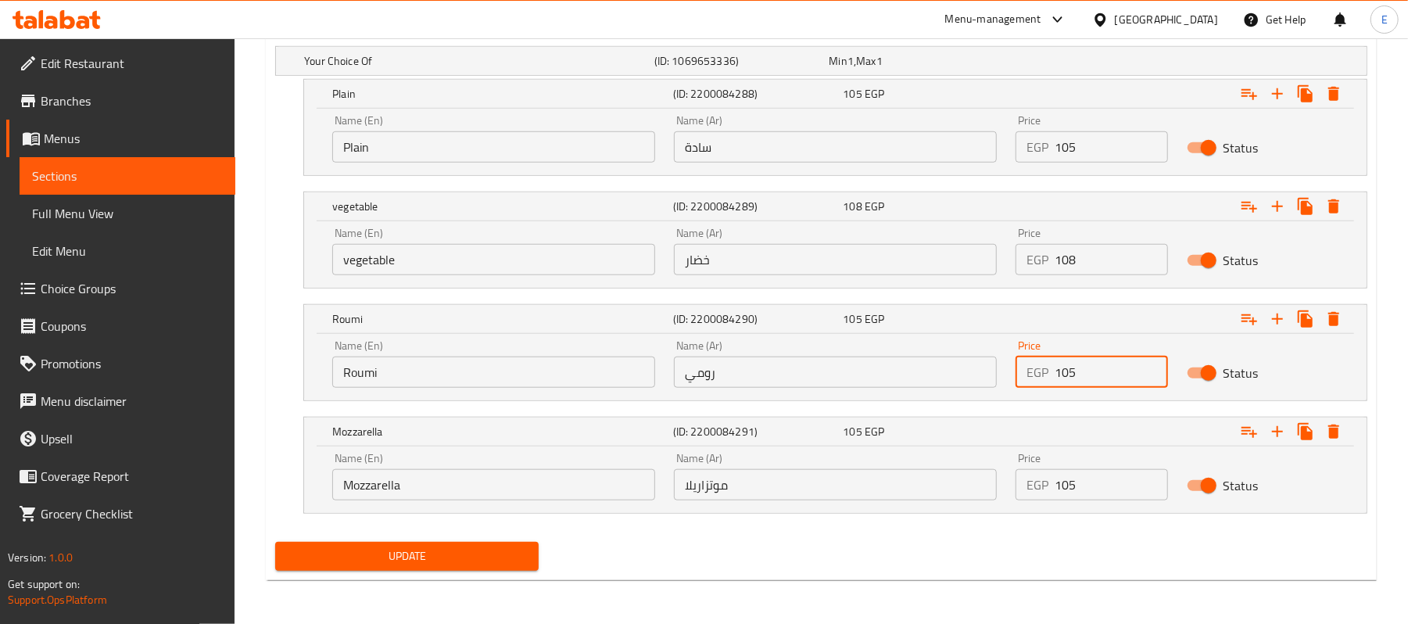
drag, startPoint x: 1068, startPoint y: 373, endPoint x: 1077, endPoint y: 375, distance: 8.9
click at [1077, 375] on input "105" at bounding box center [1111, 372] width 113 height 31
drag, startPoint x: 1064, startPoint y: 375, endPoint x: 1107, endPoint y: 376, distance: 43.8
click at [1107, 376] on input "105" at bounding box center [1111, 372] width 113 height 31
type input "110"
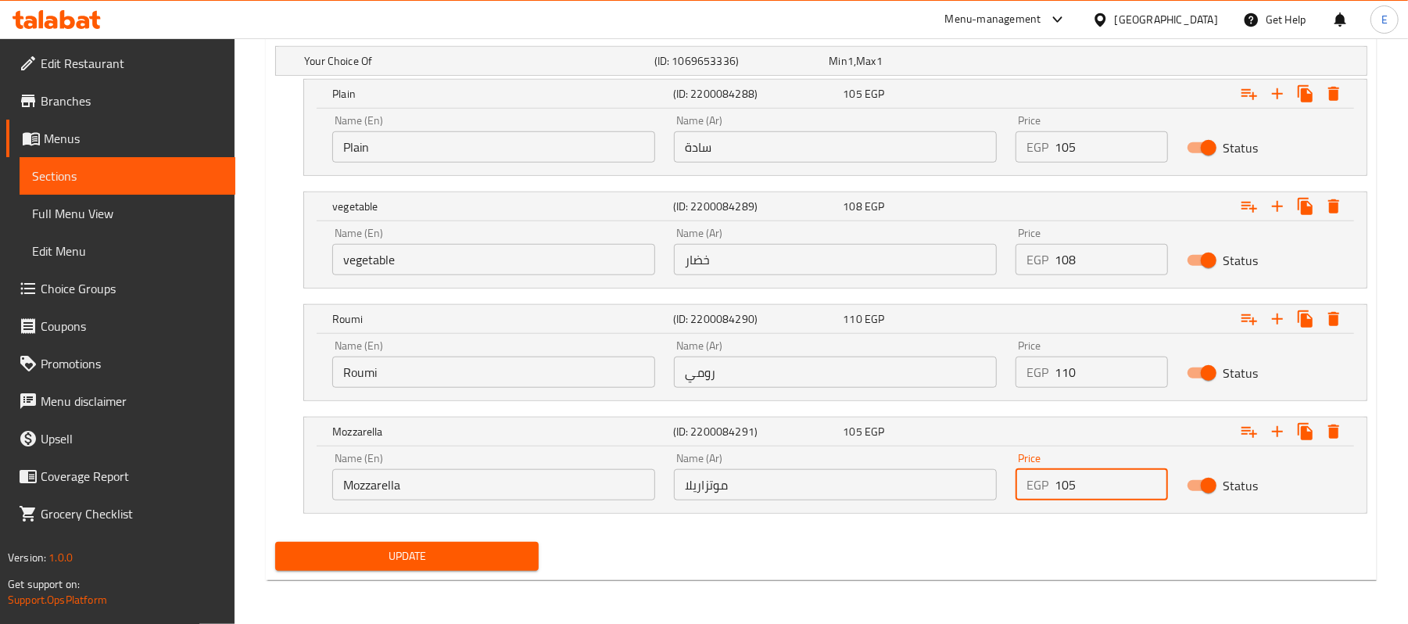
drag, startPoint x: 1064, startPoint y: 489, endPoint x: 1115, endPoint y: 489, distance: 50.8
click at [1115, 489] on input "105" at bounding box center [1111, 484] width 113 height 31
type input "110"
click at [375, 555] on span "Update" at bounding box center [407, 557] width 239 height 20
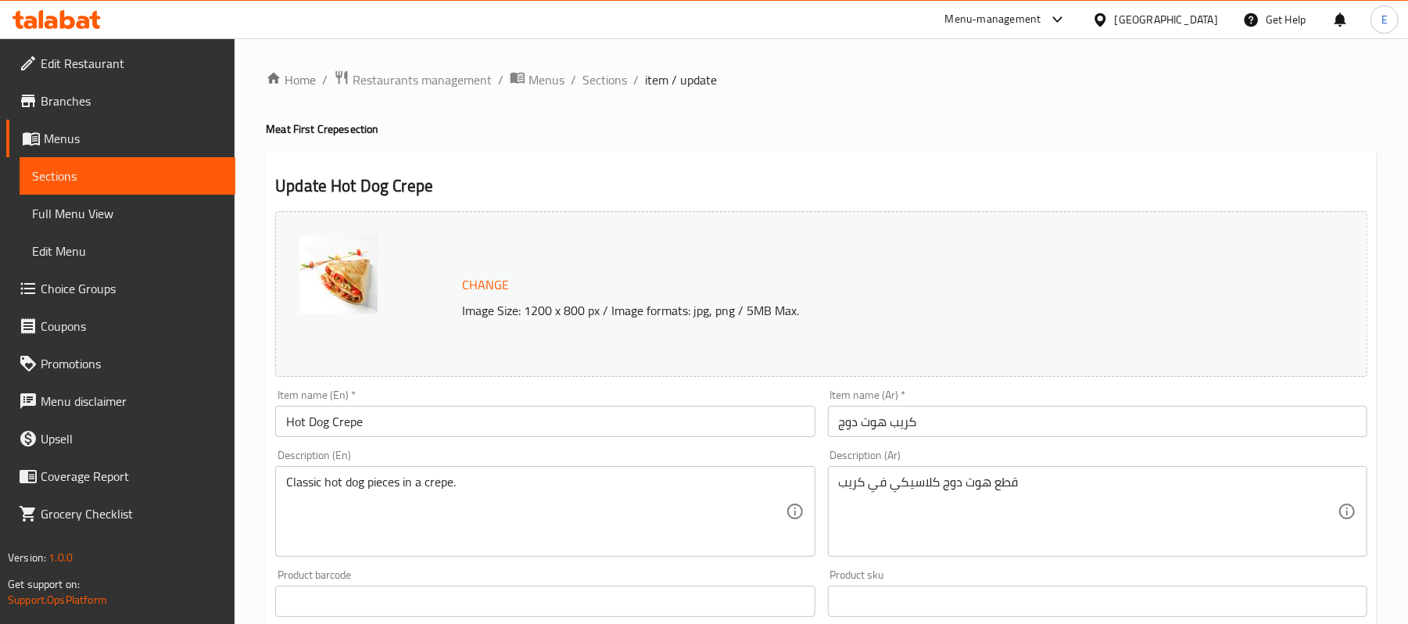
scroll to position [632, 0]
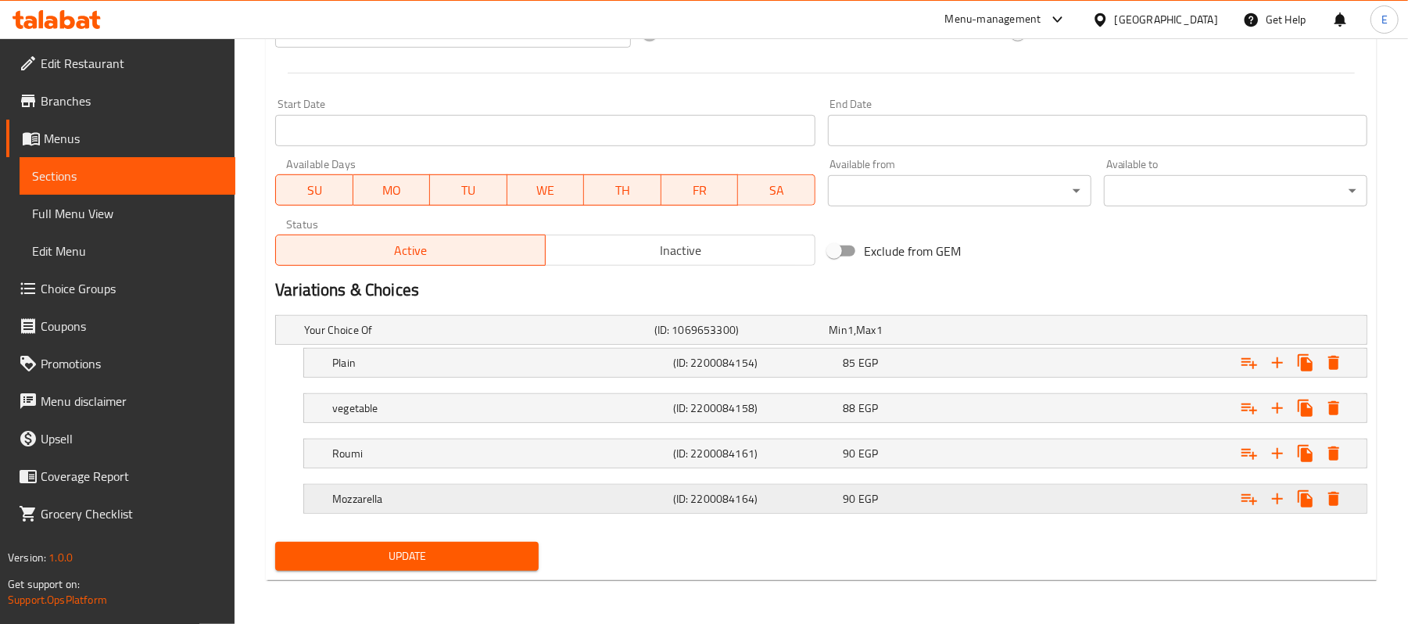
click at [648, 338] on h5 "Mozzarella" at bounding box center [476, 330] width 344 height 16
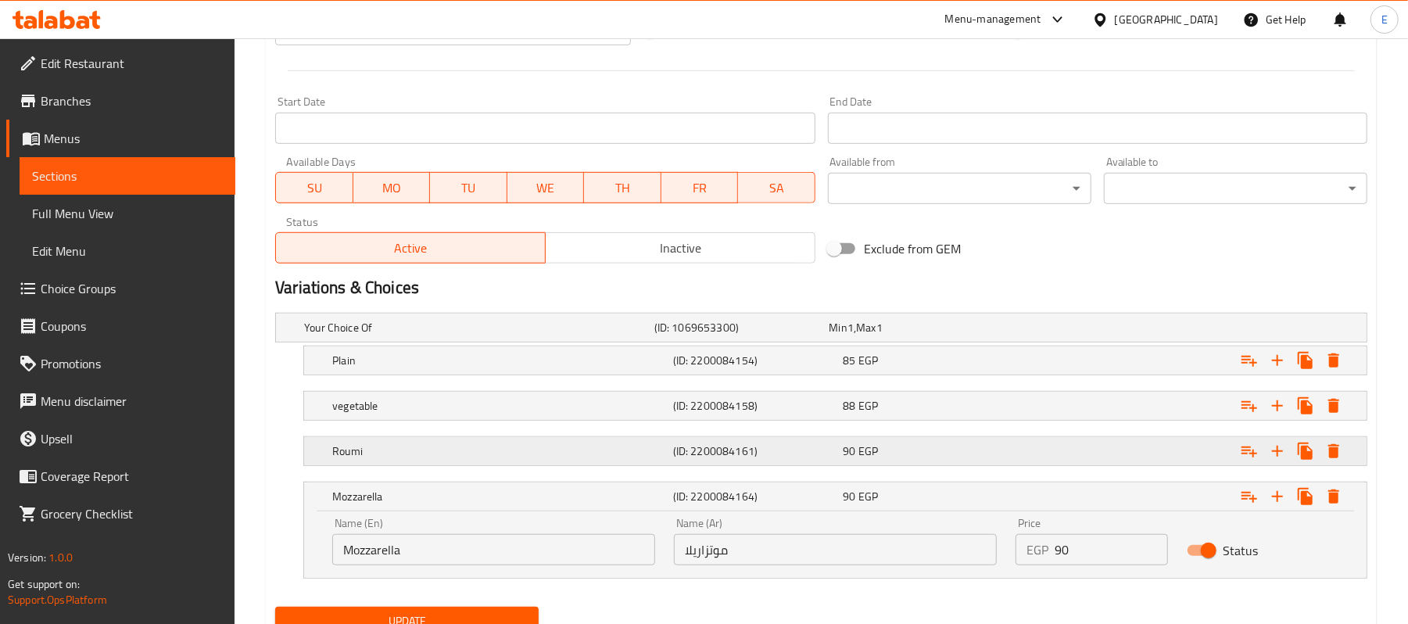
click at [698, 336] on h5 "(ID: 2200084161)" at bounding box center [739, 328] width 169 height 16
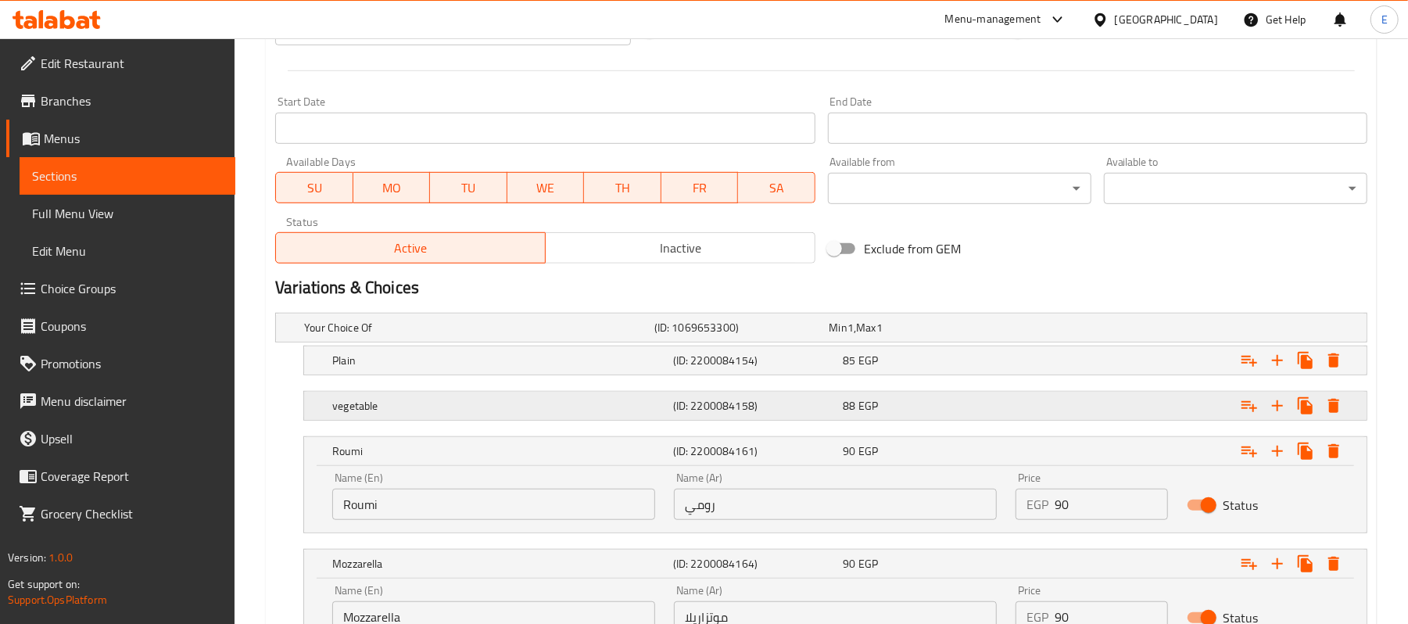
click at [724, 345] on div "vegetable (ID: 2200084158) 88 EGP" at bounding box center [826, 327] width 1050 height 34
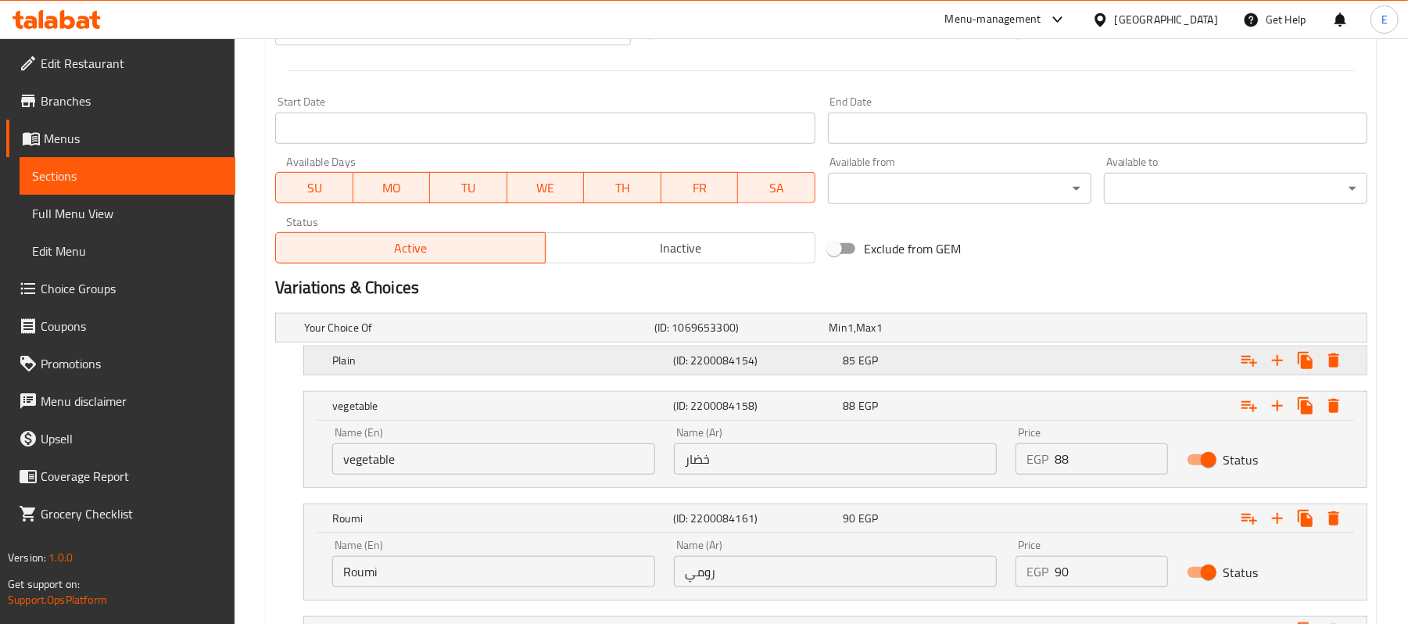
click at [762, 336] on h5 "(ID: 2200084154)" at bounding box center [739, 328] width 169 height 16
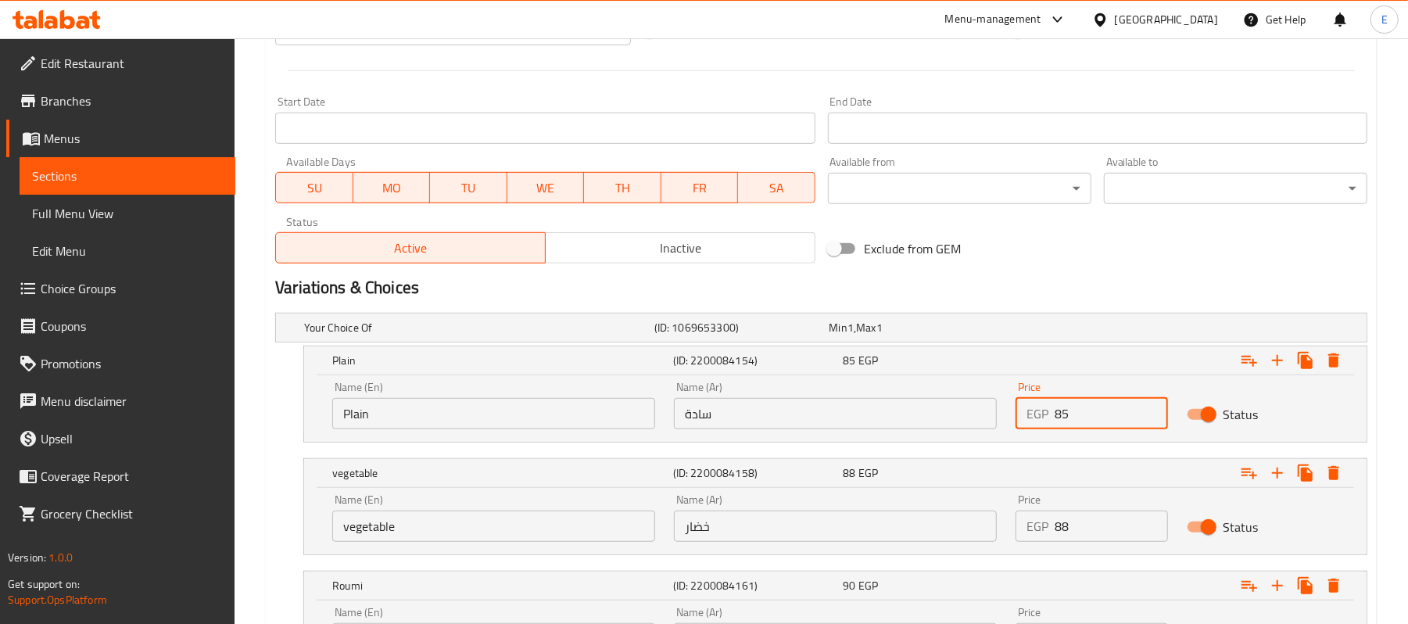
drag, startPoint x: 1080, startPoint y: 416, endPoint x: 1002, endPoint y: 416, distance: 78.2
click at [1003, 416] on div "Name (En) Plain Name (En) Name (Ar) سادة Name (Ar) Price EGP 85 Price Status" at bounding box center [835, 405] width 1025 height 66
type input "90"
click at [1065, 526] on input "88" at bounding box center [1111, 526] width 113 height 31
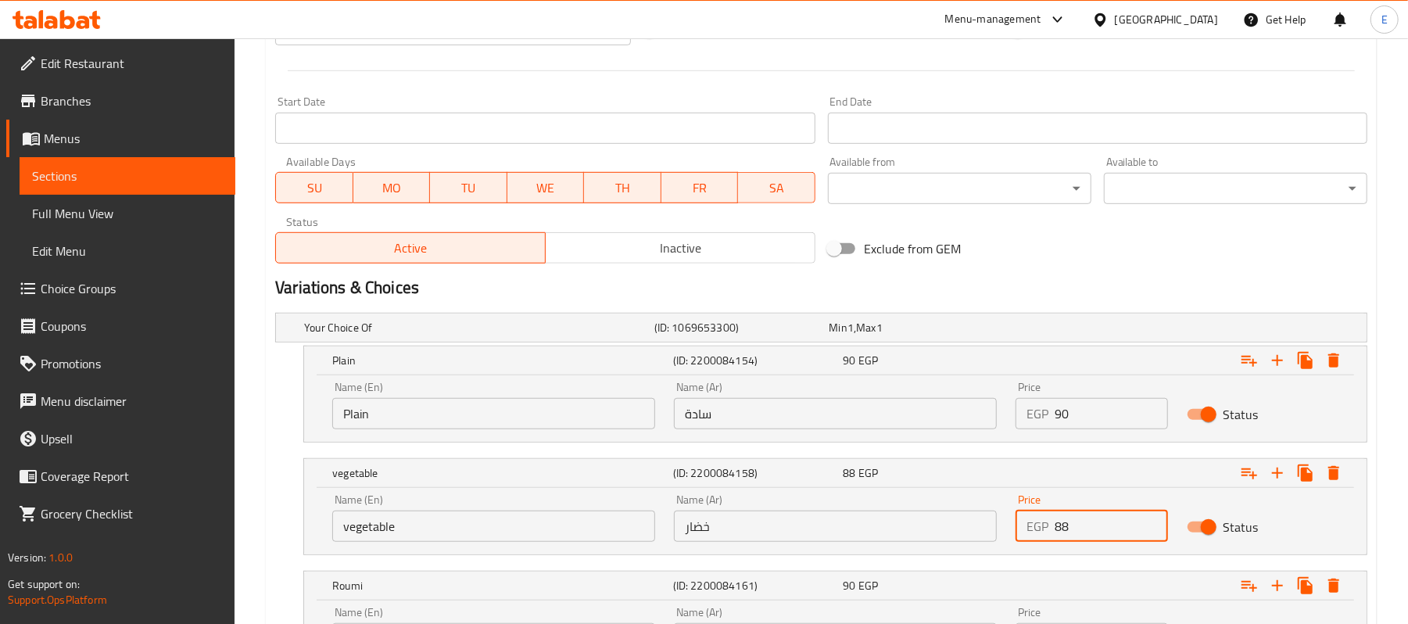
click at [1065, 526] on input "88" at bounding box center [1111, 526] width 113 height 31
click at [1064, 523] on input "88" at bounding box center [1111, 526] width 113 height 31
type input "93"
click at [1133, 272] on div "Variations & Choices" at bounding box center [821, 288] width 1105 height 36
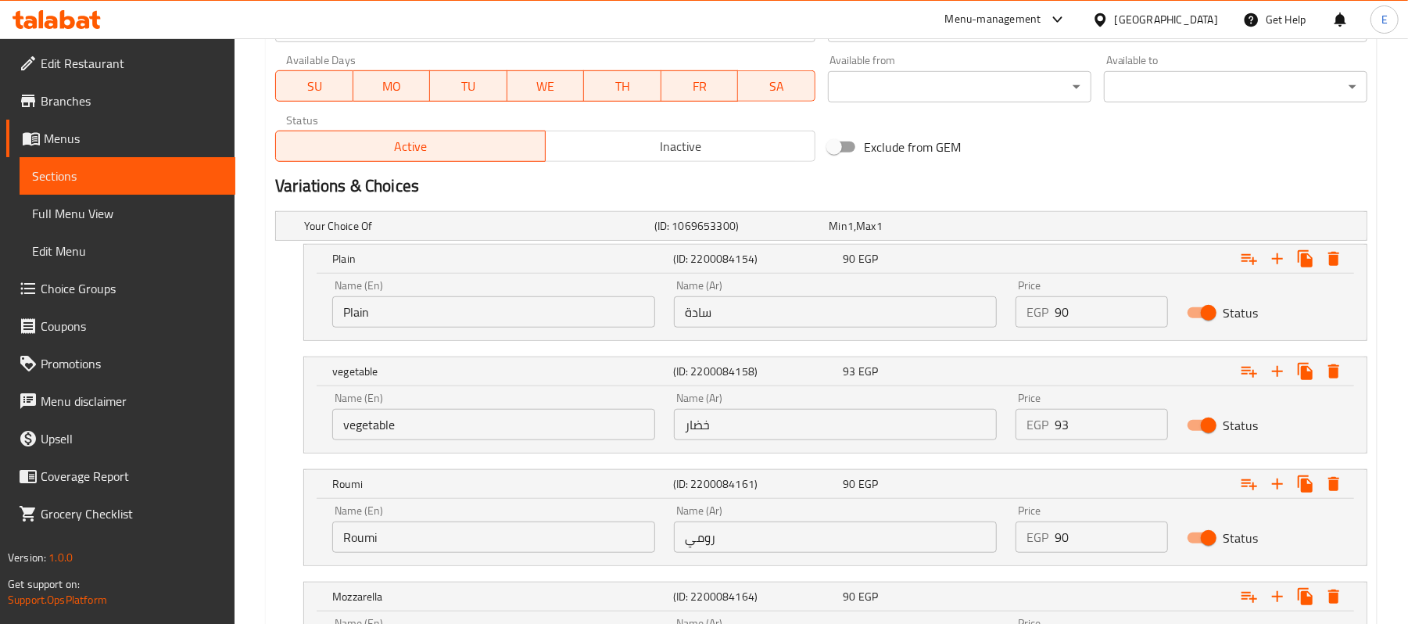
scroll to position [901, 0]
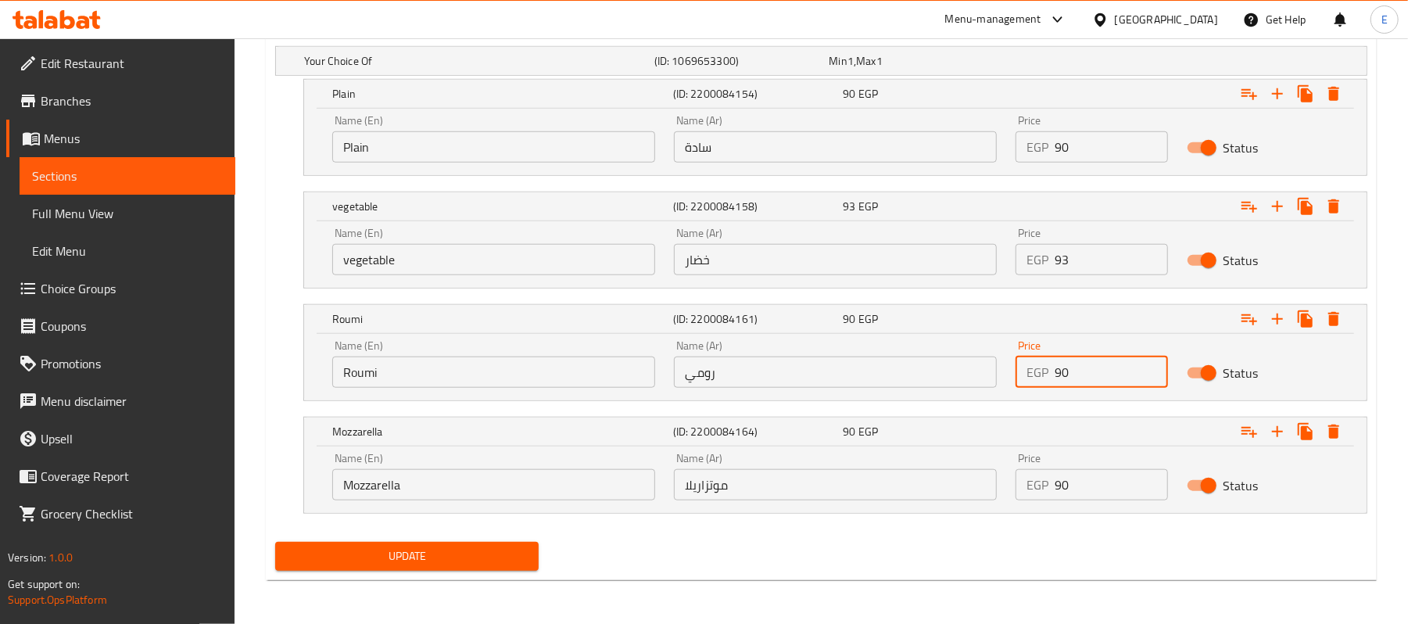
drag, startPoint x: 1061, startPoint y: 375, endPoint x: 1092, endPoint y: 372, distance: 30.7
click at [1089, 372] on input "90" at bounding box center [1111, 372] width 113 height 31
type input "95"
drag, startPoint x: 1061, startPoint y: 482, endPoint x: 1095, endPoint y: 476, distance: 34.1
click at [1093, 476] on input "90" at bounding box center [1111, 484] width 113 height 31
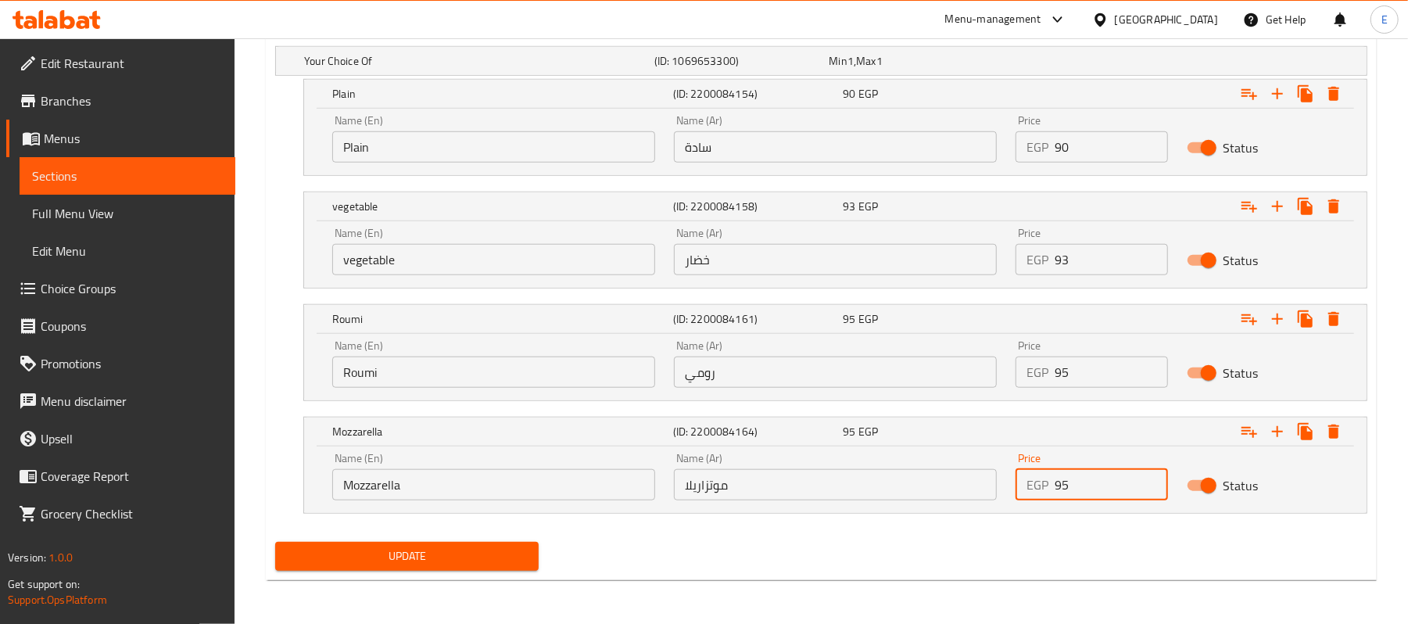
type input "95"
click at [447, 551] on span "Update" at bounding box center [407, 557] width 239 height 20
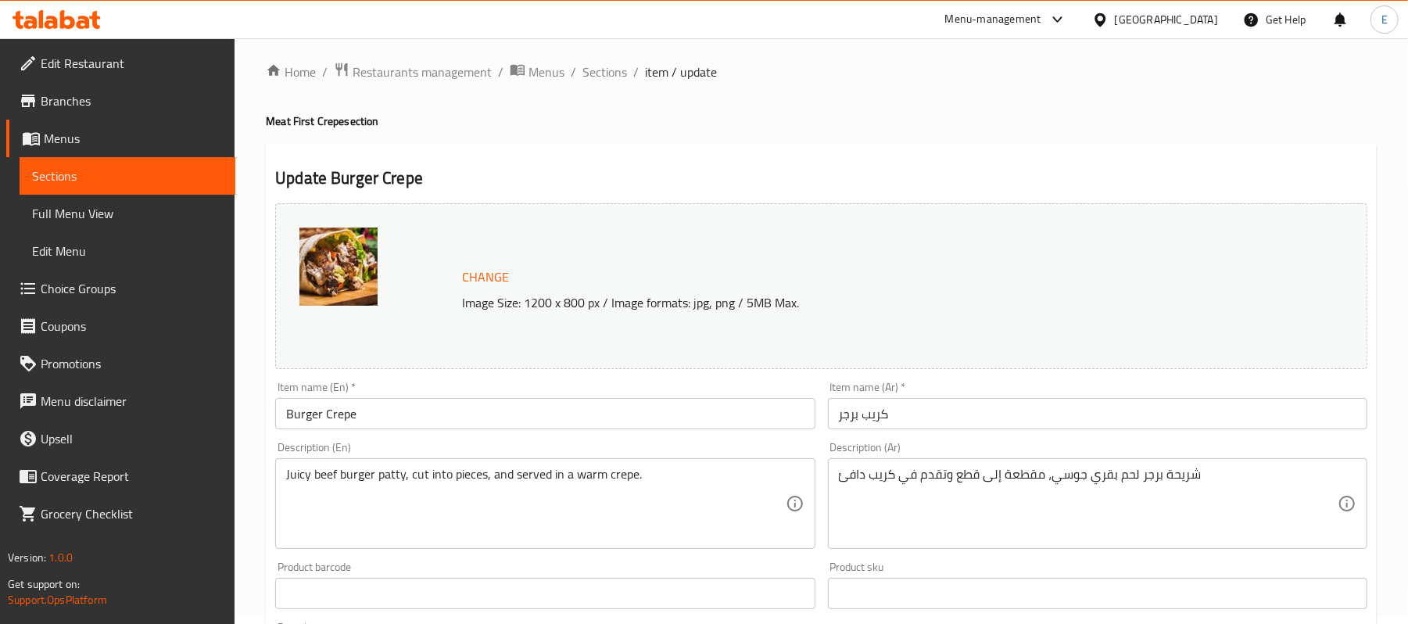
scroll to position [632, 0]
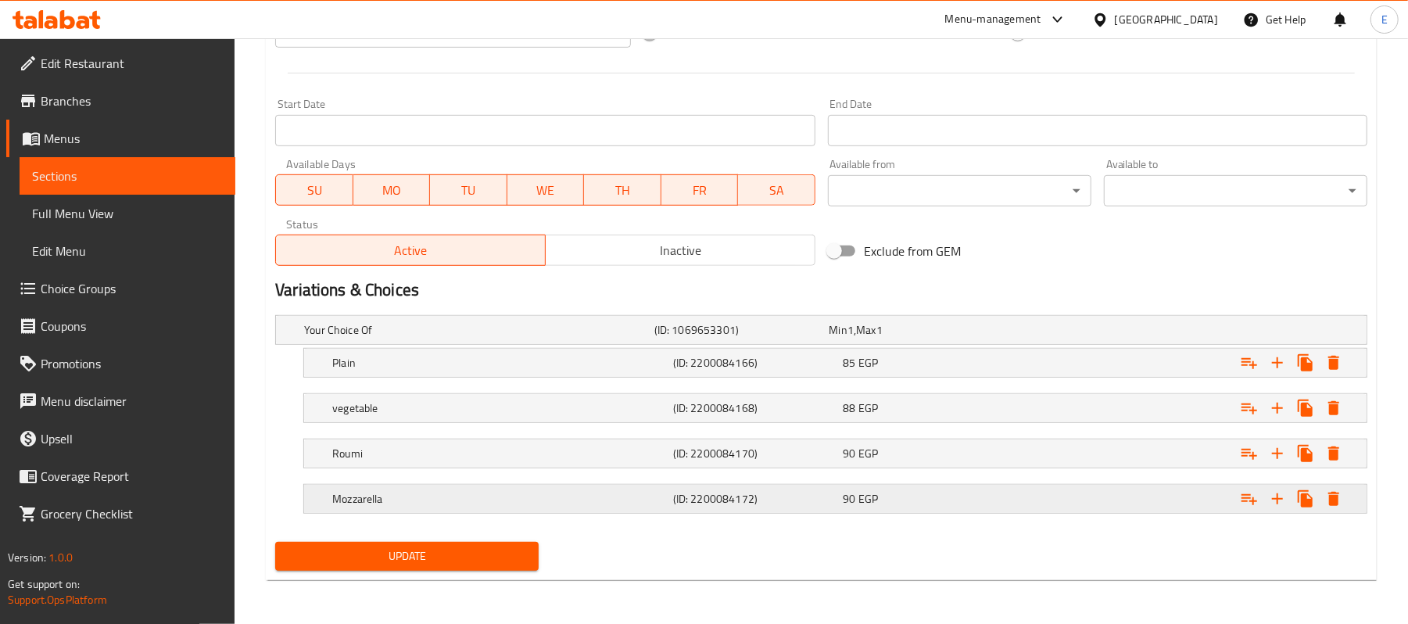
click at [914, 341] on div "90 EGP" at bounding box center [914, 330] width 175 height 22
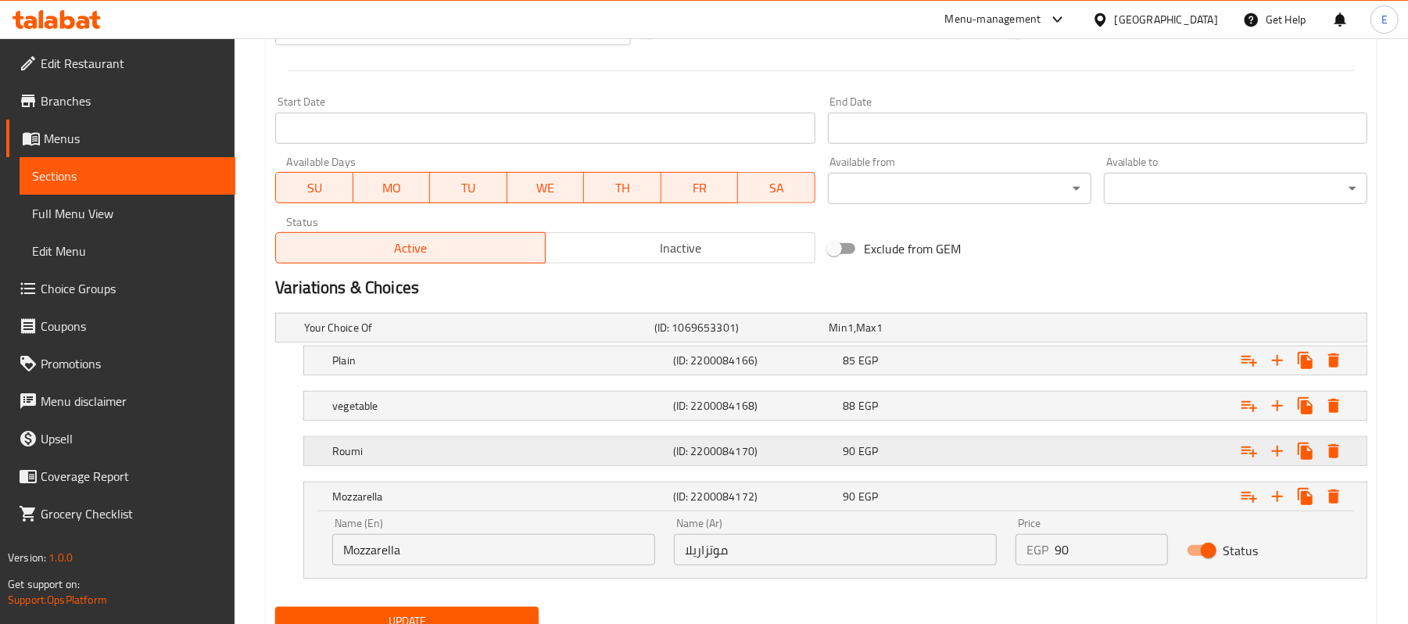
click at [914, 336] on div "90 EGP" at bounding box center [914, 328] width 169 height 16
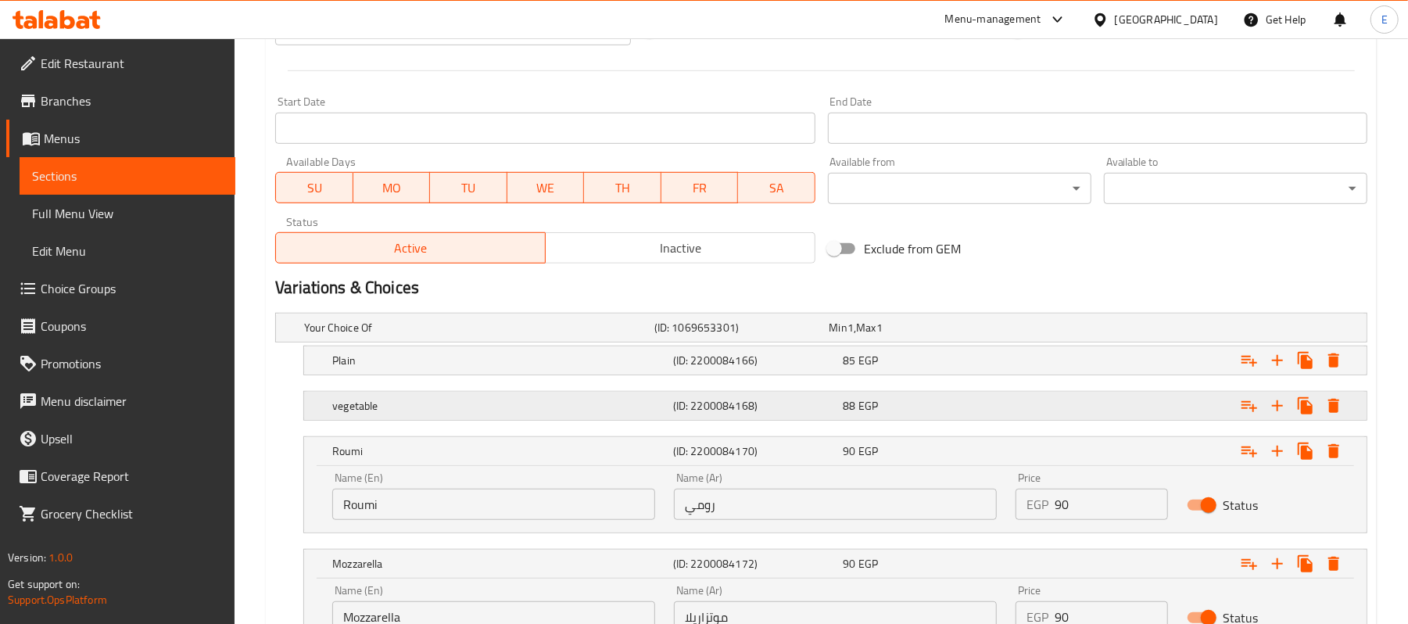
click at [906, 336] on div "88 EGP" at bounding box center [914, 328] width 169 height 16
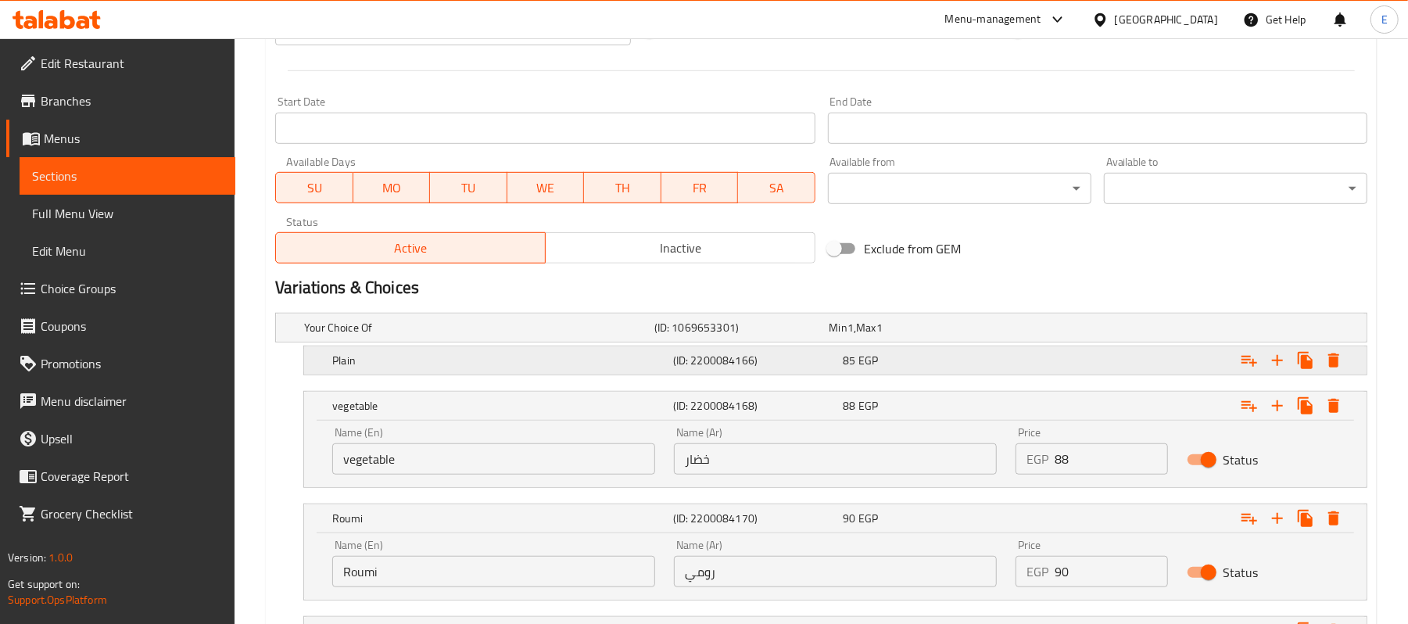
click at [904, 336] on div "85 EGP" at bounding box center [914, 328] width 169 height 16
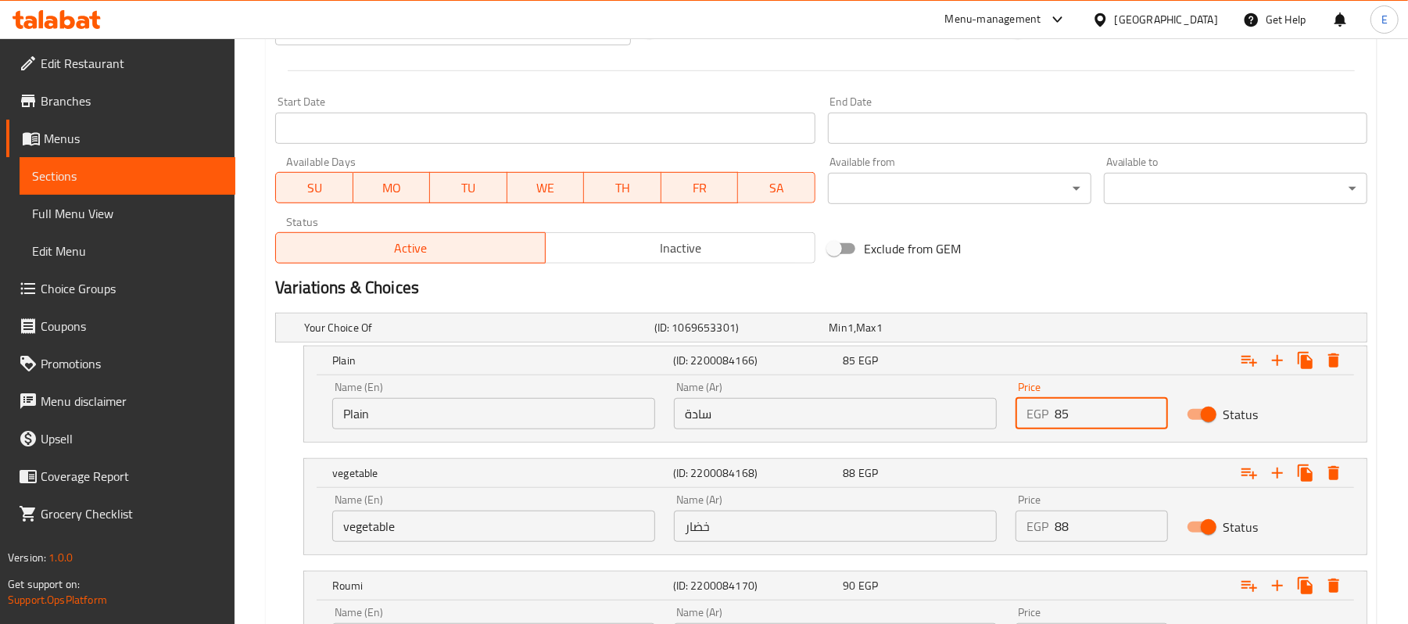
drag, startPoint x: 1068, startPoint y: 410, endPoint x: 1024, endPoint y: 417, distance: 44.4
click at [1023, 413] on div "EGP 85 Price" at bounding box center [1092, 413] width 152 height 31
type input "90"
click at [1058, 257] on div "Exclude from GEM" at bounding box center [1006, 249] width 368 height 42
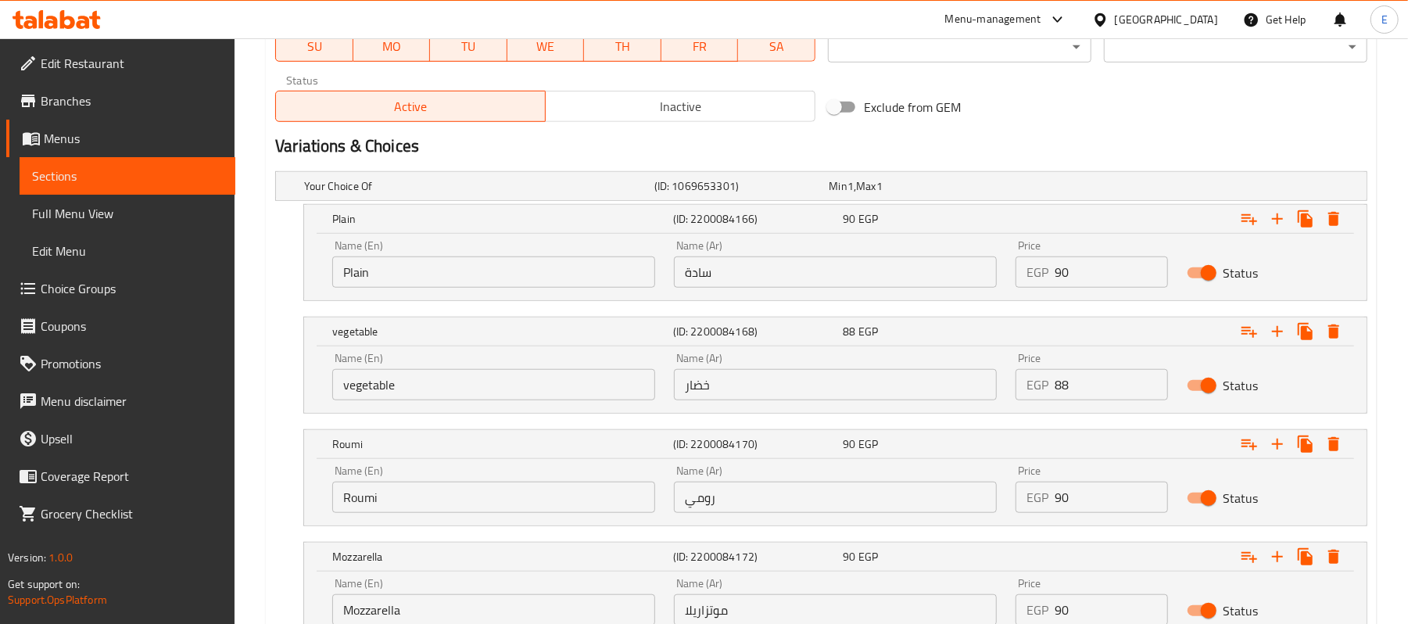
scroll to position [901, 0]
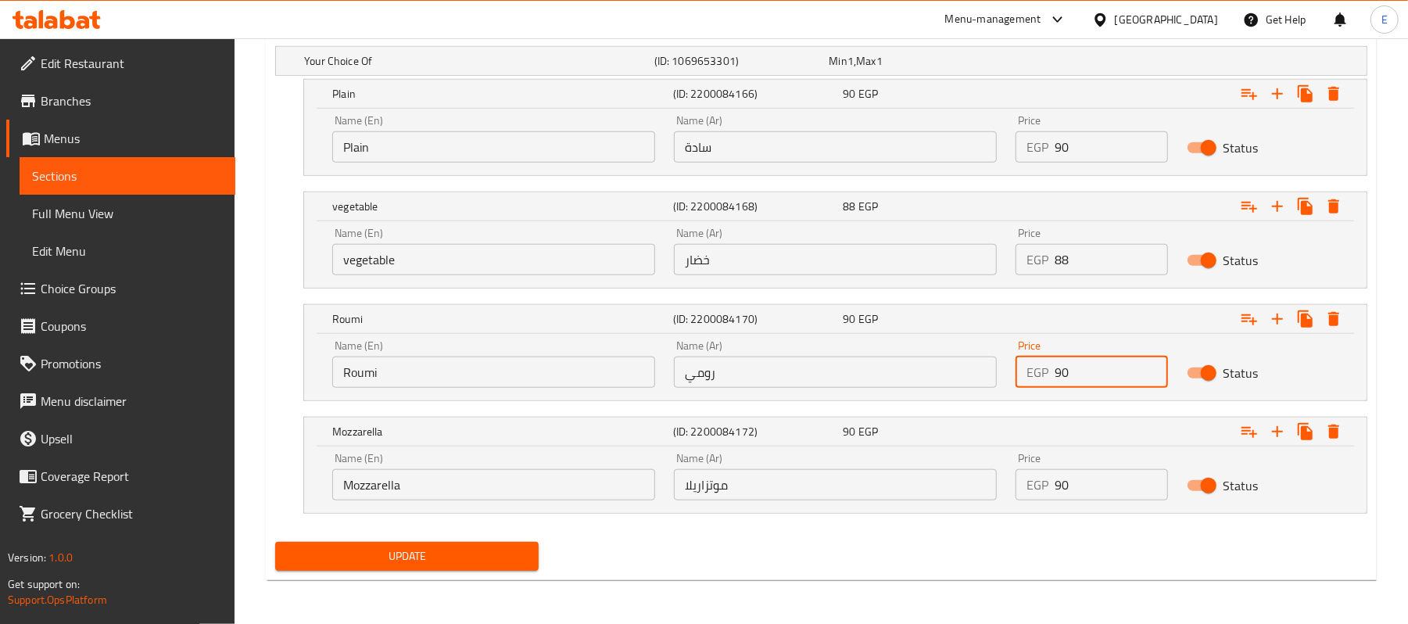
click at [1064, 379] on input "90" at bounding box center [1111, 372] width 113 height 31
type input "95"
drag, startPoint x: 1079, startPoint y: 479, endPoint x: 1061, endPoint y: 489, distance: 20.3
click at [1061, 489] on input "90" at bounding box center [1111, 484] width 113 height 31
type input "95"
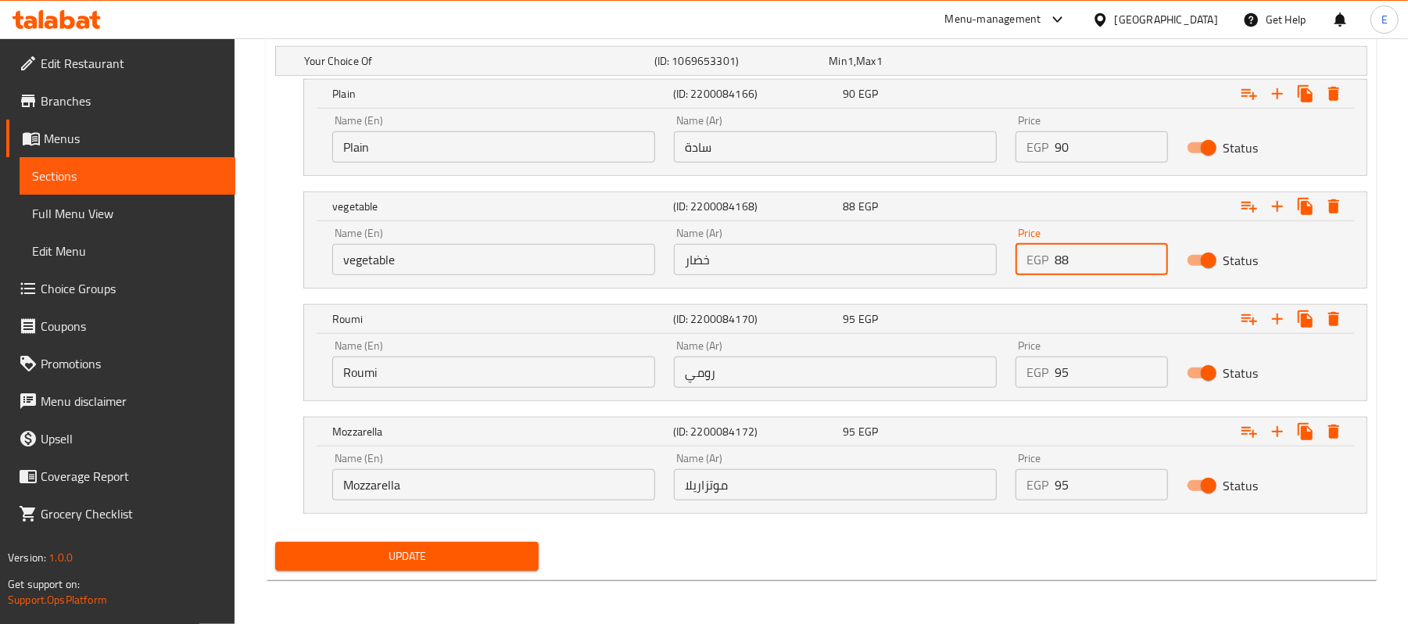
click at [1059, 261] on input "88" at bounding box center [1111, 259] width 113 height 31
type input "93"
click at [511, 560] on span "Update" at bounding box center [407, 557] width 239 height 20
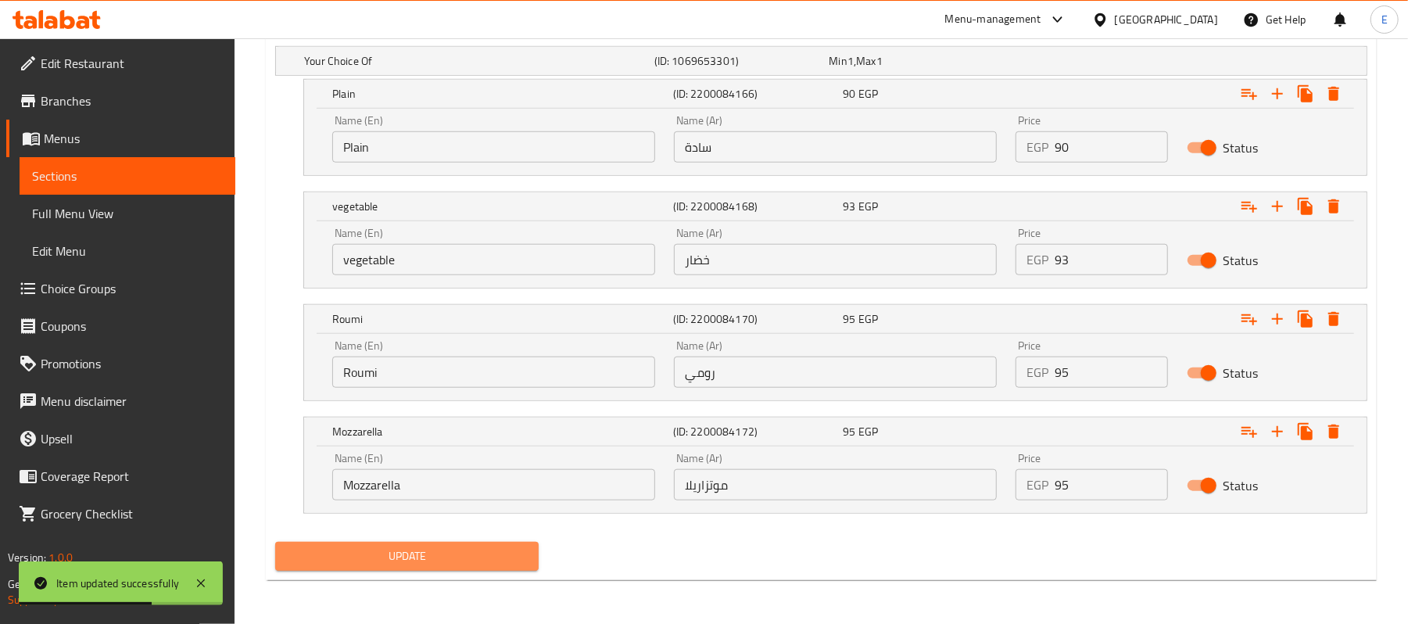
click at [513, 569] on button "Update" at bounding box center [407, 556] width 264 height 29
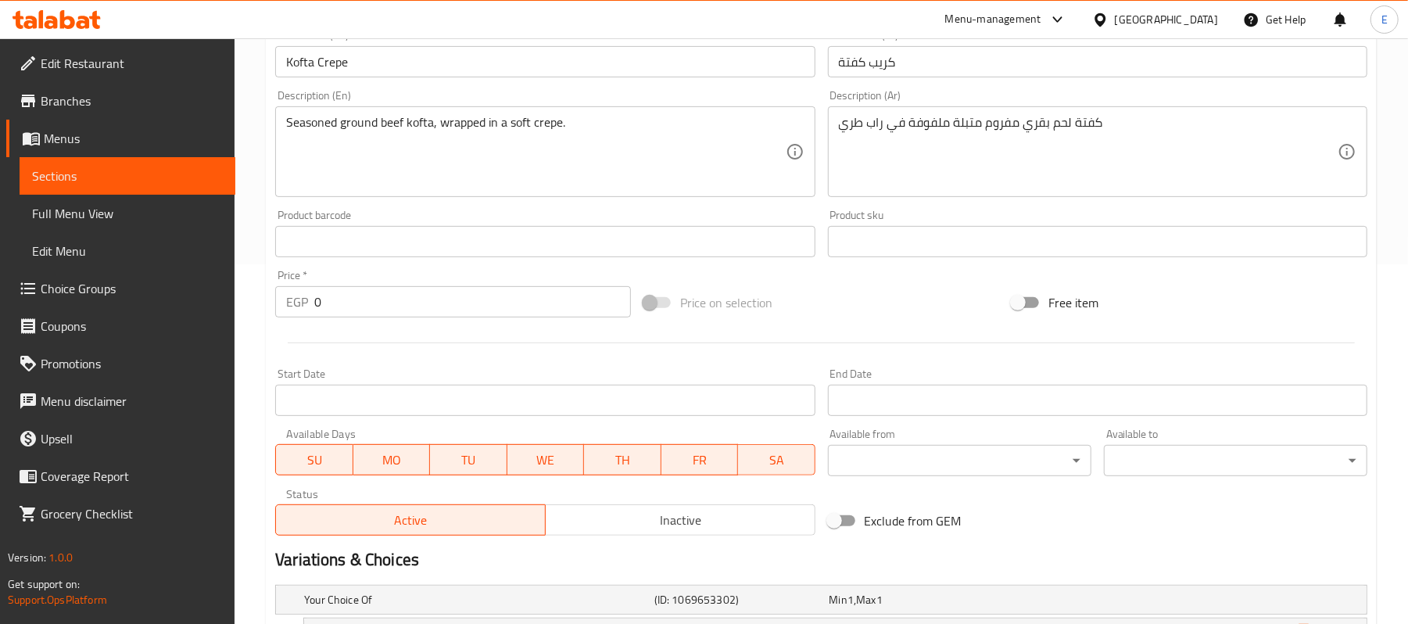
scroll to position [632, 0]
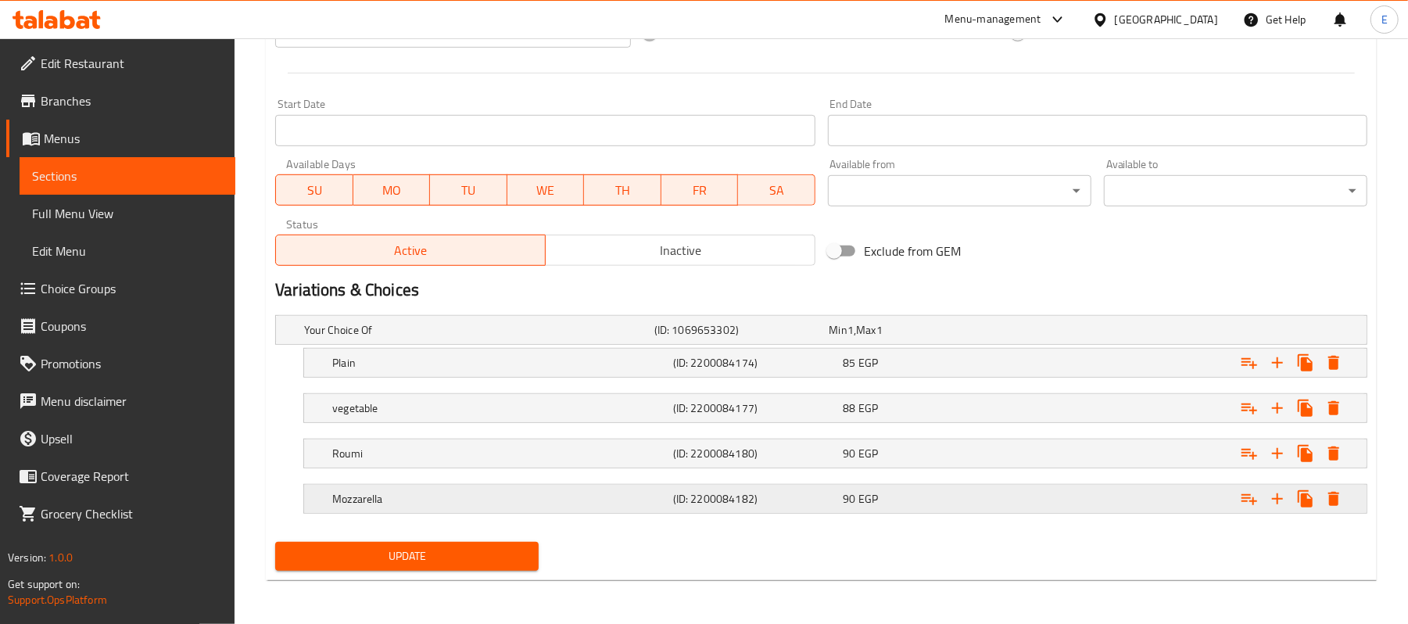
click at [893, 338] on div "90 EGP" at bounding box center [914, 330] width 169 height 16
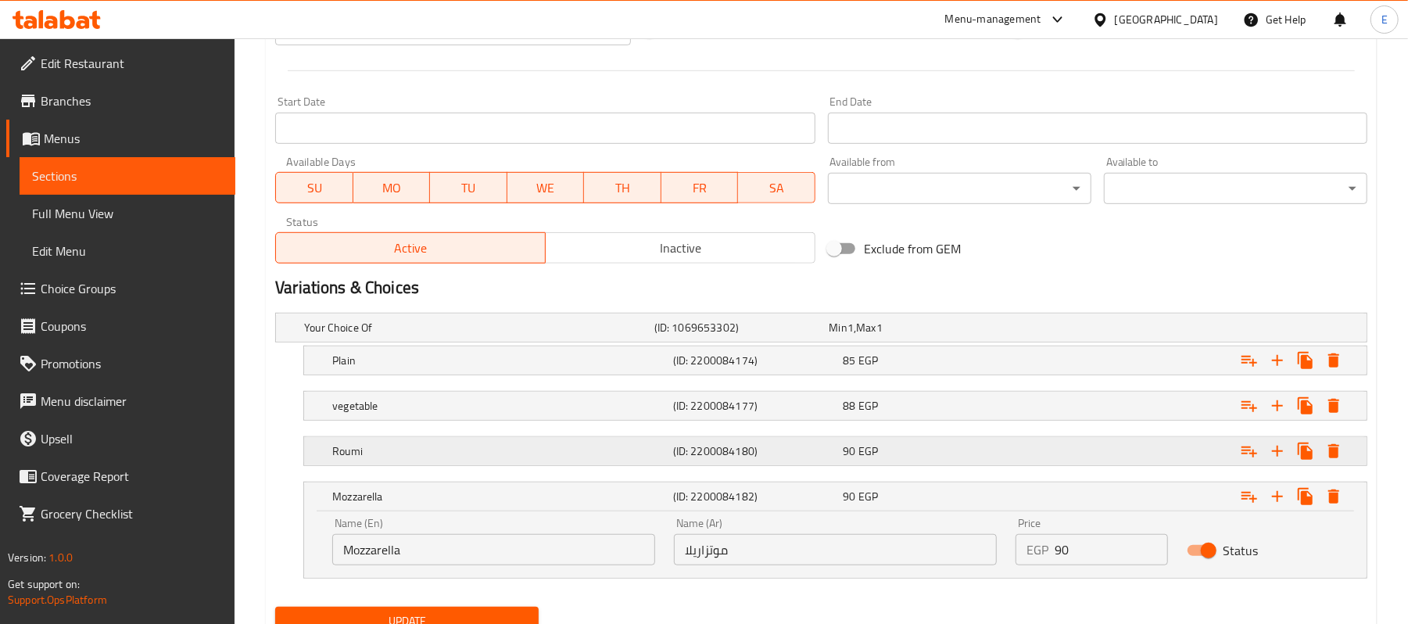
click at [892, 336] on div "90 EGP" at bounding box center [914, 328] width 169 height 16
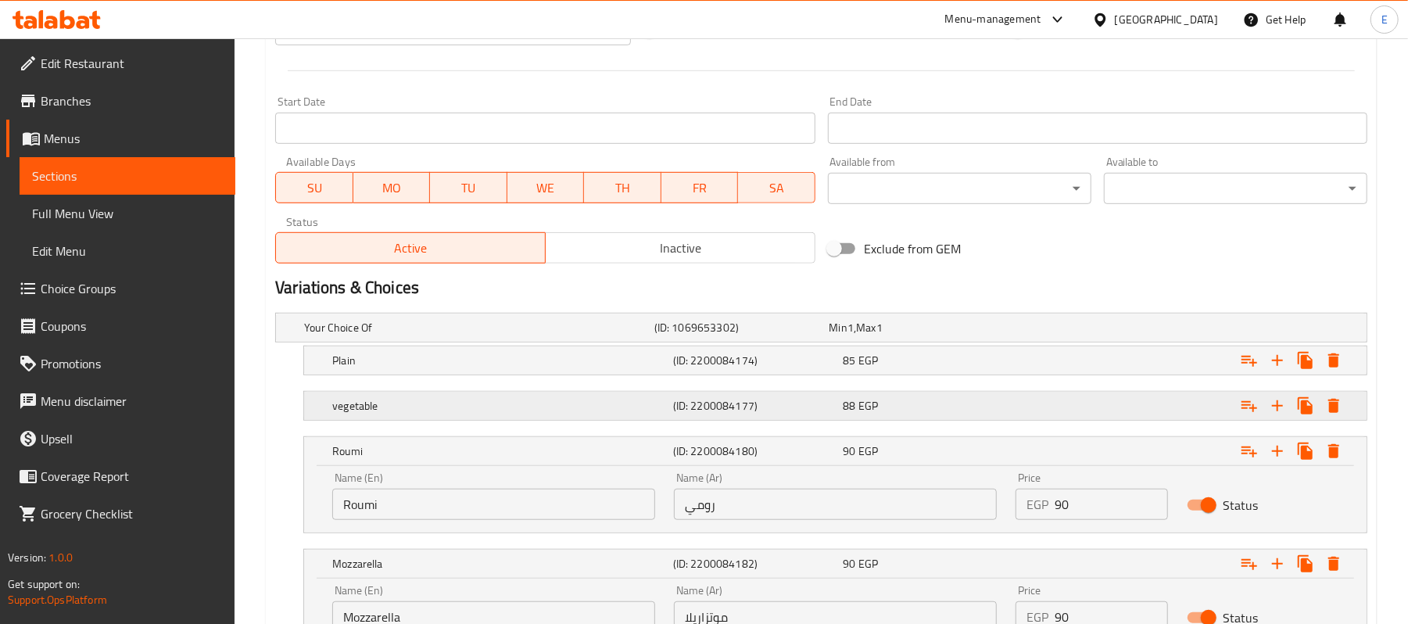
click at [888, 336] on div "88 EGP" at bounding box center [914, 328] width 169 height 16
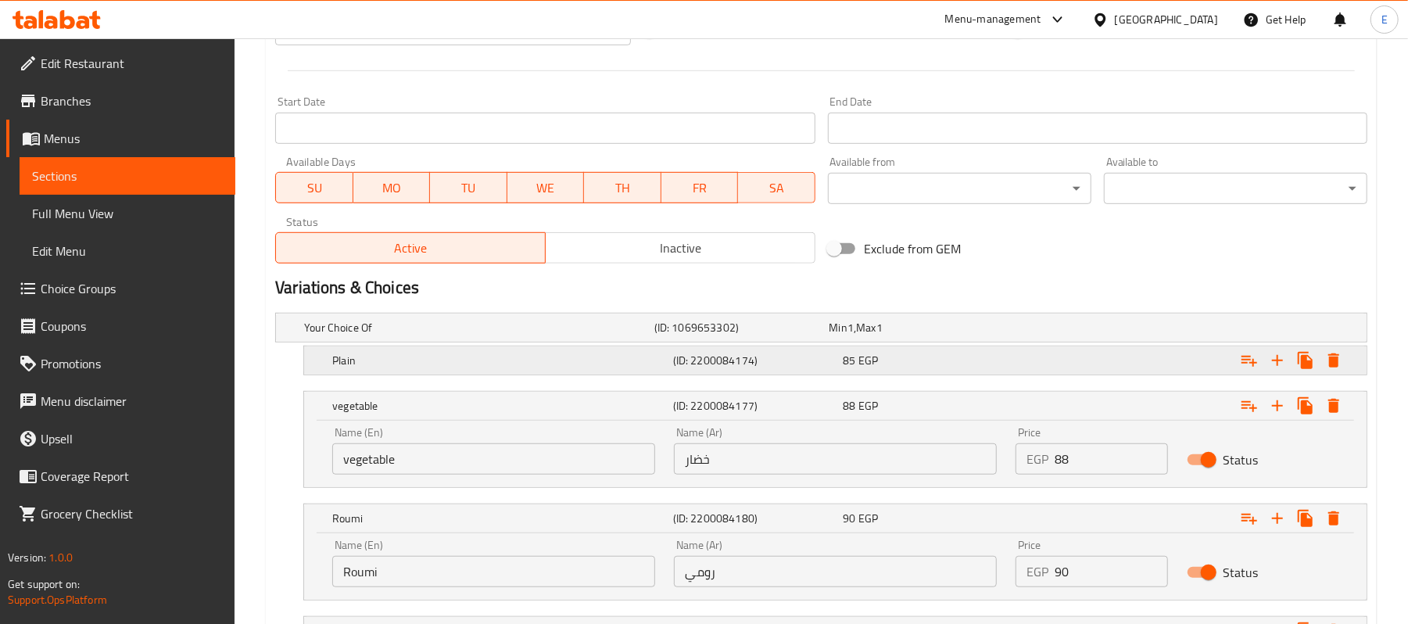
click at [890, 345] on div "Plain (ID: 2200084174) 85 EGP" at bounding box center [826, 327] width 1050 height 34
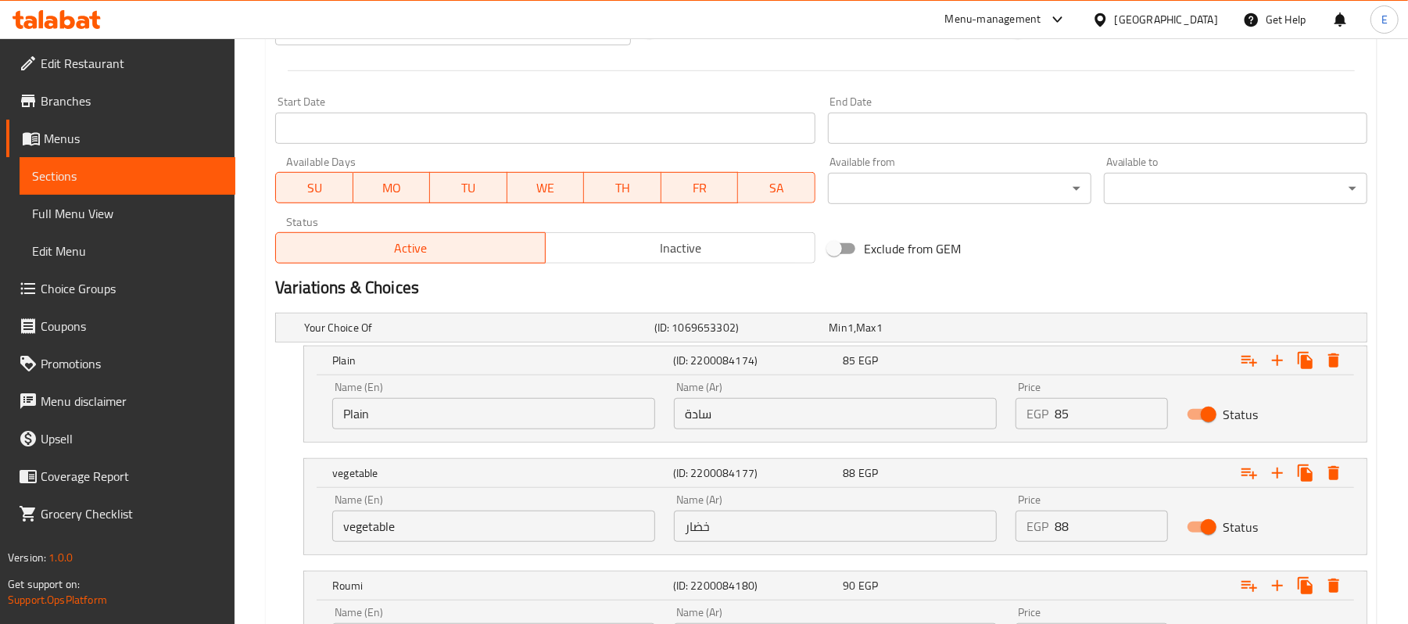
scroll to position [840, 0]
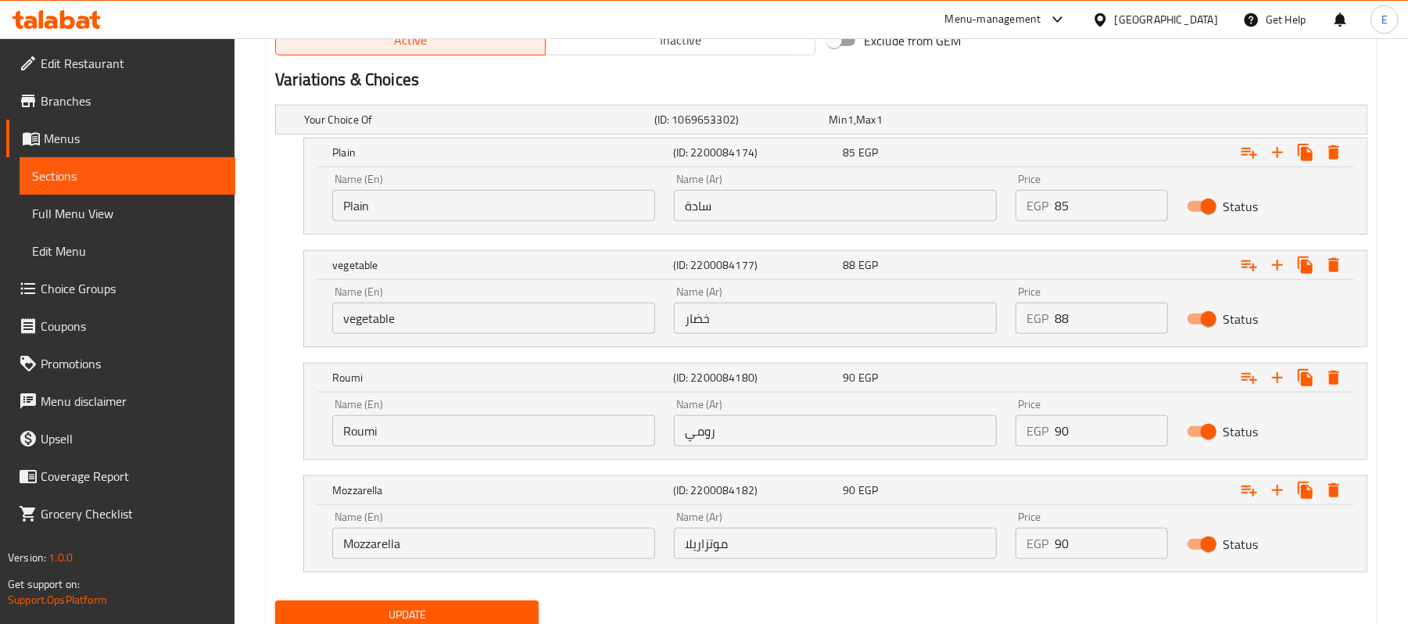
click at [1053, 210] on div "EGP 85 Price" at bounding box center [1092, 205] width 152 height 31
click at [1053, 214] on div "EGP 85 Price" at bounding box center [1092, 205] width 152 height 31
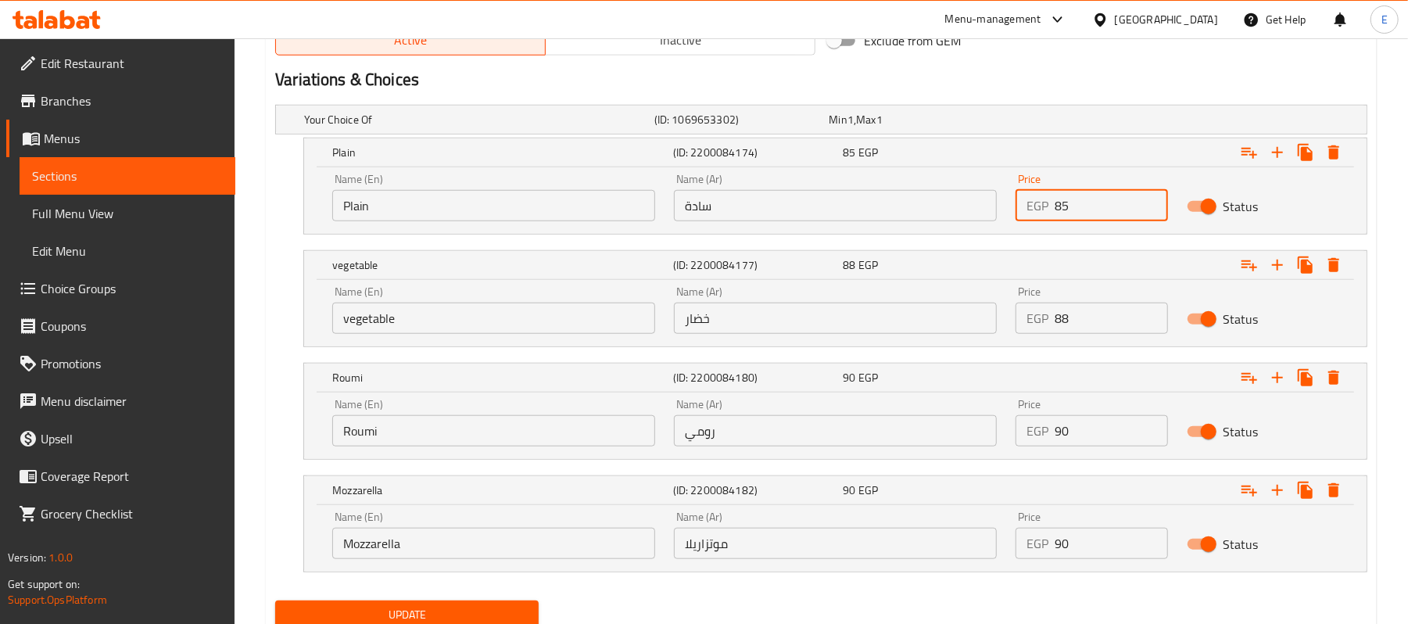
click at [1068, 214] on input "85" at bounding box center [1111, 205] width 113 height 31
type input "90"
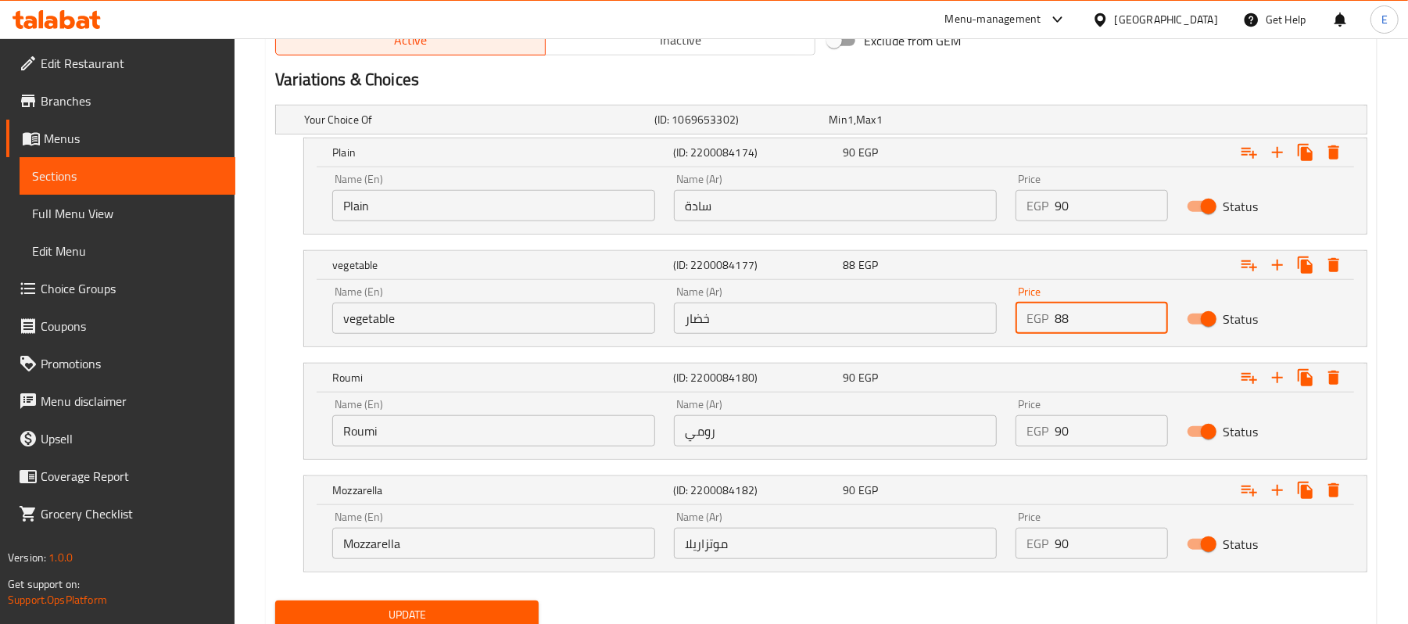
click at [1059, 323] on input "88" at bounding box center [1111, 318] width 113 height 31
type input "93"
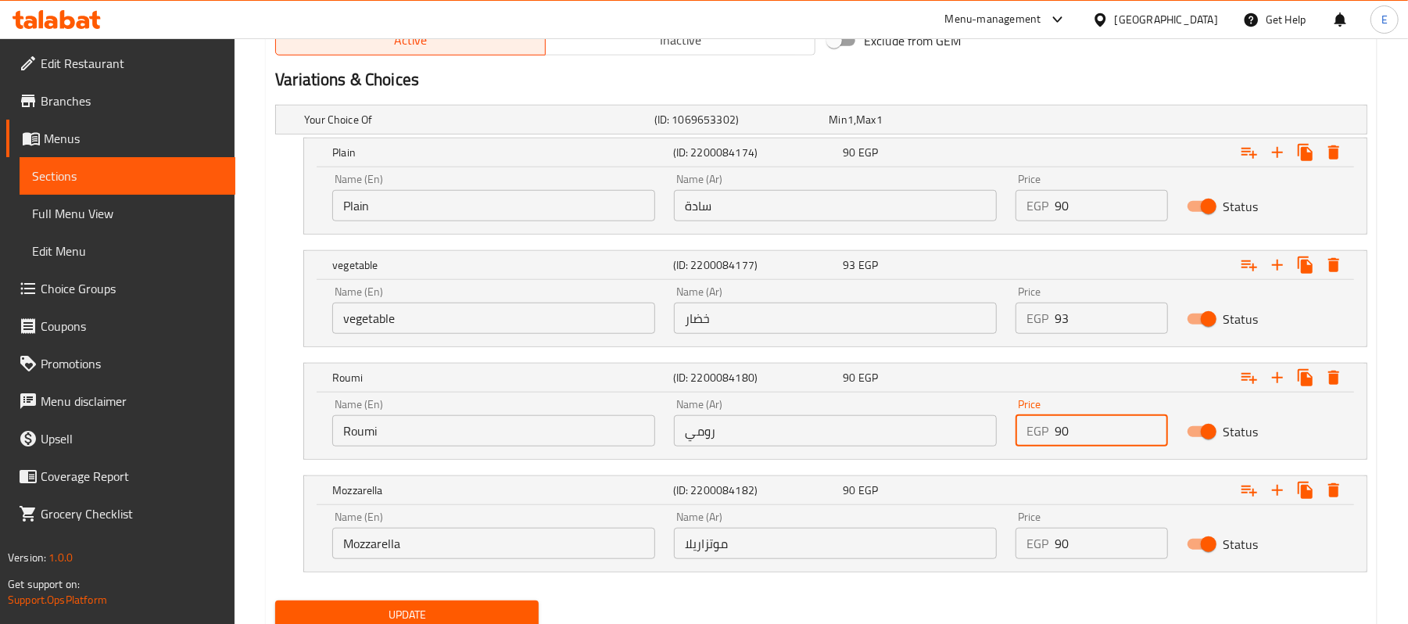
drag, startPoint x: 1064, startPoint y: 447, endPoint x: 1093, endPoint y: 451, distance: 30.0
click at [1093, 451] on div "Price EGP 90 Price" at bounding box center [1092, 422] width 170 height 66
type input "95"
drag, startPoint x: 1064, startPoint y: 551, endPoint x: 1092, endPoint y: 564, distance: 30.4
click at [1090, 564] on div "Price EGP 90 Price" at bounding box center [1092, 535] width 170 height 66
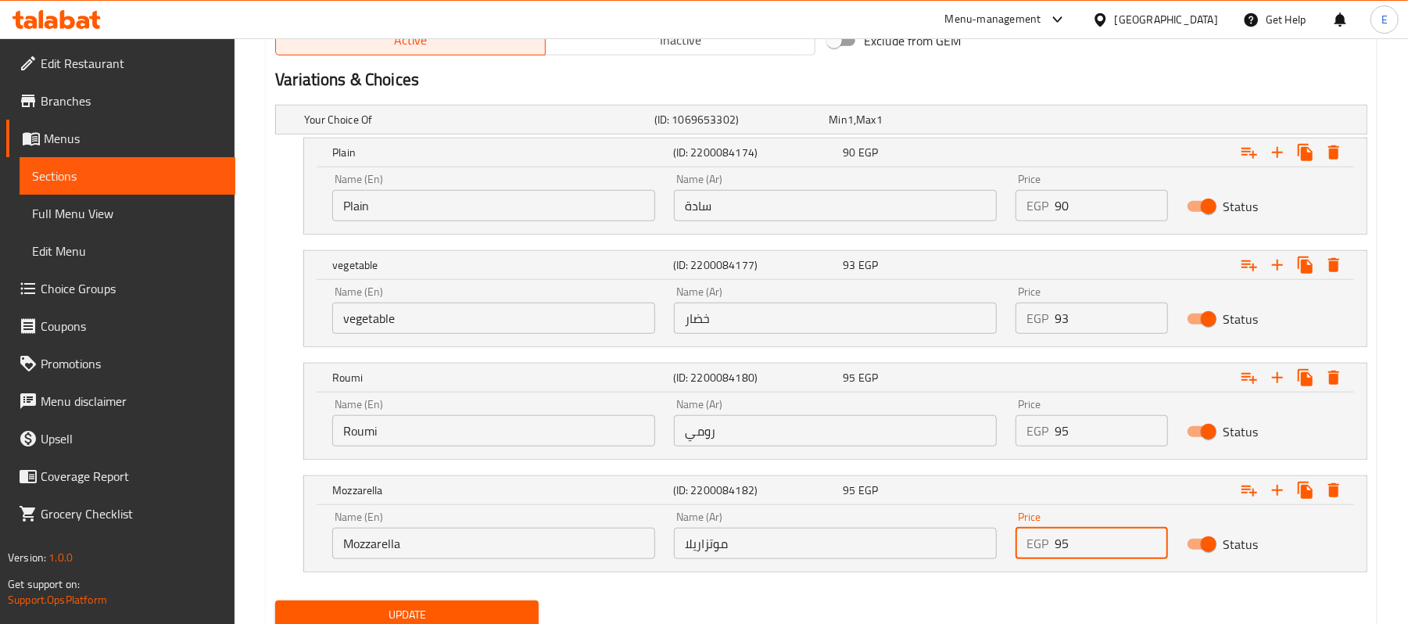
type input "95"
click at [367, 604] on button "Update" at bounding box center [407, 615] width 264 height 29
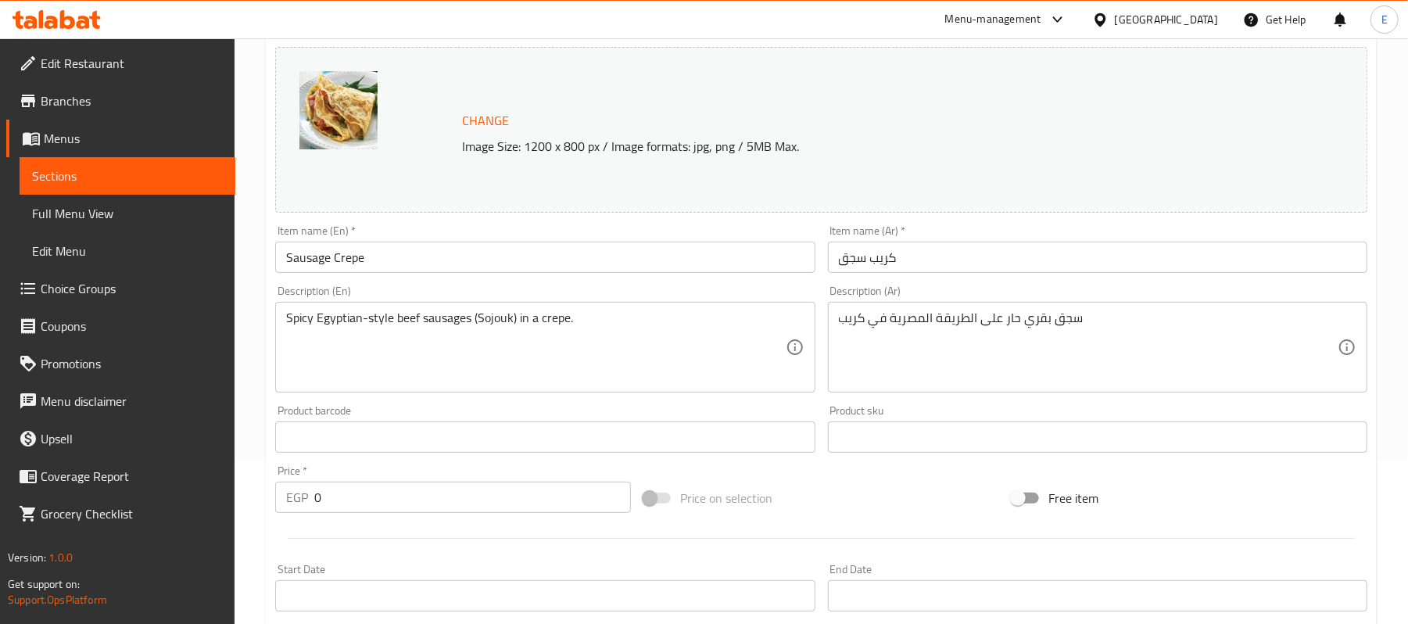
scroll to position [632, 0]
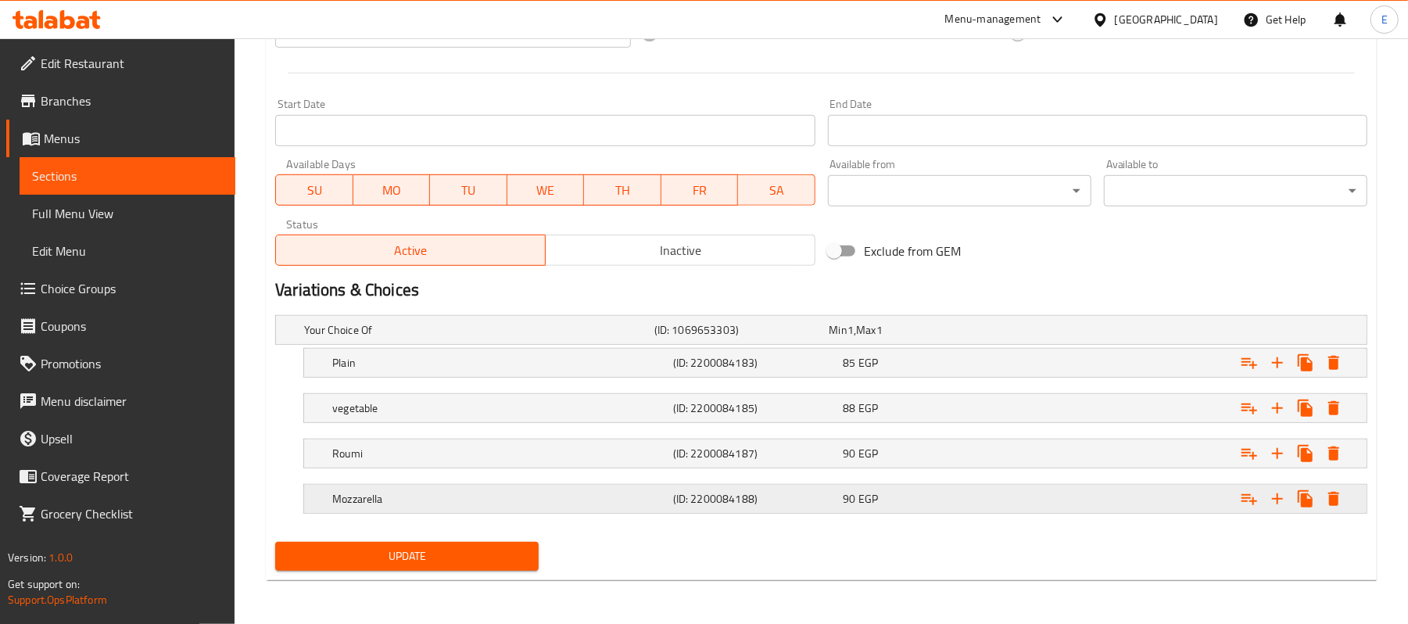
click at [796, 338] on h5 "(ID: 2200084188)" at bounding box center [739, 330] width 169 height 16
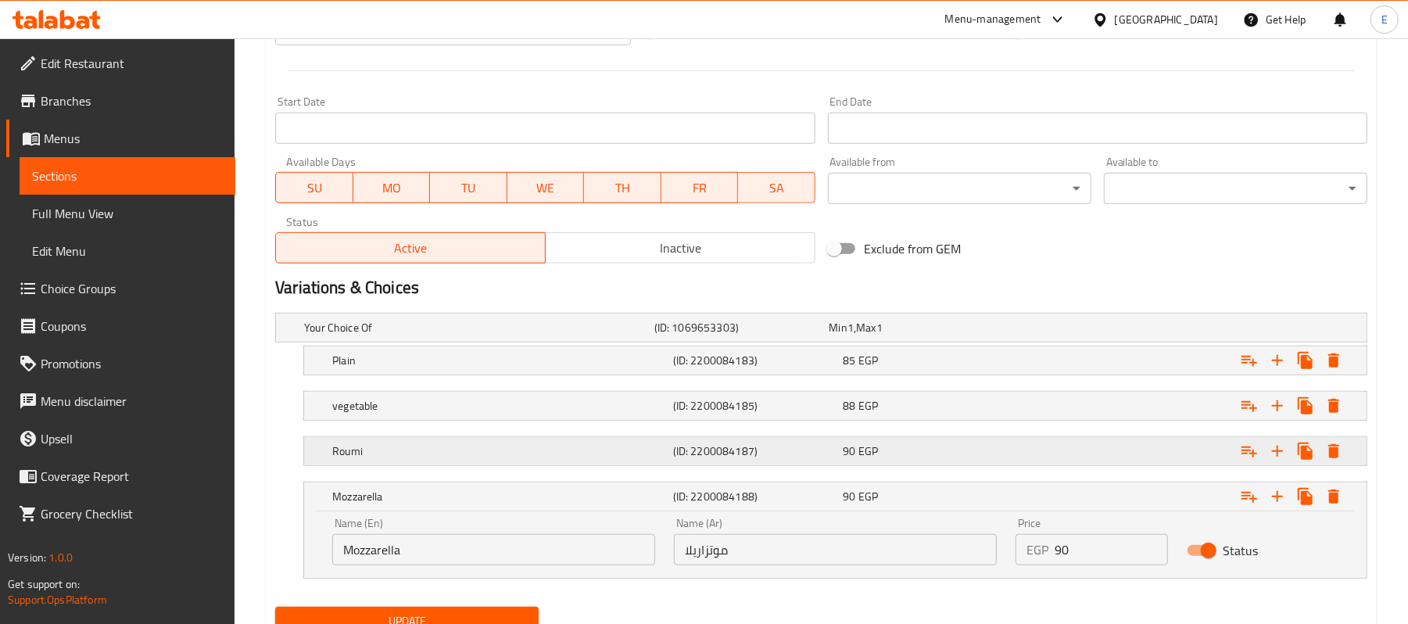
click at [809, 336] on h5 "(ID: 2200084187)" at bounding box center [739, 328] width 169 height 16
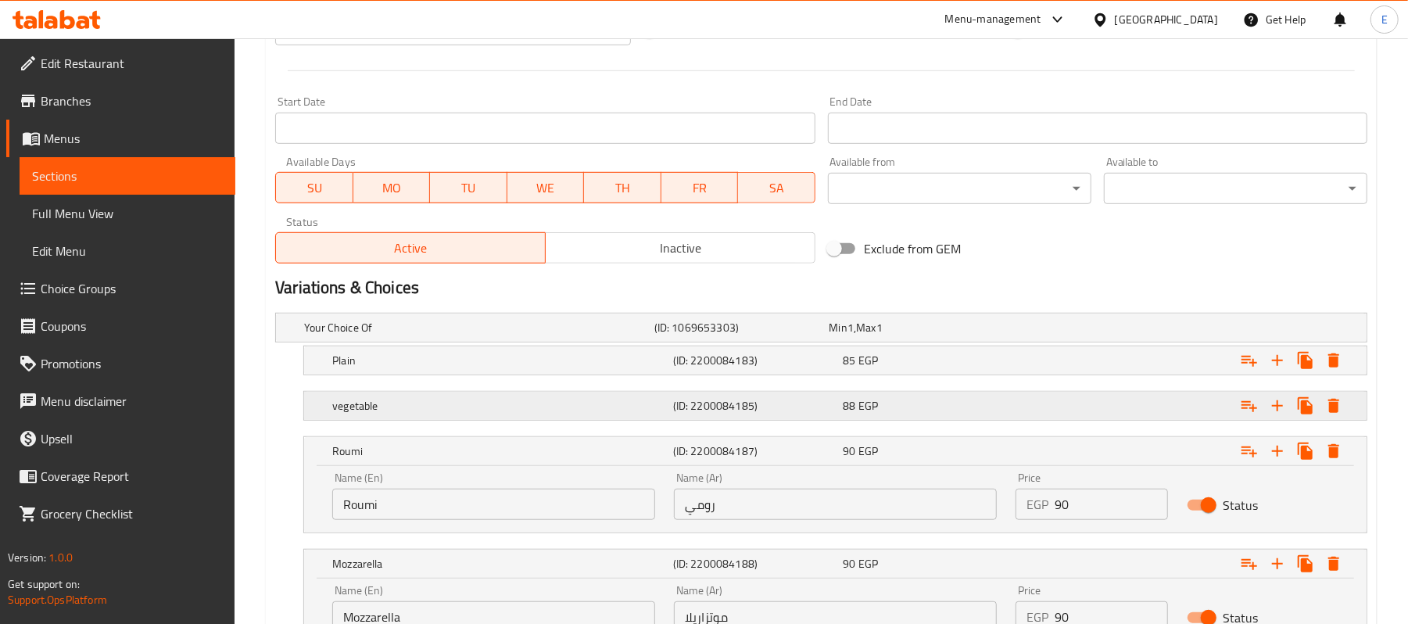
click at [824, 336] on h5 "(ID: 2200084185)" at bounding box center [739, 328] width 169 height 16
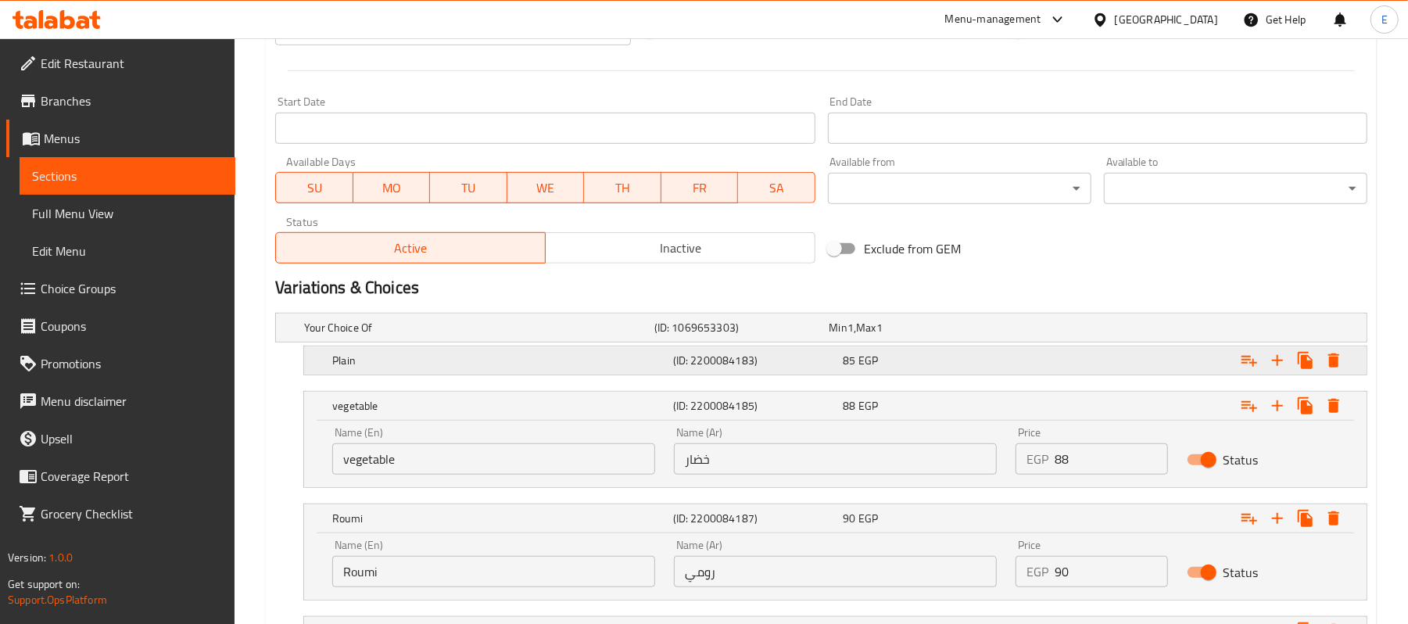
click at [835, 345] on div "Plain (ID: 2200084183) 85 EGP" at bounding box center [826, 327] width 1050 height 34
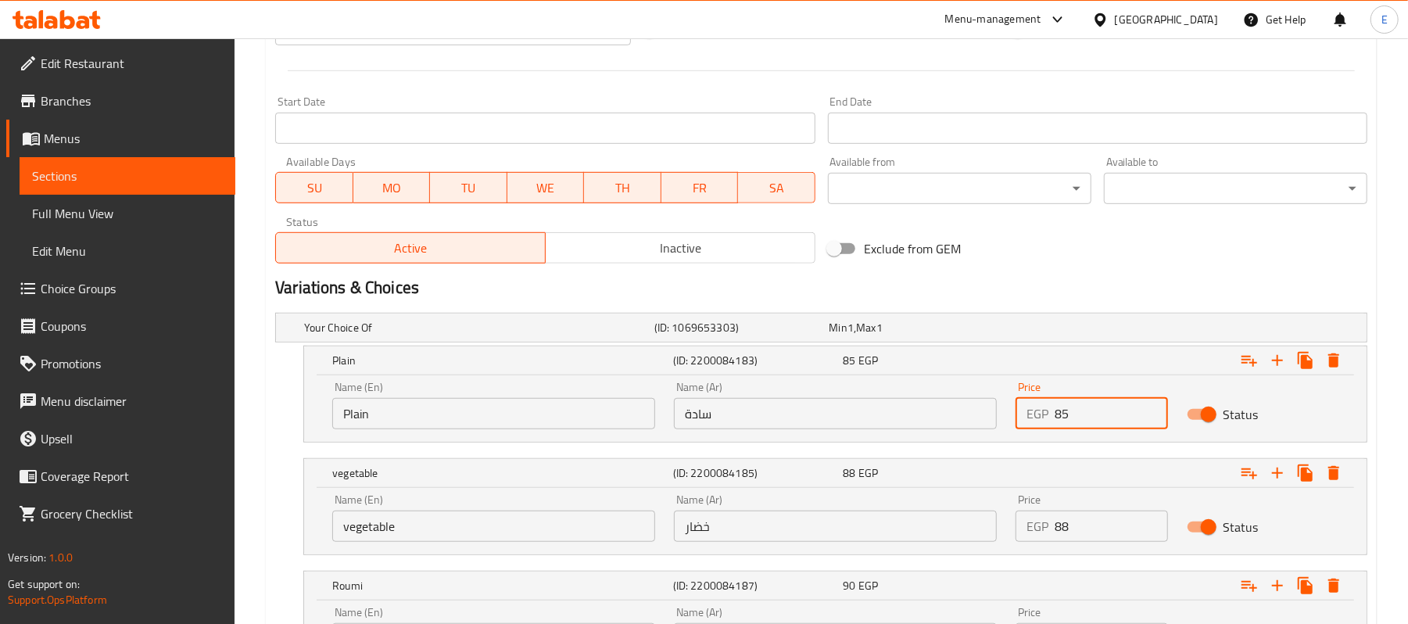
drag, startPoint x: 1089, startPoint y: 411, endPoint x: 1027, endPoint y: 418, distance: 62.2
click at [1030, 418] on div "EGP 85 Price" at bounding box center [1092, 413] width 152 height 31
type input "90"
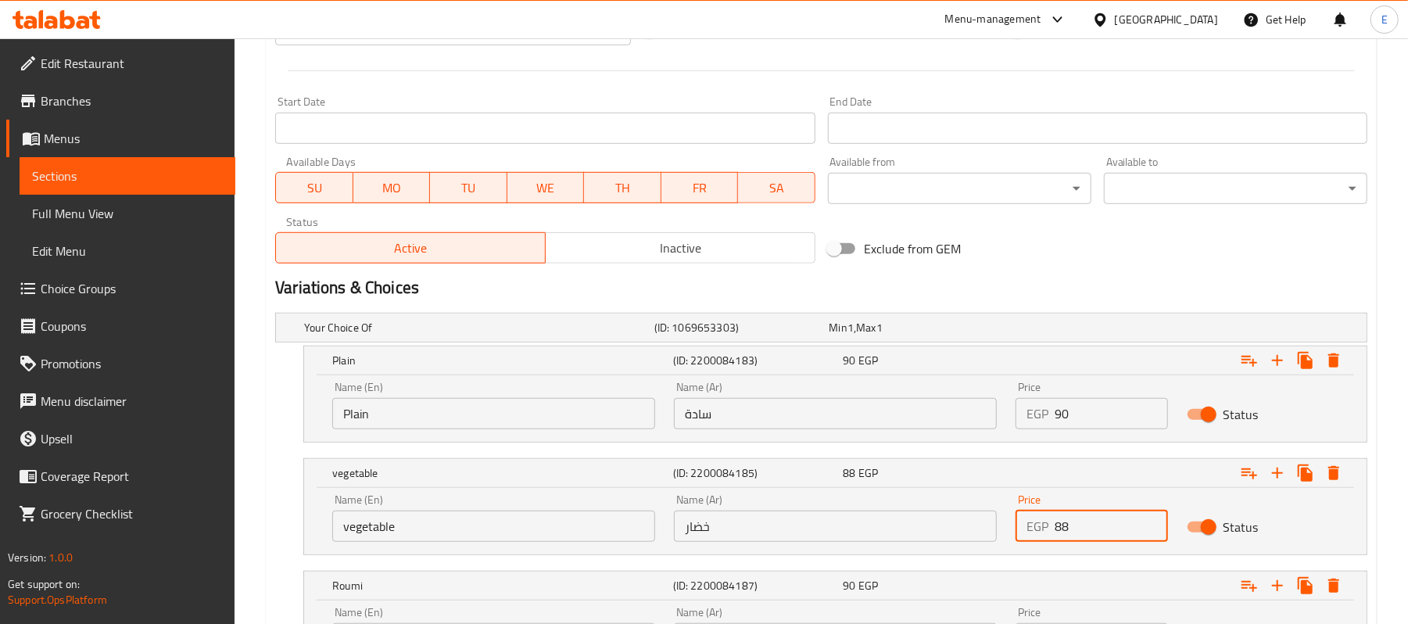
drag, startPoint x: 1068, startPoint y: 529, endPoint x: 1043, endPoint y: 530, distance: 25.0
click at [1043, 530] on div "EGP 88 Price" at bounding box center [1092, 526] width 152 height 31
type input "93"
click at [1132, 270] on div "Exclude from GEM" at bounding box center [1006, 249] width 368 height 42
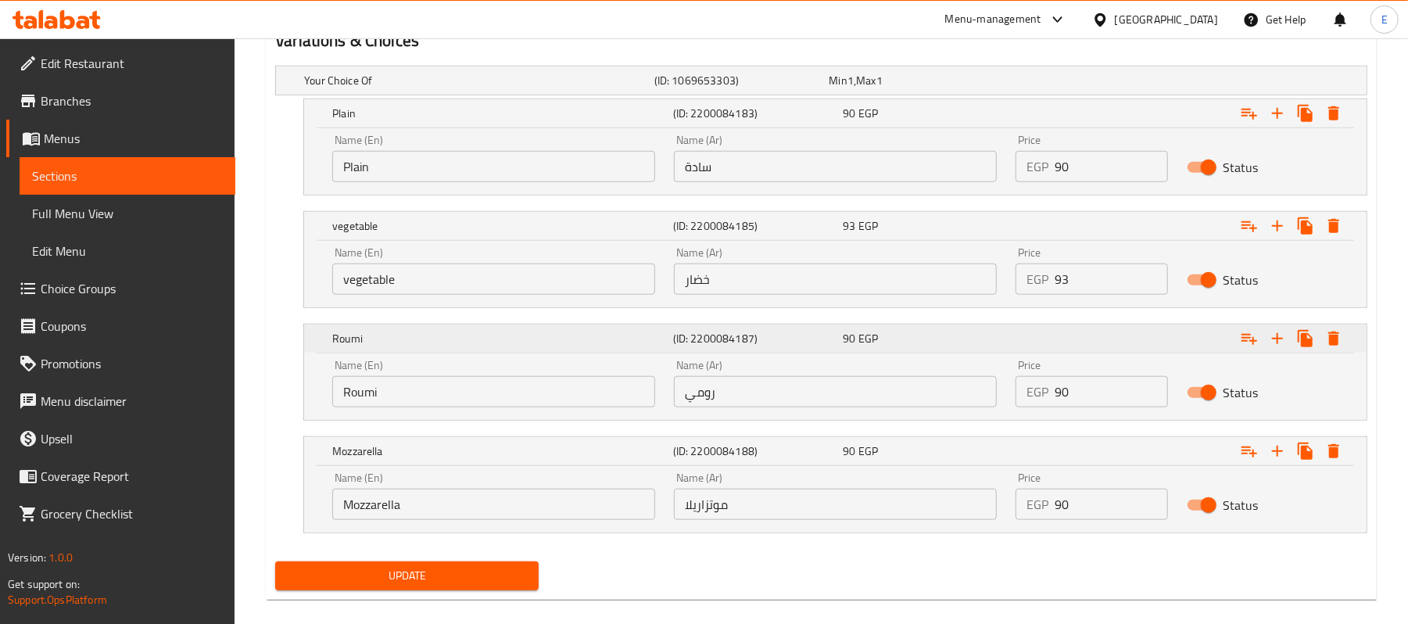
scroll to position [901, 0]
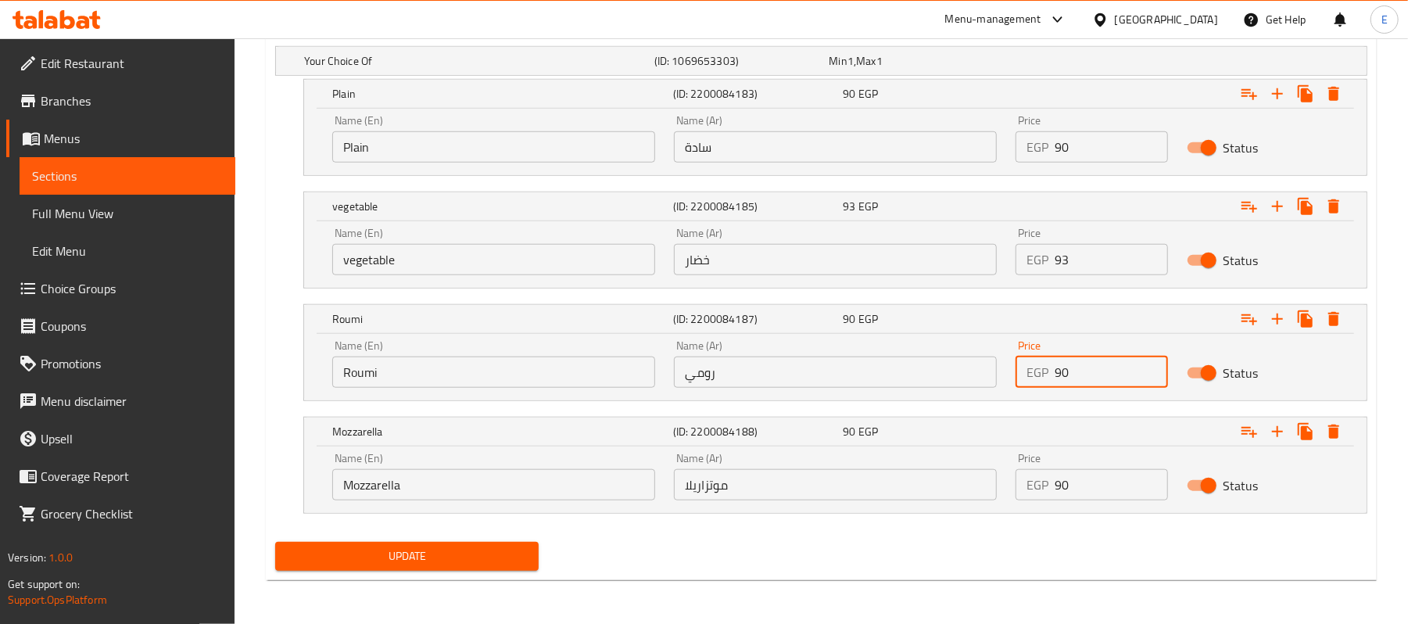
drag, startPoint x: 1068, startPoint y: 377, endPoint x: 1059, endPoint y: 375, distance: 9.5
click at [1059, 375] on input "90" at bounding box center [1111, 372] width 113 height 31
type input "95"
drag, startPoint x: 1082, startPoint y: 479, endPoint x: 1058, endPoint y: 490, distance: 26.3
click at [1058, 490] on input "90" at bounding box center [1111, 484] width 113 height 31
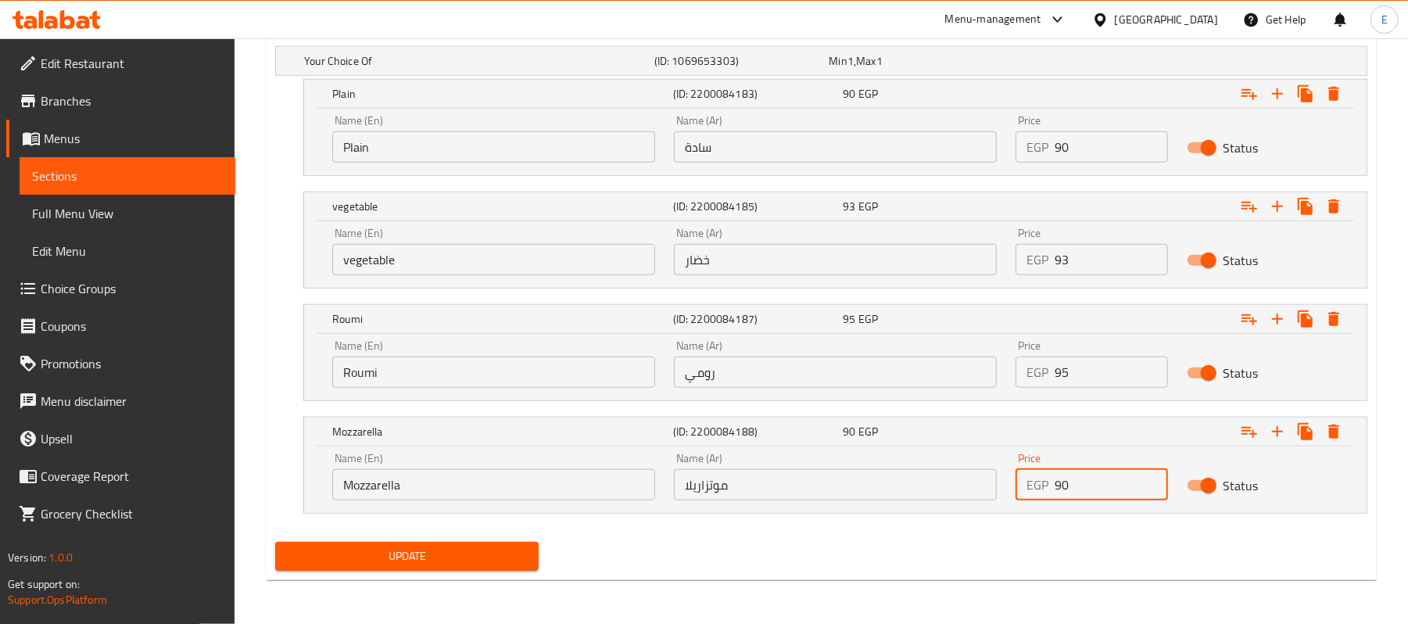
type input "5"
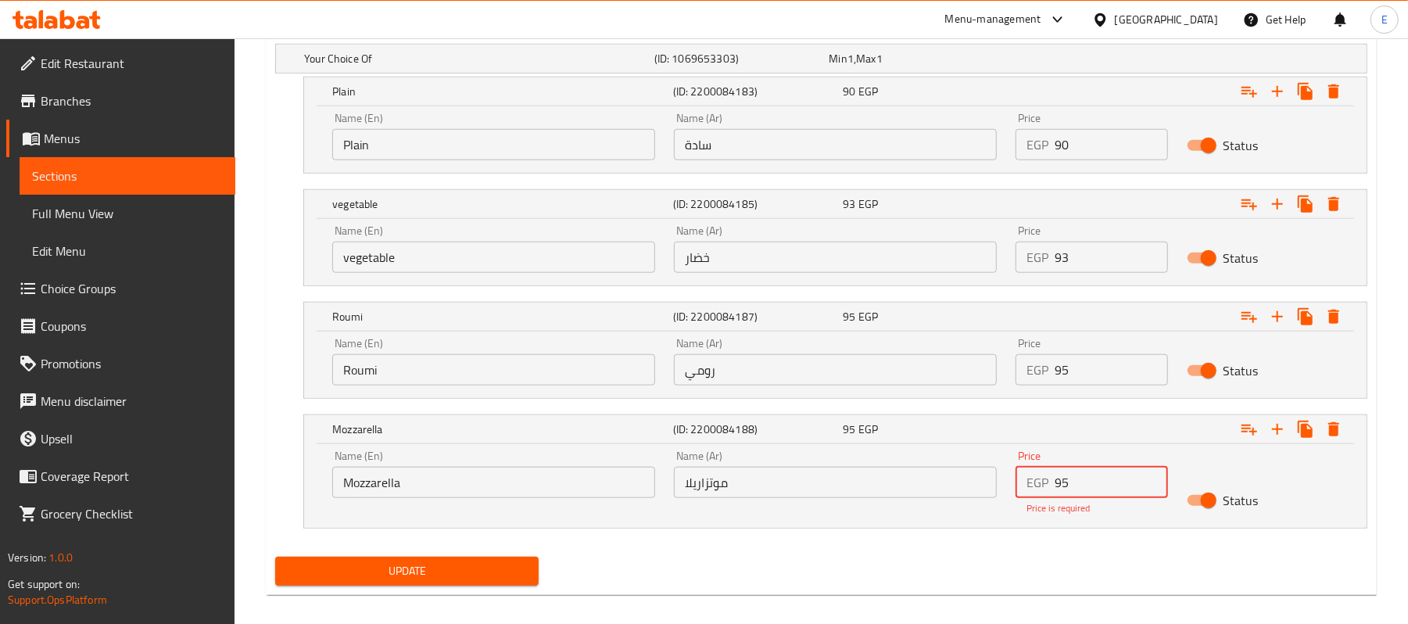
type input "95"
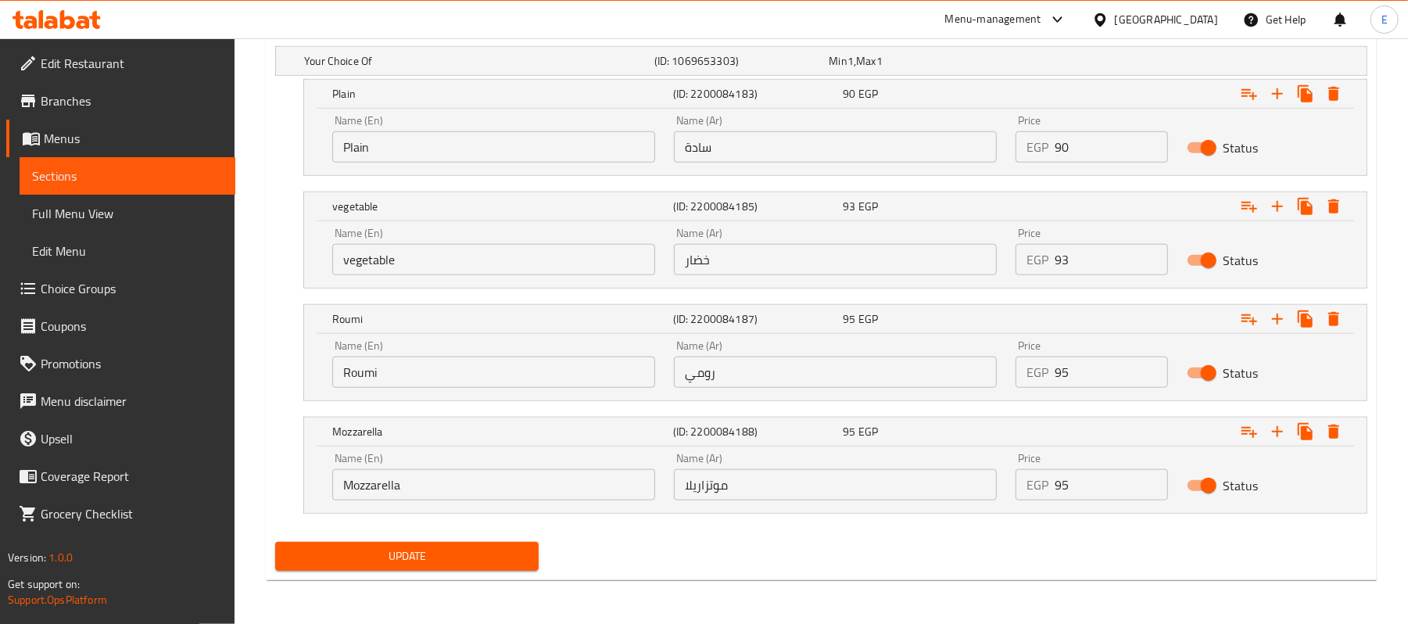
click at [467, 552] on span "Update" at bounding box center [407, 557] width 239 height 20
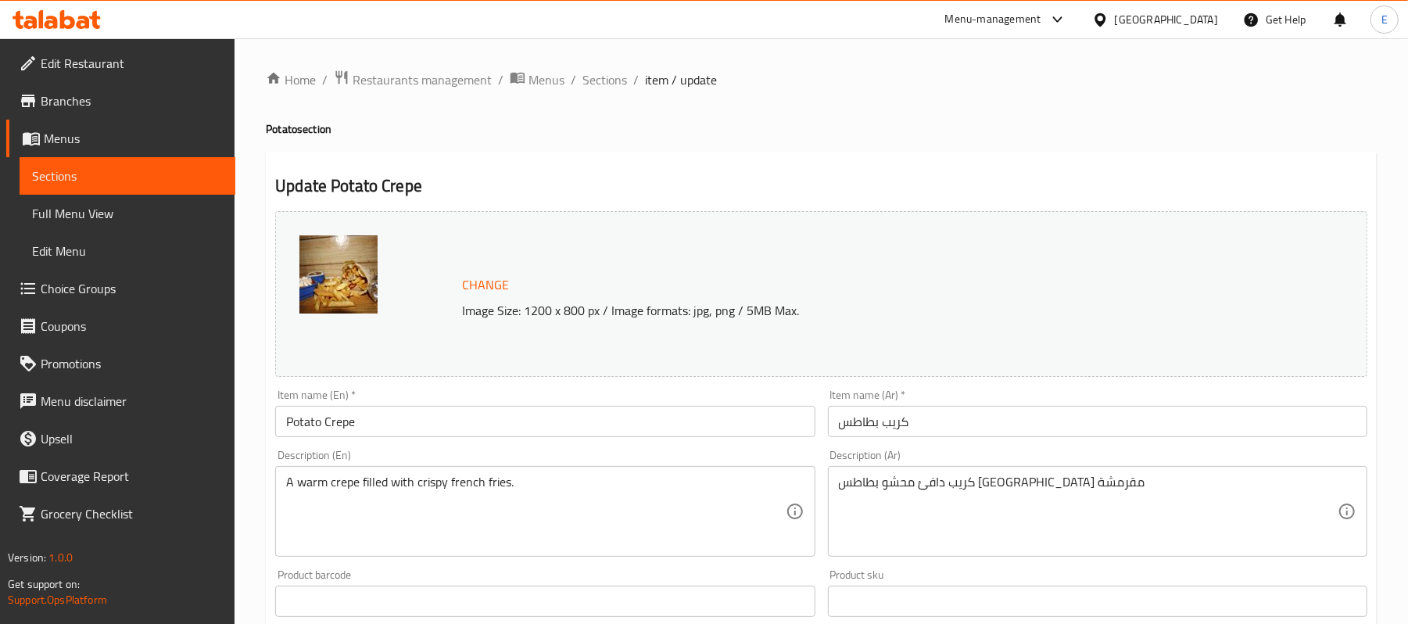
scroll to position [632, 0]
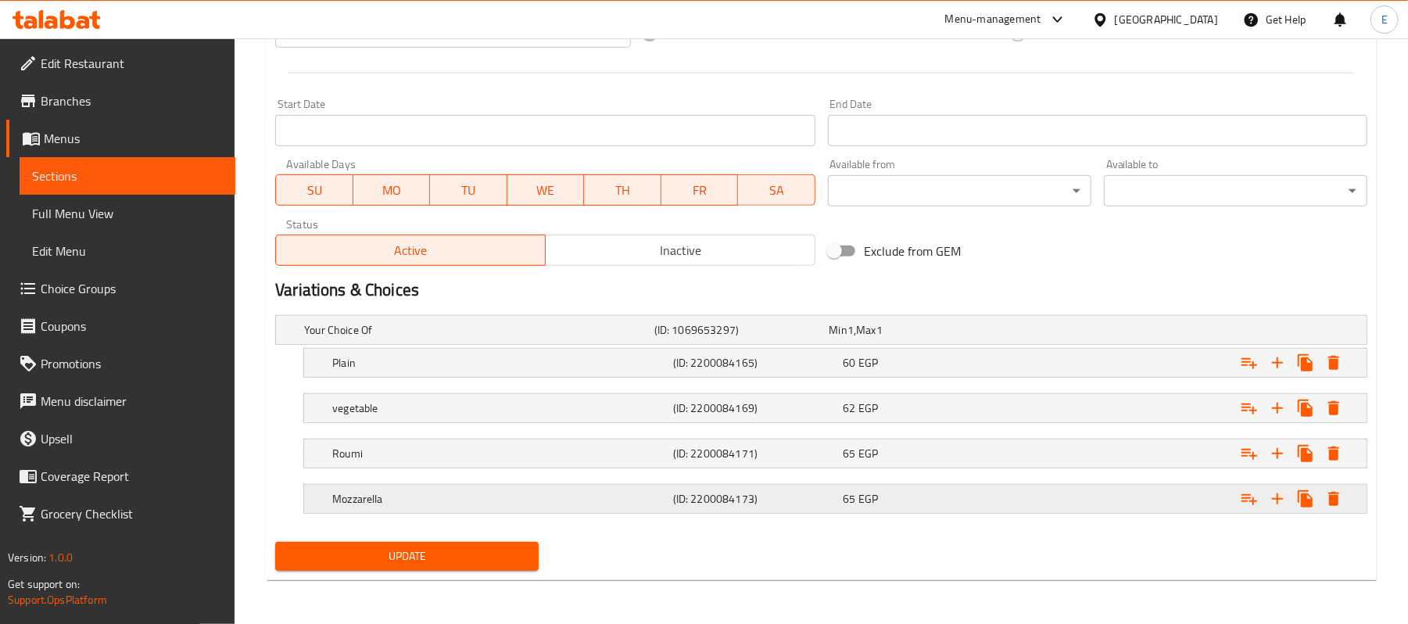
click at [854, 340] on span "EGP" at bounding box center [851, 330] width 6 height 20
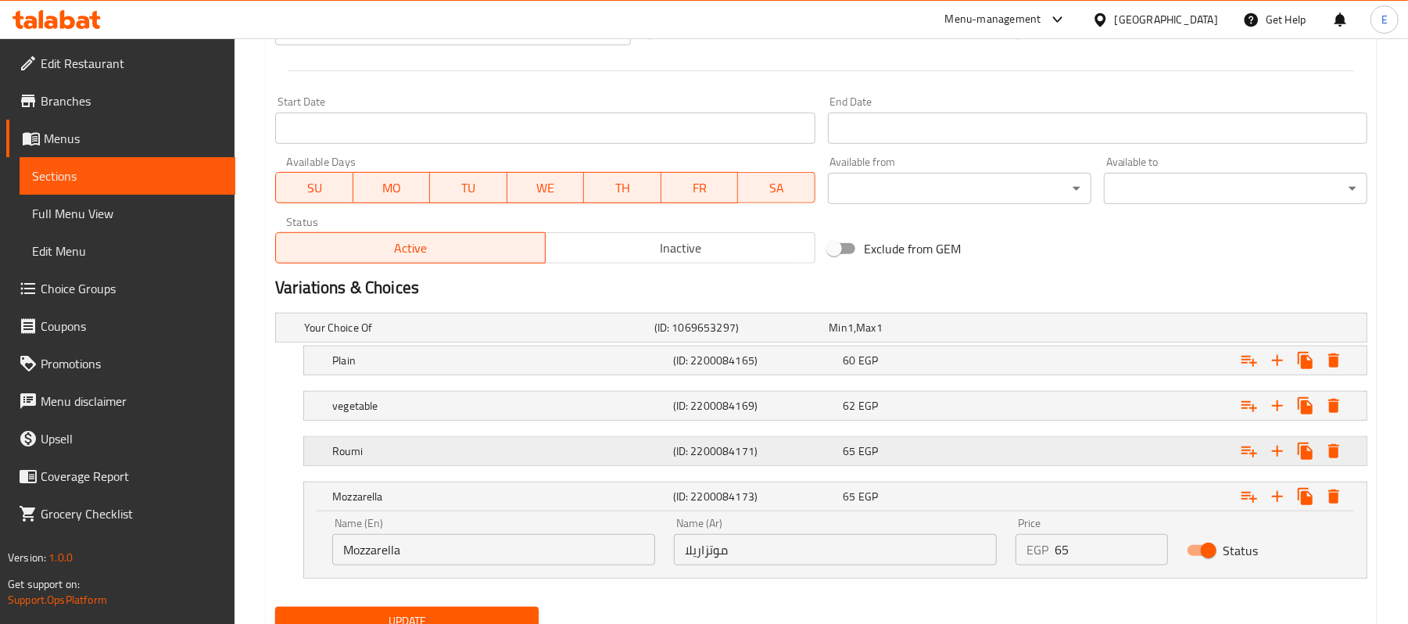
click at [884, 345] on div "Roumi (ID: 2200084171) 65 EGP" at bounding box center [826, 327] width 1050 height 34
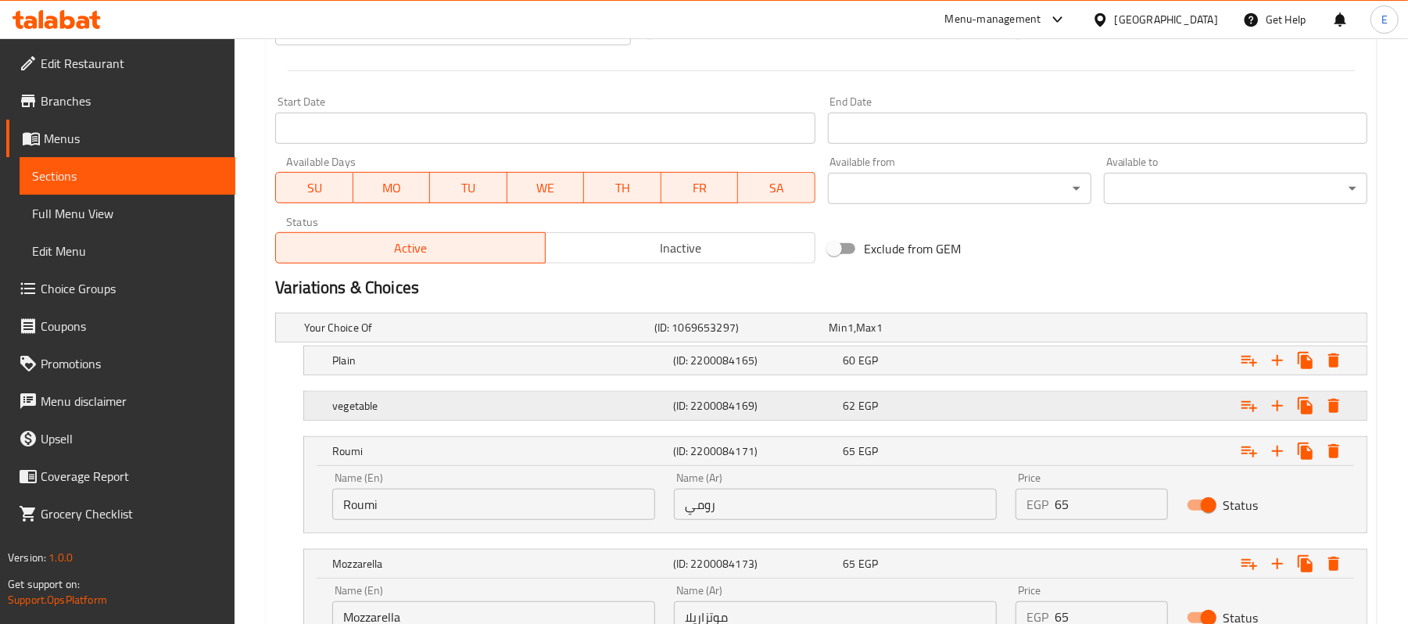
click at [892, 336] on div "62 EGP" at bounding box center [914, 328] width 169 height 16
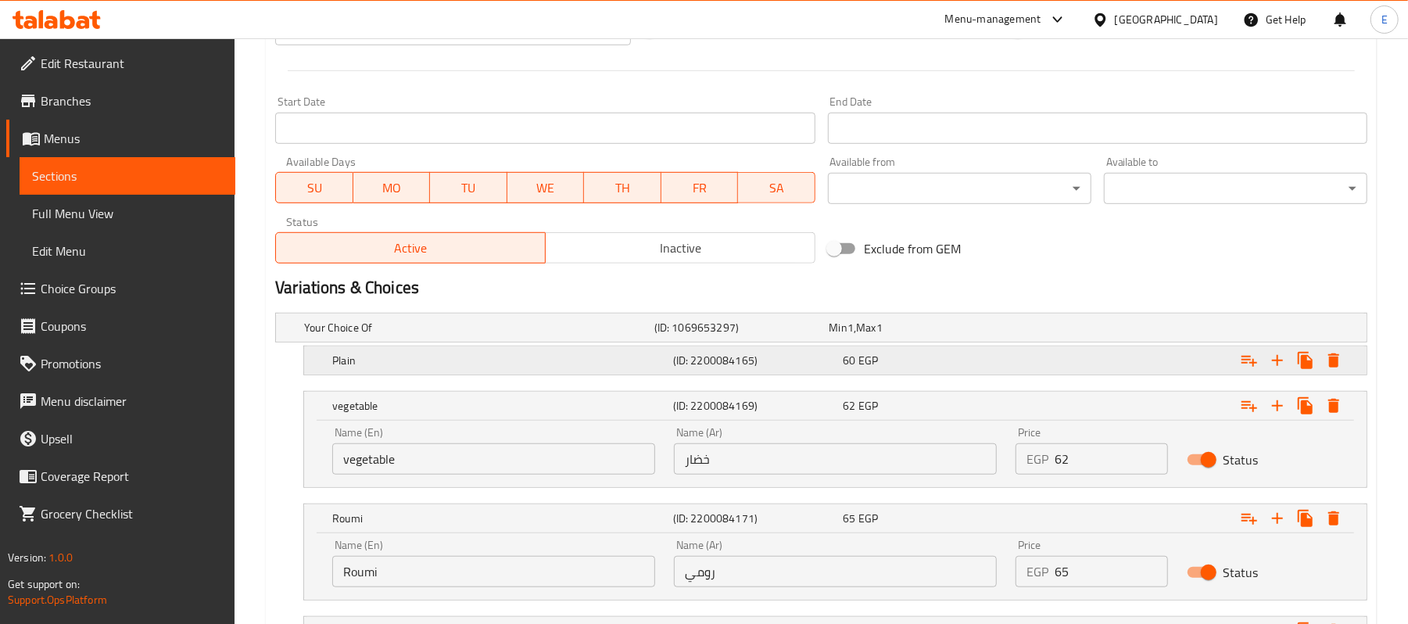
click at [898, 336] on div "60 EGP" at bounding box center [914, 328] width 169 height 16
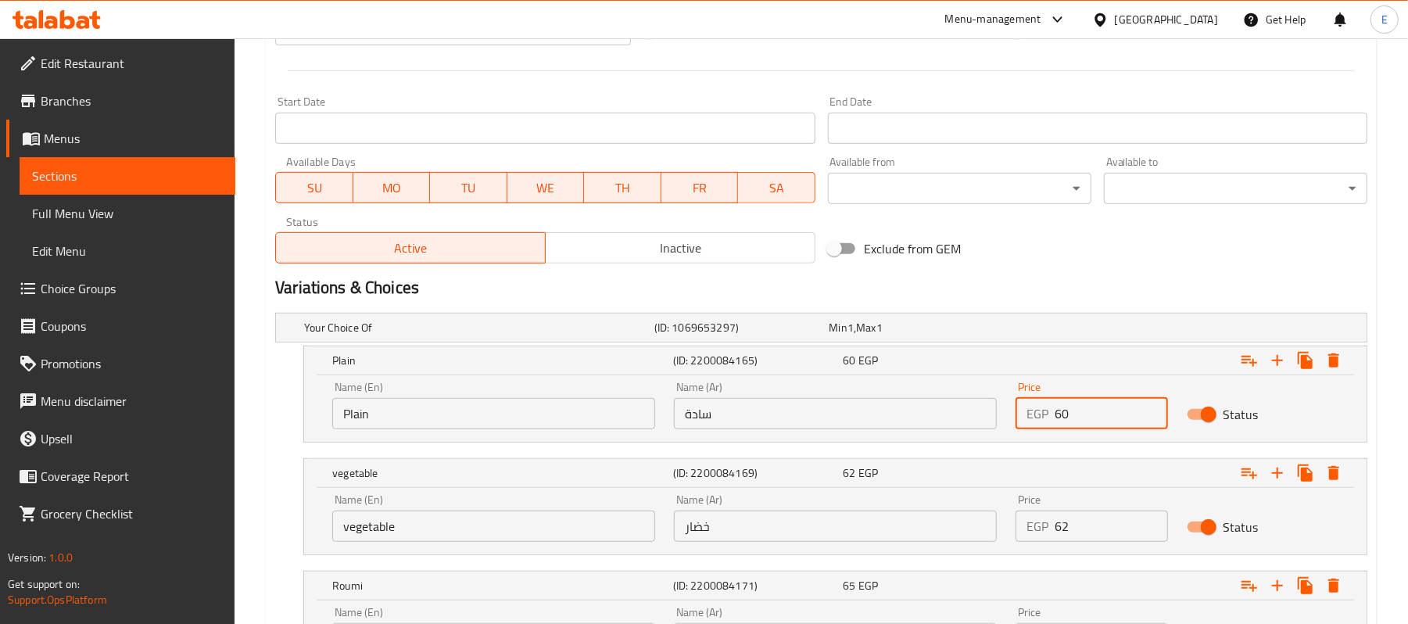
drag, startPoint x: 1059, startPoint y: 420, endPoint x: 1107, endPoint y: 439, distance: 52.0
click at [1107, 439] on div "Price EGP 60 Price" at bounding box center [1092, 405] width 170 height 66
type input "65"
click at [1150, 267] on div "Exclude from GEM" at bounding box center [1006, 249] width 368 height 42
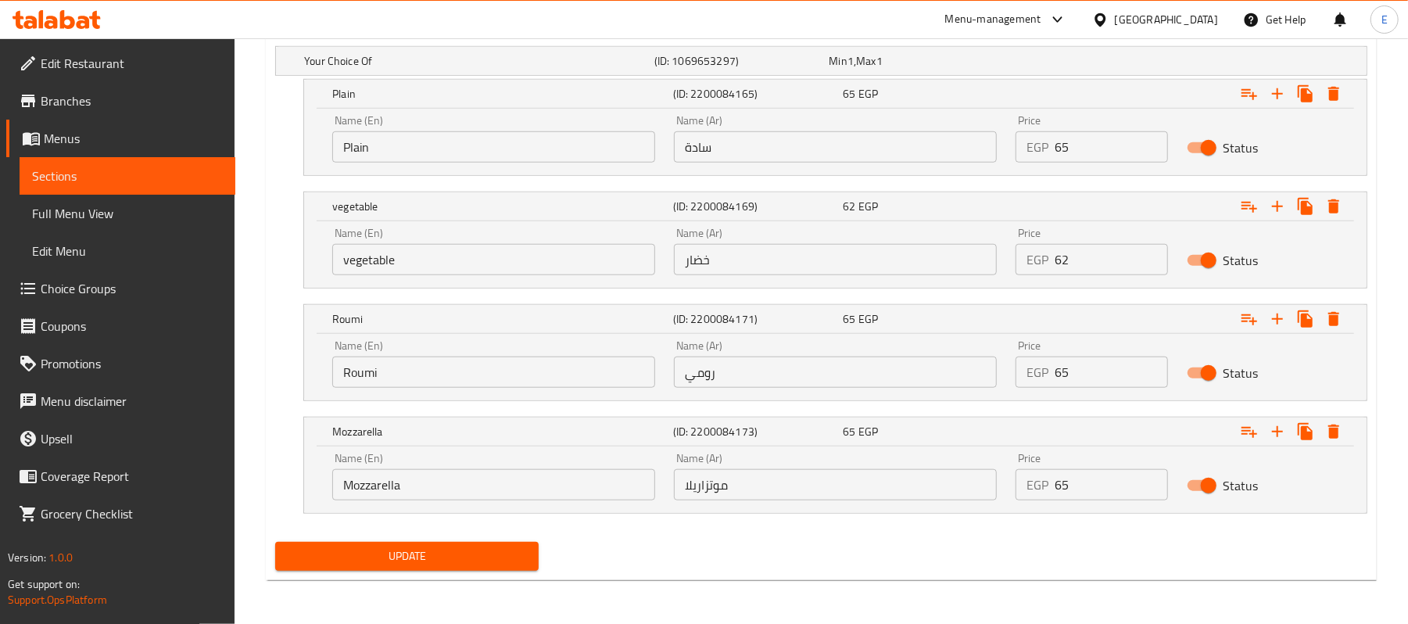
scroll to position [901, 0]
drag, startPoint x: 1062, startPoint y: 255, endPoint x: 1084, endPoint y: 260, distance: 22.4
click at [1084, 260] on input "62" at bounding box center [1111, 259] width 113 height 31
type input "67"
drag, startPoint x: 1055, startPoint y: 364, endPoint x: 1098, endPoint y: 377, distance: 45.0
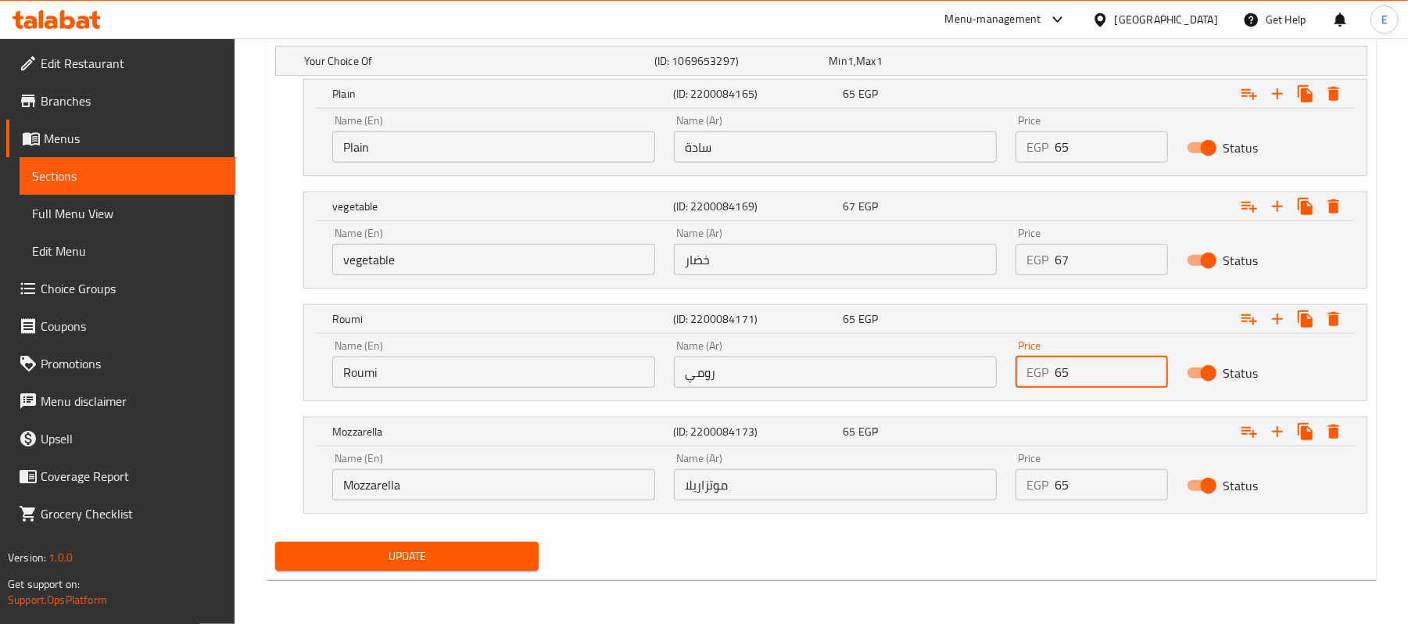
click at [1098, 377] on input "65" at bounding box center [1111, 372] width 113 height 31
type input "70"
click at [1064, 489] on input "65" at bounding box center [1111, 484] width 113 height 31
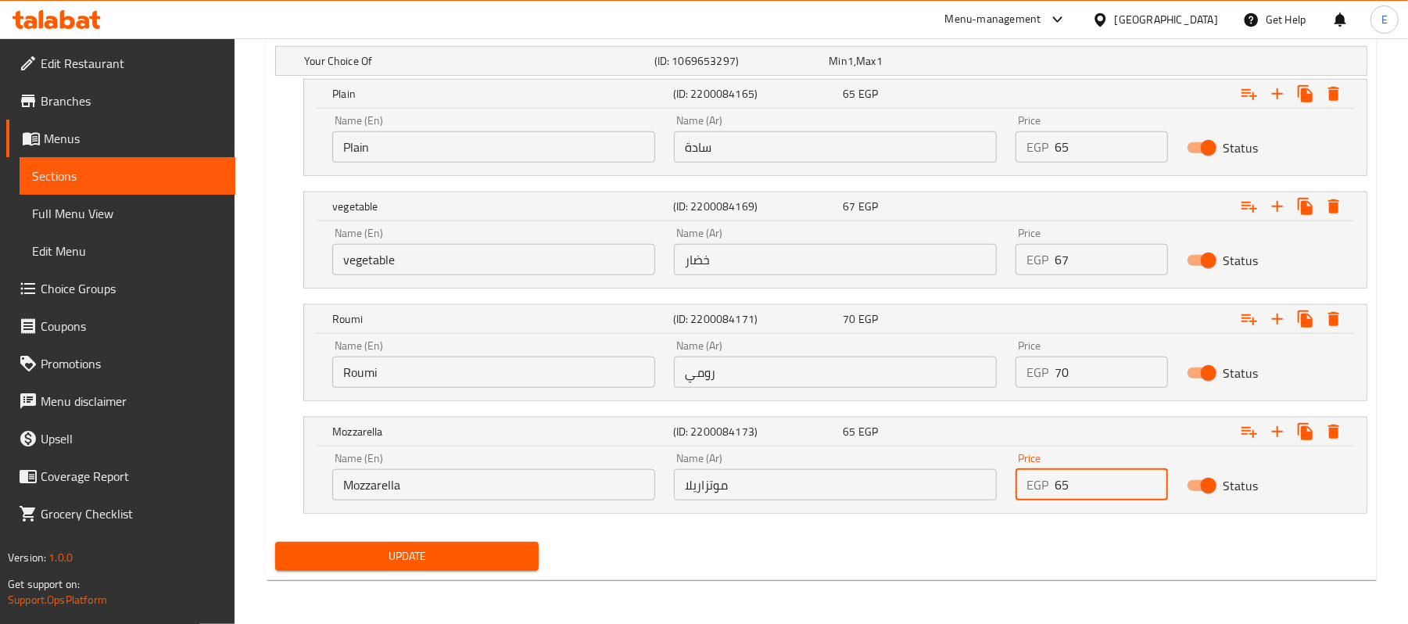
click at [1064, 489] on input "65" at bounding box center [1111, 484] width 113 height 31
type input "70"
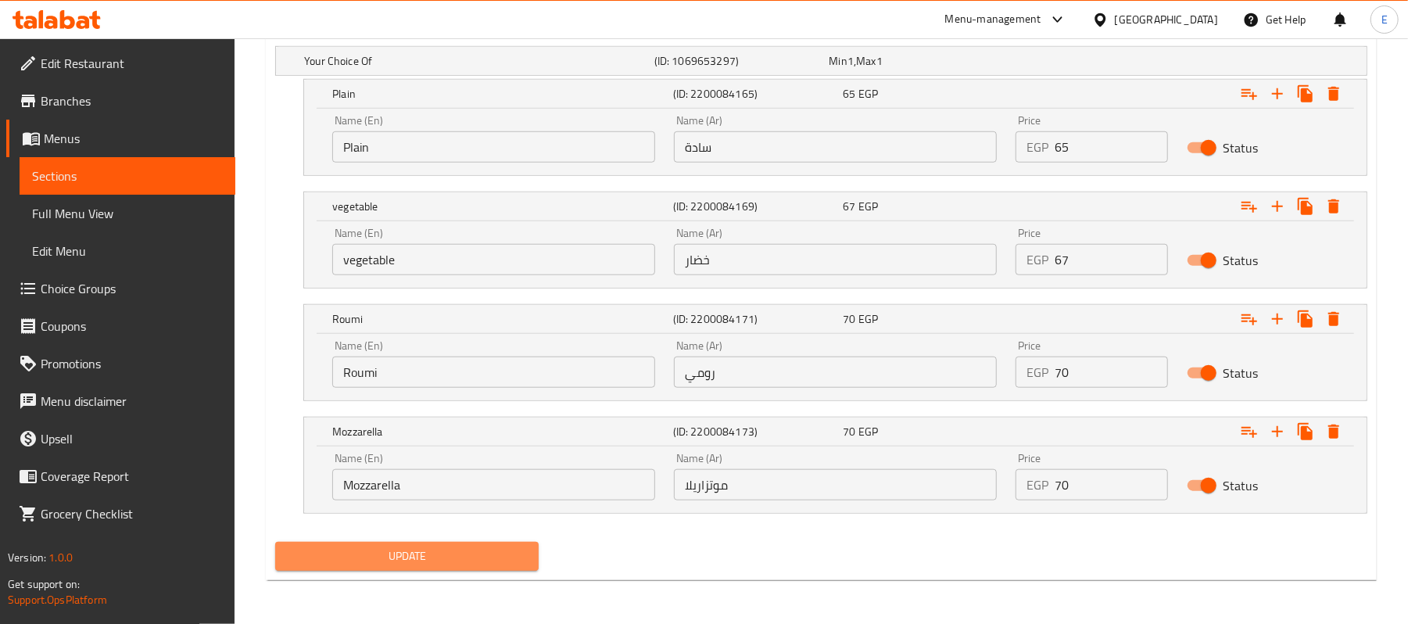
click at [441, 549] on span "Update" at bounding box center [407, 557] width 239 height 20
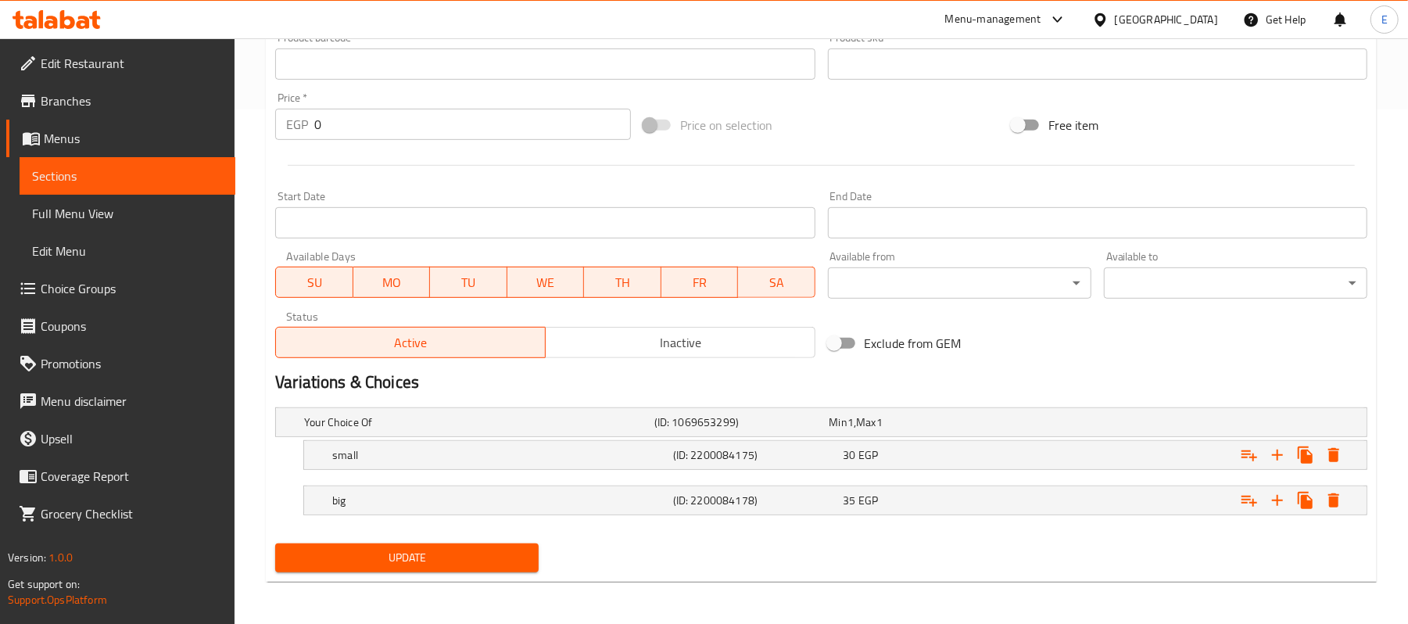
scroll to position [518, 0]
click at [899, 429] on div "30 EGP" at bounding box center [914, 421] width 169 height 16
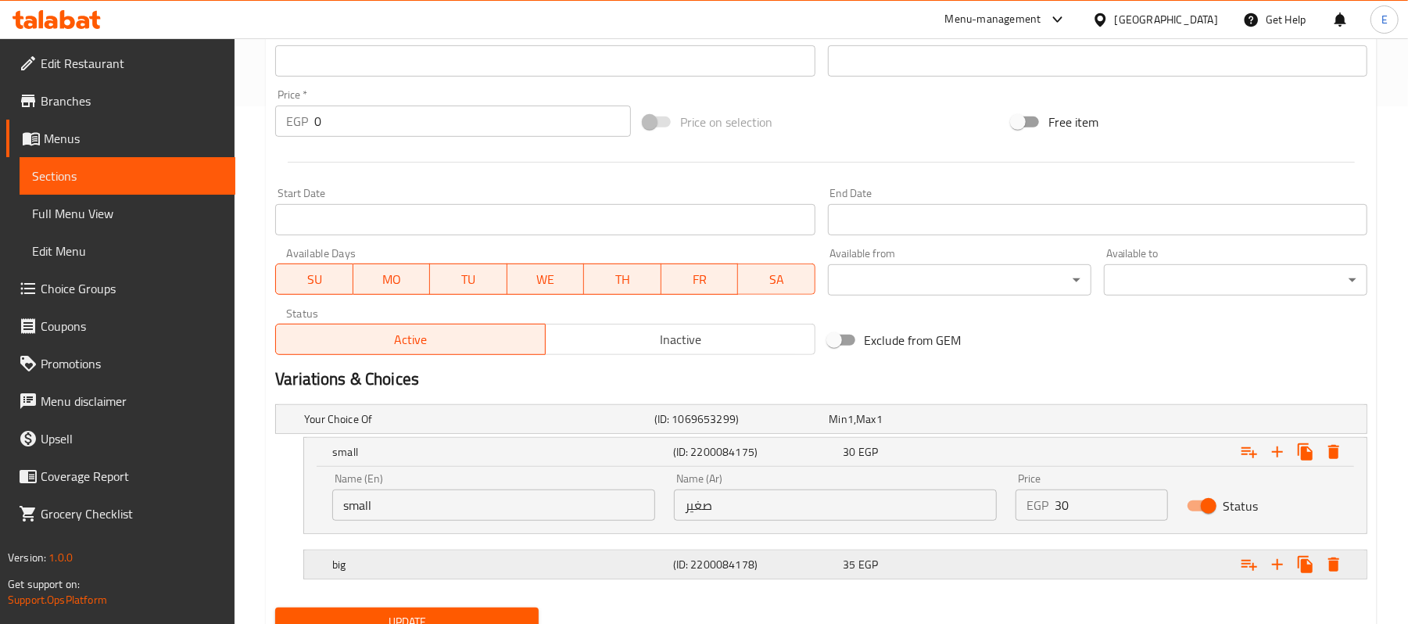
click at [923, 430] on div "35 EGP" at bounding box center [914, 419] width 175 height 22
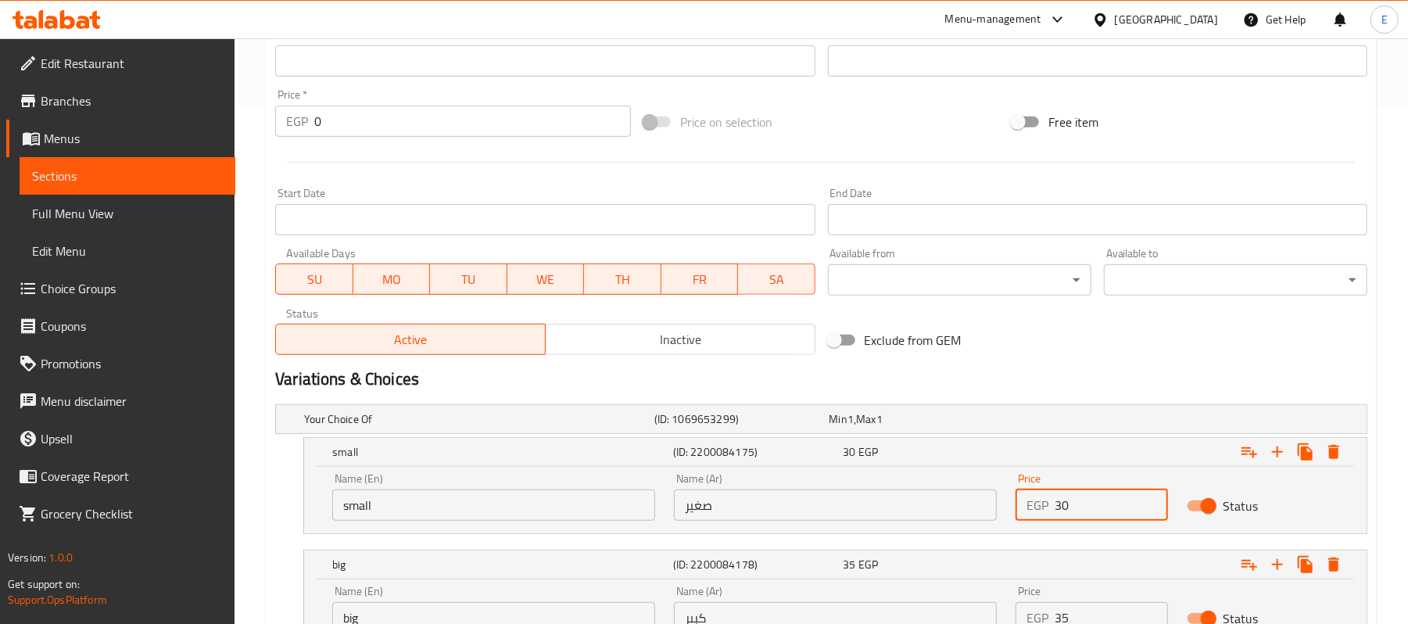
drag, startPoint x: 1067, startPoint y: 510, endPoint x: 1084, endPoint y: 518, distance: 18.9
click at [1084, 518] on input "30" at bounding box center [1111, 505] width 113 height 31
type input "35"
click at [1105, 341] on div "Exclude from GEM" at bounding box center [1006, 340] width 368 height 42
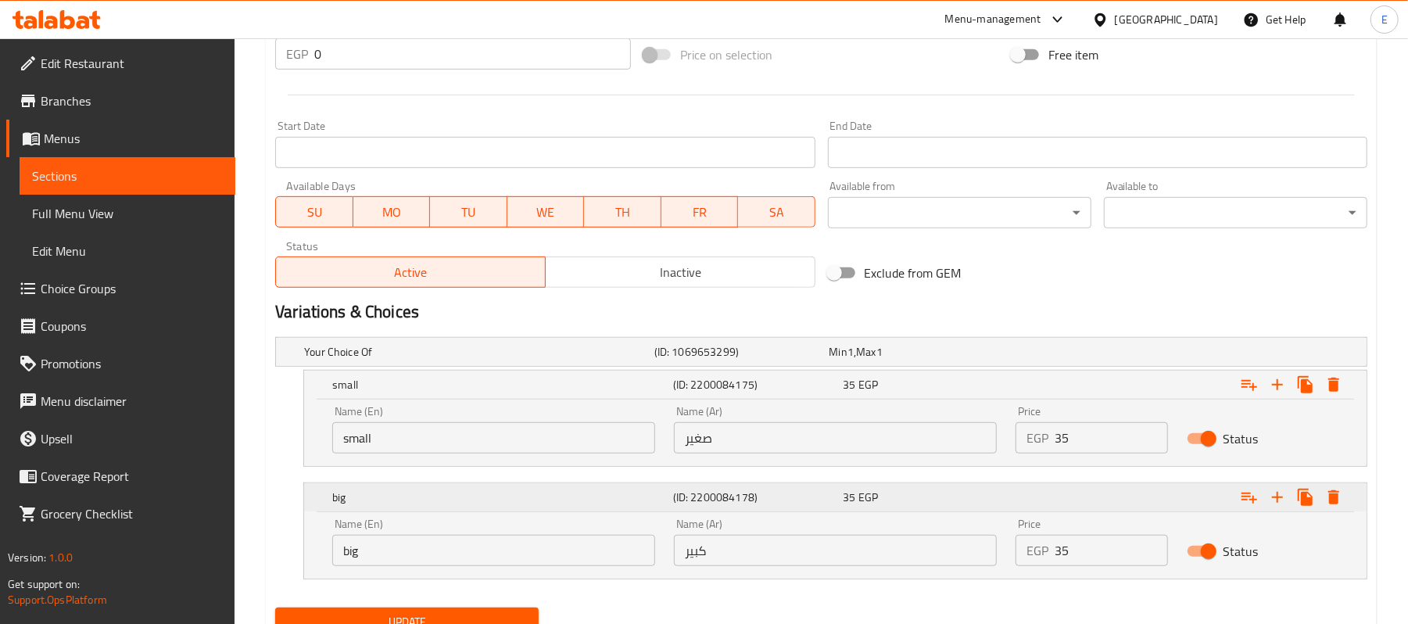
scroll to position [652, 0]
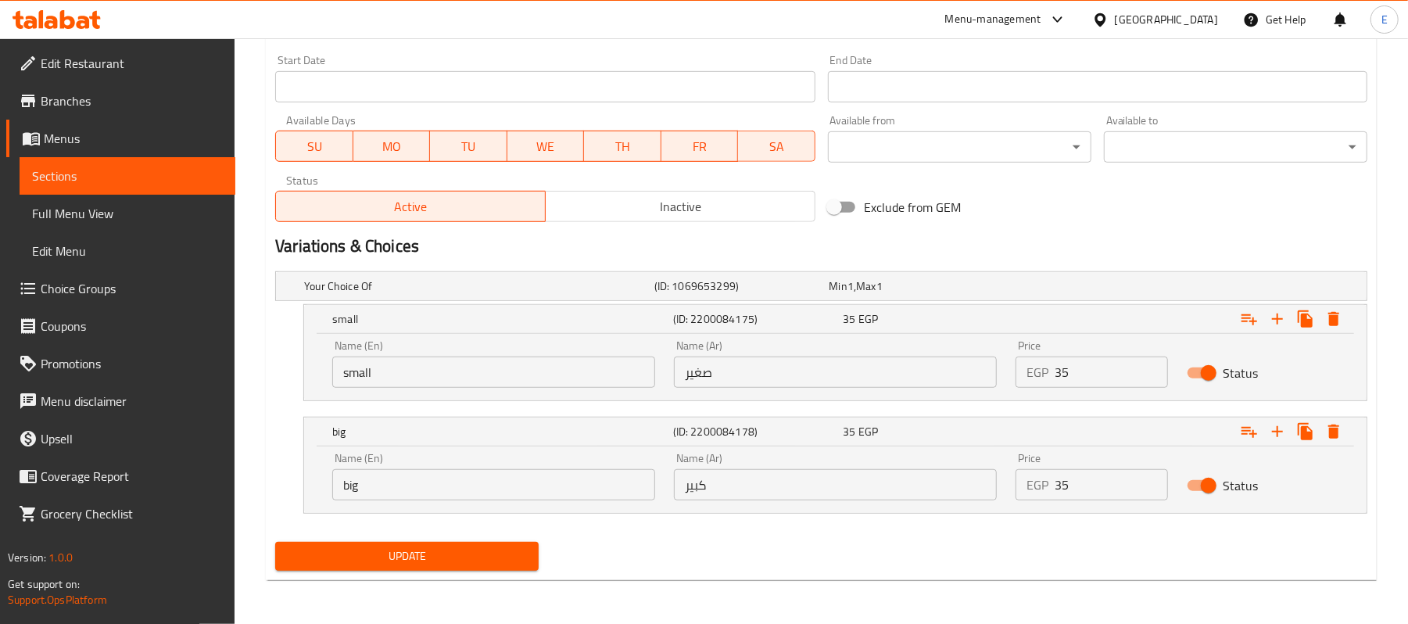
click at [1055, 492] on input "35" at bounding box center [1111, 484] width 113 height 31
type input "40"
click at [408, 533] on div "Your Choice Of (ID: 1069653299) Min 1 , Max 1 Name (En) Your Choice Of Name (En…" at bounding box center [821, 400] width 1105 height 271
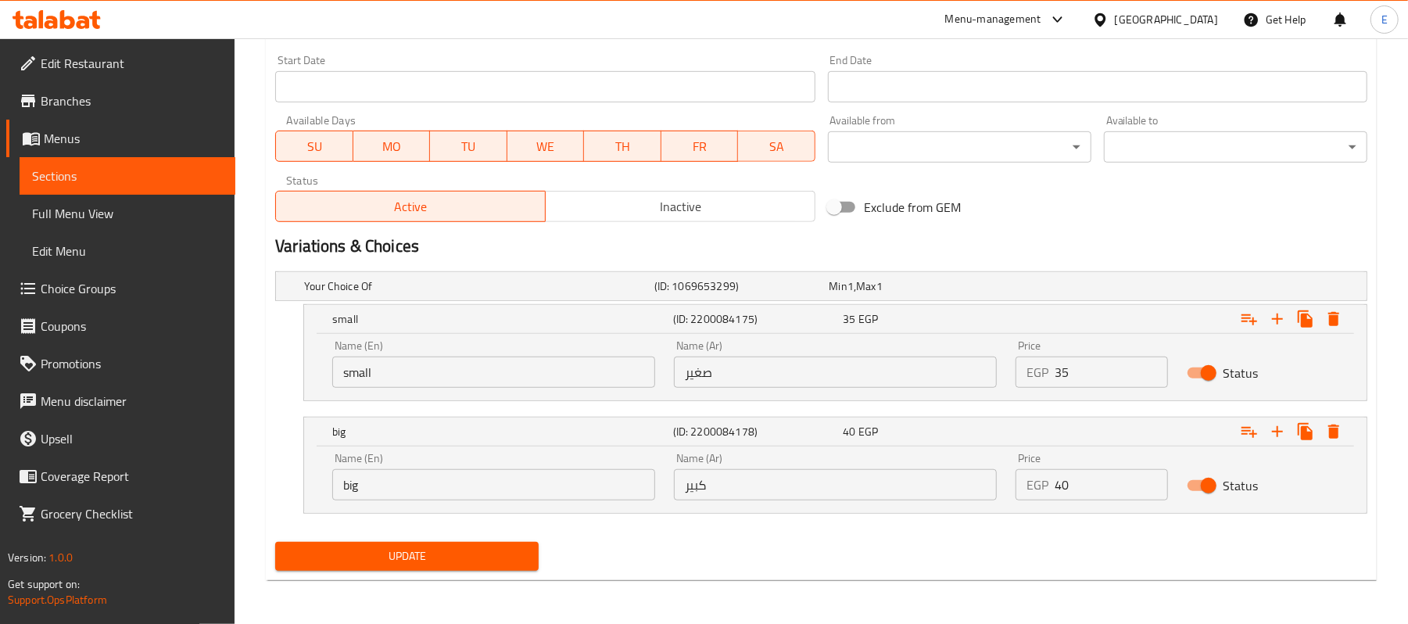
click at [411, 548] on span "Update" at bounding box center [407, 557] width 239 height 20
